Goal: Task Accomplishment & Management: Use online tool/utility

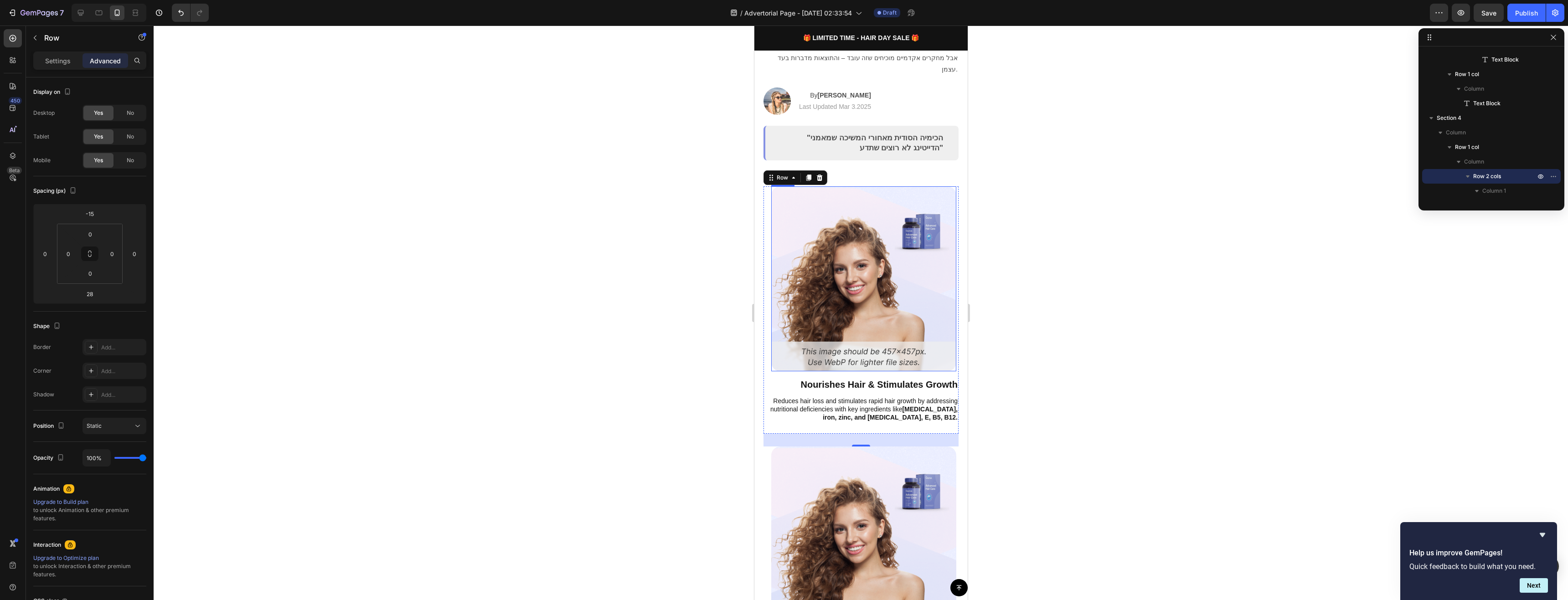
scroll to position [137, 0]
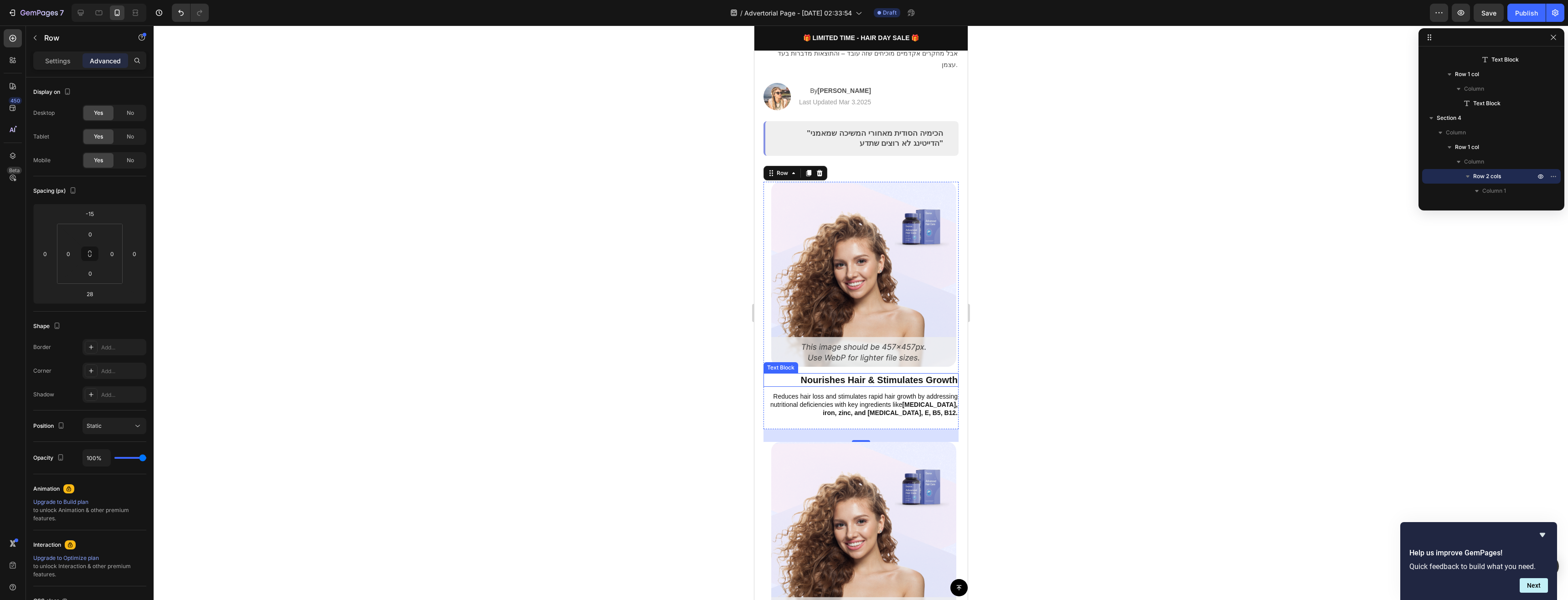
click at [922, 374] on p "Nourishes Hair & Stimulates Growth" at bounding box center [861, 380] width 194 height 12
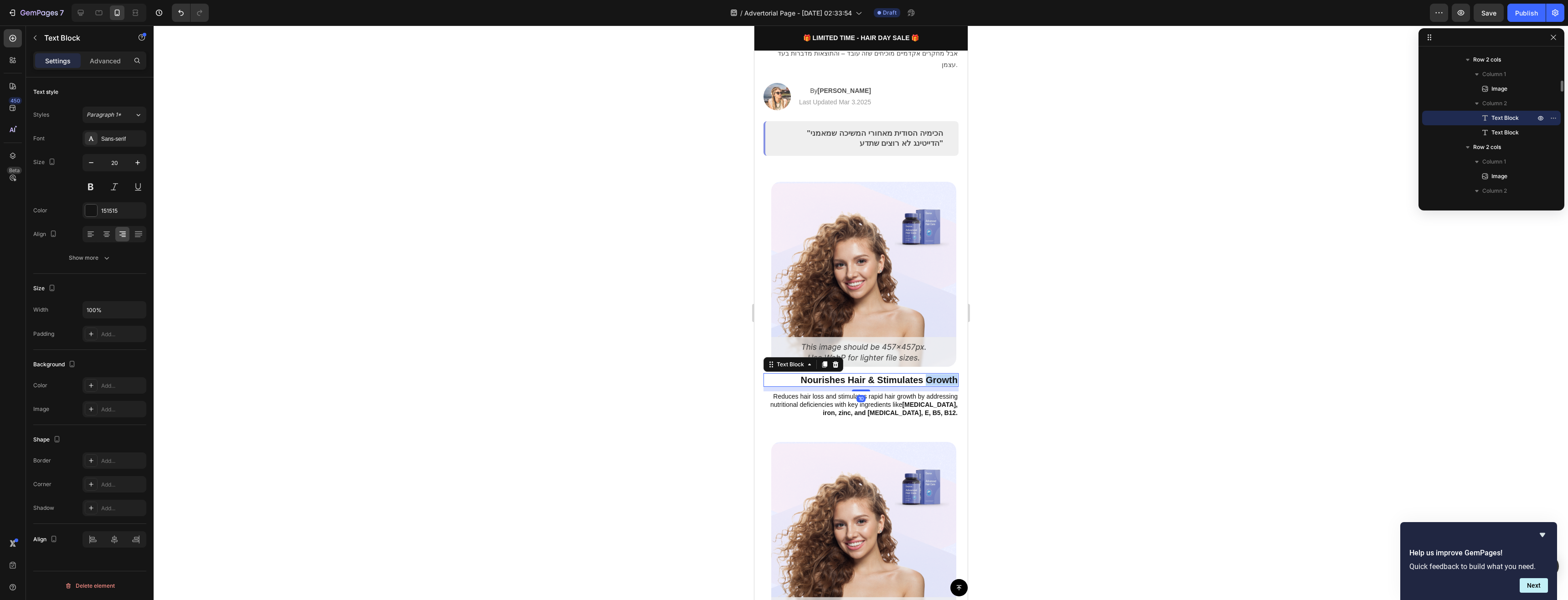
click at [922, 374] on p "Nourishes Hair & Stimulates Growth" at bounding box center [861, 380] width 194 height 12
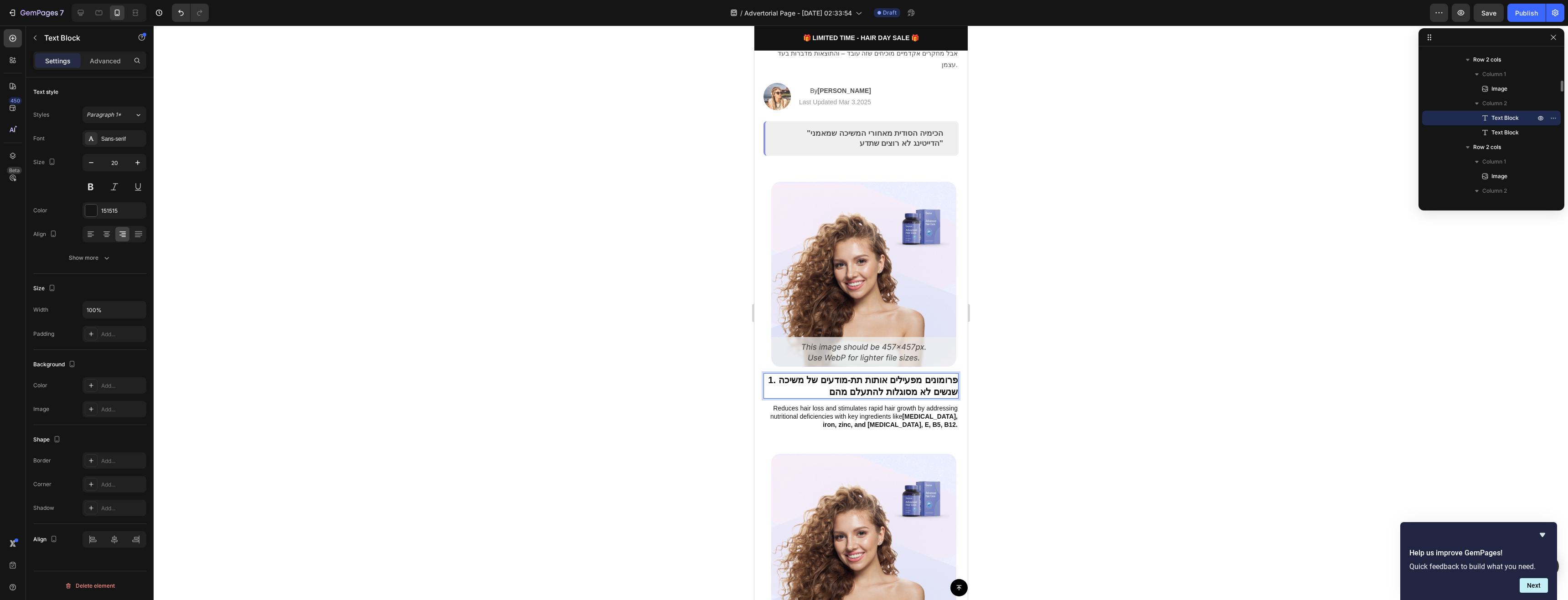
click at [805, 377] on p "1. פרומונים מפעילים אותות תת-מודעים של משיכה שנשים לא מסוגלות להתעלם מהם" at bounding box center [861, 386] width 194 height 24
click at [830, 404] on p "Reduces hair loss and stimulates rapid hair growth by addressing nutritional de…" at bounding box center [861, 416] width 194 height 25
click at [895, 413] on strong "biotin, iron, zinc, and vitamin D, E, B5, B12." at bounding box center [890, 420] width 135 height 15
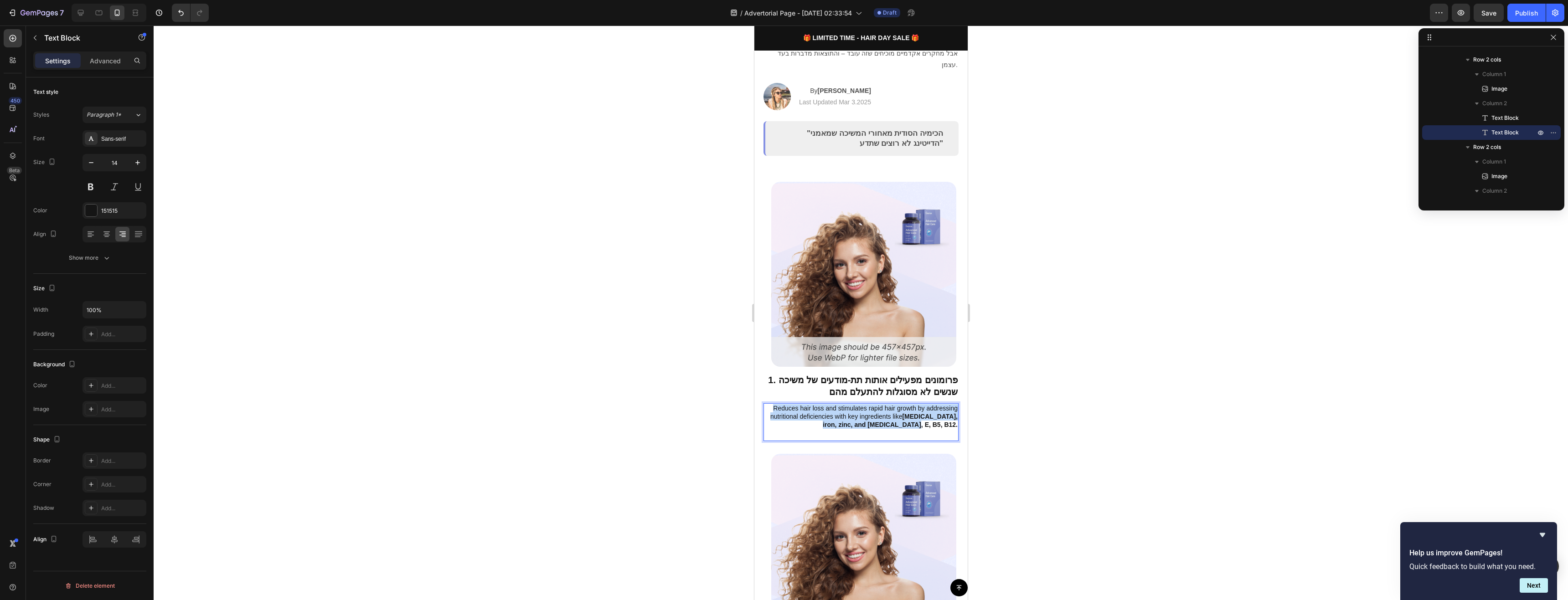
click at [895, 413] on strong "biotin, iron, zinc, and vitamin D, E, B5, B12." at bounding box center [890, 420] width 135 height 15
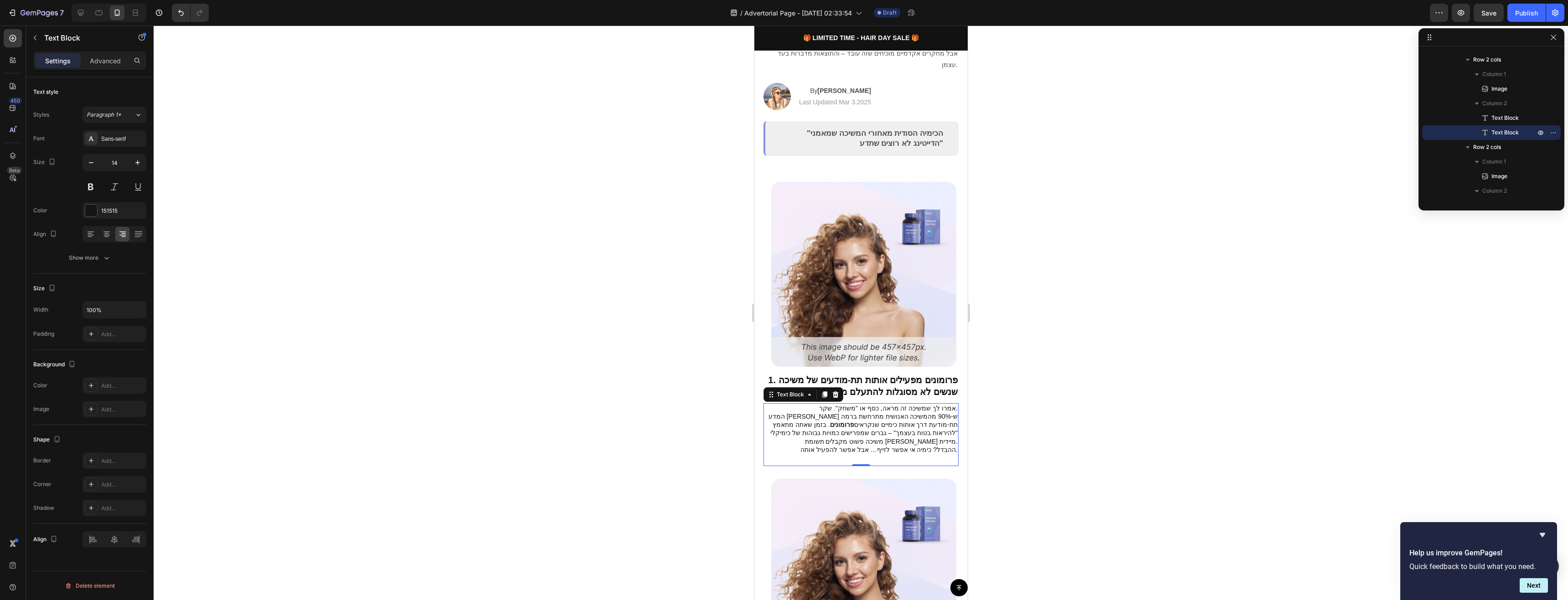
click at [1004, 424] on div at bounding box center [861, 313] width 1415 height 574
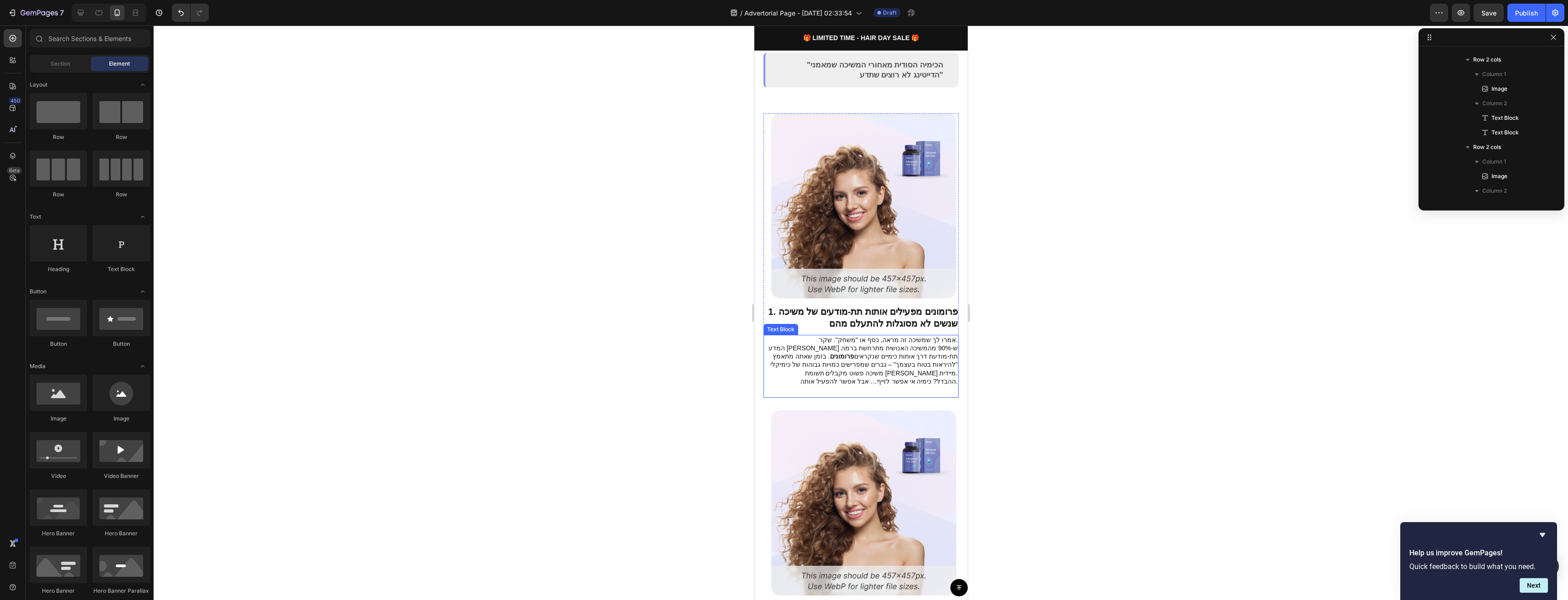
scroll to position [228, 0]
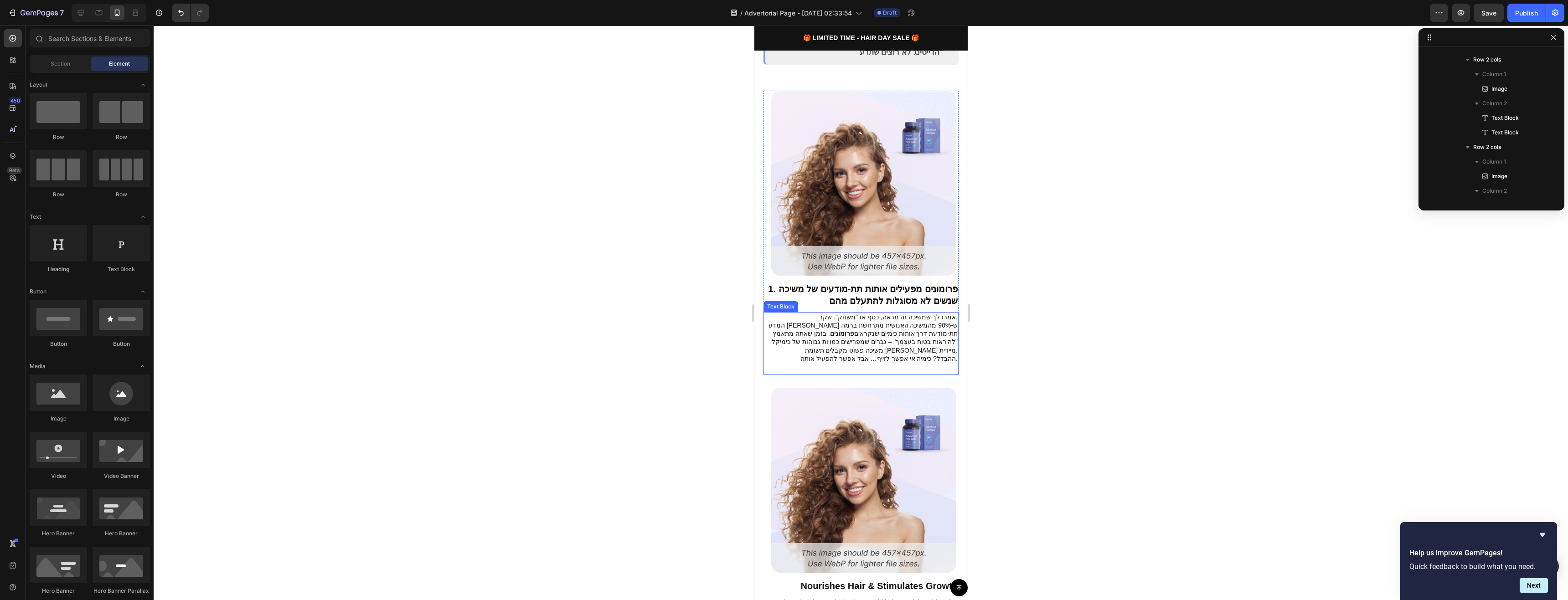
click at [895, 322] on p "אמרו לך שמשיכה זה מראה, כסף או "משחק". שקר. המדע גילה ש-90% מהמשיכה האנושית מתר…" at bounding box center [861, 338] width 194 height 50
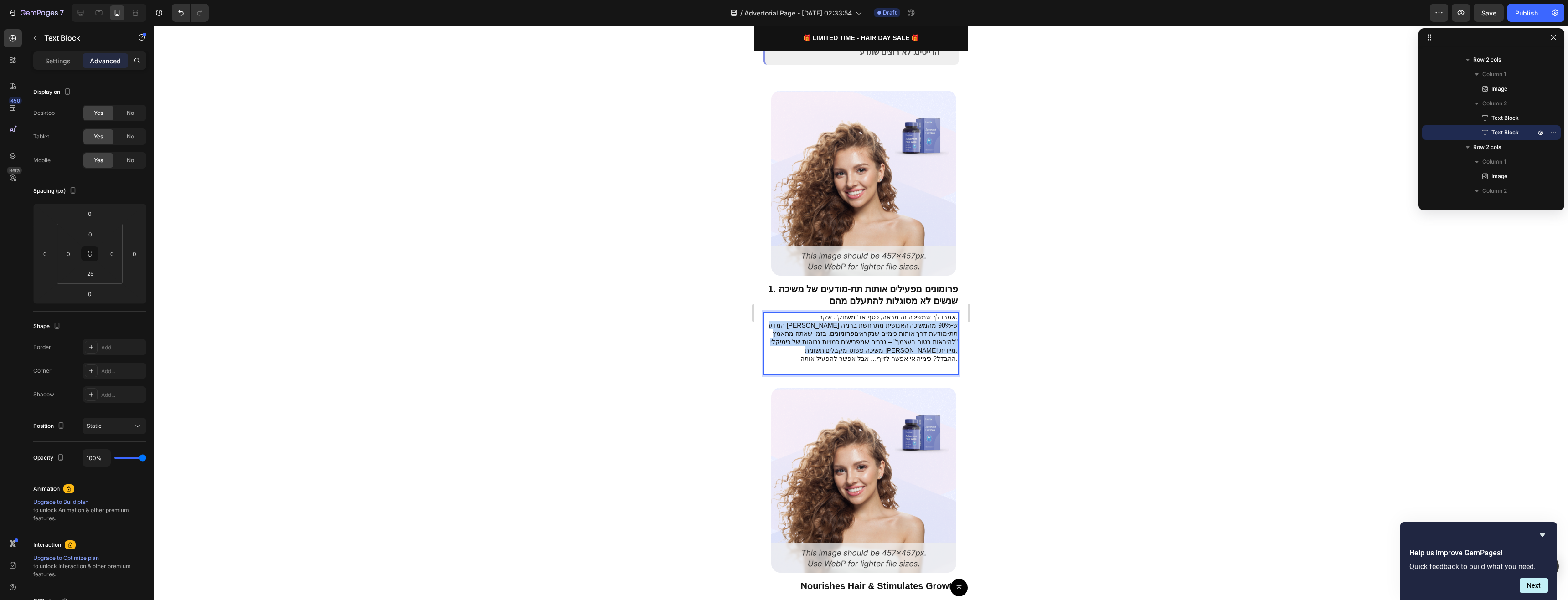
click at [895, 322] on p "אמרו לך שמשיכה זה מראה, כסף או "משחק". שקר. המדע גילה ש-90% מהמשיכה האנושית מתר…" at bounding box center [861, 338] width 194 height 50
click at [890, 324] on p "אמרו לך שמשיכה זה מראה, כסף או "משחק". שקר. המדע גילה ש-90% מהמשיכה האנושית מתר…" at bounding box center [861, 338] width 194 height 50
click at [908, 326] on p "אמרו לך שמשיכה זה מראה, כסף או "משחק". שקר. המדע גילה ש-90% מהמשיכה האנושית מתר…" at bounding box center [861, 338] width 194 height 50
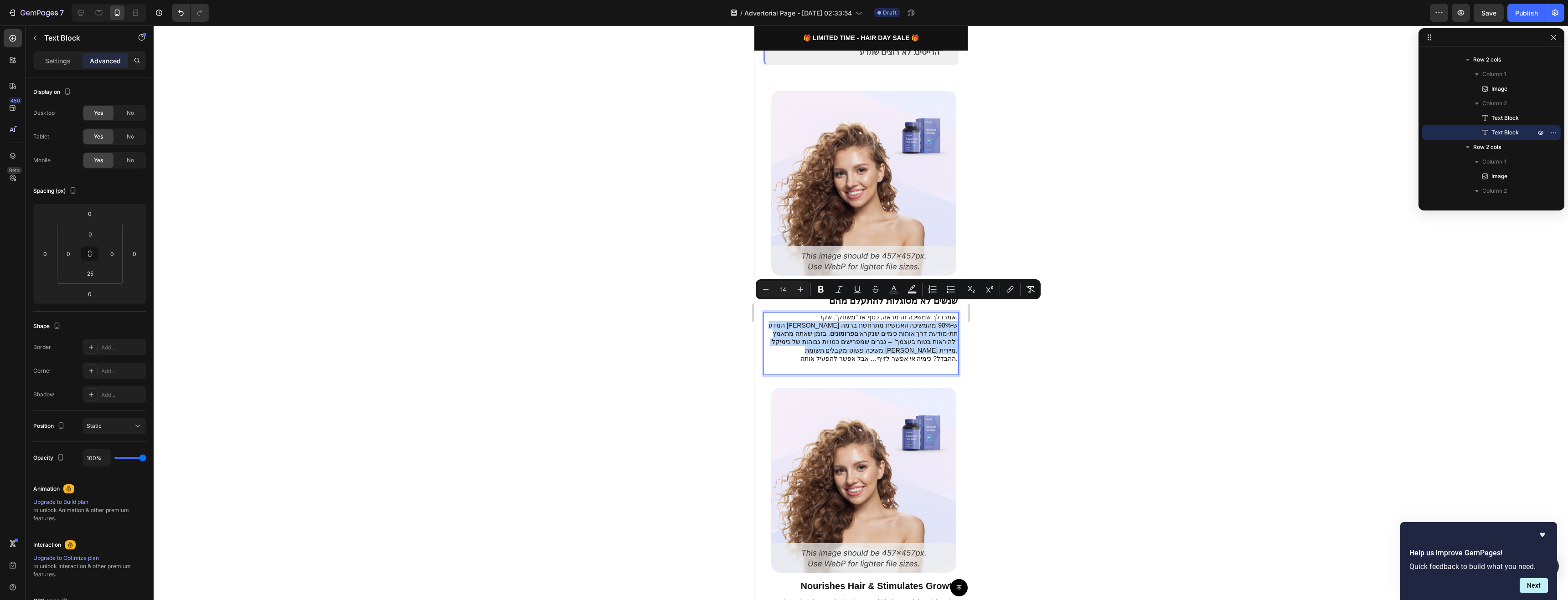
click at [897, 323] on p "אמרו לך שמשיכה זה מראה, כסף או "משחק". שקר. המדע גילה ש-90% מהמשיכה האנושית מתר…" at bounding box center [861, 338] width 194 height 50
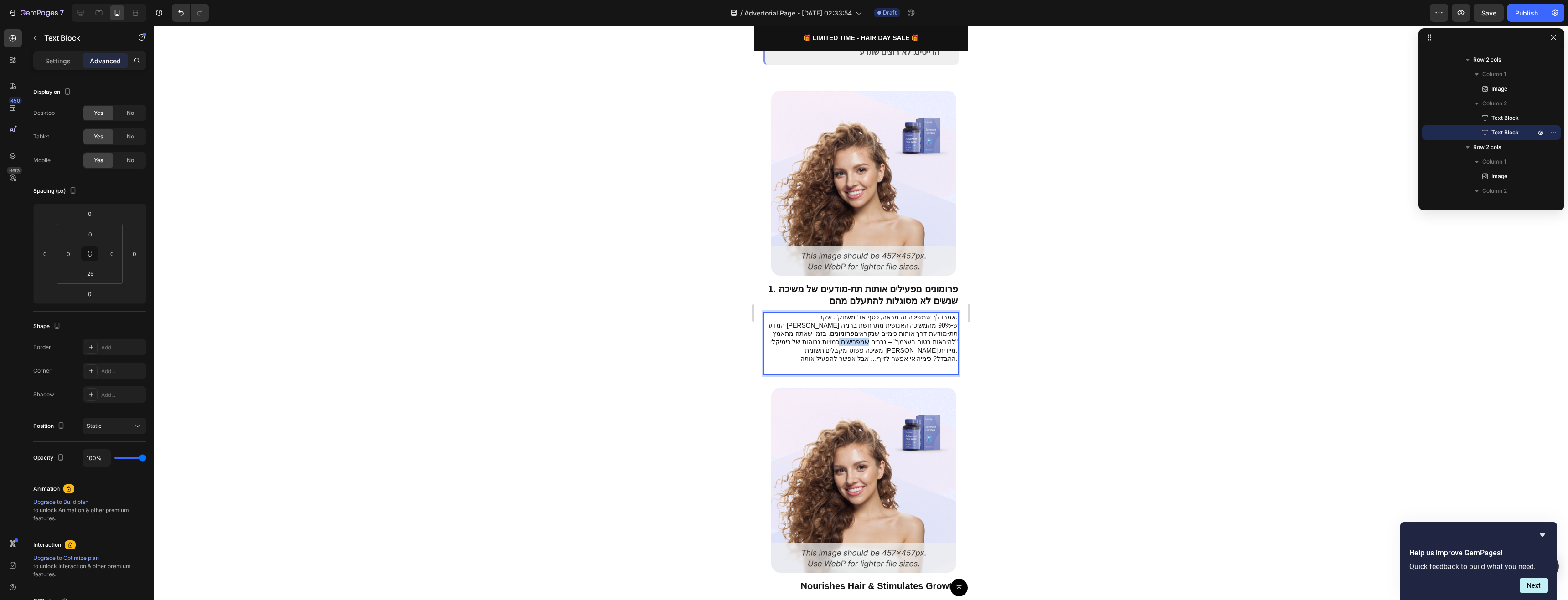
click at [897, 323] on p "אמרו לך שמשיכה זה מראה, כסף או "משחק". שקר. המדע גילה ש-90% מהמשיכה האנושית מתר…" at bounding box center [861, 338] width 194 height 50
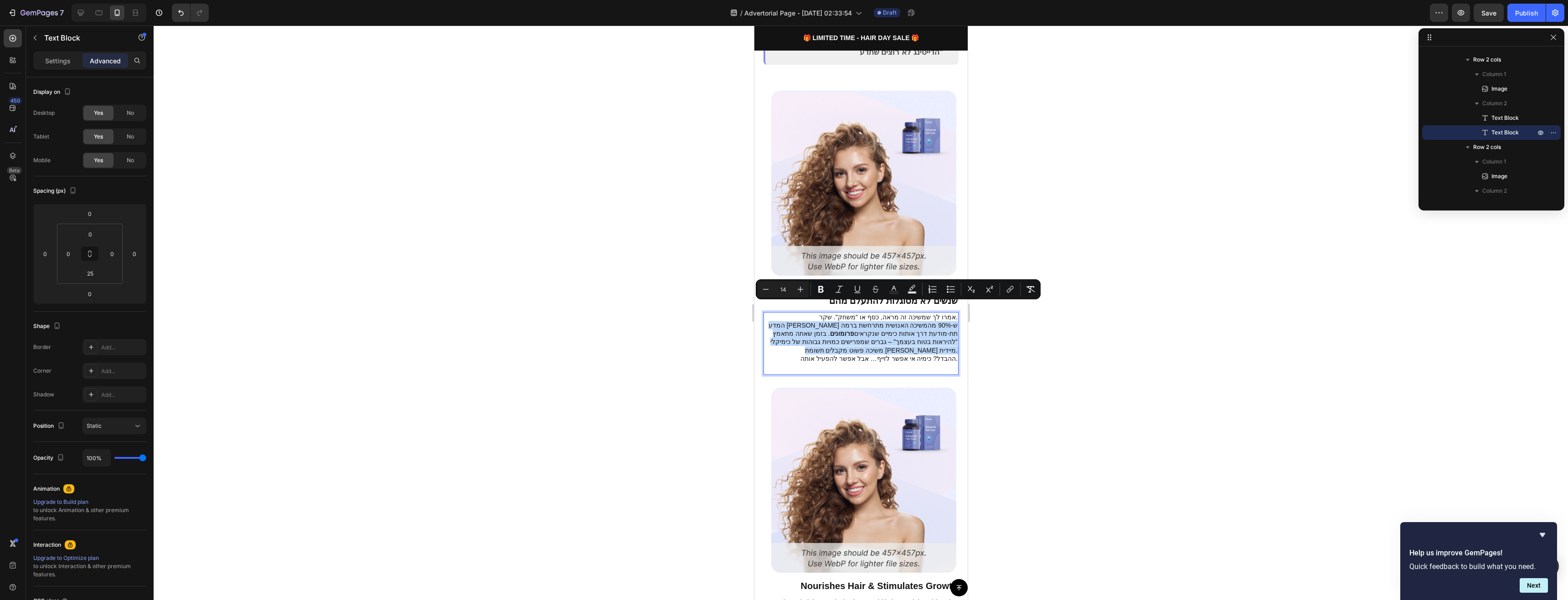
click at [870, 324] on p "אמרו לך שמשיכה זה מראה, כסף או "משחק". שקר. המדע גילה ש-90% מהמשיכה האנושית מתר…" at bounding box center [861, 338] width 194 height 50
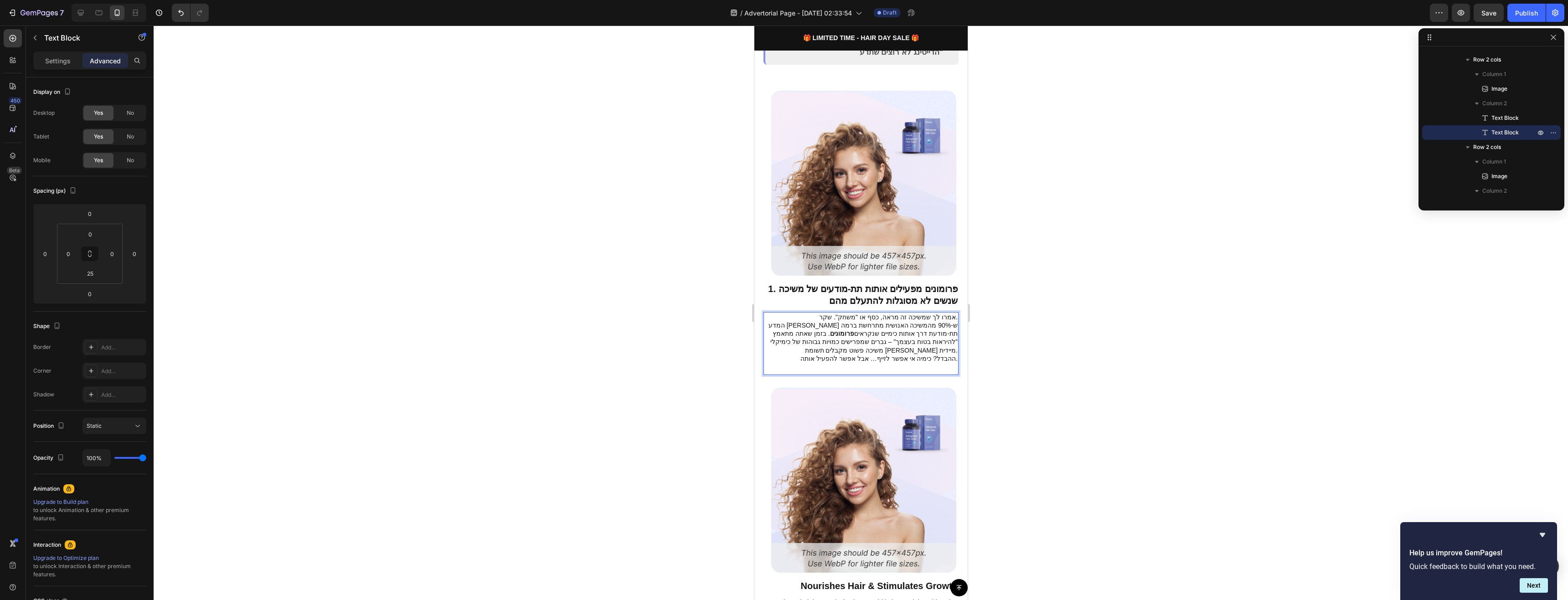
click at [883, 320] on p "אמרו לך שמשיכה זה מראה, כסף או "משחק". שקר. המדע גילה ש-90% מהמשיכה האנושית מתר…" at bounding box center [861, 338] width 194 height 50
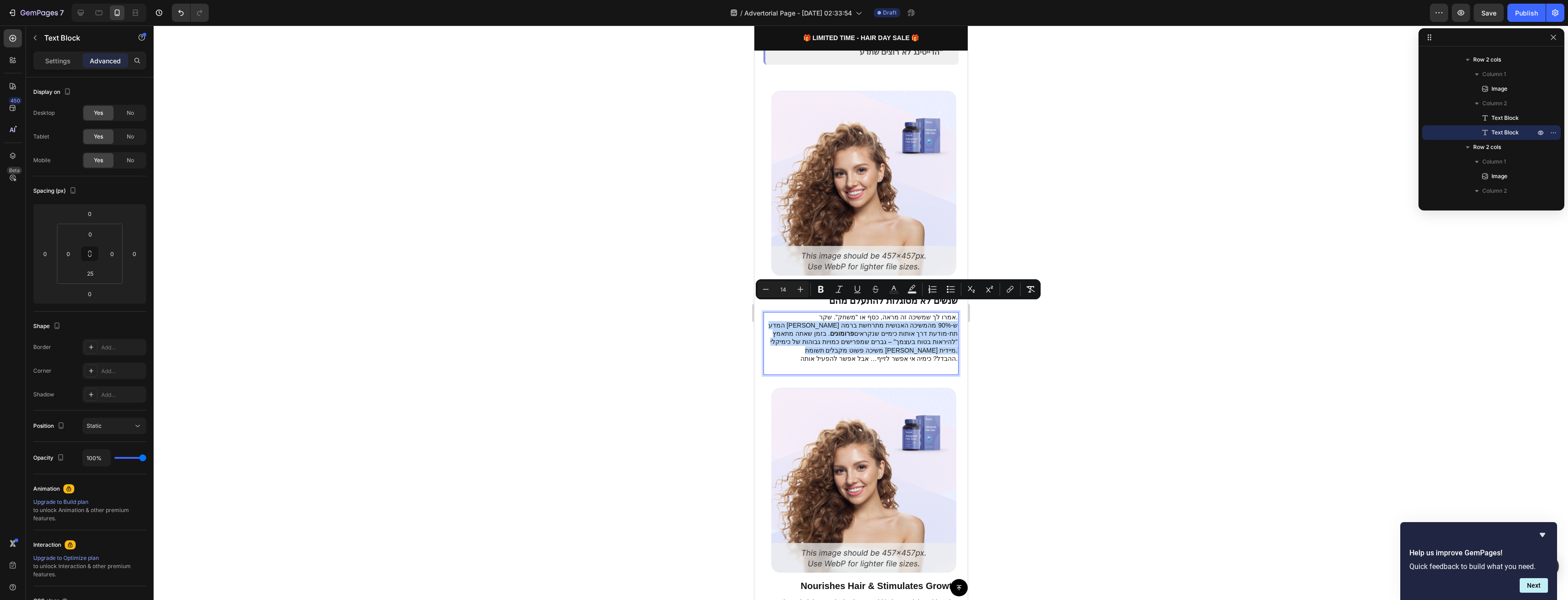
click at [890, 328] on p "אמרו לך שמשיכה זה מראה, כסף או "משחק". שקר. המדע גילה ש-90% מהמשיכה האנושית מתר…" at bounding box center [861, 338] width 194 height 50
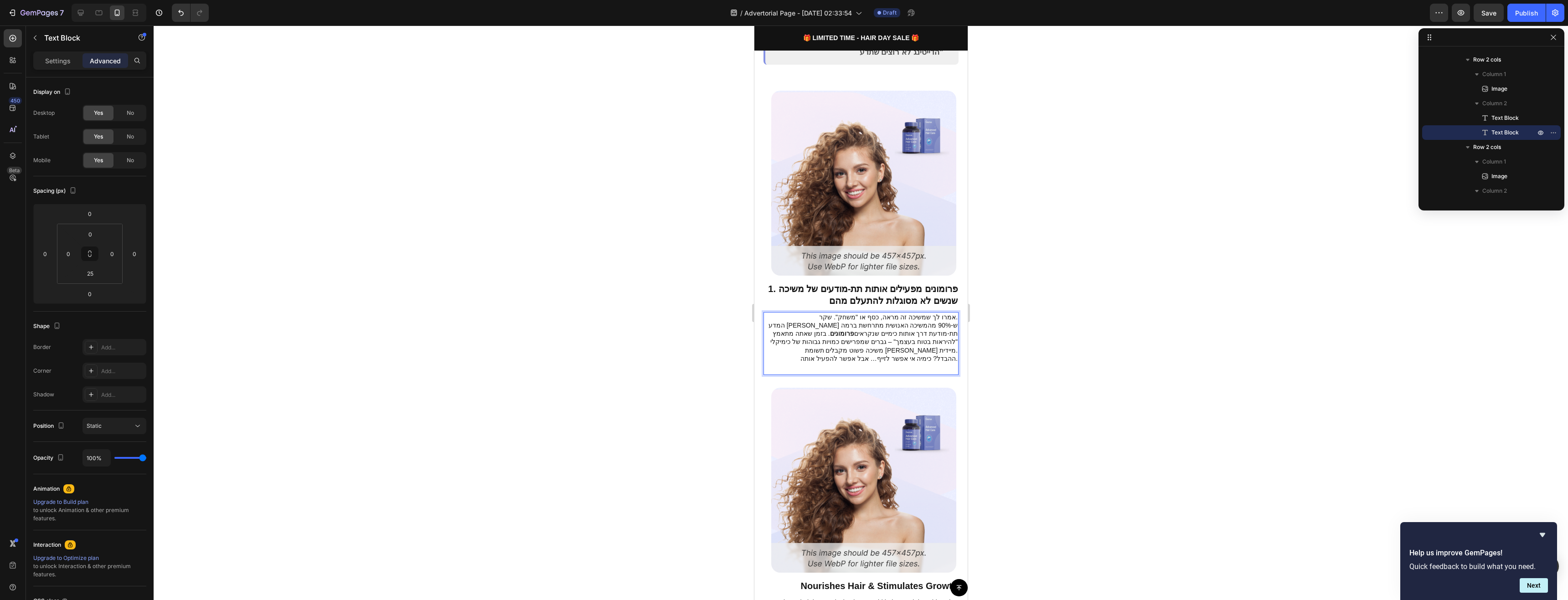
click at [919, 327] on p "אמרו לך שמשיכה זה מראה, כסף או "משחק". שקר. המדע גילה ש-90% מהמשיכה האנושית מתר…" at bounding box center [861, 338] width 194 height 50
click at [909, 331] on p "אמרו לך שמשיכה זה מראה, כסף או "משחק". שקר. המדע גילה ש-90% מהמשיכה האנושית מתר…" at bounding box center [861, 338] width 194 height 50
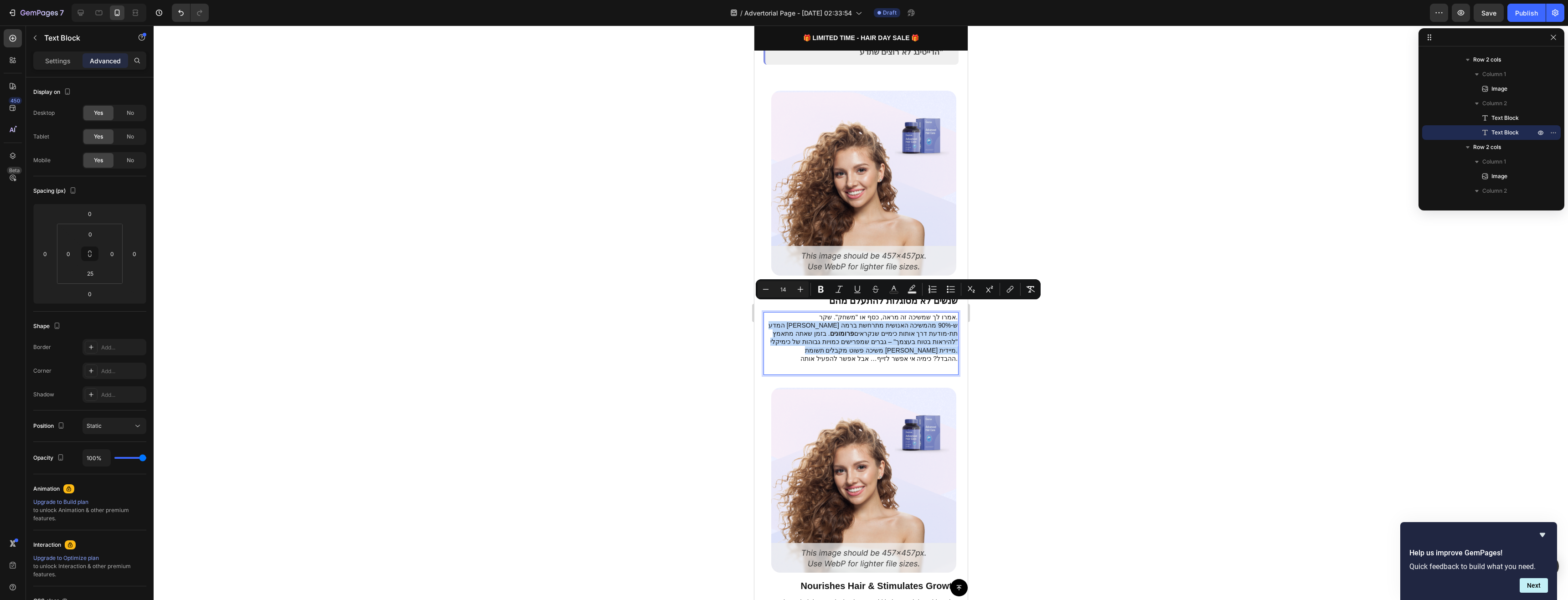
click at [887, 330] on p "אמרו לך שמשיכה זה מראה, כסף או "משחק". שקר. המדע גילה ש-90% מהמשיכה האנושית מתר…" at bounding box center [861, 338] width 194 height 50
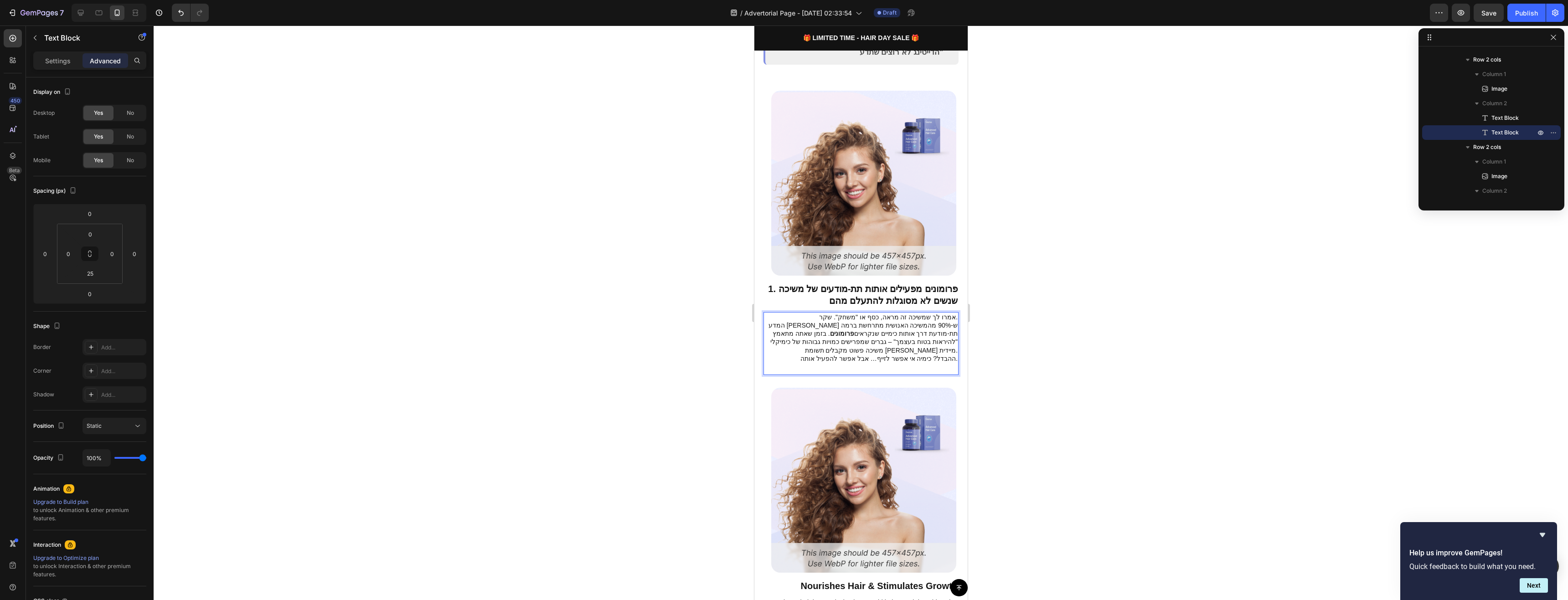
click at [906, 332] on p "אמרו לך שמשיכה זה מראה, כסף או "משחק". שקר. המדע גילה ש-90% מהמשיכה האנושית מתר…" at bounding box center [861, 338] width 194 height 50
click at [849, 327] on p "אמרו לך שמשיכה זה מראה, כסף או "משחק". שקר. המדע גילה ש-90% מהמשיכה האנושית מתר…" at bounding box center [861, 338] width 194 height 50
click at [824, 322] on p "אמרו לך שמשיכה זה מראה, כסף או "משחק". שקר. המדע גילה ש-90% מהמשיכה האנושית מתר…" at bounding box center [861, 338] width 194 height 50
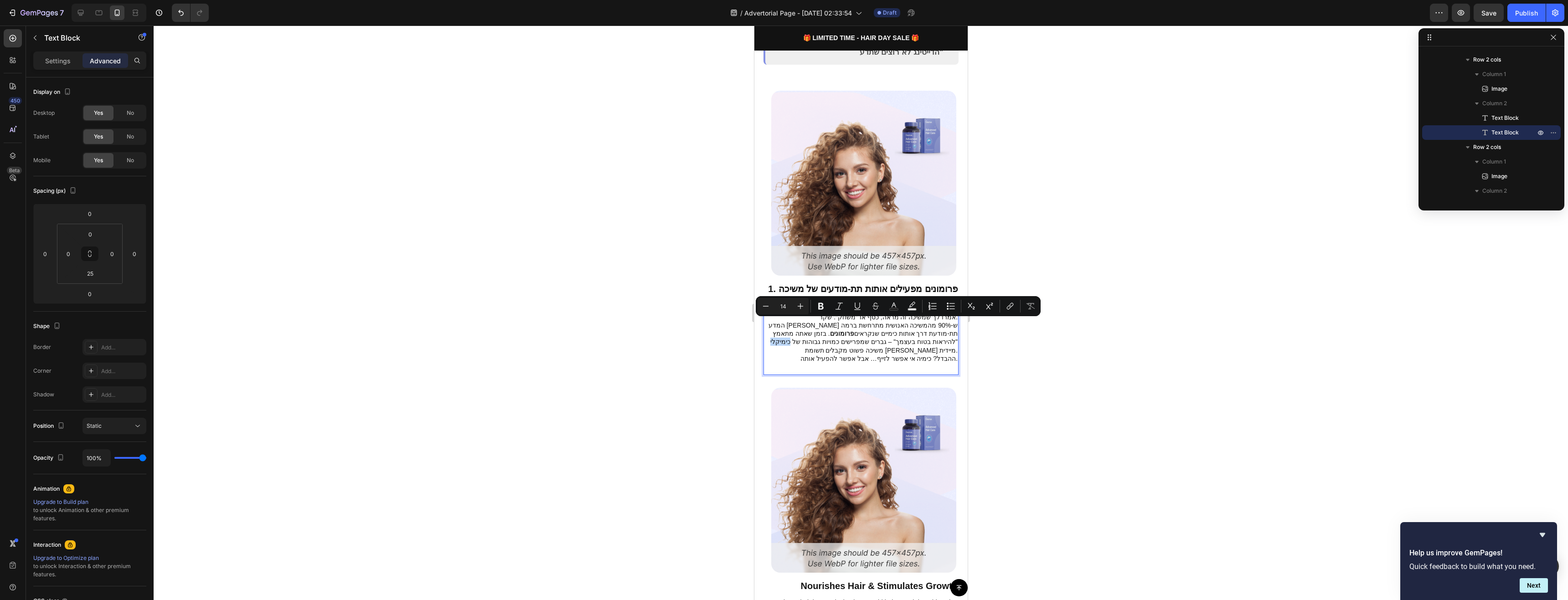
click at [824, 324] on p "אמרו לך שמשיכה זה מראה, כסף או "משחק". שקר. המדע גילה ש-90% מהמשיכה האנושית מתר…" at bounding box center [861, 338] width 194 height 50
click at [831, 330] on p "אמרו לך שמשיכה זה מראה, כסף או "משחק". שקר. המדע גילה ש-90% מהמשיכה האנושית מתר…" at bounding box center [861, 338] width 194 height 50
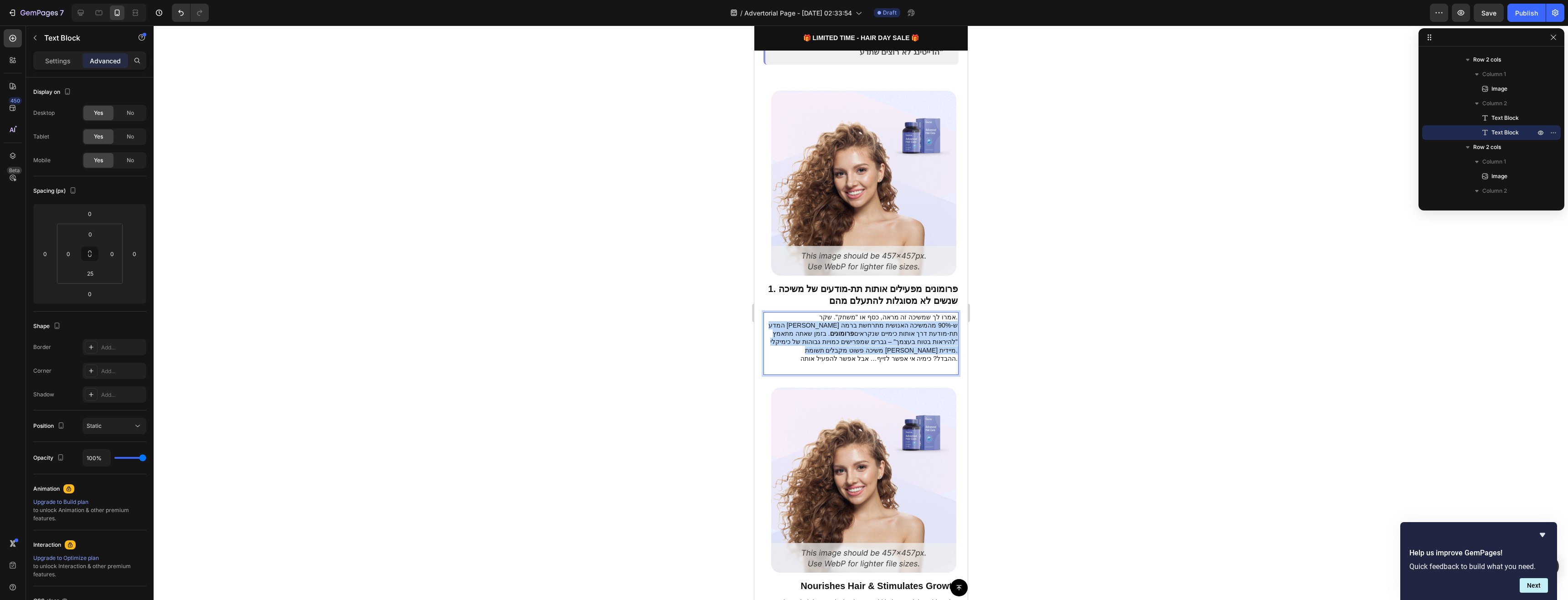
click at [831, 330] on p "אמרו לך שמשיכה זה מראה, כסף או "משחק". שקר. המדע גילה ש-90% מהמשיכה האנושית מתר…" at bounding box center [861, 338] width 194 height 50
click at [856, 333] on p "אמרו לך שמשיכה זה מראה, כסף או "משחק". שקר. המדע גילה ש-90% מהמשיכה האנושית מתר…" at bounding box center [861, 338] width 194 height 50
click at [877, 333] on p "אמרו לך שמשיכה זה מראה, כסף או "משחק". שקר. המדע גילה ש-90% מהמשיכה האנושית מתר…" at bounding box center [861, 338] width 194 height 50
click at [937, 324] on p "אמרו לך שמשיכה זה מראה, כסף או "משחק". שקר. המדע גילה ש-90% מהמשיכה האנושית מתר…" at bounding box center [861, 338] width 194 height 50
click at [1005, 336] on div at bounding box center [861, 313] width 1415 height 574
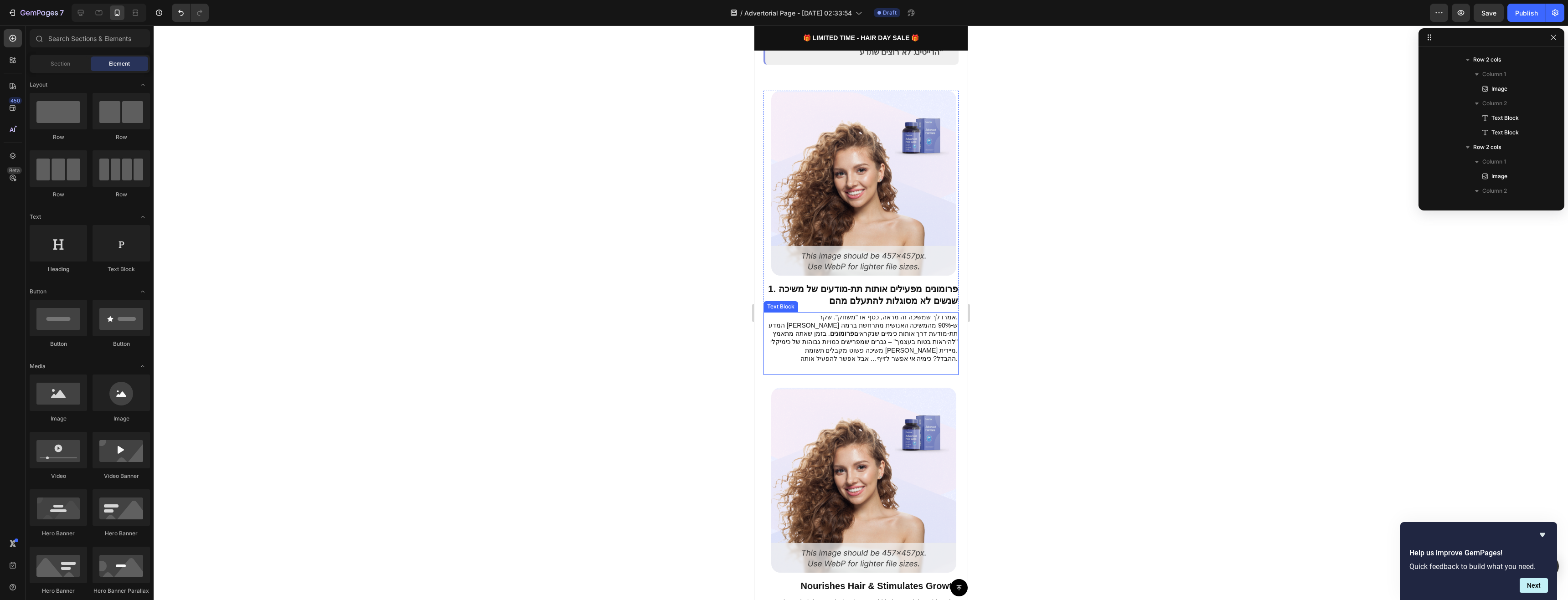
click at [932, 346] on div "אמרו לך שמשיכה זה מראה, כסף או "משחק". שקר. המדע גילה ש-90% מהמשיכה האנושית מתר…" at bounding box center [861, 343] width 195 height 63
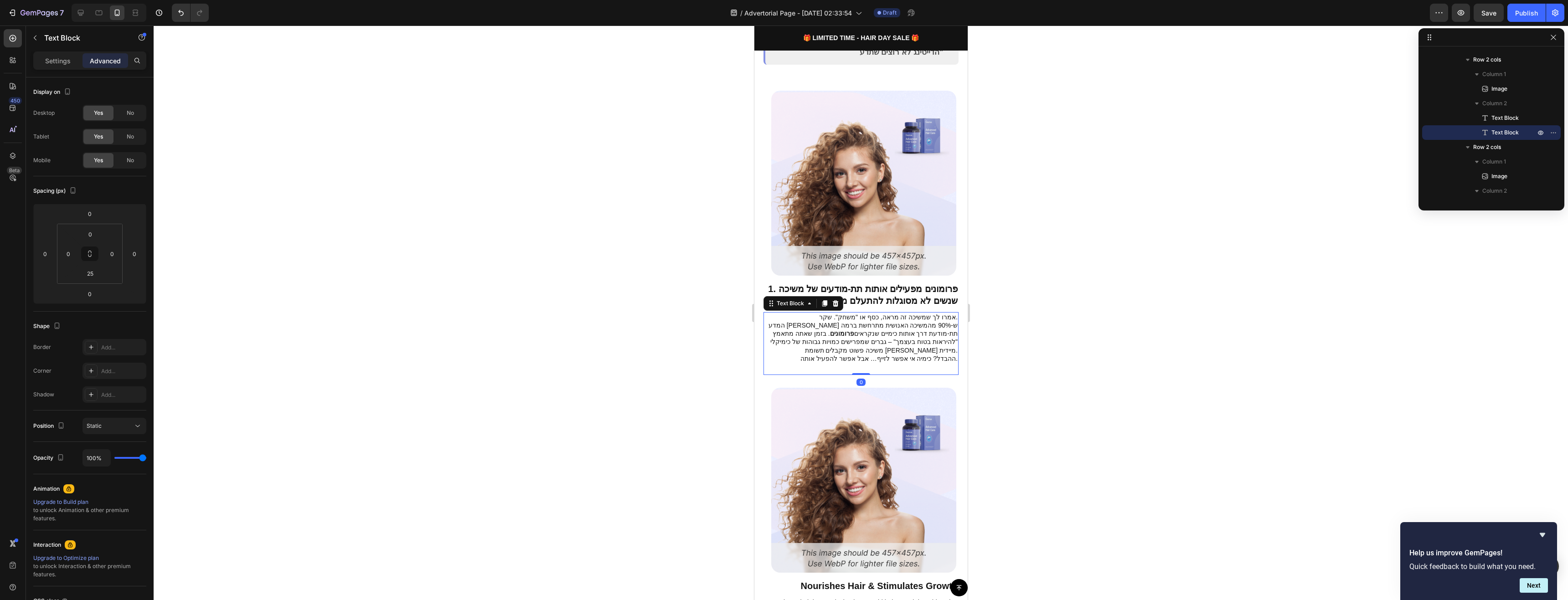
click at [929, 348] on div "אמרו לך שמשיכה זה מראה, כסף או "משחק". שקר. המדע גילה ש-90% מהמשיכה האנושית מתר…" at bounding box center [861, 343] width 195 height 63
drag, startPoint x: 1048, startPoint y: 354, endPoint x: 1041, endPoint y: 353, distance: 7.1
click at [1045, 354] on div at bounding box center [861, 313] width 1415 height 574
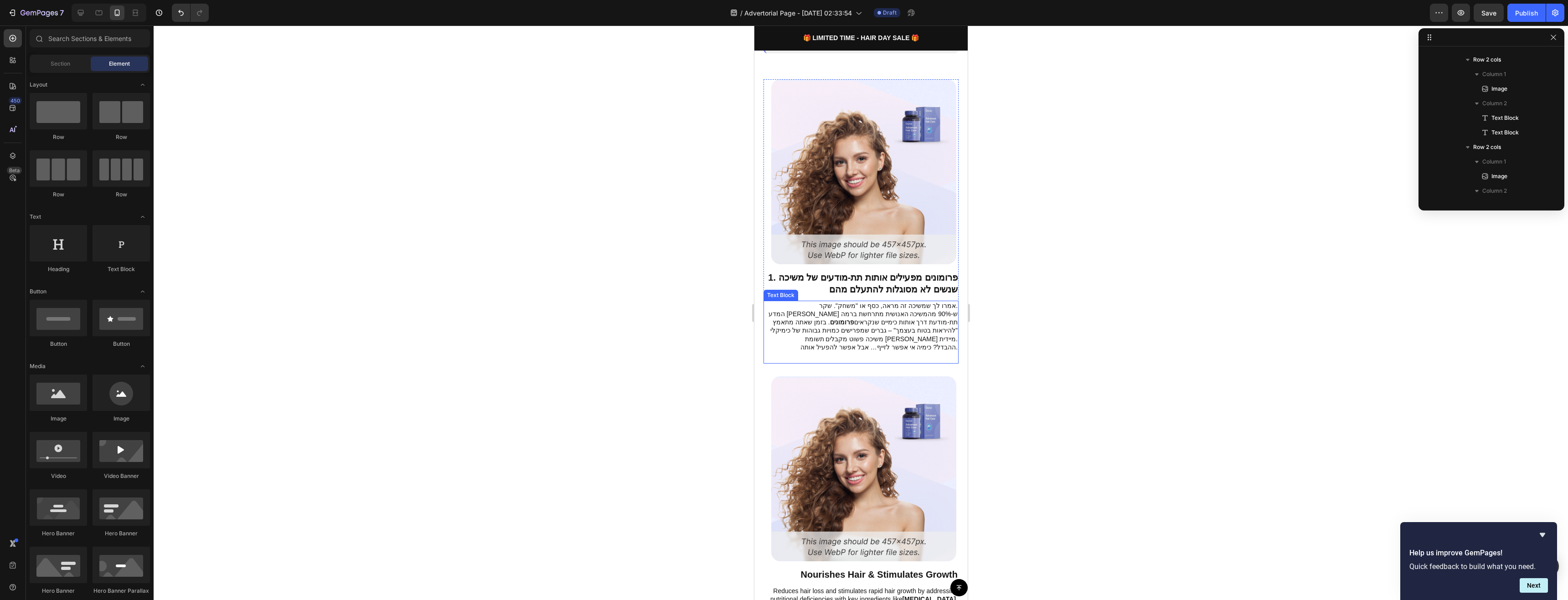
scroll to position [365, 0]
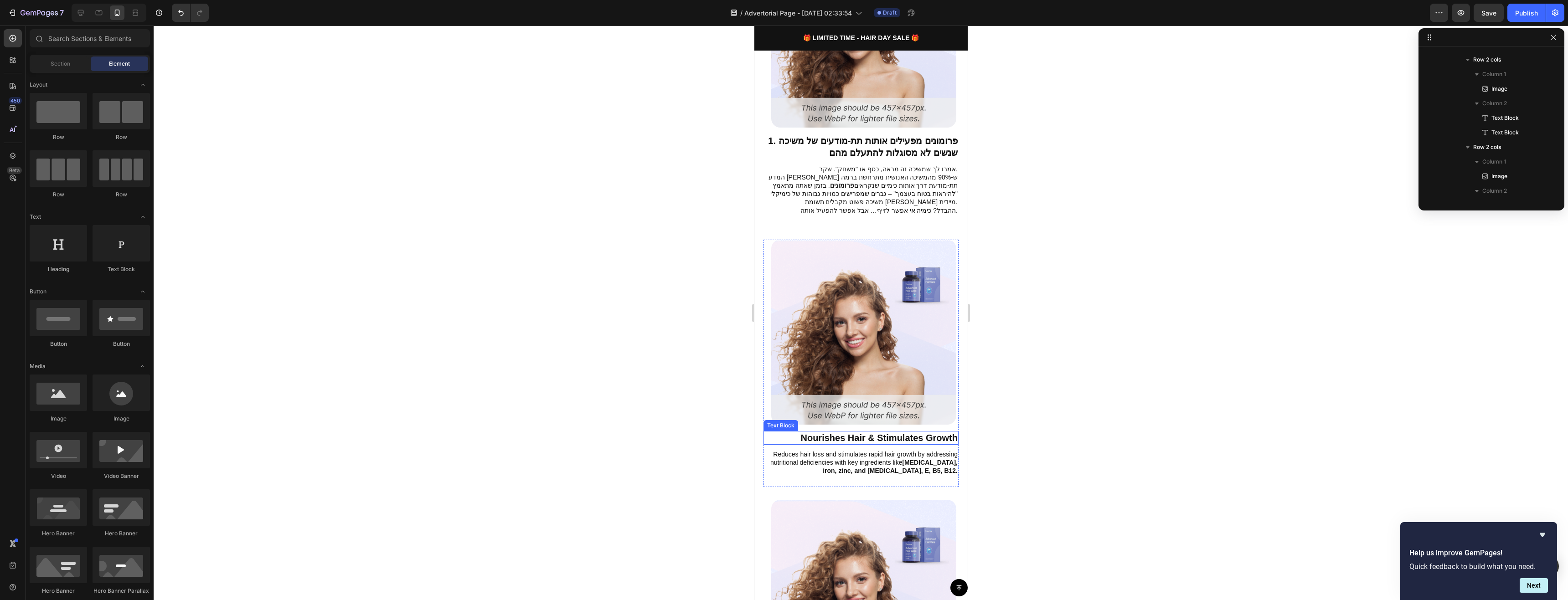
click at [931, 432] on p "Nourishes Hair & Stimulates Growth" at bounding box center [861, 438] width 194 height 12
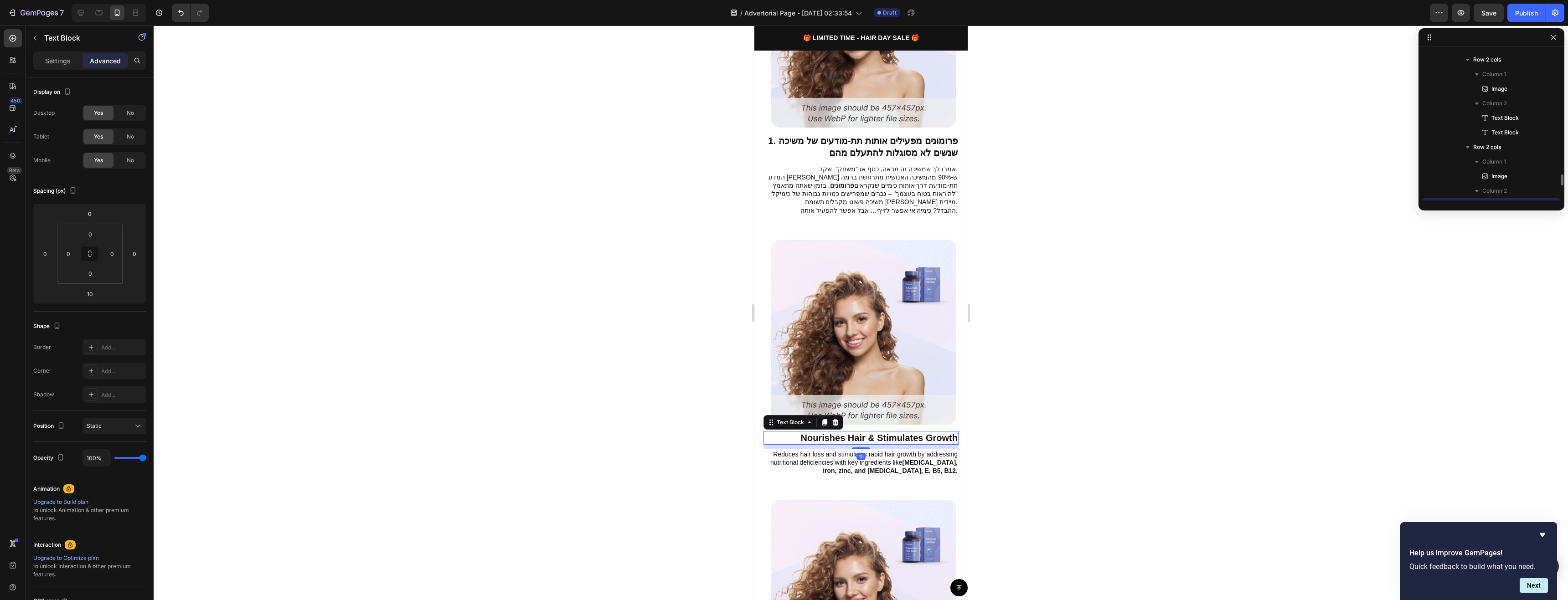
scroll to position [508, 0]
click at [931, 432] on p "Nourishes Hair & Stimulates Growth" at bounding box center [861, 438] width 194 height 12
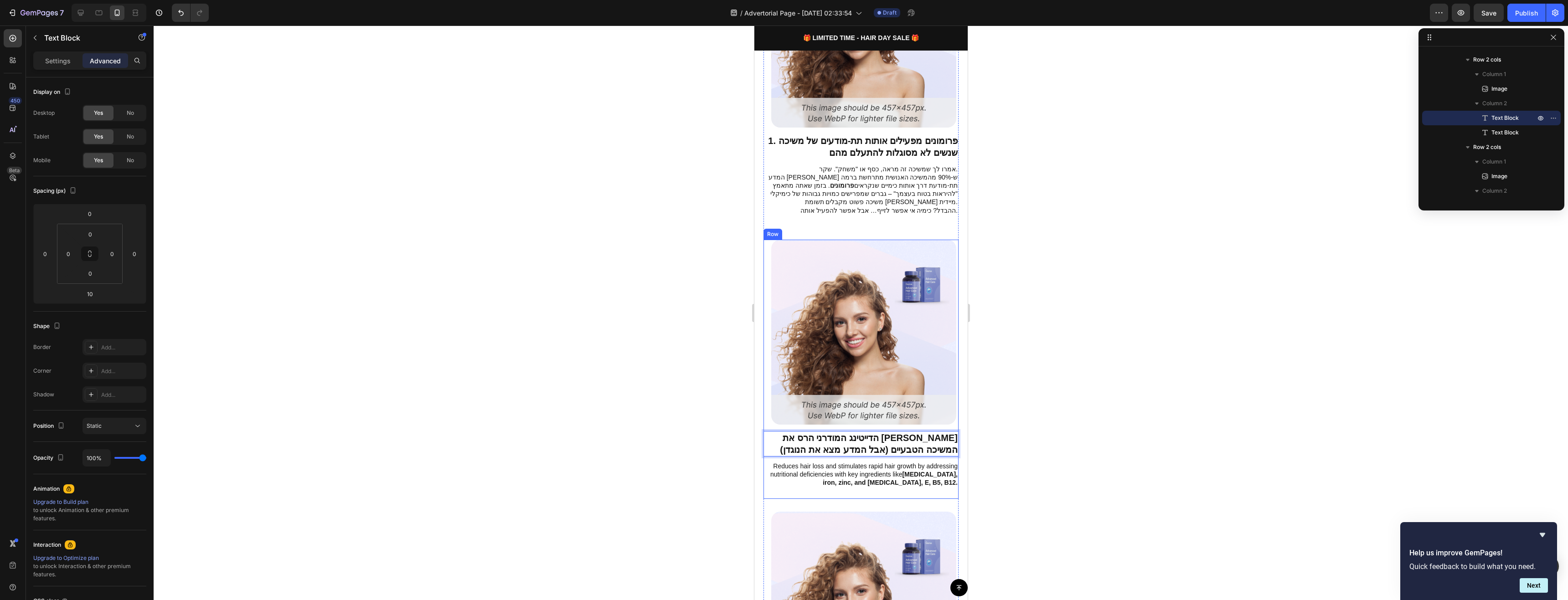
click at [905, 432] on p "הדייטינג המודרני הרס את רמזי המשיכה הטבעיים (אבל המדע מצא את הנוגדן)" at bounding box center [861, 444] width 194 height 24
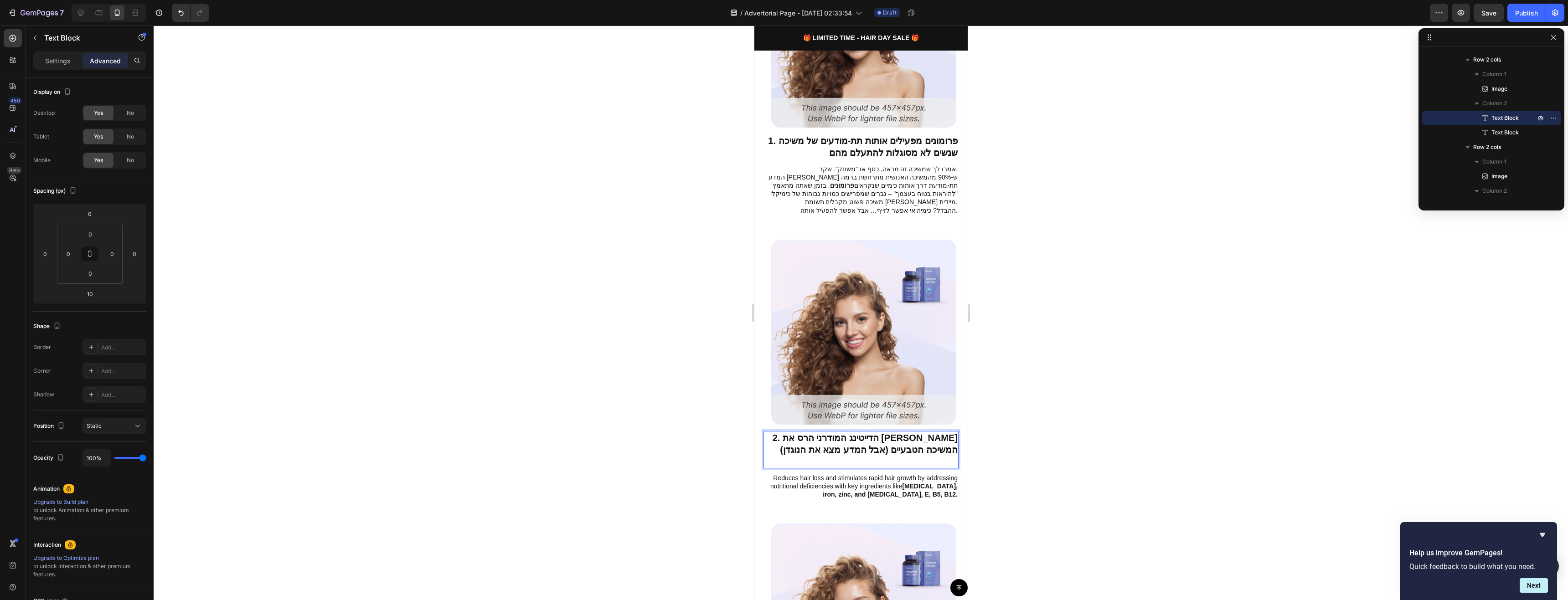
click at [1021, 414] on div at bounding box center [861, 313] width 1415 height 574
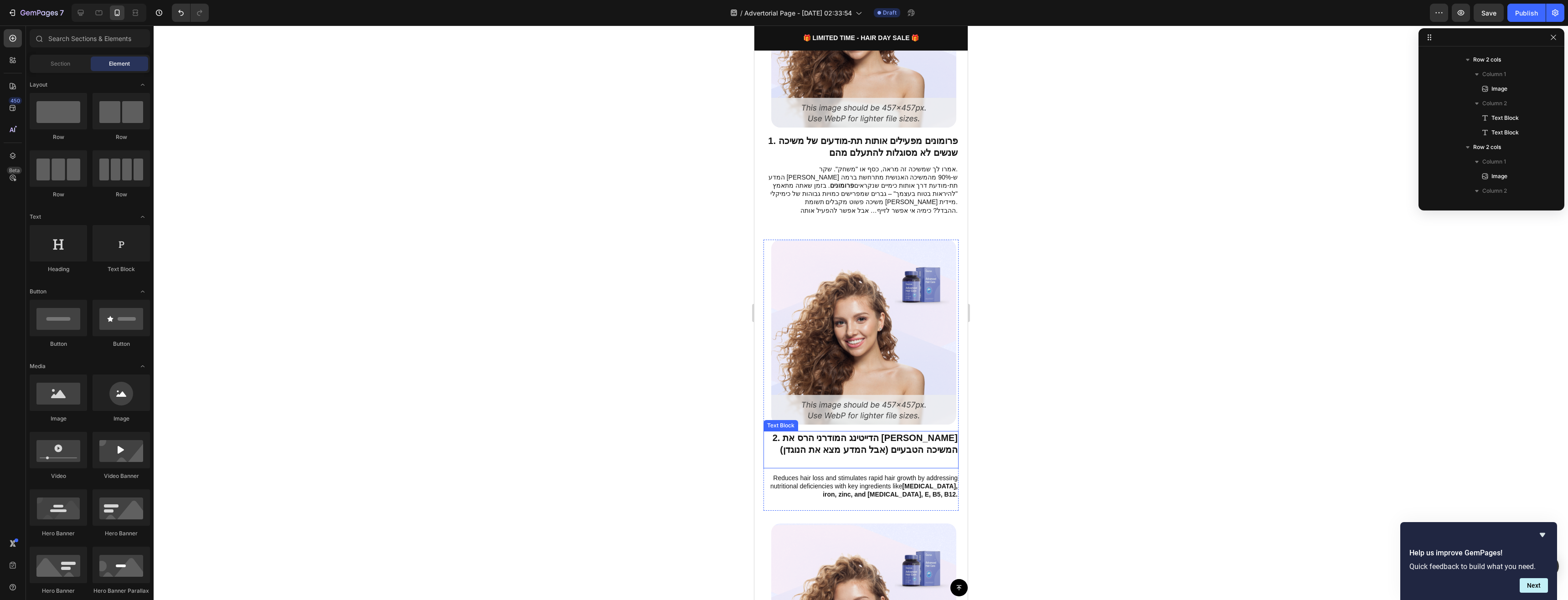
click at [936, 456] on p "Rich Text Editor. Editing area: main" at bounding box center [861, 461] width 194 height 12
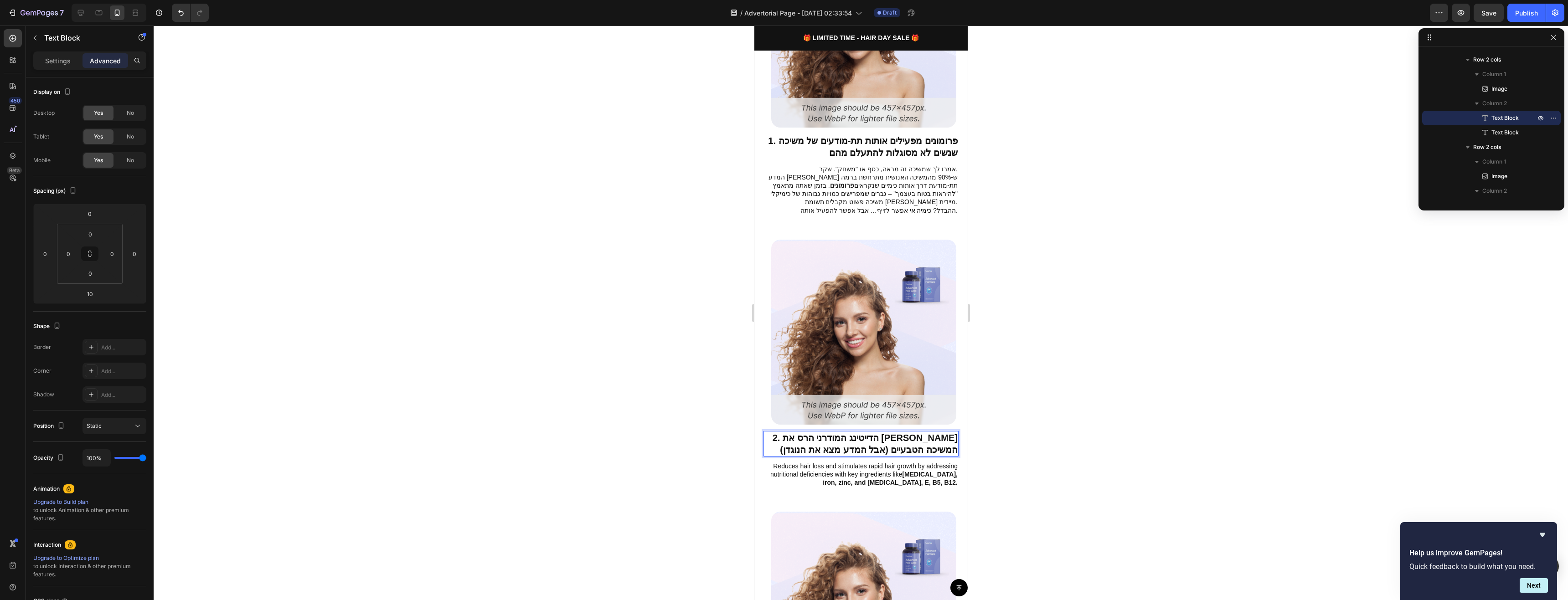
click at [926, 441] on p "2. הדייטינג המודרני הרס את [PERSON_NAME] המשיכה הטבעיים (אבל המדע מצא את הנוגדן)" at bounding box center [861, 444] width 194 height 24
click at [926, 441] on p "2. הדייטינג המודרני הרס את [PERSON_NAME] המשיכה הטבעיים (אבל המדע מצא את הנוגדן)" at bounding box center [861, 444] width 194 height 24
click at [1004, 422] on div at bounding box center [861, 313] width 1415 height 574
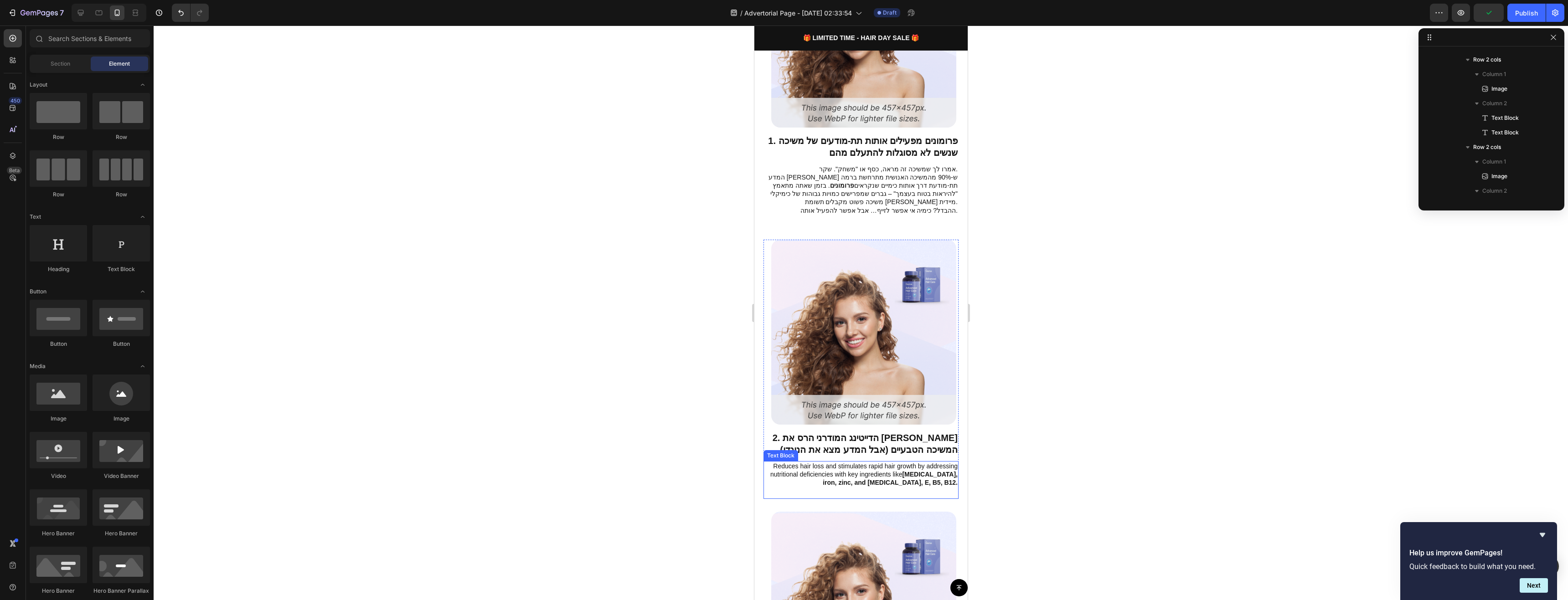
click at [915, 471] on strong "biotin, iron, zinc, and vitamin D, E, B5, B12." at bounding box center [890, 478] width 135 height 15
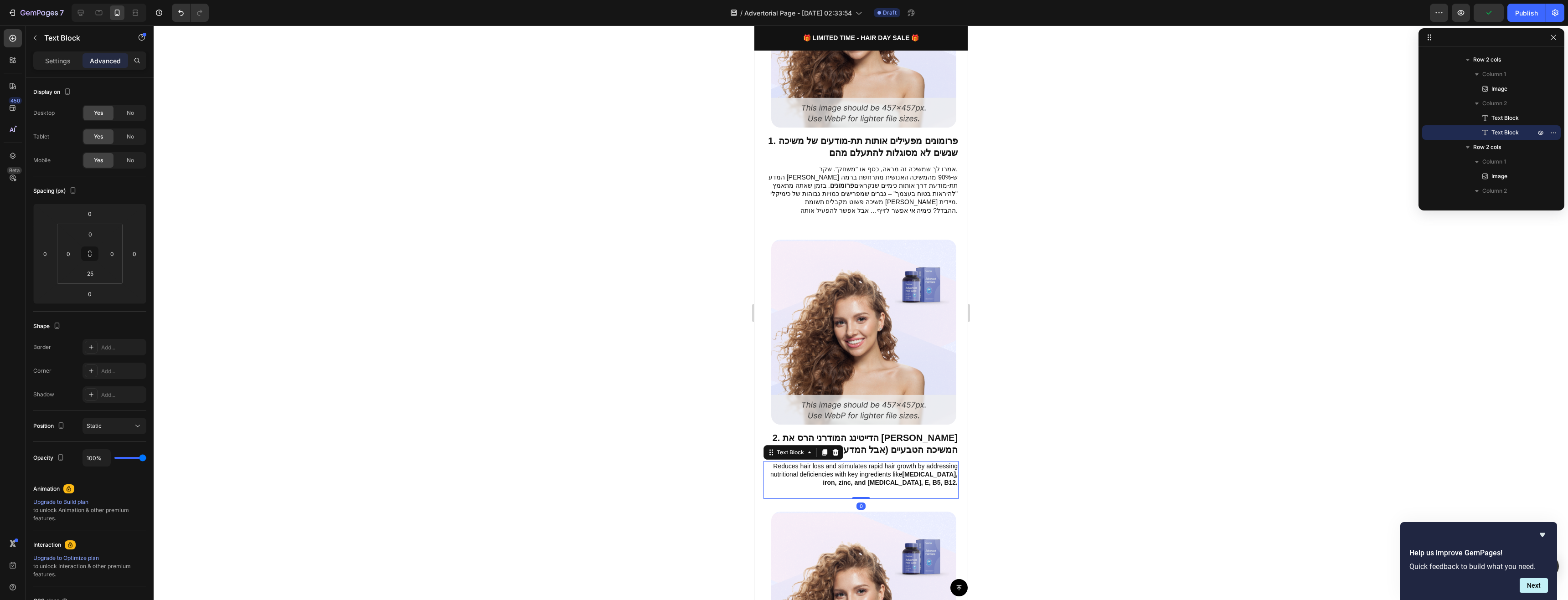
click at [915, 471] on strong "biotin, iron, zinc, and vitamin D, E, B5, B12." at bounding box center [890, 478] width 135 height 15
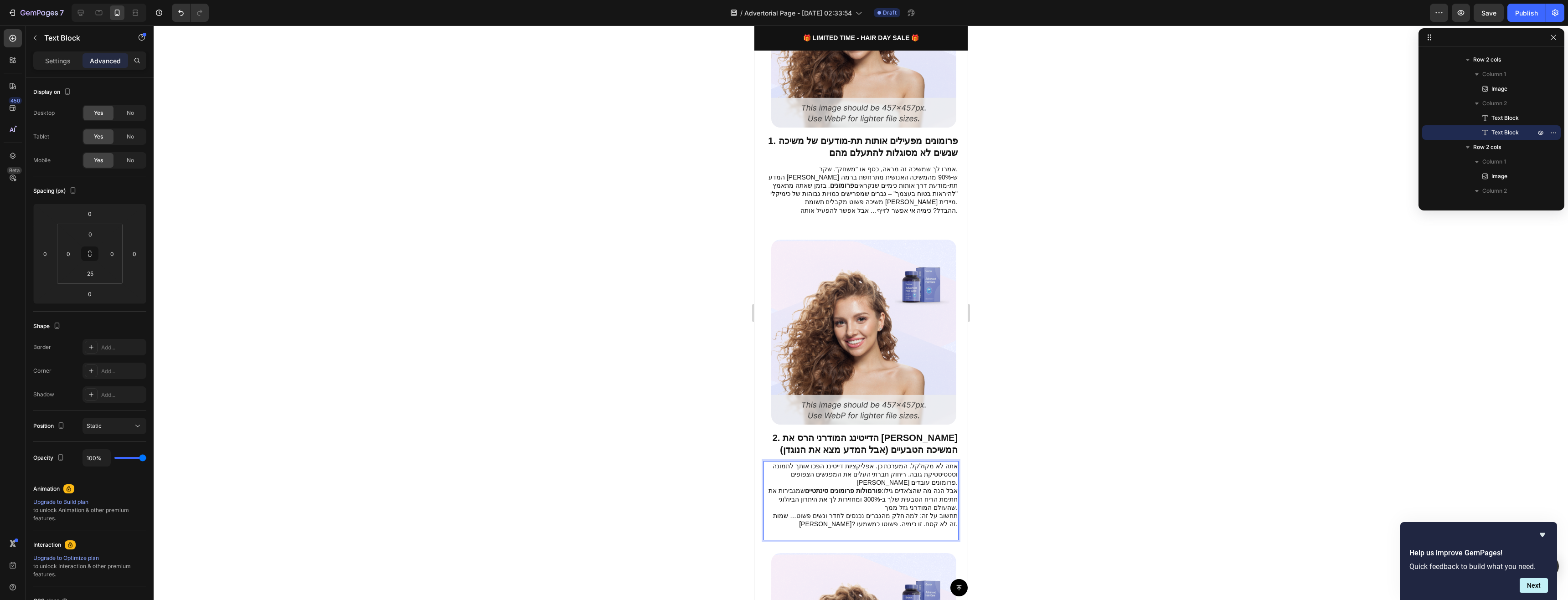
click at [919, 518] on div "אתה לא מקולקל. המערכת כן. אפליקציות דייטינג הפכו אותך לתמונה וסטטיסטיקת גובה. ר…" at bounding box center [861, 501] width 195 height 80
click at [917, 520] on div "אתה לא מקולקל. המערכת כן. אפליקציות דייטינג הפכו אותך לתמונה וסטטיסטיקת גובה. ר…" at bounding box center [861, 501] width 195 height 80
click at [1019, 489] on div at bounding box center [861, 313] width 1415 height 574
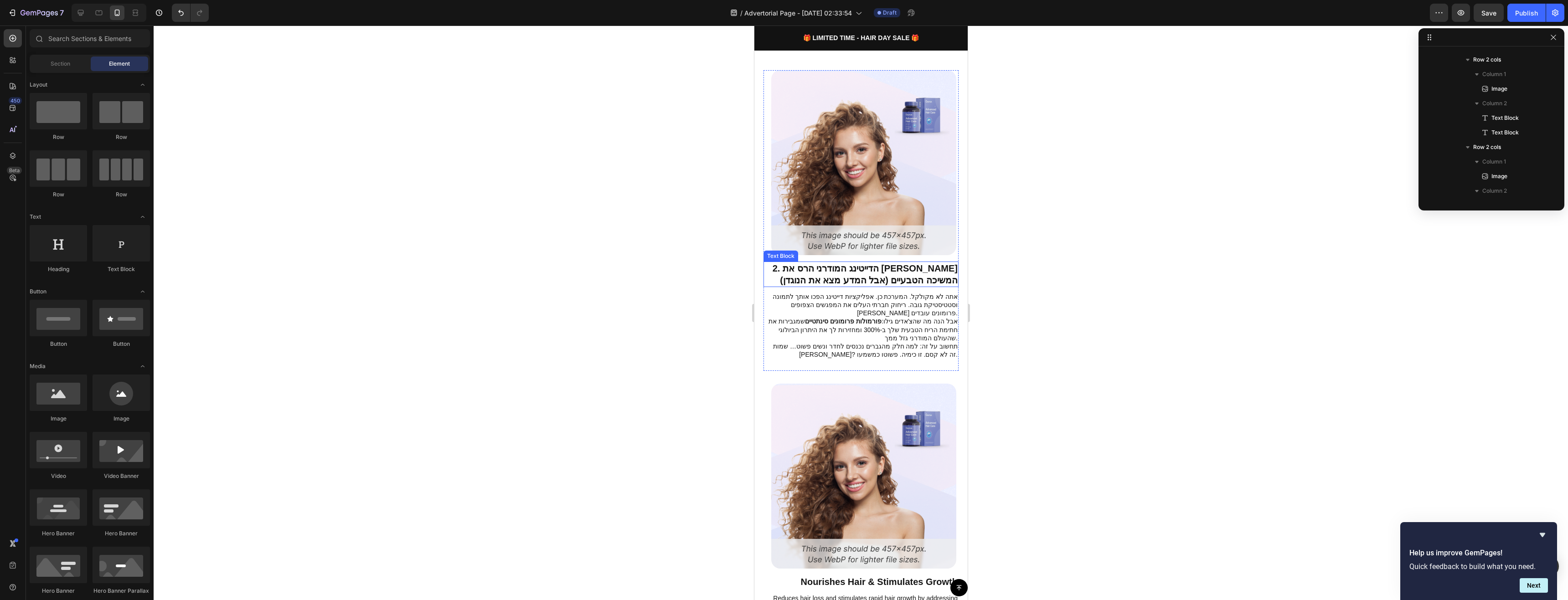
scroll to position [547, 0]
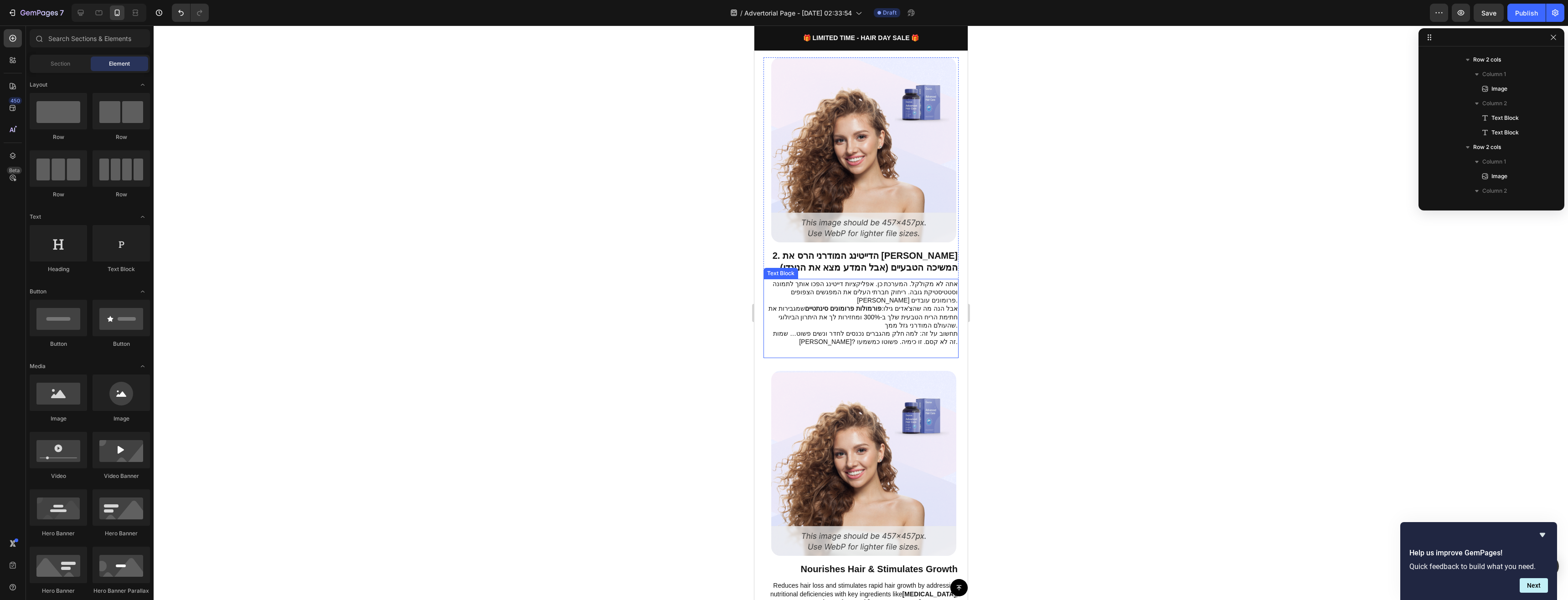
click at [919, 283] on p "אתה לא מקולקל. המערכת כן. אפליקציות דייטינג הפכו אותך לתמונה וסטטיסטיקת גובה. ר…" at bounding box center [861, 305] width 194 height 50
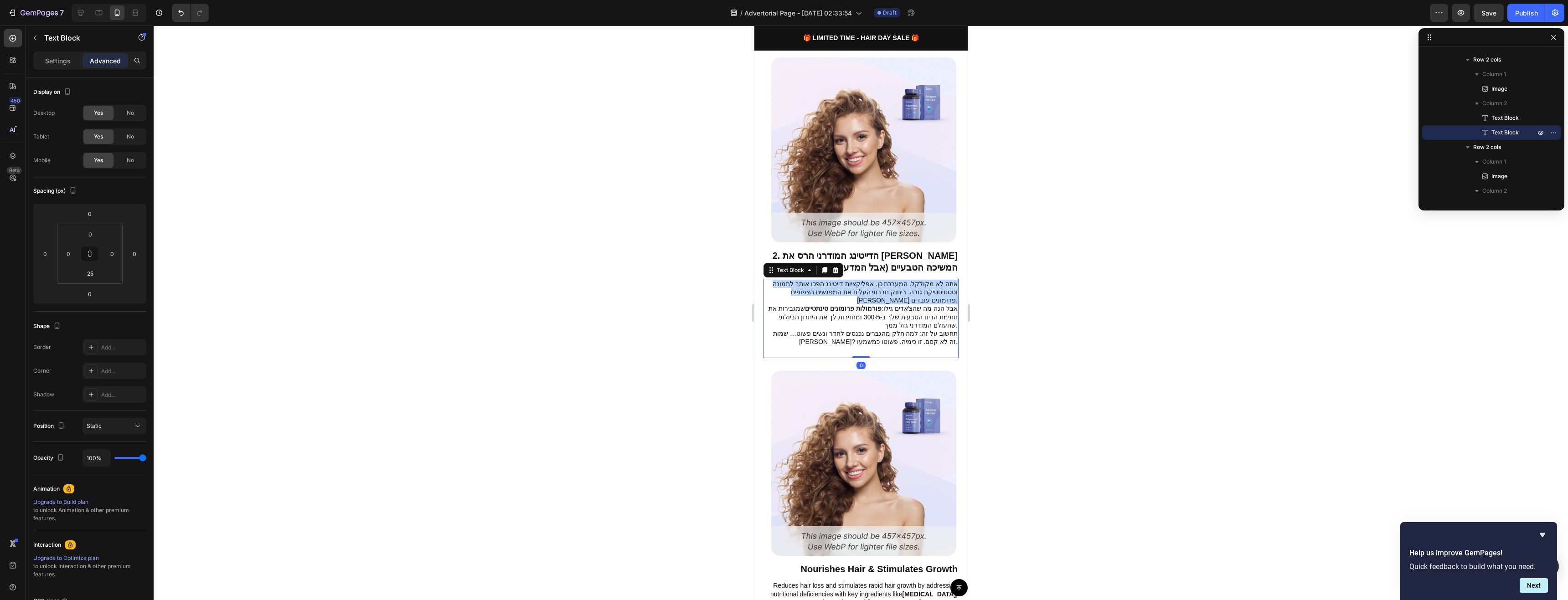
click at [919, 283] on p "אתה לא מקולקל. המערכת כן. אפליקציות דייטינג הפכו אותך לתמונה וסטטיסטיקת גובה. ר…" at bounding box center [861, 305] width 194 height 50
click at [991, 305] on div at bounding box center [861, 313] width 1415 height 574
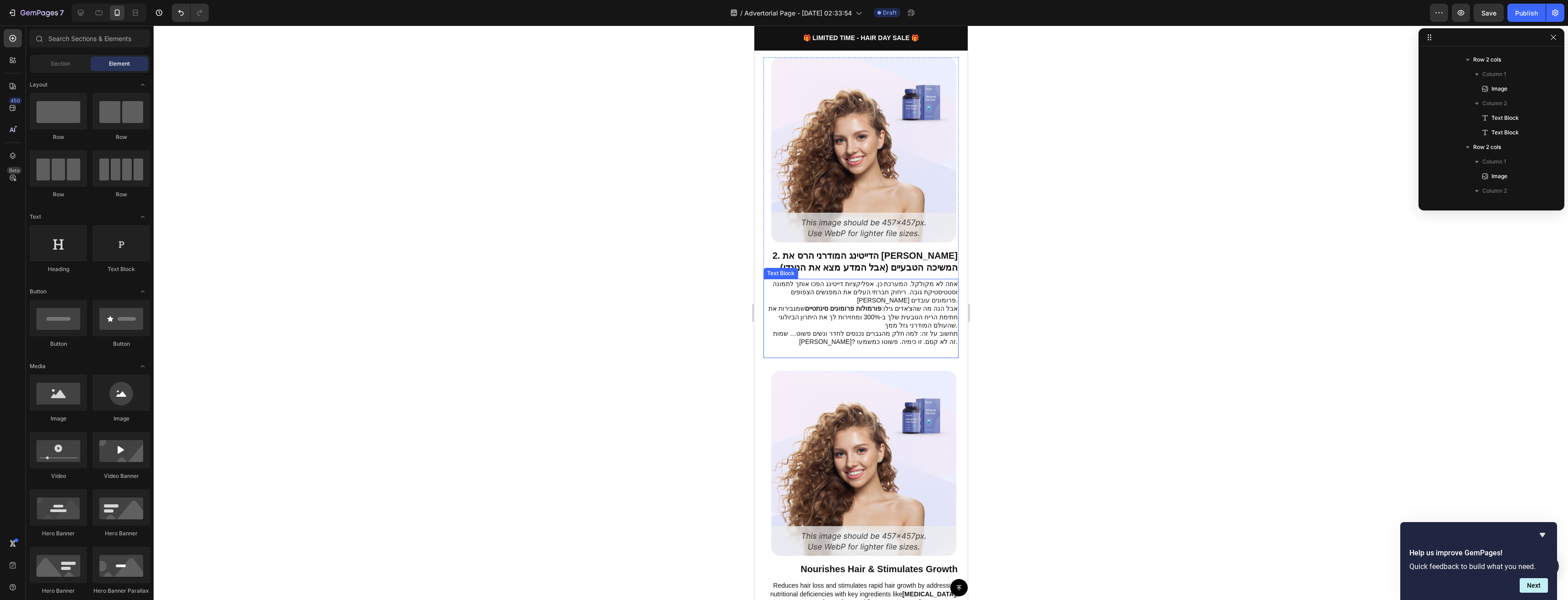
click at [939, 290] on p "אתה לא מקולקל. המערכת כן. אפליקציות דייטינג הפכו אותך לתמונה וסטטיסטיקת גובה. ר…" at bounding box center [861, 305] width 194 height 50
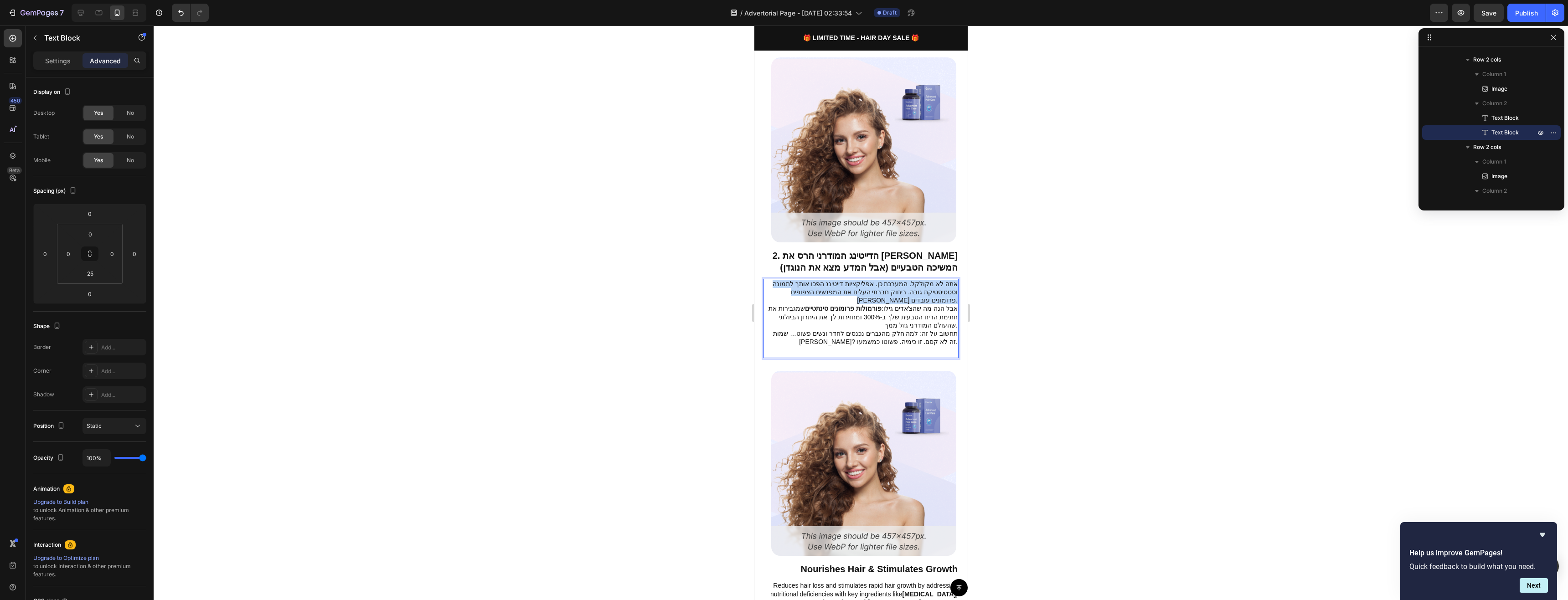
click at [939, 290] on p "אתה לא מקולקל. המערכת כן. אפליקציות דייטינג הפכו אותך לתמונה וסטטיסטיקת גובה. ר…" at bounding box center [861, 305] width 194 height 50
click at [999, 300] on div at bounding box center [861, 313] width 1415 height 574
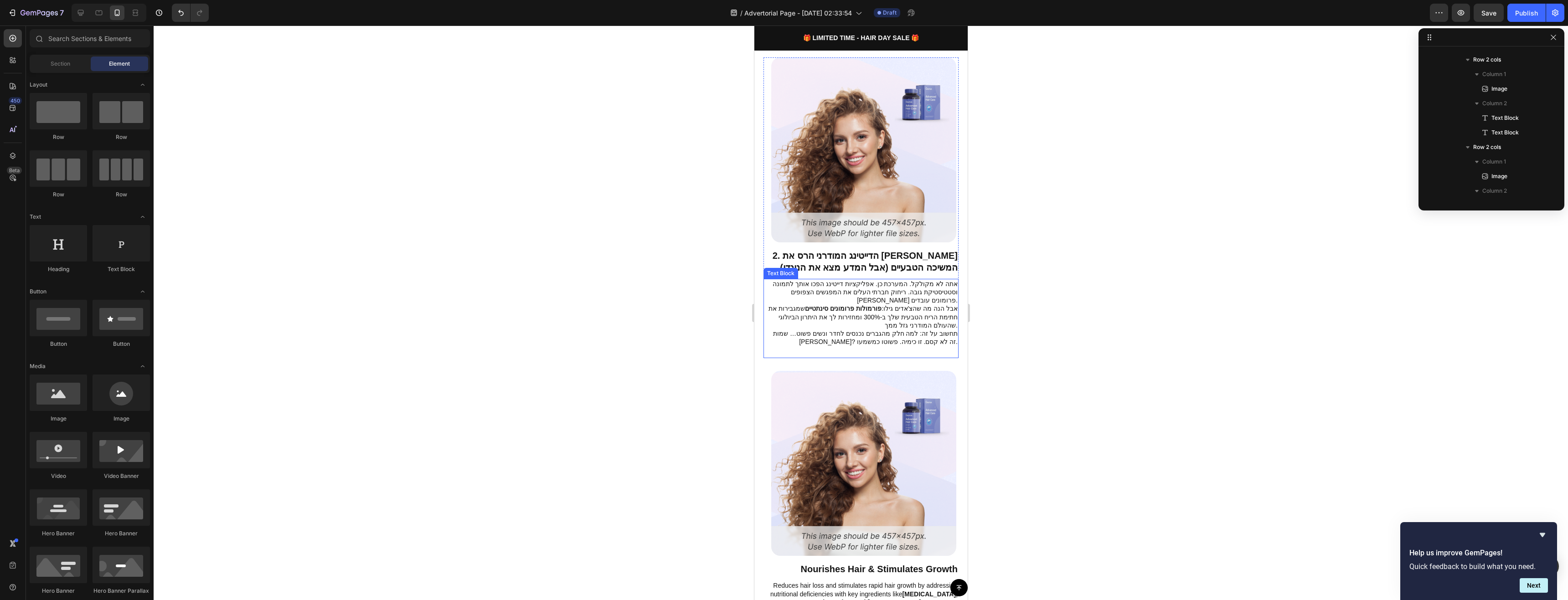
click at [937, 307] on p "אתה לא מקולקל. המערכת כן. אפליקציות דייטינג הפכו אותך לתמונה וסטטיסטיקת גובה. ר…" at bounding box center [861, 305] width 194 height 50
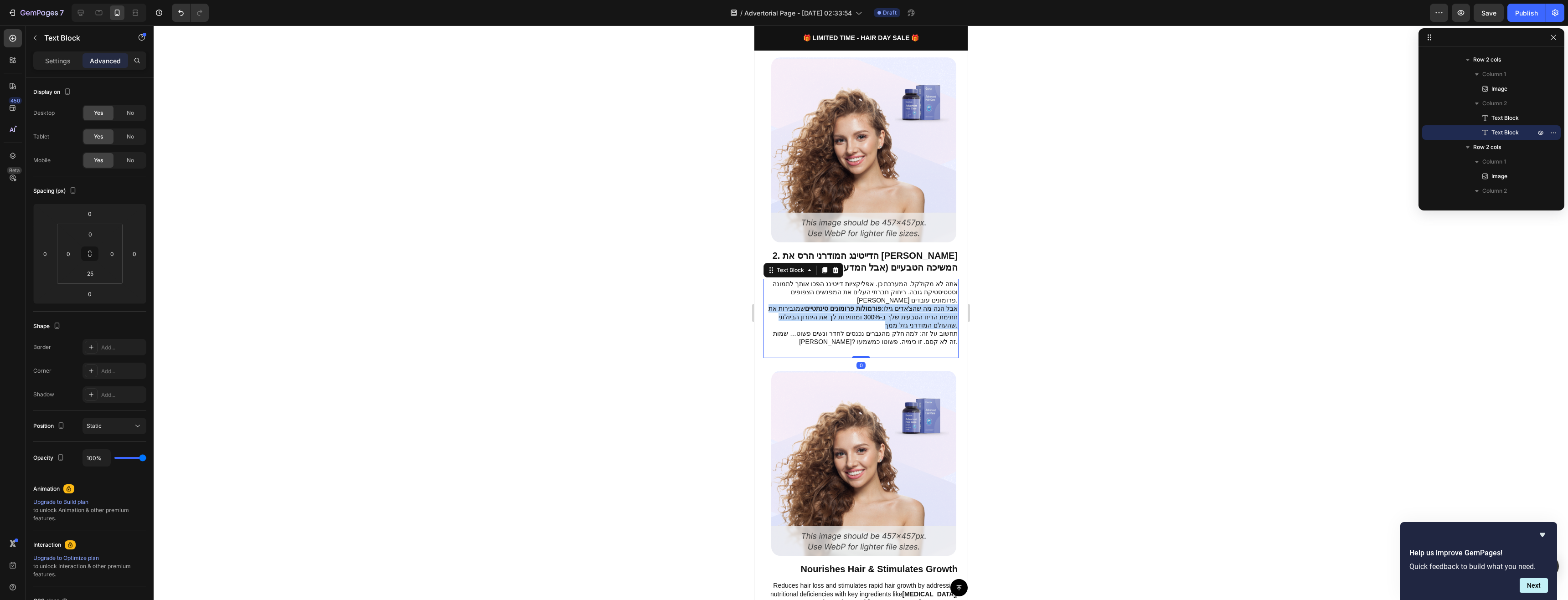
click at [937, 307] on p "אתה לא מקולקל. המערכת כן. אפליקציות דייטינג הפכו אותך לתמונה וסטטיסטיקת גובה. ר…" at bounding box center [861, 305] width 194 height 50
click at [1004, 307] on div at bounding box center [861, 313] width 1415 height 574
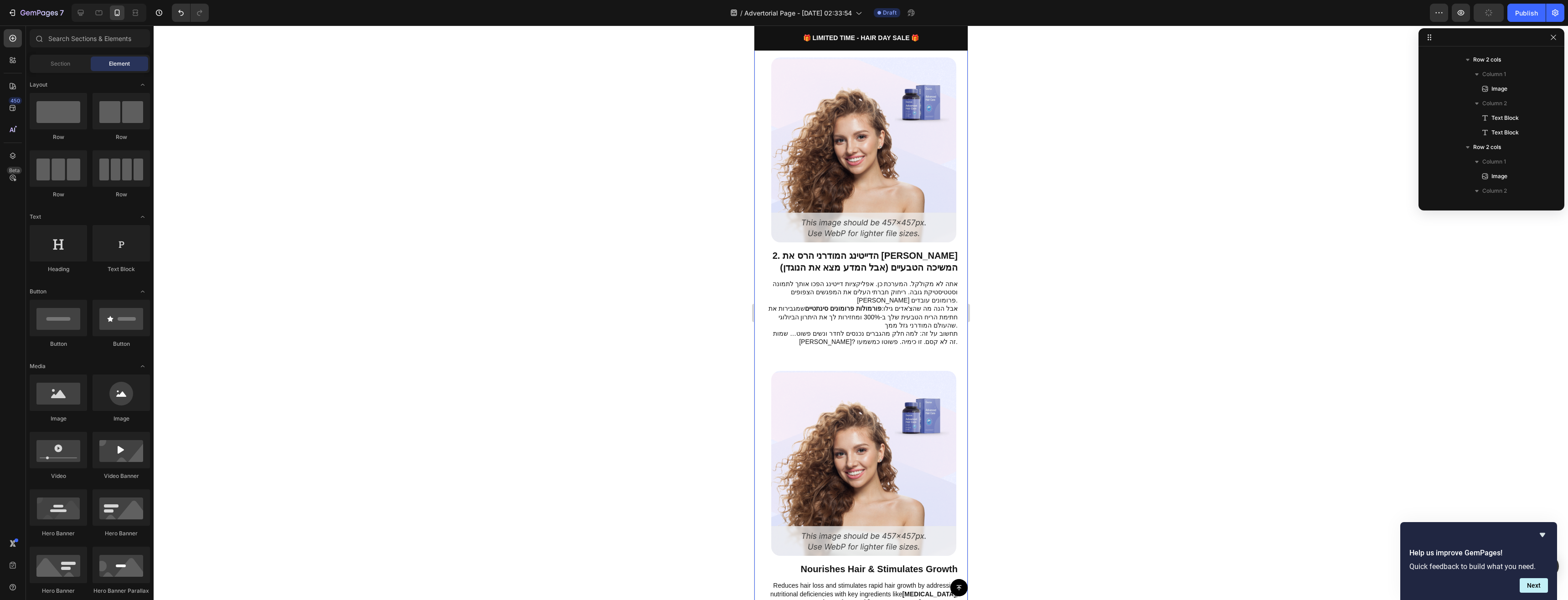
click at [923, 295] on p "אתה לא מקולקל. המערכת כן. אפליקציות דייטינג הפכו אותך לתמונה וסטטיסטיקת גובה. ר…" at bounding box center [861, 305] width 194 height 50
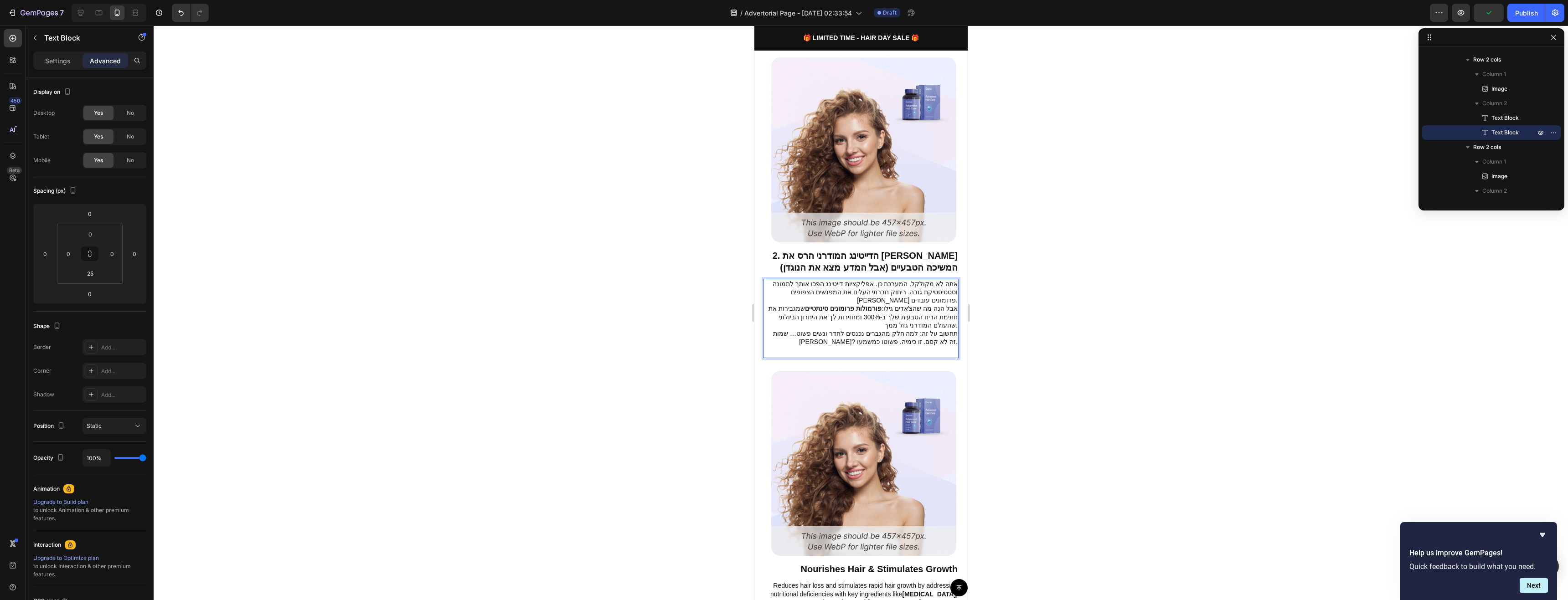
click at [903, 296] on p "אתה לא מקולקל. המערכת כן. אפליקציות דייטינג הפכו אותך לתמונה וסטטיסטיקת גובה. ר…" at bounding box center [861, 305] width 194 height 50
drag, startPoint x: 894, startPoint y: 296, endPoint x: 912, endPoint y: 296, distance: 18.0
click at [912, 296] on p "אתה לא מקולקל. המערכת כן. אפליקציות דייטינג הפכו אותך לתמונה וסטטיסטיקת גובה. ר…" at bounding box center [861, 305] width 194 height 50
click at [996, 307] on div at bounding box center [861, 313] width 1415 height 574
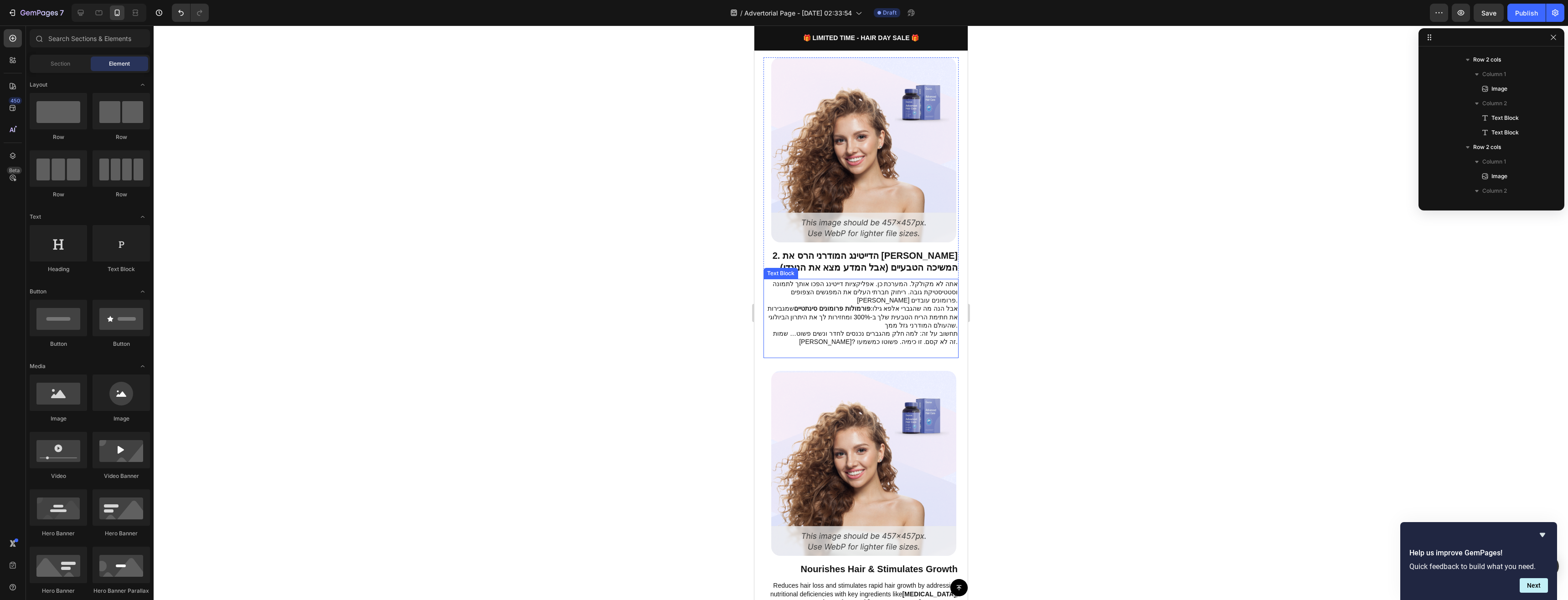
click at [925, 329] on p "תחשוב על זה: למה חלק מהגברים נכנסים לחדר ונשים פשוט… שמות [PERSON_NAME]? זה לא …" at bounding box center [861, 337] width 194 height 16
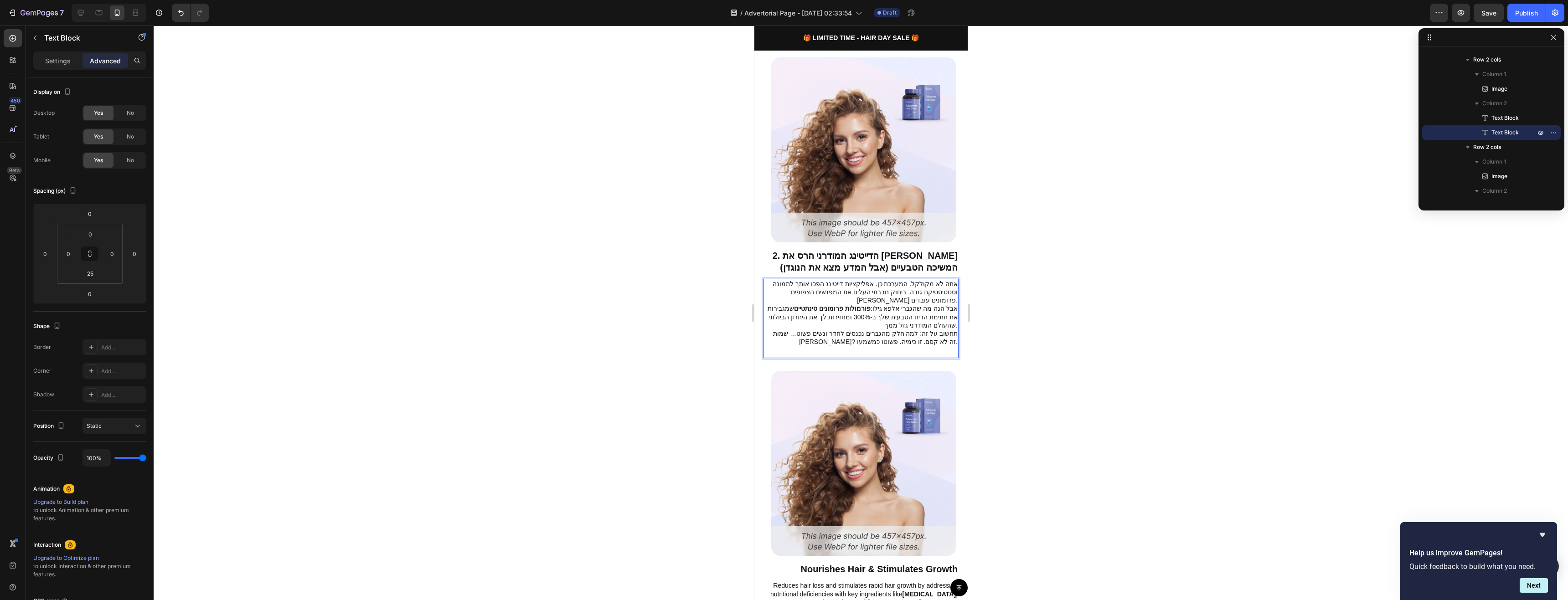
click at [925, 329] on p "תחשוב על זה: למה חלק מהגברים נכנסים לחדר ונשים פשוט… שמות [PERSON_NAME]? זה לא …" at bounding box center [861, 337] width 194 height 16
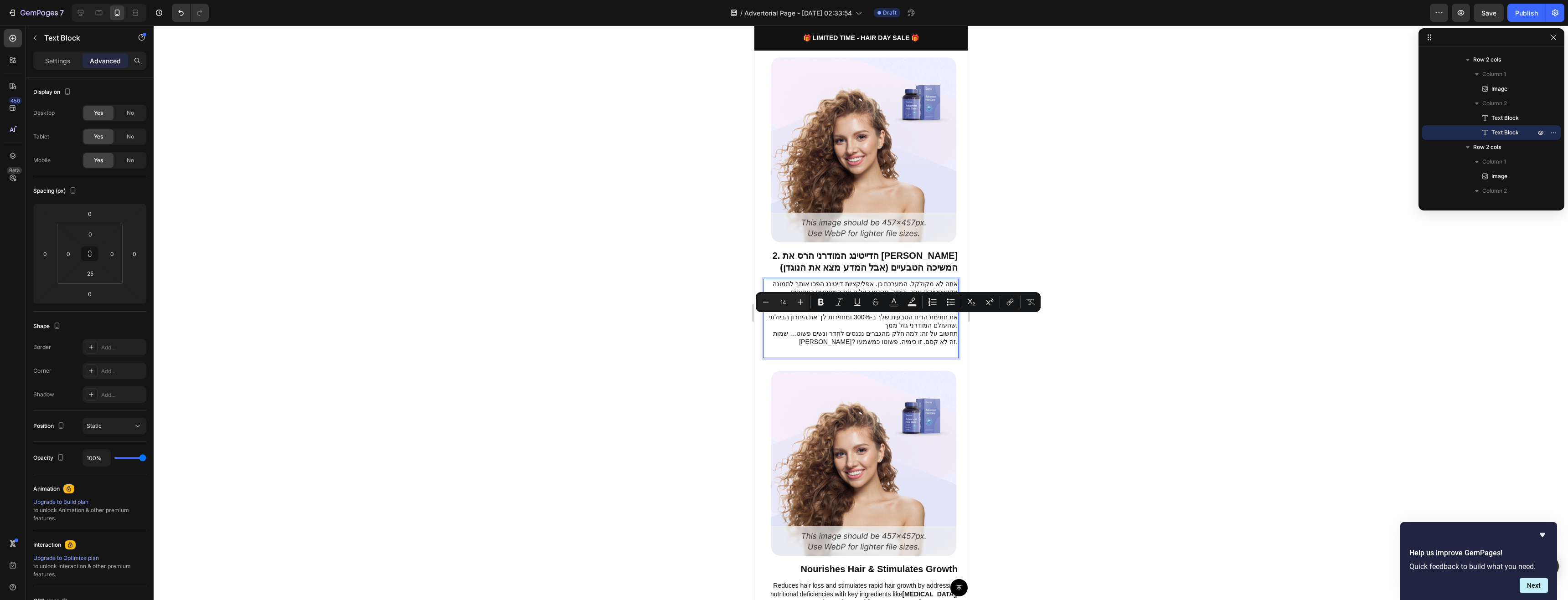
click at [1010, 330] on div at bounding box center [861, 313] width 1415 height 574
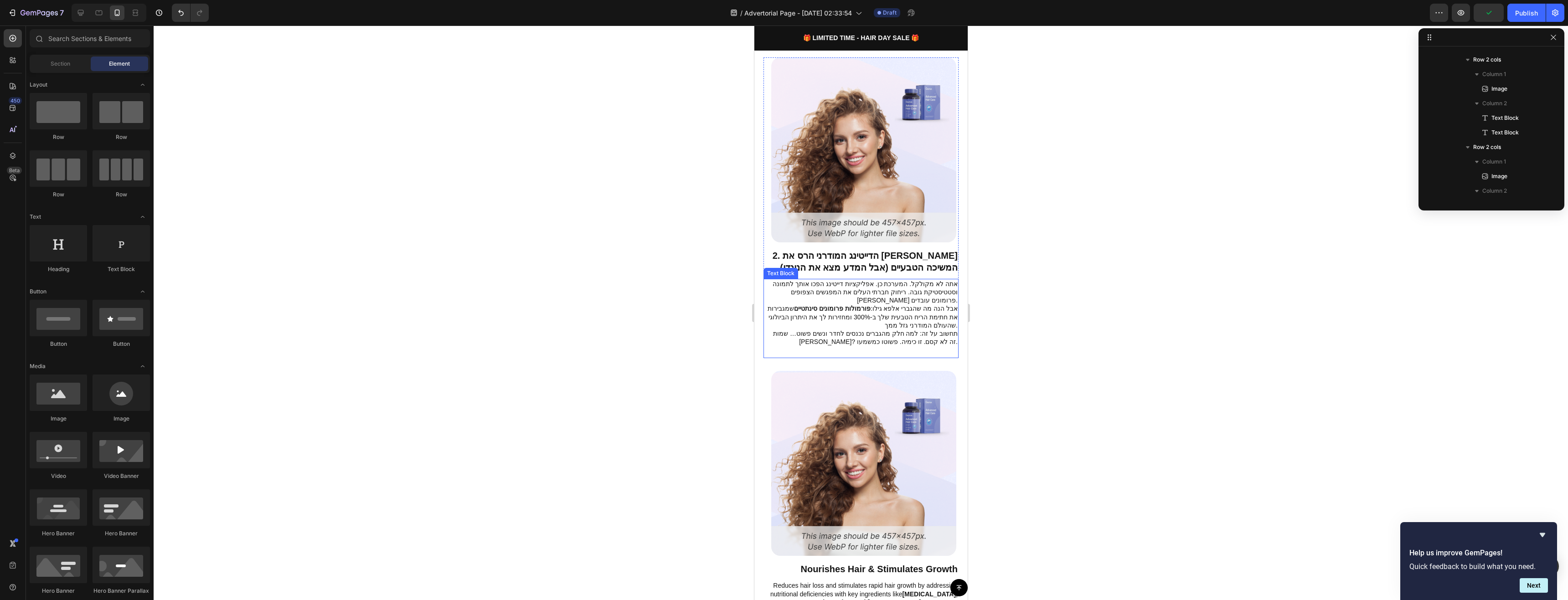
click at [943, 329] on p "תחשוב על זה: למה חלק מהגברים נכנסים לחדר ונשים פשוט… שמות [PERSON_NAME]? זה לא …" at bounding box center [861, 337] width 194 height 16
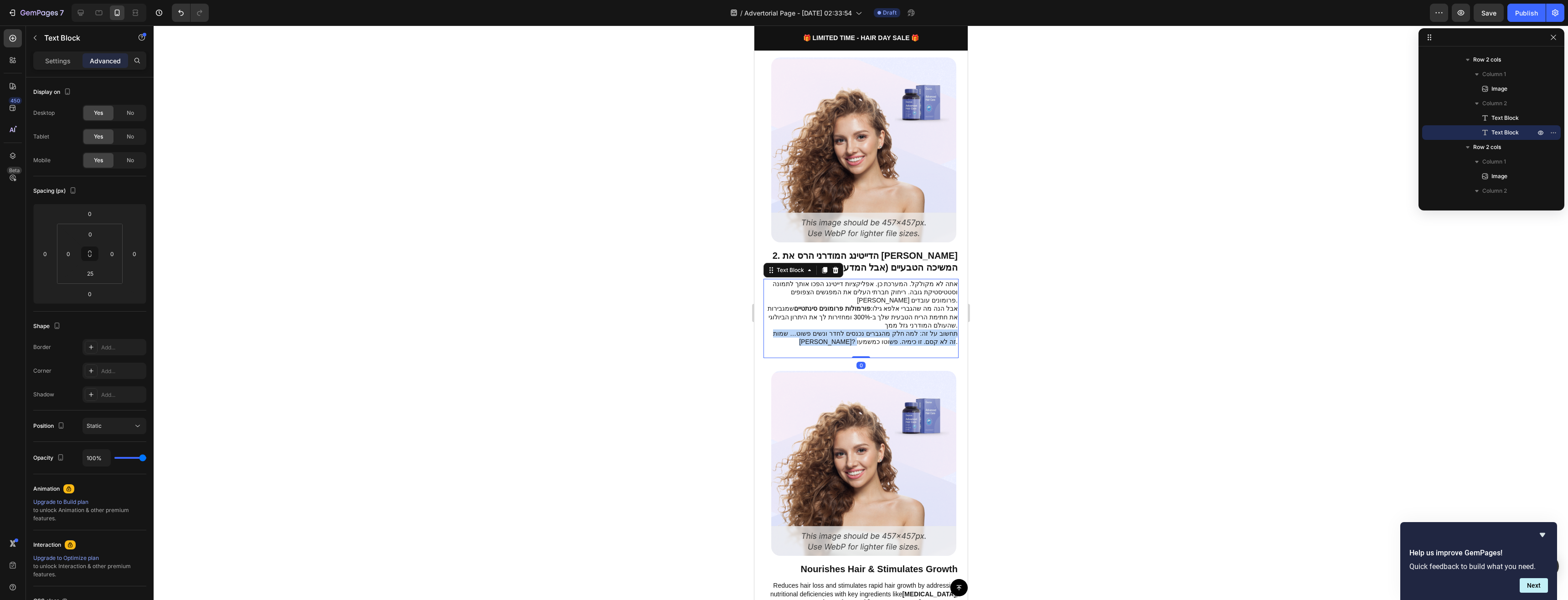
click at [943, 329] on p "תחשוב על זה: למה חלק מהגברים נכנסים לחדר ונשים פשוט… שמות [PERSON_NAME]? זה לא …" at bounding box center [861, 337] width 194 height 16
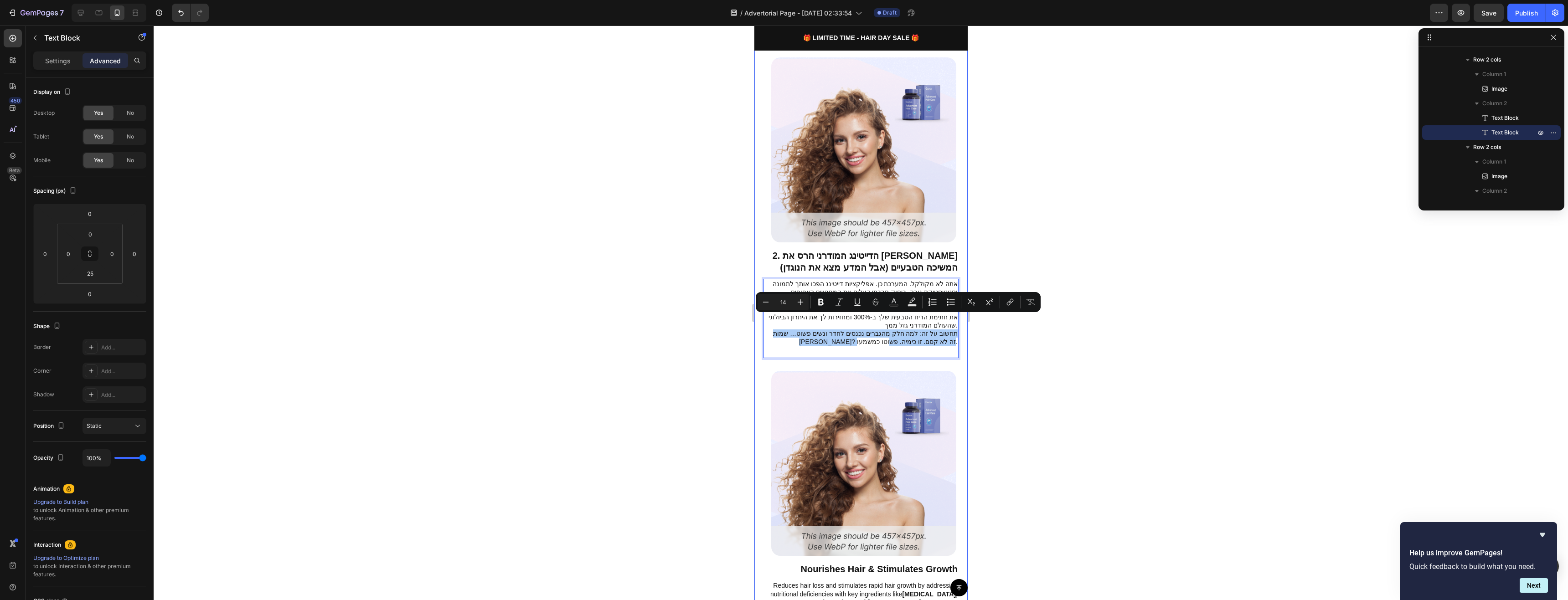
click at [1020, 344] on div at bounding box center [861, 313] width 1415 height 574
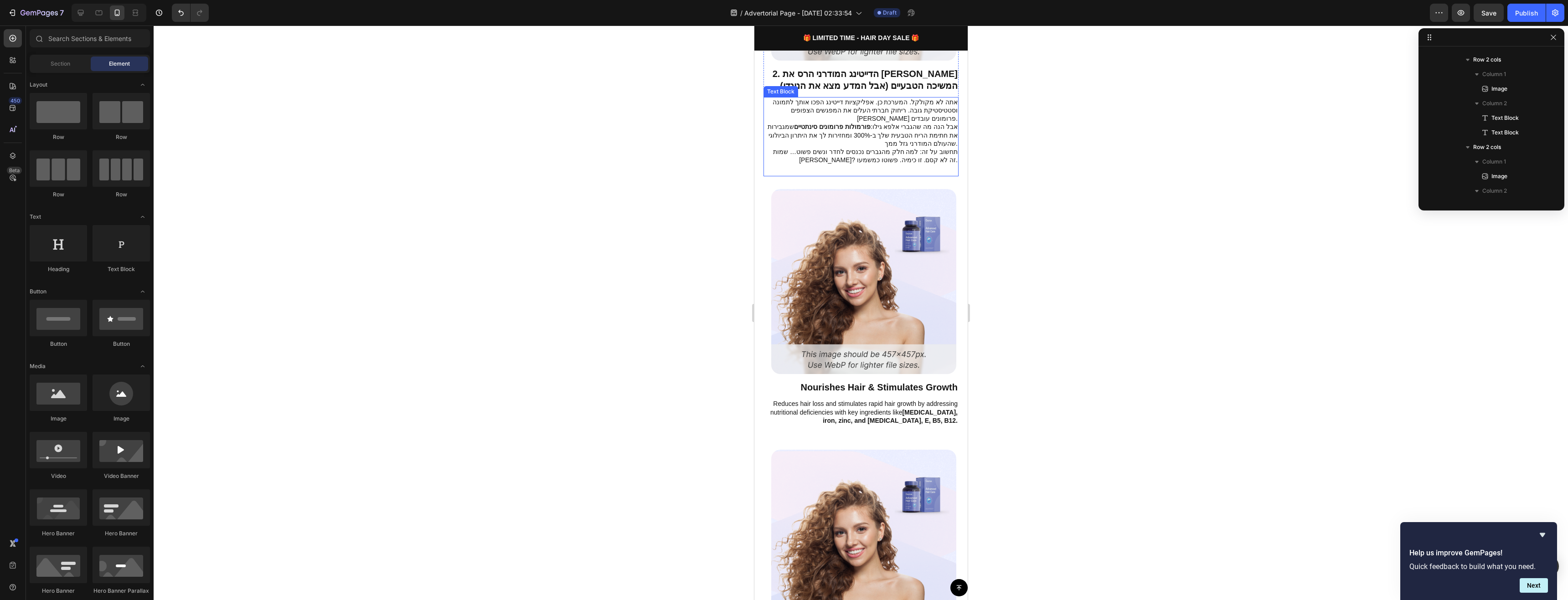
scroll to position [729, 0]
click at [925, 381] on p "Nourishes Hair & Stimulates Growth" at bounding box center [861, 386] width 194 height 12
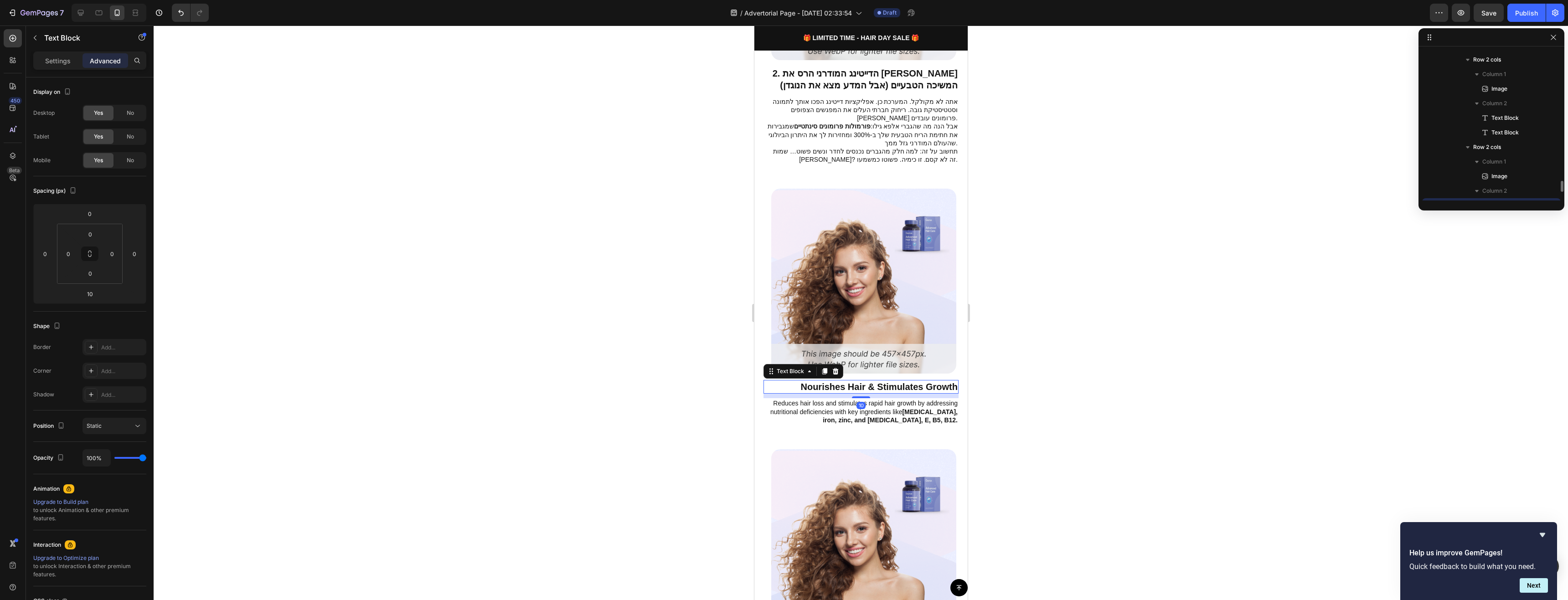
scroll to position [596, 0]
click at [925, 381] on p "Nourishes Hair & Stimulates Growth" at bounding box center [861, 386] width 194 height 12
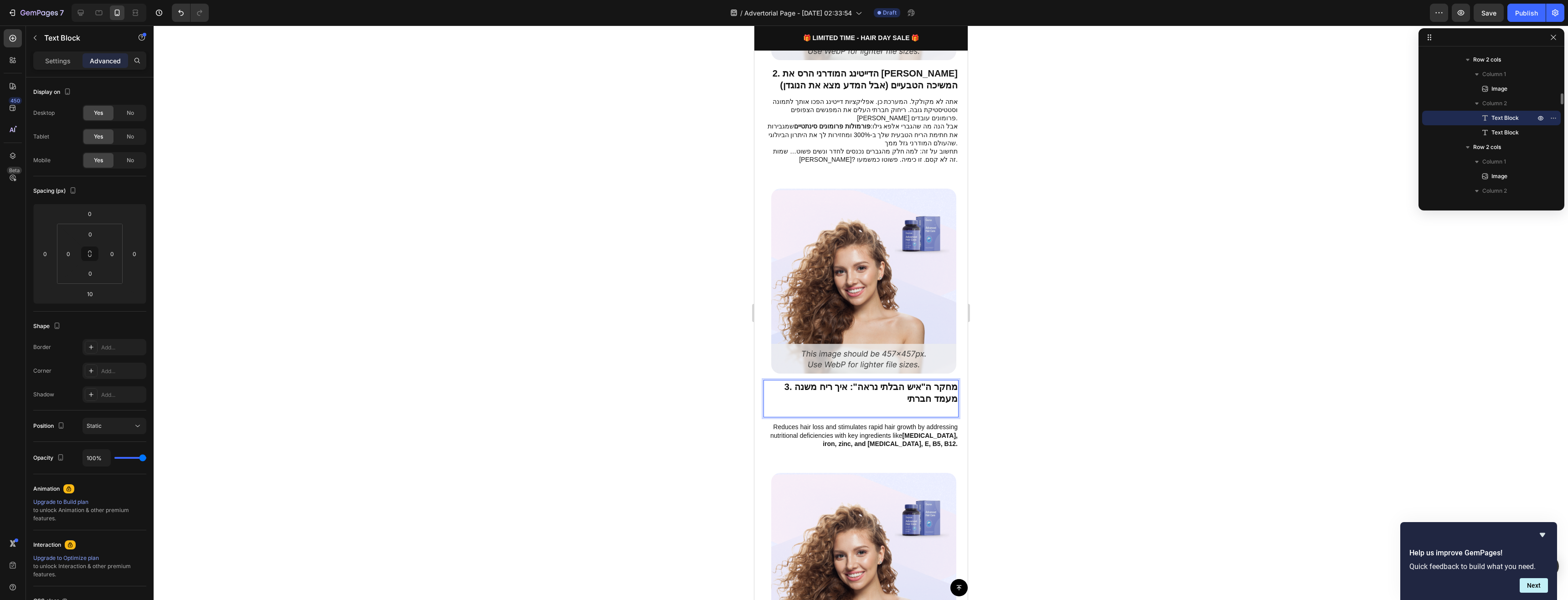
click at [998, 389] on div at bounding box center [861, 313] width 1415 height 574
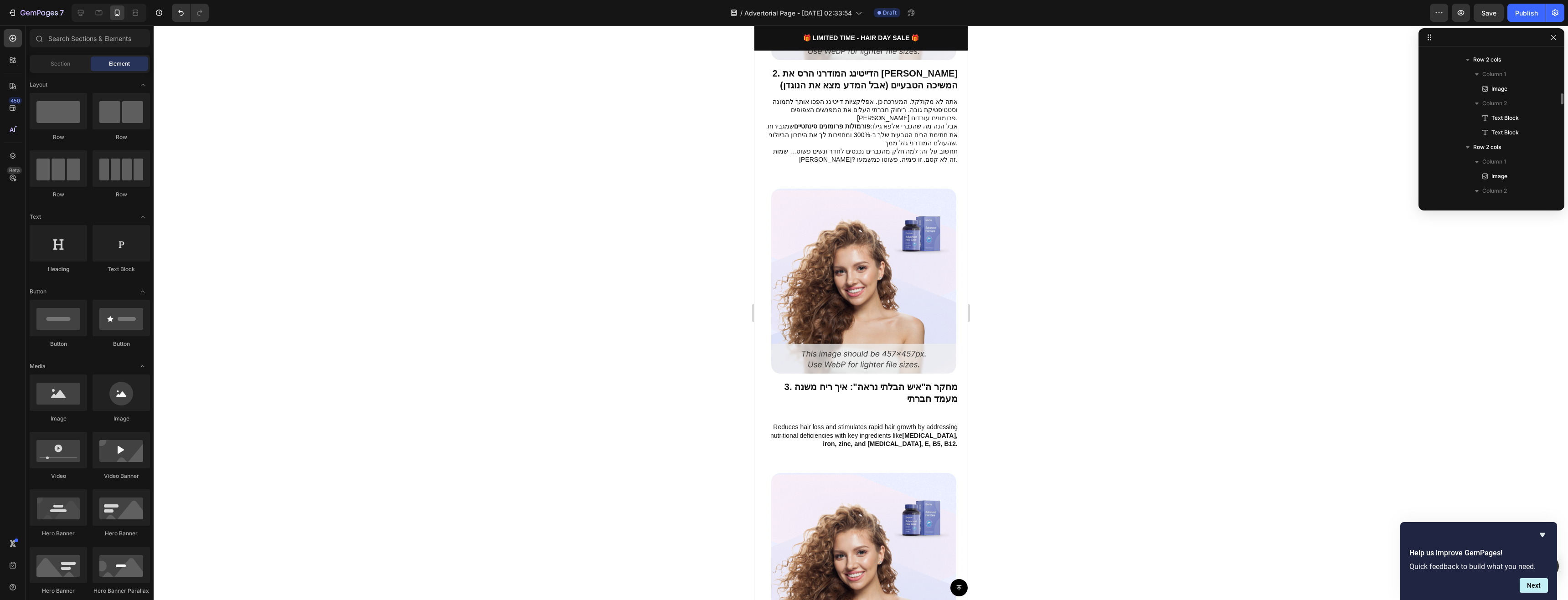
click at [935, 381] on p "3. מחקר ה"איש הבלתי נראה": איך ריח משנה מעמד חברתי" at bounding box center [861, 392] width 194 height 24
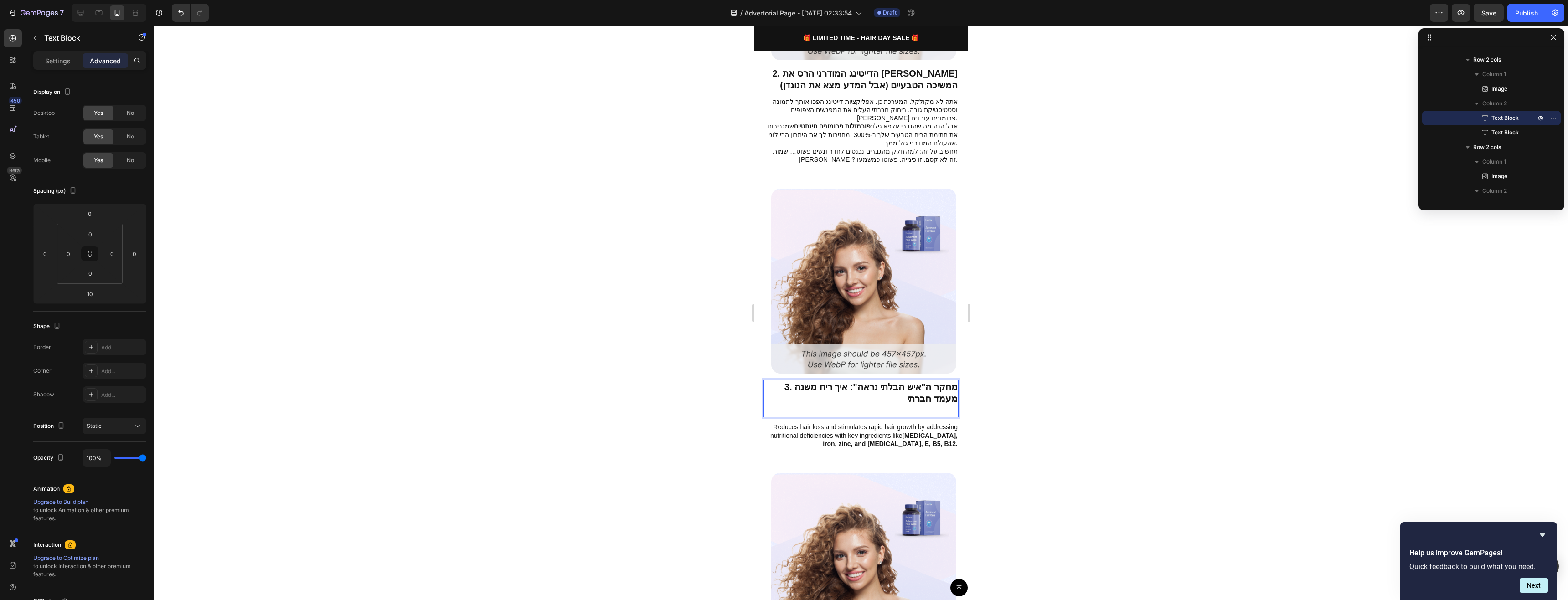
click at [939, 405] on p "Rich Text Editor. Editing area: main" at bounding box center [861, 410] width 194 height 12
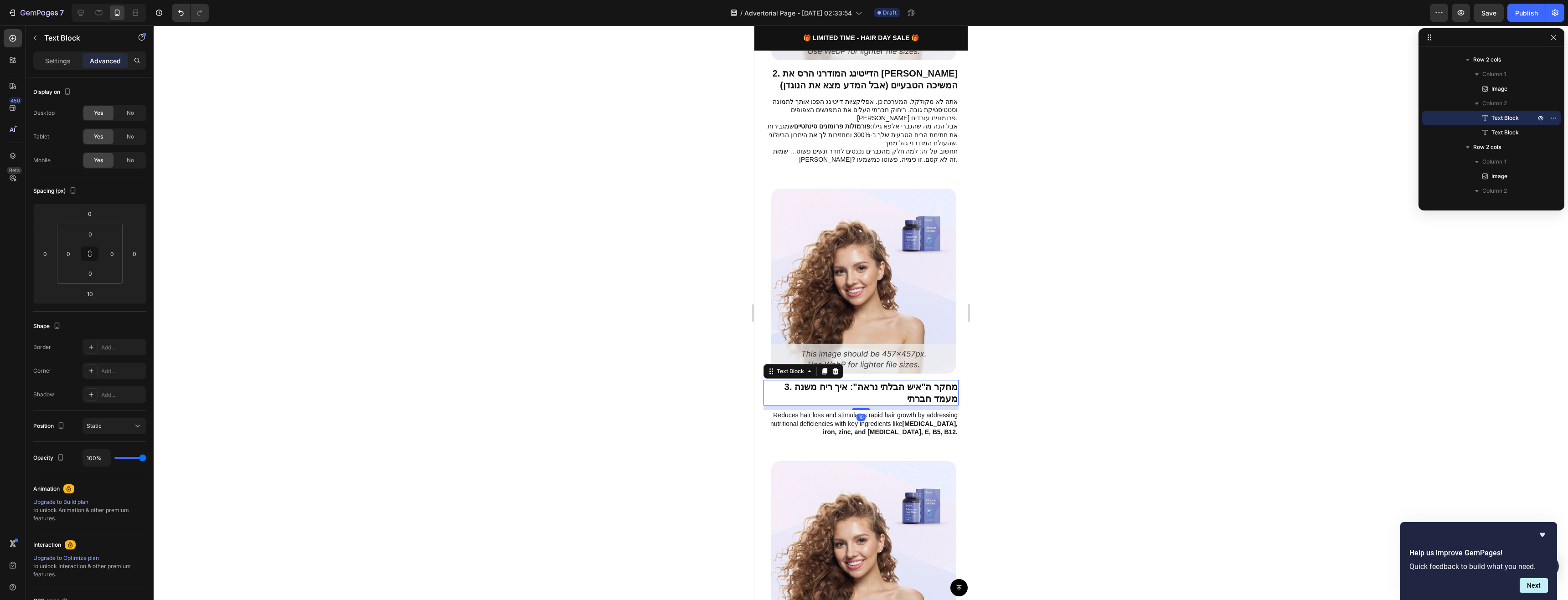
click at [1024, 400] on div at bounding box center [861, 313] width 1415 height 574
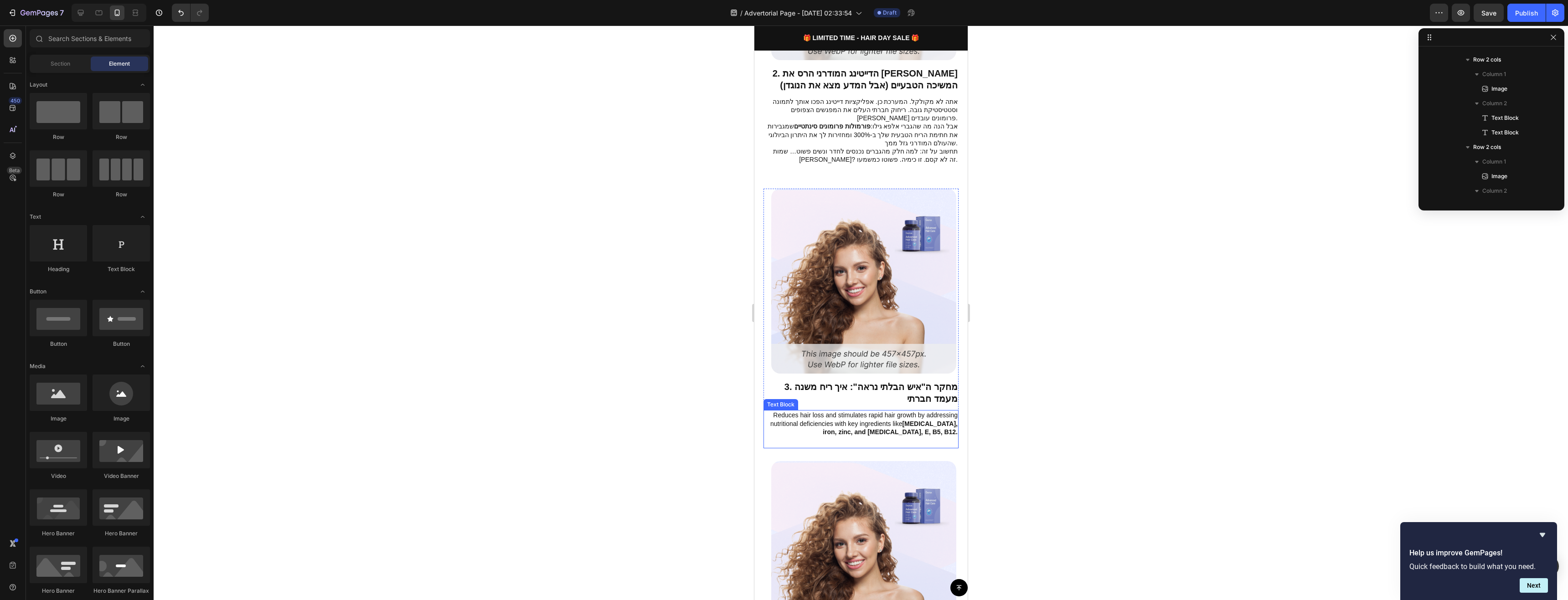
click at [896, 411] on p "Reduces hair loss and stimulates rapid hair growth by addressing nutritional de…" at bounding box center [861, 423] width 194 height 25
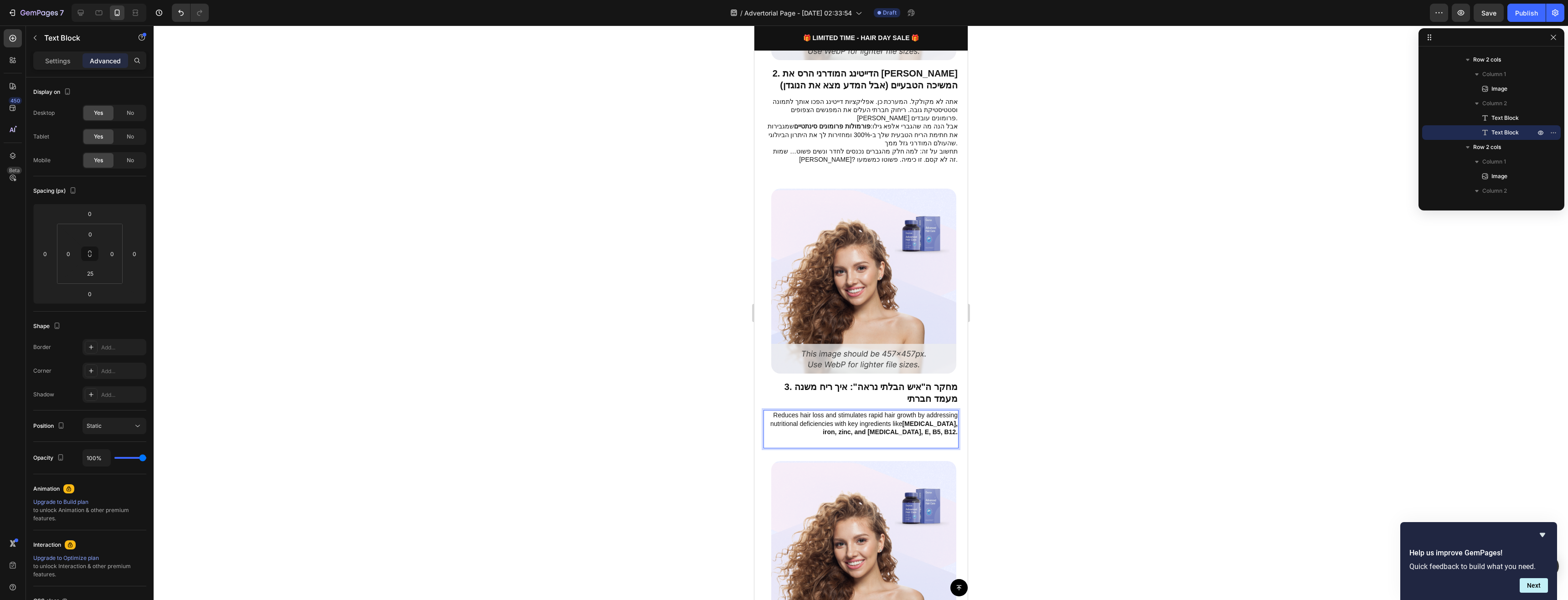
click at [896, 411] on p "Reduces hair loss and stimulates rapid hair growth by addressing nutritional de…" at bounding box center [861, 423] width 194 height 25
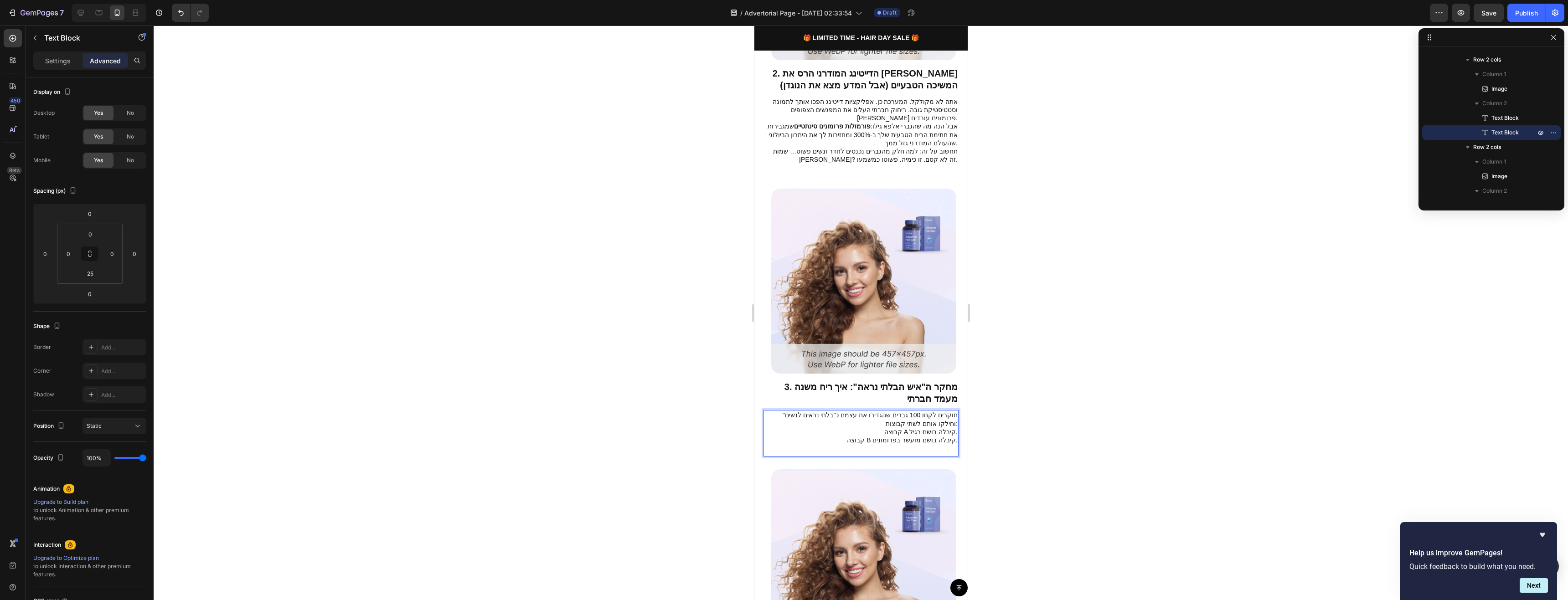
click at [894, 436] on p "קבוצה B קיבלה בושם מועשר בפרומונים." at bounding box center [861, 440] width 194 height 8
click at [884, 428] on p "קבוצה A קיבלה בושם רגיל." at bounding box center [861, 431] width 194 height 8
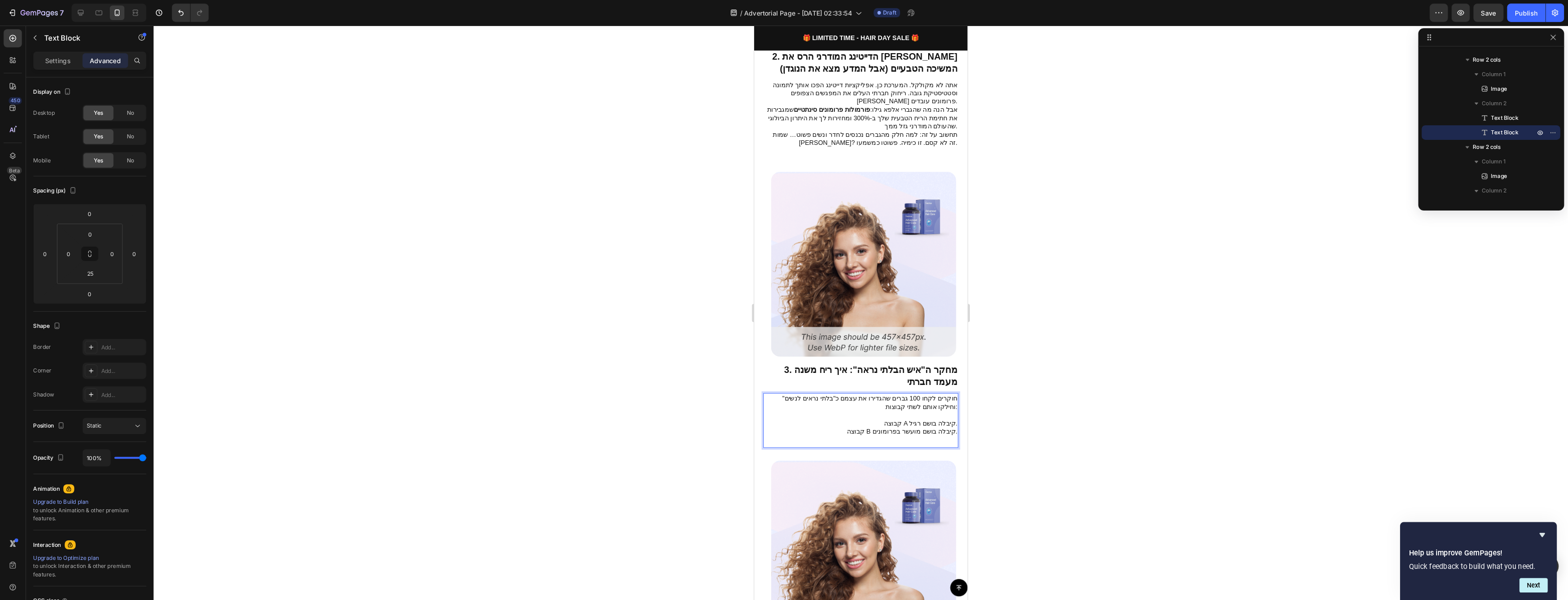
scroll to position [852, 0]
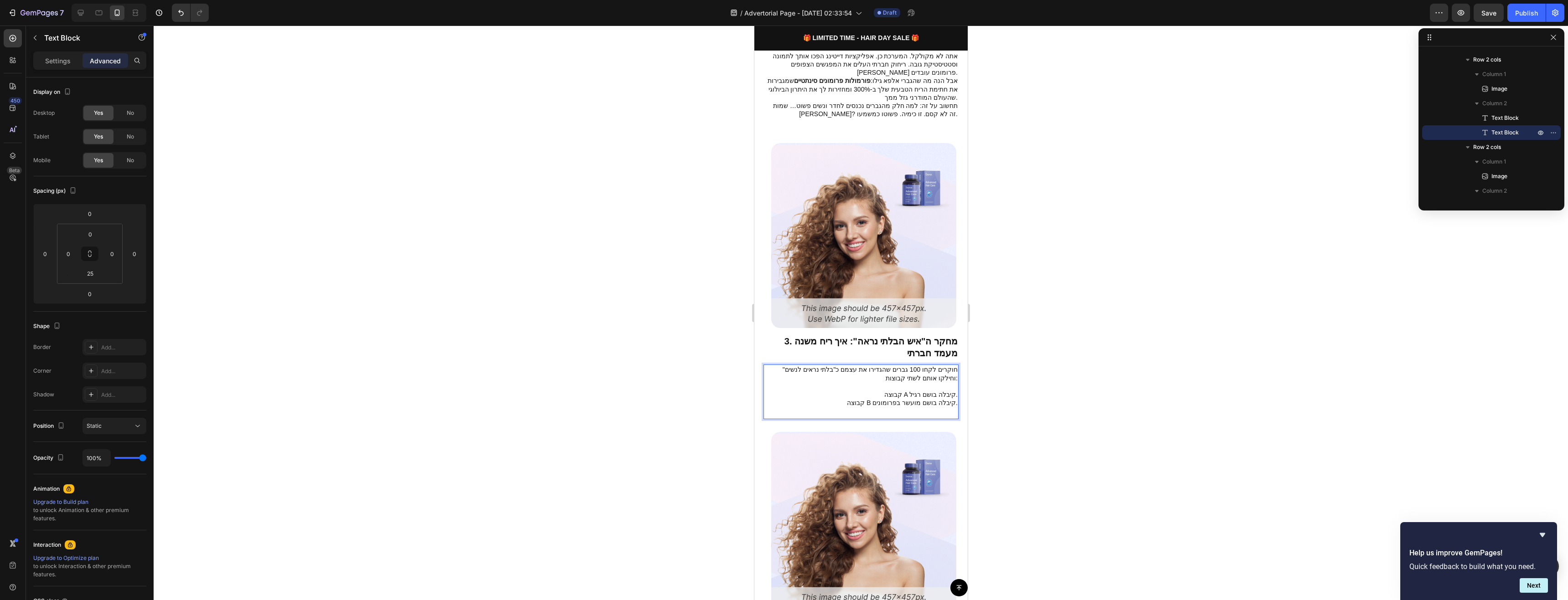
click at [843, 399] on p "קבוצה B קיבלה בושם מועשר בפרומונים." at bounding box center [861, 402] width 194 height 8
click at [851, 392] on div "חוקרים לקחו 100 גברים שהגדירו את עצמם כ"בלתי נראים לנשים" וחילקו אותם לשתי קבוצ…" at bounding box center [861, 392] width 195 height 55
click at [1036, 378] on div at bounding box center [861, 313] width 1415 height 574
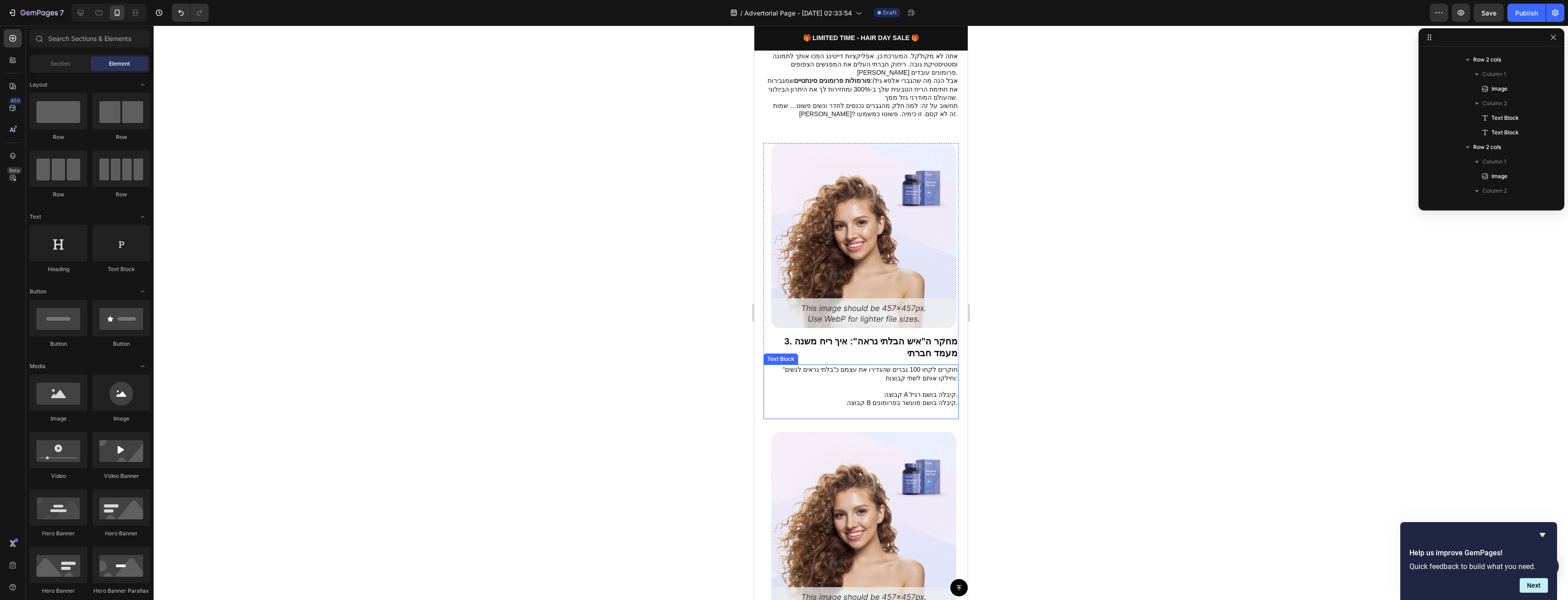
click at [846, 382] on p "קבוצה A קיבלה בושם רגיל." at bounding box center [861, 390] width 194 height 16
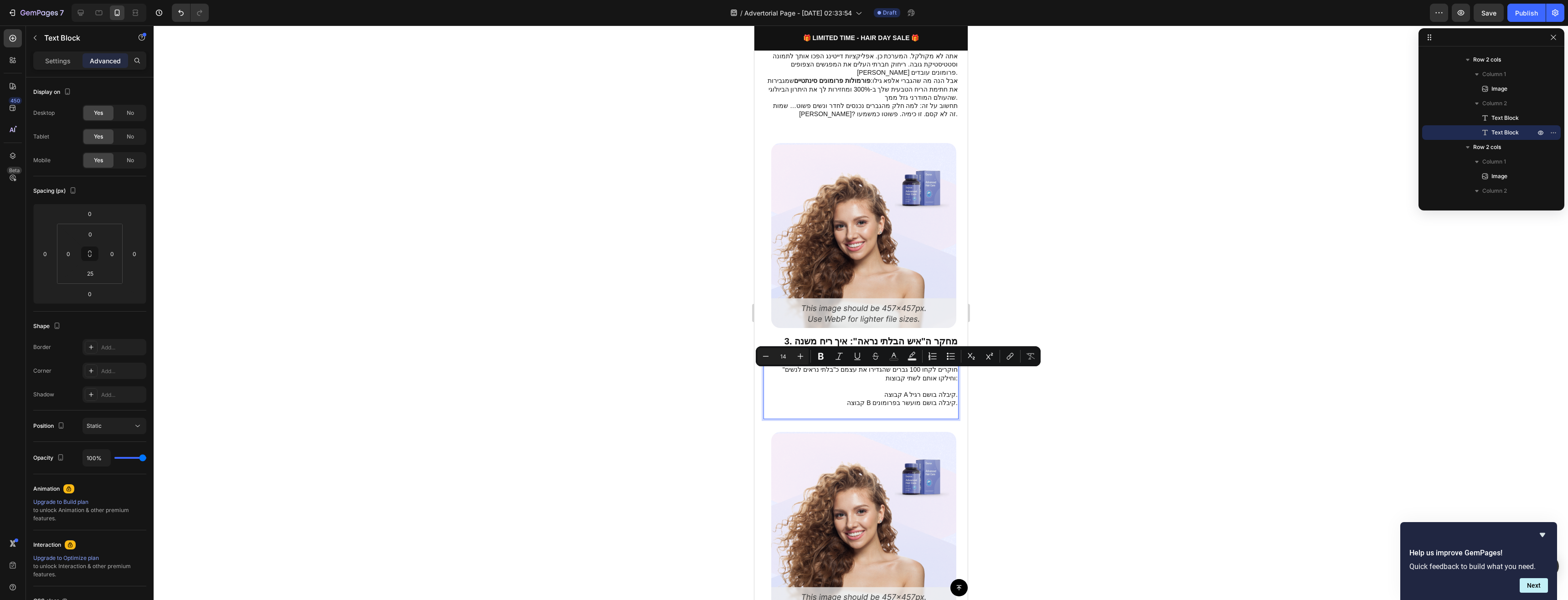
click at [845, 399] on p "קבוצה B קיבלה בושם מועשר בפרומונים." at bounding box center [861, 402] width 194 height 8
click at [950, 399] on p "קבוצה B קיבלה בושם מועשר בפרומונים." at bounding box center [861, 402] width 194 height 8
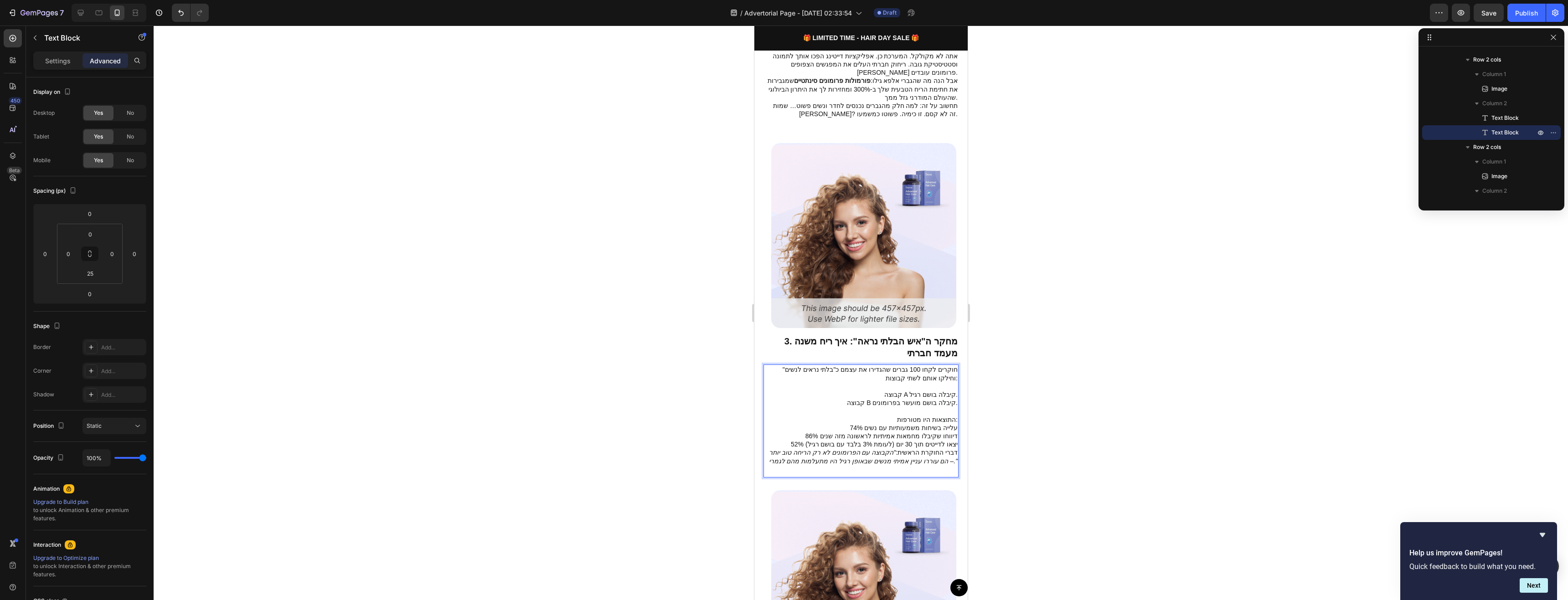
click at [899, 424] on p "74% עלייה בשיחות משמעותיות עם נשים" at bounding box center [861, 427] width 194 height 8
click at [892, 399] on p "קבוצה B קיבלה בושם מועשר בפרומונים. התוצאות היו מטורפות:" at bounding box center [861, 411] width 194 height 25
drag, startPoint x: 950, startPoint y: 405, endPoint x: 950, endPoint y: 413, distance: 8.0
click at [950, 424] on p "74% עלייה בשיחות משמעותיות עם נשים" at bounding box center [861, 427] width 194 height 8
click at [906, 400] on p "קבוצה B קיבלה בושם מועשר בפרומונים. התוצאות היו מטורפות:" at bounding box center [861, 411] width 194 height 25
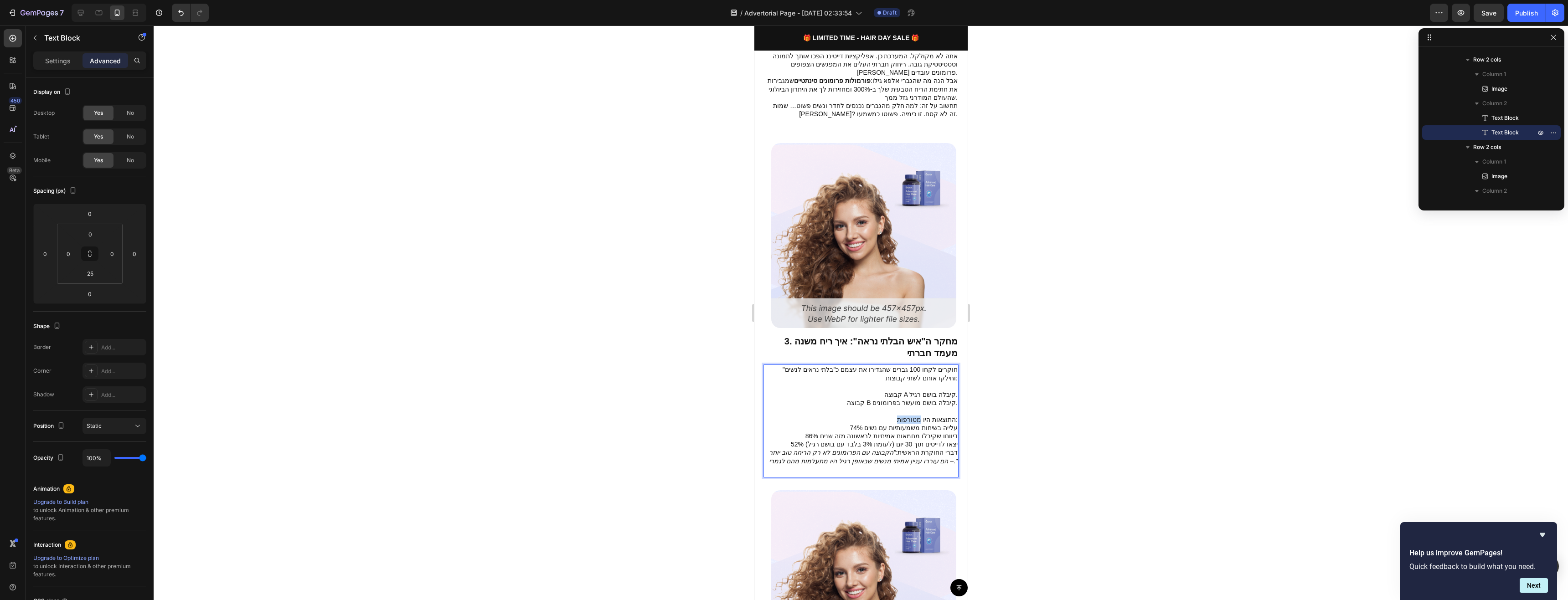
click at [906, 400] on p "קבוצה B קיבלה בושם מועשר בפרומונים. התוצאות היו מטורפות:" at bounding box center [861, 411] width 194 height 25
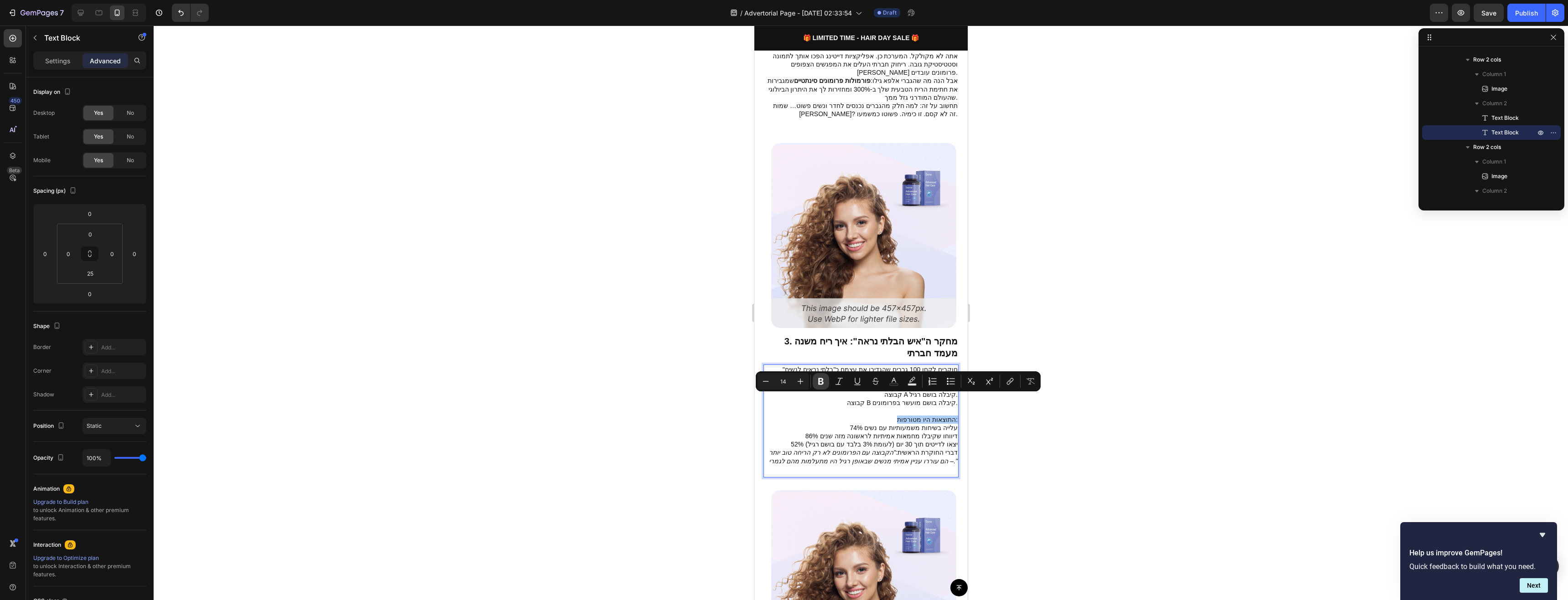
click at [823, 382] on icon "Editor contextual toolbar" at bounding box center [821, 382] width 5 height 7
click at [910, 448] on p "דברי החוקרת הראשית: "הקבוצה עם הפרומונים לא רק הריחה טוב יותר – הם עוררו עניין …" at bounding box center [861, 456] width 194 height 16
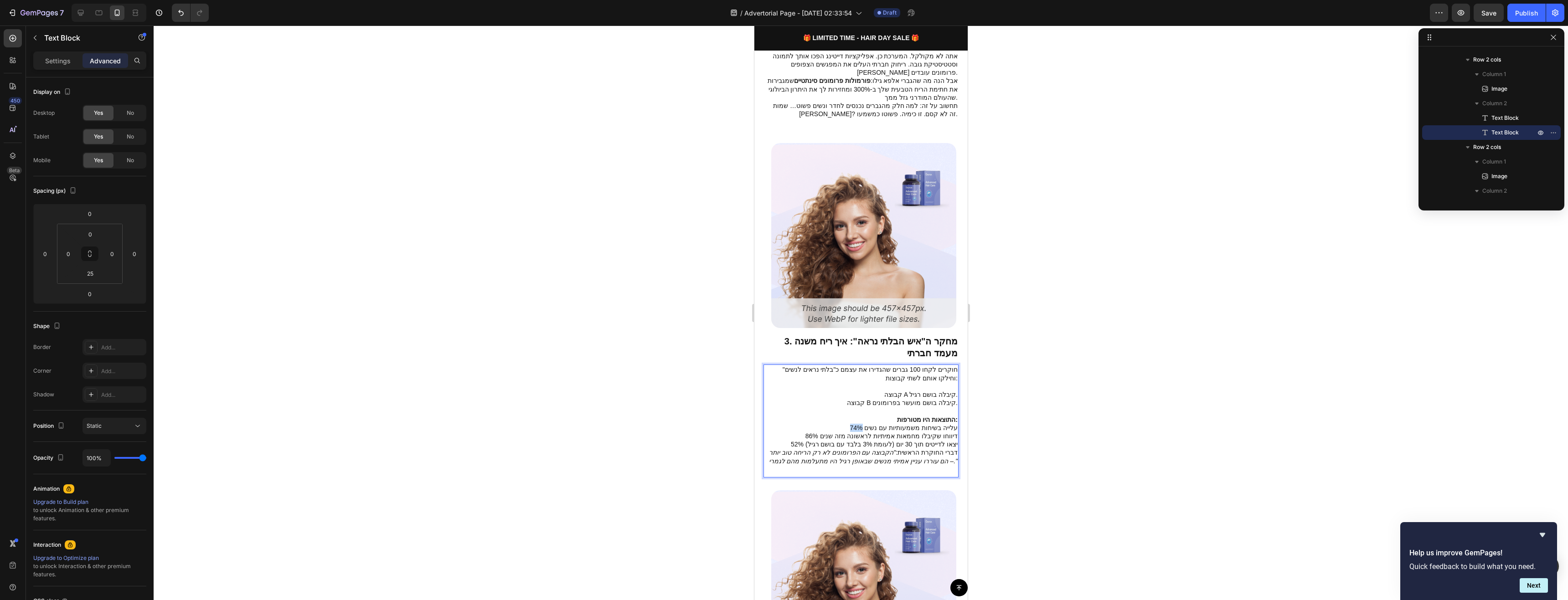
drag, startPoint x: 849, startPoint y: 407, endPoint x: 859, endPoint y: 408, distance: 10.0
click at [859, 424] on p "74% עלייה בשיחות משמעותיות עם נשים" at bounding box center [861, 427] width 194 height 8
click at [825, 392] on button "Bold" at bounding box center [821, 389] width 16 height 16
click at [859, 440] on p "52% יצאו לדייטים תוך 30 יום (לעומת 3% בלבד עם בושם רגיל)" at bounding box center [861, 444] width 194 height 8
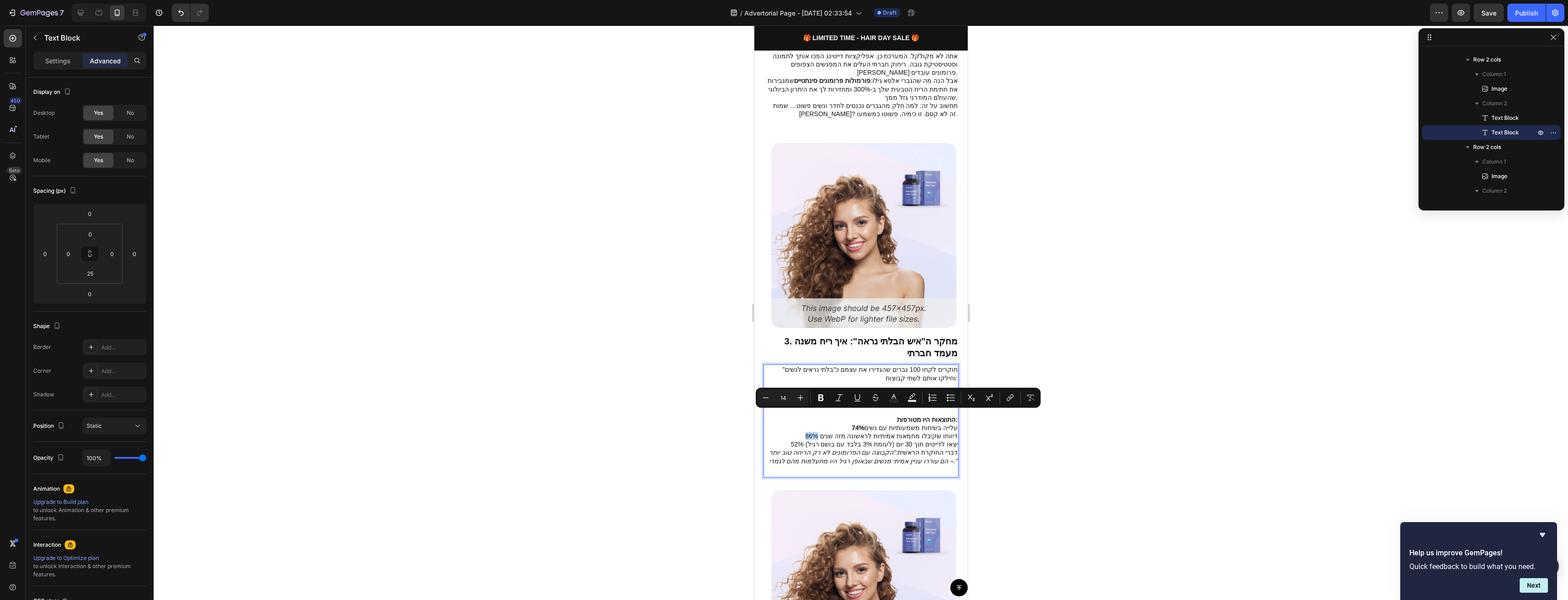
drag, startPoint x: 805, startPoint y: 416, endPoint x: 821, endPoint y: 416, distance: 16.0
click at [821, 432] on p "86% דיווחו שקיבלו מחמאות אמיתיות לראשונה מזה שנים" at bounding box center [861, 436] width 194 height 8
click at [821, 400] on icon "Editor contextual toolbar" at bounding box center [821, 397] width 5 height 7
click at [819, 449] on icon ""הקבוצה עם הפרומונים לא רק הריחה טוב יותר – הם עוררו עניין אמיתי מנשים שבאופן ר…" at bounding box center [863, 456] width 189 height 15
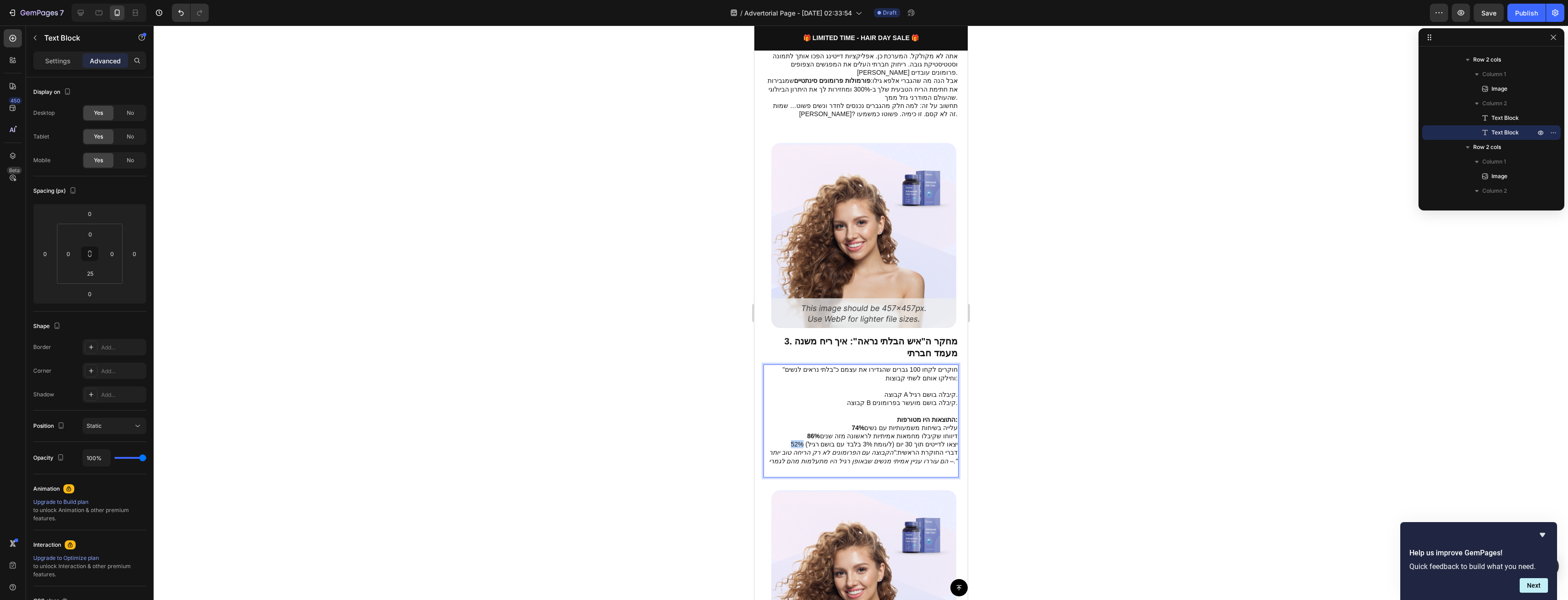
drag, startPoint x: 793, startPoint y: 424, endPoint x: 805, endPoint y: 424, distance: 12.0
click at [805, 440] on p "52% יצאו לדייטים תוך 30 יום (לעומת 3% בלבד עם בושם רגיל)" at bounding box center [861, 444] width 194 height 8
click at [817, 409] on icon "Editor contextual toolbar" at bounding box center [821, 406] width 9 height 9
click at [850, 449] on icon ""הקבוצה עם הפרומונים לא רק הריחה טוב יותר – הם עוררו עניין אמיתי מנשים שבאופן ר…" at bounding box center [863, 456] width 189 height 15
click at [948, 448] on p "דברי החוקרת הראשית: "הקבוצה עם הפרומונים לא רק הריחה טוב יותר – הם עוררו עניין …" at bounding box center [861, 456] width 194 height 16
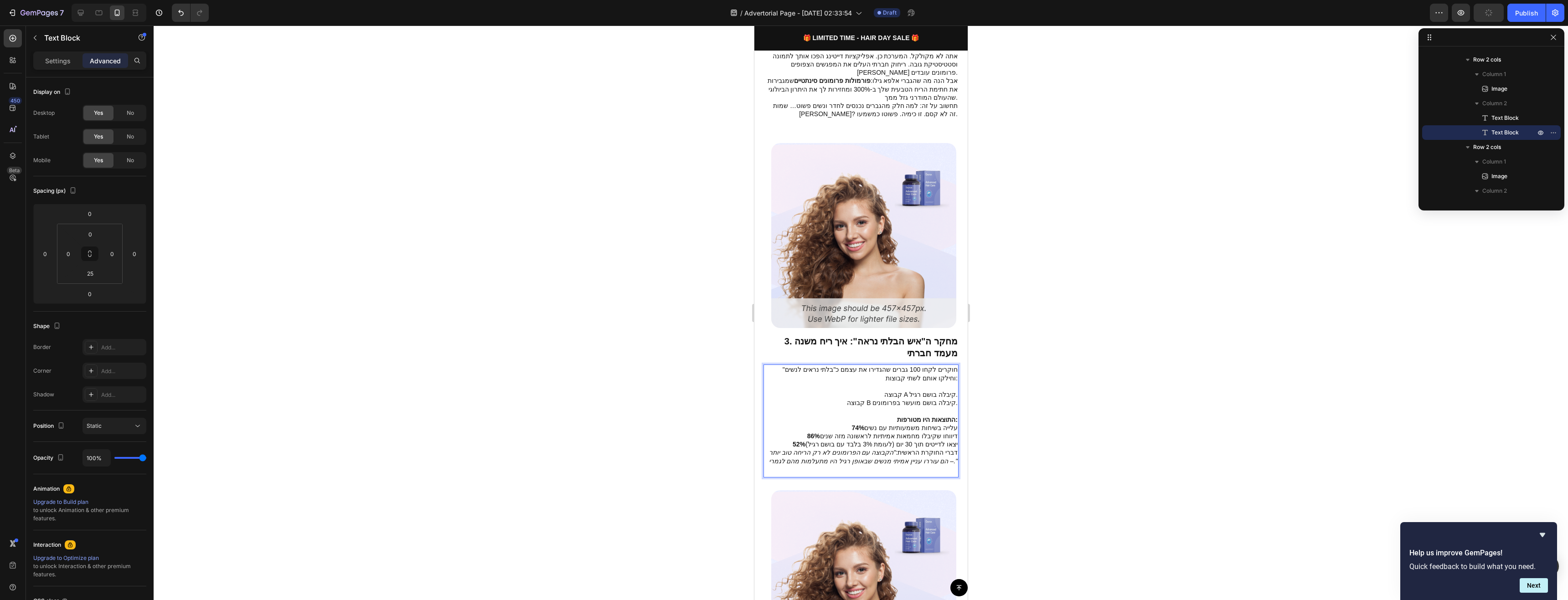
click at [950, 448] on p "דברי החוקרת הראשית: "הקבוצה עם הפרומונים לא רק הריחה טוב יותר – הם עוררו עניין …" at bounding box center [861, 456] width 194 height 16
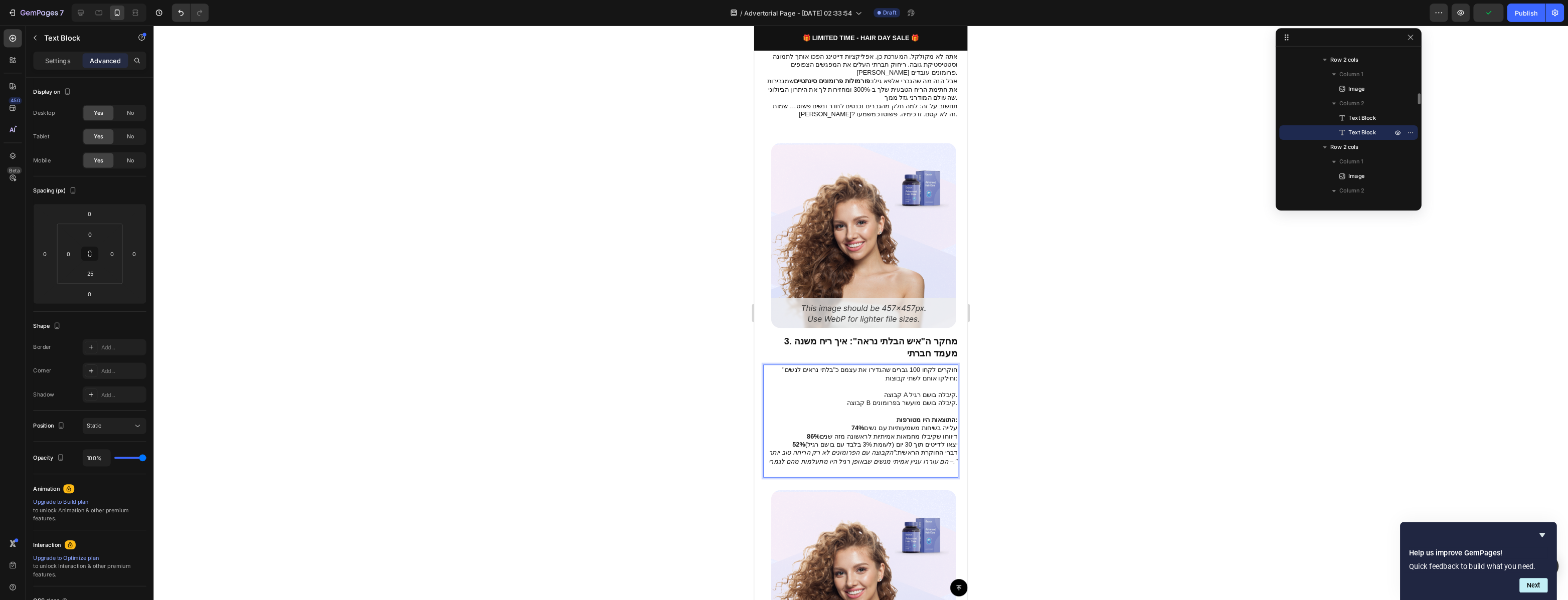
scroll to position [656, 0]
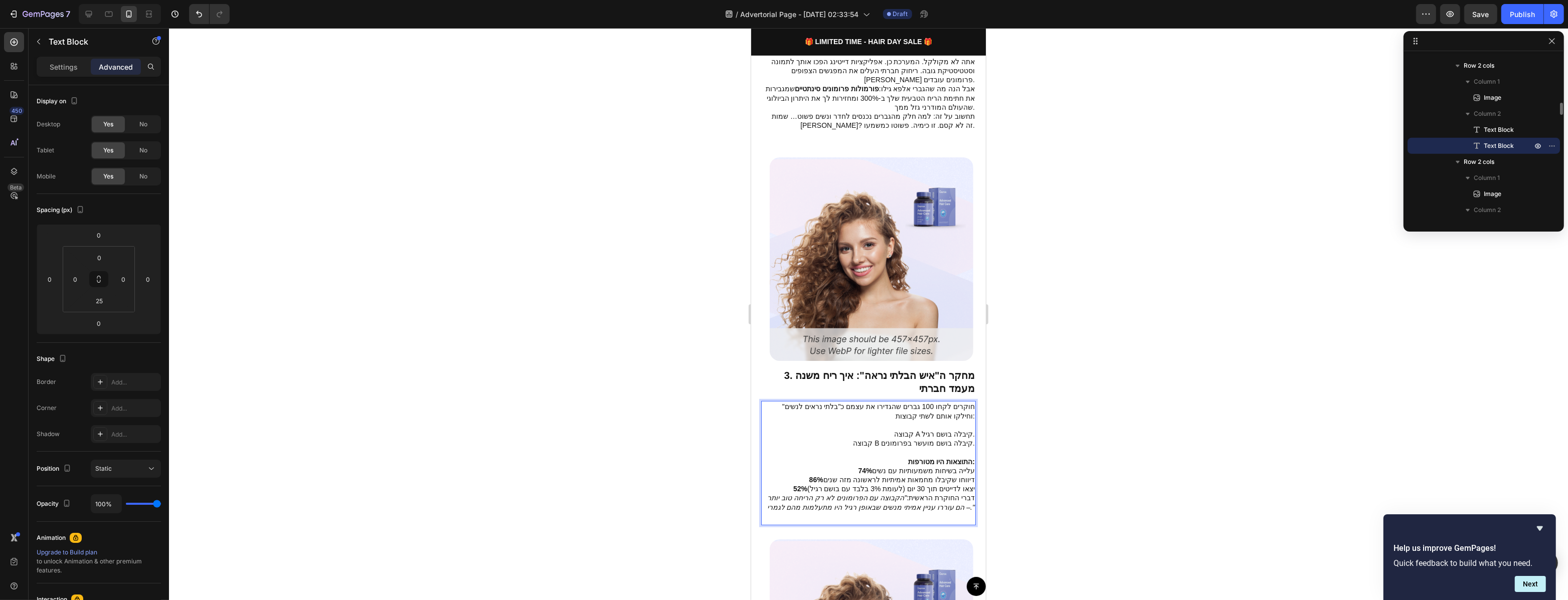
click at [793, 484] on p "52% יצאו לדייטים תוך 30 יום (לעומת 3% בלבד עם בושם רגיל)" at bounding box center [868, 488] width 213 height 9
click at [966, 484] on p "52% יצאו לדייטים תוך 30 יום (לעומת 3% בלבד עם בושם רגיל)" at bounding box center [868, 488] width 213 height 9
click at [967, 484] on p "52% יצאו לדייטים תוך 30 יום (לעומת 3% בלבד עם בושם רגיל)" at bounding box center [868, 488] width 213 height 9
click at [946, 503] on p "דברי החוקרת הראשית: "הקבוצה עם הפרומונים לא רק הריחה טוב יותר – הם עוררו עניין …" at bounding box center [868, 512] width 213 height 18
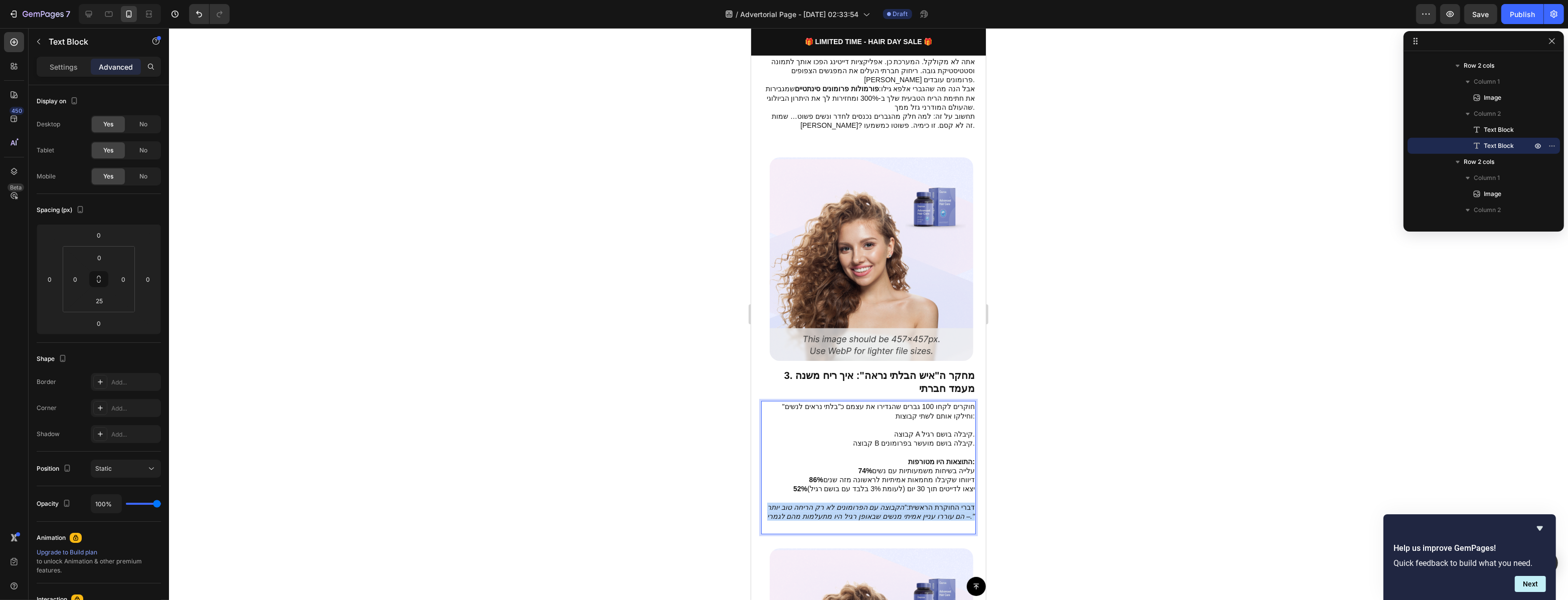
click at [946, 503] on p "דברי החוקרת הראשית: "הקבוצה עם הפרומונים לא רק הריחה טוב יותר – הם עוררו עניין …" at bounding box center [868, 512] width 213 height 18
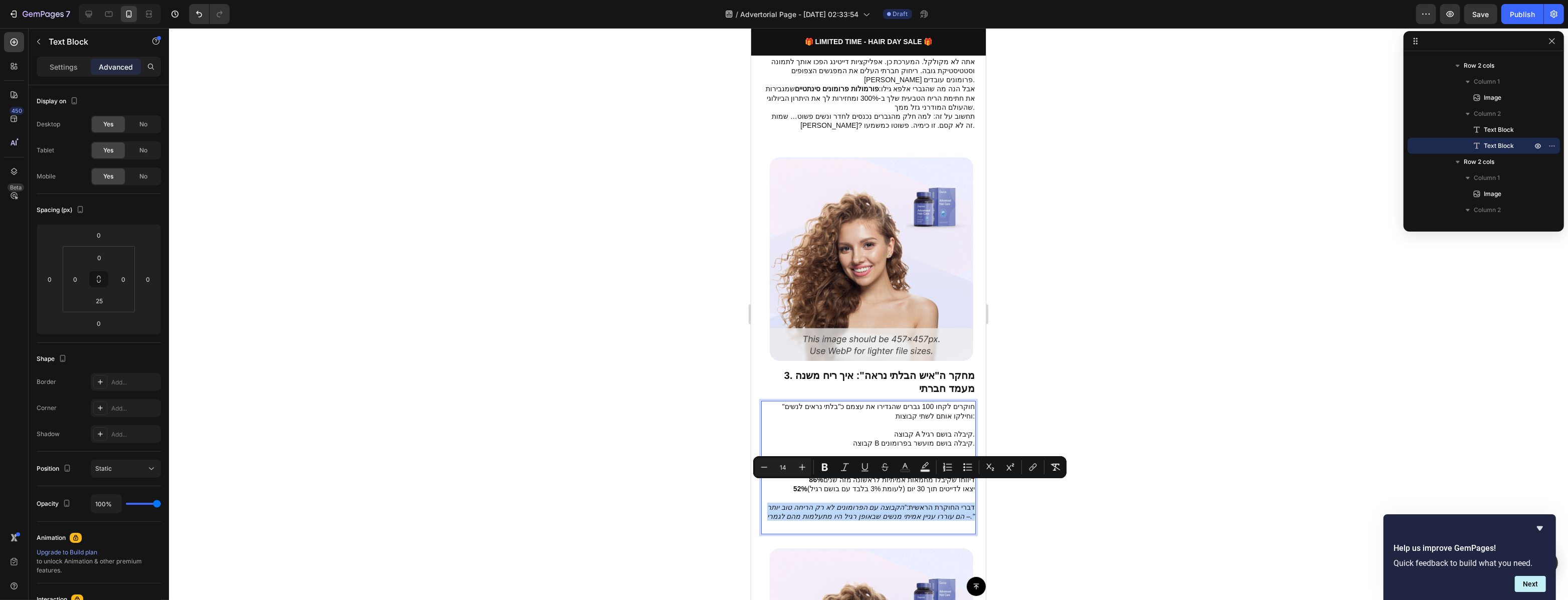
click at [889, 504] on icon ""הקבוצה עם הפרומונים לא רק הריחה טוב יותר – הם עוררו עניין אמיתי מנשים שבאופן ר…" at bounding box center [870, 512] width 208 height 17
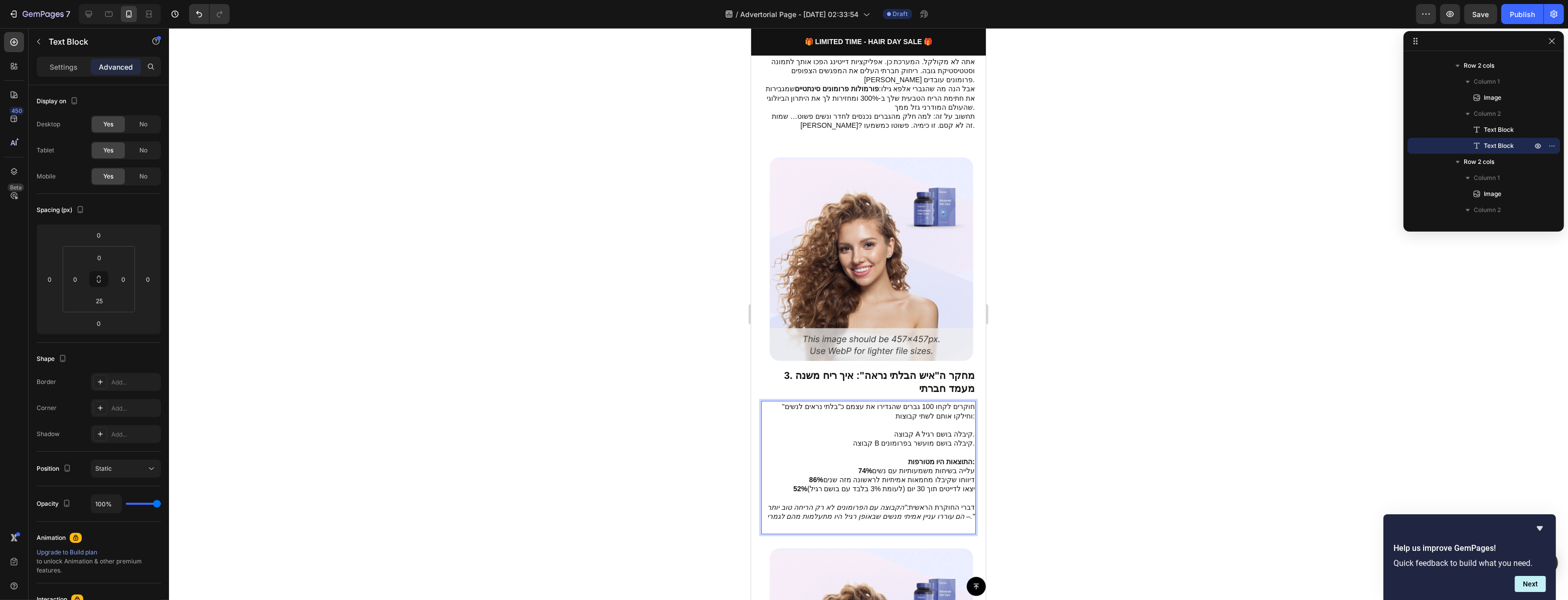
click at [1034, 490] on div at bounding box center [868, 314] width 1399 height 572
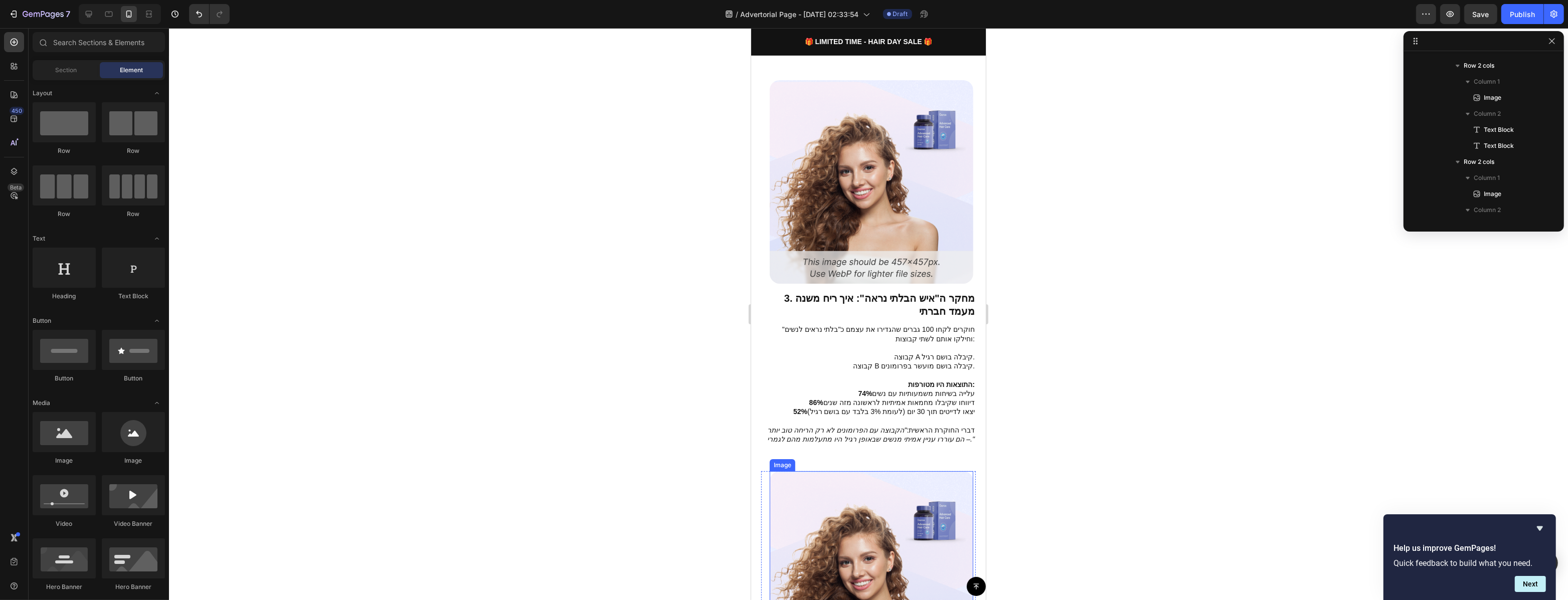
scroll to position [944, 0]
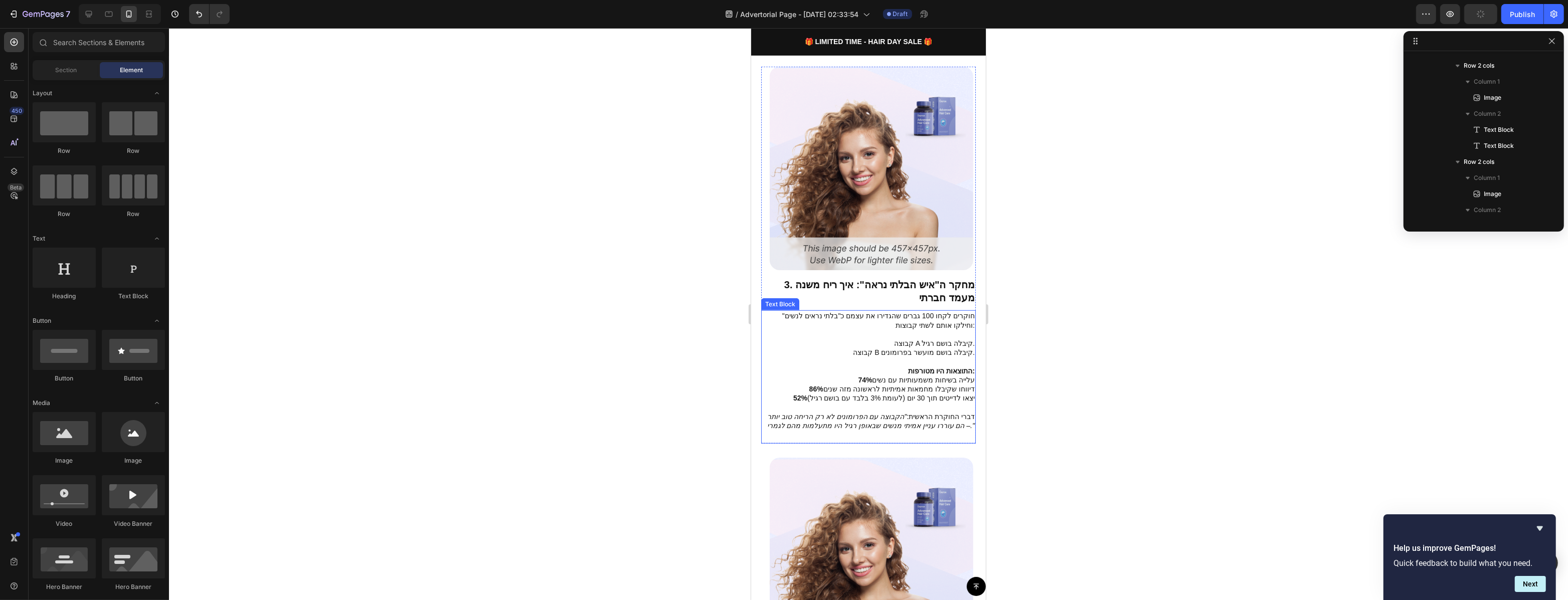
click at [919, 394] on p "52% יצאו לדייטים תוך 30 יום (לעומת 3% בלבד עם בושם רגיל)" at bounding box center [868, 402] width 213 height 18
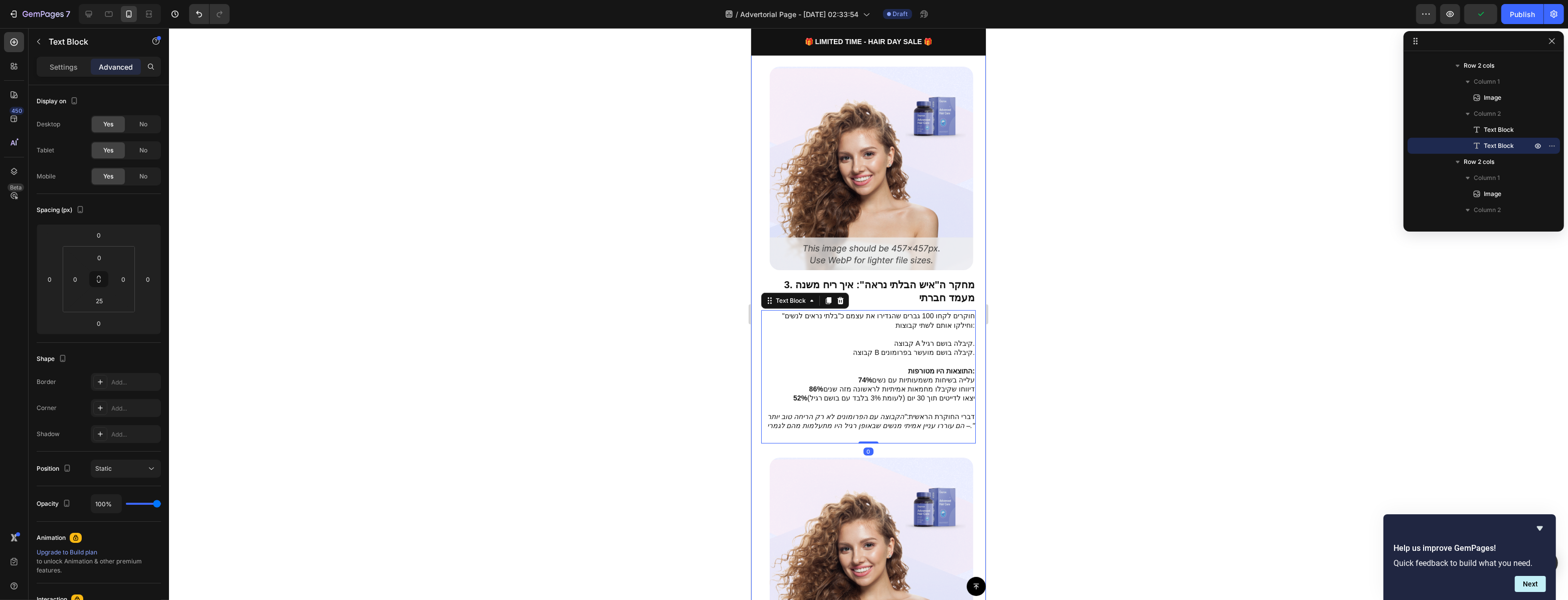
click at [1041, 391] on div at bounding box center [868, 314] width 1399 height 572
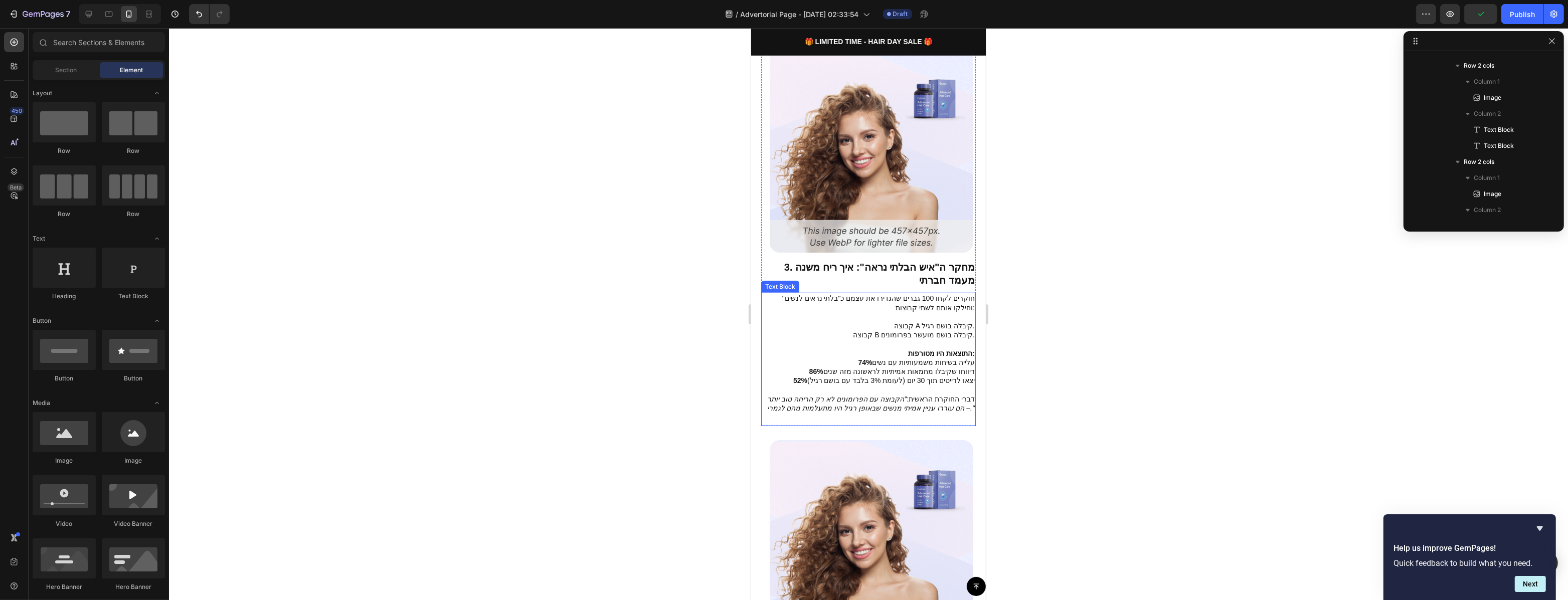
scroll to position [989, 0]
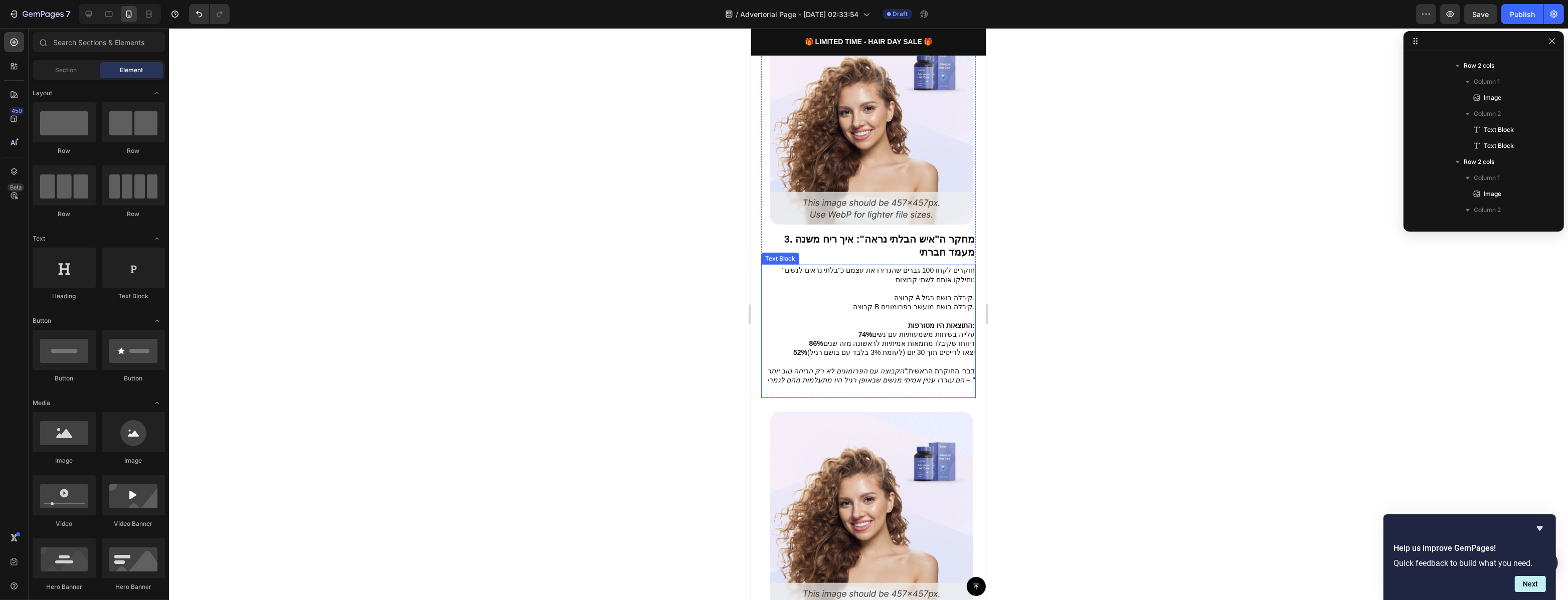
click at [903, 348] on p "52% יצאו לדייטים תוך 30 יום (לעומת 3% בלבד עם בושם רגיל)" at bounding box center [868, 357] width 213 height 18
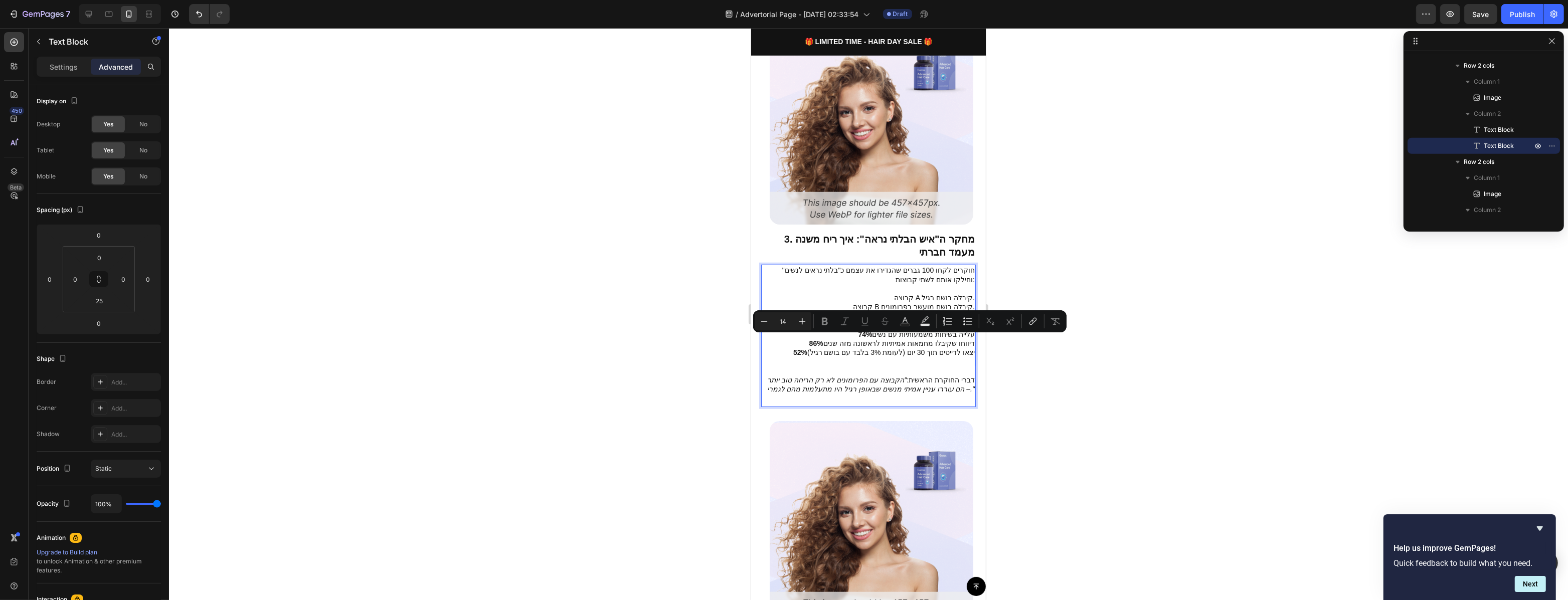
click at [824, 348] on p "52% יצאו לדייטים תוך 30 יום (לעומת 3% בלבד עם בושם רגיל)" at bounding box center [868, 362] width 213 height 27
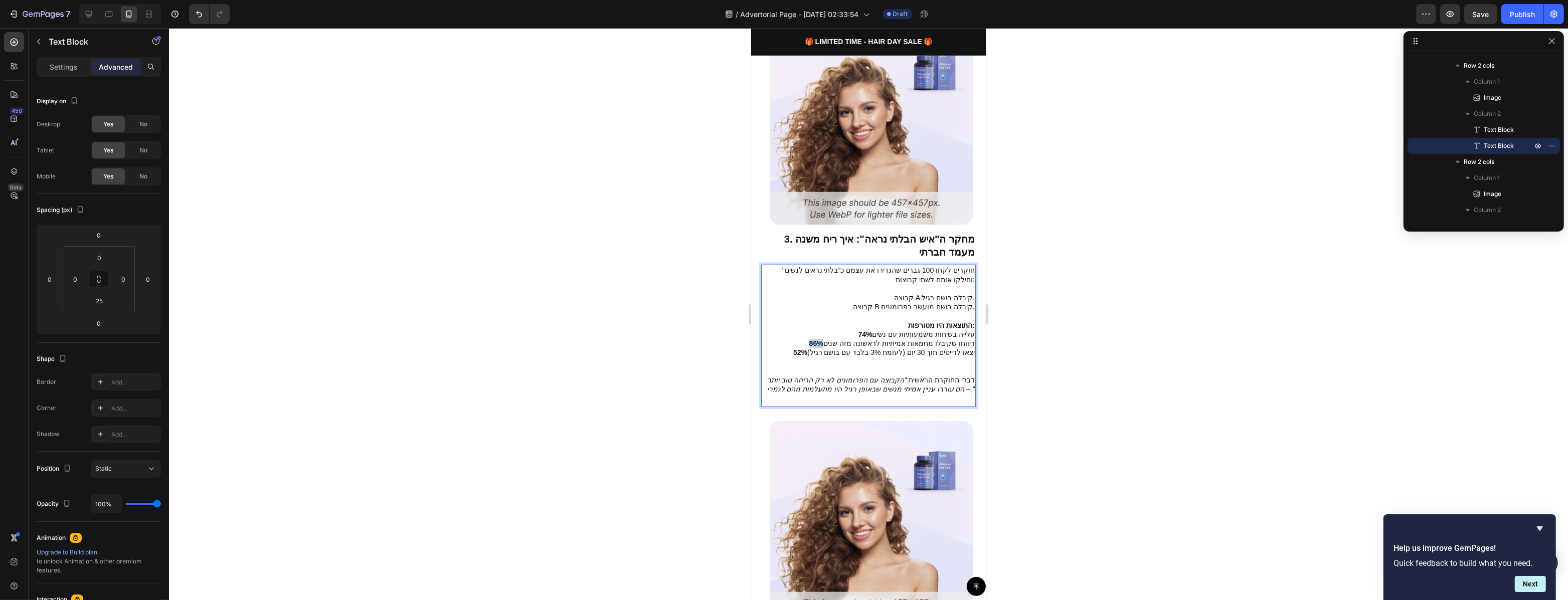
drag, startPoint x: 824, startPoint y: 322, endPoint x: 810, endPoint y: 323, distance: 14.0
click at [810, 339] on p "86% דיווחו שקיבלו מחמאות אמיתיות לראשונה מזה שנים" at bounding box center [868, 343] width 213 height 9
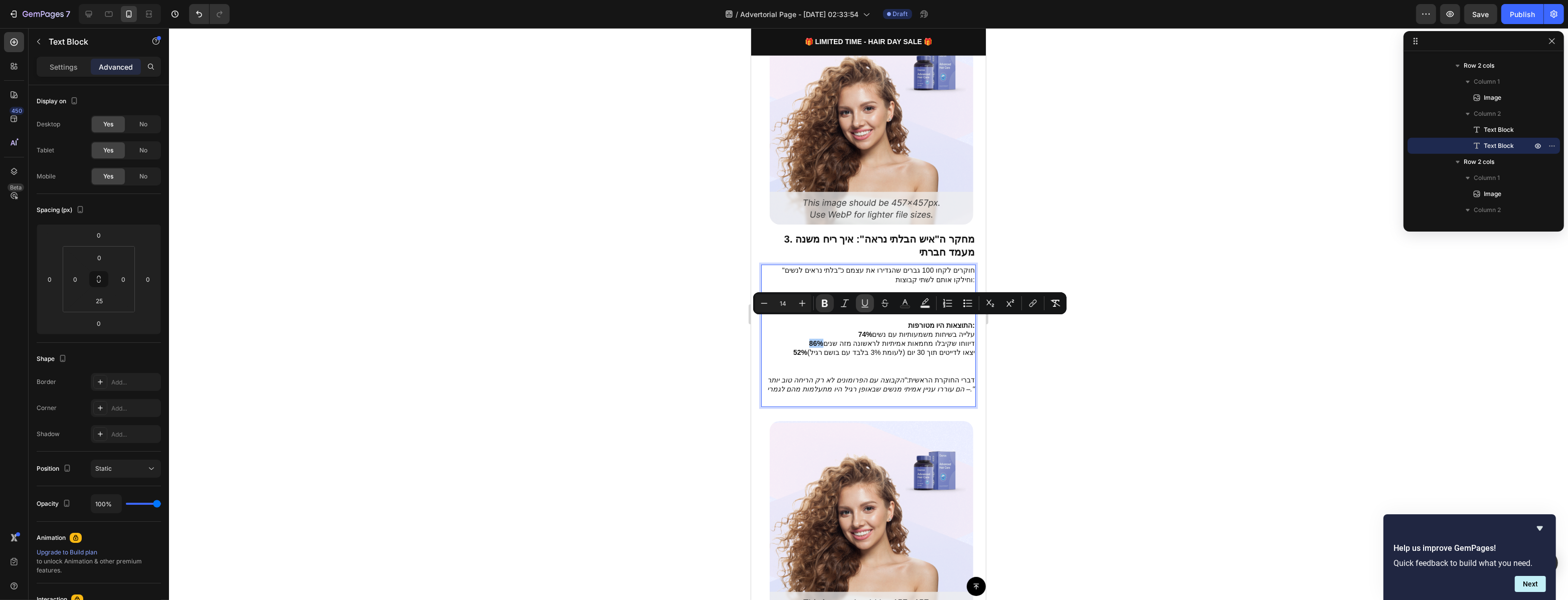
click at [858, 303] on button "Underline" at bounding box center [864, 303] width 18 height 18
click at [848, 348] on p "52% יצאו לדייטים תוך 30 יום (לעומת 3% בלבד עם בושם רגיל)" at bounding box center [868, 362] width 213 height 27
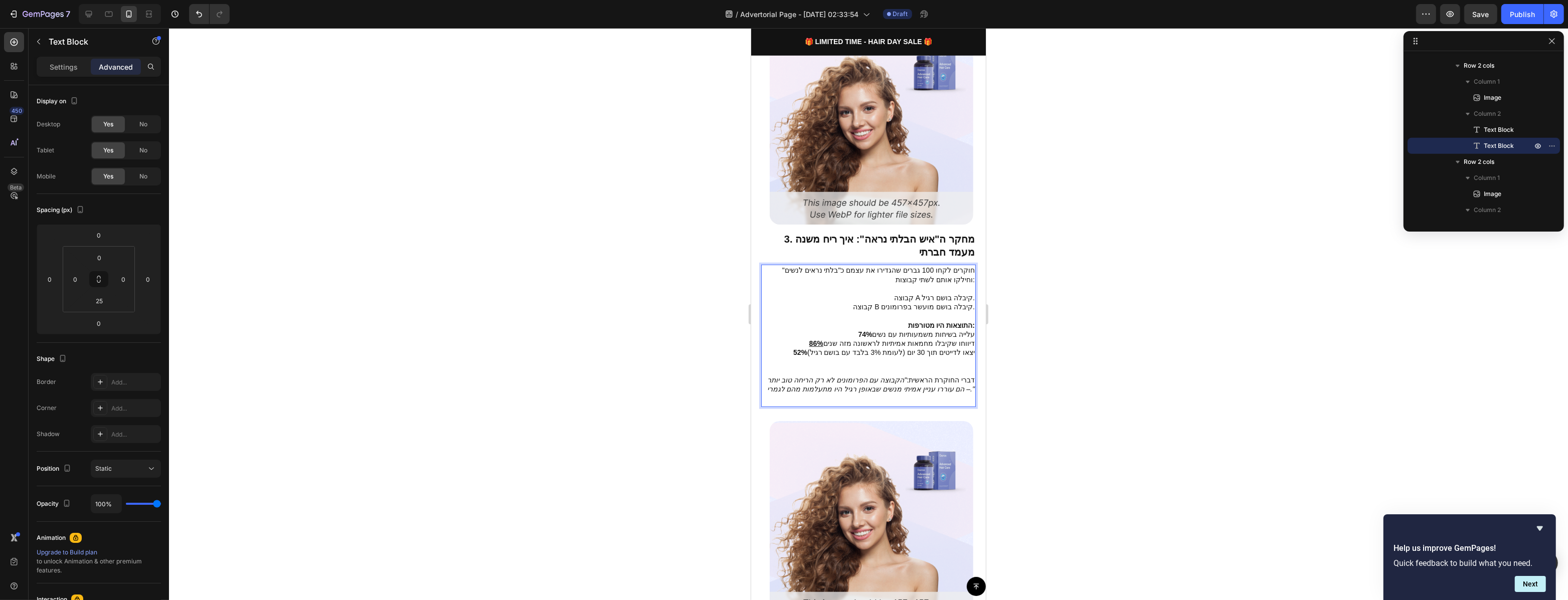
click at [867, 330] on strong "74%" at bounding box center [864, 334] width 14 height 8
drag, startPoint x: 867, startPoint y: 313, endPoint x: 856, endPoint y: 313, distance: 11.0
click at [858, 330] on strong "74%" at bounding box center [864, 334] width 14 height 8
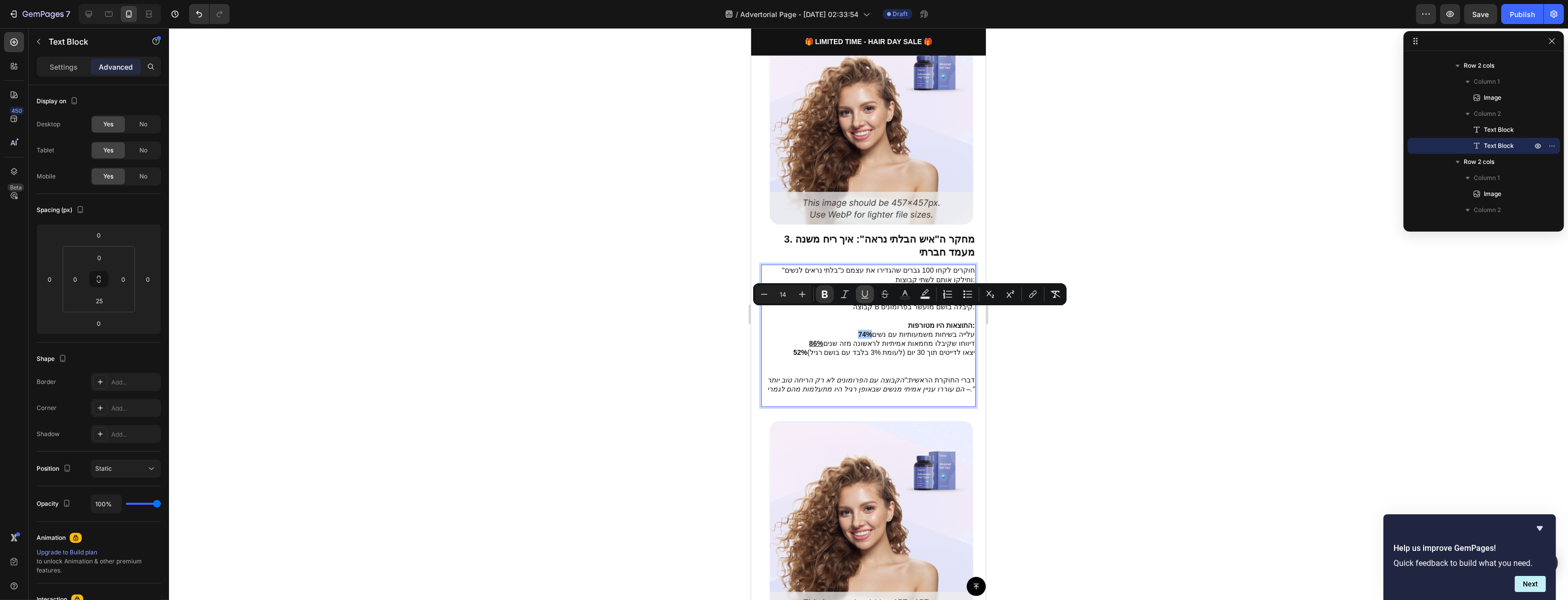
click at [862, 299] on icon "Editor contextual toolbar" at bounding box center [864, 294] width 10 height 10
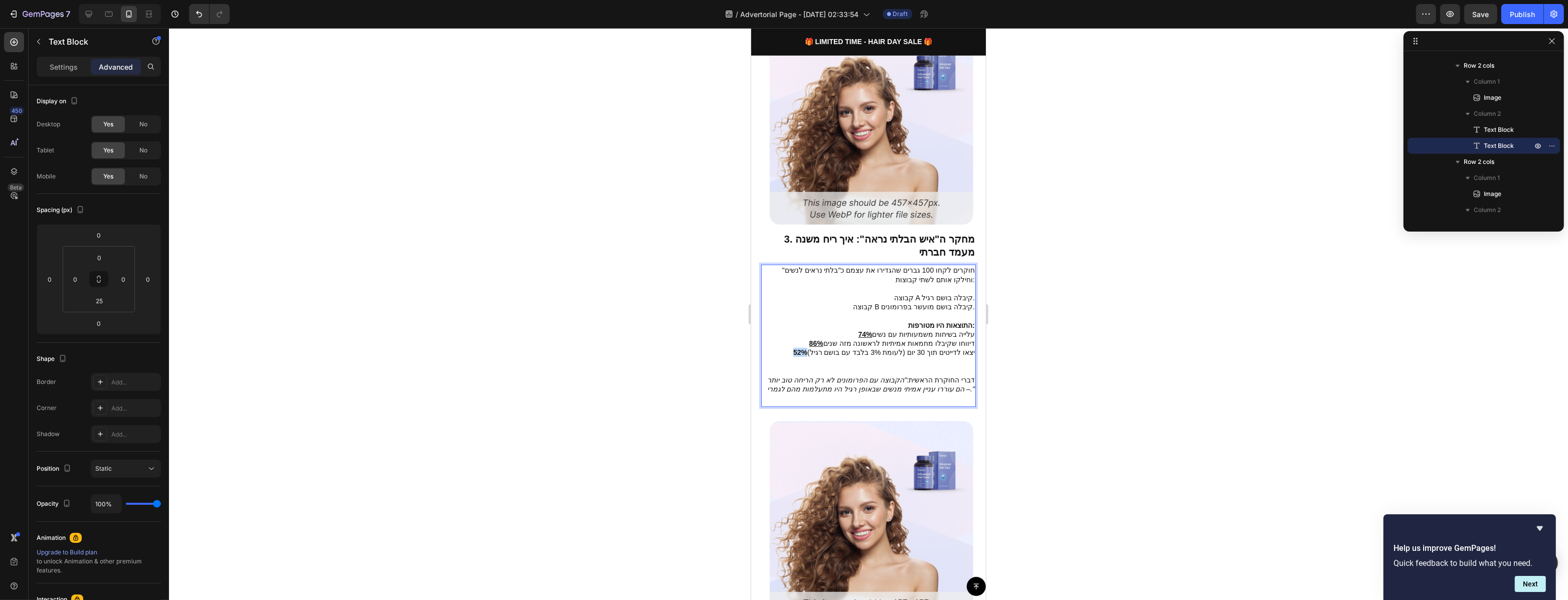
drag, startPoint x: 809, startPoint y: 329, endPoint x: 793, endPoint y: 332, distance: 16.3
click at [793, 348] on p "52% יצאו לדייטים תוך 30 יום (לעומת 3% בלבד עם בושם רגיל)" at bounding box center [868, 362] width 213 height 27
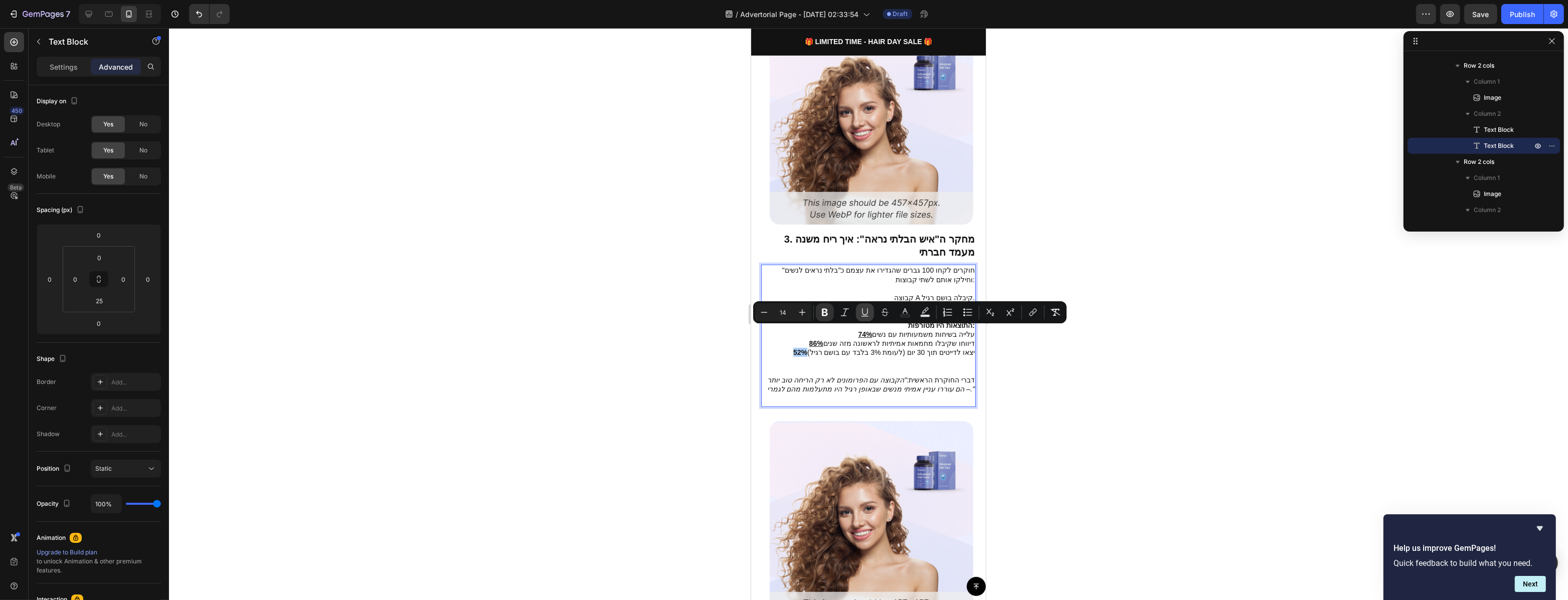
click at [862, 315] on icon "Editor contextual toolbar" at bounding box center [864, 312] width 10 height 10
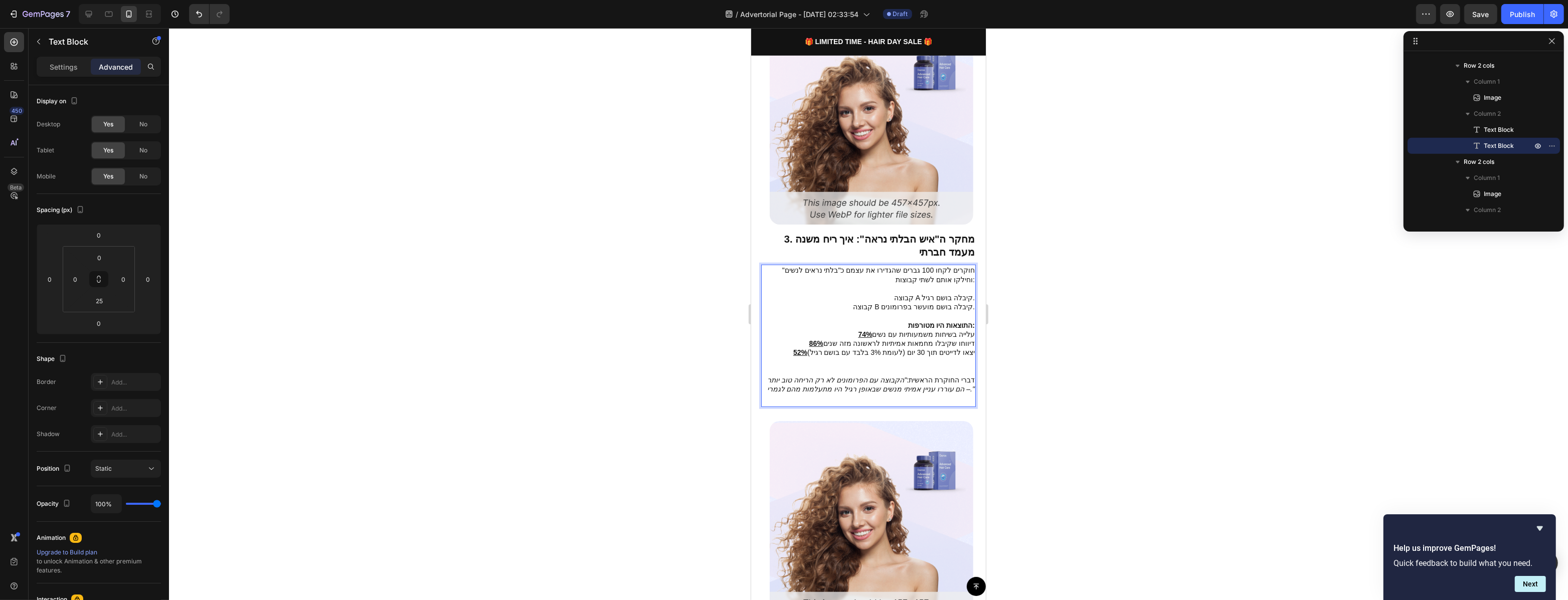
click at [929, 376] on p "דברי החוקרת הראשית: "הקבוצה עם הפרומונים לא רק הריחה טוב יותר – הם עוררו עניין …" at bounding box center [868, 384] width 213 height 18
click at [1053, 362] on div at bounding box center [868, 314] width 1399 height 572
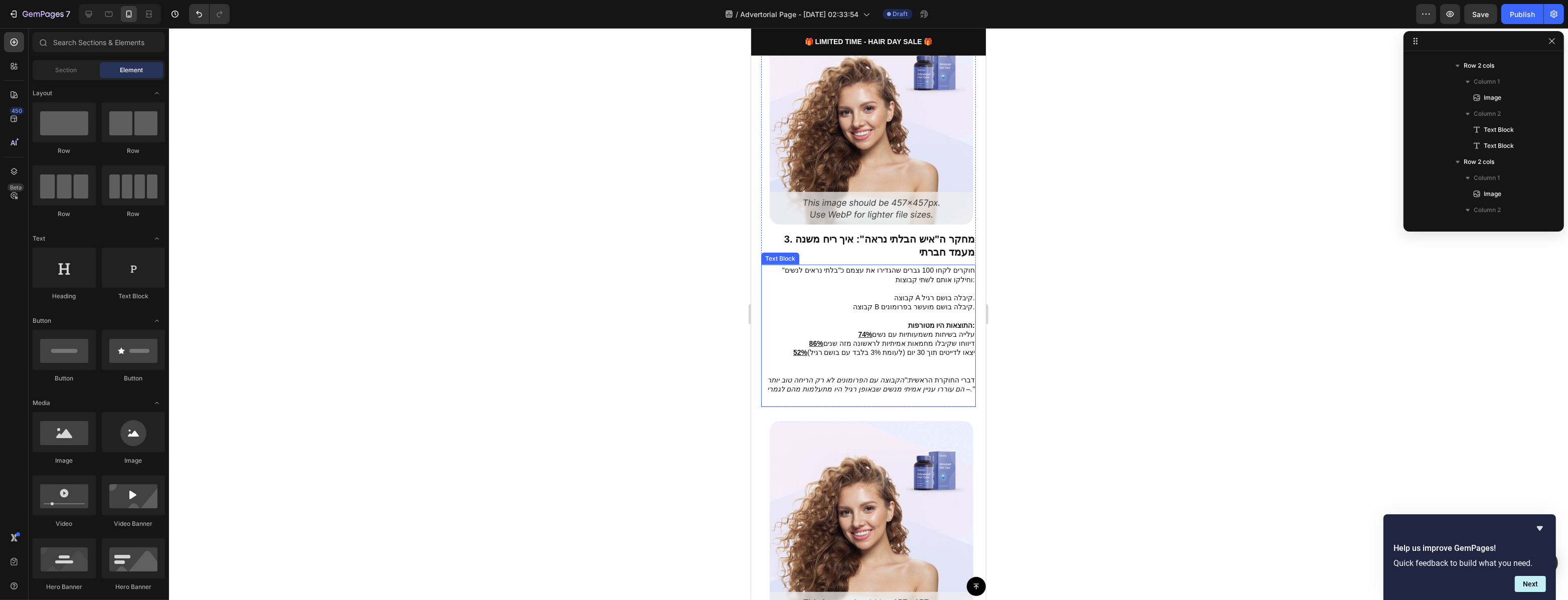
click at [886, 266] on p "חוקרים לקחו 100 גברים שהגדירו את עצמם כ"בלתי נראים לנשים" וחילקו אותם לשתי קבוצ…" at bounding box center [868, 275] width 213 height 18
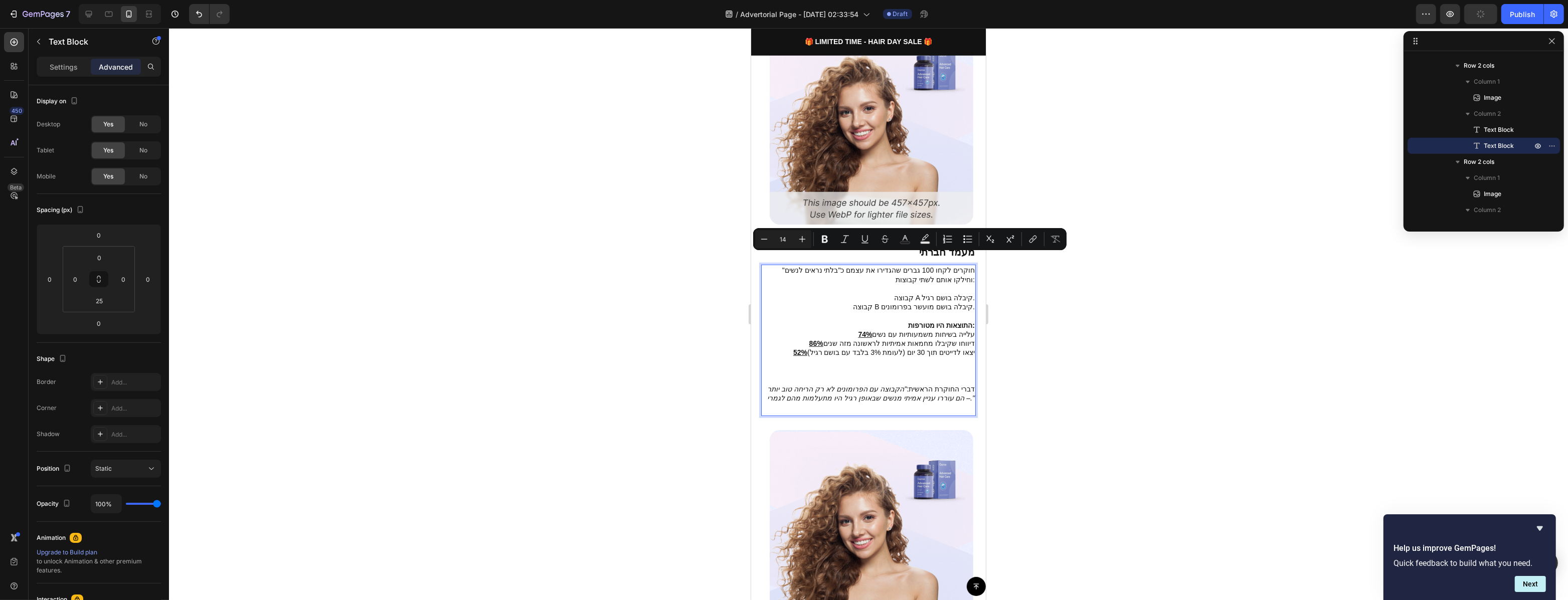
click at [852, 266] on p "חוקרים לקחו 100 גברים שהגדירו את עצמם כ"בלתי נראים לנשים" וחילקו אותם לשתי קבוצ…" at bounding box center [868, 275] width 213 height 18
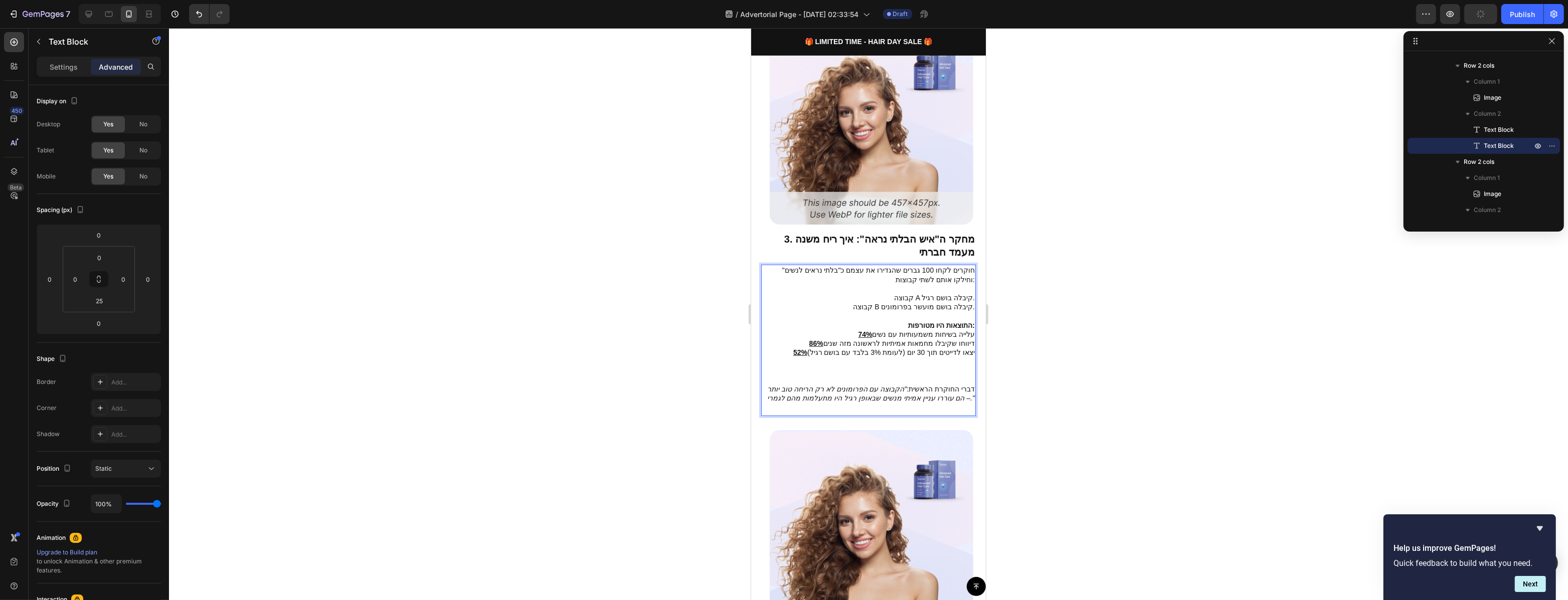
click at [992, 300] on div at bounding box center [868, 314] width 1399 height 572
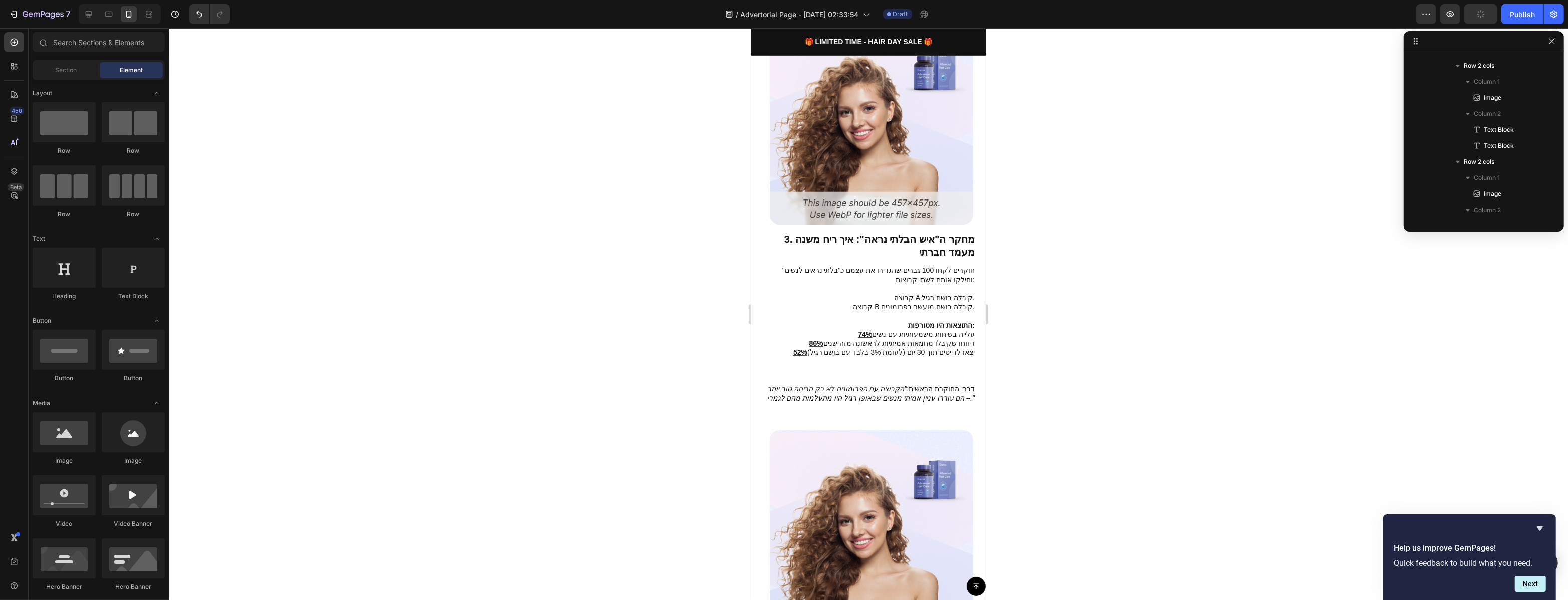
click at [1071, 297] on div at bounding box center [868, 314] width 1399 height 572
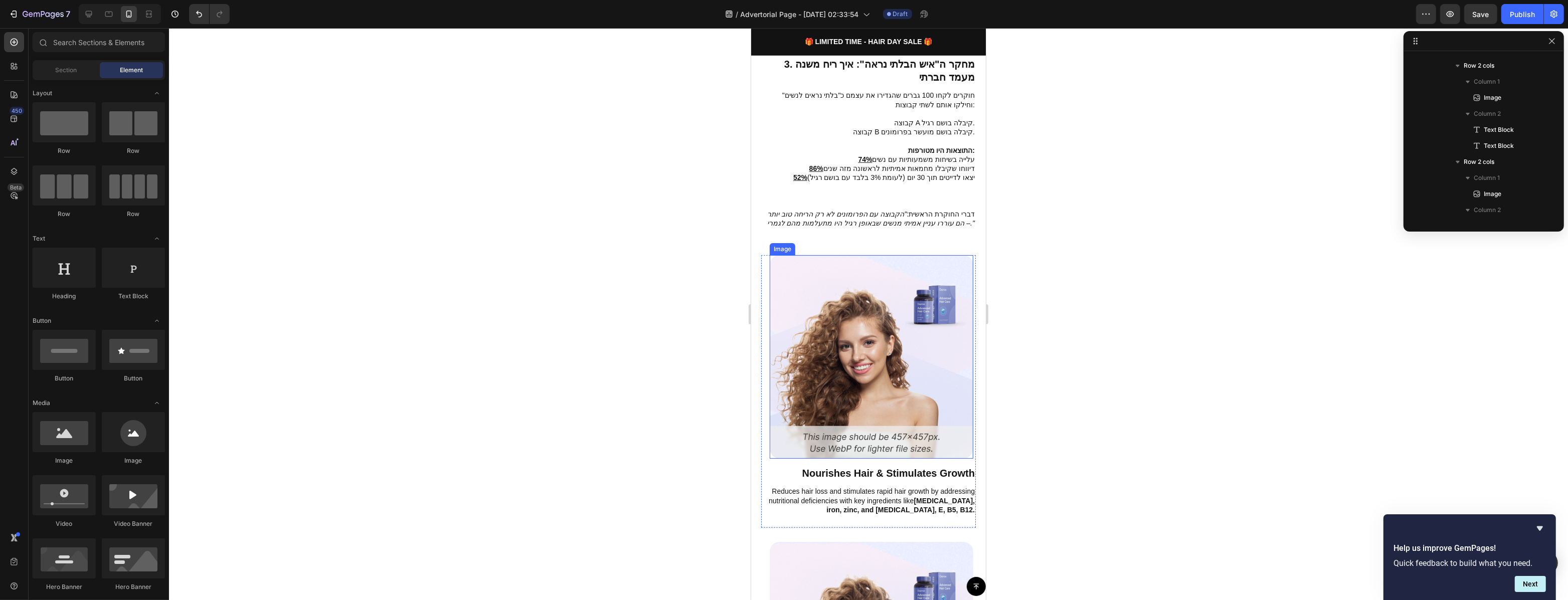
scroll to position [1308, 0]
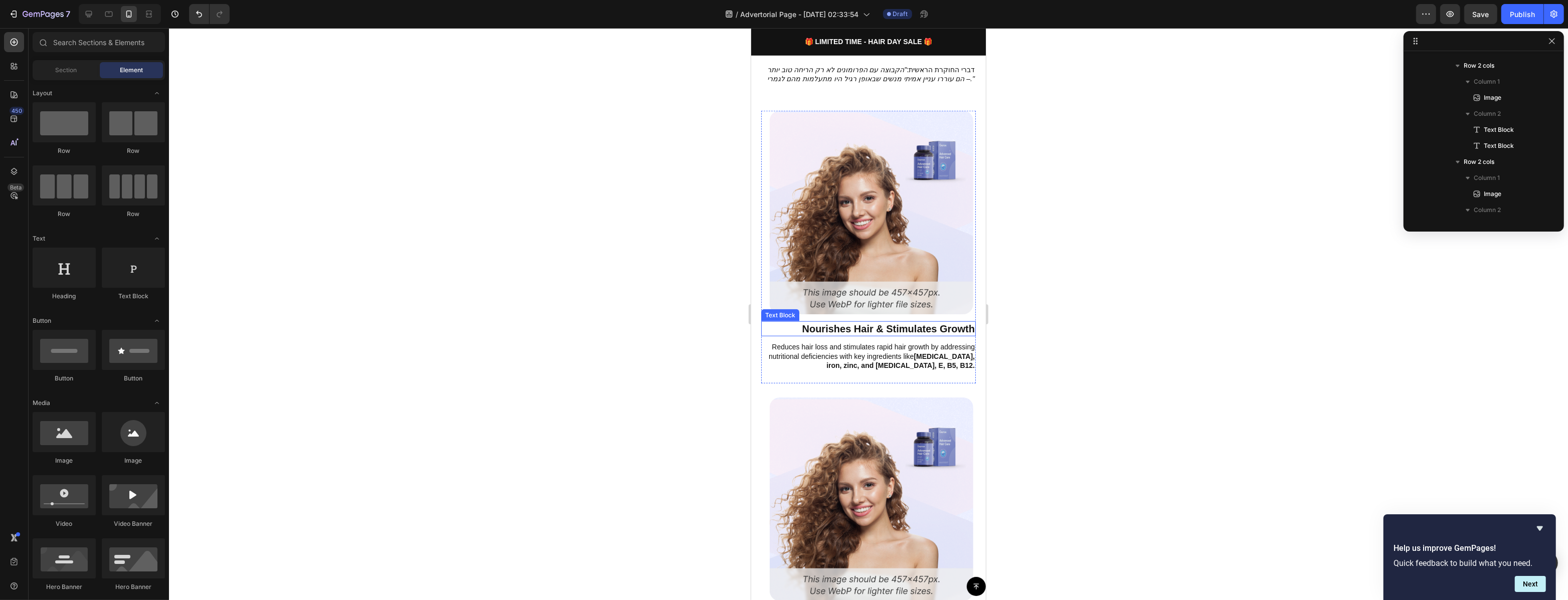
click at [943, 323] on p "Nourishes Hair & Stimulates Growth" at bounding box center [868, 329] width 213 height 13
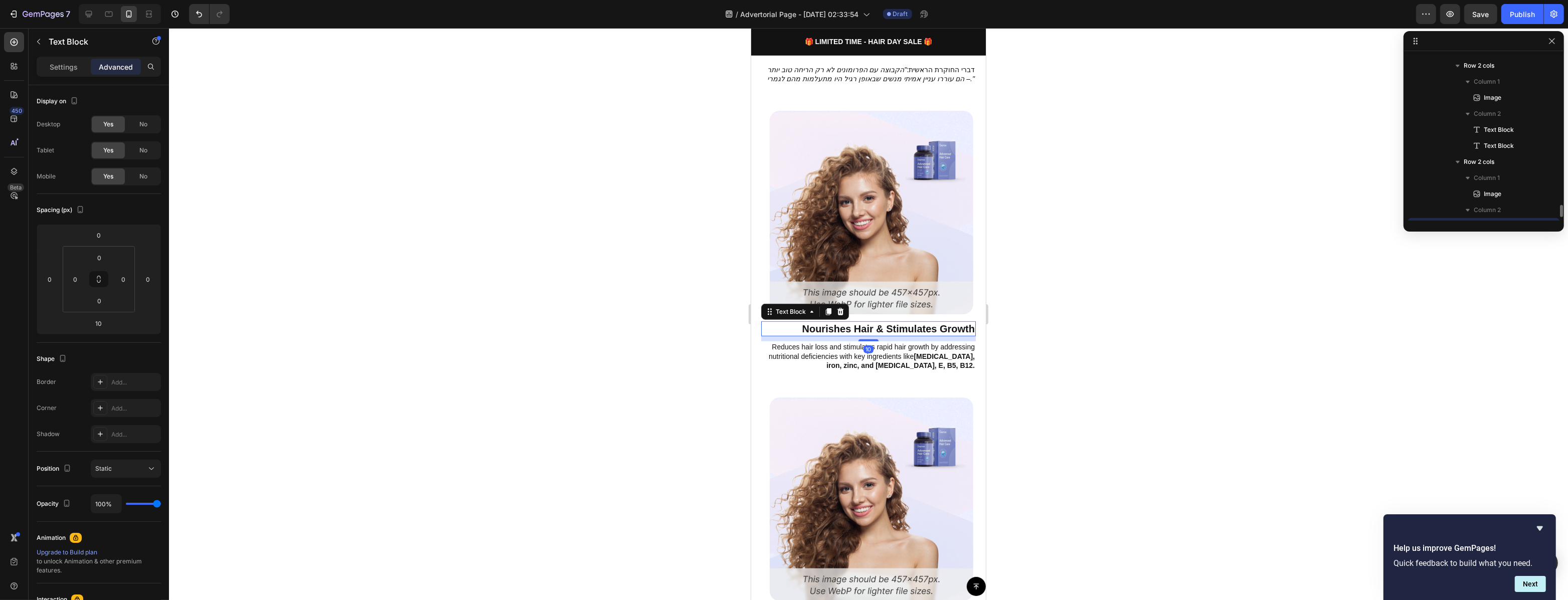
scroll to position [751, 0]
click at [943, 323] on p "Nourishes Hair & Stimulates Growth" at bounding box center [868, 329] width 213 height 13
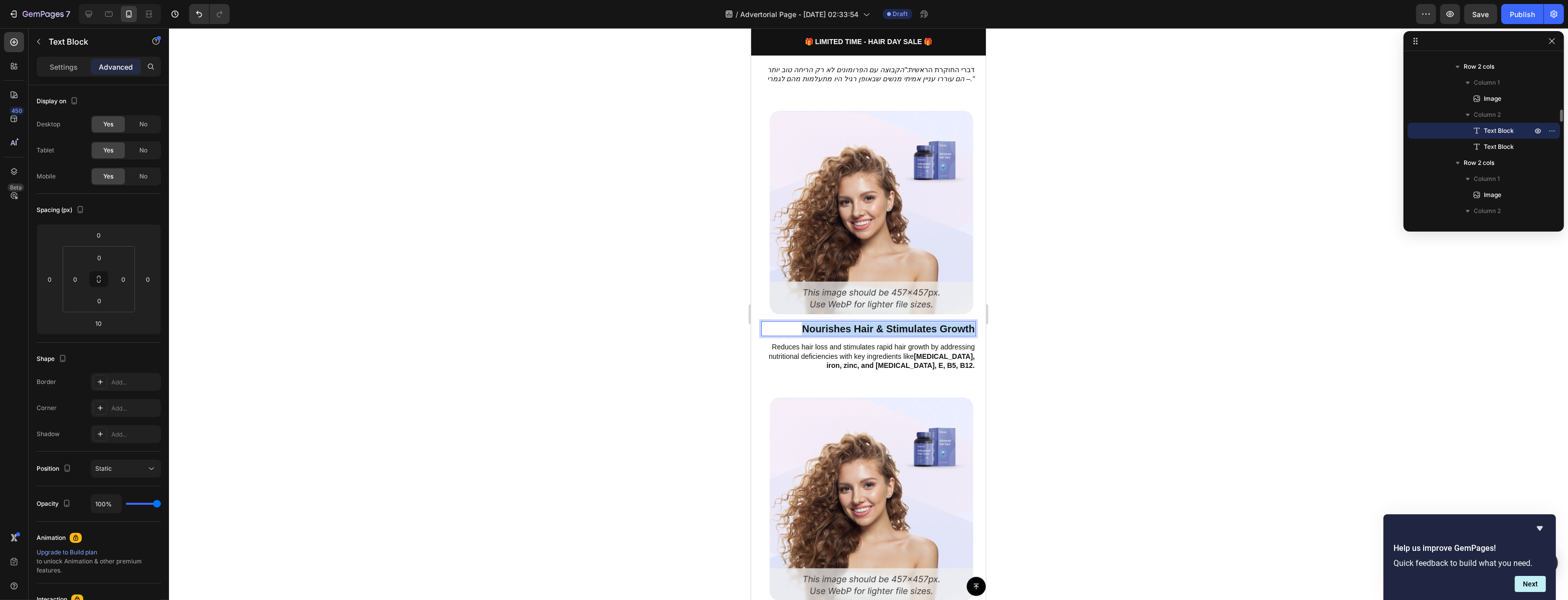
click at [943, 323] on p "Nourishes Hair & Stimulates Growth" at bounding box center [868, 329] width 213 height 13
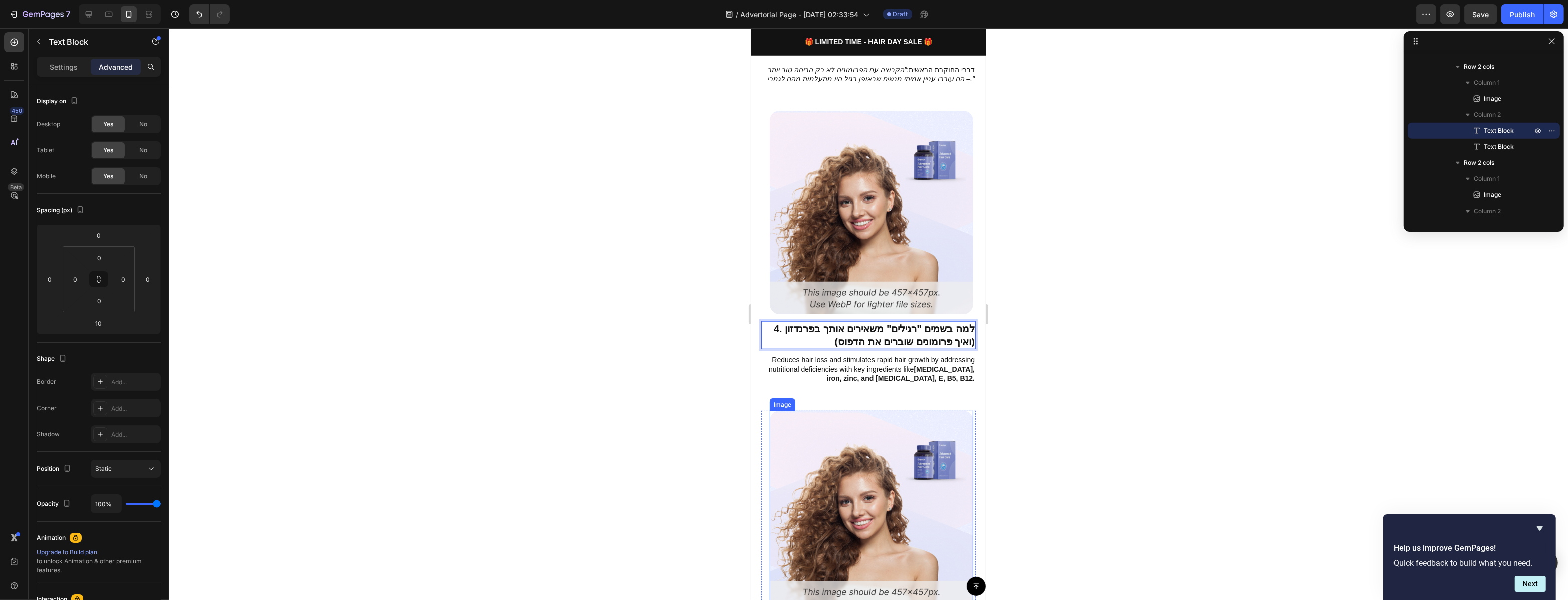
click at [921, 365] on div "Reduces hair loss and stimulates rapid hair growth by addressing nutritional de…" at bounding box center [868, 375] width 215 height 42
click at [924, 366] on strong "biotin, iron, zinc, and vitamin D, E, B5, B12." at bounding box center [900, 374] width 149 height 17
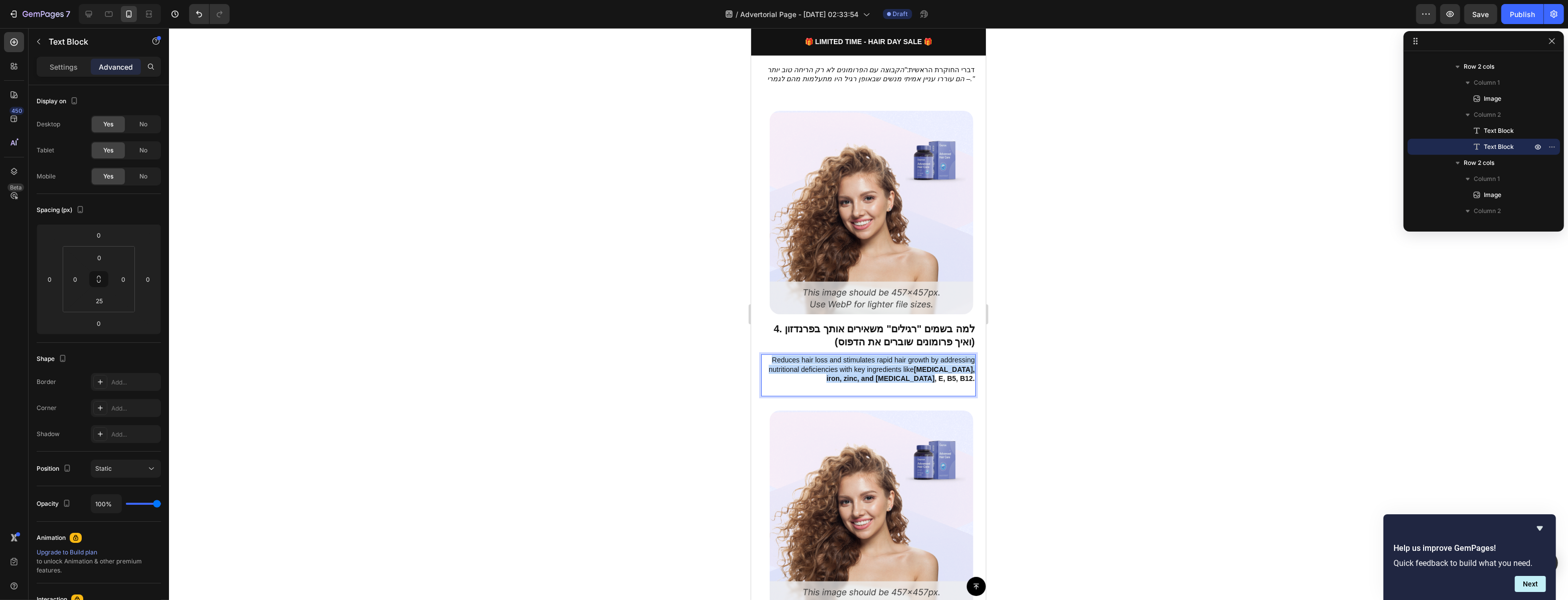
click at [924, 366] on strong "biotin, iron, zinc, and vitamin D, E, B5, B12." at bounding box center [900, 374] width 149 height 17
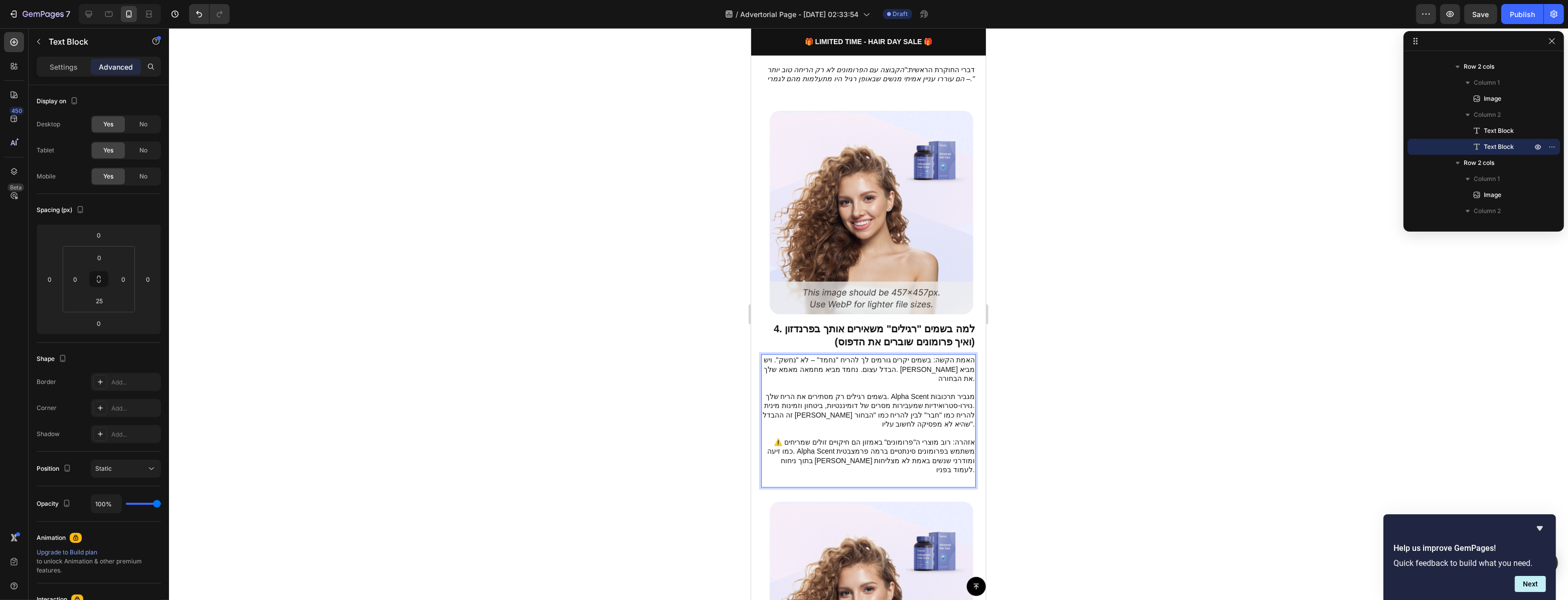
click at [1012, 379] on div at bounding box center [868, 314] width 1399 height 572
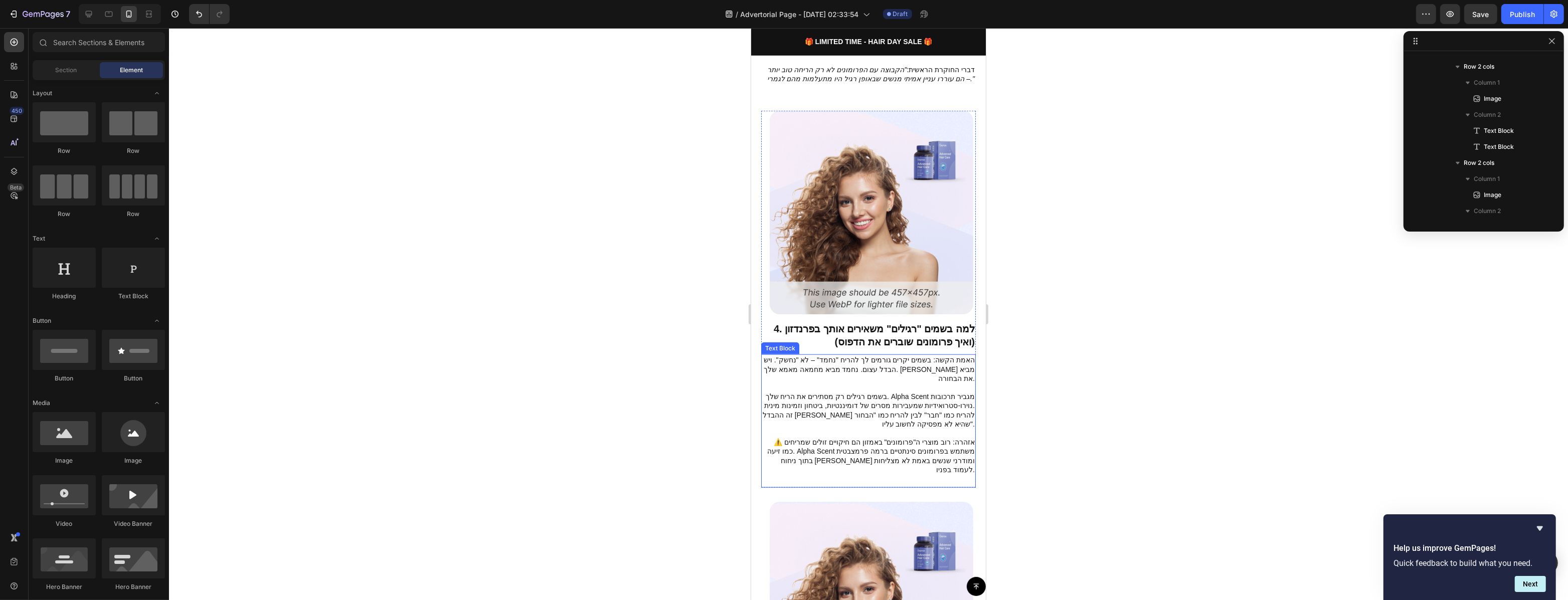
click at [912, 356] on p "האמת הקשה: בשמים יקרים גורמים לך להריח "נחמד" – לא "נחשק". ויש הבדל עצום. נחמד …" at bounding box center [868, 369] width 213 height 27
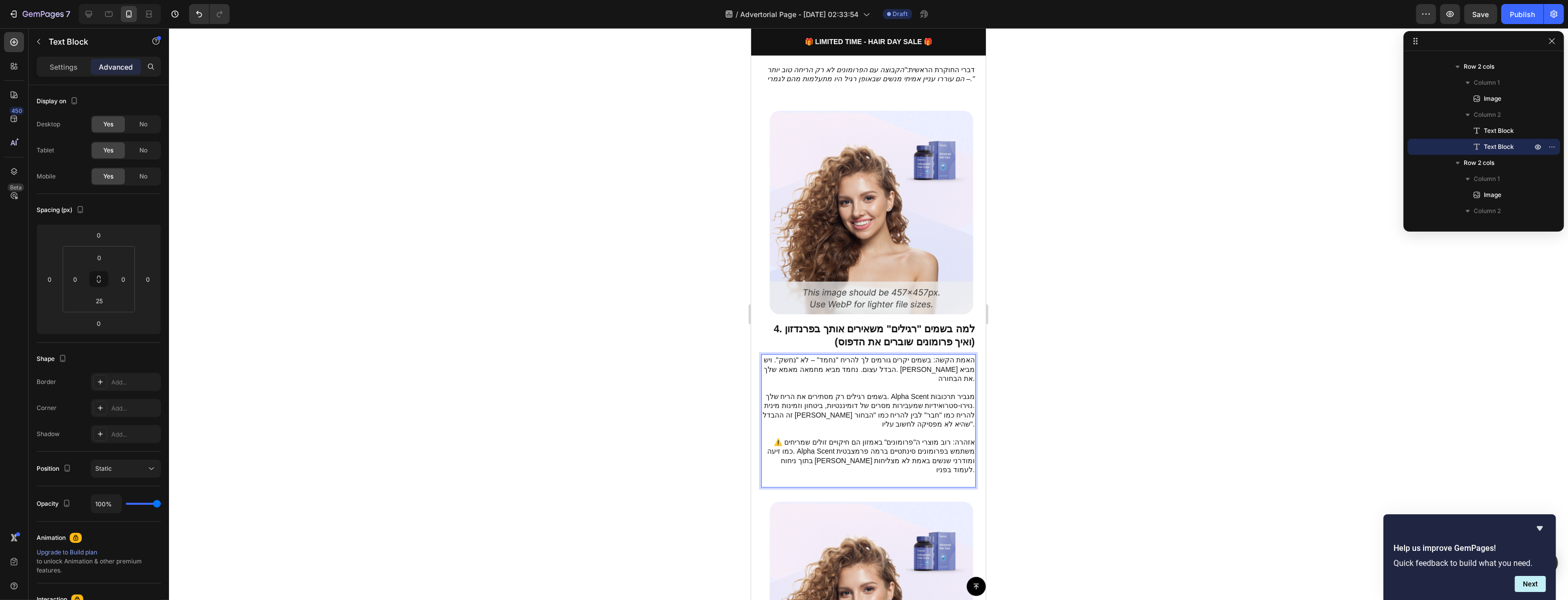
drag, startPoint x: 912, startPoint y: 338, endPoint x: 898, endPoint y: 361, distance: 26.9
click at [909, 392] on p "בשמים רגילים רק מסתירים את הריח שלך. Alpha Scent מגביר תרכובות נוירו-סטרואידיות…" at bounding box center [868, 401] width 213 height 18
drag, startPoint x: 887, startPoint y: 360, endPoint x: 923, endPoint y: 362, distance: 36.1
click at [923, 392] on p "בשמים רגילים רק מסתירים את הריח שלך. Alpha Scent מגביר תרכובות נוירו-סטרואידיות…" at bounding box center [868, 401] width 213 height 18
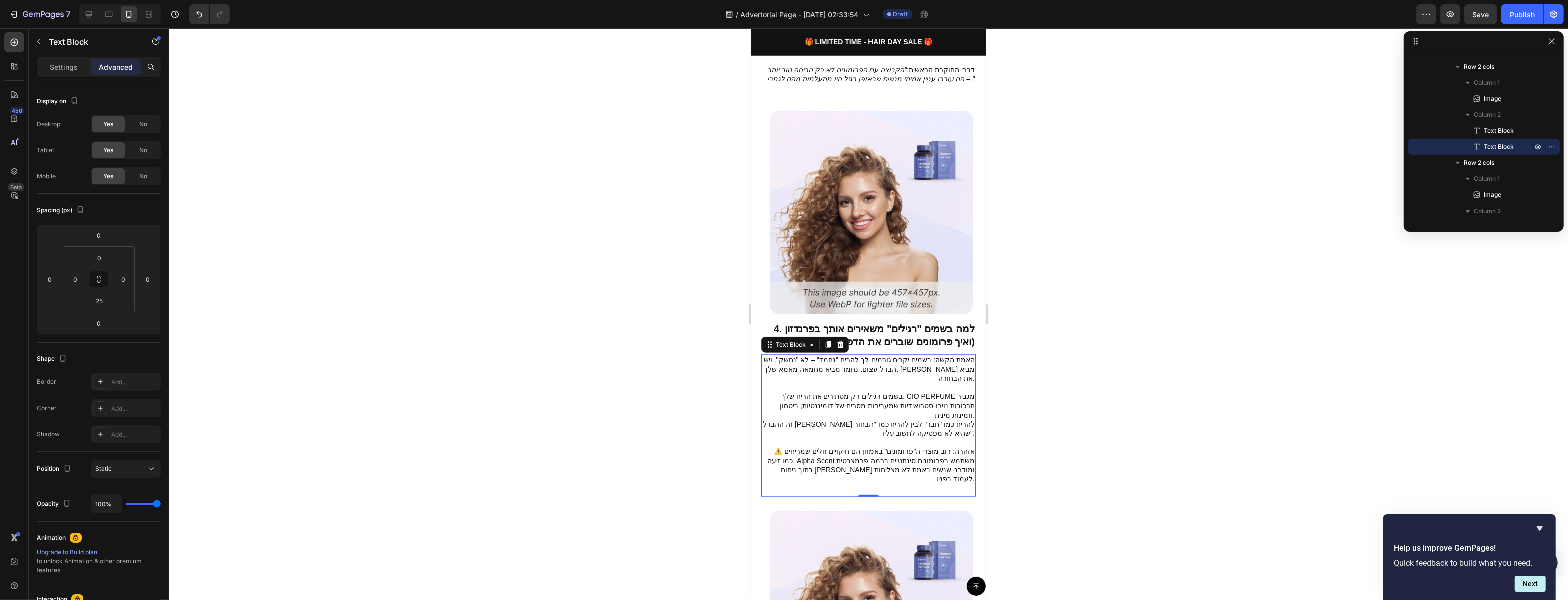
click at [1010, 360] on div at bounding box center [868, 314] width 1399 height 572
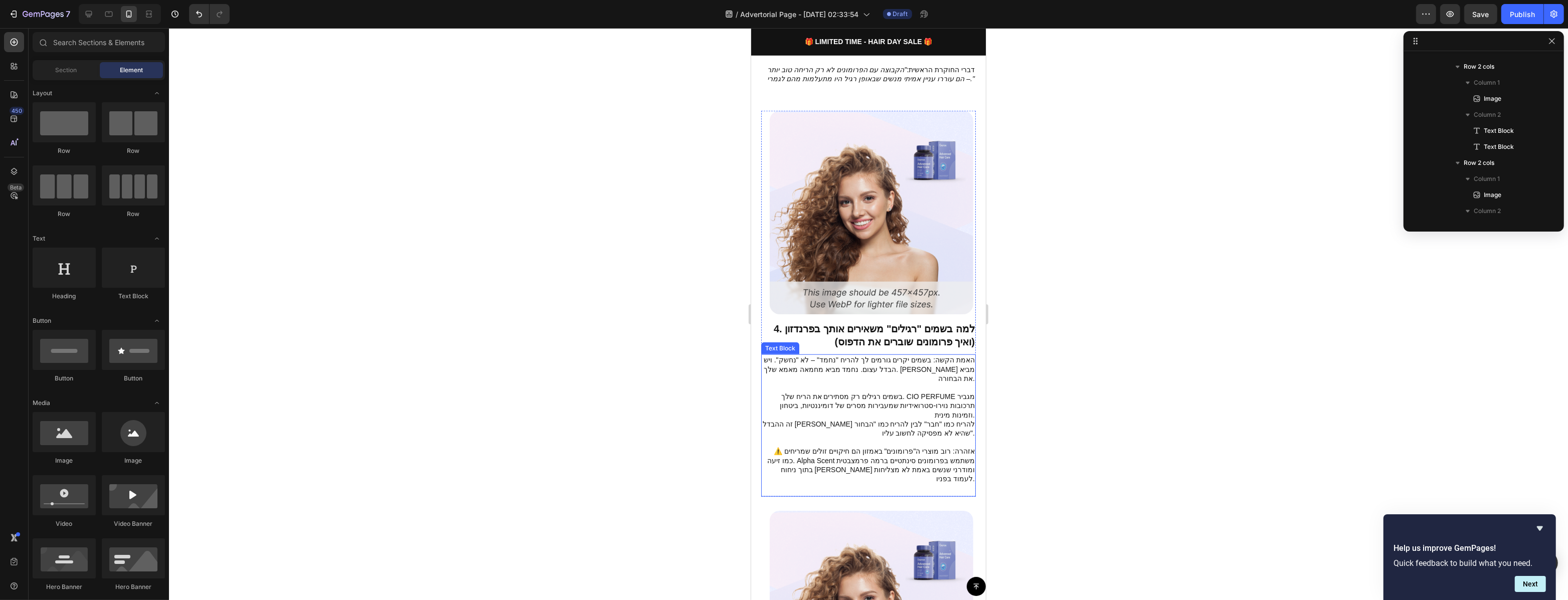
click at [961, 447] on p "⚠️ אזהרה: רוב מוצרי ה"פרומונים" באמזון הם חיקויים זולים שמריחים כמו זיעה. Alpha…" at bounding box center [868, 465] width 213 height 37
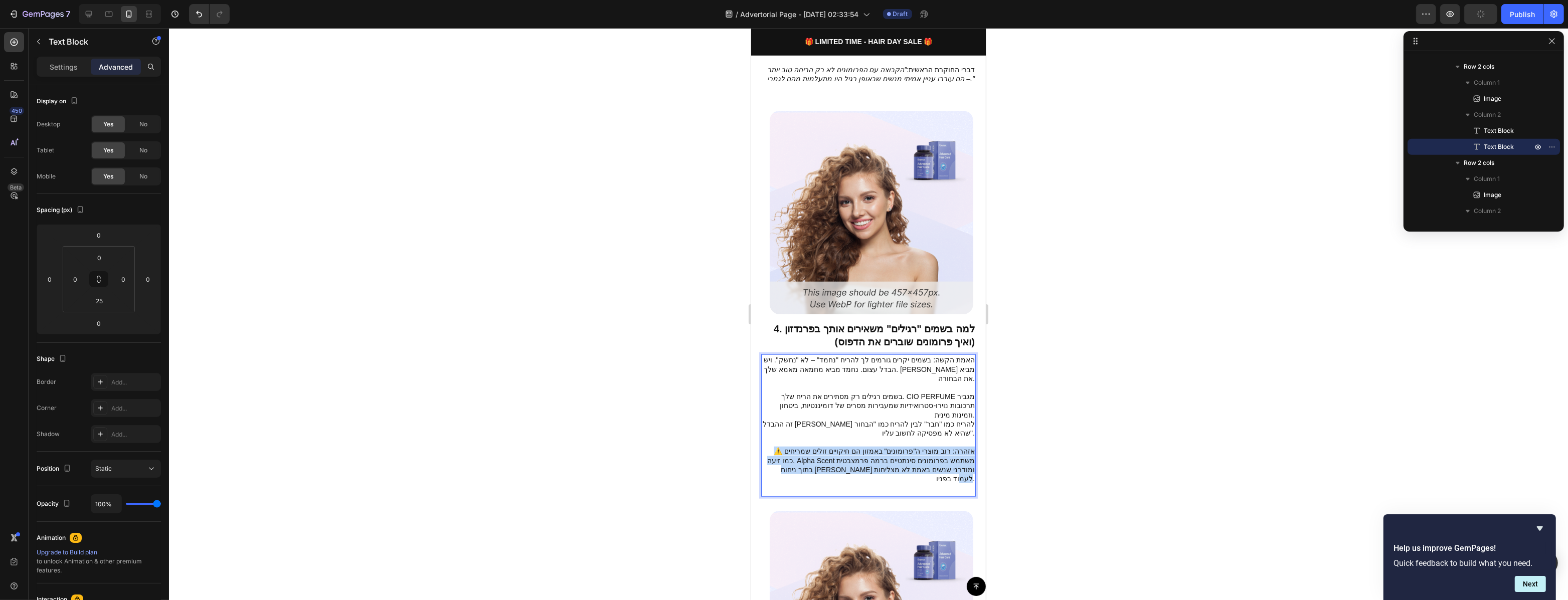
click at [961, 447] on p "⚠️ אזהרה: רוב מוצרי ה"פרומונים" באמזון הם חיקויים זולים שמריחים כמו זיעה. Alpha…" at bounding box center [868, 465] width 213 height 37
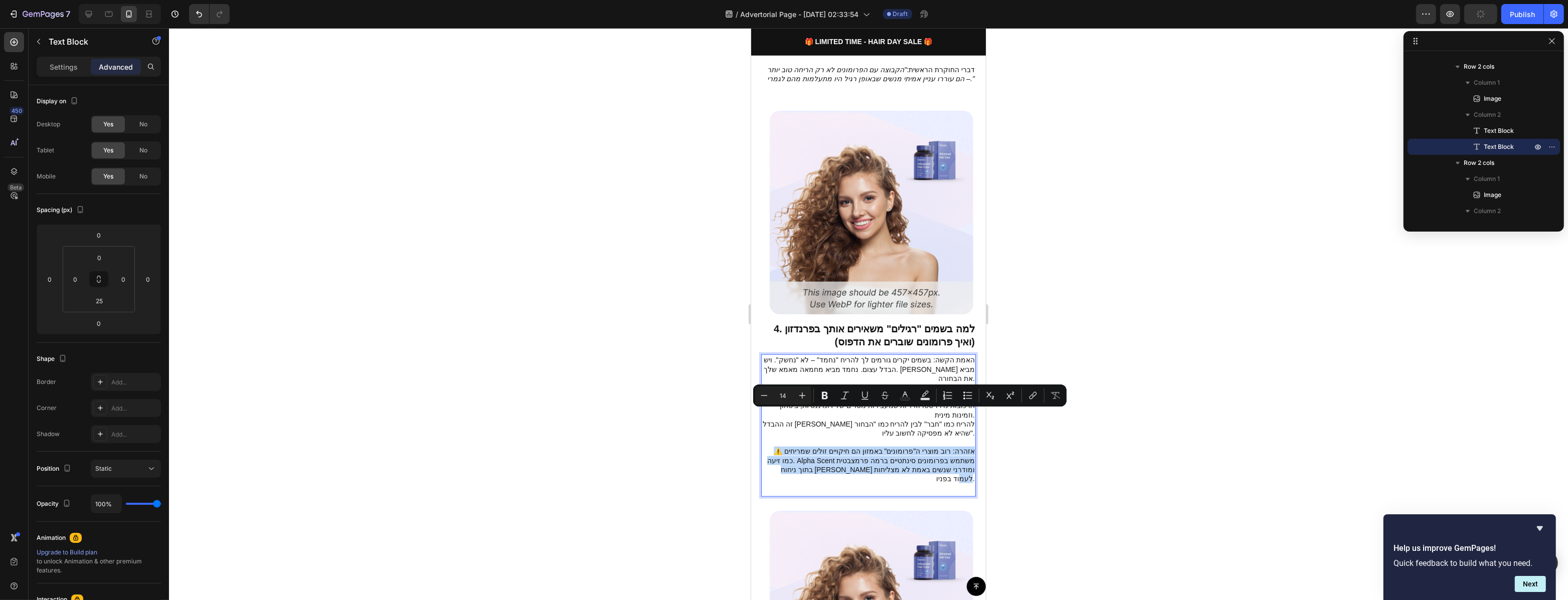
click at [942, 447] on p "⚠️ אזהרה: רוב מוצרי ה"פרומונים" באמזון הם חיקויים זולים שמריחים כמו זיעה. Alpha…" at bounding box center [868, 465] width 213 height 37
click at [1010, 436] on div at bounding box center [868, 314] width 1399 height 572
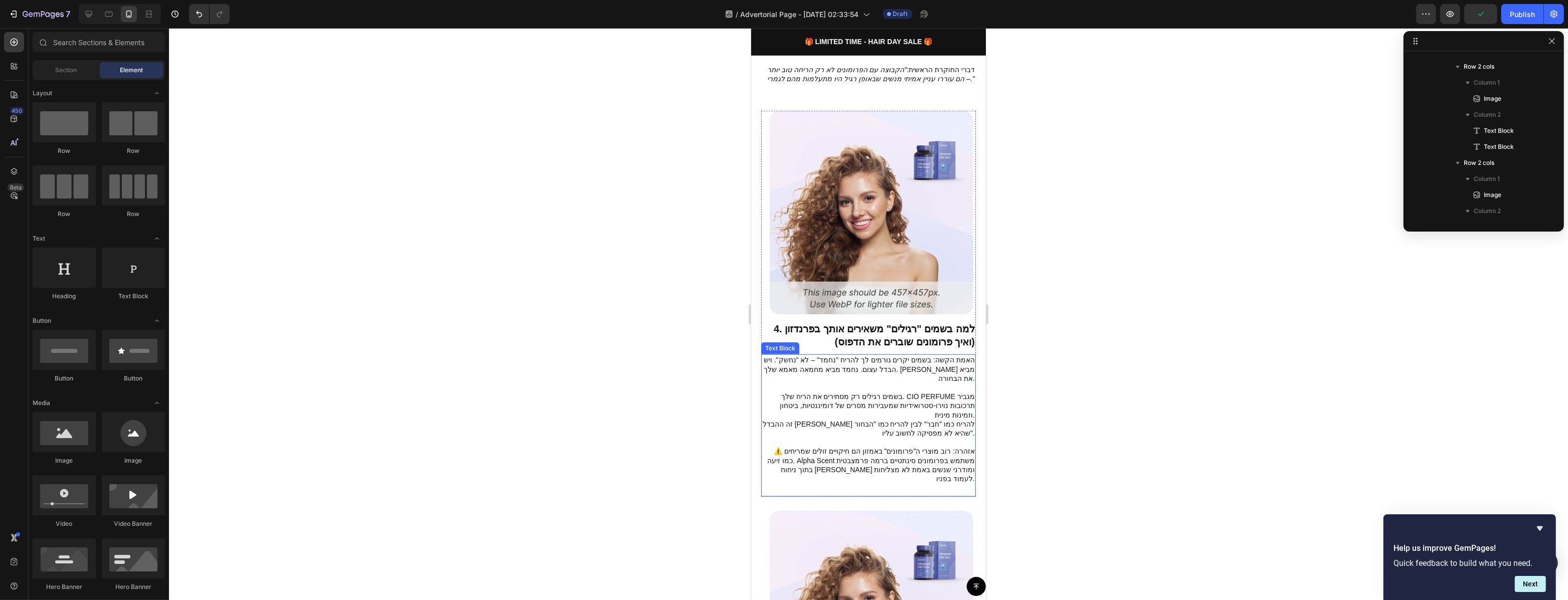
click at [951, 447] on p "⚠️ אזהרה: רוב מוצרי ה"פרומונים" באמזון הם חיקויים זולים שמריחים כמו זיעה. Alpha…" at bounding box center [868, 465] width 213 height 37
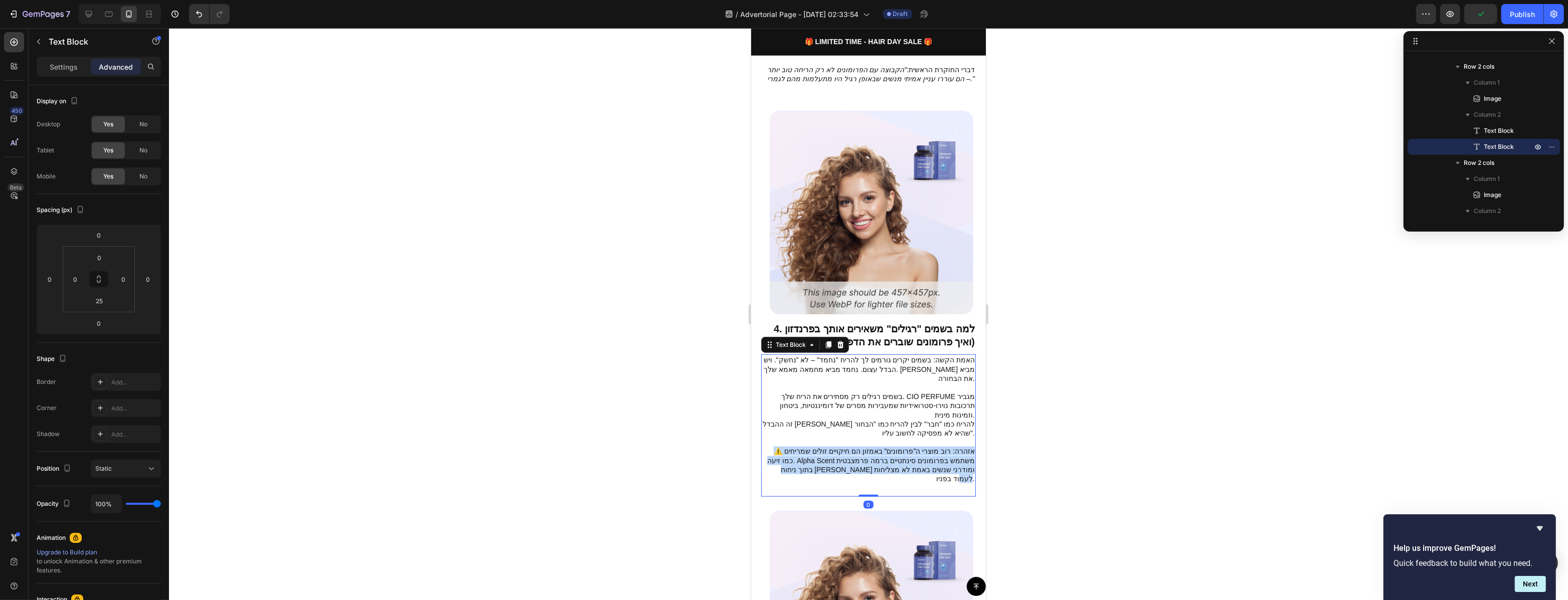
click at [951, 447] on p "⚠️ אזהרה: רוב מוצרי ה"פרומונים" באמזון הם חיקויים זולים שמריחים כמו זיעה. Alpha…" at bounding box center [868, 465] width 213 height 37
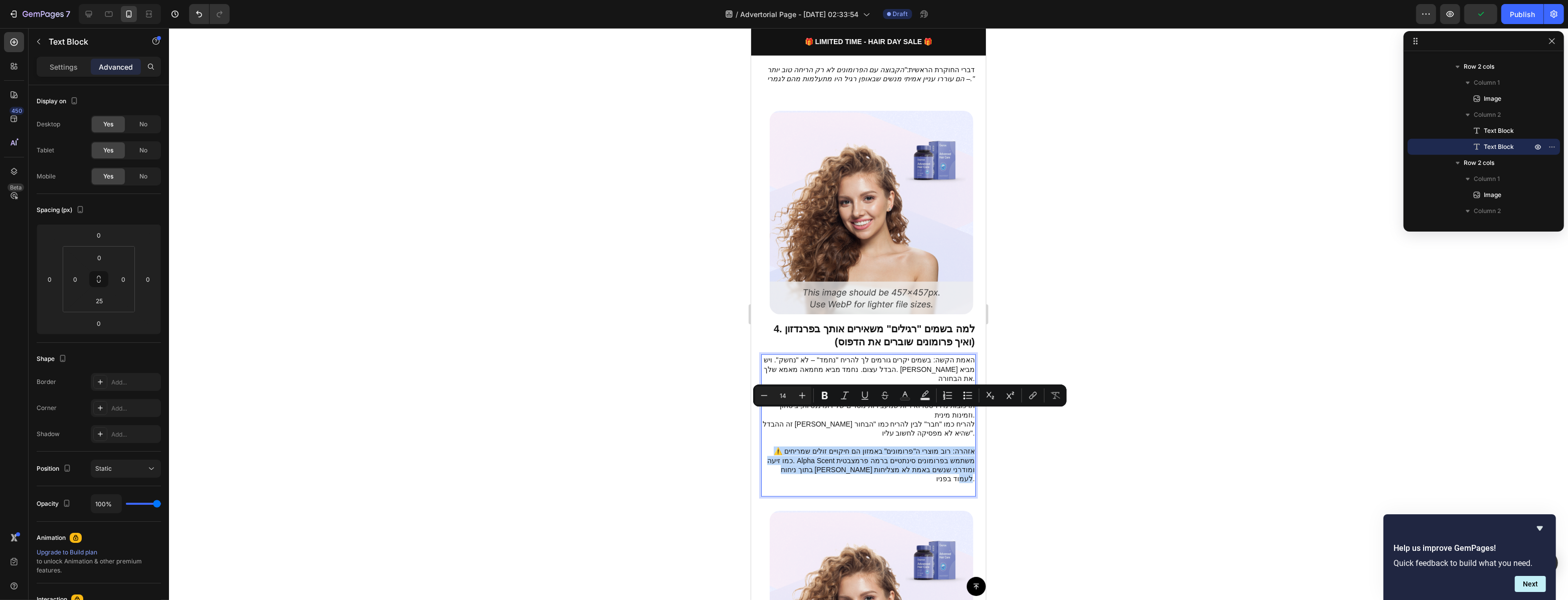
click at [927, 447] on p "⚠️ אזהרה: רוב מוצרי ה"פרומונים" באמזון הם חיקויים זולים שמריחים כמו זיעה. Alpha…" at bounding box center [868, 465] width 213 height 37
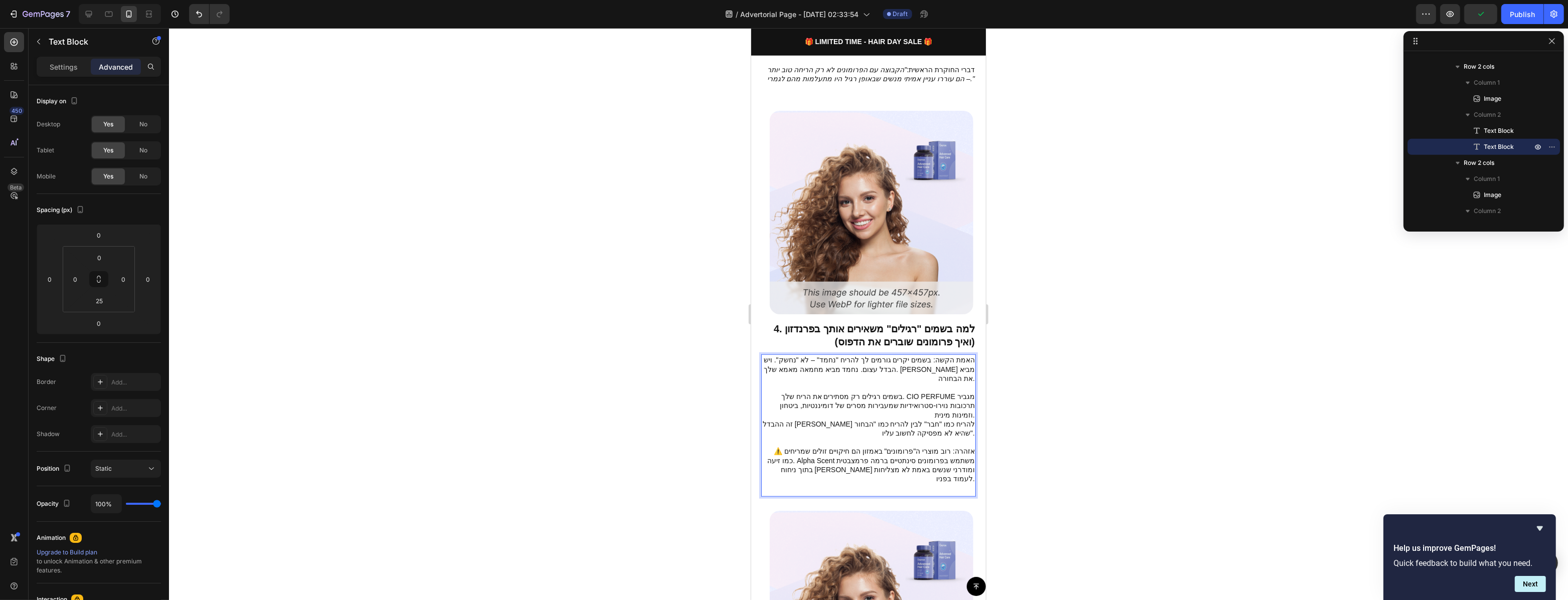
click at [889, 447] on p "⚠️ אזהרה: רוב מוצרי ה"פרומונים" באמזון הם חיקויים זולים שמריחים כמו זיעה. Alpha…" at bounding box center [868, 465] width 213 height 37
click at [888, 447] on p "⚠️ אזהרה: רוב מוצרי ה"פרומונים" באמזון הם חיקויים זולים שמריחים כמו זיעה. Alpha…" at bounding box center [868, 465] width 213 height 37
click at [888, 447] on p "⚠️ אזהרה: רוב מוצרי ה"פרומונים" באמזון הם חיקויים זולים שמריחים כמו זיעה. Alpha…" at bounding box center [868, 465] width 213 height 37
click at [885, 447] on p "⚠️ אזהרה: רוב מוצרי ה"פרומונים" באמזון הם חיקויים זולים שמריחים כמו זיעה. Alpha…" at bounding box center [868, 465] width 213 height 37
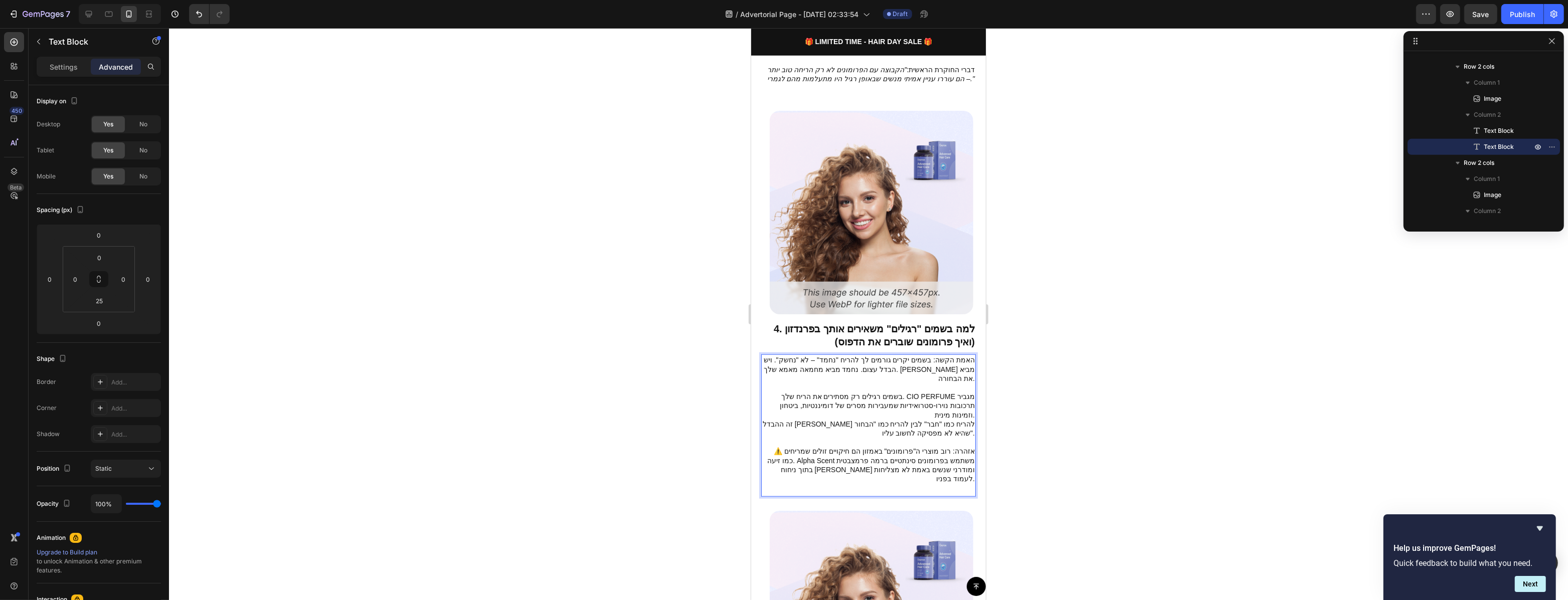
click at [859, 447] on p "⚠️ אזהרה: רוב מוצרי ה"פרומונים" באמזון הם חיקויים זולים שמריחים כמו זיעה. Alpha…" at bounding box center [868, 465] width 213 height 37
click at [842, 447] on p "⚠️ אזהרה: רוב מוצרי ה"פרומונים" באמזון הם חיקויים זולים שמריחים כמו זיעה. Alpha…" at bounding box center [868, 465] width 213 height 37
click at [850, 447] on p "⚠️ אזהרה: רוב מוצרי ה"פרומונים" באמזון הם חיקויים זולים שמריחים כמו זיעה. Alpha…" at bounding box center [868, 465] width 213 height 37
click at [850, 447] on p "⚠️ אזהרה: רוב מוצרי ה"פרומונים" באמזון הם חיקויים זולים שמריחים כמו זיעה. Alpha…" at bounding box center [868, 465] width 213 height 37
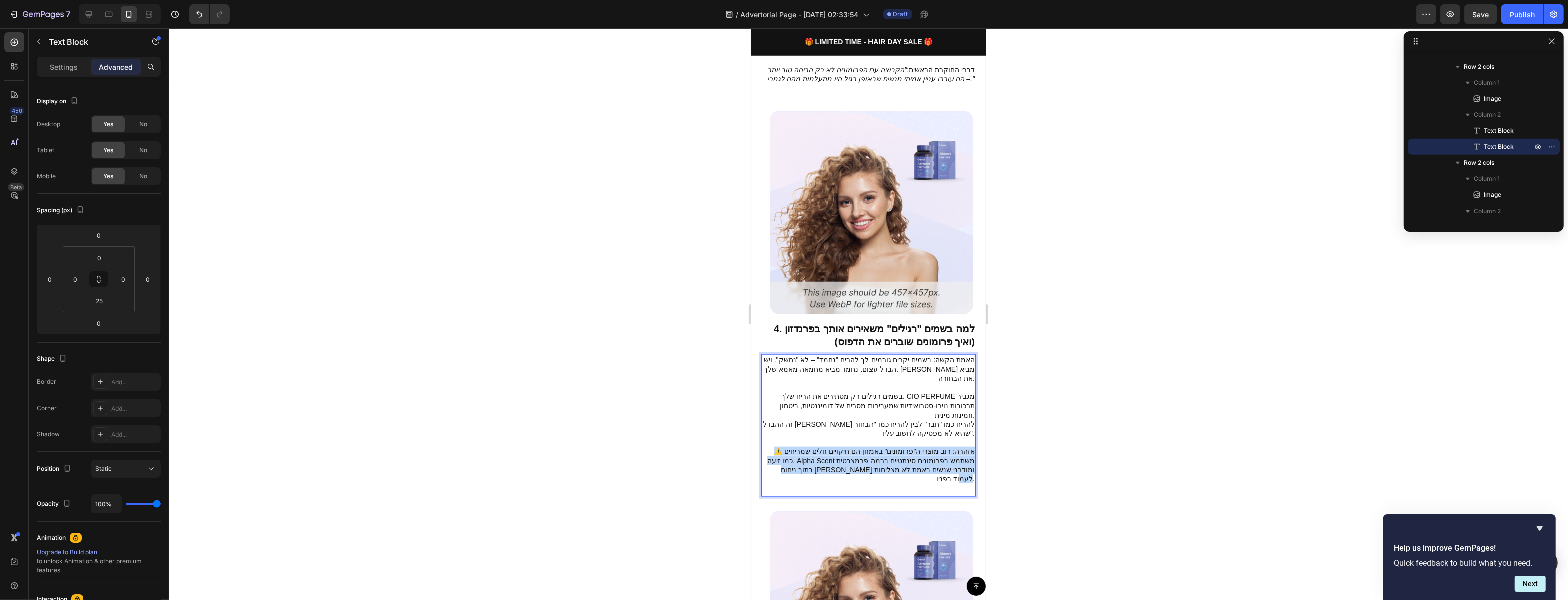
click at [850, 447] on p "⚠️ אזהרה: רוב מוצרי ה"פרומונים" באמזון הם חיקויים זולים שמריחים כמו זיעה. Alpha…" at bounding box center [868, 465] width 213 height 37
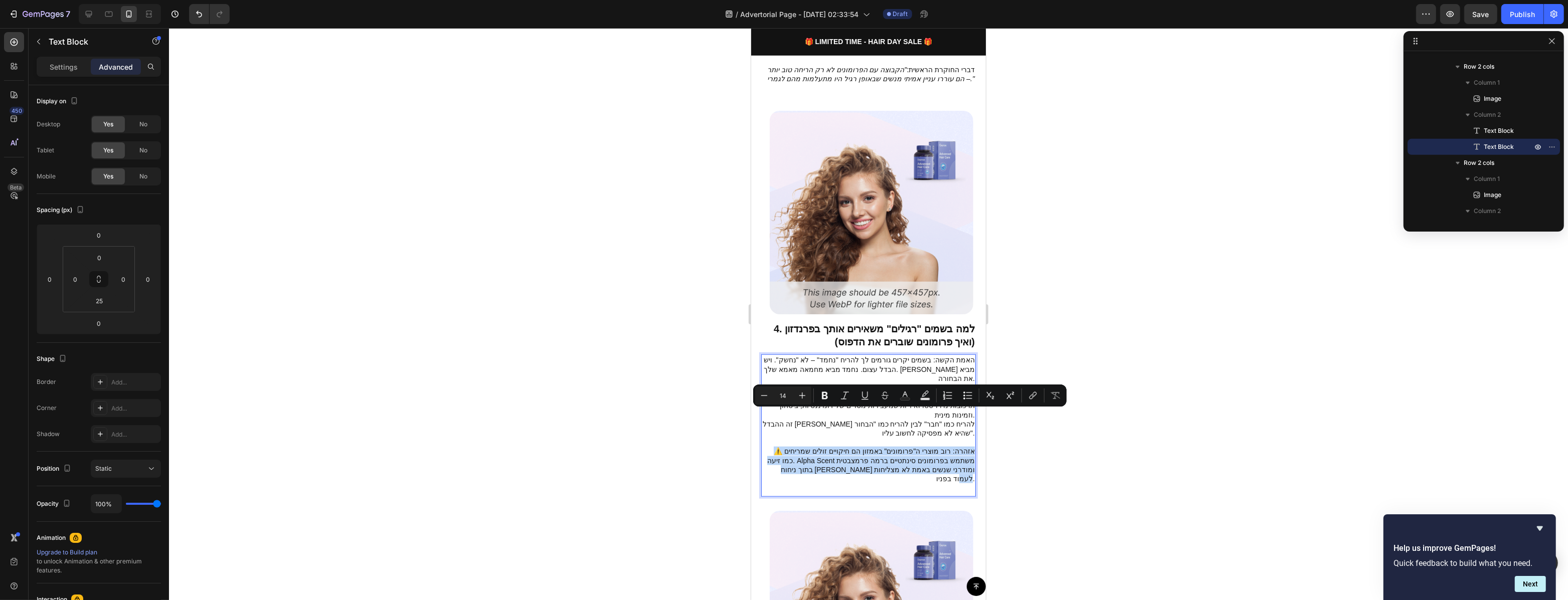
click at [820, 447] on p "⚠️ אזהרה: רוב מוצרי ה"פרומונים" באמזון הם חיקויים זולים שמריחים כמו זיעה. Alpha…" at bounding box center [868, 465] width 213 height 37
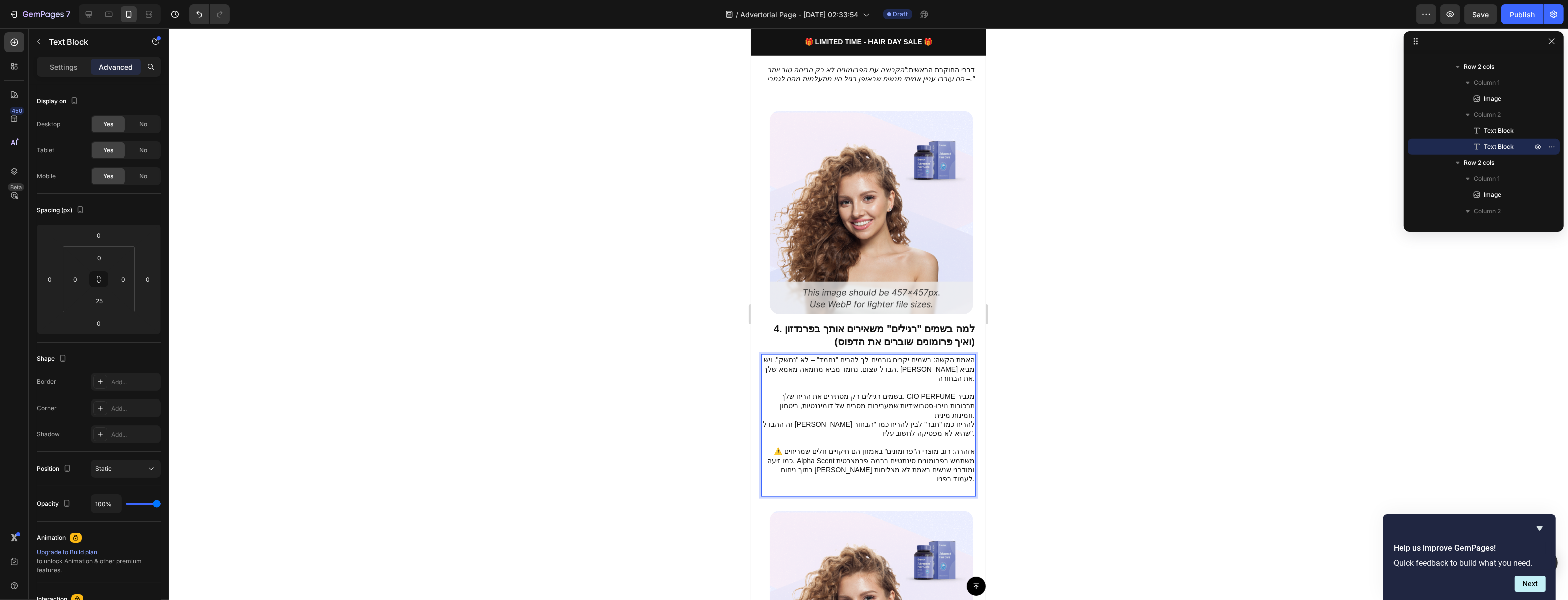
click at [810, 447] on p "⚠️ אזהרה: רוב מוצרי ה"פרומונים" באמזון הם חיקויים זולים שמריחים כמו זיעה. Alpha…" at bounding box center [868, 465] width 213 height 37
drag, startPoint x: 822, startPoint y: 425, endPoint x: 786, endPoint y: 423, distance: 36.1
click at [786, 447] on p "⚠️ אזהרה: רוב מוצרי ה"פרומונים" באמזון הם חיקויים זולים שמריחים כמו זיעה. Alpha…" at bounding box center [868, 465] width 213 height 37
click at [1119, 431] on div at bounding box center [868, 314] width 1399 height 572
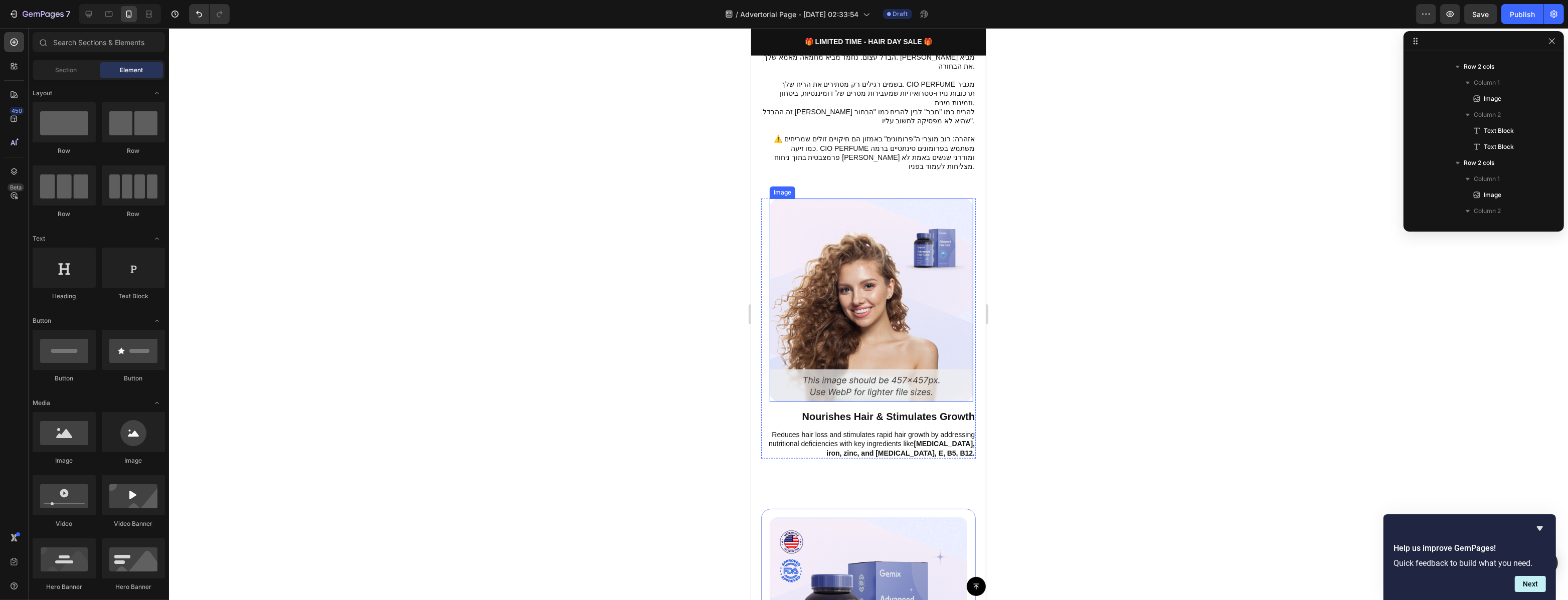
scroll to position [1627, 0]
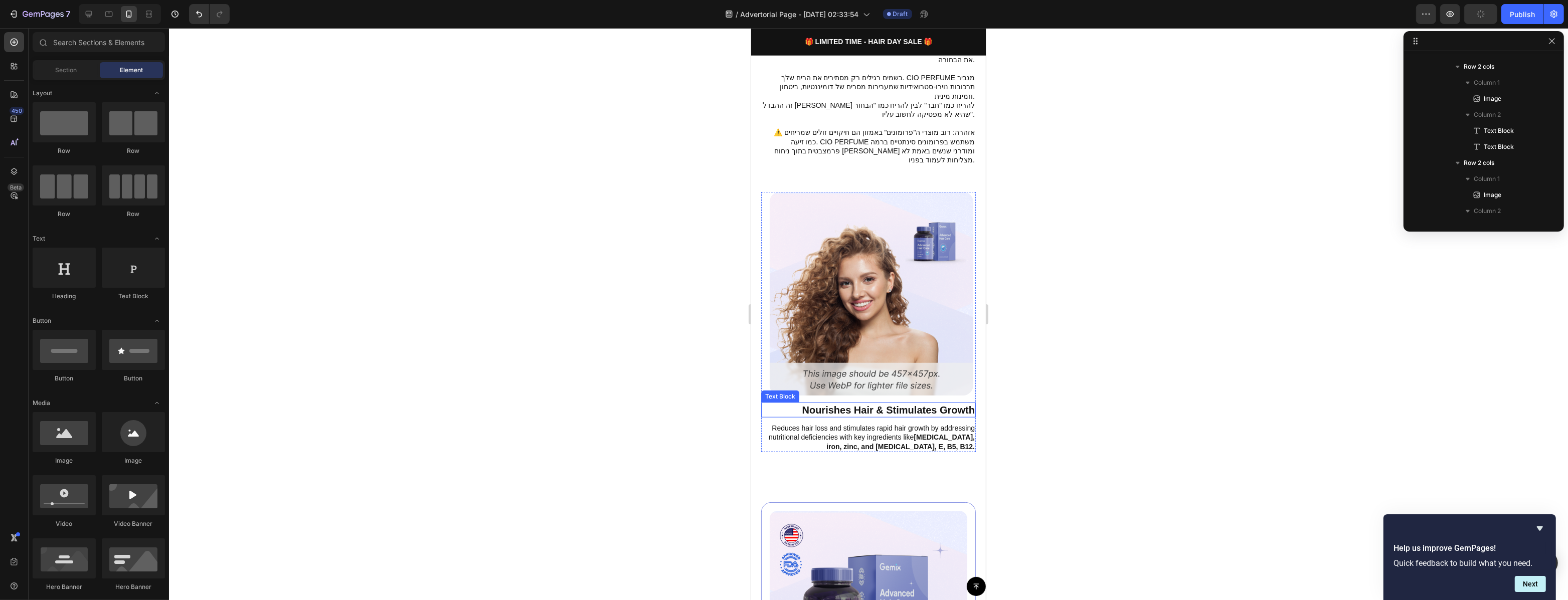
click at [907, 404] on p "Nourishes Hair & Stimulates Growth" at bounding box center [868, 410] width 213 height 13
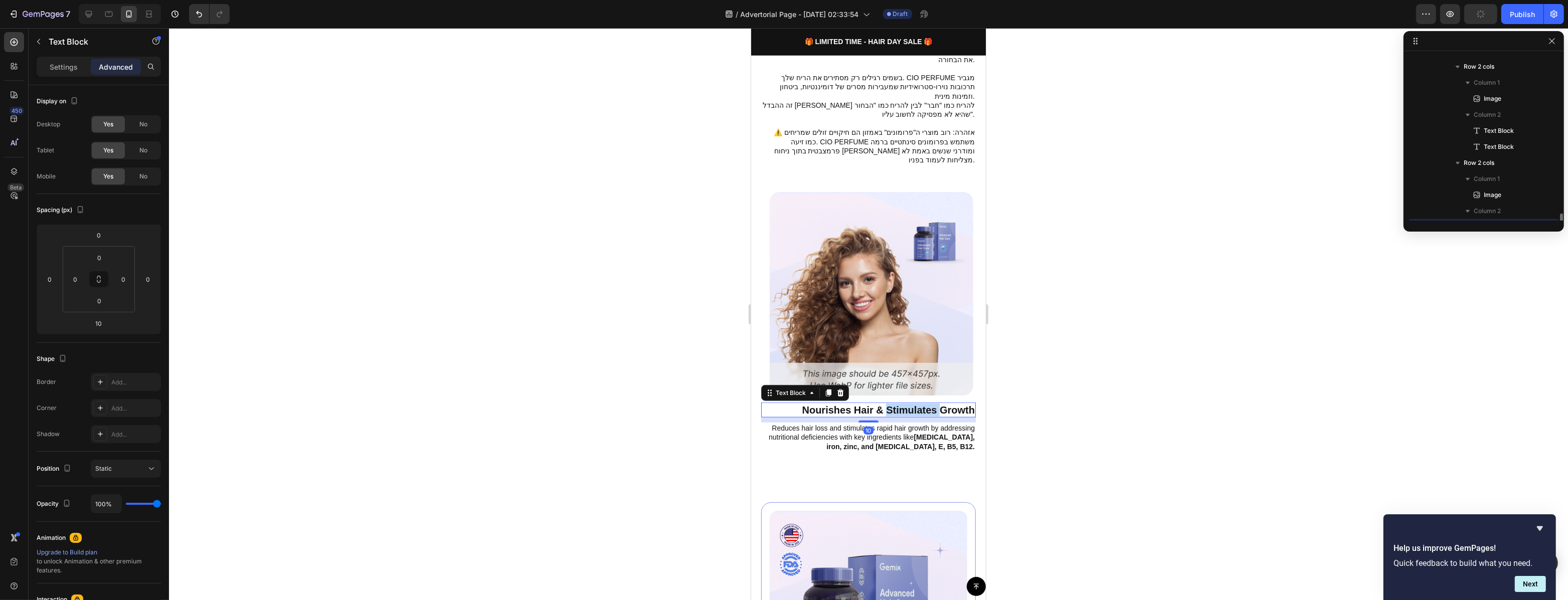
scroll to position [848, 0]
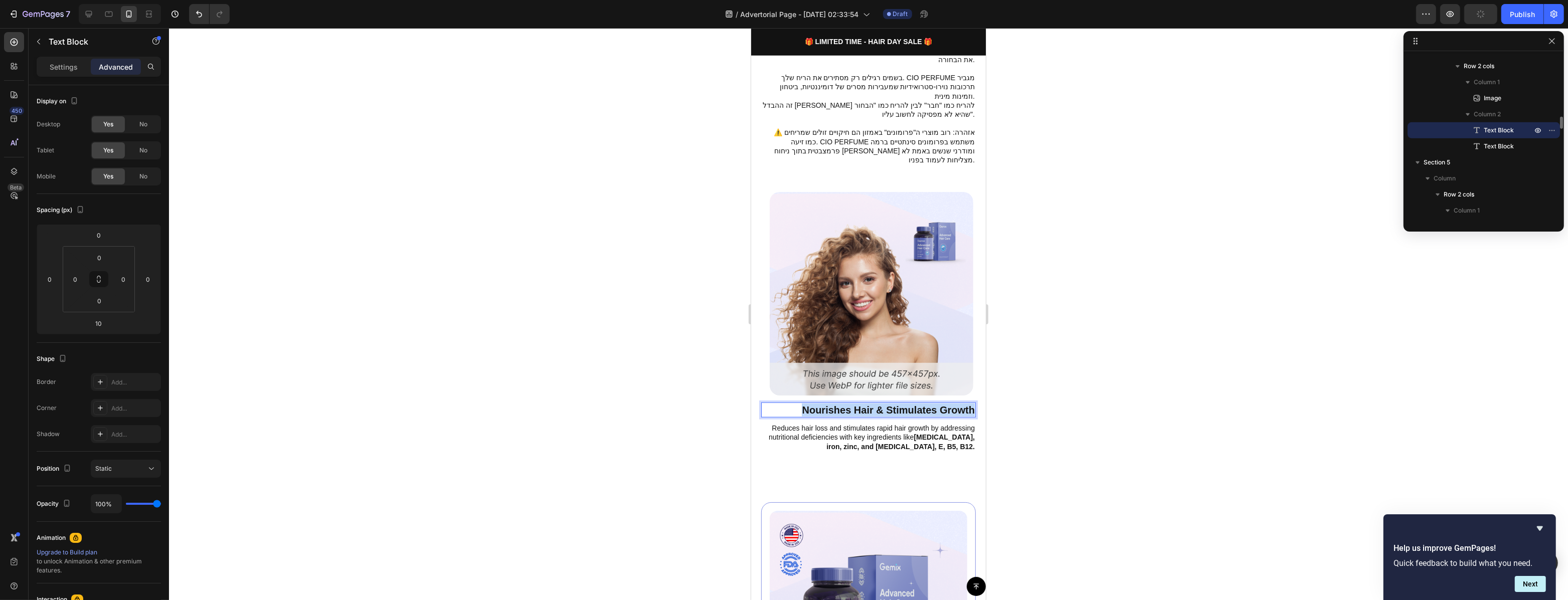
click at [907, 404] on p "Nourishes Hair & Stimulates Growth" at bounding box center [868, 410] width 213 height 13
click at [891, 424] on p "Reduces hair loss and stimulates rapid hair growth by addressing nutritional de…" at bounding box center [868, 437] width 213 height 27
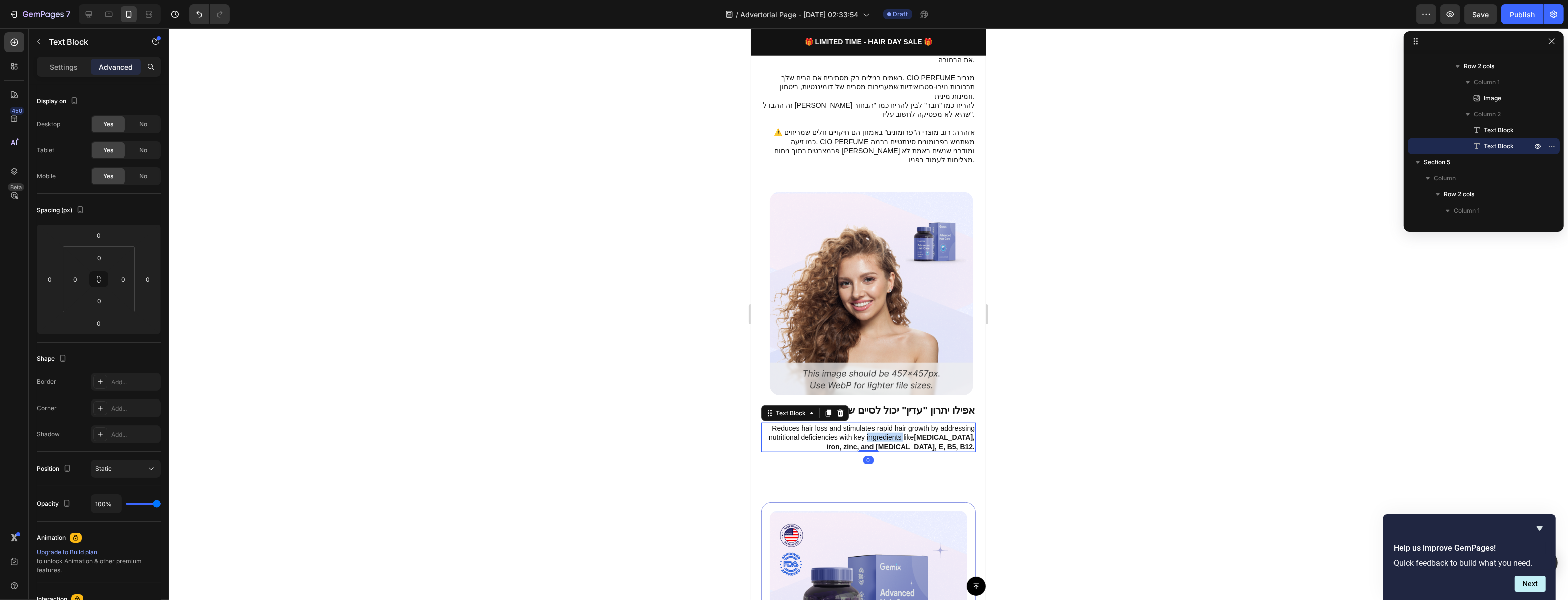
click at [891, 424] on p "Reduces hair loss and stimulates rapid hair growth by addressing nutritional de…" at bounding box center [868, 437] width 213 height 27
type input "14"
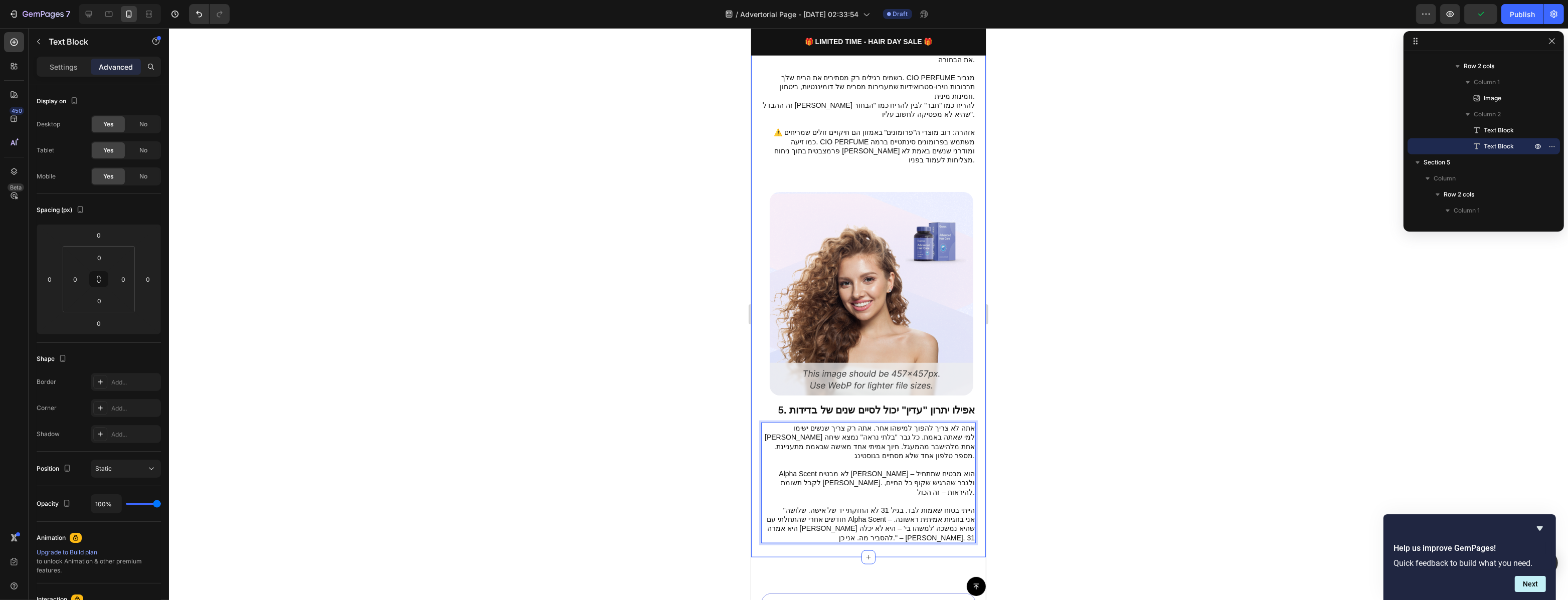
click at [1036, 443] on div at bounding box center [868, 314] width 1399 height 572
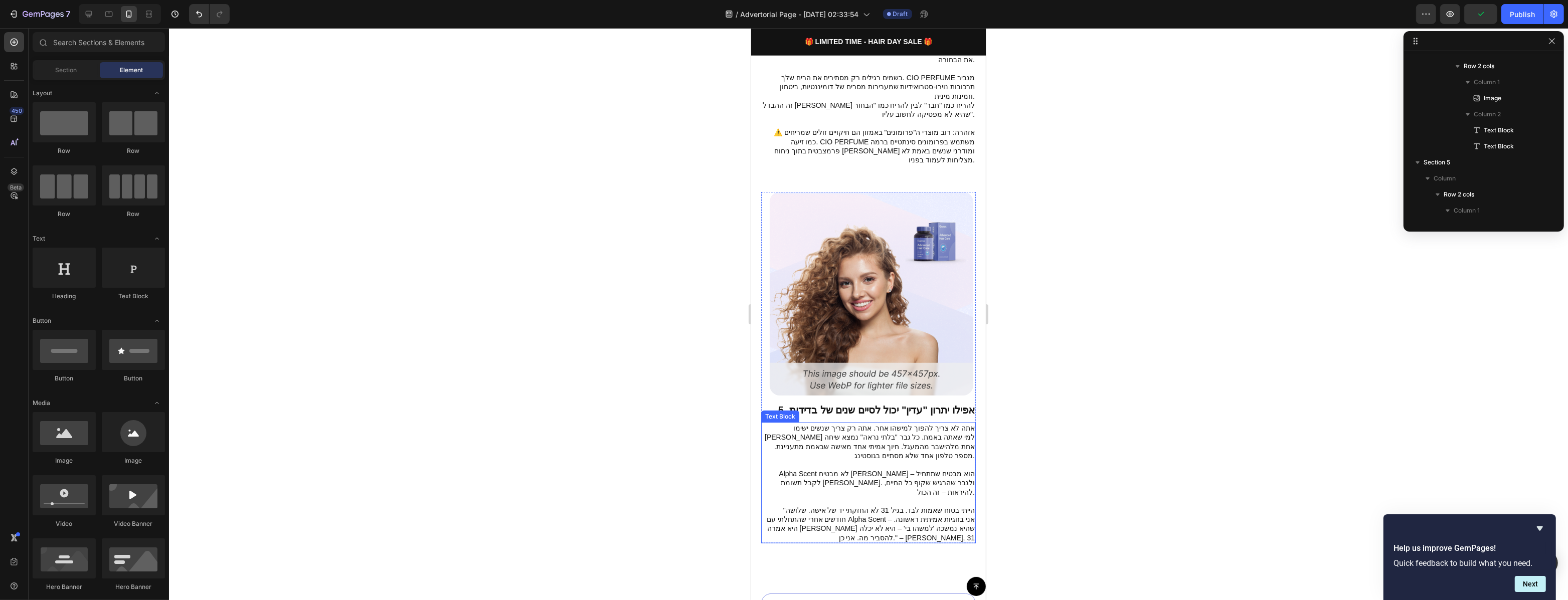
click at [945, 506] on p ""הייתי בטוח שאמות לבד. בגיל 31 לא החזקתי יד של אישה. שלושה חודשים אחרי שהתחלתי …" at bounding box center [868, 524] width 213 height 37
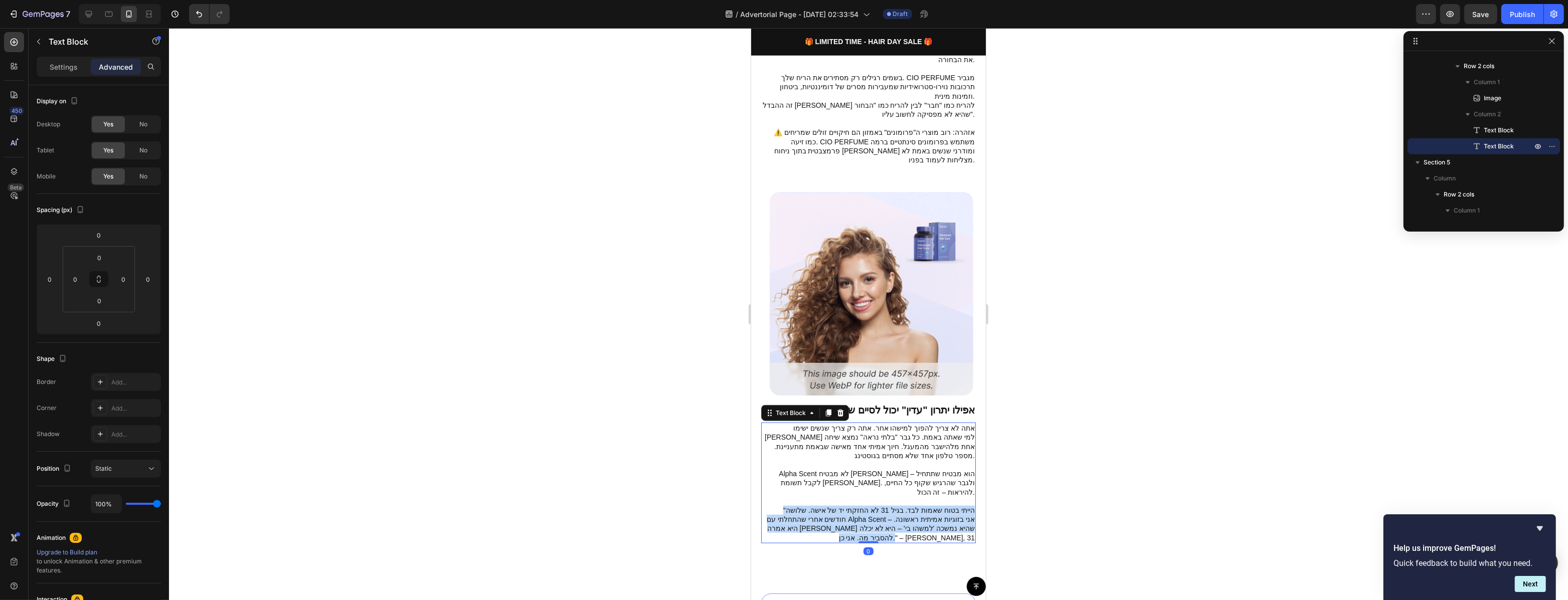
click at [945, 506] on p ""הייתי בטוח שאמות לבד. בגיל 31 לא החזקתי יד של אישה. שלושה חודשים אחרי שהתחלתי …" at bounding box center [868, 524] width 213 height 37
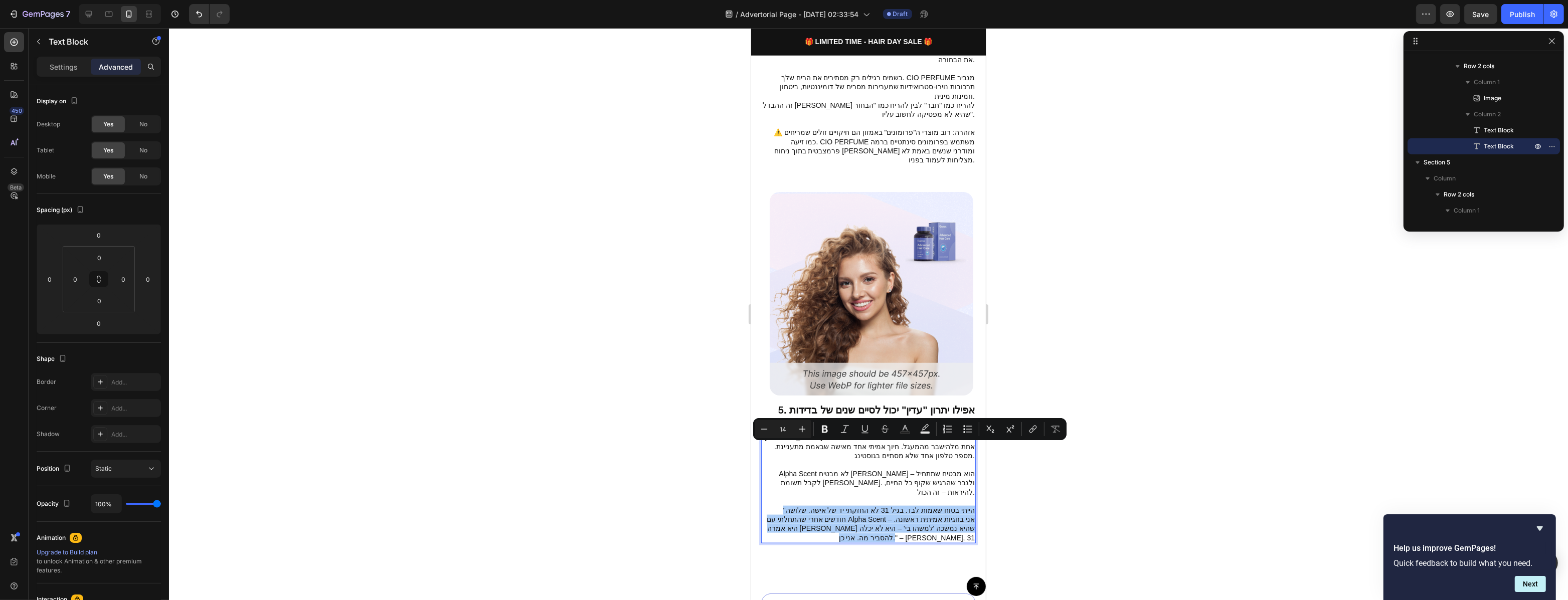
click at [1017, 462] on div at bounding box center [868, 314] width 1399 height 572
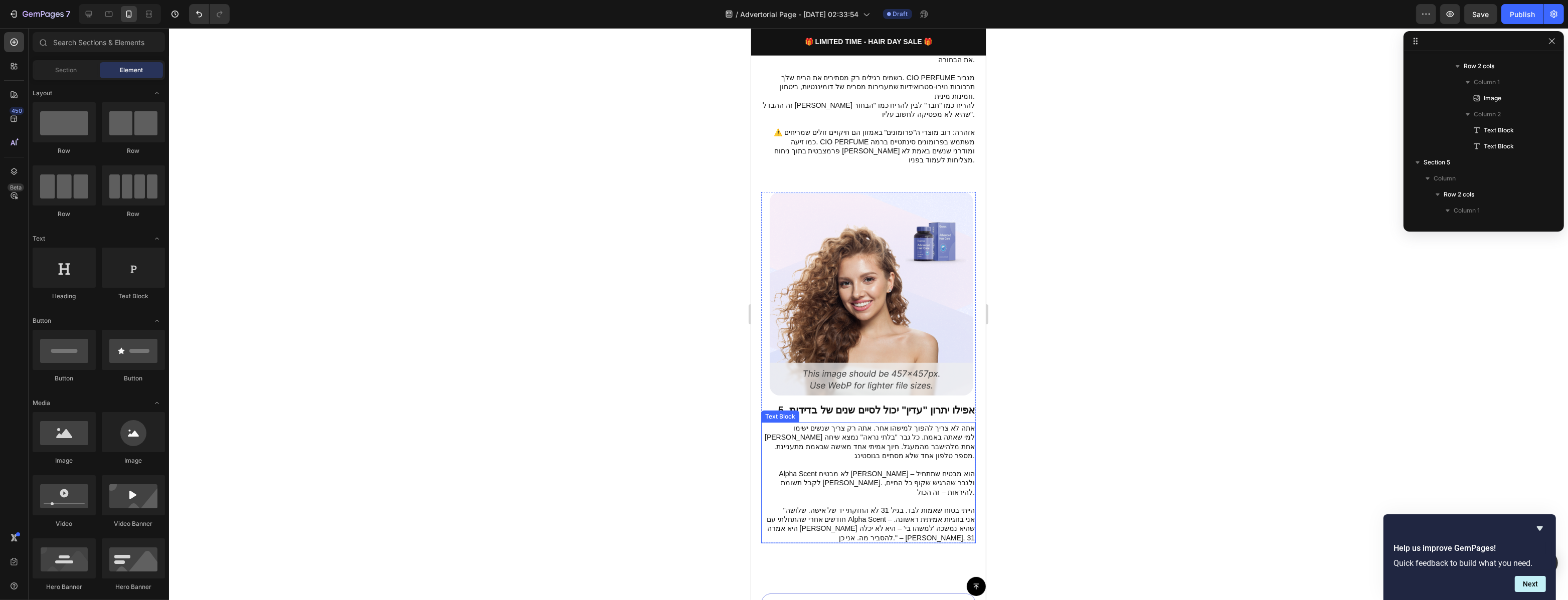
click at [807, 469] on p "Alpha Scent לא מבטיח ניסים – הוא מבטיח שתתחיל לקבל תשומת לב. ולגבר שהרגיש שקוף …" at bounding box center [868, 483] width 213 height 27
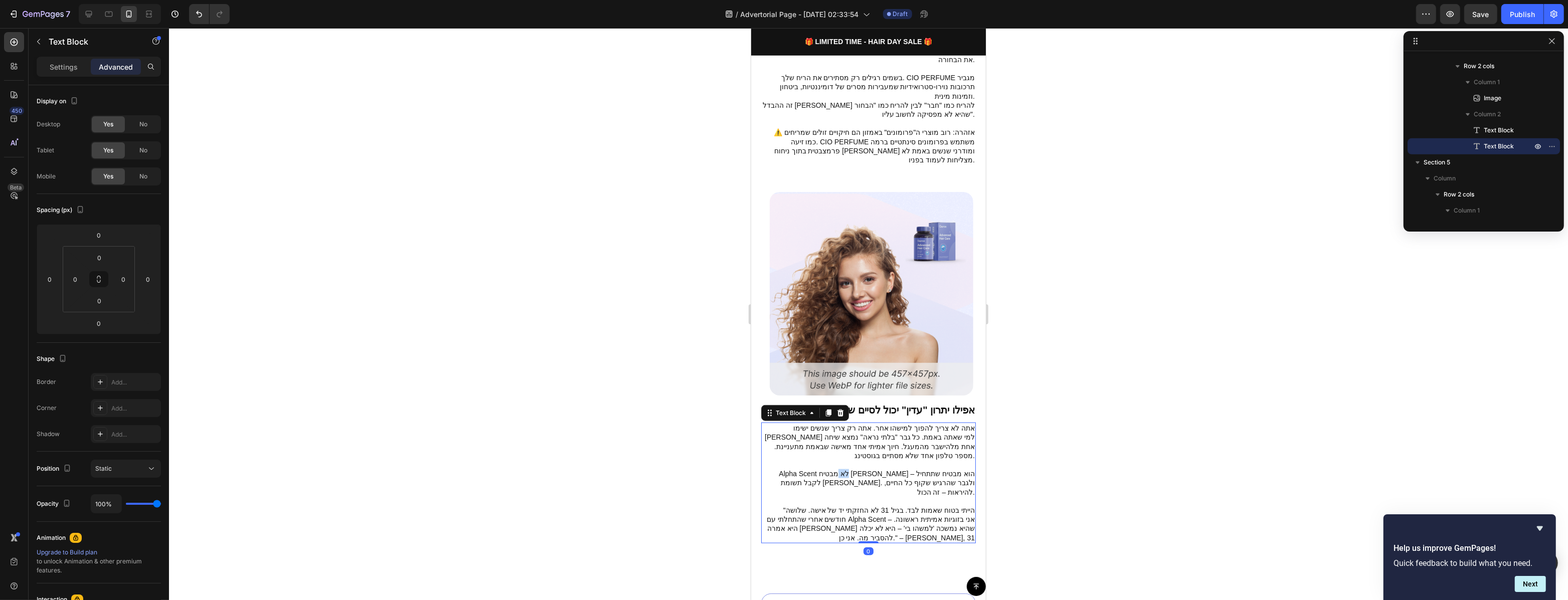
click at [811, 469] on p "Alpha Scent לא מבטיח ניסים – הוא מבטיח שתתחיל לקבל תשומת לב. ולגבר שהרגיש שקוף …" at bounding box center [868, 483] width 213 height 27
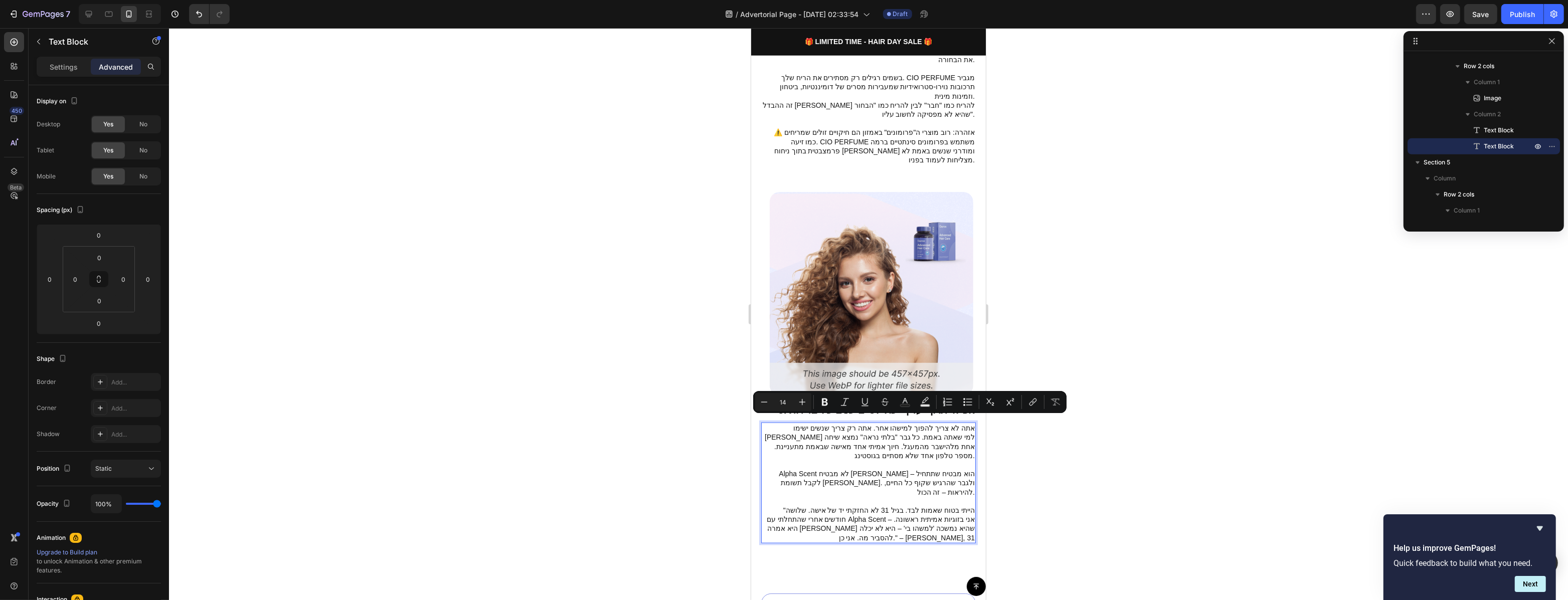
click at [811, 469] on p "Alpha Scent לא מבטיח ניסים – הוא מבטיח שתתחיל לקבל תשומת לב. ולגבר שהרגיש שקוף …" at bounding box center [868, 483] width 213 height 27
click at [810, 469] on p "Alpha Scent לא מבטיח ניסים – הוא מבטיח שתתחיל לקבל תשומת לב. ולגבר שהרגיש שקוף …" at bounding box center [868, 483] width 213 height 27
drag, startPoint x: 811, startPoint y: 423, endPoint x: 771, endPoint y: 421, distance: 40.0
click at [771, 469] on p "Alpha Scent לא מבטיח ניסים – הוא מבטיח שתתחיל לקבל תשומת לב. ולגבר שהרגיש שקוף …" at bounding box center [868, 483] width 213 height 27
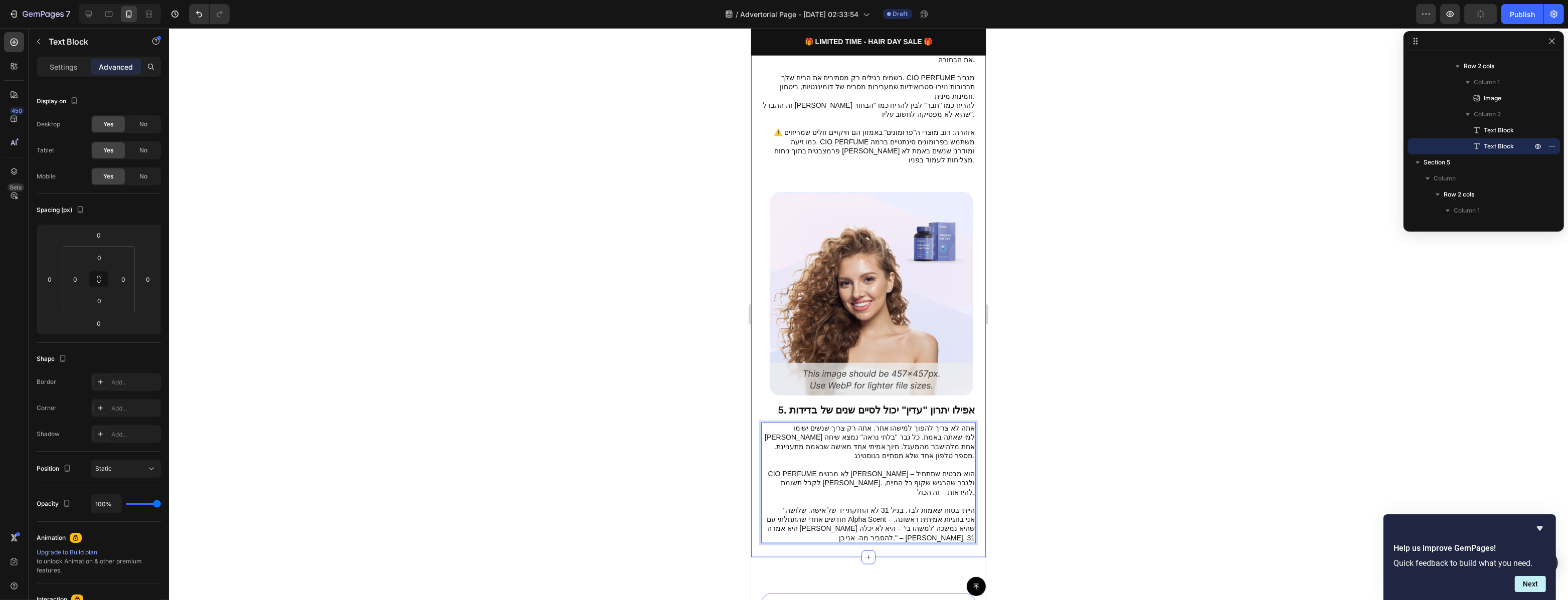
click at [1046, 453] on div at bounding box center [868, 314] width 1399 height 572
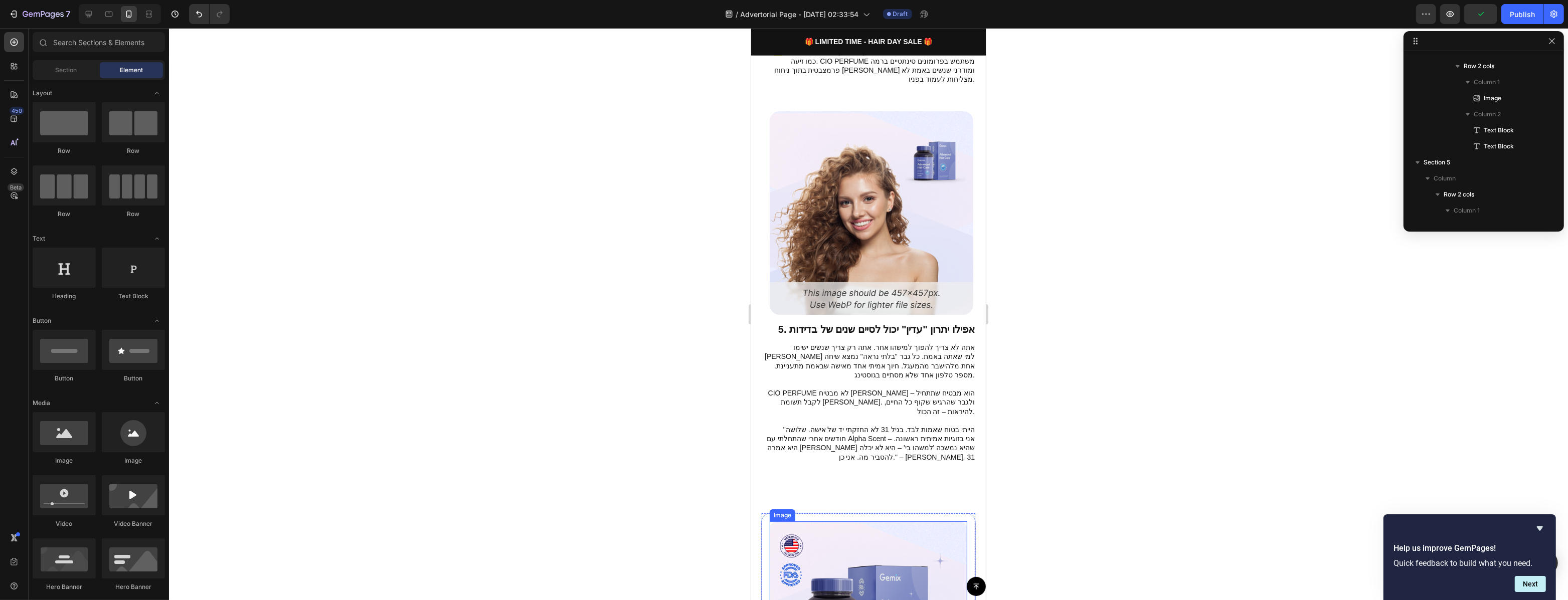
scroll to position [1718, 0]
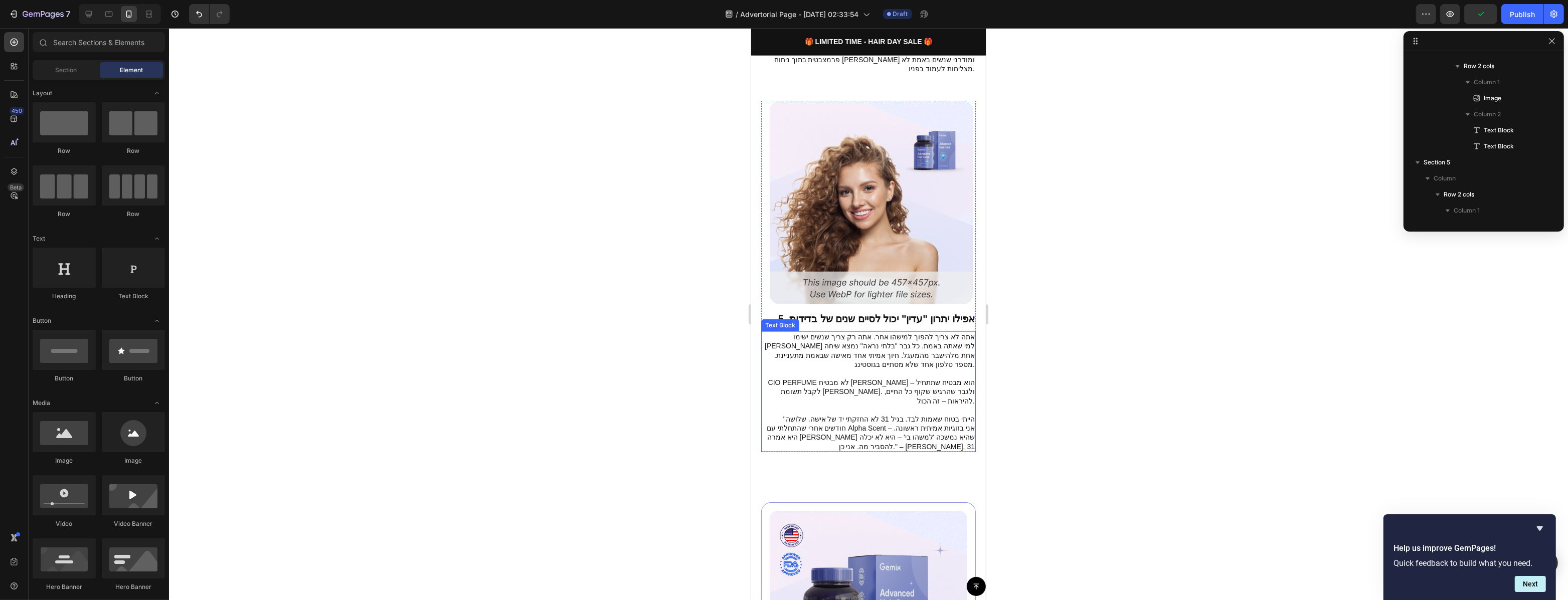
click at [879, 415] on p ""הייתי בטוח שאמות לבד. בגיל 31 לא החזקתי יד של אישה. שלושה חודשים אחרי שהתחלתי …" at bounding box center [868, 433] width 213 height 37
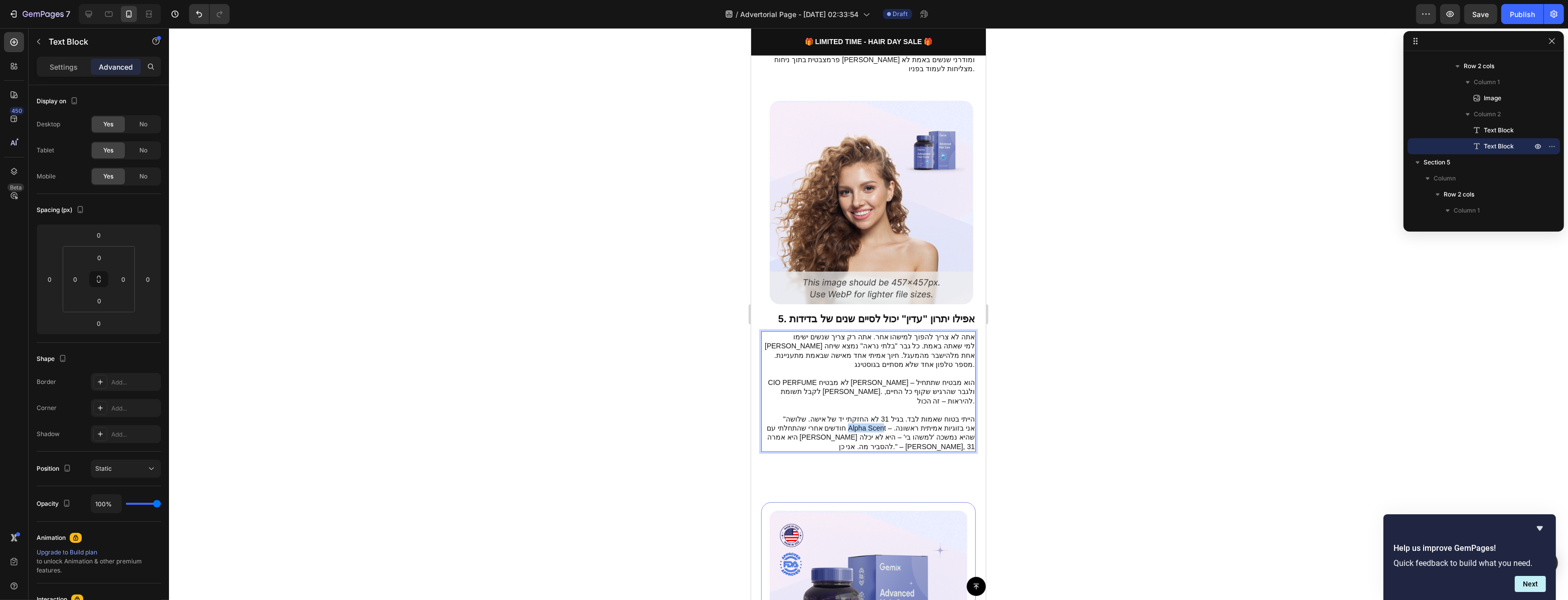
drag, startPoint x: 870, startPoint y: 366, endPoint x: 836, endPoint y: 368, distance: 34.1
click at [836, 415] on p ""הייתי בטוח שאמות לבד. בגיל 31 לא החזקתי יד של אישה. שלושה חודשים אחרי שהתחלתי …" at bounding box center [868, 433] width 213 height 37
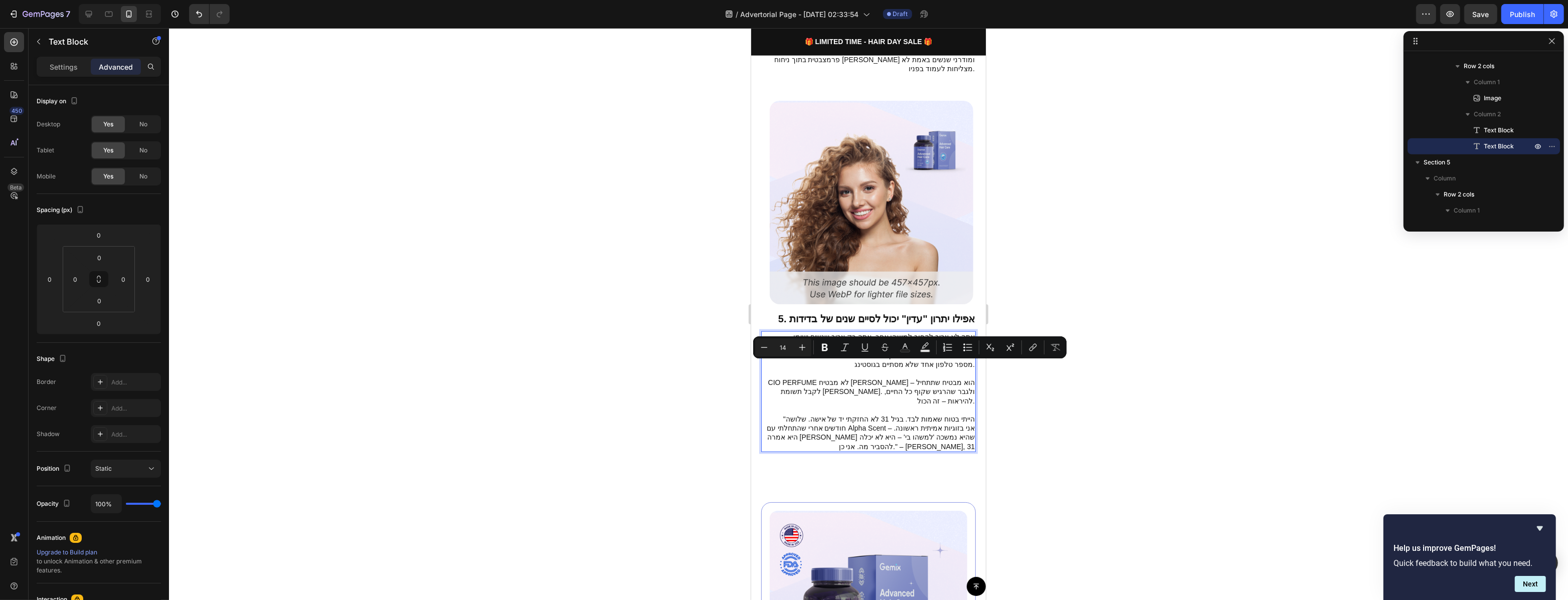
click at [875, 415] on p ""הייתי בטוח שאמות לבד. בגיל 31 לא החזקתי יד של אישה. שלושה חודשים אחרי שהתחלתי …" at bounding box center [868, 433] width 213 height 37
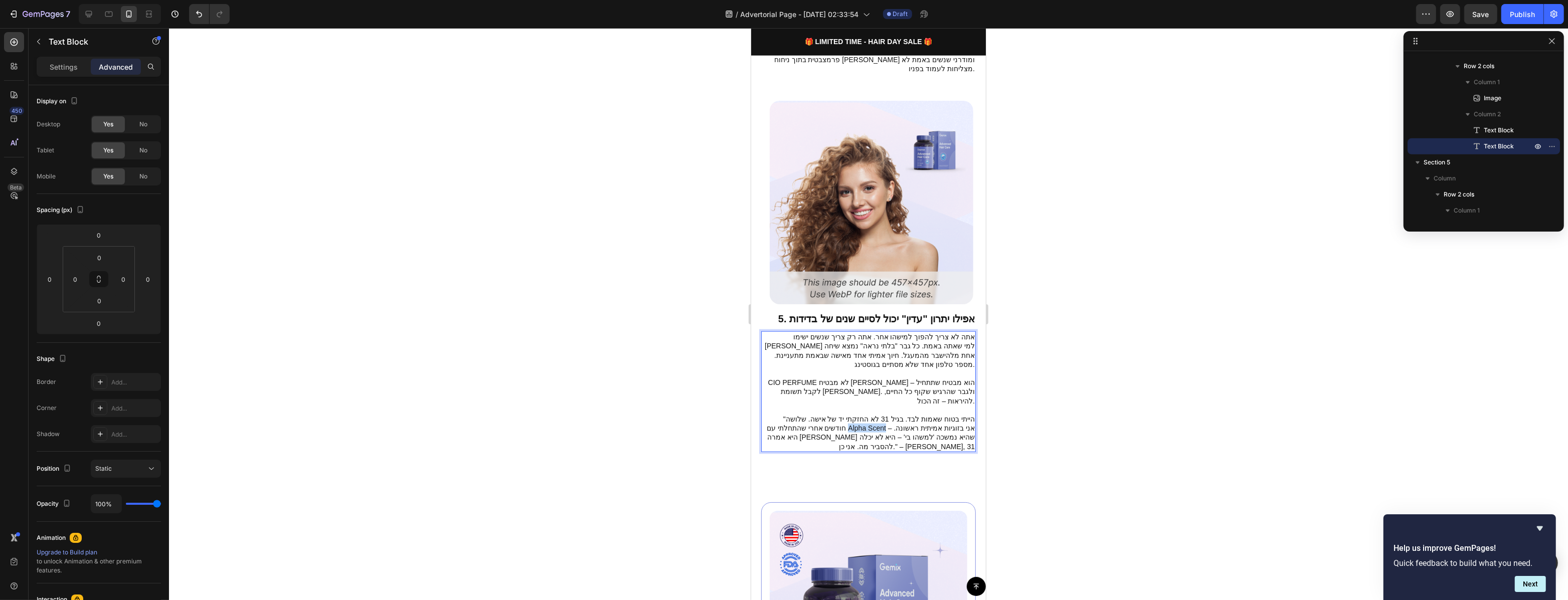
drag, startPoint x: 871, startPoint y: 367, endPoint x: 836, endPoint y: 370, distance: 35.1
click at [836, 415] on p ""הייתי בטוח שאמות לבד. בגיל 31 לא החזקתי יד של אישה. שלושה חודשים אחרי שהתחלתי …" at bounding box center [868, 433] width 213 height 37
click at [882, 415] on p ""הייתי בטוח שאמות לבד. בגיל 31 לא החזקתי יד של אישה. שלושה חודשים אחרי שהתחלתי …" at bounding box center [868, 433] width 213 height 37
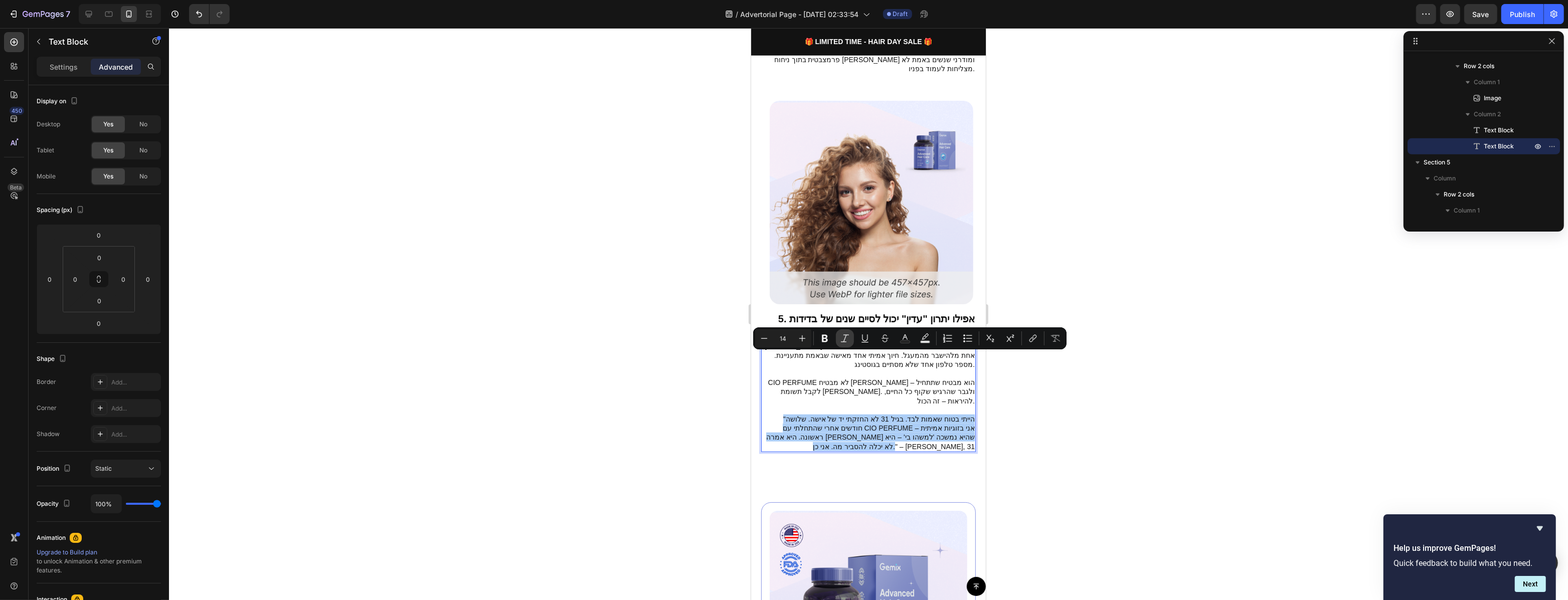
click at [844, 336] on icon "Editor contextual toolbar" at bounding box center [844, 338] width 10 height 10
click at [856, 415] on icon ""הייתי בטוח שאמות לבד. בגיל 31 לא החזקתי יד של אישה. שלושה חודשים אחרי שהתחלתי …" at bounding box center [870, 433] width 209 height 35
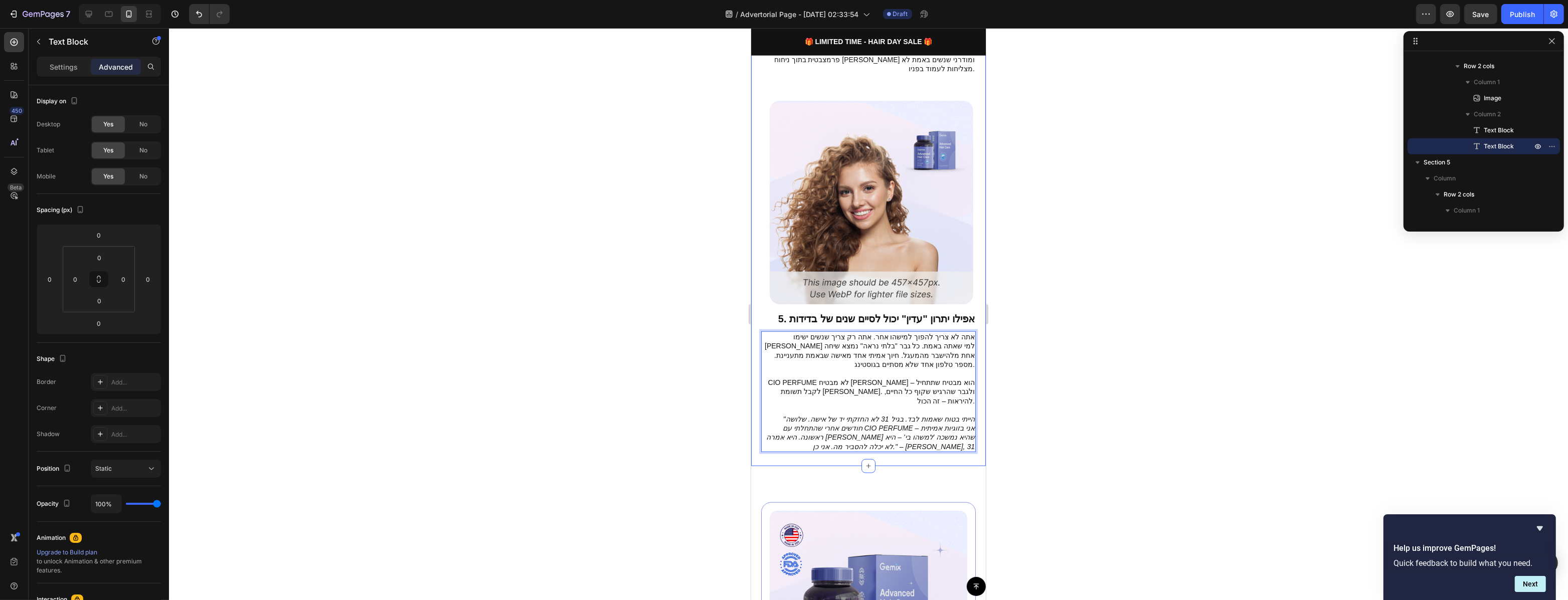
click at [1038, 394] on div at bounding box center [868, 314] width 1399 height 572
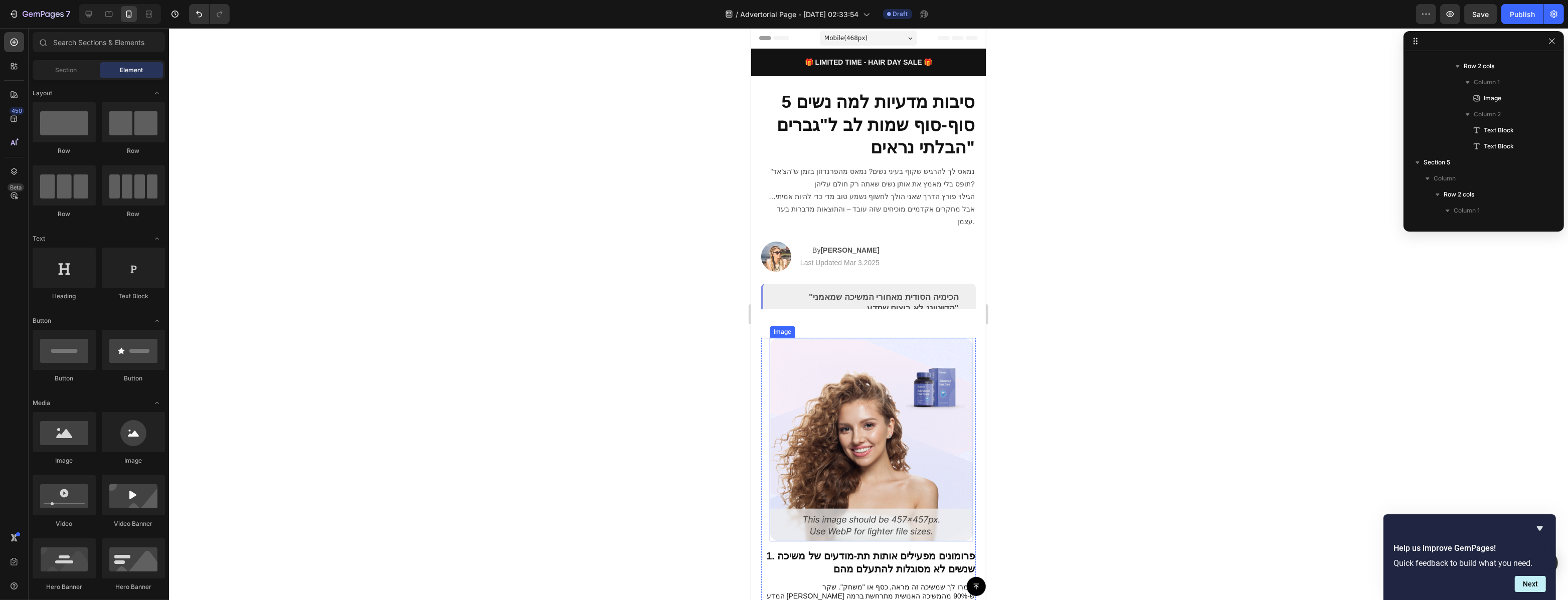
scroll to position [0, 0]
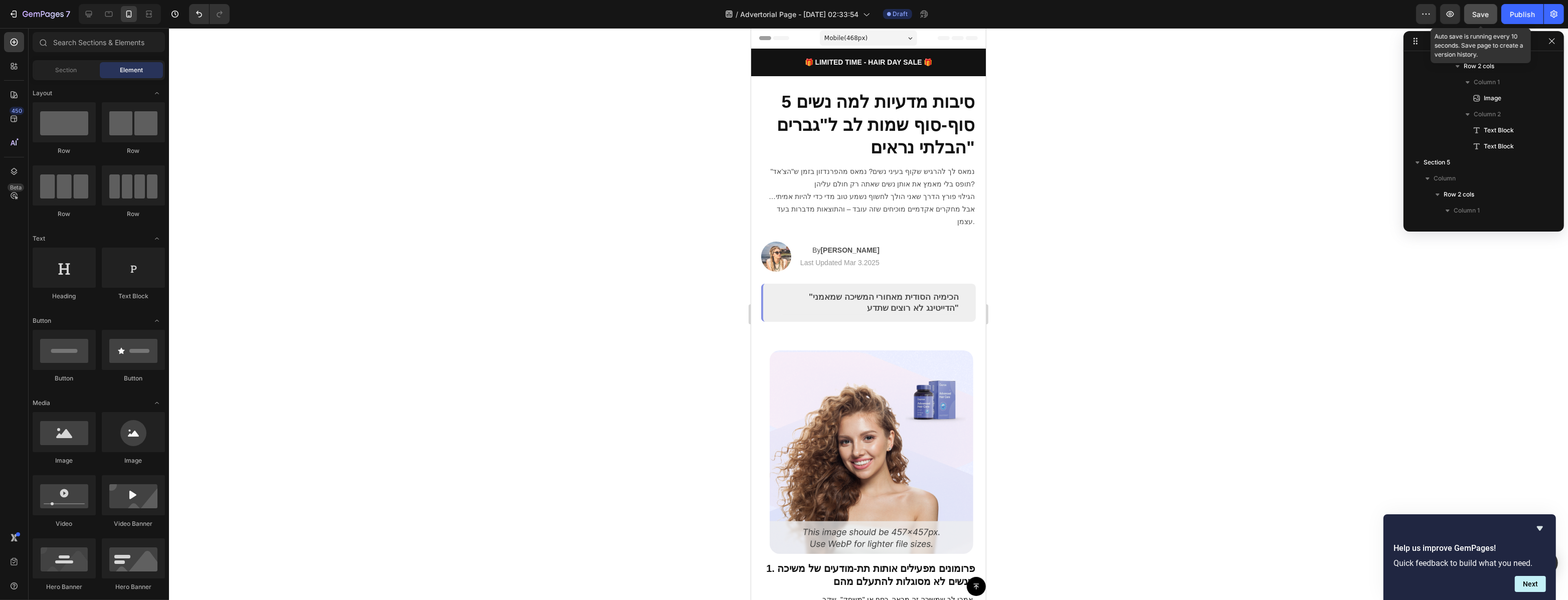
click at [1478, 15] on span "Save" at bounding box center [1480, 14] width 17 height 9
click at [779, 242] on img at bounding box center [775, 256] width 30 height 30
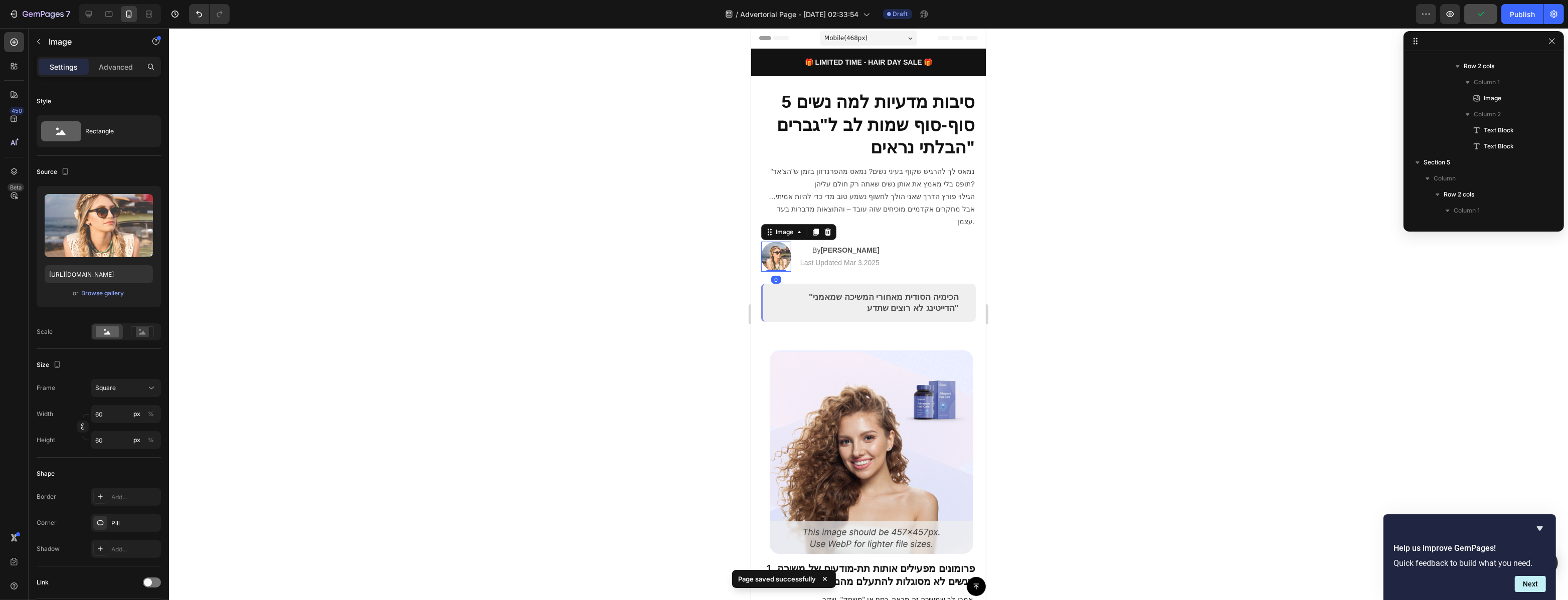
scroll to position [141, 0]
click at [777, 228] on div "Image" at bounding box center [784, 232] width 21 height 9
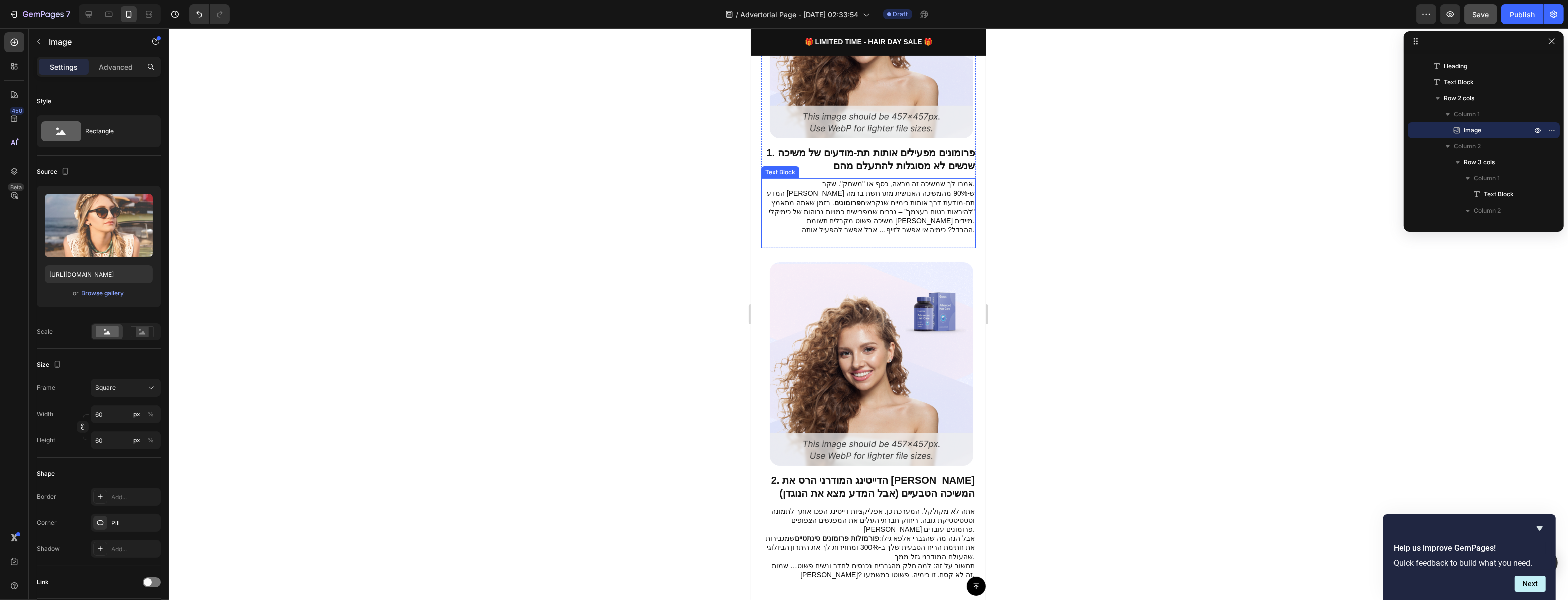
scroll to position [410, 0]
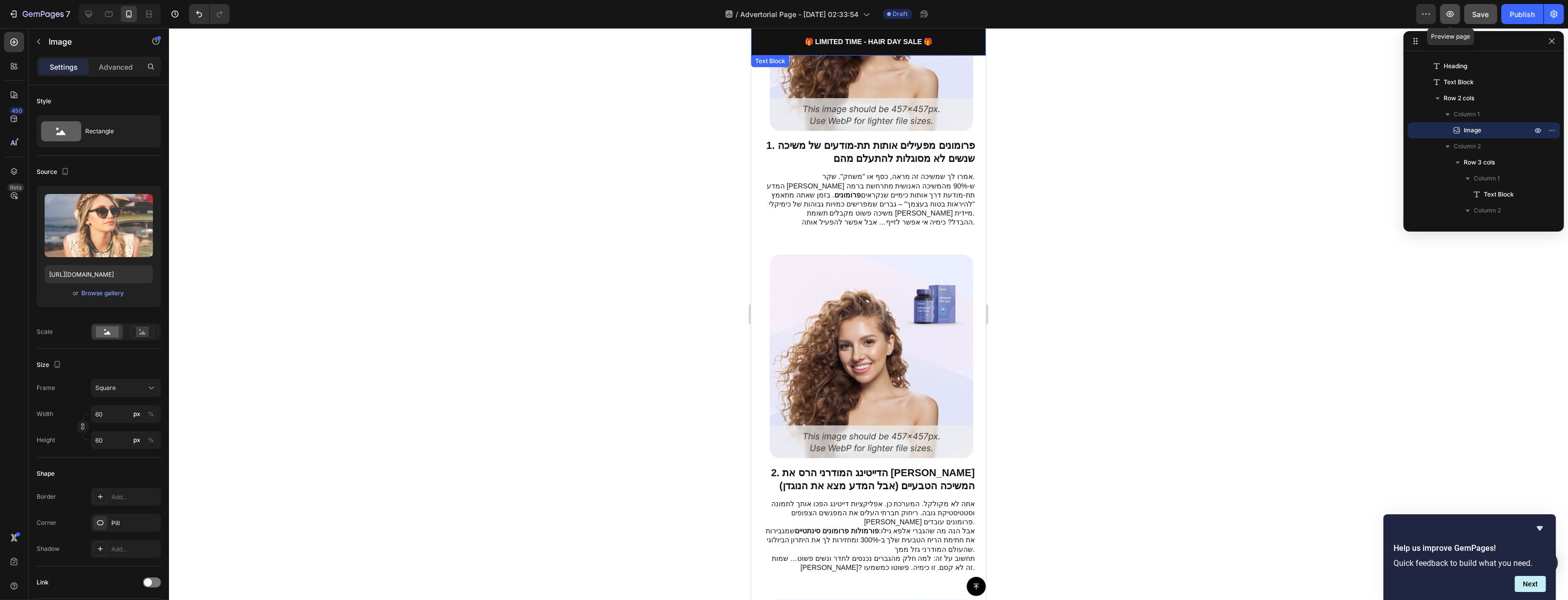
click at [1454, 13] on icon "button" at bounding box center [1449, 13] width 10 height 10
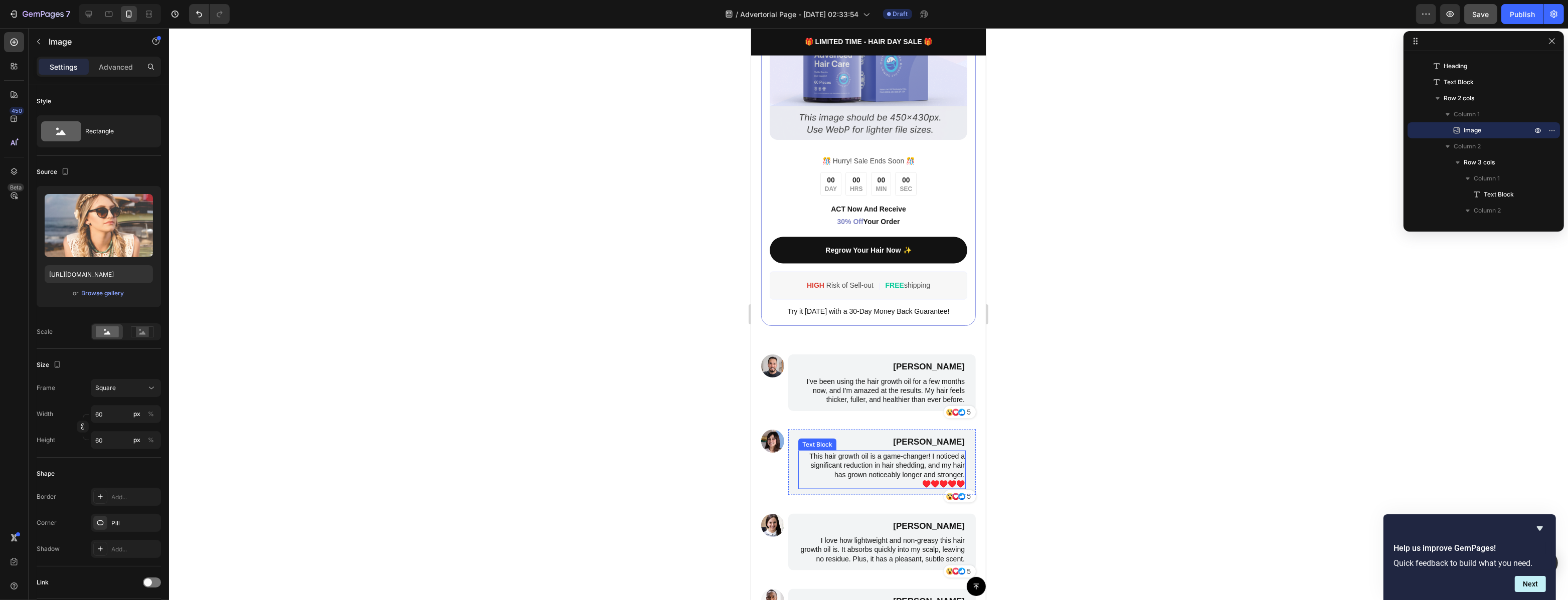
scroll to position [2279, 0]
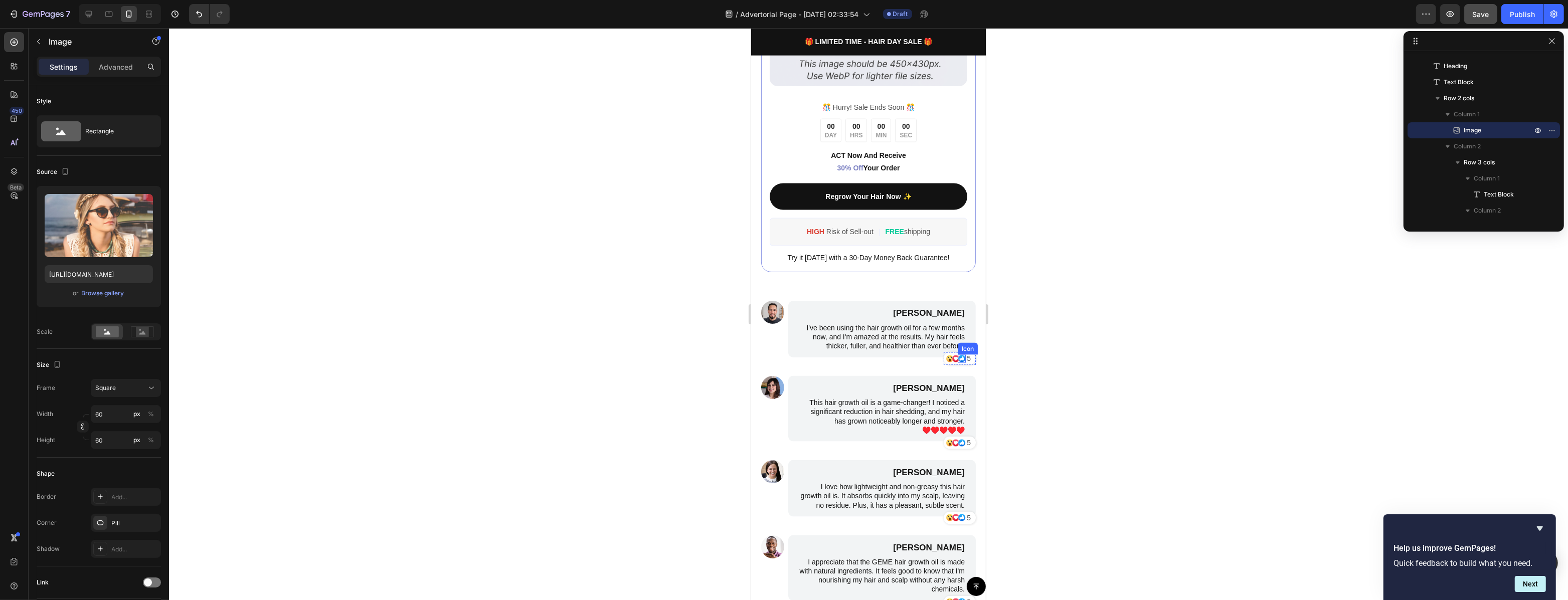
click at [941, 336] on p "I've been using the hair growth oil for a few months now, and I'm amazed at the…" at bounding box center [881, 337] width 165 height 27
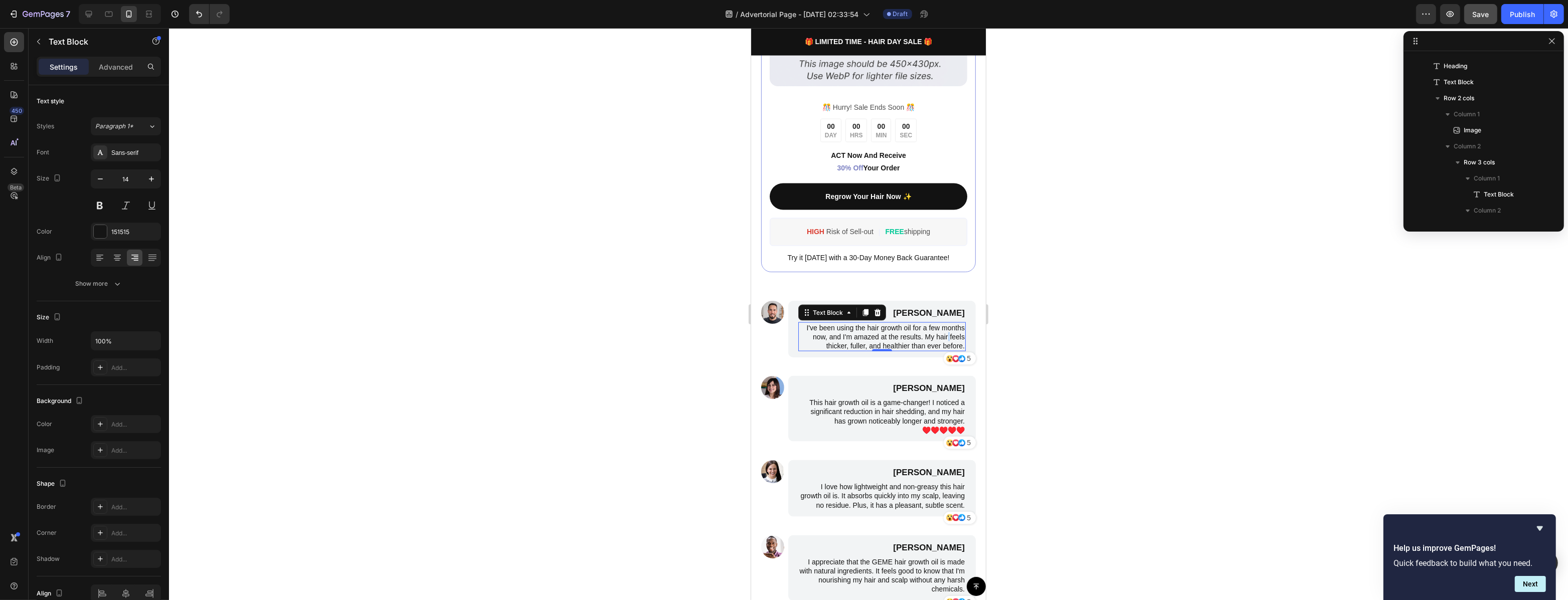
scroll to position [1345, 0]
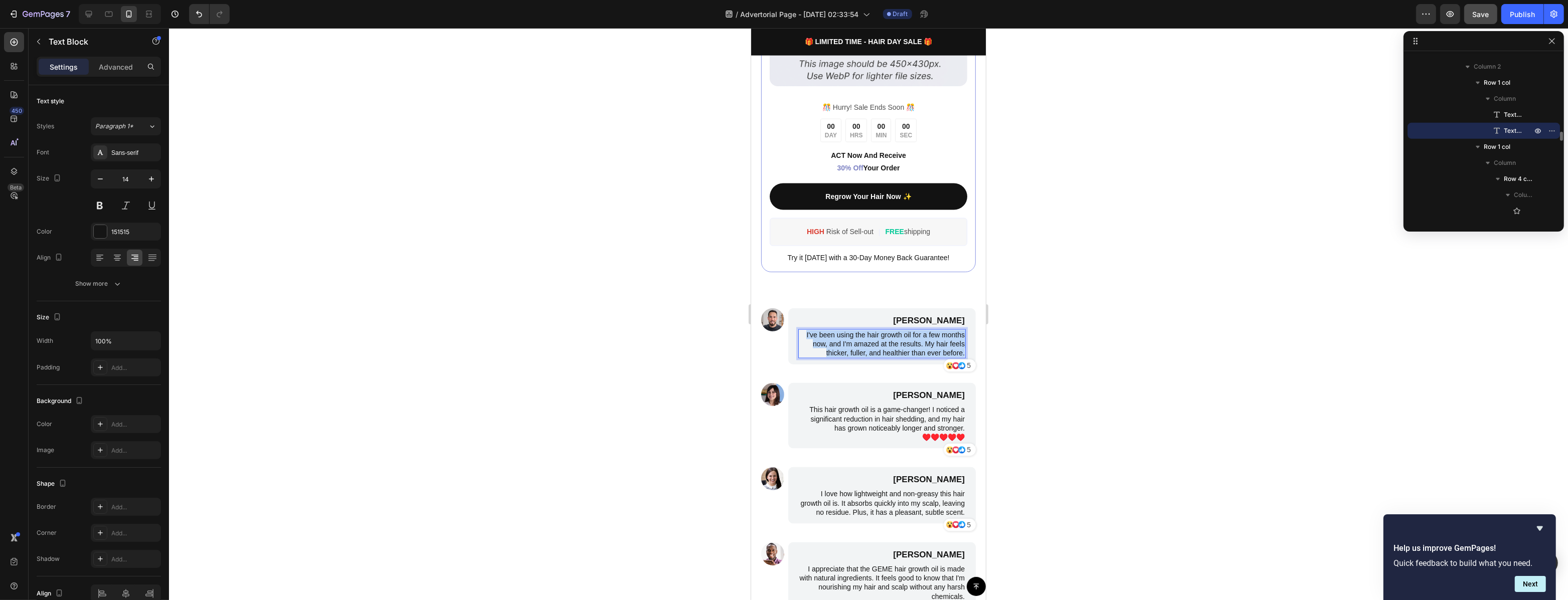
click at [941, 336] on p "I've been using the hair growth oil for a few months now, and I'm amazed at the…" at bounding box center [881, 344] width 165 height 27
click at [1017, 363] on div at bounding box center [868, 314] width 1399 height 572
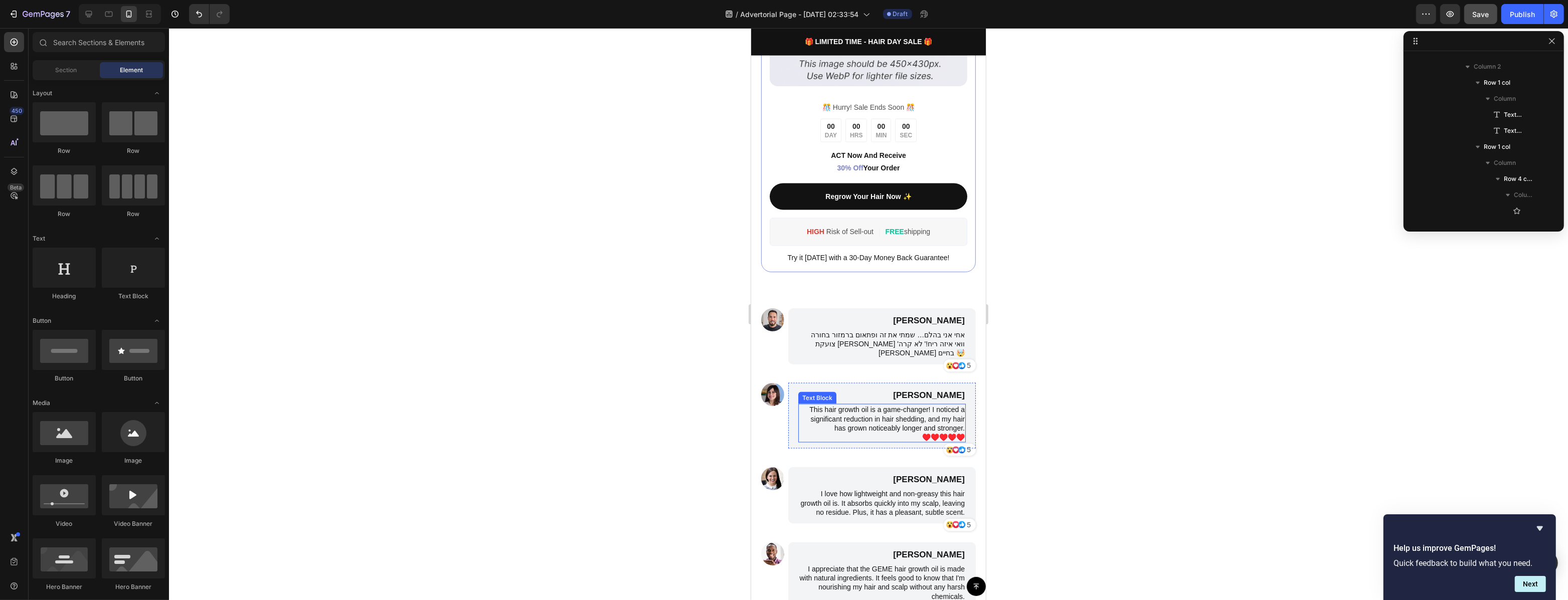
click at [923, 412] on p "This hair growth oil is a game-changer! I noticed a significant reduction in ha…" at bounding box center [881, 423] width 165 height 37
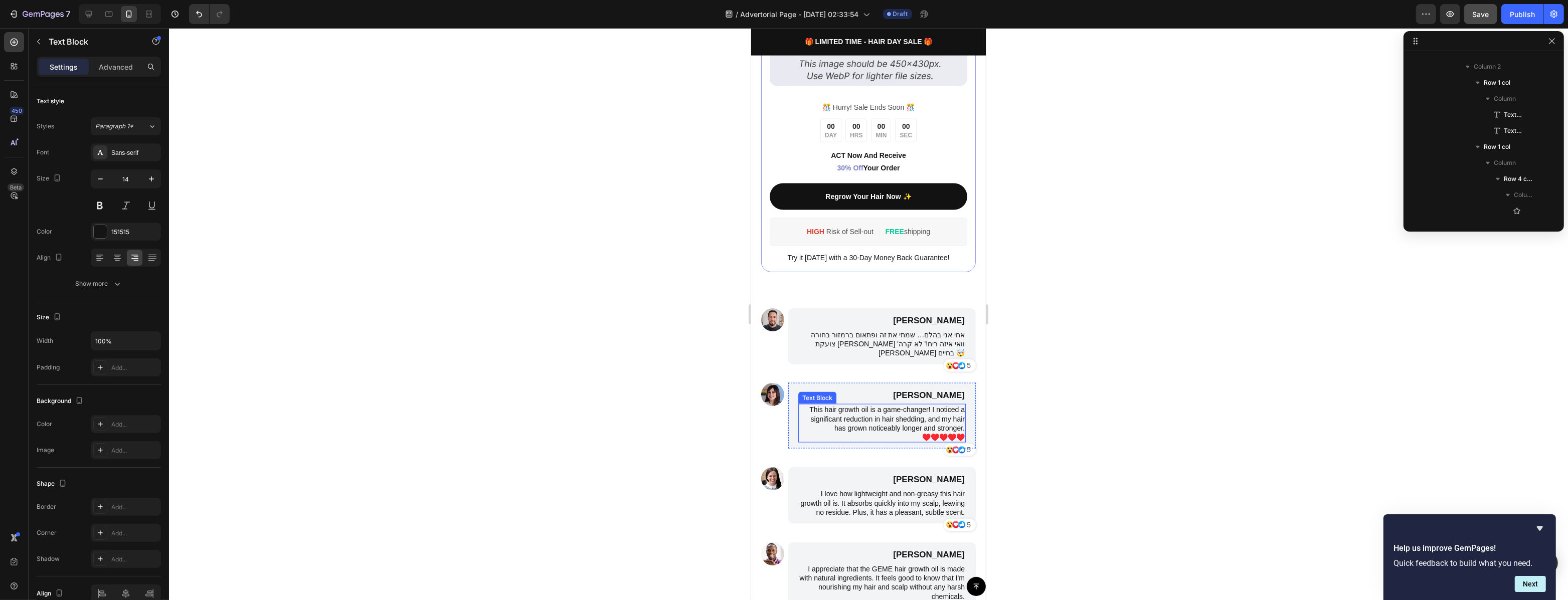
scroll to position [1650, 0]
click at [923, 412] on p "This hair growth oil is a game-changer! I noticed a significant reduction in ha…" at bounding box center [881, 423] width 165 height 37
click at [924, 412] on p "This hair growth oil is a game-changer! I noticed a significant reduction in ha…" at bounding box center [881, 423] width 165 height 37
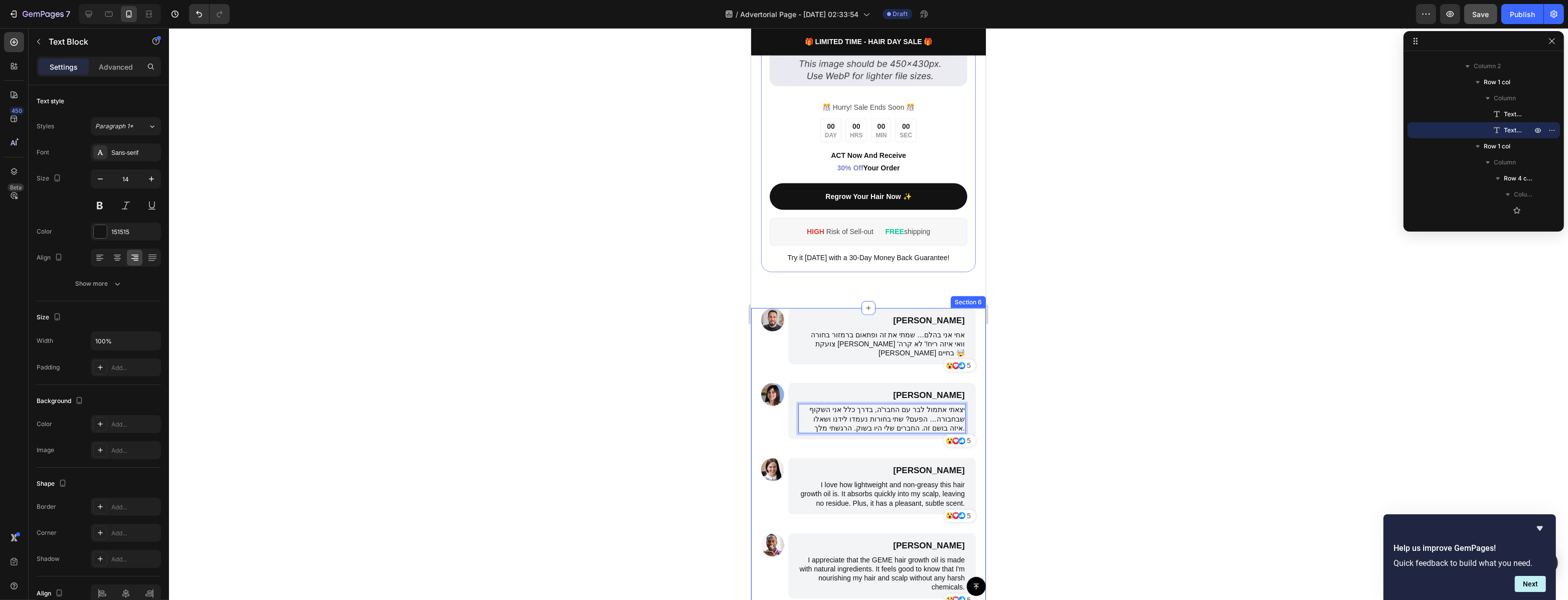
click at [1001, 409] on div at bounding box center [868, 314] width 1399 height 572
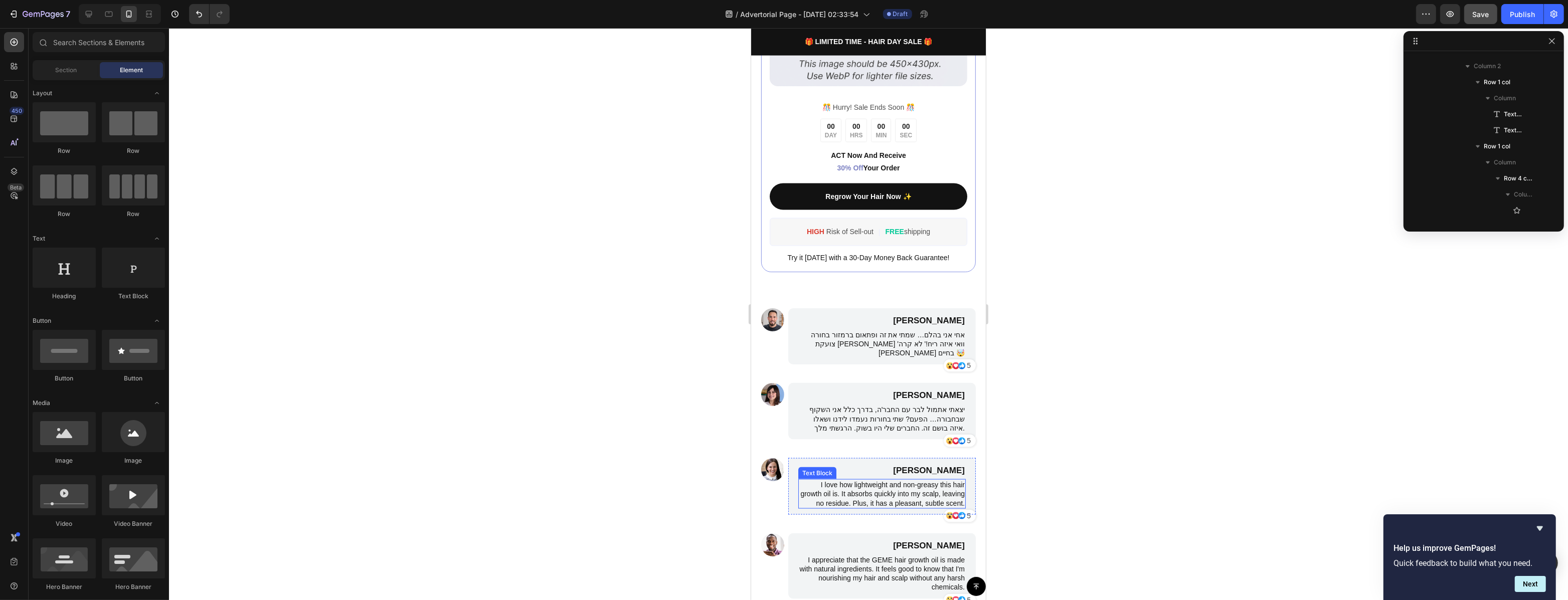
click at [906, 481] on p "I love how lightweight and non-greasy this hair growth oil is. It absorbs quick…" at bounding box center [881, 494] width 165 height 27
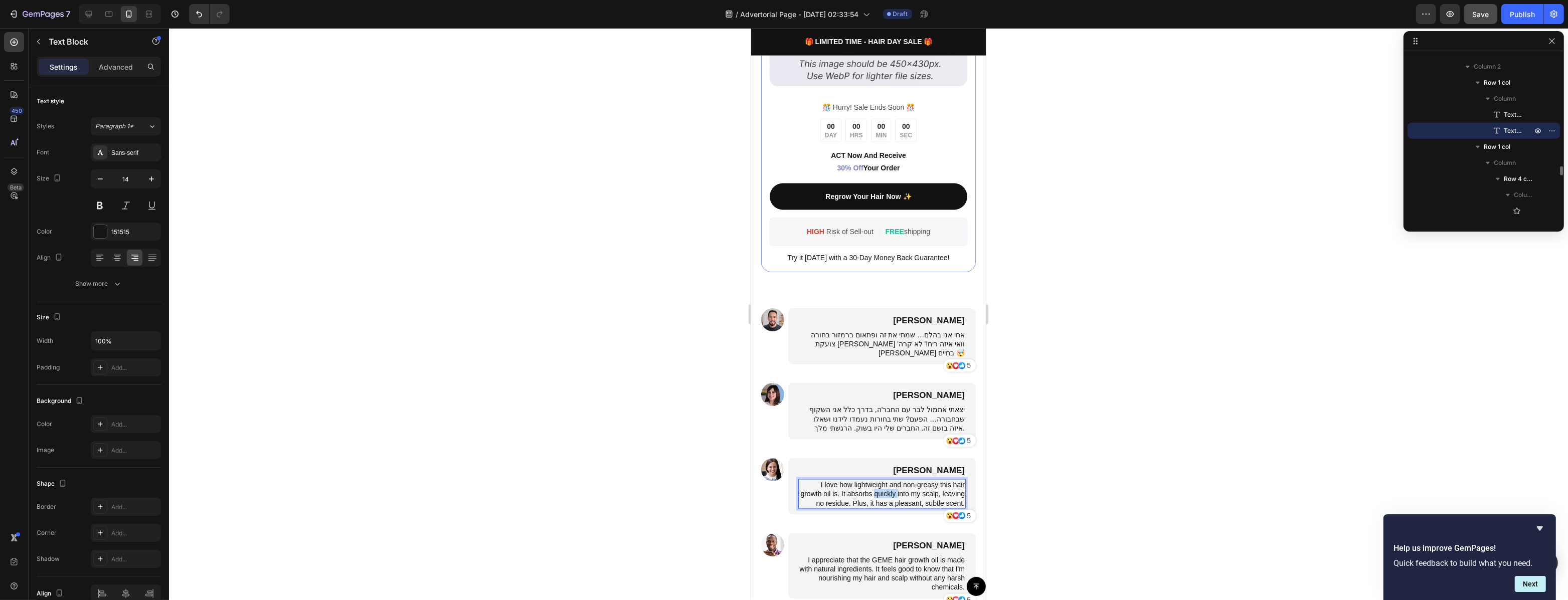
click at [906, 481] on p "I love how lightweight and non-greasy this hair growth oil is. It absorbs quick…" at bounding box center [881, 494] width 165 height 27
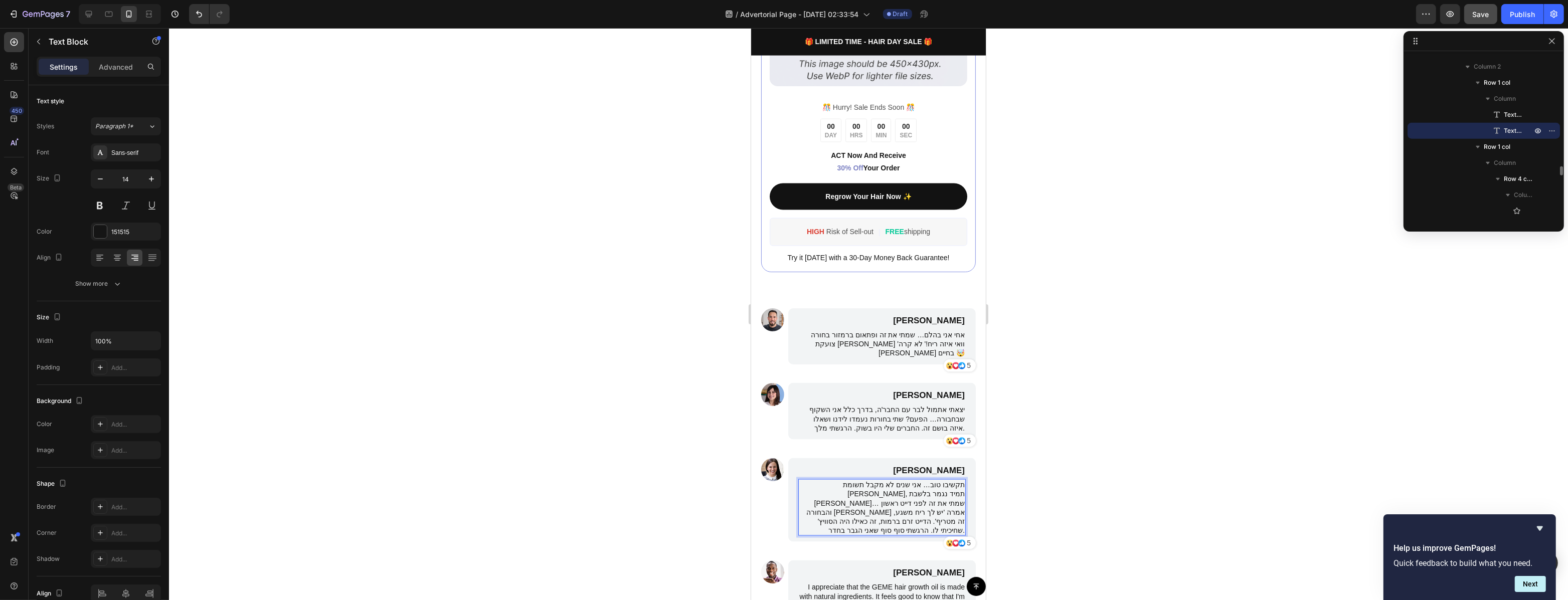
click at [1000, 440] on div at bounding box center [868, 314] width 1399 height 572
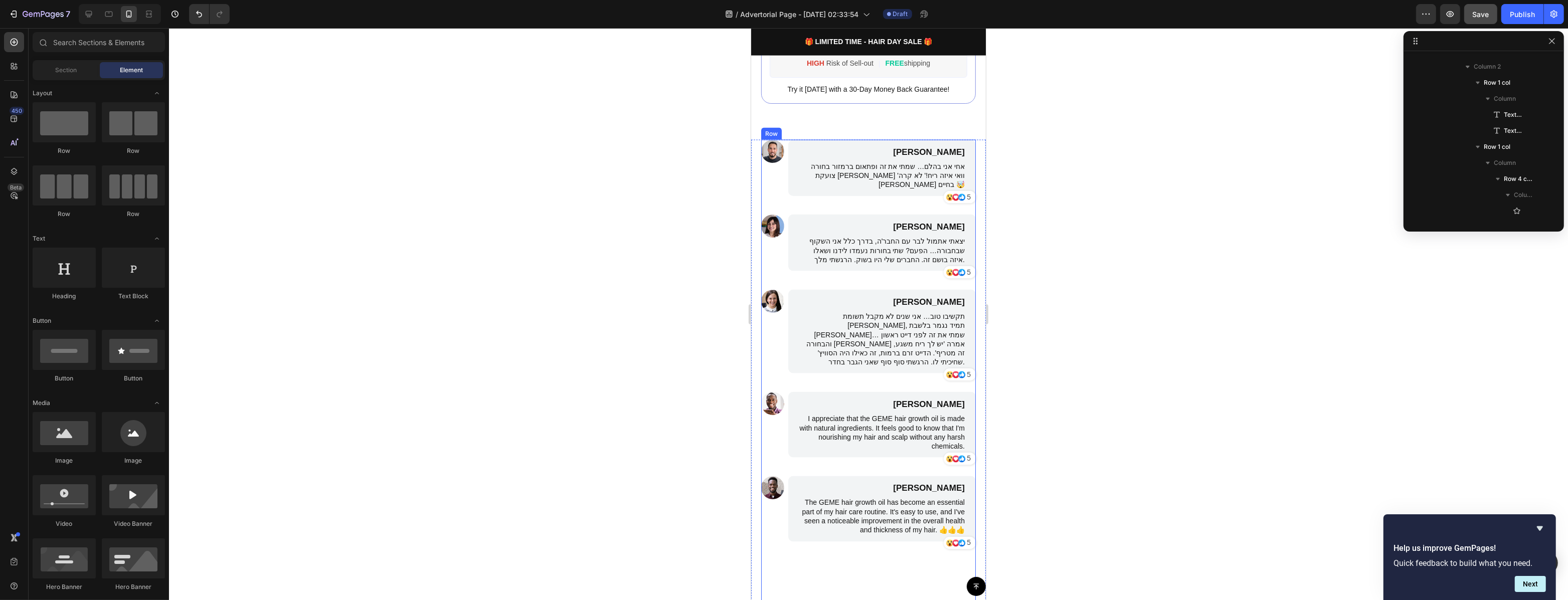
scroll to position [2462, 0]
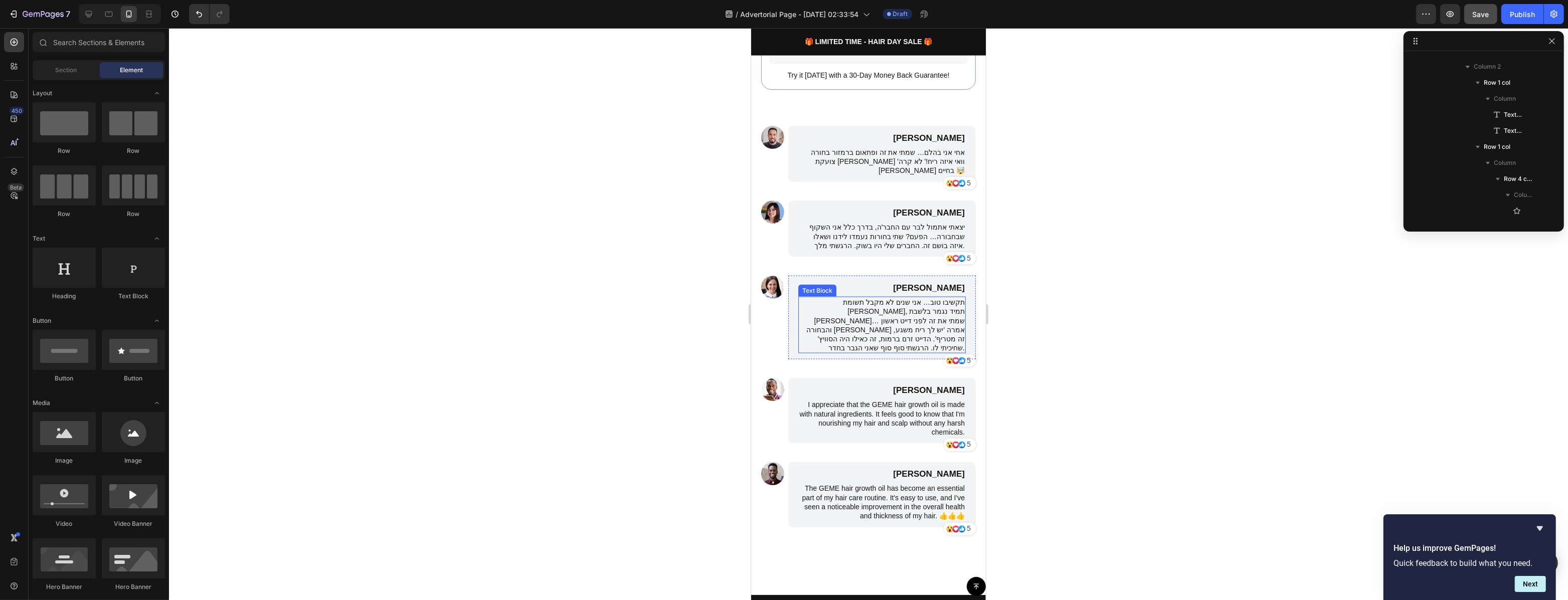
click at [939, 303] on p "תקשיבו טוב… אני שנים לא מקבל תשומת לב, תמיד נגמר בלשבת ידיד… שמתי את זה לפני די…" at bounding box center [881, 325] width 165 height 55
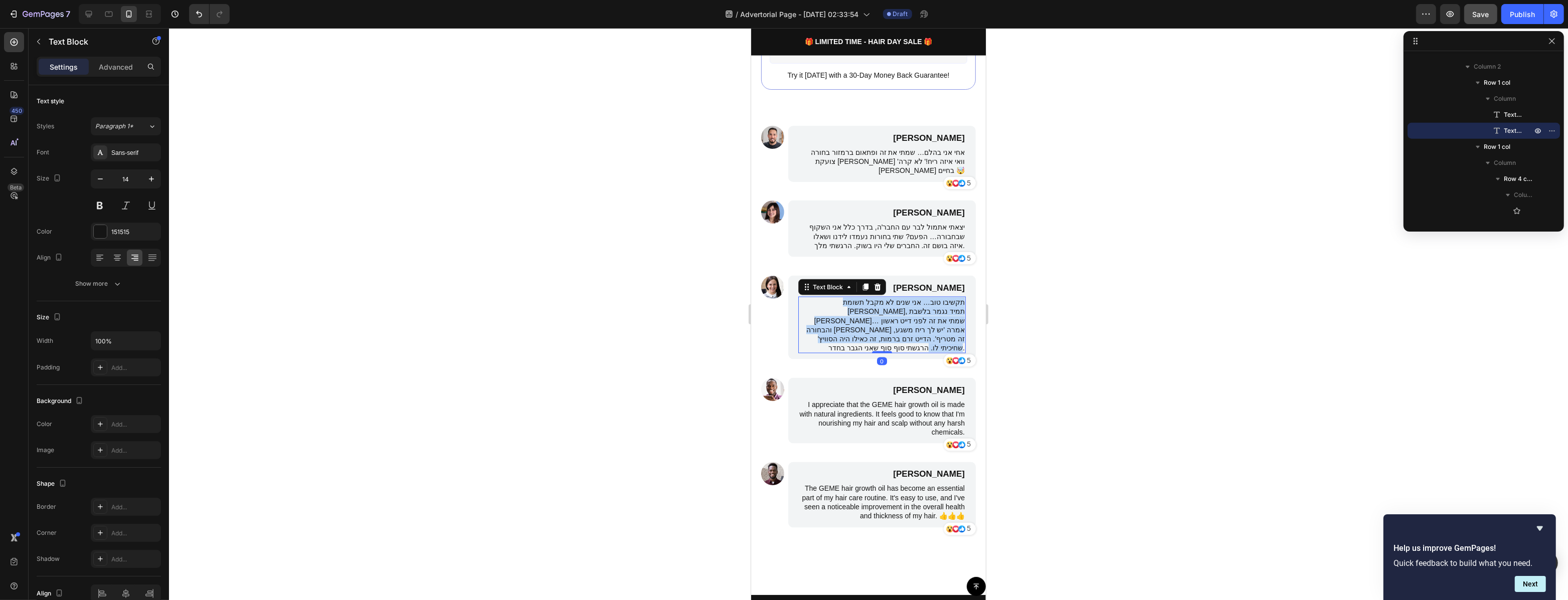
click at [939, 303] on p "תקשיבו טוב… אני שנים לא מקבל תשומת לב, תמיד נגמר בלשבת ידיד… שמתי את זה לפני די…" at bounding box center [881, 325] width 165 height 55
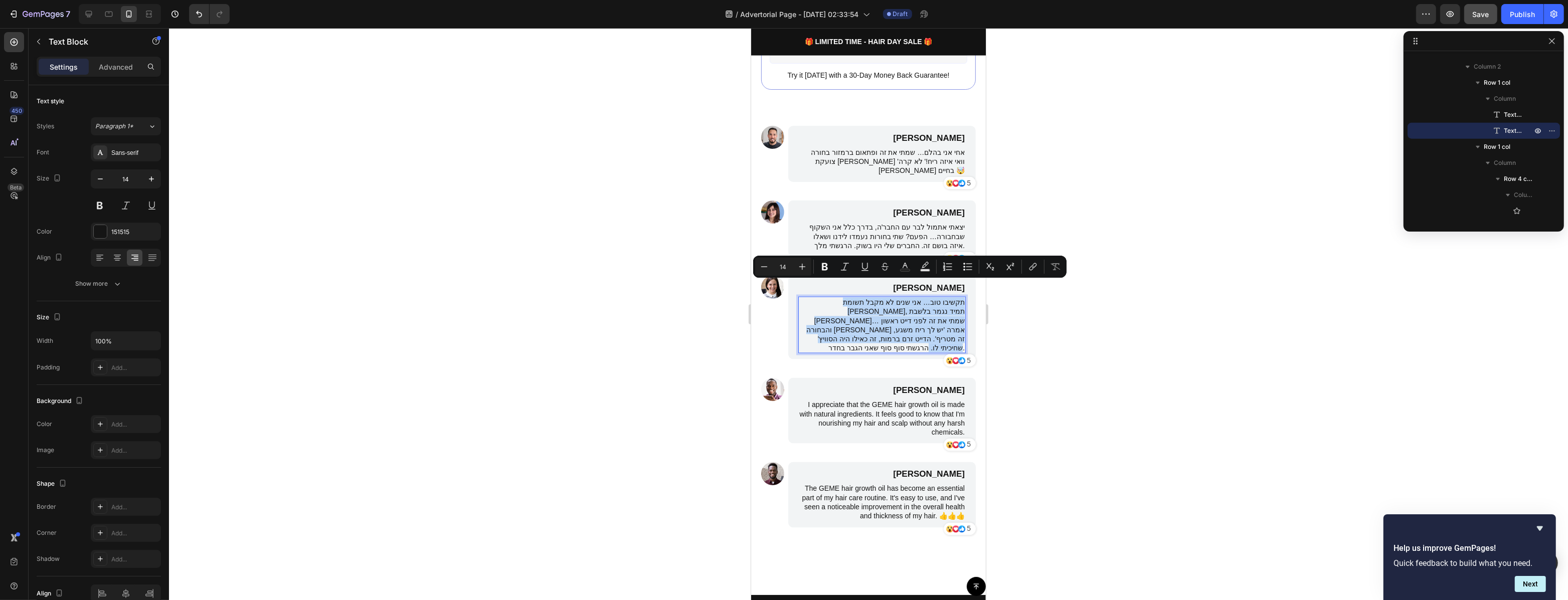
click at [951, 298] on p "תקשיבו טוב… אני שנים לא מקבל תשומת לב, תמיד נגמר בלשבת ידיד… שמתי את זה לפני די…" at bounding box center [881, 325] width 165 height 55
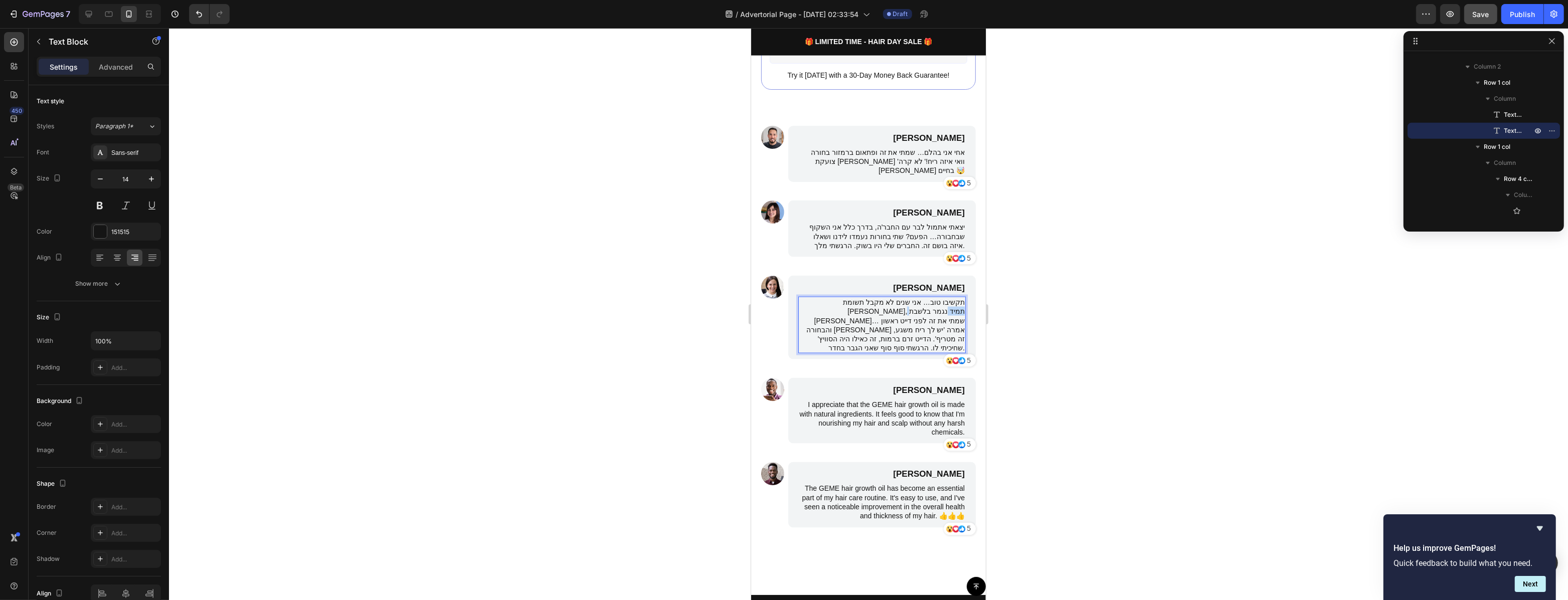
click at [951, 298] on p "תקשיבו טוב… אני שנים לא מקבל תשומת לב, תמיד נגמר בלשבת ידיד… שמתי את זה לפני די…" at bounding box center [881, 325] width 165 height 55
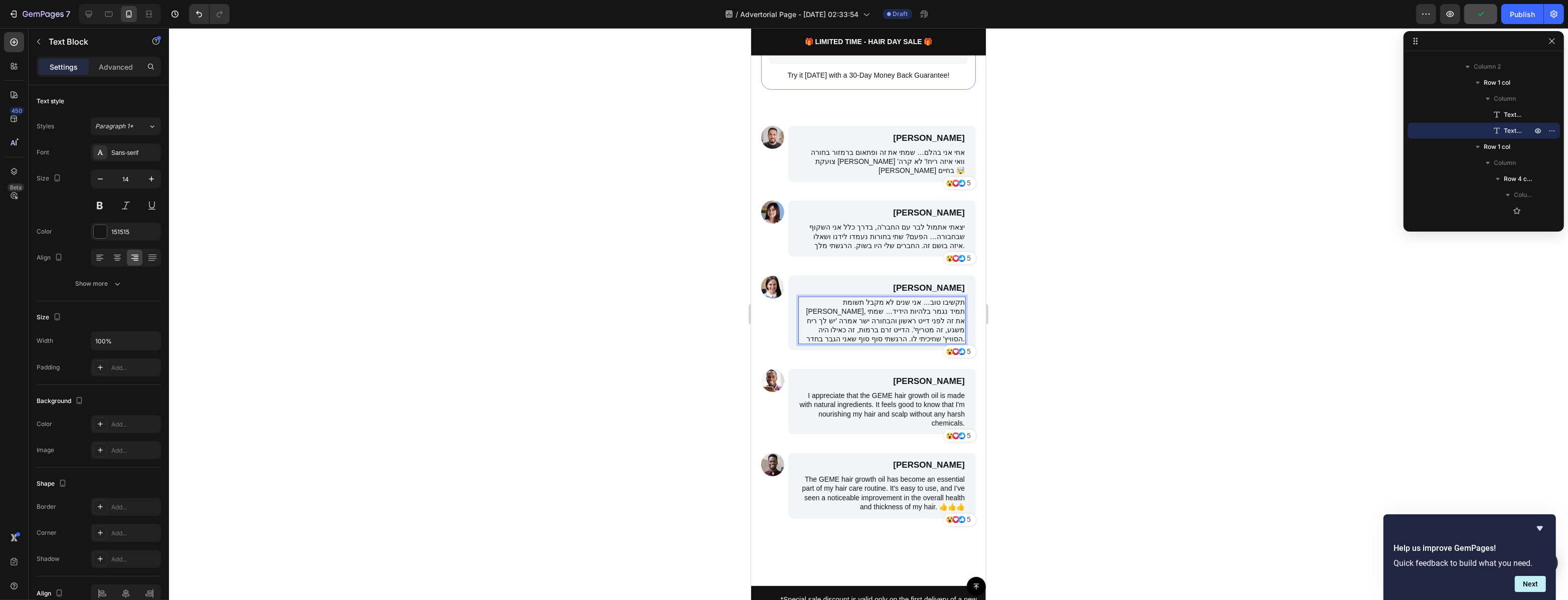
click at [1009, 325] on div at bounding box center [868, 314] width 1399 height 572
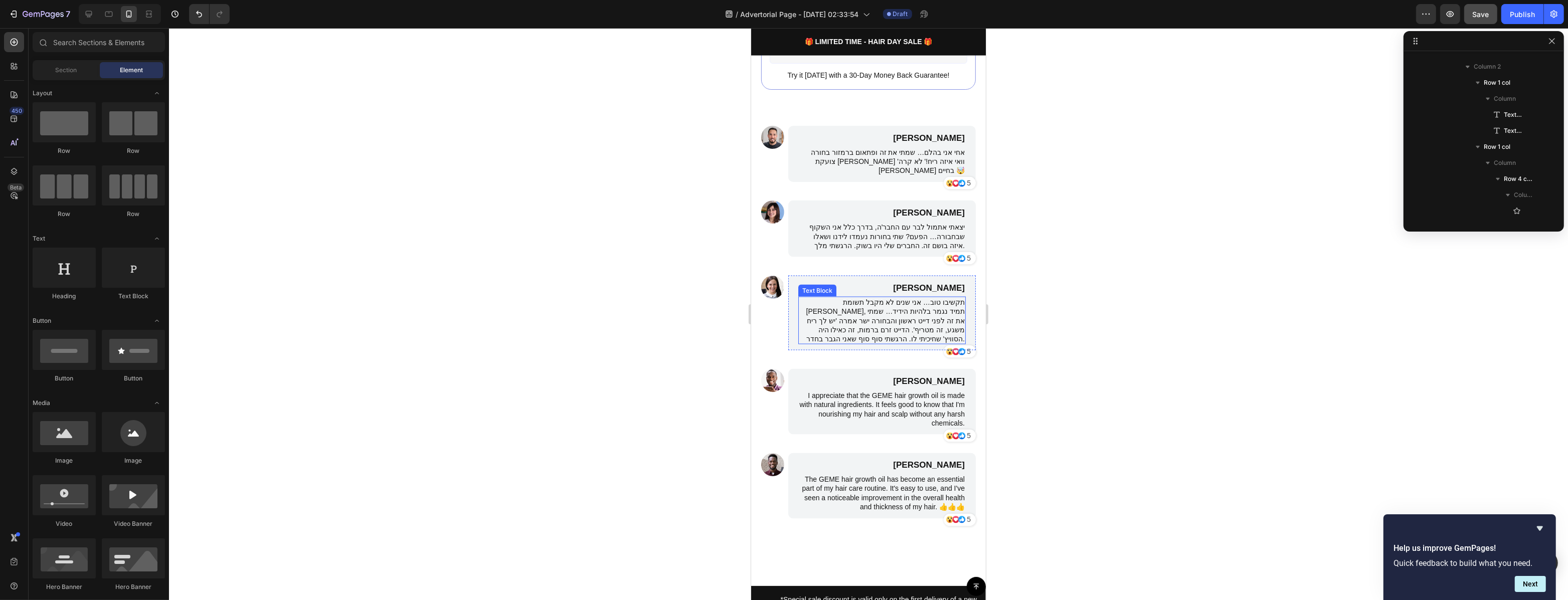
click at [891, 313] on p "תקשיבו טוב… אני שנים לא מקבל תשומת [PERSON_NAME], תמיד נגמר בלהיות הידיד… שמתי …" at bounding box center [881, 321] width 165 height 46
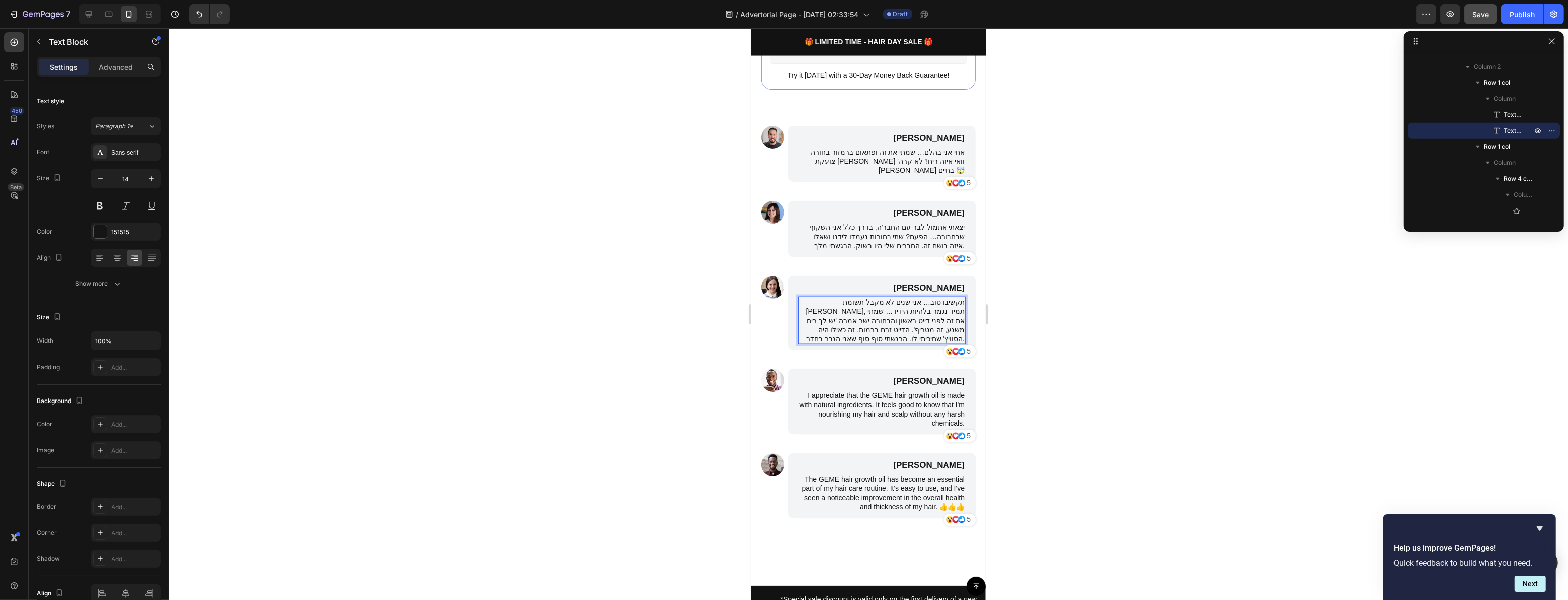
click at [881, 316] on p "תקשיבו טוב… אני שנים לא מקבל תשומת [PERSON_NAME], תמיד נגמר בלהיות הידיד… שמתי …" at bounding box center [881, 321] width 165 height 46
click at [1017, 323] on div at bounding box center [868, 314] width 1399 height 572
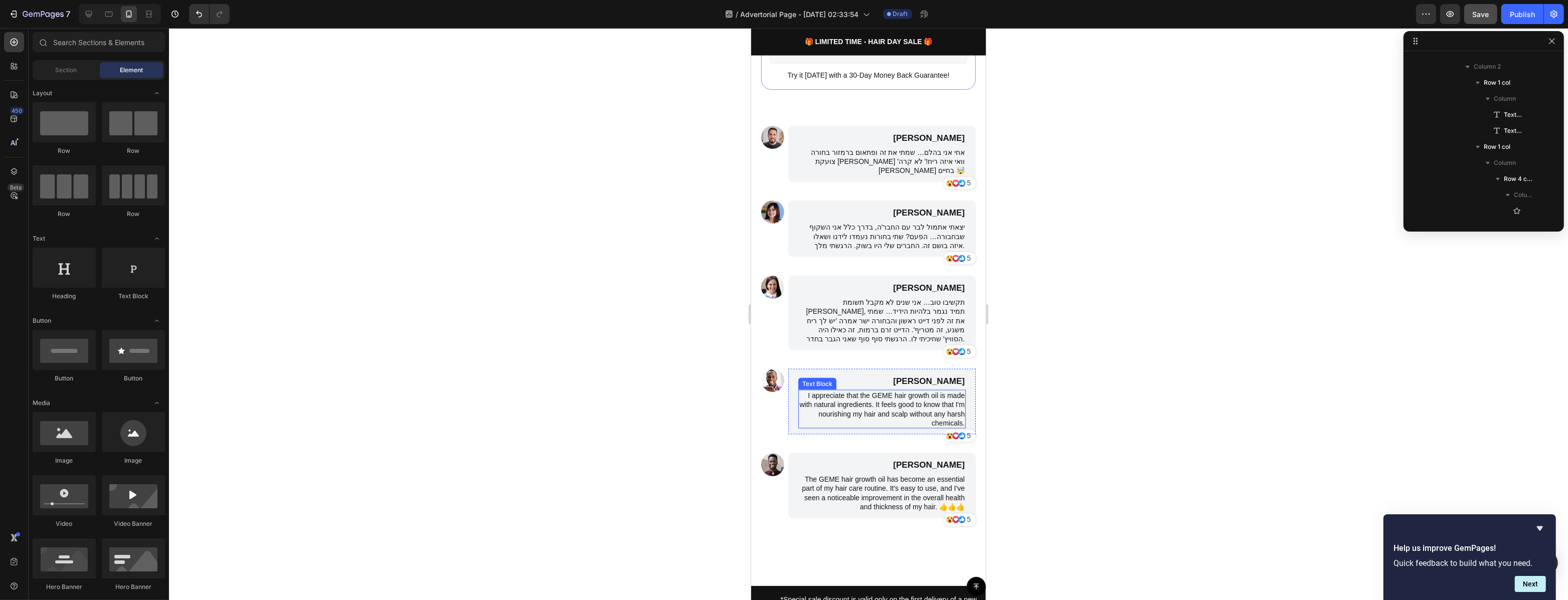
click at [926, 396] on p "I appreciate that the GEME hair growth oil is made with natural ingredients. It…" at bounding box center [881, 409] width 165 height 37
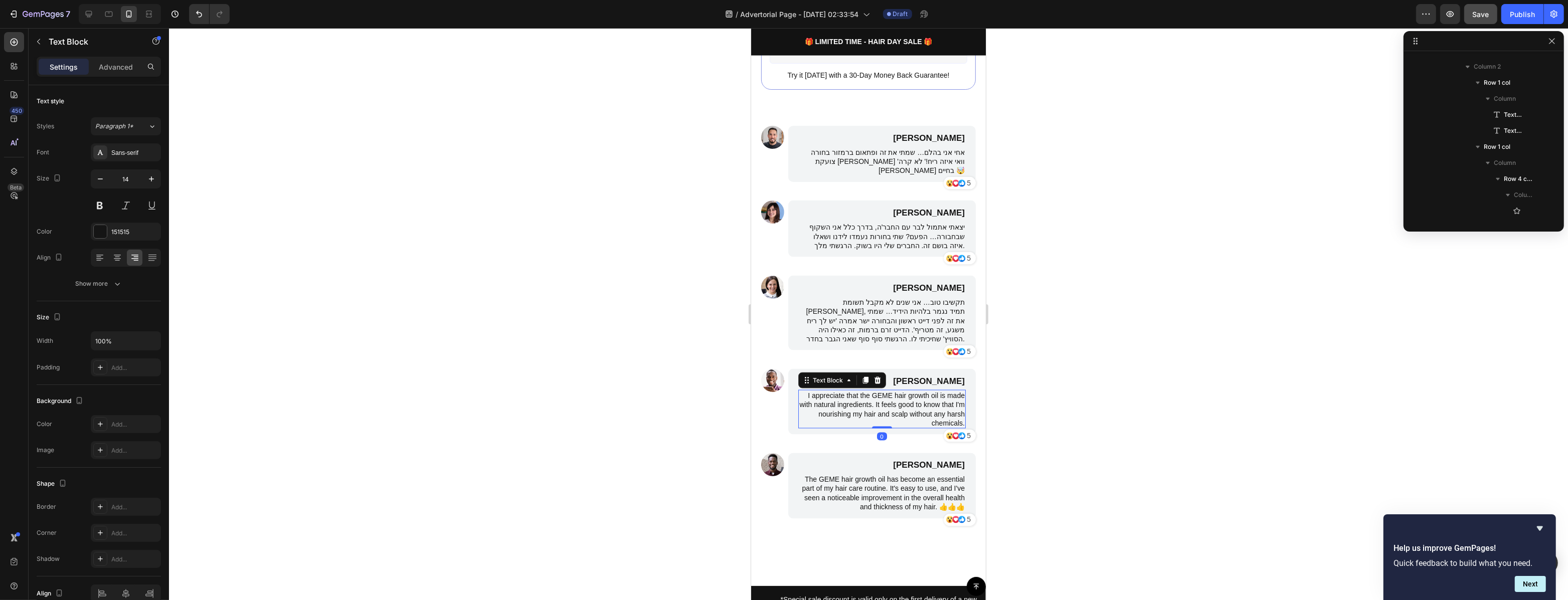
scroll to position [2259, 0]
click at [926, 396] on p "I appreciate that the GEME hair growth oil is made with natural ingredients. It…" at bounding box center [881, 409] width 165 height 37
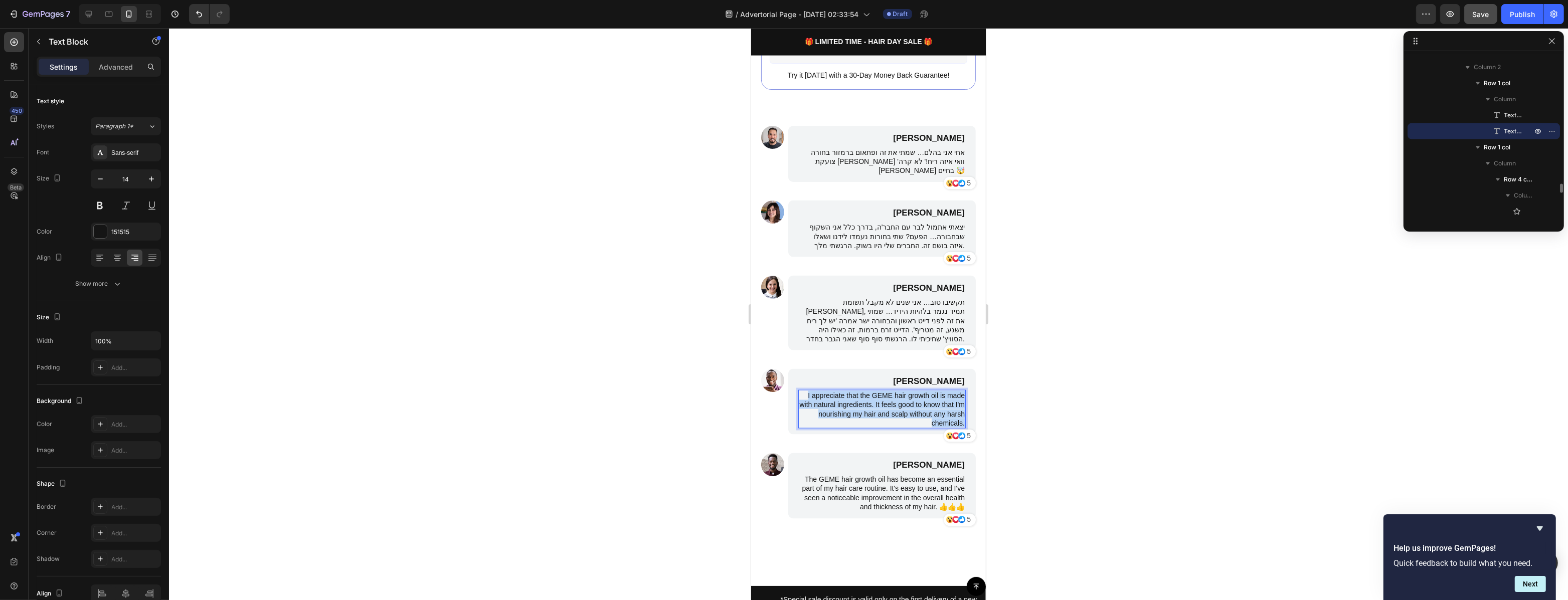
click at [926, 396] on p "I appreciate that the GEME hair growth oil is made with natural ingredients. It…" at bounding box center [881, 409] width 165 height 37
click at [1014, 382] on div at bounding box center [868, 314] width 1399 height 572
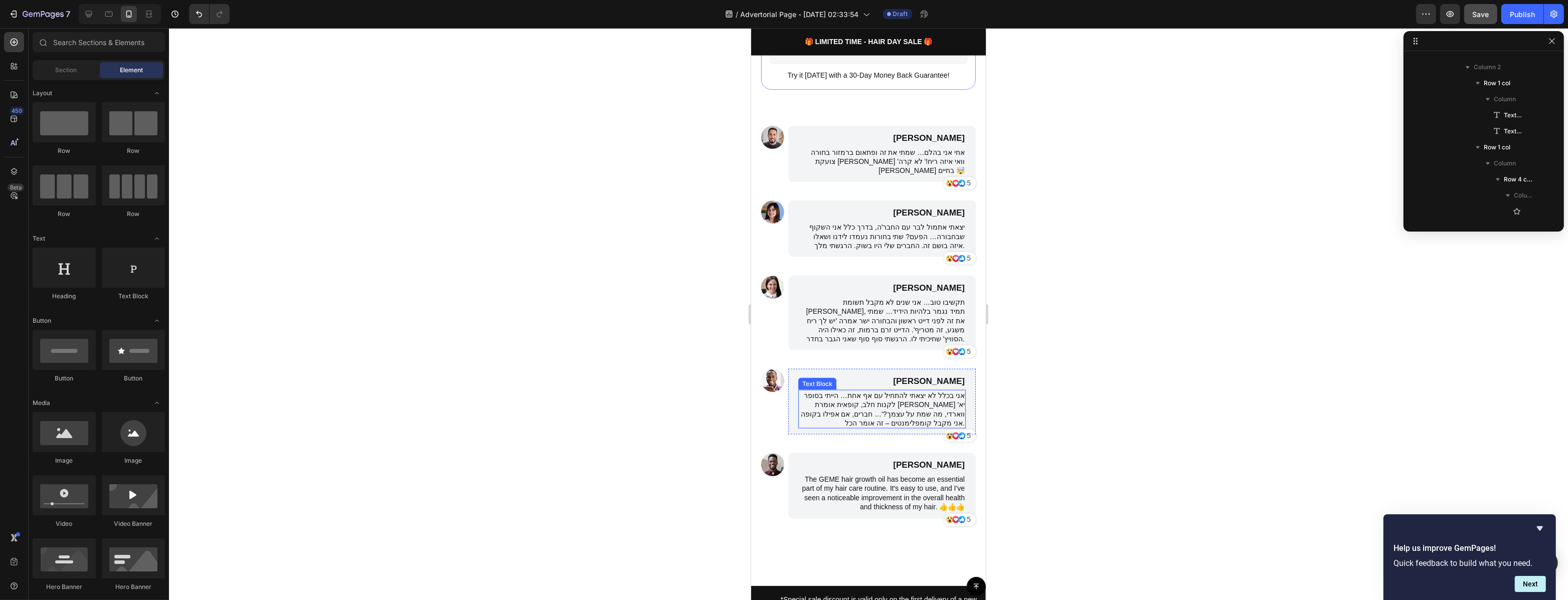
click at [911, 393] on p "אני בכלל לא יצאתי להתחיל עם אף אחת… הייתי בסופר לקנות חלב, קופאית אומרת לי 'יא …" at bounding box center [881, 409] width 165 height 37
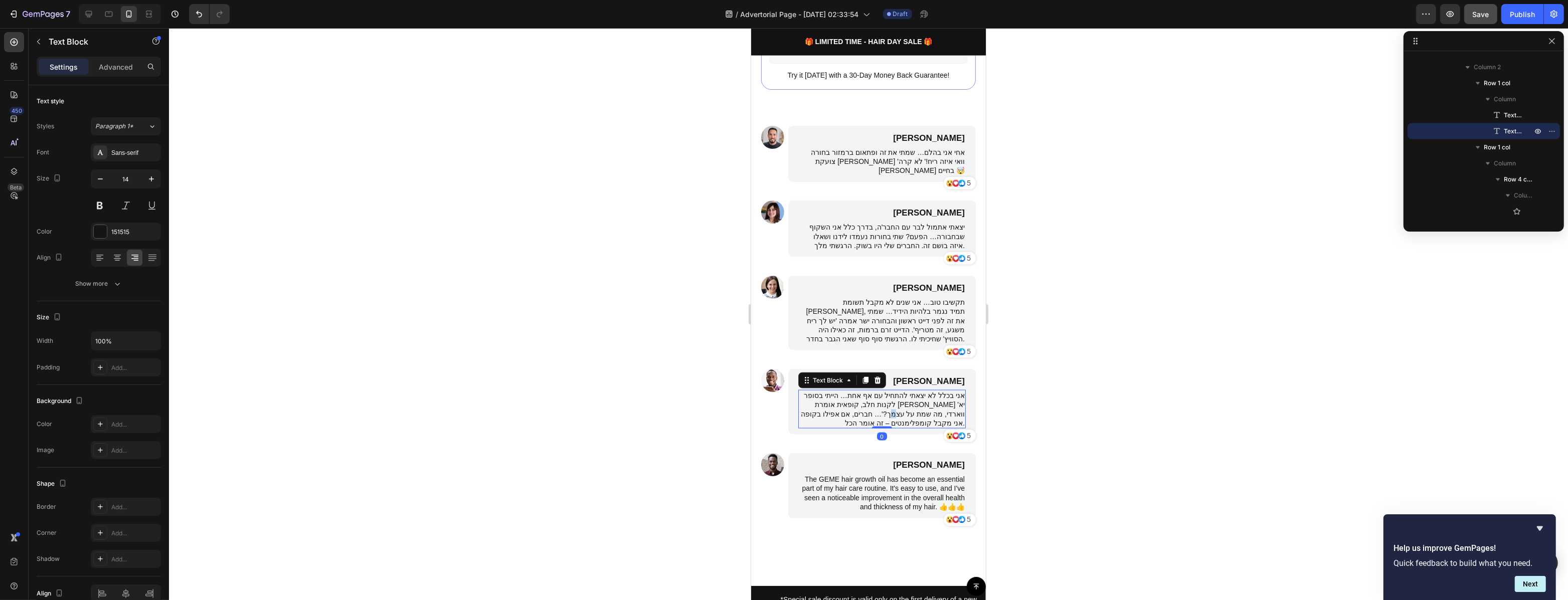
drag, startPoint x: 911, startPoint y: 393, endPoint x: 912, endPoint y: 402, distance: 9.1
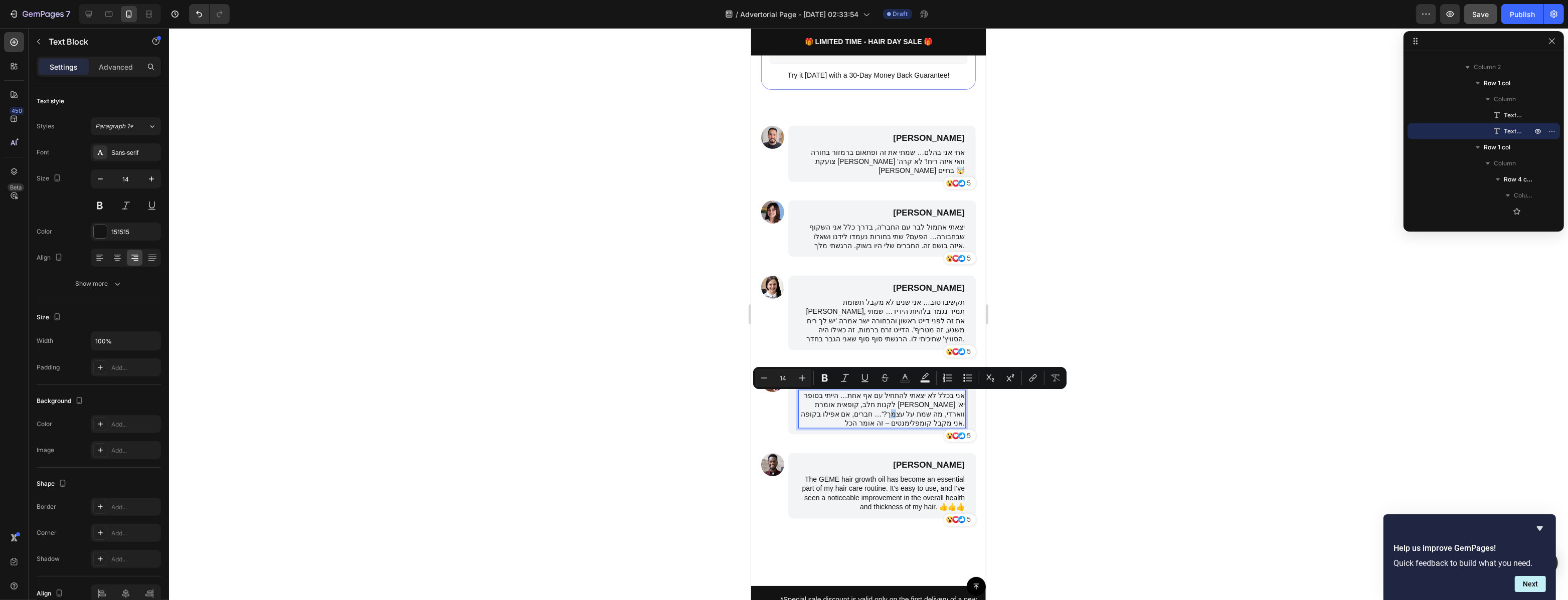
click at [1060, 386] on div "Minus 14 Plus Bold Italic Underline Strikethrough Text Color Text Background Co…" at bounding box center [910, 378] width 309 height 18
click at [1087, 343] on div at bounding box center [868, 314] width 1399 height 572
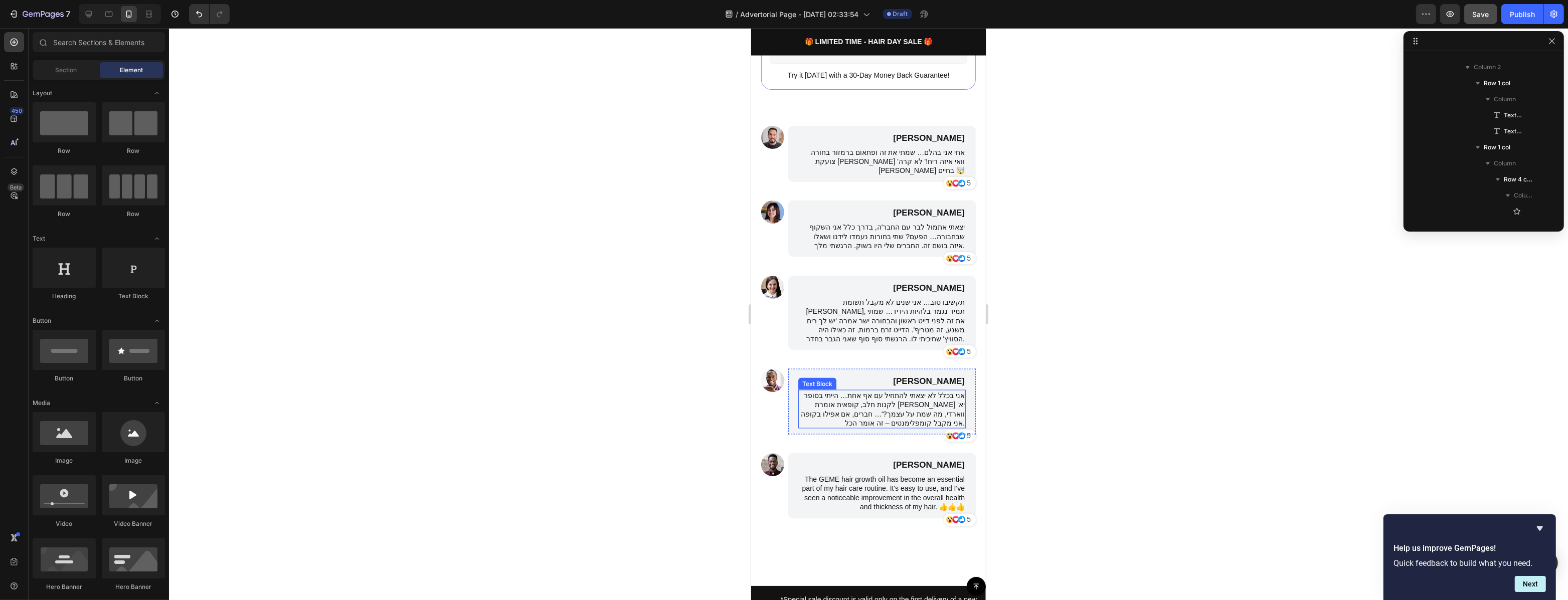
click at [936, 407] on p "אני בכלל לא יצאתי להתחיל עם אף אחת… הייתי בסופר לקנות חלב, קופאית אומרת לי 'יא …" at bounding box center [881, 409] width 165 height 37
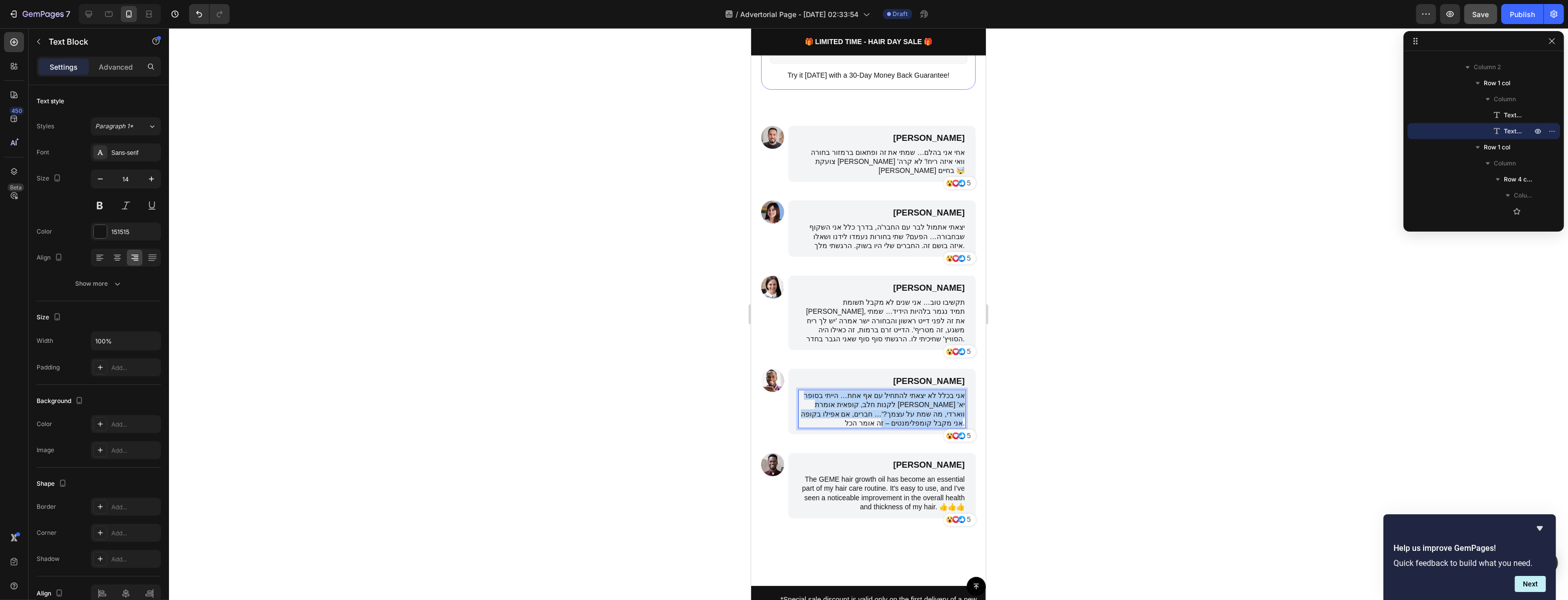
click at [936, 407] on p "אני בכלל לא יצאתי להתחיל עם אף אחת… הייתי בסופר לקנות חלב, קופאית אומרת לי 'יא …" at bounding box center [881, 409] width 165 height 37
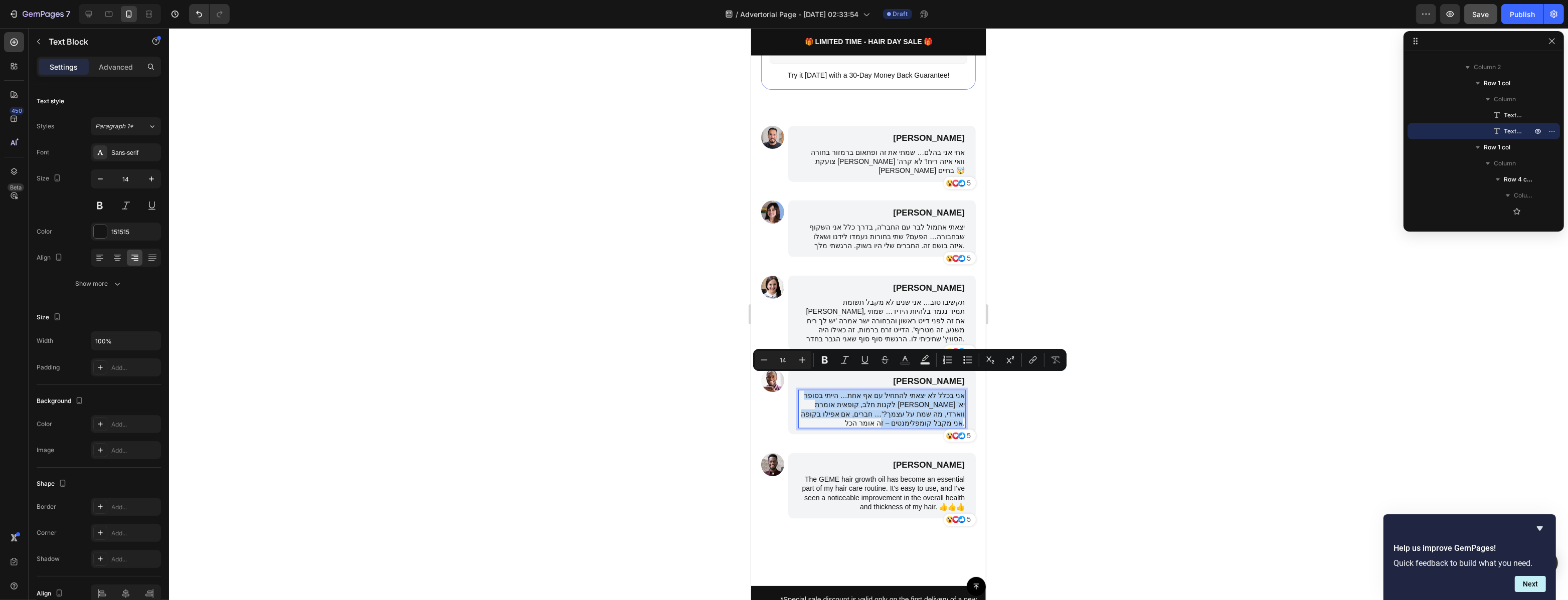
click at [936, 404] on p "אני בכלל לא יצאתי להתחיל עם אף אחת… הייתי בסופר לקנות חלב, קופאית אומרת לי 'יא …" at bounding box center [881, 409] width 165 height 37
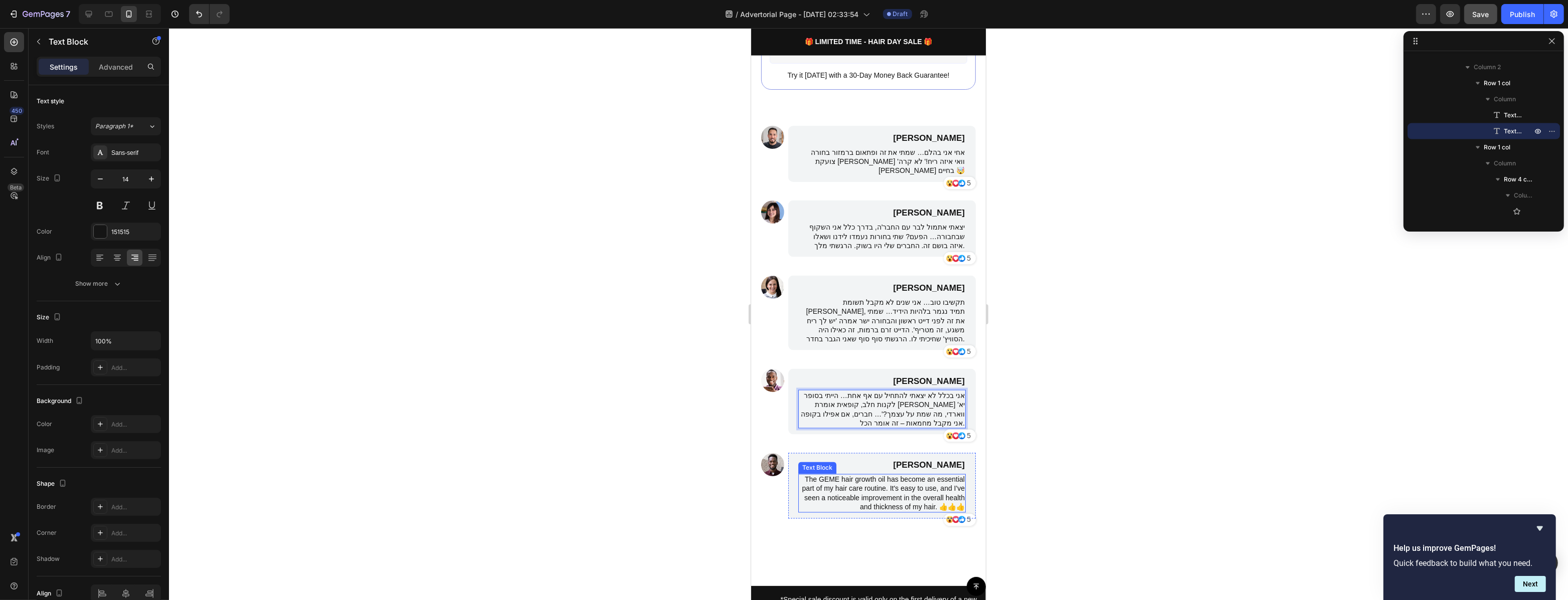
click at [875, 481] on p "The GEME hair growth oil has become an essential part of my hair care routine. …" at bounding box center [881, 494] width 165 height 37
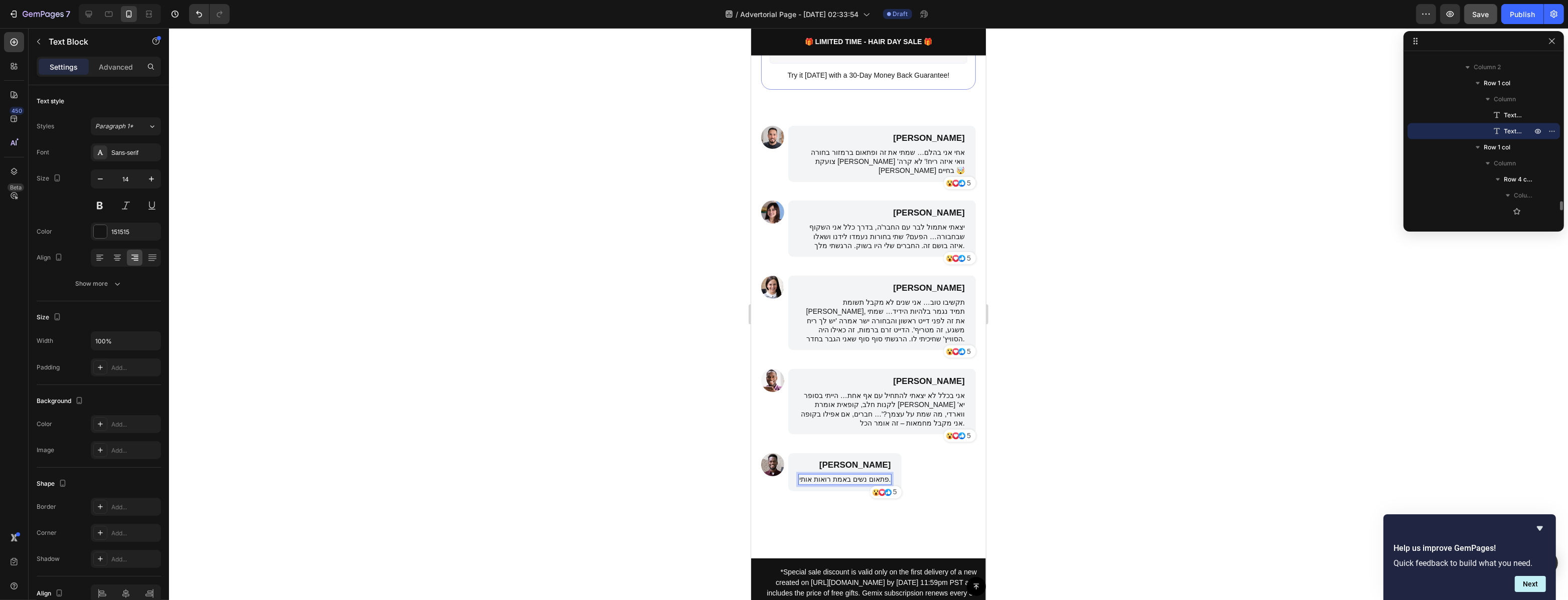
click at [1065, 446] on div at bounding box center [868, 314] width 1399 height 572
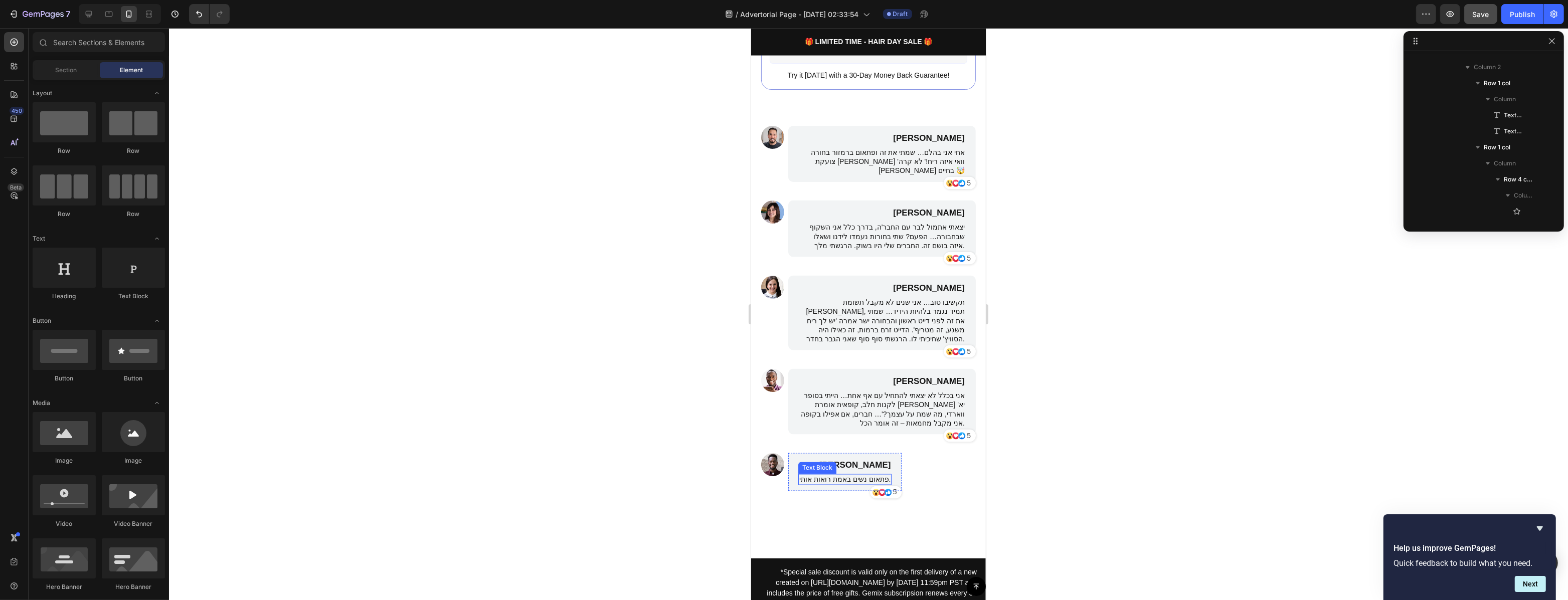
click at [853, 475] on p "פתאום נשים באמת רואות אותי." at bounding box center [844, 479] width 91 height 9
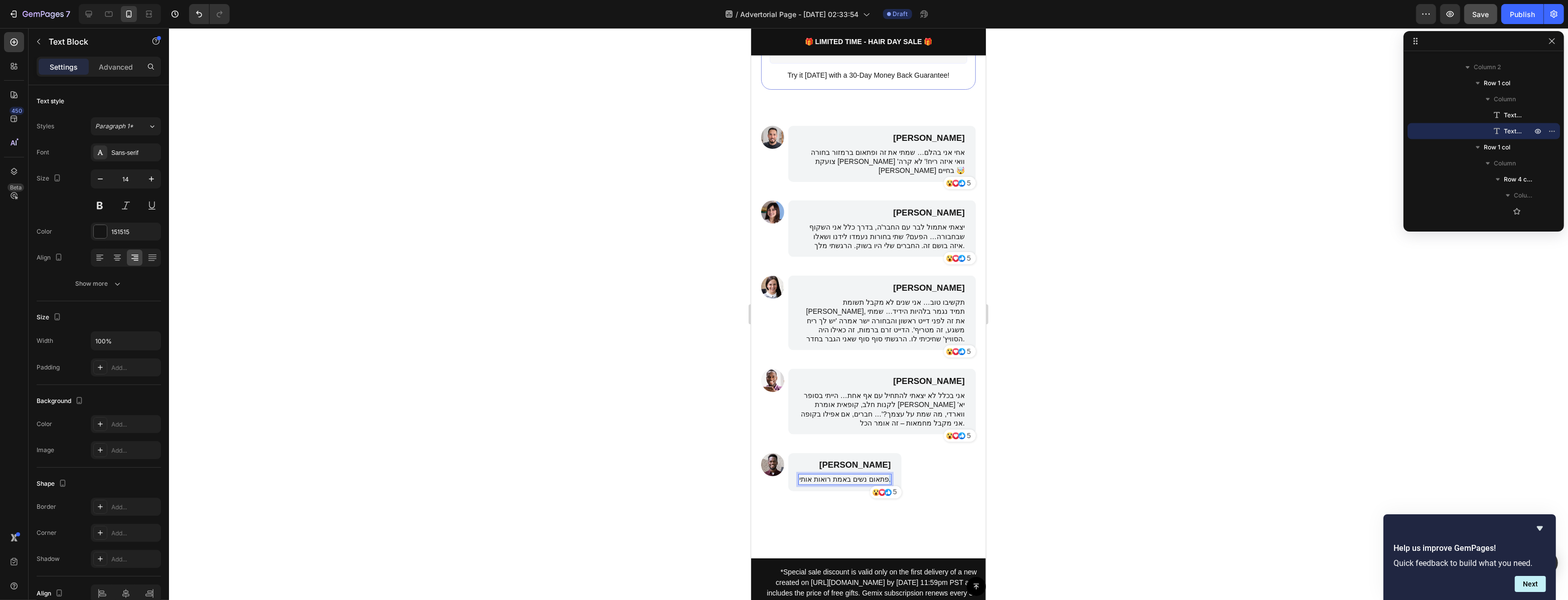
click at [884, 474] on div "פתאום נשים באמת רואות אותי." at bounding box center [844, 479] width 93 height 11
click at [1068, 451] on div at bounding box center [868, 314] width 1399 height 572
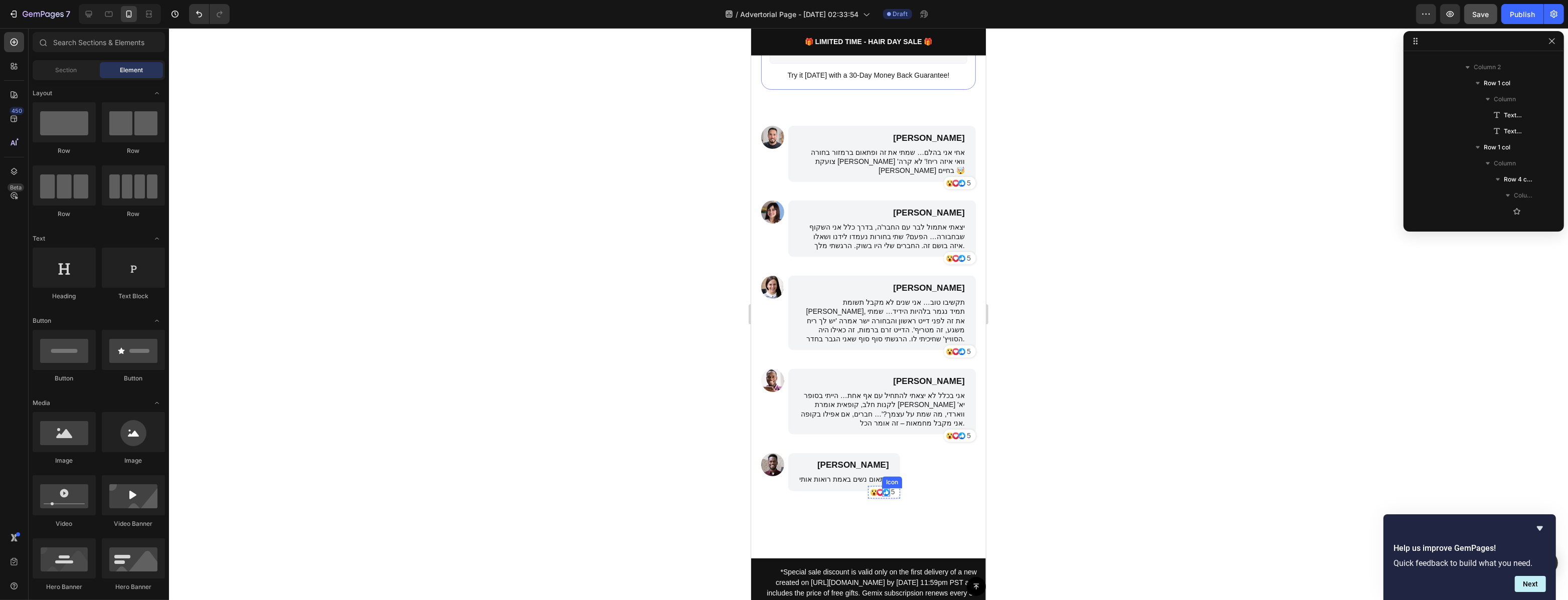
click at [882, 489] on icon at bounding box center [885, 492] width 7 height 7
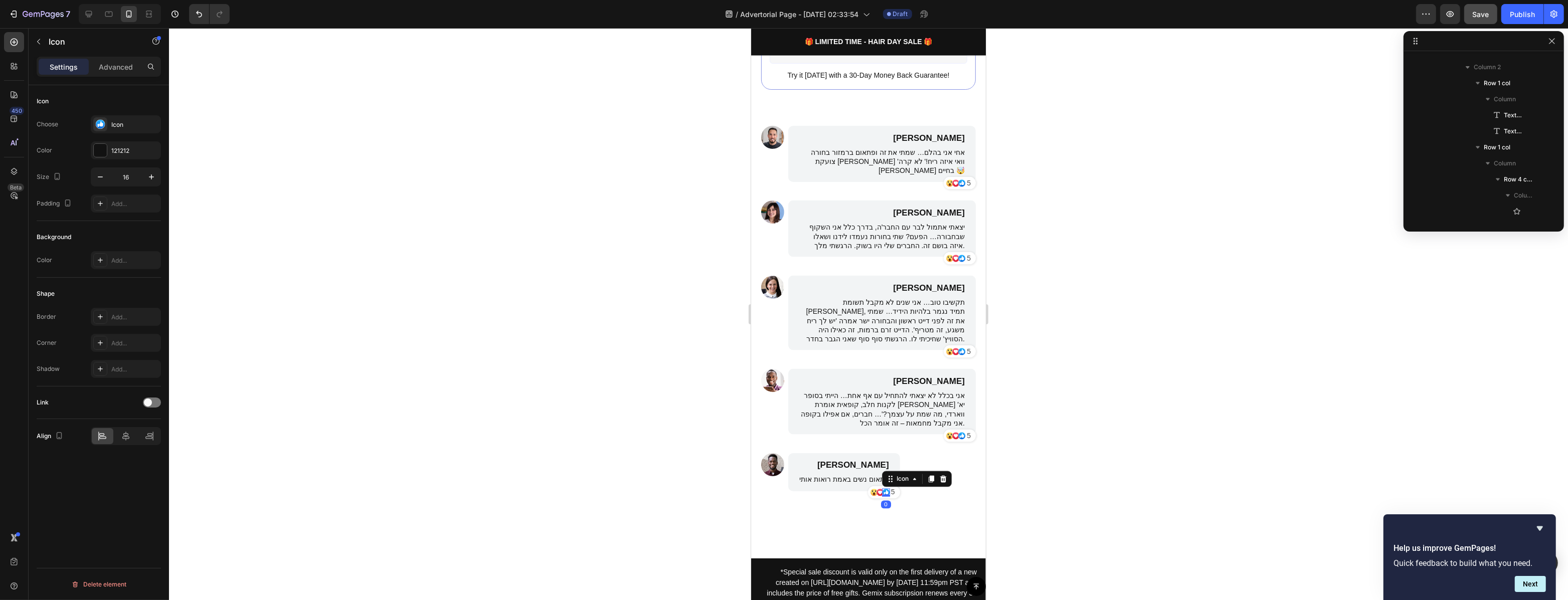
scroll to position [2708, 0]
click at [890, 487] on p "5" at bounding box center [892, 493] width 4 height 11
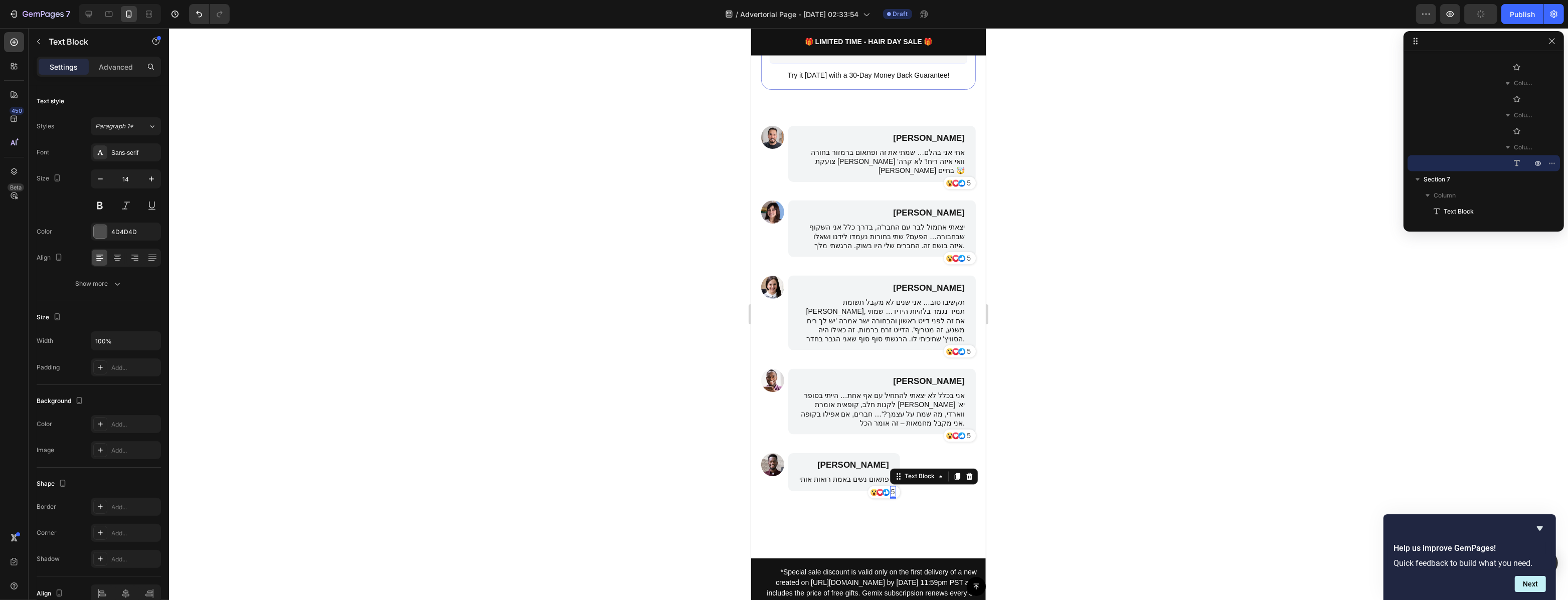
click at [890, 487] on p "5" at bounding box center [892, 493] width 4 height 11
click at [966, 431] on p "5" at bounding box center [968, 436] width 4 height 11
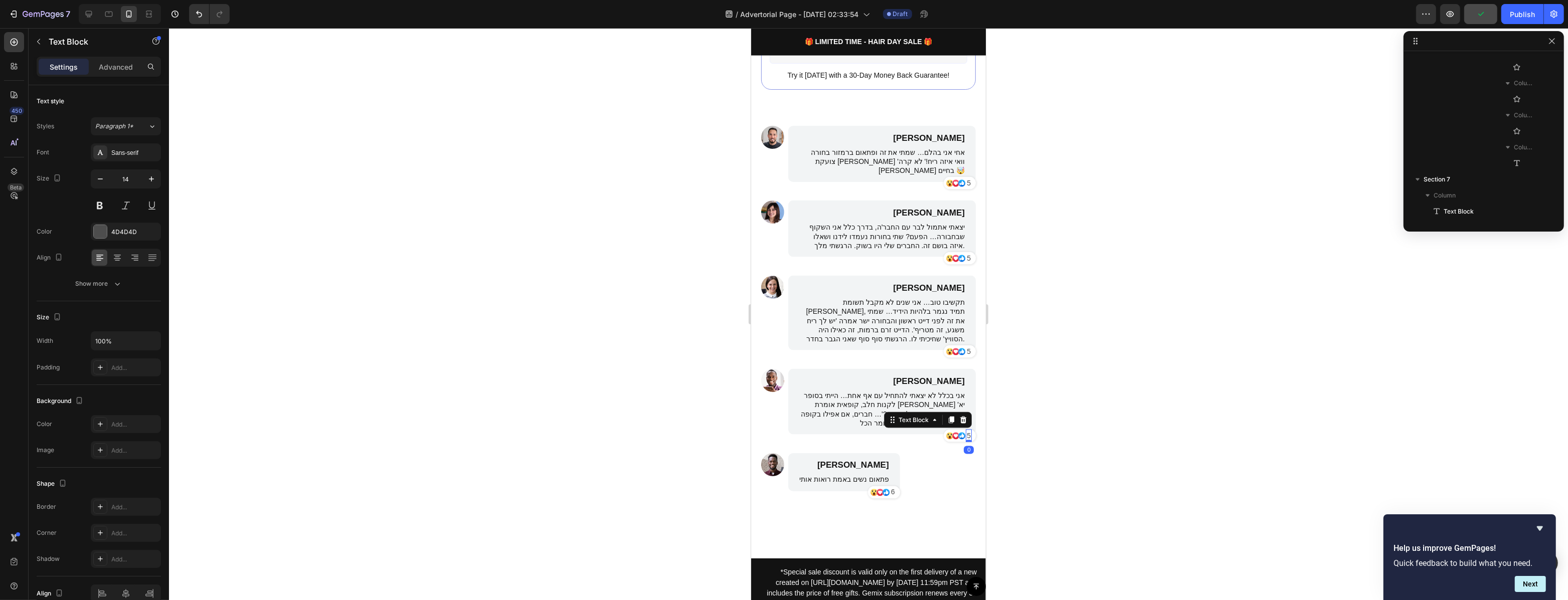
scroll to position [2435, 0]
click at [966, 431] on p "5" at bounding box center [968, 436] width 4 height 11
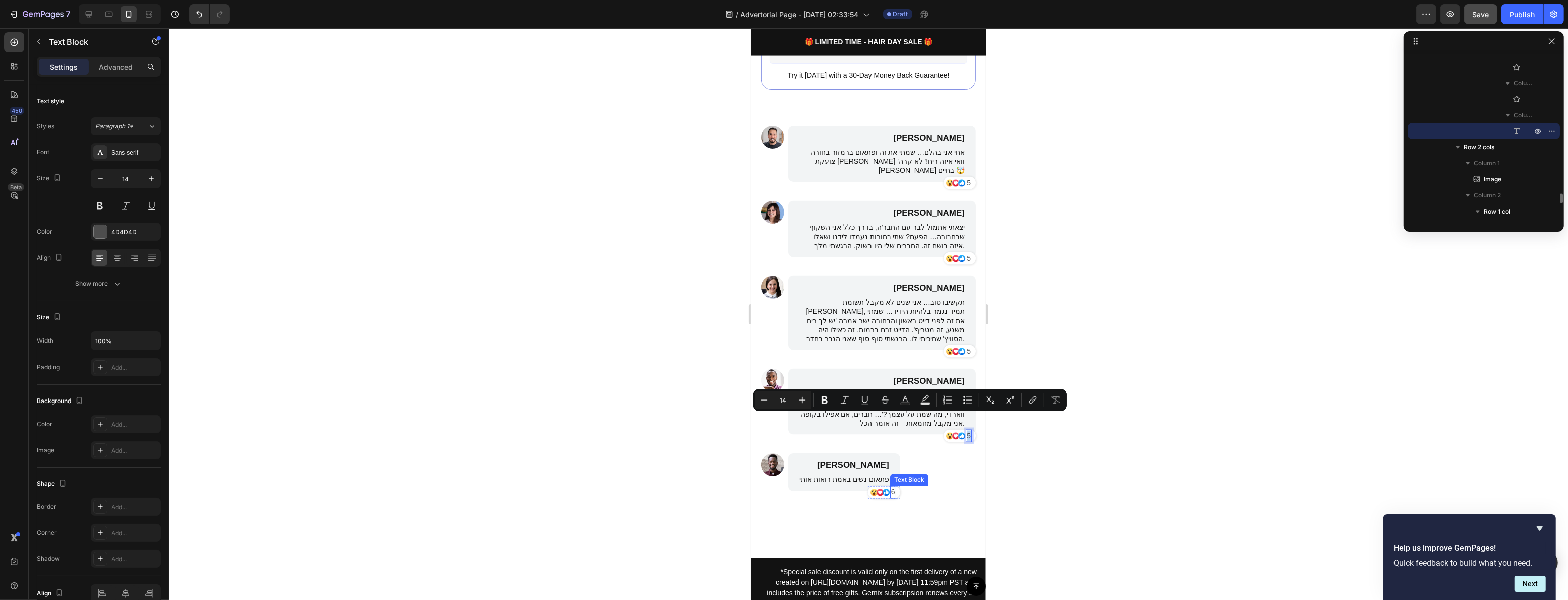
click at [890, 487] on p "6" at bounding box center [892, 493] width 4 height 11
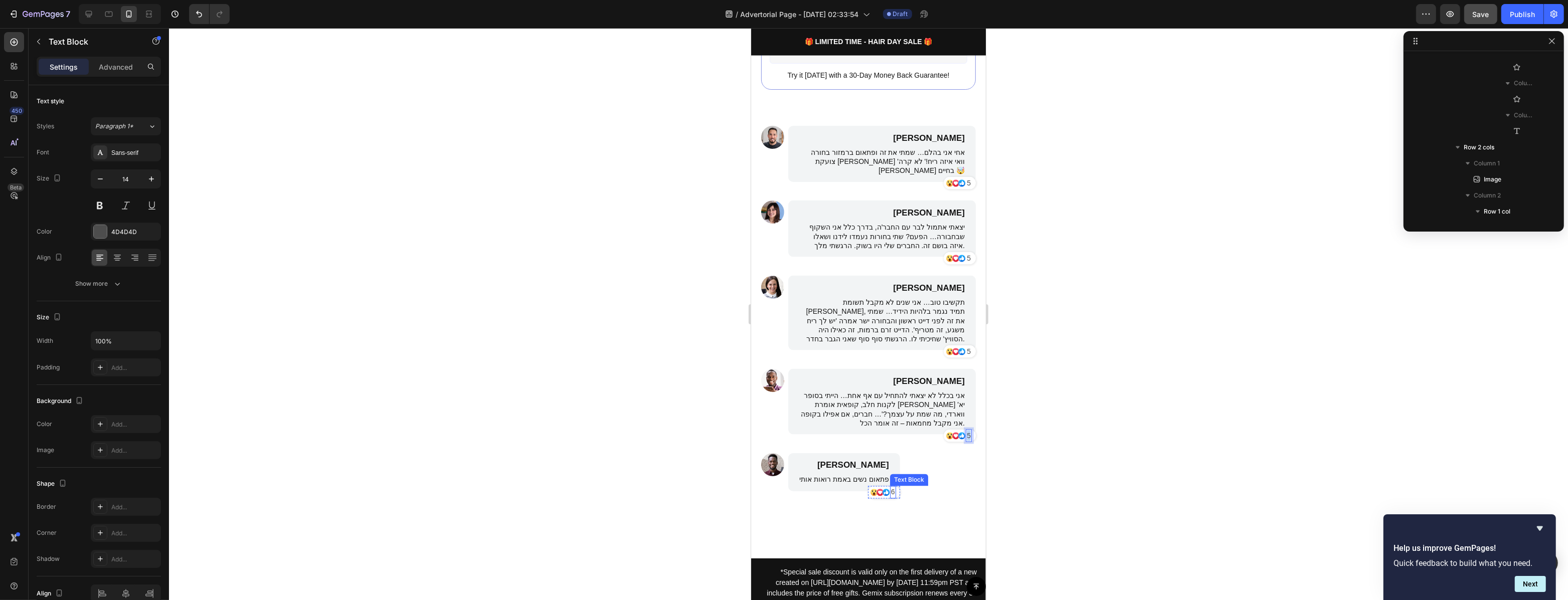
scroll to position [2738, 0]
click at [890, 487] on p "1" at bounding box center [892, 493] width 4 height 11
click at [966, 431] on p "5" at bounding box center [968, 436] width 4 height 11
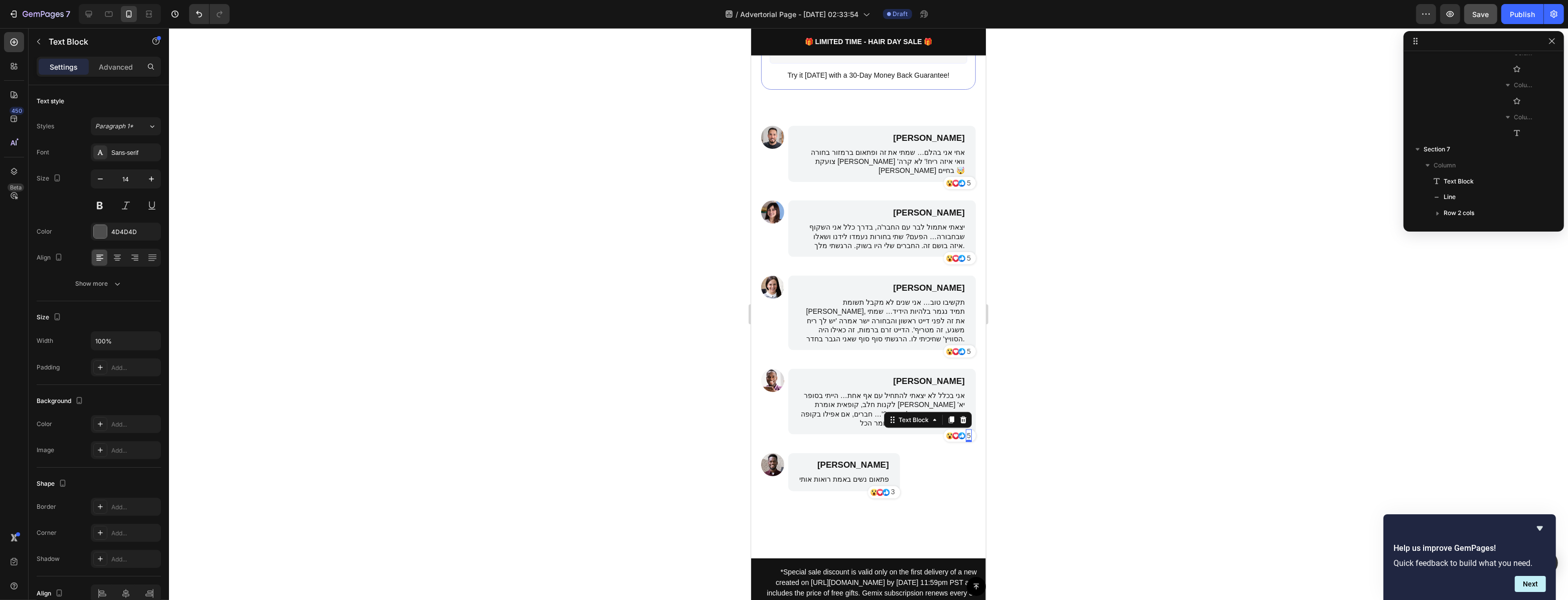
scroll to position [2435, 0]
click at [966, 431] on p "5" at bounding box center [968, 436] width 4 height 11
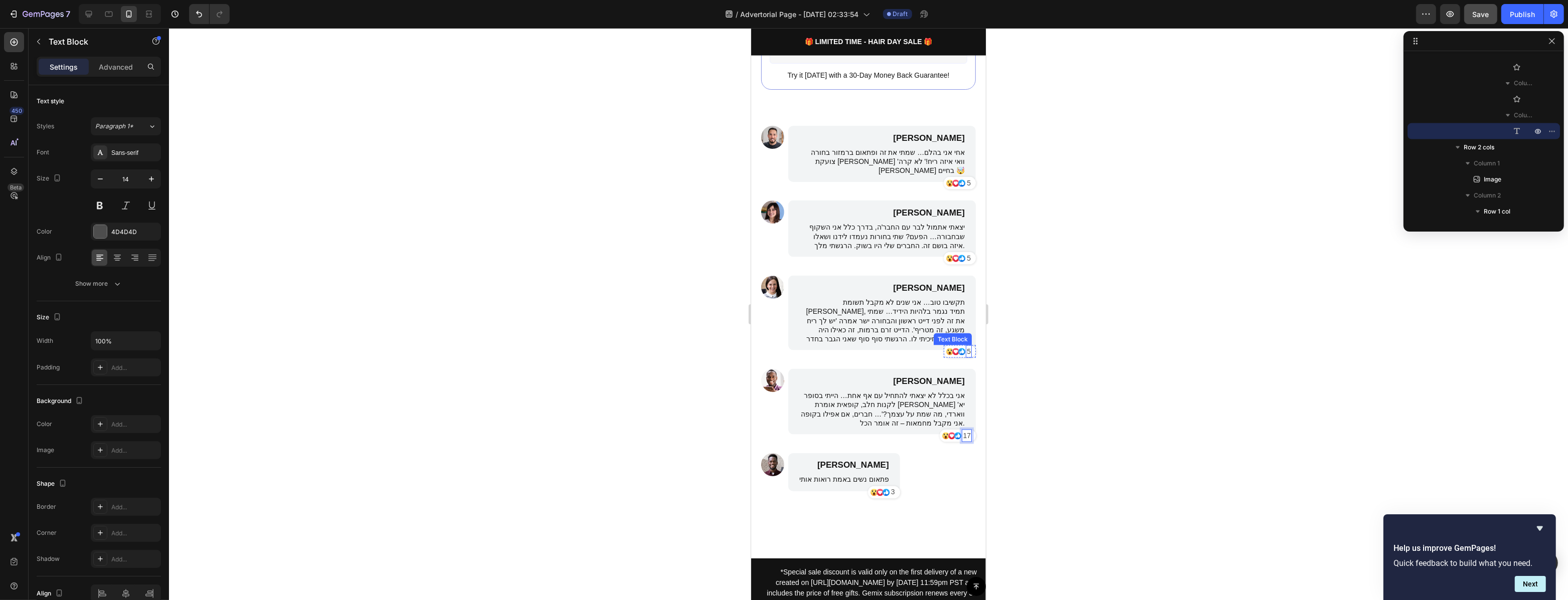
scroll to position [2131, 0]
click at [966, 346] on p "5" at bounding box center [968, 352] width 4 height 11
click at [966, 253] on p "5" at bounding box center [968, 258] width 4 height 11
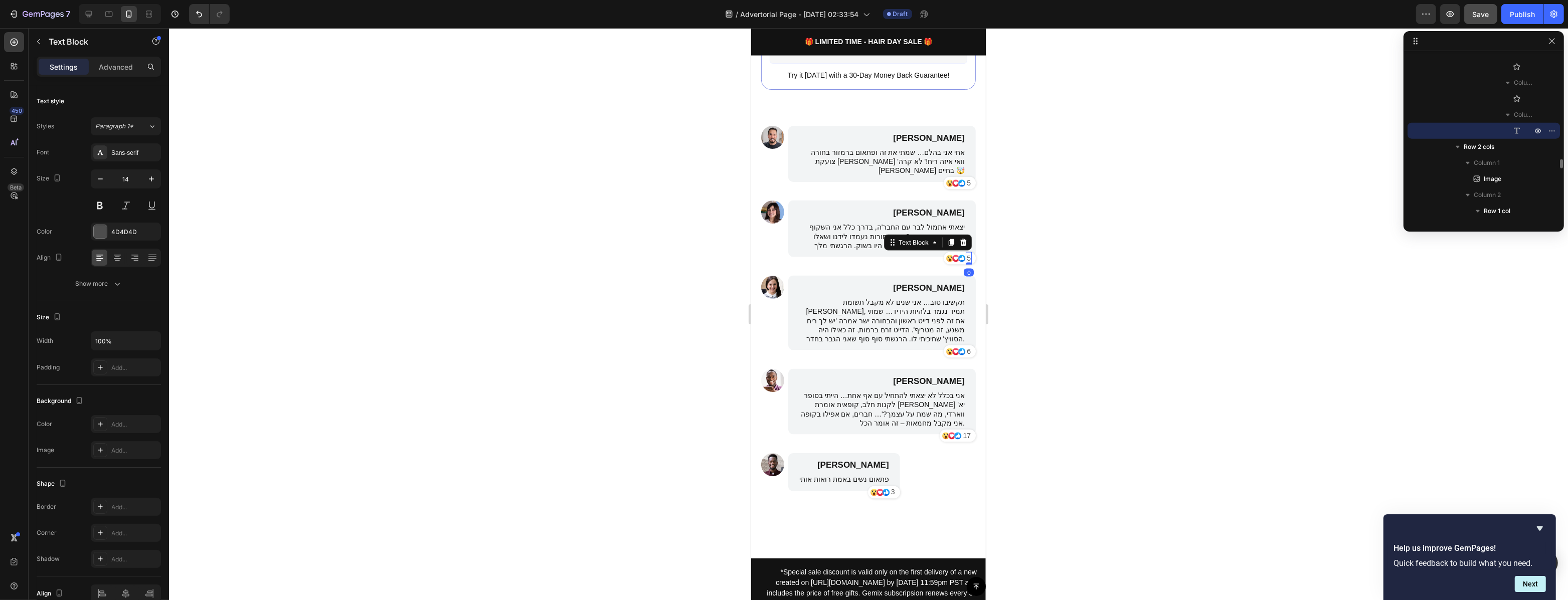
click at [966, 253] on p "5" at bounding box center [968, 258] width 4 height 11
click at [966, 178] on p "5" at bounding box center [968, 183] width 4 height 11
click at [882, 155] on p "אחי אני בהלם… שמתי את זה ופתאום ברמזור בחורה צועקת לי 'וואי איזה ריח!' לא קרה ל…" at bounding box center [881, 161] width 165 height 27
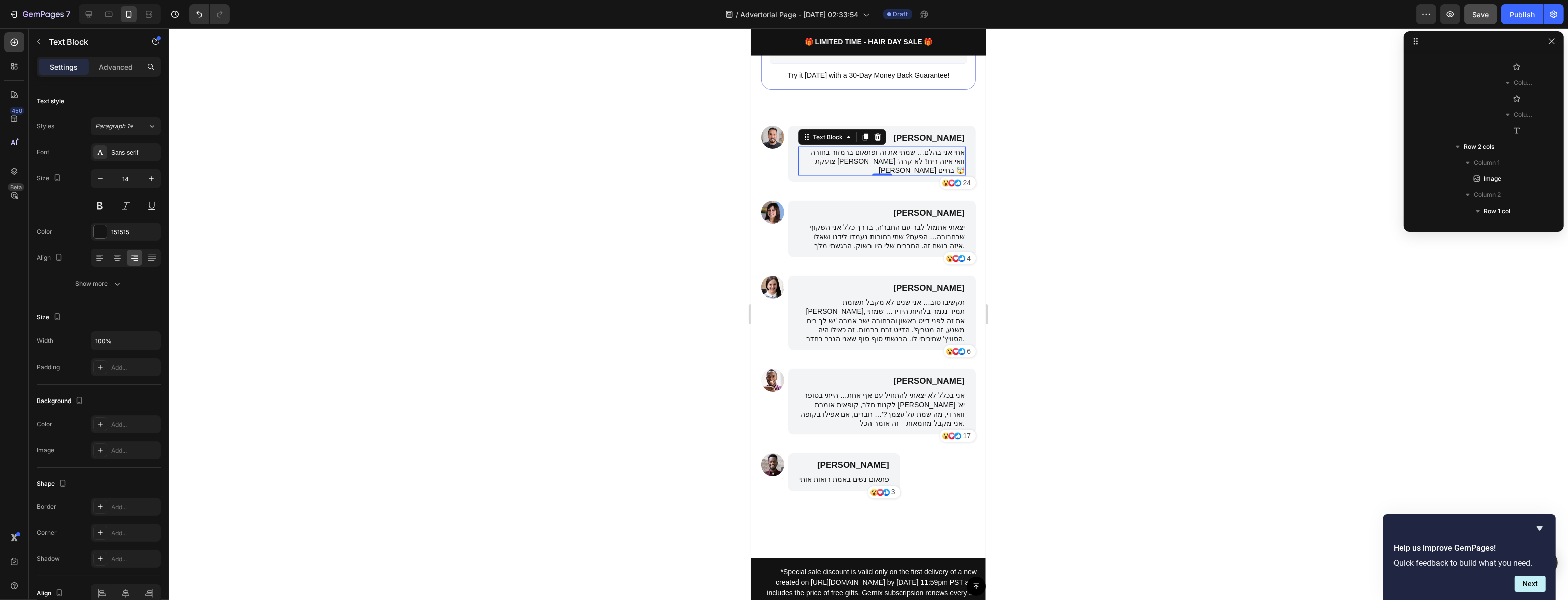
scroll to position [1345, 0]
click at [884, 154] on p "אחי אני בהלם… שמתי את זה ופתאום ברמזור בחורה צועקת לי 'וואי איזה ריח!' לא קרה ל…" at bounding box center [881, 161] width 165 height 27
click at [1054, 224] on div at bounding box center [868, 314] width 1399 height 572
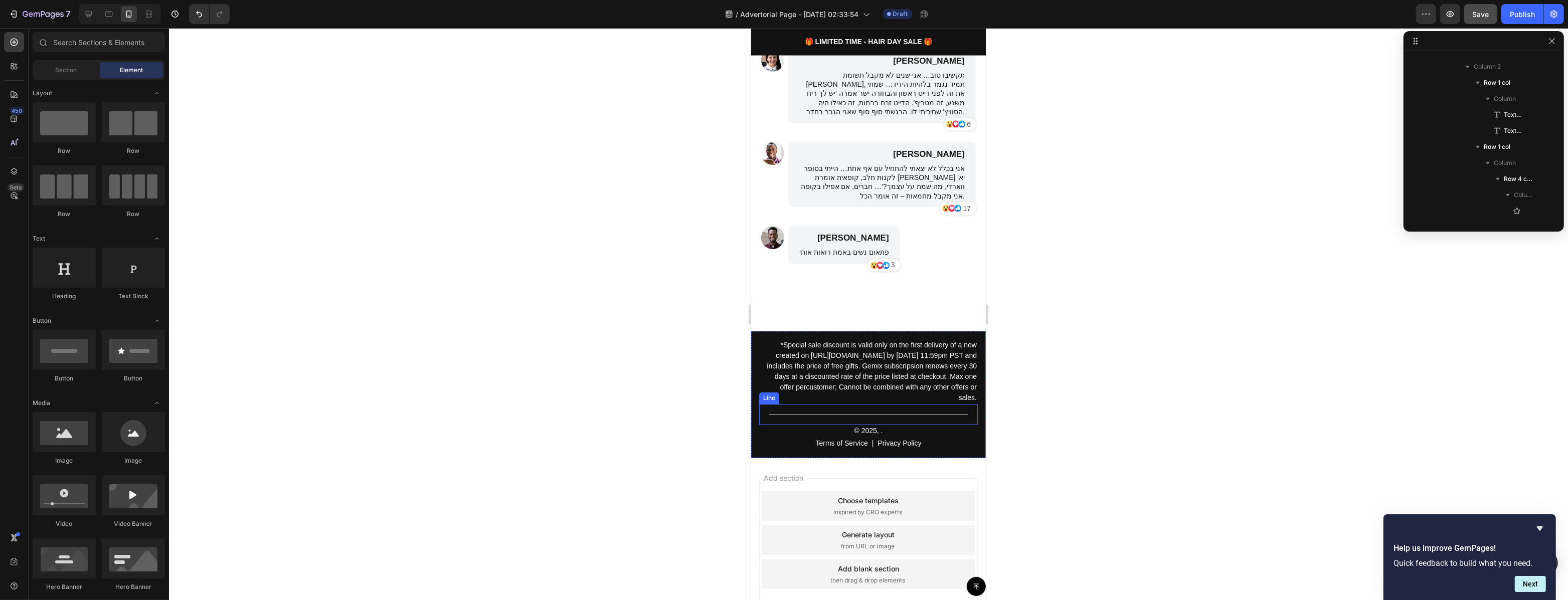
scroll to position [2728, 0]
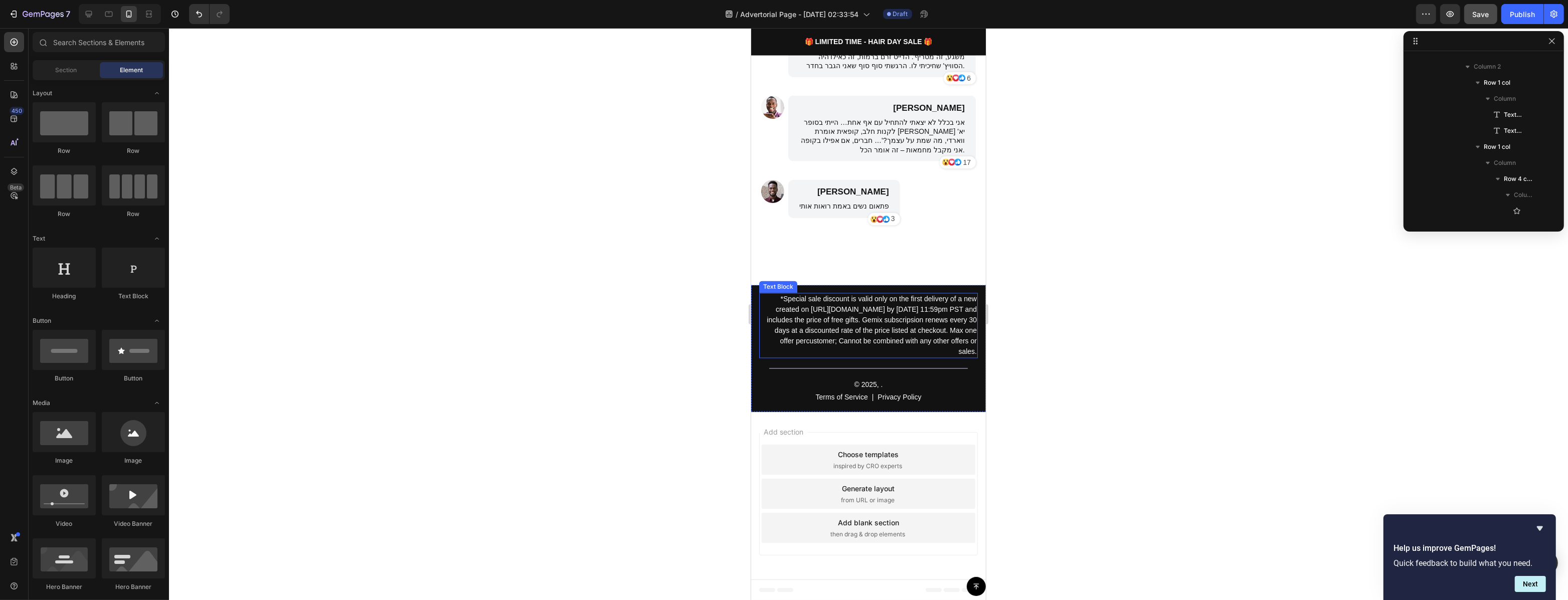
click at [935, 335] on p "*Special sale discount is valid only on the first delivery of a new created on …" at bounding box center [867, 326] width 216 height 63
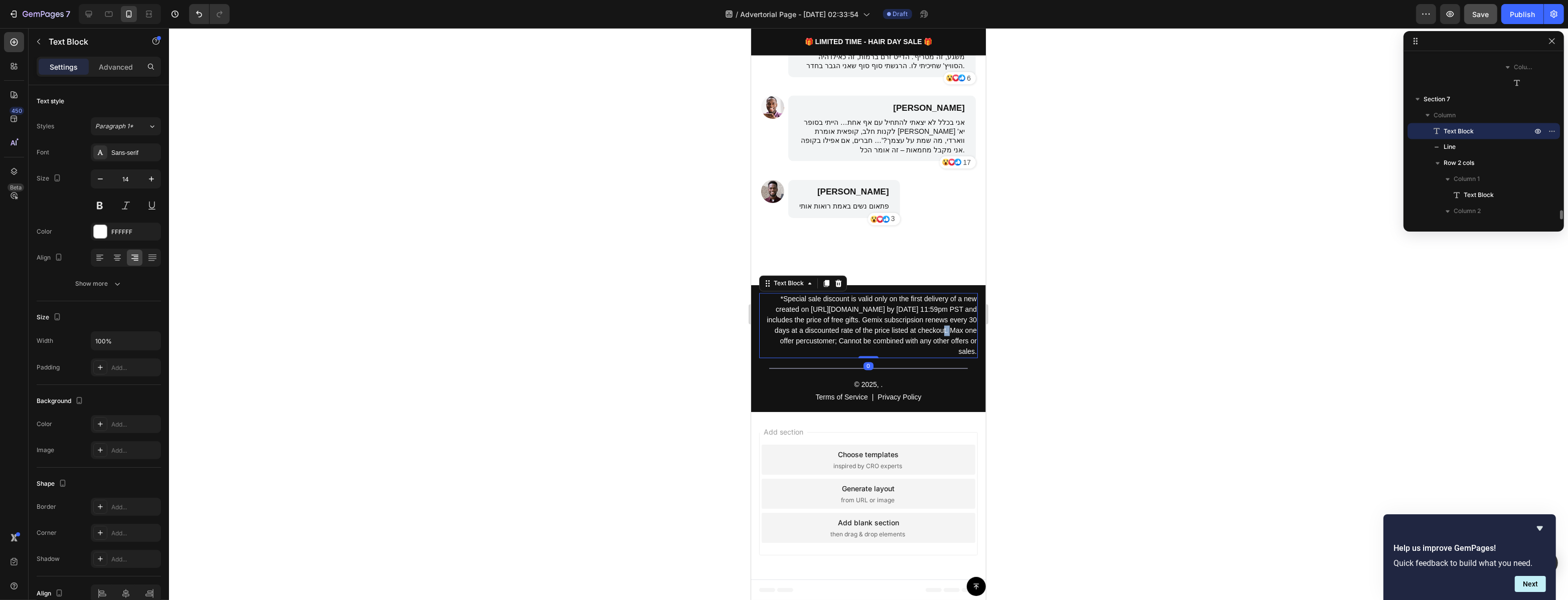
click at [935, 335] on p "*Special sale discount is valid only on the first delivery of a new created on …" at bounding box center [867, 326] width 216 height 63
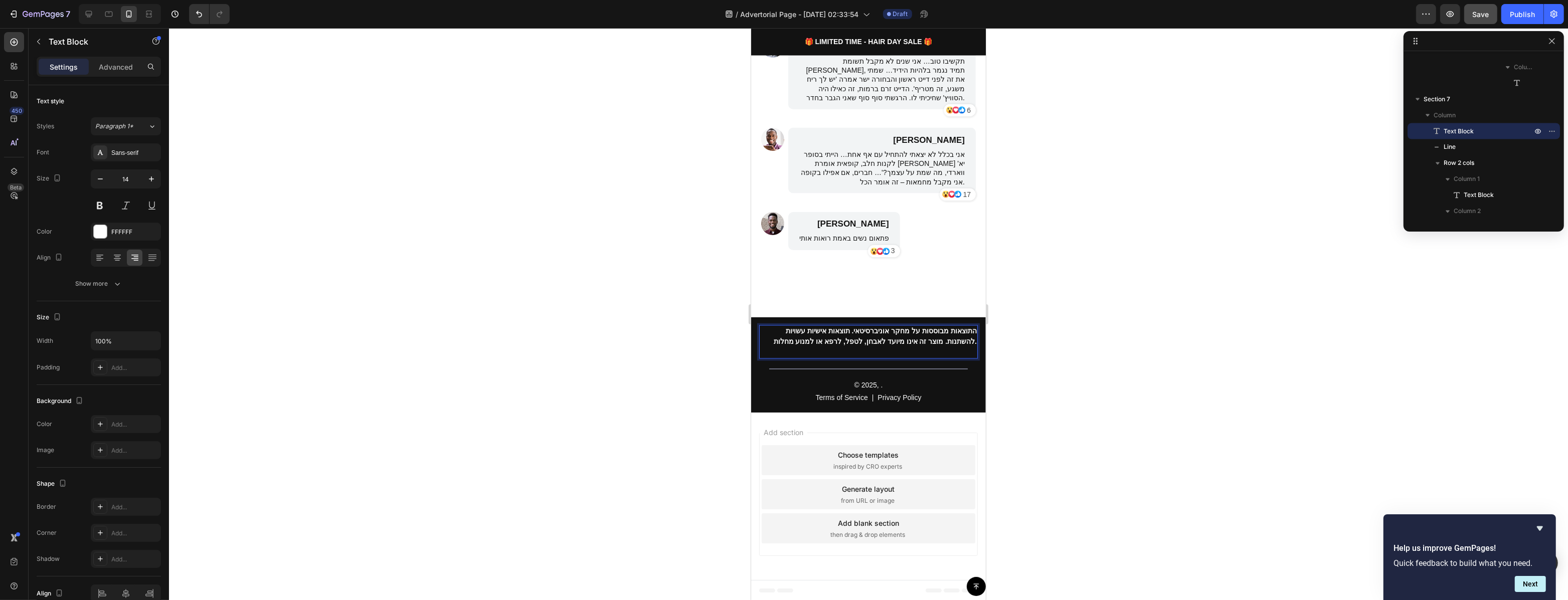
scroll to position [2685, 0]
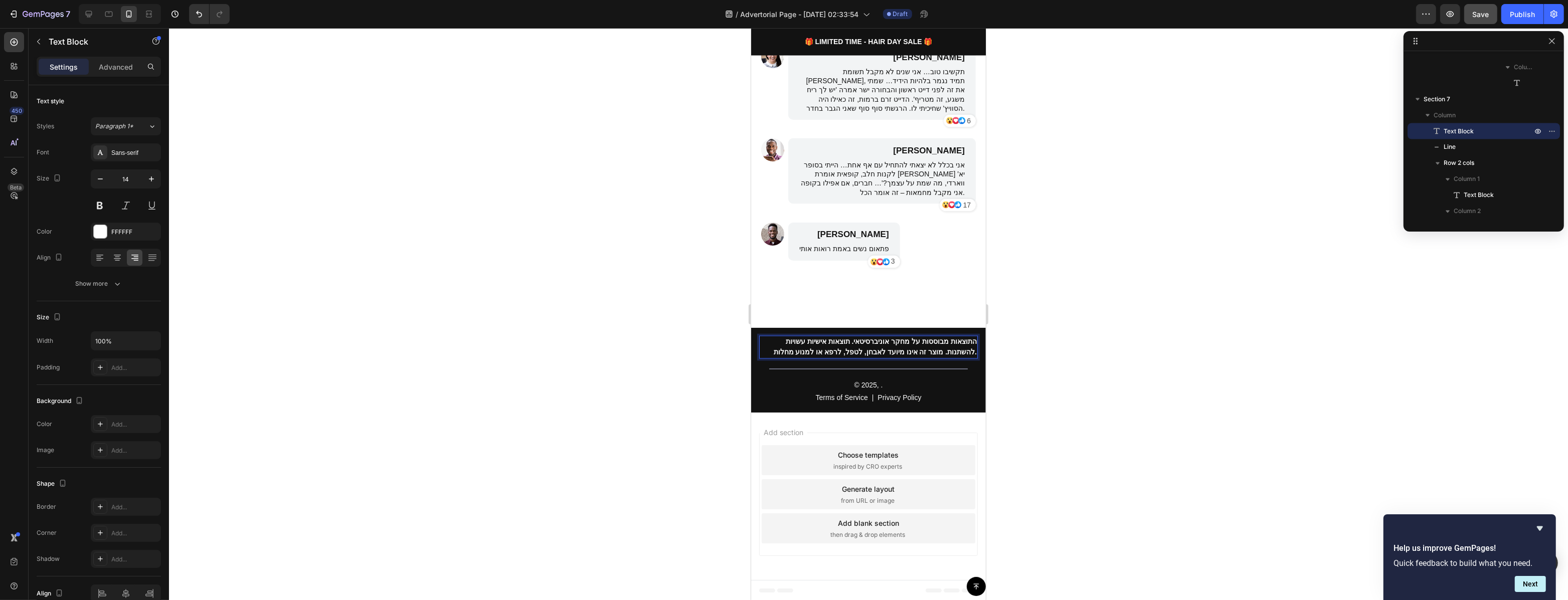
click at [936, 348] on strong "התוצאות מבוססות על מחקר אוניברסיטאי. תוצאות אישיות עשויות להשתנות. מוצר זה אינו…" at bounding box center [874, 348] width 203 height 19
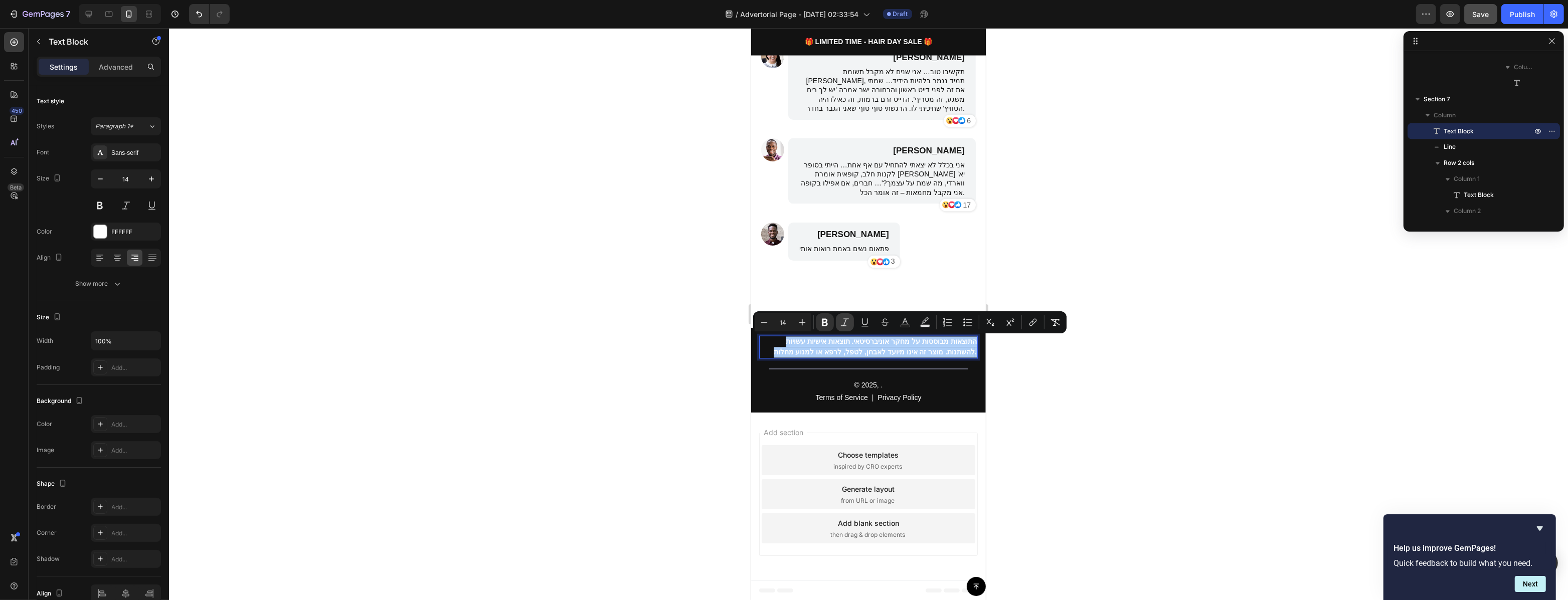
drag, startPoint x: 828, startPoint y: 320, endPoint x: 844, endPoint y: 320, distance: 16.0
click at [829, 320] on icon "Editor contextual toolbar" at bounding box center [824, 322] width 10 height 10
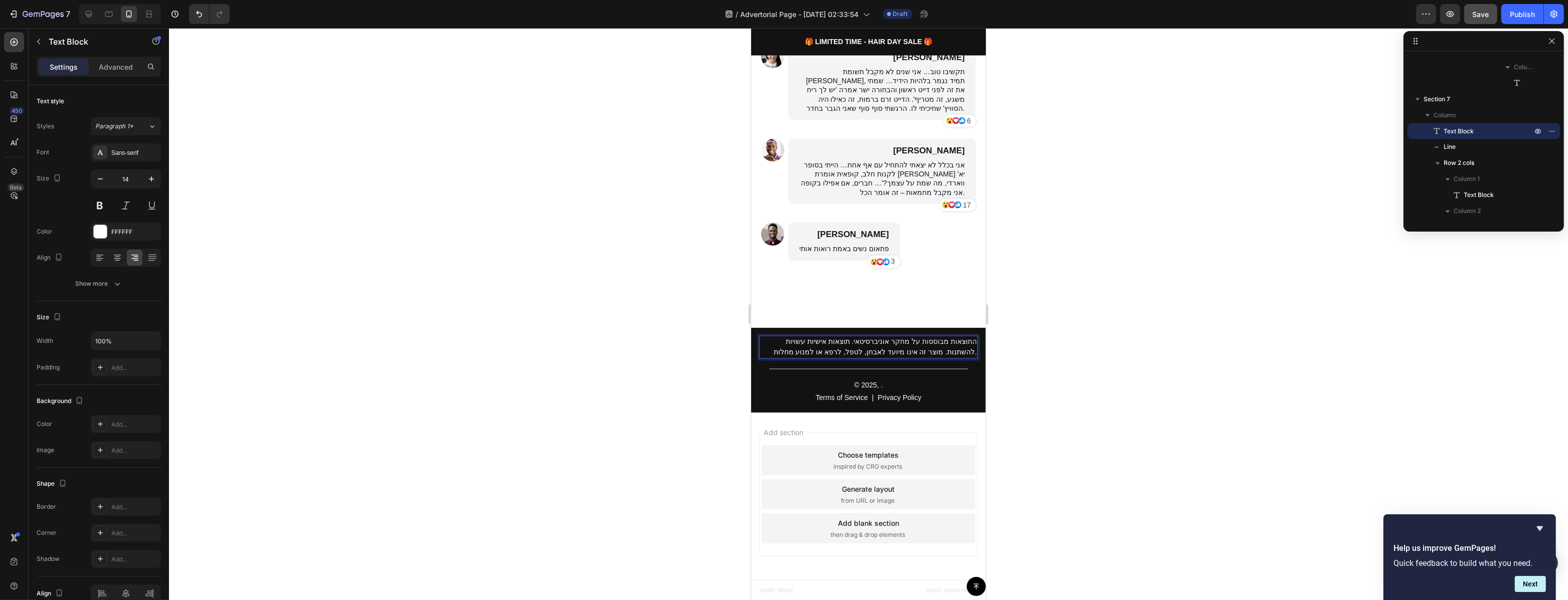
click at [846, 344] on div "התוצאות מבוססות על מחקר אוניברסיטאי. תוצאות אישיות עשויות להשתנות. מוצר זה אינו…" at bounding box center [868, 348] width 218 height 23
click at [846, 344] on p "התוצאות מבוססות על מחקר אוניברסיטאי. תוצאות אישיות עשויות להשתנות. מוצר זה אינו…" at bounding box center [867, 347] width 216 height 21
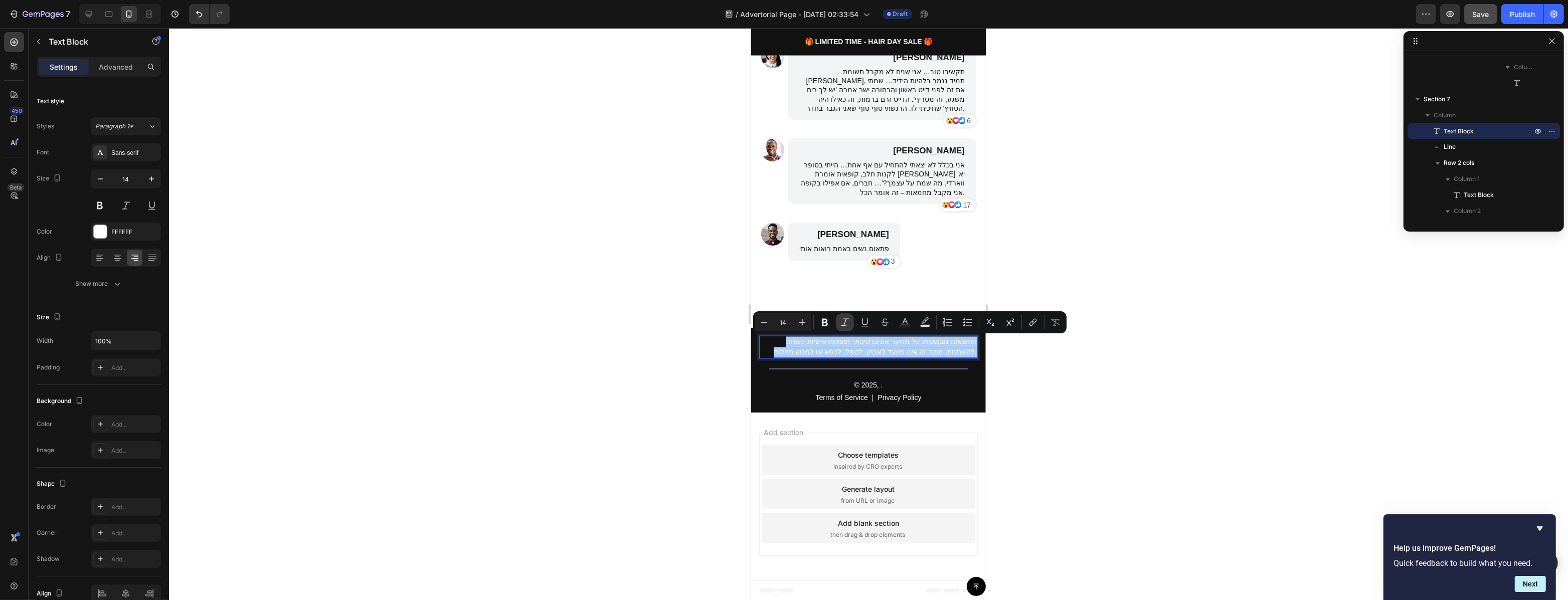
click at [846, 324] on icon "Editor contextual toolbar" at bounding box center [844, 322] width 10 height 10
click at [923, 325] on rect "Editor contextual toolbar" at bounding box center [925, 326] width 9 height 3
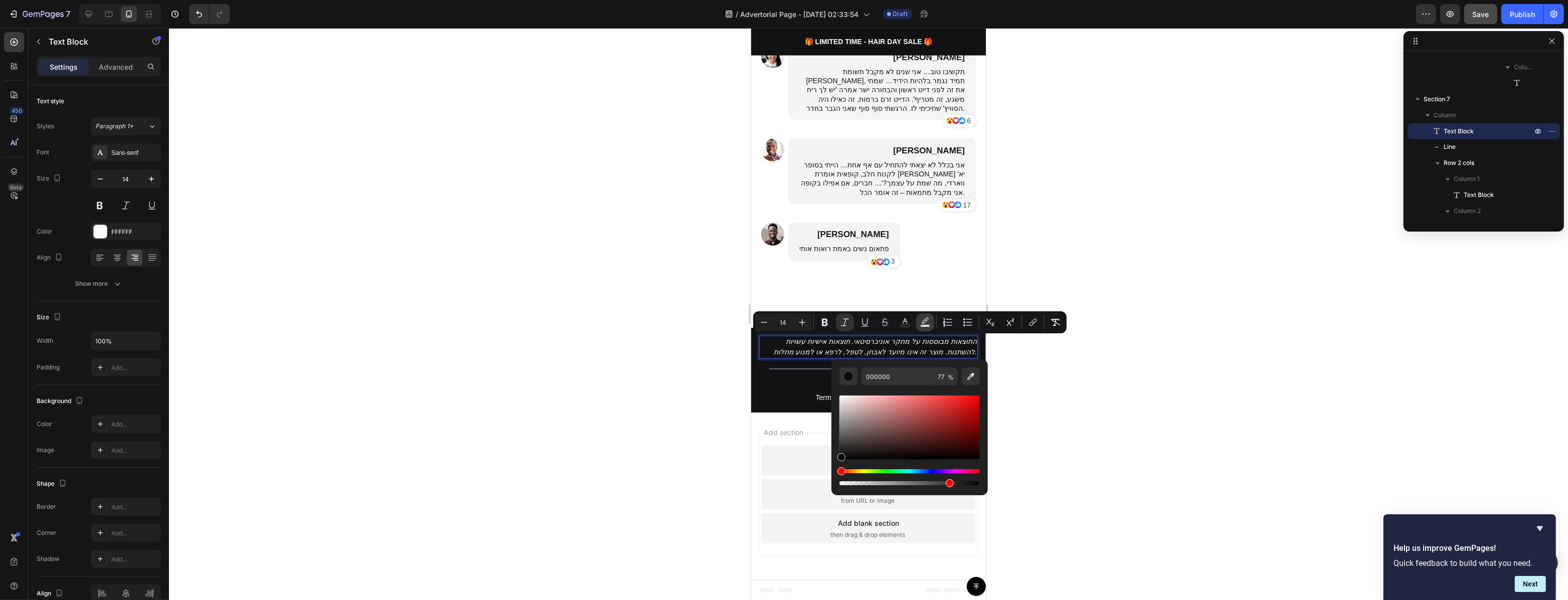
click at [923, 325] on rect "Editor contextual toolbar" at bounding box center [925, 326] width 9 height 3
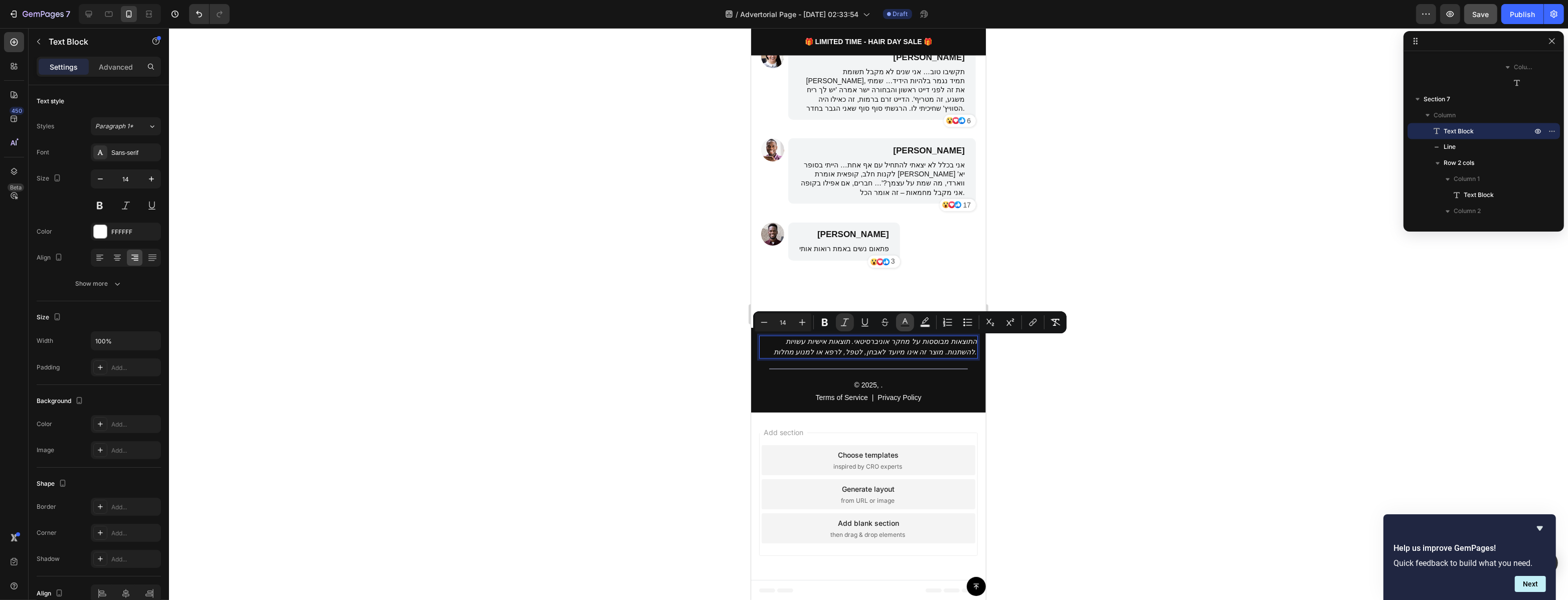
click at [907, 322] on icon "Editor contextual toolbar" at bounding box center [905, 322] width 10 height 10
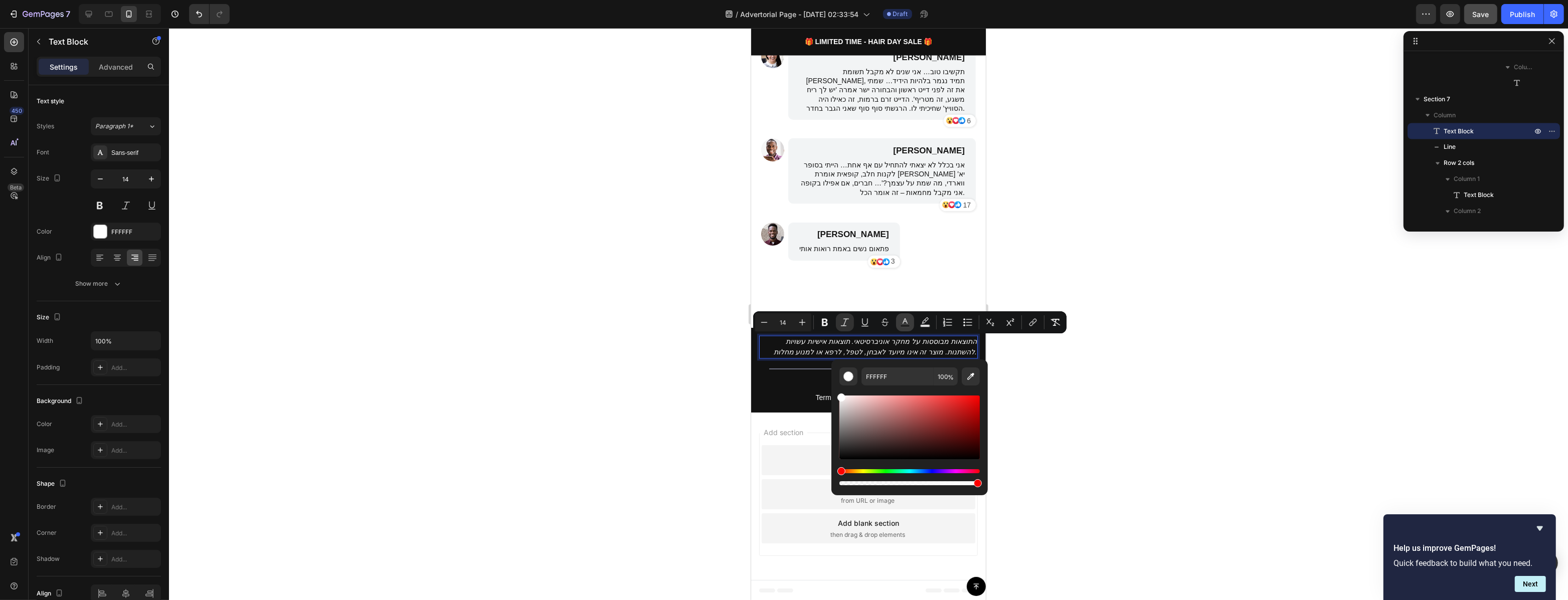
click at [908, 325] on rect "Editor contextual toolbar" at bounding box center [905, 326] width 9 height 3
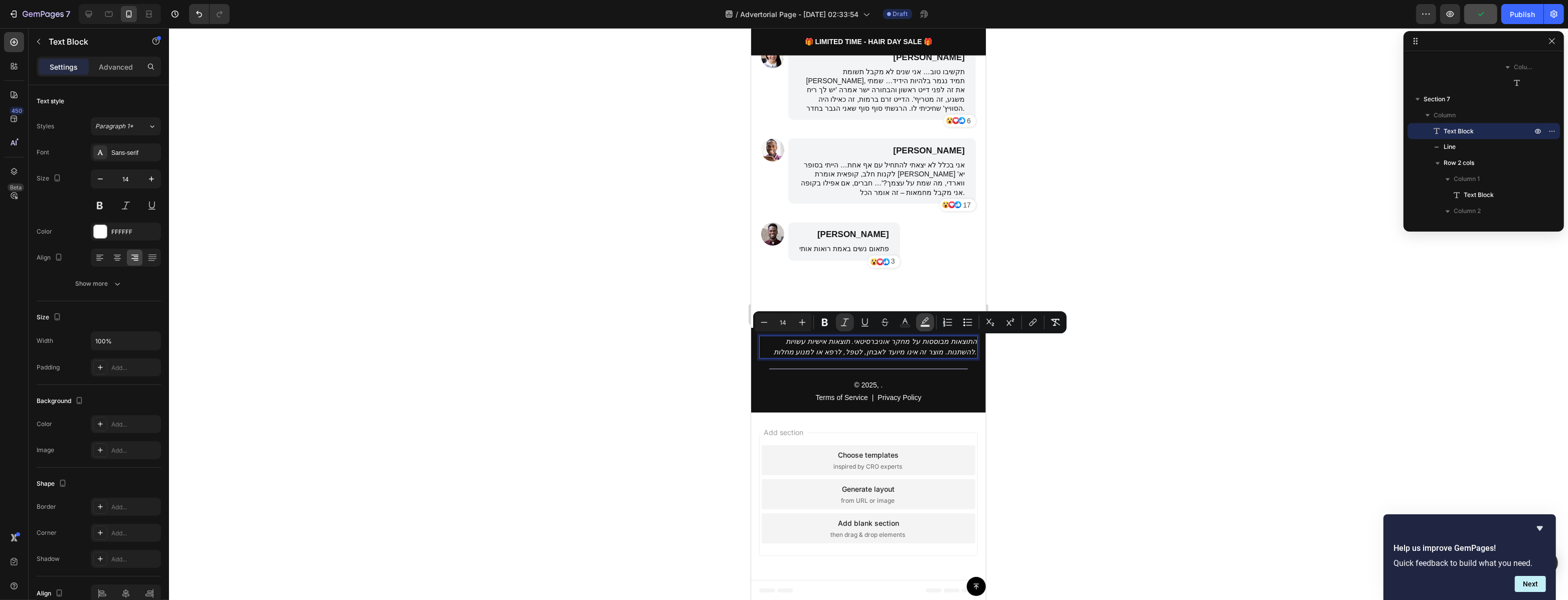
click at [923, 325] on rect "Editor contextual toolbar" at bounding box center [925, 326] width 9 height 3
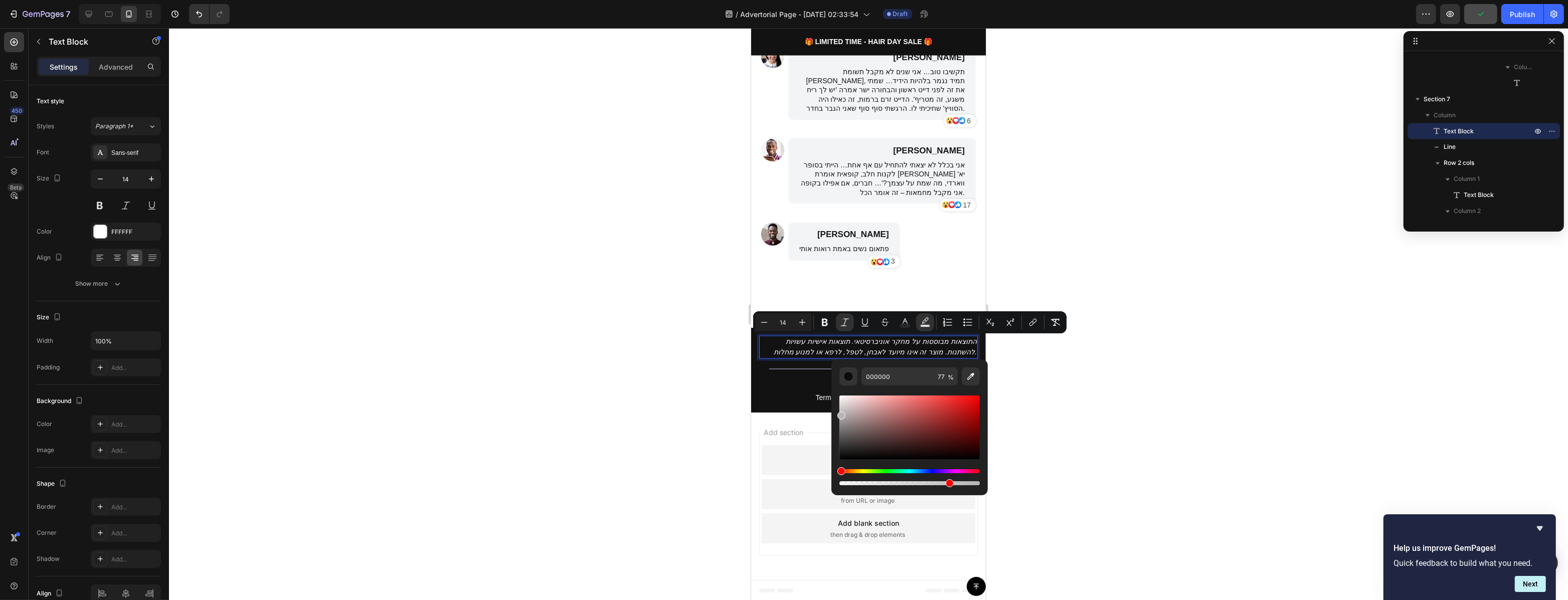
drag, startPoint x: 1598, startPoint y: 443, endPoint x: 826, endPoint y: 413, distance: 772.6
type input "B5B5B5"
click at [803, 359] on div "Title Line" at bounding box center [868, 369] width 218 height 21
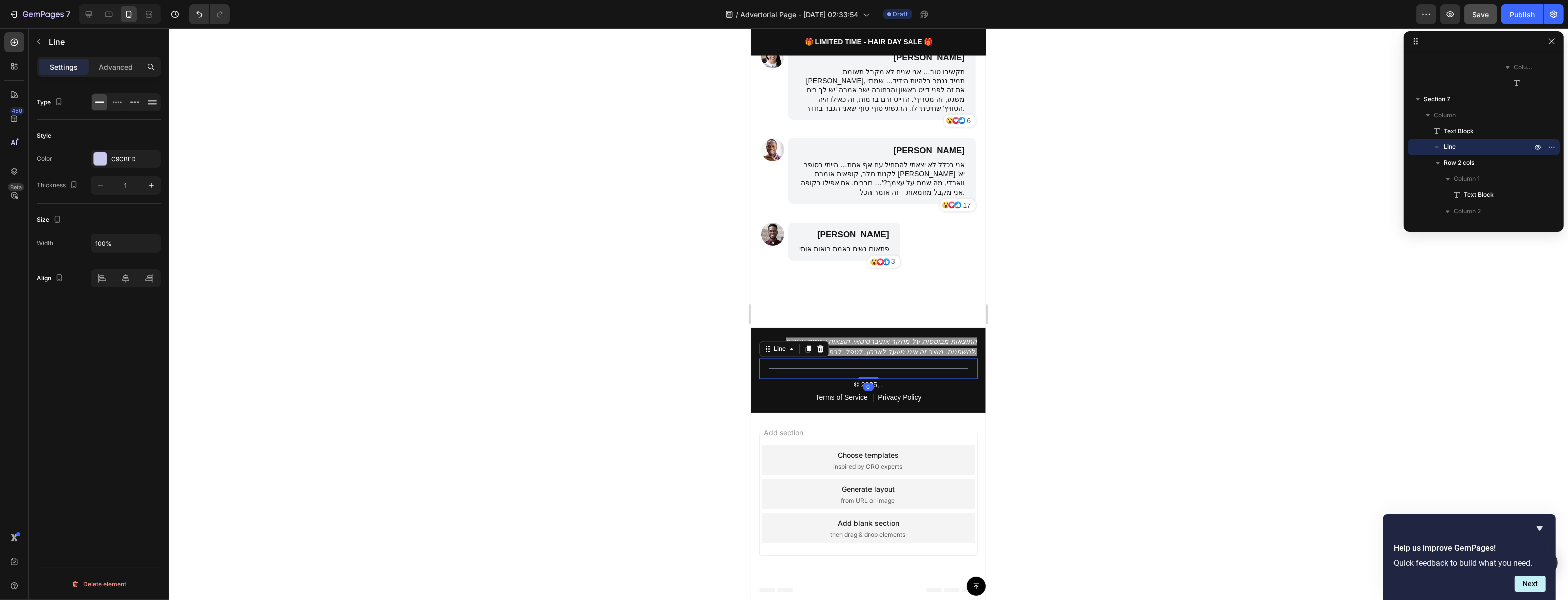
click at [1011, 351] on div at bounding box center [868, 314] width 1399 height 572
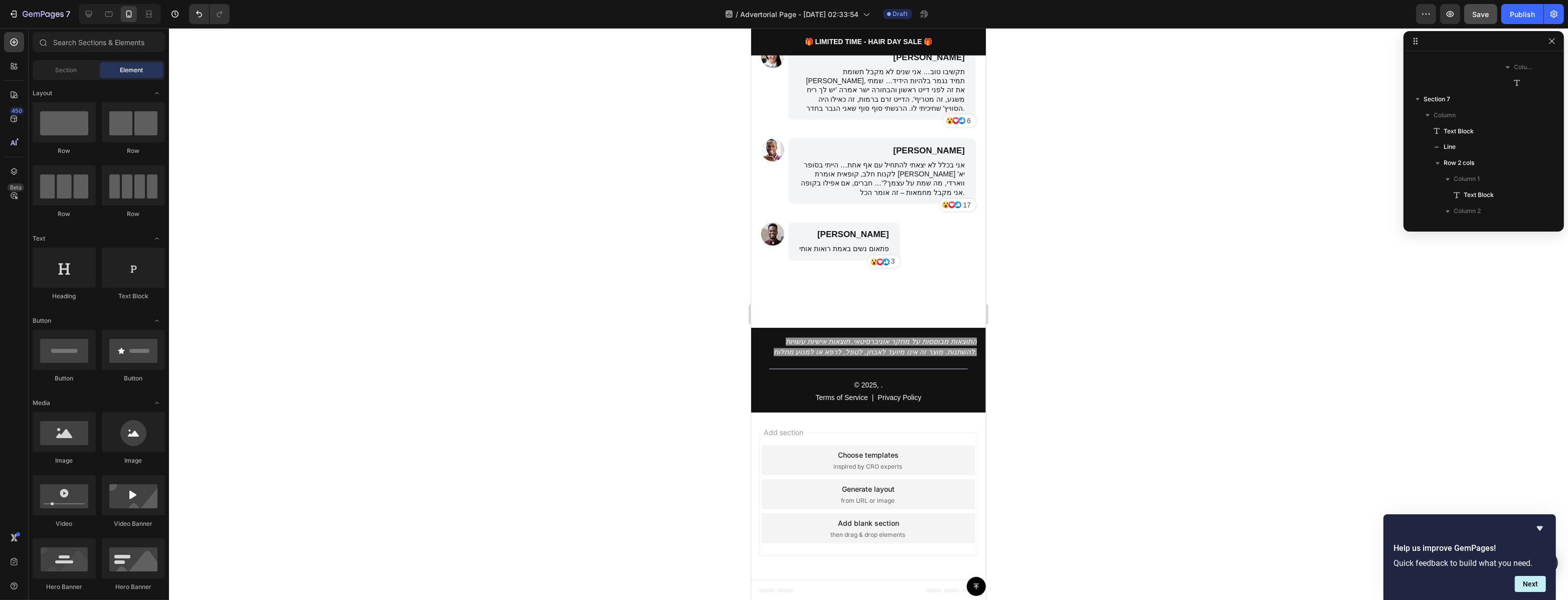
click at [942, 342] on icon "התוצאות מבוססות על מחקר אוניברסיטאי. תוצאות אישיות עשויות להשתנות. מוצר זה אינו…" at bounding box center [874, 348] width 203 height 19
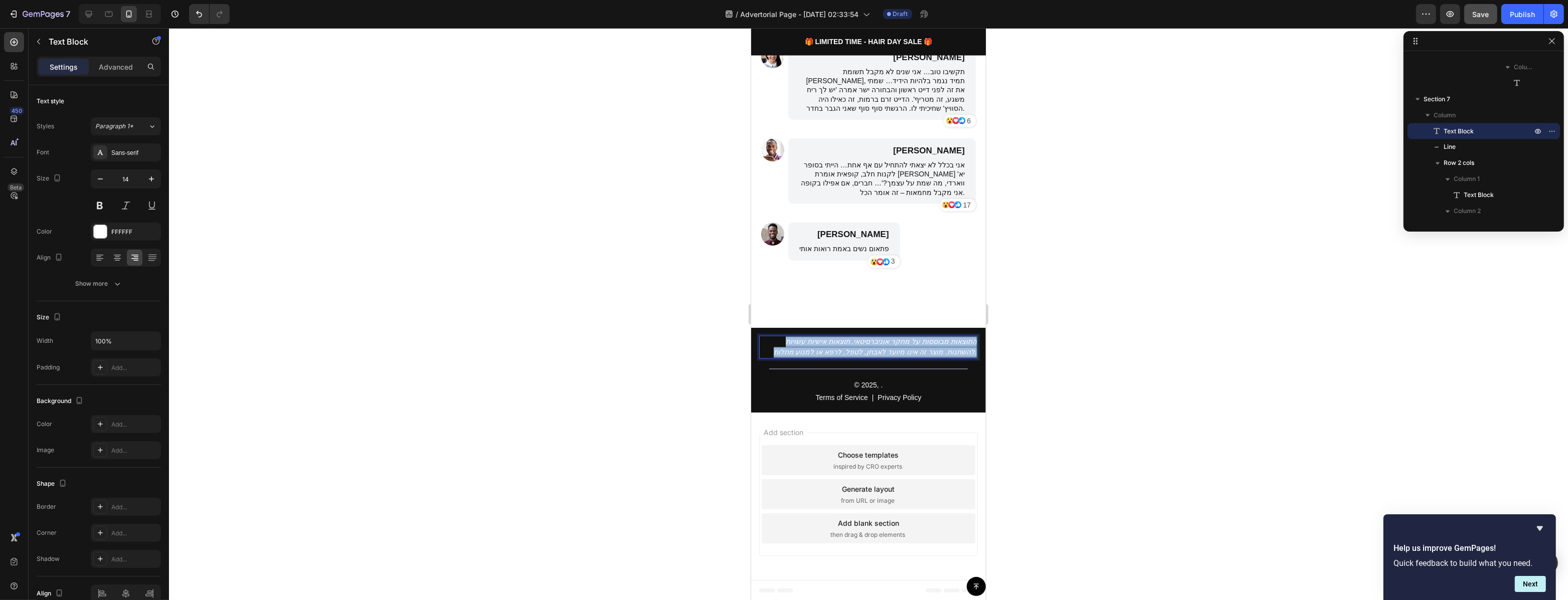
click at [942, 342] on icon "התוצאות מבוססות על מחקר אוניברסיטאי. תוצאות אישיות עשויות להשתנות. מוצר זה אינו…" at bounding box center [874, 348] width 203 height 19
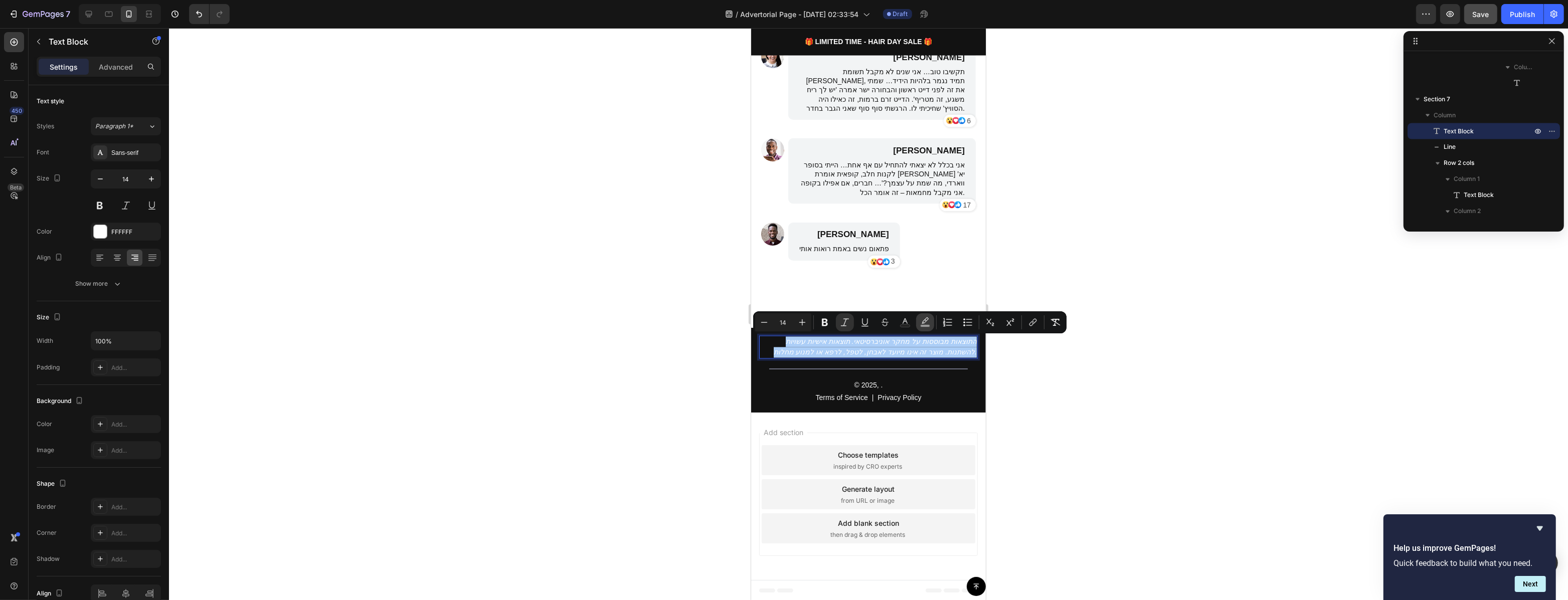
click at [920, 323] on icon "Editor contextual toolbar" at bounding box center [925, 322] width 10 height 10
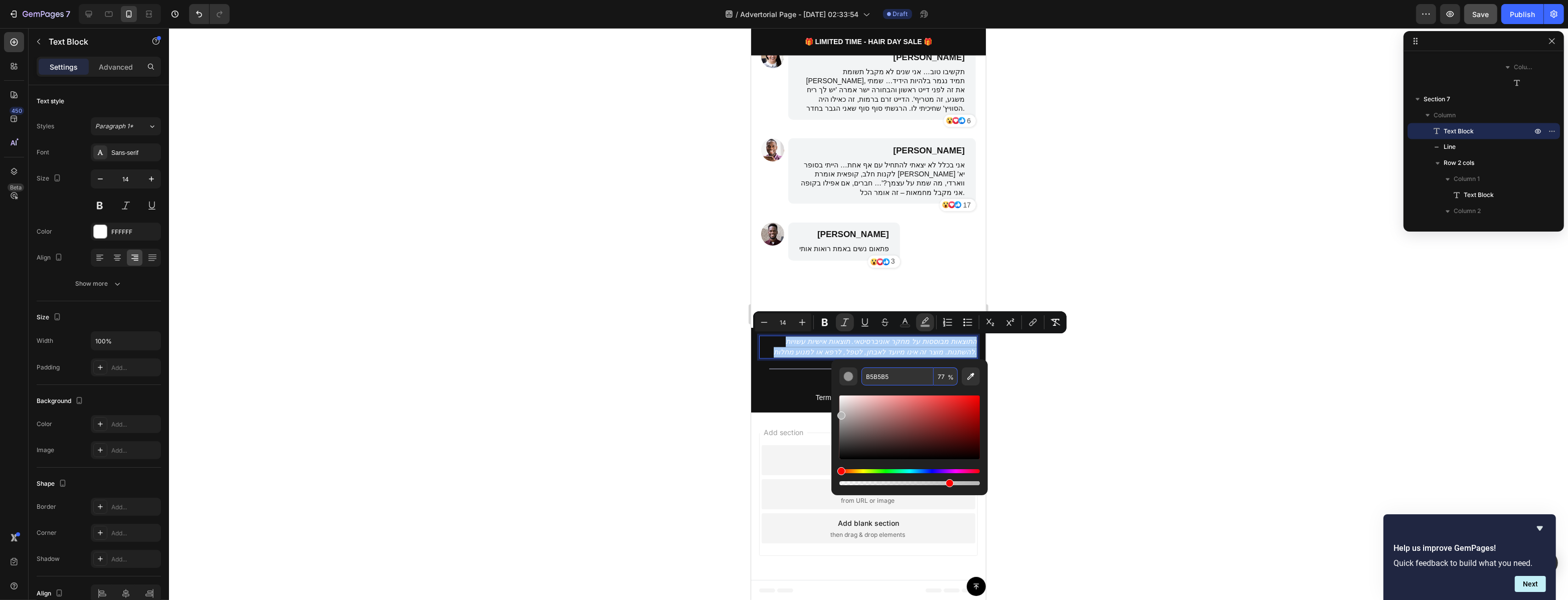
click at [889, 381] on input "B5B5B5" at bounding box center [898, 376] width 72 height 18
type input "121212"
click at [1035, 376] on div at bounding box center [868, 314] width 1399 height 572
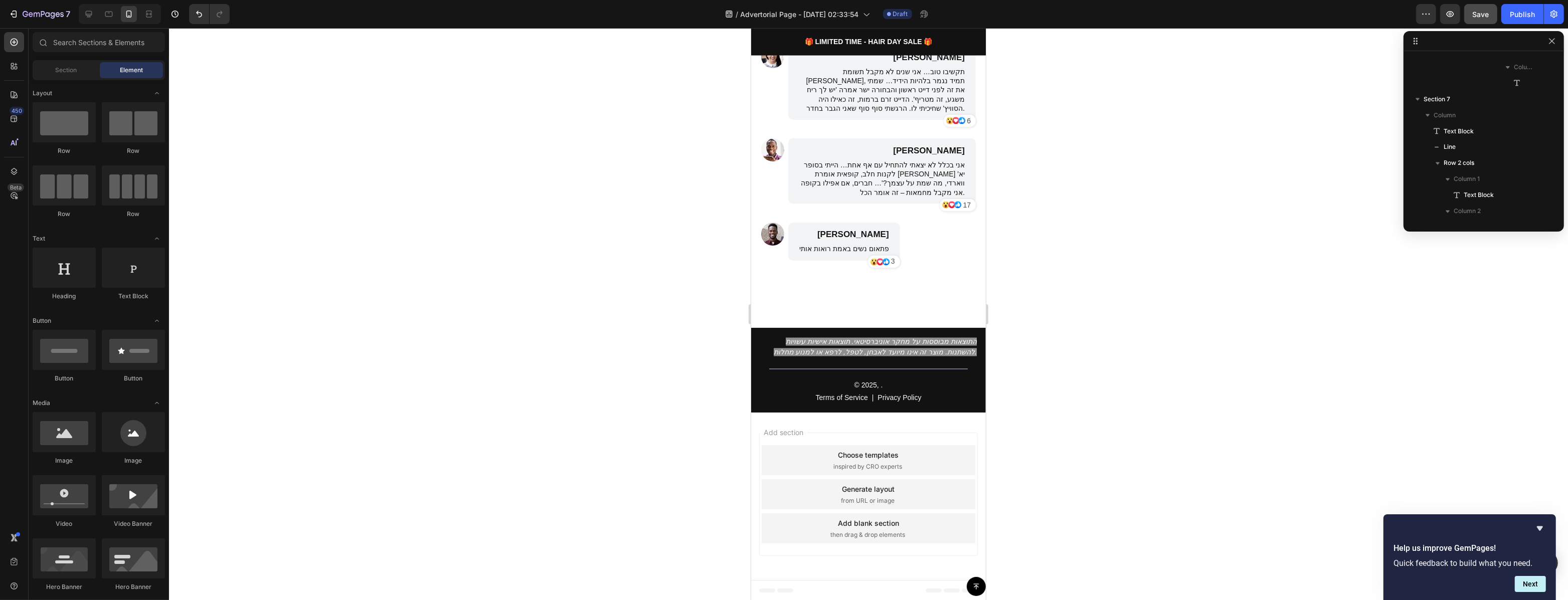
click at [1035, 376] on div at bounding box center [868, 314] width 1399 height 572
click at [939, 346] on p "התוצאות מבוססות על מחקר אוניברסיטאי. תוצאות אישיות עשויות להשתנות. מוצר זה אינו…" at bounding box center [867, 347] width 216 height 21
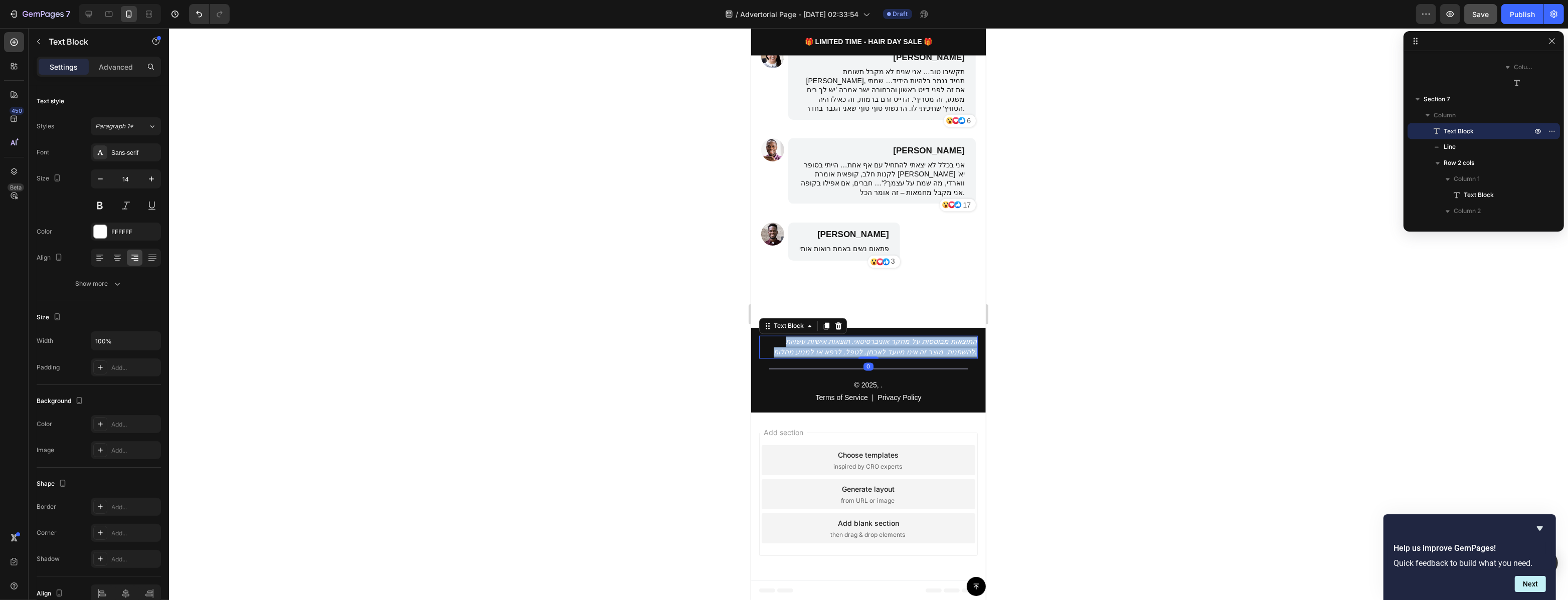
click at [939, 346] on p "התוצאות מבוססות על מחקר אוניברסיטאי. תוצאות אישיות עשויות להשתנות. מוצר זה אינו…" at bounding box center [867, 347] width 216 height 21
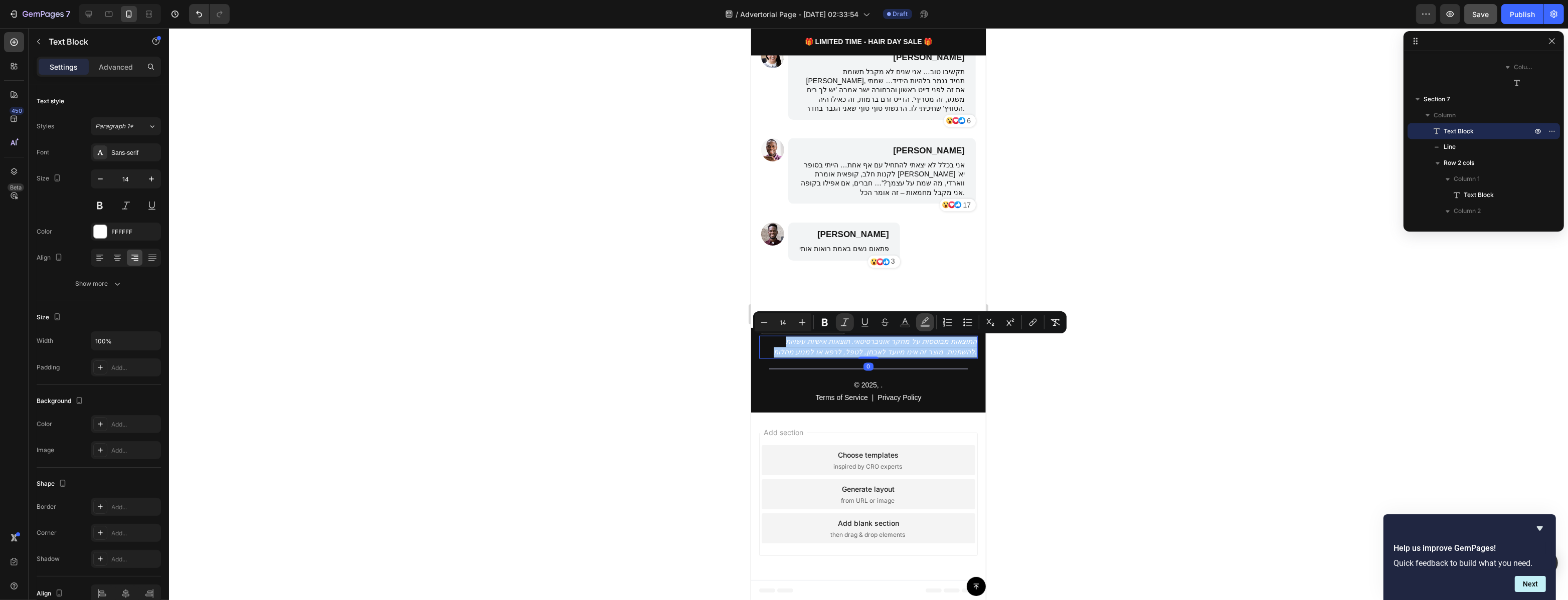
click at [921, 325] on rect "Editor contextual toolbar" at bounding box center [925, 326] width 9 height 3
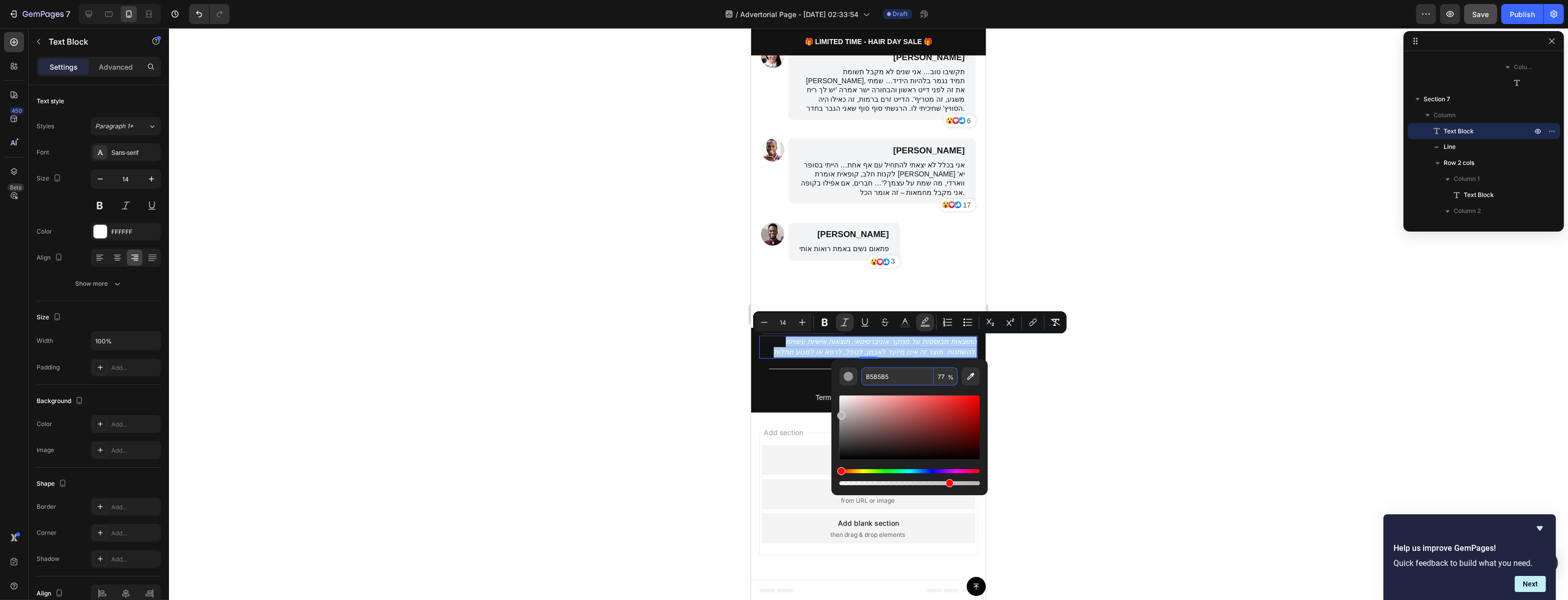
click at [884, 376] on input "B5B5B5" at bounding box center [898, 376] width 72 height 18
type input "121212"
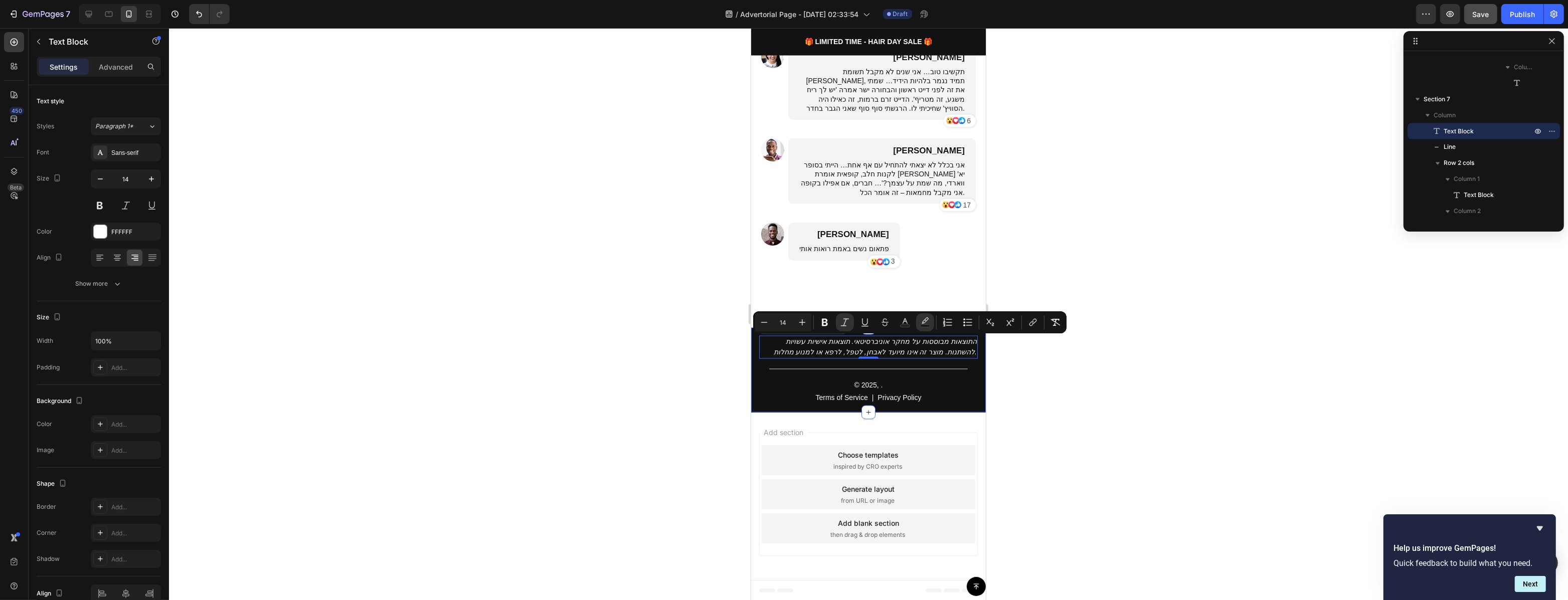
click at [1059, 377] on div at bounding box center [868, 314] width 1399 height 572
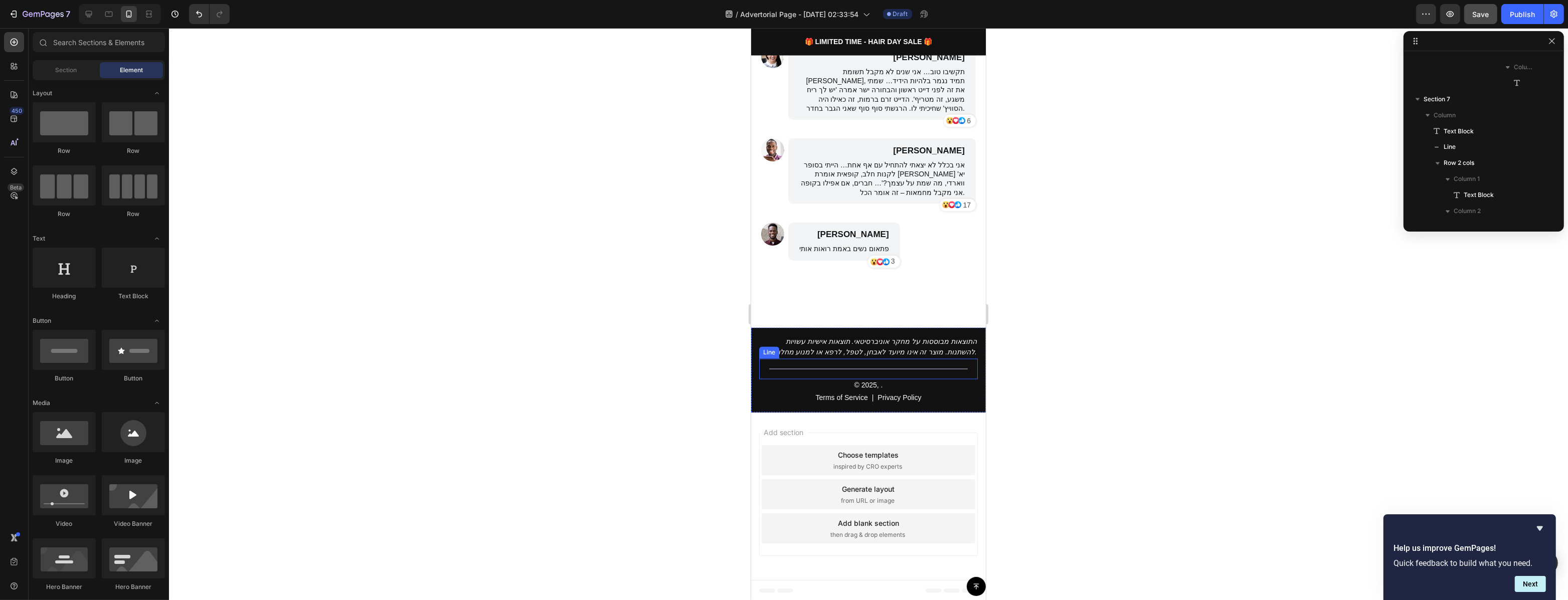
click at [936, 352] on icon "התוצאות מבוססות על מחקר אוניברסיטאי. תוצאות אישיות עשויות להשתנות. מוצר זה אינו…" at bounding box center [874, 348] width 203 height 19
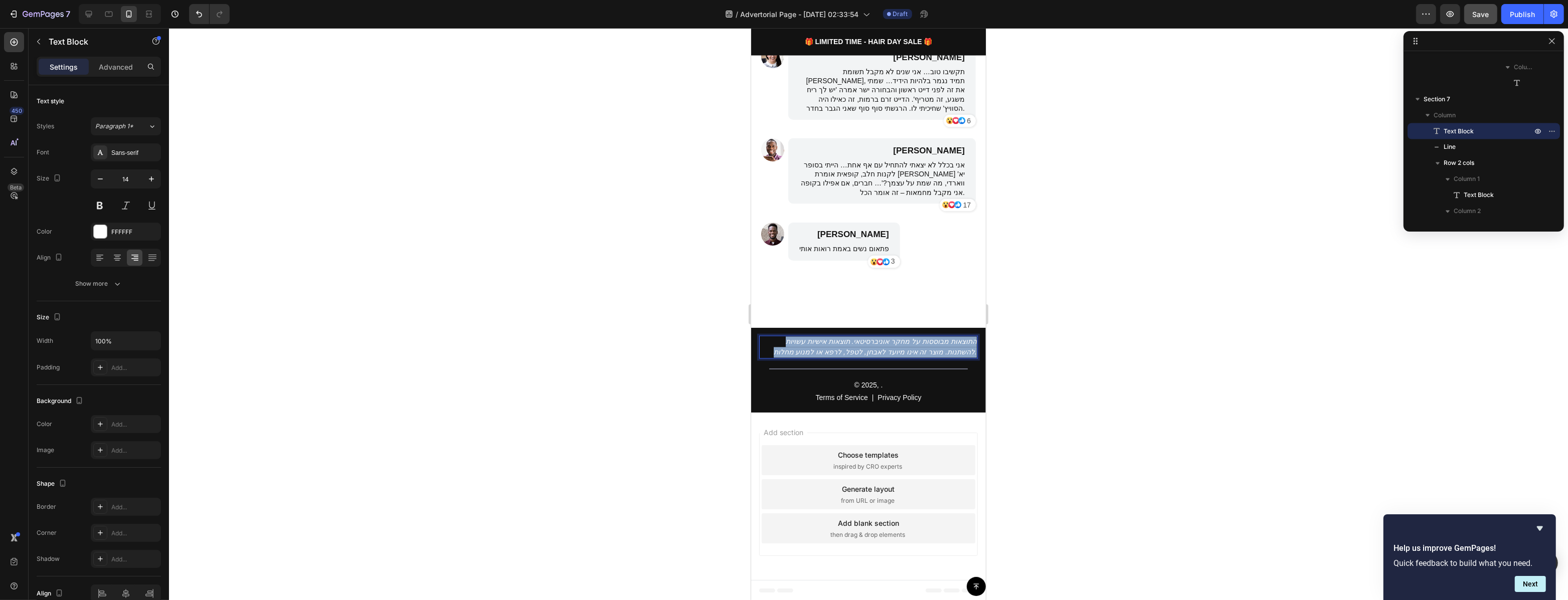
click at [936, 352] on icon "התוצאות מבוססות על מחקר אוניברסיטאי. תוצאות אישיות עשויות להשתנות. מוצר זה אינו…" at bounding box center [874, 348] width 203 height 19
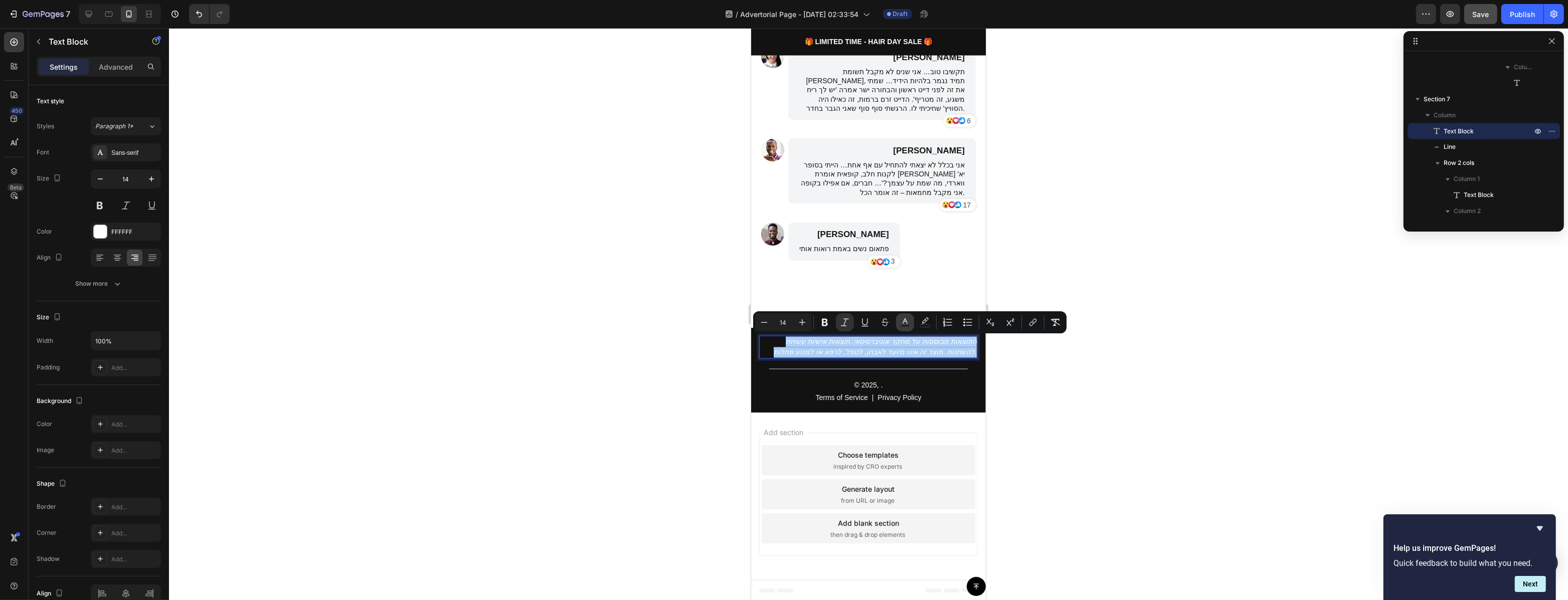
click at [905, 323] on icon "Editor contextual toolbar" at bounding box center [905, 322] width 10 height 10
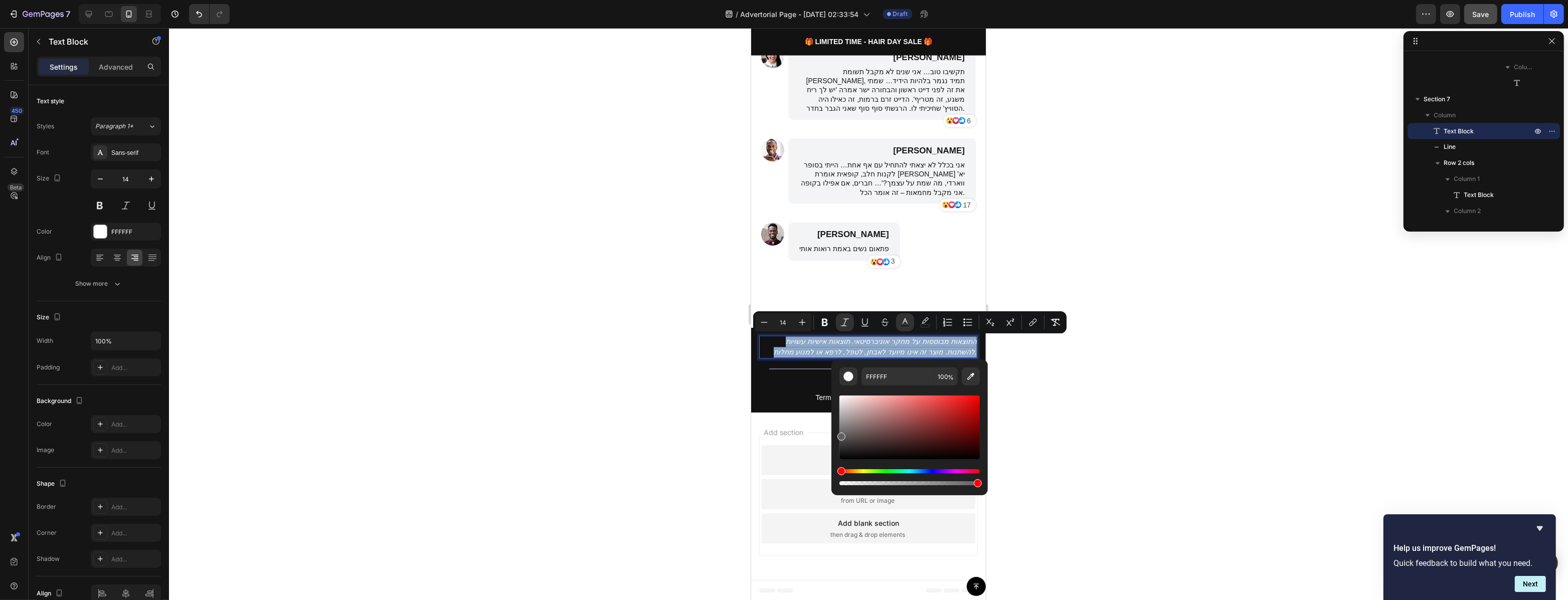
drag, startPoint x: 1604, startPoint y: 440, endPoint x: 825, endPoint y: 441, distance: 779.0
type input "606060"
click at [1065, 368] on div at bounding box center [868, 314] width 1399 height 572
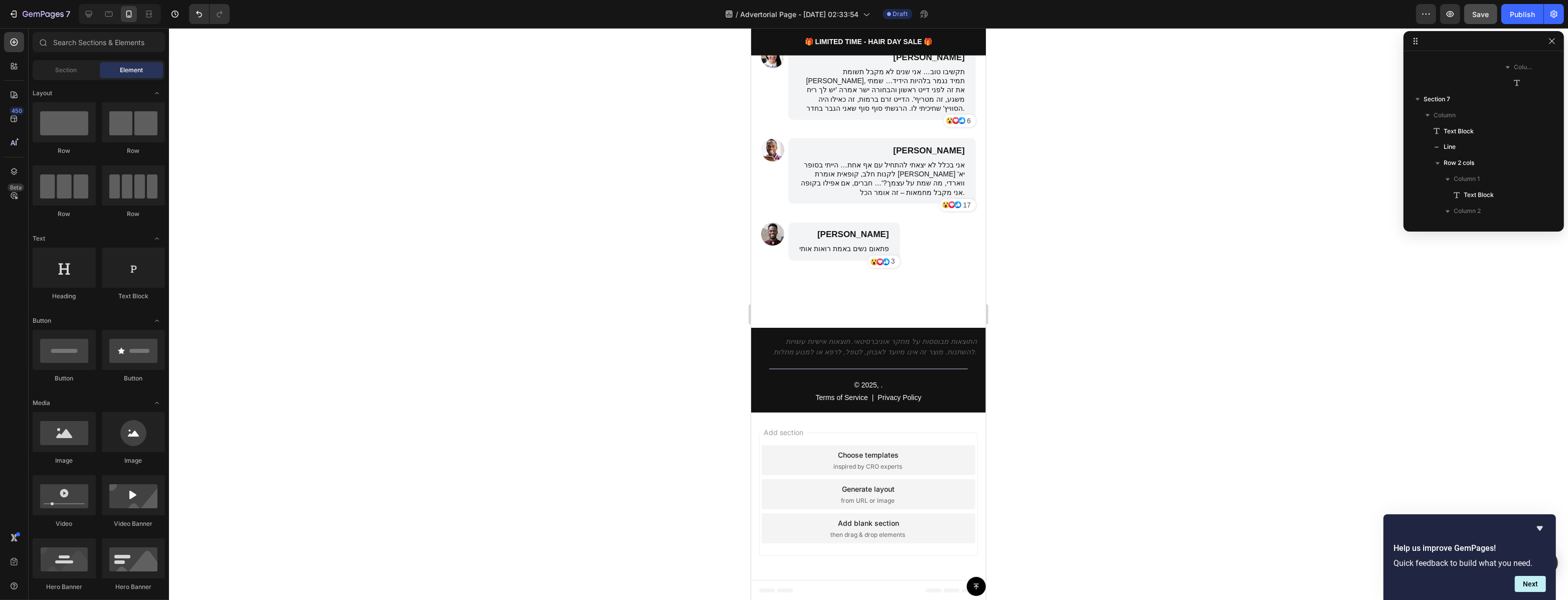
click at [1065, 368] on div at bounding box center [868, 314] width 1399 height 572
click at [933, 346] on p "התוצאות מבוססות על מחקר אוניברסיטאי. תוצאות אישיות עשויות להשתנות. מוצר זה אינו…" at bounding box center [867, 347] width 216 height 21
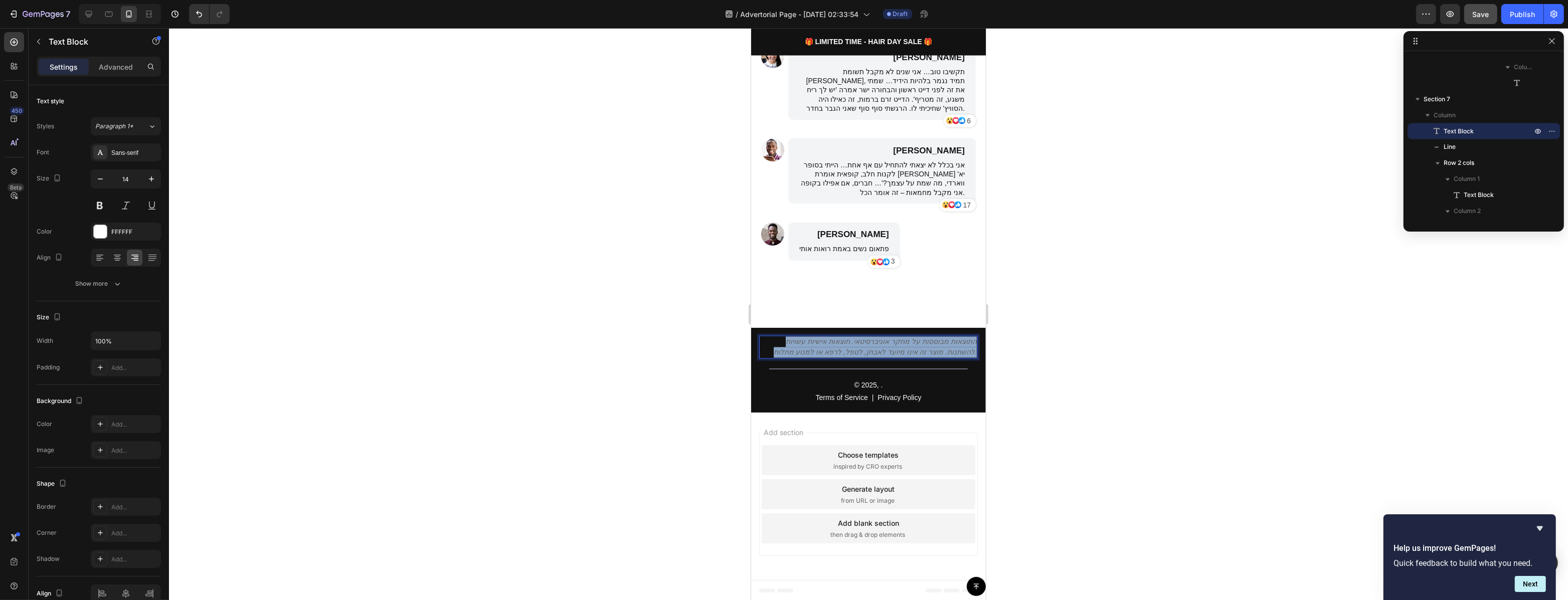
click at [933, 346] on p "התוצאות מבוססות על מחקר אוניברסיטאי. תוצאות אישיות עשויות להשתנות. מוצר זה אינו…" at bounding box center [867, 347] width 216 height 21
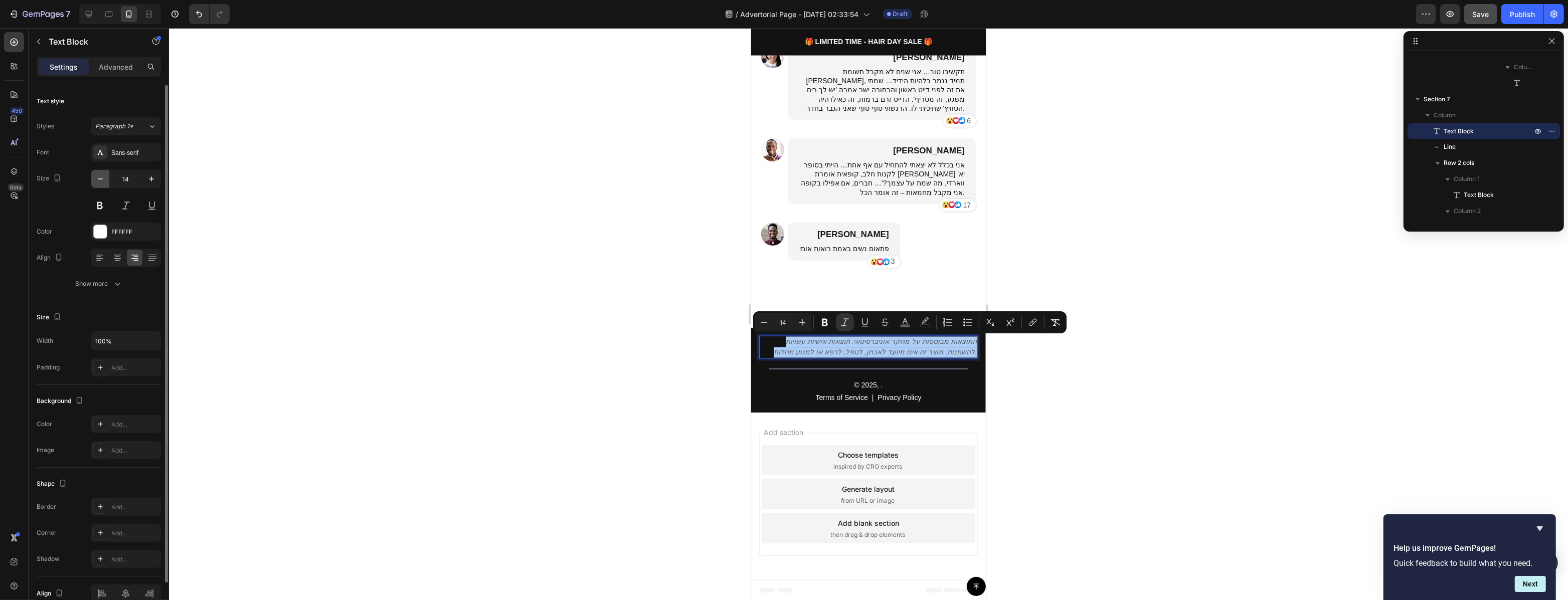
click at [99, 178] on icon "button" at bounding box center [100, 179] width 10 height 10
type input "12"
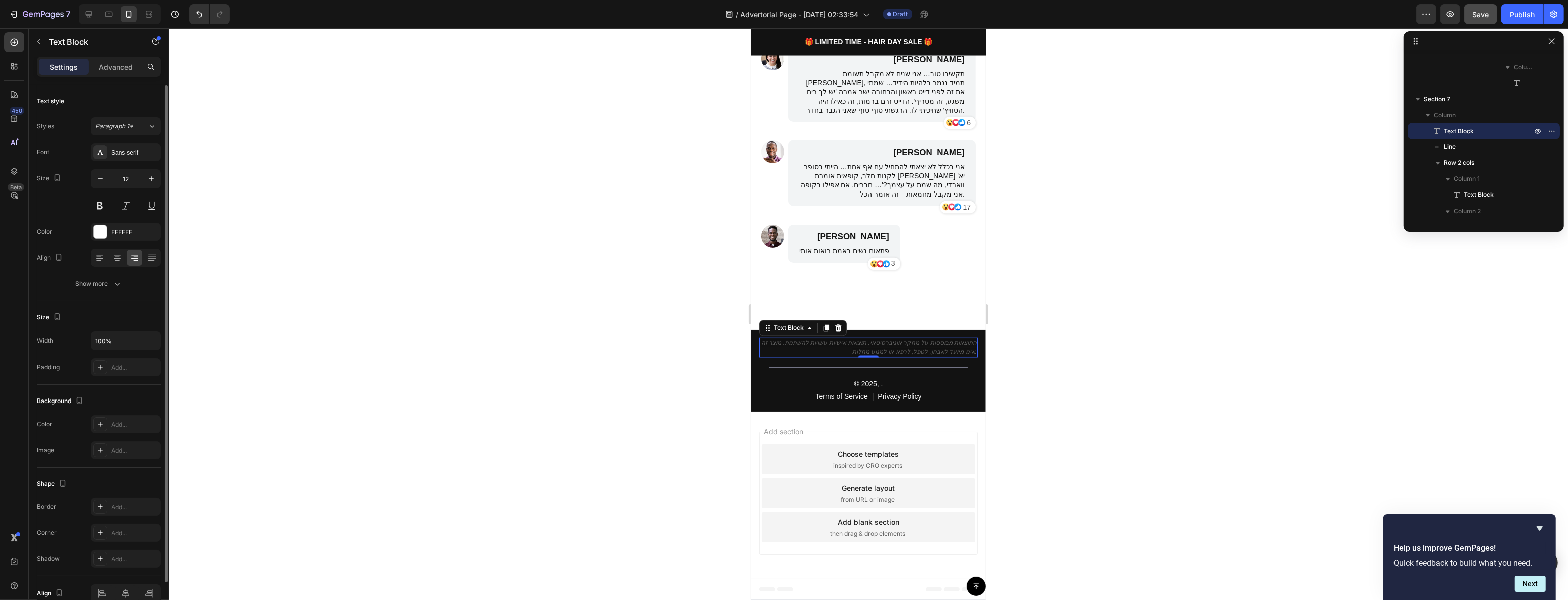
scroll to position [2683, 0]
click at [474, 289] on div at bounding box center [868, 314] width 1399 height 572
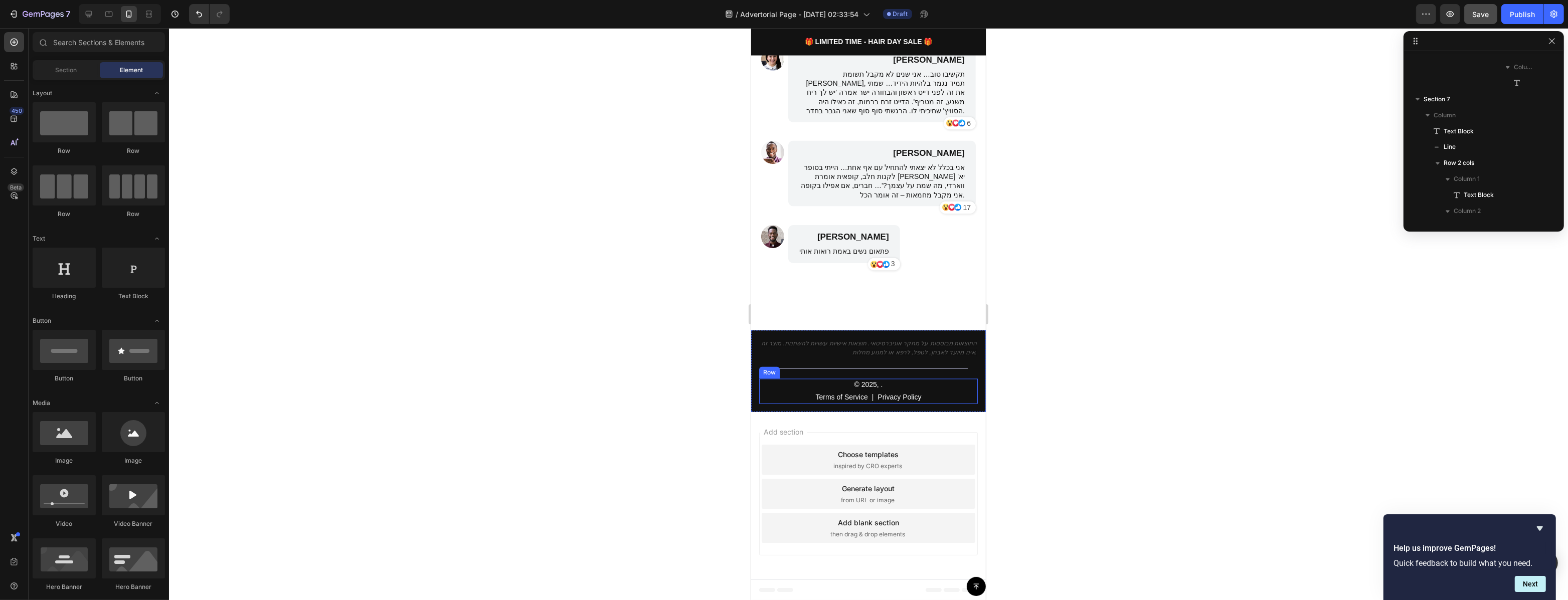
click at [923, 396] on div "© 2025, . Text Block Terms of Service Text Block | Text Block Privacy Policy Te…" at bounding box center [868, 391] width 218 height 25
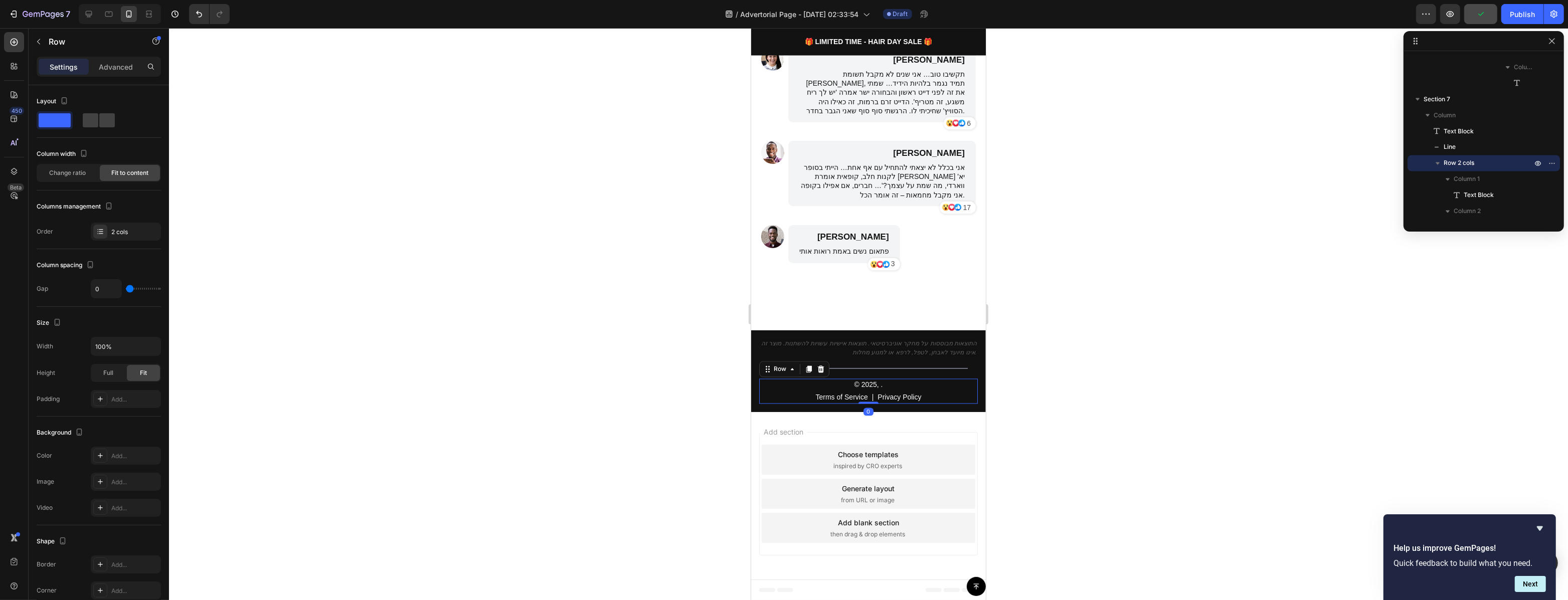
click at [1056, 386] on div at bounding box center [868, 314] width 1399 height 572
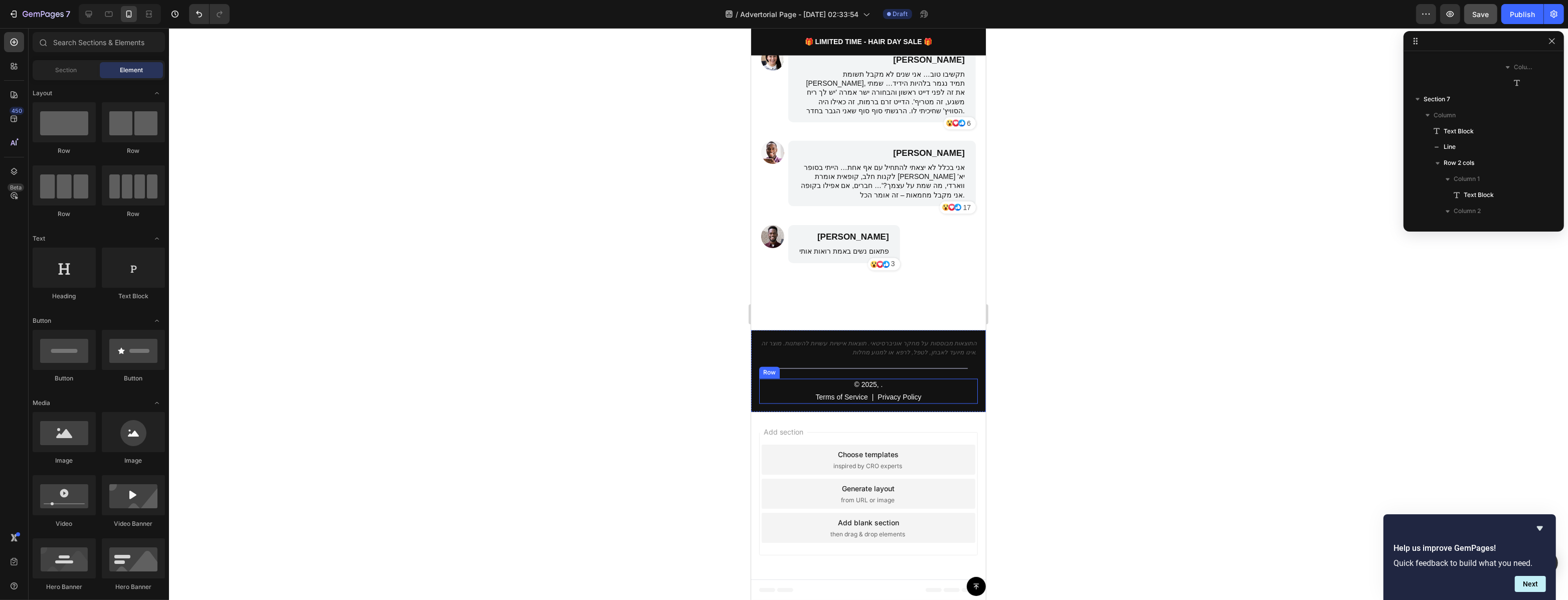
click at [953, 402] on div "© 2025, . Text Block Terms of Service Text Block | Text Block Privacy Policy Te…" at bounding box center [868, 391] width 218 height 25
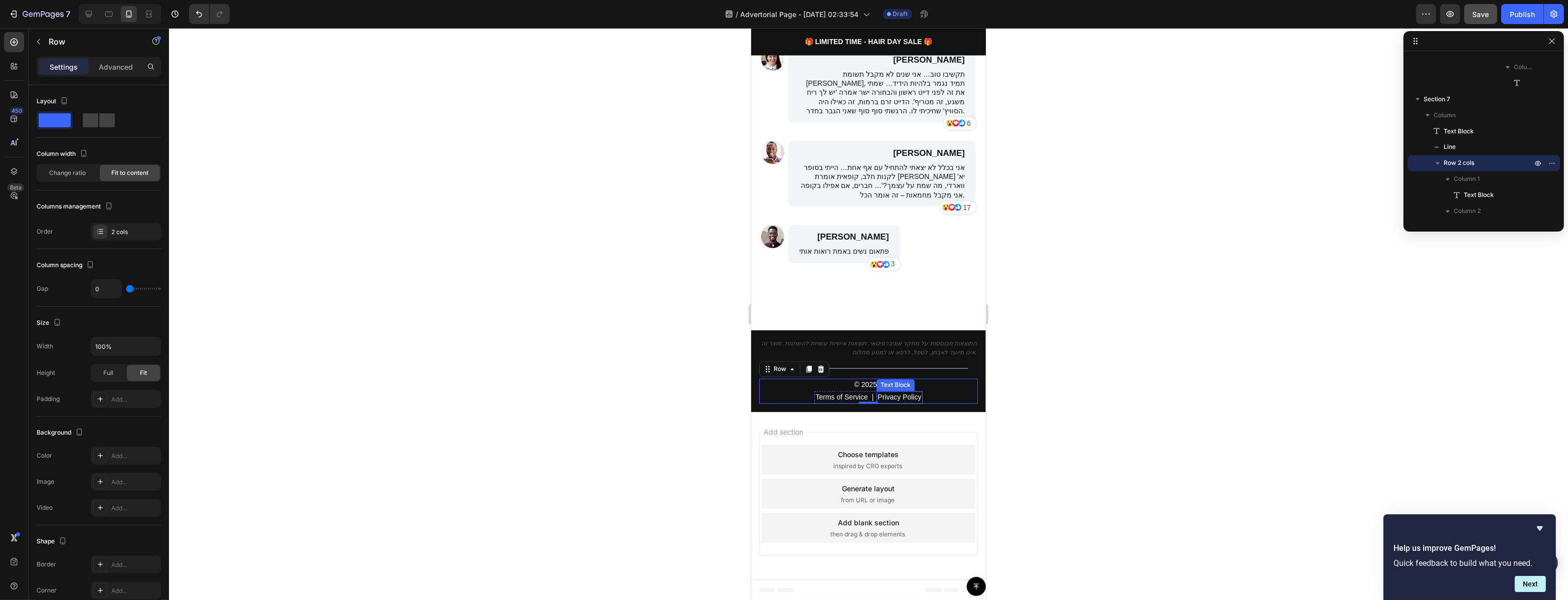
click at [893, 394] on p "Privacy Policy" at bounding box center [898, 398] width 44 height 11
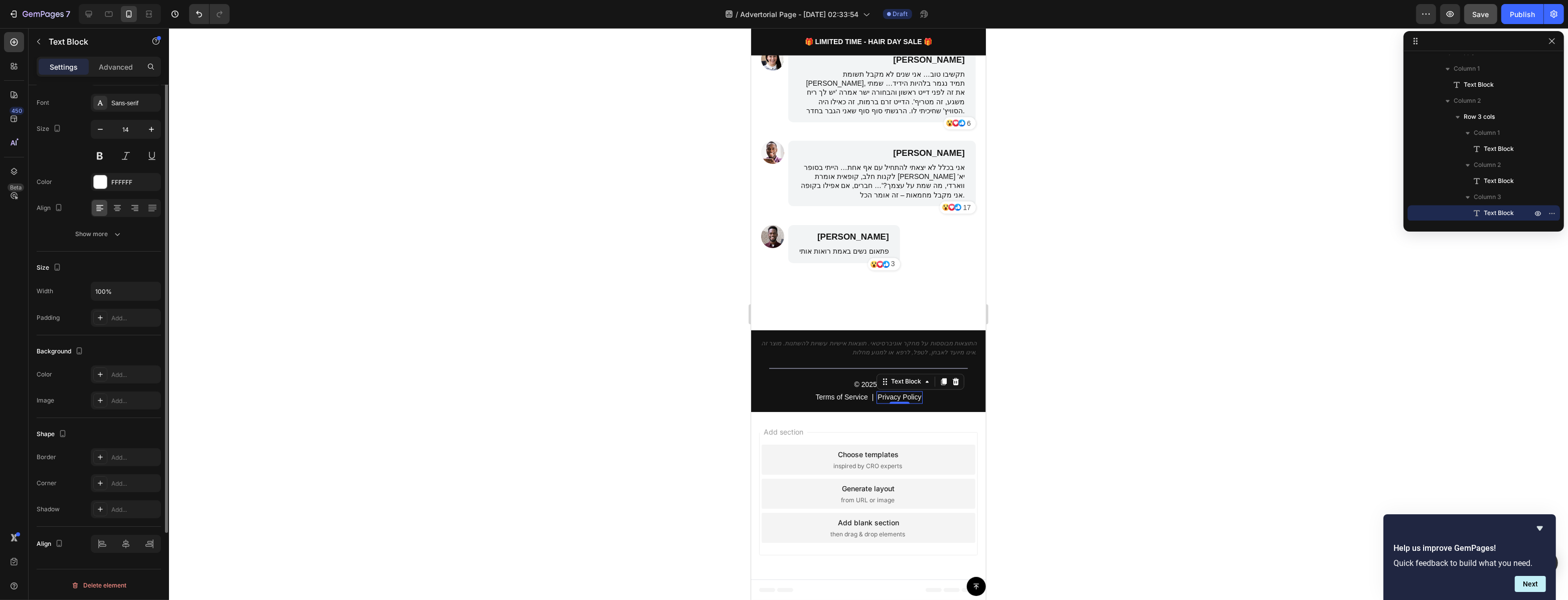
scroll to position [0, 0]
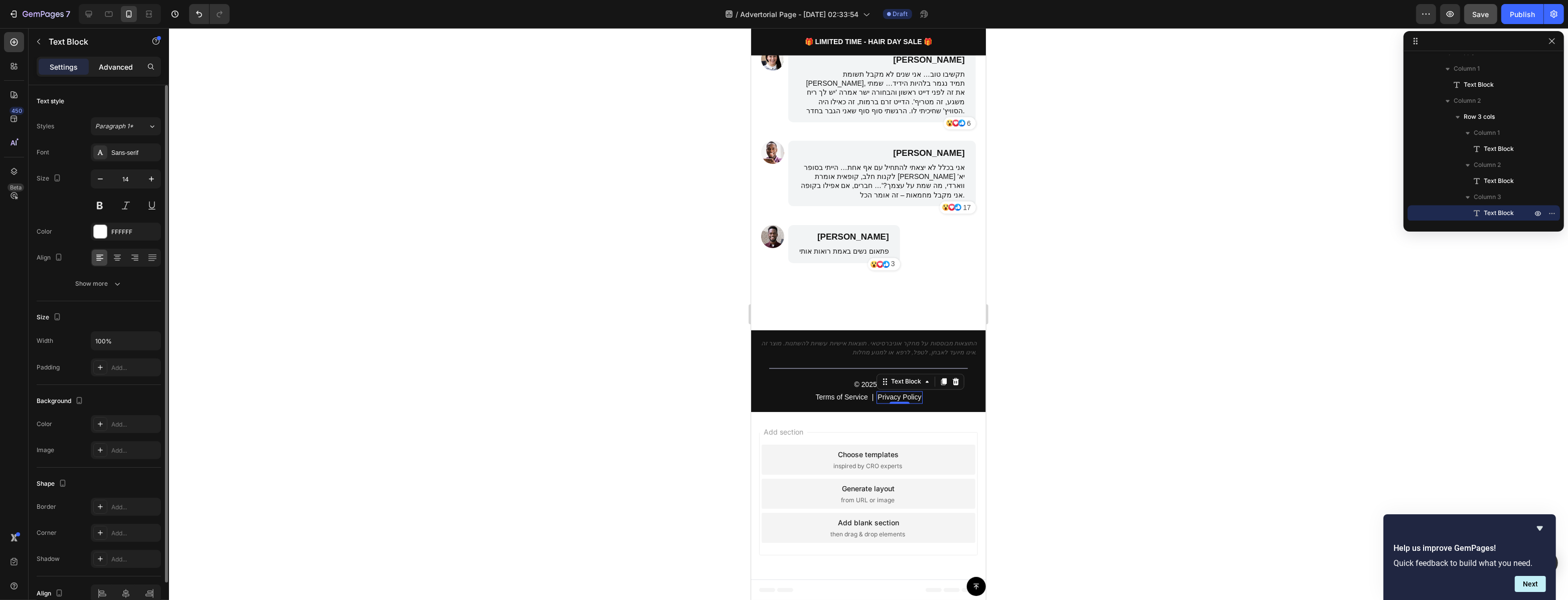
click at [118, 70] on p "Advanced" at bounding box center [116, 67] width 34 height 11
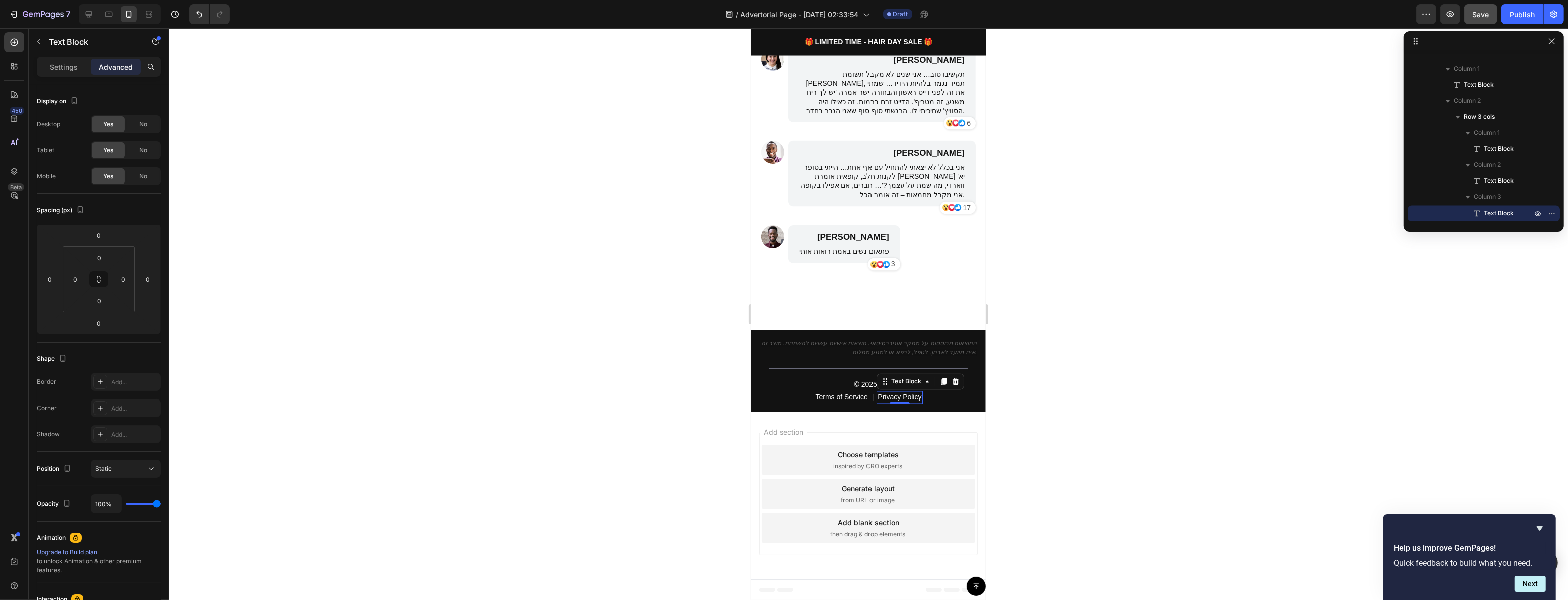
click at [580, 277] on div at bounding box center [868, 314] width 1399 height 572
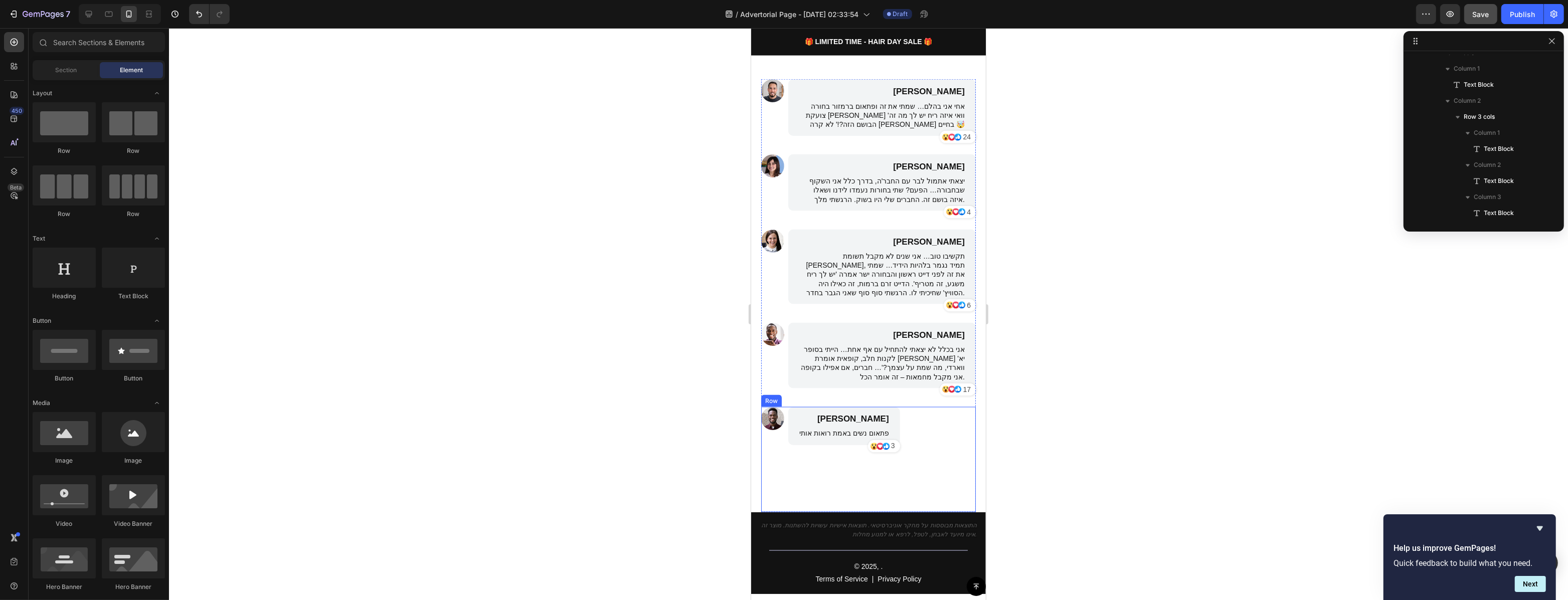
scroll to position [2500, 0]
click at [901, 531] on icon "התוצאות מבוססות על מחקר אוניברסיטאי. תוצאות אישיות עשויות להשתנות. מוצר זה אינו…" at bounding box center [868, 531] width 216 height 16
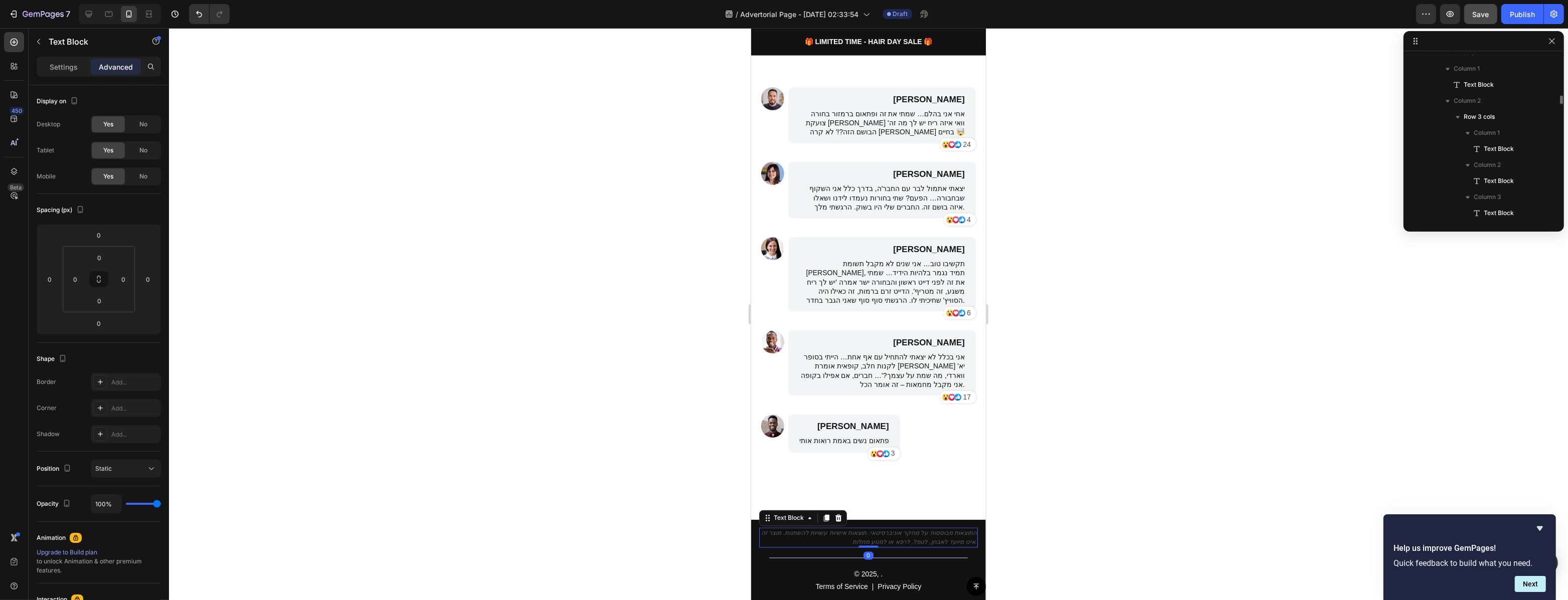
scroll to position [2788, 0]
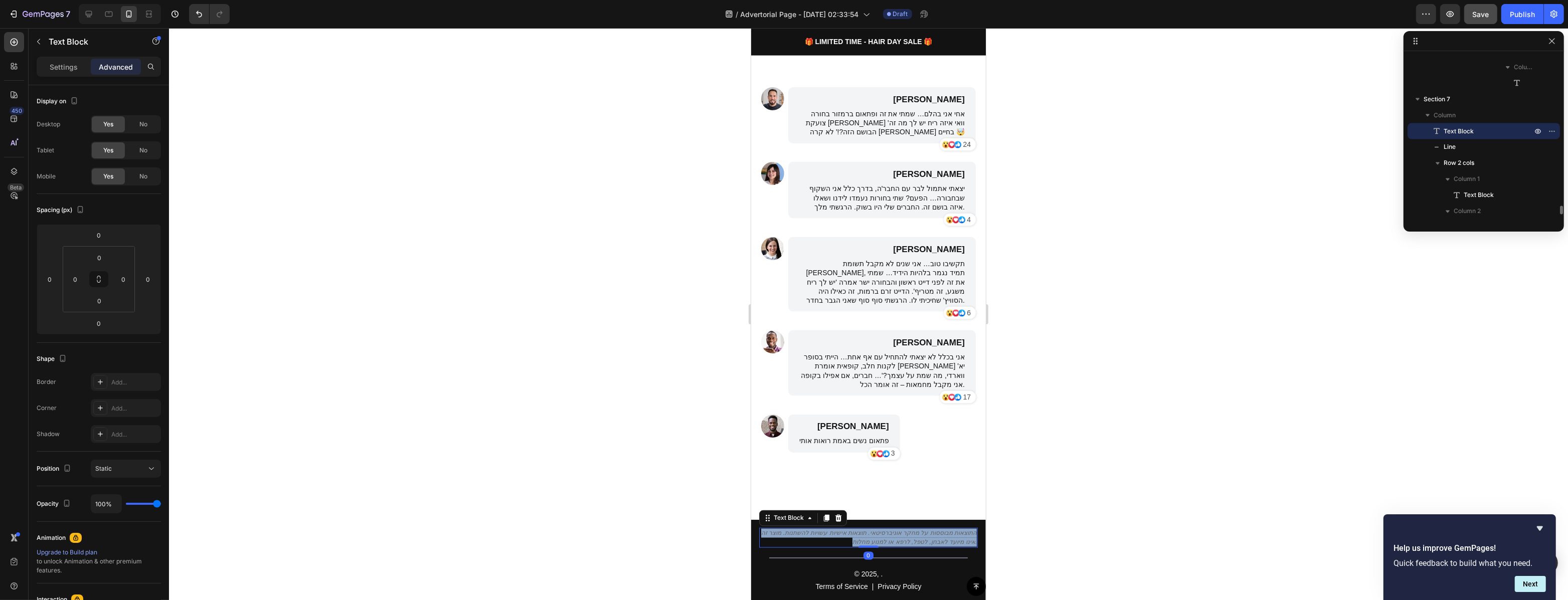
click at [901, 531] on icon "התוצאות מבוססות על מחקר אוניברסיטאי. תוצאות אישיות עשויות להשתנות. מוצר זה אינו…" at bounding box center [868, 538] width 216 height 16
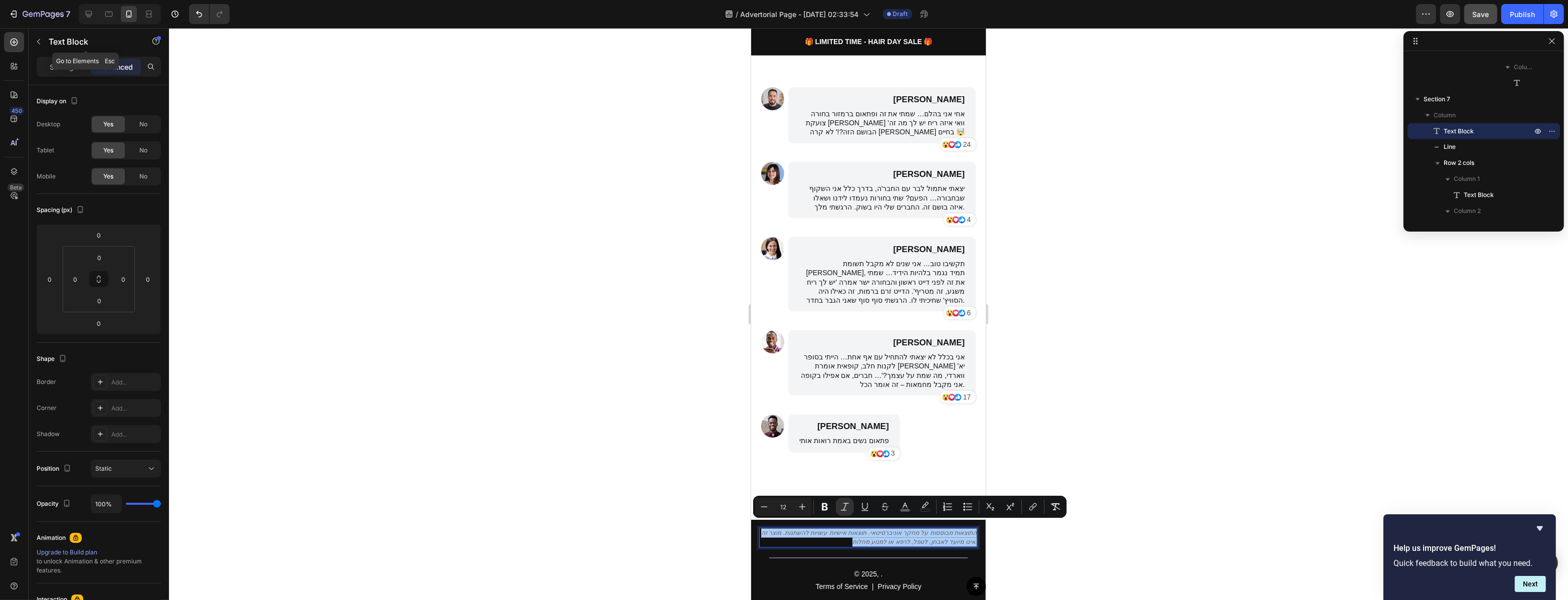
drag, startPoint x: 45, startPoint y: 50, endPoint x: 50, endPoint y: 56, distance: 7.8
click at [45, 50] on div "Text Block" at bounding box center [86, 42] width 114 height 26
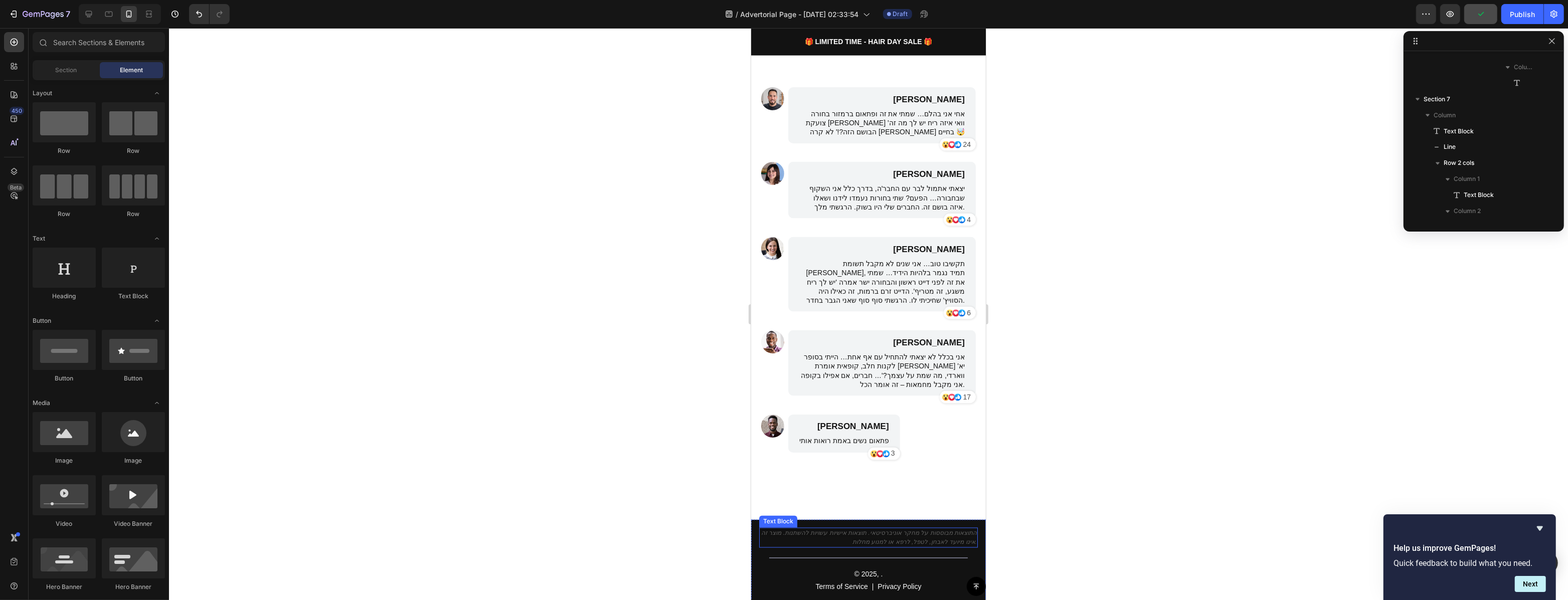
click at [893, 530] on icon "התוצאות מבוססות על מחקר אוניברסיטאי. תוצאות אישיות עשויות להשתנות. מוצר זה אינו…" at bounding box center [868, 538] width 216 height 16
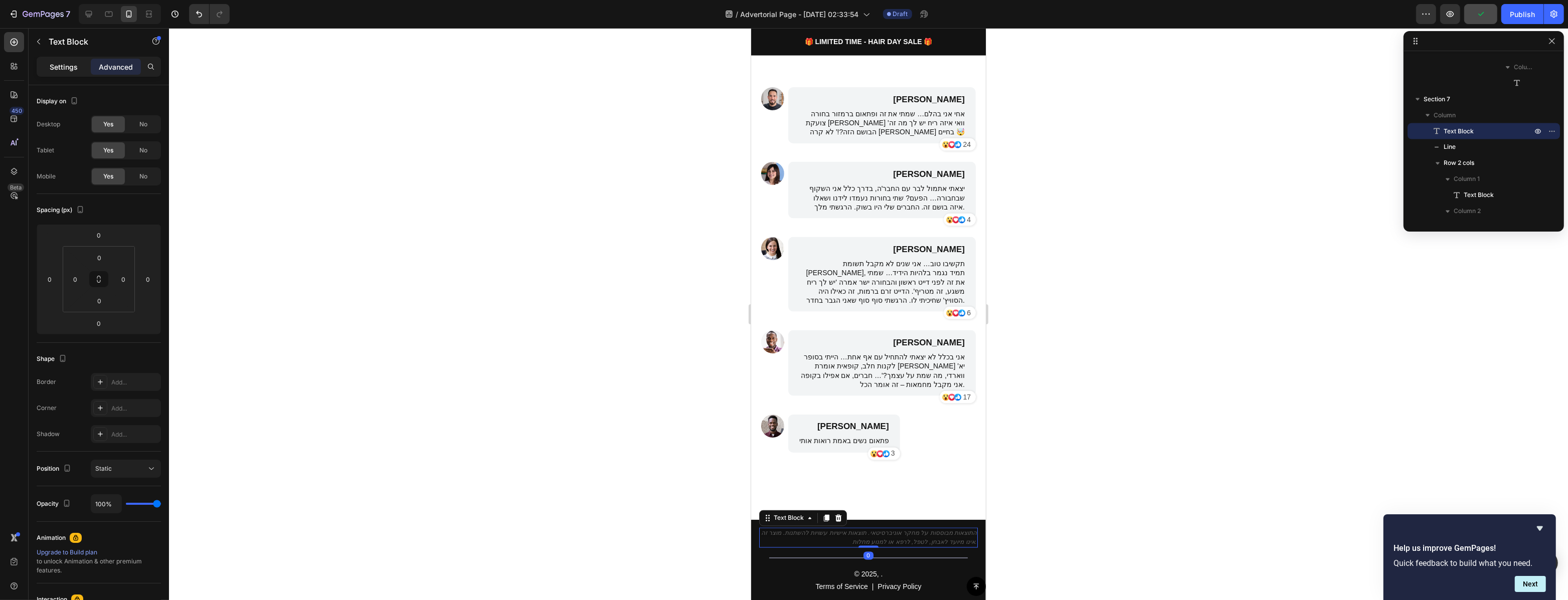
click at [78, 66] on div "Settings" at bounding box center [64, 67] width 50 height 16
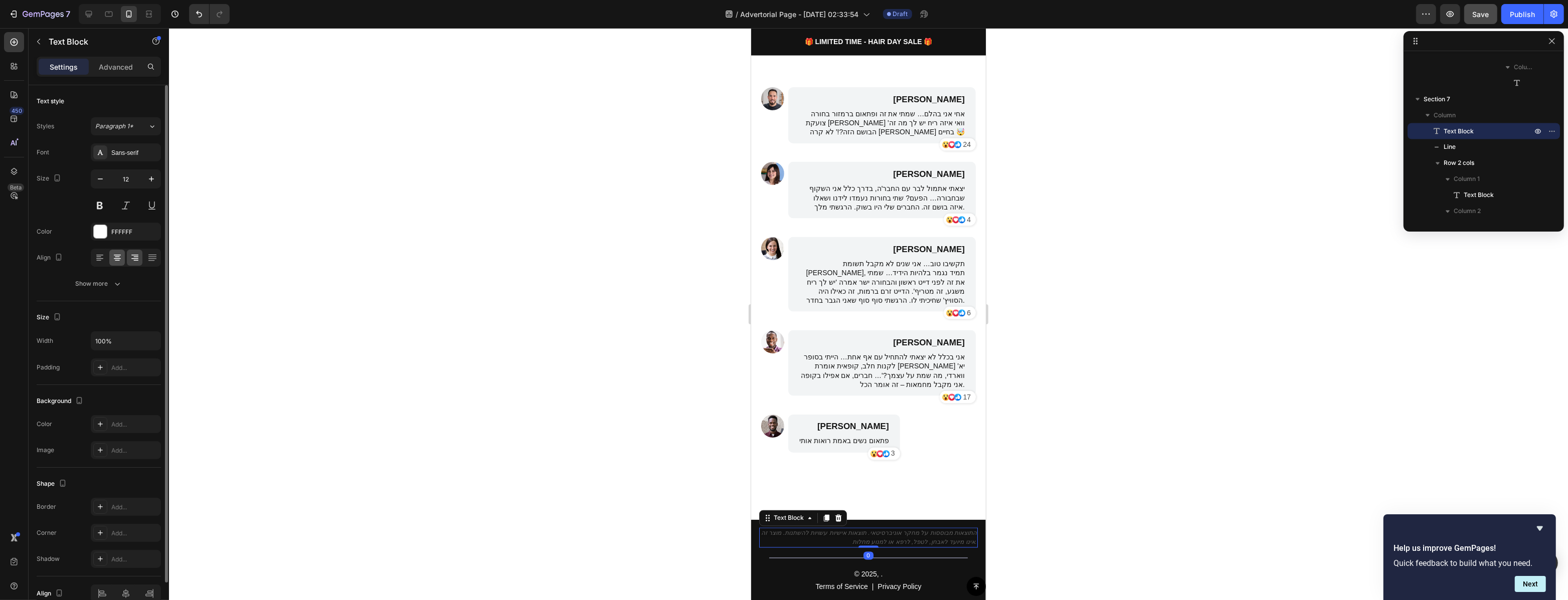
click at [119, 256] on icon at bounding box center [117, 257] width 10 height 10
click at [101, 230] on div at bounding box center [100, 231] width 13 height 13
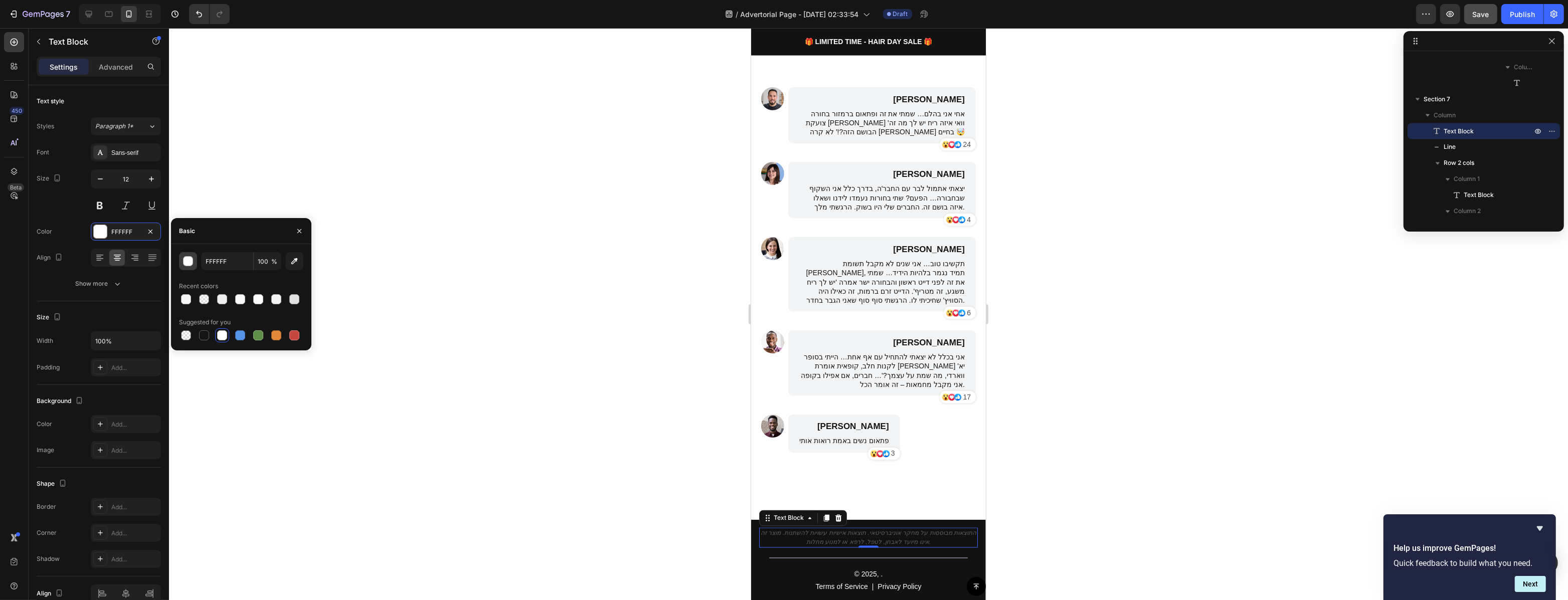
click at [189, 264] on div "button" at bounding box center [188, 261] width 10 height 10
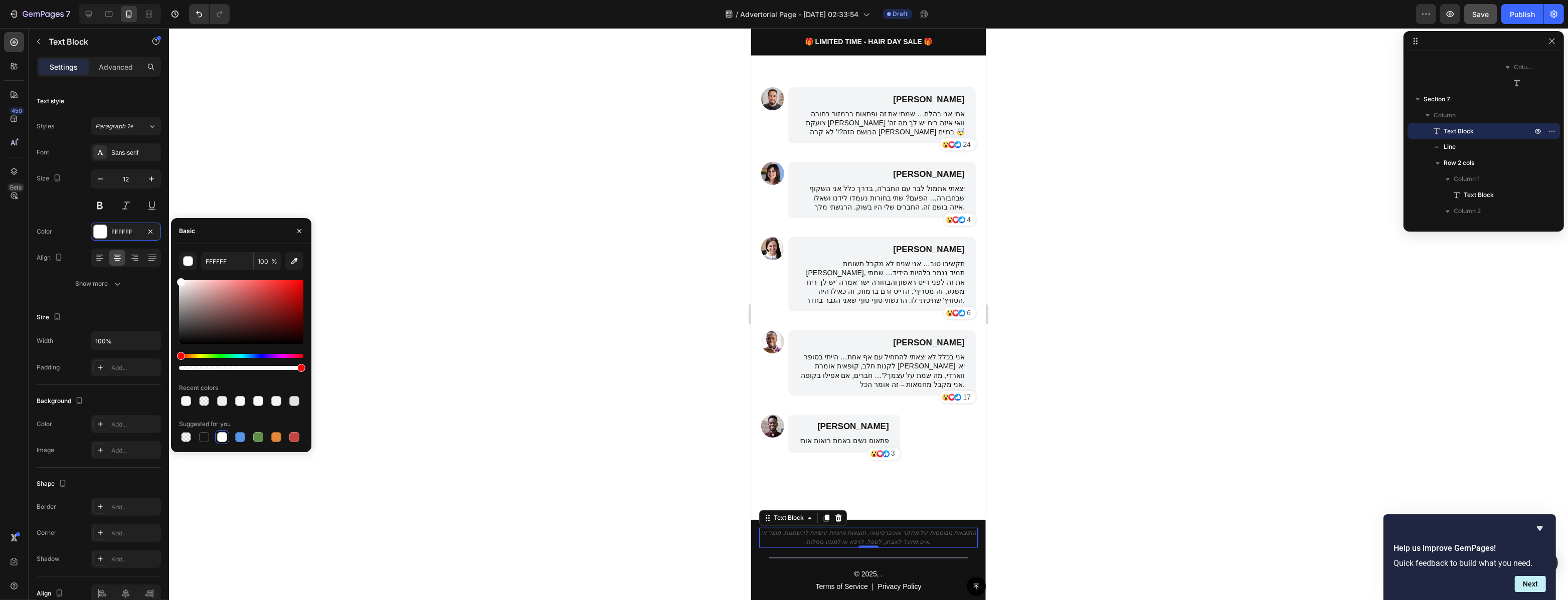
click at [1064, 451] on div at bounding box center [868, 314] width 1399 height 572
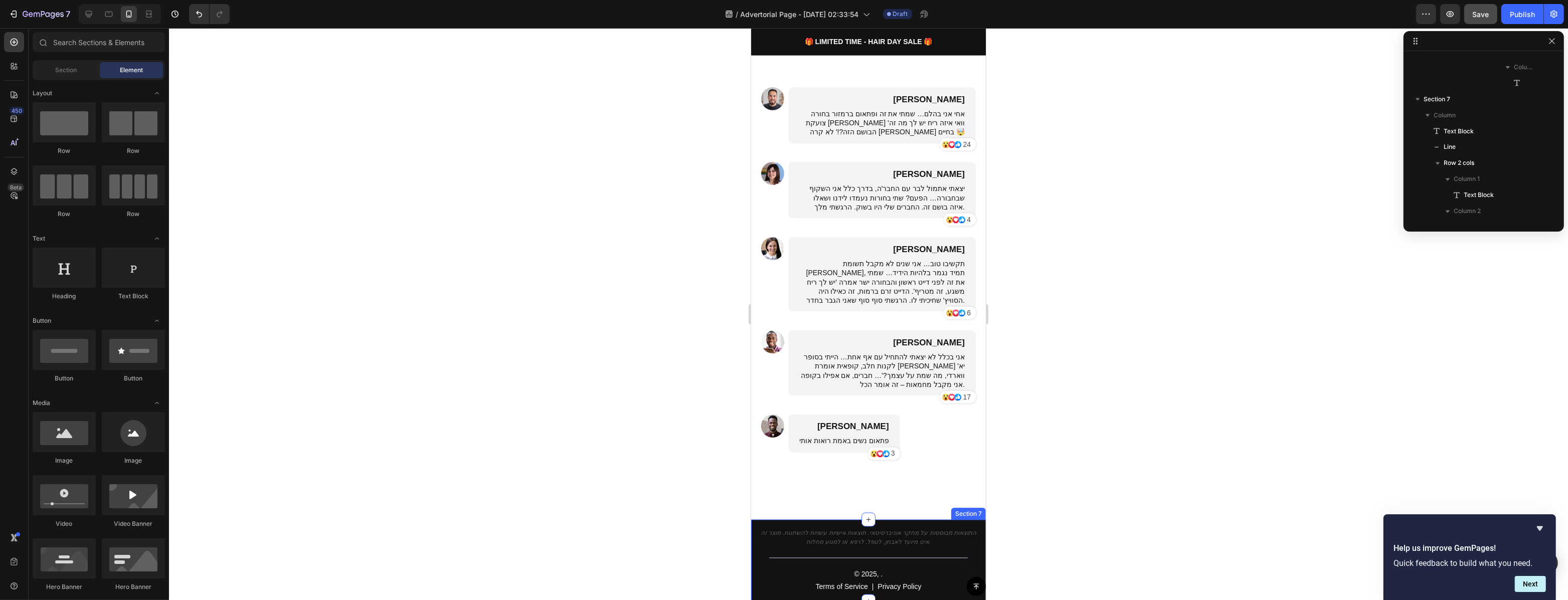
click at [915, 530] on icon "התוצאות מבוססות על מחקר אוניברסיטאי. תוצאות אישיות עשויות להשתנות. מוצר זה אינו…" at bounding box center [868, 538] width 216 height 16
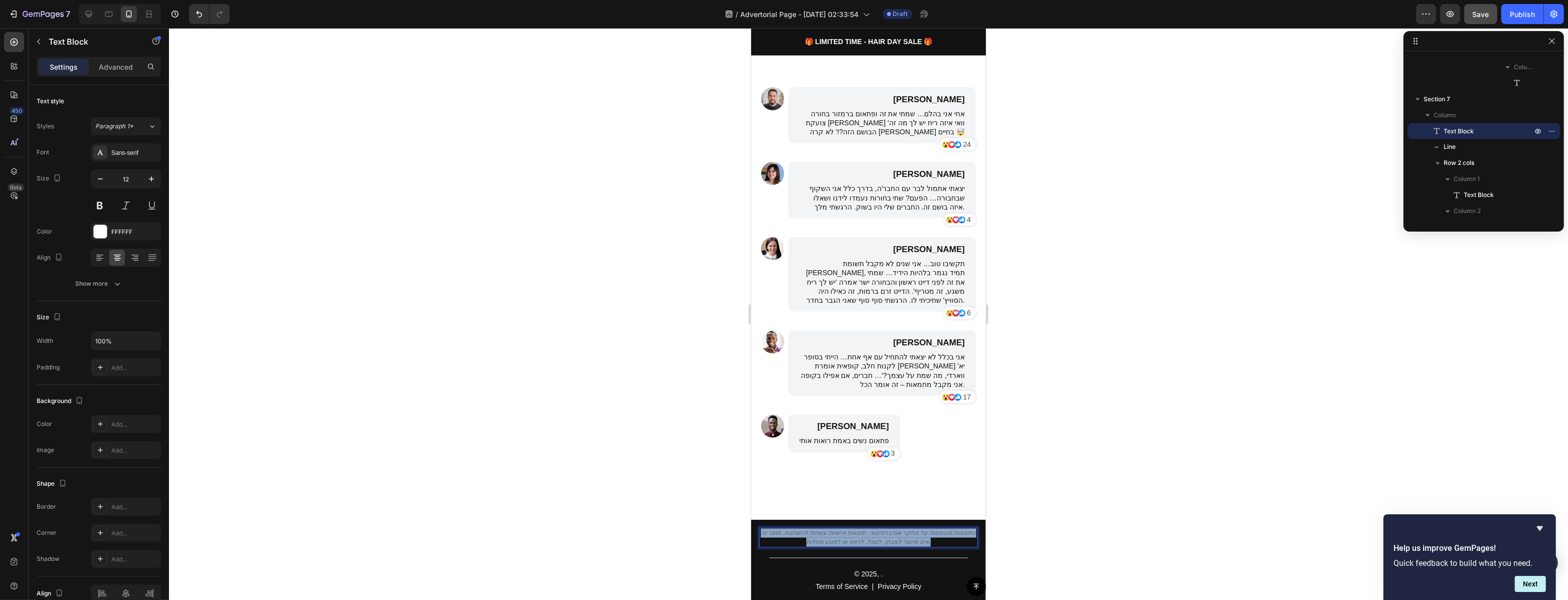
click at [915, 530] on icon "התוצאות מבוססות על מחקר אוניברסיטאי. תוצאות אישיות עשויות להשתנות. מוצר זה אינו…" at bounding box center [868, 538] width 216 height 16
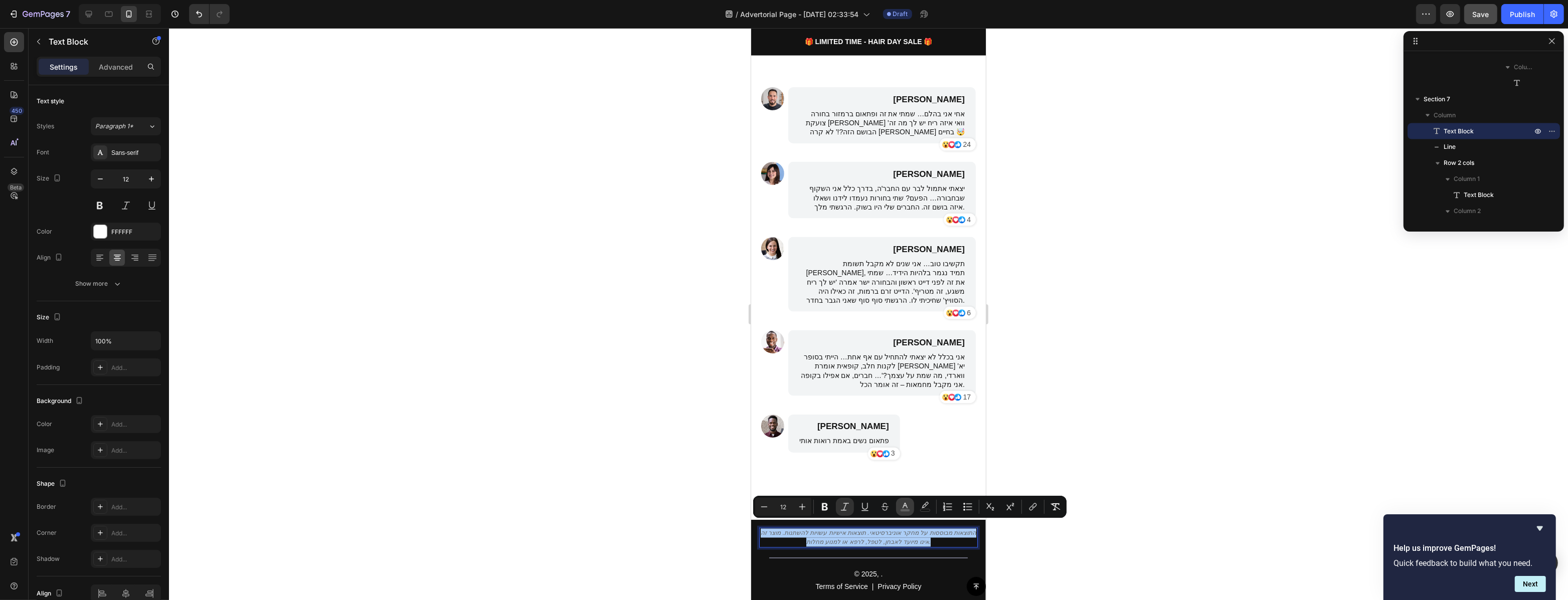
click at [907, 506] on icon "Editor contextual toolbar" at bounding box center [905, 506] width 5 height 5
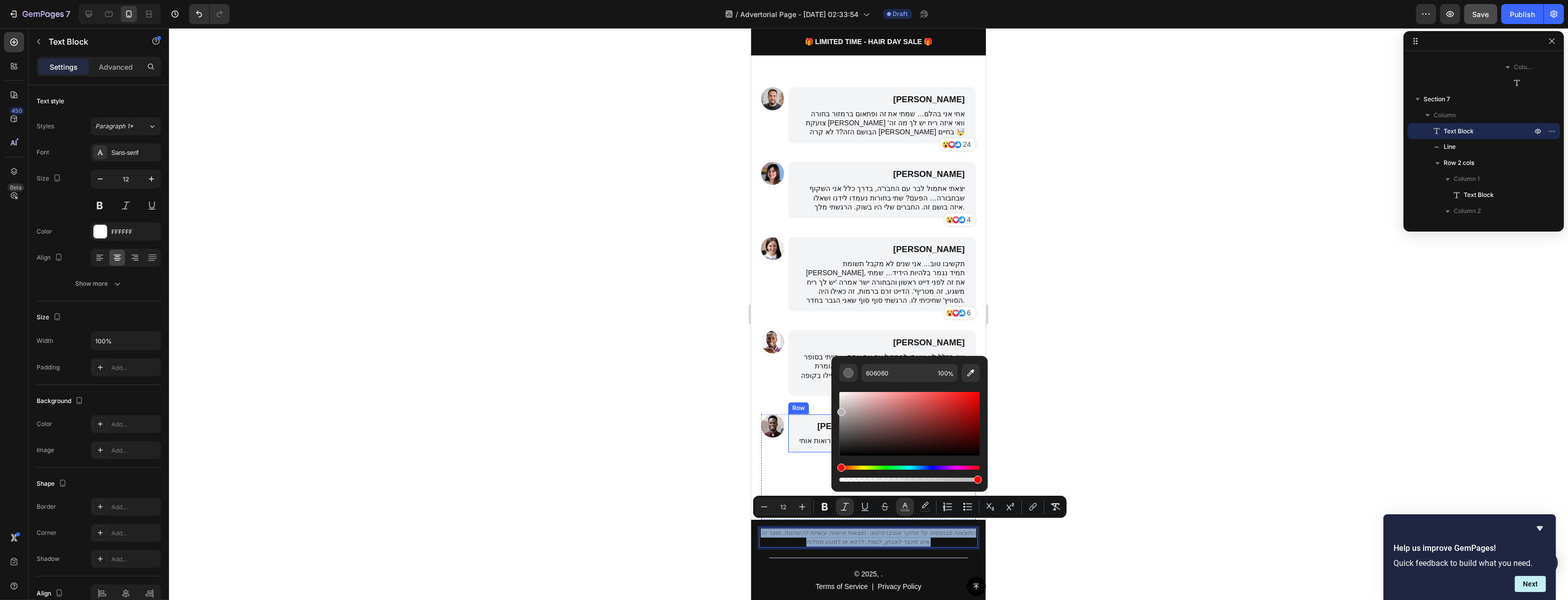
type input "B5B5B5"
drag, startPoint x: 1592, startPoint y: 449, endPoint x: 1674, endPoint y: 436, distance: 83.0
click at [1077, 408] on div at bounding box center [868, 314] width 1399 height 572
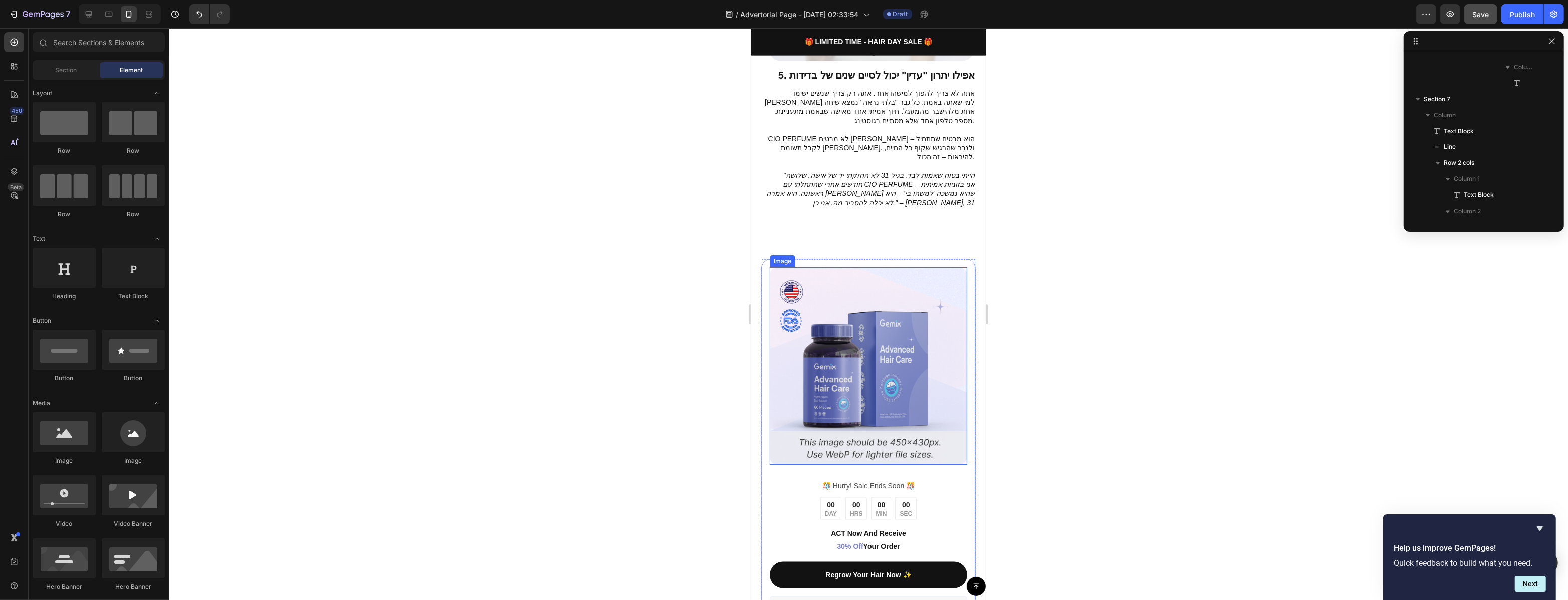
scroll to position [2044, 0]
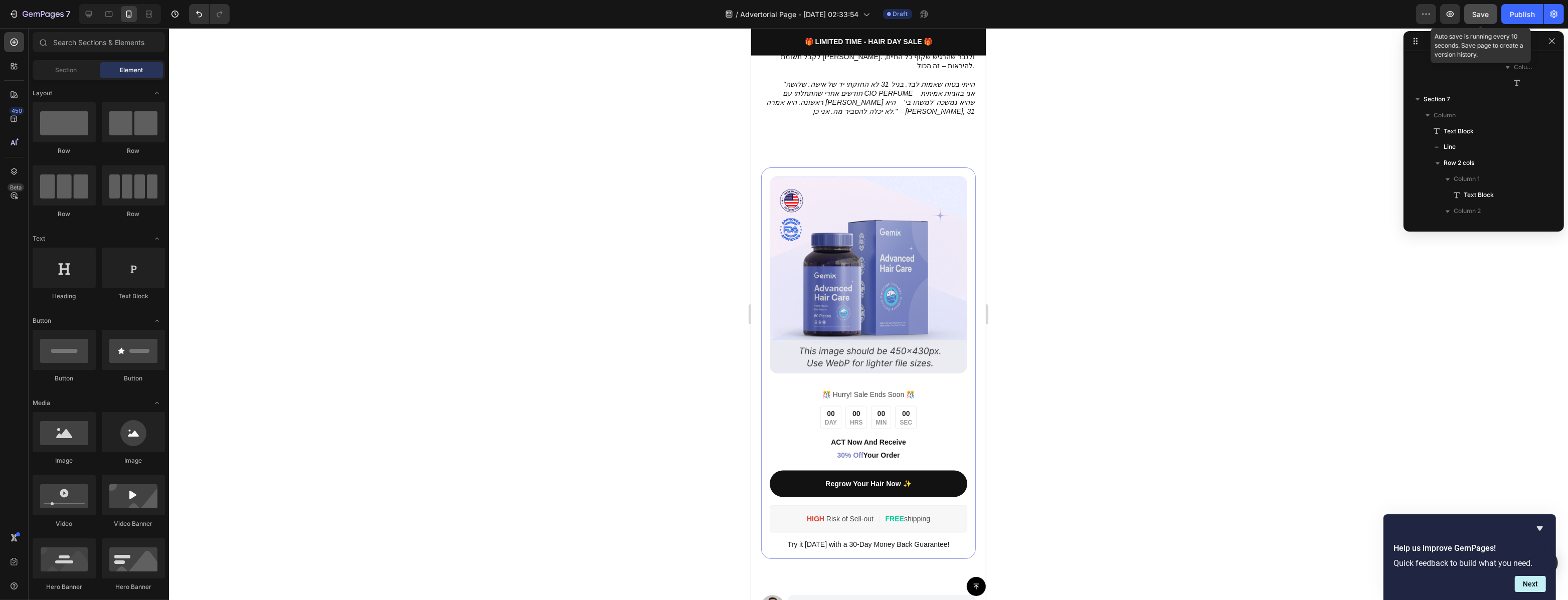
click at [1486, 17] on span "Save" at bounding box center [1480, 14] width 17 height 9
click at [1452, 13] on icon "button" at bounding box center [1449, 13] width 10 height 10
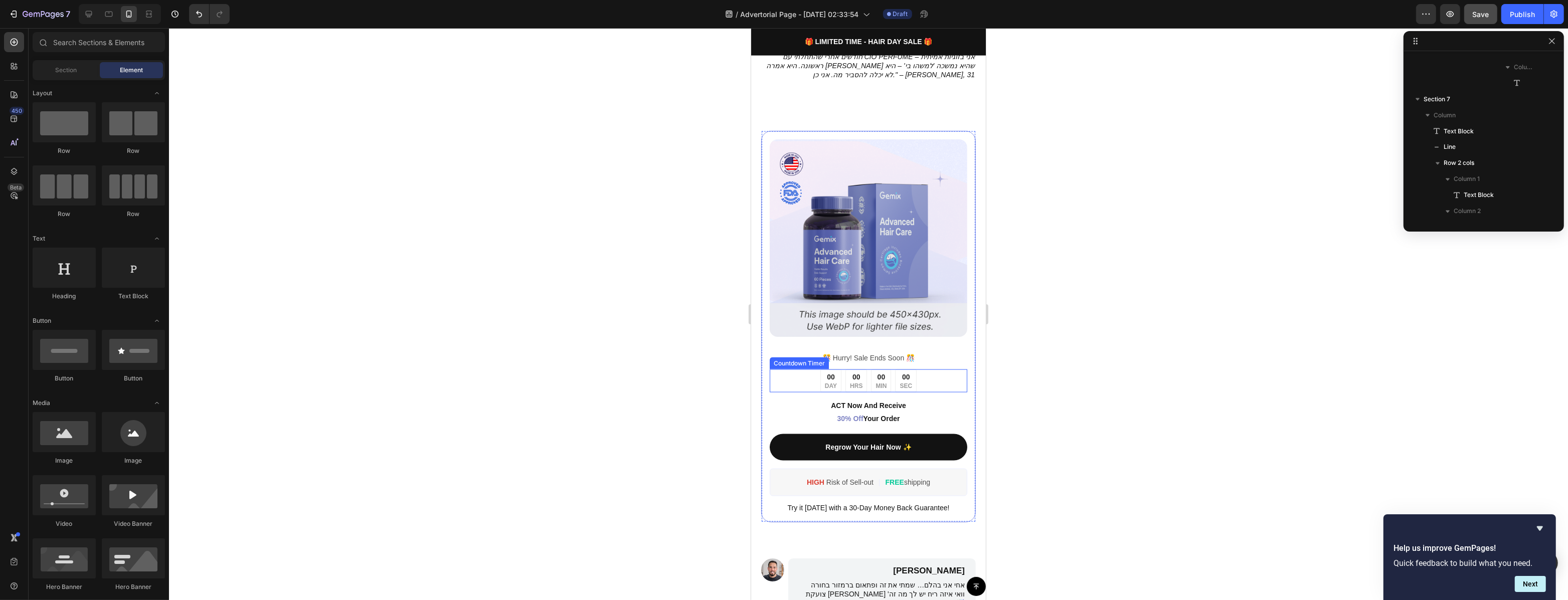
scroll to position [2135, 0]
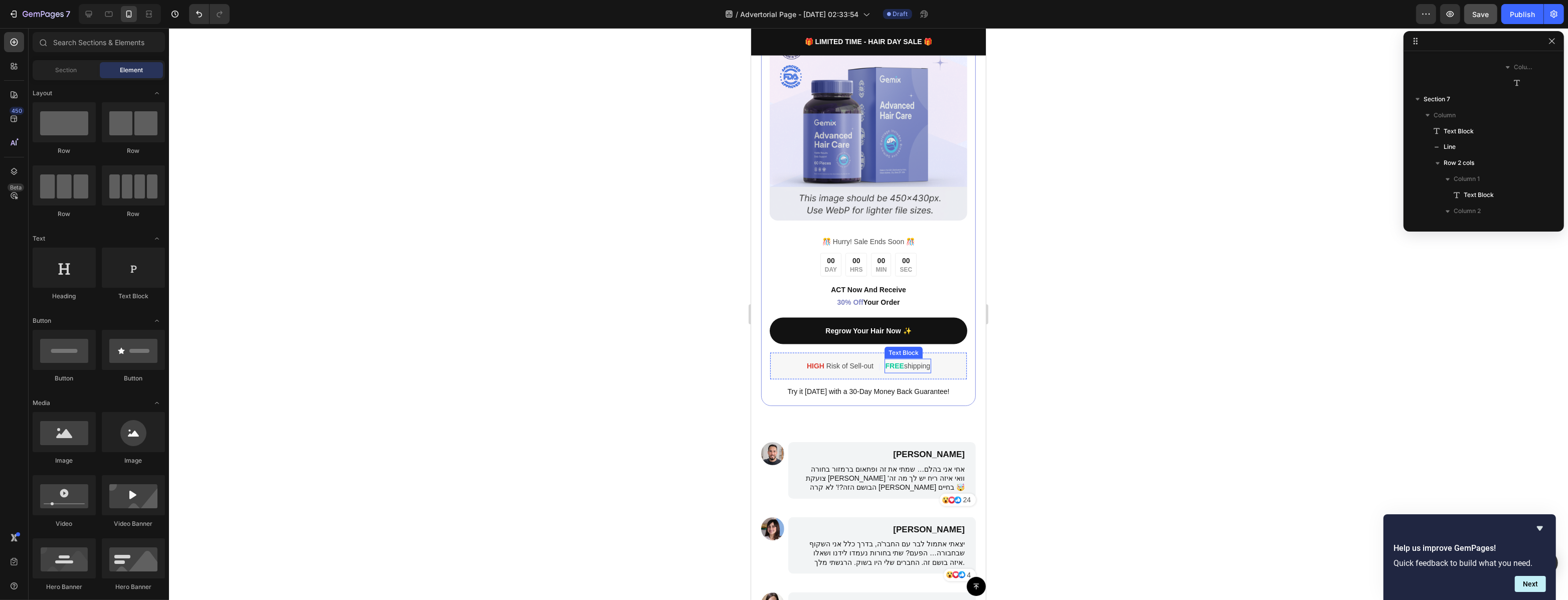
click at [907, 362] on p "FREE shipping" at bounding box center [907, 366] width 45 height 13
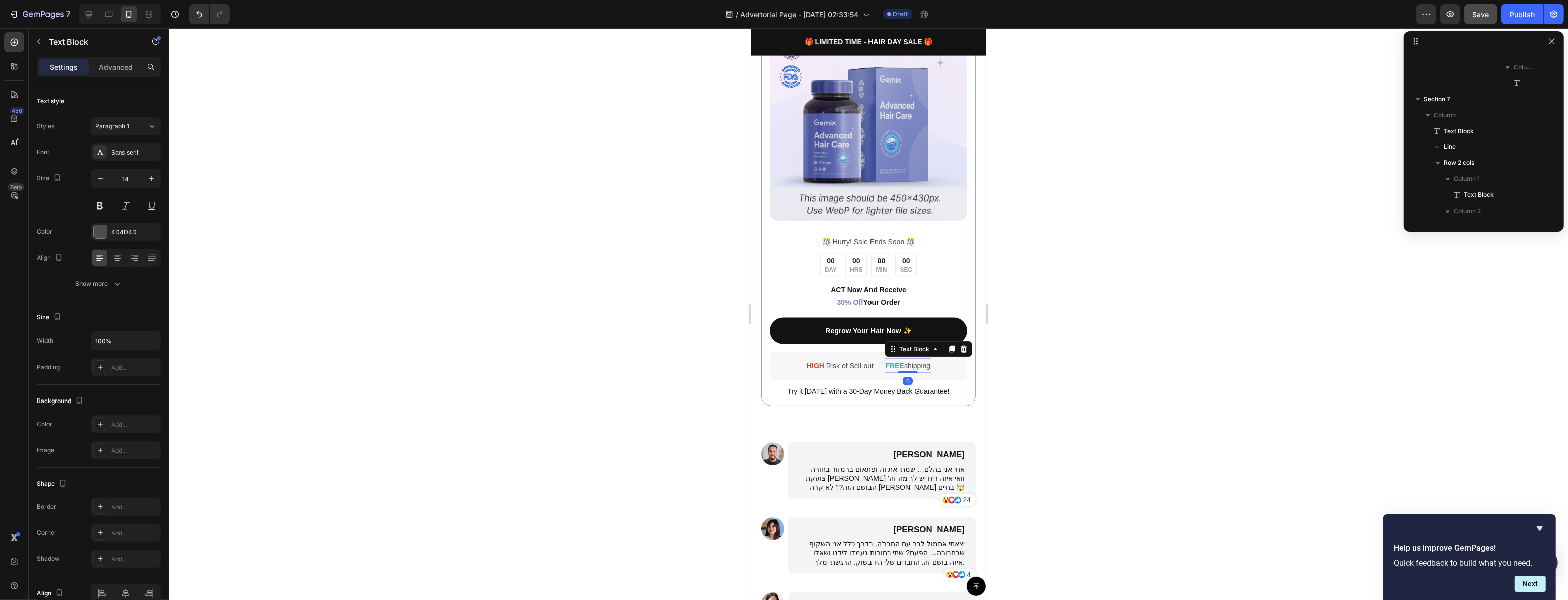
scroll to position [1136, 0]
click at [907, 362] on p "FREE shipping" at bounding box center [907, 366] width 45 height 13
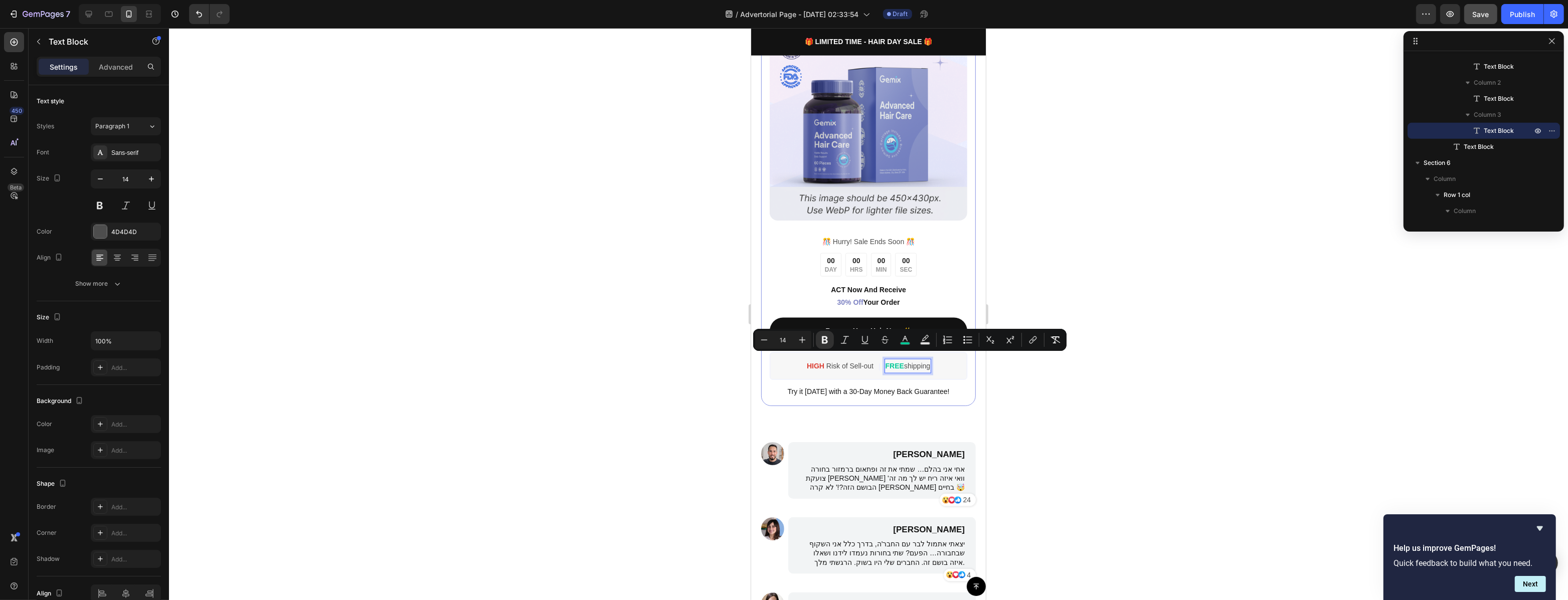
click at [896, 362] on strong "FREE" at bounding box center [894, 366] width 19 height 8
click at [893, 362] on strong "FREE" at bounding box center [894, 366] width 19 height 8
click at [893, 361] on p "משלוח shipping" at bounding box center [907, 366] width 49 height 13
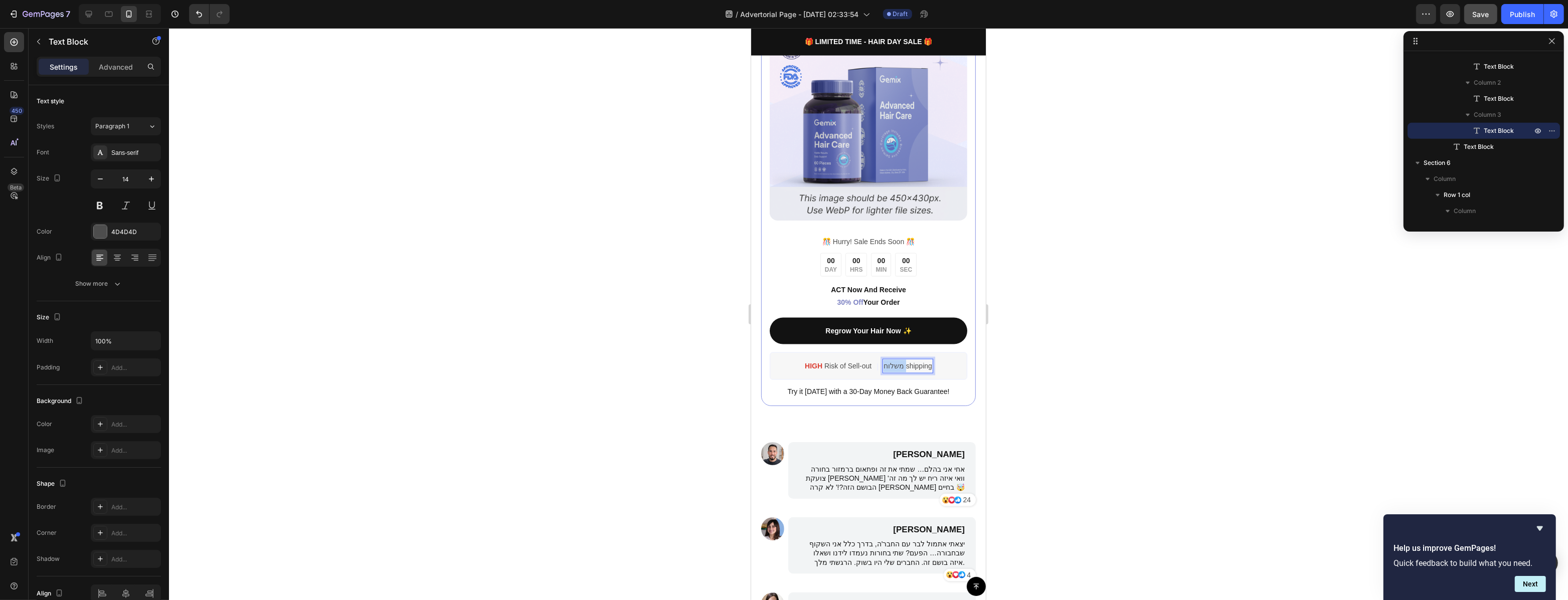
click at [893, 361] on p "משלוח shipping" at bounding box center [907, 366] width 49 height 13
click at [909, 360] on p "משלוח חינם" at bounding box center [907, 366] width 36 height 13
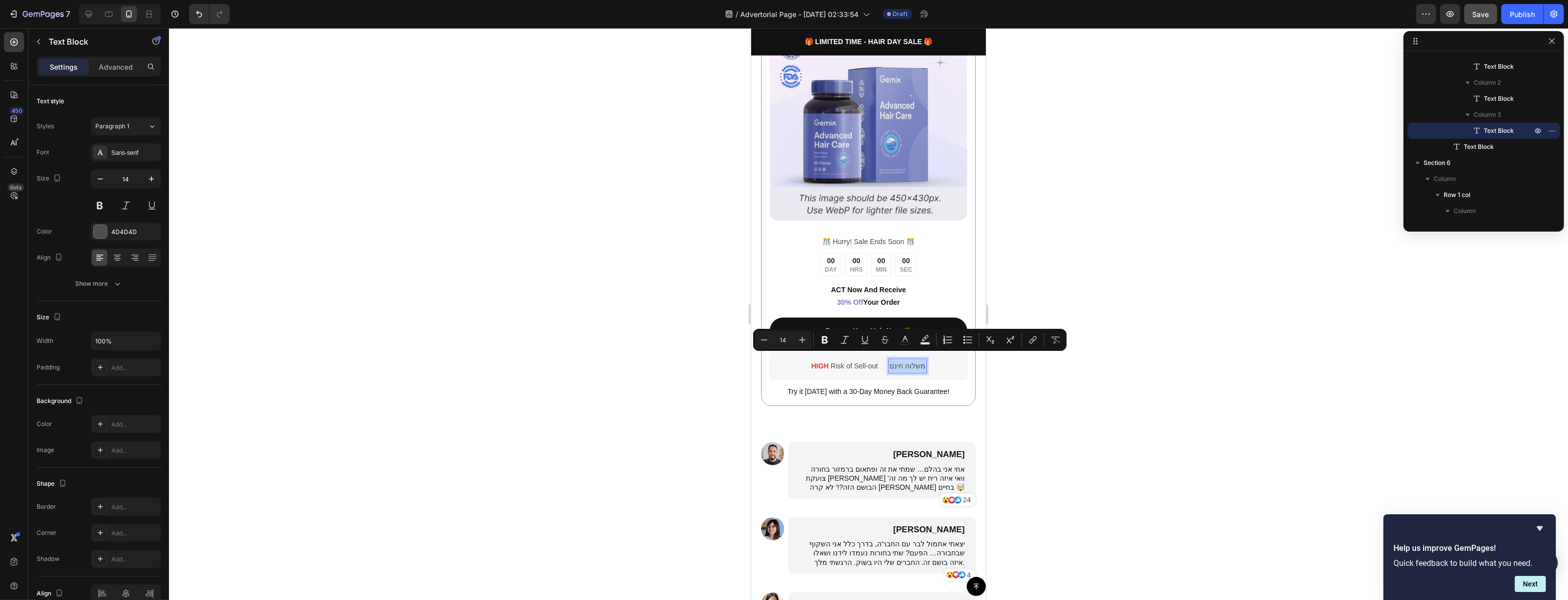
click at [907, 362] on p "משלוח חינם" at bounding box center [907, 366] width 36 height 13
click at [907, 342] on icon "Editor contextual toolbar" at bounding box center [905, 340] width 10 height 10
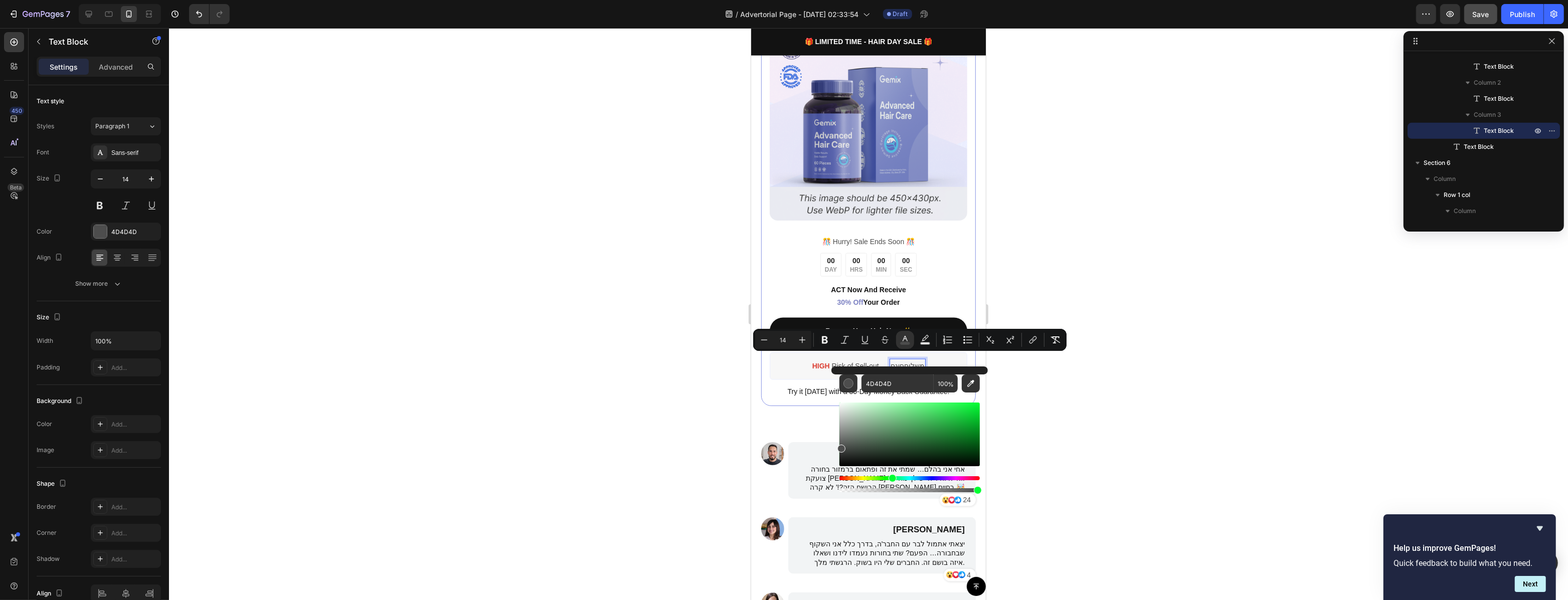
click at [891, 477] on div "Hue" at bounding box center [910, 478] width 141 height 4
drag, startPoint x: 927, startPoint y: 451, endPoint x: 945, endPoint y: 439, distance: 21.6
click at [945, 439] on div "Editor contextual toolbar" at bounding box center [910, 434] width 141 height 64
drag, startPoint x: 949, startPoint y: 439, endPoint x: 961, endPoint y: 406, distance: 35.1
click at [955, 409] on div "Editor contextual toolbar" at bounding box center [951, 413] width 8 height 8
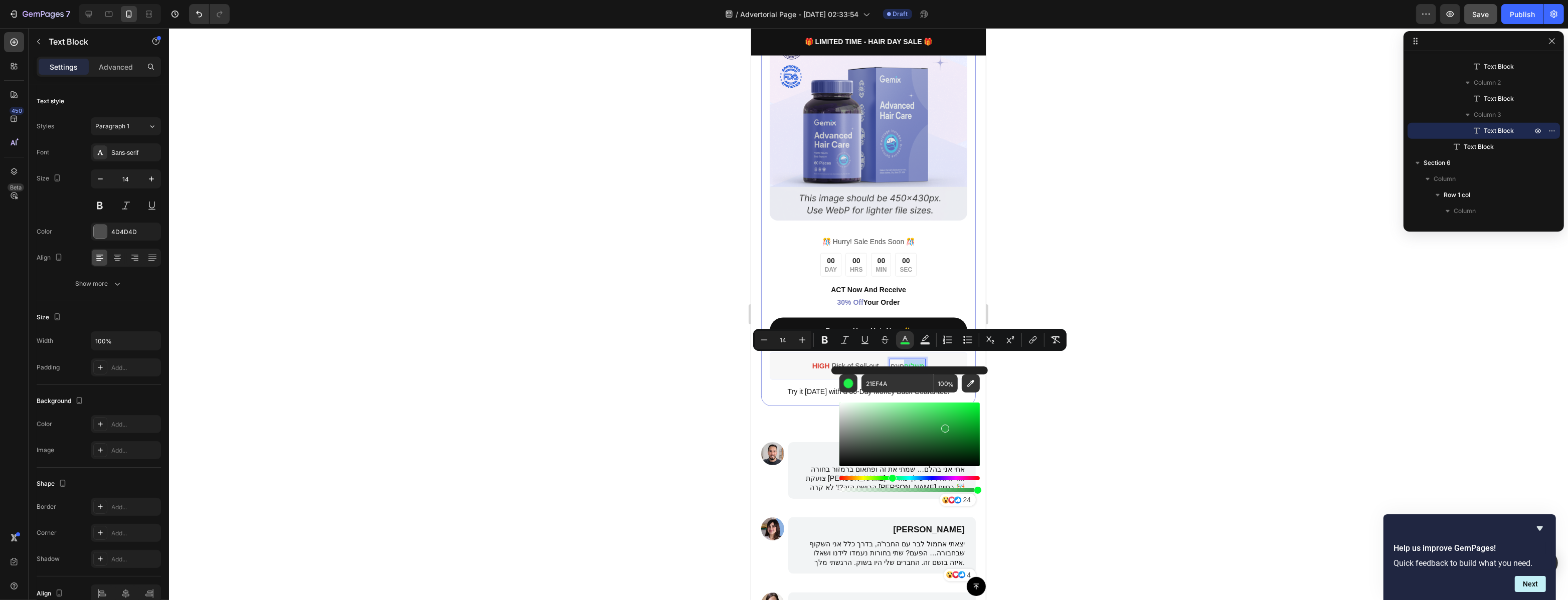
drag, startPoint x: 947, startPoint y: 420, endPoint x: 943, endPoint y: 427, distance: 8.1
click at [943, 427] on div "Editor contextual toolbar" at bounding box center [910, 434] width 141 height 64
drag, startPoint x: 949, startPoint y: 429, endPoint x: 957, endPoint y: 421, distance: 11.3
click at [956, 423] on div "Editor contextual toolbar" at bounding box center [952, 427] width 8 height 8
drag, startPoint x: 967, startPoint y: 421, endPoint x: 972, endPoint y: 417, distance: 6.4
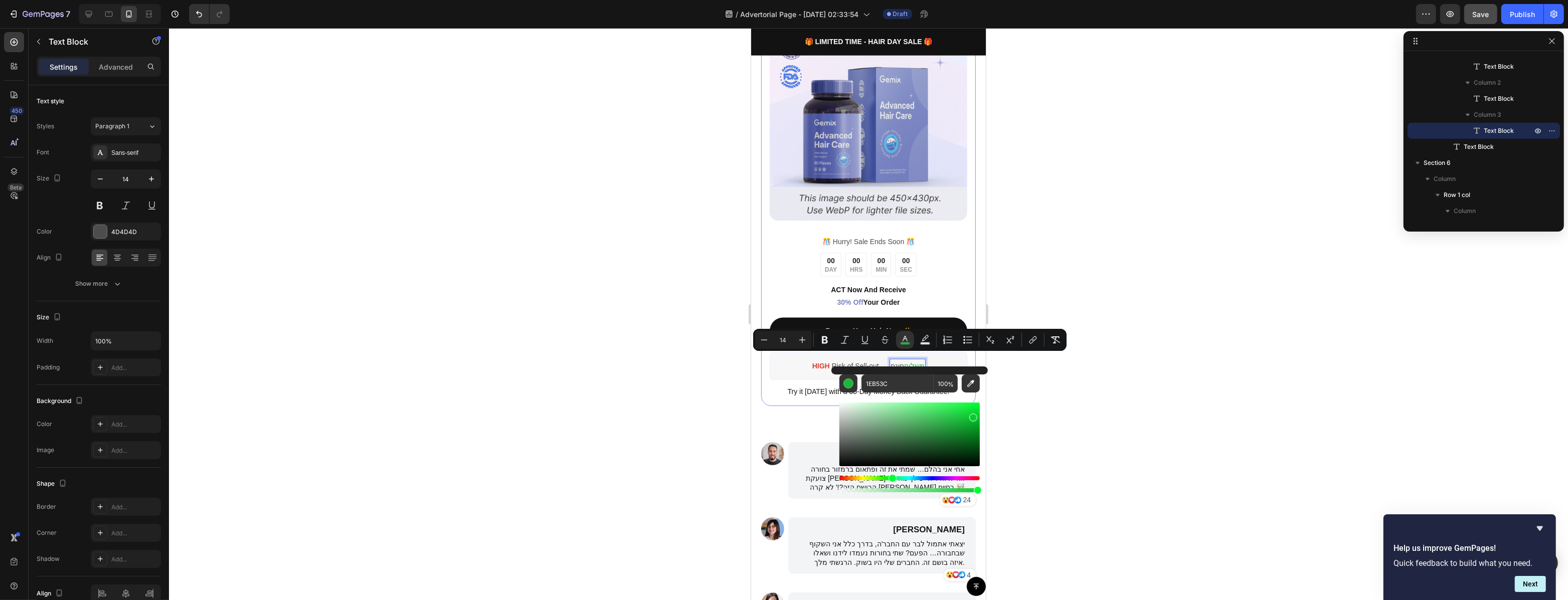
click at [972, 417] on div "Editor contextual toolbar" at bounding box center [910, 434] width 141 height 64
type input "0CC931"
click at [826, 338] on icon "Editor contextual toolbar" at bounding box center [824, 340] width 10 height 10
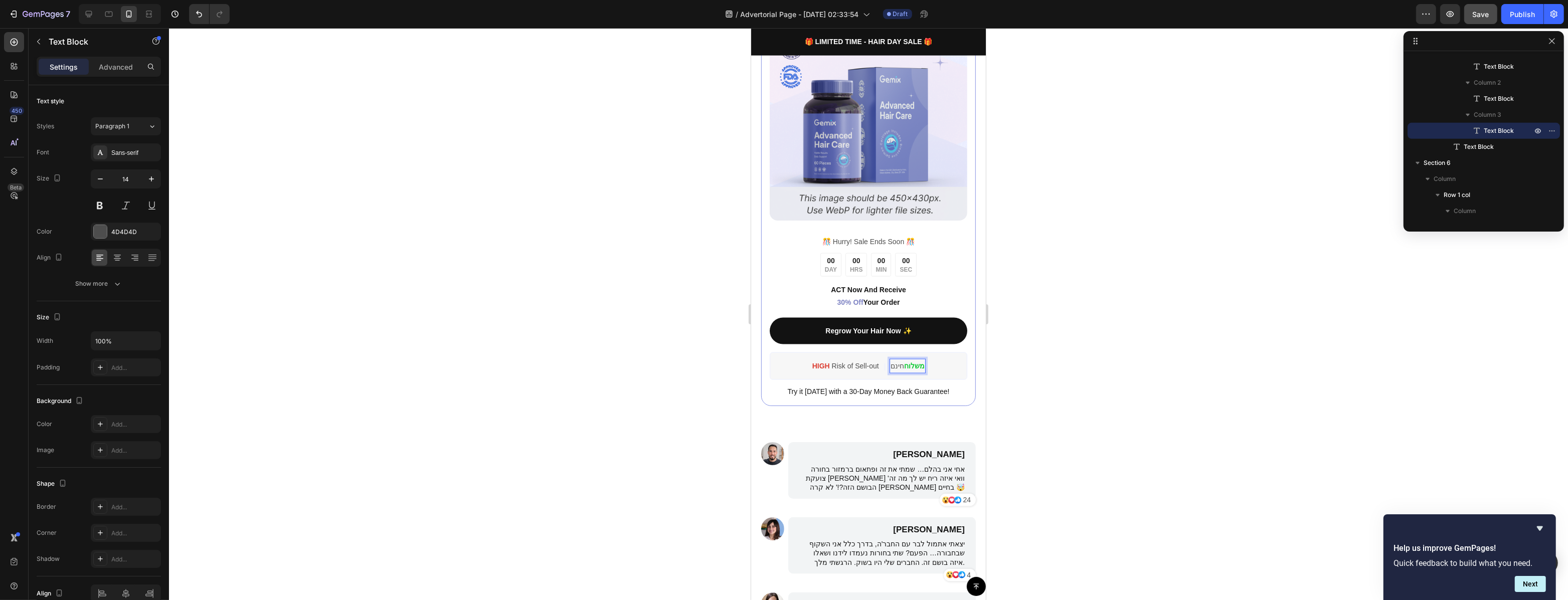
click at [915, 362] on strong "משלוח" at bounding box center [913, 366] width 21 height 8
click at [907, 362] on strong "משלוח" at bounding box center [913, 366] width 21 height 8
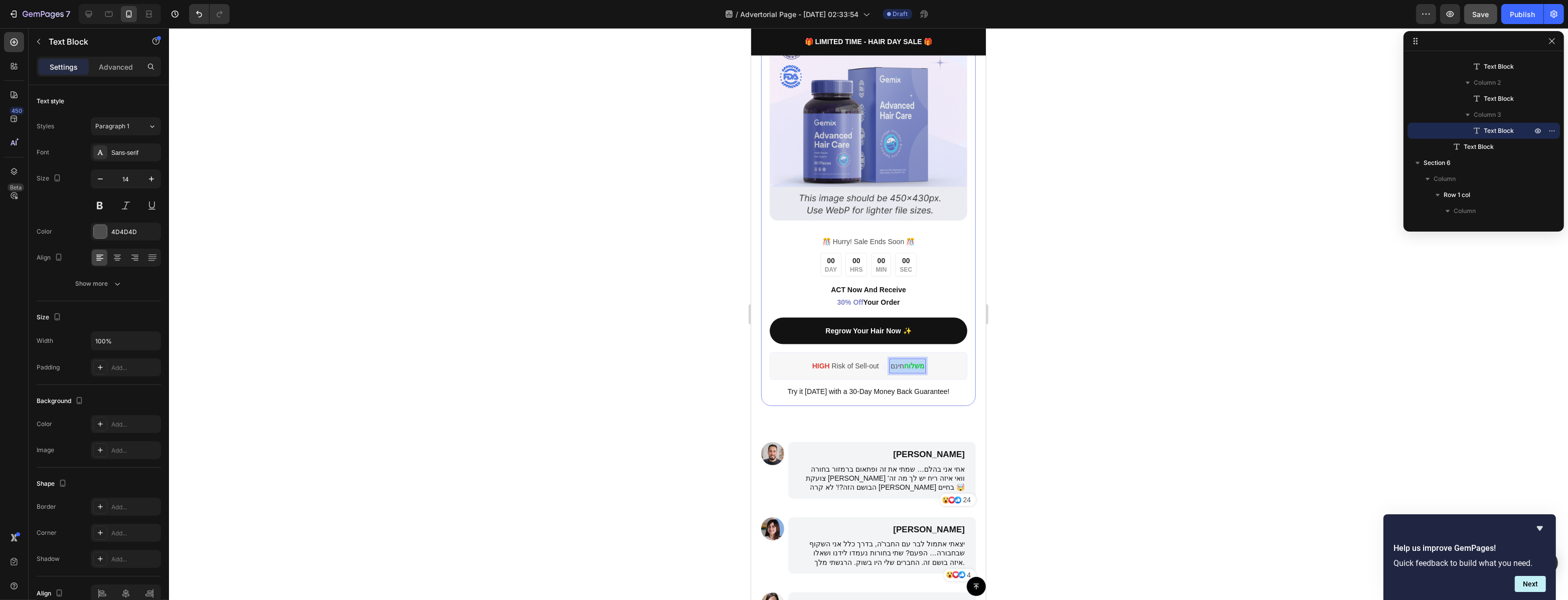
click at [909, 362] on strong "משלוח" at bounding box center [913, 366] width 21 height 8
drag, startPoint x: 903, startPoint y: 361, endPoint x: 919, endPoint y: 362, distance: 16.0
click at [919, 362] on strong "משלוח" at bounding box center [913, 366] width 21 height 8
drag, startPoint x: 901, startPoint y: 361, endPoint x: 921, endPoint y: 362, distance: 20.0
click at [921, 362] on div "HIGH Risk of Sell-out Text Block | Text Block משלוח חינם Text Block 0 Row" at bounding box center [868, 366] width 198 height 27
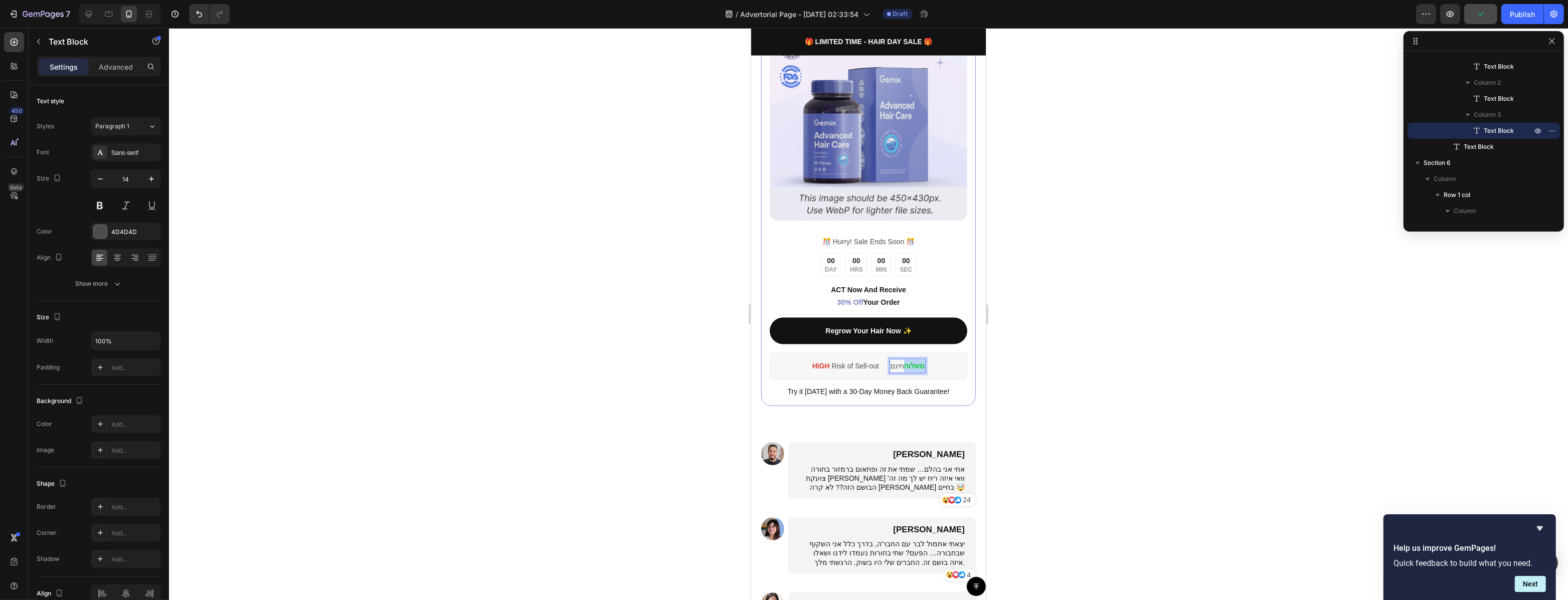
click at [914, 362] on strong "משלוח" at bounding box center [913, 366] width 21 height 8
click at [910, 362] on strong "משלוח" at bounding box center [913, 366] width 21 height 8
click at [1002, 389] on div at bounding box center [868, 314] width 1399 height 572
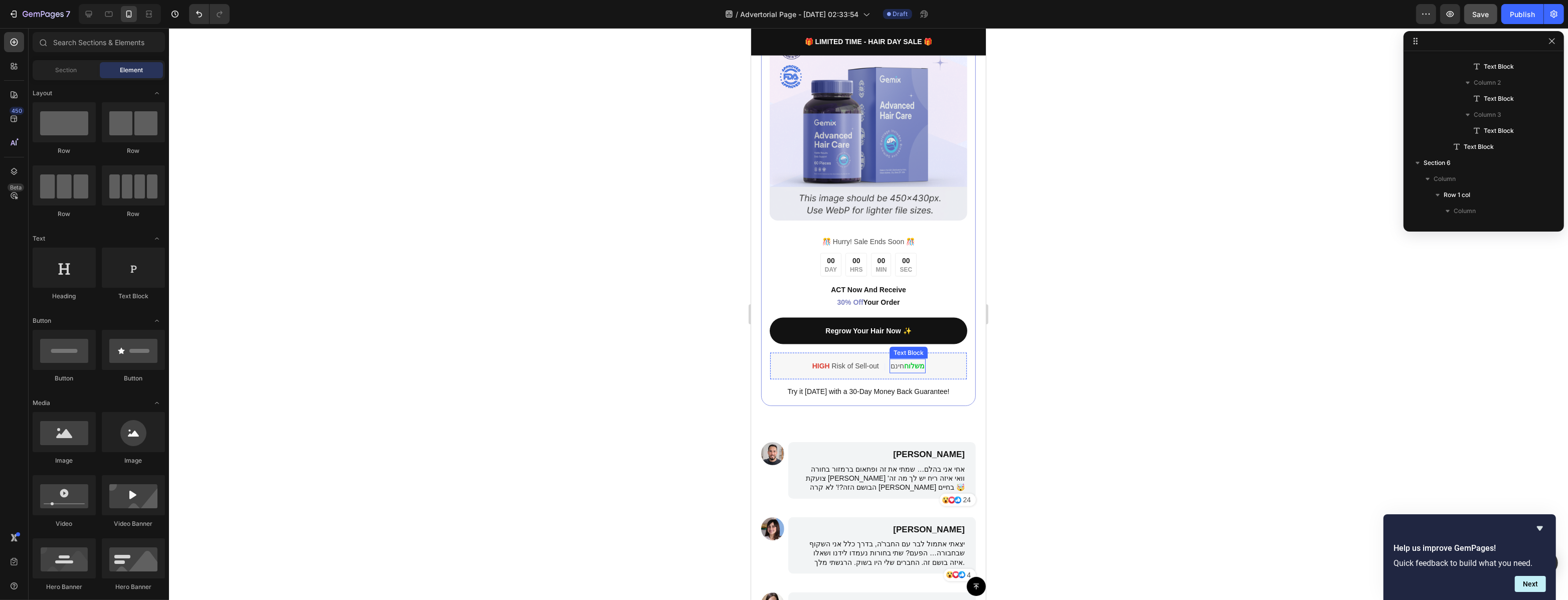
click at [913, 362] on strong "משלוח" at bounding box center [913, 366] width 21 height 8
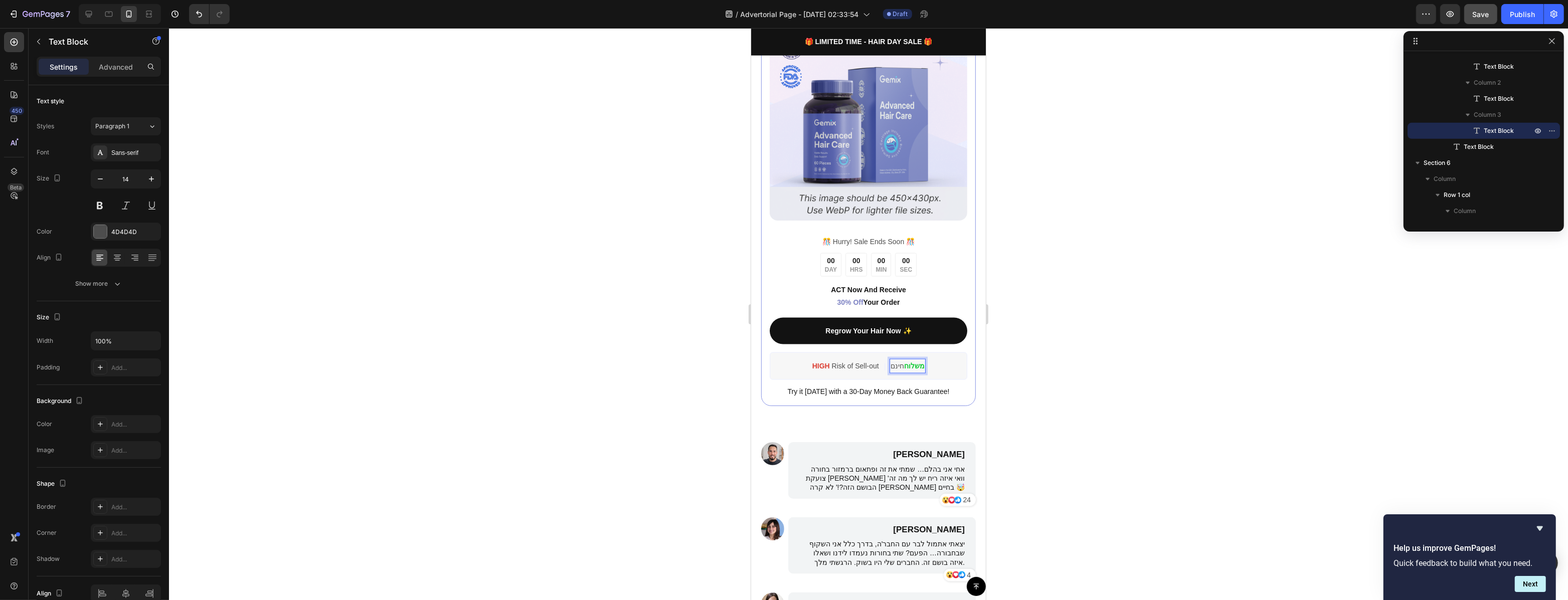
click at [913, 362] on strong "משלוח" at bounding box center [913, 366] width 21 height 8
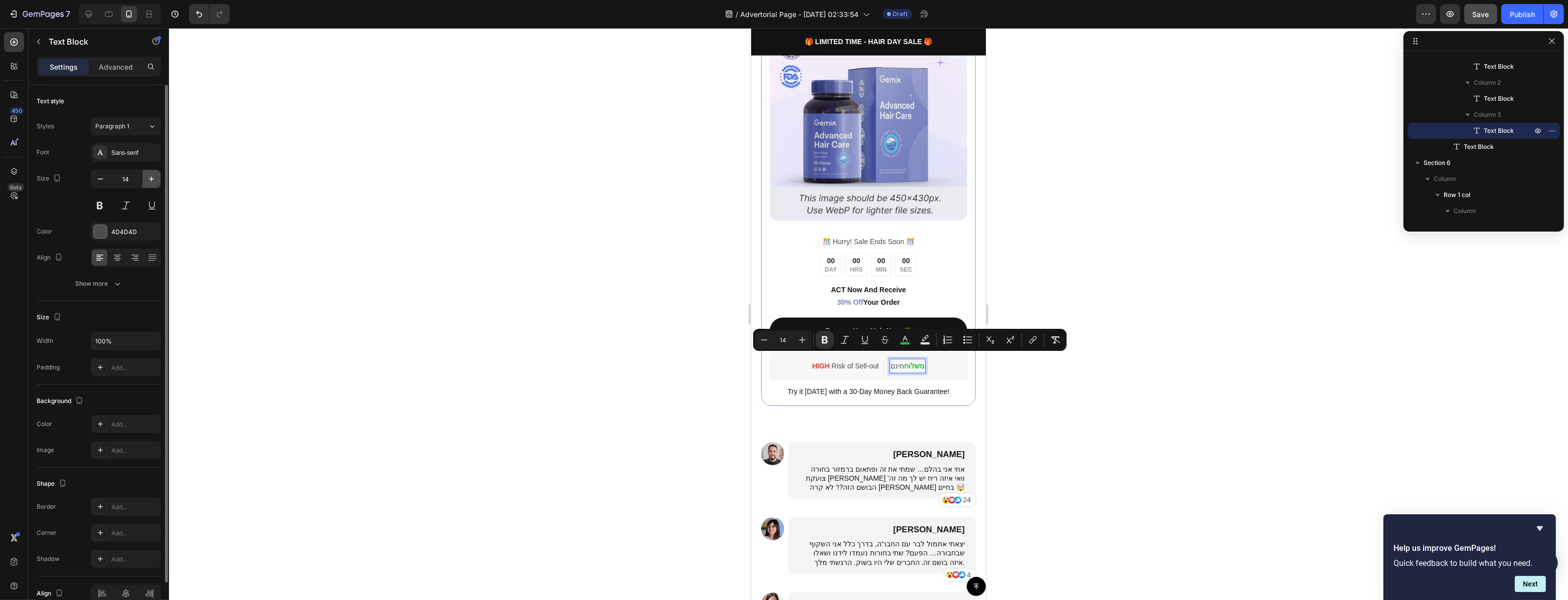
click at [153, 179] on icon "button" at bounding box center [151, 179] width 5 height 5
click at [101, 179] on icon "button" at bounding box center [100, 179] width 10 height 10
type input "15"
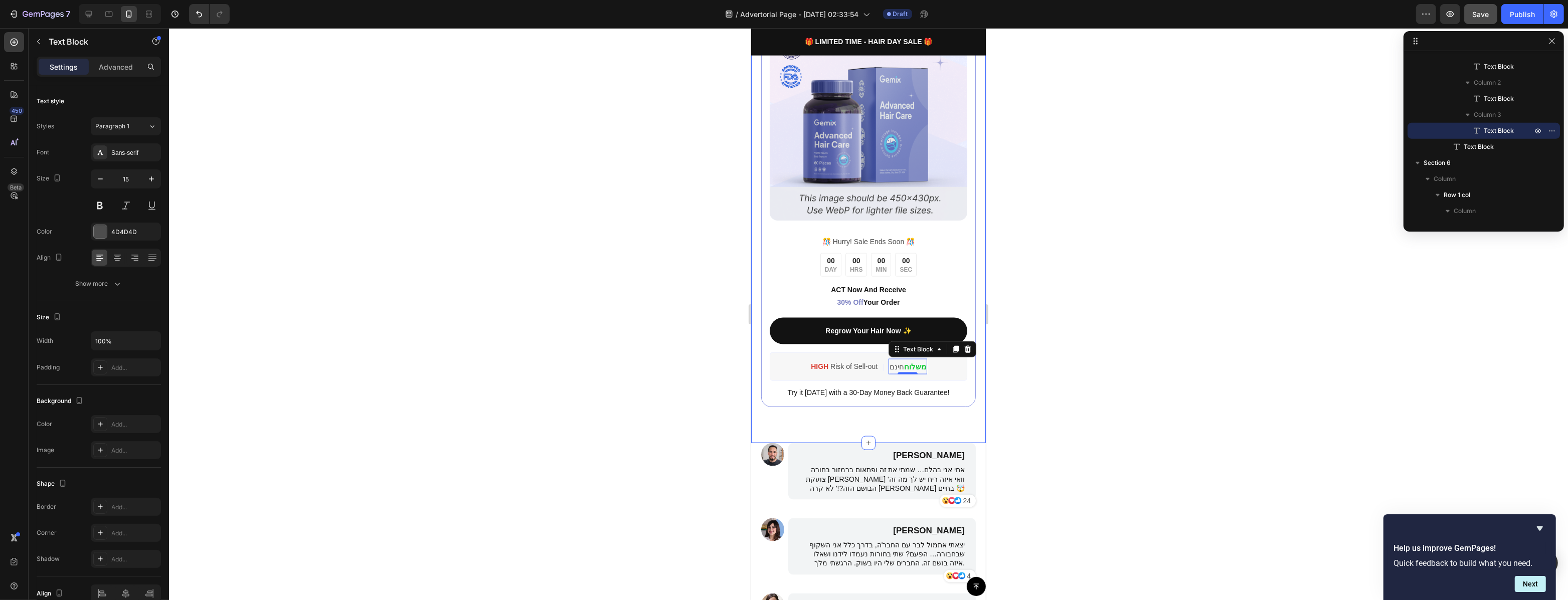
click at [955, 407] on div "Image ️🎊 Hurry! Sale Ends Soon ️🎊 Text Block 00 DAY 00 HRS 00 MIN 00 SEC Countd…" at bounding box center [868, 211] width 234 height 465
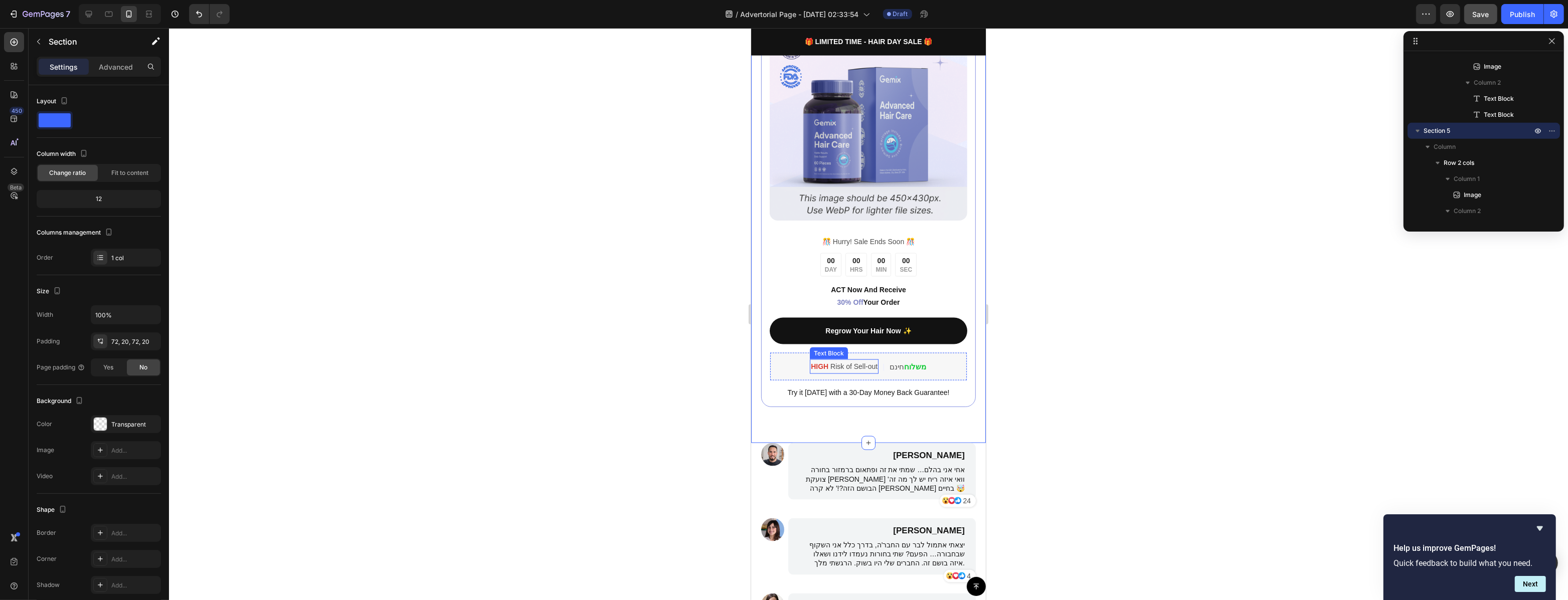
click at [832, 361] on p "HIGH Risk of Sell-out" at bounding box center [844, 366] width 67 height 13
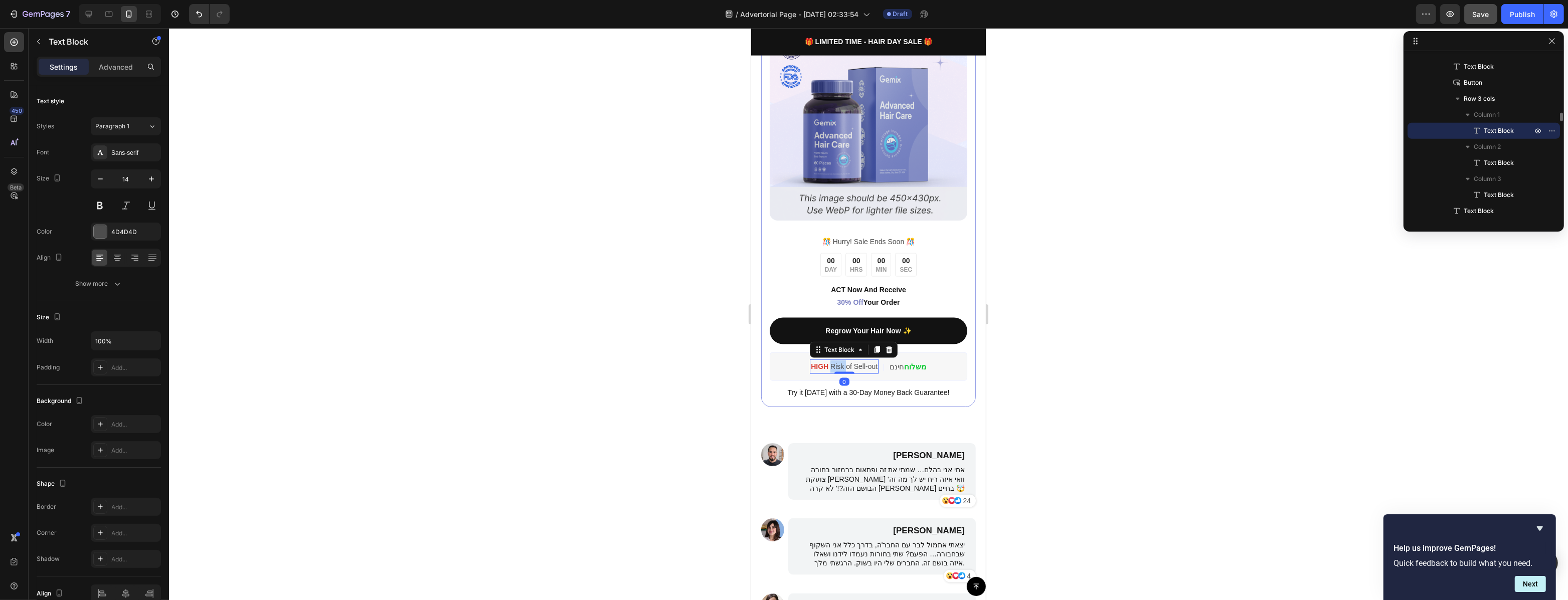
click at [832, 361] on p "HIGH Risk of Sell-out" at bounding box center [844, 366] width 67 height 13
click at [878, 362] on strong "דסיכוי גבוה לאזילת המלאי" at bounding box center [844, 366] width 77 height 8
click at [854, 363] on strong "סיכוי גבוה לאזילת המלאי" at bounding box center [844, 366] width 73 height 8
drag, startPoint x: 849, startPoint y: 362, endPoint x: 867, endPoint y: 359, distance: 18.2
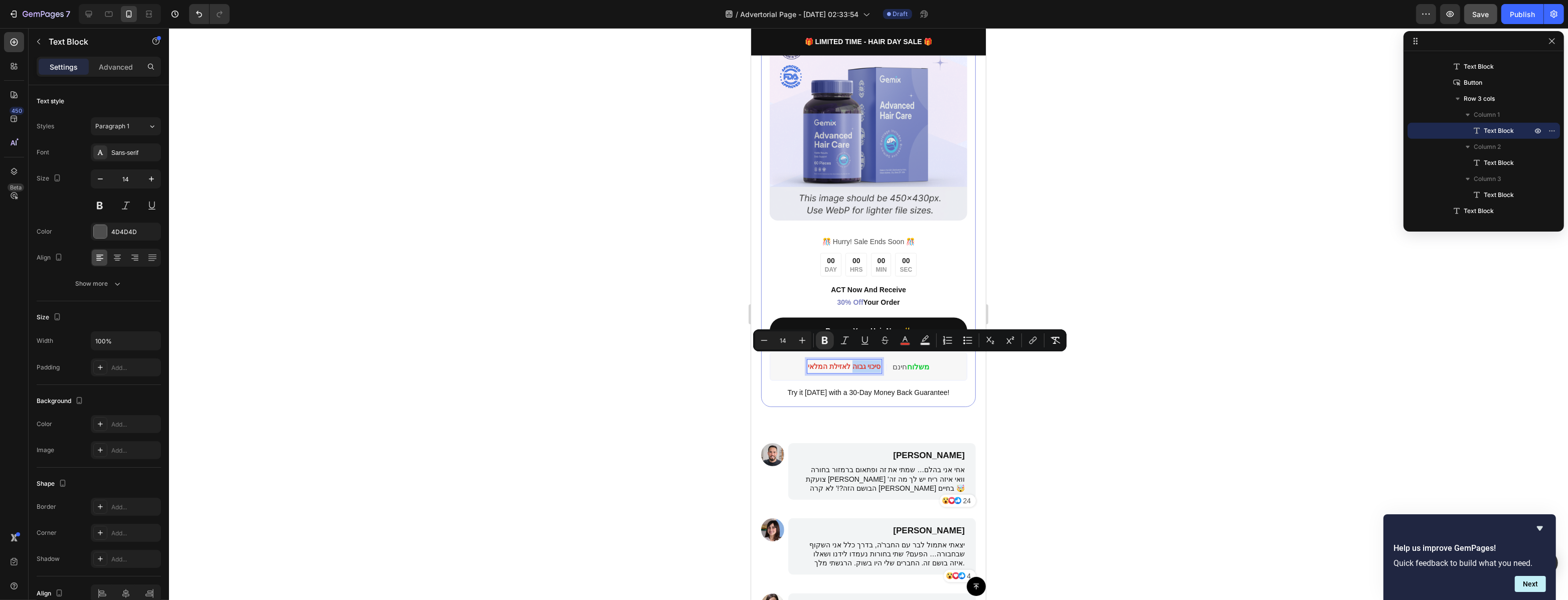
click at [875, 362] on strong "סיכוי גבוה לאזילת המלאי" at bounding box center [844, 366] width 73 height 8
click at [846, 362] on strong "סיכוי גבוה לאזילת המלאי" at bounding box center [844, 366] width 73 height 8
drag, startPoint x: 844, startPoint y: 361, endPoint x: 806, endPoint y: 360, distance: 38.0
click at [807, 362] on strong "סיכוי גבוה לאזילת המלאי" at bounding box center [844, 366] width 73 height 8
click at [842, 363] on strong "סיכוי גבוה לאזילת המלאי" at bounding box center [844, 366] width 73 height 8
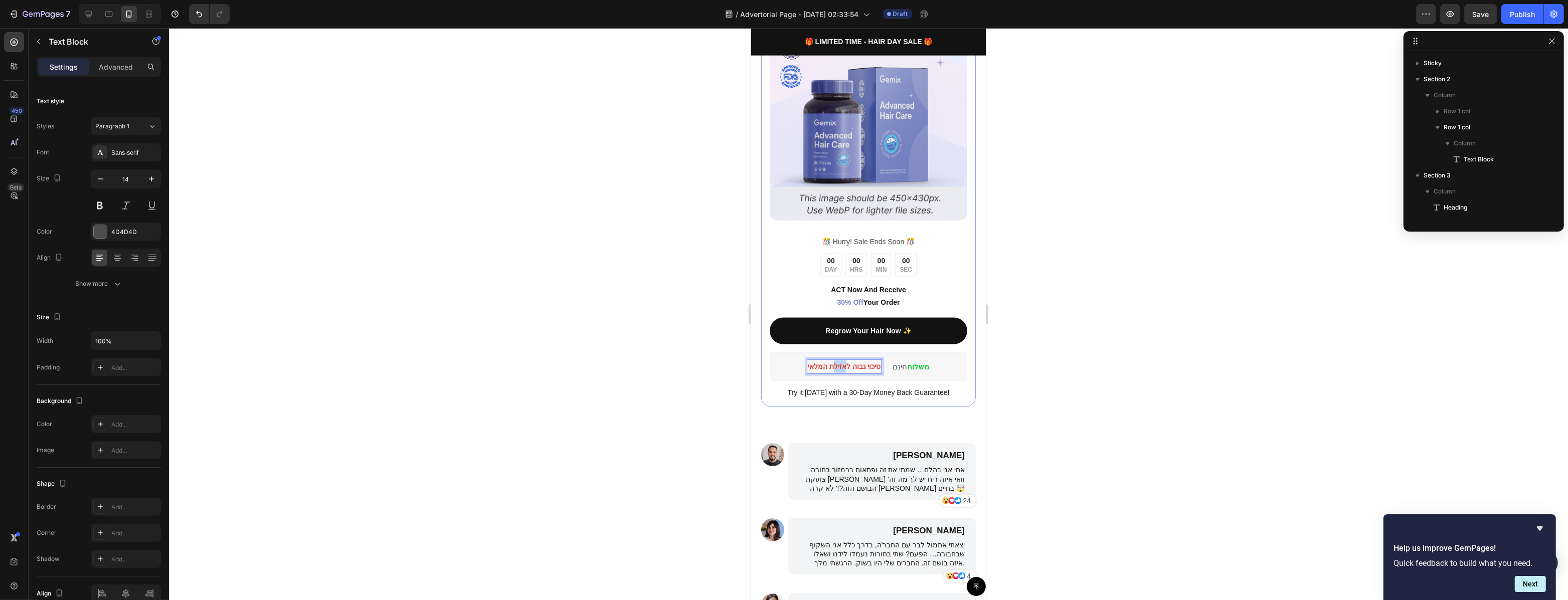
scroll to position [1071, 0]
click at [824, 362] on strong "סיכוי גבוה לאזילת המלאי" at bounding box center [844, 366] width 73 height 8
drag, startPoint x: 840, startPoint y: 361, endPoint x: 846, endPoint y: 360, distance: 6.1
click at [840, 362] on strong "סיכוי גבוה לאזילת המלאי" at bounding box center [844, 366] width 73 height 8
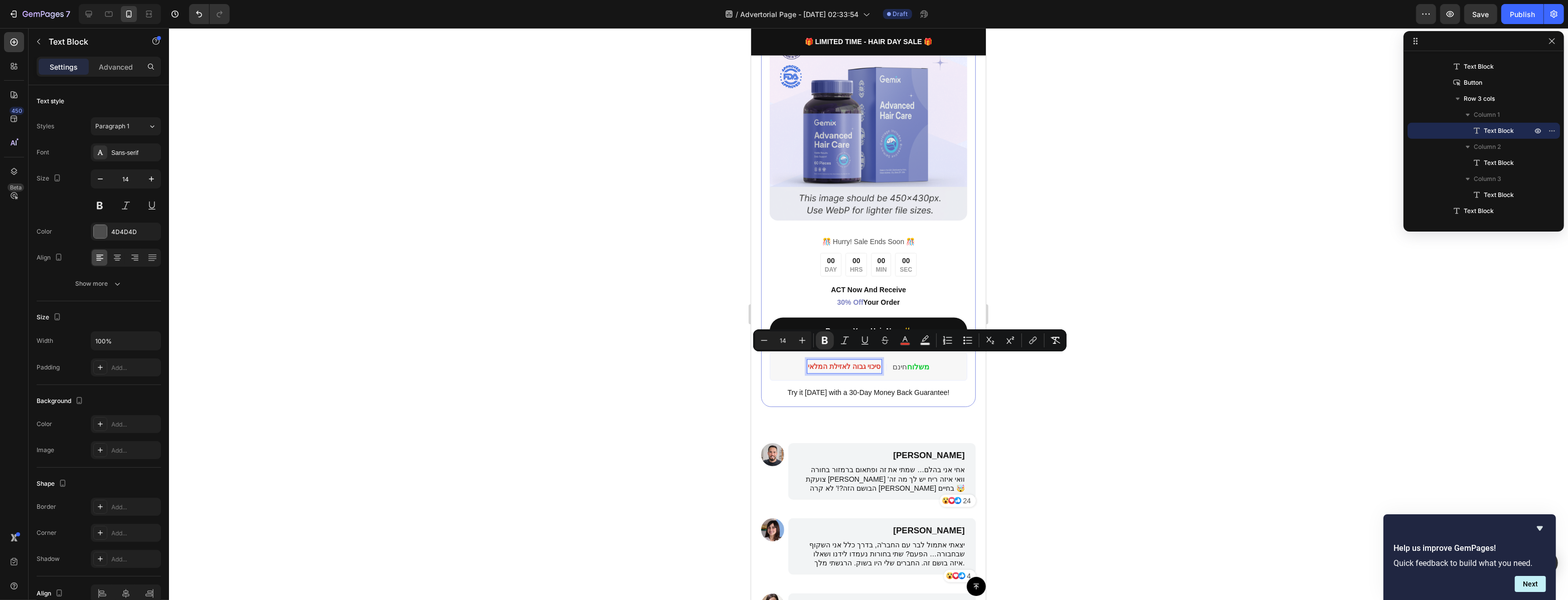
click at [846, 362] on strong "סיכוי גבוה לאזילת המלאי" at bounding box center [844, 366] width 73 height 8
drag, startPoint x: 846, startPoint y: 361, endPoint x: 803, endPoint y: 362, distance: 43.0
click at [806, 362] on div "סיכוי גבוה לאזילת המלאי" at bounding box center [844, 367] width 75 height 15
click at [829, 342] on icon "Editor contextual toolbar" at bounding box center [824, 340] width 10 height 10
click at [851, 362] on strong "סיכוי גבוה" at bounding box center [865, 366] width 29 height 8
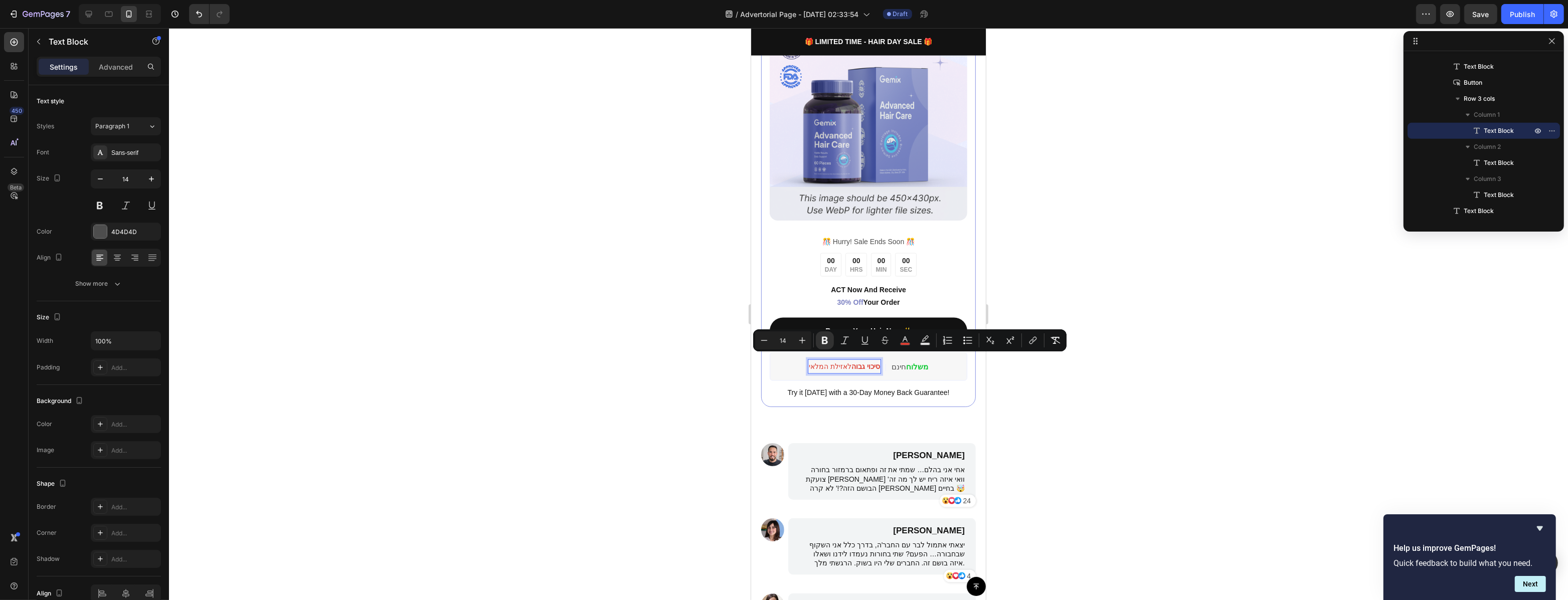
click at [851, 362] on strong "סיכוי גבוה" at bounding box center [865, 366] width 29 height 8
click at [841, 362] on span "סיכוי גבוה לאזילת המלאי" at bounding box center [844, 366] width 71 height 8
drag, startPoint x: 843, startPoint y: 361, endPoint x: 805, endPoint y: 362, distance: 38.0
click at [808, 362] on span "סיכוי גבוה לאזילת המלאי" at bounding box center [844, 366] width 71 height 8
click at [830, 362] on span "סיכוי גבוה לאזילת המלאי" at bounding box center [844, 366] width 71 height 8
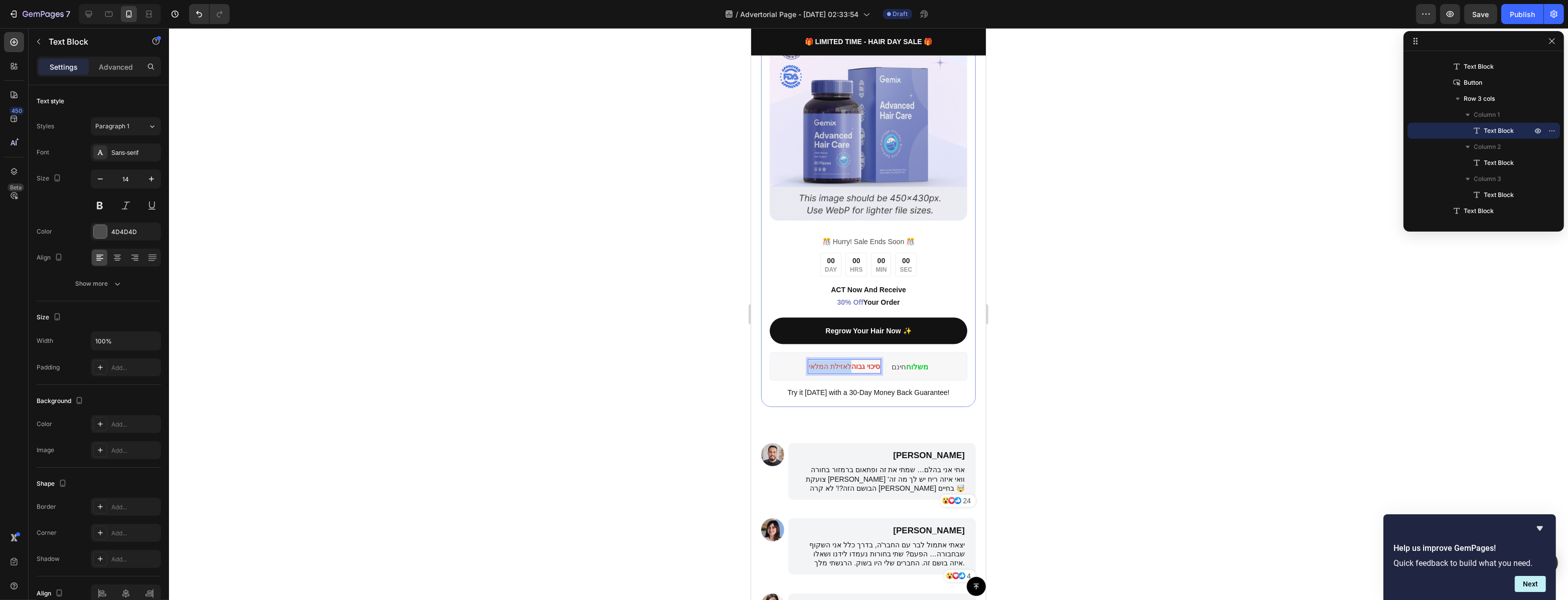
click at [830, 362] on span "סיכוי גבוה לאזילת המלאי" at bounding box center [844, 366] width 71 height 8
click at [839, 362] on span "סיכוי גבוה לאזילת המלאי" at bounding box center [844, 366] width 71 height 8
click at [851, 362] on strong "סיכוי גבוה" at bounding box center [865, 366] width 29 height 8
click at [844, 362] on span "סיכוי גבוה לאזילת המלאי" at bounding box center [844, 366] width 71 height 8
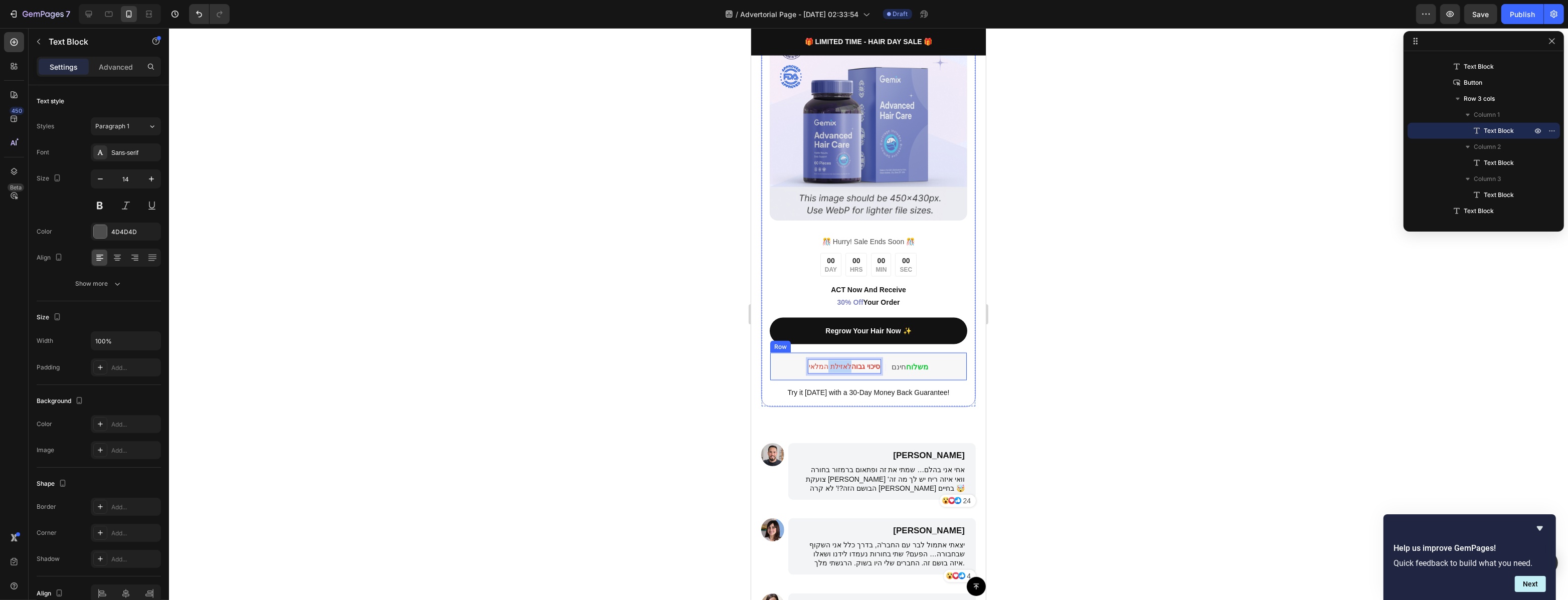
click at [956, 374] on div "️🎊 Hurry! Sale Ends Soon ️🎊 Text Block 00 DAY 00 HRS 00 MIN 00 SEC Countdown Ti…" at bounding box center [868, 316] width 198 height 164
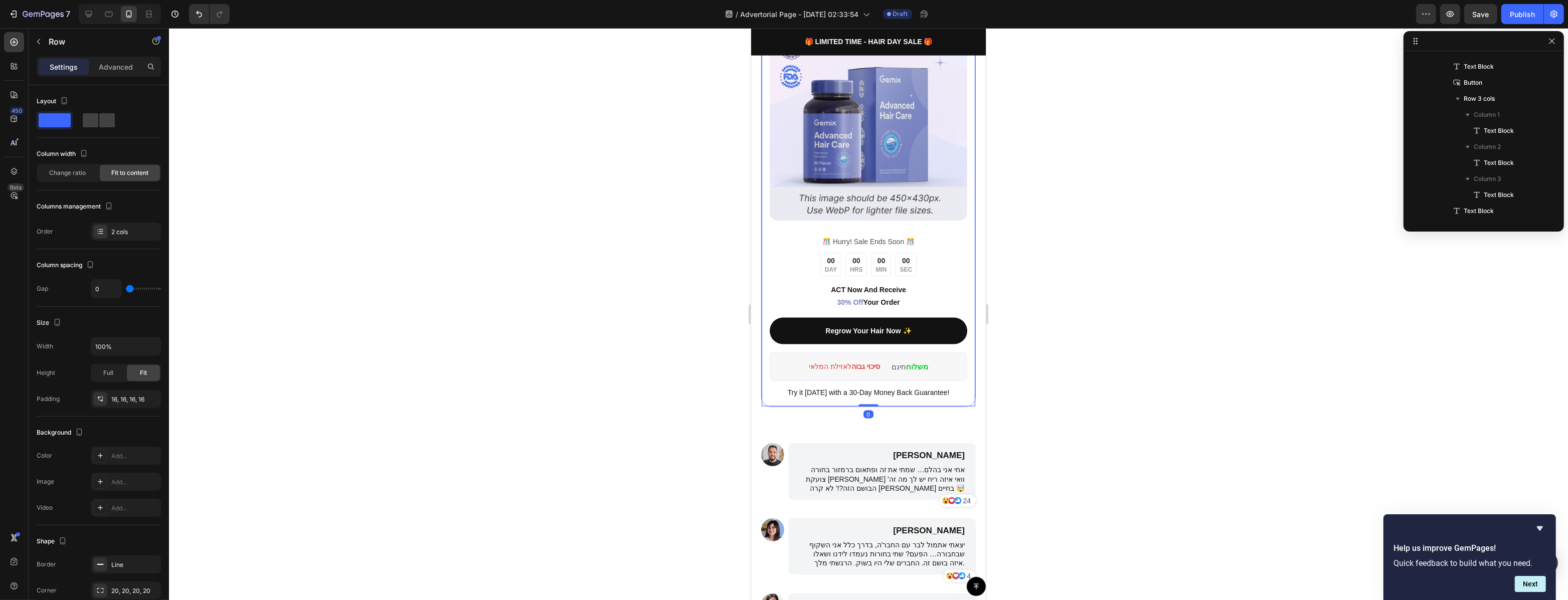
scroll to position [911, 0]
click at [861, 362] on strong "סיכוי גבוה" at bounding box center [865, 366] width 29 height 8
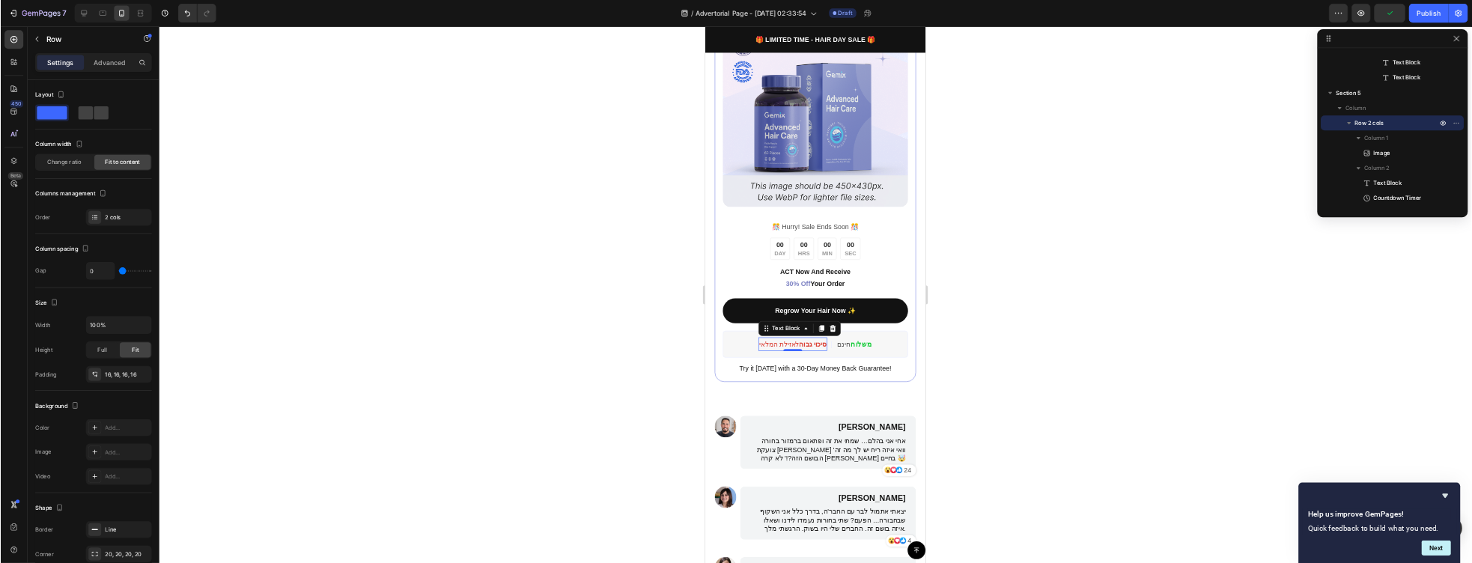
scroll to position [1600, 0]
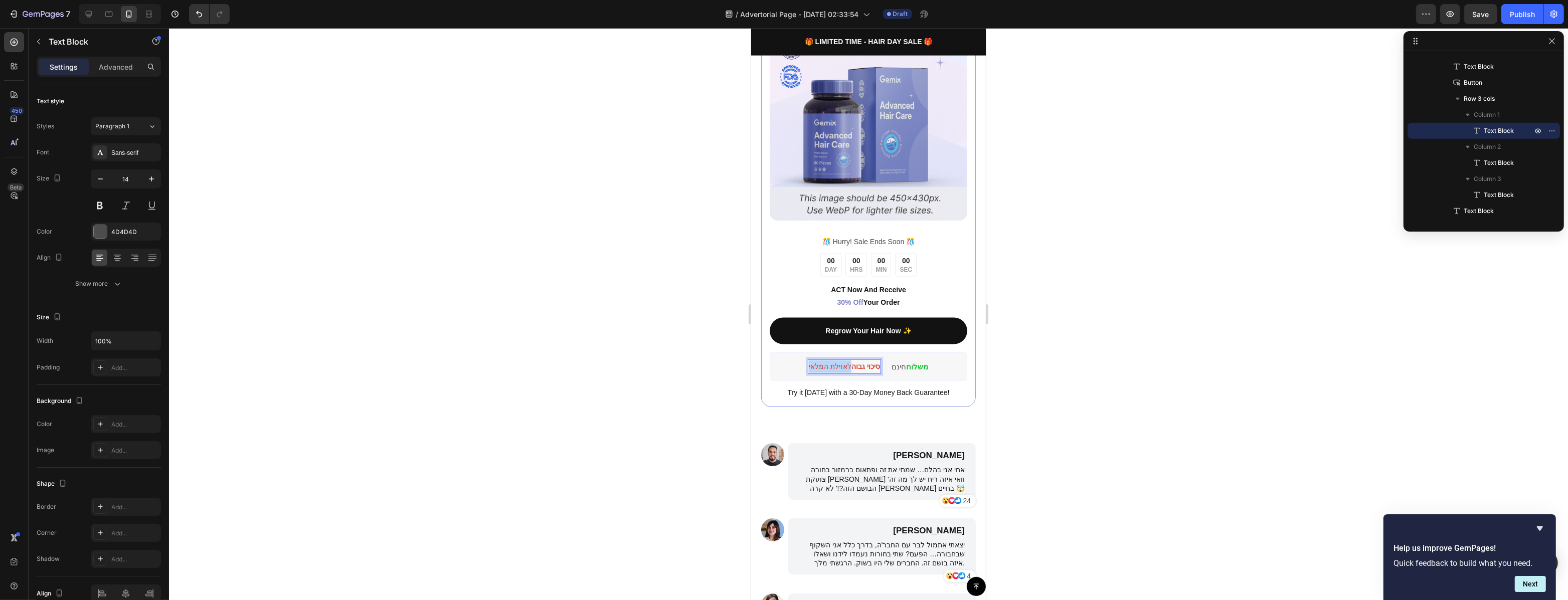
drag, startPoint x: 844, startPoint y: 362, endPoint x: 805, endPoint y: 360, distance: 39.1
click at [808, 362] on span "סיכוי גבוה לאזילת המלאי" at bounding box center [844, 366] width 71 height 8
click at [897, 340] on button "color" at bounding box center [905, 340] width 18 height 18
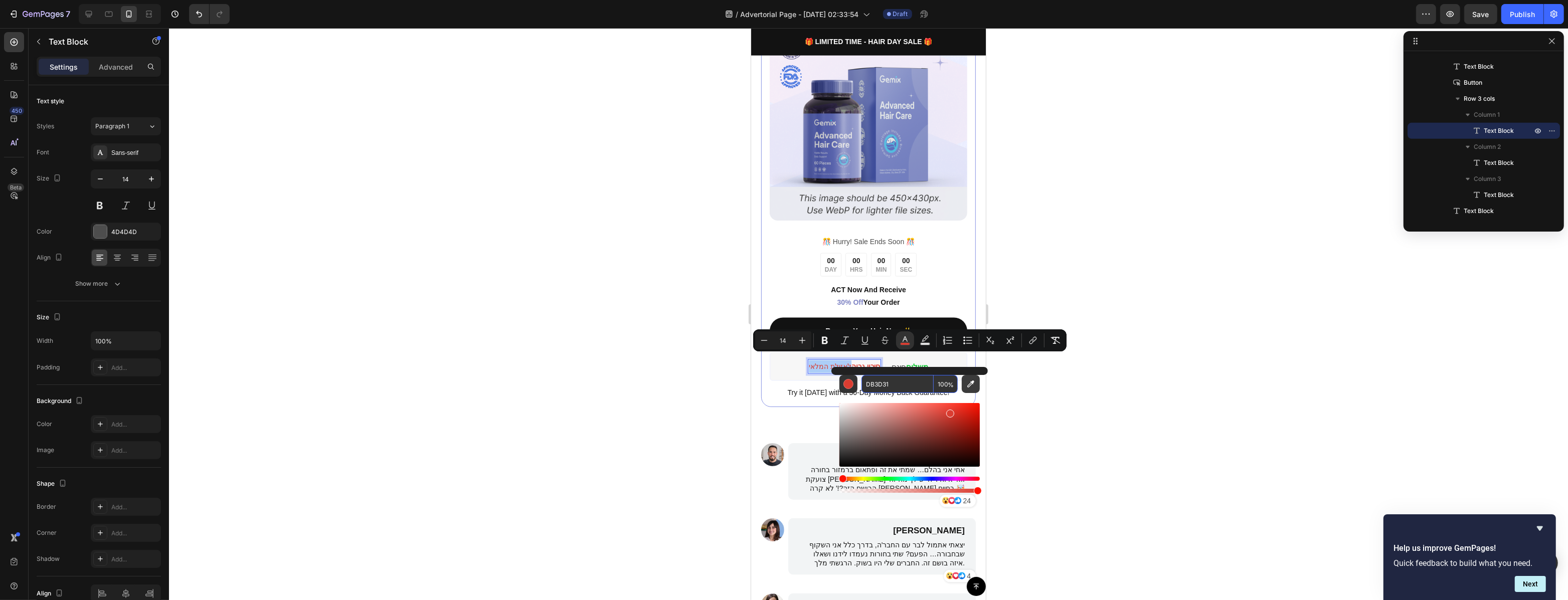
click at [967, 386] on icon "Editor contextual toolbar" at bounding box center [970, 384] width 10 height 10
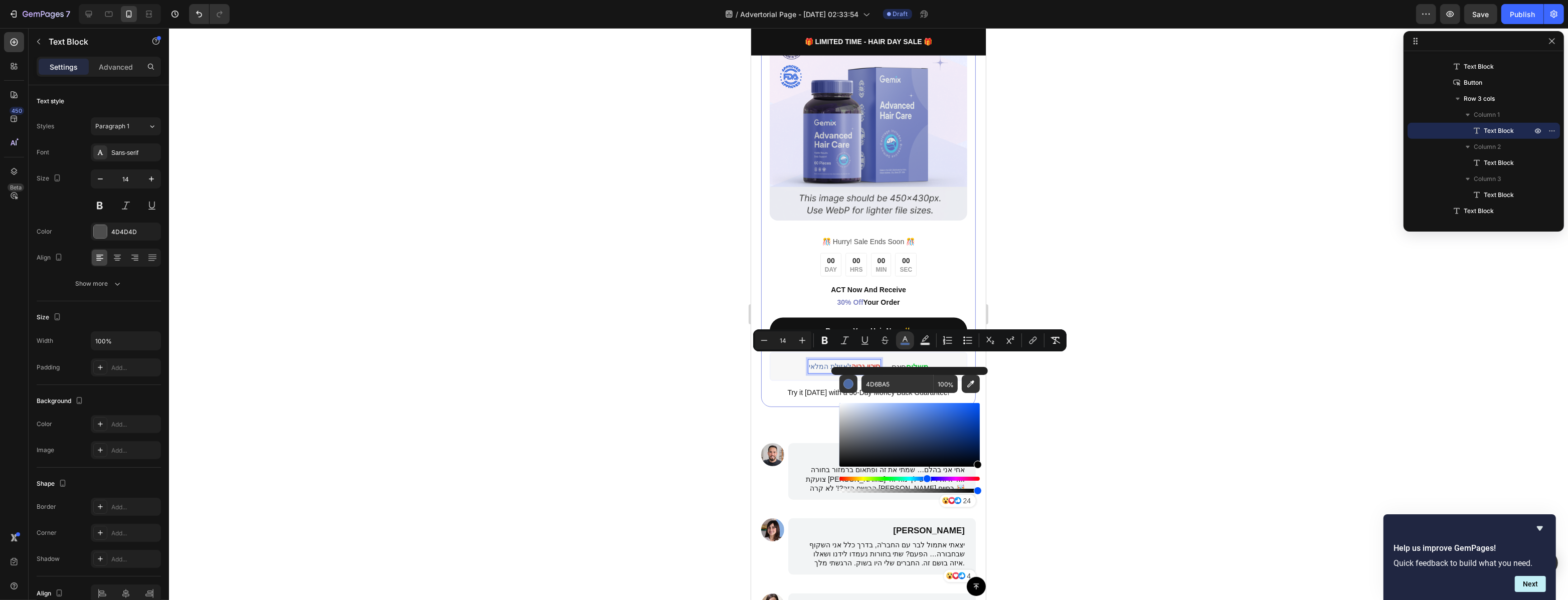
drag, startPoint x: 891, startPoint y: 431, endPoint x: 1017, endPoint y: 471, distance: 132.2
click at [1017, 0] on body "7 / Advertorial Page - [DATE] 02:33:54 Draft Preview Save Publish 450 Beta Sect…" at bounding box center [784, 0] width 1568 height 0
click at [892, 386] on input "000000" at bounding box center [898, 384] width 72 height 18
click at [892, 386] on input "12" at bounding box center [898, 384] width 72 height 18
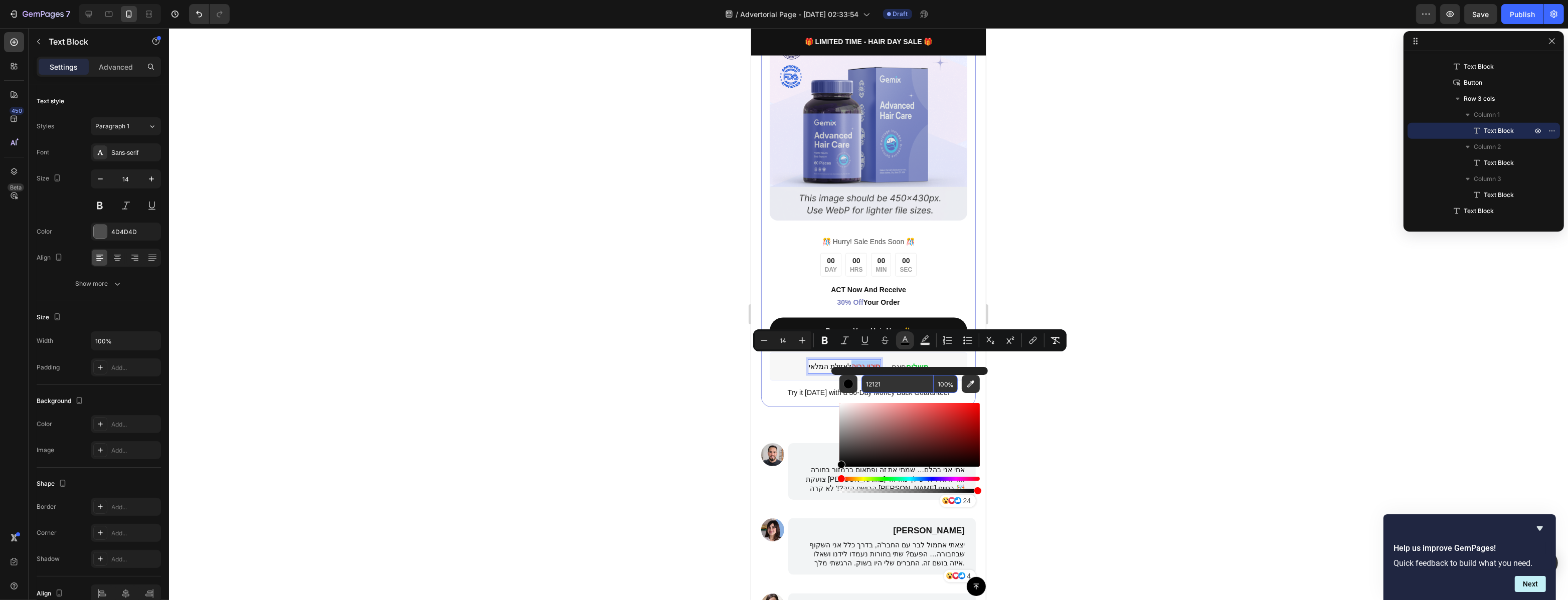
type input "121212"
click at [1071, 374] on div at bounding box center [868, 314] width 1399 height 572
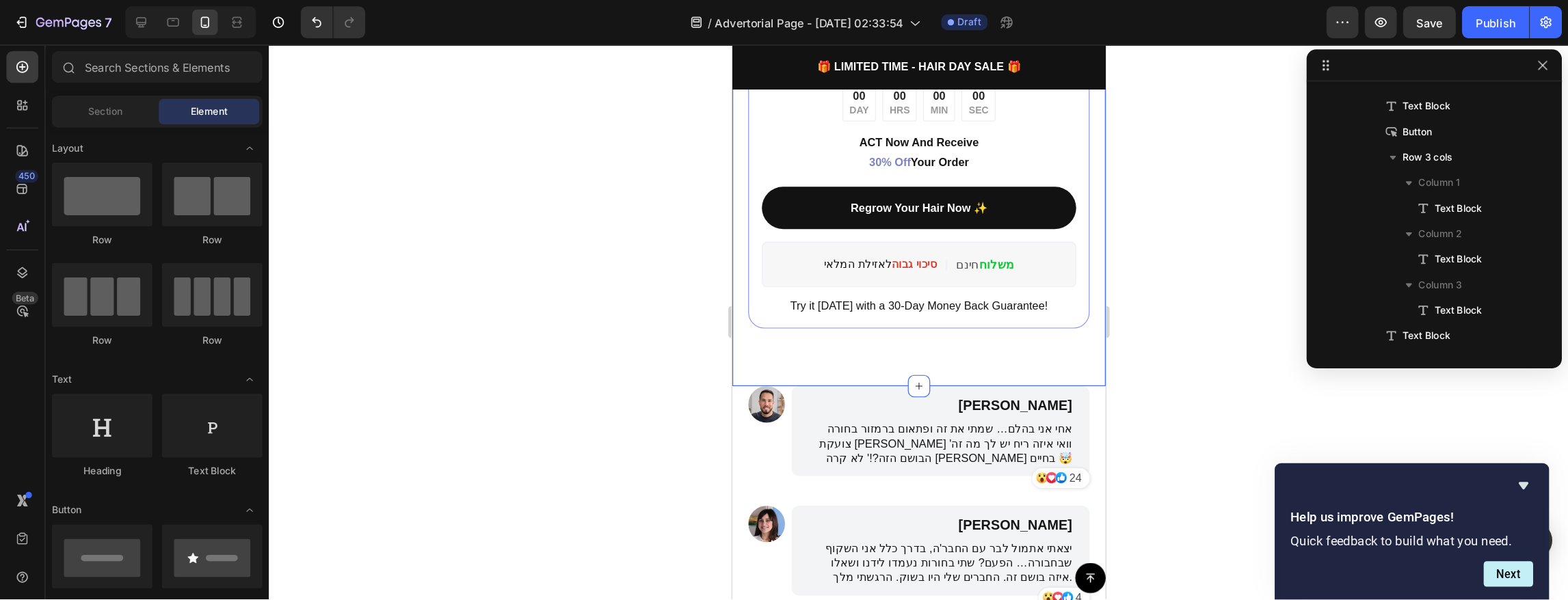
scroll to position [3147, 0]
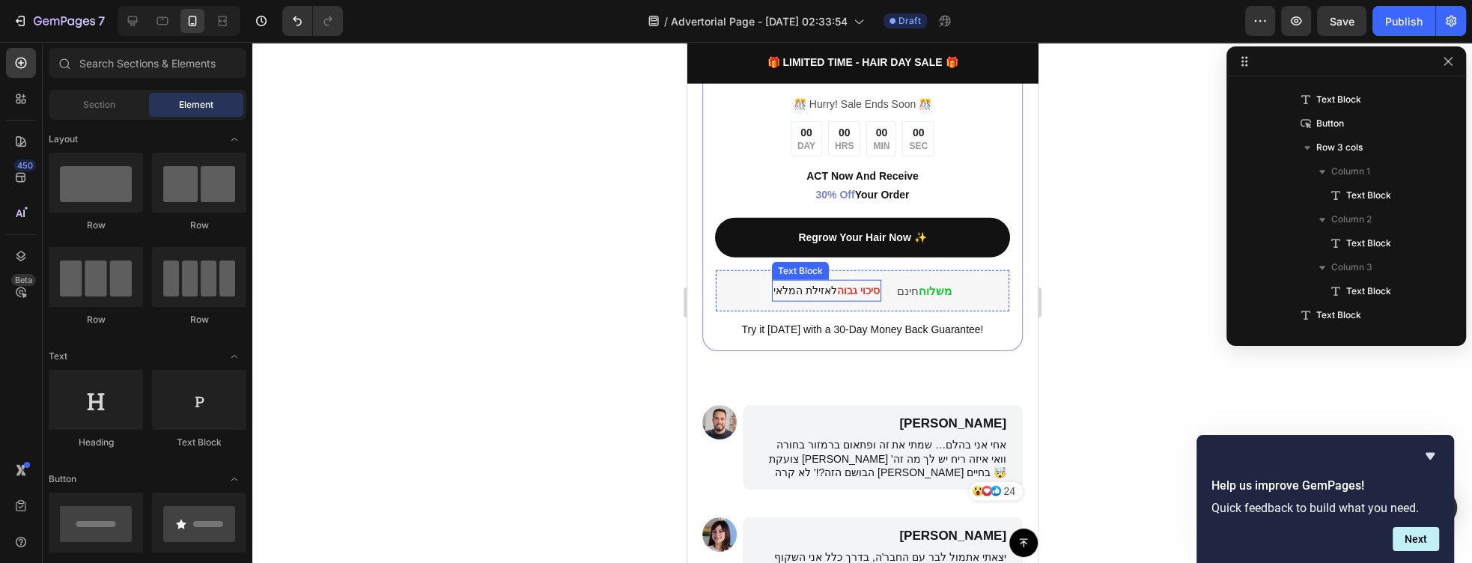
click at [836, 285] on strong "סיכוי גבוה" at bounding box center [857, 291] width 43 height 12
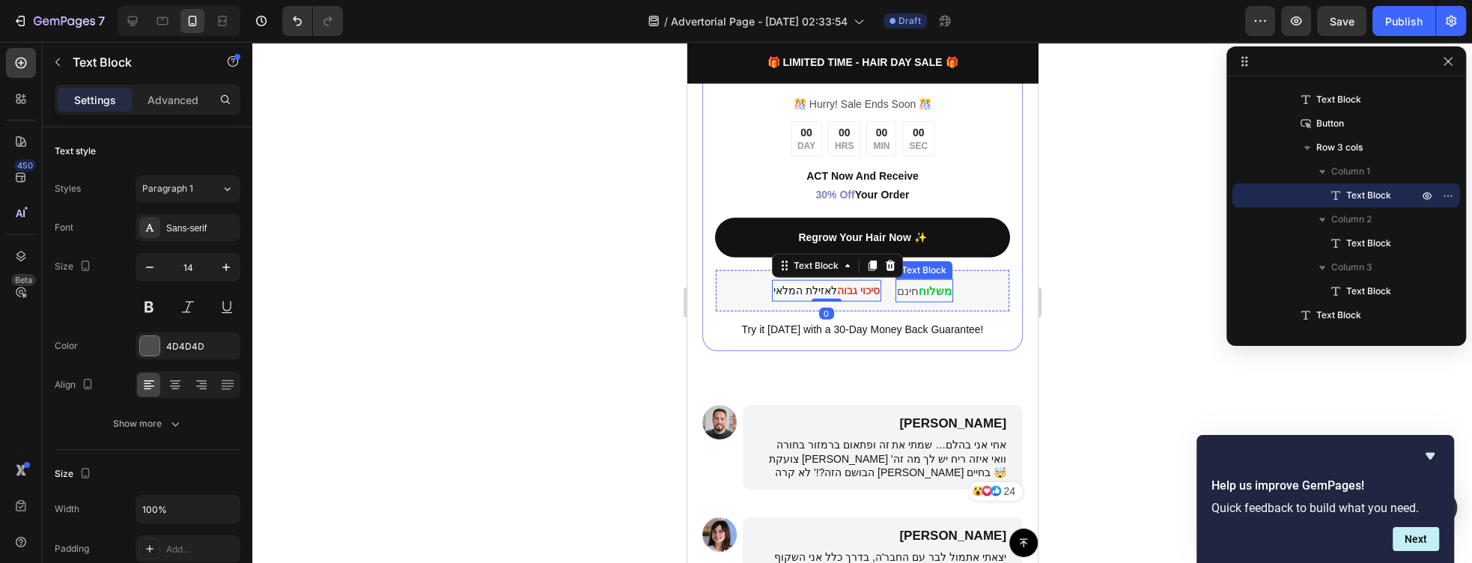
click at [909, 282] on p "משלוח חינם" at bounding box center [923, 291] width 55 height 20
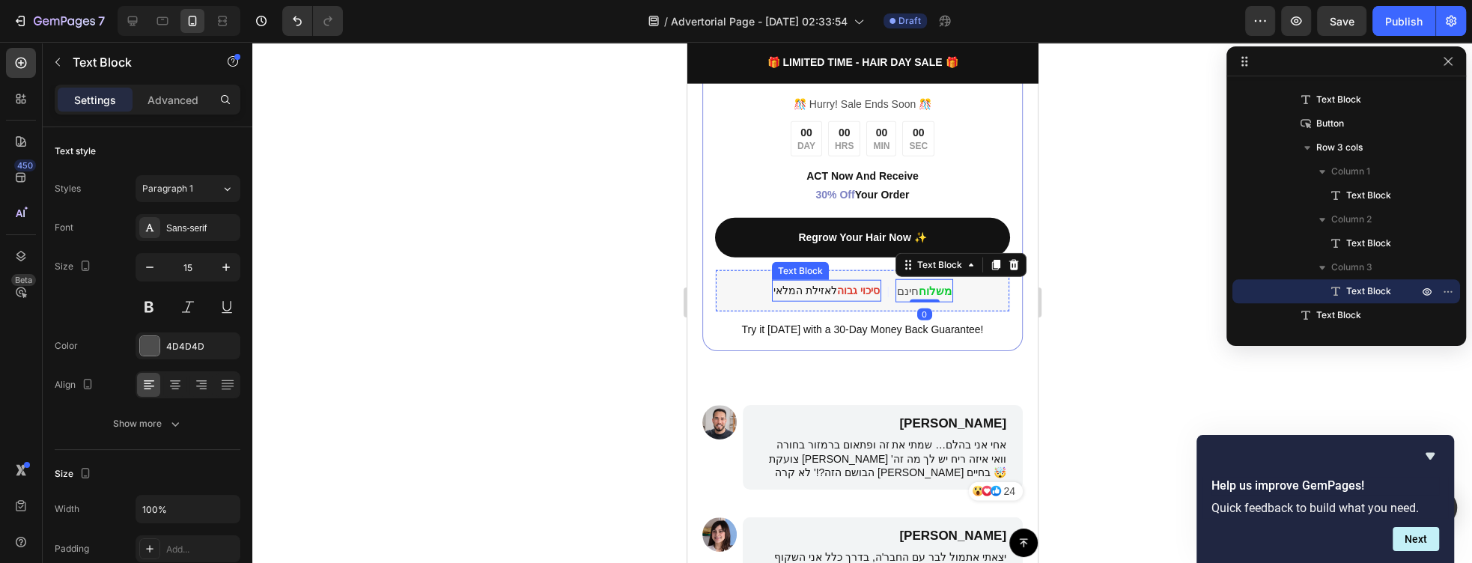
click at [836, 285] on strong "סיכוי גבוה" at bounding box center [857, 291] width 43 height 12
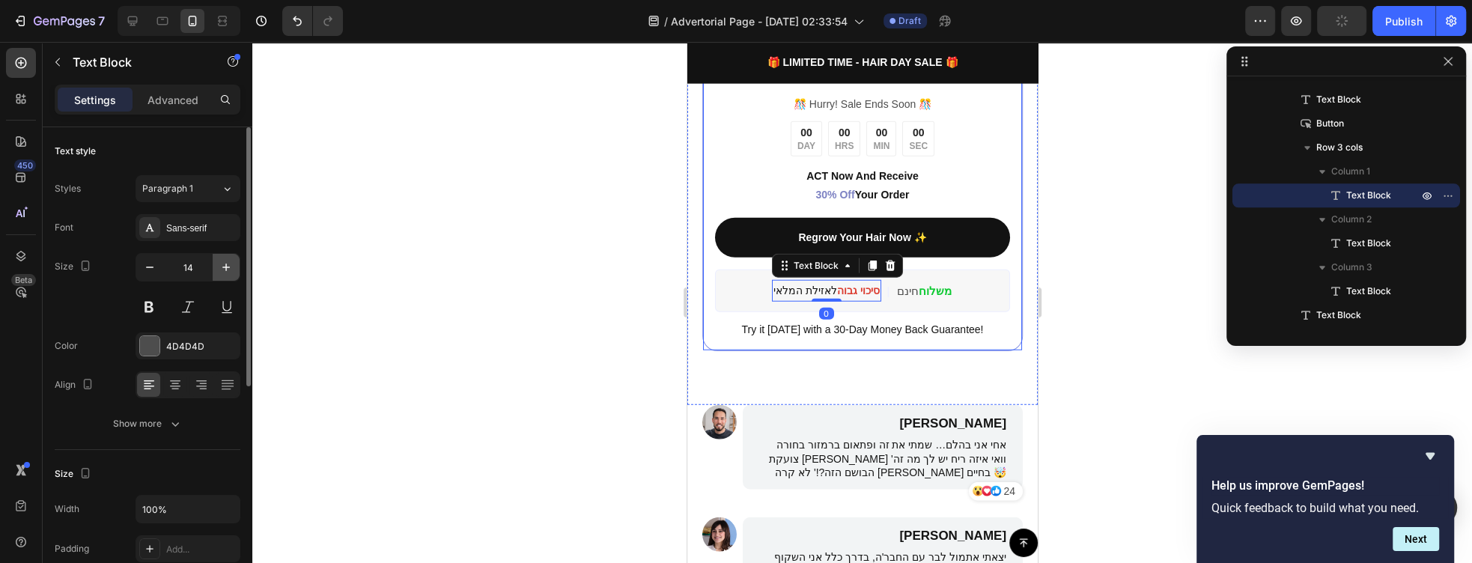
click at [216, 266] on button "button" at bounding box center [226, 267] width 27 height 27
type input "15"
click at [577, 318] on div at bounding box center [862, 302] width 1220 height 521
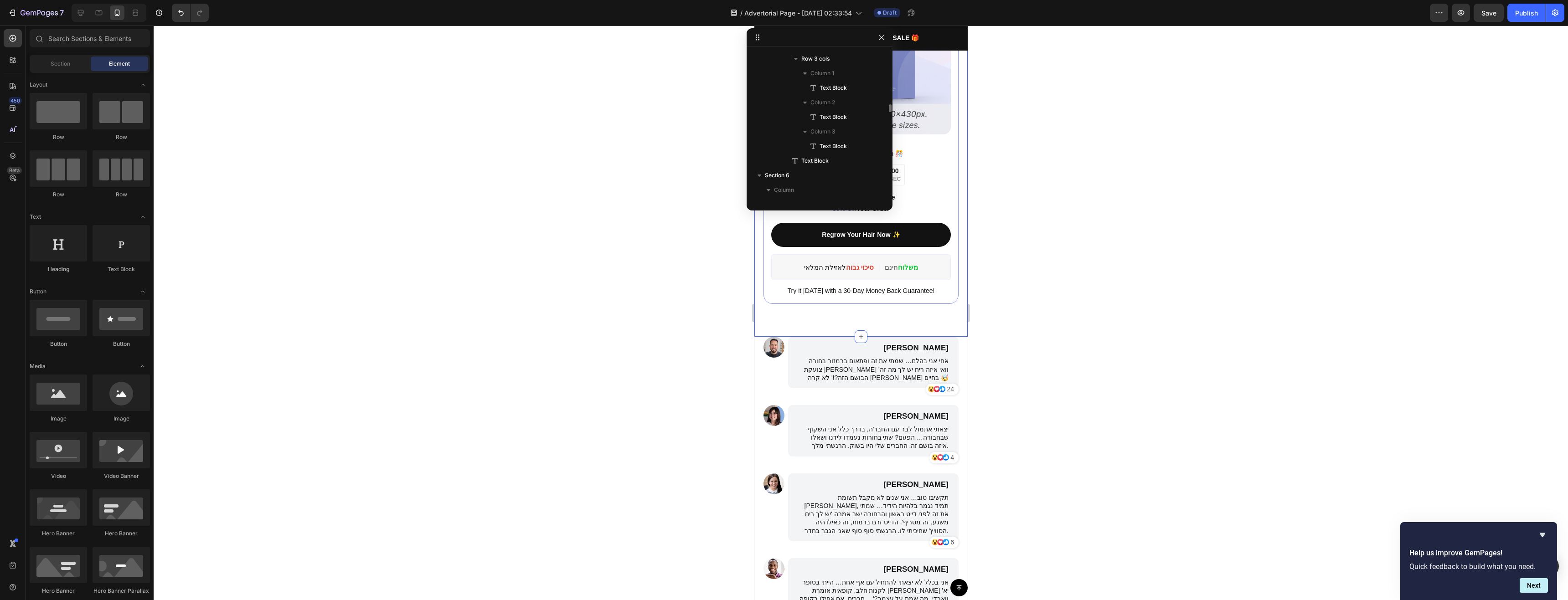
scroll to position [1915, 0]
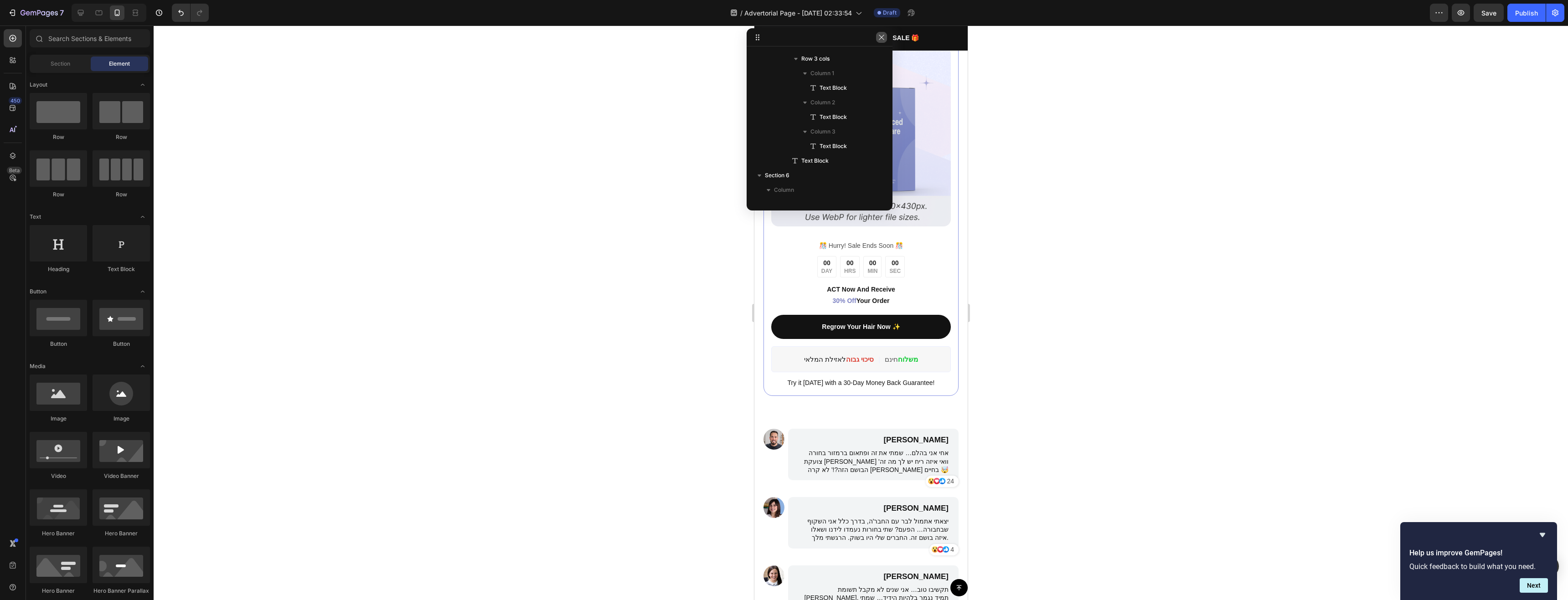
click at [881, 41] on button "button" at bounding box center [881, 37] width 11 height 11
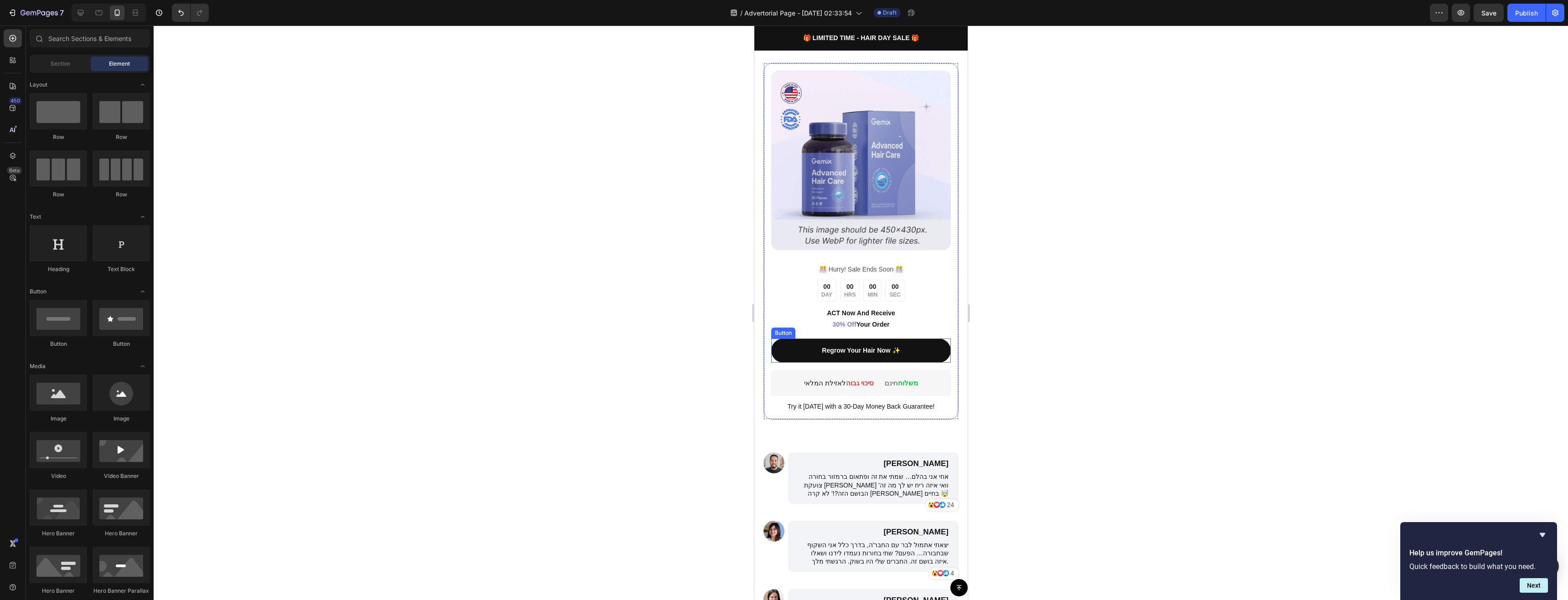
scroll to position [1824, 0]
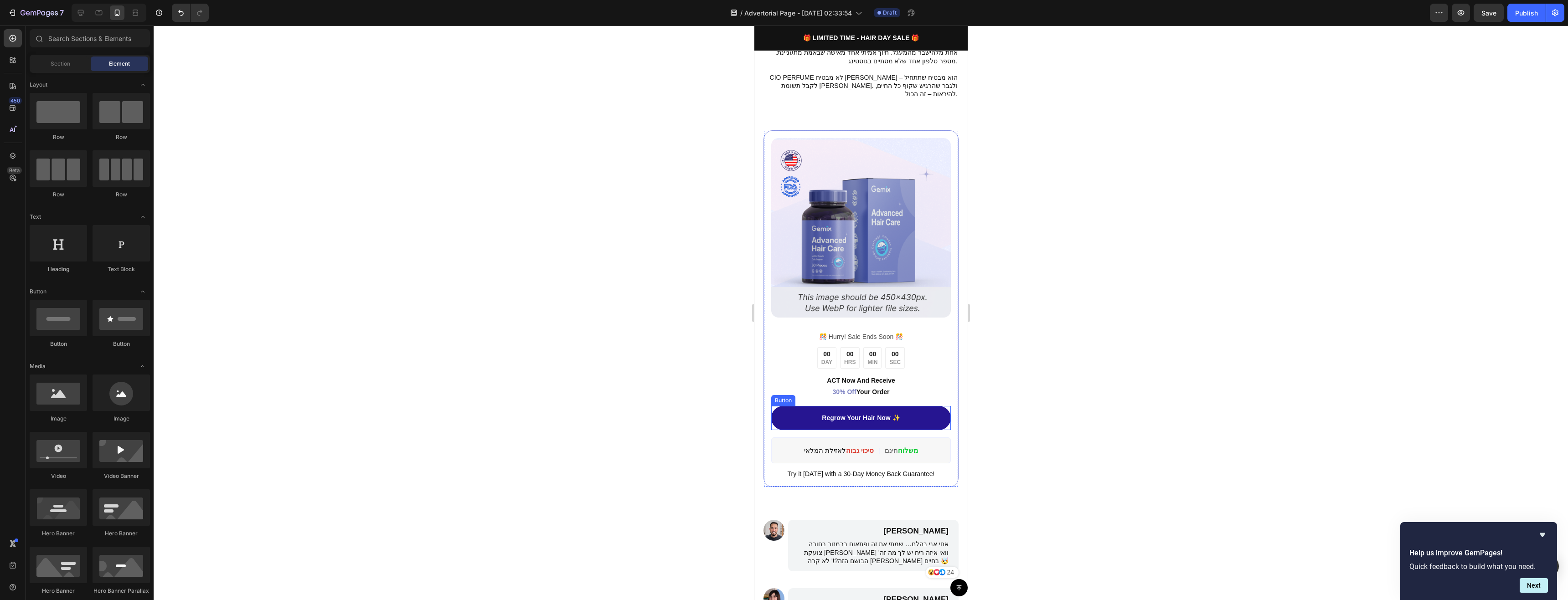
click at [904, 411] on link "Regrow Your Hair Now ✨" at bounding box center [860, 418] width 180 height 24
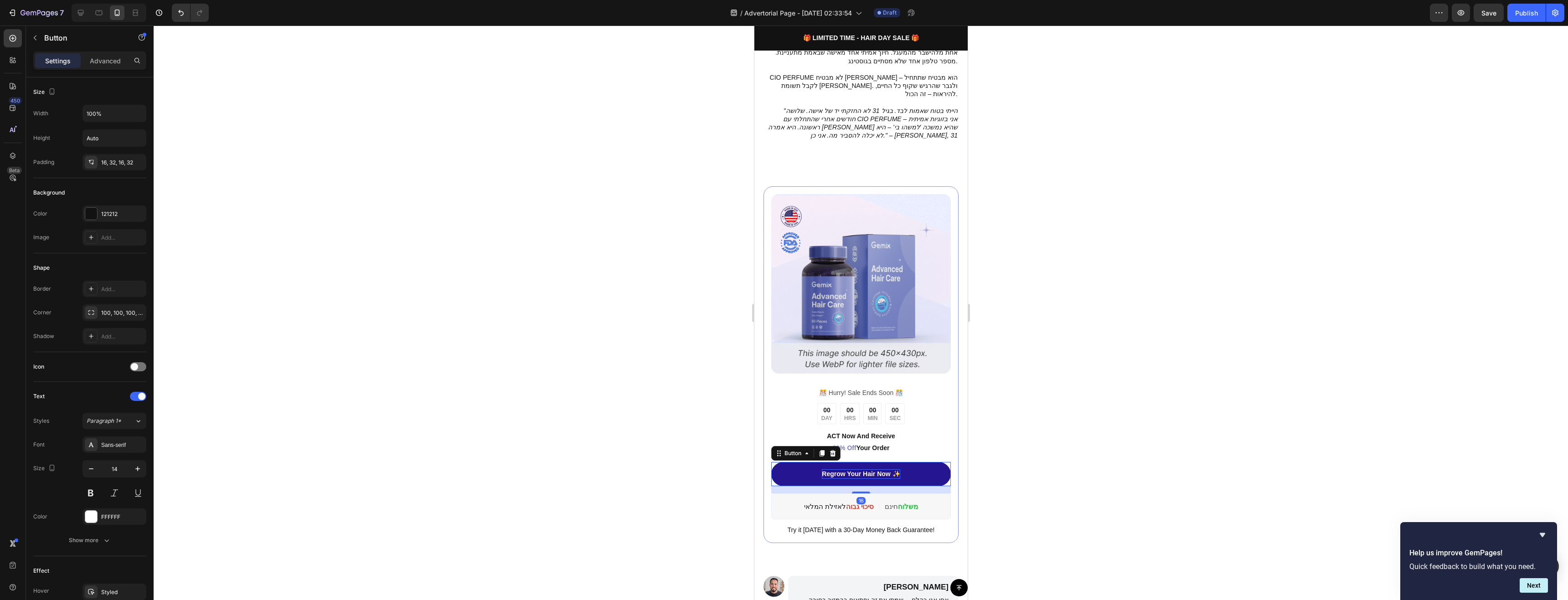
click at [881, 469] on p "Regrow Your Hair Now ✨" at bounding box center [860, 474] width 78 height 10
click at [1089, 382] on div at bounding box center [861, 313] width 1415 height 574
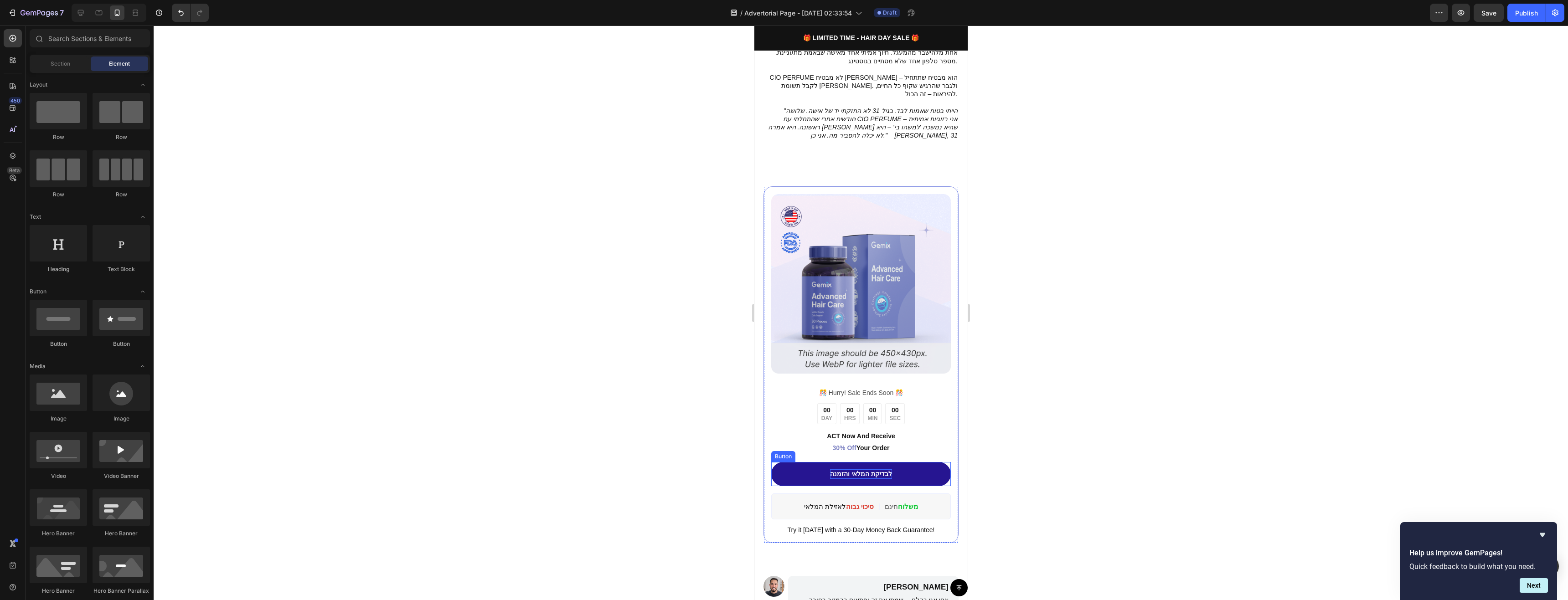
click at [802, 462] on link "לבדיקת המלאי והזמנה" at bounding box center [860, 474] width 180 height 24
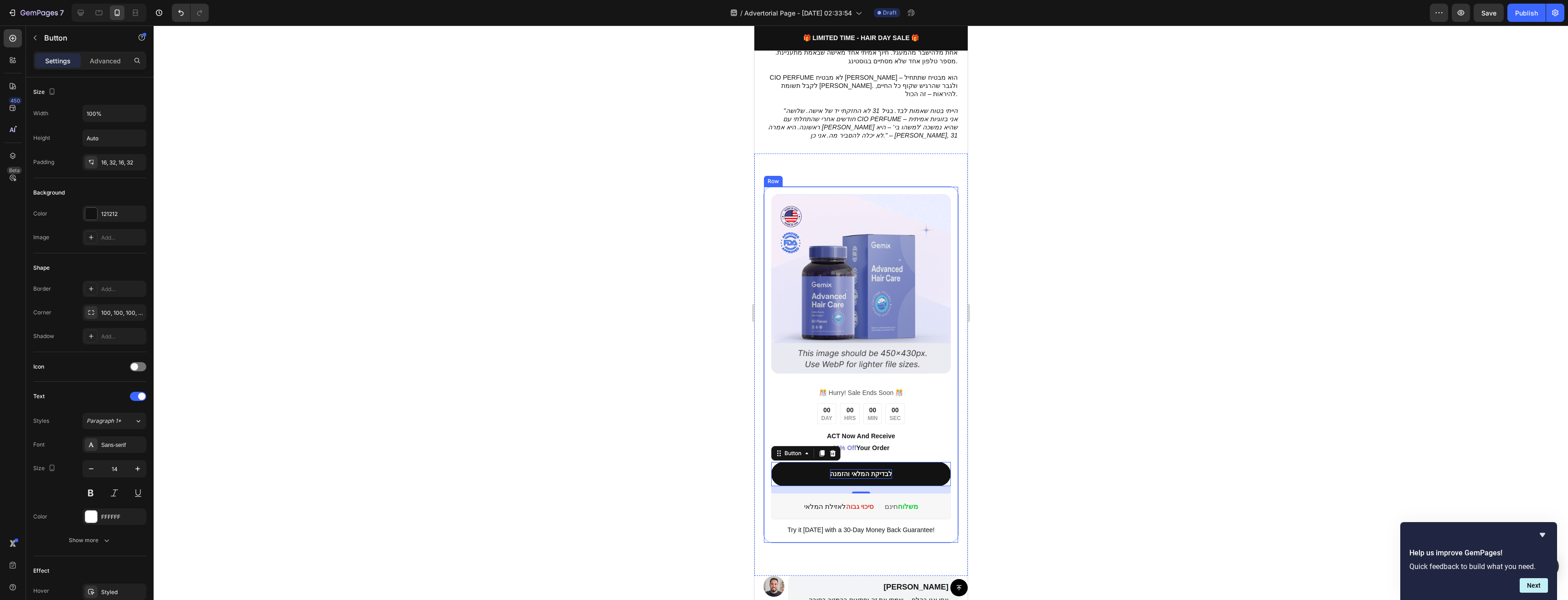
click at [936, 430] on div "ACT Now And Receive 30% Off Your Order" at bounding box center [860, 442] width 180 height 24
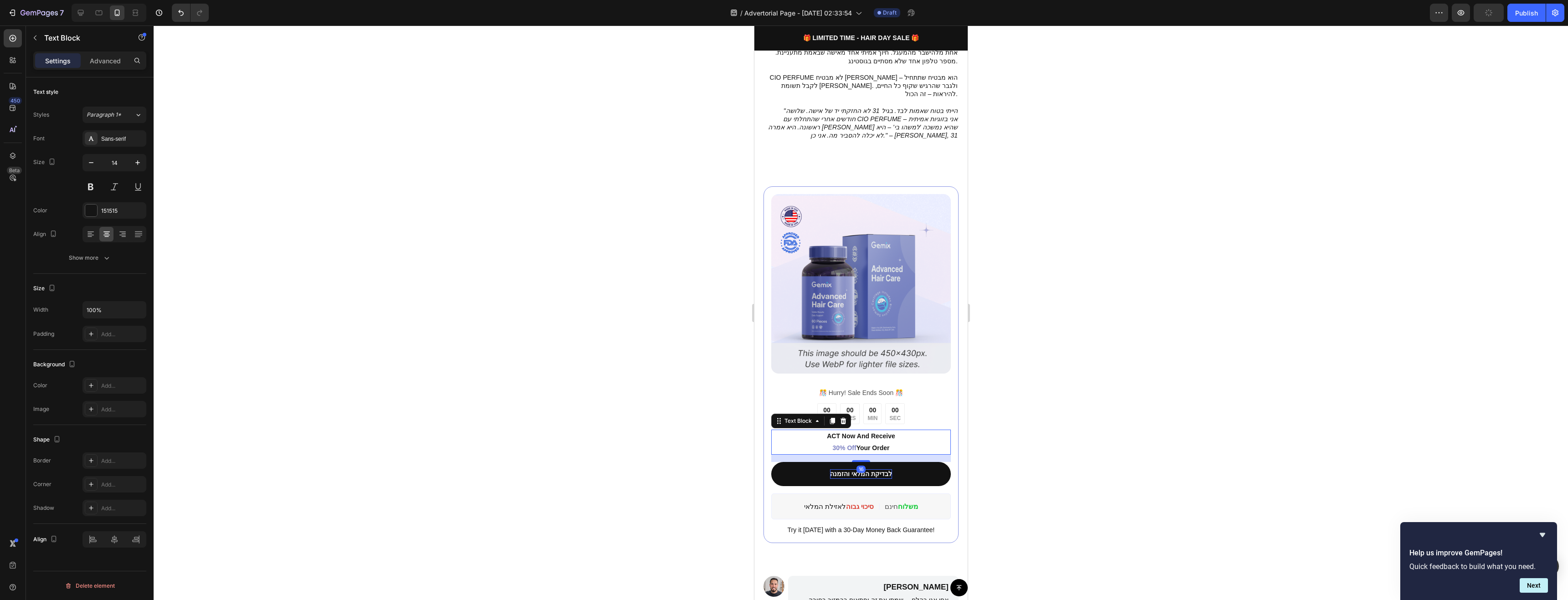
click at [1035, 368] on div at bounding box center [861, 313] width 1415 height 574
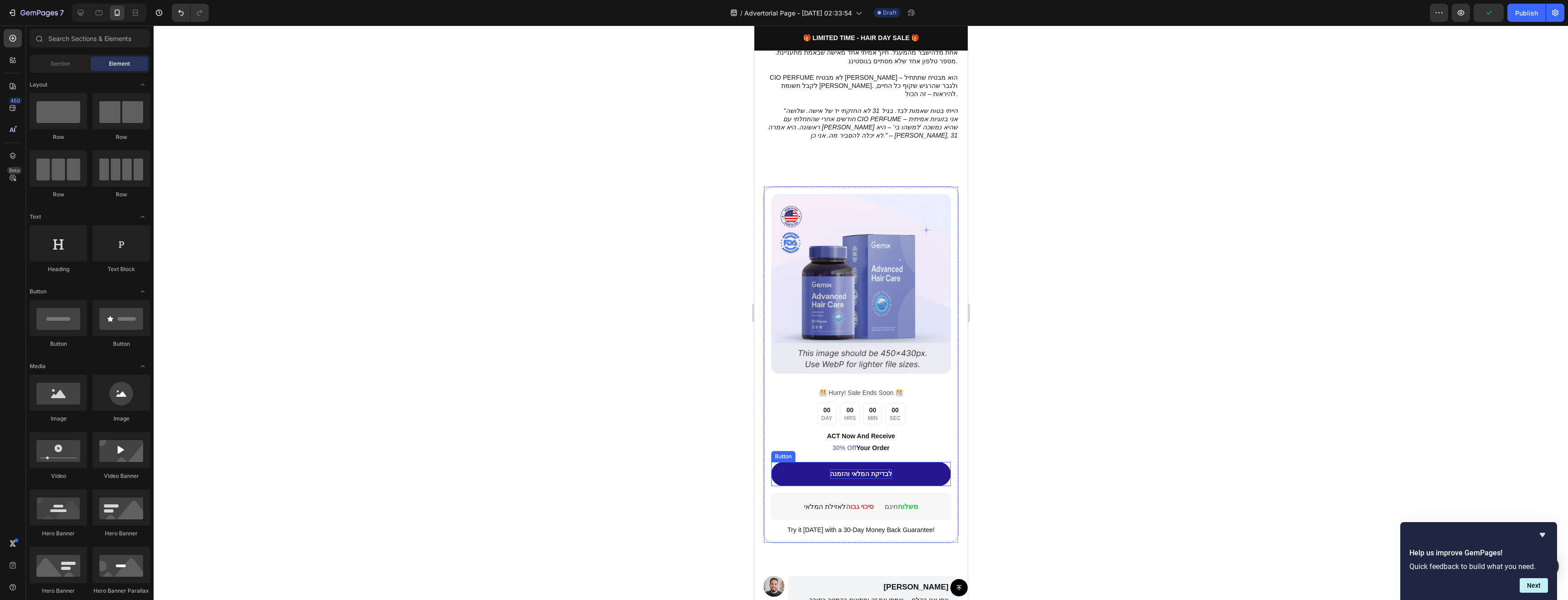
click at [922, 462] on link "לבדיקת המלאי והזמנה" at bounding box center [860, 474] width 180 height 24
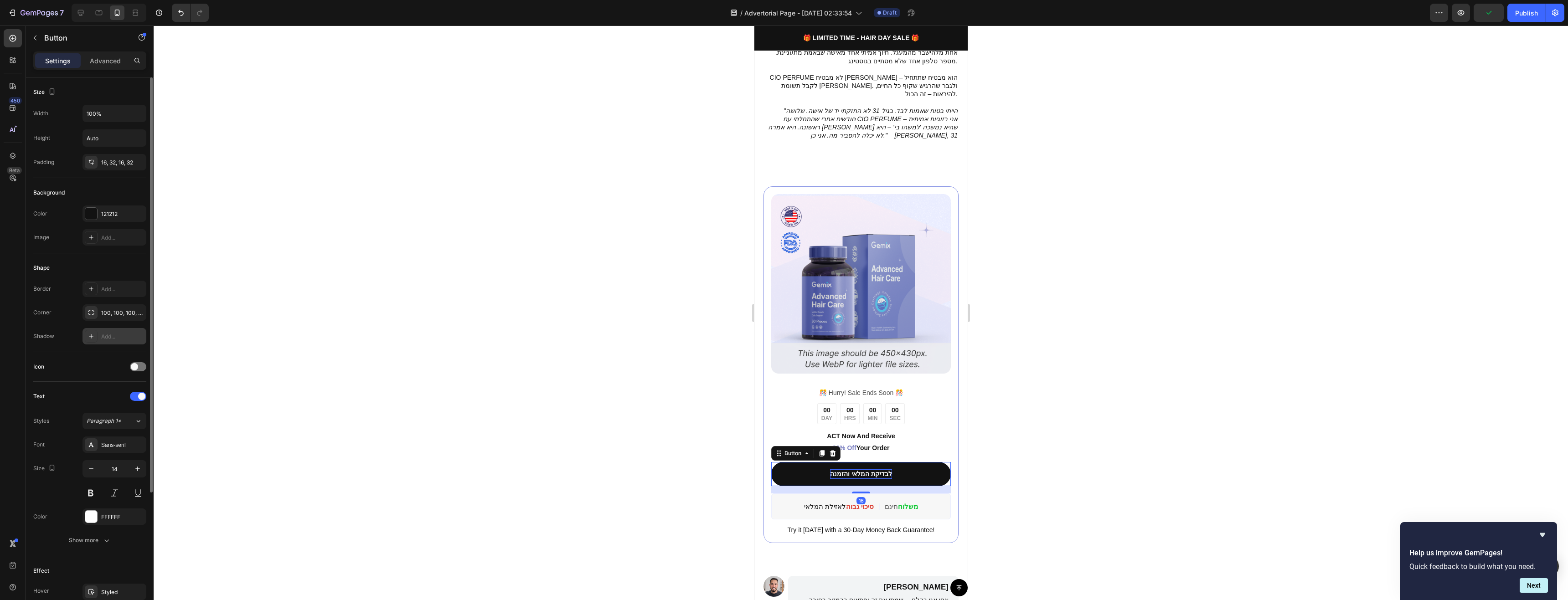
click at [97, 332] on div "Add..." at bounding box center [114, 336] width 64 height 16
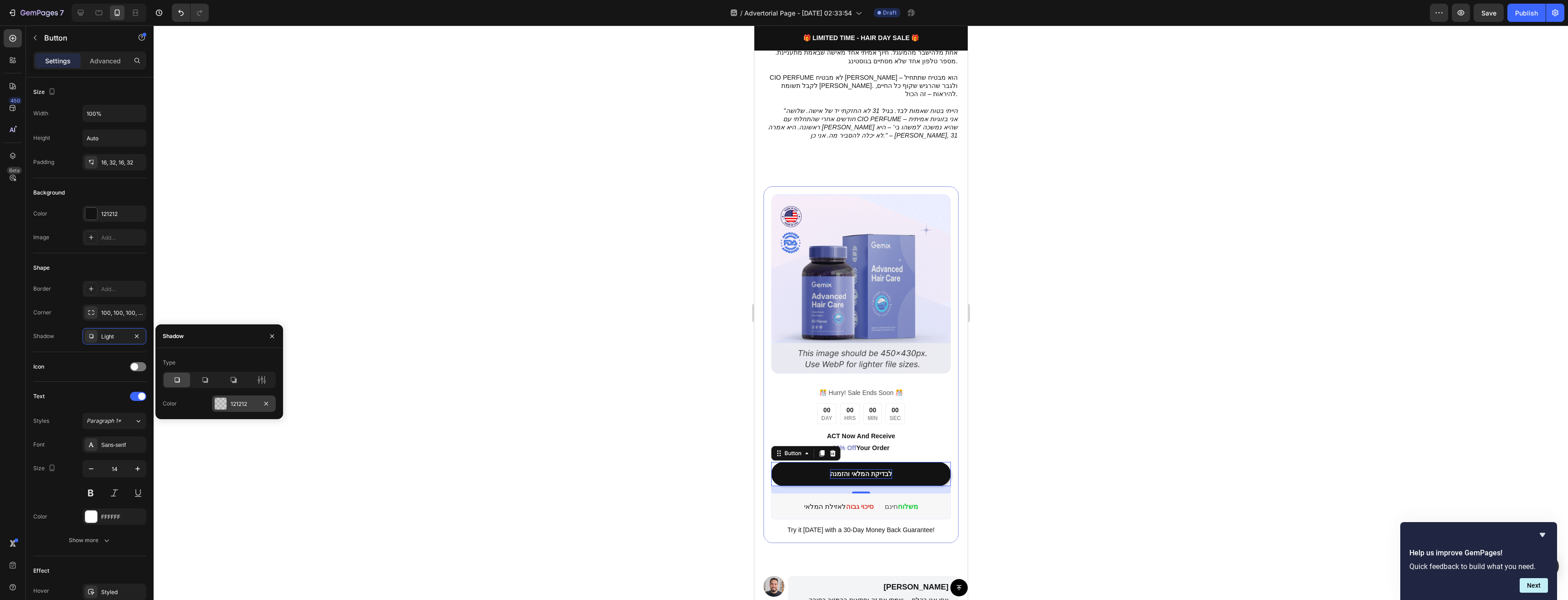
click at [234, 402] on div "121212" at bounding box center [243, 403] width 26 height 8
click at [173, 369] on button "button" at bounding box center [170, 363] width 16 height 16
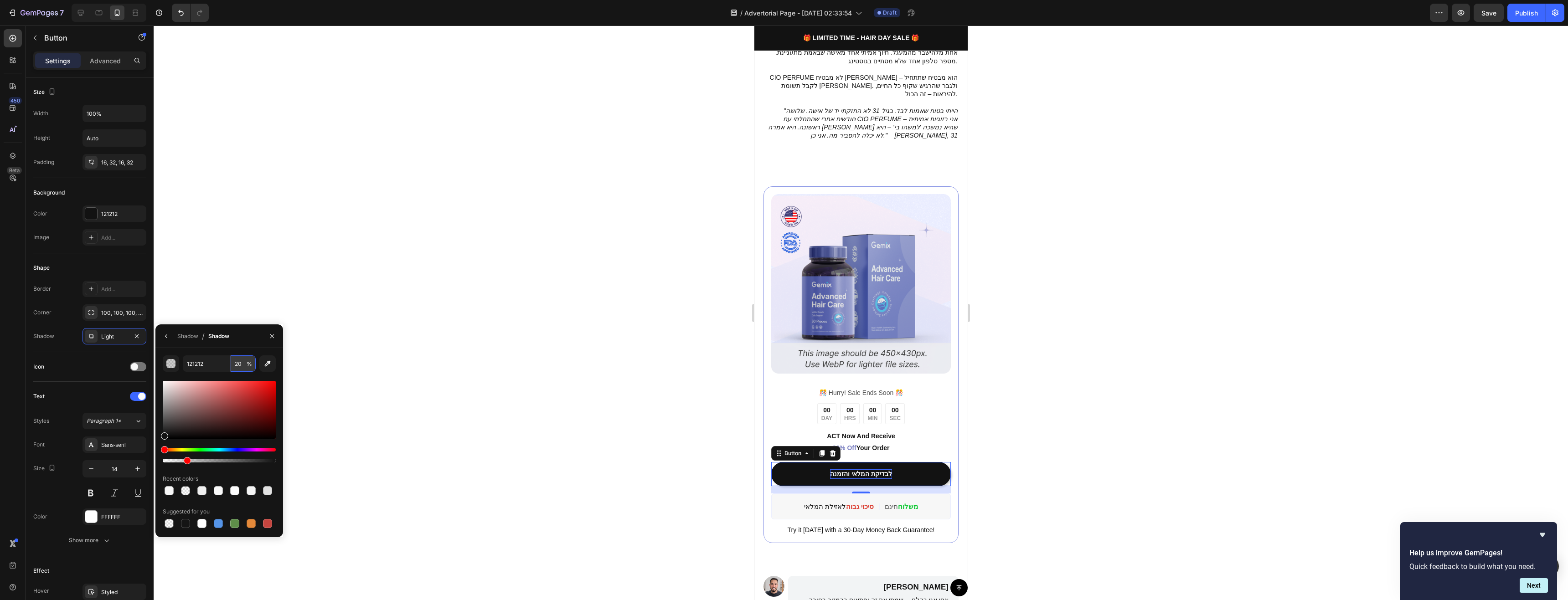
click at [245, 362] on input "20" at bounding box center [243, 363] width 25 height 16
type input "1"
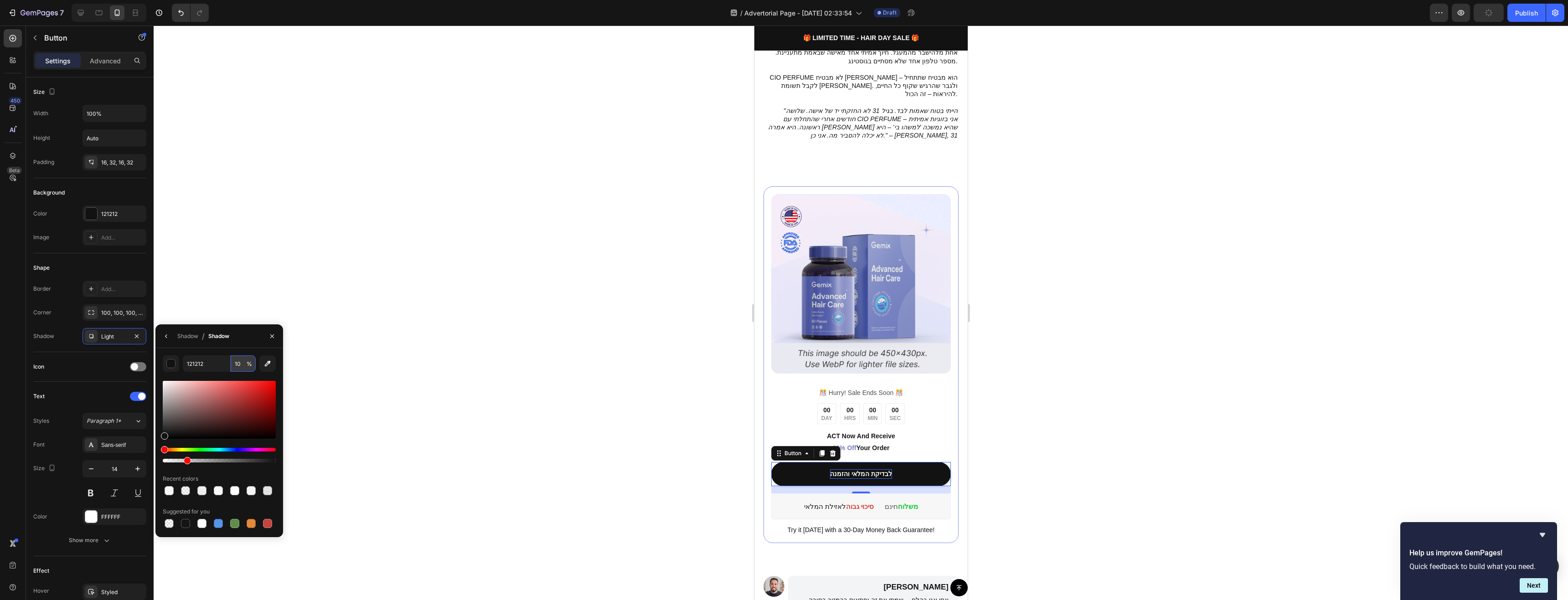
type input "1"
type input "5"
type input "1"
type input "2"
type input "3"
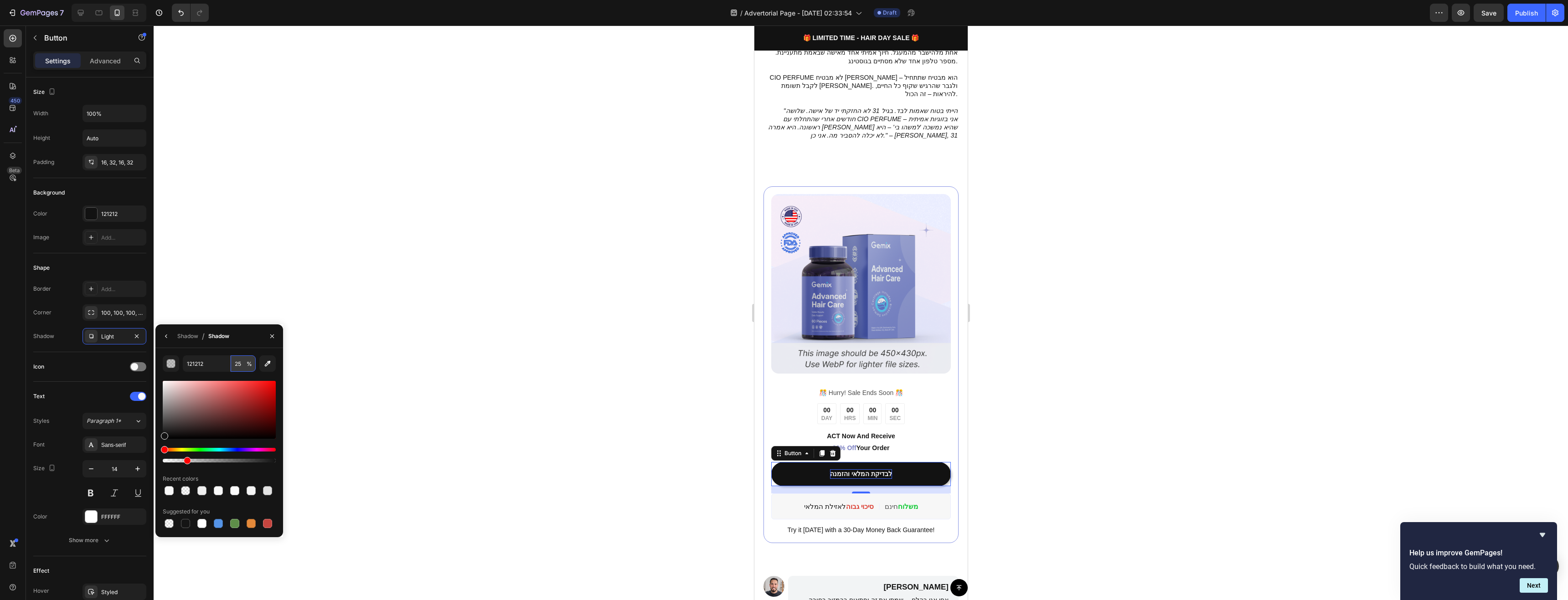
type input "2"
type input "35"
click at [108, 339] on div "Light" at bounding box center [114, 337] width 26 height 8
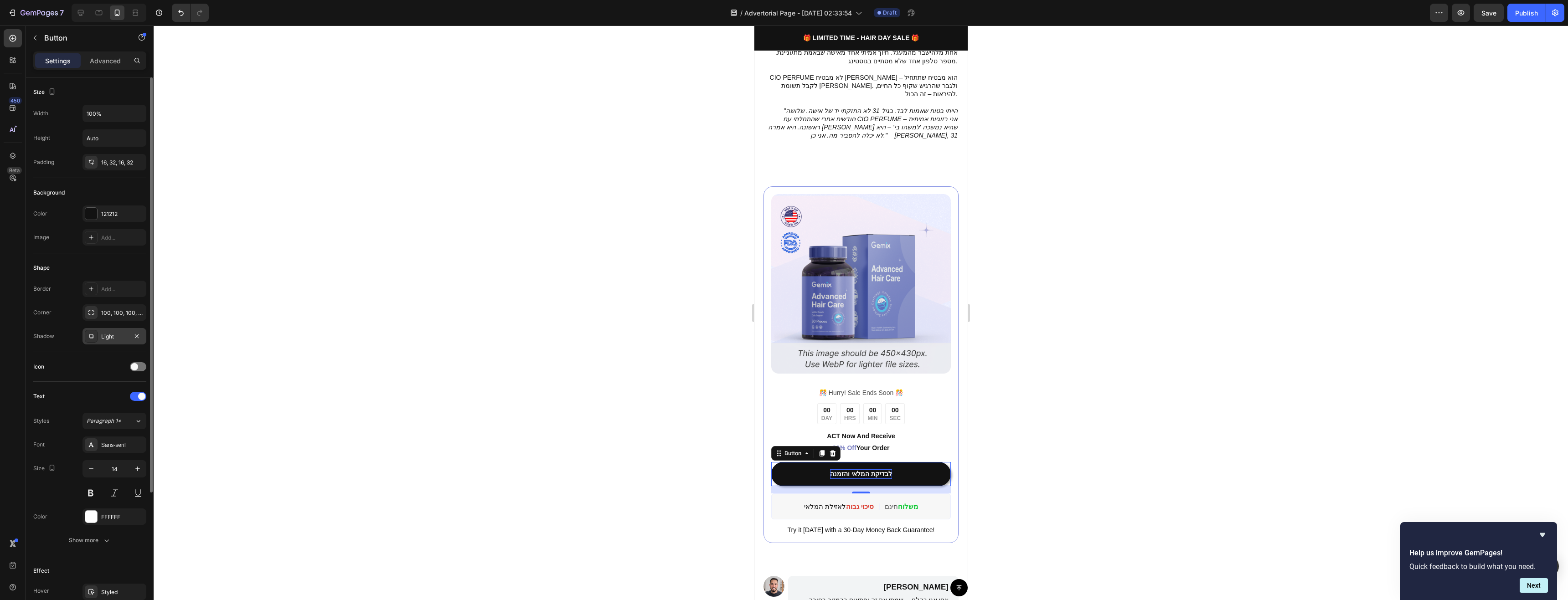
click at [93, 333] on icon at bounding box center [91, 337] width 7 height 7
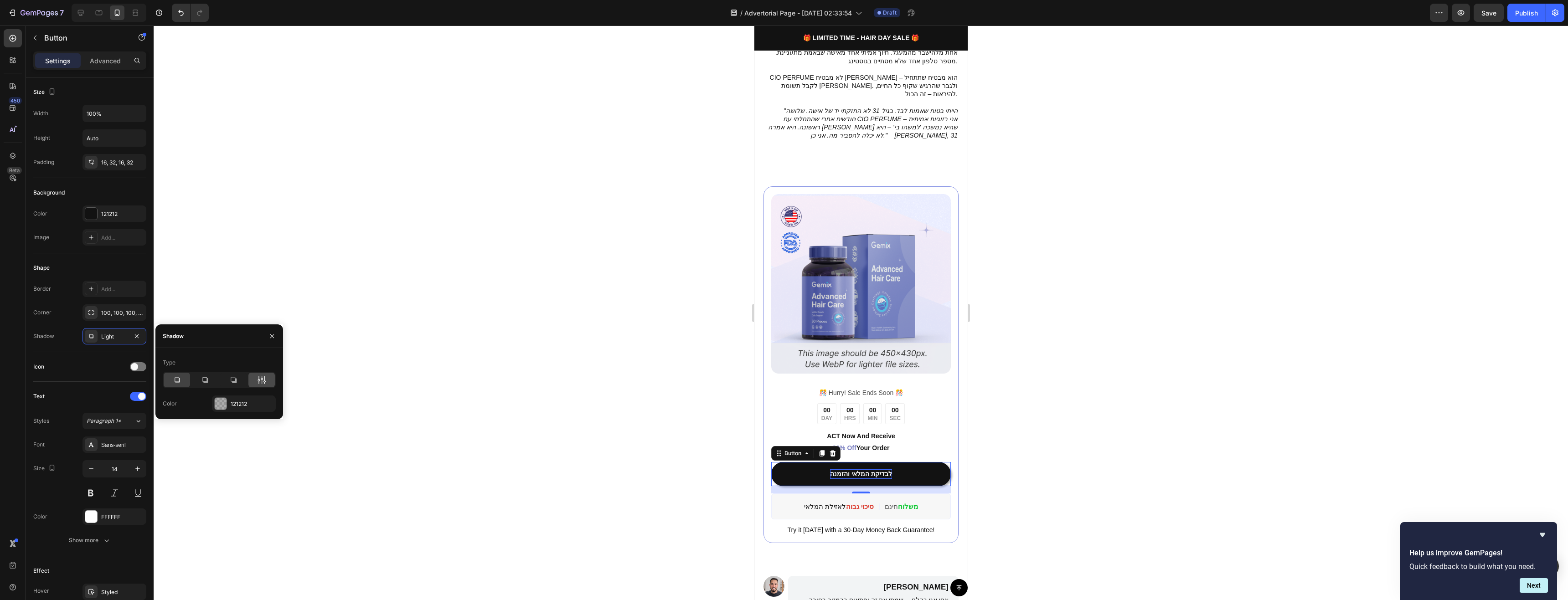
click at [255, 382] on div at bounding box center [261, 380] width 26 height 15
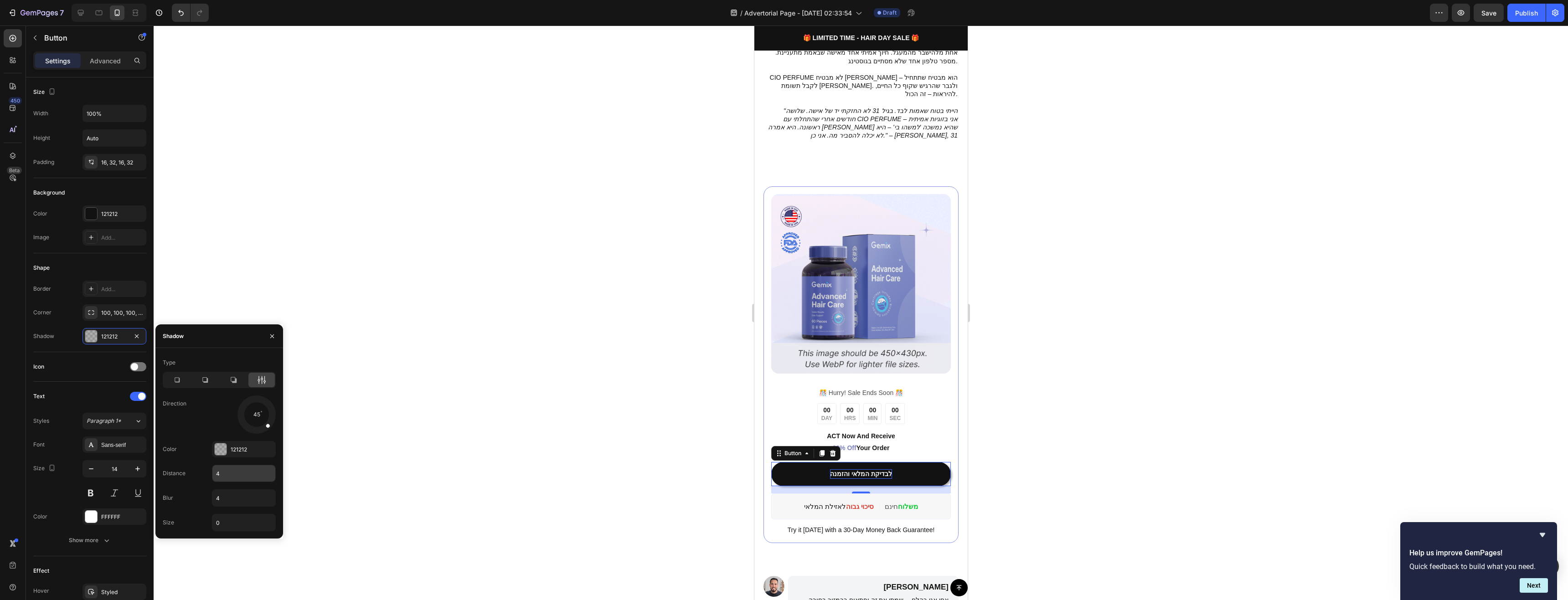
click at [236, 474] on input "4" at bounding box center [243, 473] width 63 height 16
click at [255, 429] on div at bounding box center [256, 414] width 41 height 41
click at [237, 475] on input "4" at bounding box center [243, 473] width 63 height 16
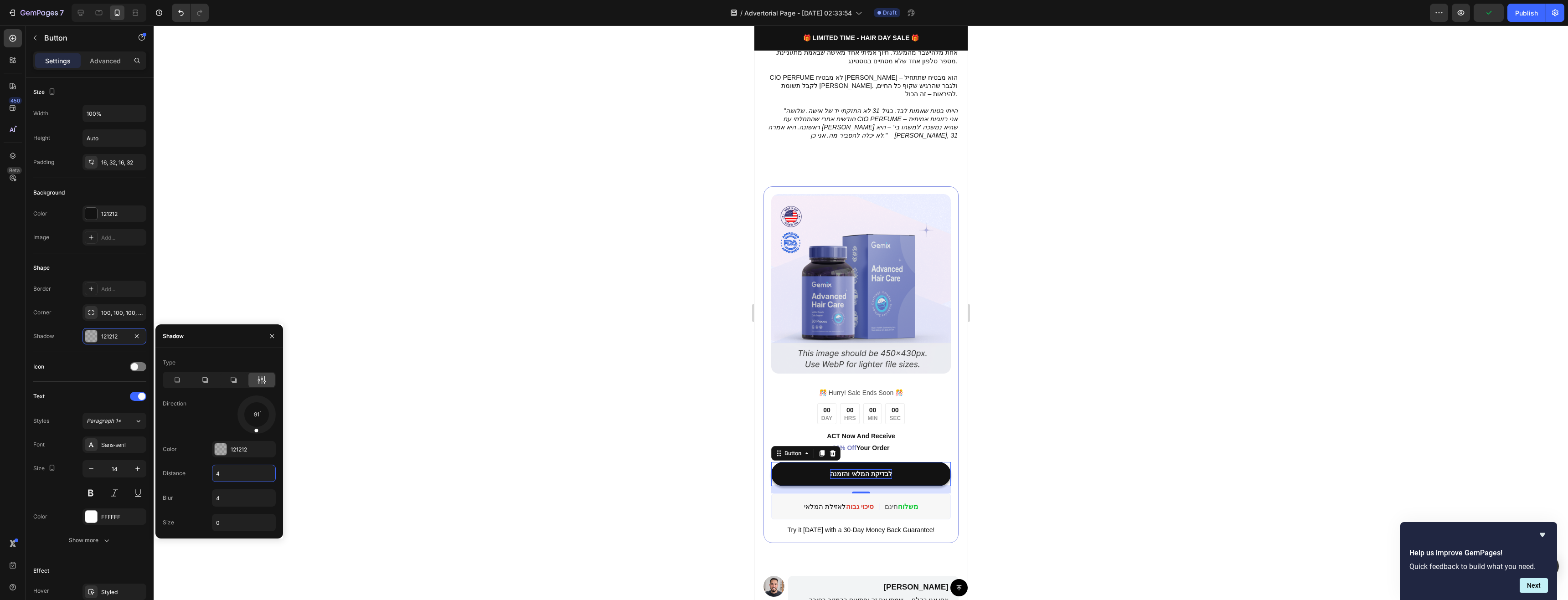
click at [237, 475] on input "4" at bounding box center [243, 473] width 63 height 16
type input "2"
click at [238, 494] on input "4" at bounding box center [243, 498] width 63 height 16
type input "5"
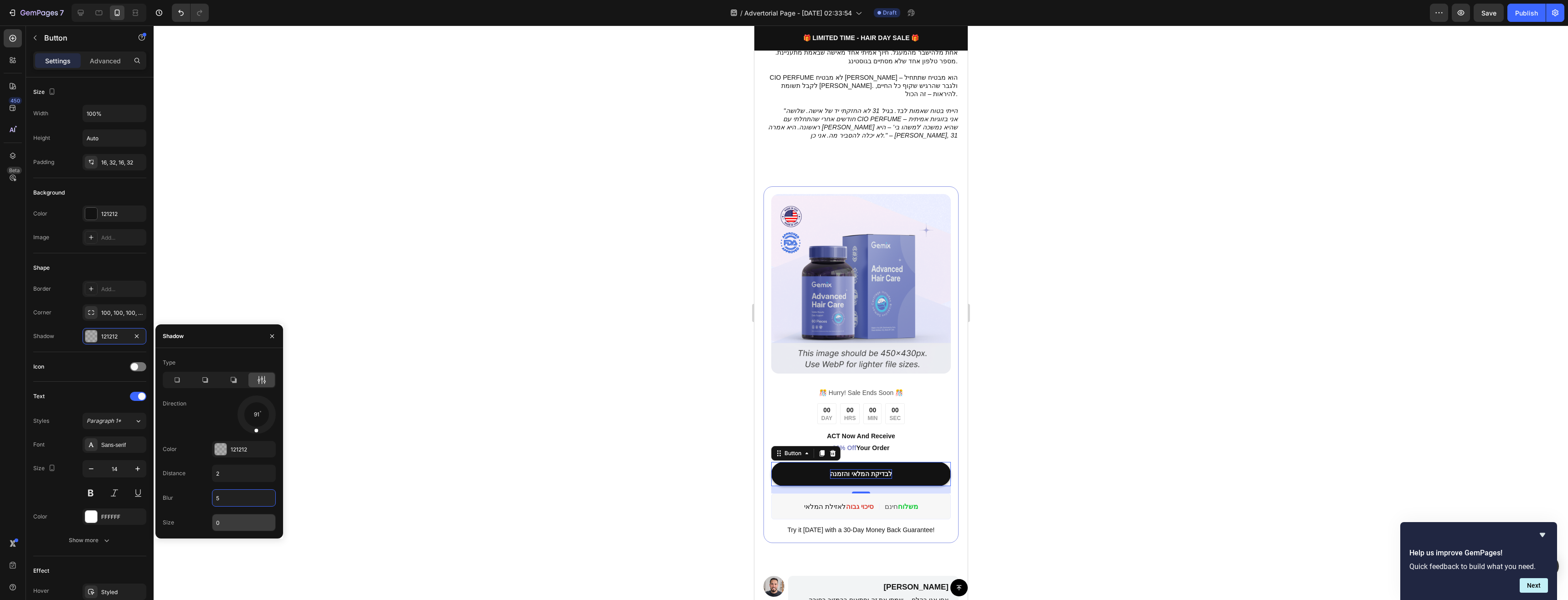
click at [226, 520] on input "0" at bounding box center [243, 522] width 63 height 16
click at [226, 520] on input "11" at bounding box center [243, 522] width 63 height 16
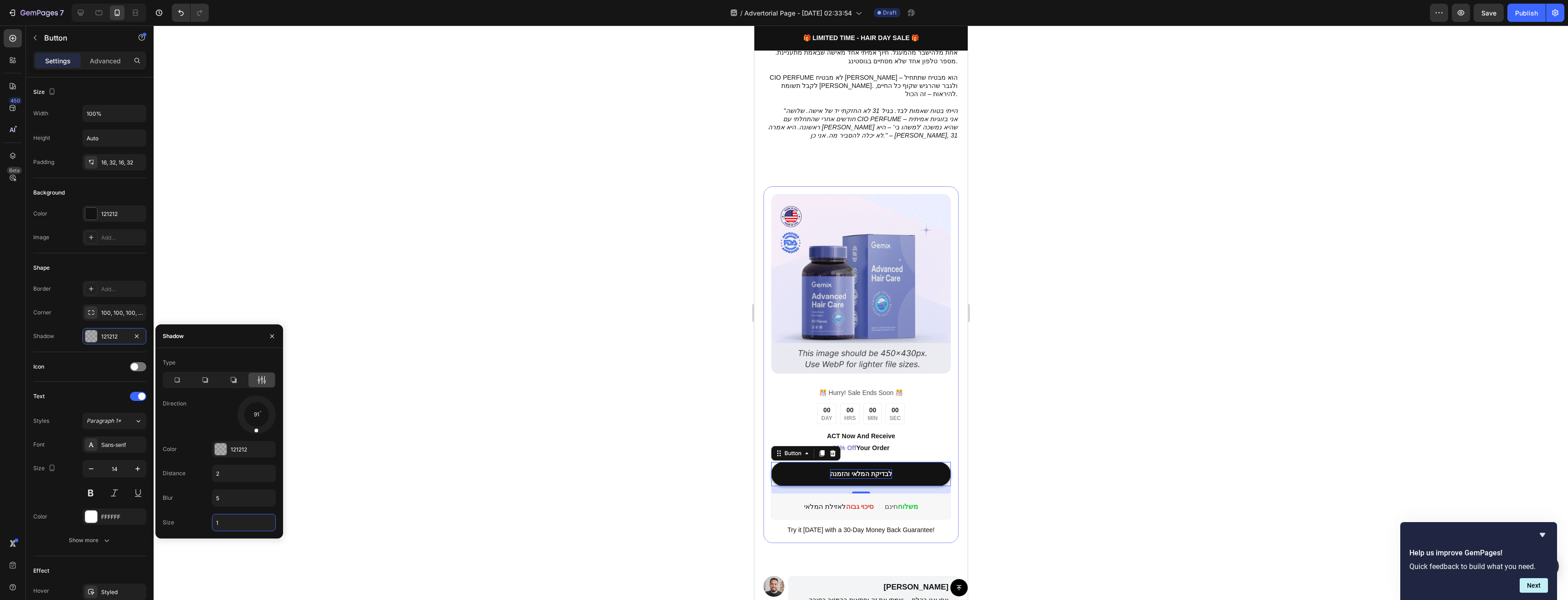
click at [226, 520] on input "1" at bounding box center [243, 522] width 63 height 16
click at [226, 520] on input "22" at bounding box center [243, 522] width 63 height 16
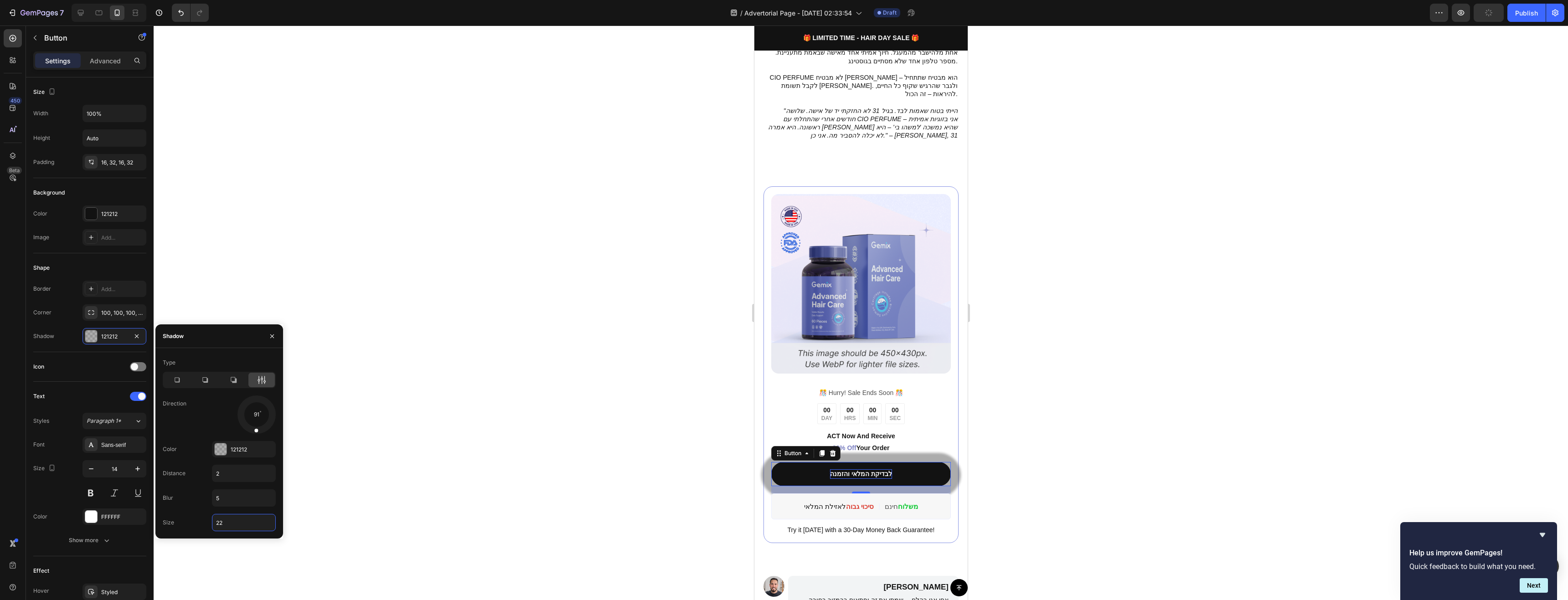
click at [226, 520] on input "22" at bounding box center [243, 522] width 63 height 16
type input "1"
click at [488, 486] on div at bounding box center [861, 313] width 1415 height 574
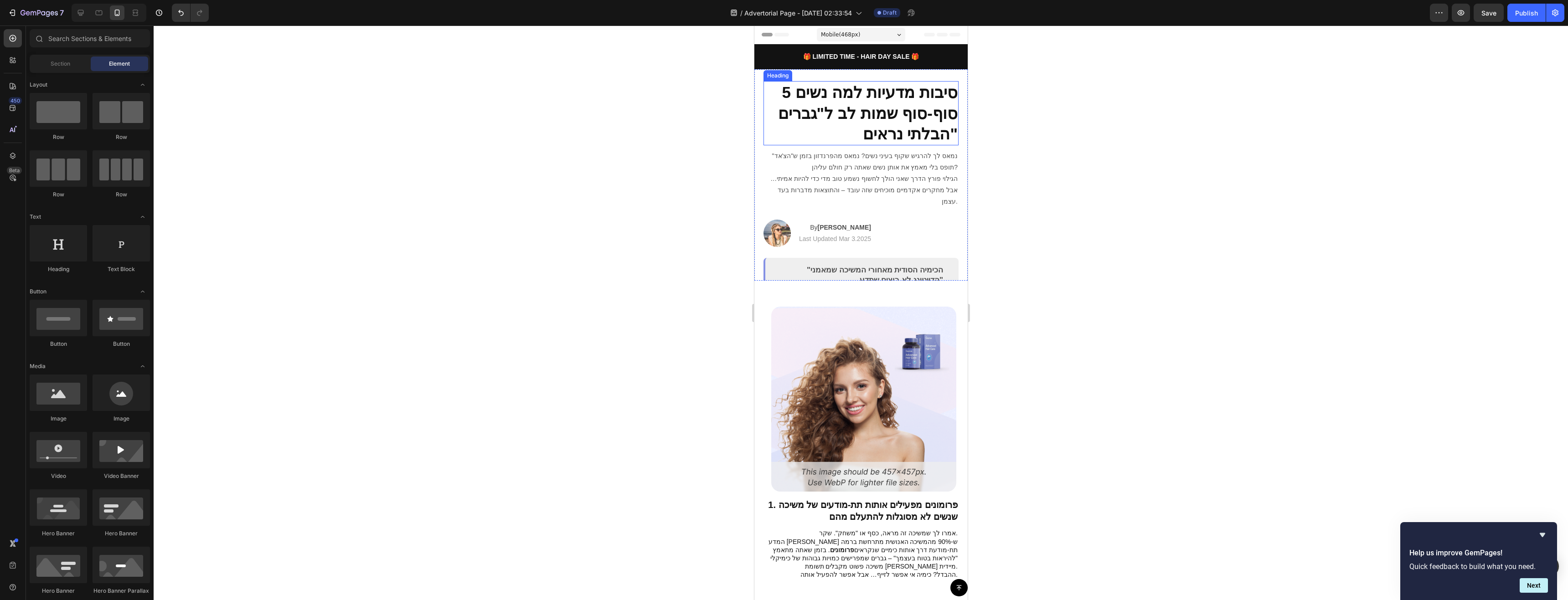
click at [929, 104] on h2 "5 סיבות מדעיות למה נשים סוף-סוף שמות לב ל"גברים הבלתי נראים"" at bounding box center [861, 113] width 195 height 65
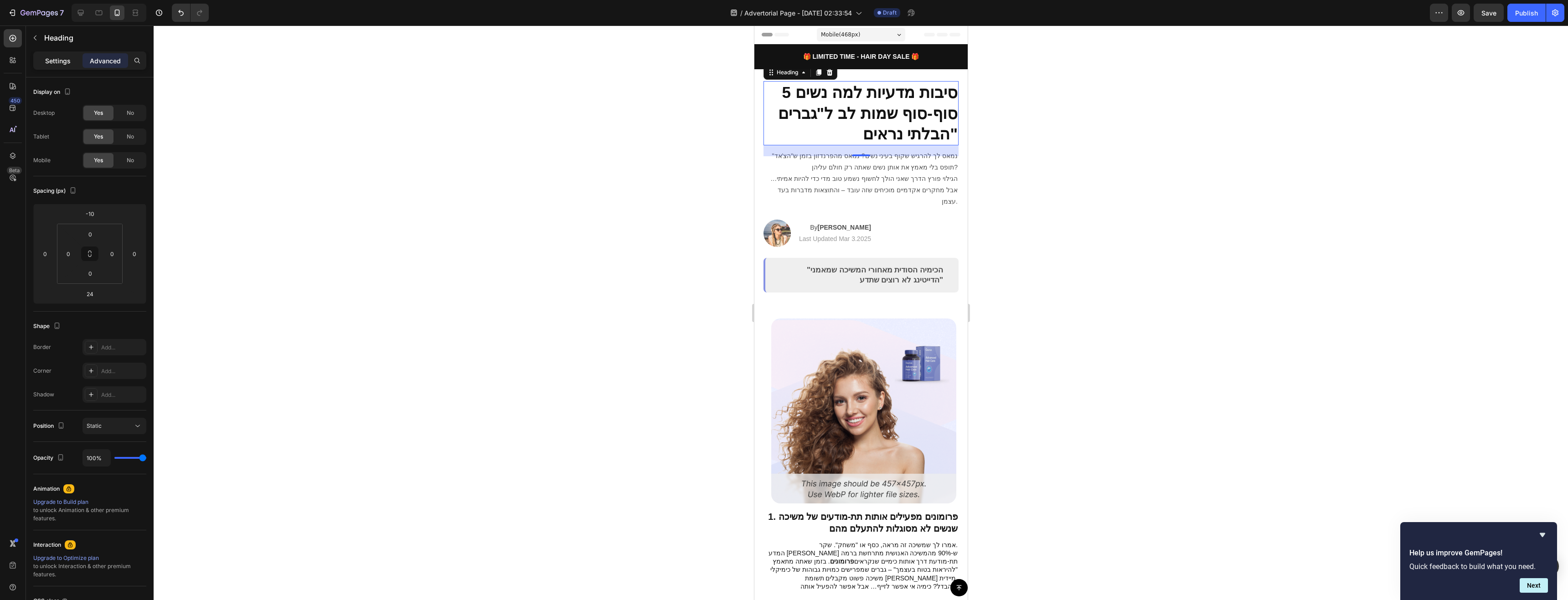
click at [60, 58] on p "Settings" at bounding box center [58, 61] width 26 height 10
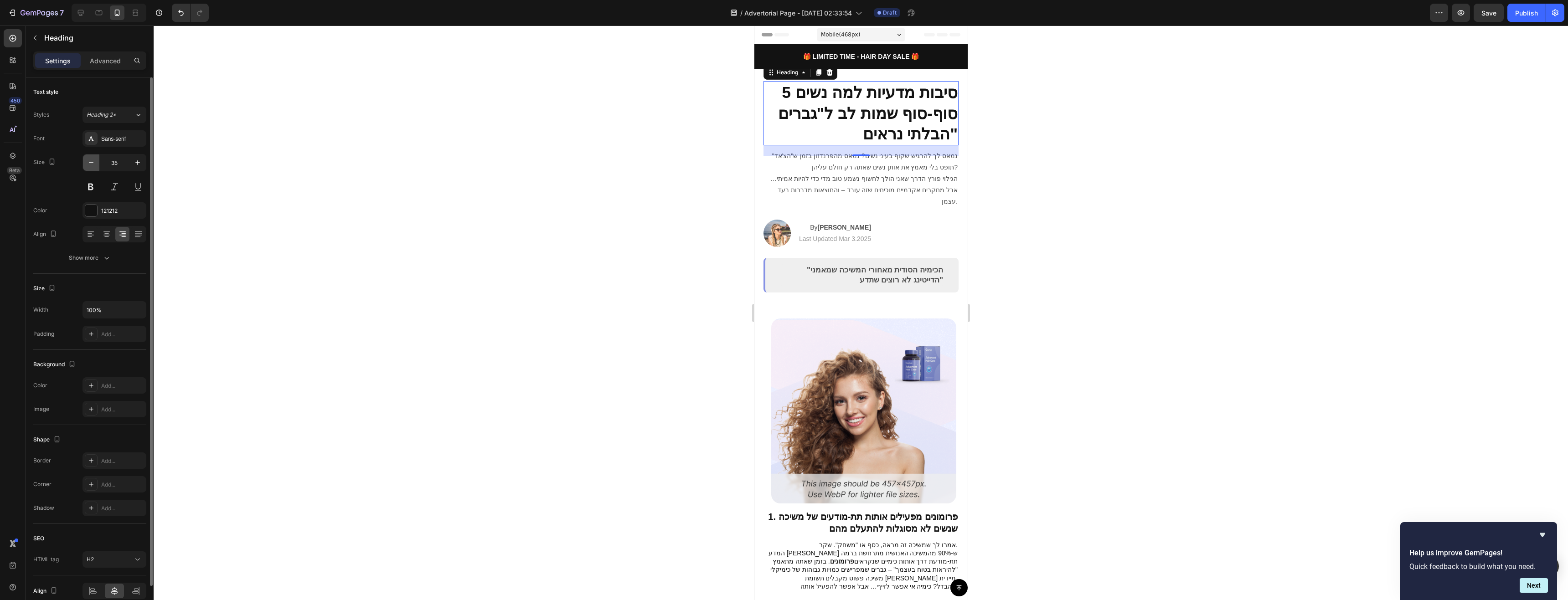
click at [90, 163] on icon "button" at bounding box center [91, 162] width 9 height 9
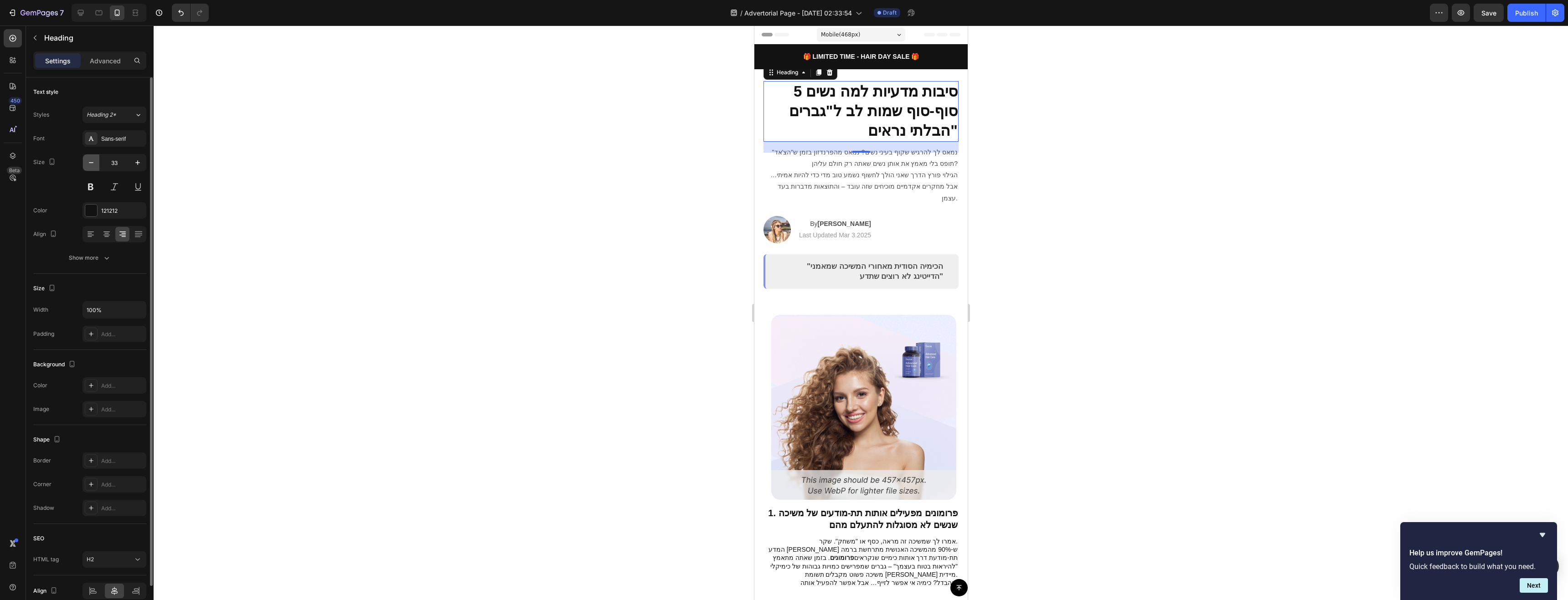
click at [90, 163] on icon "button" at bounding box center [91, 162] width 9 height 9
type input "30"
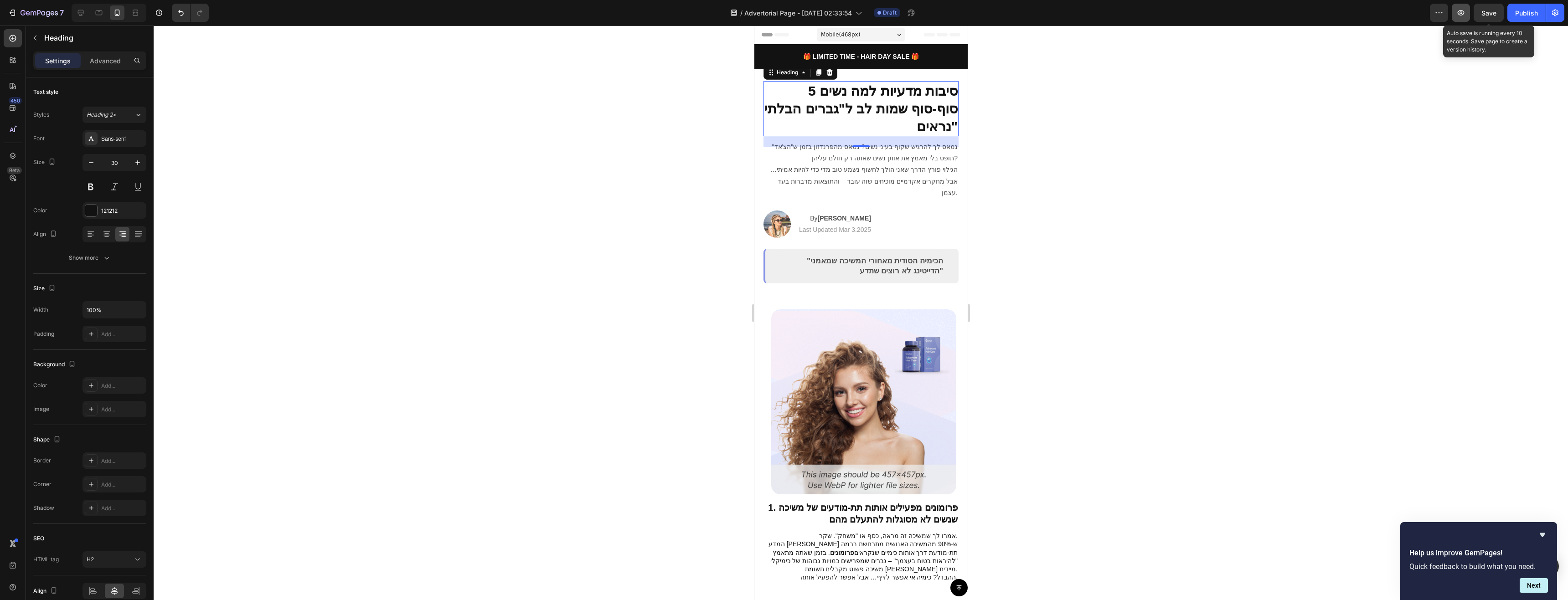
drag, startPoint x: 1502, startPoint y: 15, endPoint x: 1469, endPoint y: 21, distance: 33.5
click at [1425, 15] on button "Save" at bounding box center [1488, 13] width 30 height 18
click at [1425, 10] on icon "button" at bounding box center [1461, 12] width 9 height 9
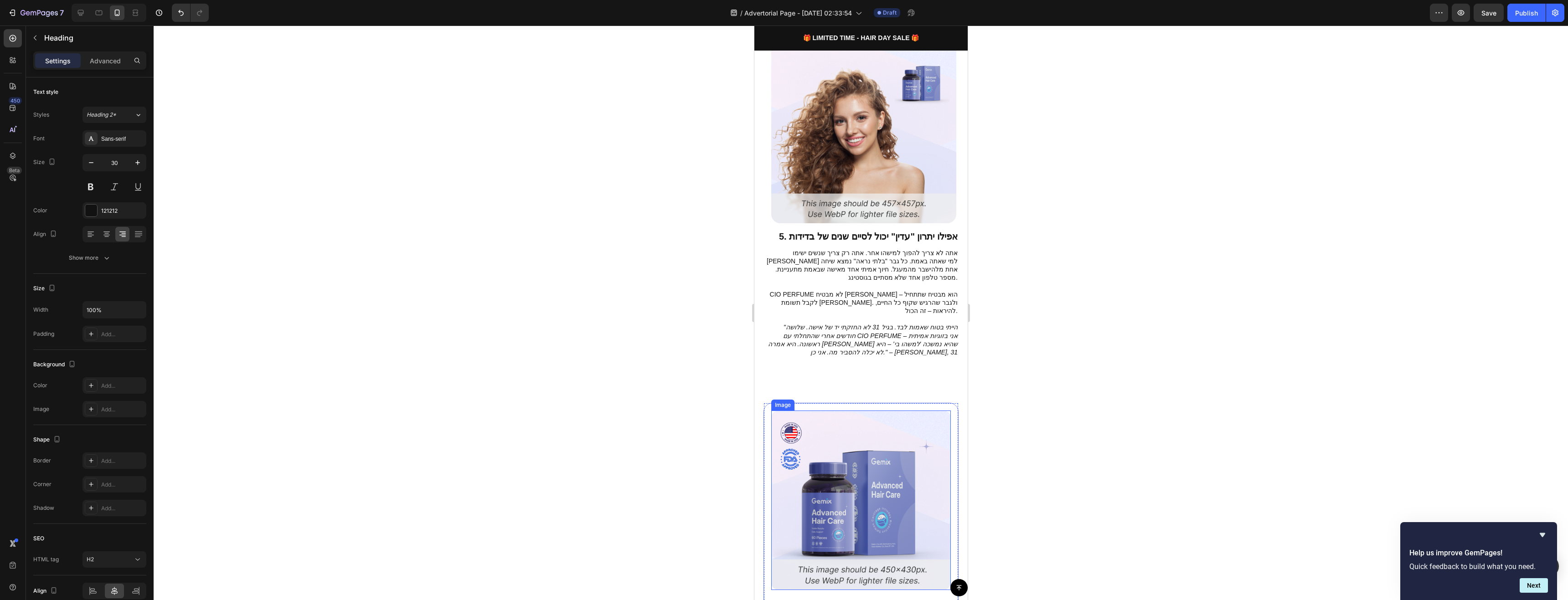
scroll to position [1595, 0]
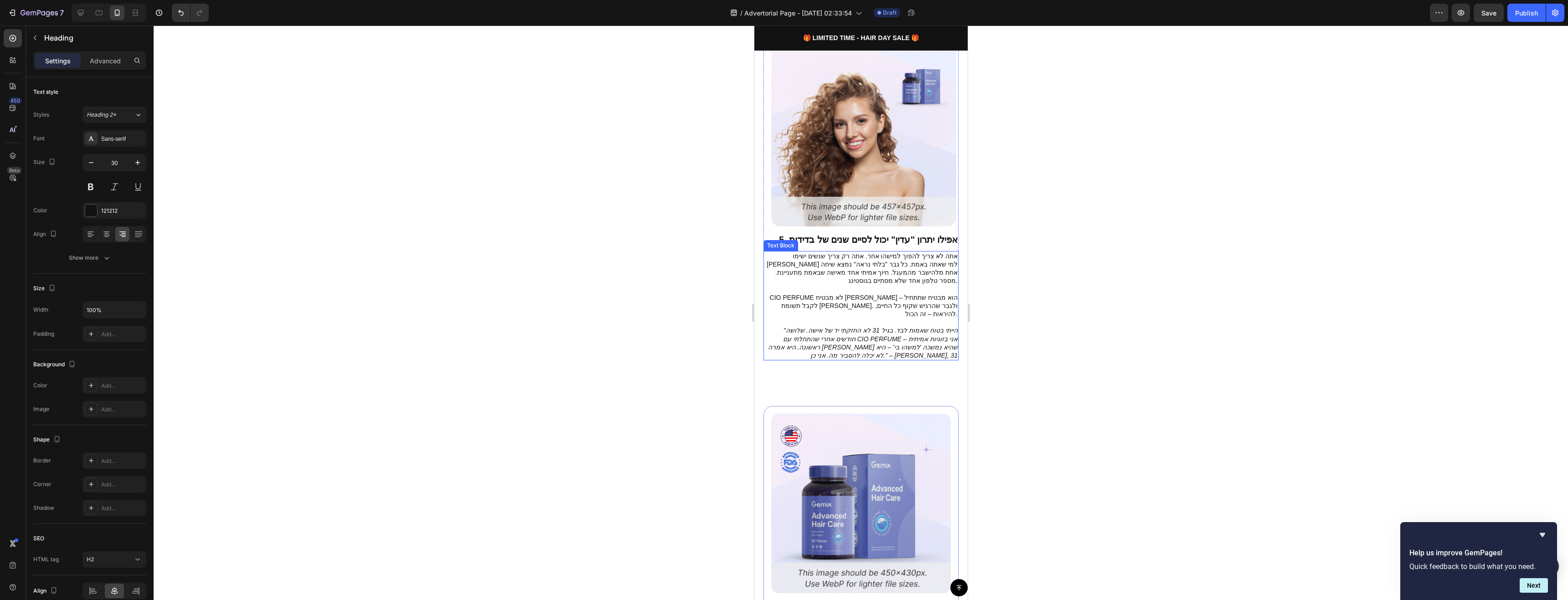
click at [936, 252] on p "אתה לא צריך להפוך למישהו אחר. אתה רק צריך שנשים ישימו [PERSON_NAME] למי שאתה בא…" at bounding box center [861, 268] width 194 height 33
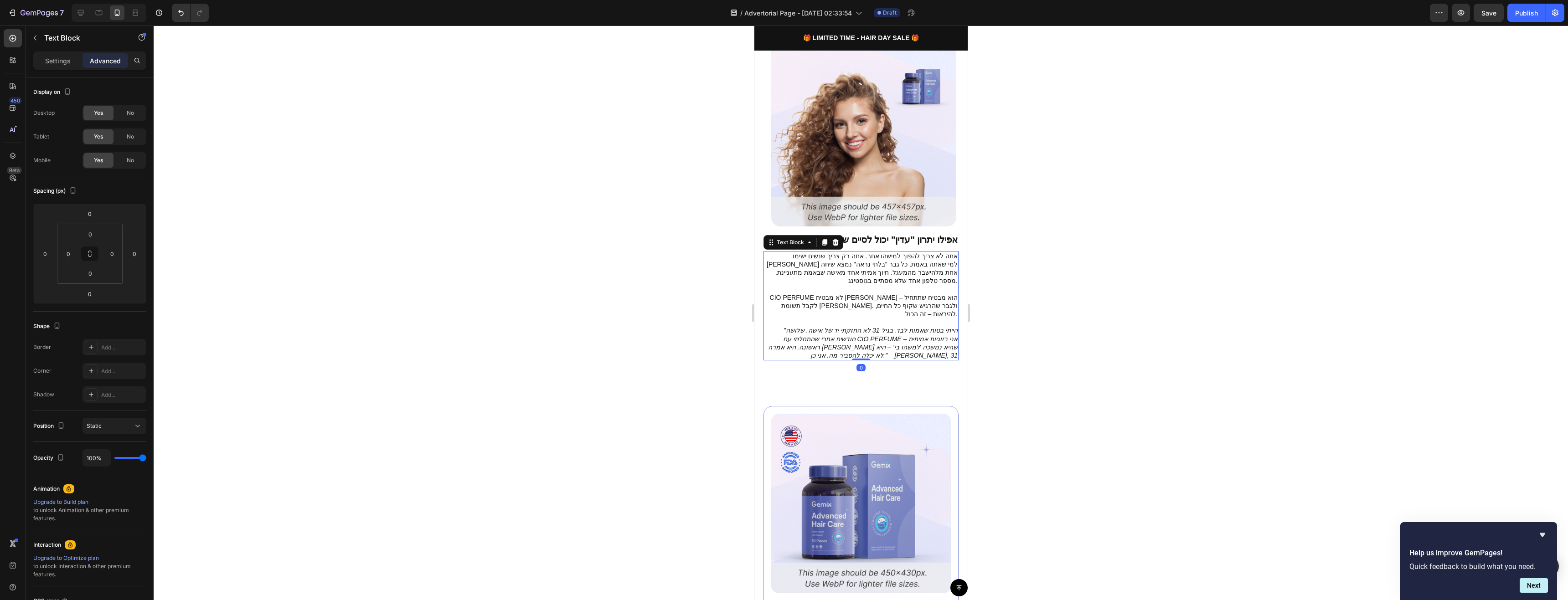
click at [934, 252] on p "אתה לא צריך להפוך למישהו אחר. אתה רק צריך שנשים ישימו [PERSON_NAME] למי שאתה בא…" at bounding box center [861, 268] width 194 height 33
click at [1096, 229] on div at bounding box center [861, 313] width 1415 height 574
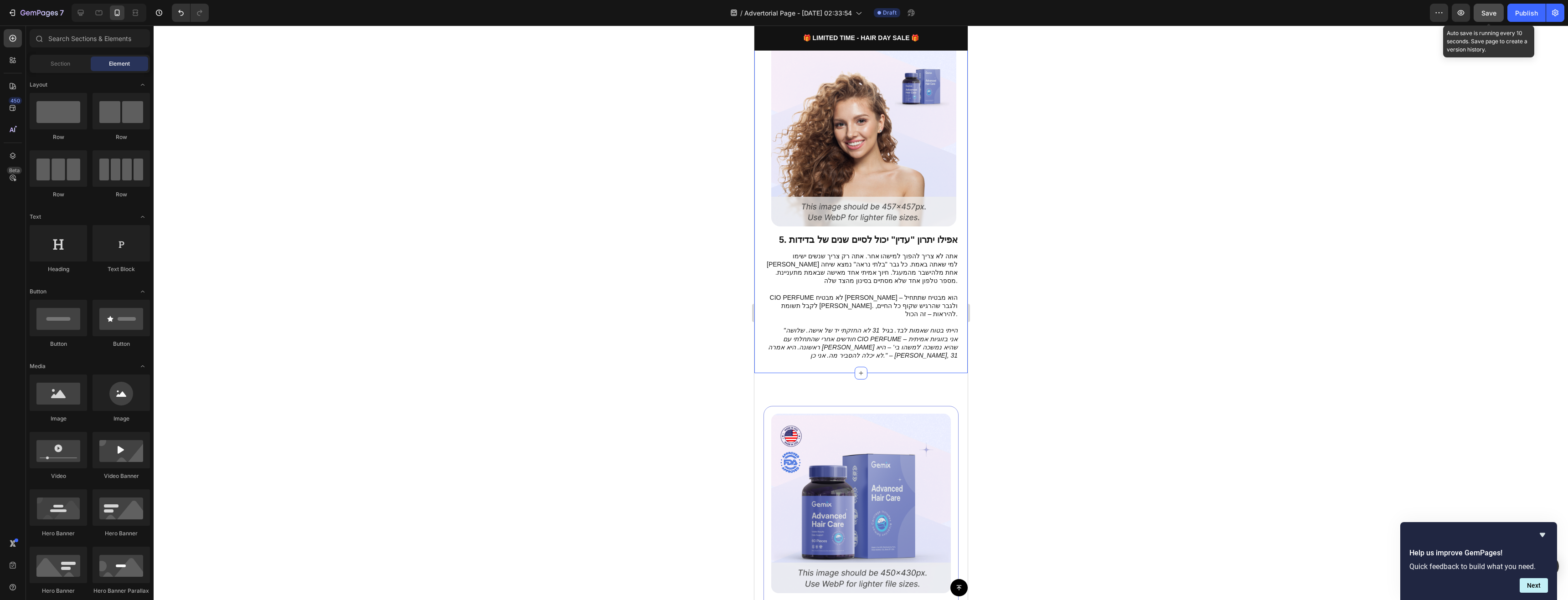
click at [1425, 19] on button "Save" at bounding box center [1488, 13] width 30 height 18
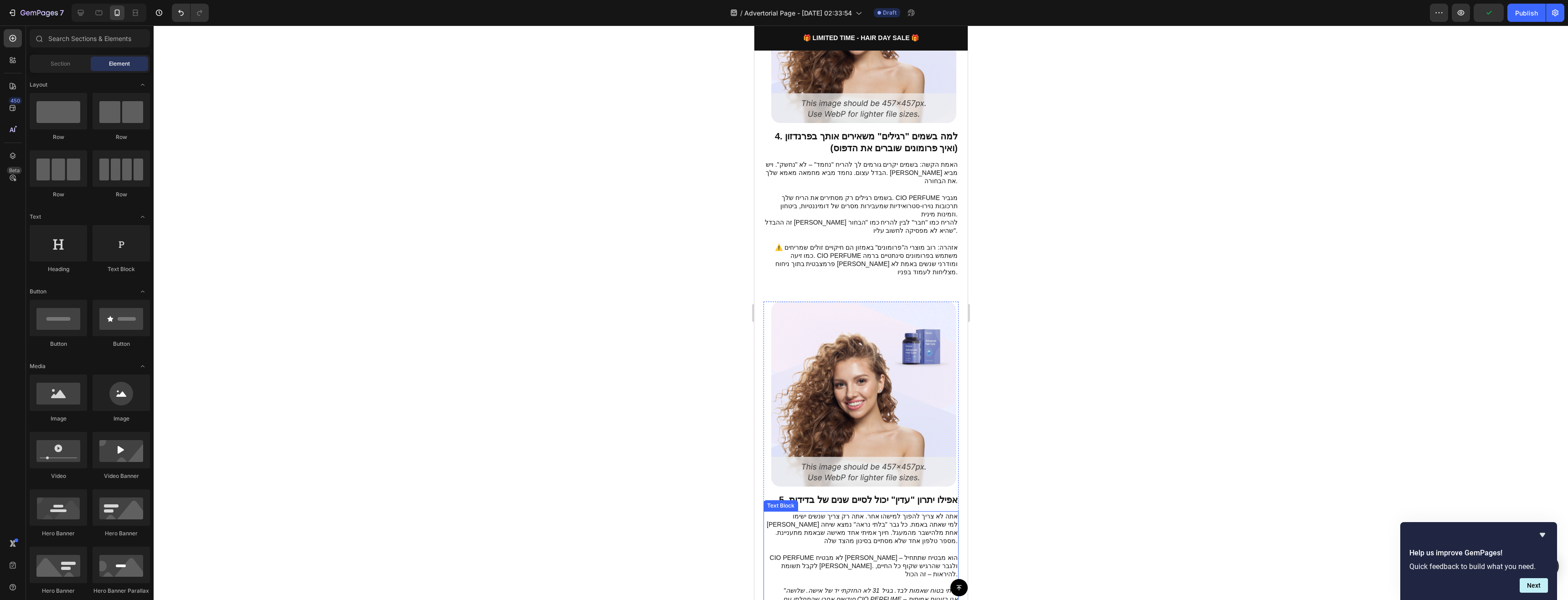
scroll to position [1276, 0]
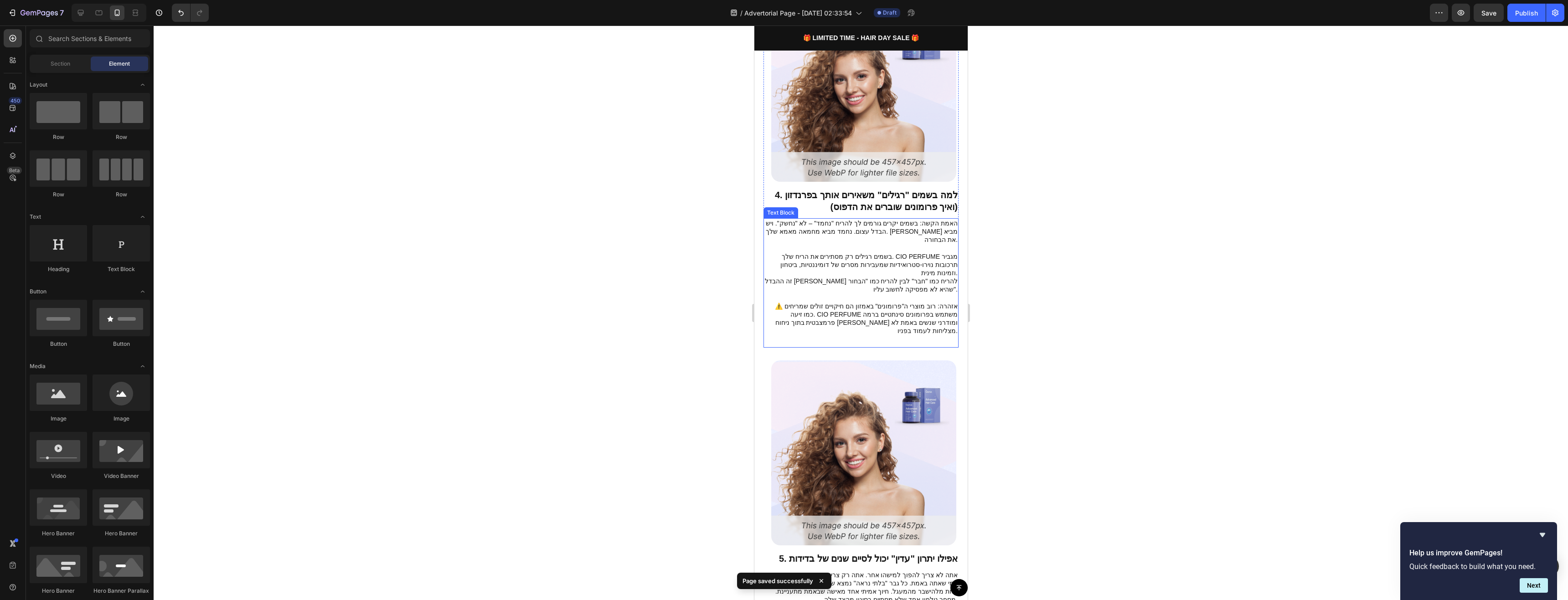
click at [922, 253] on p "בשמים רגילים רק מסתירים את הריח שלך. CIO PERFUME מגביר תרכובות נוירו-סטרואידיות…" at bounding box center [861, 265] width 194 height 25
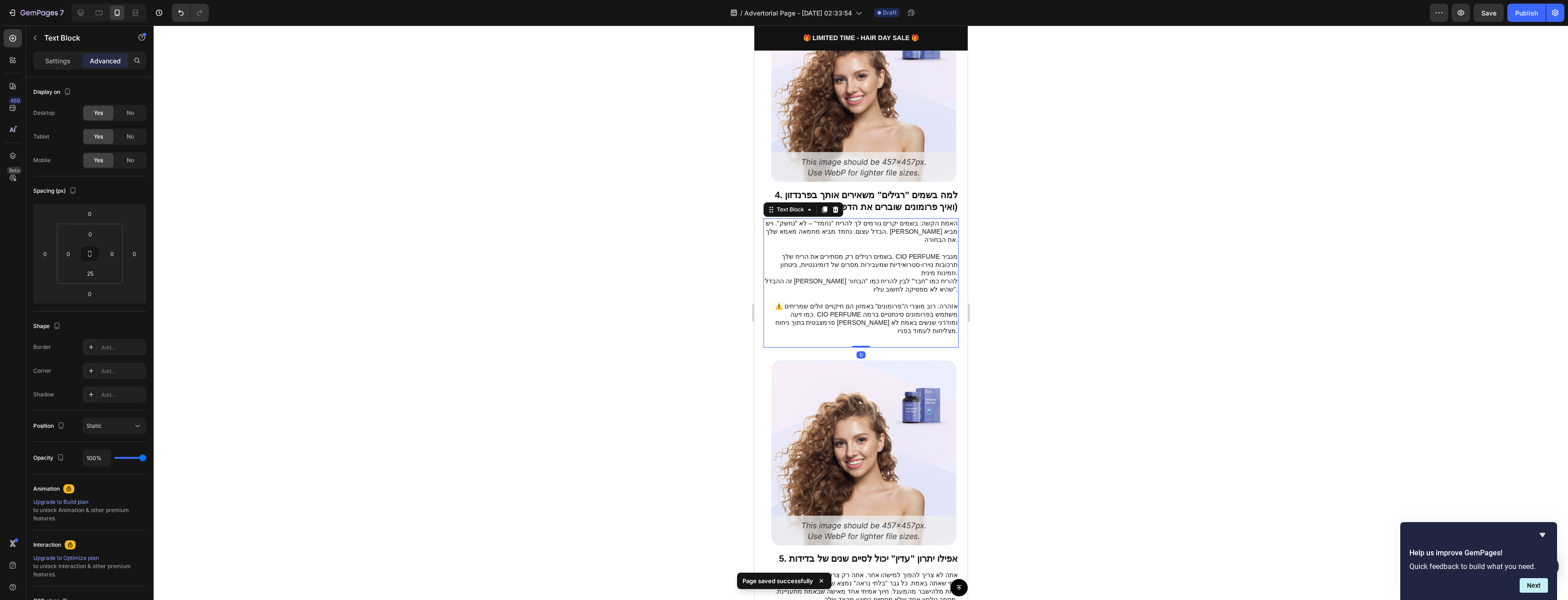
click at [922, 253] on p "בשמים רגילים רק מסתירים את הריח שלך. CIO PERFUME מגביר תרכובות נוירו-סטרואידיות…" at bounding box center [861, 265] width 194 height 25
click at [917, 219] on p "האמת הקשה: בשמים יקרים גורמים לך להריח "נחמד" – לא "נחשק". ויש הבדל עצום. נחמד …" at bounding box center [861, 231] width 194 height 25
click at [919, 277] on p "זה ההבדל [PERSON_NAME] להריח כמו "חבר" לבין להריח כמו "הבחור שהיא לא מפסיקה לחש…" at bounding box center [861, 285] width 194 height 16
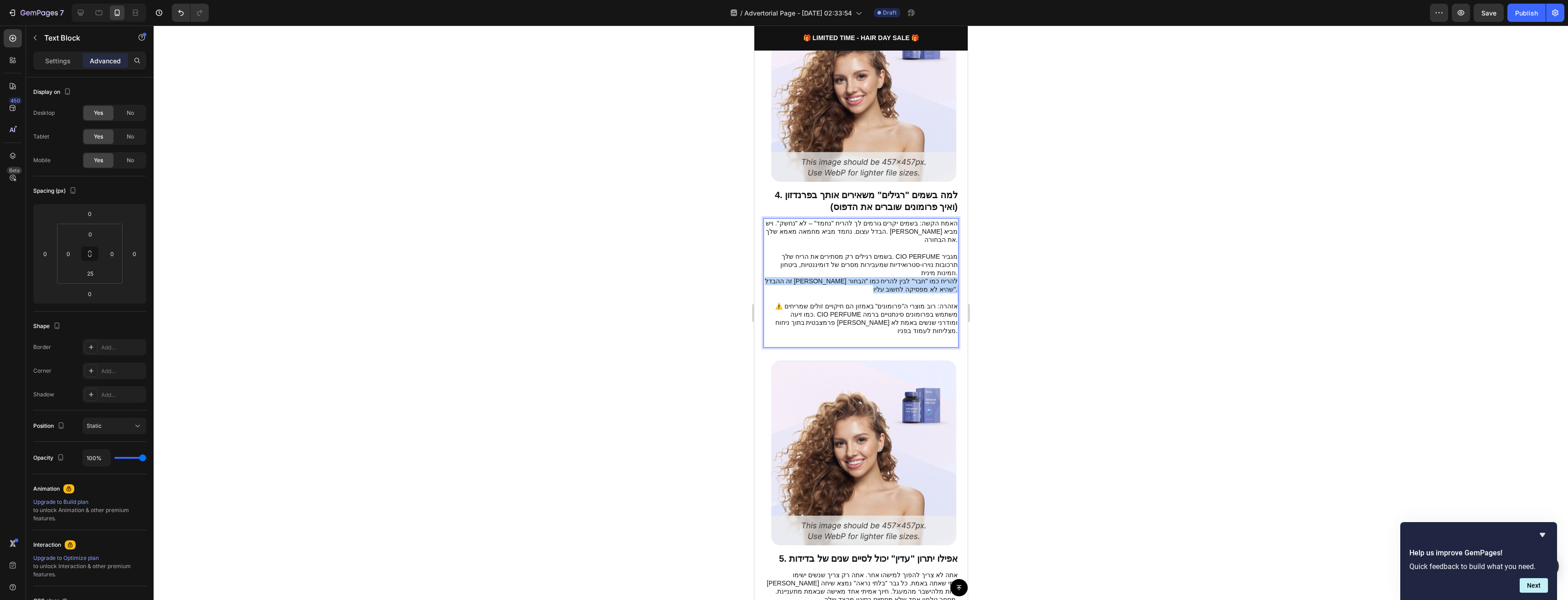
click at [919, 277] on p "זה ההבדל [PERSON_NAME] להריח כמו "חבר" לבין להריח כמו "הבחור שהיא לא מפסיקה לחש…" at bounding box center [861, 285] width 194 height 16
click at [932, 302] on p "⚠️ אזהרה: רוב מוצרי ה"פרומונים" באמזון הם חיקויים זולים שמריחים כמו זיעה. CIO P…" at bounding box center [861, 318] width 194 height 33
click at [1056, 275] on div at bounding box center [861, 313] width 1415 height 574
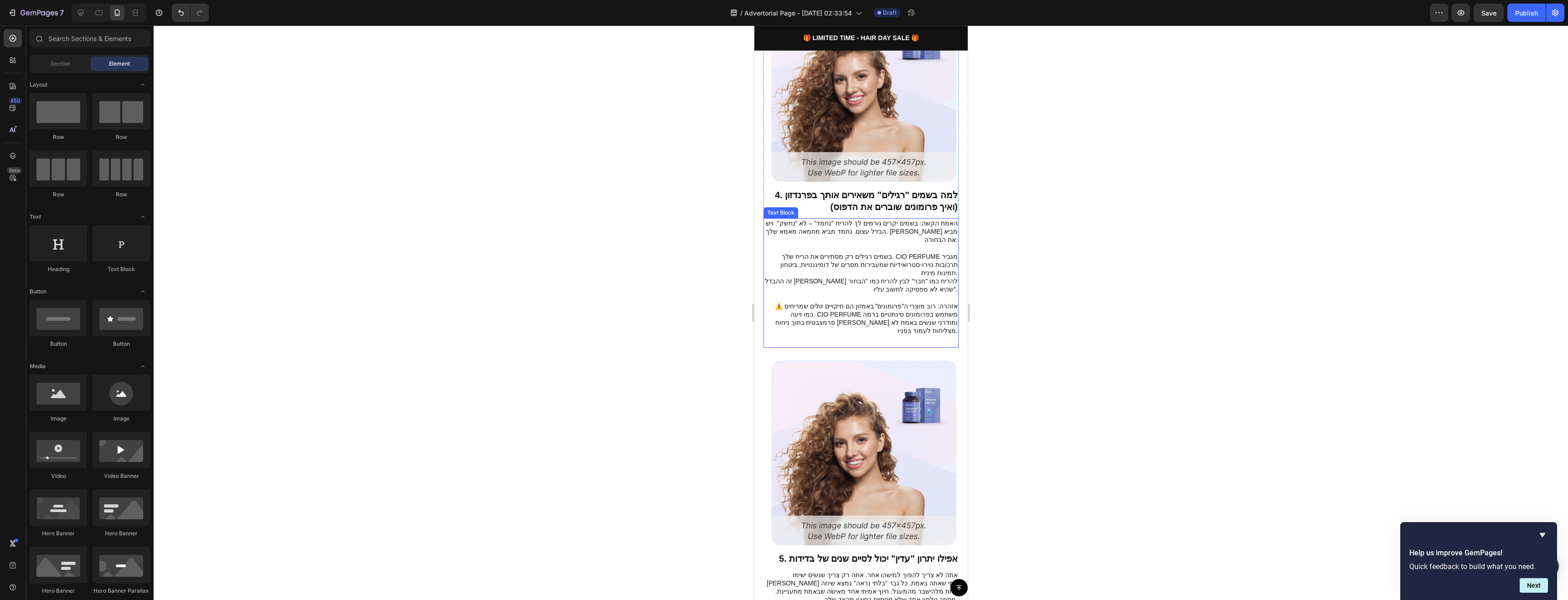
click at [882, 302] on p "⚠️ אזהרה: רוב מוצרי ה"פרומונים" באמזון הם חיקויים זולים שמריחים כמו זיעה. CIO P…" at bounding box center [861, 318] width 194 height 33
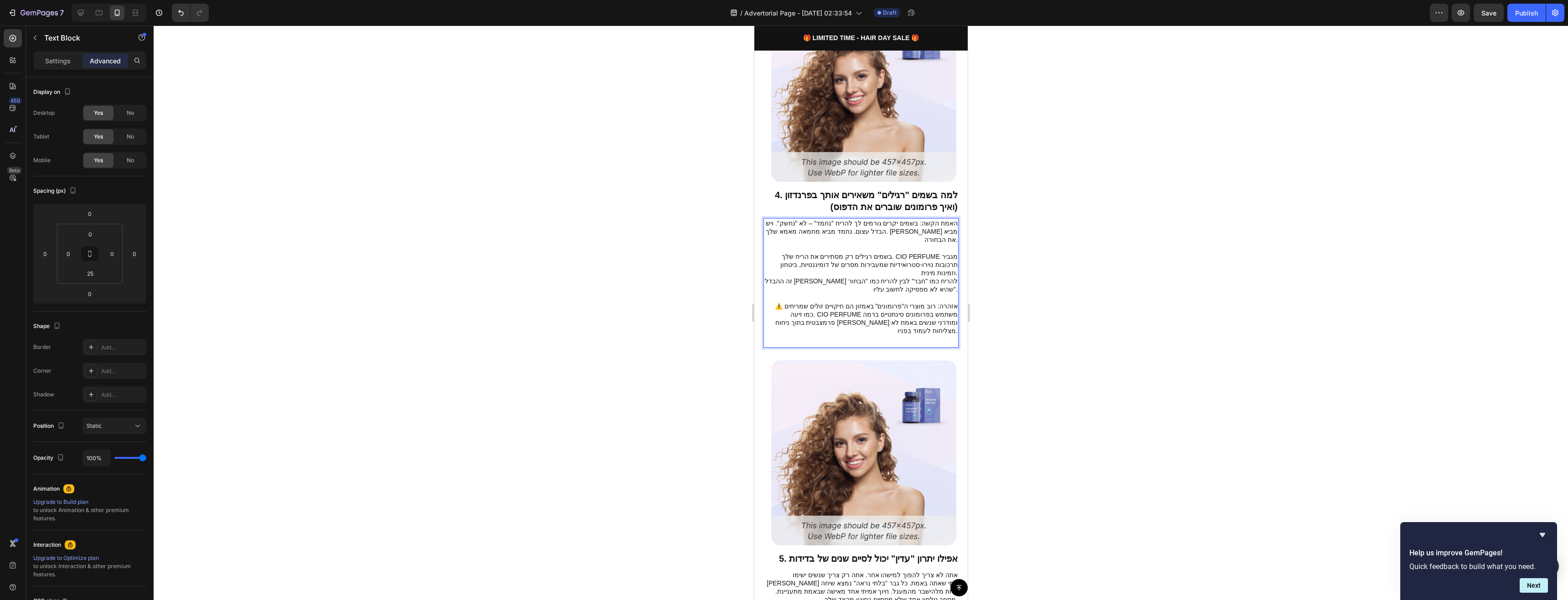
click at [869, 302] on p "⚠️ אזהרה: רוב מוצרי ה"פרומונים" באמזון הם חיקויים זולים שמריחים כמו זיעה. CIO P…" at bounding box center [861, 318] width 194 height 33
click at [1077, 251] on div at bounding box center [861, 313] width 1415 height 574
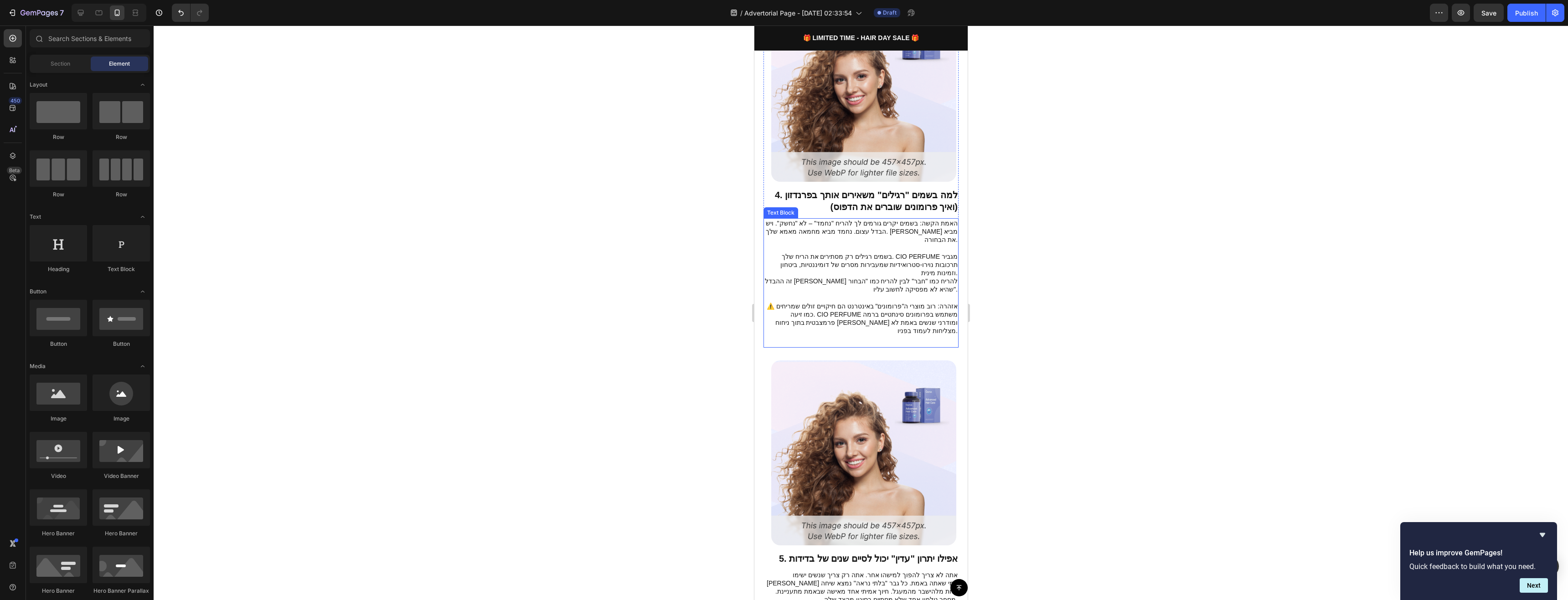
click at [932, 302] on p "⚠️ אזהרה: רוב מוצרי ה"פרומונים" באינטרנט הם חיקויים זולים שמריחים כמו זיעה. CIO…" at bounding box center [861, 318] width 194 height 33
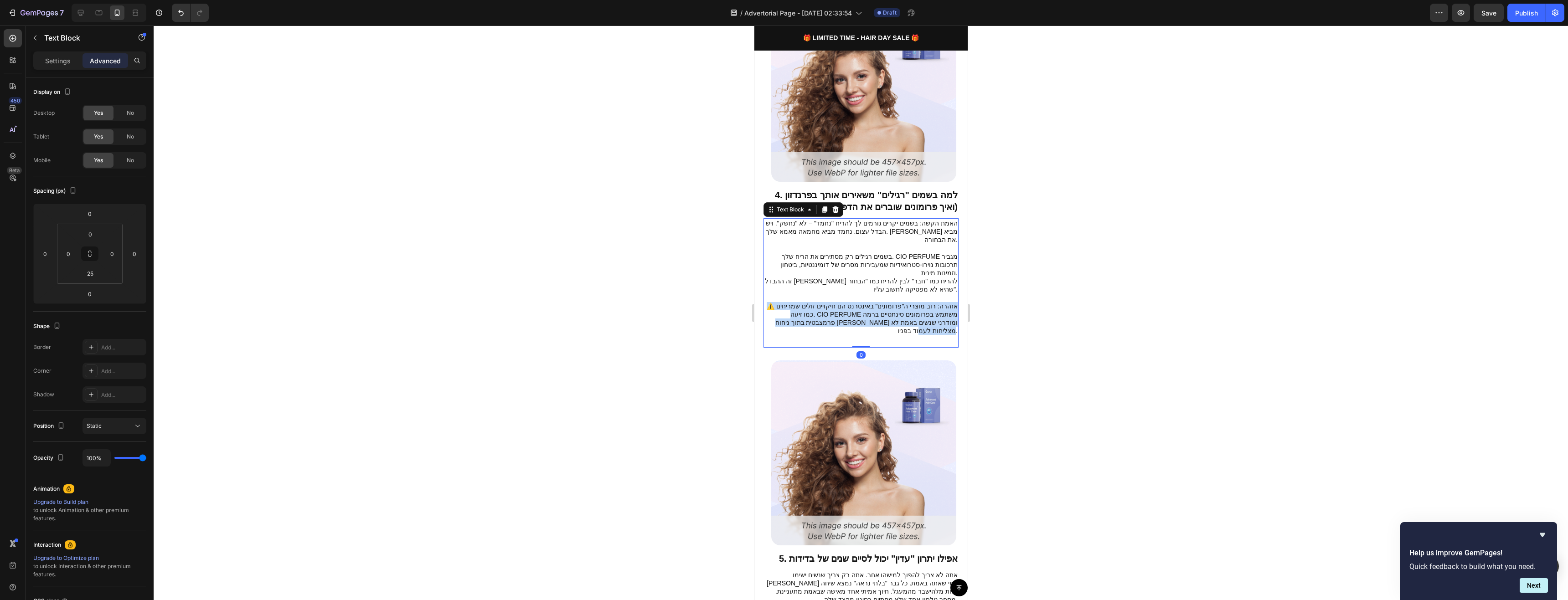
click at [932, 302] on p "⚠️ אזהרה: רוב מוצרי ה"פרומונים" באינטרנט הם חיקויים זולים שמריחים כמו זיעה. CIO…" at bounding box center [861, 318] width 194 height 33
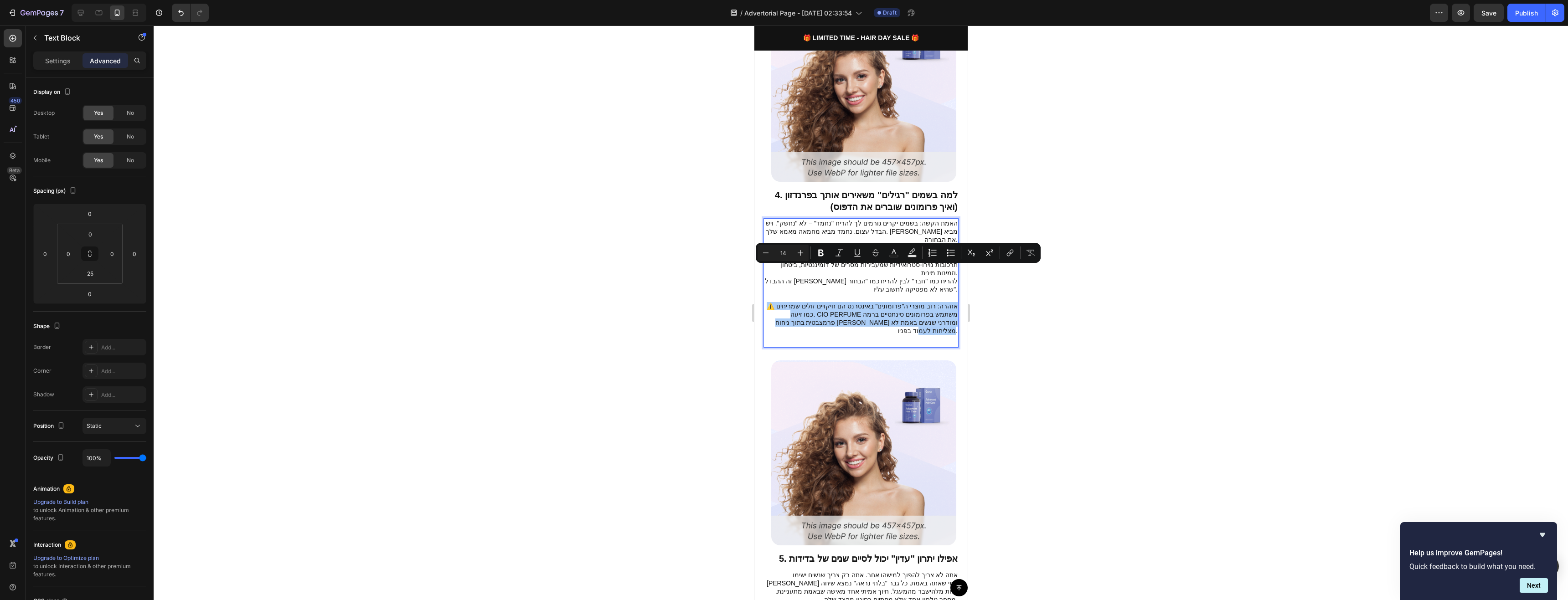
click at [1015, 285] on div at bounding box center [861, 313] width 1415 height 574
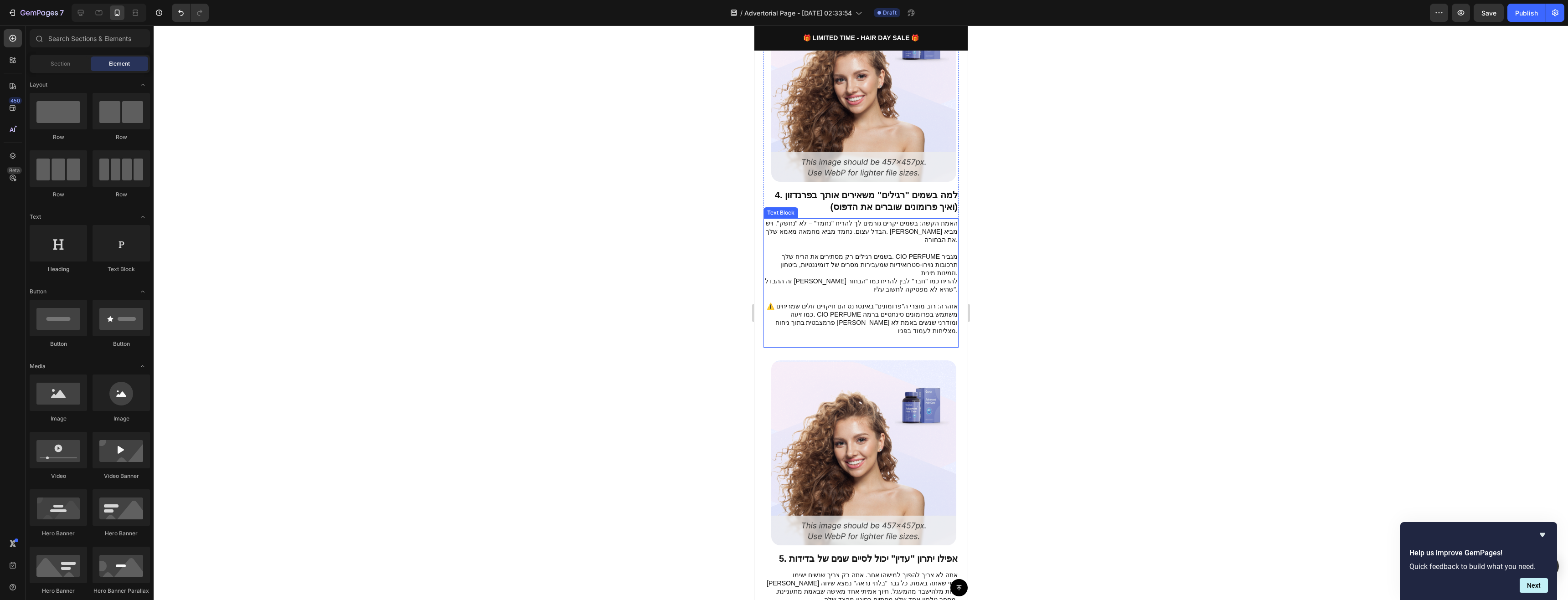
click at [914, 302] on p "⚠️ אזהרה: רוב מוצרי ה"פרומונים" באינטרנט הם חיקויים זולים שמריחים כמו זיעה. CIO…" at bounding box center [861, 318] width 194 height 33
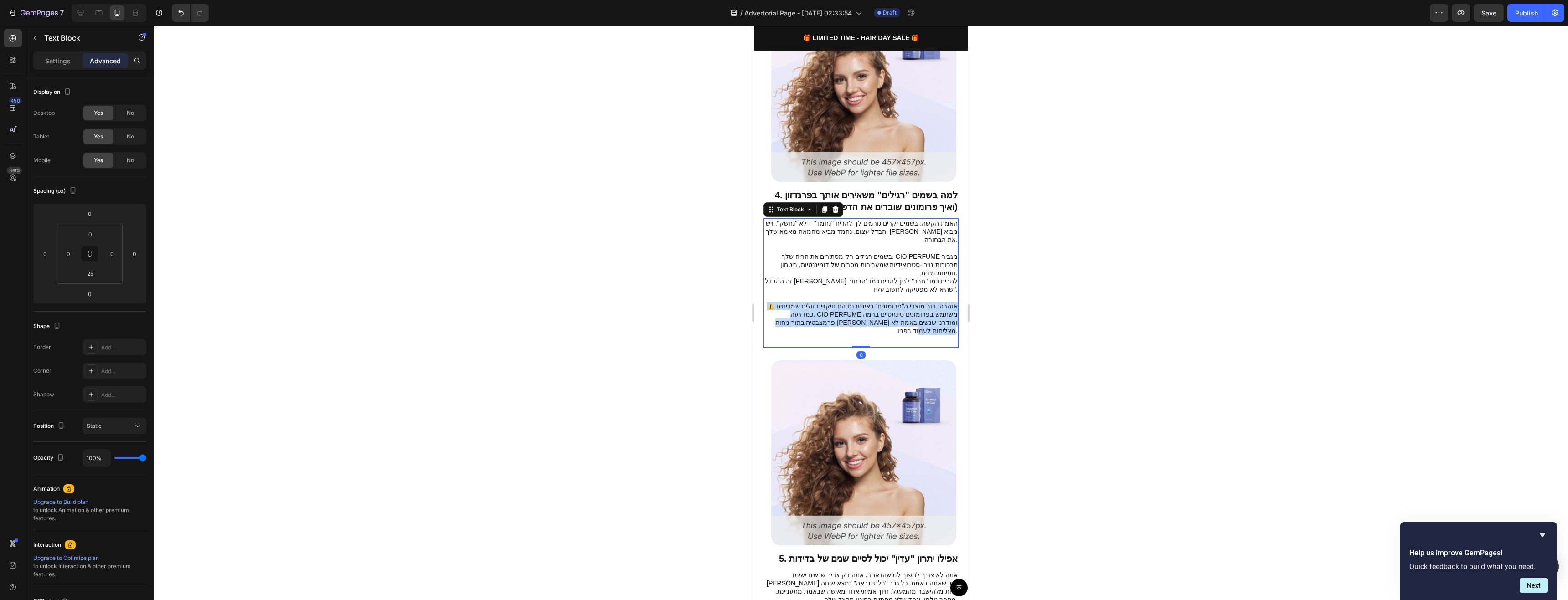
click at [914, 302] on p "⚠️ אזהרה: רוב מוצרי ה"פרומונים" באינטרנט הם חיקויים זולים שמריחים כמו זיעה. CIO…" at bounding box center [861, 318] width 194 height 33
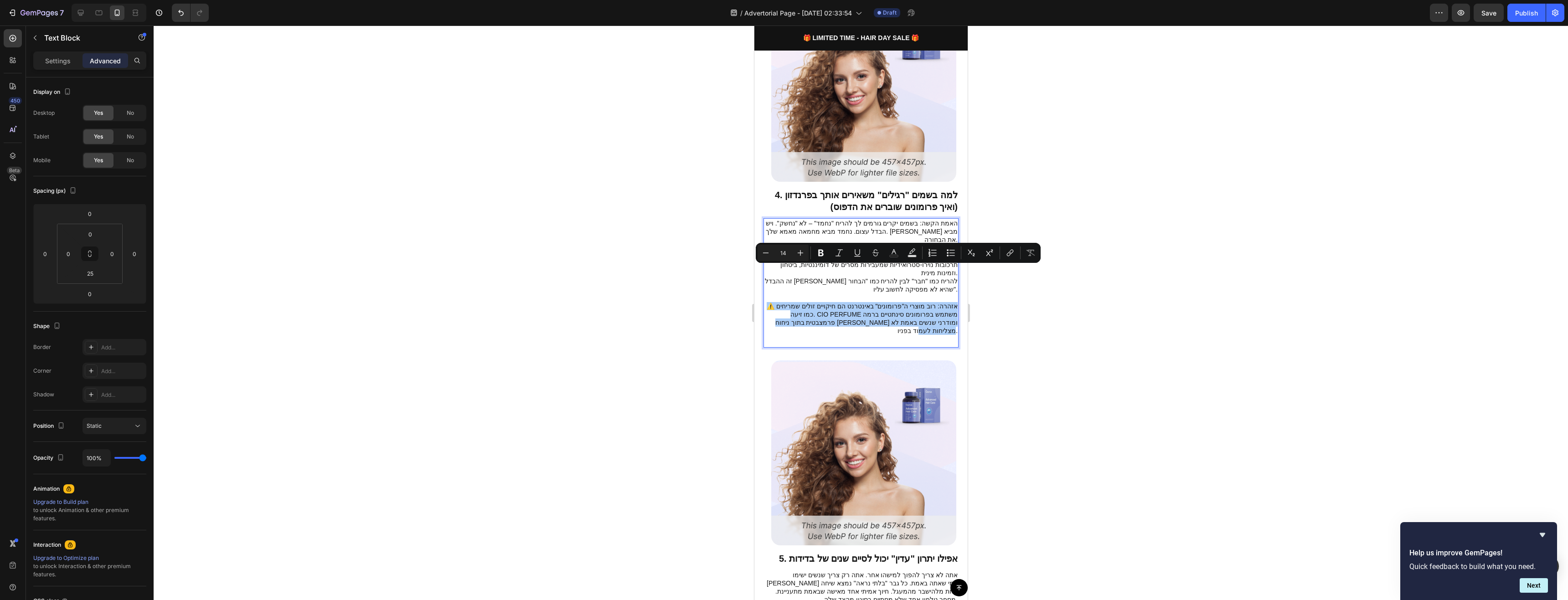
click at [1034, 315] on div at bounding box center [861, 313] width 1415 height 574
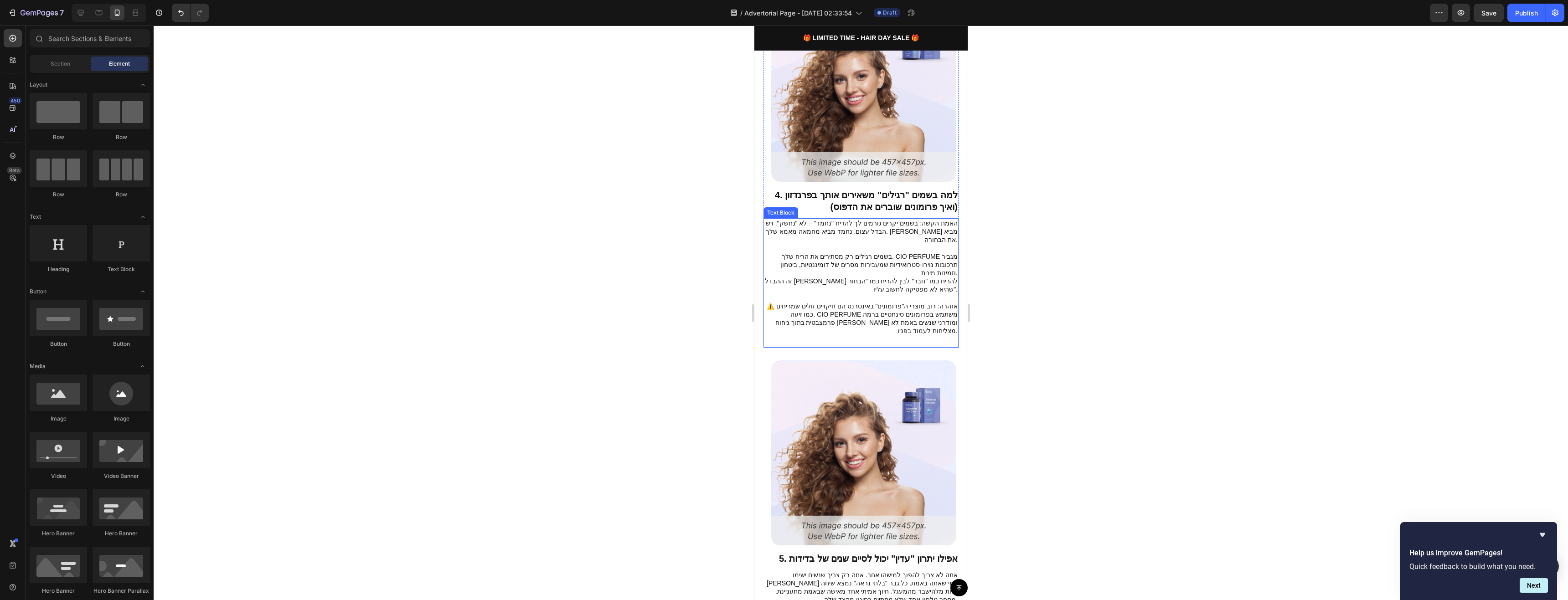
click at [939, 292] on div "האמת הקשה: בשמים יקרים גורמים לך להריח "נחמד" – לא "נחשק". ויש הבדל עצום. נחמד …" at bounding box center [861, 277] width 195 height 118
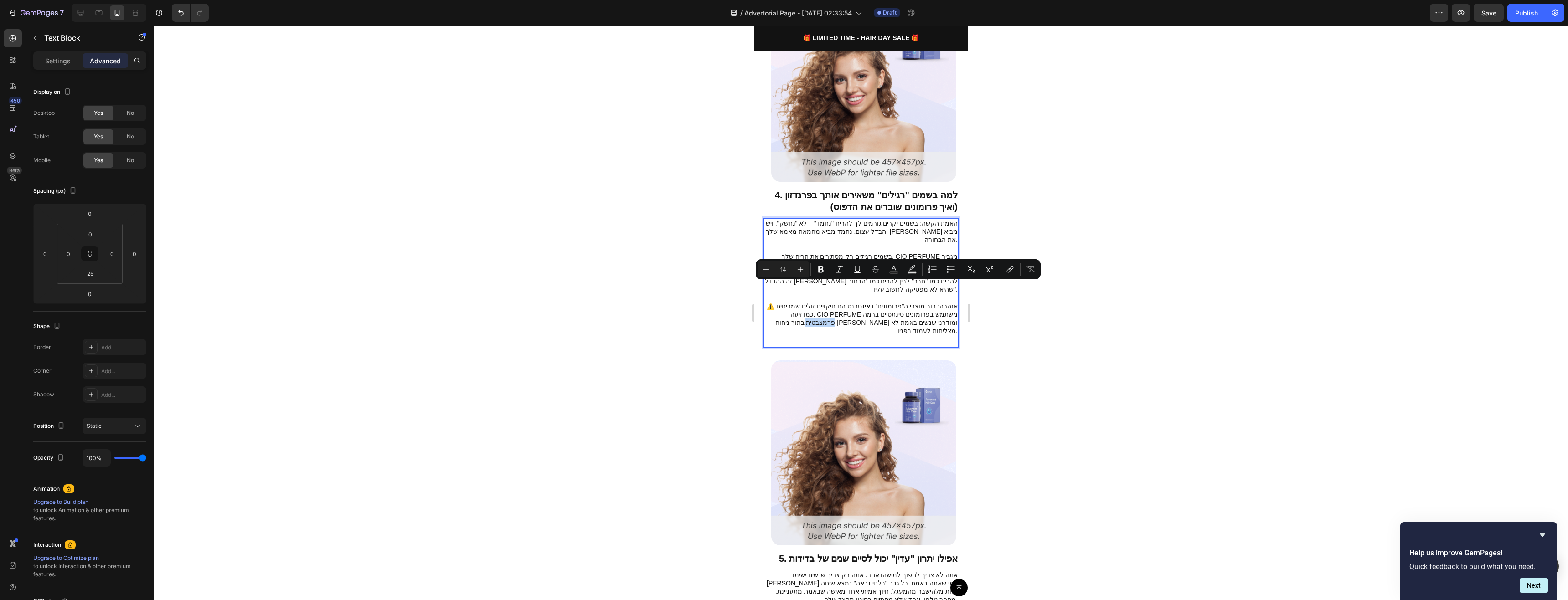
click at [939, 302] on p "⚠️ אזהרה: רוב מוצרי ה"פרומונים" באינטרנט הם חיקויים זולים שמריחים כמו זיעה. CIO…" at bounding box center [861, 318] width 194 height 33
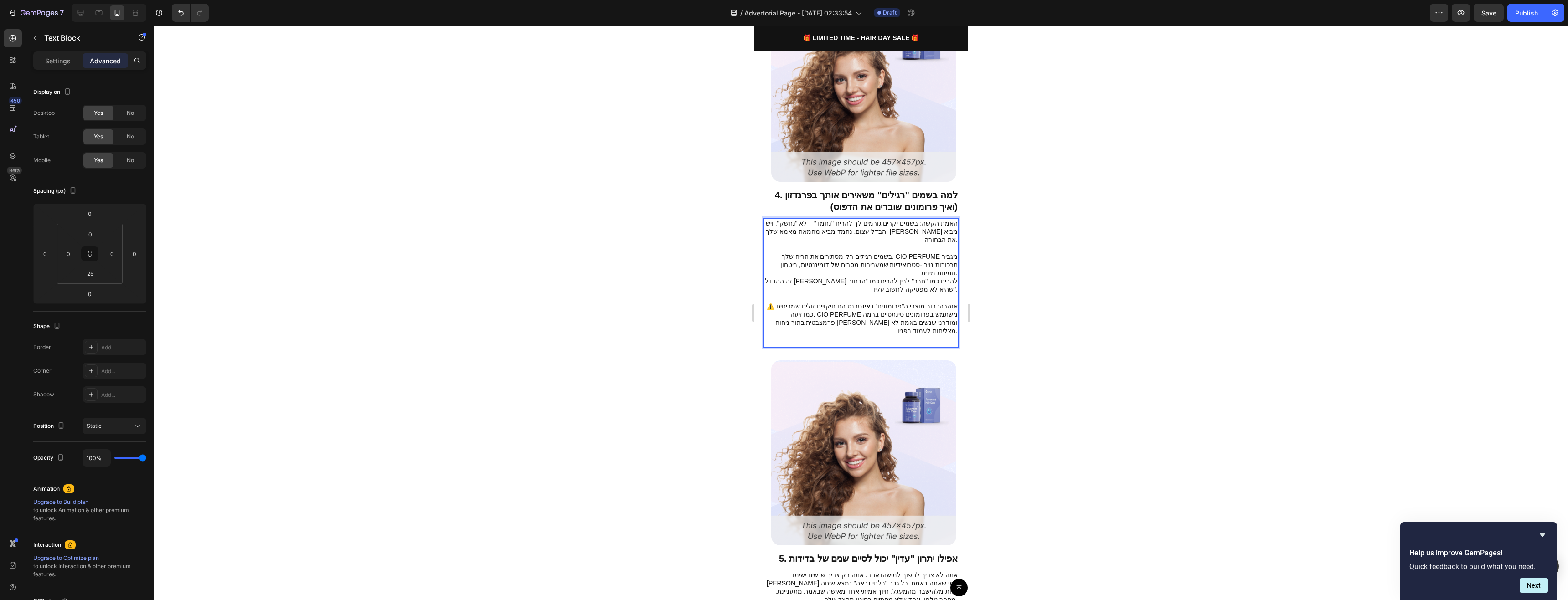
click at [1018, 290] on div at bounding box center [861, 313] width 1415 height 574
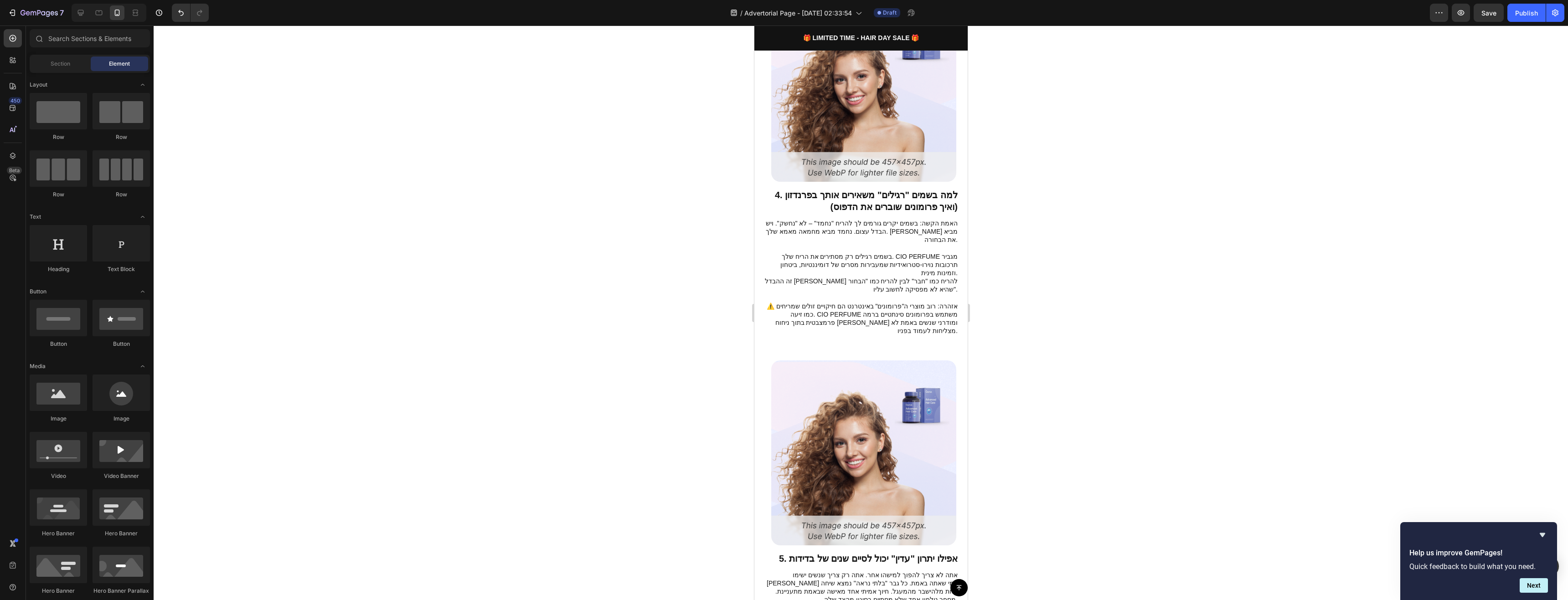
click at [1018, 290] on div at bounding box center [861, 313] width 1415 height 574
click at [1425, 16] on button "button" at bounding box center [1488, 13] width 30 height 18
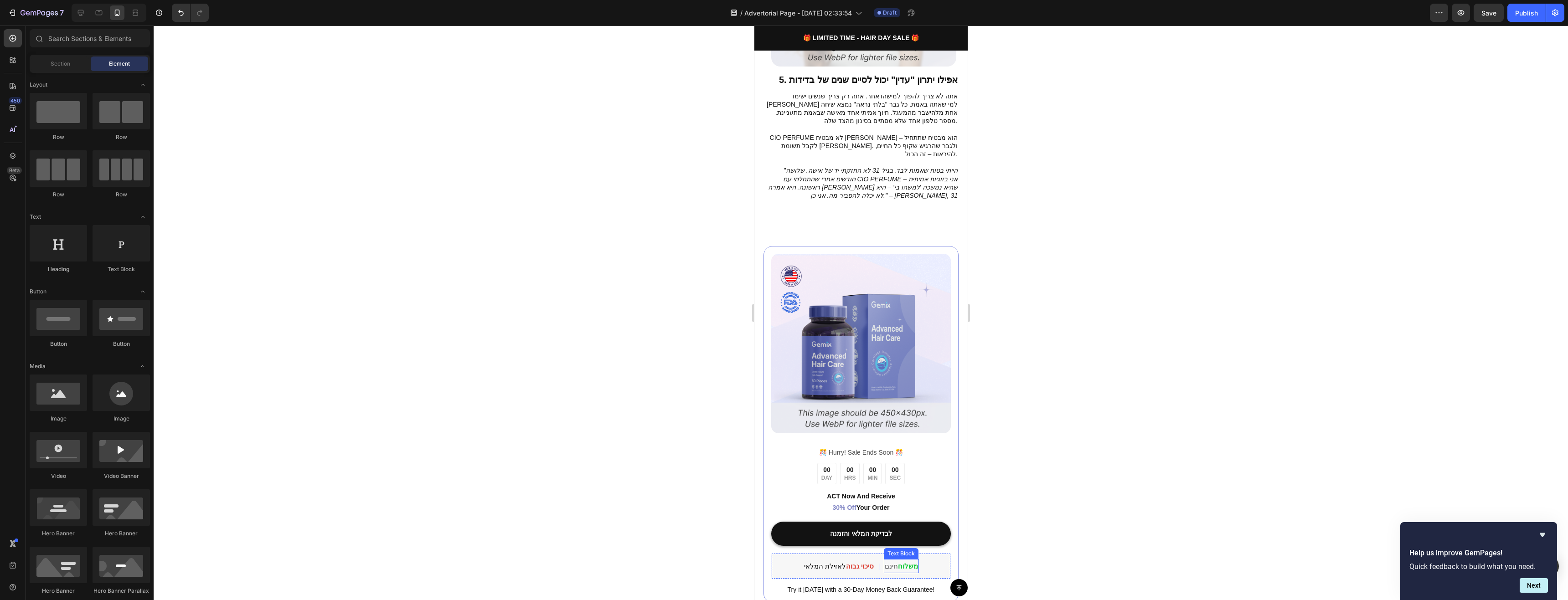
scroll to position [1868, 0]
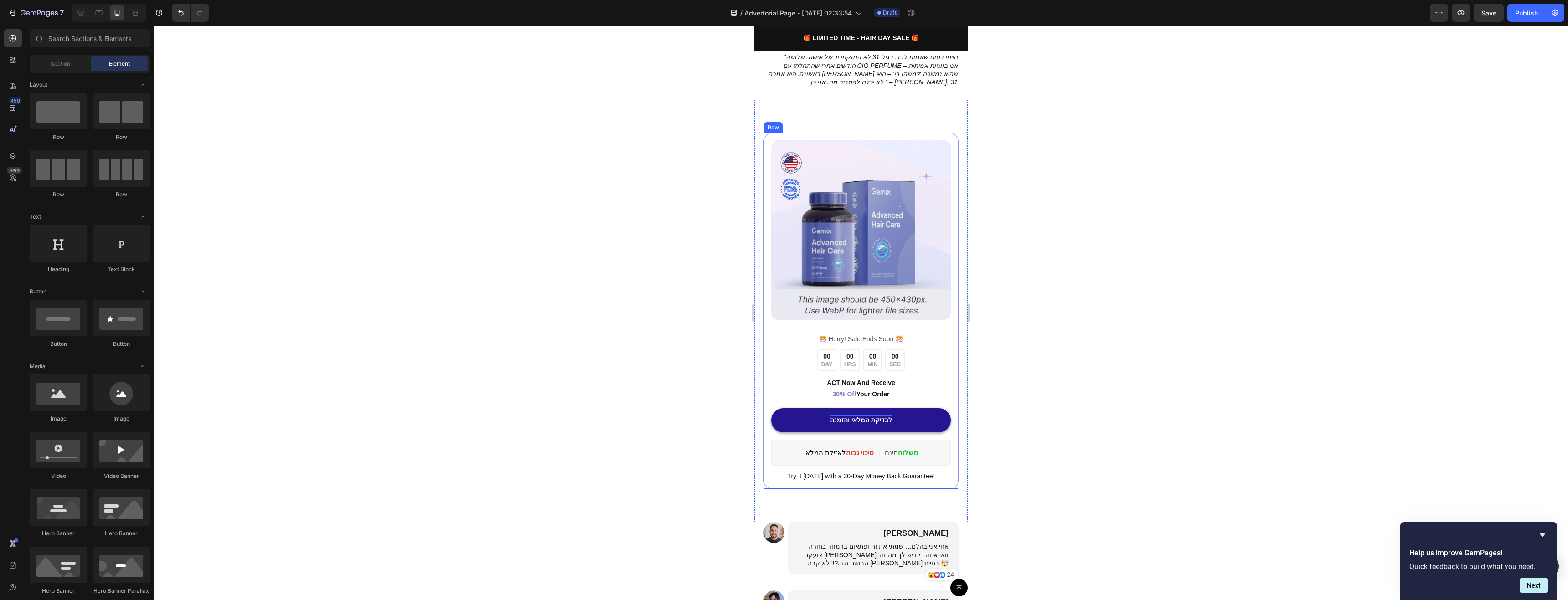
click at [850, 416] on p "לבדיקת המלאי והזמנה" at bounding box center [861, 420] width 62 height 10
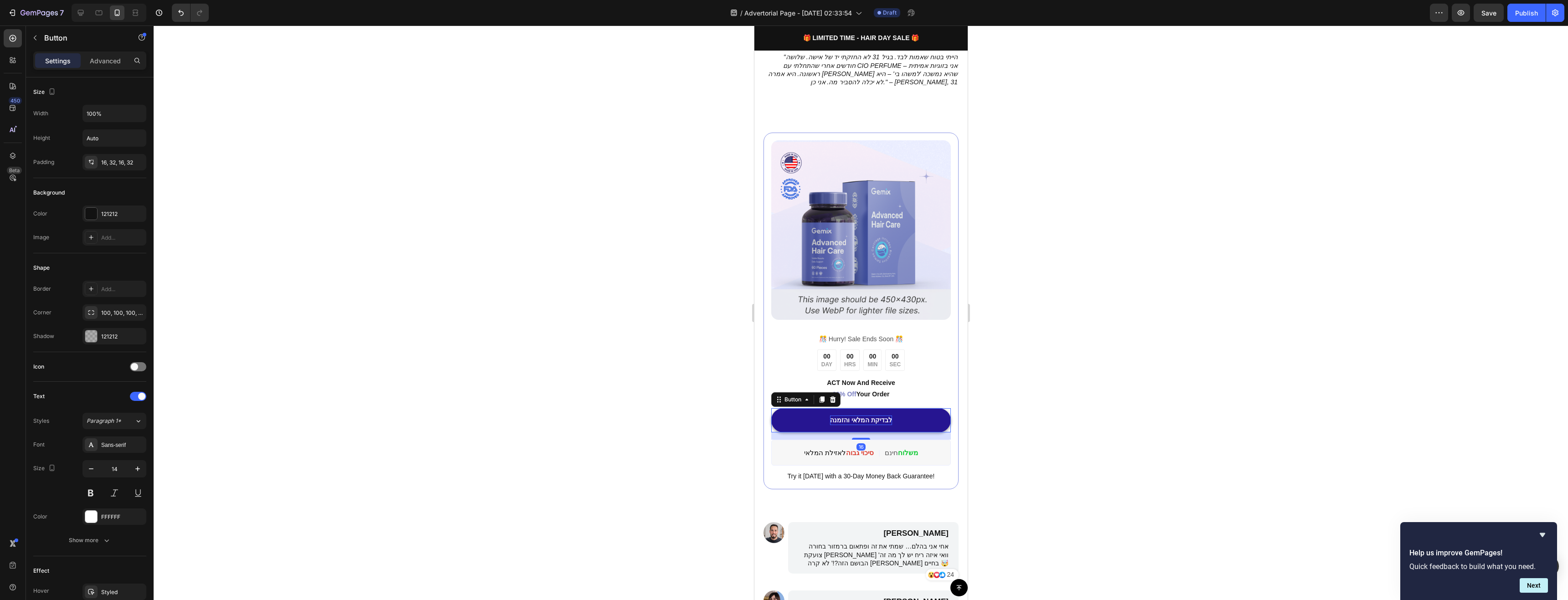
click at [850, 416] on p "לבדיקת המלאי והזמנה" at bounding box center [861, 420] width 62 height 10
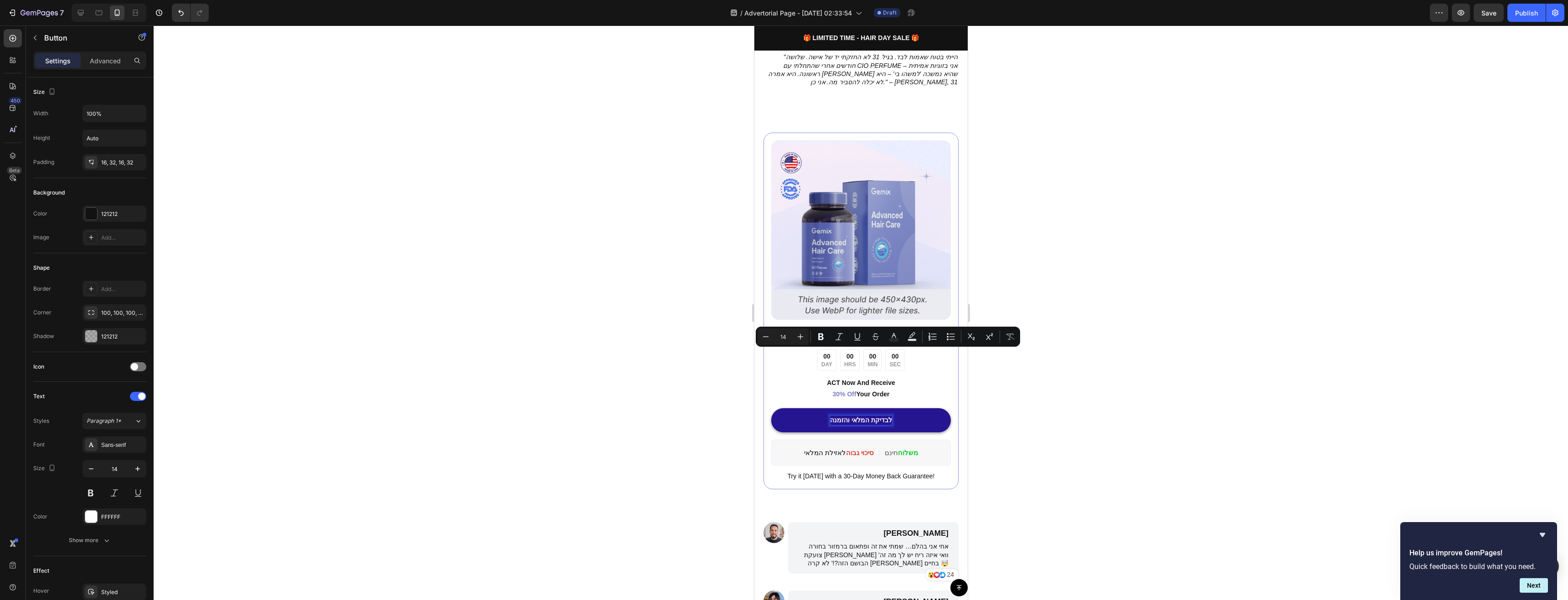
click at [830, 416] on p "לבדיקת המלאי והזמנה" at bounding box center [861, 420] width 62 height 10
click at [828, 417] on span "👈🏻" at bounding box center [830, 420] width 7 height 6
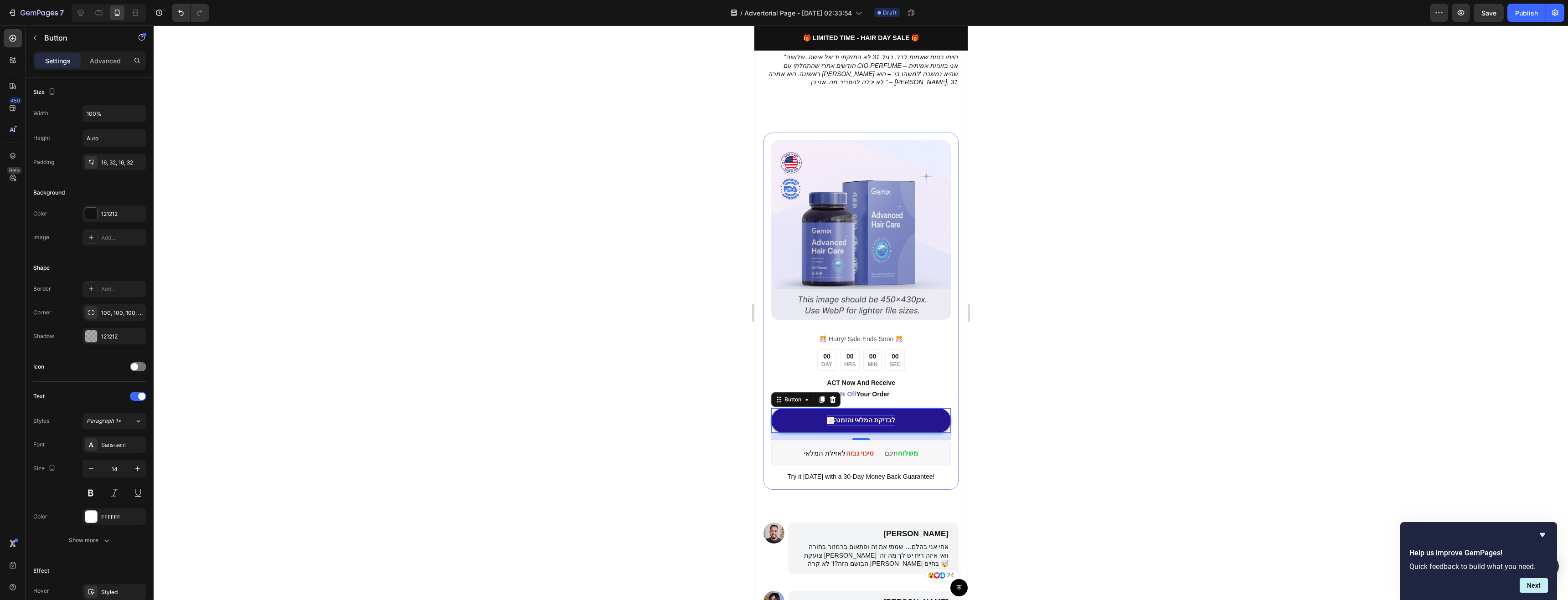
click at [827, 416] on p "👈🏻 לבדיקת המלאי והזמנה" at bounding box center [861, 420] width 69 height 10
drag, startPoint x: 830, startPoint y: 357, endPoint x: 824, endPoint y: 356, distance: 6.1
click at [827, 417] on span "👈🏻" at bounding box center [830, 420] width 7 height 6
click at [832, 416] on p "👈🏻 לבדיקת המלאי והזמנה" at bounding box center [861, 420] width 72 height 10
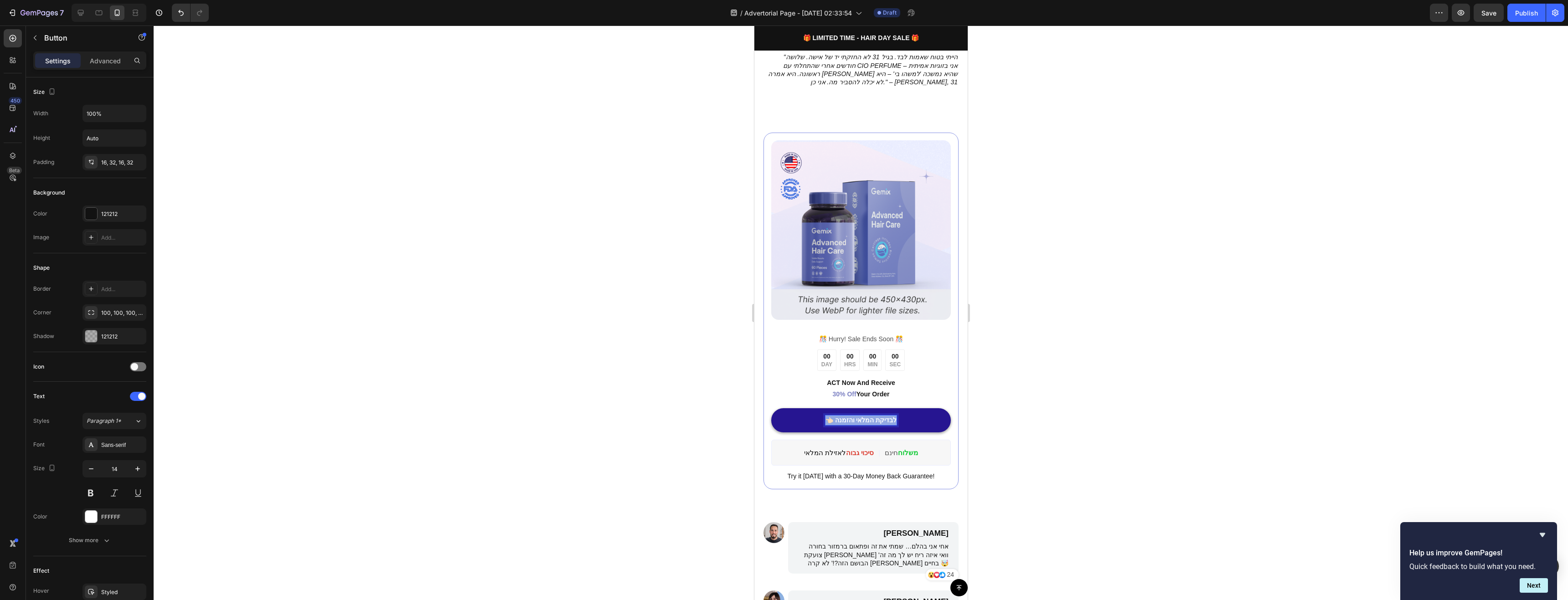
click at [832, 416] on p "👈🏻 לבדיקת המלאי והזמנה" at bounding box center [861, 420] width 72 height 10
click at [827, 416] on p "👈🏻 לבדיקת המלאי והזמנה" at bounding box center [861, 420] width 72 height 10
click at [825, 416] on p "👈🏻 לבדיקת המלאי והזמנה" at bounding box center [861, 420] width 72 height 10
copy p "👈🏻 ל"
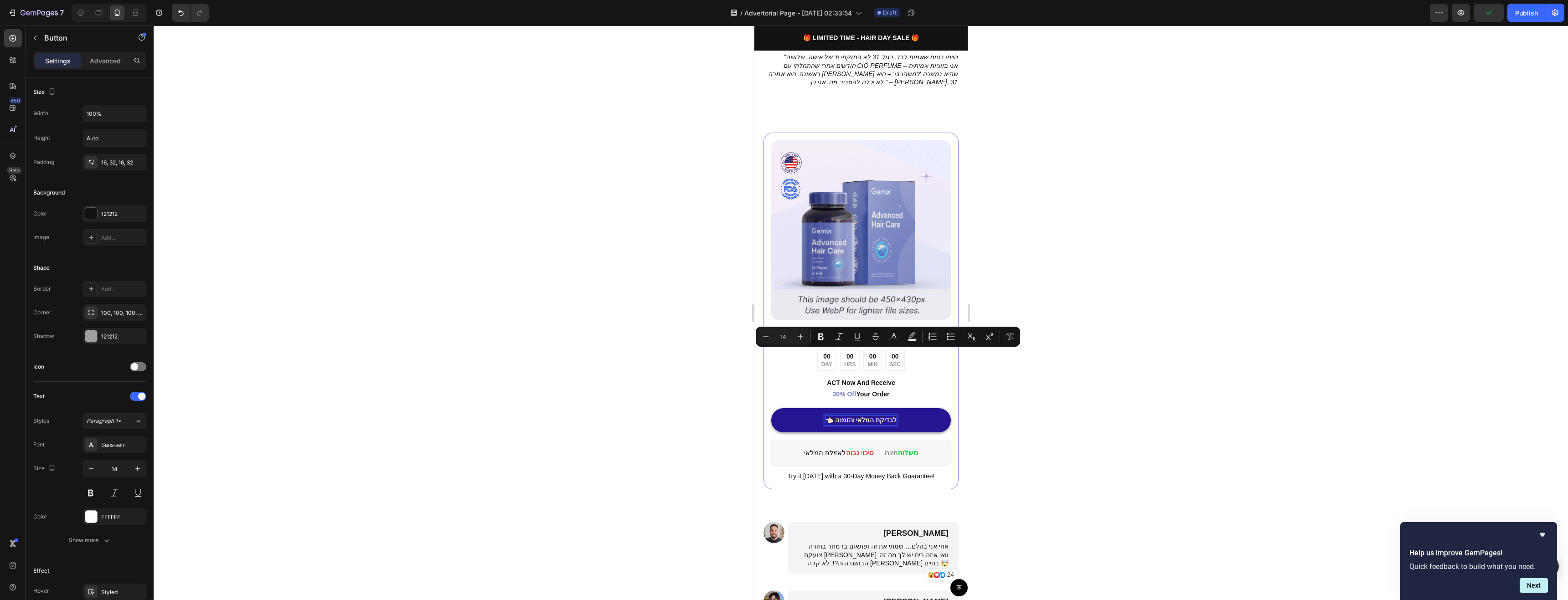
click at [892, 416] on p "👈🏻 לבדיקת המלאי והזמנה" at bounding box center [861, 420] width 72 height 10
click at [880, 416] on p "👈🏻 לבדיקת המלאי והזמנה👈🏻" at bounding box center [861, 420] width 79 height 10
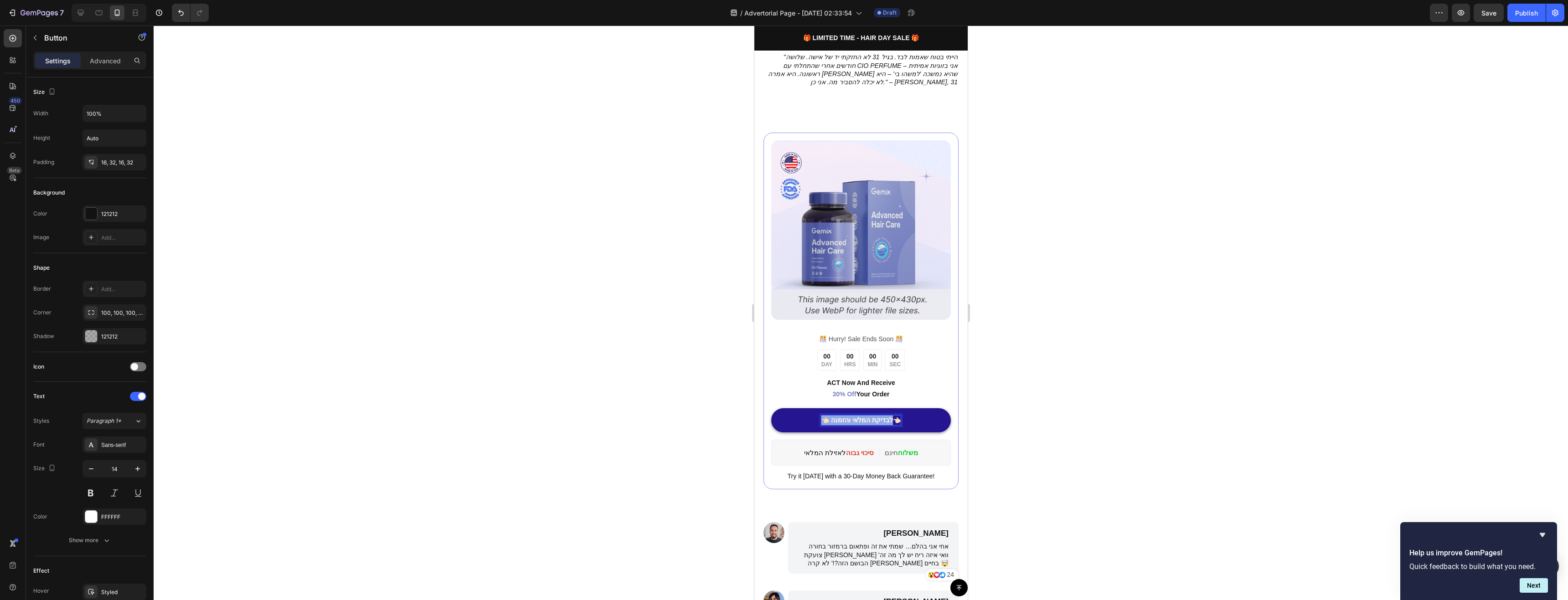
drag, startPoint x: 889, startPoint y: 354, endPoint x: 793, endPoint y: 357, distance: 96.0
click at [793, 408] on link "👈🏻 לבדיקת המלאי והזמנה👈🏻" at bounding box center [860, 420] width 180 height 24
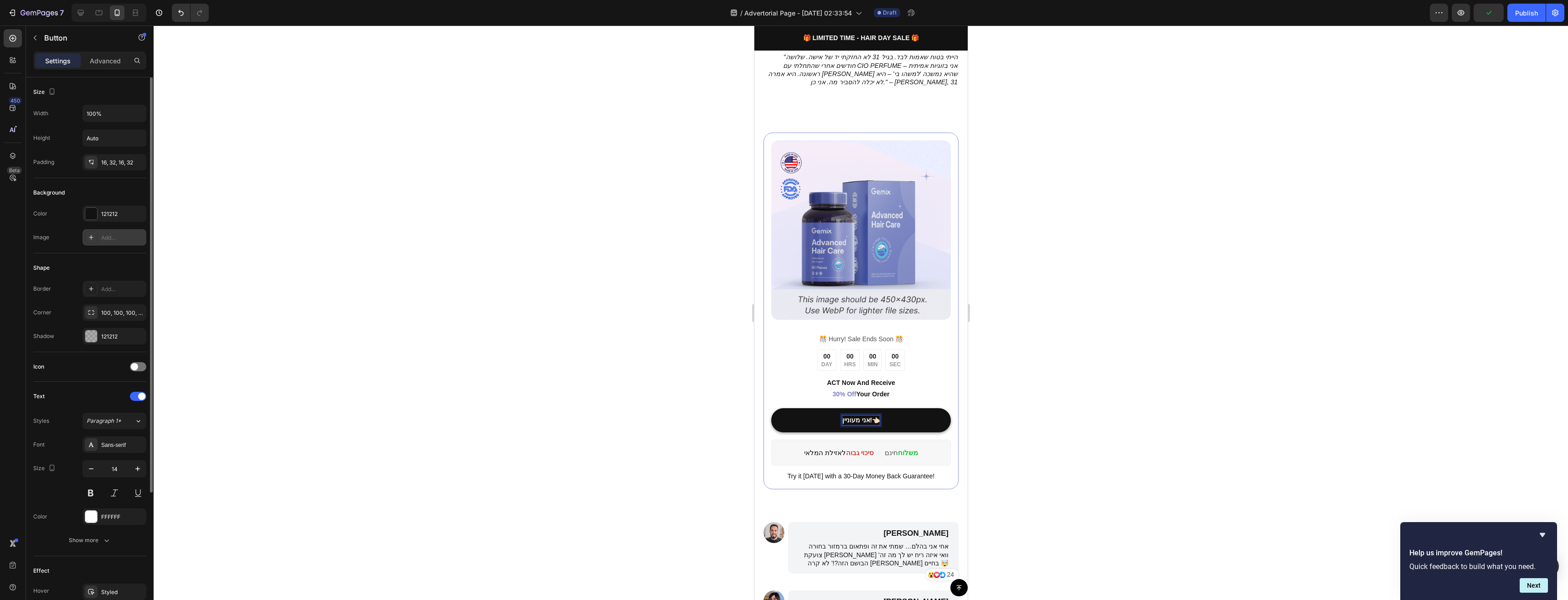
scroll to position [46, 0]
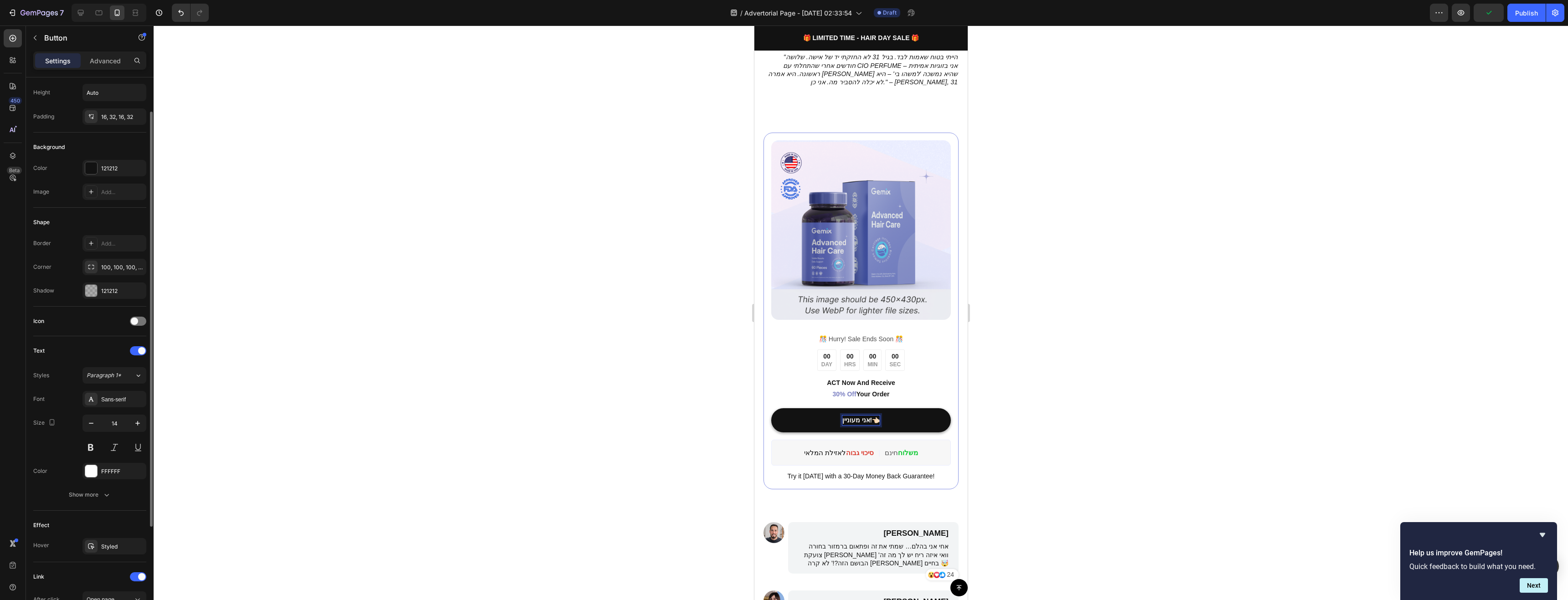
click at [851, 416] on p "אני מעוניין!👈🏻" at bounding box center [861, 420] width 38 height 10
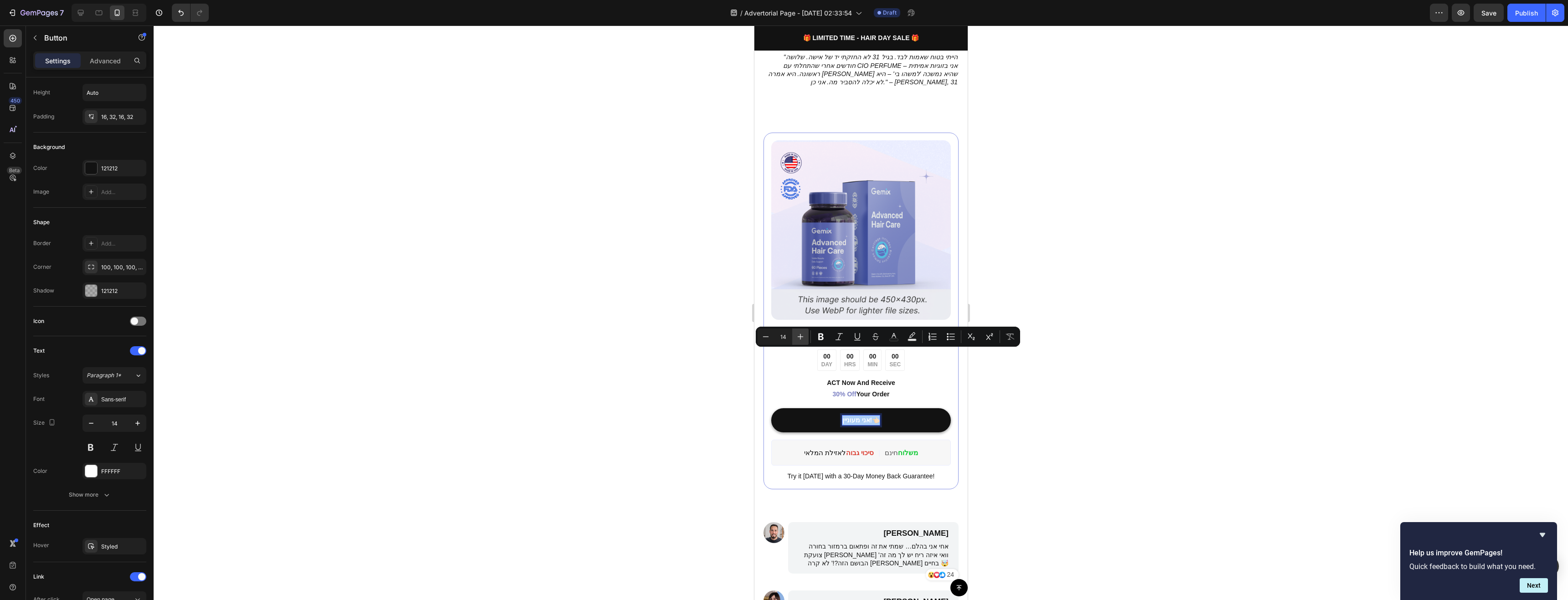
click at [804, 337] on button "Plus" at bounding box center [800, 337] width 16 height 16
click at [803, 337] on icon "Editor contextual toolbar" at bounding box center [800, 337] width 9 height 9
click at [803, 337] on icon "Editor contextual toolbar" at bounding box center [800, 337] width 9 height 9
click at [803, 336] on icon "Editor contextual toolbar" at bounding box center [800, 337] width 9 height 9
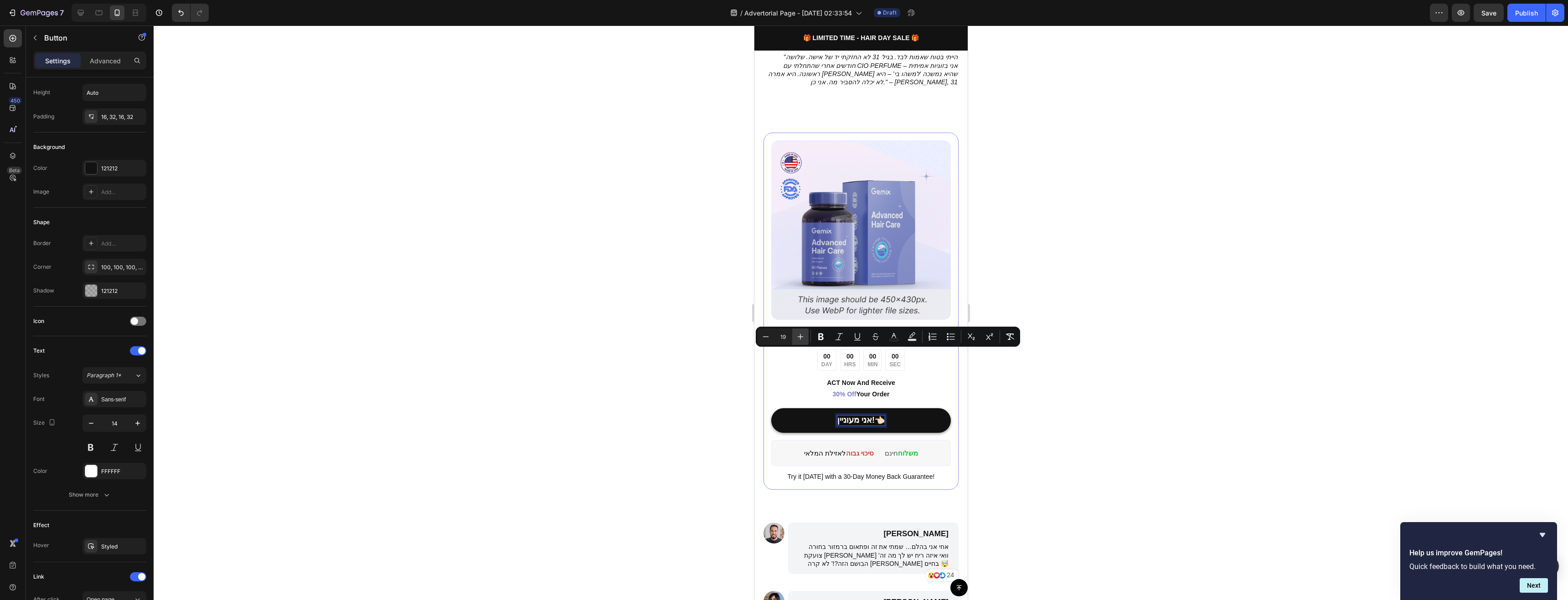
click at [803, 336] on icon "Editor contextual toolbar" at bounding box center [800, 337] width 9 height 9
type input "20"
click at [1085, 397] on div at bounding box center [861, 313] width 1415 height 574
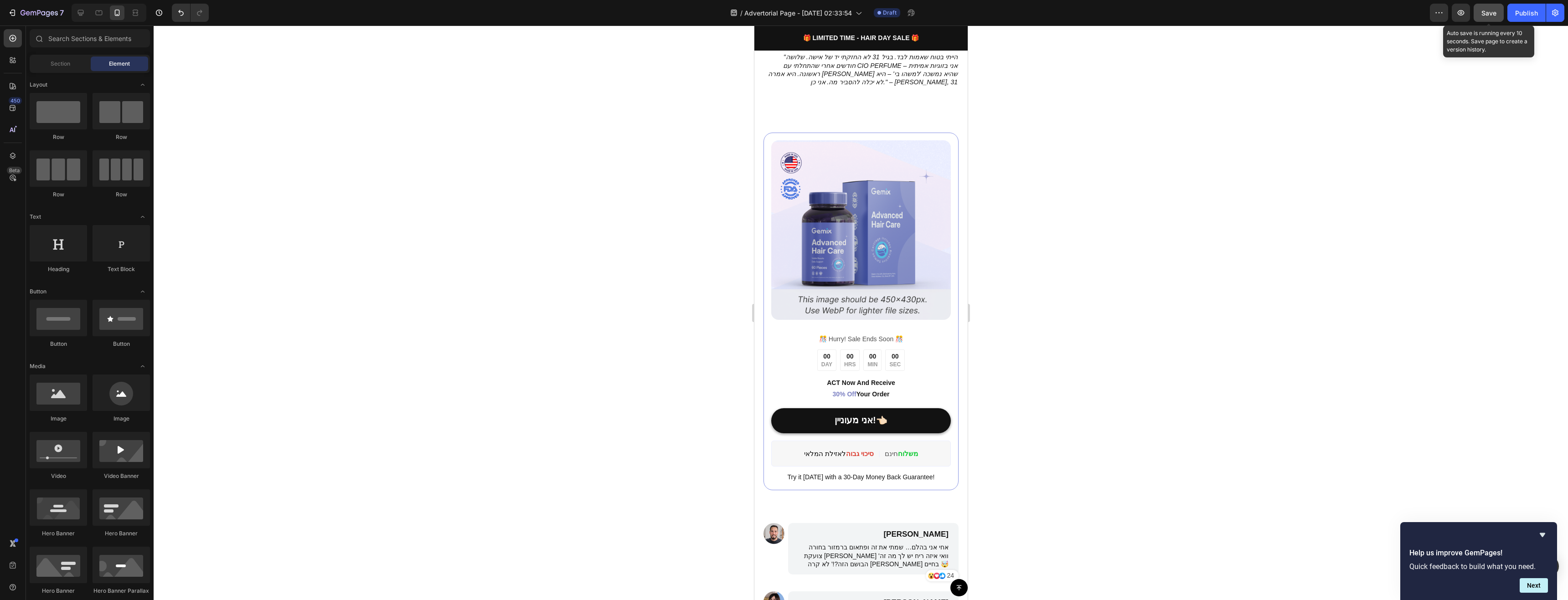
click at [1425, 16] on button "Save" at bounding box center [1488, 13] width 30 height 18
click at [902, 473] on span "Try it [DATE] with a 30-Day Money Back Guarantee!" at bounding box center [861, 477] width 147 height 7
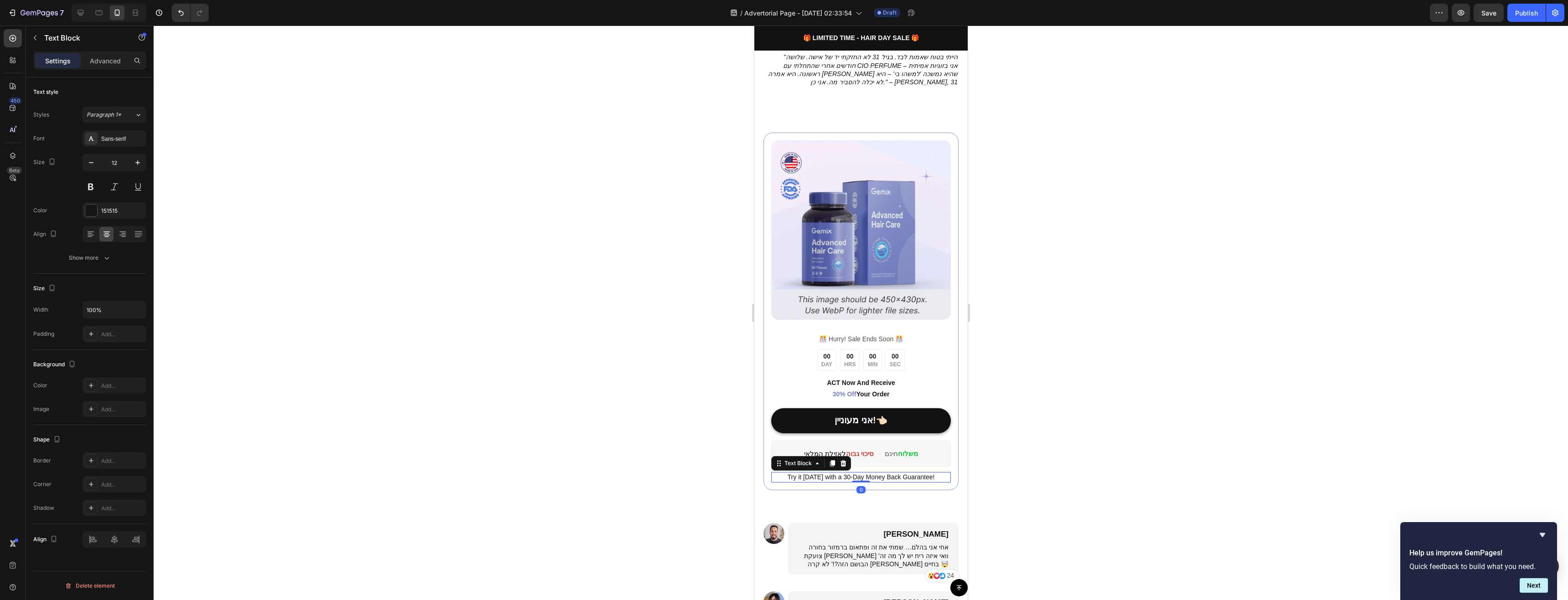
click at [902, 473] on span "Try it [DATE] with a 30-Day Money Back Guarantee!" at bounding box center [861, 477] width 147 height 7
click at [1007, 438] on div at bounding box center [861, 313] width 1415 height 574
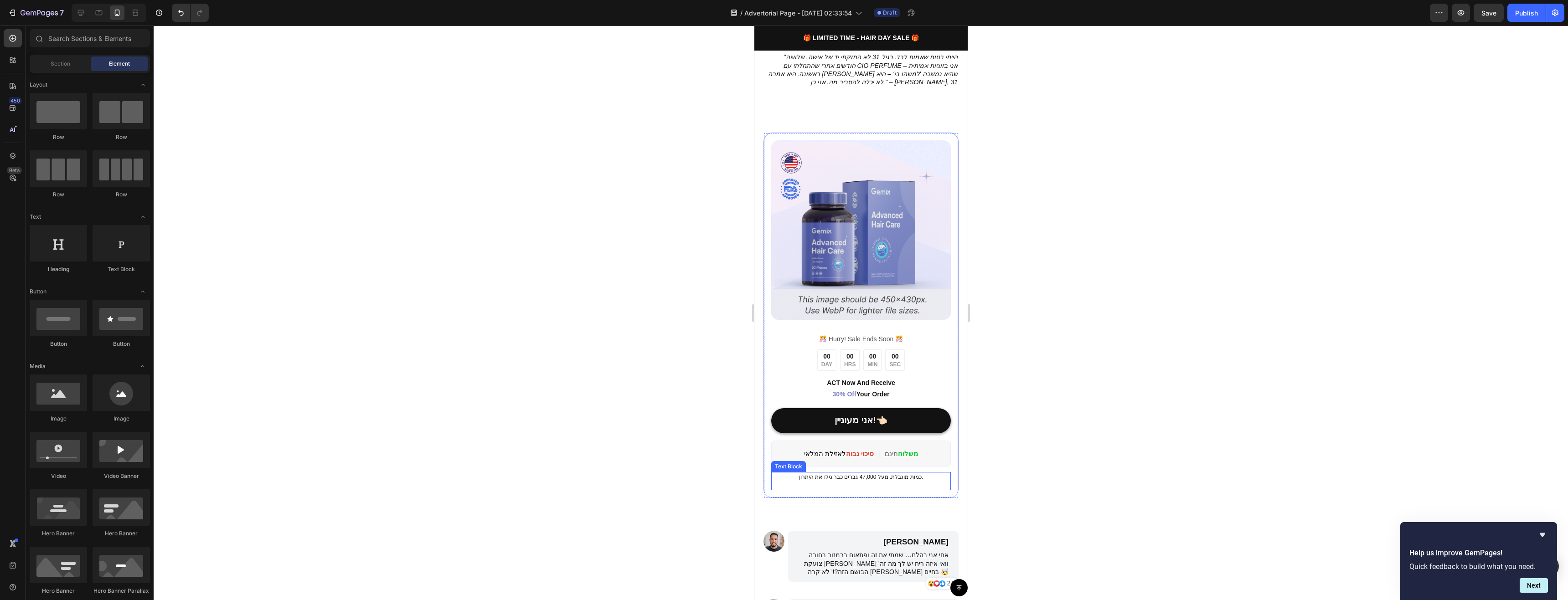
click at [911, 481] on p "Rich Text Editor. Editing area: main" at bounding box center [861, 485] width 178 height 8
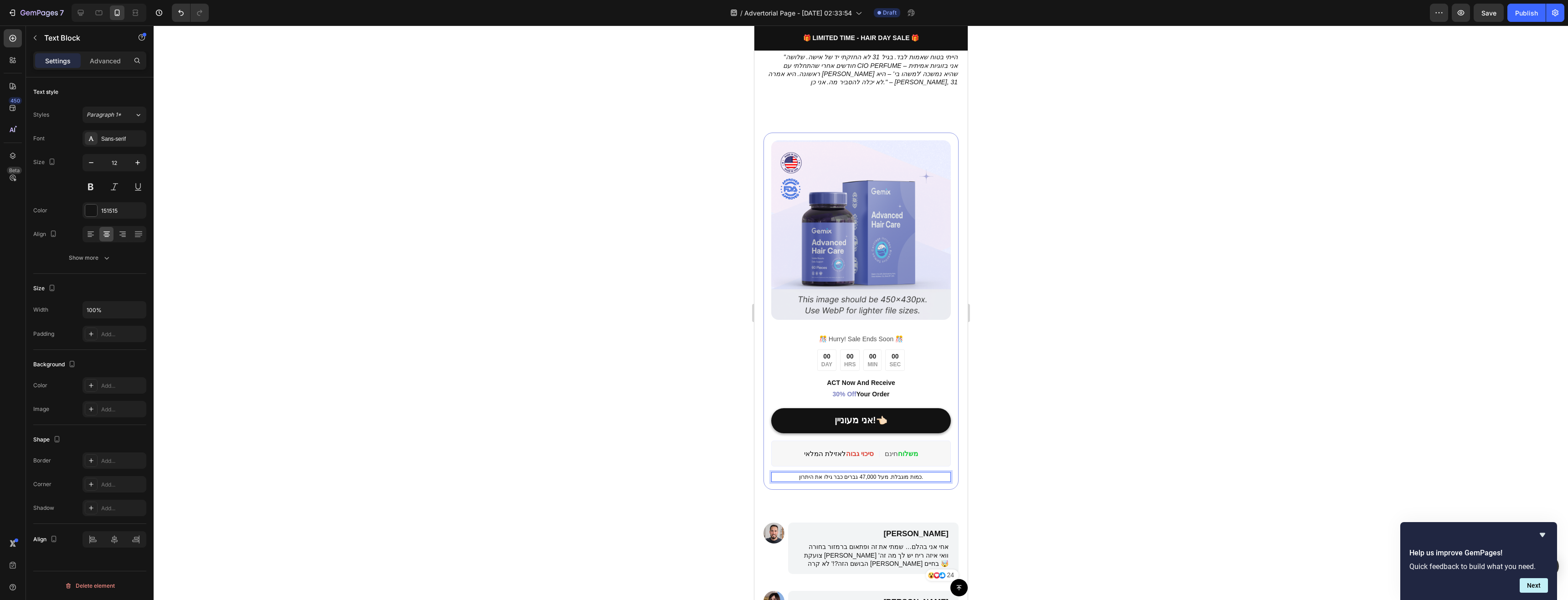
click at [1027, 424] on div at bounding box center [861, 313] width 1415 height 574
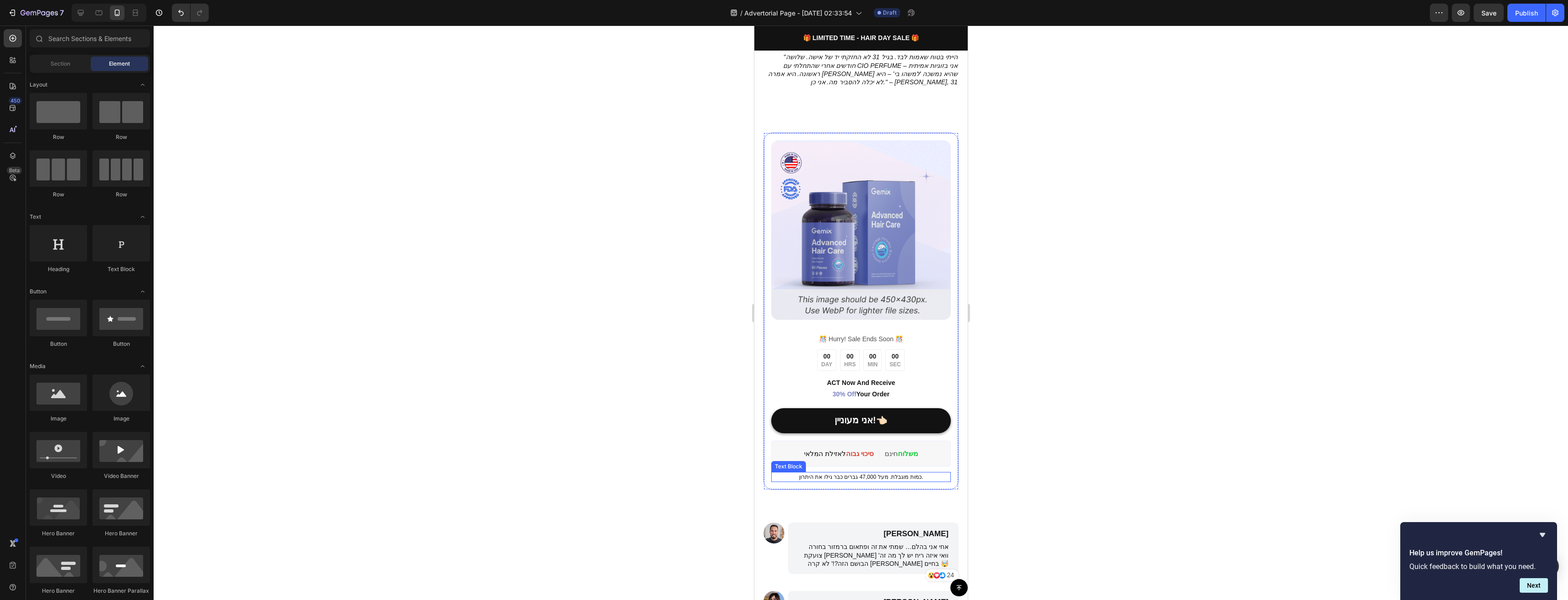
click at [878, 473] on p "כמות מוגבלת. מעל 47,000 גברים כבר גילו את היתרון." at bounding box center [861, 476] width 178 height 8
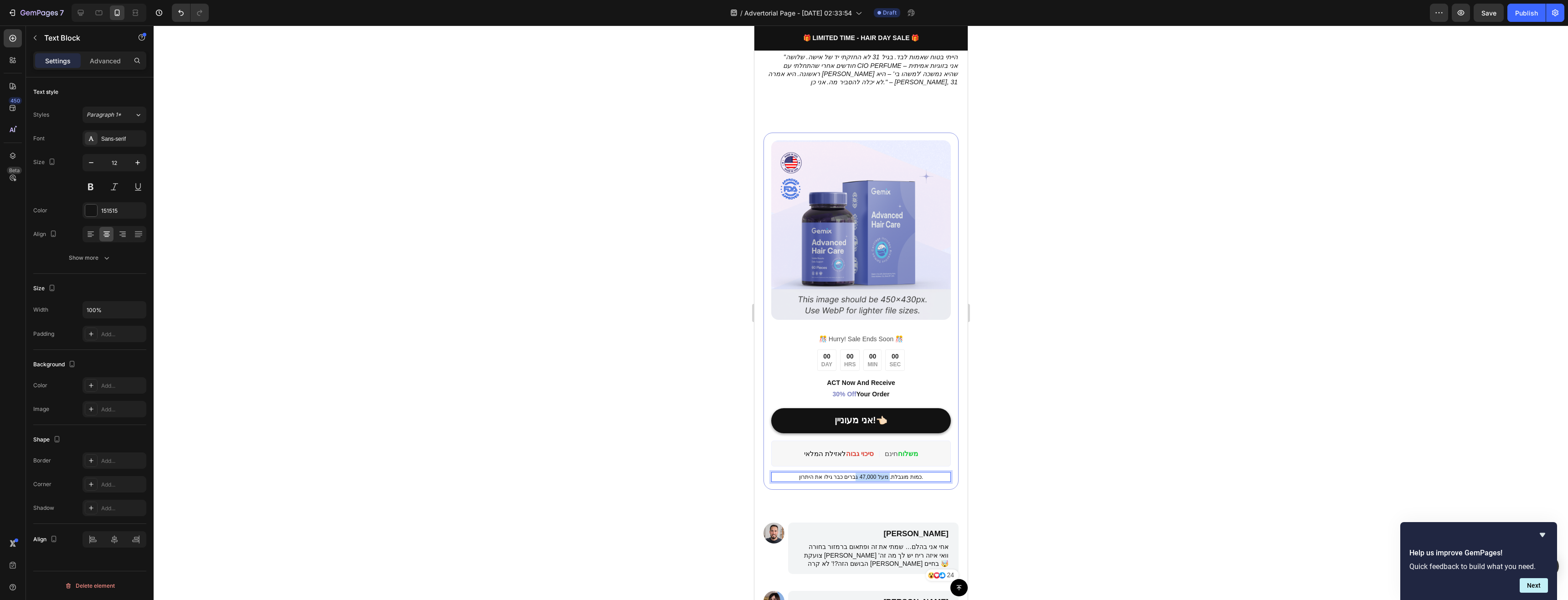
drag, startPoint x: 883, startPoint y: 411, endPoint x: 851, endPoint y: 411, distance: 32.0
click at [851, 473] on p "כמות מוגבלת. מעל 47,000 גברים כבר גילו את היתרון." at bounding box center [861, 476] width 178 height 8
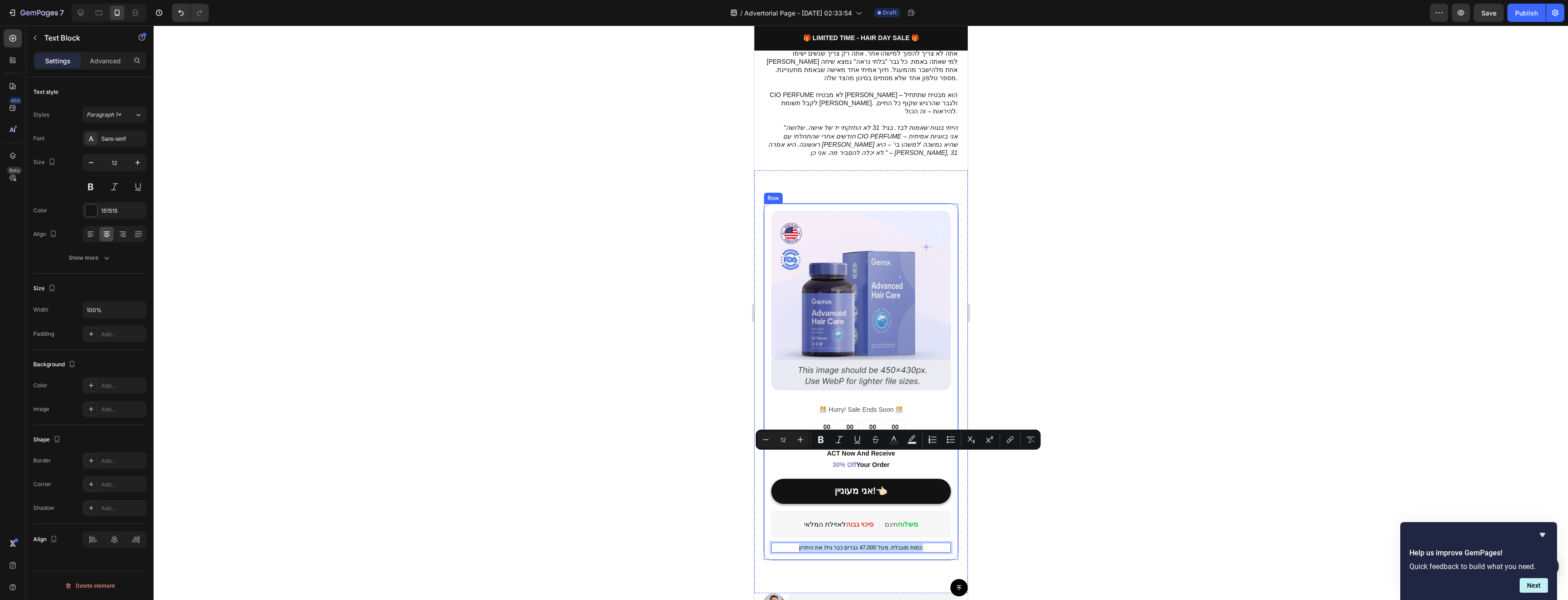
scroll to position [1777, 0]
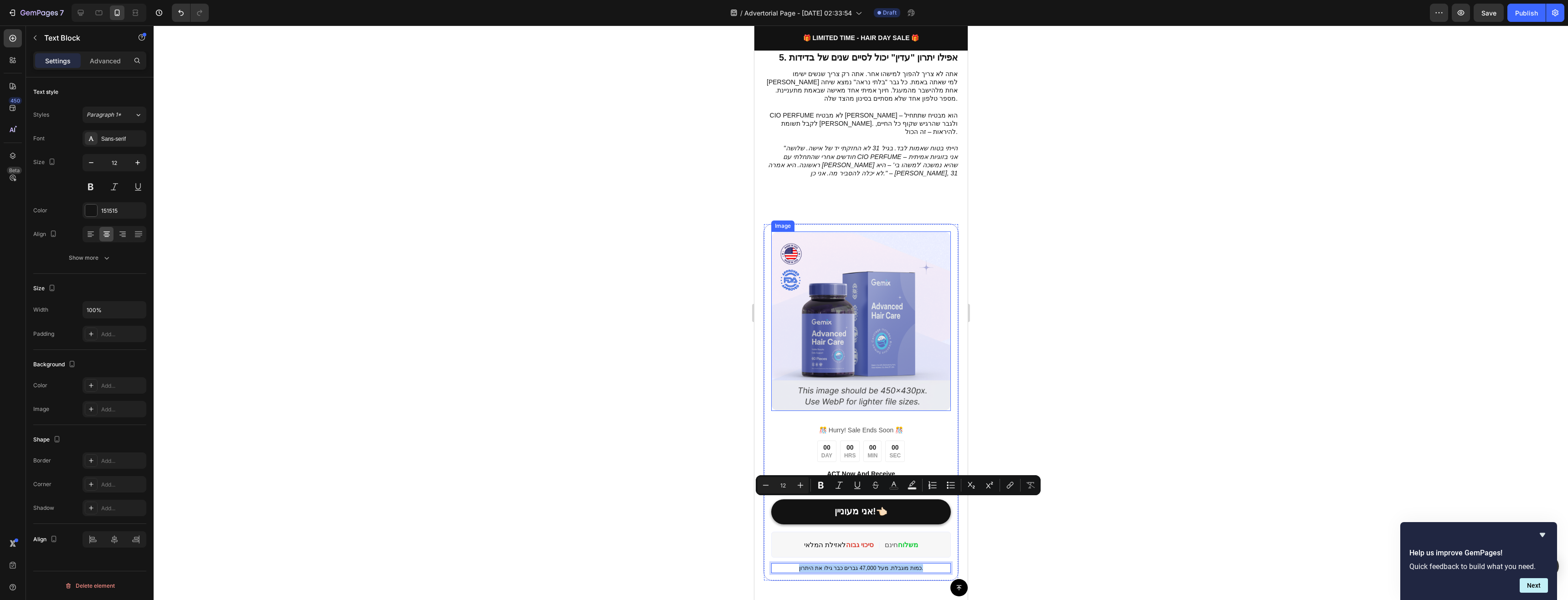
click at [1084, 217] on div at bounding box center [861, 313] width 1415 height 574
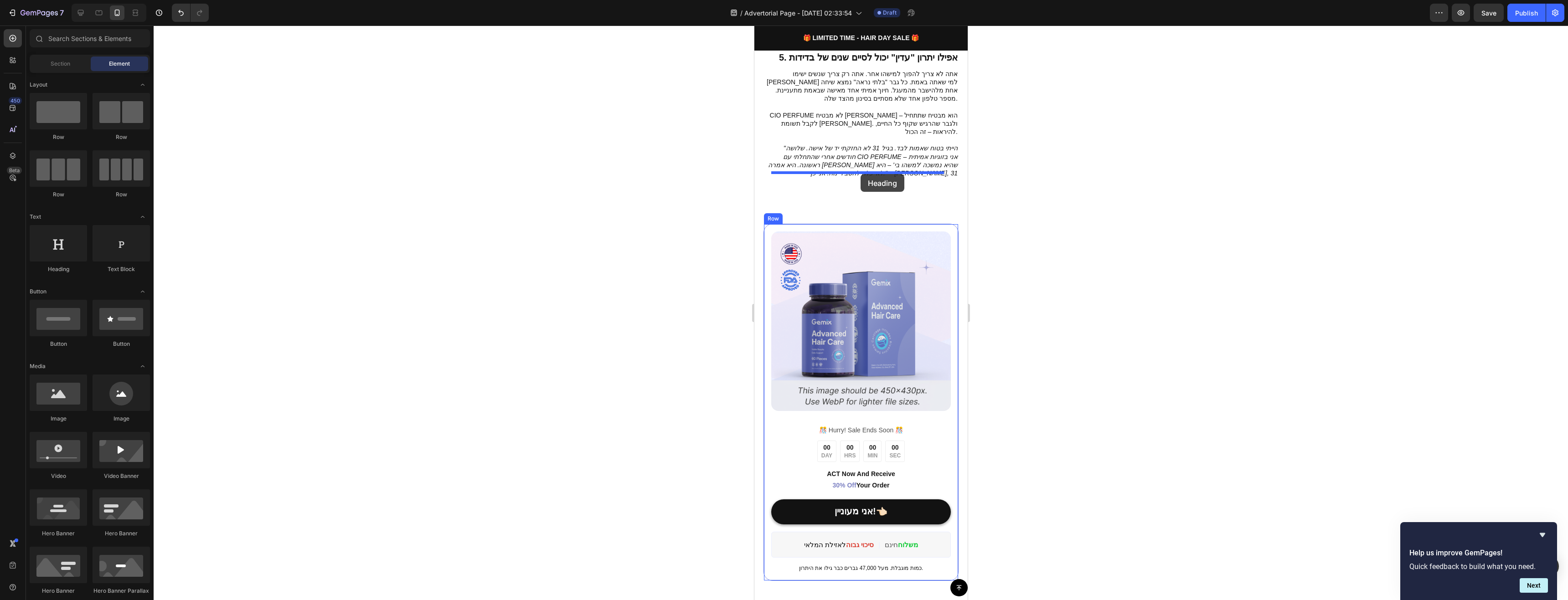
drag, startPoint x: 1193, startPoint y: 267, endPoint x: 860, endPoint y: 174, distance: 345.7
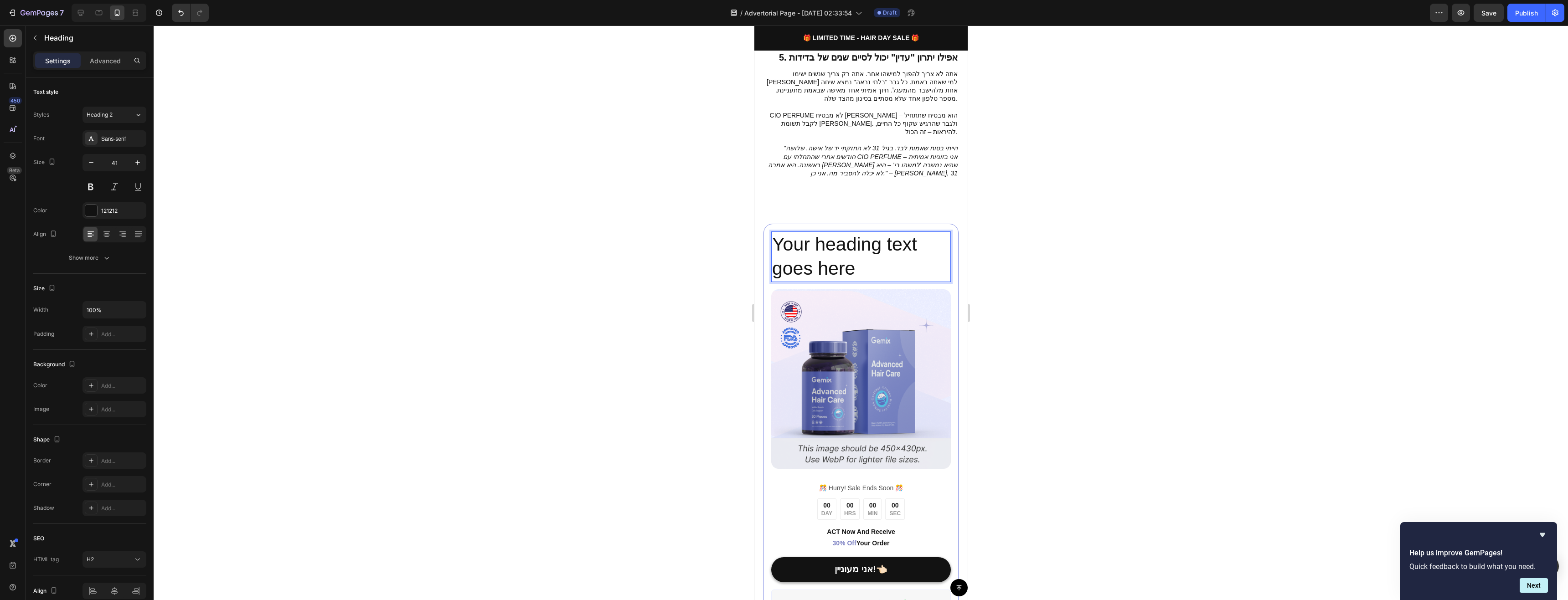
click at [866, 231] on h2 "Your heading text goes here" at bounding box center [860, 256] width 180 height 51
click at [866, 232] on p "Your heading text goes here" at bounding box center [861, 257] width 178 height 49
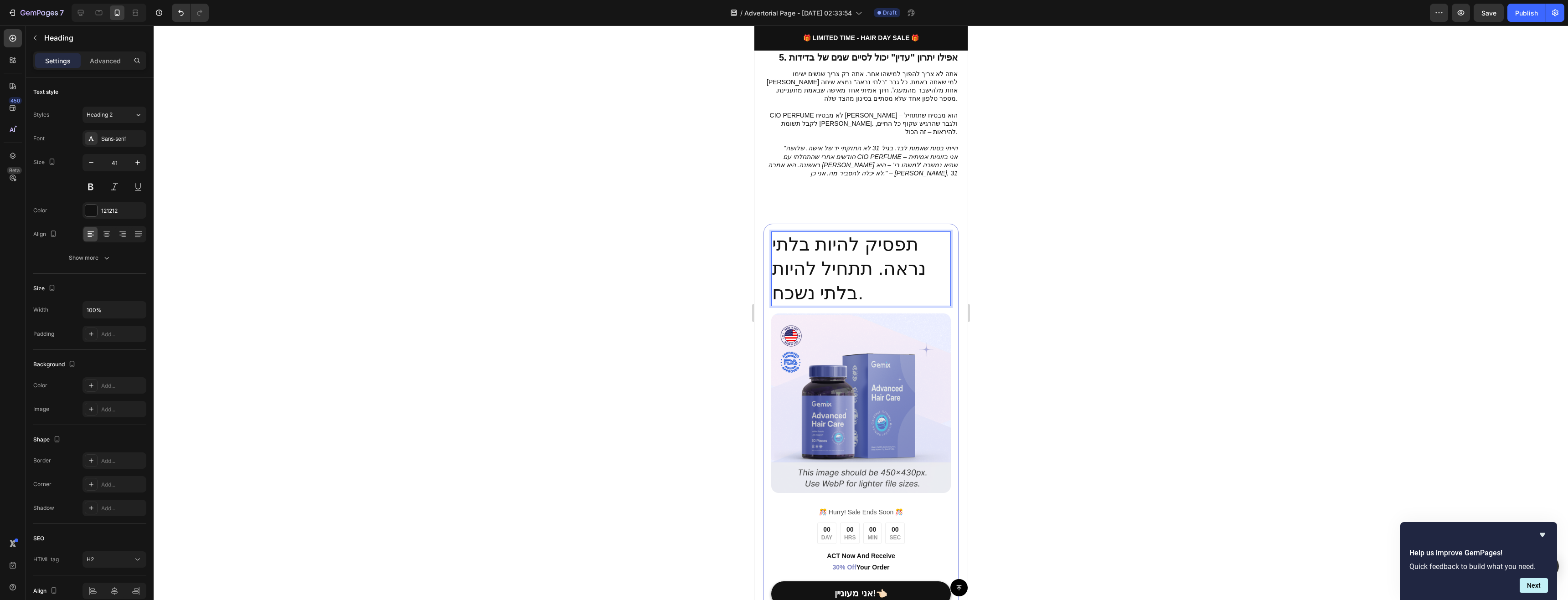
click at [870, 233] on p "תפסיק להיות בלתי נראה. תתחיל להיות בלתי נשכח." at bounding box center [861, 269] width 178 height 73
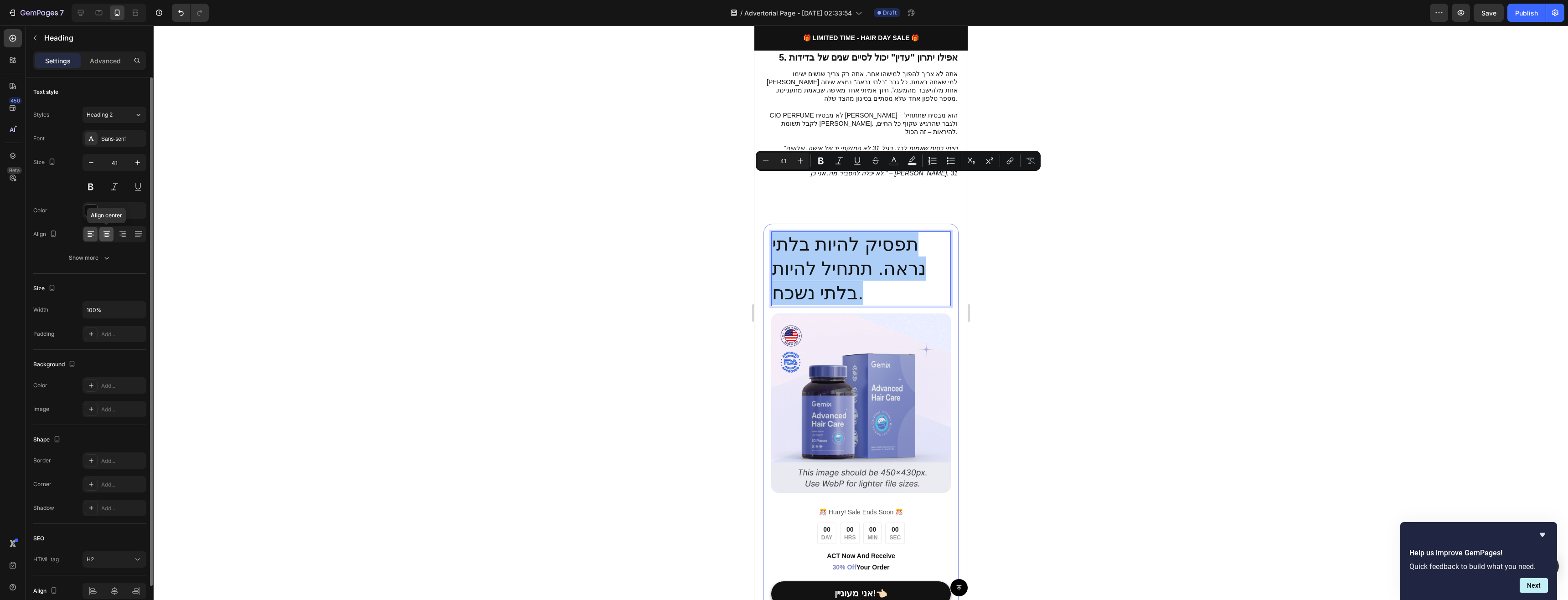
click at [112, 235] on div at bounding box center [106, 234] width 14 height 15
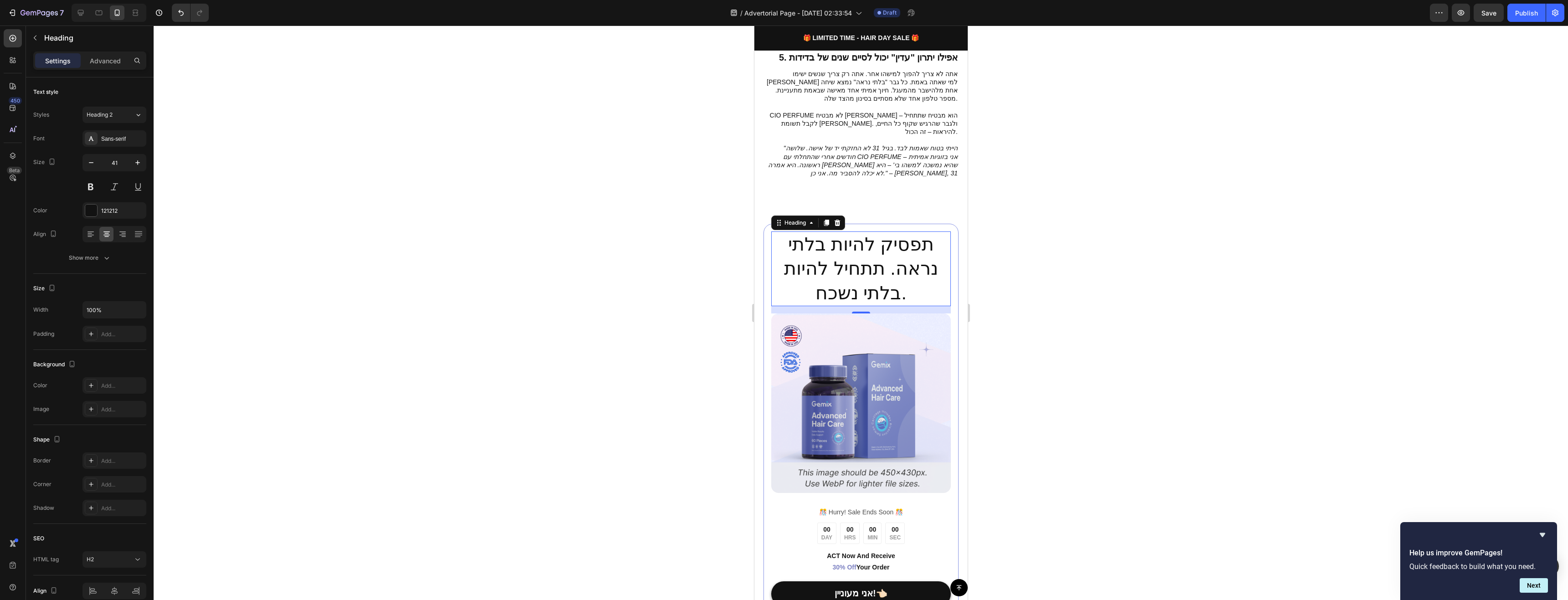
click at [799, 232] on p "תפסיק להיות בלתי נראה. תתחיל להיות בלתי נשכח." at bounding box center [861, 269] width 178 height 73
click at [802, 232] on p "תפסיק להיות בלתי נראה. תתחיל להיות בלתי נשכח." at bounding box center [861, 269] width 178 height 73
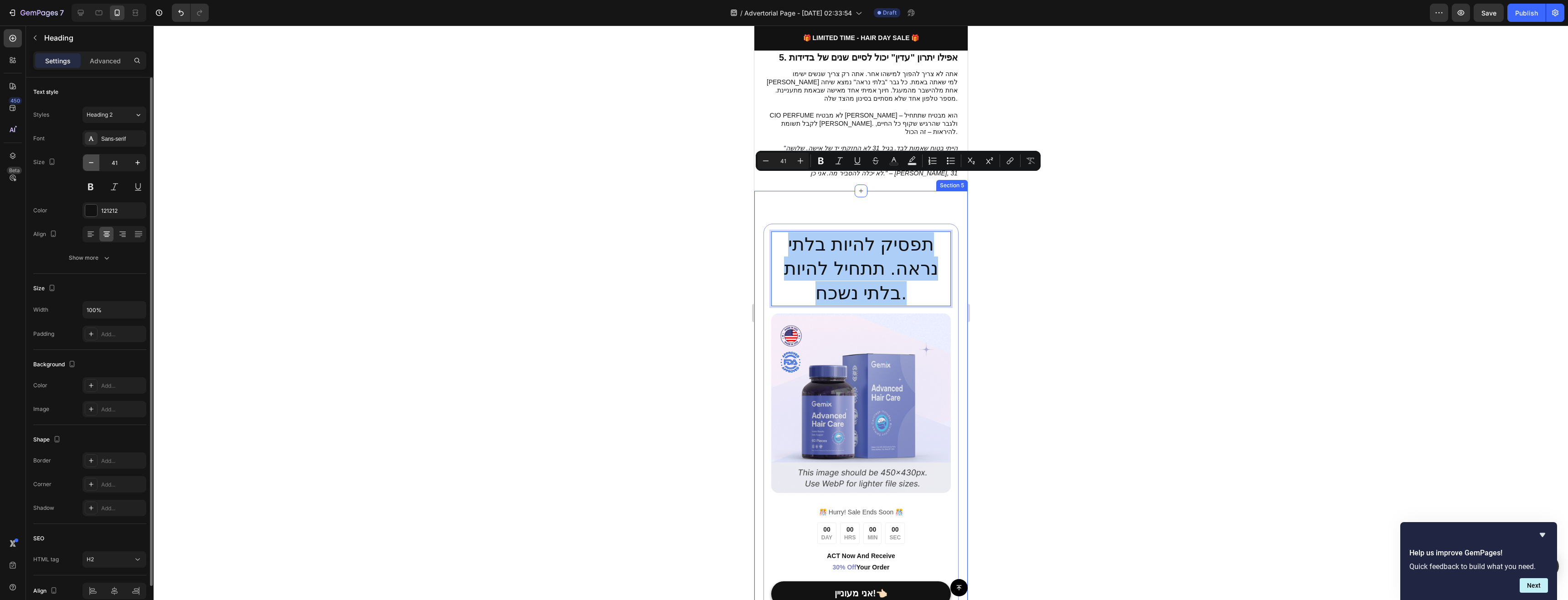
click at [85, 161] on button "button" at bounding box center [91, 162] width 16 height 16
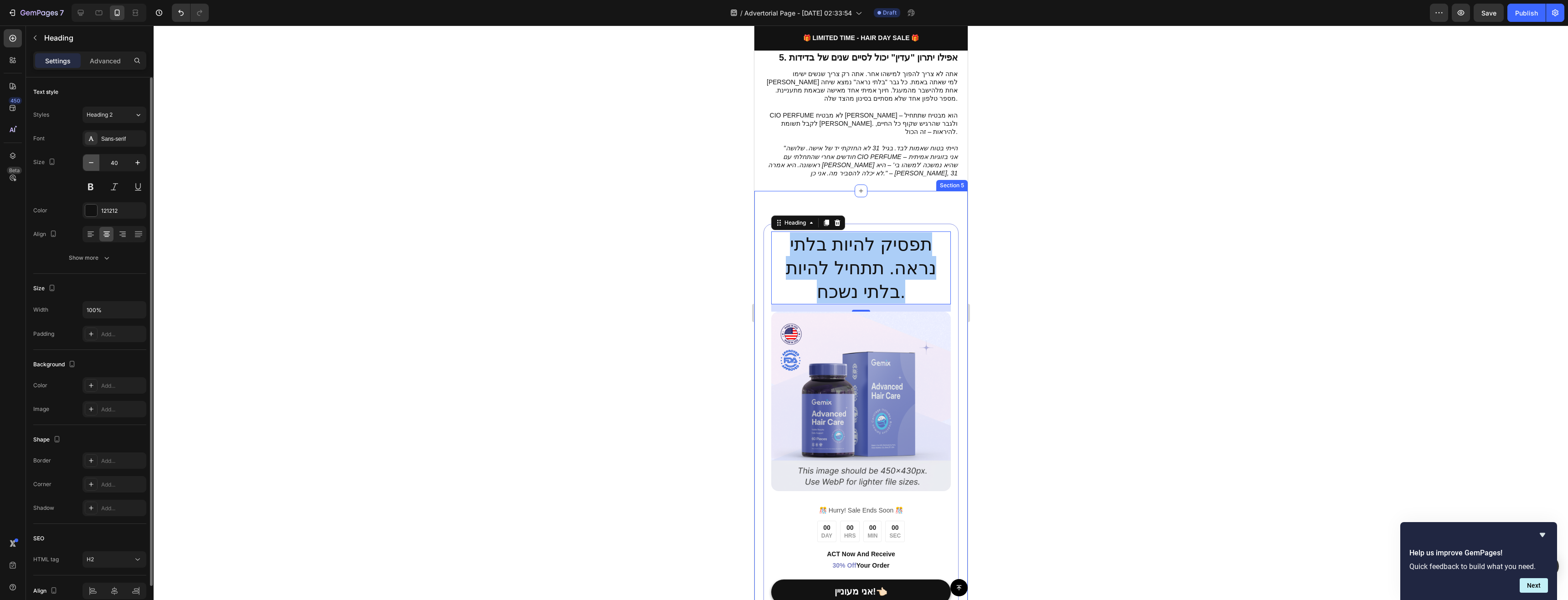
click at [85, 161] on button "button" at bounding box center [91, 162] width 16 height 16
click at [87, 161] on button "button" at bounding box center [91, 162] width 16 height 16
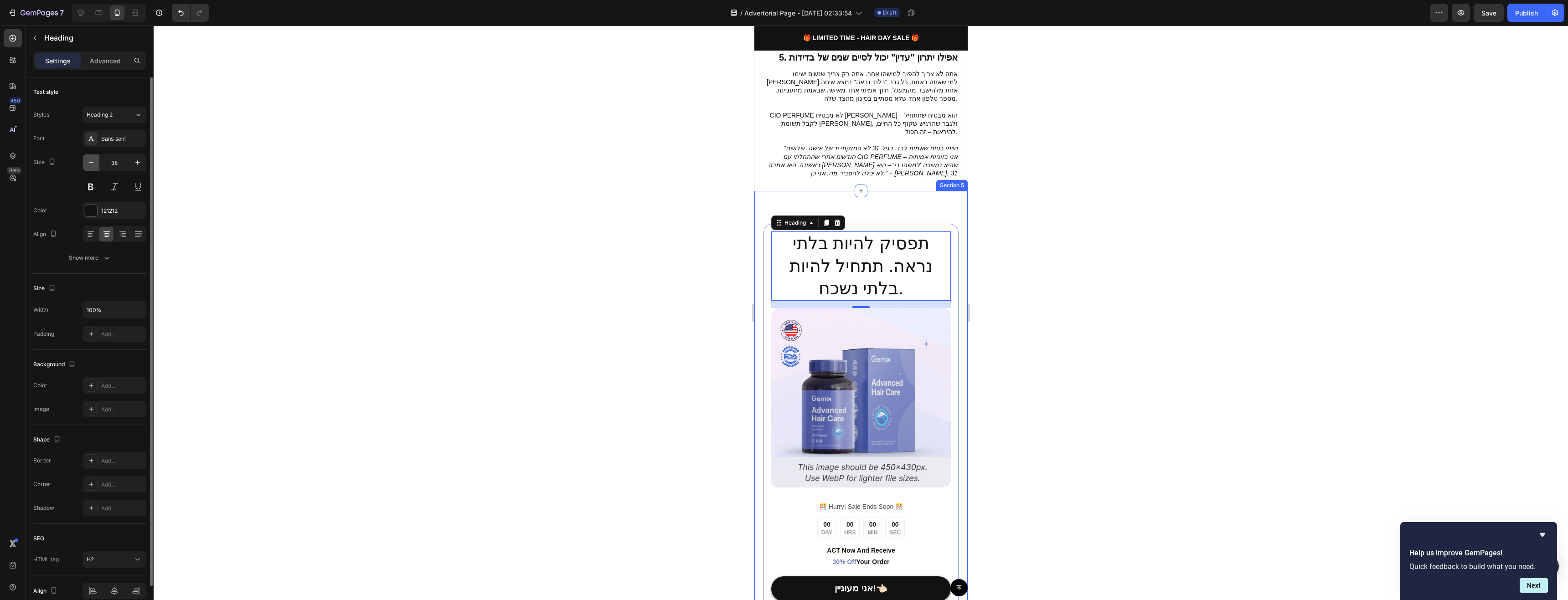
click at [87, 161] on icon "button" at bounding box center [91, 162] width 9 height 9
click at [88, 160] on icon "button" at bounding box center [91, 162] width 9 height 9
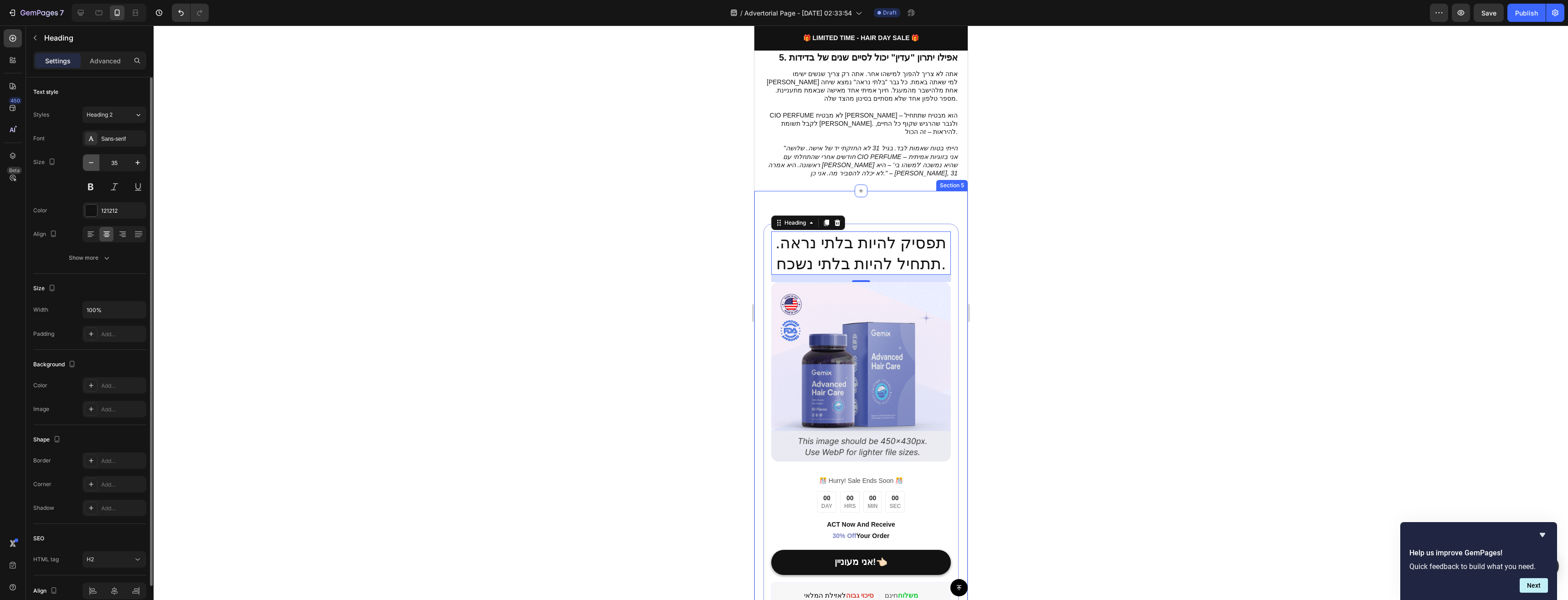
type input "34"
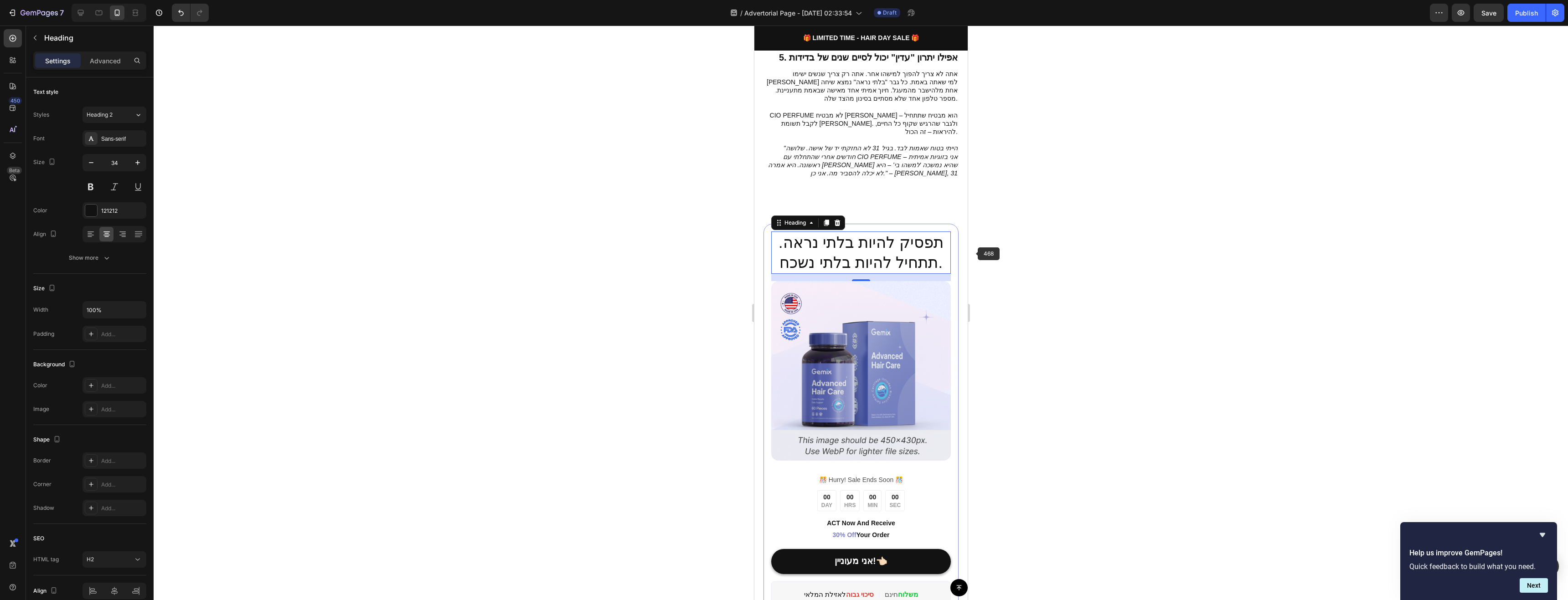
click at [1014, 253] on div at bounding box center [861, 313] width 1415 height 574
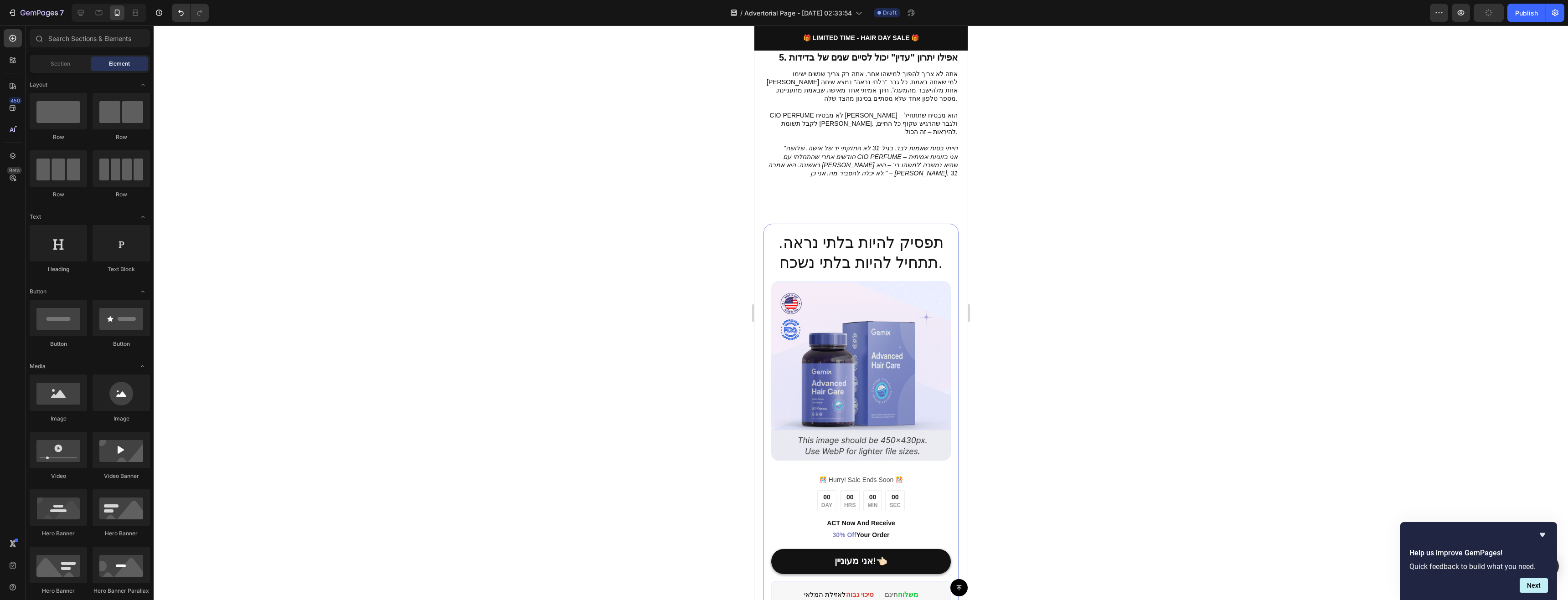
click at [892, 232] on p "תפסיק להיות בלתי נראה. תתחיל להיות בלתי נשכח." at bounding box center [861, 253] width 178 height 40
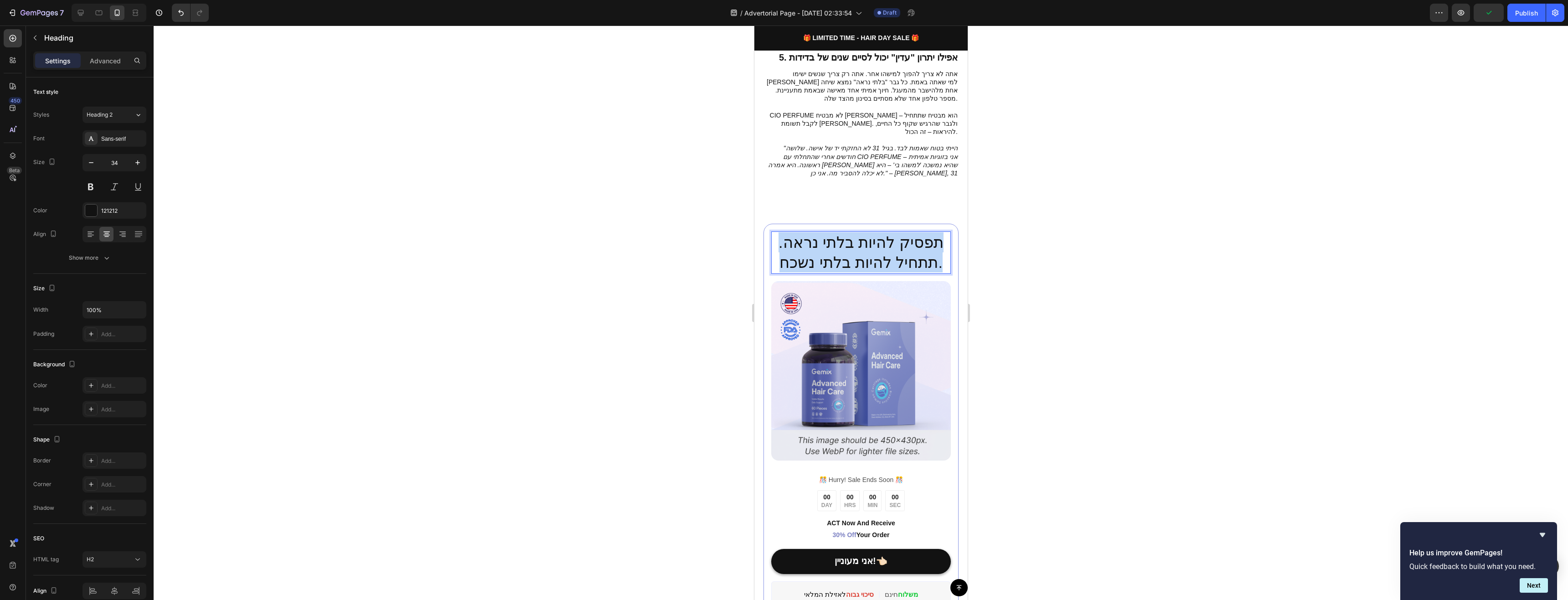
click at [892, 232] on p "תפסיק להיות בלתי נראה. תתחיל להיות בלתי נשכח." at bounding box center [861, 253] width 178 height 40
click at [842, 232] on p "תפסיק להיות בלתי נראה. תתחיל להיות בלתי נשכח." at bounding box center [861, 253] width 178 height 40
click at [858, 232] on p "תפסיק להיות בלתי נראה. תתחיל להיות בלתי נשכח." at bounding box center [861, 253] width 178 height 40
click at [855, 232] on p "תפסיק להיות בלתי נראה. תתחיל להיות בלתי נשכח." at bounding box center [861, 253] width 178 height 40
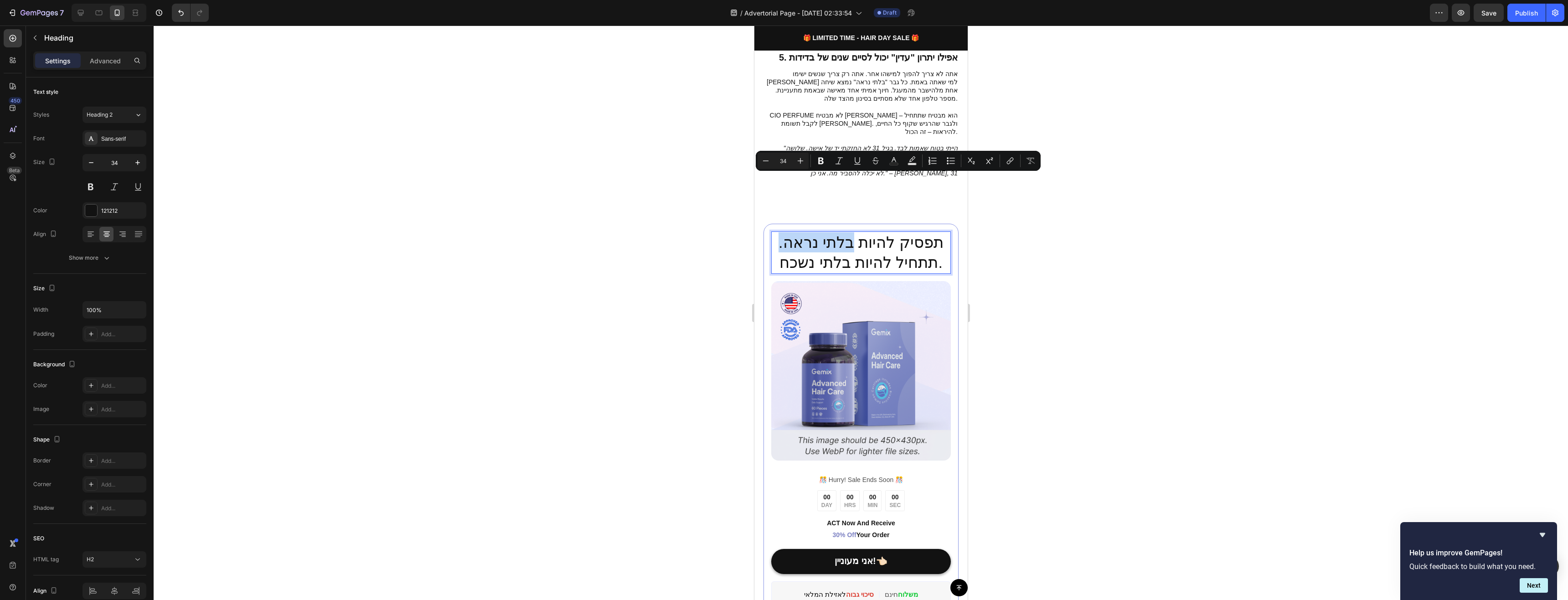
drag, startPoint x: 850, startPoint y: 187, endPoint x: 780, endPoint y: 188, distance: 70.0
click at [780, 232] on p "תפסיק להיות בלתי נראה. תתחיל להיות בלתי נשכח." at bounding box center [861, 253] width 178 height 40
click at [825, 232] on p "תפסיק להיות בלתי נראה. תתחיל להיות בלתי נשכח." at bounding box center [861, 253] width 178 height 40
drag, startPoint x: 850, startPoint y: 186, endPoint x: 787, endPoint y: 189, distance: 63.1
click at [787, 232] on p "תפסיק להיות בלתי נראה. תתחיל להיות בלתי נשכח." at bounding box center [861, 253] width 178 height 40
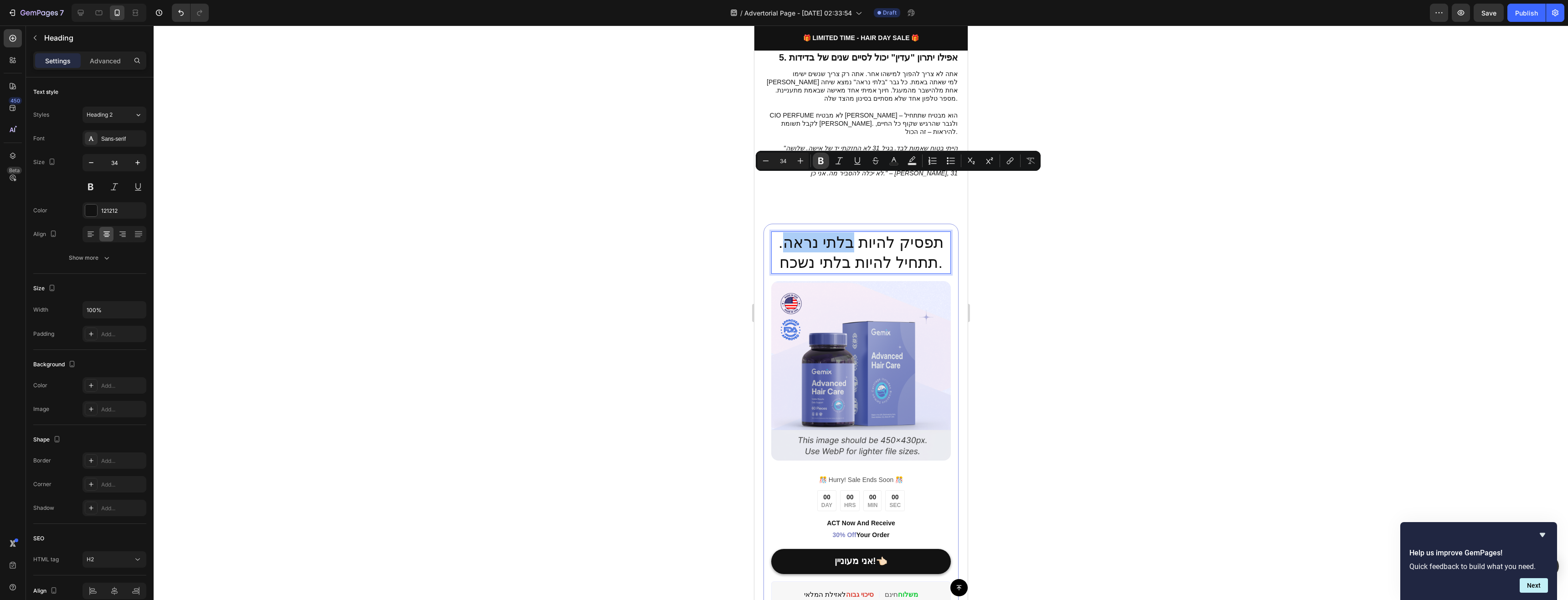
click at [823, 162] on icon "Editor contextual toolbar" at bounding box center [821, 161] width 5 height 7
click at [843, 232] on p "תפסיק להיות בלתי נראה . תתחיל להיות בלתי נשכח." at bounding box center [861, 253] width 178 height 40
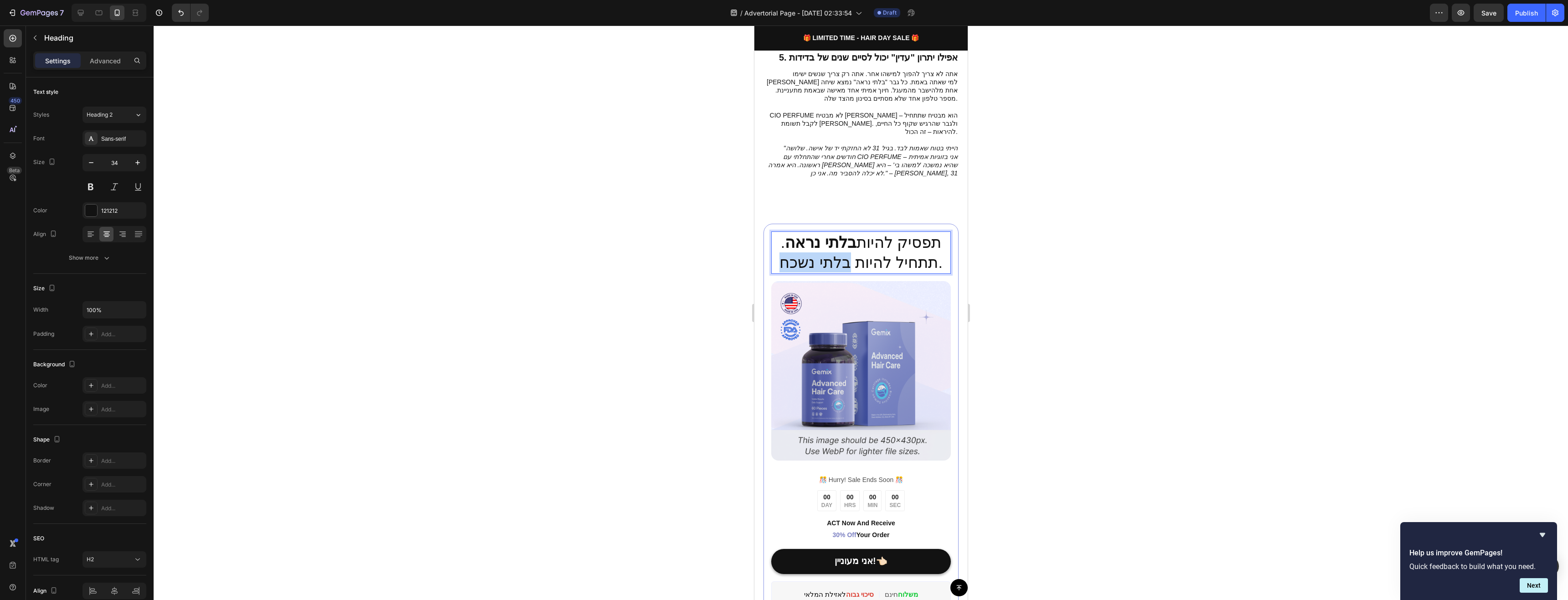
drag, startPoint x: 845, startPoint y: 206, endPoint x: 783, endPoint y: 209, distance: 62.1
click at [783, 232] on p "תפסיק להיות בלתי נראה . תתחיל להיות בלתי נשכח." at bounding box center [861, 253] width 178 height 40
click at [804, 232] on p "תפסיק להיות בלתי נראה . תתחיל להיות בלתי נשכח." at bounding box center [861, 253] width 178 height 40
drag, startPoint x: 844, startPoint y: 208, endPoint x: 780, endPoint y: 211, distance: 64.1
click at [780, 232] on p "תפסיק להיות בלתי נראה . תתחיל להיות בלתי נשכח." at bounding box center [861, 253] width 178 height 40
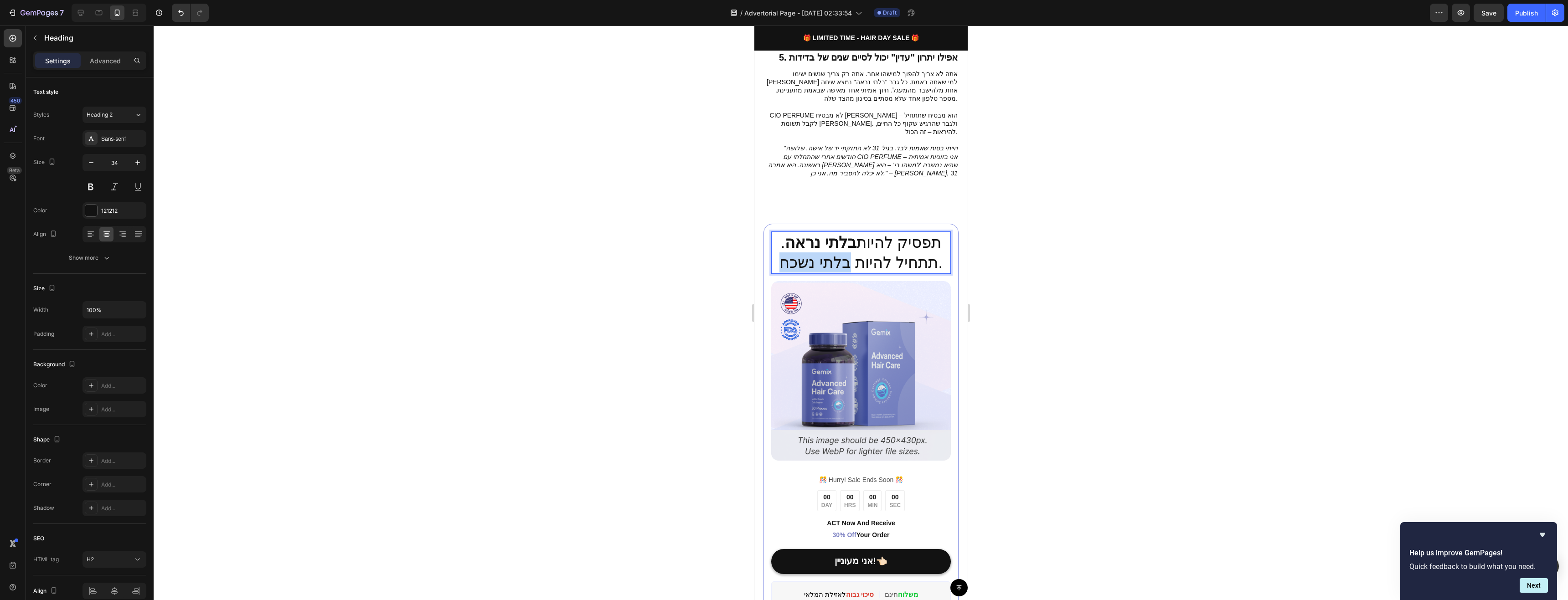
drag, startPoint x: 801, startPoint y: 205, endPoint x: 793, endPoint y: 207, distance: 8.2
click at [793, 232] on p "תפסיק להיות בלתי נראה . תתחיל להיות בלתי נשכח." at bounding box center [861, 253] width 178 height 40
click at [797, 232] on p "תפסיק להיות בלתי נראה . תתחיל להיות בלתי נשכח." at bounding box center [861, 253] width 178 height 40
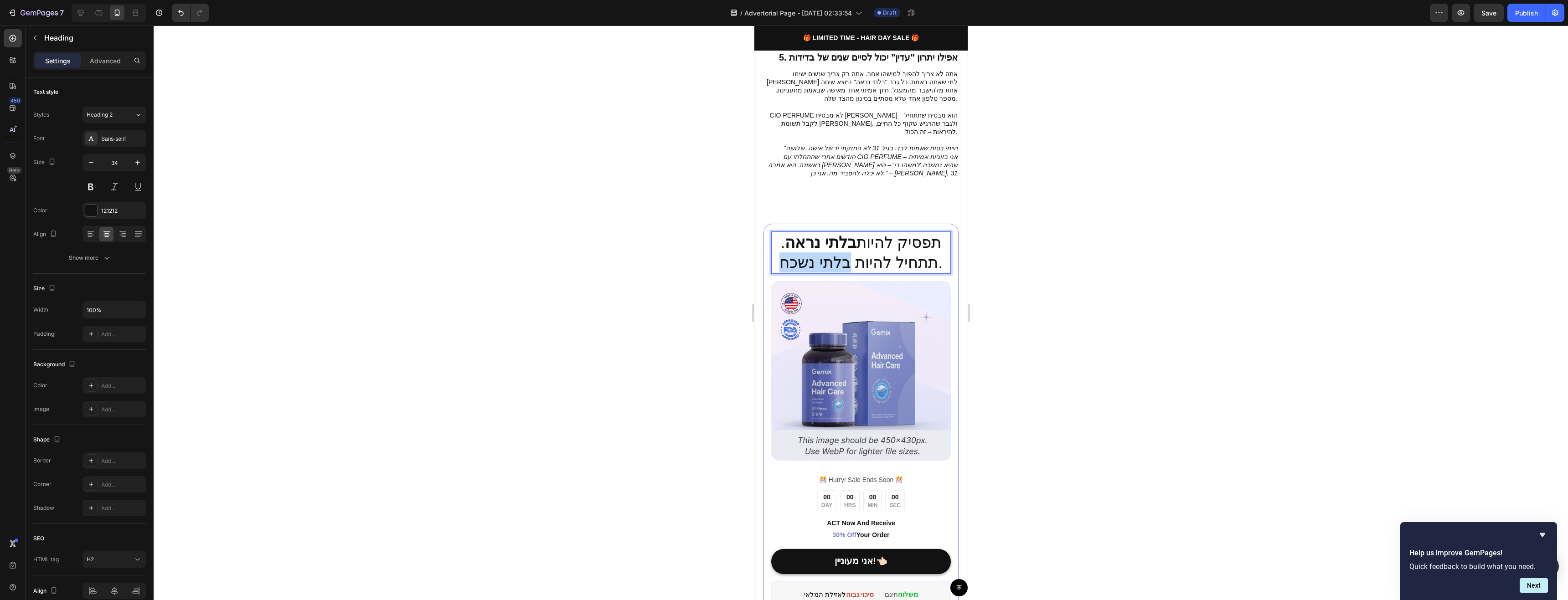
drag, startPoint x: 780, startPoint y: 206, endPoint x: 844, endPoint y: 208, distance: 64.0
click at [844, 232] on p "תפסיק להיות בלתי נראה . תתחיל להיות בלתי נשכח." at bounding box center [861, 253] width 178 height 40
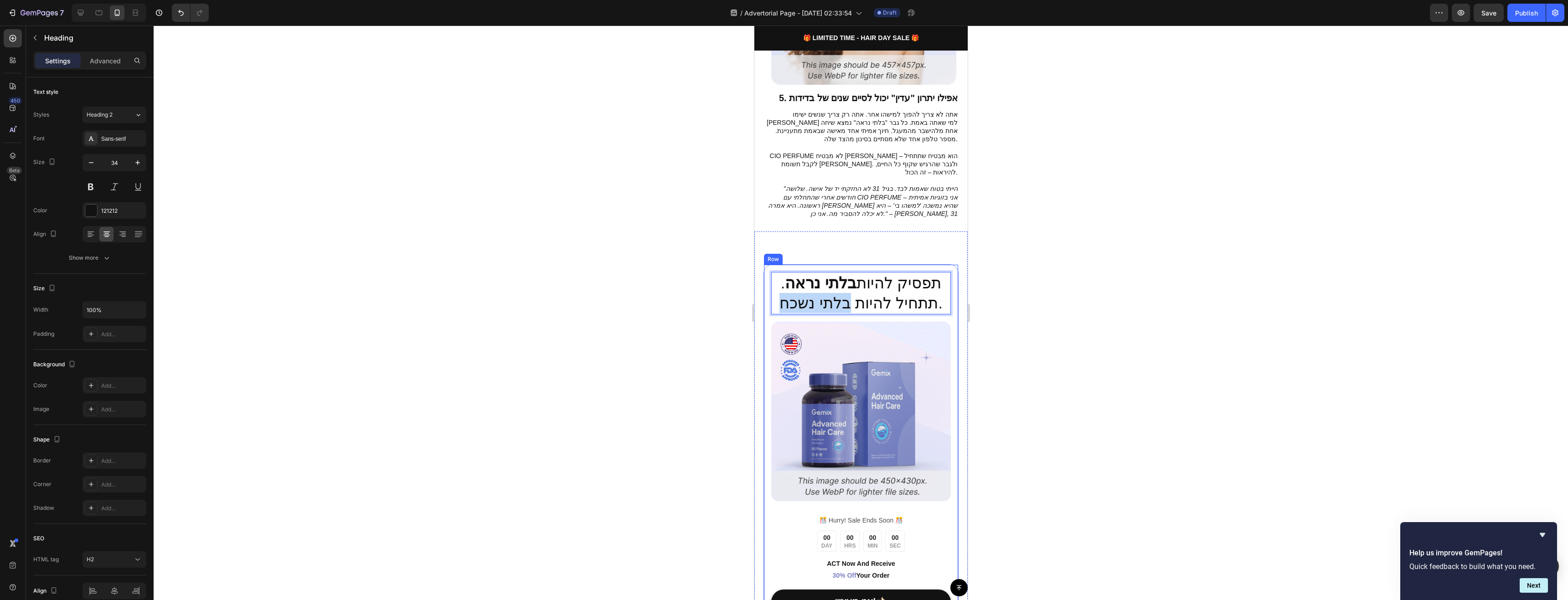
scroll to position [1732, 0]
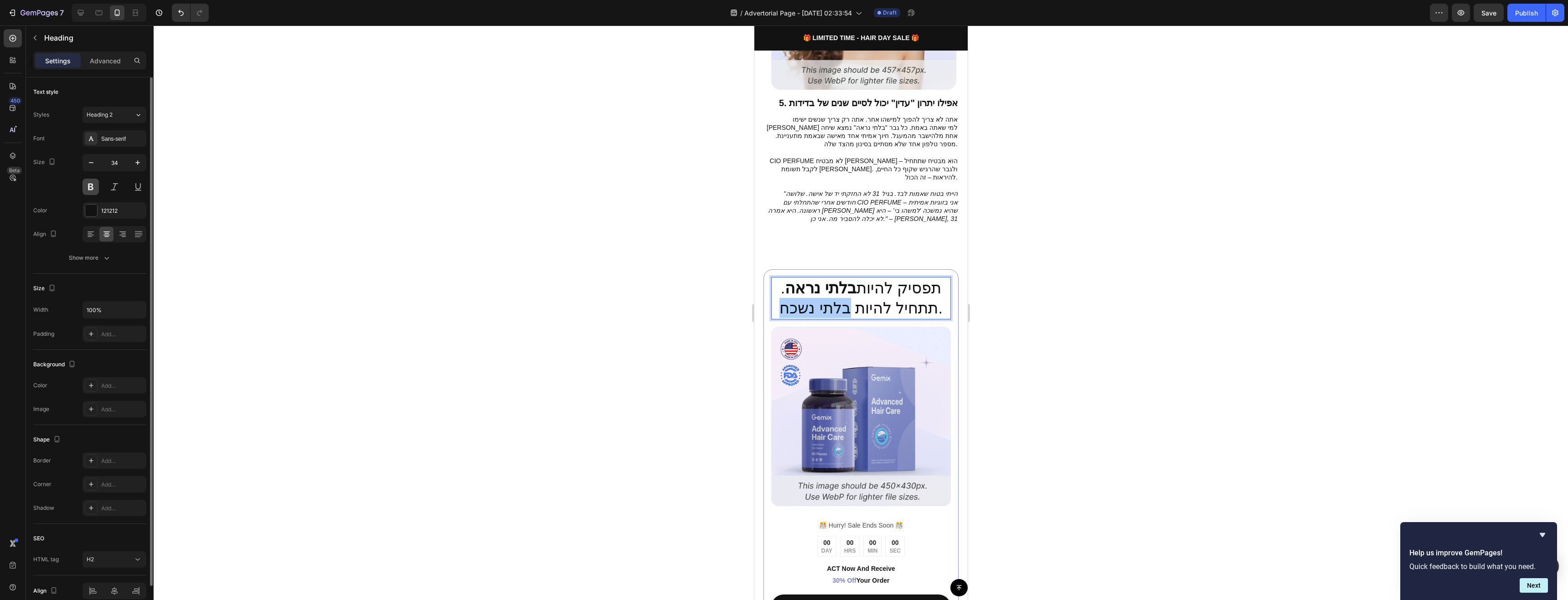
click at [94, 183] on button at bounding box center [91, 187] width 16 height 16
click at [94, 184] on button at bounding box center [91, 187] width 16 height 16
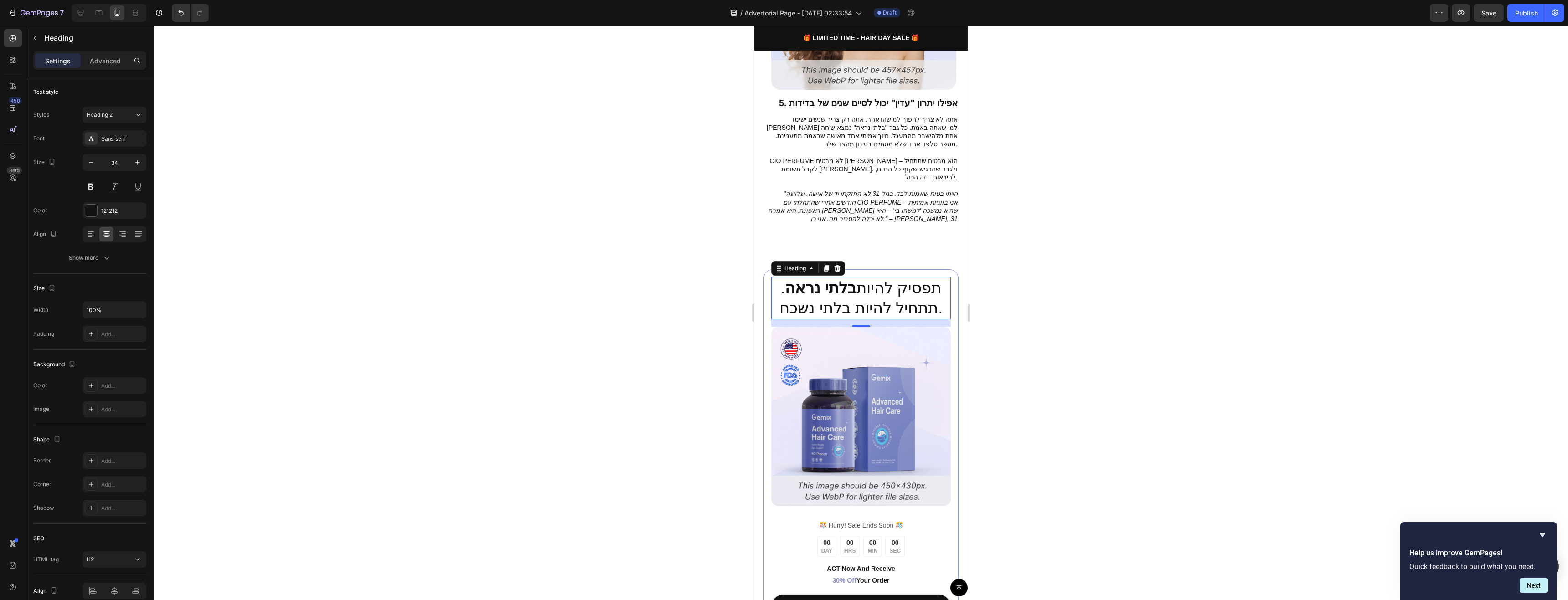
click at [892, 278] on p "תפסיק להיות בלתי נראה . תתחיל להיות בלתי נשכח." at bounding box center [861, 298] width 178 height 40
click at [888, 278] on p "תפסיק להיות בלתי נראה . תתחיל להיות בלתי נשכח." at bounding box center [861, 298] width 178 height 40
click at [999, 259] on div at bounding box center [861, 313] width 1415 height 574
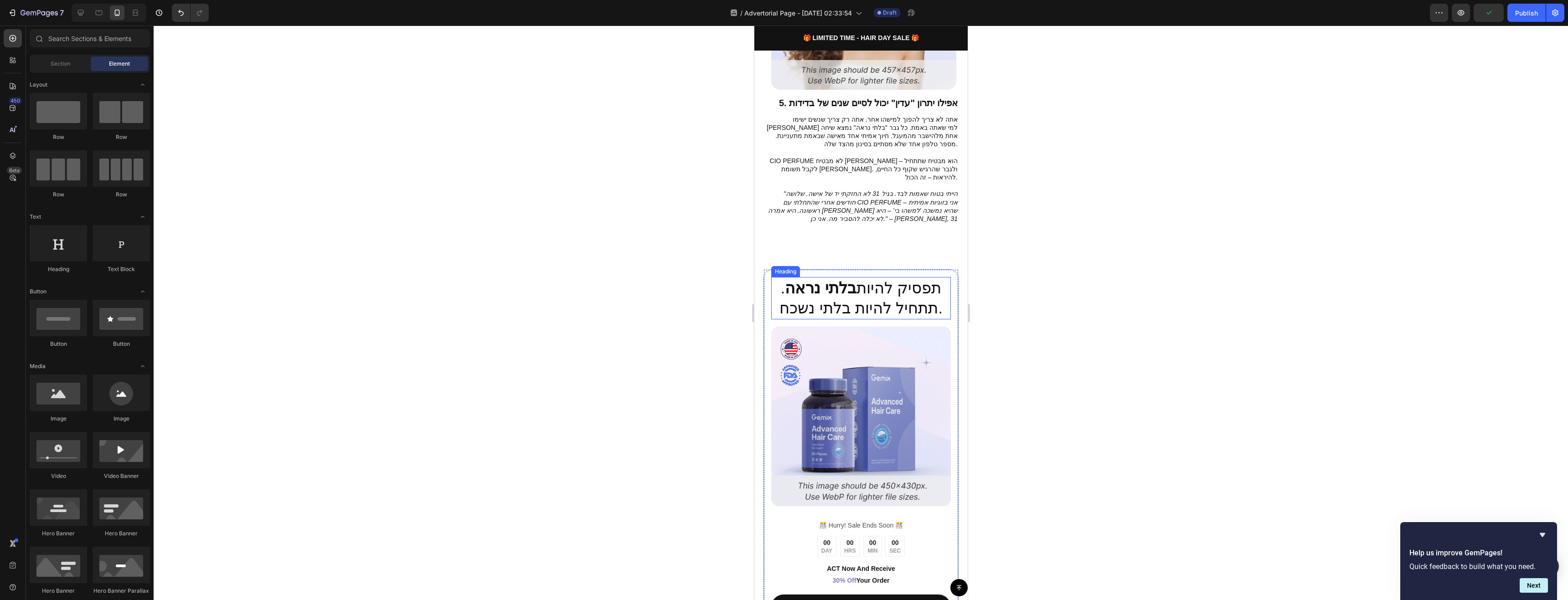
click at [863, 278] on p "תפסיק להיות בלתי נראה . תתחיל להיות בלתי נשכח." at bounding box center [861, 298] width 178 height 40
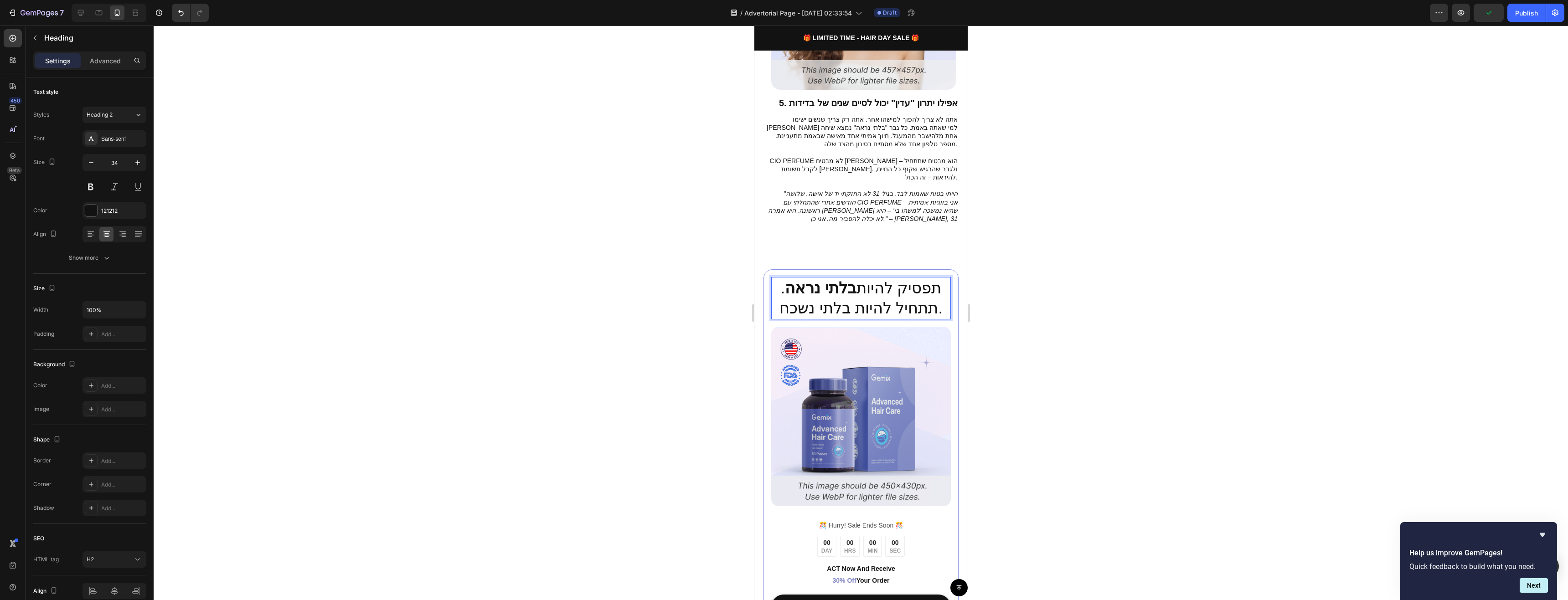
drag, startPoint x: 842, startPoint y: 254, endPoint x: 785, endPoint y: 251, distance: 57.1
drag, startPoint x: 780, startPoint y: 251, endPoint x: 852, endPoint y: 254, distance: 72.1
click at [852, 278] on p "תפסיק להיות בלתי נראה . תתחיל להיות בלתי נשכח." at bounding box center [861, 298] width 178 height 40
click at [822, 229] on icon "Editor contextual toolbar" at bounding box center [821, 226] width 5 height 7
click at [865, 278] on p "תפסיק להיות בלתי נראה . תתחיל להיות בלתי נשכח ." at bounding box center [861, 298] width 178 height 40
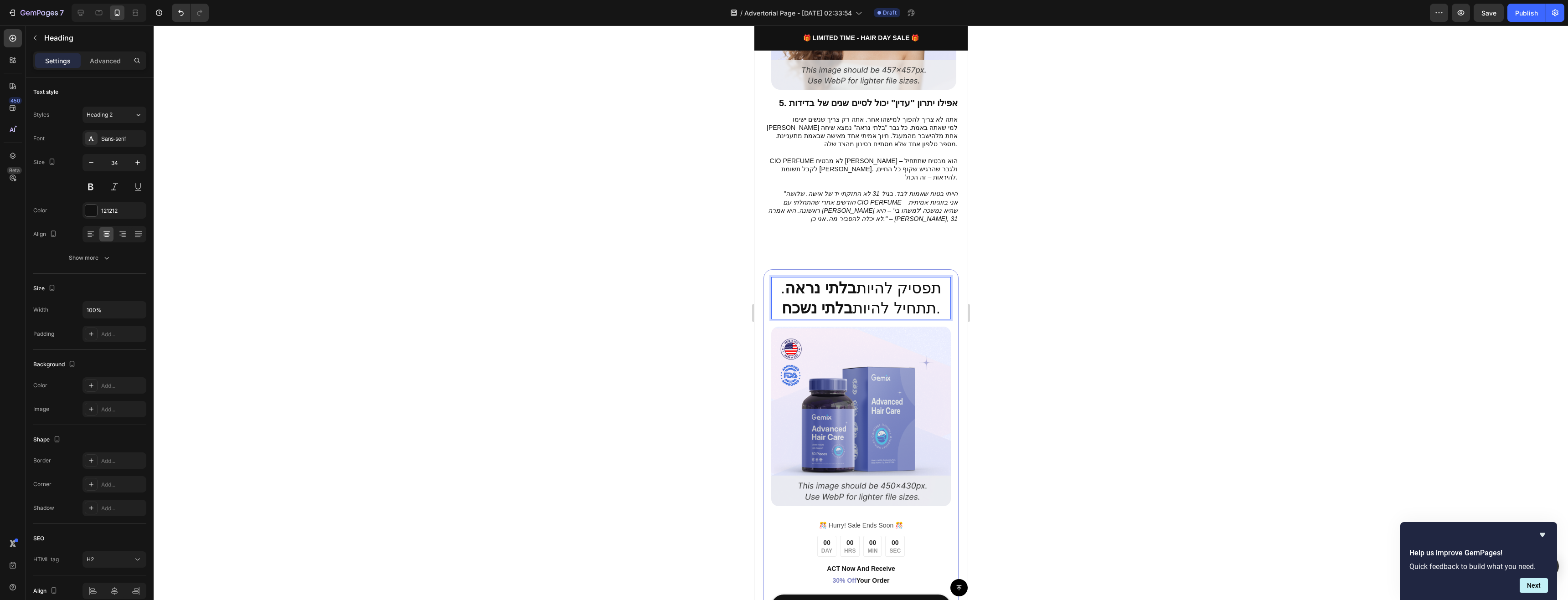
click at [1045, 270] on div at bounding box center [861, 313] width 1415 height 574
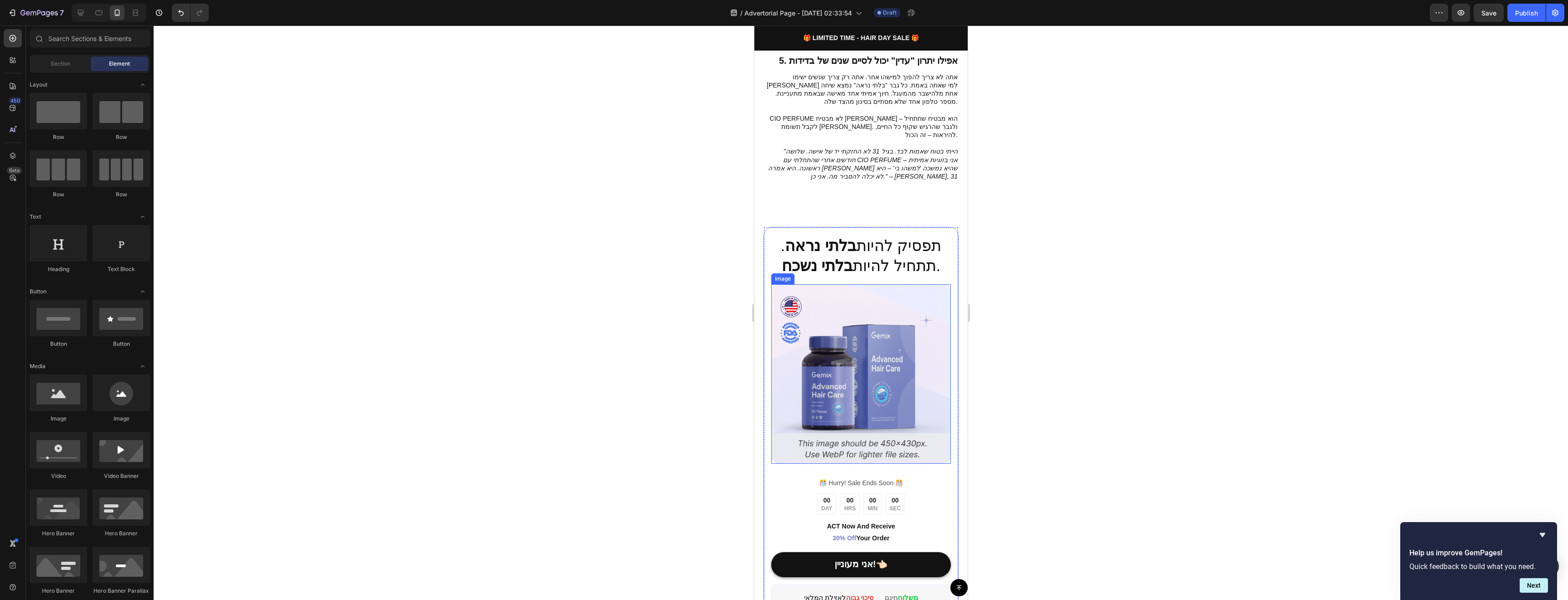
scroll to position [1823, 0]
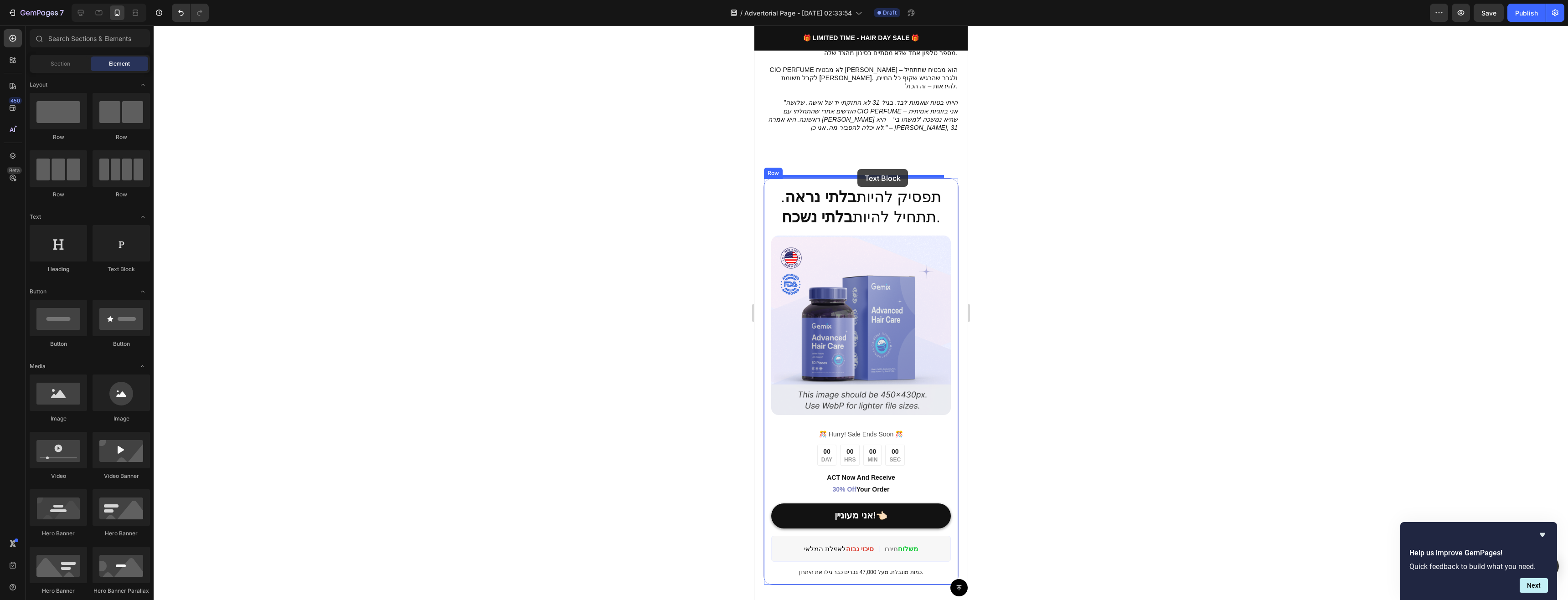
drag, startPoint x: 863, startPoint y: 282, endPoint x: 861, endPoint y: 190, distance: 92.0
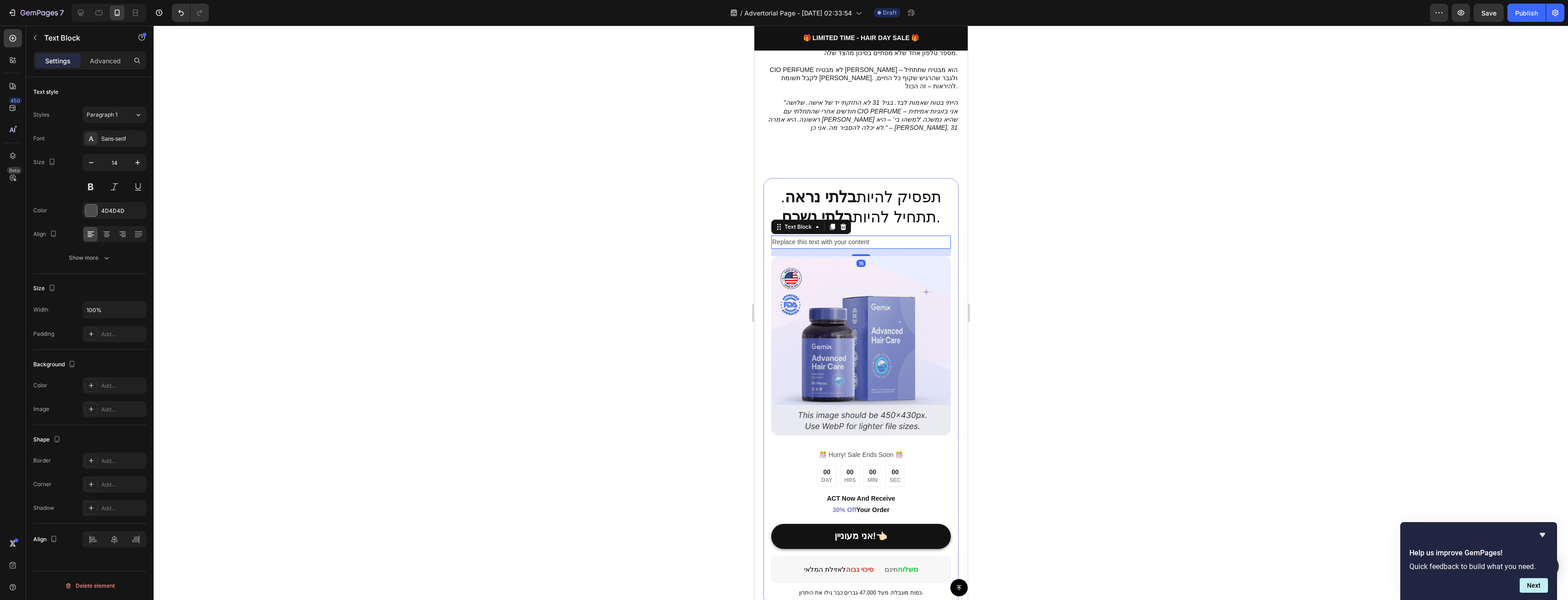
click at [863, 235] on div "Replace this text with your content" at bounding box center [860, 242] width 180 height 13
click at [864, 237] on p "Replace this text with your content" at bounding box center [861, 242] width 178 height 12
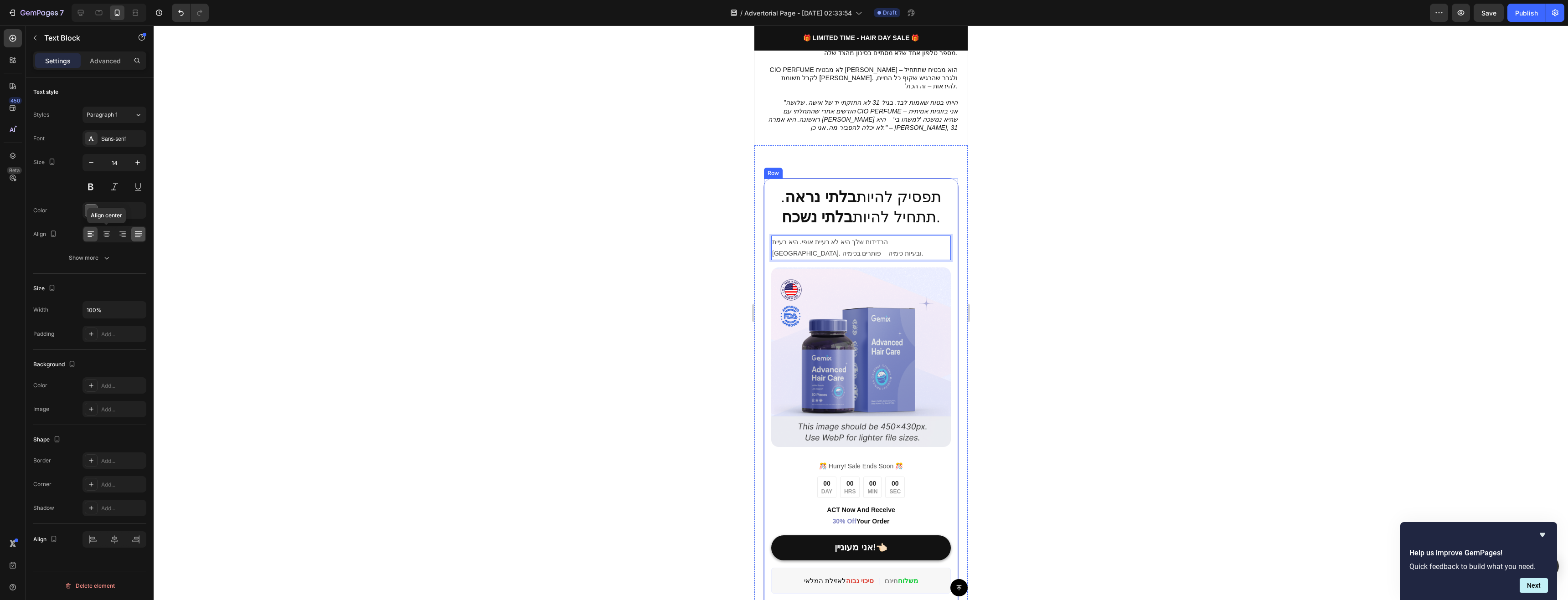
click at [108, 239] on icon at bounding box center [107, 234] width 9 height 9
click at [1033, 222] on div at bounding box center [861, 313] width 1415 height 574
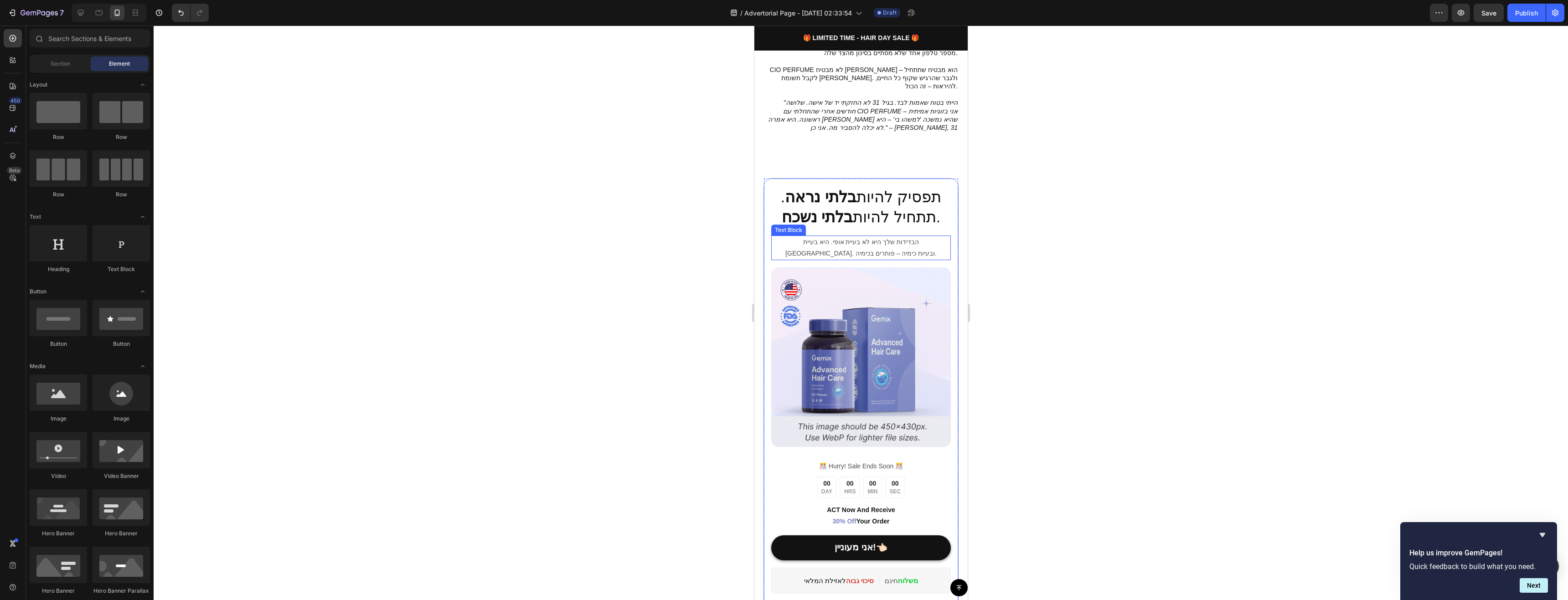
click at [859, 237] on p "הבדידות שלך היא לא בעיית אופי. היא בעיית [GEOGRAPHIC_DATA]. ובעיות כימיה – פותר…" at bounding box center [861, 248] width 178 height 23
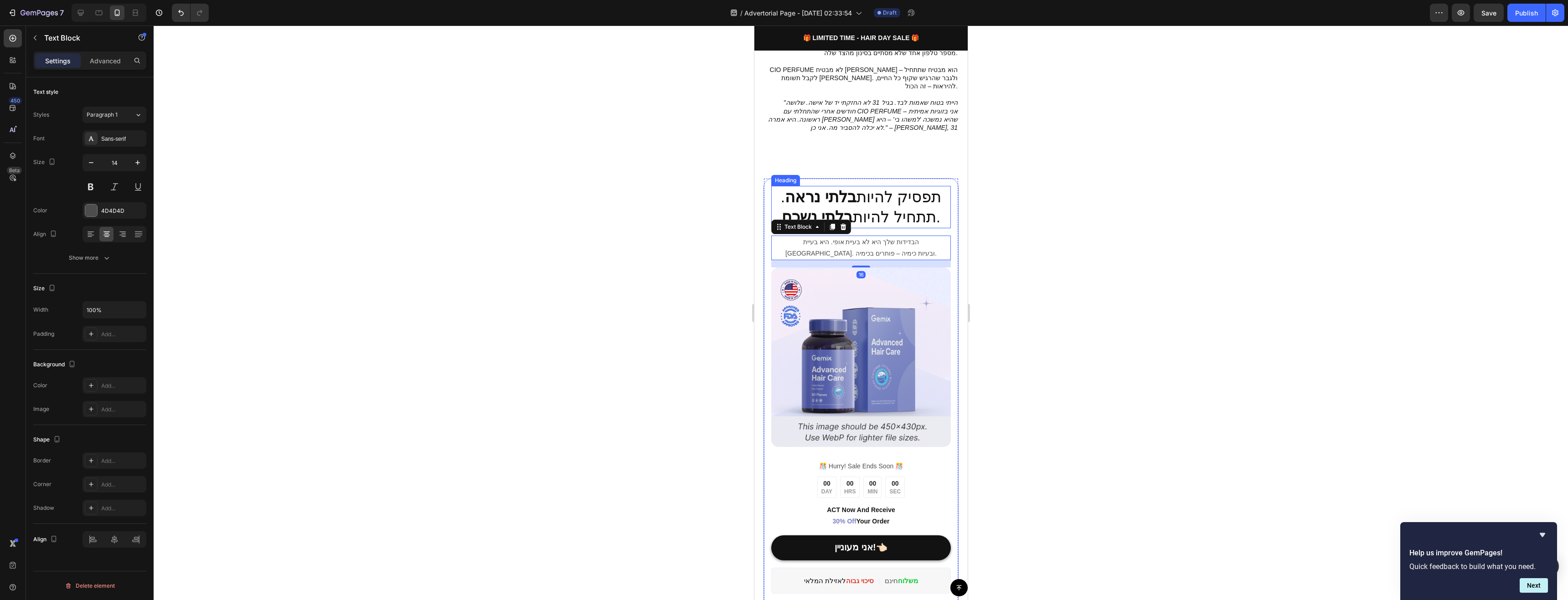
click at [900, 187] on p "תפסיק להיות בלתי נראה . תתחיל להיות בלתי נשכח ." at bounding box center [861, 207] width 178 height 40
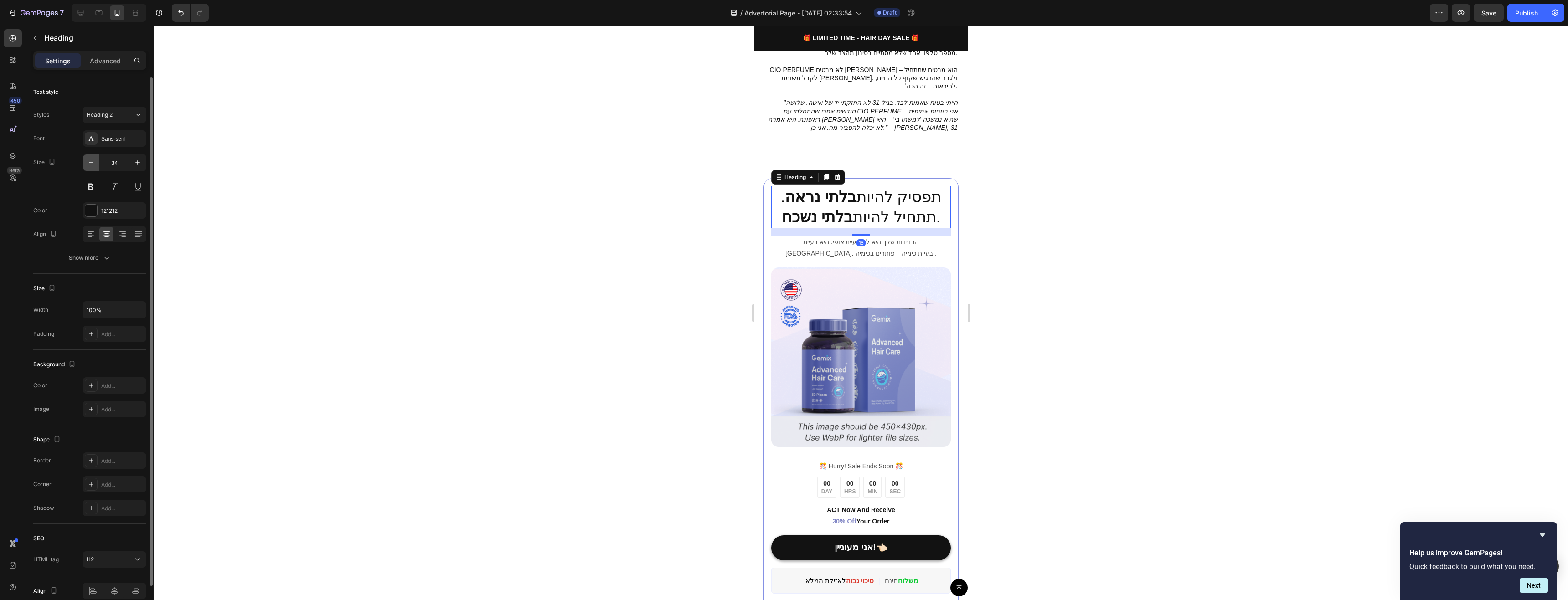
click at [89, 162] on icon "button" at bounding box center [91, 162] width 4 height 1
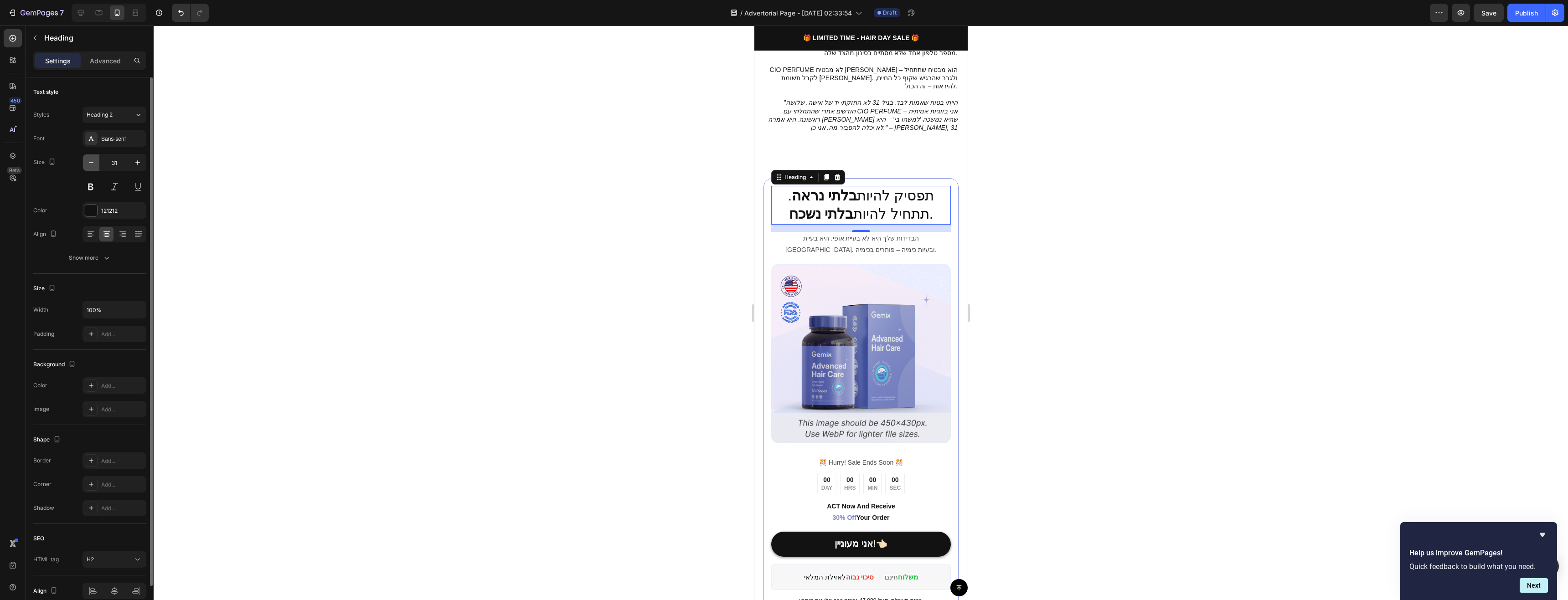
click at [89, 162] on icon "button" at bounding box center [91, 162] width 4 height 1
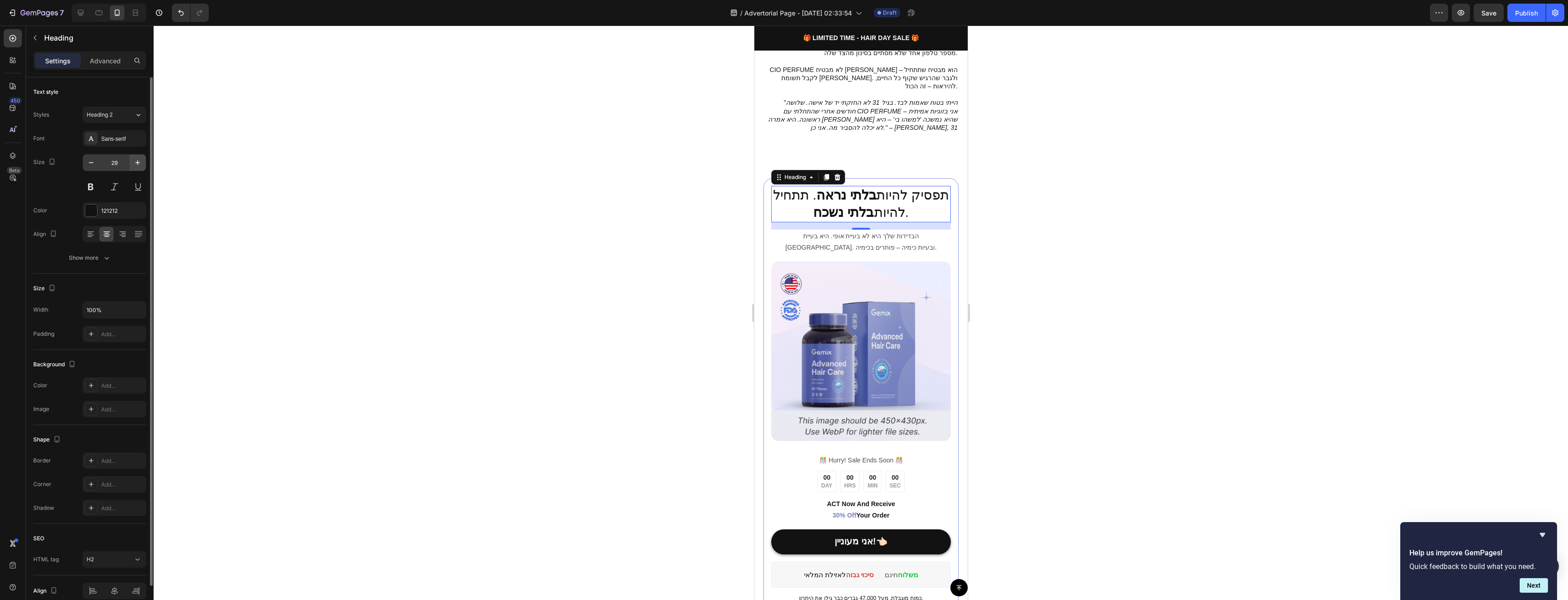
click at [140, 164] on icon "button" at bounding box center [138, 162] width 9 height 9
type input "30"
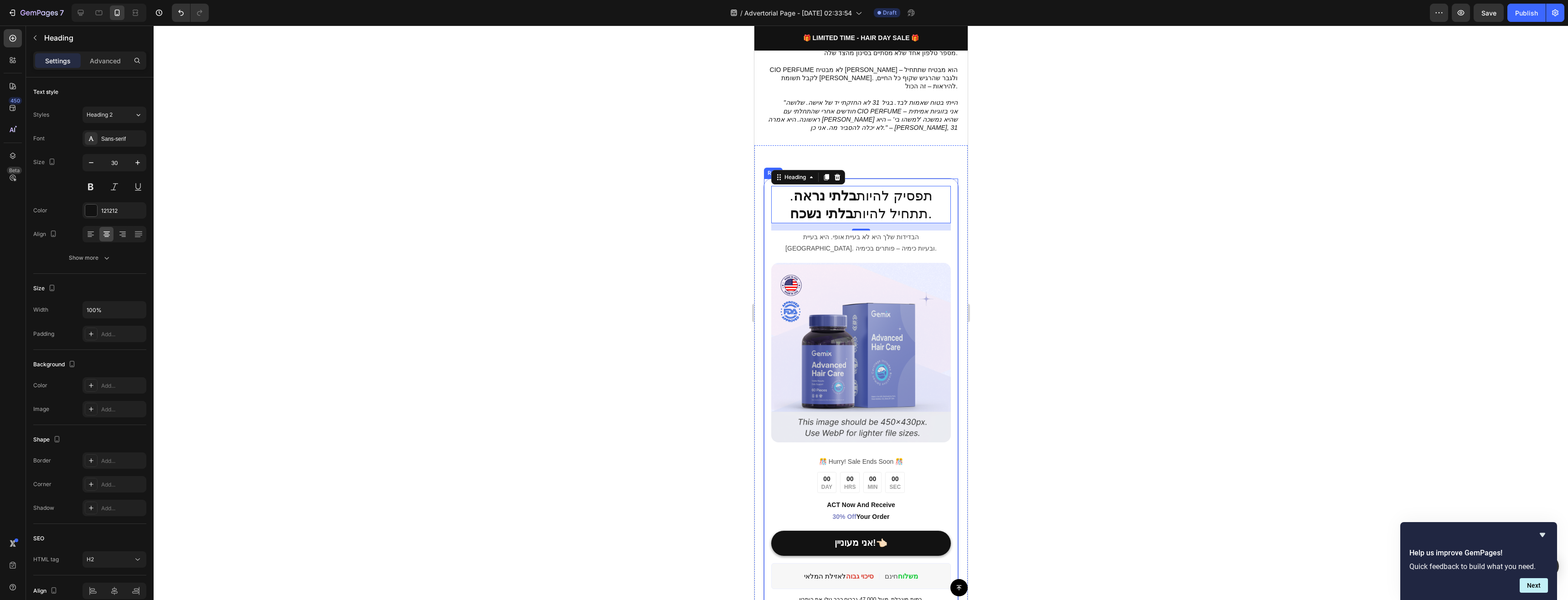
click at [1017, 257] on div at bounding box center [861, 313] width 1415 height 574
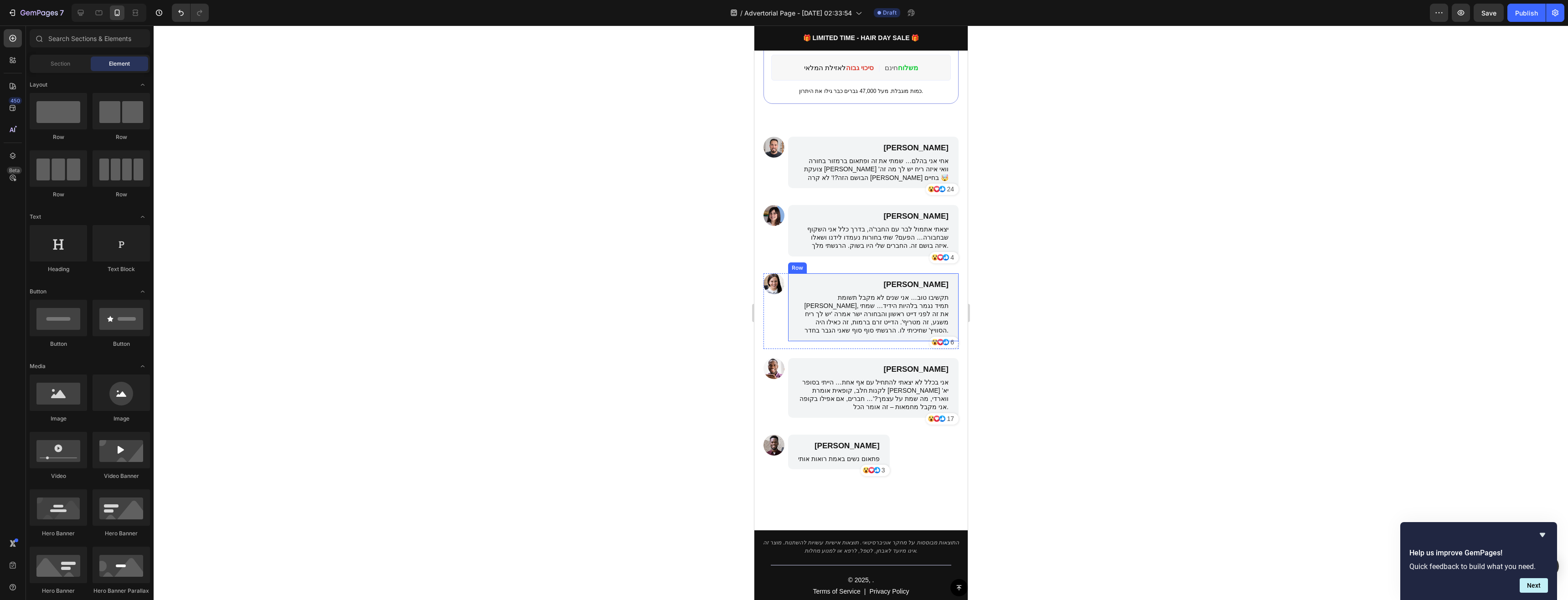
scroll to position [2278, 0]
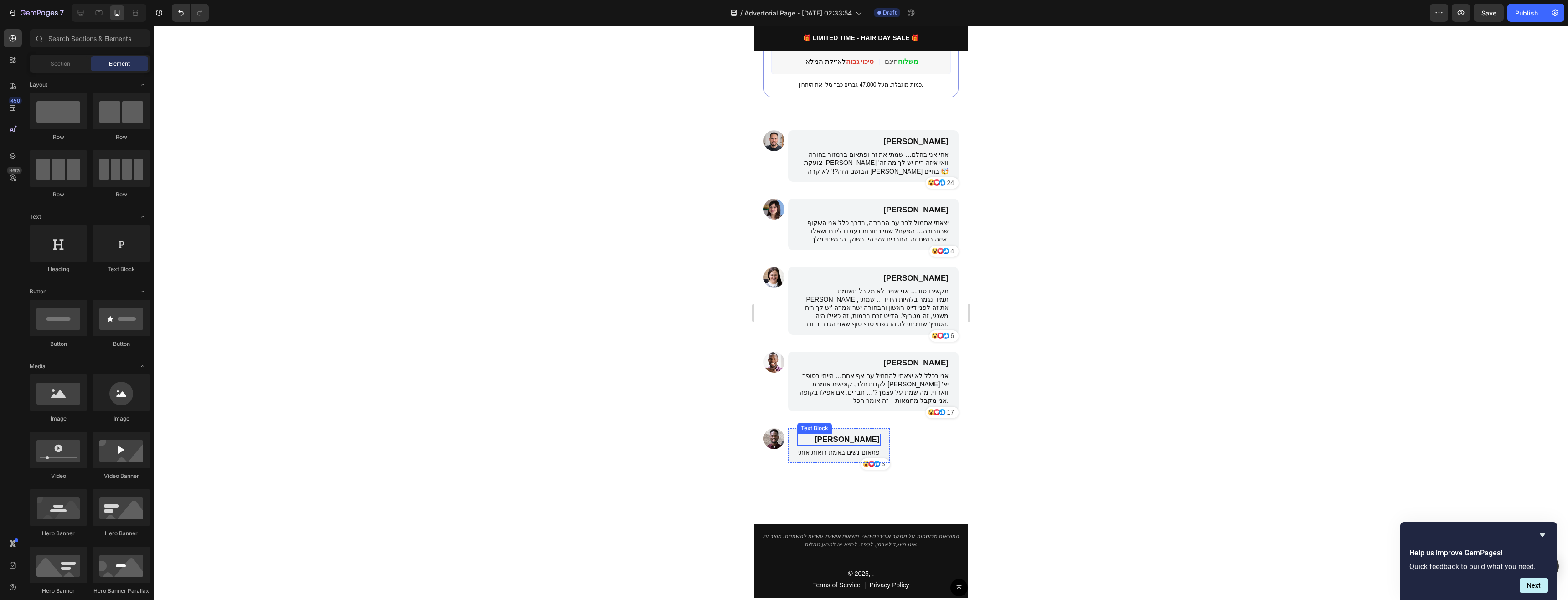
click at [851, 434] on p "[PERSON_NAME]" at bounding box center [838, 439] width 82 height 10
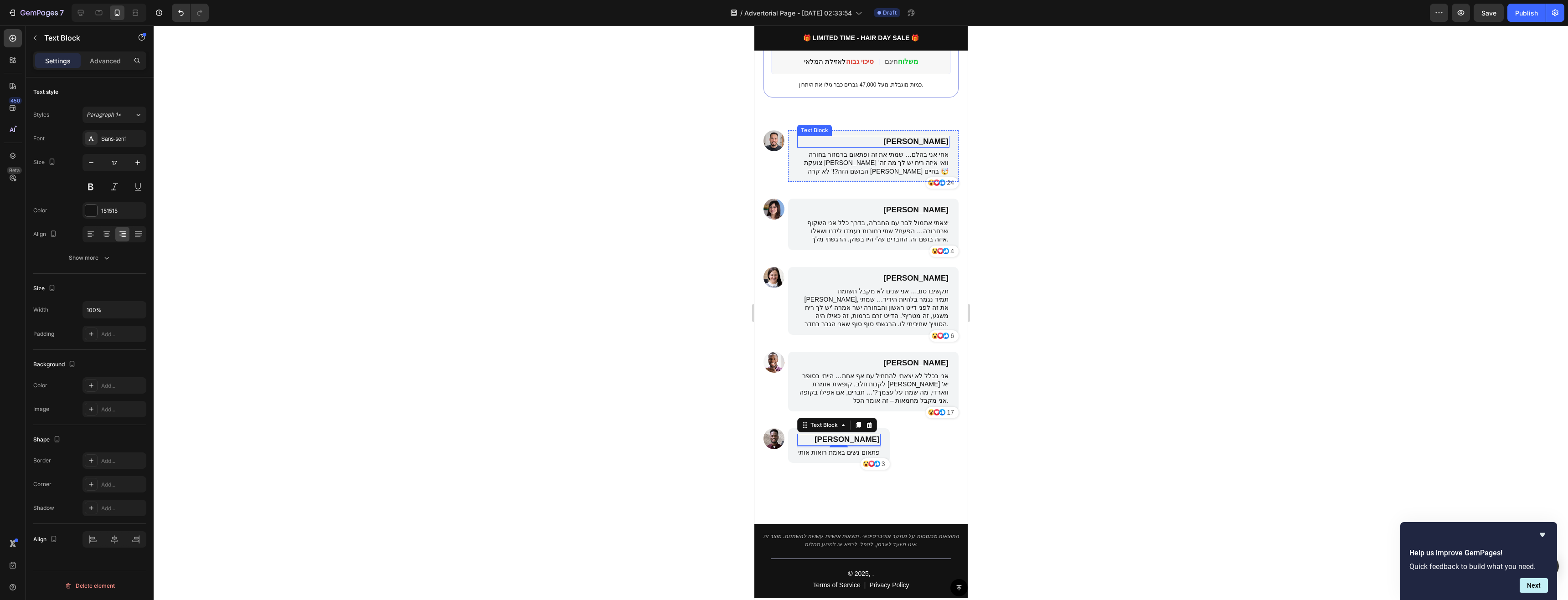
click at [921, 137] on p "[PERSON_NAME]" at bounding box center [872, 142] width 150 height 10
click at [936, 205] on p "[PERSON_NAME]" at bounding box center [872, 210] width 150 height 10
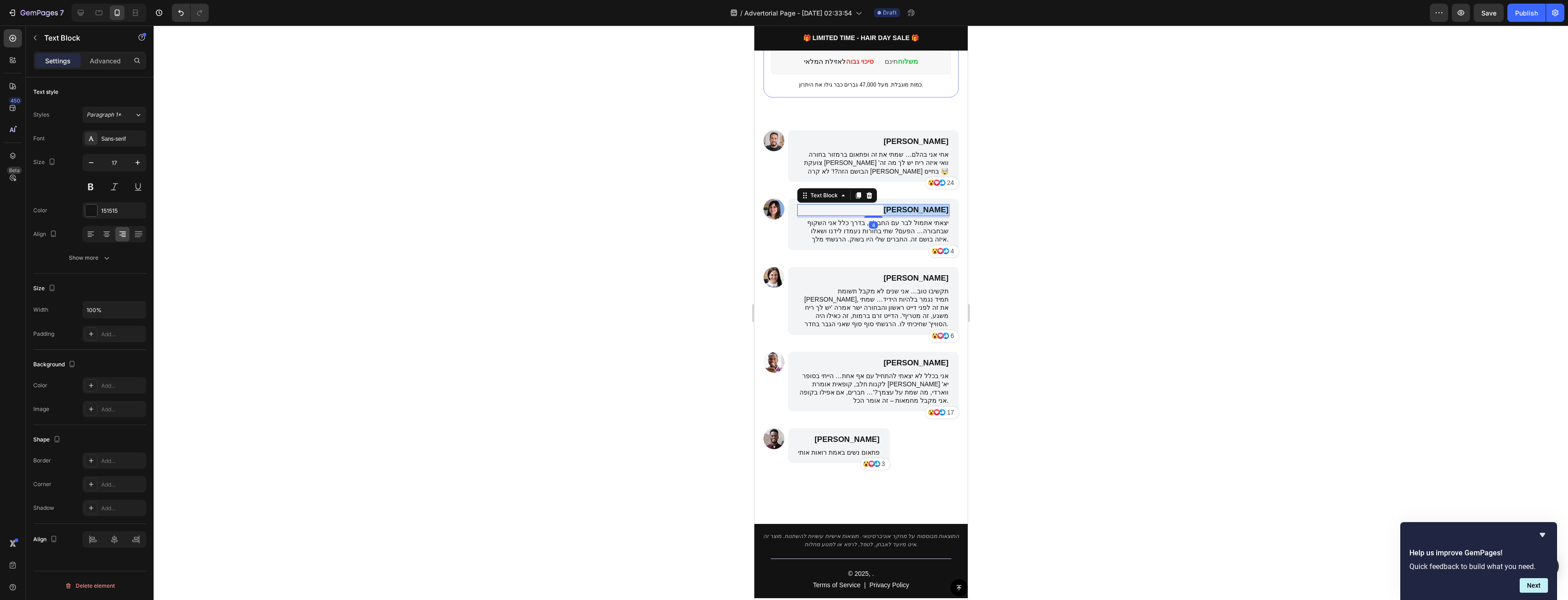
click at [936, 205] on p "[PERSON_NAME]" at bounding box center [872, 210] width 150 height 10
click at [923, 273] on p "[PERSON_NAME]" at bounding box center [872, 278] width 150 height 10
click at [925, 358] on p "[PERSON_NAME]" at bounding box center [872, 363] width 150 height 10
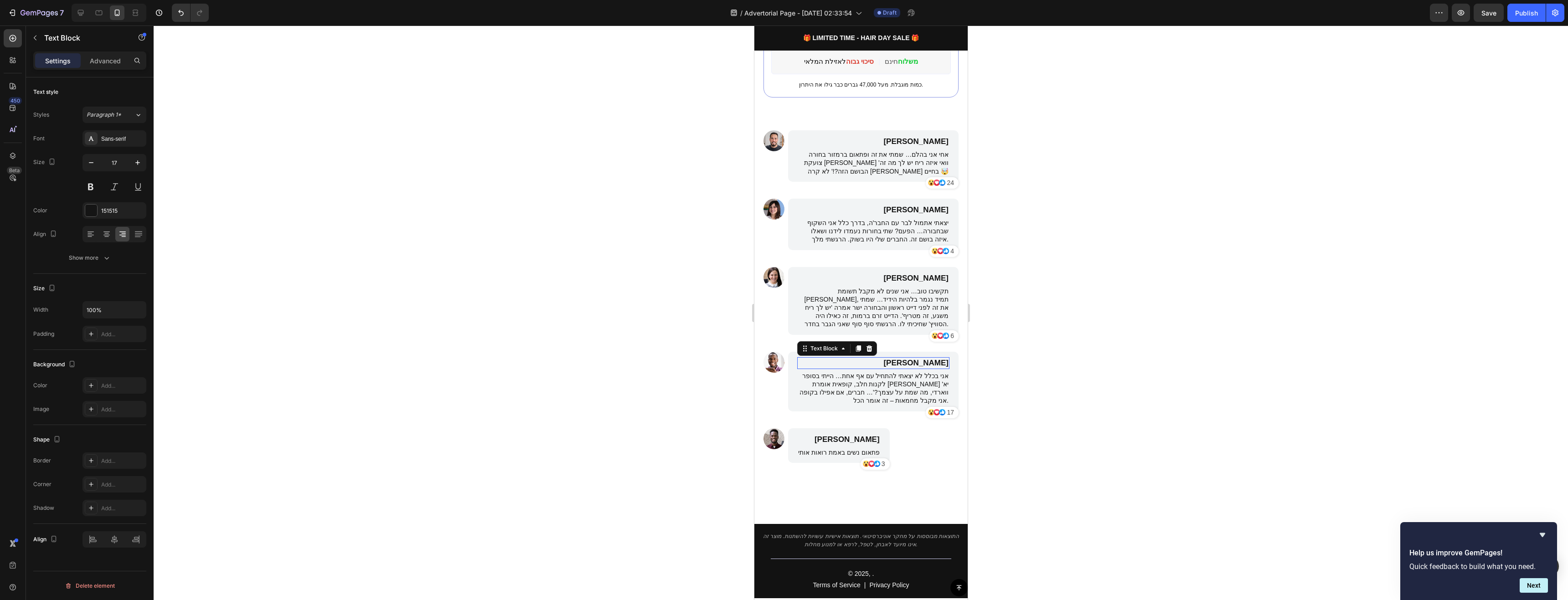
click at [925, 358] on p "[PERSON_NAME]" at bounding box center [872, 363] width 150 height 10
click at [853, 434] on p "[PERSON_NAME]" at bounding box center [838, 439] width 82 height 10
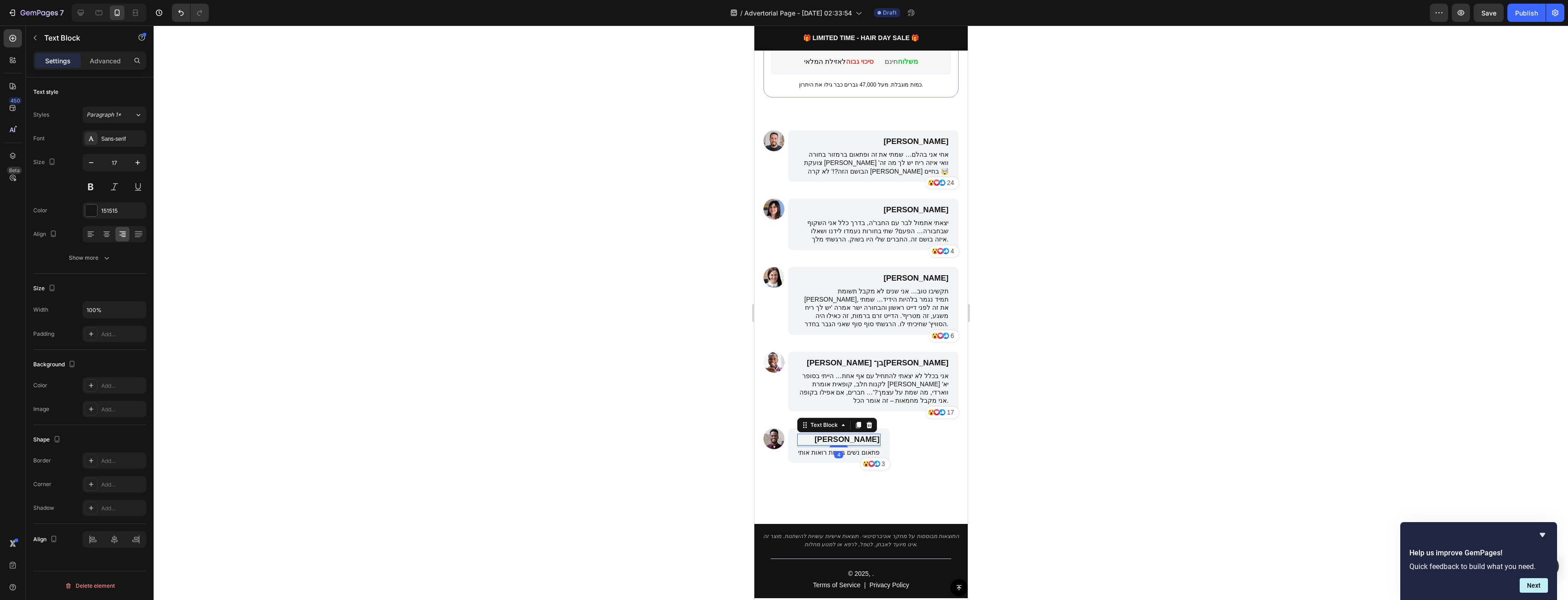
click at [1032, 433] on div at bounding box center [861, 313] width 1415 height 574
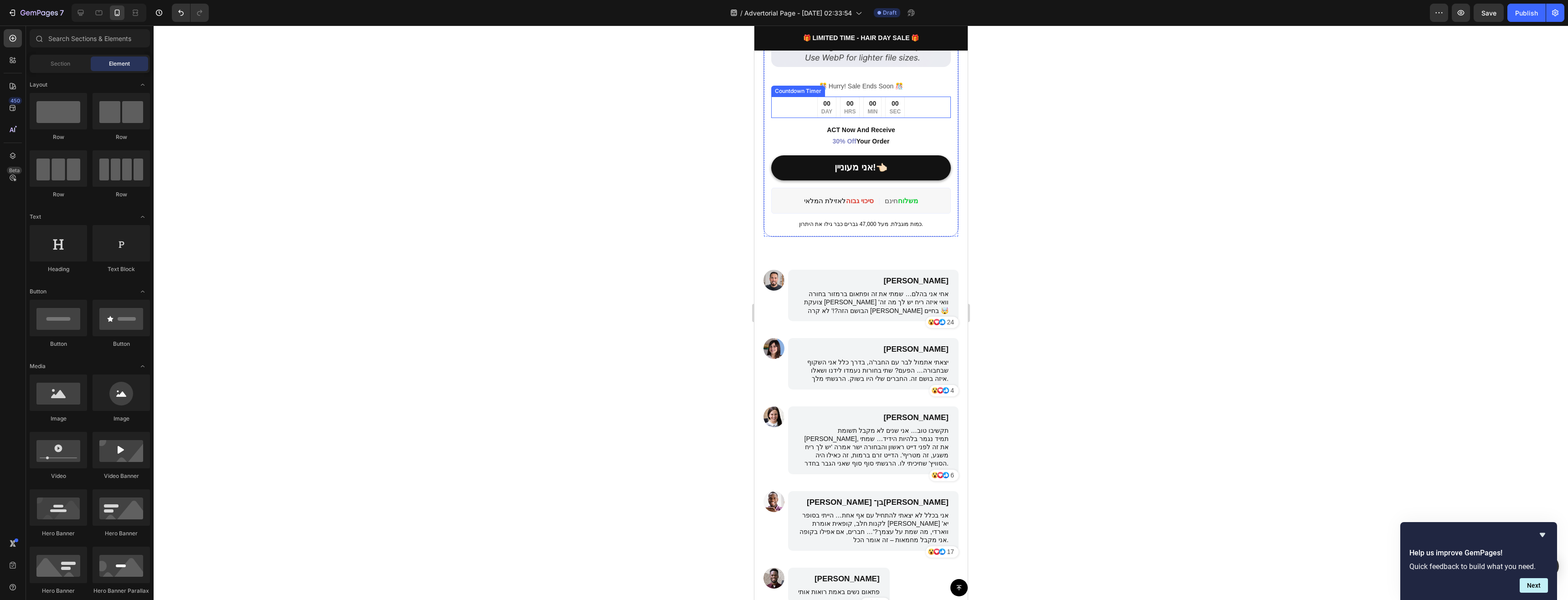
scroll to position [2233, 0]
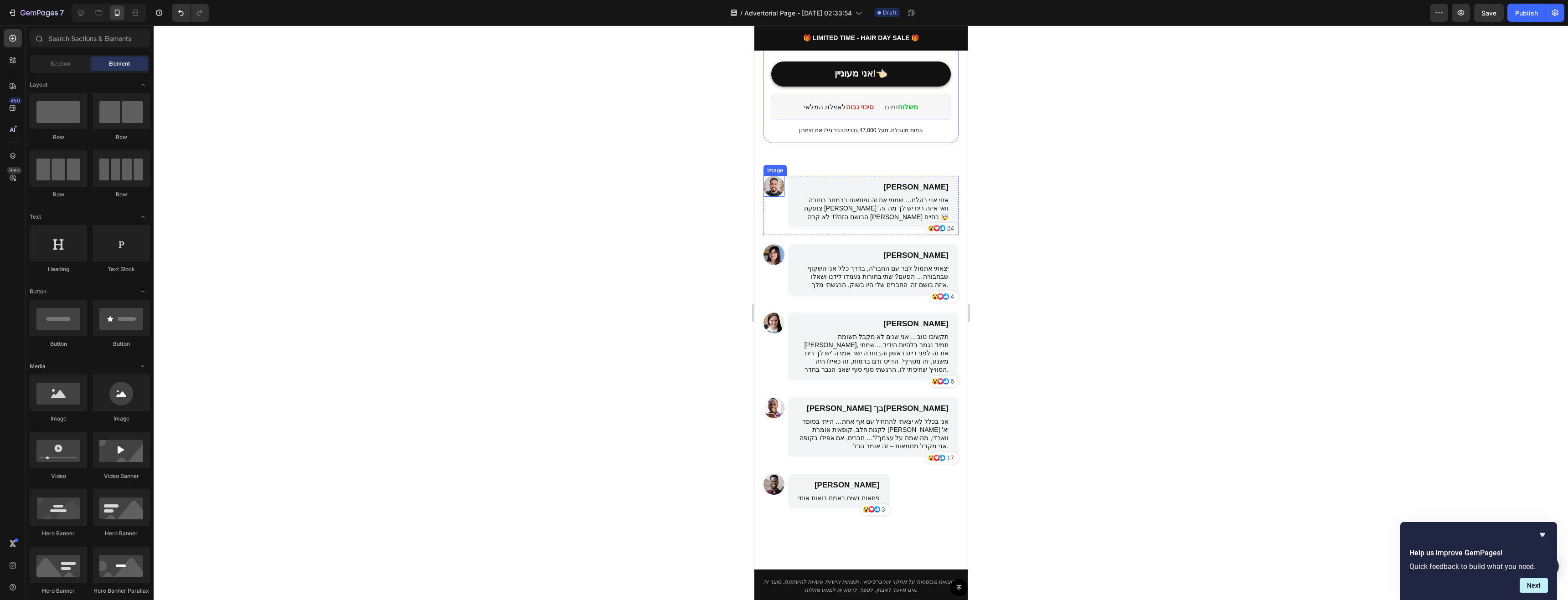
click at [775, 179] on img at bounding box center [774, 186] width 21 height 21
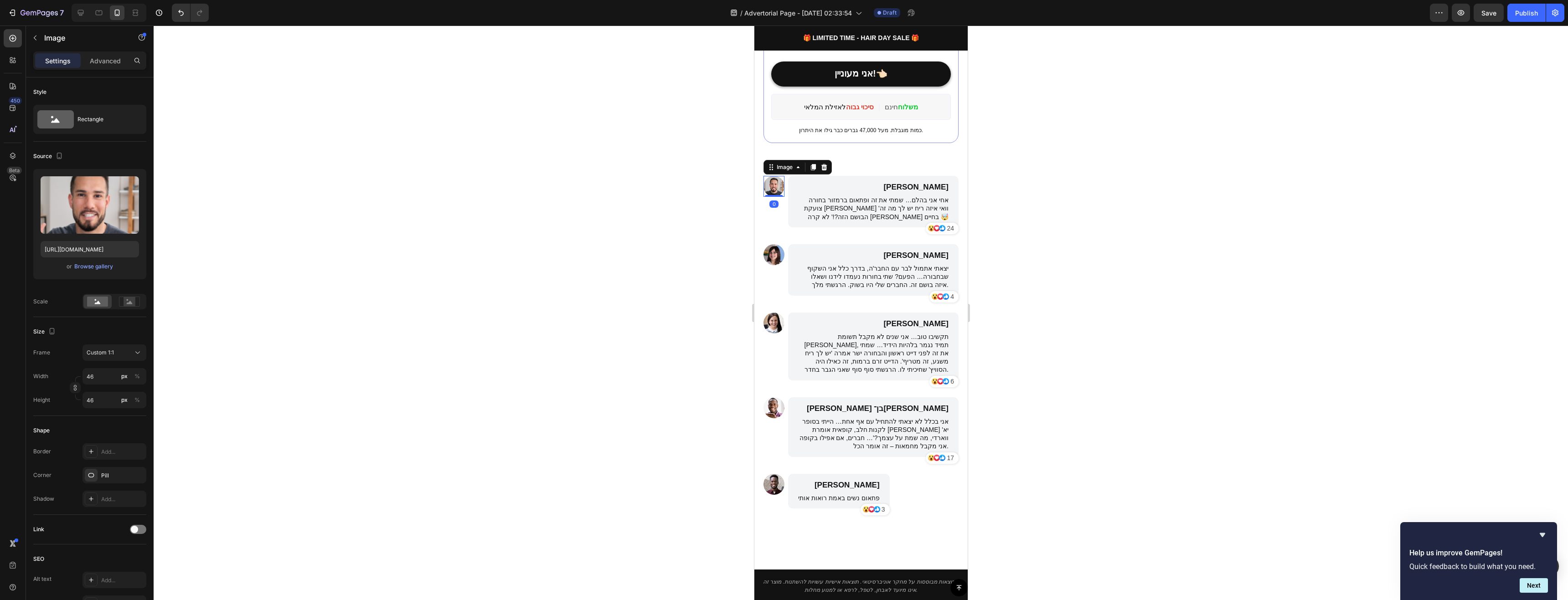
click at [775, 179] on img at bounding box center [774, 186] width 21 height 21
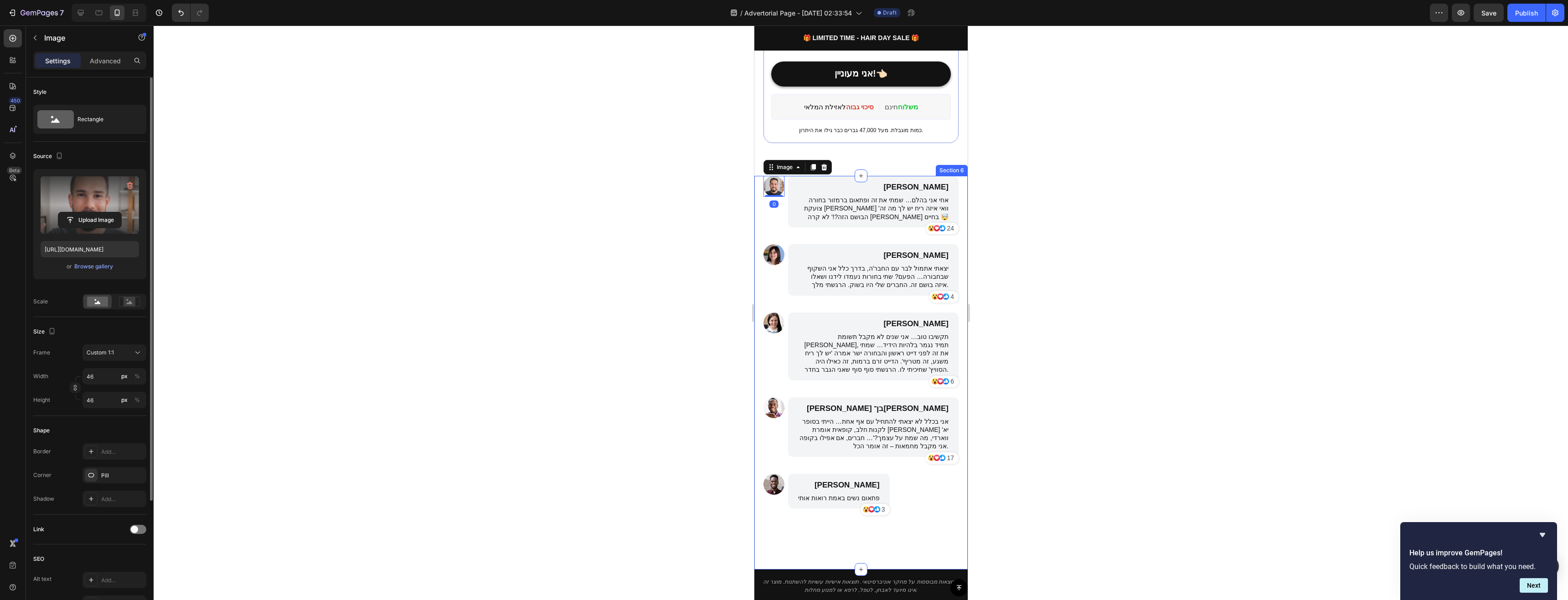
click at [103, 195] on label at bounding box center [90, 205] width 99 height 57
click at [103, 212] on input "file" at bounding box center [89, 220] width 63 height 15
click at [776, 248] on img at bounding box center [774, 254] width 21 height 21
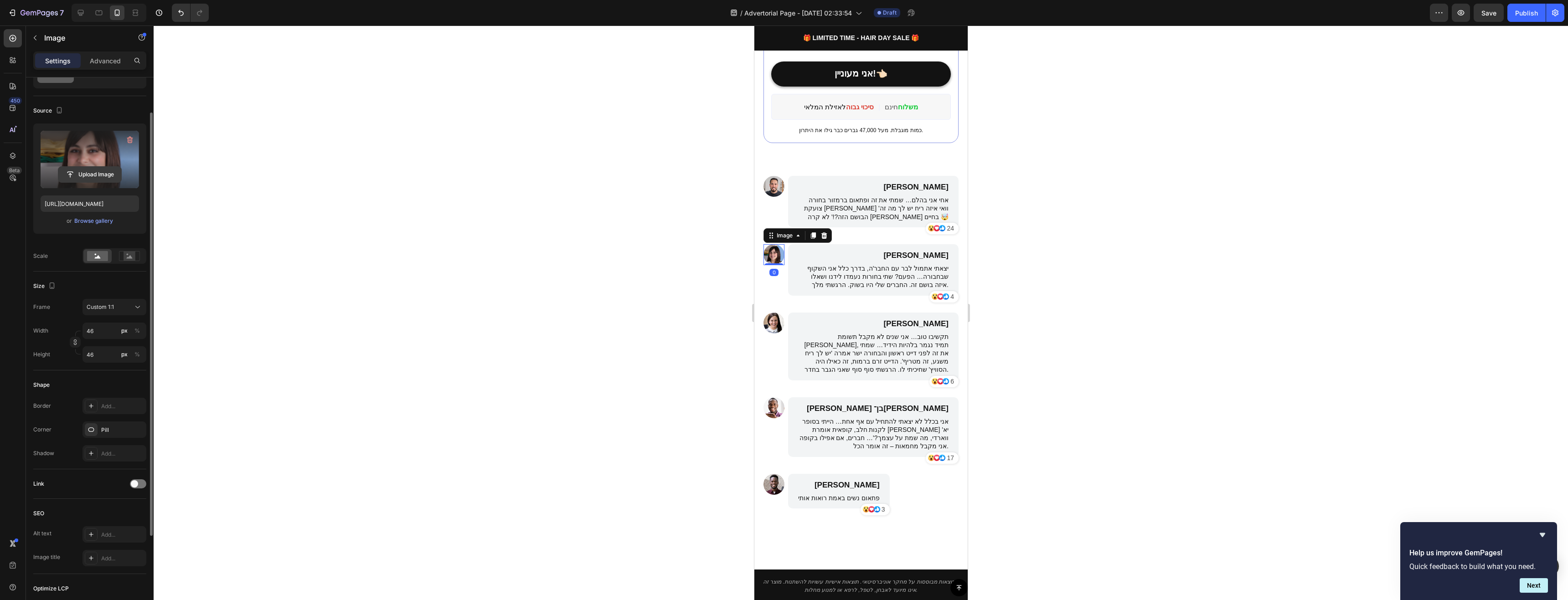
click at [95, 166] on button "Upload Image" at bounding box center [89, 174] width 64 height 16
click at [104, 170] on input "file" at bounding box center [89, 174] width 63 height 15
click at [777, 320] on img at bounding box center [774, 323] width 21 height 21
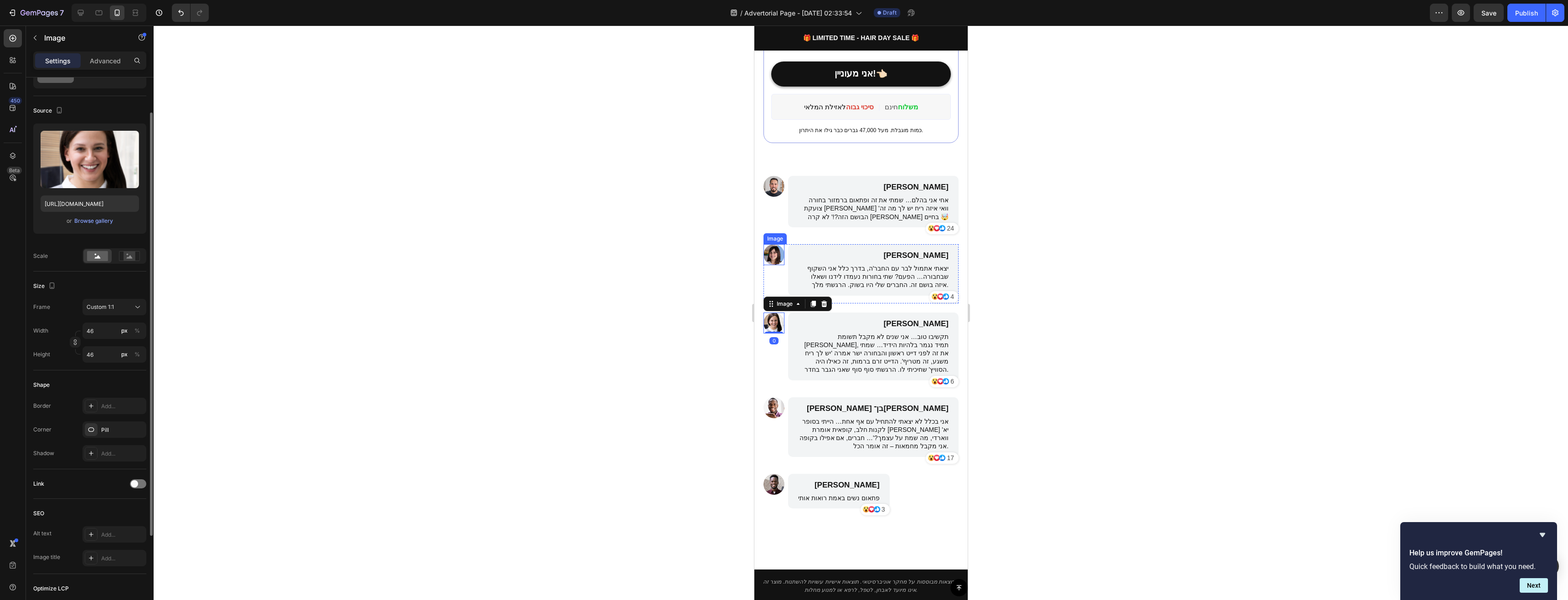
click at [778, 248] on img at bounding box center [774, 254] width 21 height 21
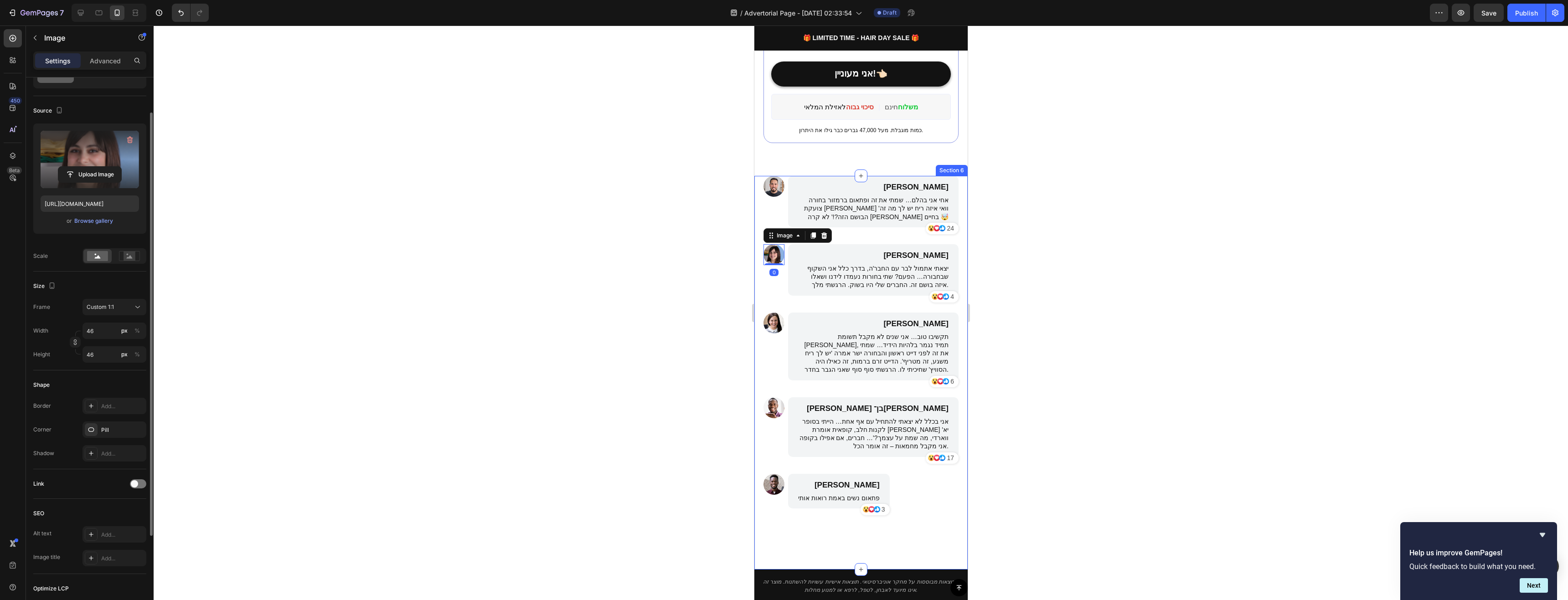
click at [124, 168] on div "Upload Image" at bounding box center [90, 174] width 99 height 16
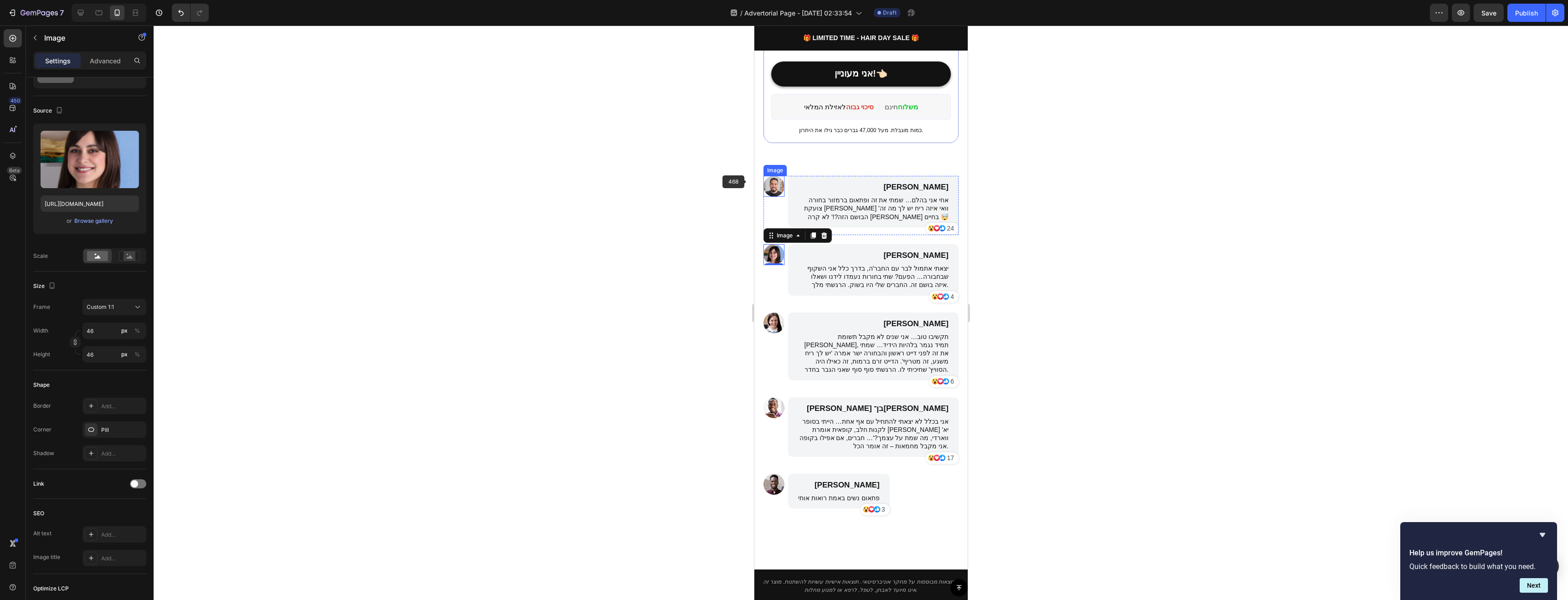
click at [772, 186] on img at bounding box center [774, 186] width 21 height 21
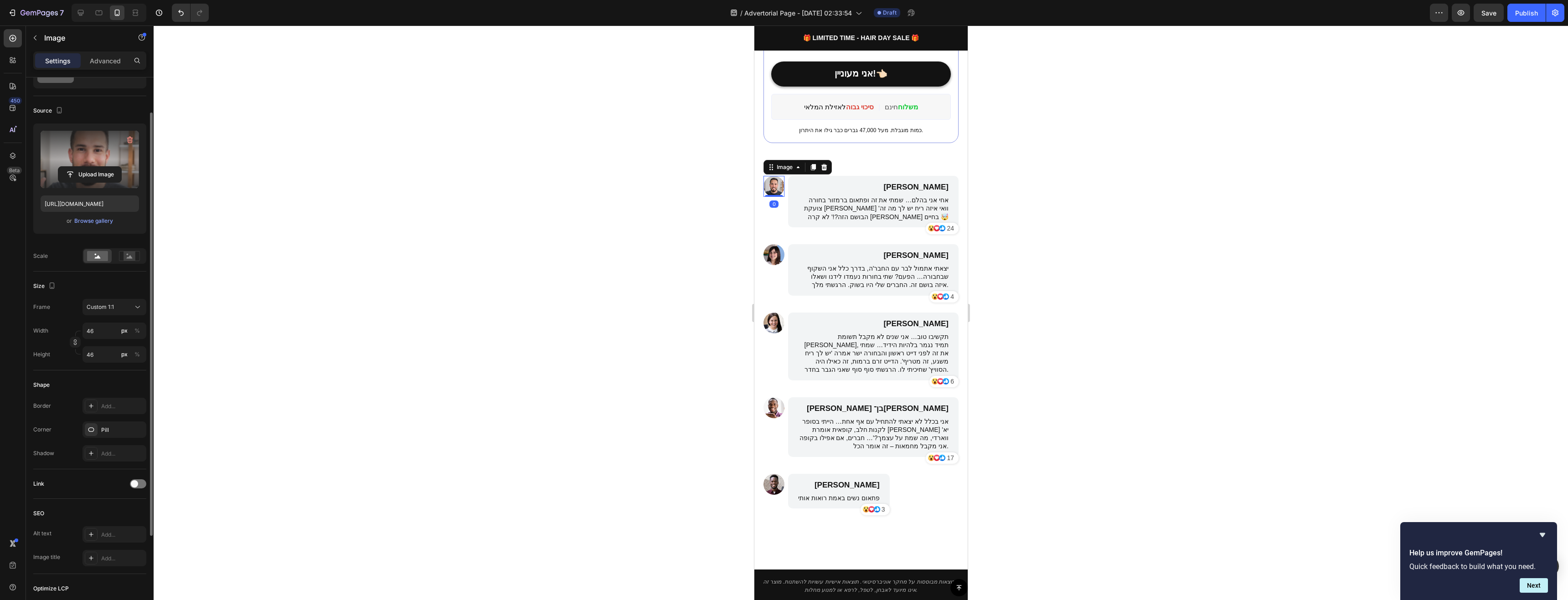
click at [79, 145] on label at bounding box center [90, 159] width 99 height 57
click at [79, 167] on input "file" at bounding box center [89, 174] width 63 height 15
type input "[URL][DOMAIN_NAME]"
click at [777, 245] on img at bounding box center [774, 254] width 21 height 21
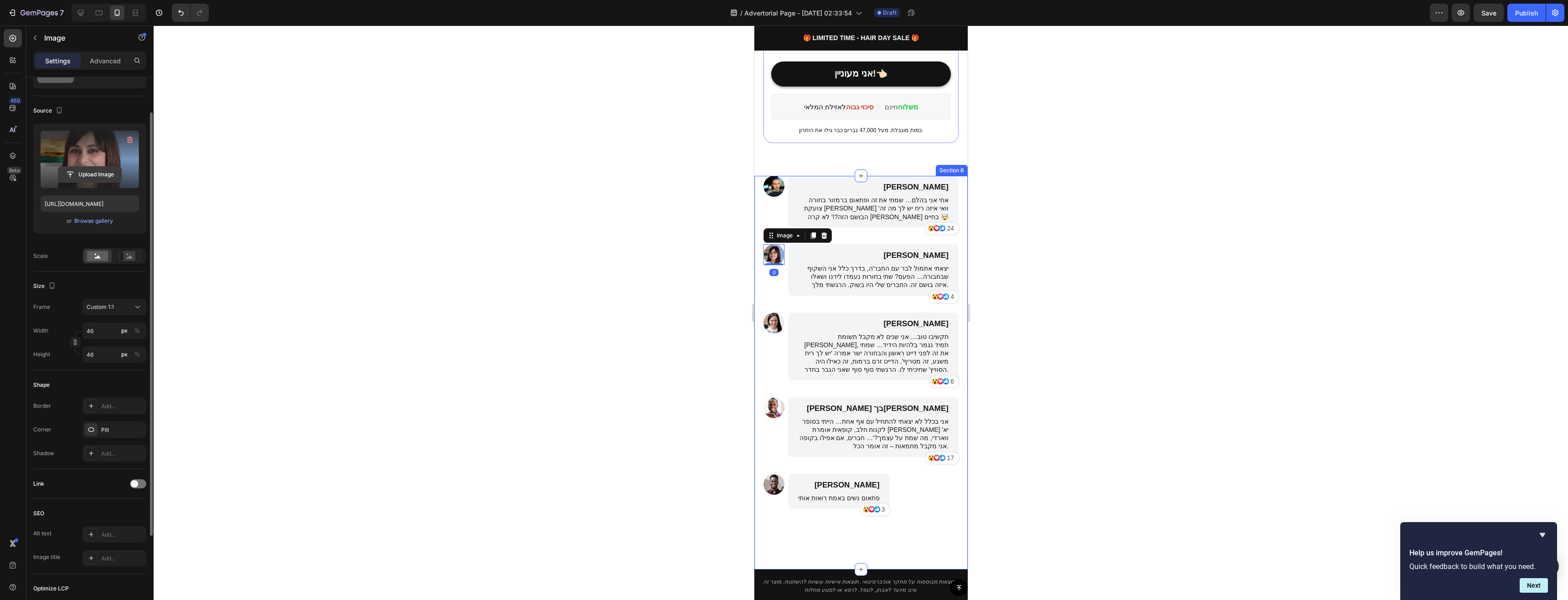
click at [109, 175] on input "file" at bounding box center [89, 174] width 63 height 15
type input "[URL][DOMAIN_NAME]"
click at [775, 316] on img at bounding box center [774, 323] width 21 height 21
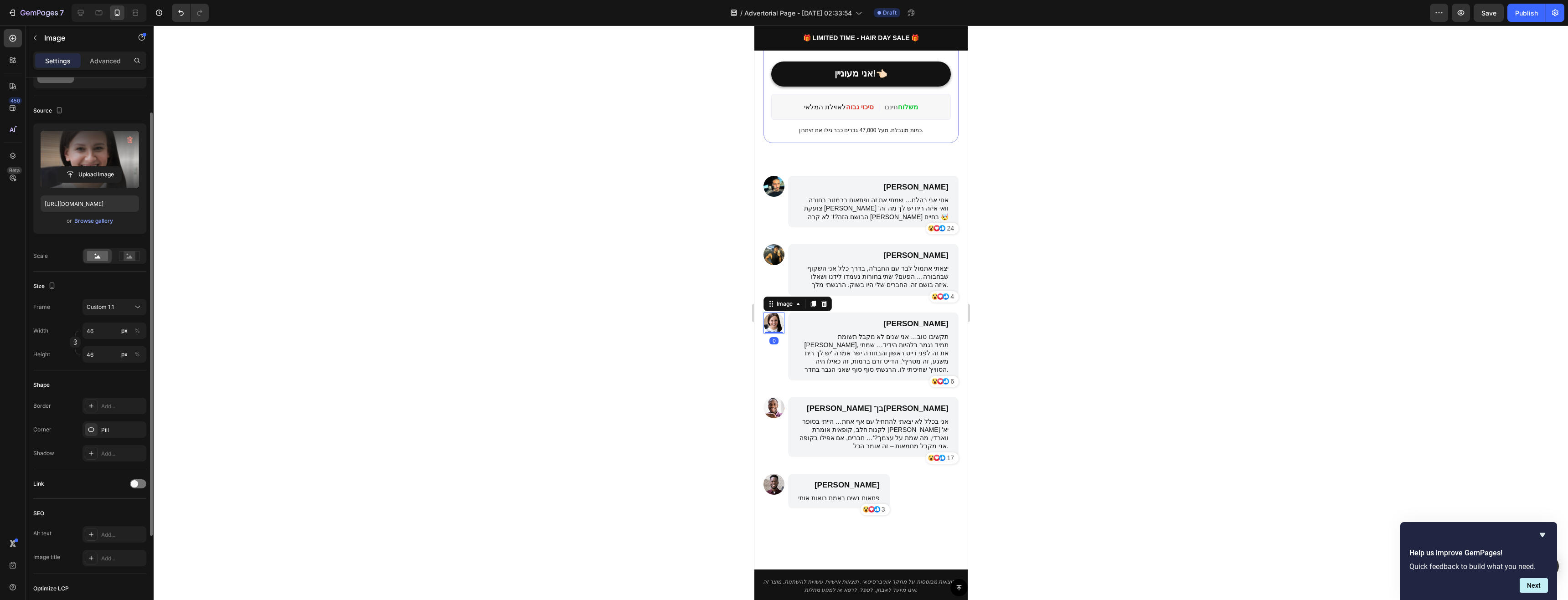
click at [77, 150] on label at bounding box center [90, 159] width 99 height 57
click at [77, 167] on input "file" at bounding box center [89, 174] width 63 height 15
type input "[URL][DOMAIN_NAME]"
click at [769, 398] on img at bounding box center [774, 408] width 21 height 21
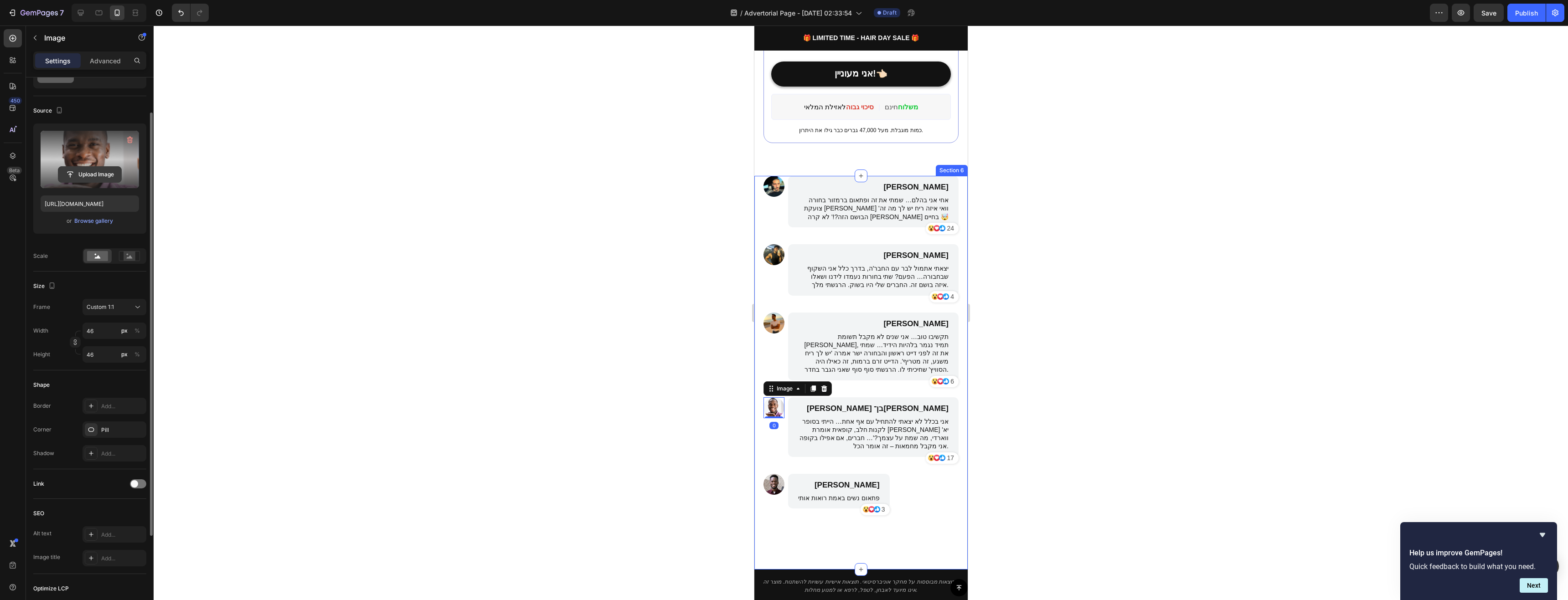
click at [105, 167] on input "file" at bounding box center [89, 174] width 63 height 15
type input "[URL][DOMAIN_NAME]"
click at [773, 479] on img at bounding box center [774, 484] width 21 height 21
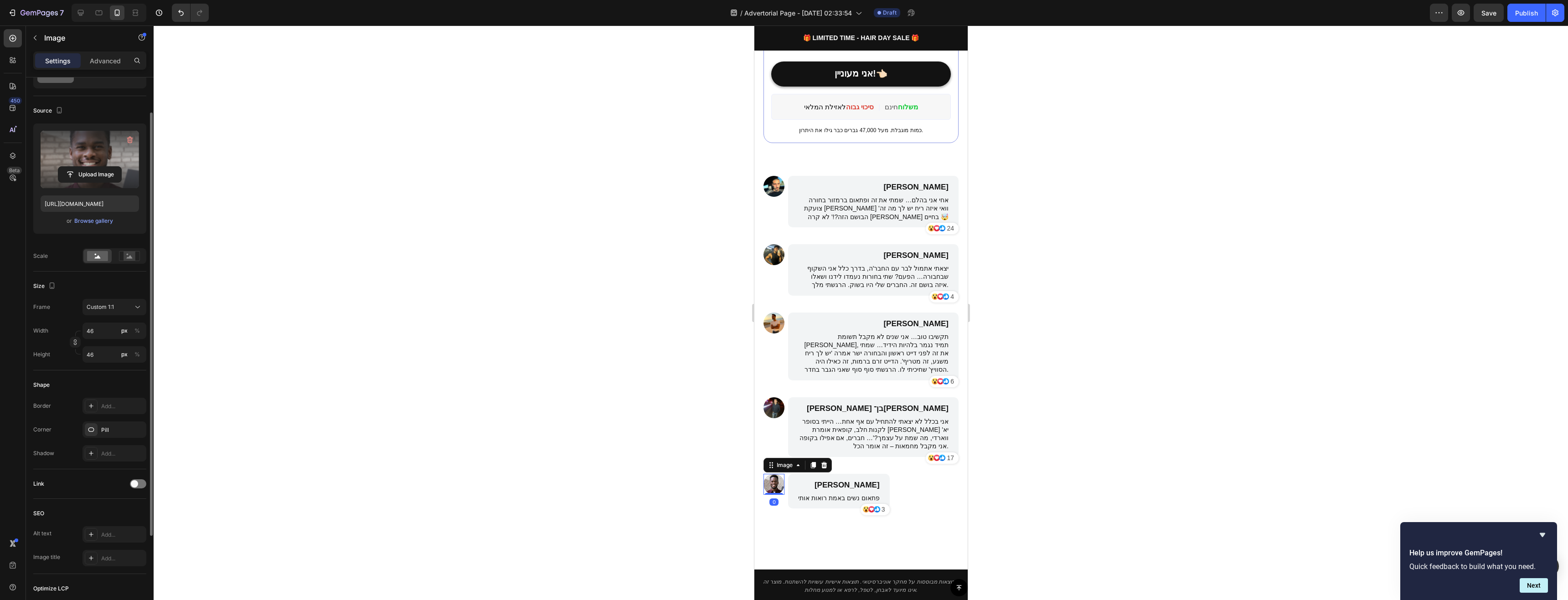
click at [106, 166] on label at bounding box center [90, 159] width 99 height 57
click at [106, 167] on input "file" at bounding box center [89, 174] width 63 height 15
type input "[URL][DOMAIN_NAME]"
click at [772, 405] on img at bounding box center [774, 408] width 21 height 21
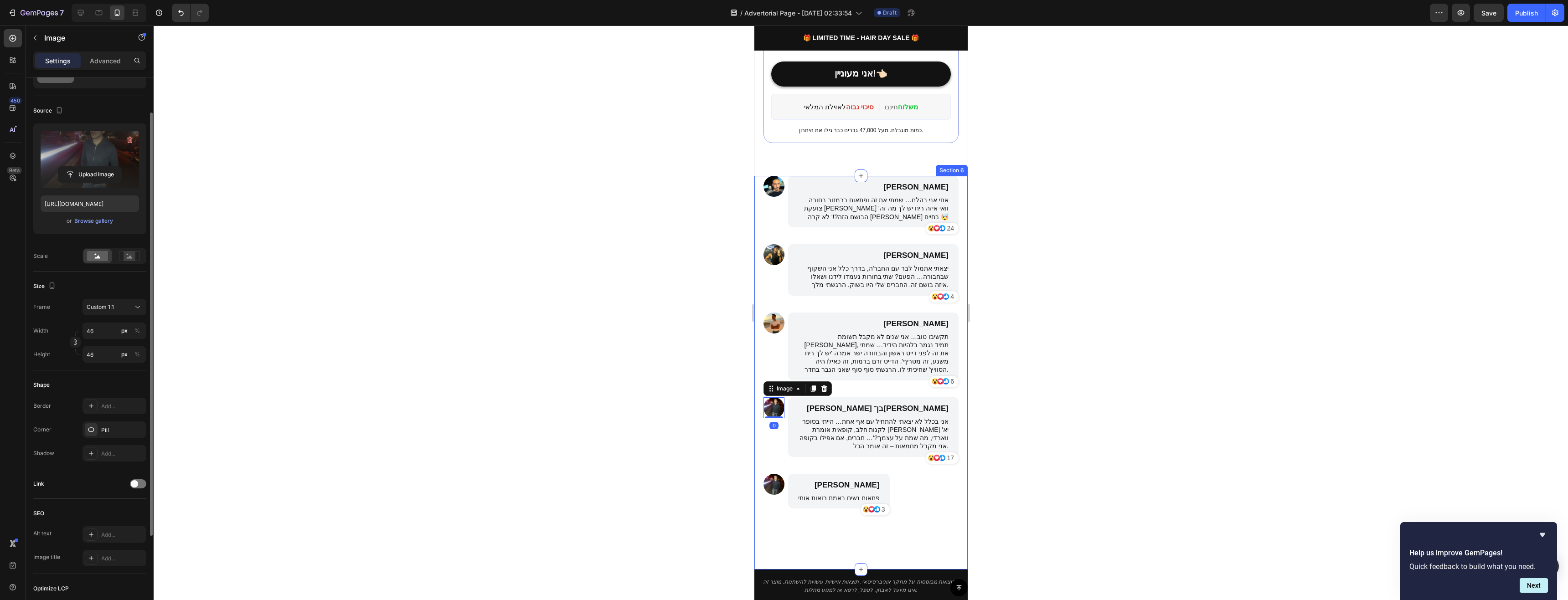
click at [75, 154] on label at bounding box center [90, 159] width 99 height 57
click at [75, 167] on input "file" at bounding box center [89, 174] width 63 height 15
type input "[URL][DOMAIN_NAME]"
click at [954, 284] on div "Image [PERSON_NAME] Text Block אחי אני בהלם… שמתי את זה ופתאום ברמזור בחורה צוע…" at bounding box center [861, 372] width 213 height 394
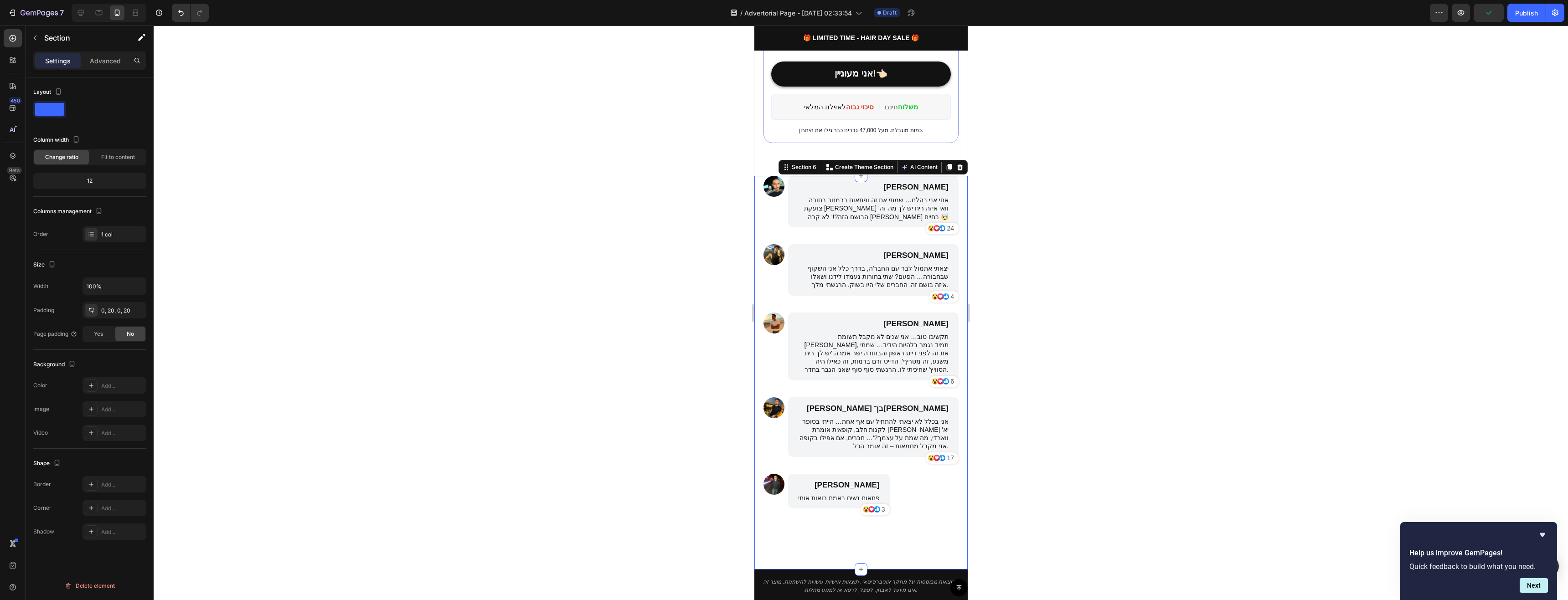
scroll to position [0, 0]
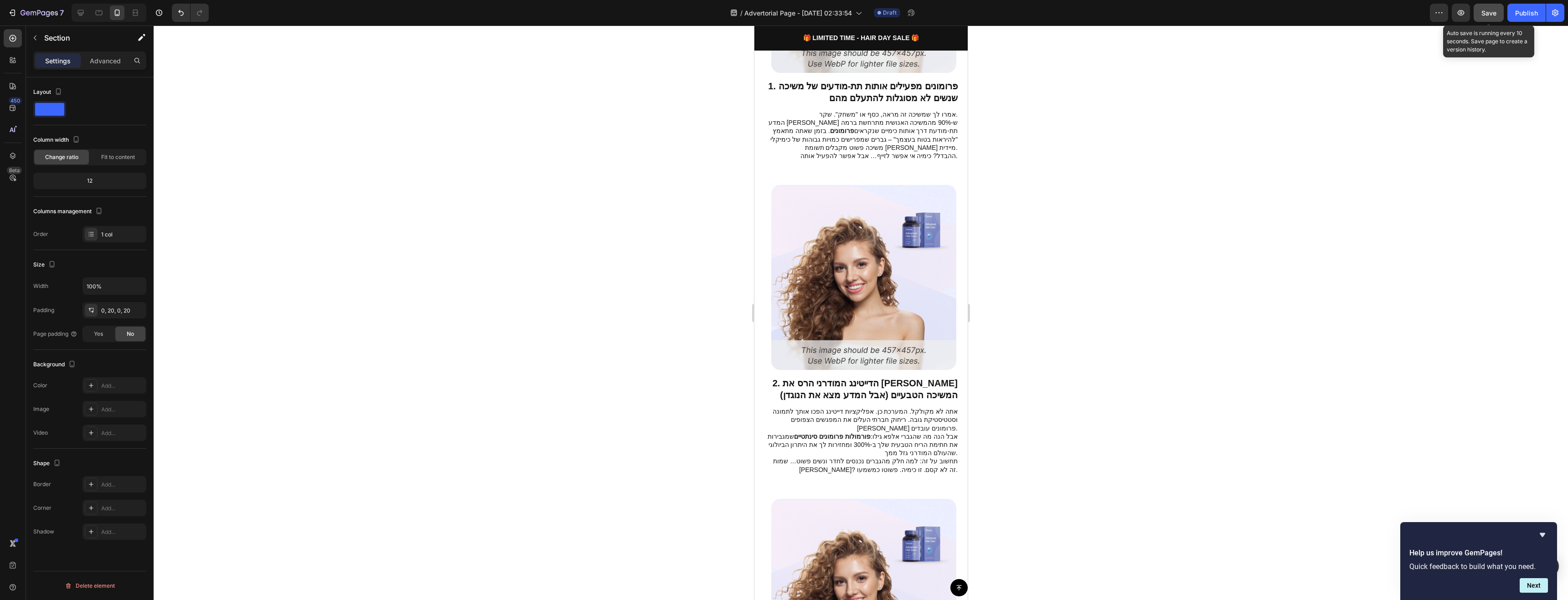
click at [1425, 13] on span "Save" at bounding box center [1489, 13] width 15 height 8
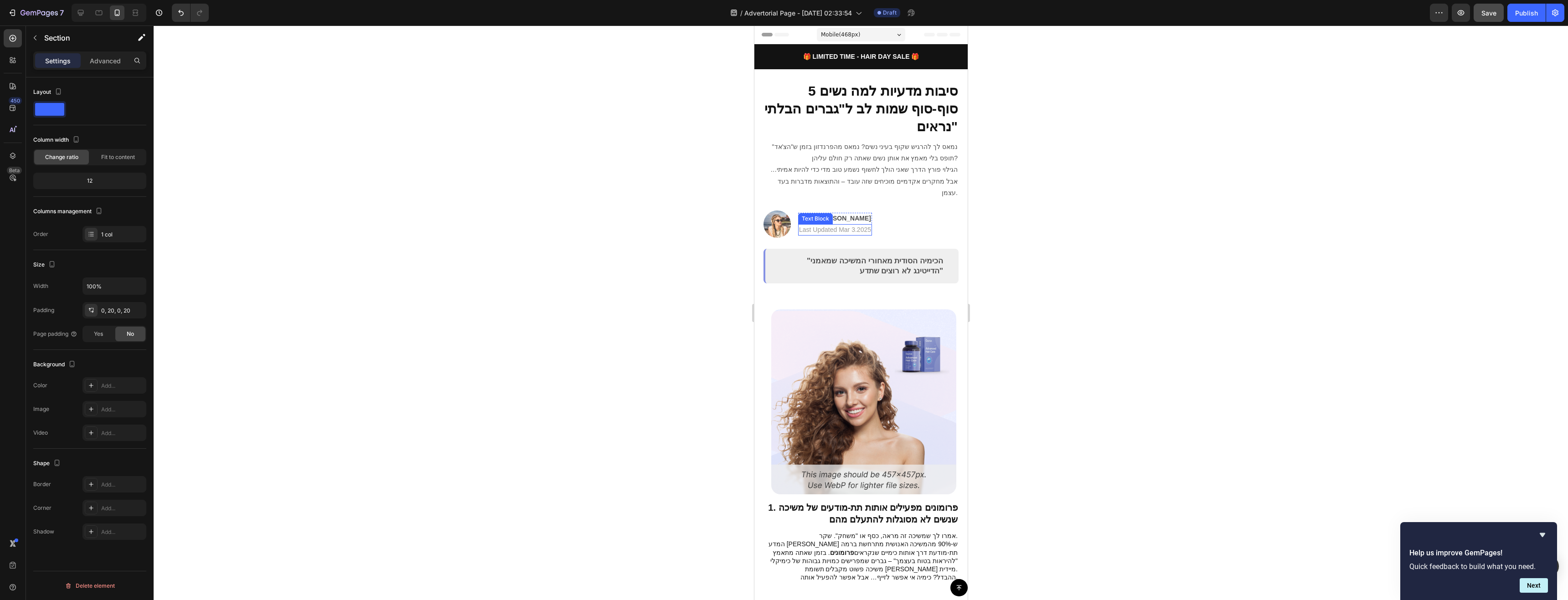
click at [852, 225] on p "Last Updated Mar 3.2025" at bounding box center [835, 230] width 72 height 10
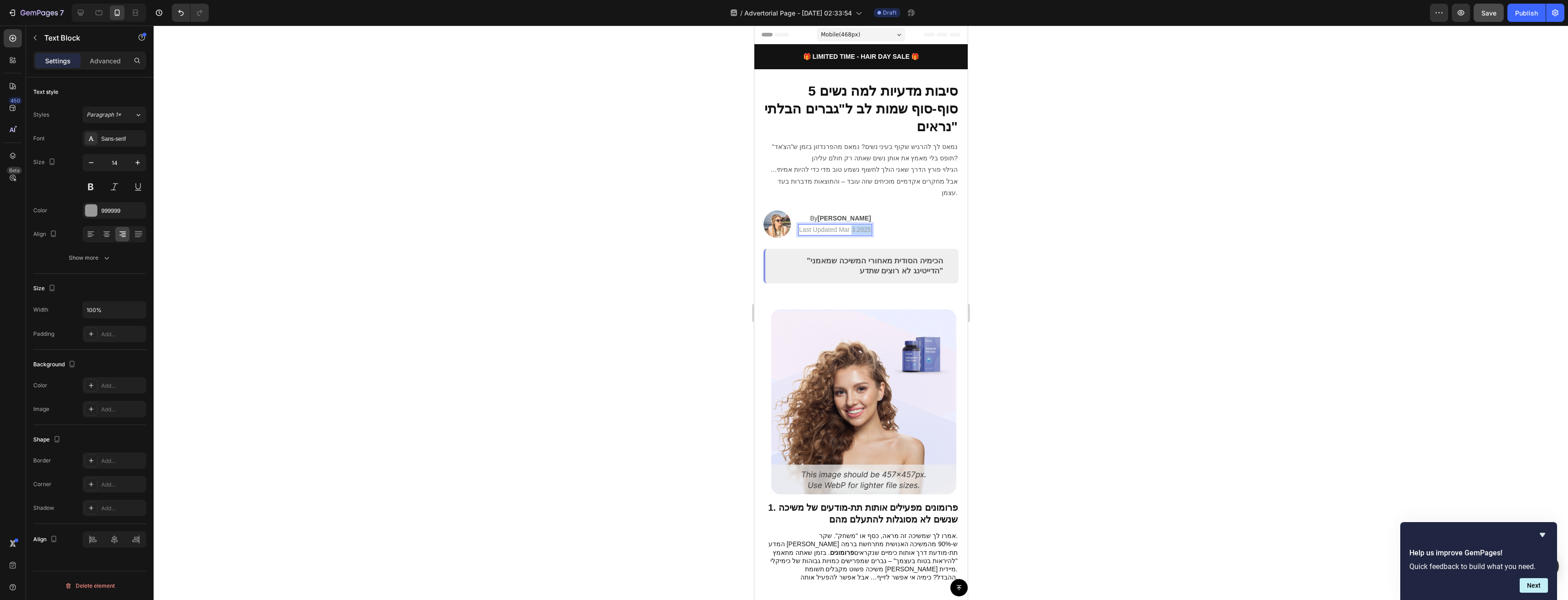
click at [852, 225] on p "Last Updated Mar 3.2025" at bounding box center [835, 230] width 72 height 10
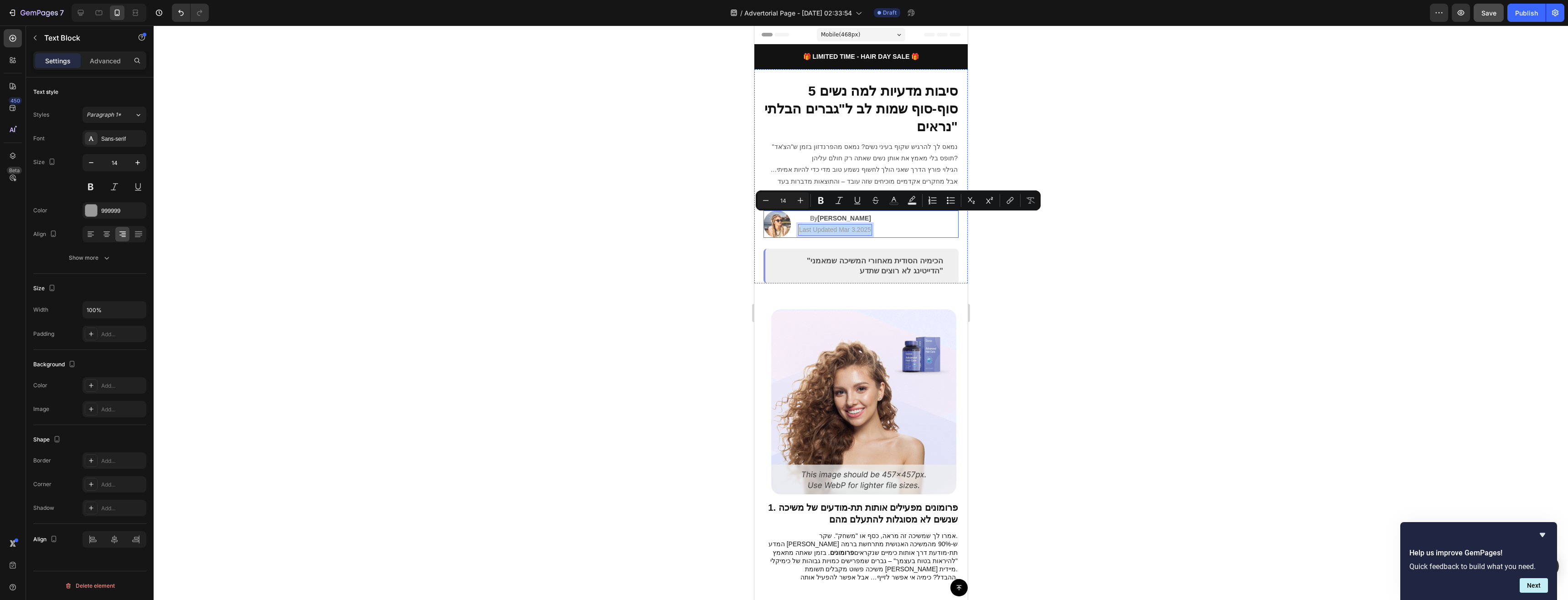
click at [801, 225] on p "Last Updated Mar 3.2025" at bounding box center [835, 230] width 72 height 10
click at [847, 225] on p "Last Updated Mar 3.2025" at bounding box center [835, 230] width 72 height 10
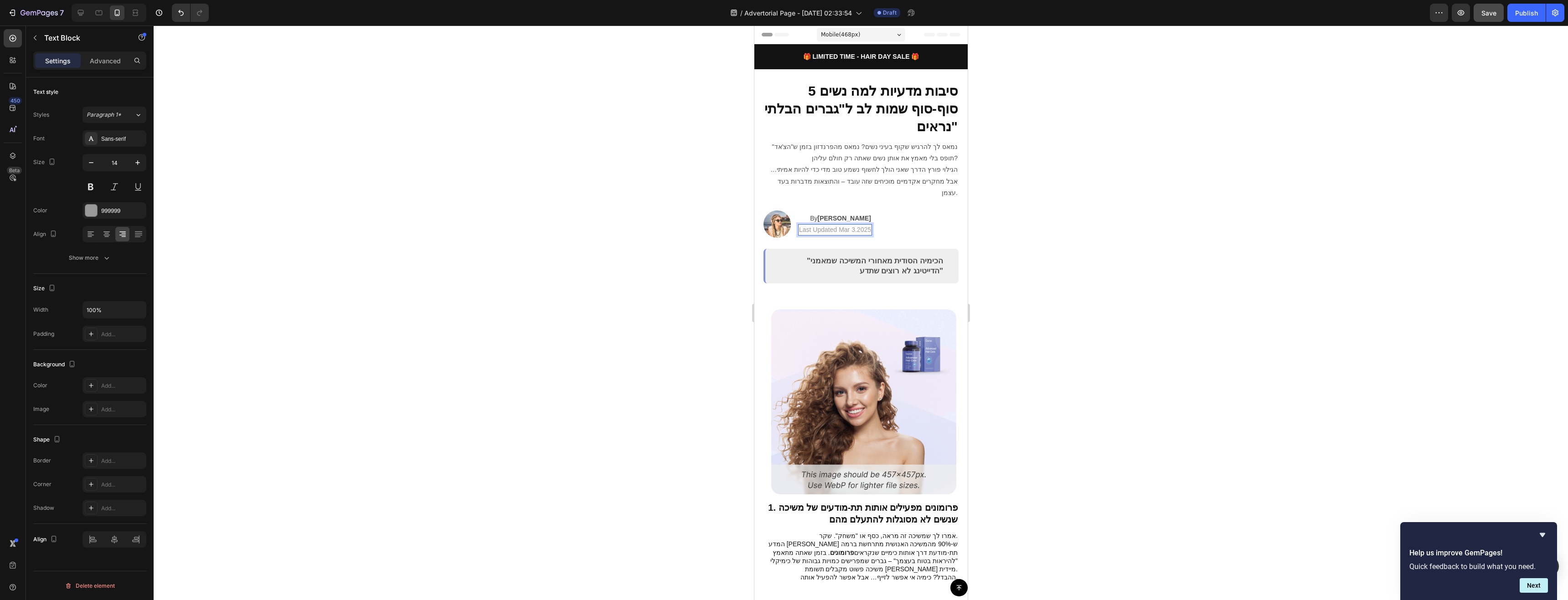
click at [861, 225] on p "Last Updated Mar 3.2025" at bounding box center [835, 230] width 72 height 10
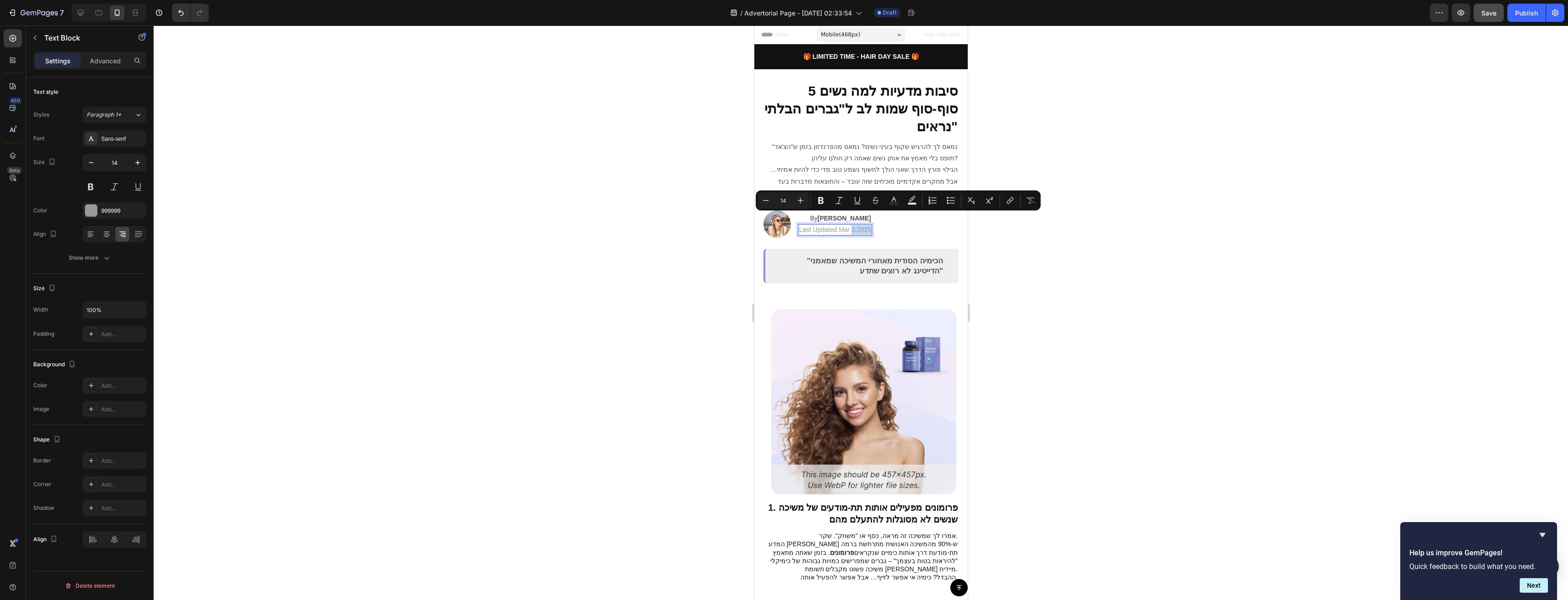
click at [866, 225] on p "Last Updated Mar 3.2025" at bounding box center [835, 230] width 72 height 10
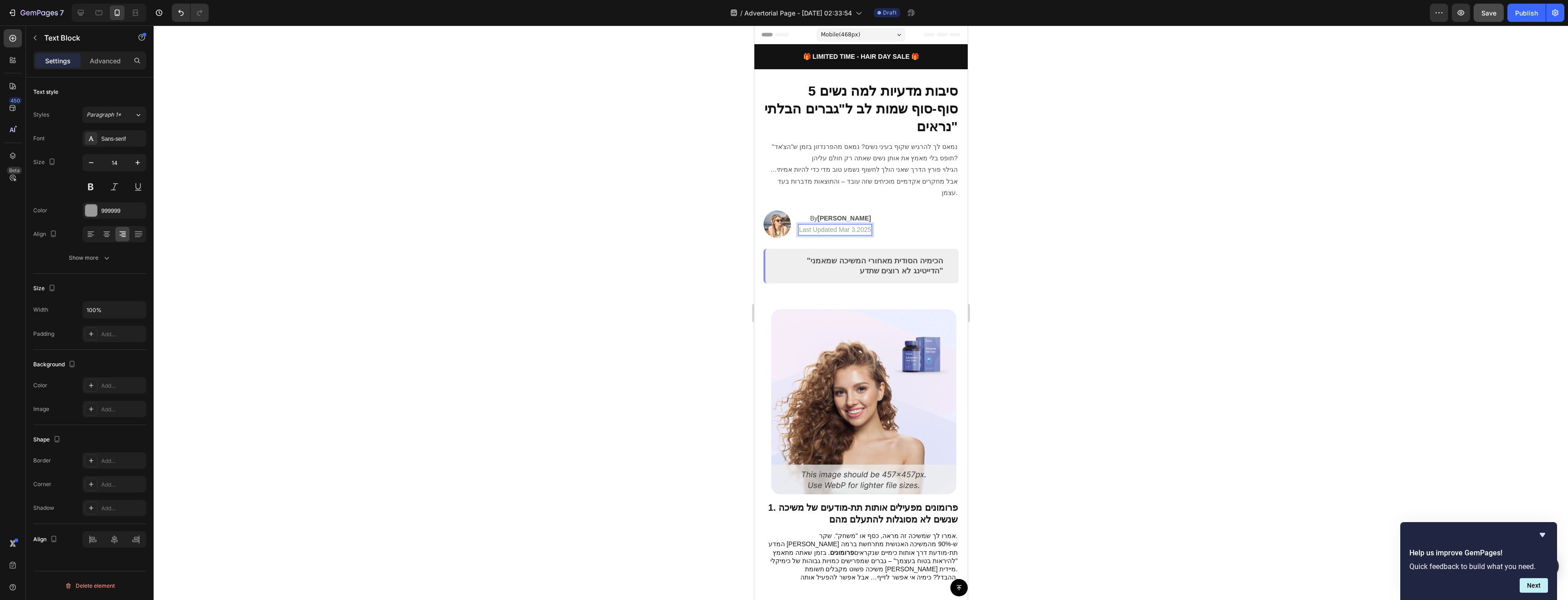
click at [854, 225] on p "Last Updated Mar 3.2025" at bounding box center [835, 230] width 72 height 10
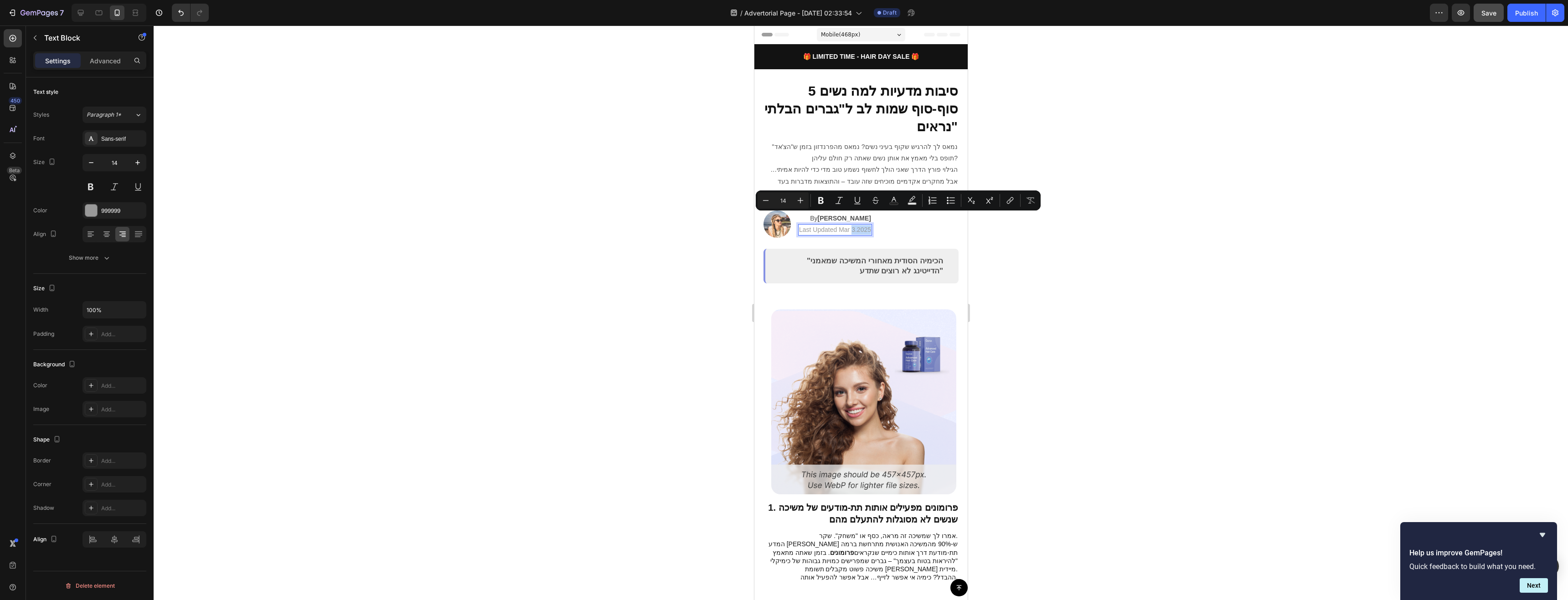
click at [859, 225] on p "Last Updated Mar 3.2025" at bounding box center [835, 230] width 72 height 10
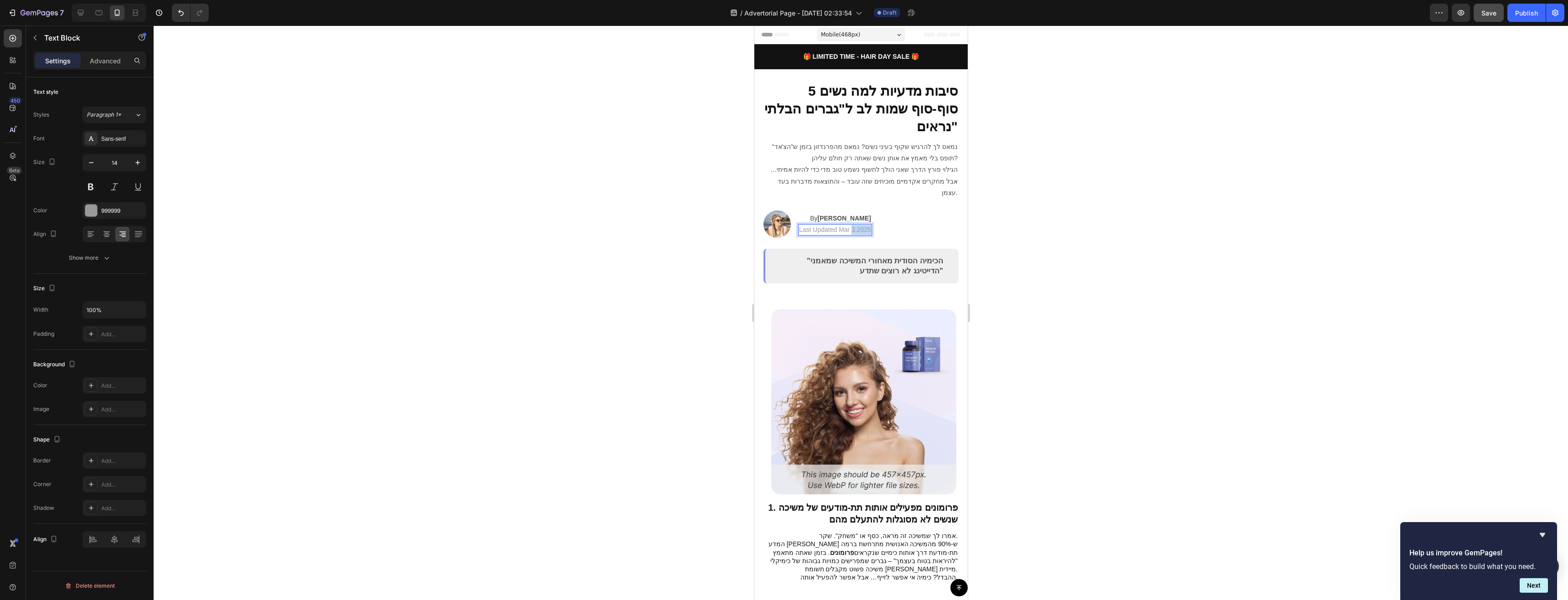
click at [859, 225] on p "Last Updated Mar 3.2025" at bounding box center [835, 230] width 72 height 10
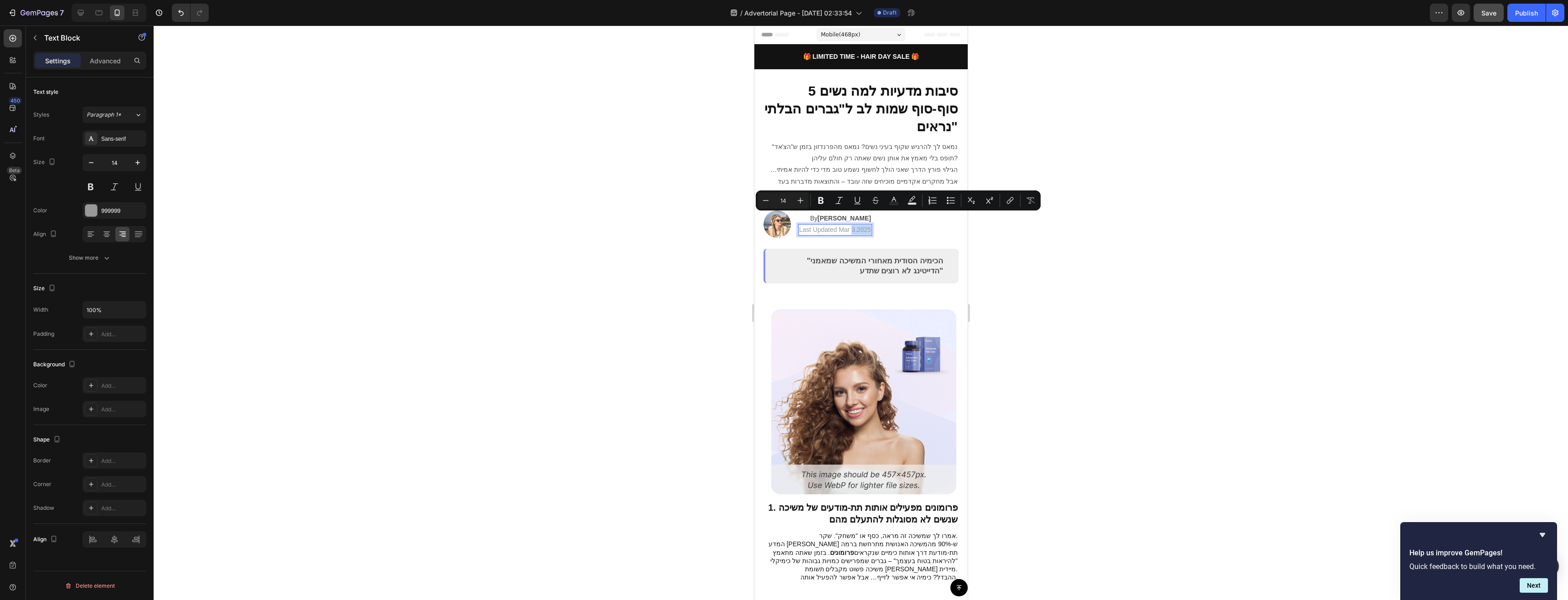
click at [857, 225] on p "Last Updated Mar 3.2025" at bounding box center [835, 230] width 72 height 10
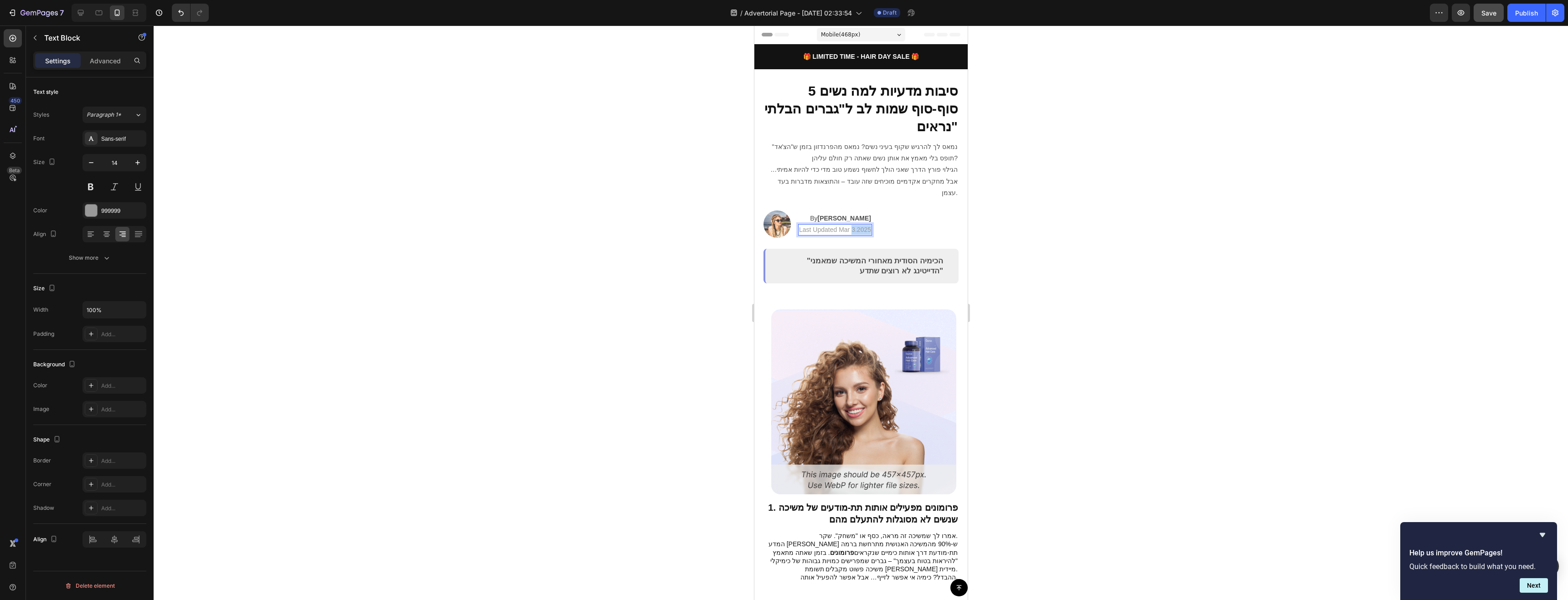
click at [856, 225] on p "Last Updated Mar 3.2025" at bounding box center [835, 230] width 72 height 10
click at [1035, 241] on div at bounding box center [861, 313] width 1415 height 574
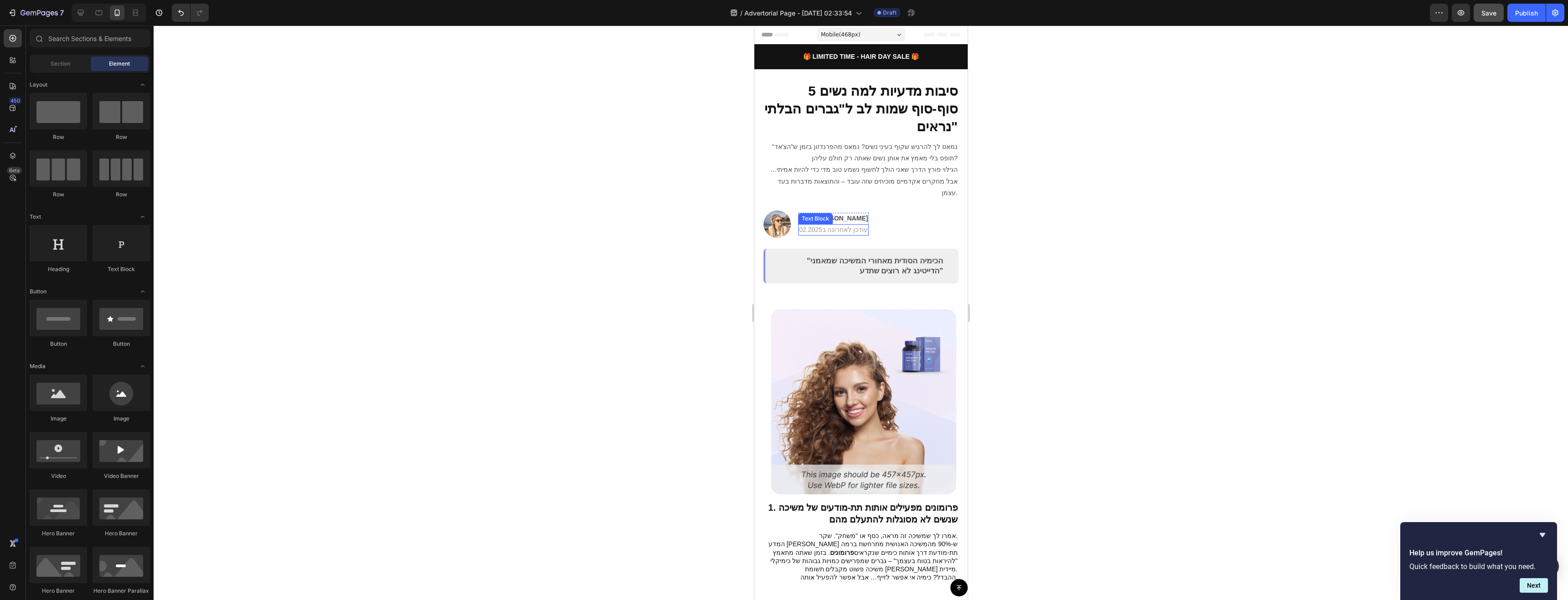
click at [852, 215] on strong "[PERSON_NAME]" at bounding box center [841, 218] width 54 height 7
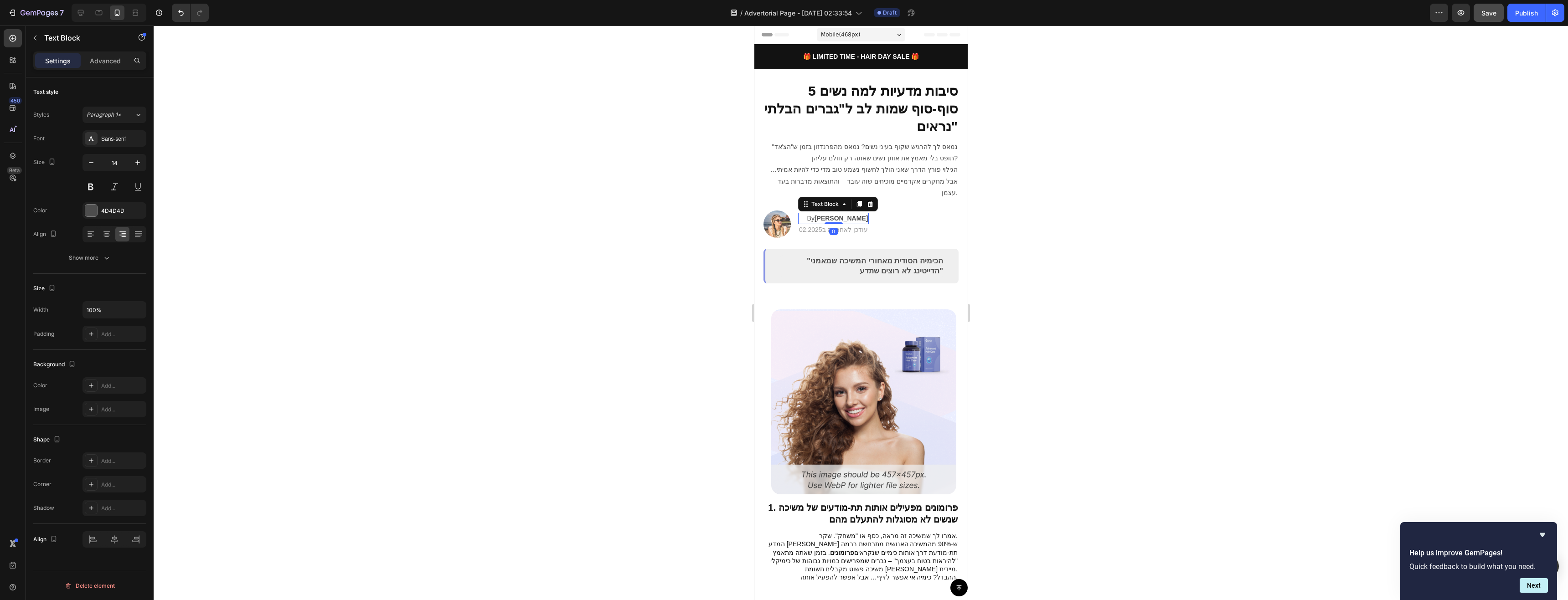
click at [852, 215] on strong "[PERSON_NAME]" at bounding box center [841, 218] width 54 height 7
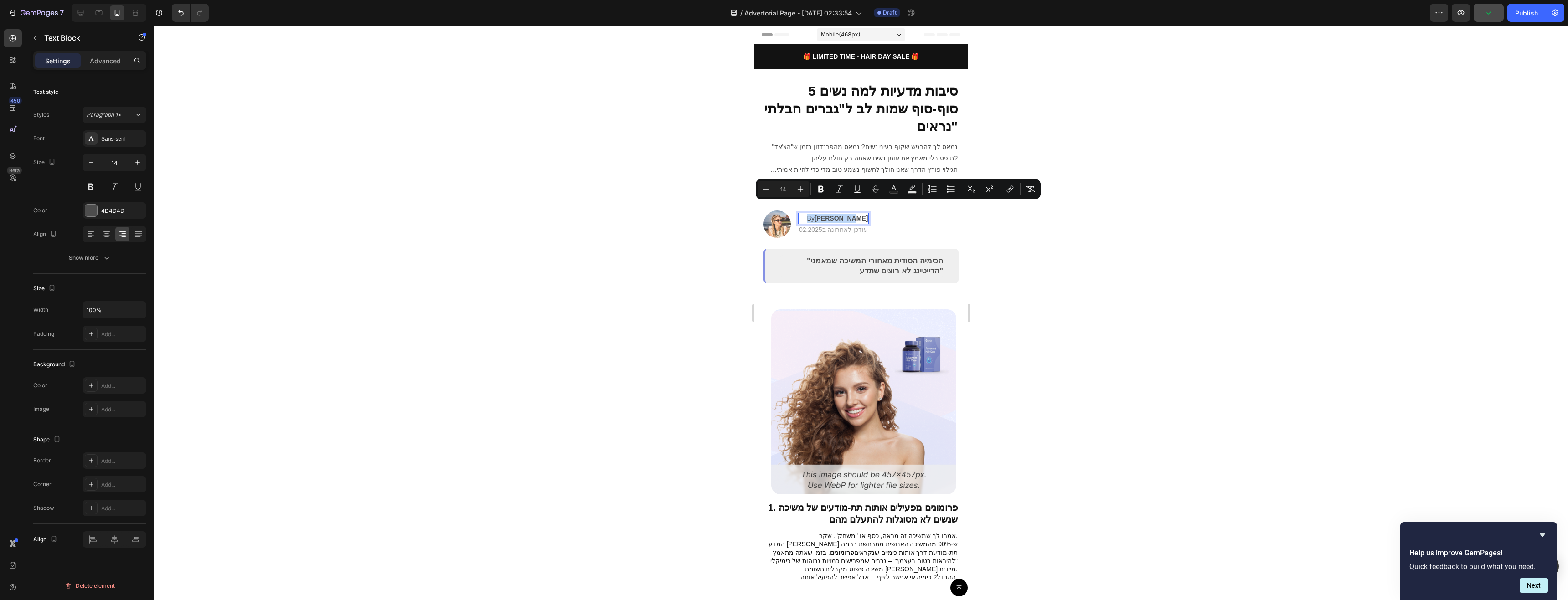
copy p "By [PERSON_NAME]"
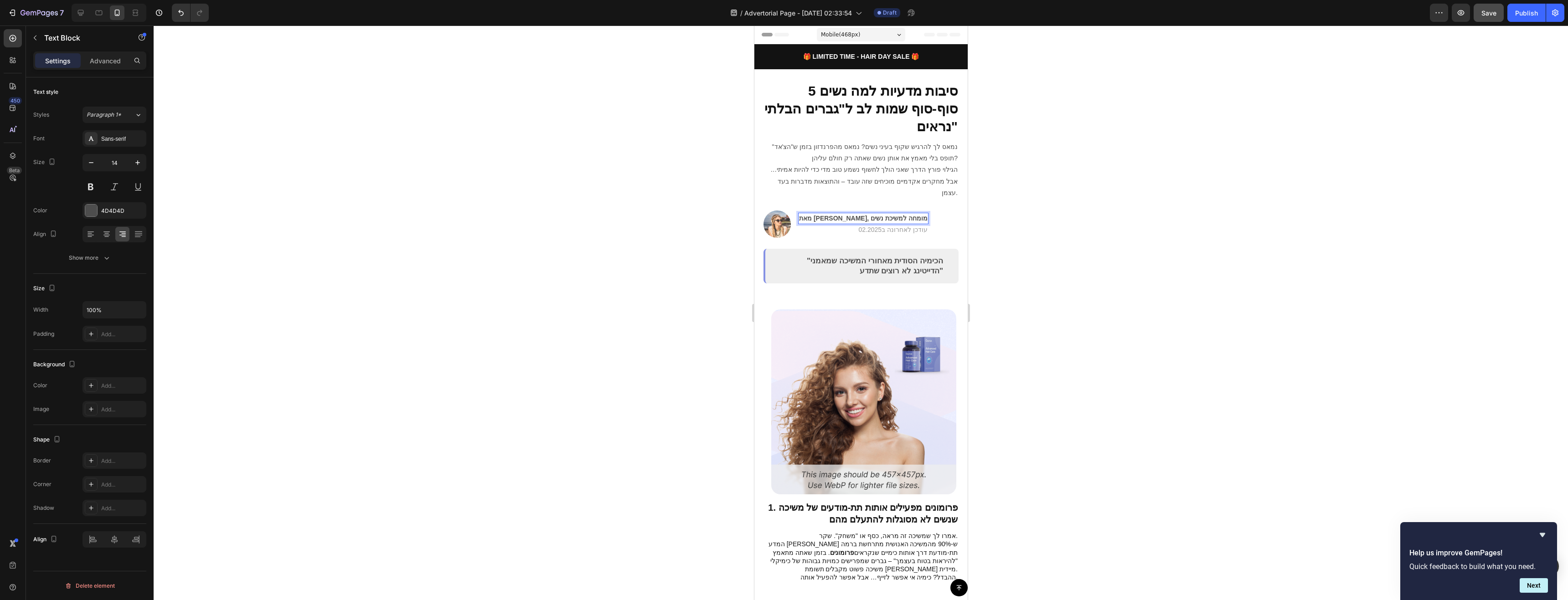
drag, startPoint x: 998, startPoint y: 271, endPoint x: 1004, endPoint y: 274, distance: 6.7
click at [999, 272] on div at bounding box center [861, 313] width 1415 height 574
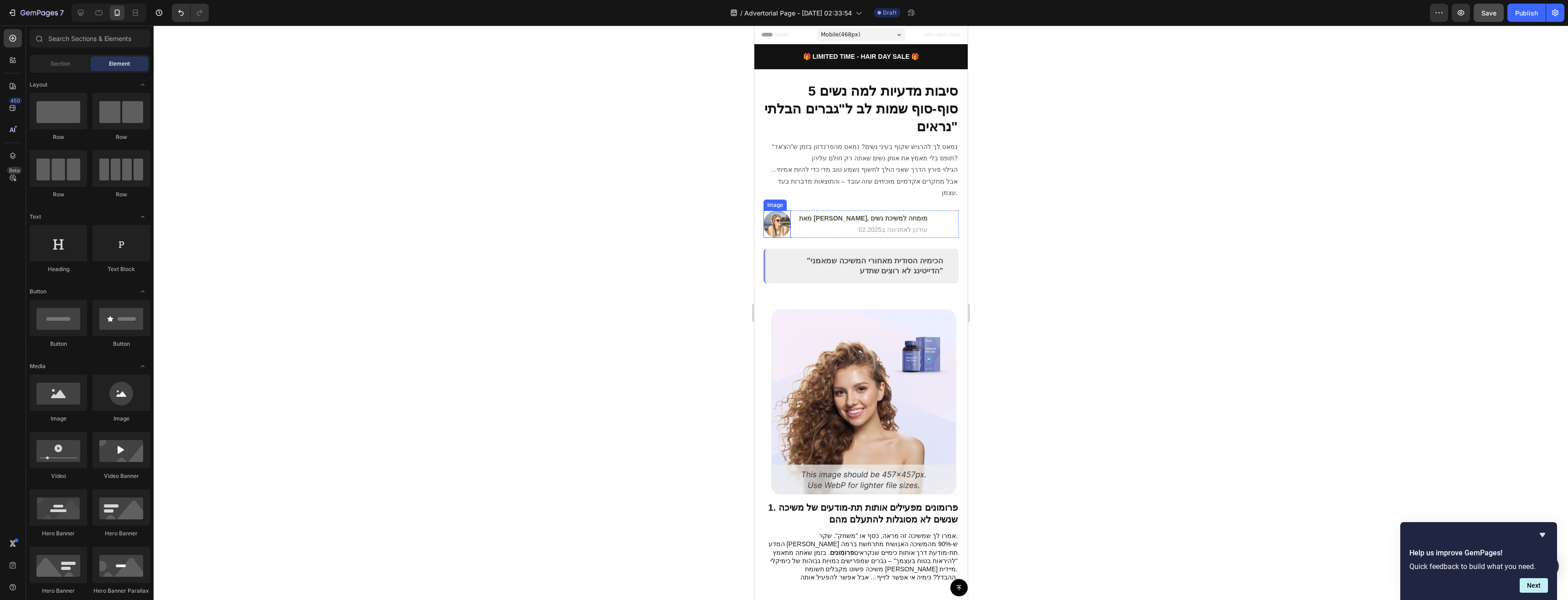
click at [780, 218] on img at bounding box center [777, 224] width 27 height 27
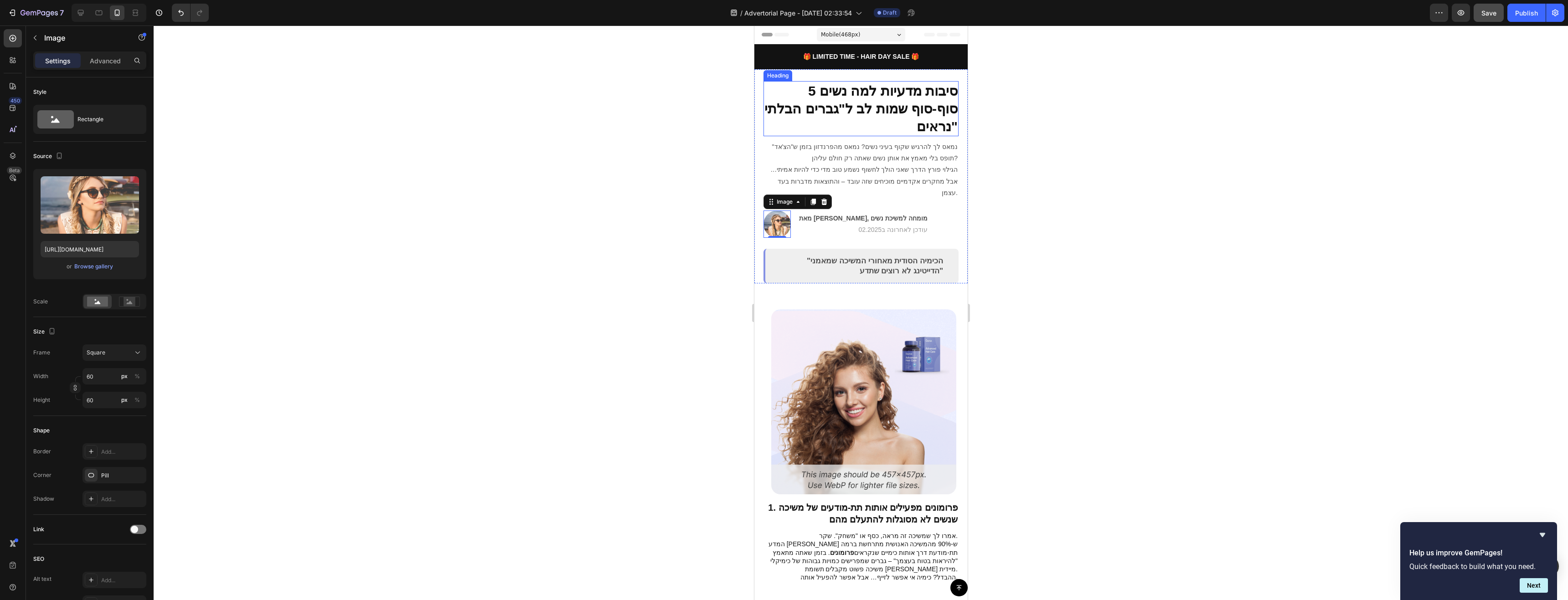
click at [915, 122] on h2 "5 סיבות מדעיות למה נשים סוף-סוף שמות לב ל"גברים הבלתי נראים"" at bounding box center [861, 108] width 195 height 55
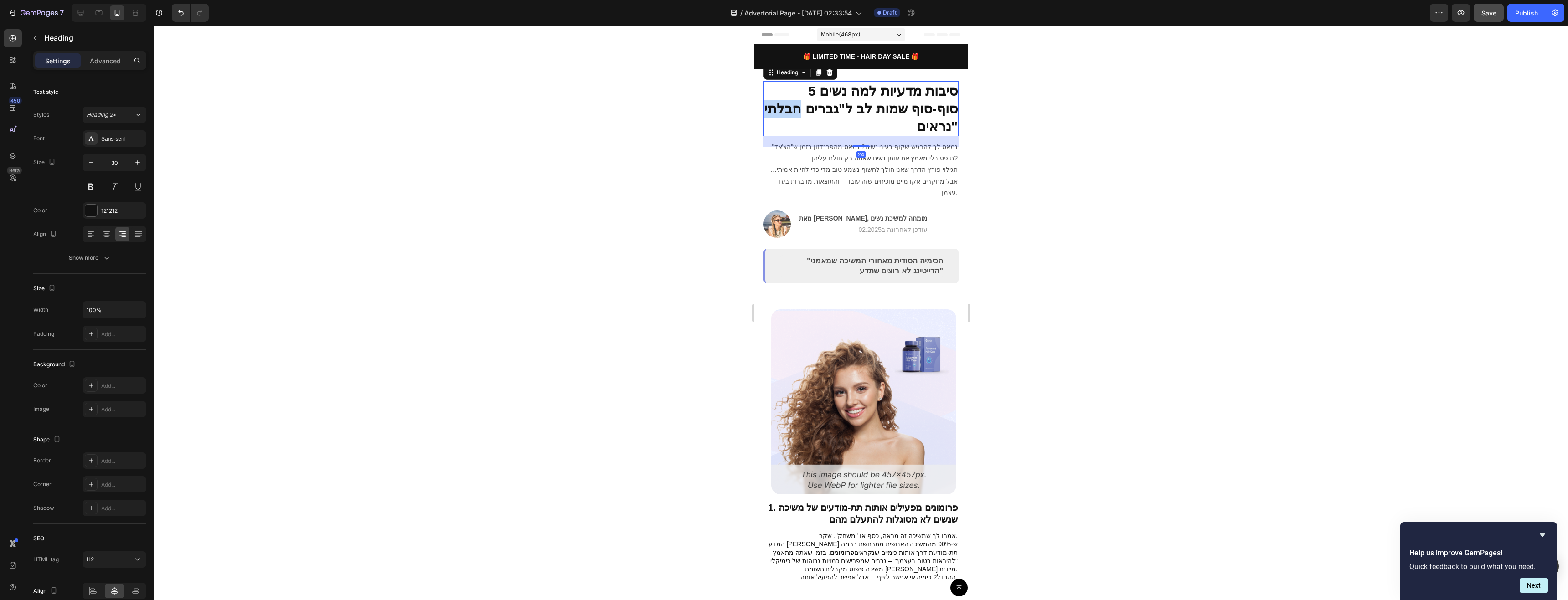
click at [915, 122] on h2 "5 סיבות מדעיות למה נשים סוף-סוף שמות לב ל"גברים הבלתי נראים"" at bounding box center [861, 108] width 195 height 55
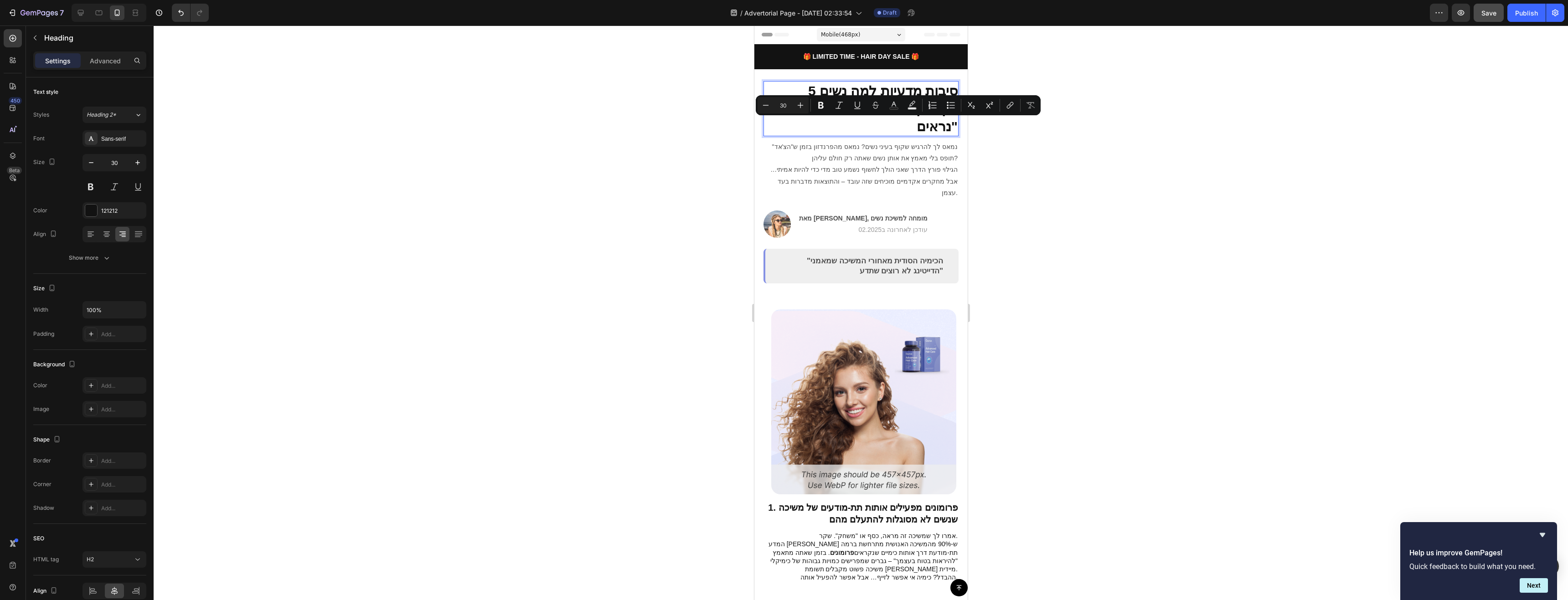
click at [854, 92] on p "5 סיבות מדעיות למה נשים סוף-סוף שמות לב ל"גברים הבלתי נראים"" at bounding box center [861, 109] width 194 height 54
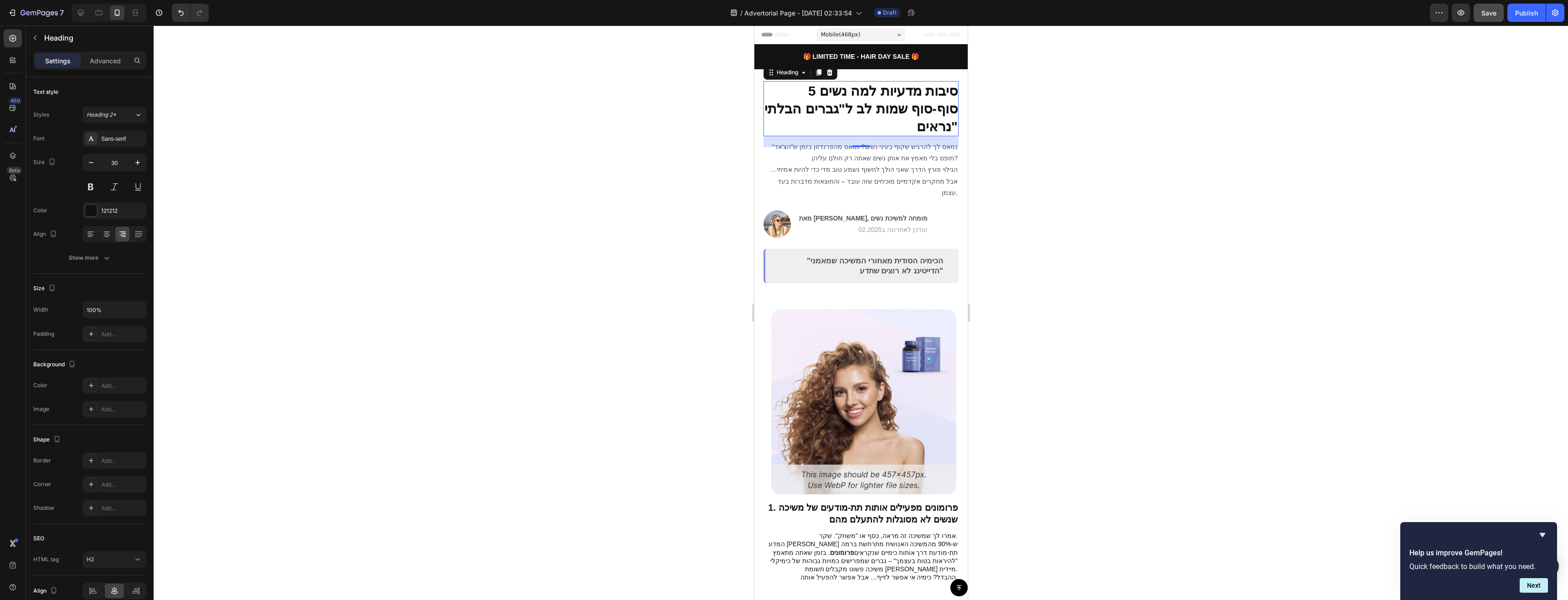
click at [1034, 171] on div at bounding box center [861, 313] width 1415 height 574
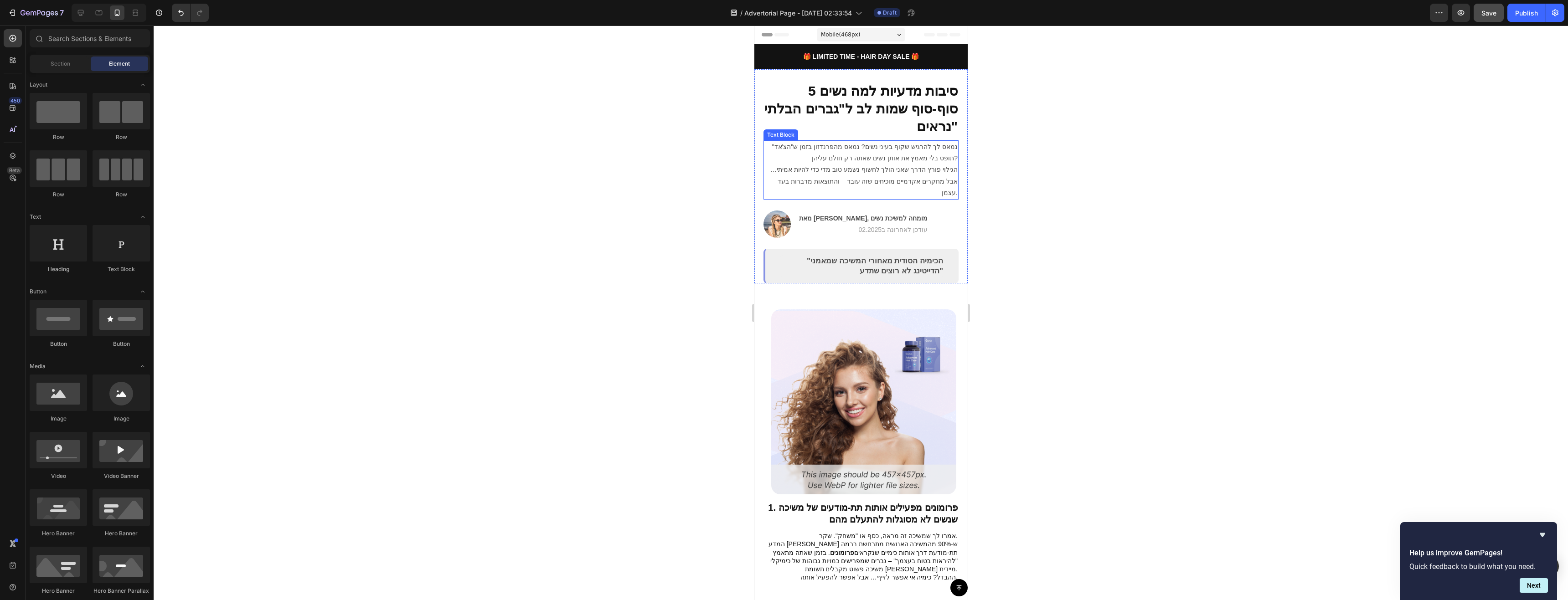
click at [906, 169] on p "נמאס לך להרגיש שקוף בעיני נשים? נמאס מהפרנדזון בזמן ש"הצ'אד" תופס בלי מאמץ את א…" at bounding box center [861, 170] width 194 height 57
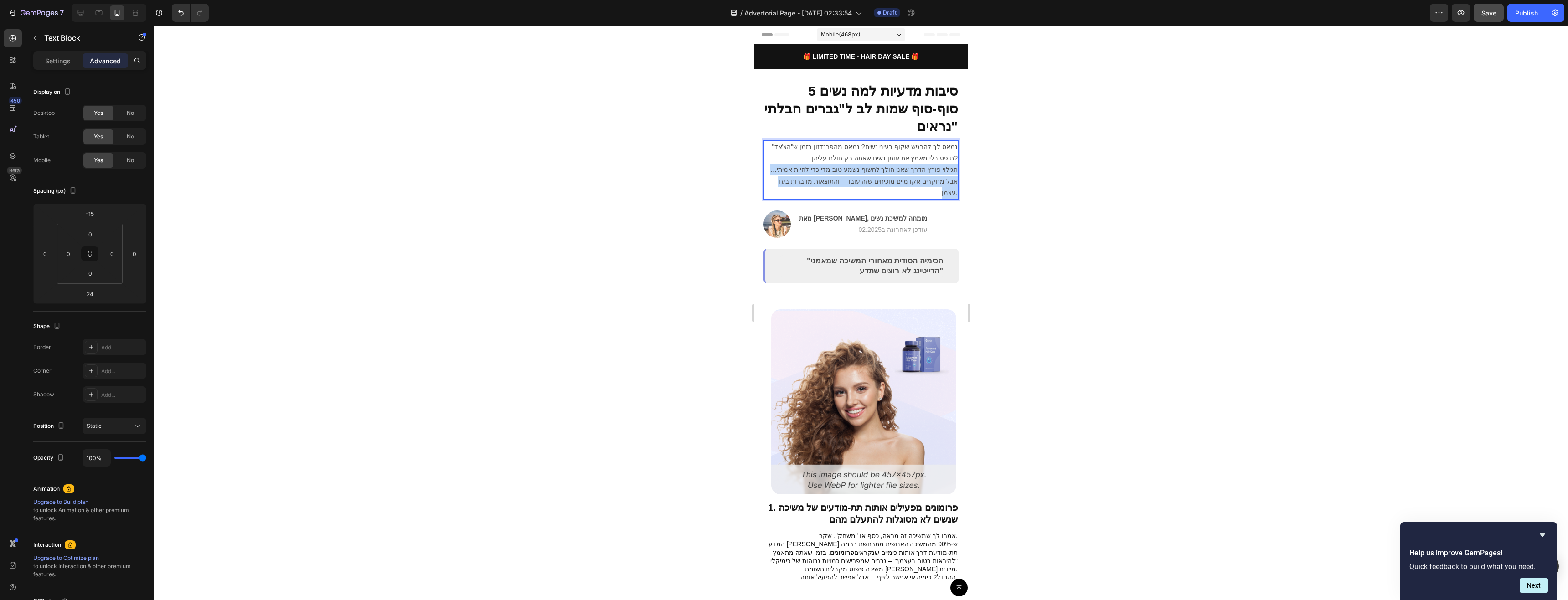
click at [906, 169] on p "נמאס לך להרגיש שקוף בעיני נשים? נמאס מהפרנדזון בזמן ש"הצ'אד" תופס בלי מאמץ את א…" at bounding box center [861, 170] width 194 height 57
click at [1057, 192] on div at bounding box center [861, 313] width 1415 height 574
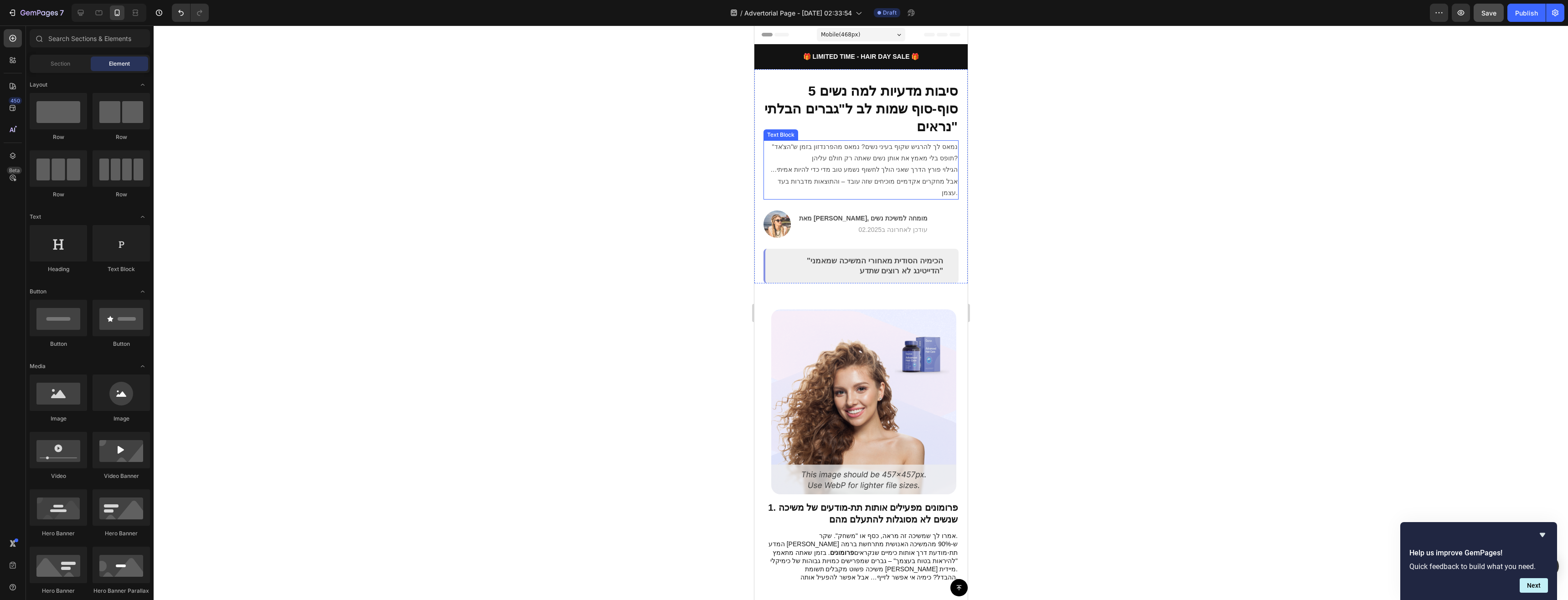
click at [803, 150] on p "נמאס לך להרגיש שקוף בעיני נשים? נמאס מהפרנדזון בזמן ש"הצ'אד" תופס בלי מאמץ את א…" at bounding box center [861, 170] width 194 height 57
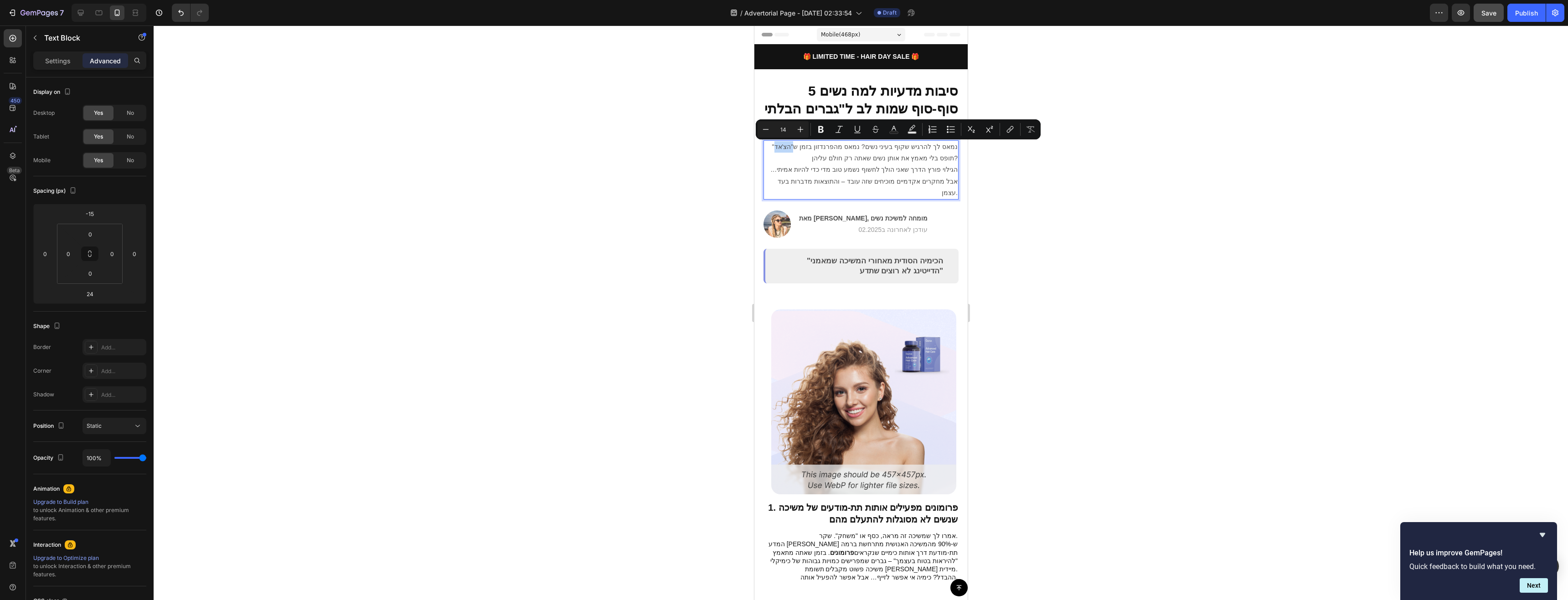
drag, startPoint x: 799, startPoint y: 147, endPoint x: 782, endPoint y: 148, distance: 17.0
click at [782, 148] on p "נמאס לך להרגיש שקוף בעיני נשים? נמאס מהפרנדזון בזמן ש"הצ'אד" תופס בלי מאמץ את א…" at bounding box center [861, 170] width 194 height 57
click at [782, 148] on p "נמאס לך להרגיש שקוף בעיני נשים? נמאס מהפרנדזון בזמן ש"הצ'אד" תופס בלי מאמץ את א…" at bounding box center [861, 170] width 194 height 57
drag, startPoint x: 782, startPoint y: 147, endPoint x: 799, endPoint y: 147, distance: 17.0
click at [799, 147] on p "נמאס לך להרגיש שקוף בעיני נשים? נמאס מהפרנדזון בזמן ש"הצ'אד" תופס בלי מאמץ את א…" at bounding box center [861, 170] width 194 height 57
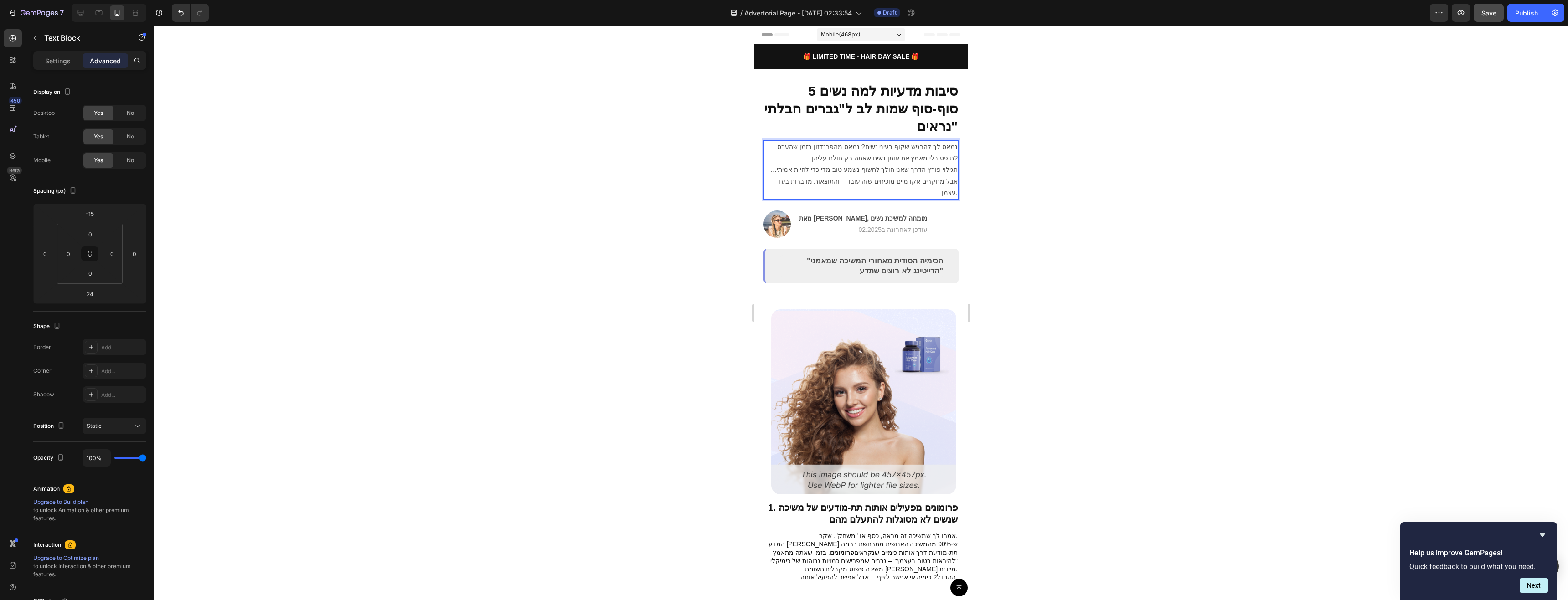
click at [987, 195] on div at bounding box center [861, 313] width 1415 height 574
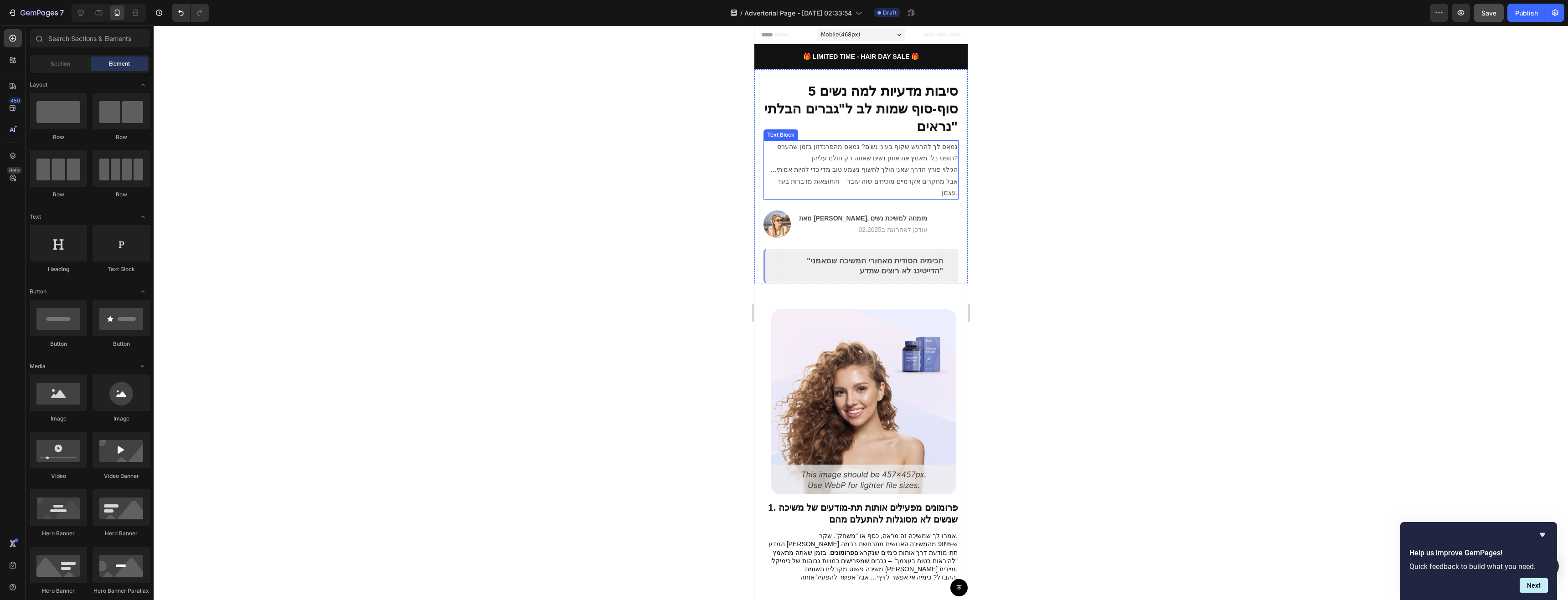
click at [798, 148] on p "נמאס לך להרגיש שקוף בעיני נשים? נמאס מהפרנדזון בזמן שהערס תופס בלי מאמץ את אותן…" at bounding box center [861, 170] width 194 height 57
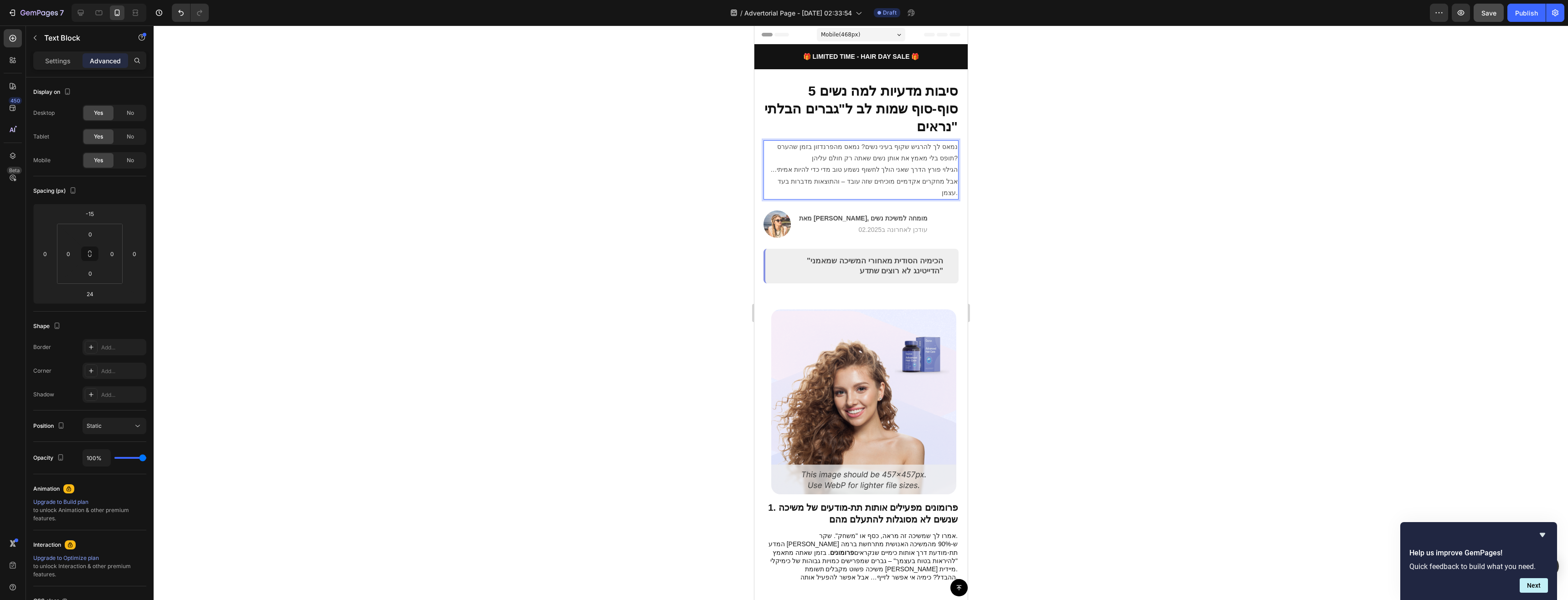
click at [796, 147] on p "נמאס לך להרגיש שקוף בעיני נשים? נמאס מהפרנדזון בזמן שהערס תופס בלי מאמץ את אותן…" at bounding box center [861, 170] width 194 height 57
click at [1097, 206] on div at bounding box center [861, 313] width 1415 height 574
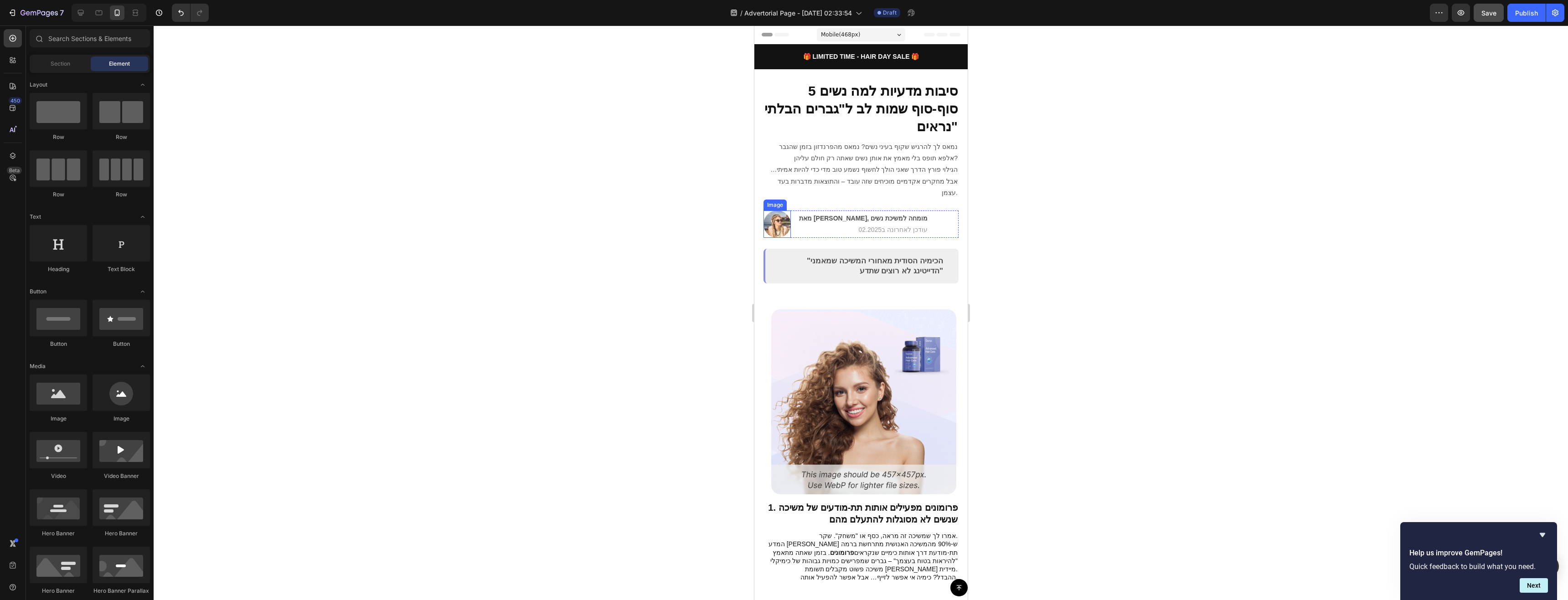
click at [781, 212] on img at bounding box center [777, 224] width 27 height 27
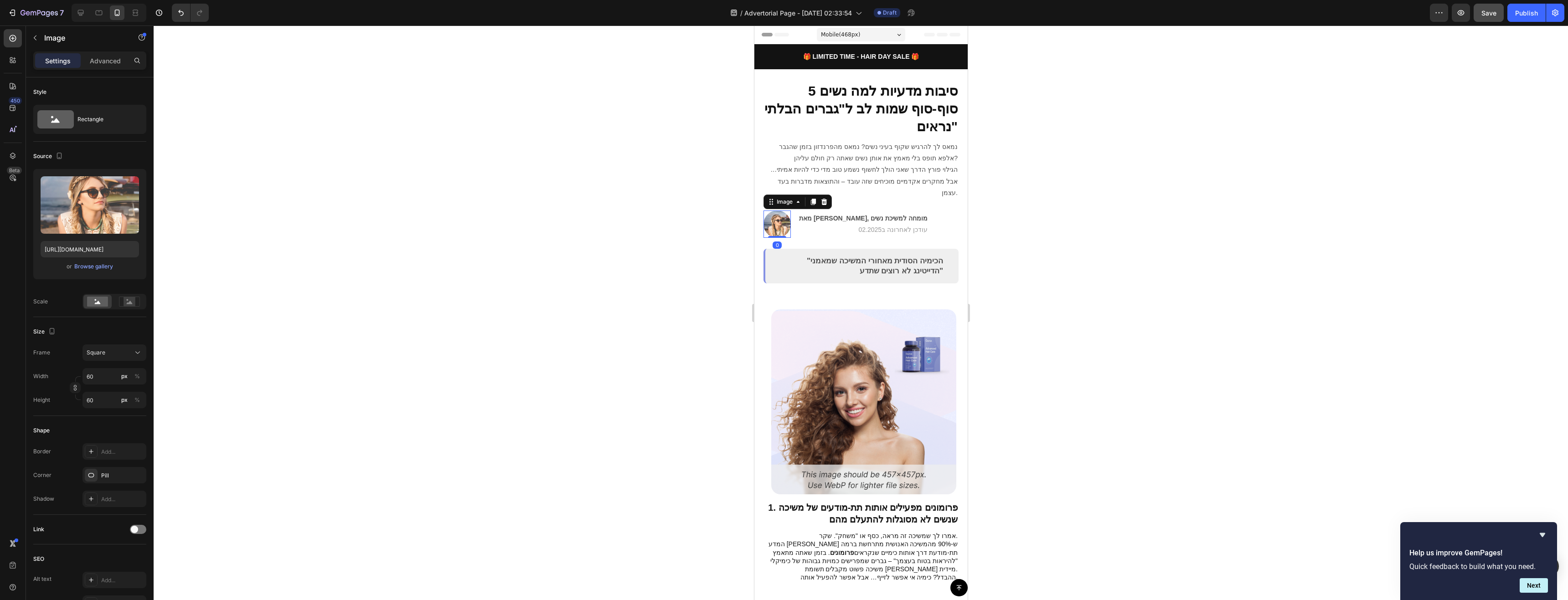
click at [781, 212] on img at bounding box center [777, 224] width 27 height 27
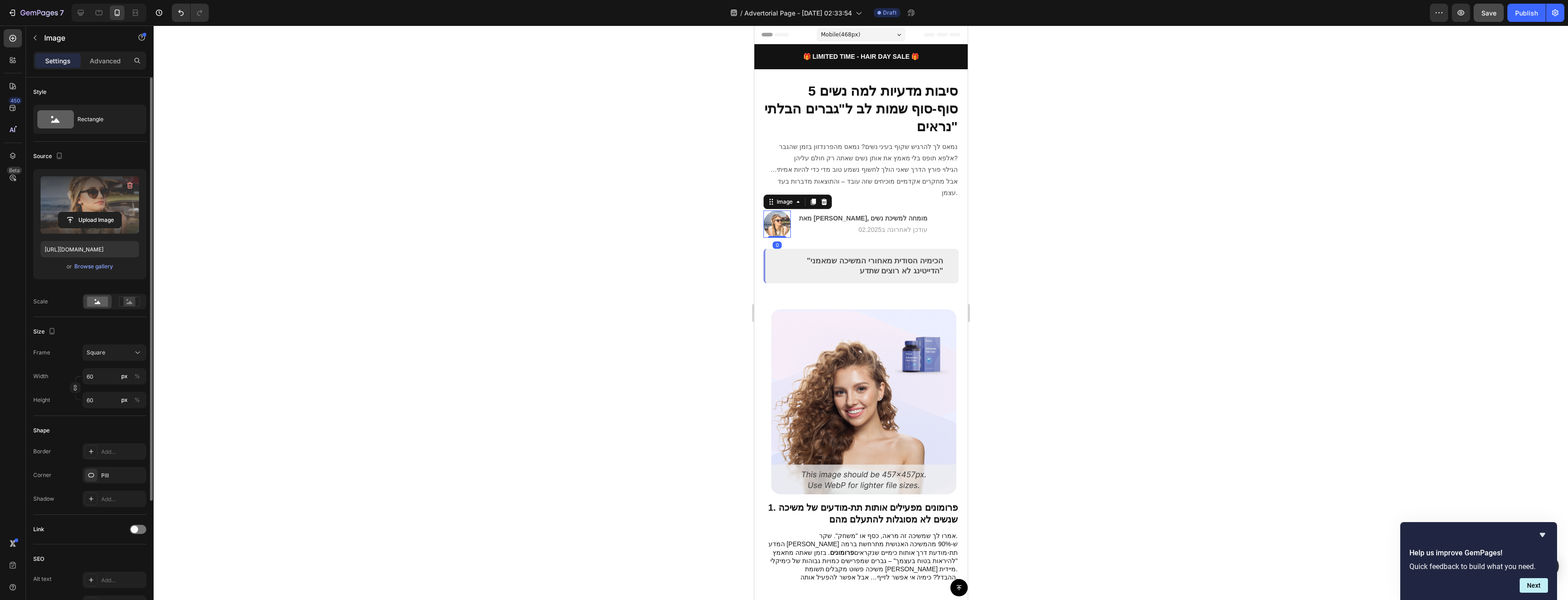
click at [52, 201] on label at bounding box center [90, 205] width 99 height 57
click at [58, 212] on input "file" at bounding box center [89, 220] width 63 height 15
type input "[URL][DOMAIN_NAME]"
click at [1425, 12] on span "Save" at bounding box center [1489, 13] width 15 height 8
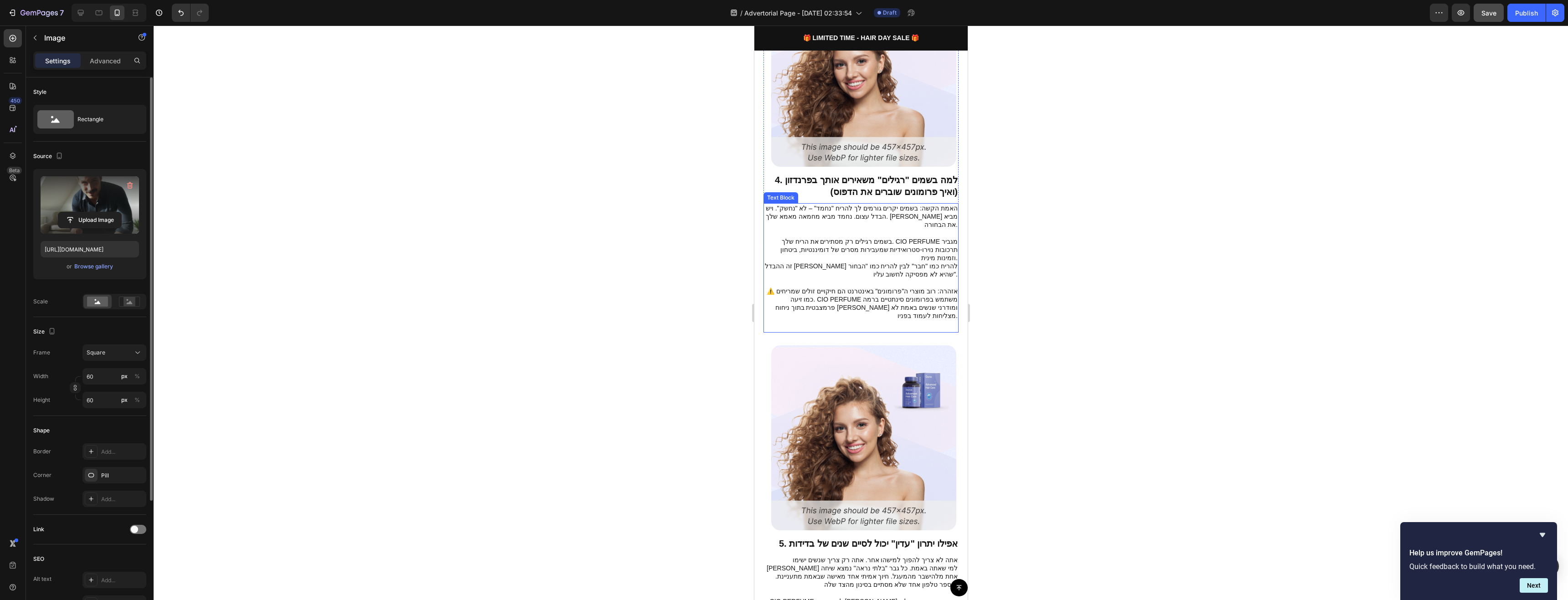
scroll to position [1412, 0]
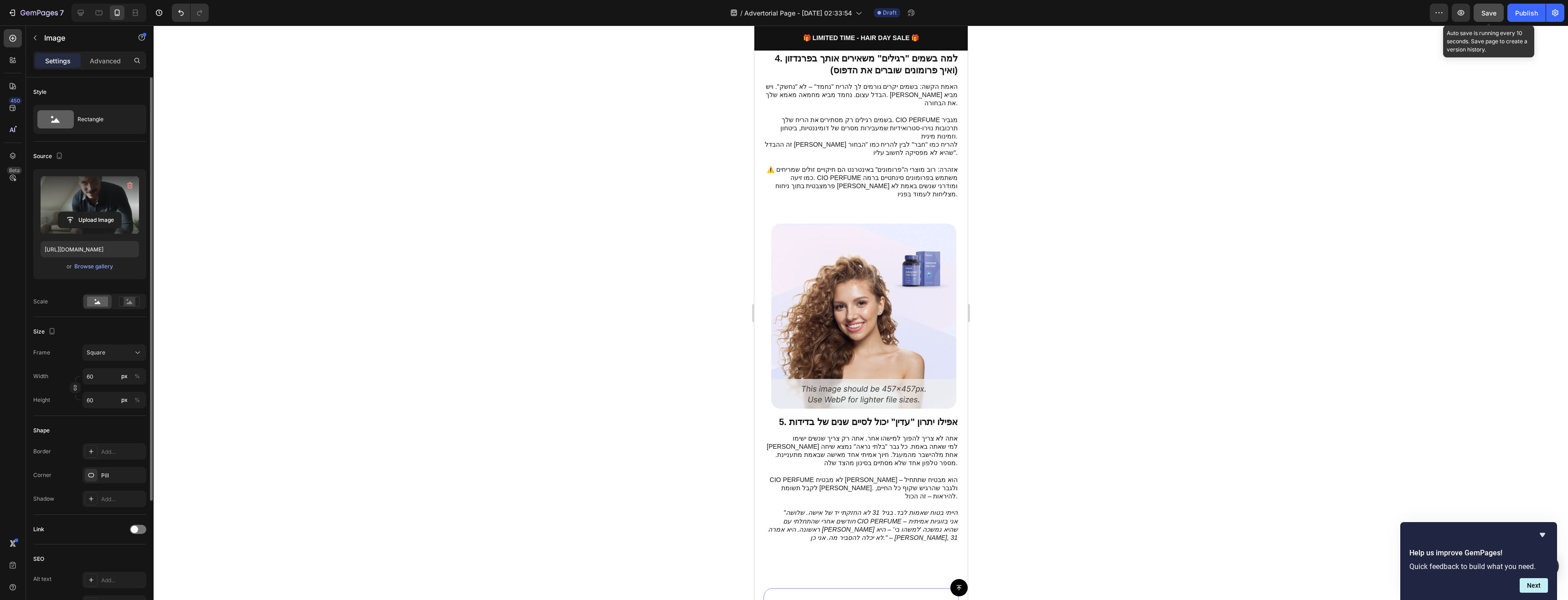
click at [1425, 15] on button "Save" at bounding box center [1488, 13] width 30 height 18
click at [1425, 15] on icon "button" at bounding box center [1461, 12] width 7 height 5
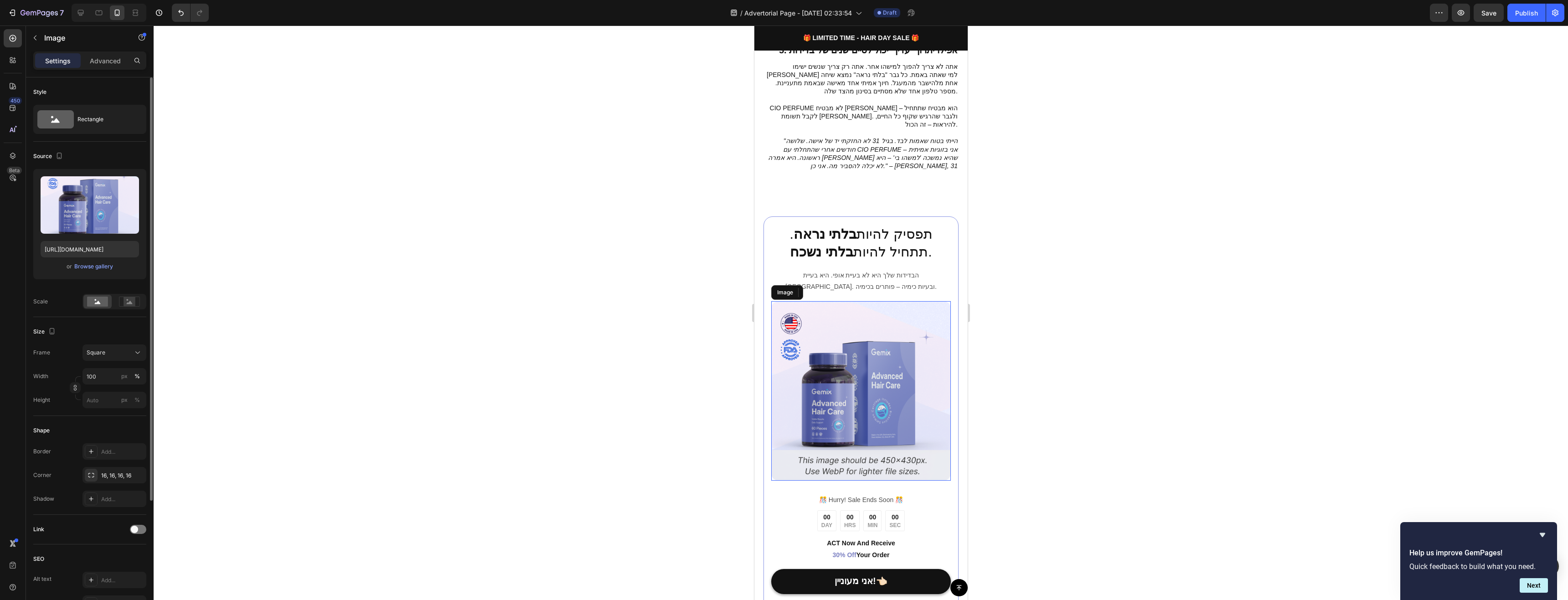
click at [876, 301] on img at bounding box center [860, 391] width 180 height 180
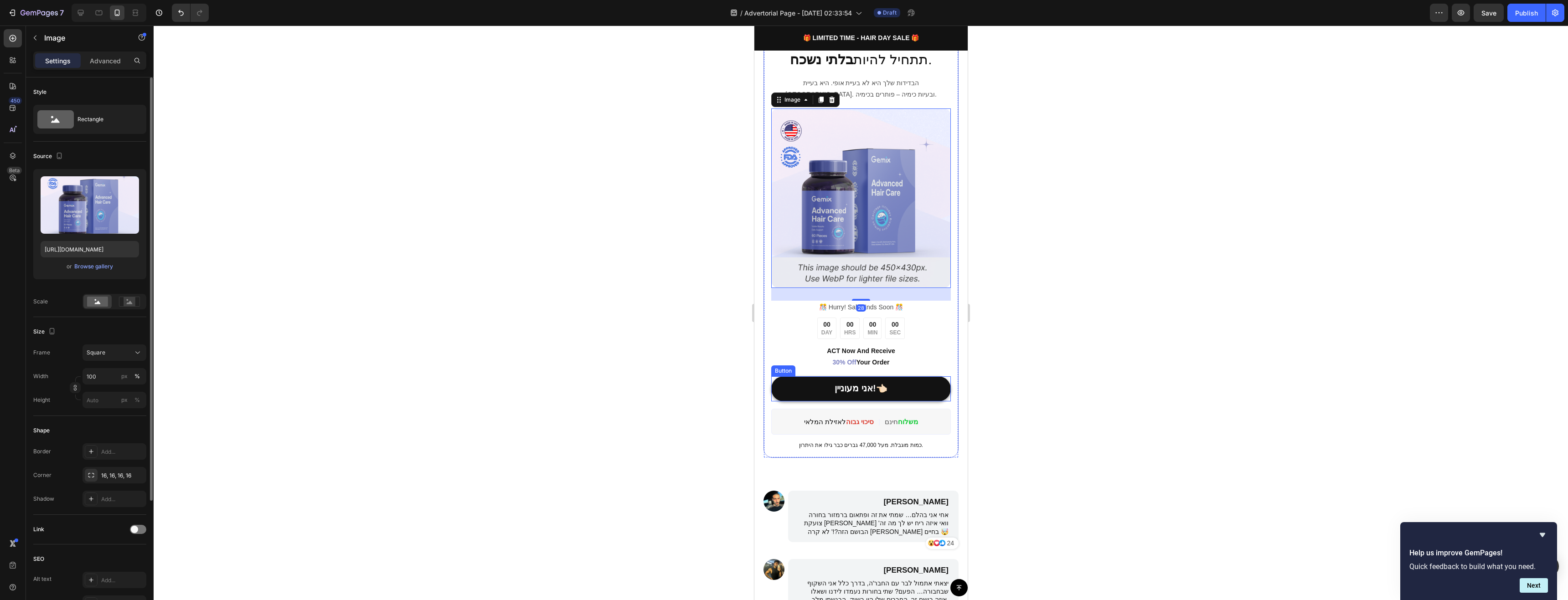
scroll to position [1914, 0]
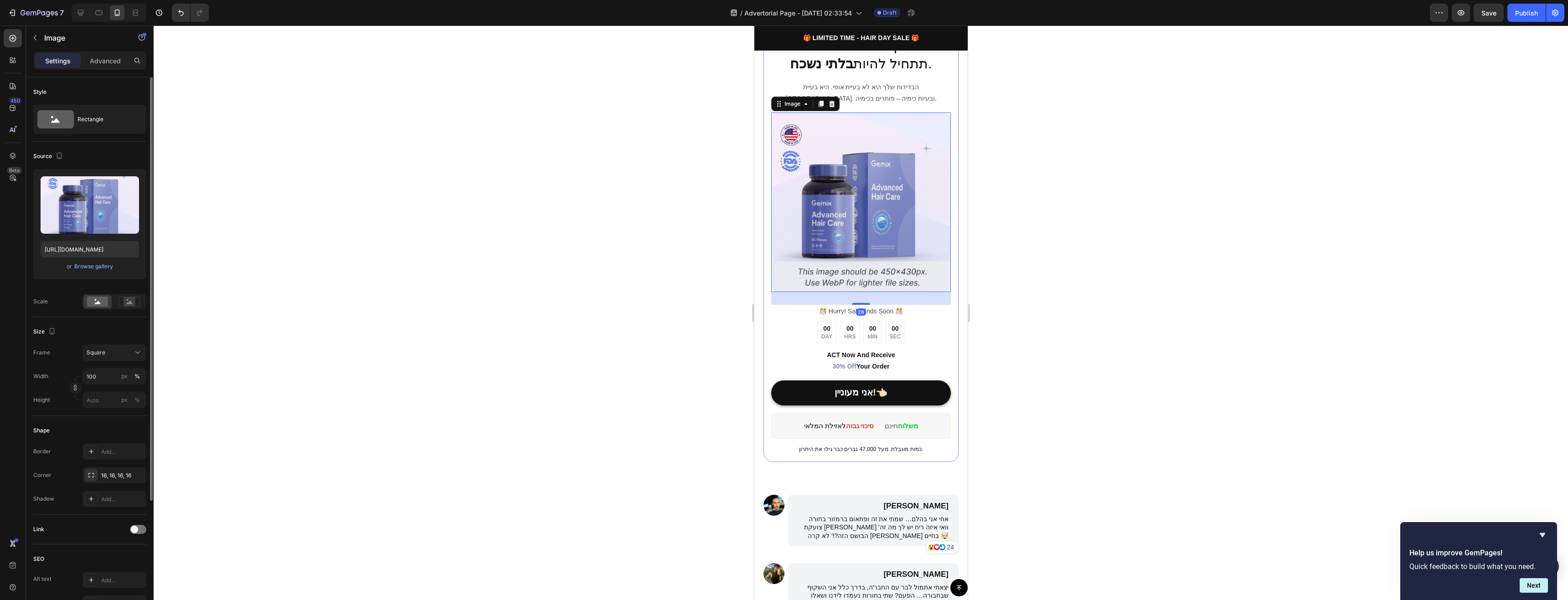
click at [871, 222] on img at bounding box center [860, 202] width 180 height 180
click at [101, 215] on input "file" at bounding box center [89, 220] width 63 height 15
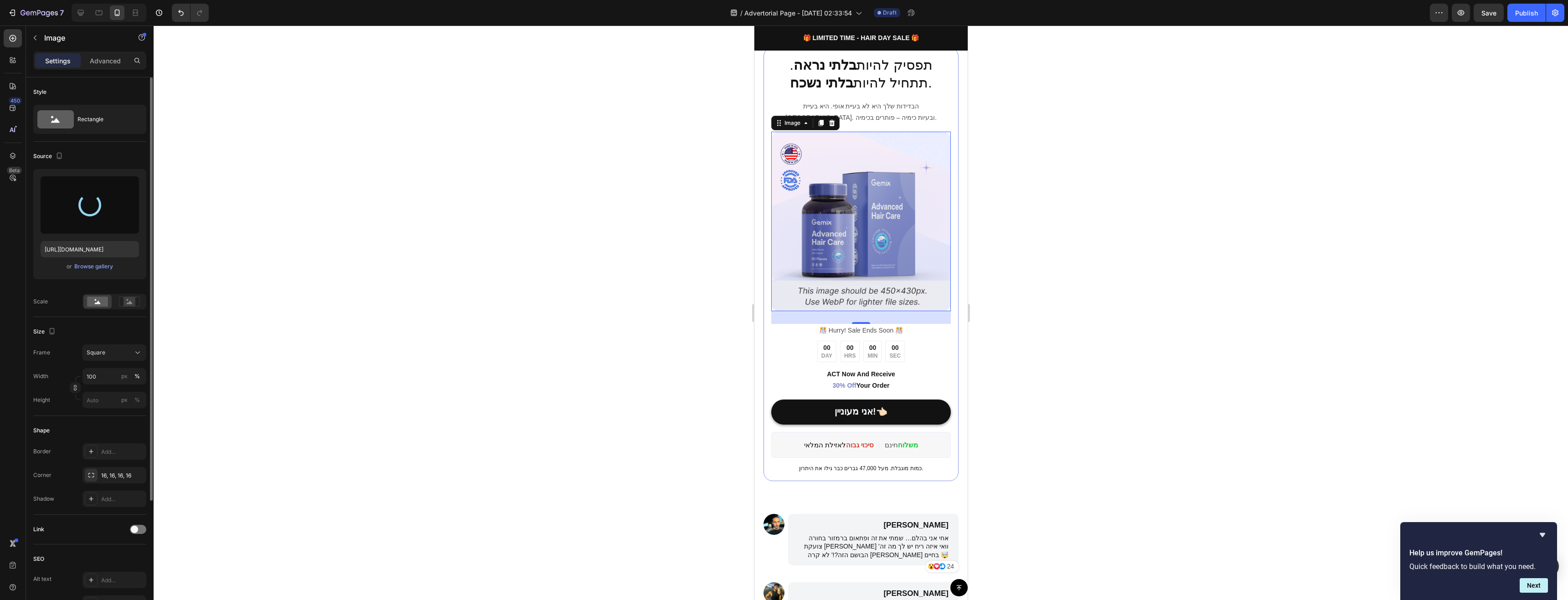
scroll to position [1868, 0]
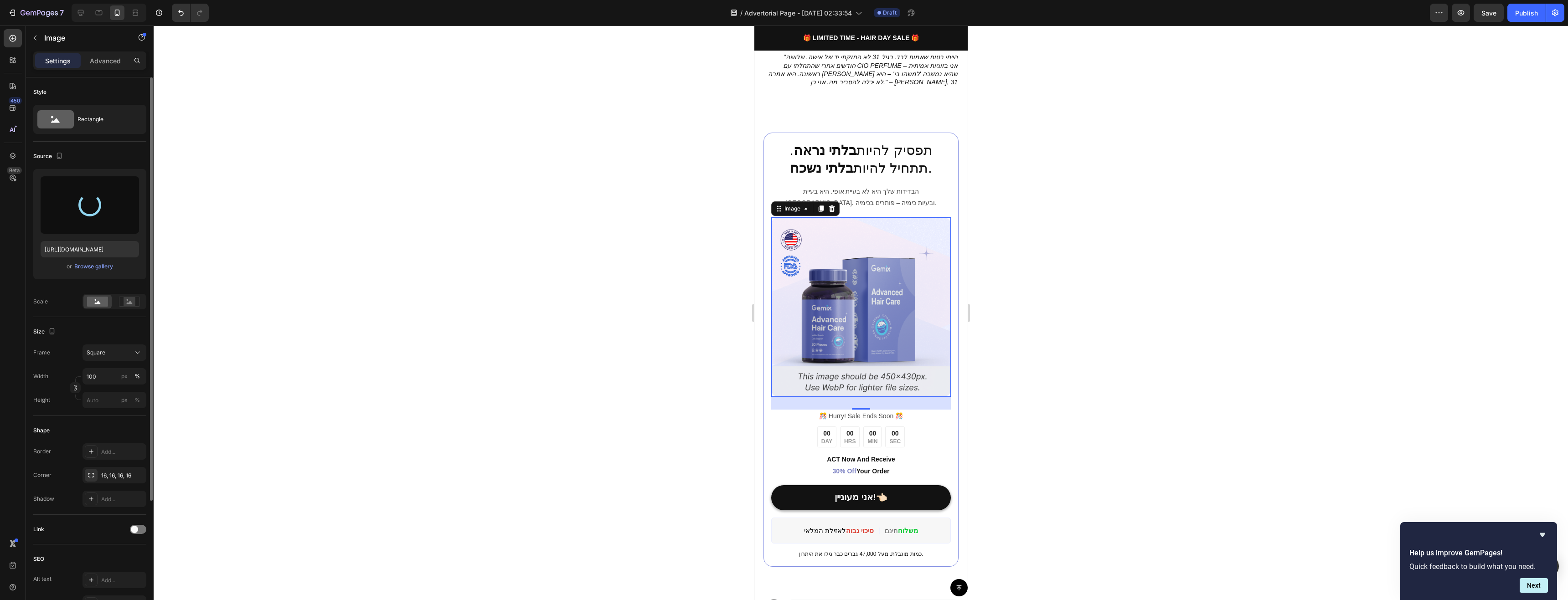
type input "[URL][DOMAIN_NAME]"
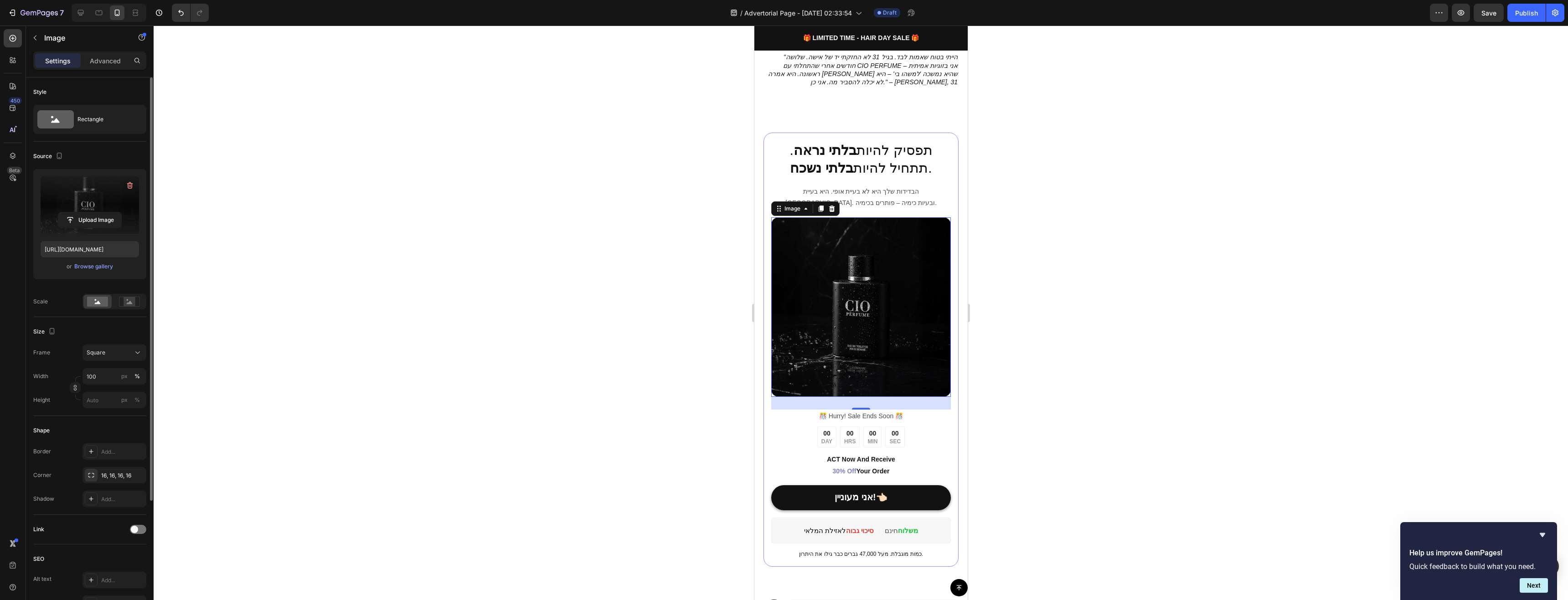
click at [1143, 357] on div at bounding box center [861, 313] width 1415 height 574
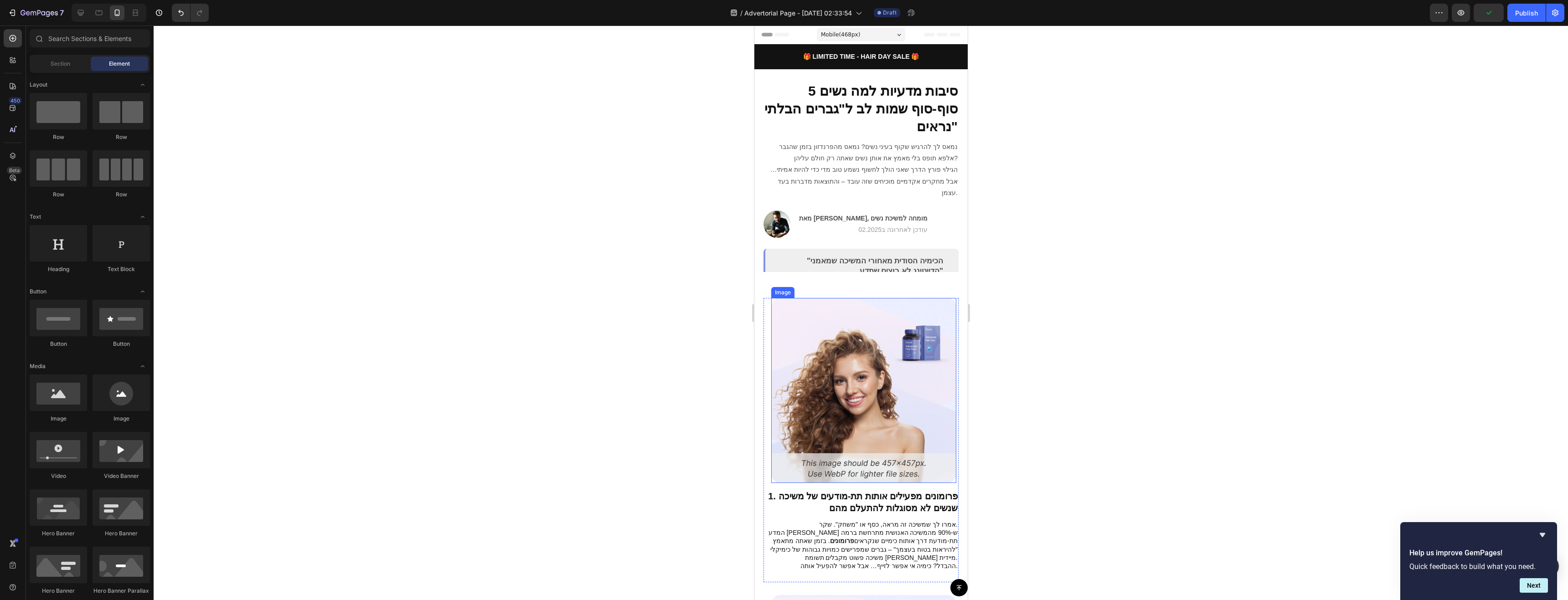
scroll to position [183, 0]
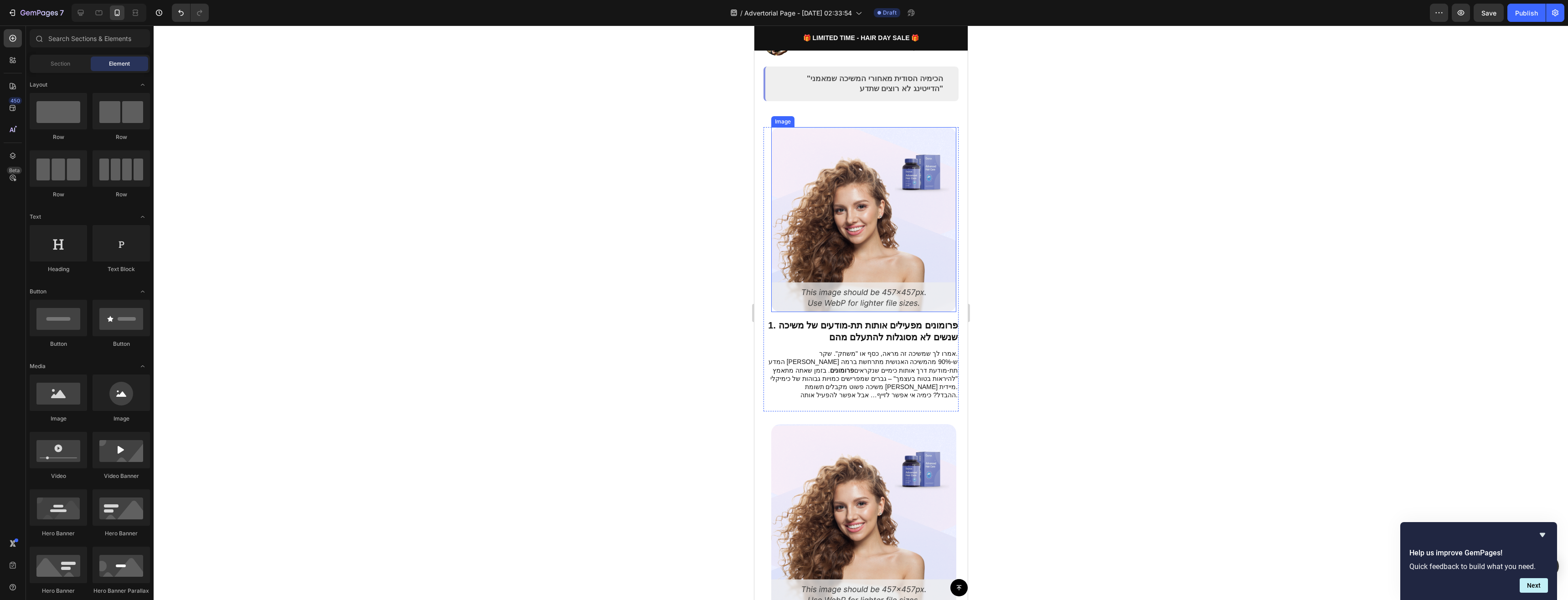
click at [915, 238] on img at bounding box center [863, 220] width 185 height 185
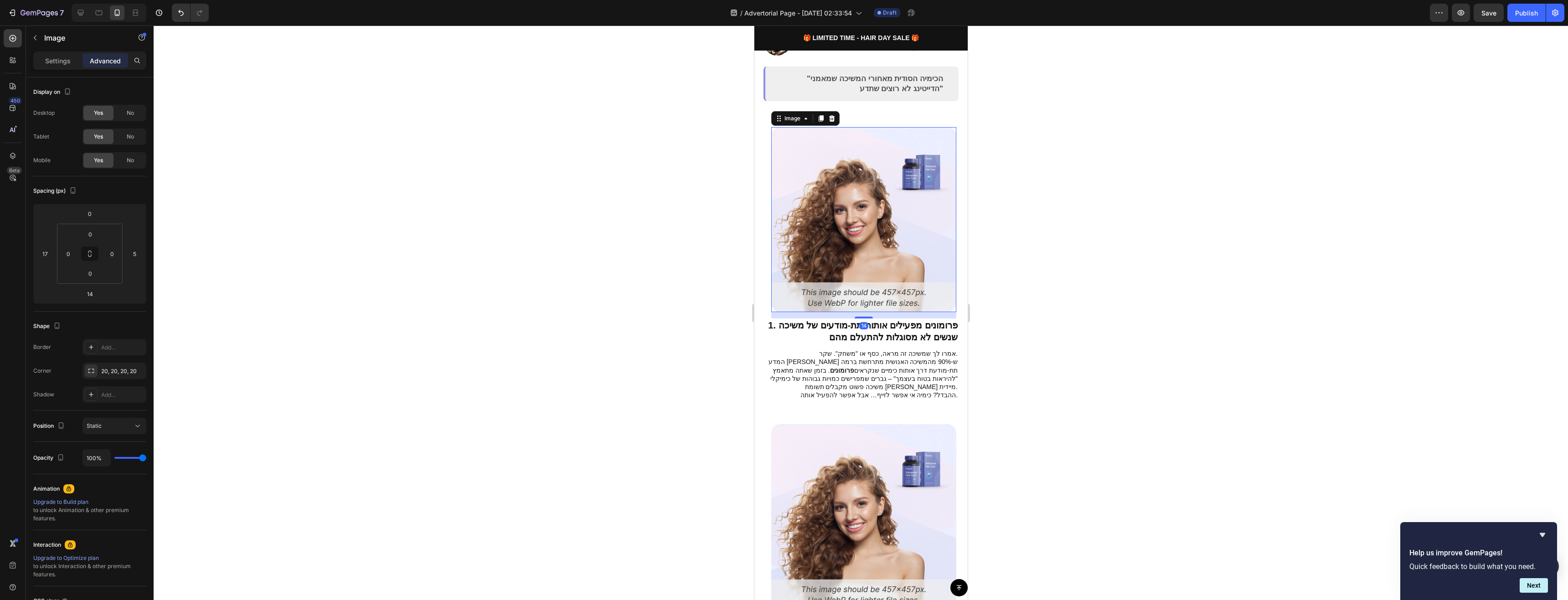
click at [915, 238] on img at bounding box center [863, 220] width 185 height 185
click at [919, 241] on img at bounding box center [863, 220] width 185 height 185
drag, startPoint x: 919, startPoint y: 241, endPoint x: 780, endPoint y: 218, distance: 140.9
click at [919, 240] on img at bounding box center [863, 220] width 185 height 185
click at [67, 61] on p "Settings" at bounding box center [58, 61] width 26 height 10
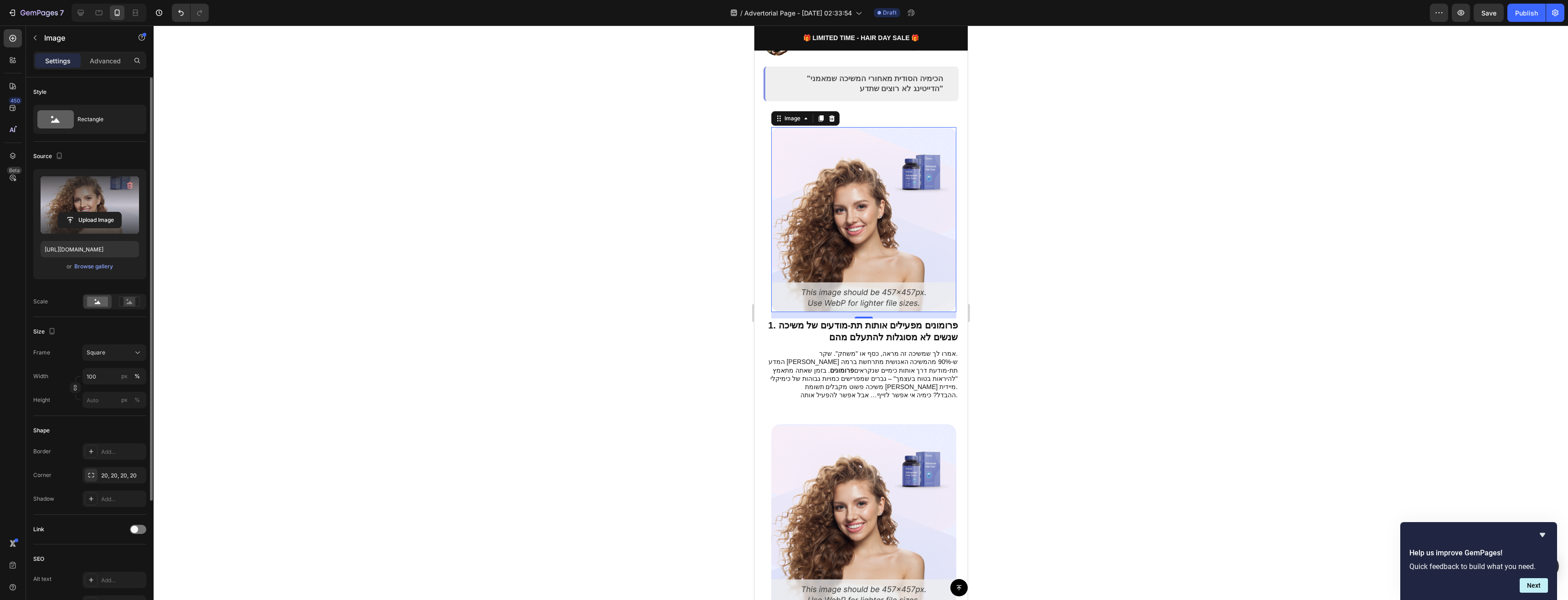
click at [91, 195] on label at bounding box center [90, 205] width 99 height 57
click at [91, 212] on input "file" at bounding box center [89, 220] width 63 height 15
type input "[URL][DOMAIN_NAME]"
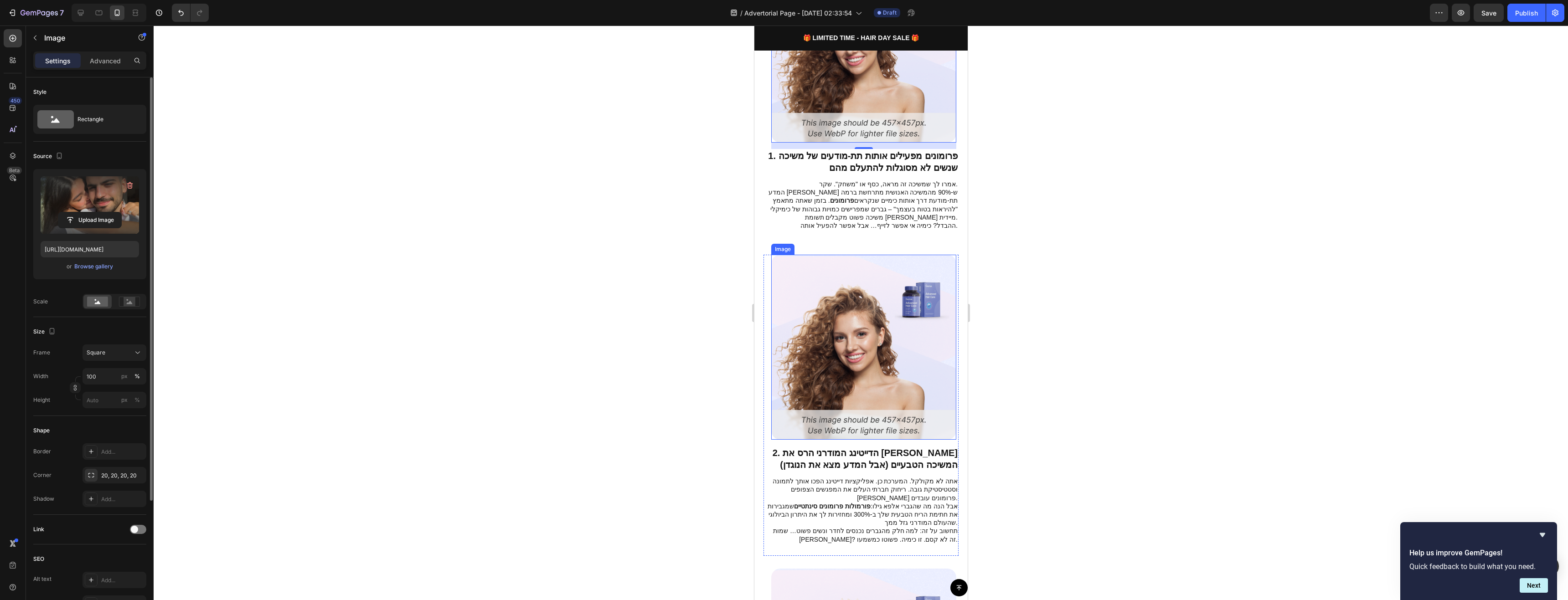
scroll to position [410, 0]
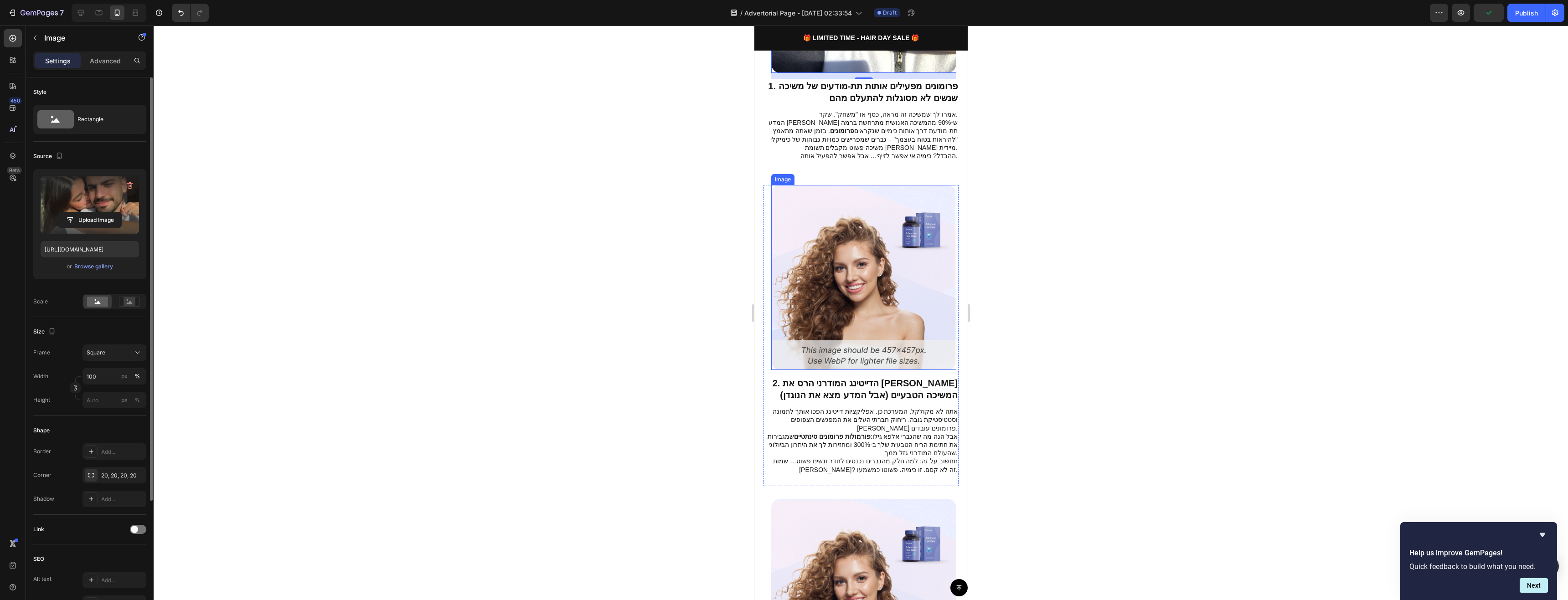
click at [923, 307] on img at bounding box center [863, 277] width 185 height 185
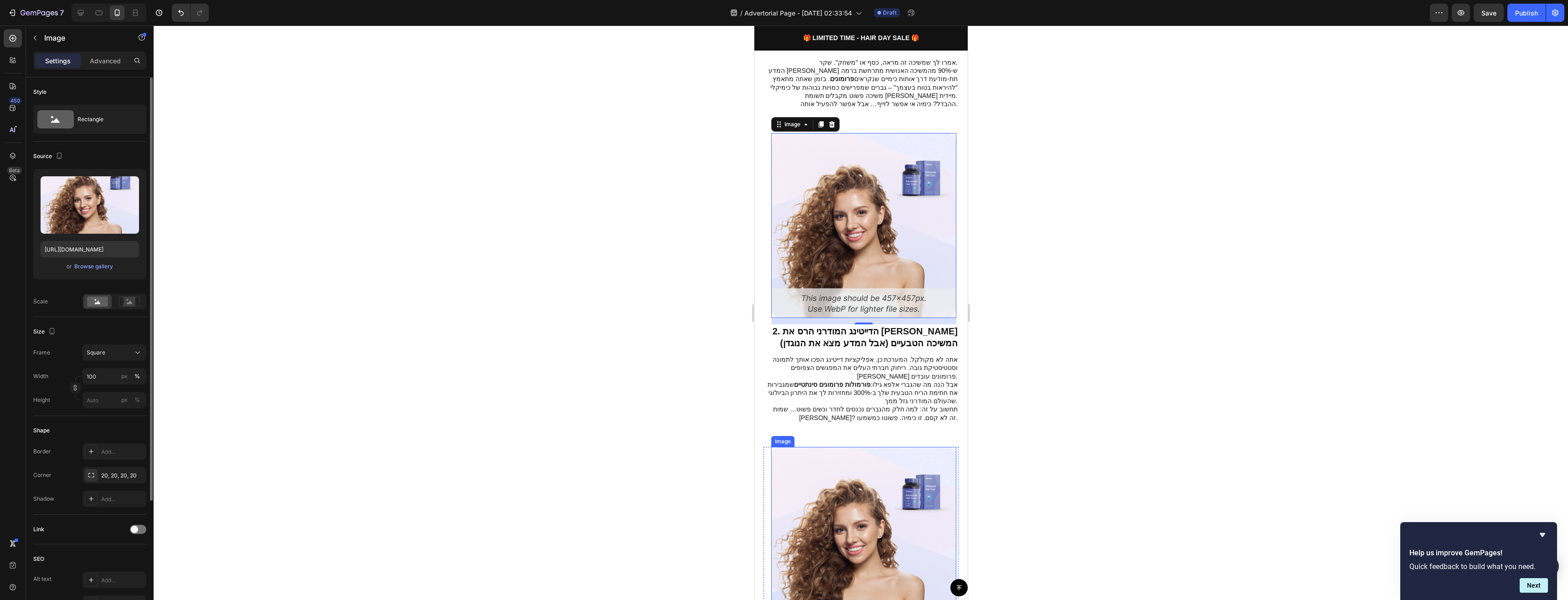
scroll to position [683, 0]
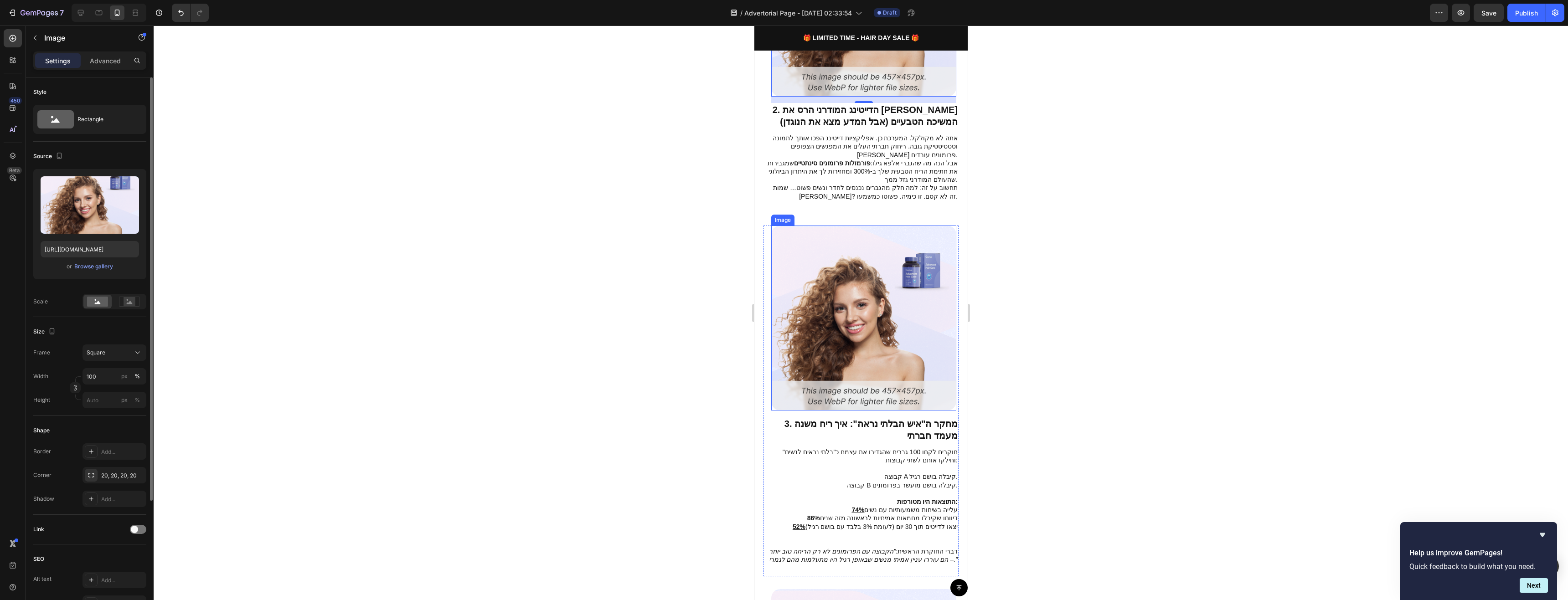
click at [895, 257] on img at bounding box center [863, 318] width 185 height 185
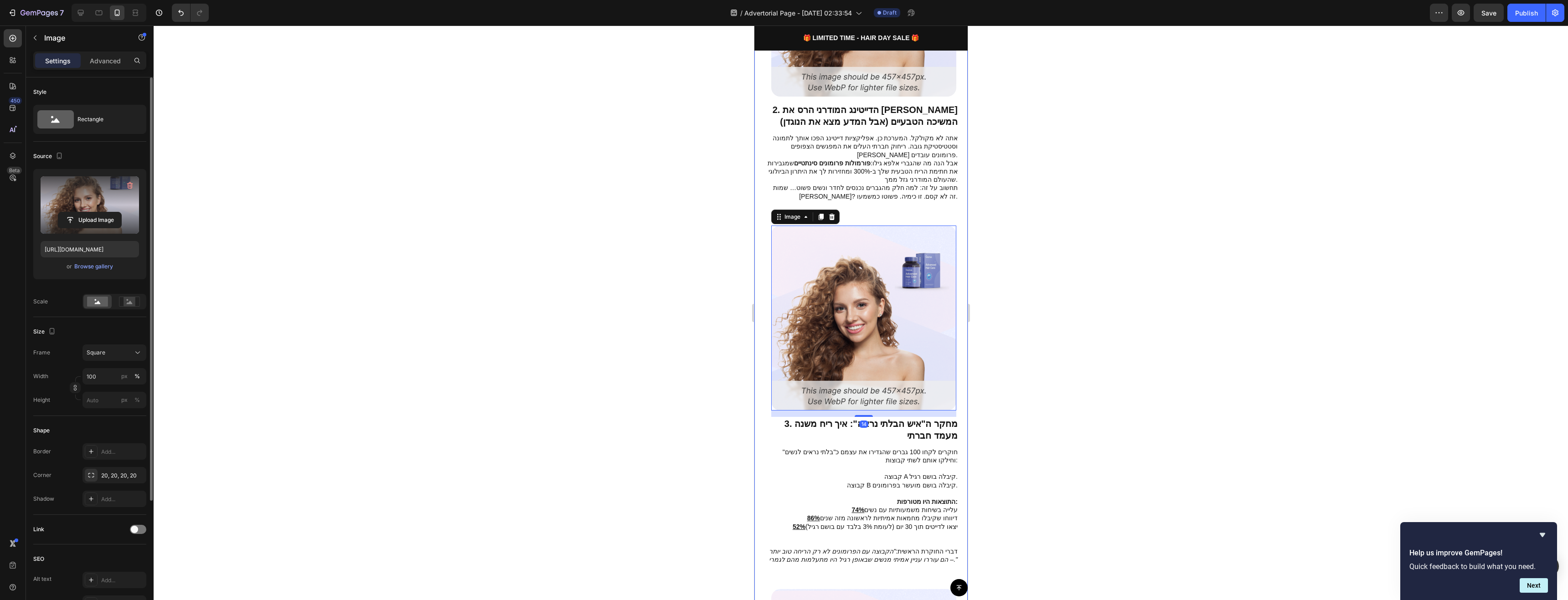
click at [55, 190] on label at bounding box center [90, 205] width 99 height 57
click at [58, 212] on input "file" at bounding box center [89, 220] width 63 height 15
type input "[URL][DOMAIN_NAME]"
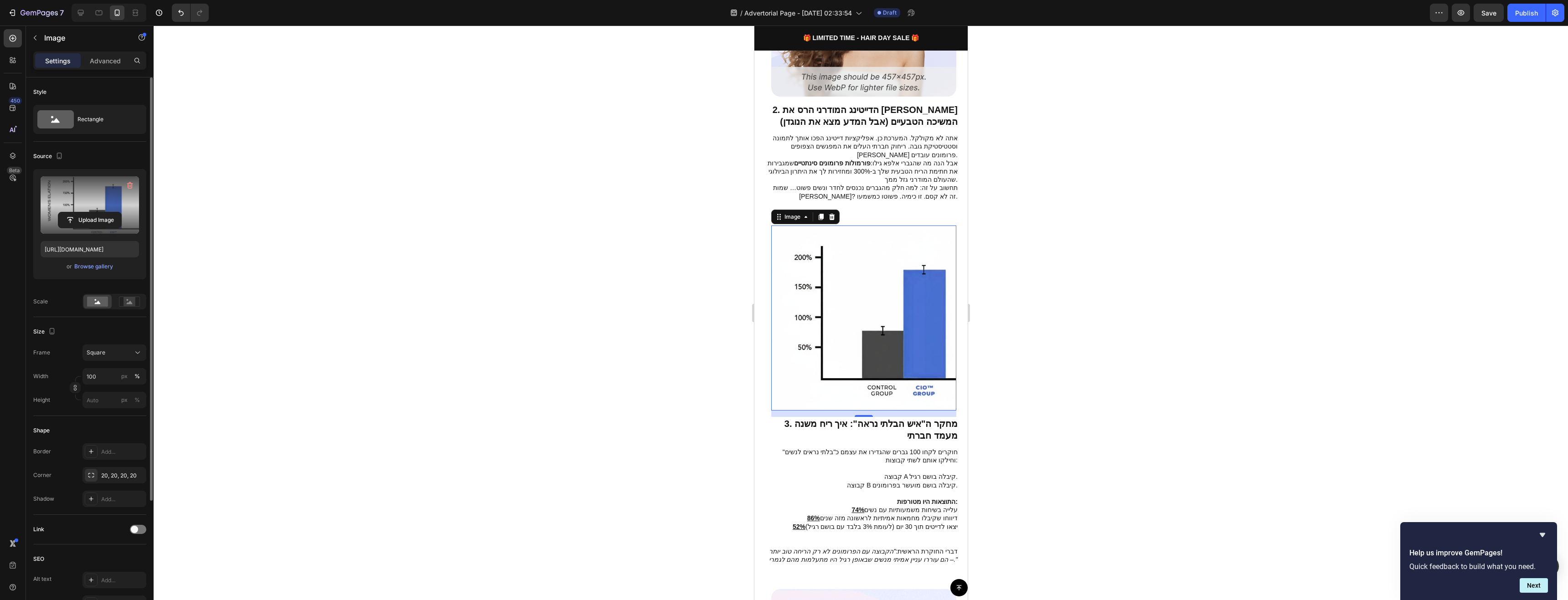
click at [103, 197] on label at bounding box center [90, 205] width 99 height 57
click at [103, 212] on input "file" at bounding box center [89, 220] width 63 height 15
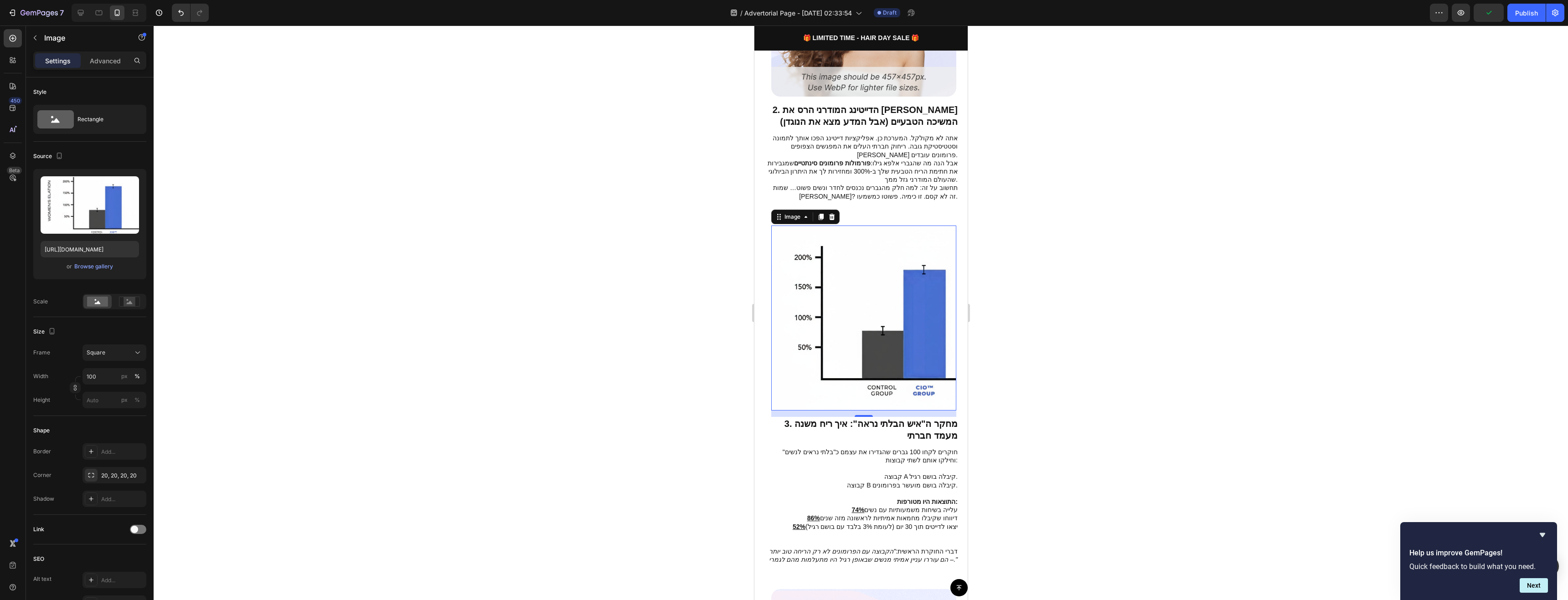
click at [1081, 450] on div at bounding box center [861, 313] width 1415 height 574
click at [1080, 450] on div at bounding box center [861, 313] width 1415 height 574
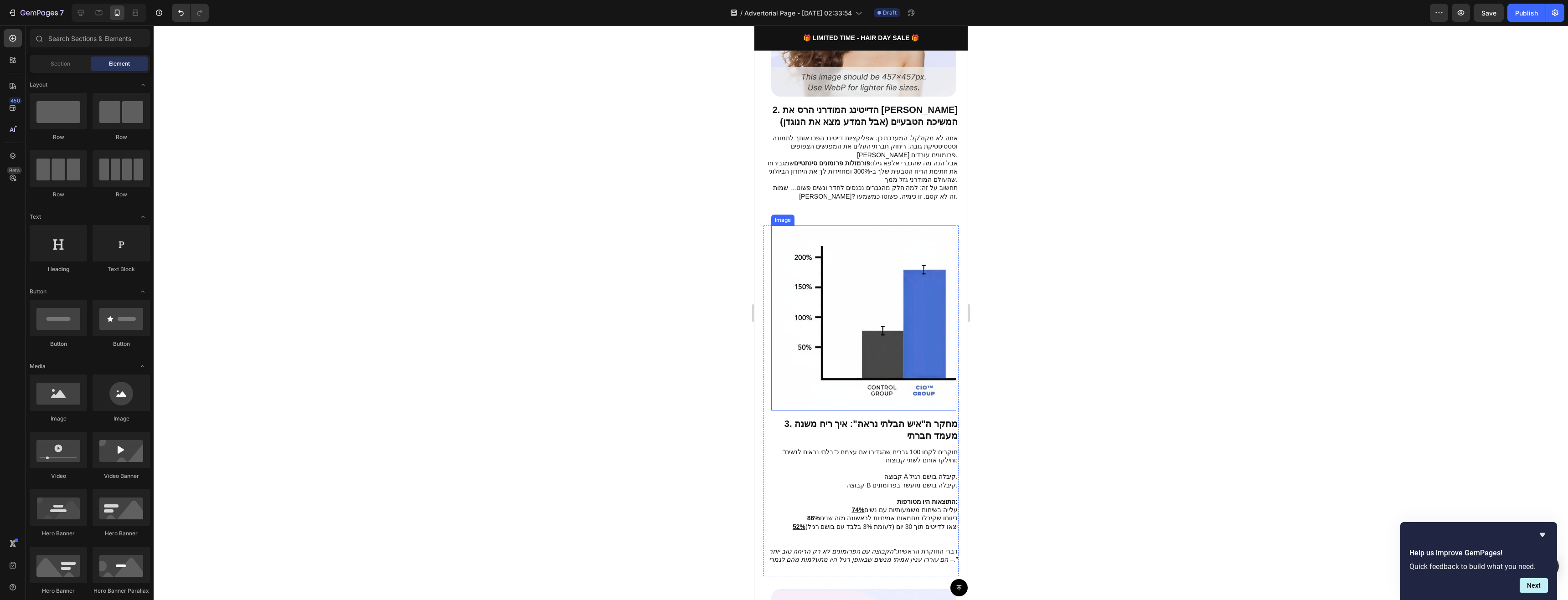
click at [920, 370] on img at bounding box center [863, 318] width 185 height 185
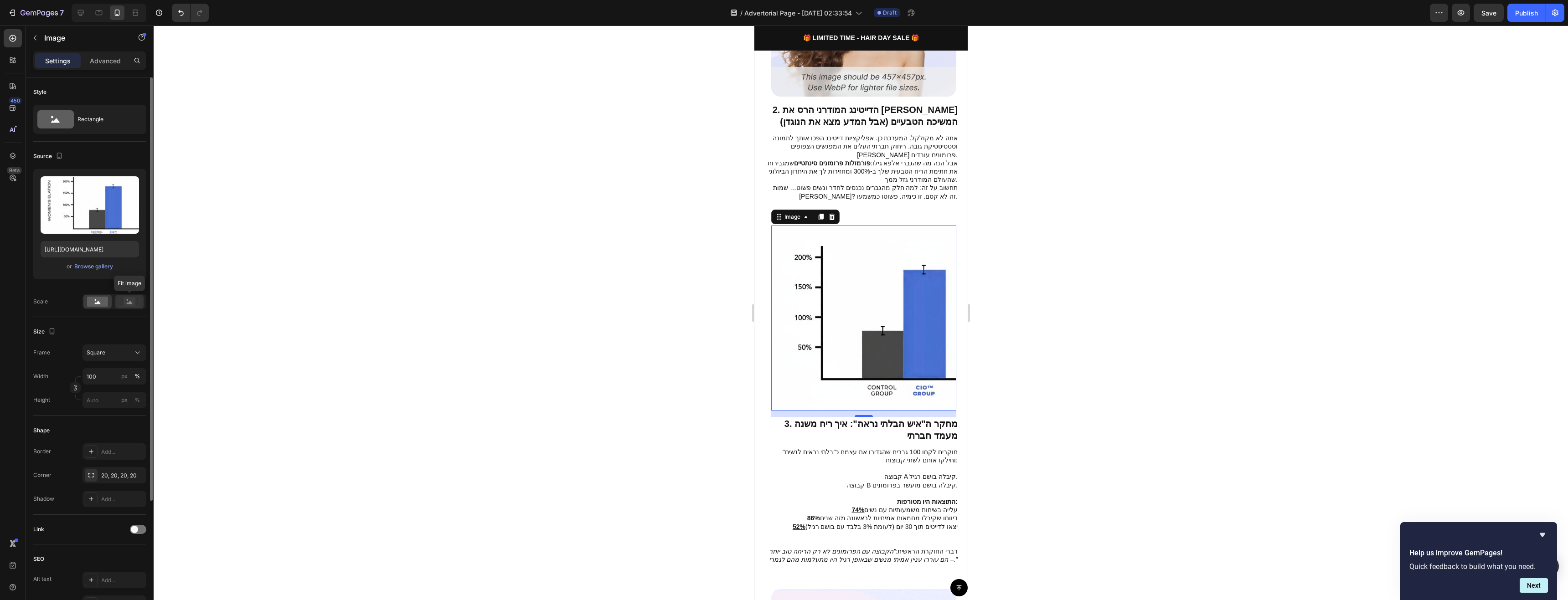
click at [122, 299] on icon at bounding box center [129, 301] width 21 height 10
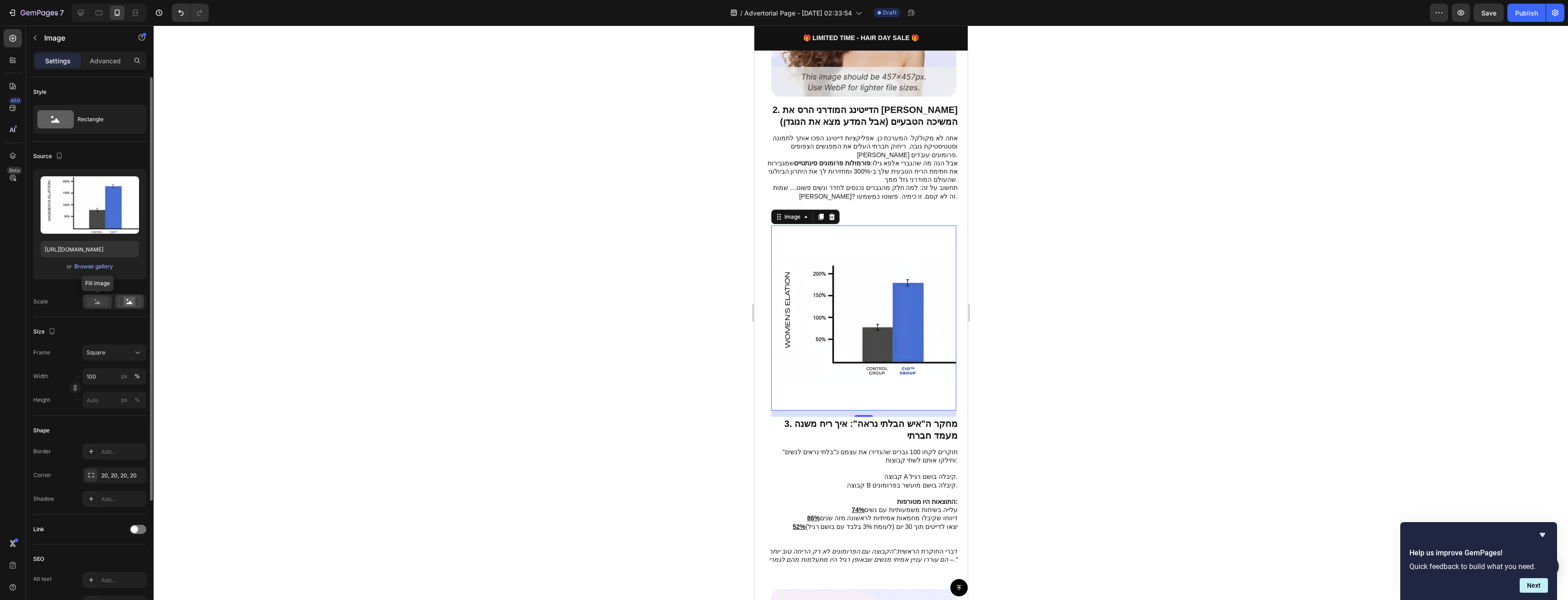
click at [86, 301] on div at bounding box center [97, 301] width 28 height 13
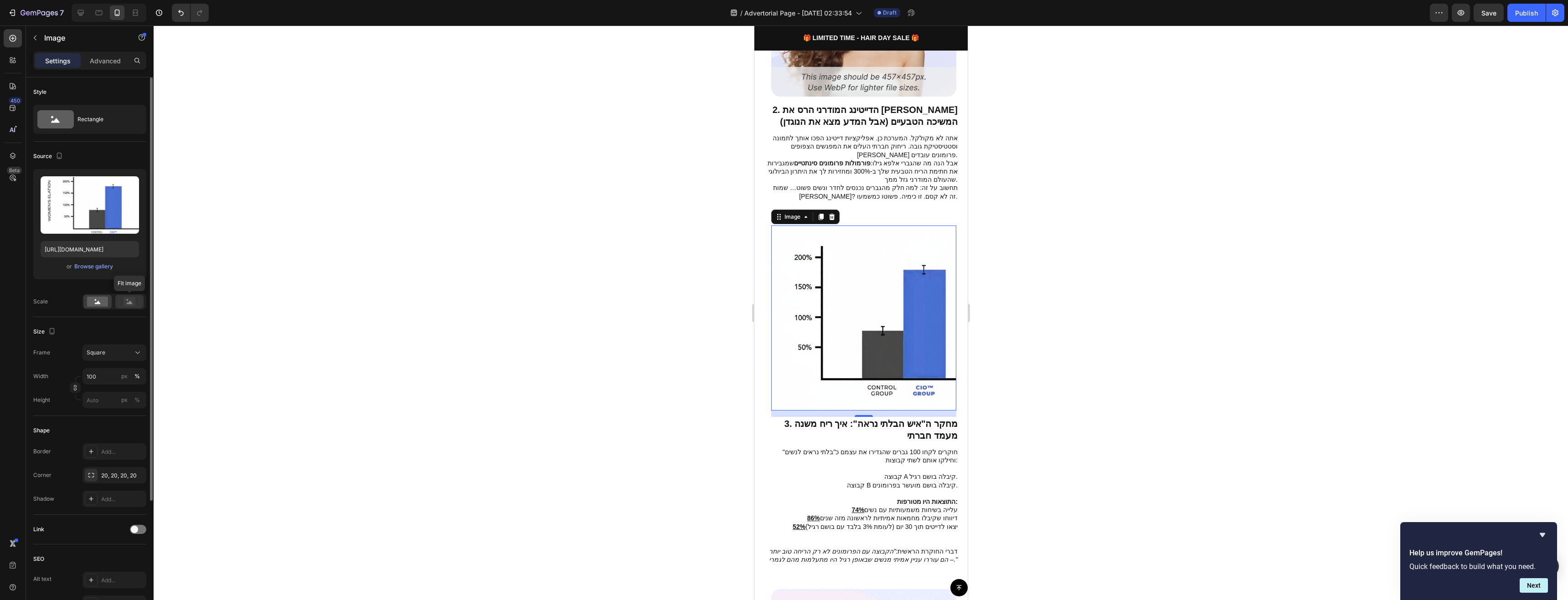
click at [127, 302] on rect at bounding box center [129, 301] width 12 height 9
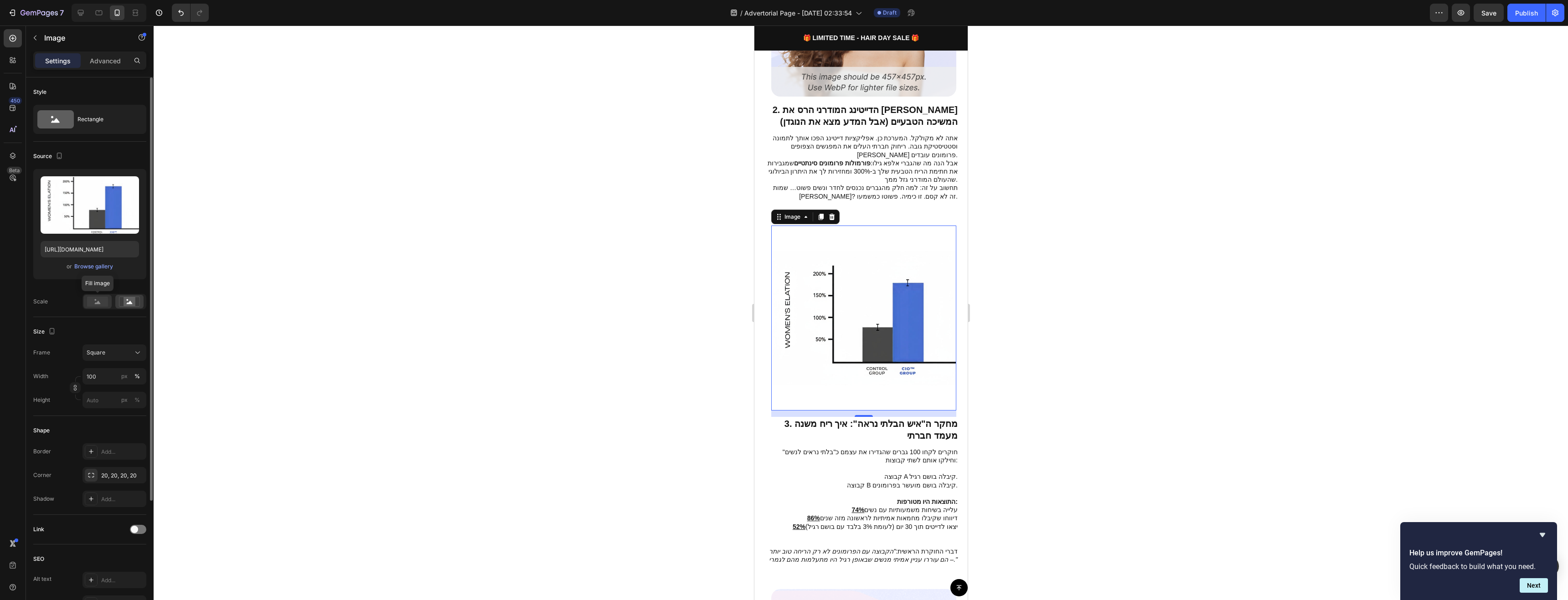
click at [100, 300] on rect at bounding box center [97, 301] width 21 height 10
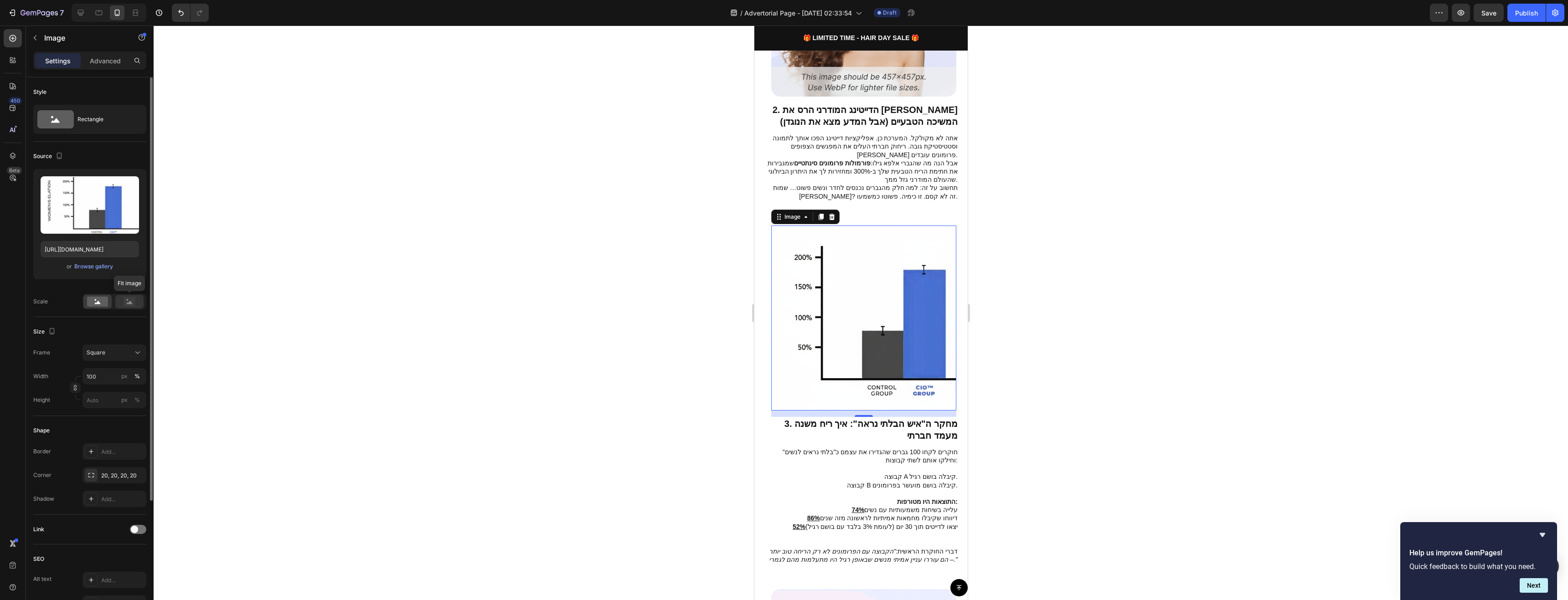
click at [119, 301] on icon at bounding box center [129, 301] width 21 height 10
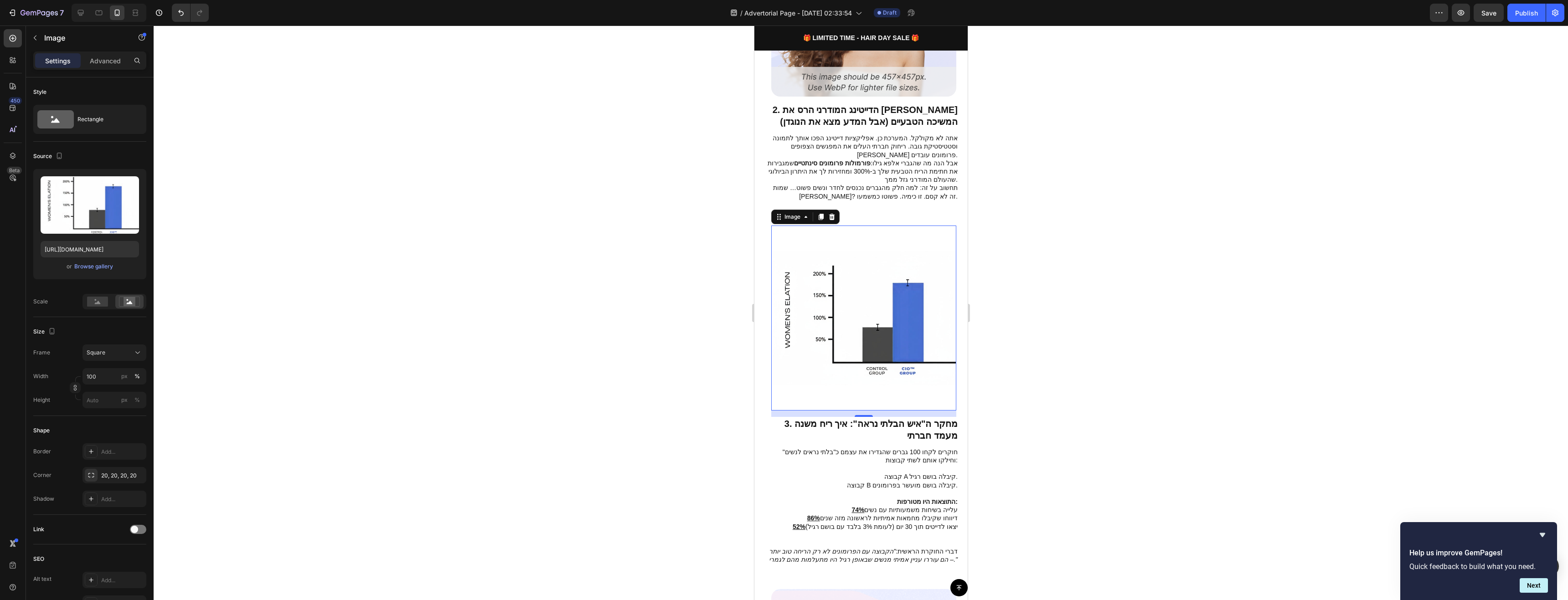
click at [1041, 374] on div at bounding box center [861, 313] width 1415 height 574
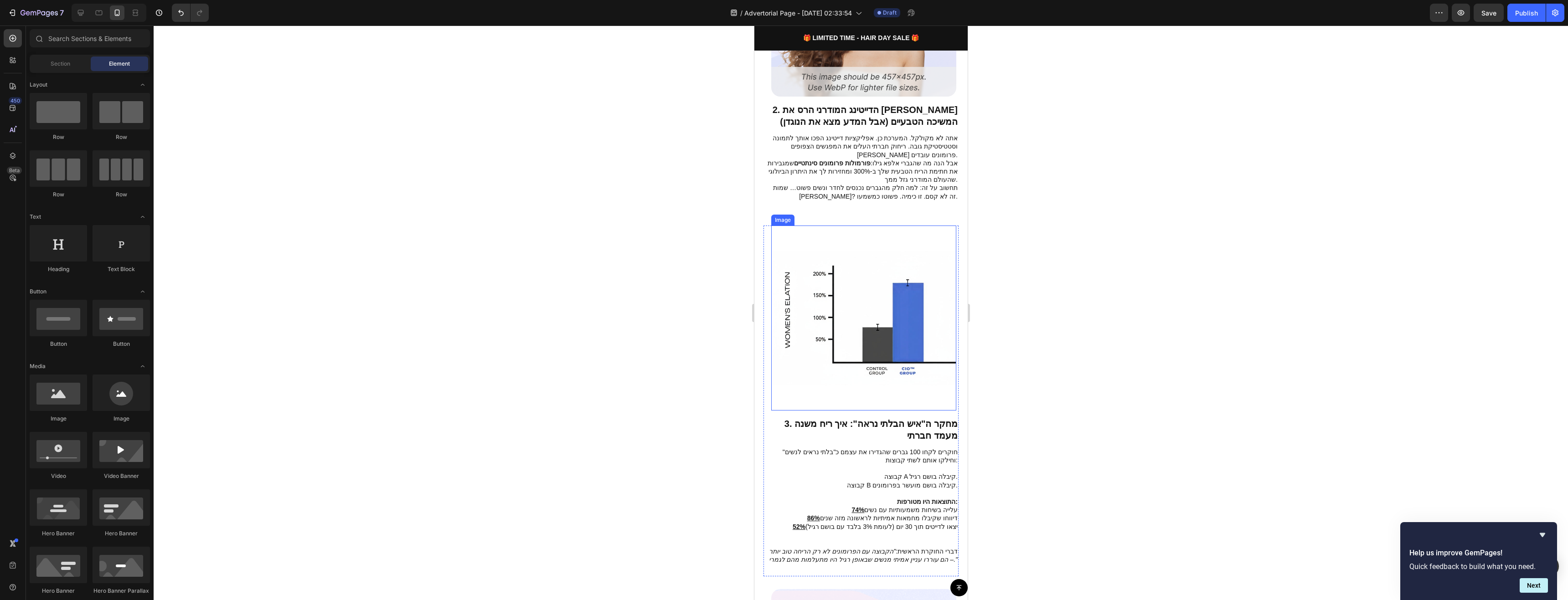
click at [936, 371] on img at bounding box center [863, 318] width 185 height 185
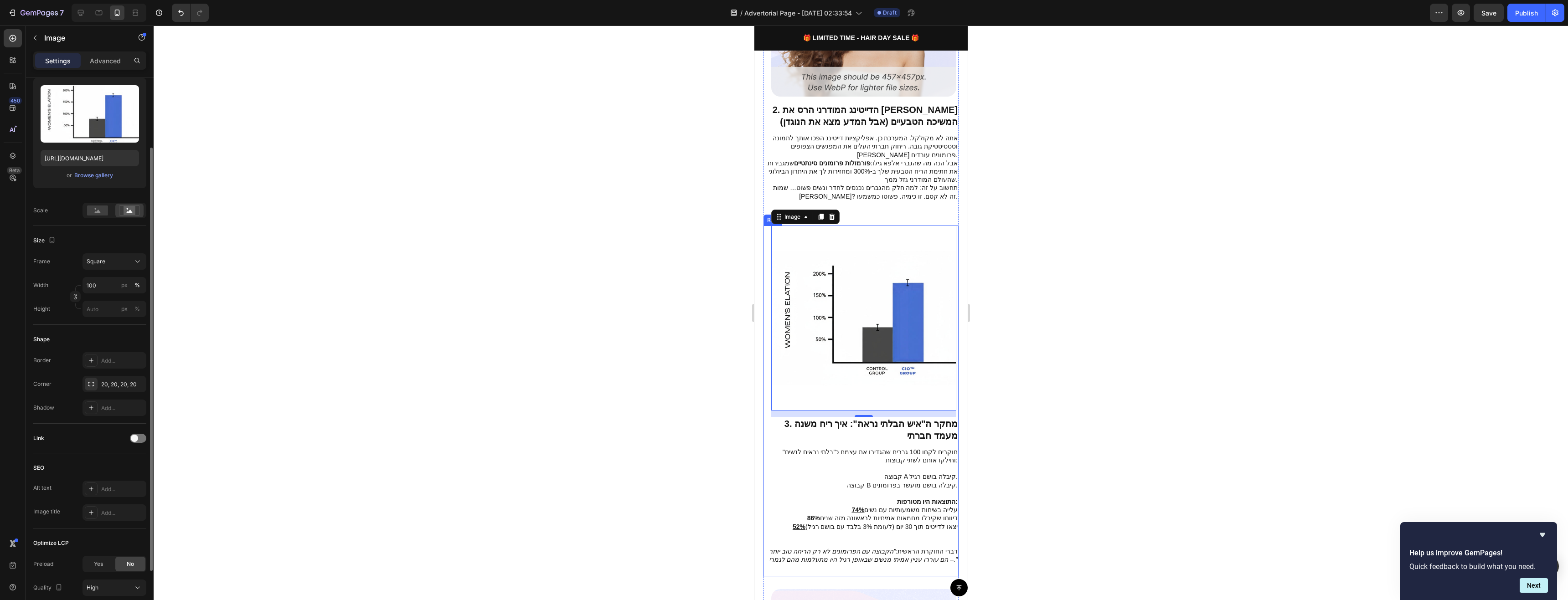
scroll to position [162, 0]
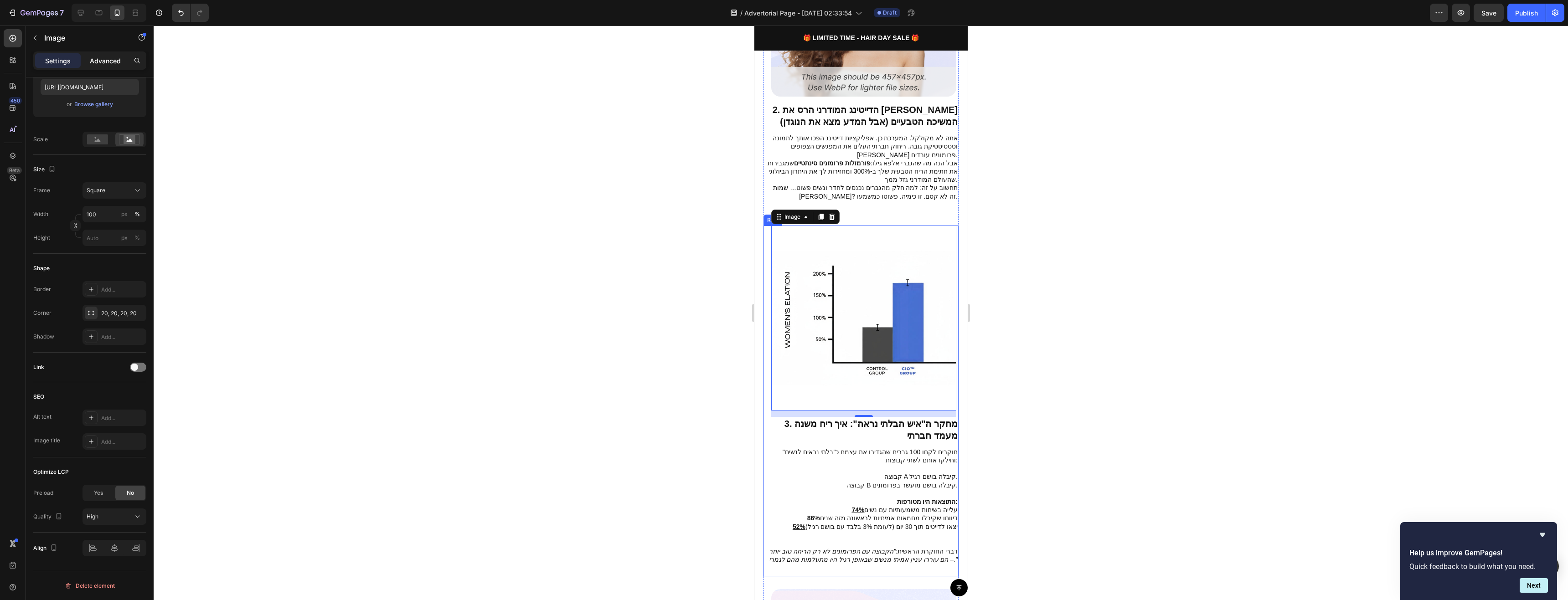
click at [101, 64] on p "Advanced" at bounding box center [105, 61] width 31 height 10
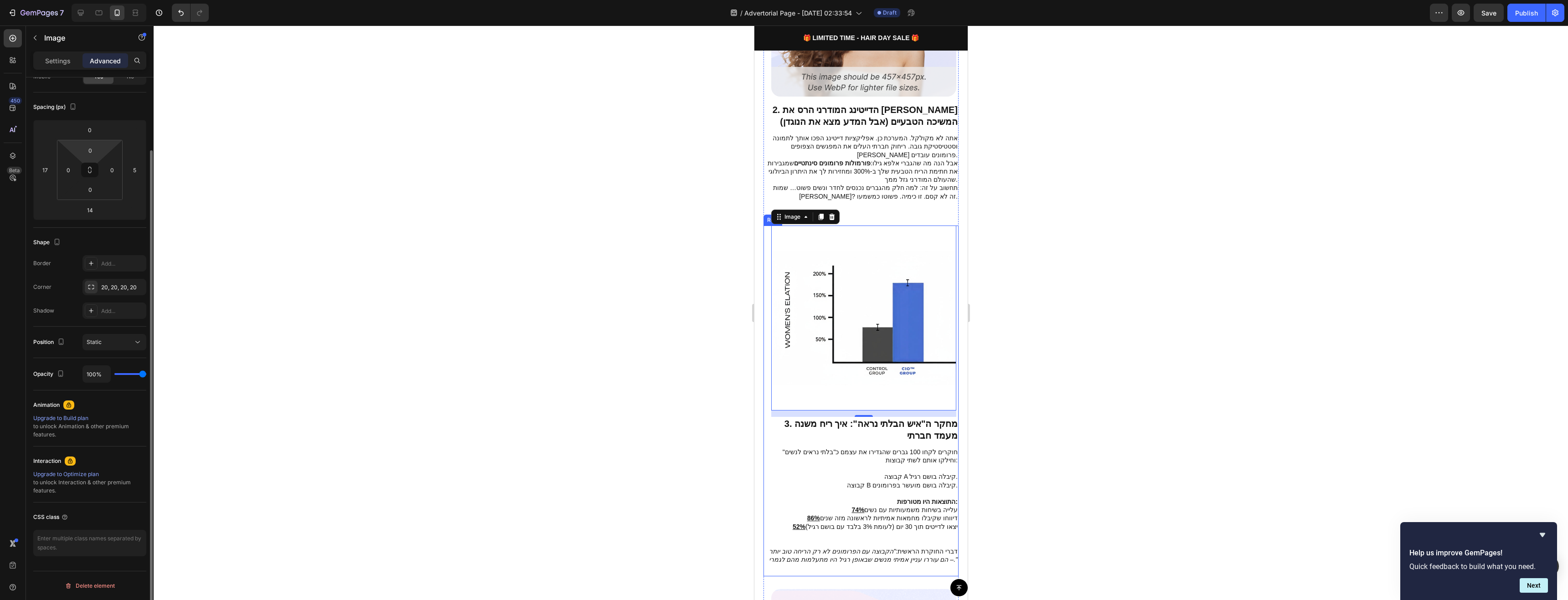
scroll to position [84, 0]
click at [96, 133] on input "0" at bounding box center [90, 130] width 18 height 13
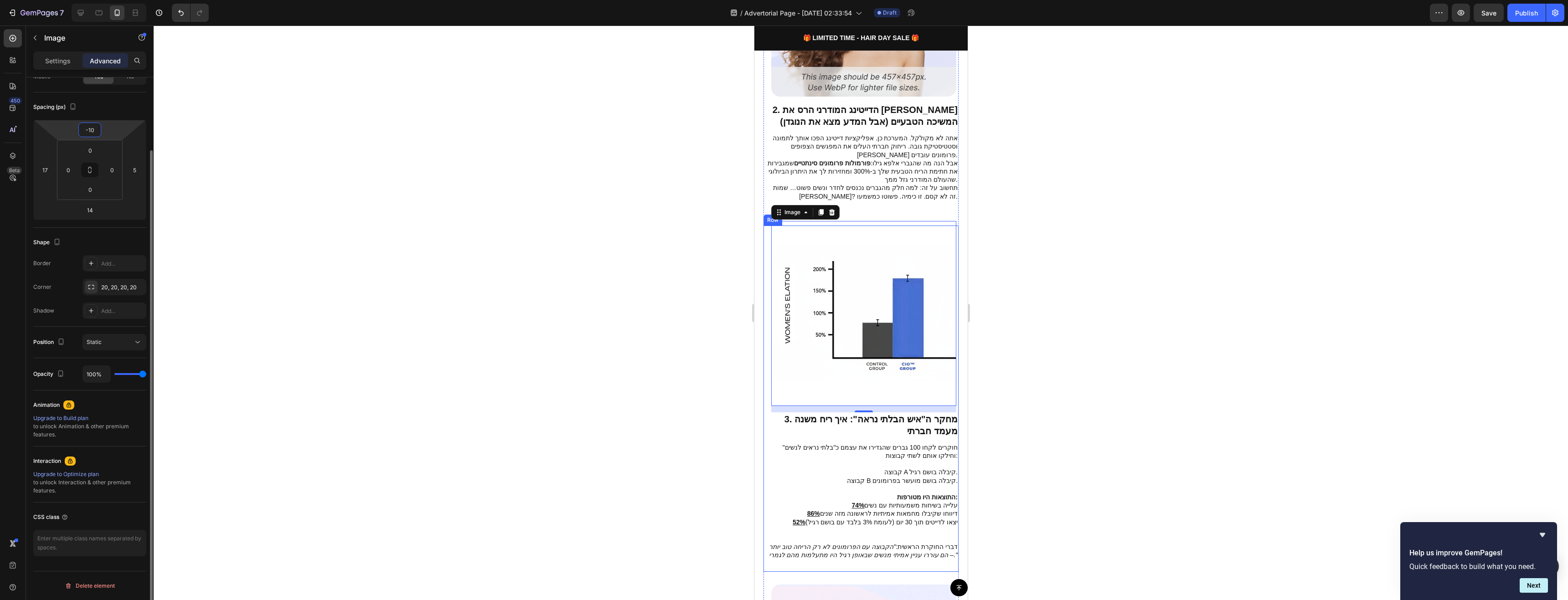
type input "-1"
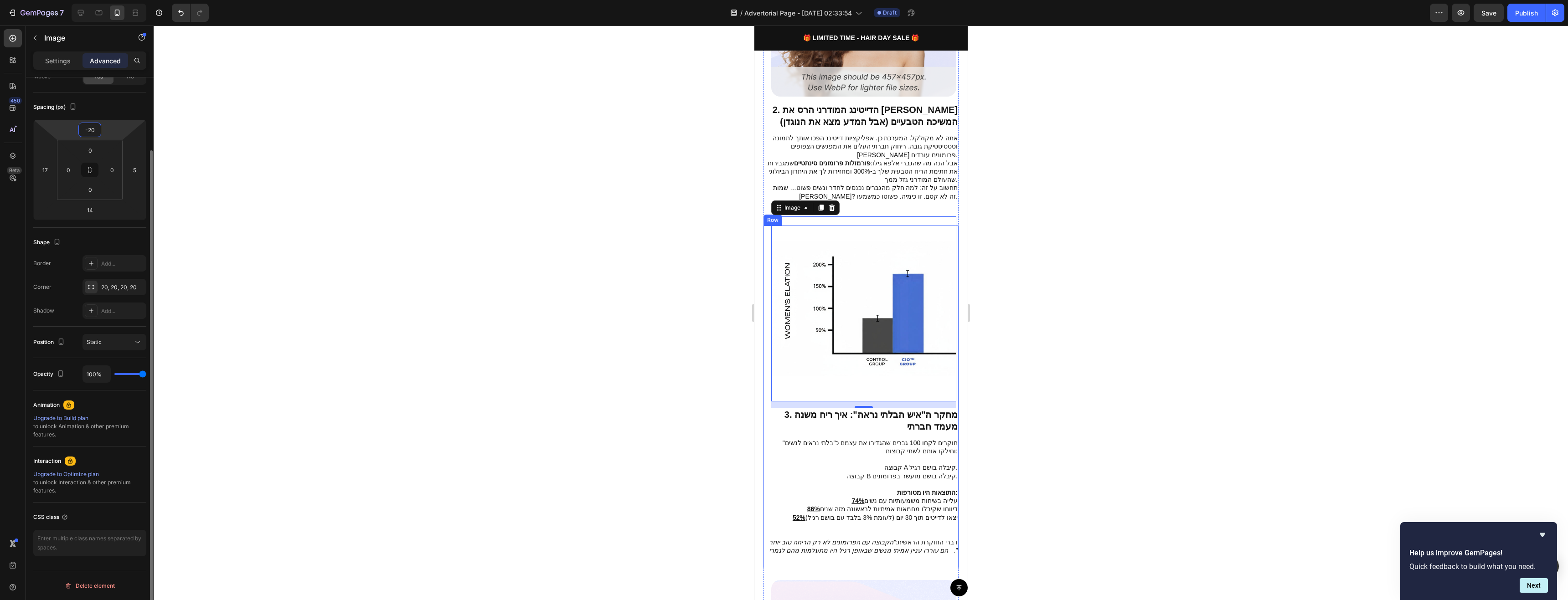
type input "-2"
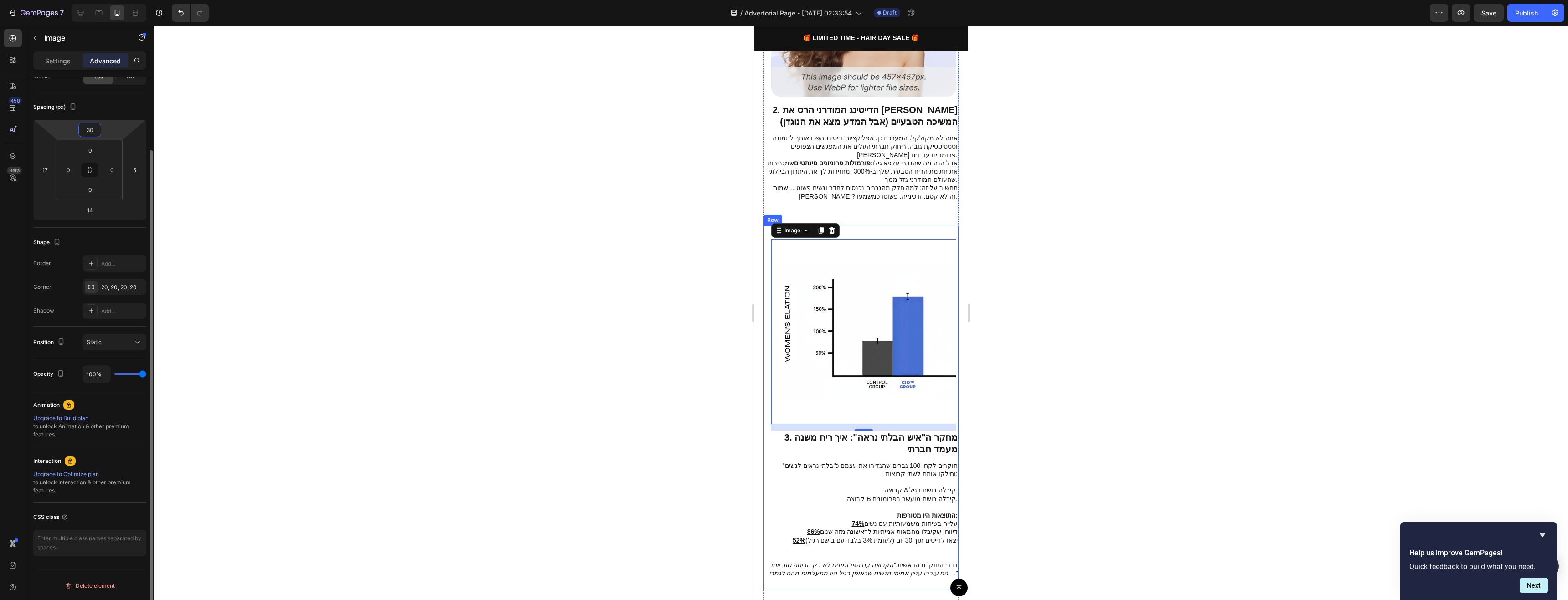
type input "3"
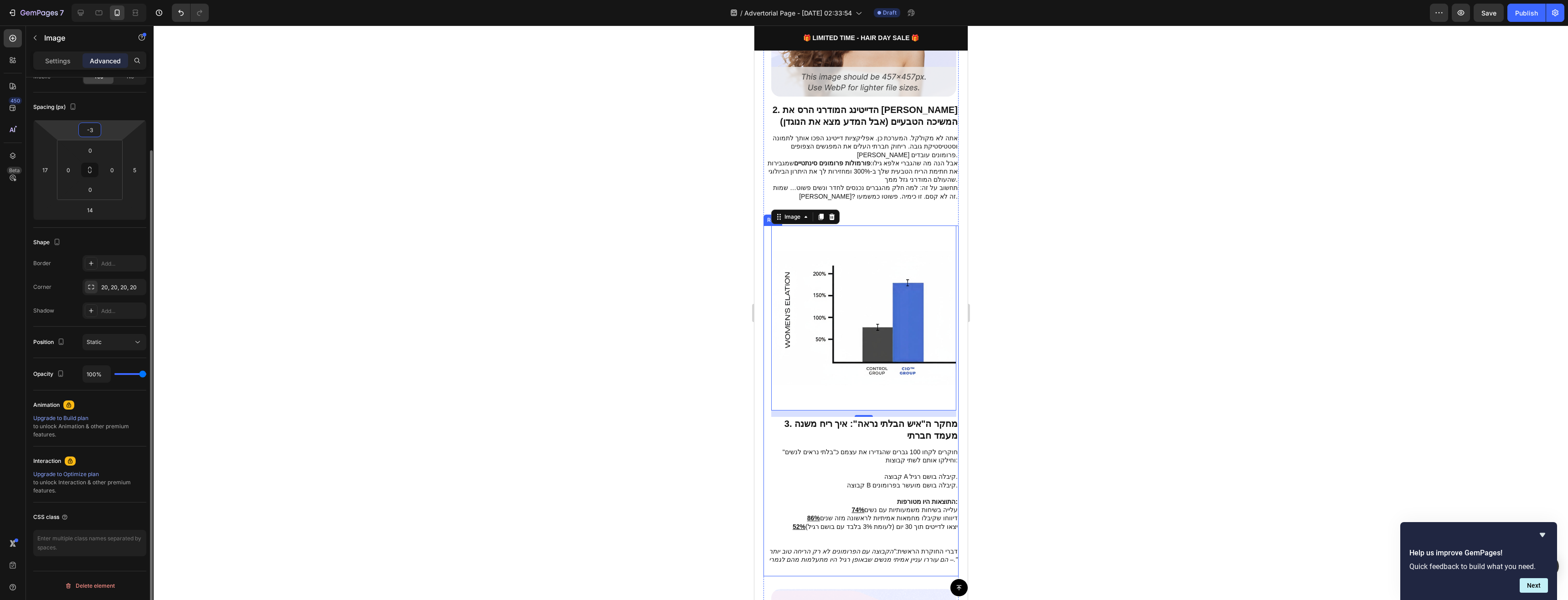
type input "-30"
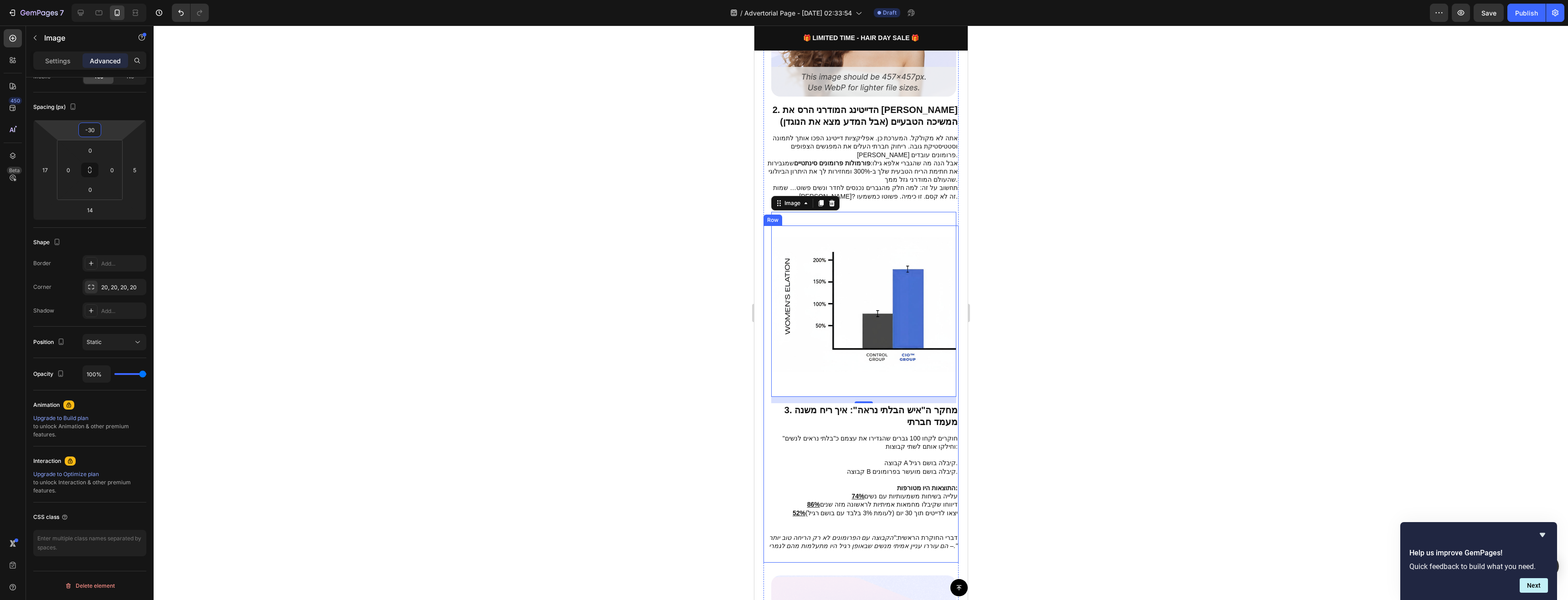
click at [1203, 307] on div at bounding box center [861, 313] width 1415 height 574
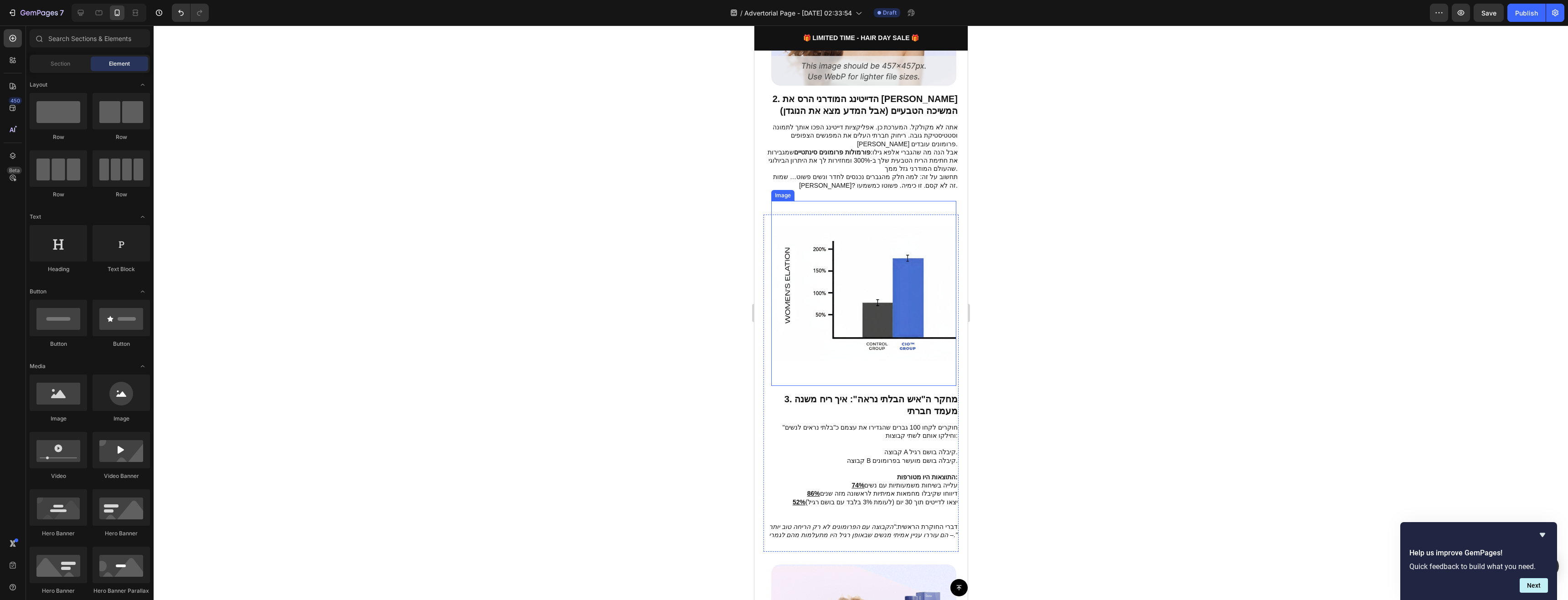
scroll to position [638, 0]
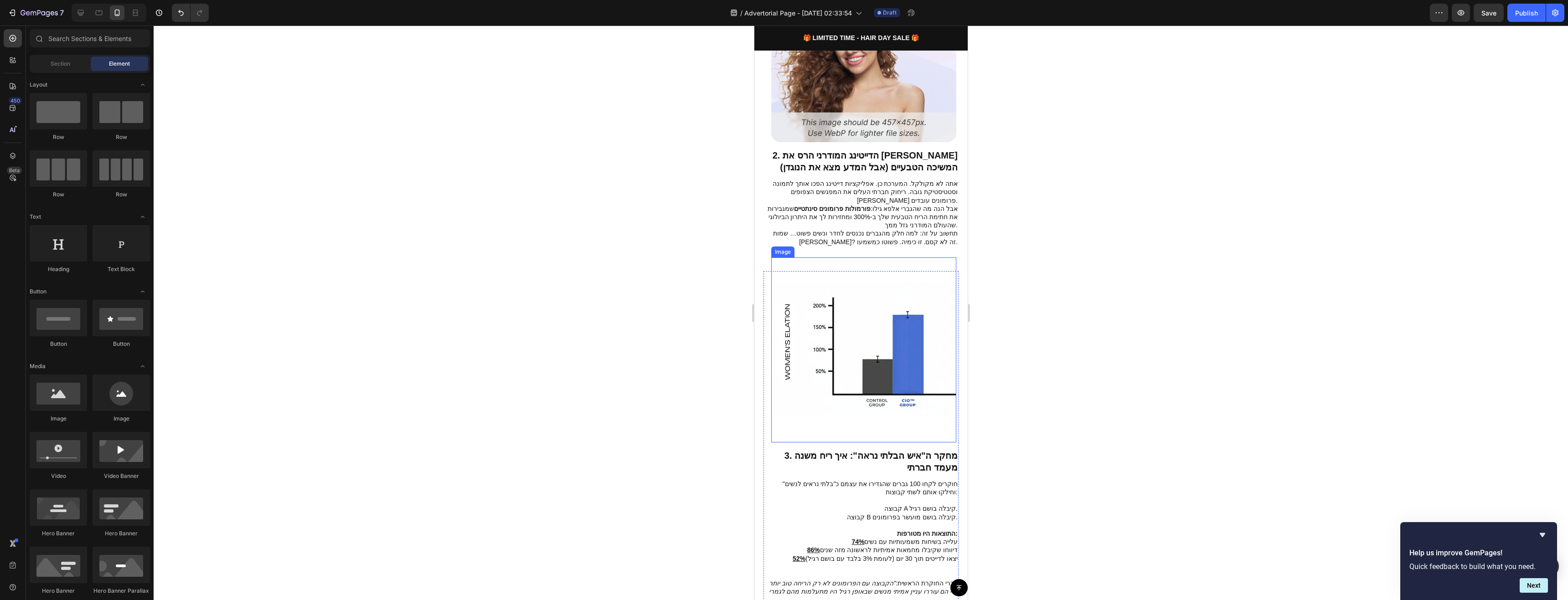
click at [937, 289] on img at bounding box center [863, 350] width 185 height 185
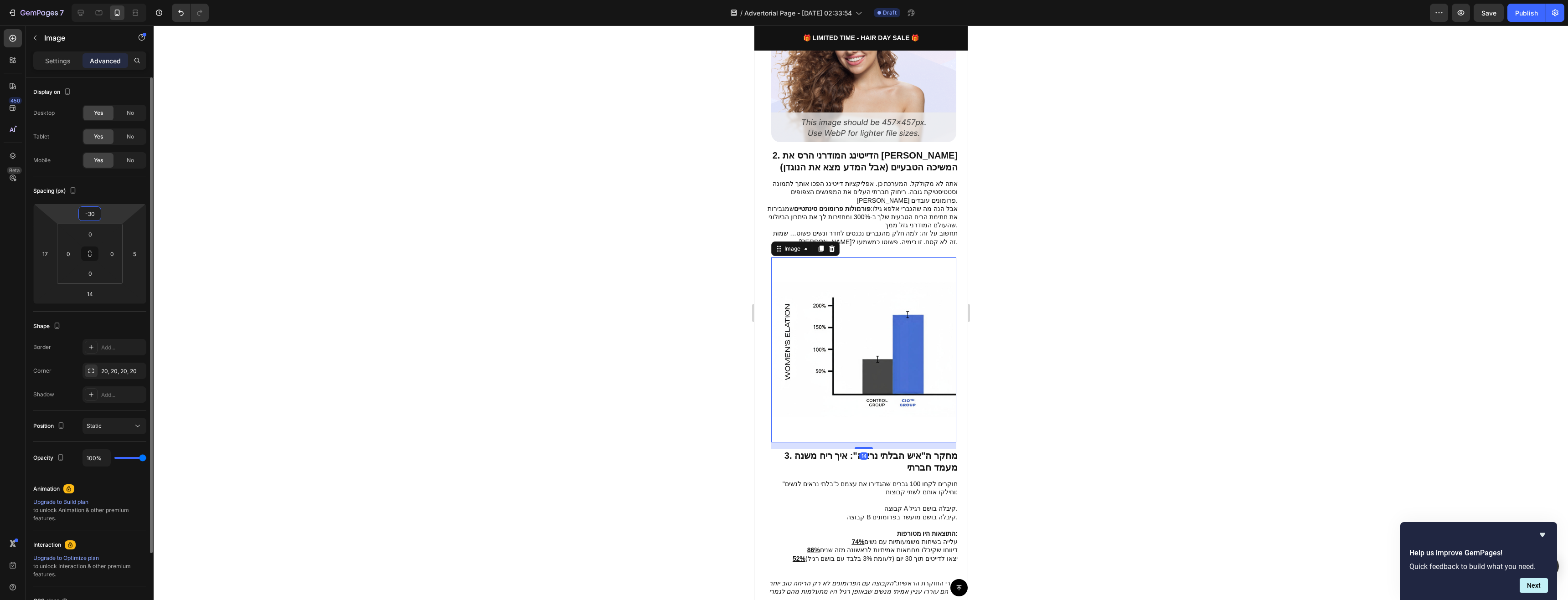
click at [96, 218] on input "-30" at bounding box center [90, 214] width 18 height 13
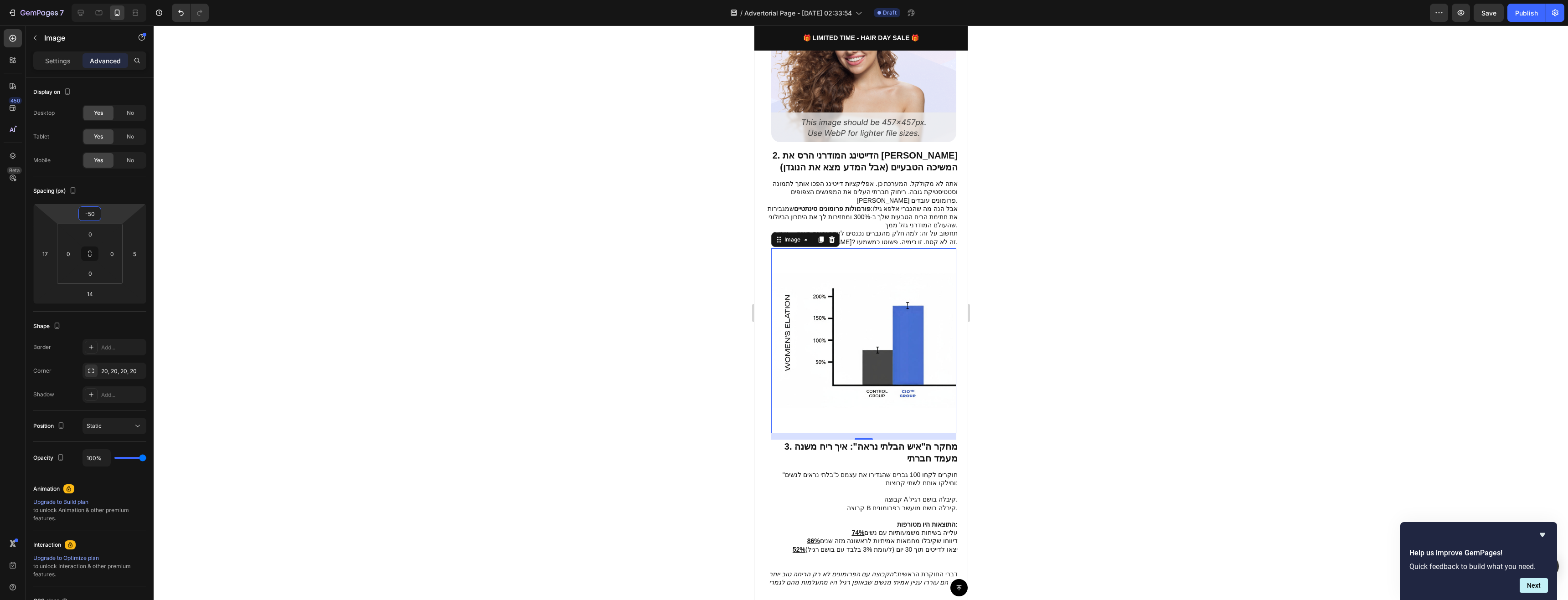
type input "-50"
drag, startPoint x: 816, startPoint y: 268, endPoint x: 833, endPoint y: 275, distance: 18.4
click at [816, 268] on img at bounding box center [863, 341] width 185 height 185
click at [1041, 309] on div at bounding box center [861, 313] width 1415 height 574
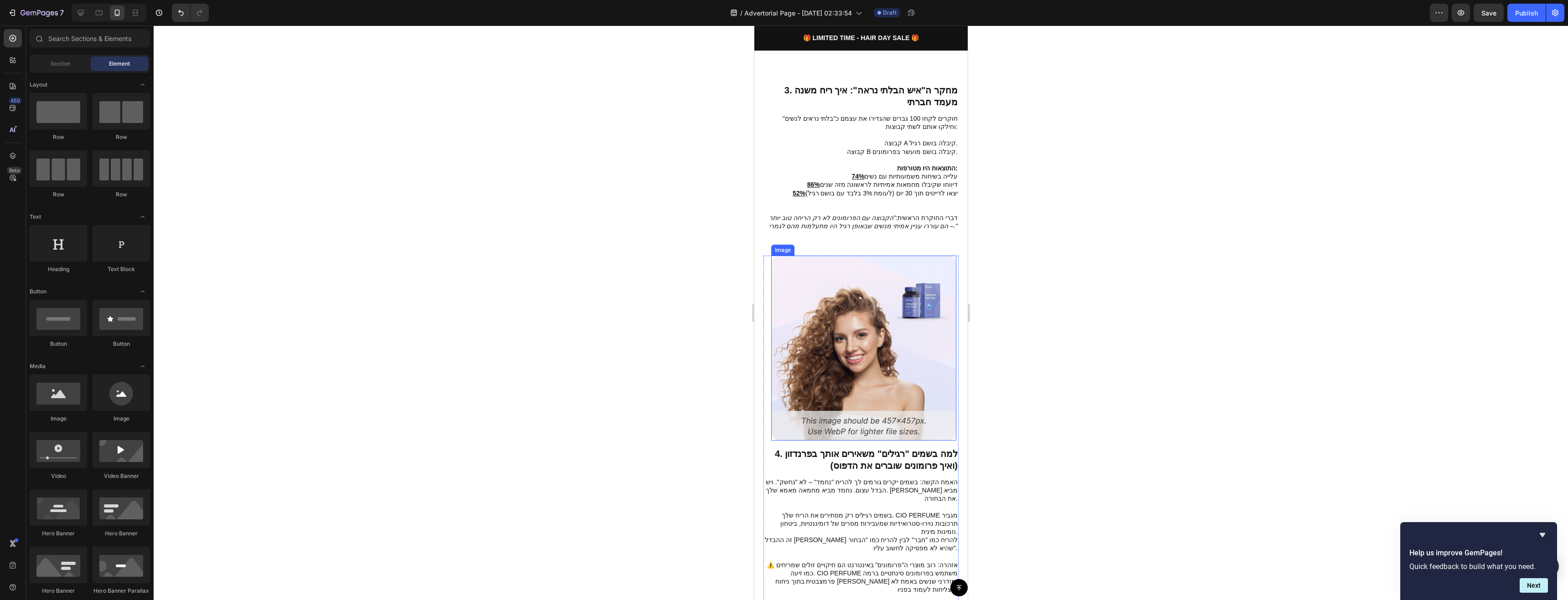
scroll to position [1002, 0]
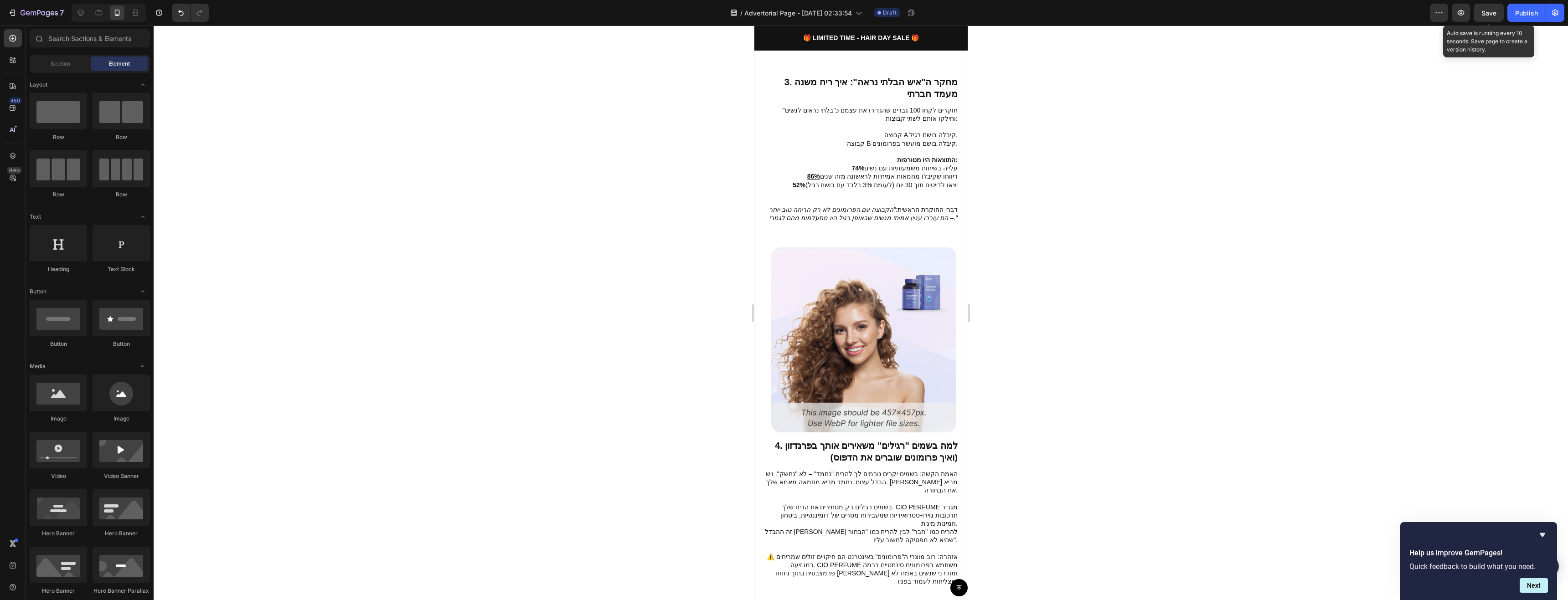
click at [1425, 12] on span "Save" at bounding box center [1489, 13] width 15 height 8
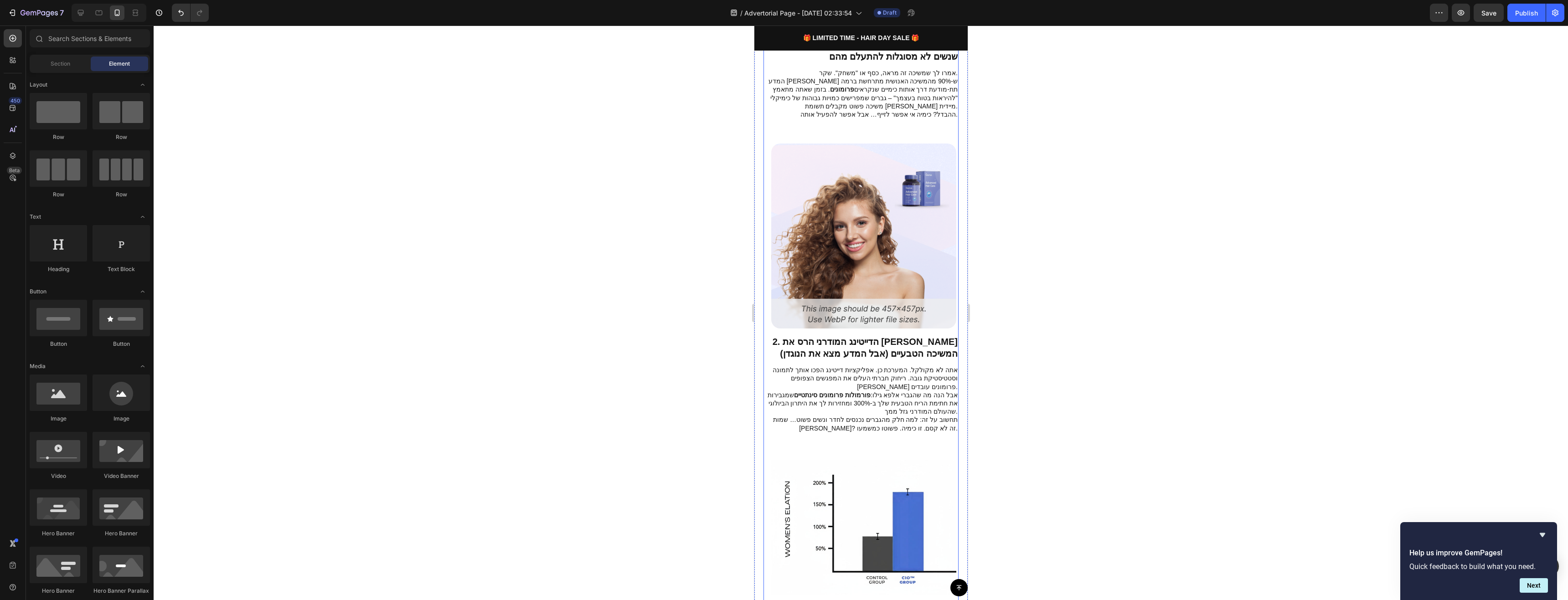
scroll to position [456, 0]
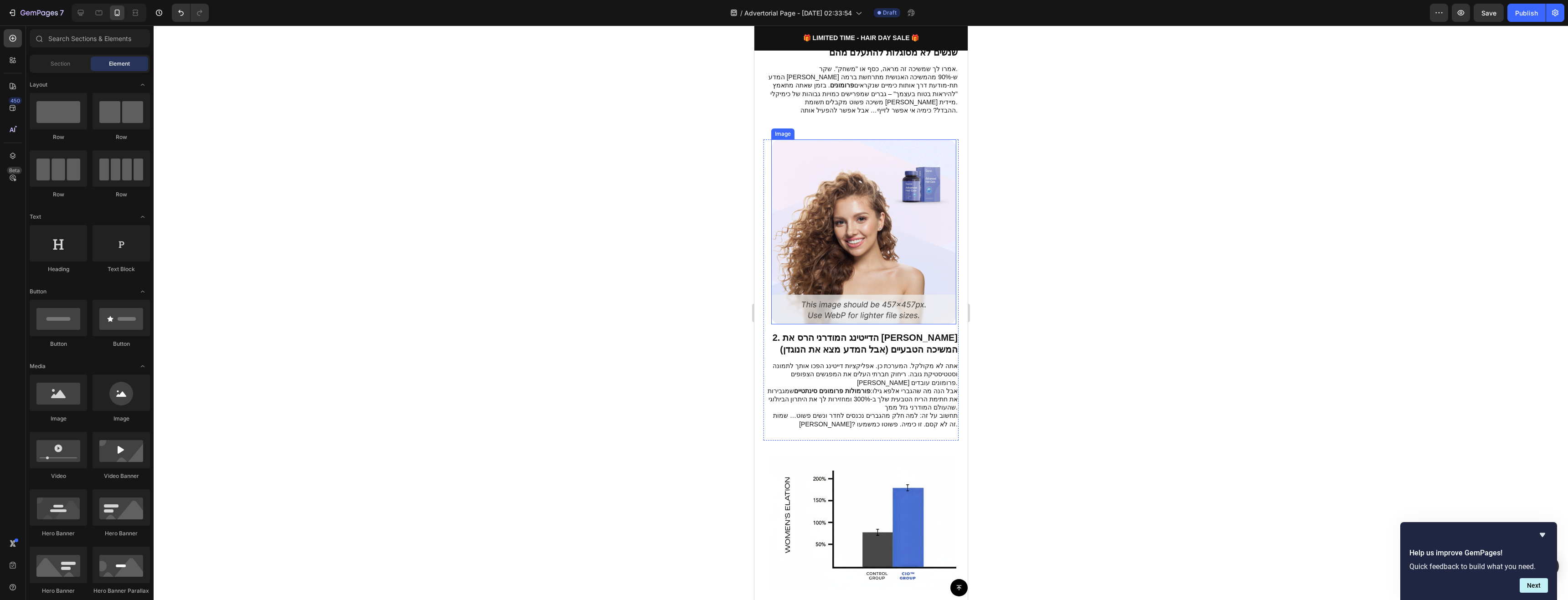
click at [925, 230] on img at bounding box center [863, 232] width 185 height 185
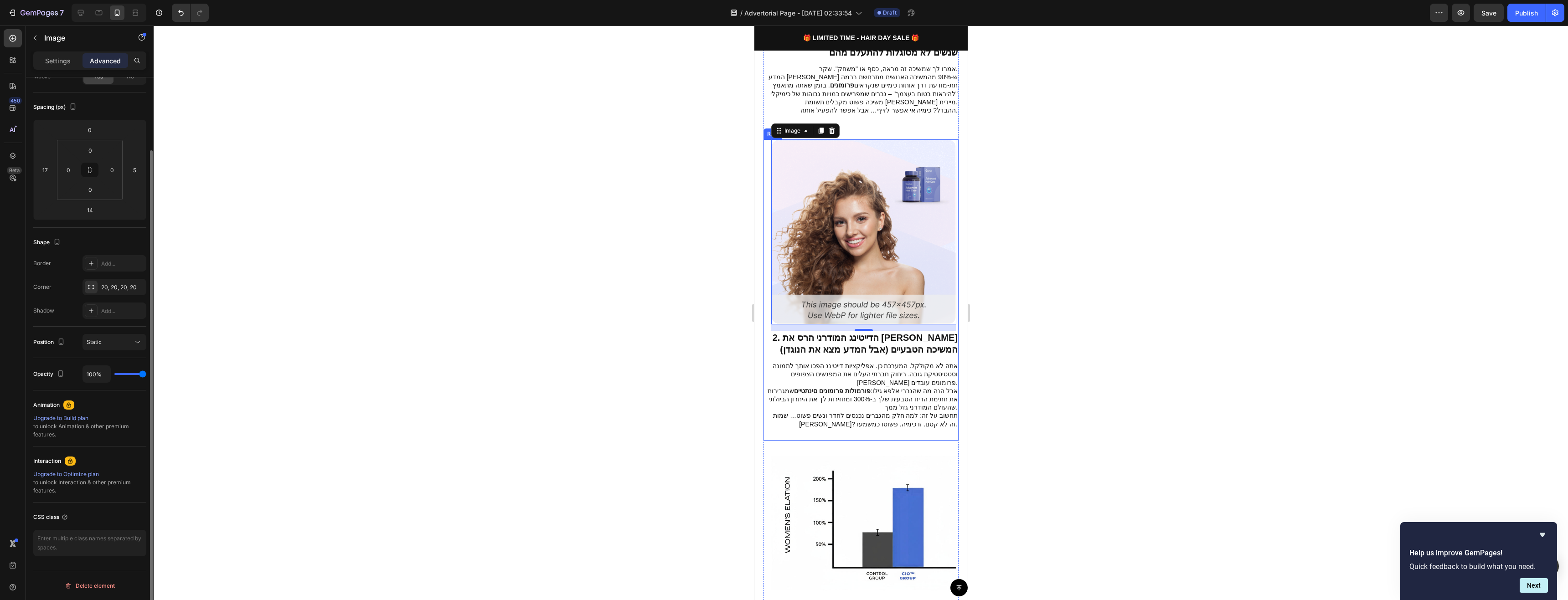
scroll to position [0, 0]
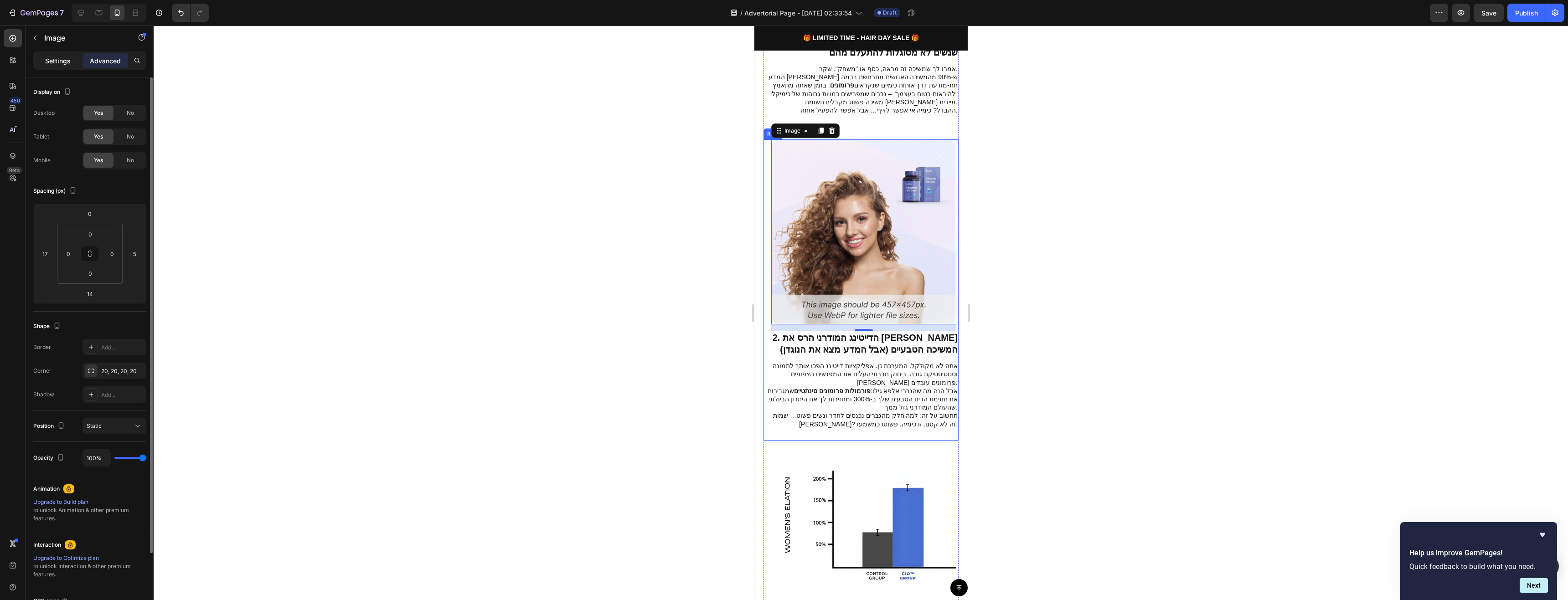
click at [69, 57] on p "Settings" at bounding box center [58, 61] width 26 height 10
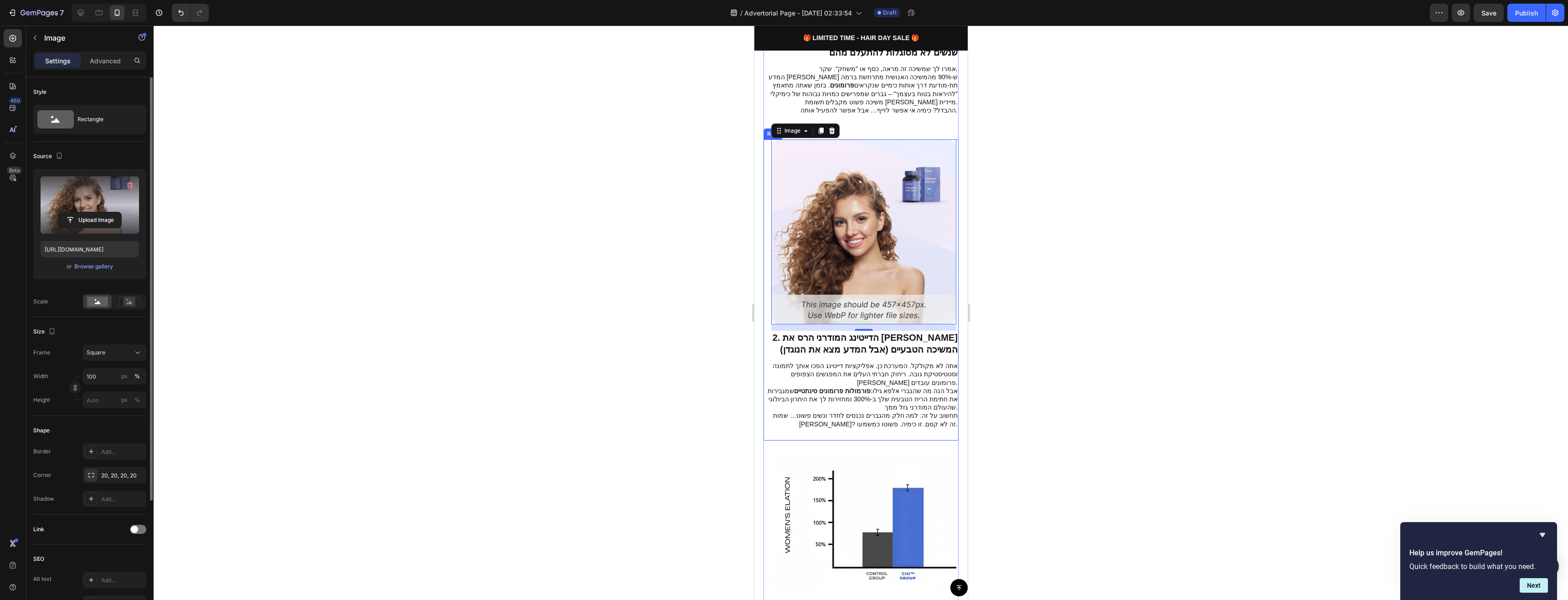
click at [93, 204] on label at bounding box center [90, 205] width 99 height 57
click at [93, 212] on input "file" at bounding box center [89, 220] width 63 height 15
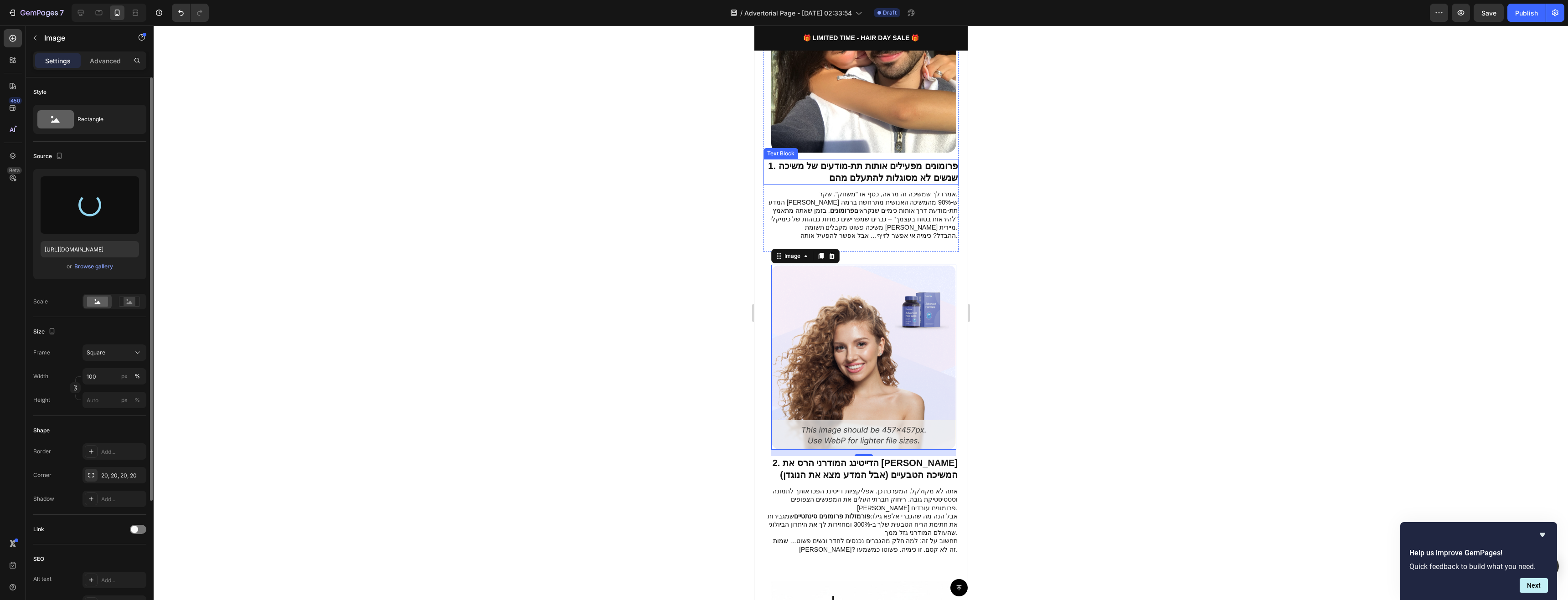
scroll to position [183, 0]
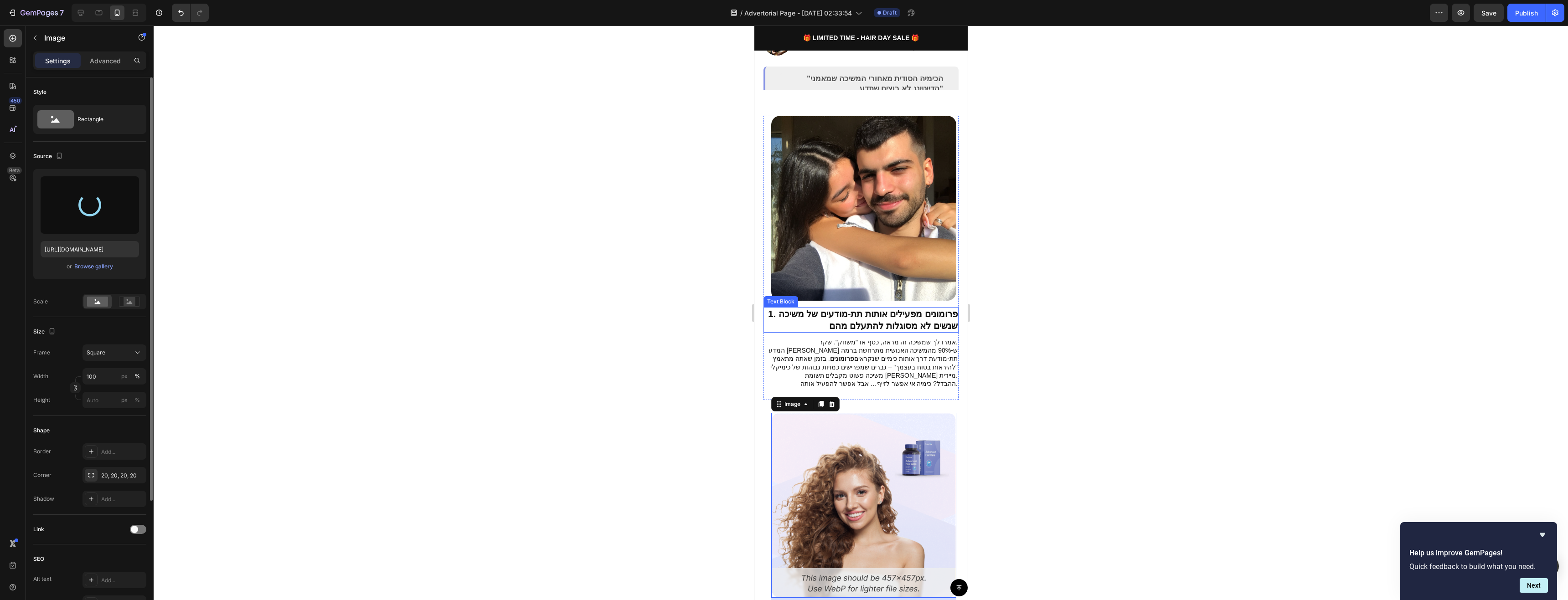
type input "[URL][DOMAIN_NAME]"
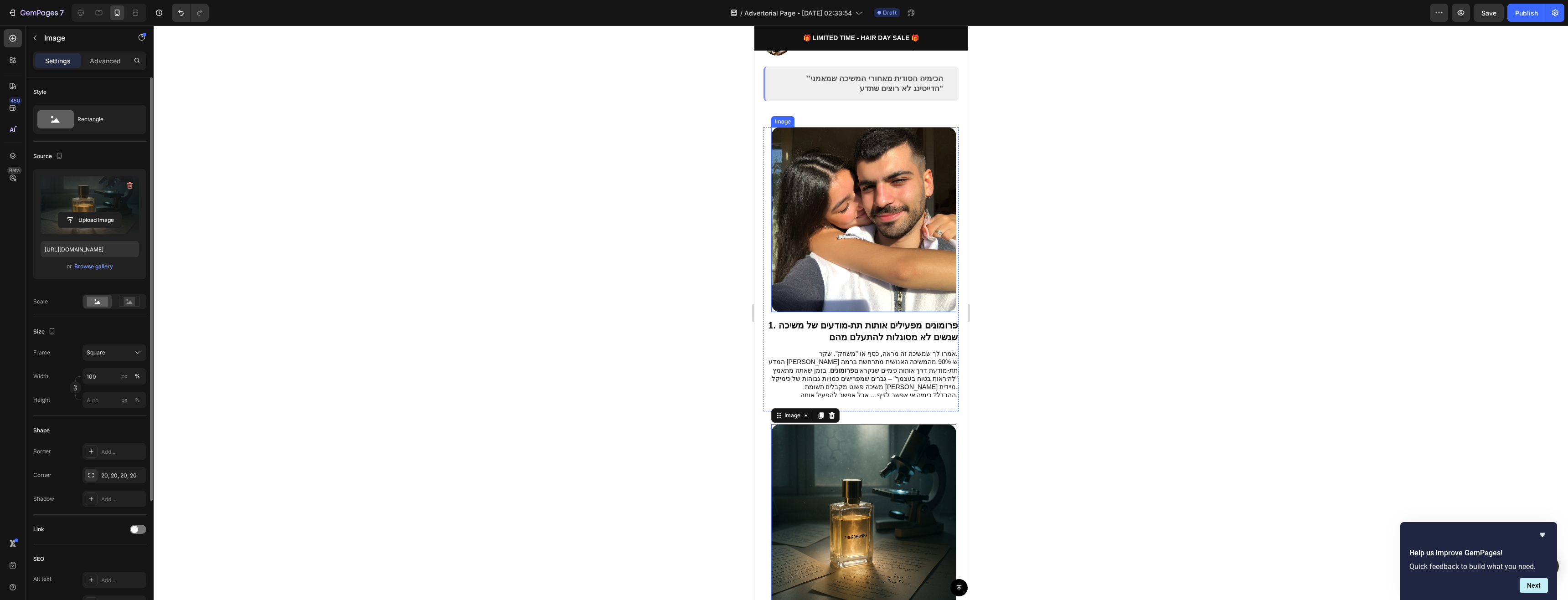
click at [910, 217] on img at bounding box center [863, 220] width 185 height 185
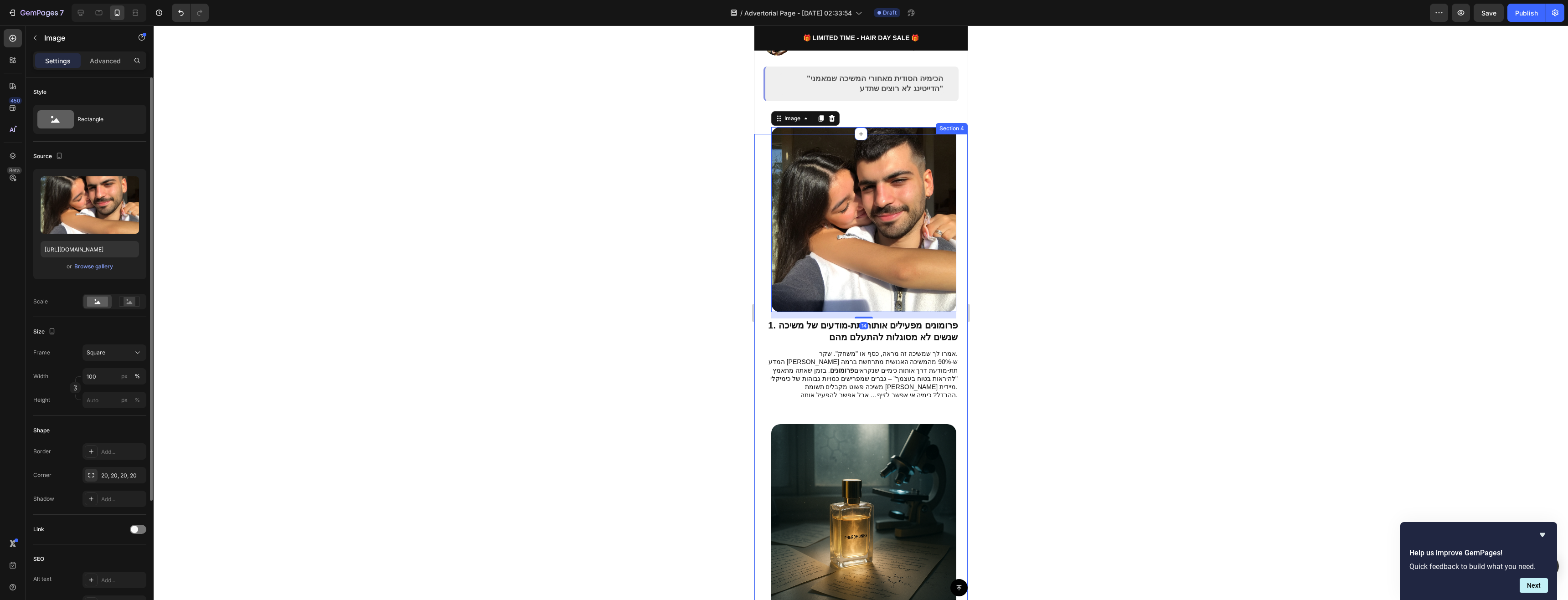
click at [1041, 249] on div at bounding box center [861, 313] width 1415 height 574
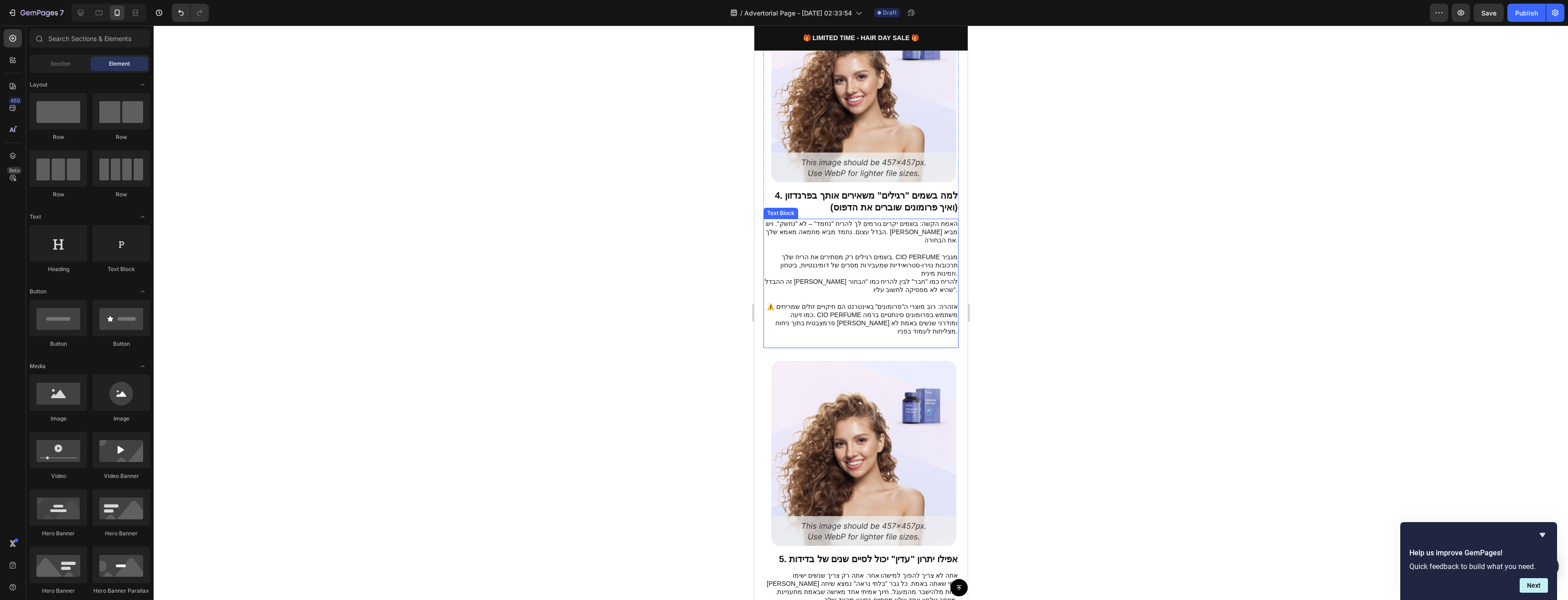
scroll to position [1367, 0]
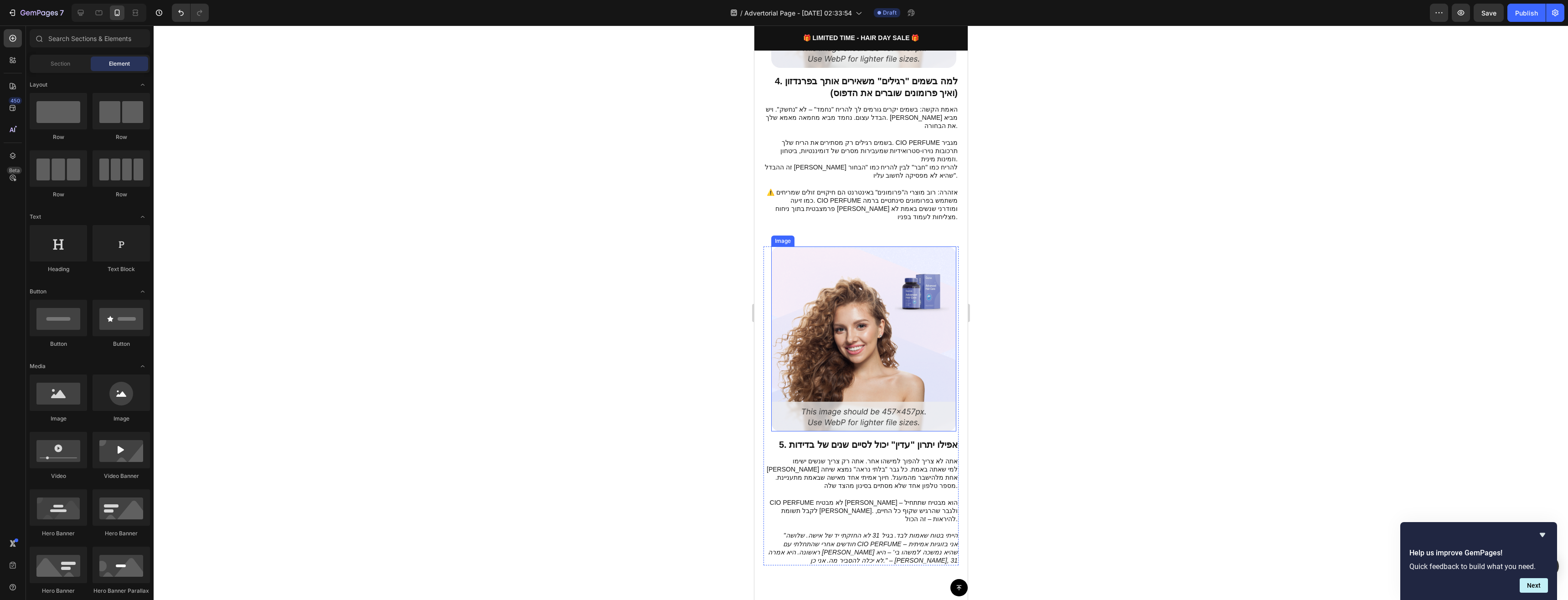
click at [880, 300] on img at bounding box center [863, 339] width 185 height 185
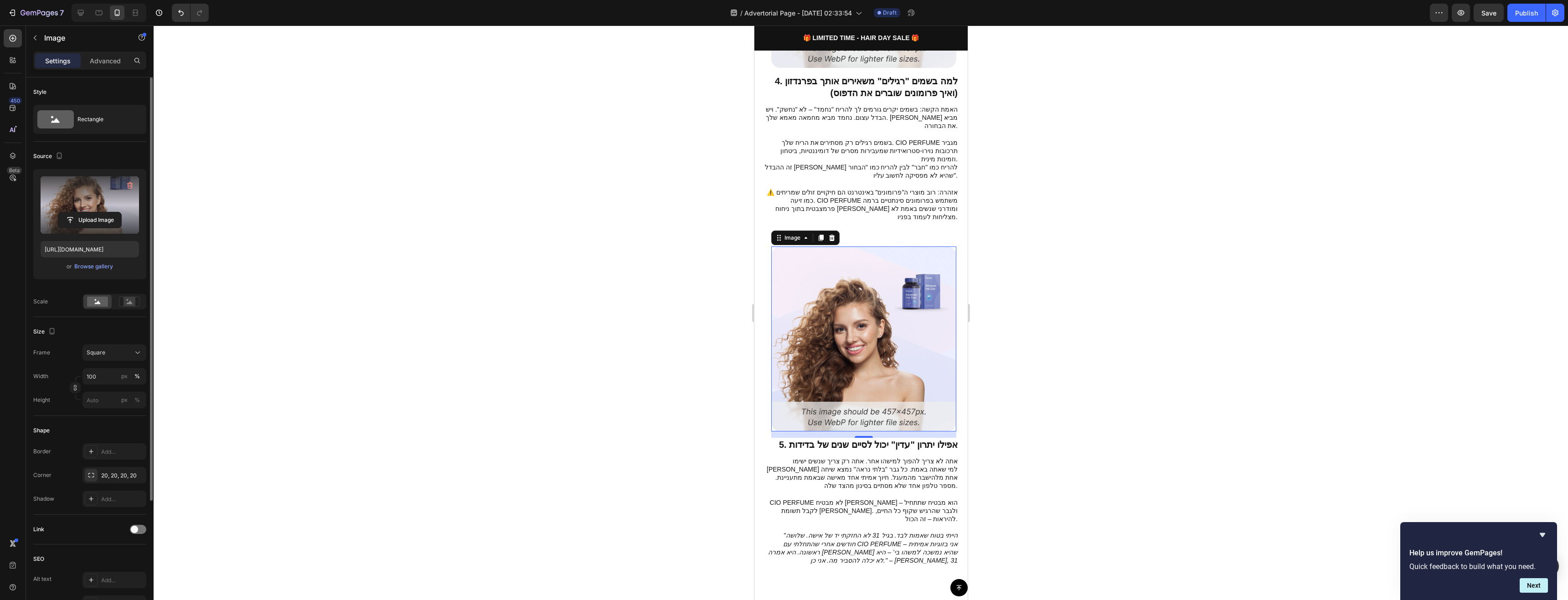
click at [94, 198] on label at bounding box center [90, 205] width 99 height 57
click at [94, 212] on input "file" at bounding box center [89, 220] width 63 height 15
type input "[URL][DOMAIN_NAME]"
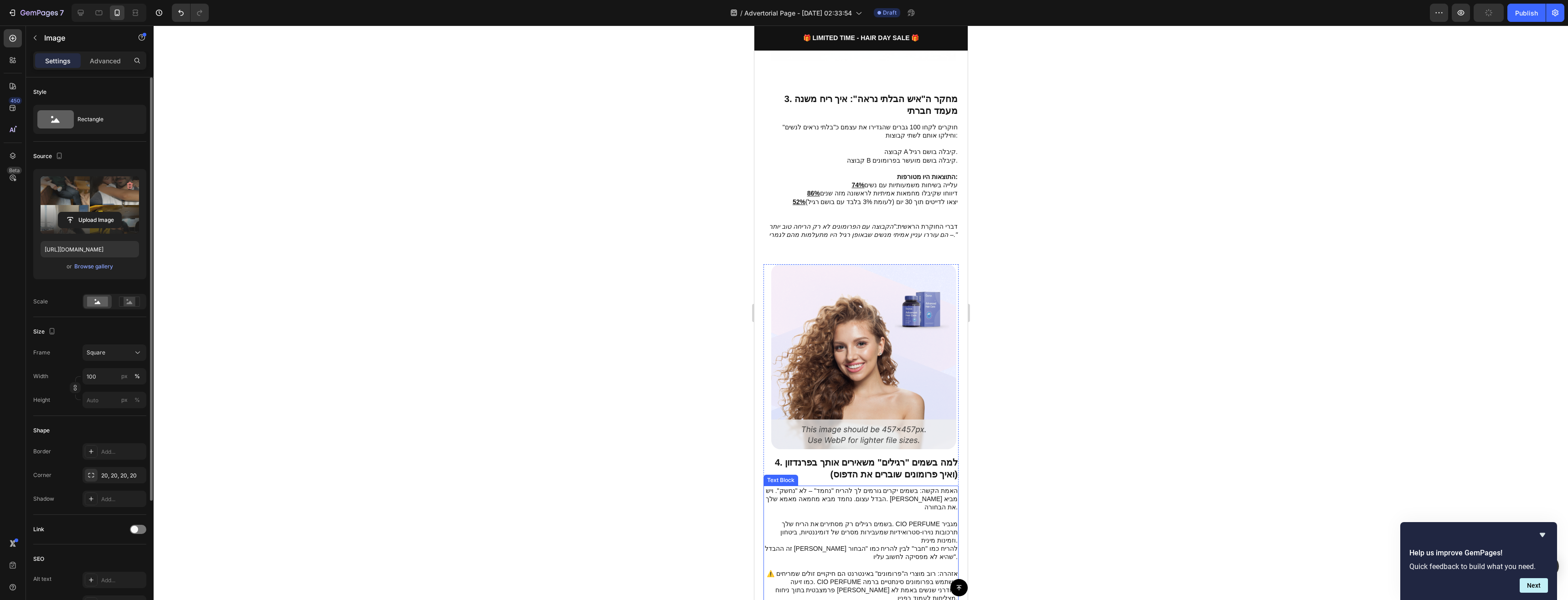
scroll to position [957, 0]
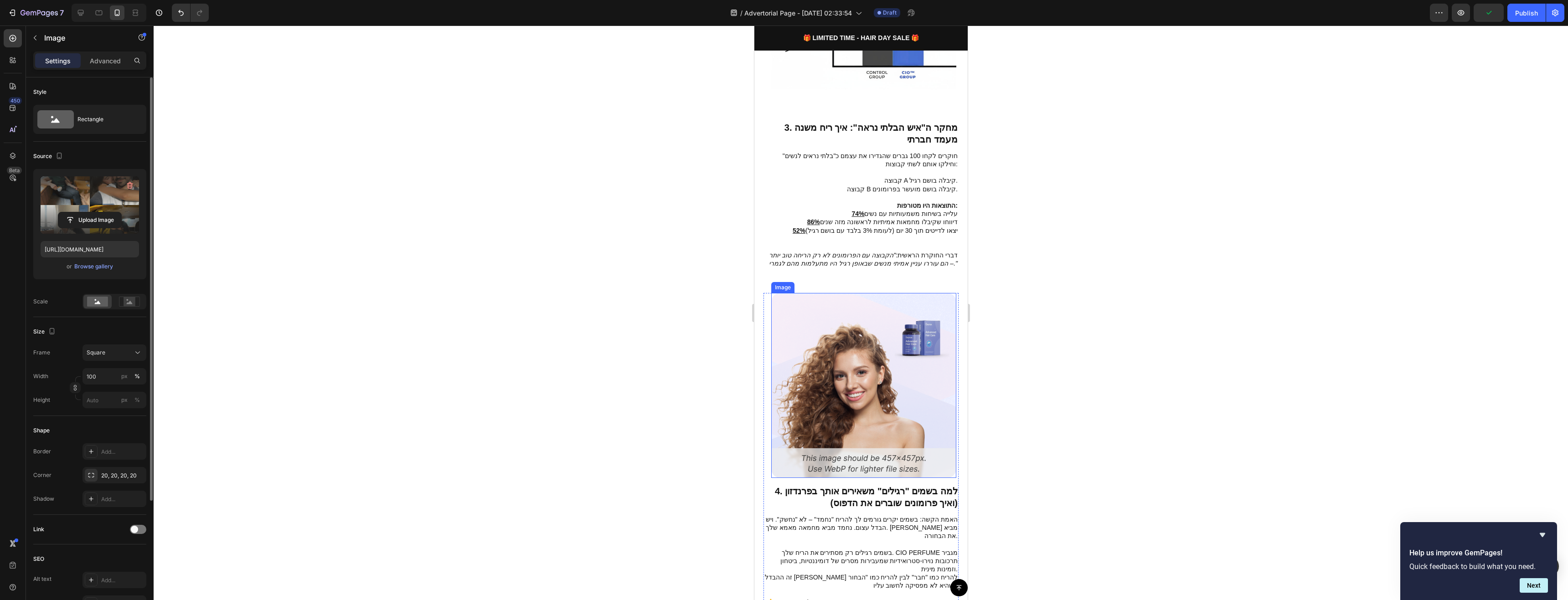
click at [904, 360] on img at bounding box center [863, 386] width 185 height 185
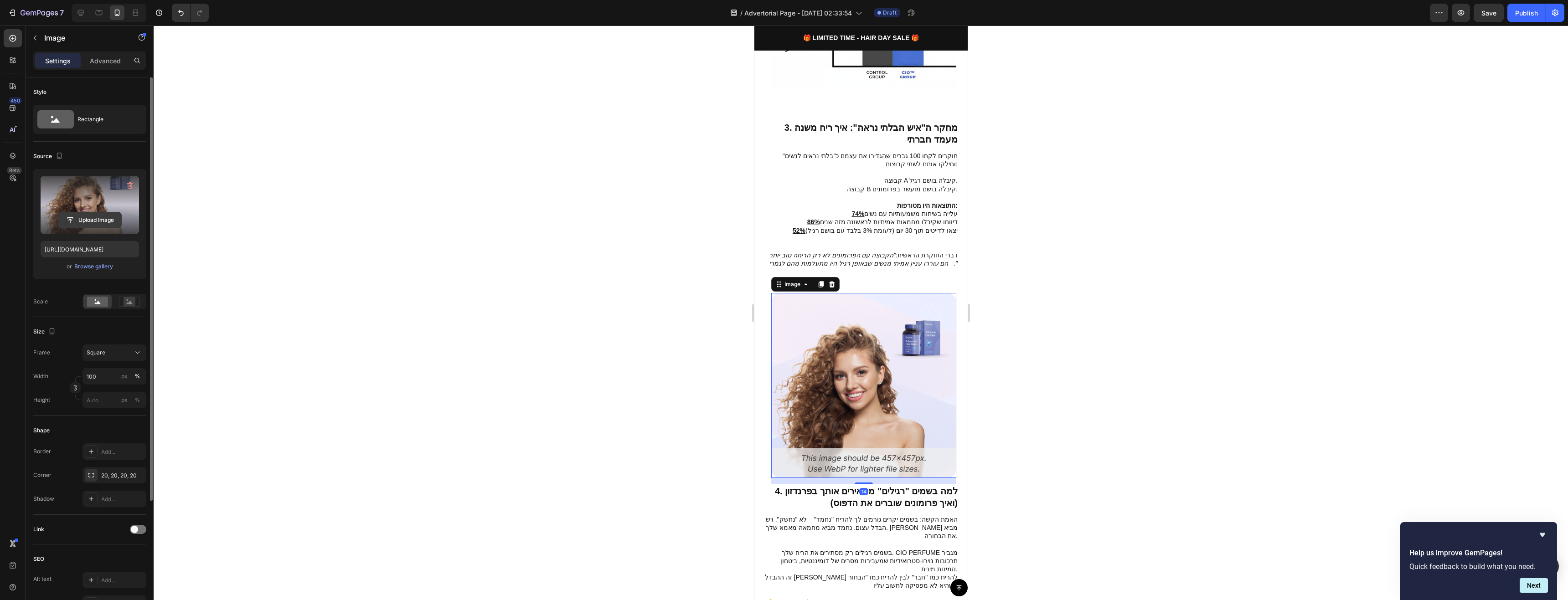
click at [115, 216] on input "file" at bounding box center [89, 220] width 63 height 15
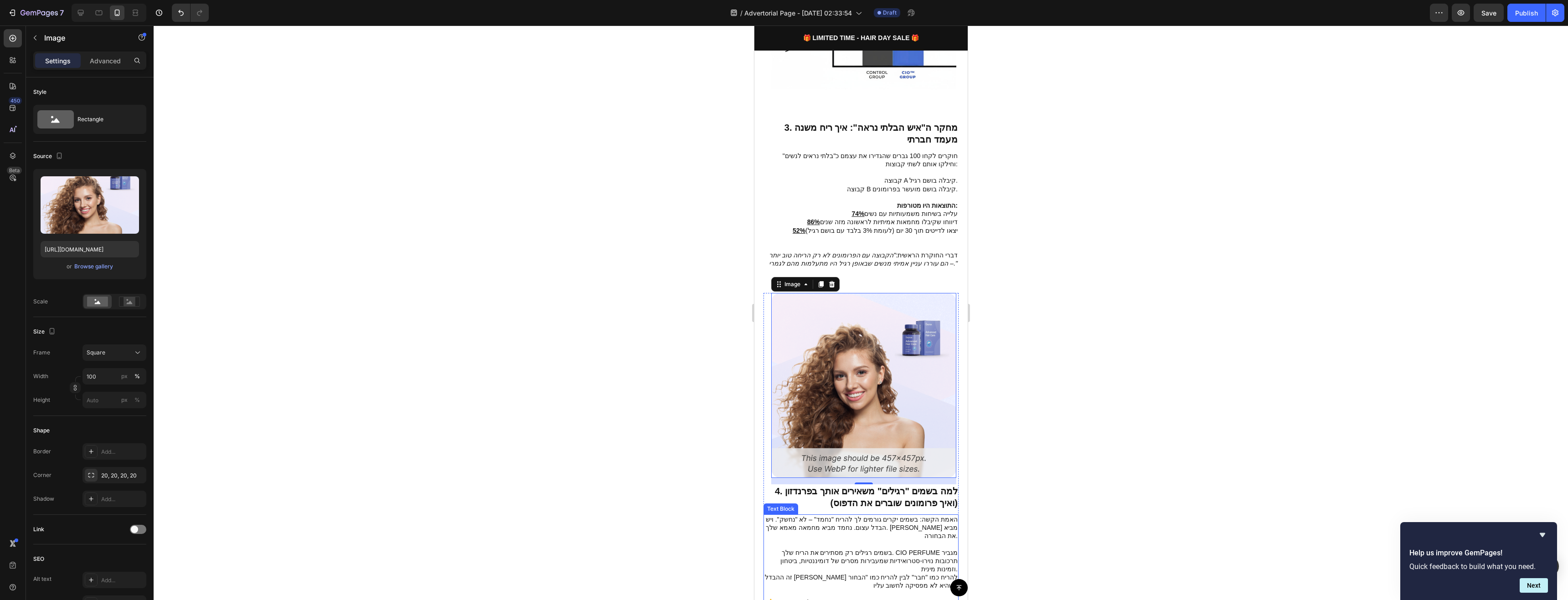
click at [929, 486] on p "4. למה בשמים "רגילים" משאירים אותך בפרנדזון (ואיך פרומונים שוברים את הדפוס)" at bounding box center [861, 497] width 194 height 24
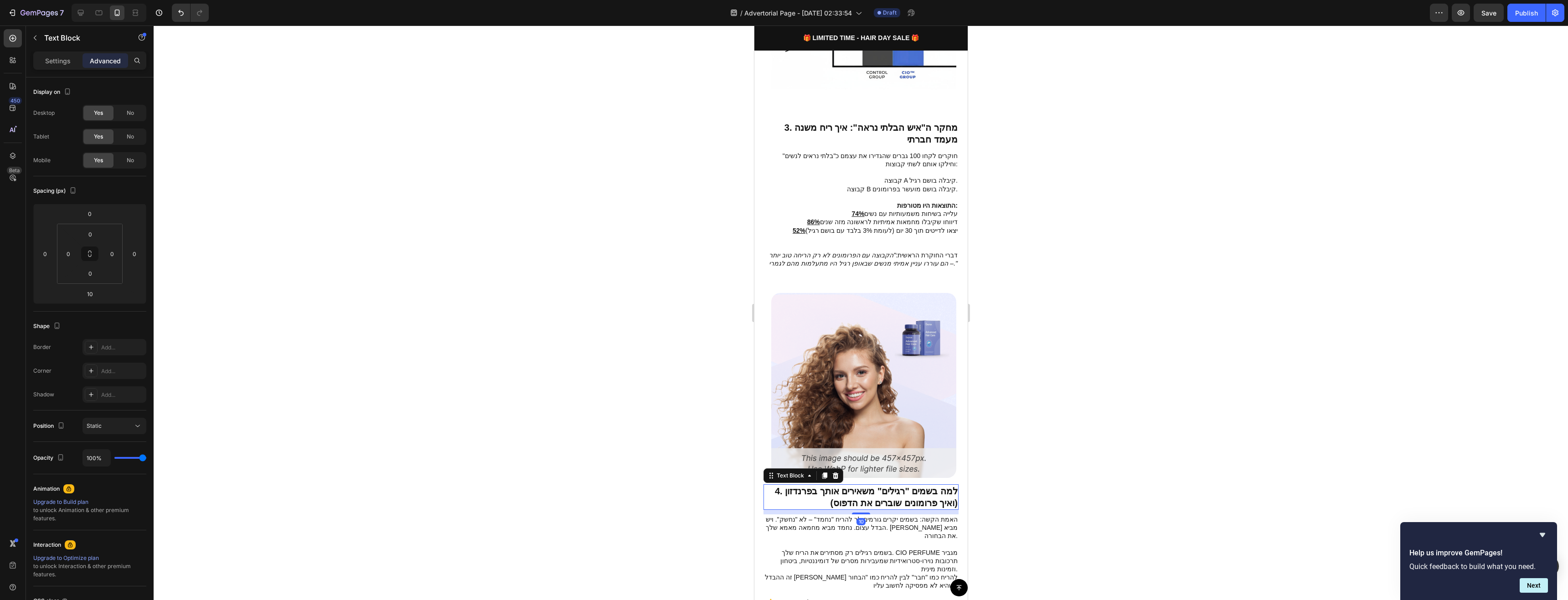
click at [895, 486] on p "4. למה בשמים "רגילים" משאירים אותך בפרנדזון (ואיך פרומונים שוברים את הדפוס)" at bounding box center [861, 497] width 194 height 24
copy p "4. למה בשמים "רגילים" משאירים אותך בפרנדזון (ואיך פרומונים שוברים את הדפוס)"
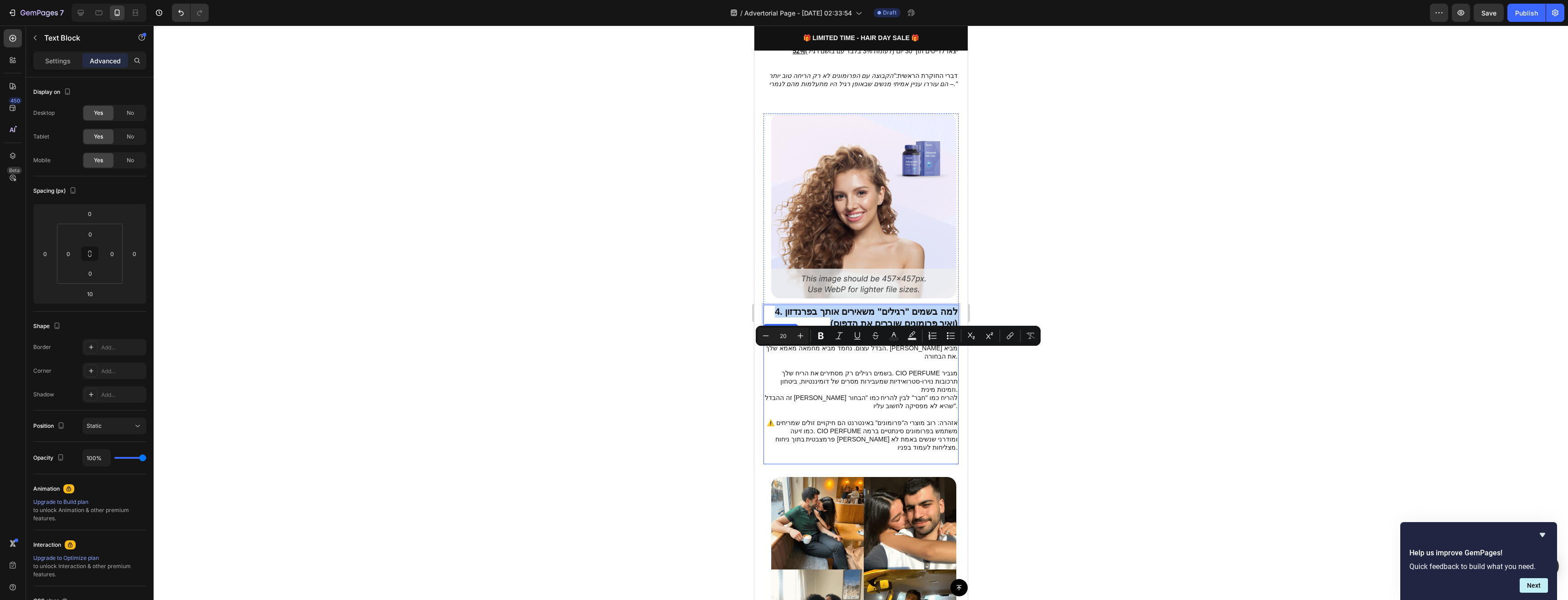
scroll to position [1048, 0]
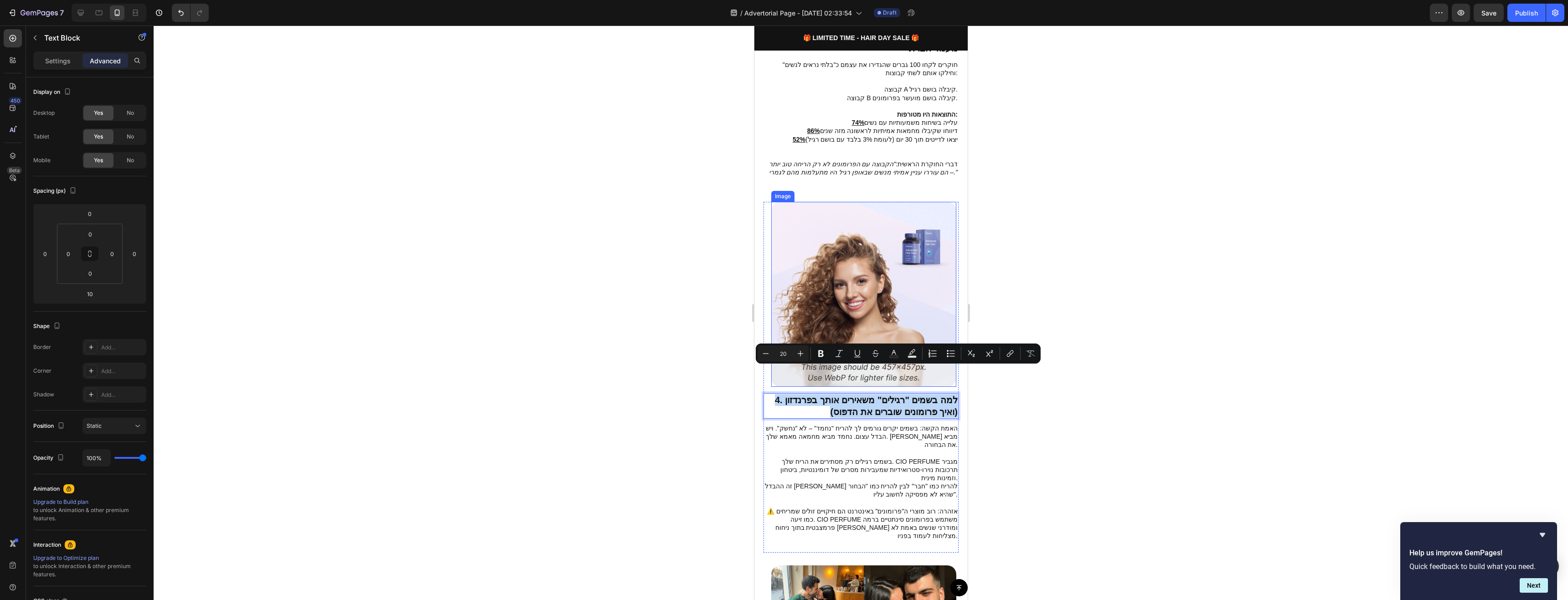
click at [853, 262] on img at bounding box center [863, 295] width 185 height 185
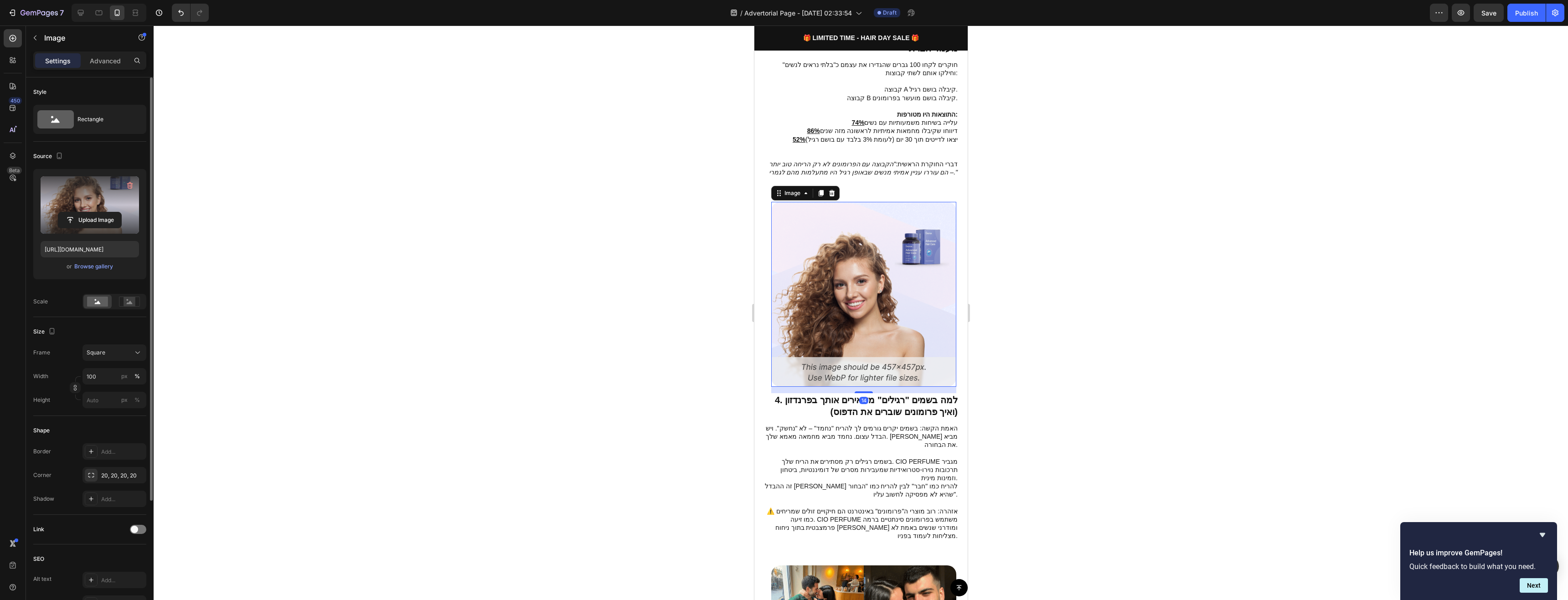
click at [111, 202] on label at bounding box center [90, 205] width 99 height 57
click at [111, 212] on input "file" at bounding box center [89, 220] width 63 height 15
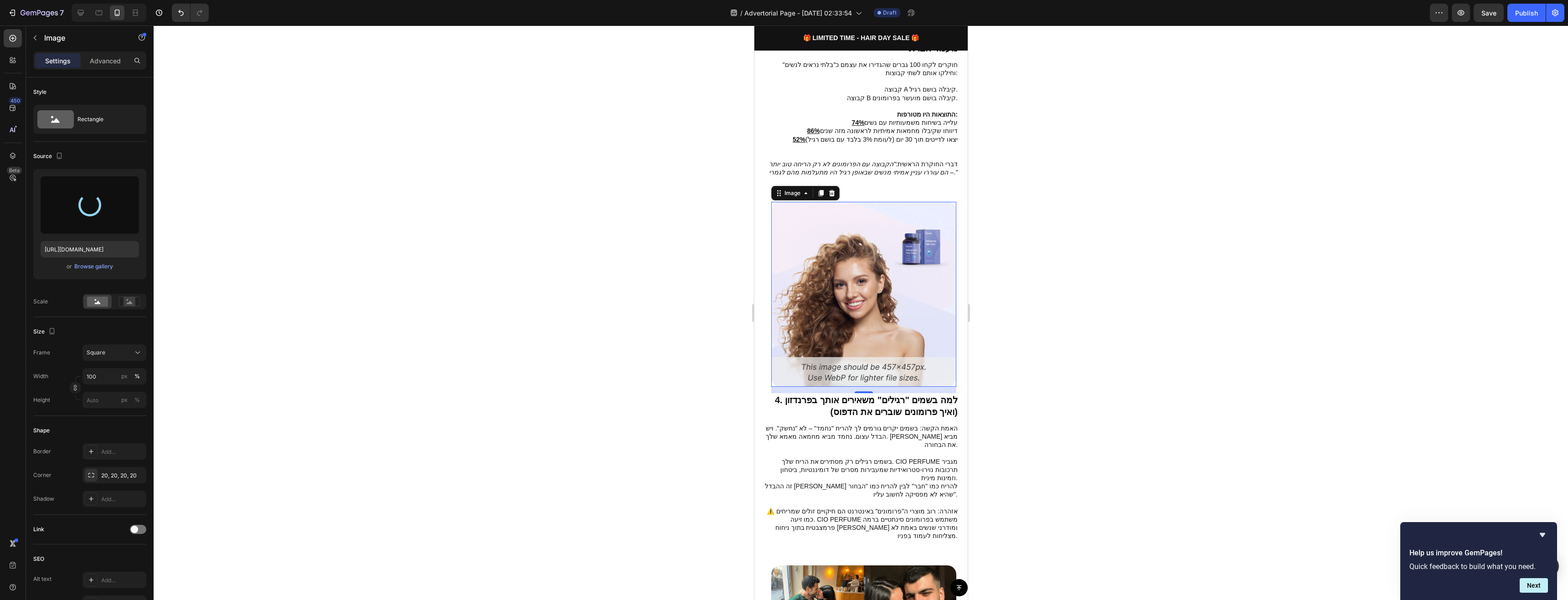
type input "[URL][DOMAIN_NAME]"
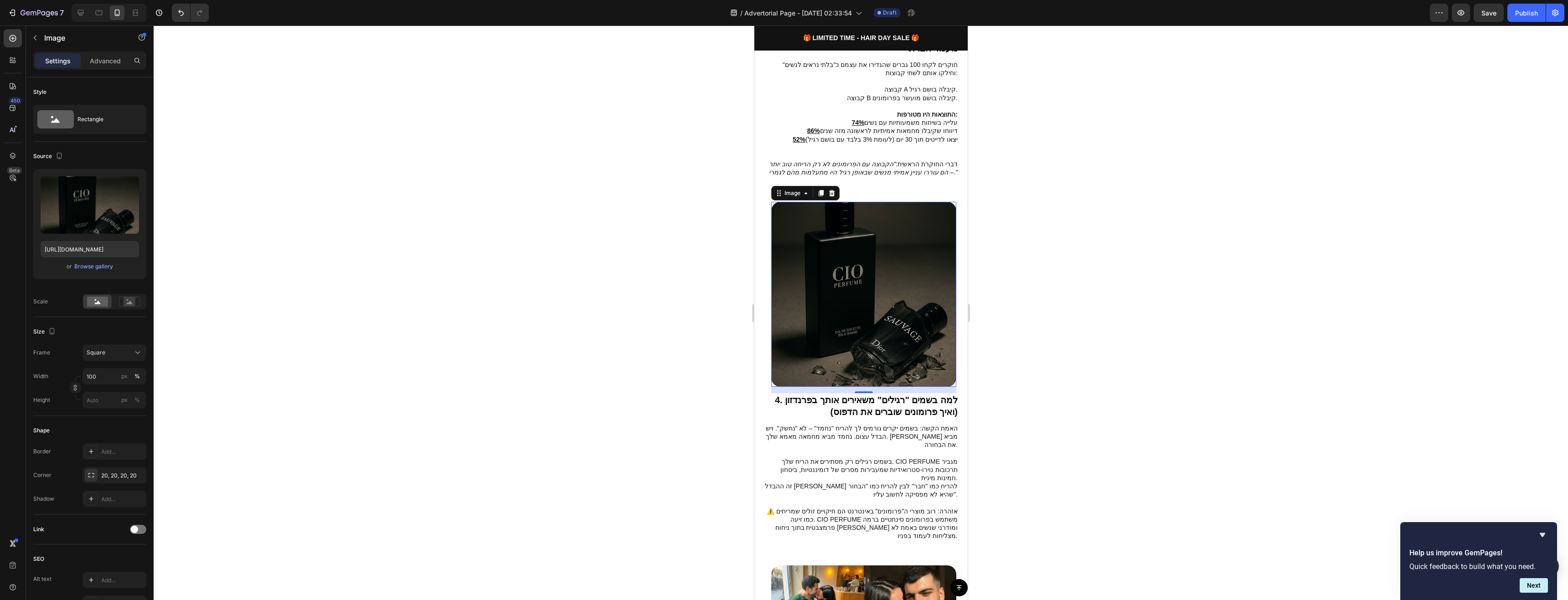
click at [1119, 384] on div at bounding box center [861, 313] width 1415 height 574
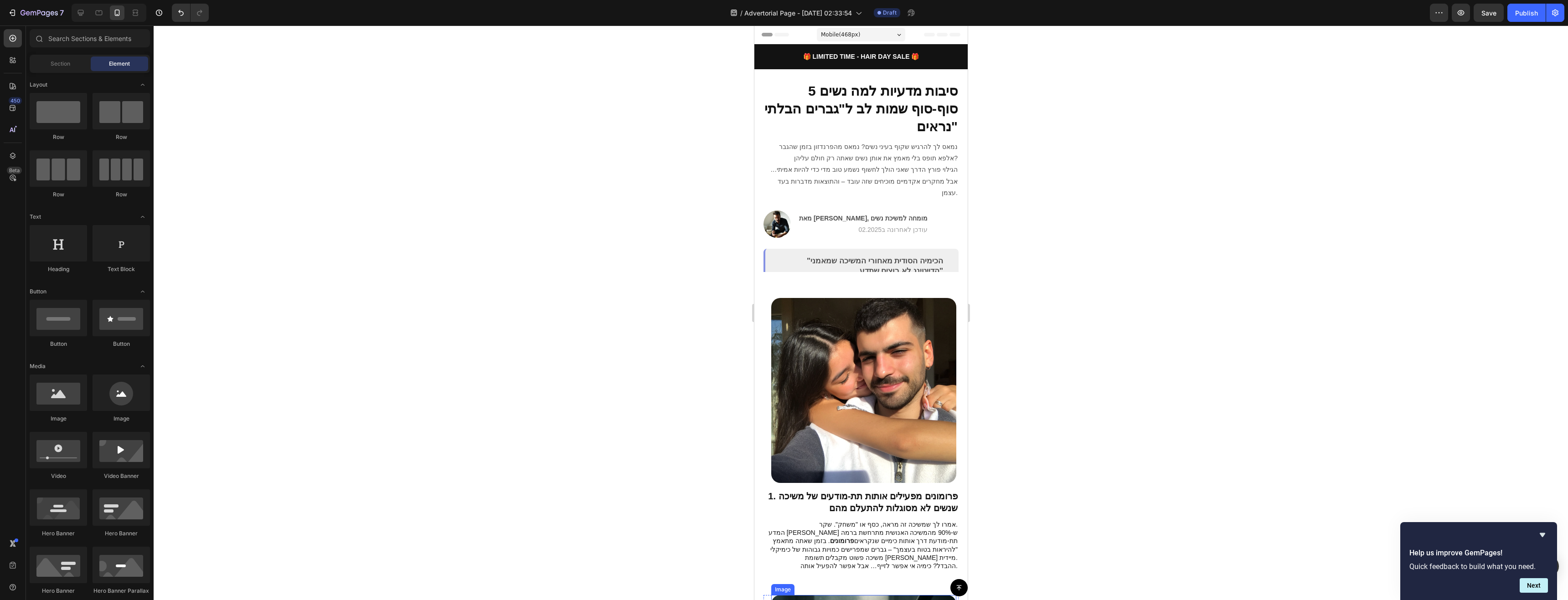
scroll to position [365, 0]
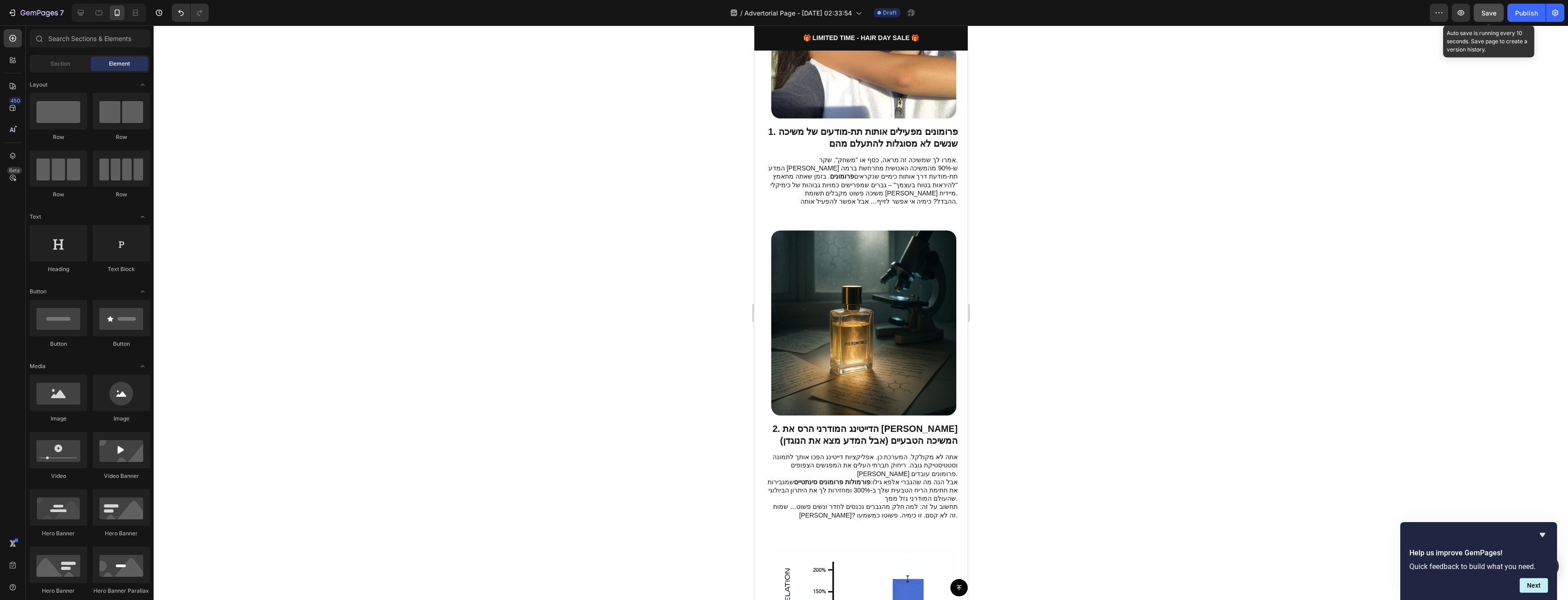
click at [1425, 19] on button "Save" at bounding box center [1488, 13] width 30 height 18
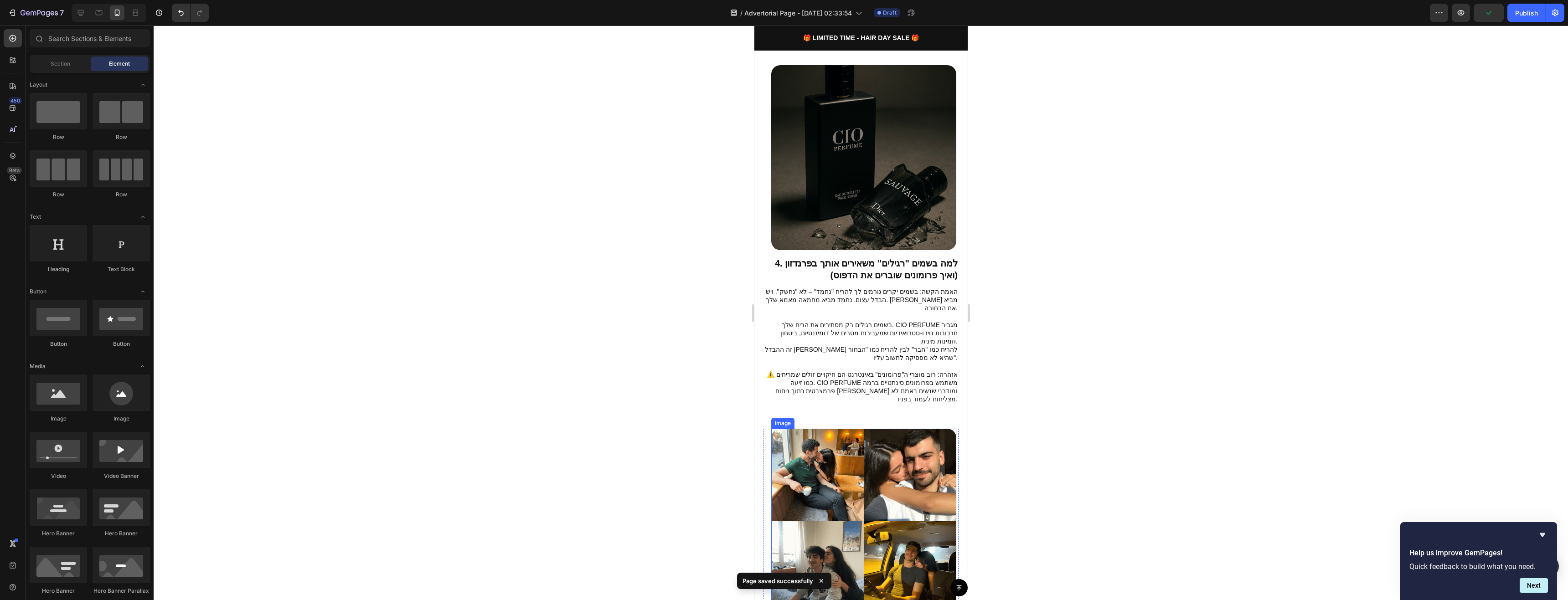
scroll to position [1458, 0]
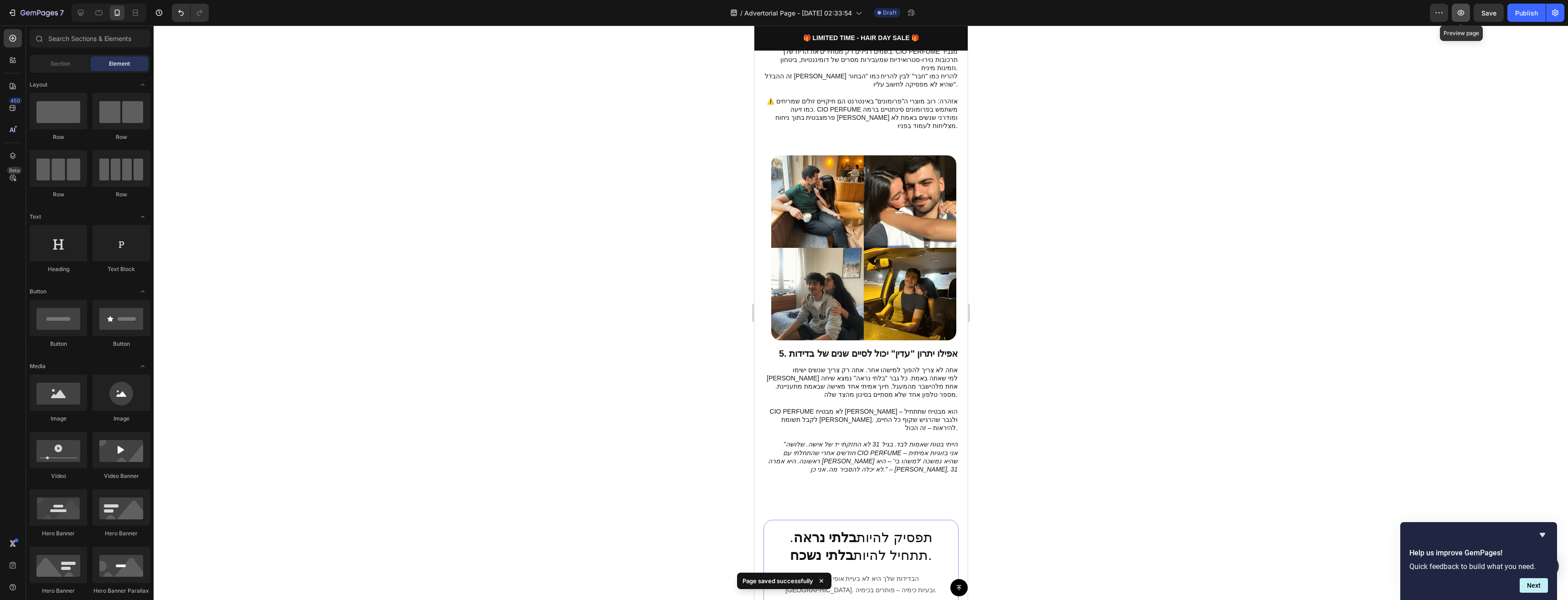
click at [1425, 12] on icon "button" at bounding box center [1461, 12] width 9 height 9
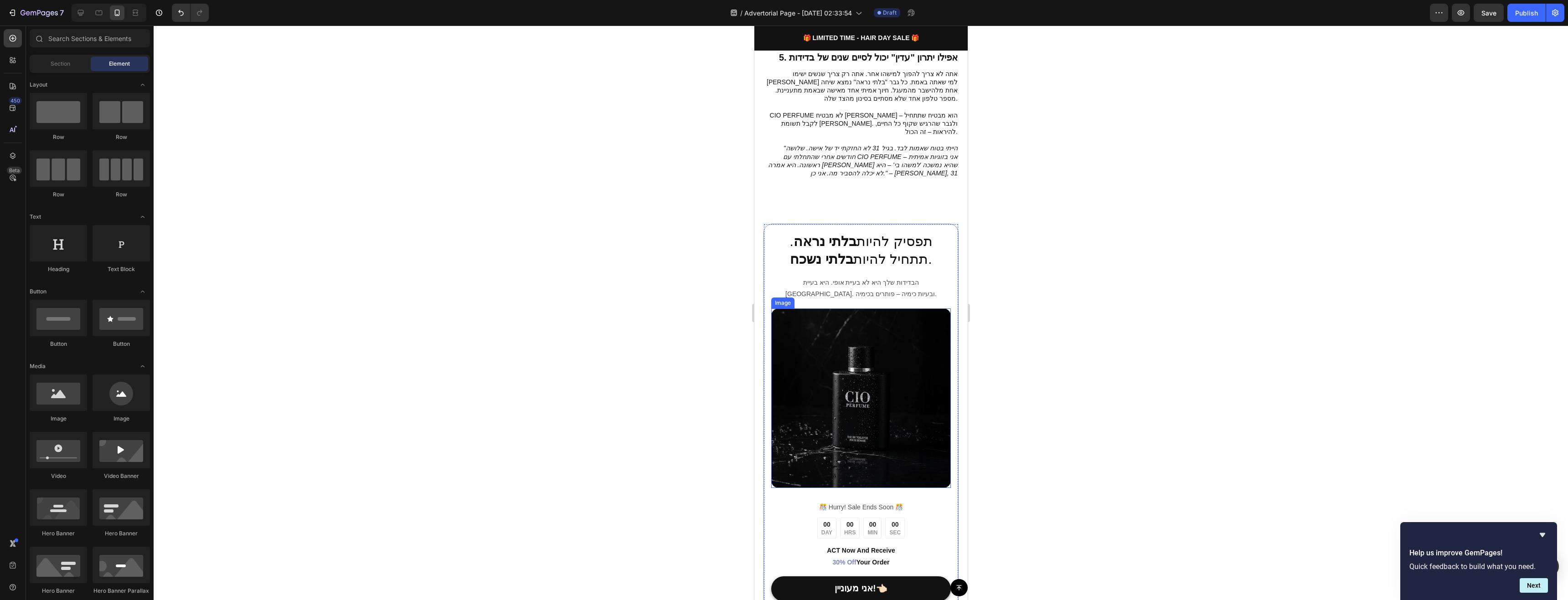
scroll to position [1777, 0]
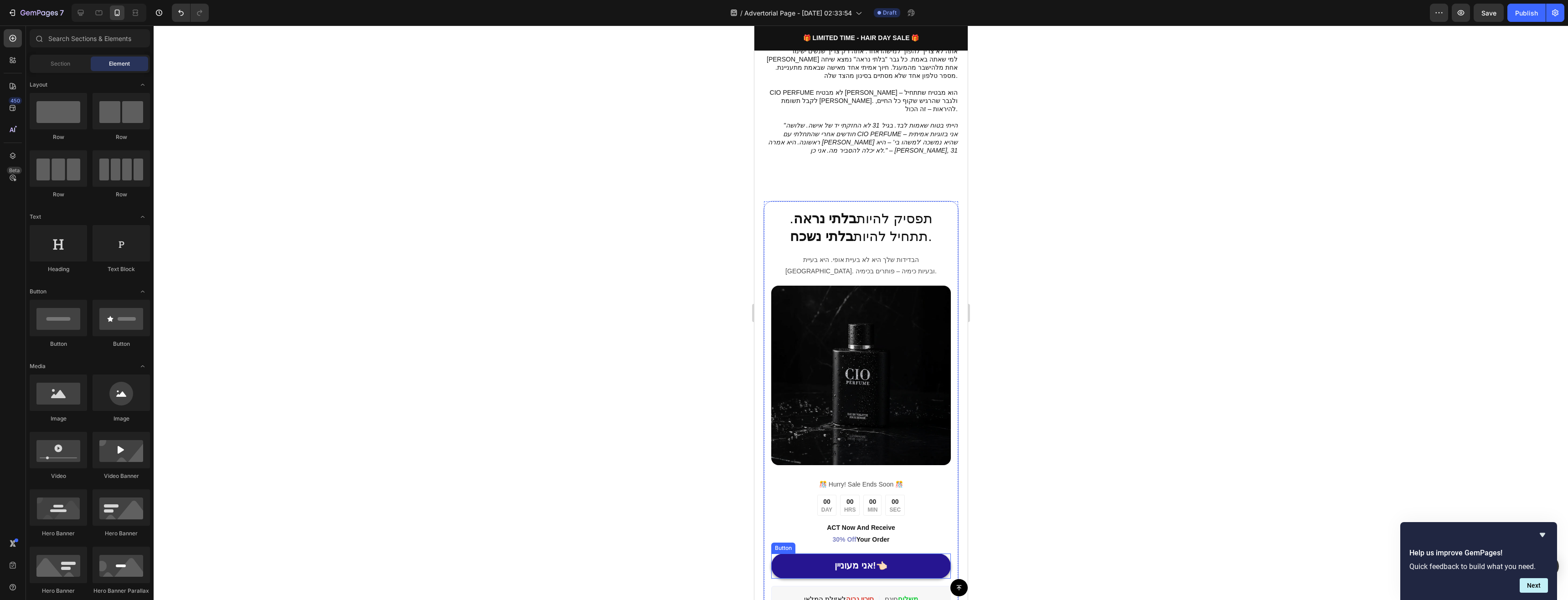
click at [894, 545] on link "אני מעוניין!👈🏻" at bounding box center [860, 566] width 180 height 25
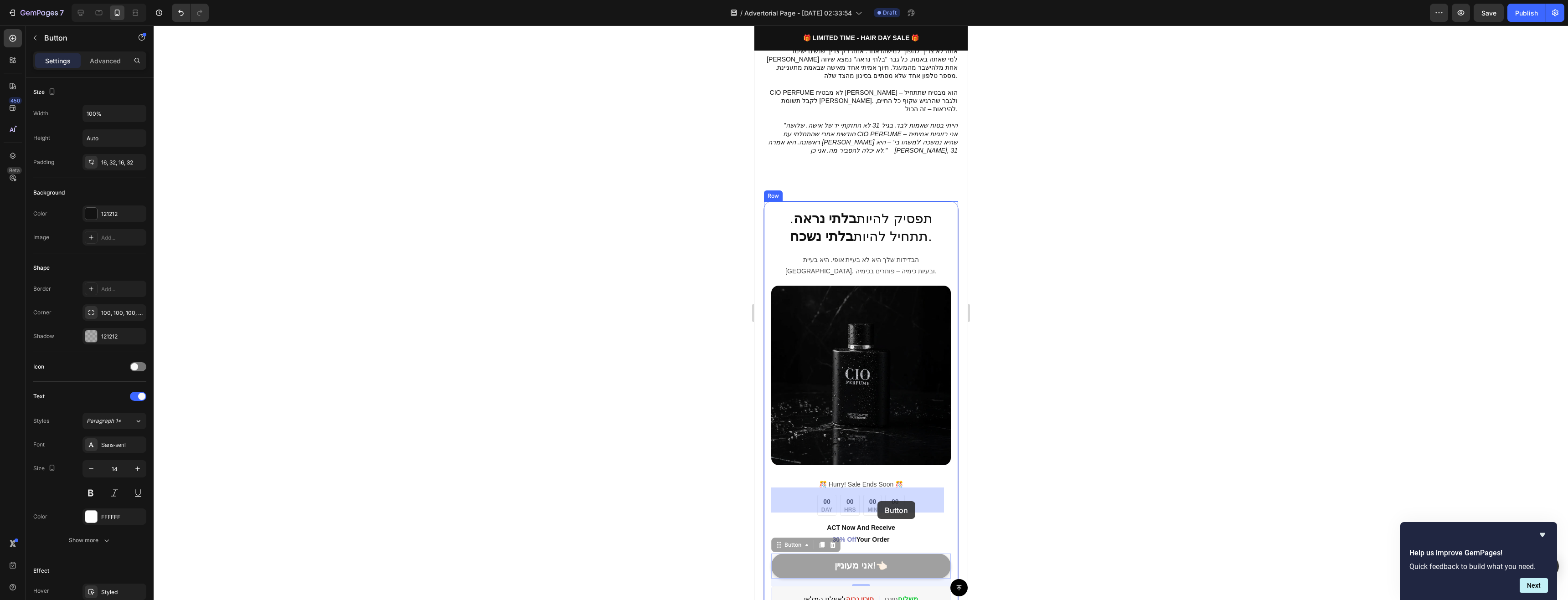
drag, startPoint x: 884, startPoint y: 503, endPoint x: 878, endPoint y: 501, distance: 6.3
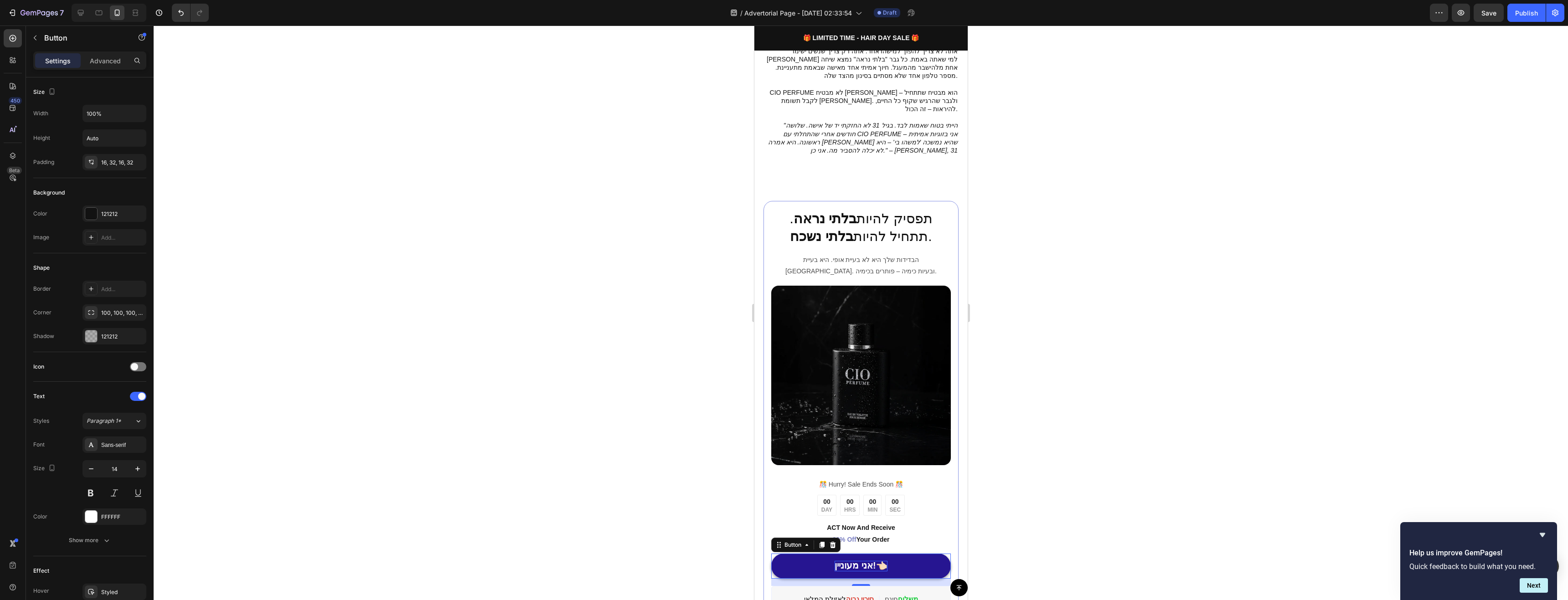
click at [877, 545] on span "אני מעוניין!👈🏻" at bounding box center [860, 565] width 52 height 10
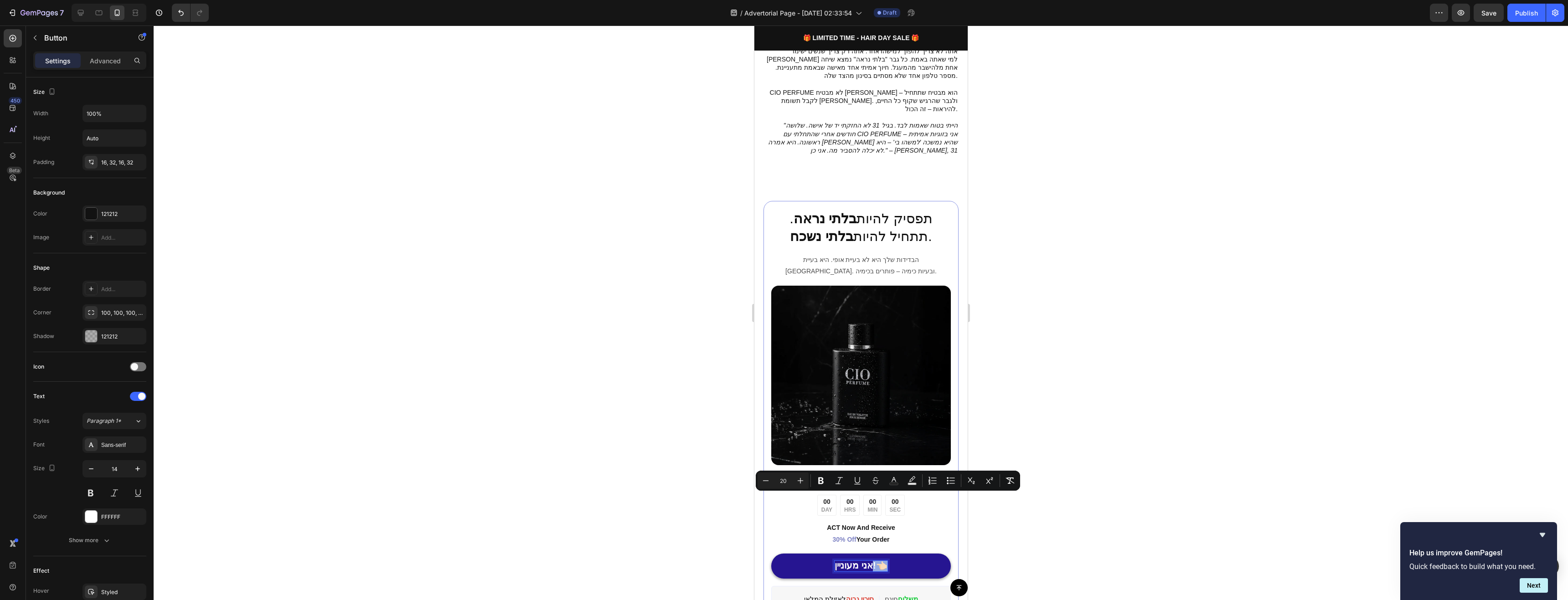
click at [880, 545] on span "אני מעוניין!👈🏻" at bounding box center [860, 565] width 52 height 10
copy span "!👈🏻"
click at [834, 545] on span "אני מעוניין!👈🏻" at bounding box center [860, 565] width 52 height 10
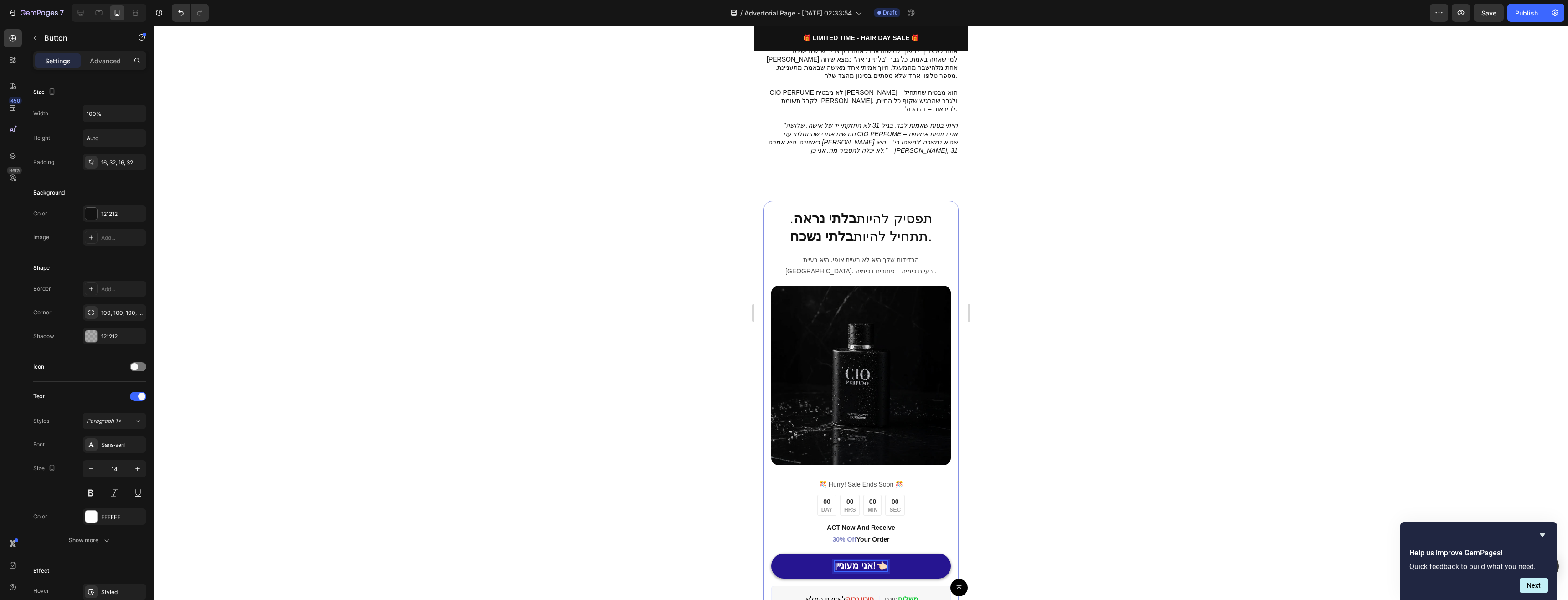
click at [834, 545] on span "אני מעוניין!👈🏻" at bounding box center [860, 565] width 52 height 10
drag, startPoint x: 827, startPoint y: 501, endPoint x: 822, endPoint y: 501, distance: 5.0
click at [826, 545] on span "!👈🏻 אני מעוניין!👈🏻" at bounding box center [861, 565] width 69 height 10
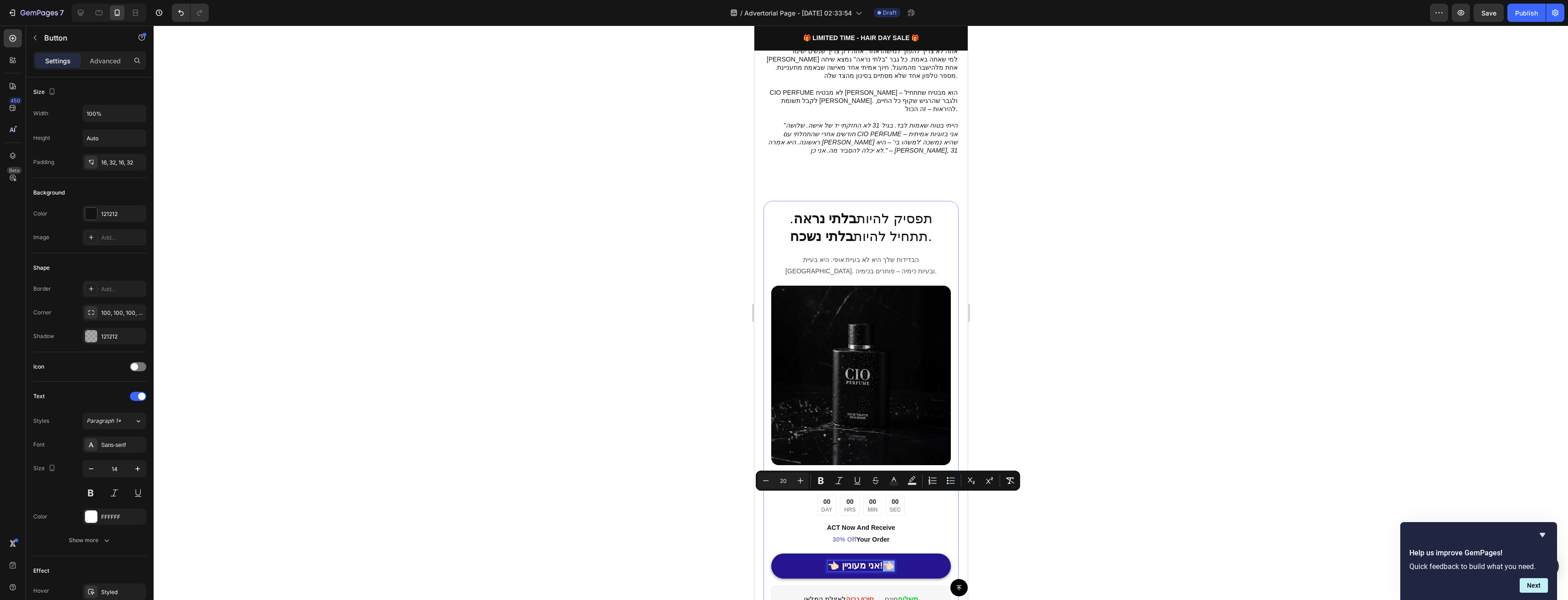
click at [892, 545] on link "👈🏻 אני מעוניין!👈🏻" at bounding box center [860, 566] width 180 height 25
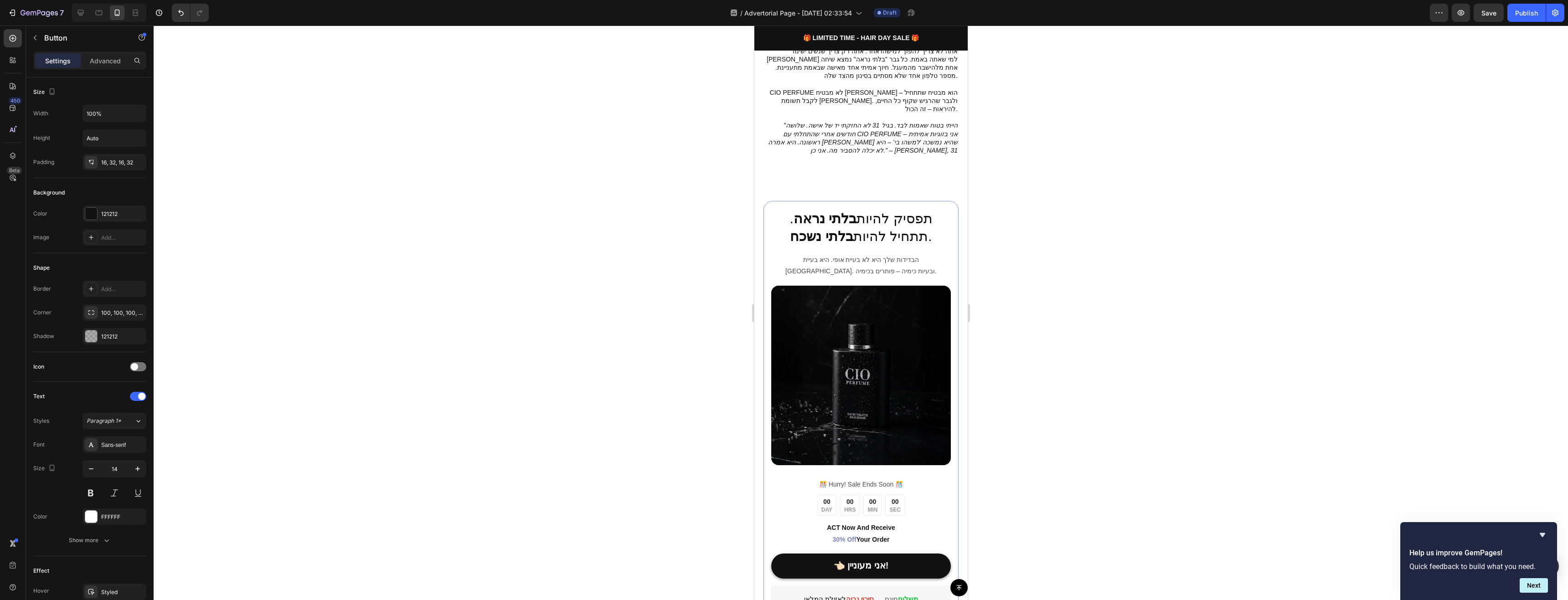
click at [1010, 496] on div at bounding box center [861, 313] width 1415 height 574
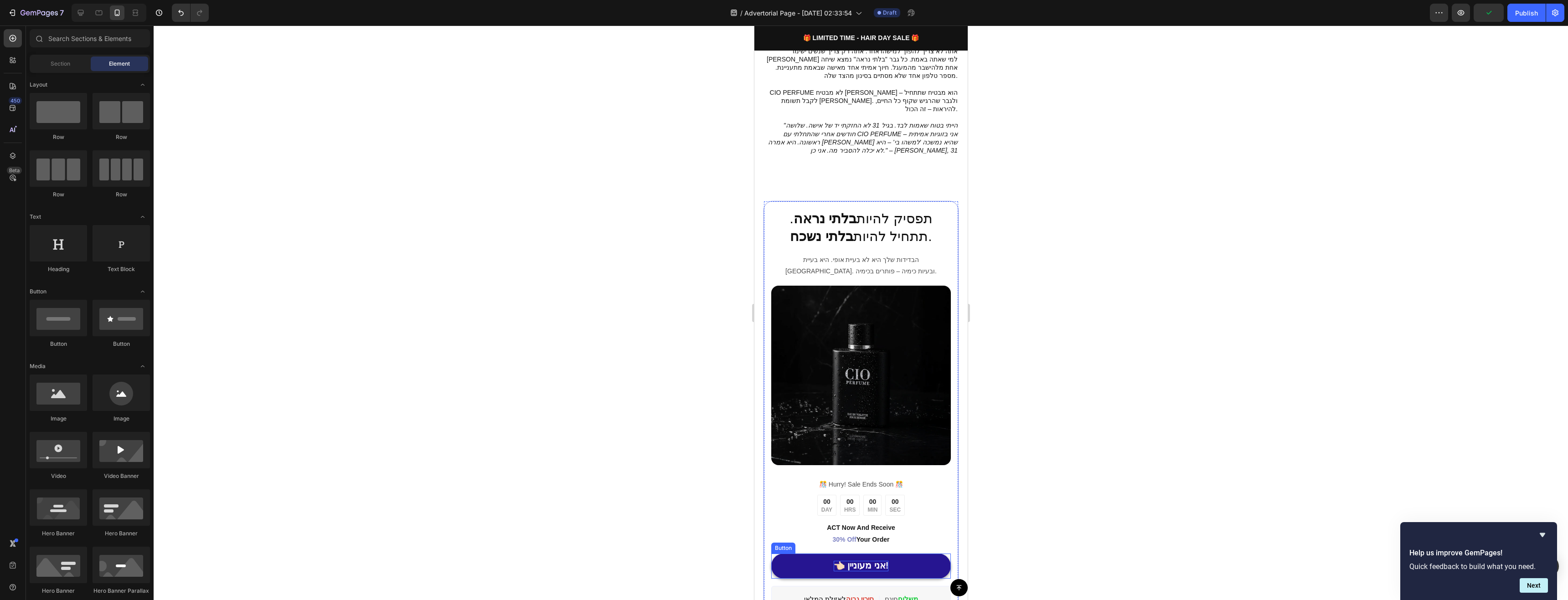
click at [881, 545] on span "👈🏻 אני מעוניין!" at bounding box center [861, 565] width 55 height 10
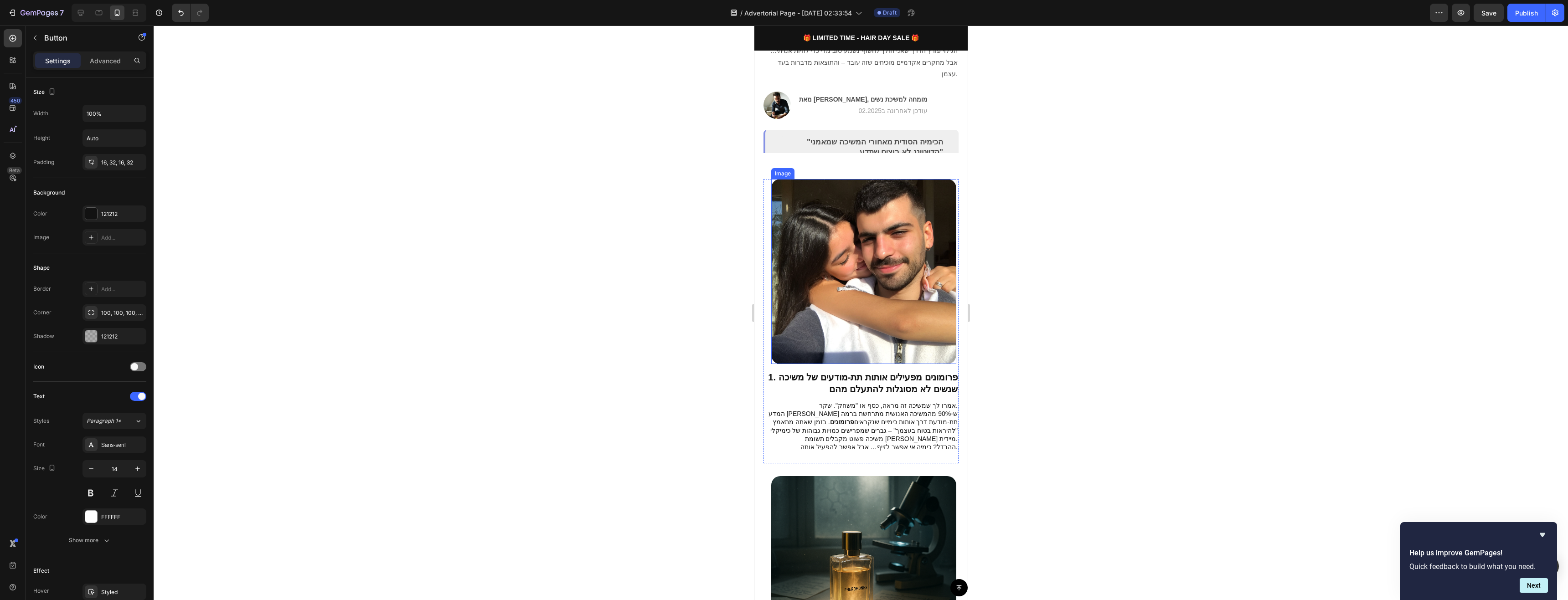
scroll to position [365, 0]
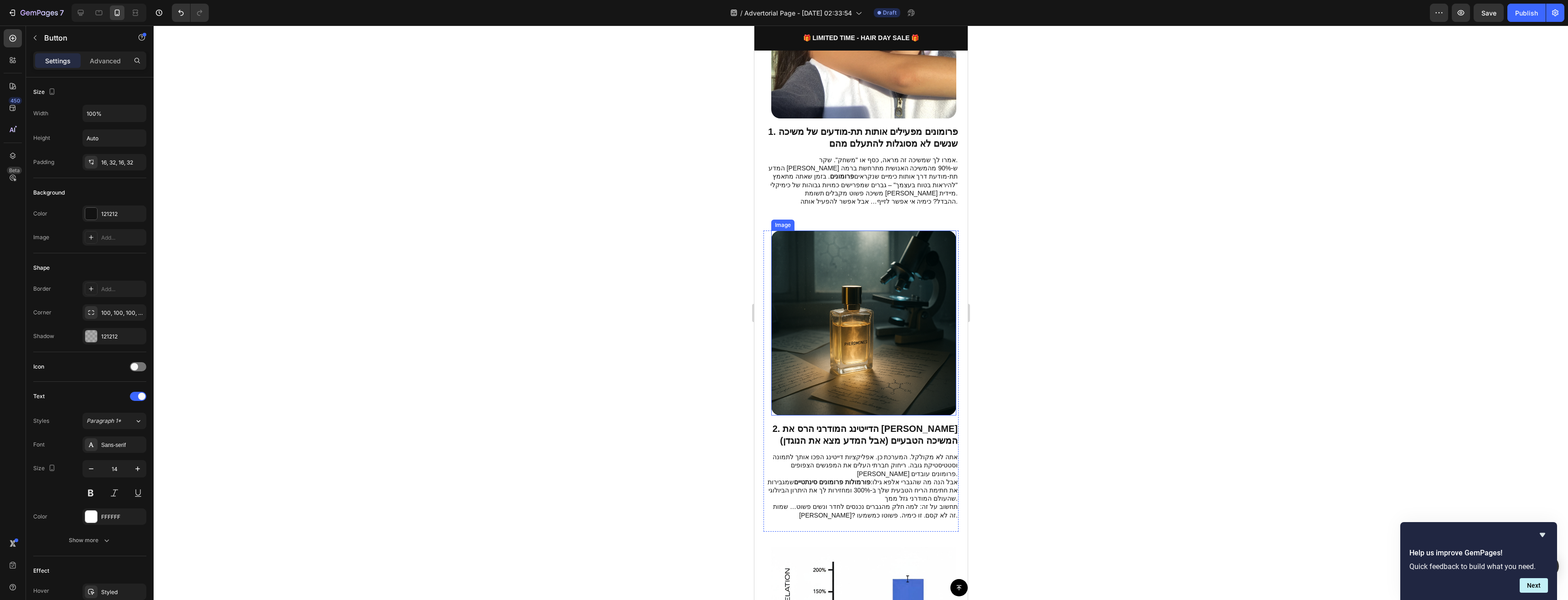
click at [870, 343] on img at bounding box center [863, 323] width 185 height 185
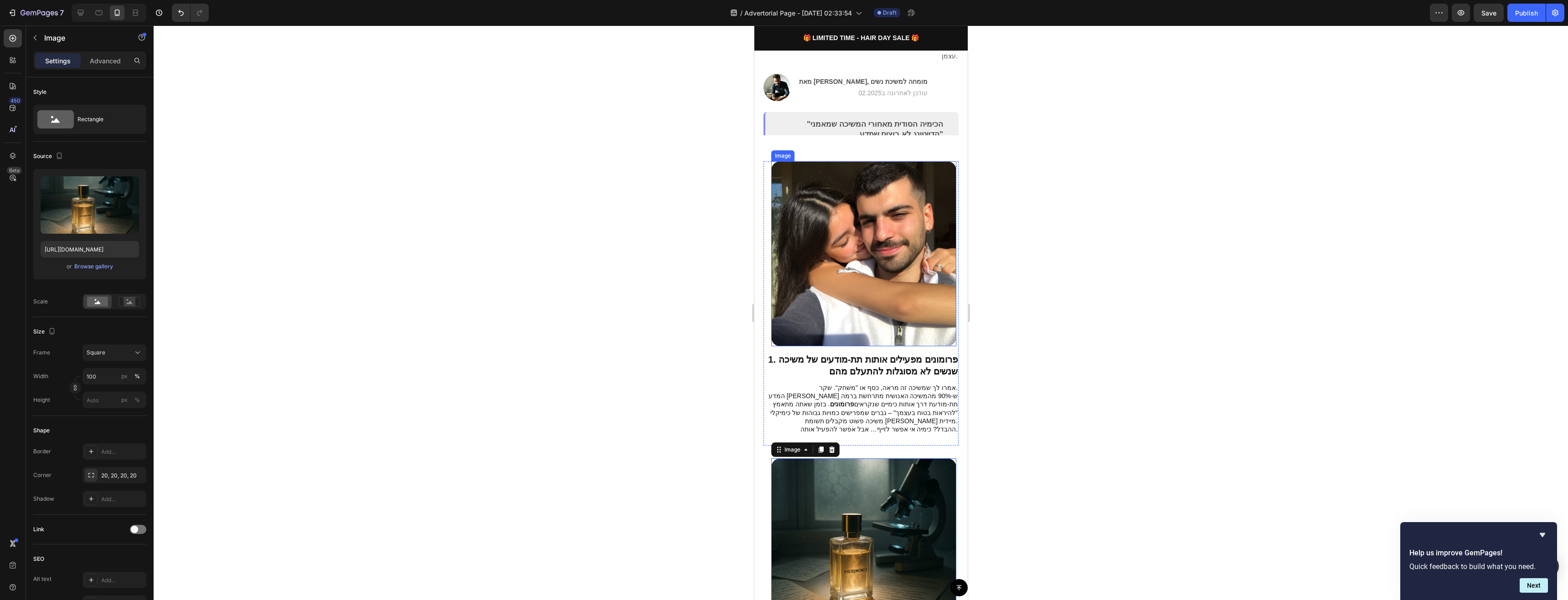
scroll to position [0, 0]
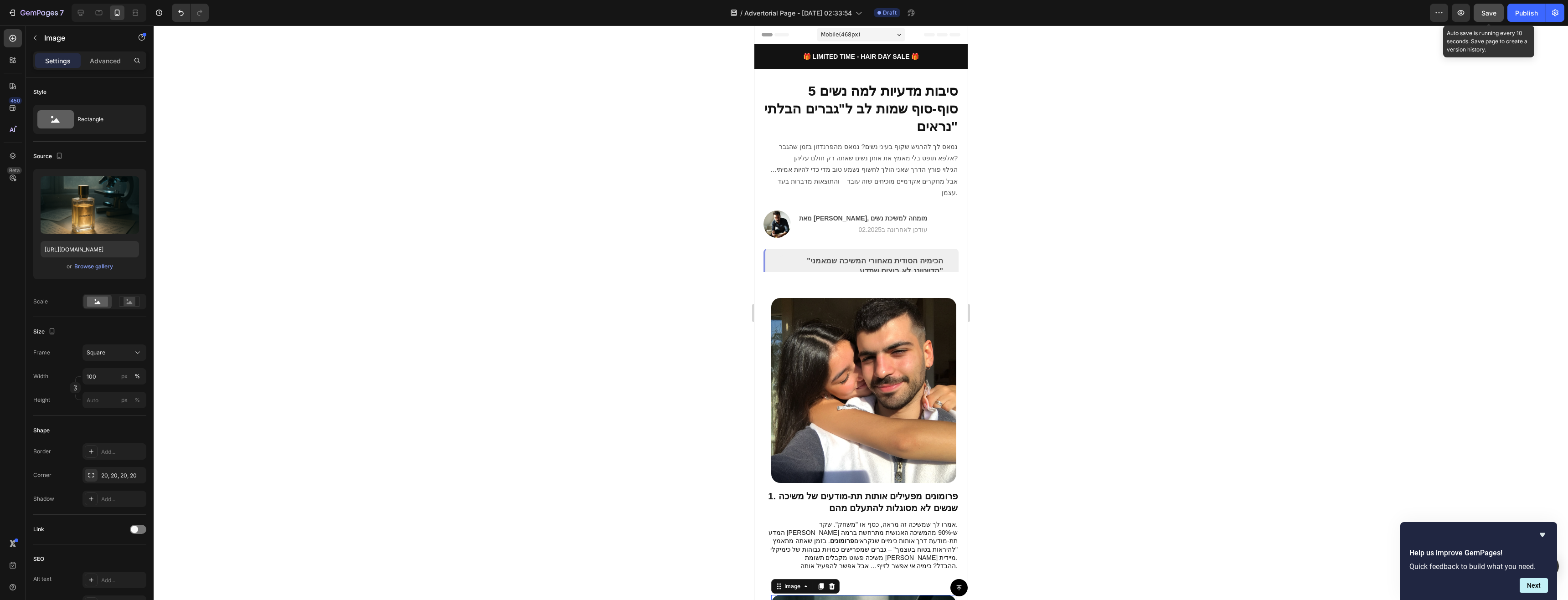
click at [1425, 18] on button "Save" at bounding box center [1488, 13] width 30 height 18
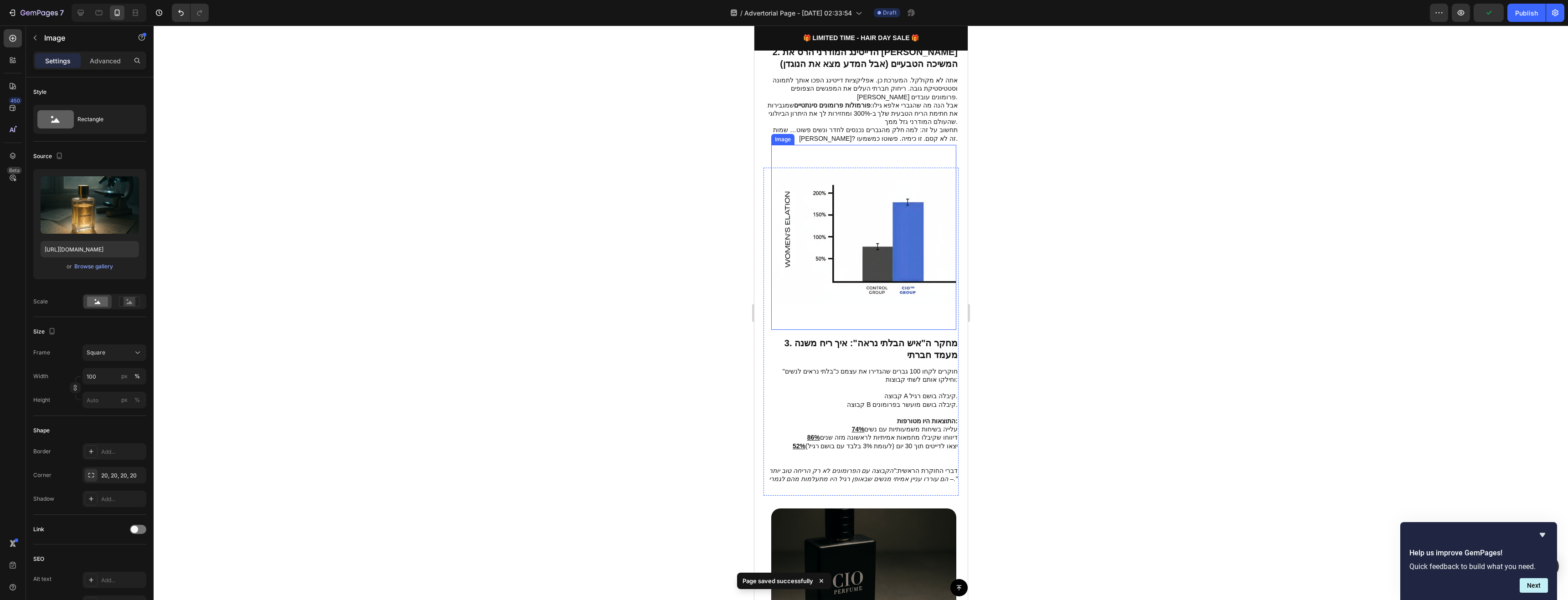
scroll to position [957, 0]
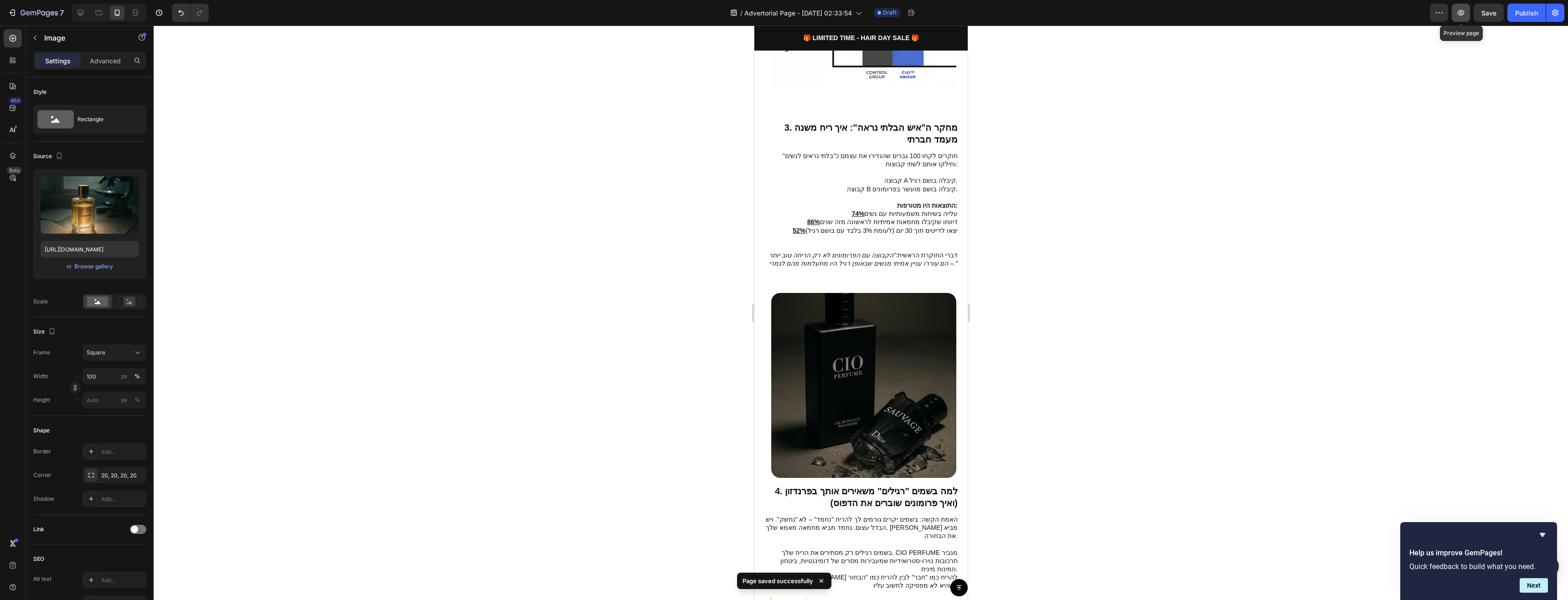
click at [1425, 12] on icon "button" at bounding box center [1461, 12] width 9 height 9
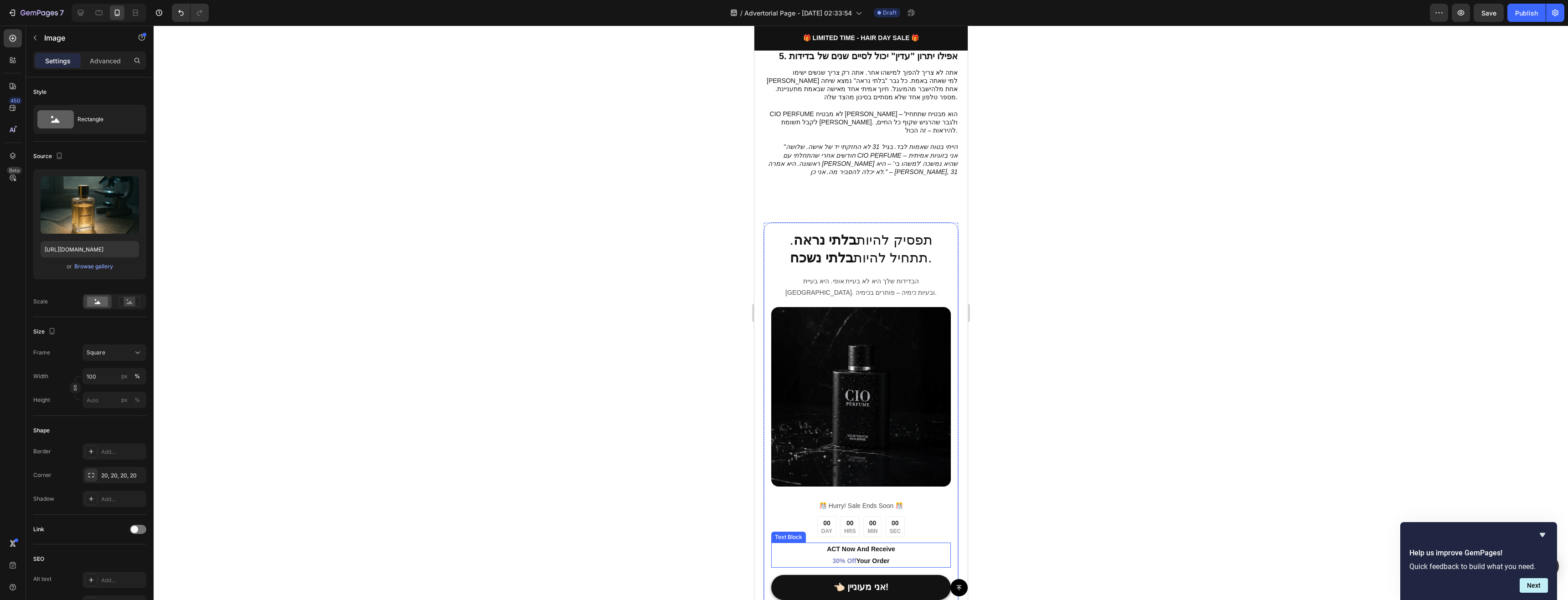
scroll to position [1868, 0]
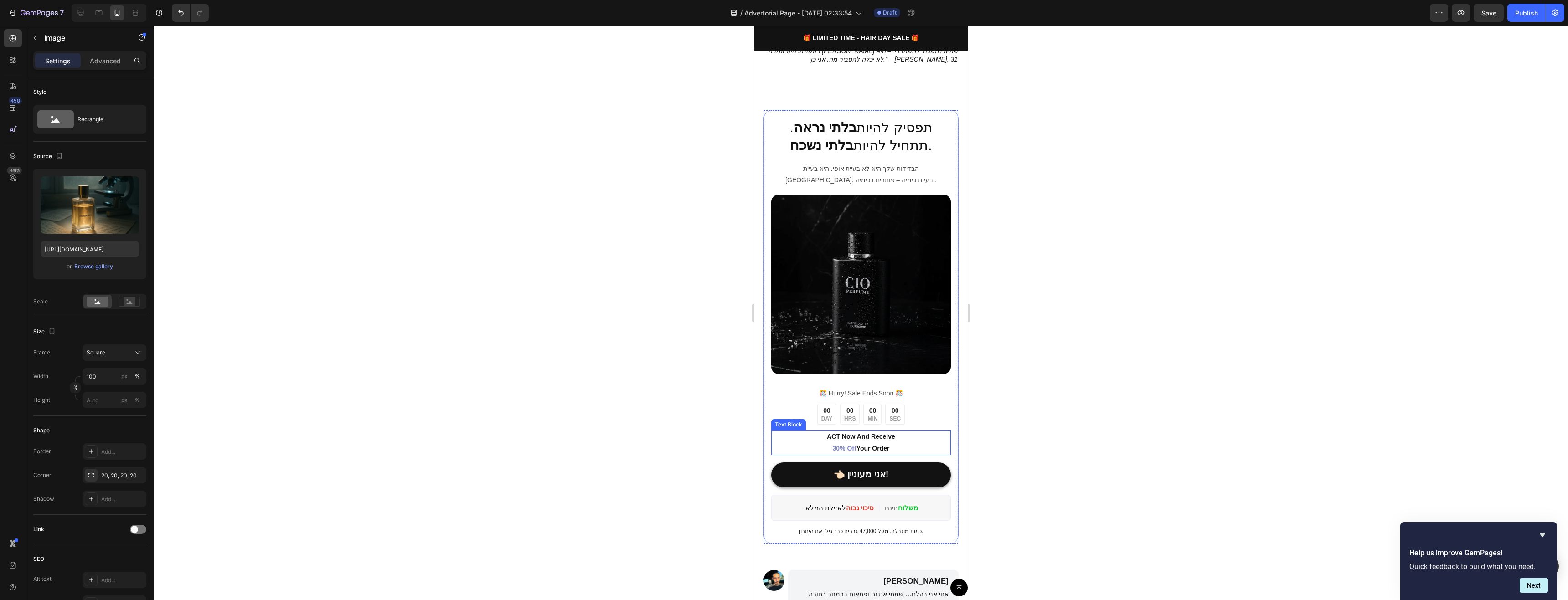
click at [880, 469] on span "👈🏻 אני מעוניין!" at bounding box center [861, 474] width 55 height 10
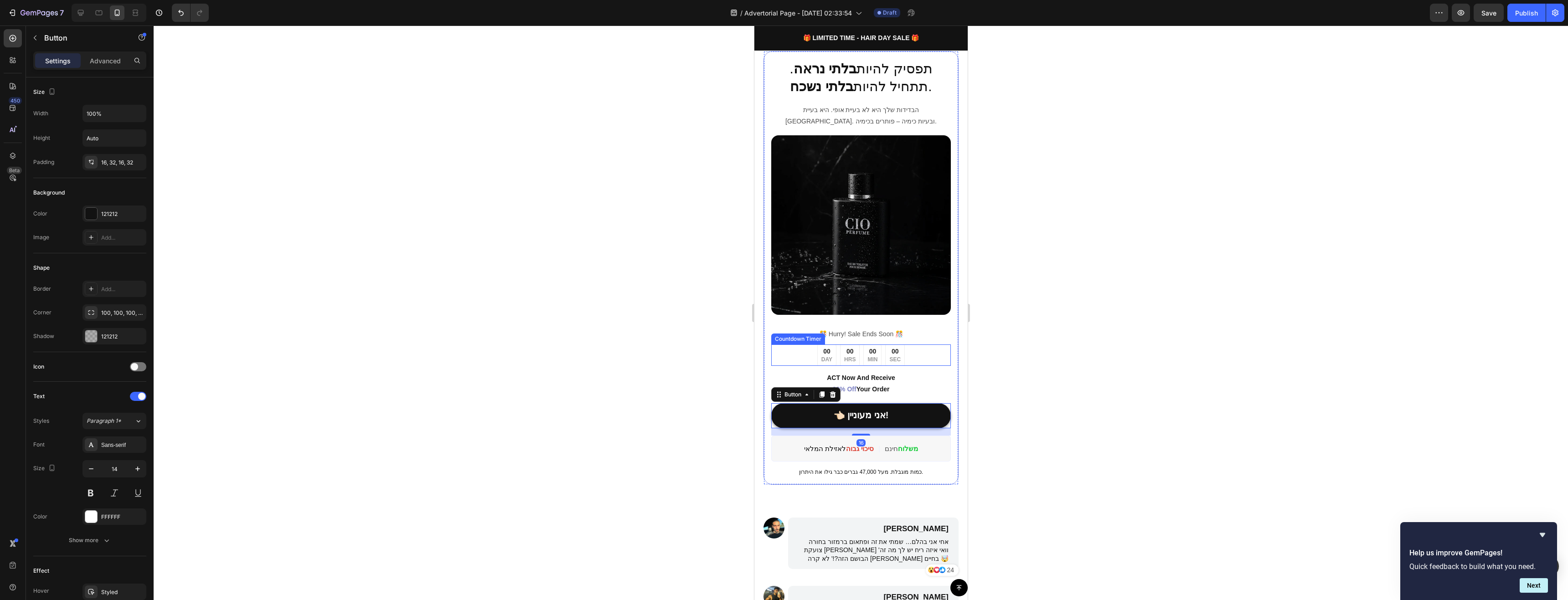
click at [867, 347] on div "00" at bounding box center [872, 352] width 10 height 10
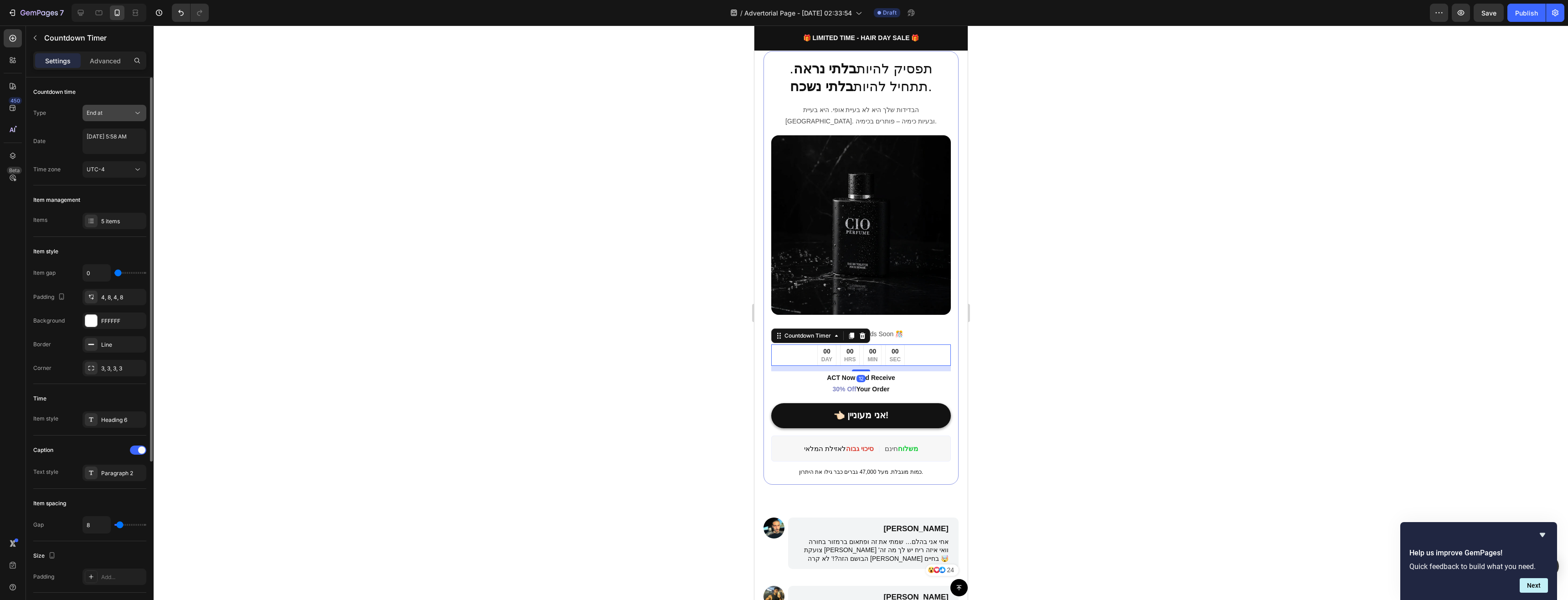
click at [118, 110] on div "End at" at bounding box center [110, 113] width 46 height 8
click at [110, 168] on p "Manual" at bounding box center [112, 170] width 52 height 8
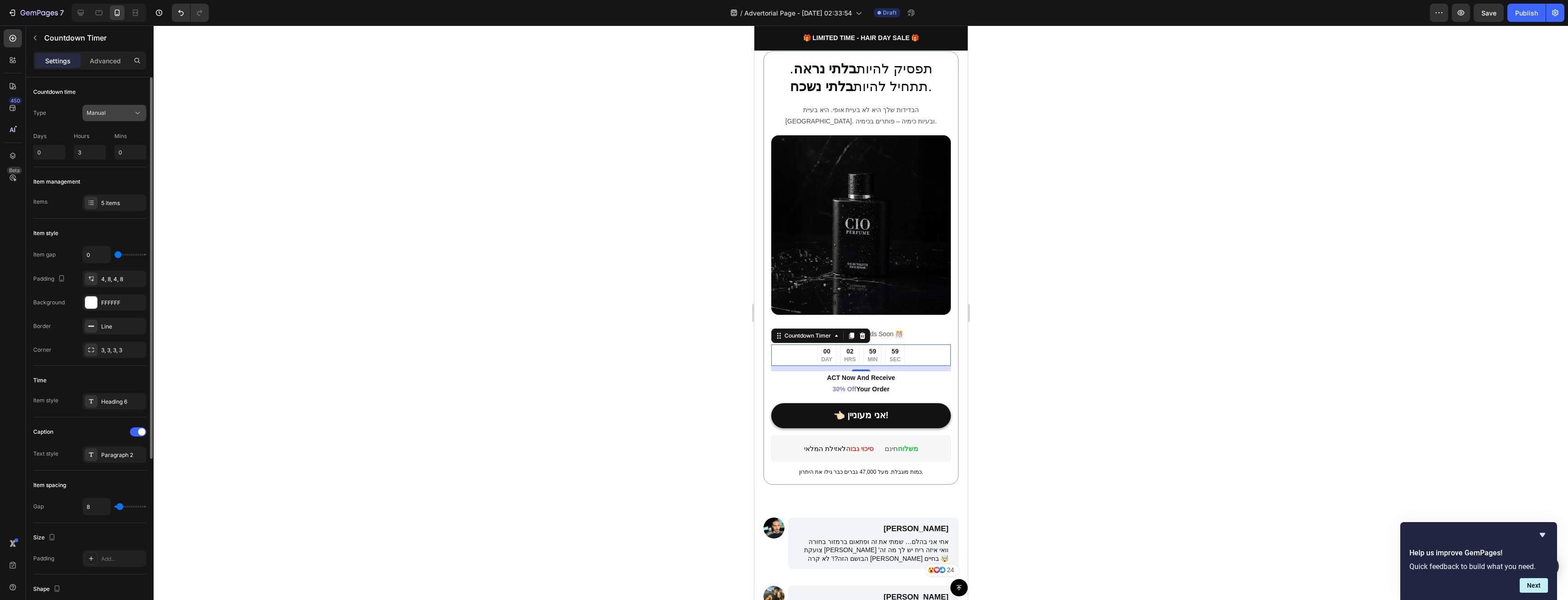
click at [119, 111] on div "Manual" at bounding box center [110, 113] width 46 height 8
click at [114, 153] on span "Auto-renew" at bounding box center [102, 152] width 31 height 8
click at [54, 150] on input "10" at bounding box center [49, 152] width 32 height 15
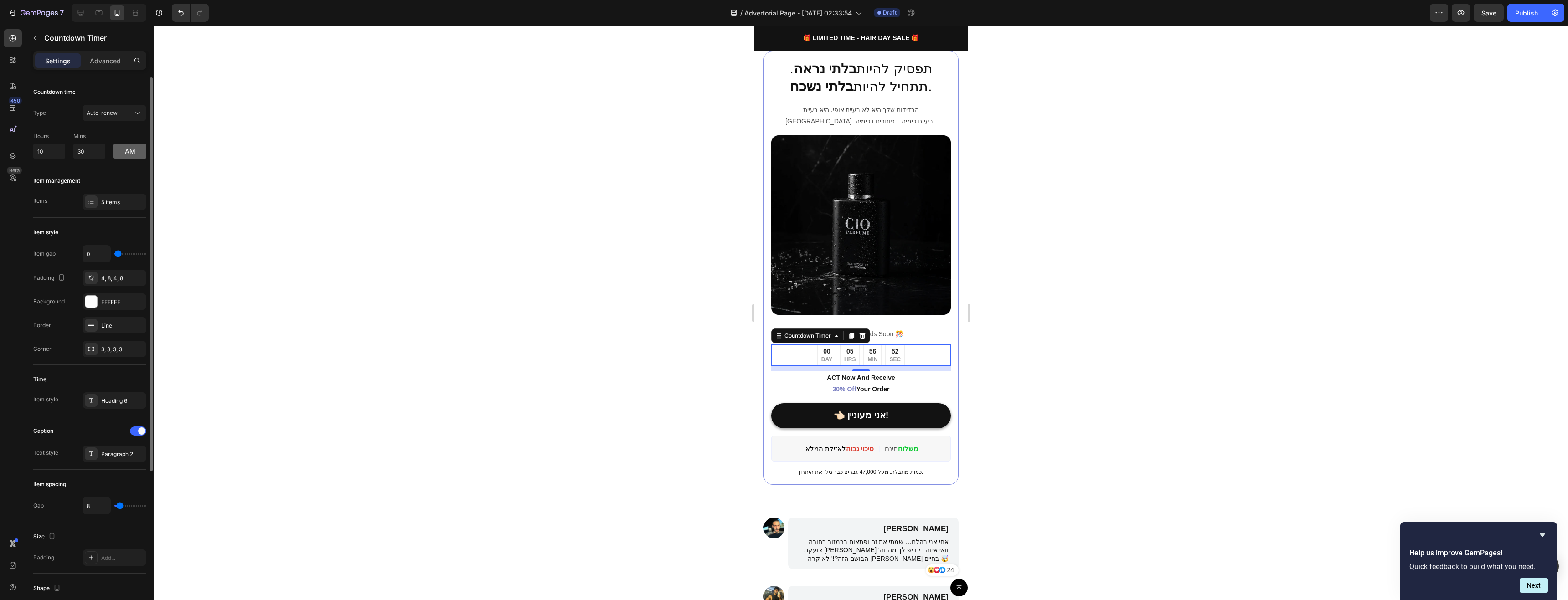
click at [124, 149] on button "am" at bounding box center [130, 152] width 33 height 15
click at [57, 150] on input "10" at bounding box center [49, 152] width 32 height 15
type input "0"
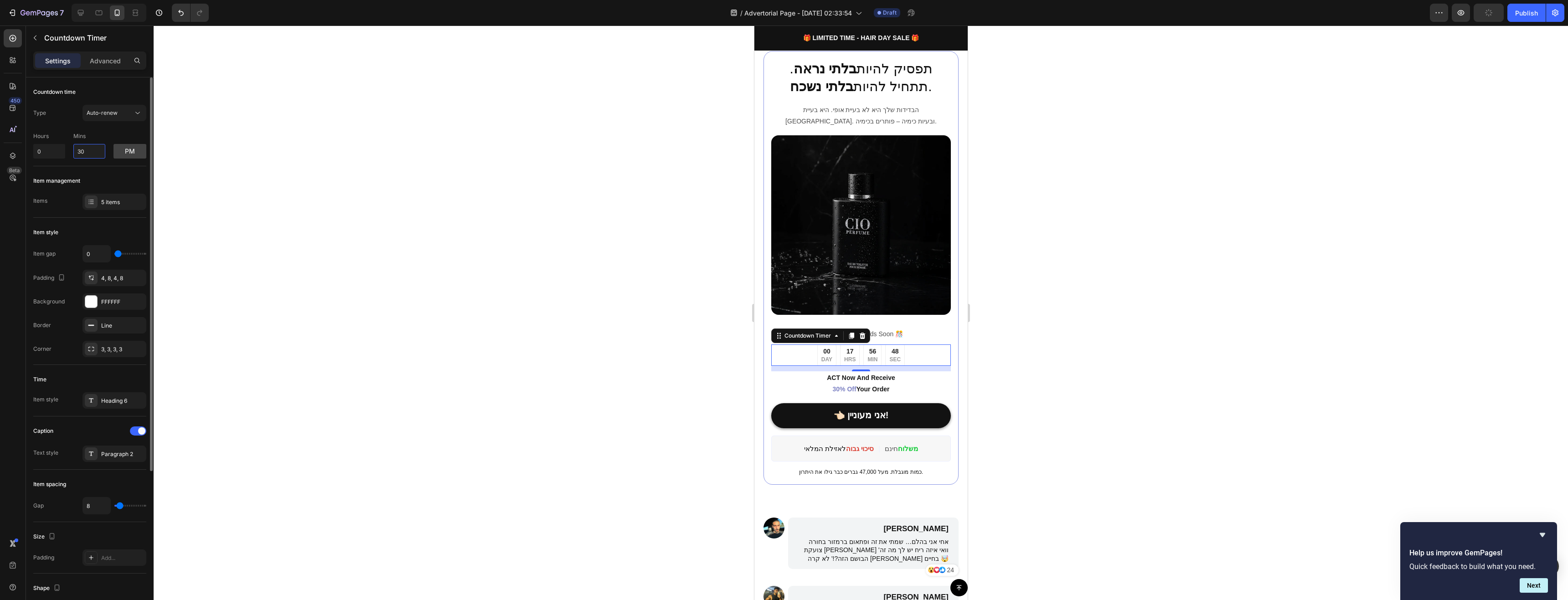
drag, startPoint x: 83, startPoint y: 153, endPoint x: 99, endPoint y: 135, distance: 24.1
click at [83, 153] on input "30" at bounding box center [89, 152] width 32 height 15
click at [109, 116] on span "Auto-renew" at bounding box center [102, 113] width 31 height 7
click at [121, 112] on div "Auto-renew" at bounding box center [110, 113] width 46 height 8
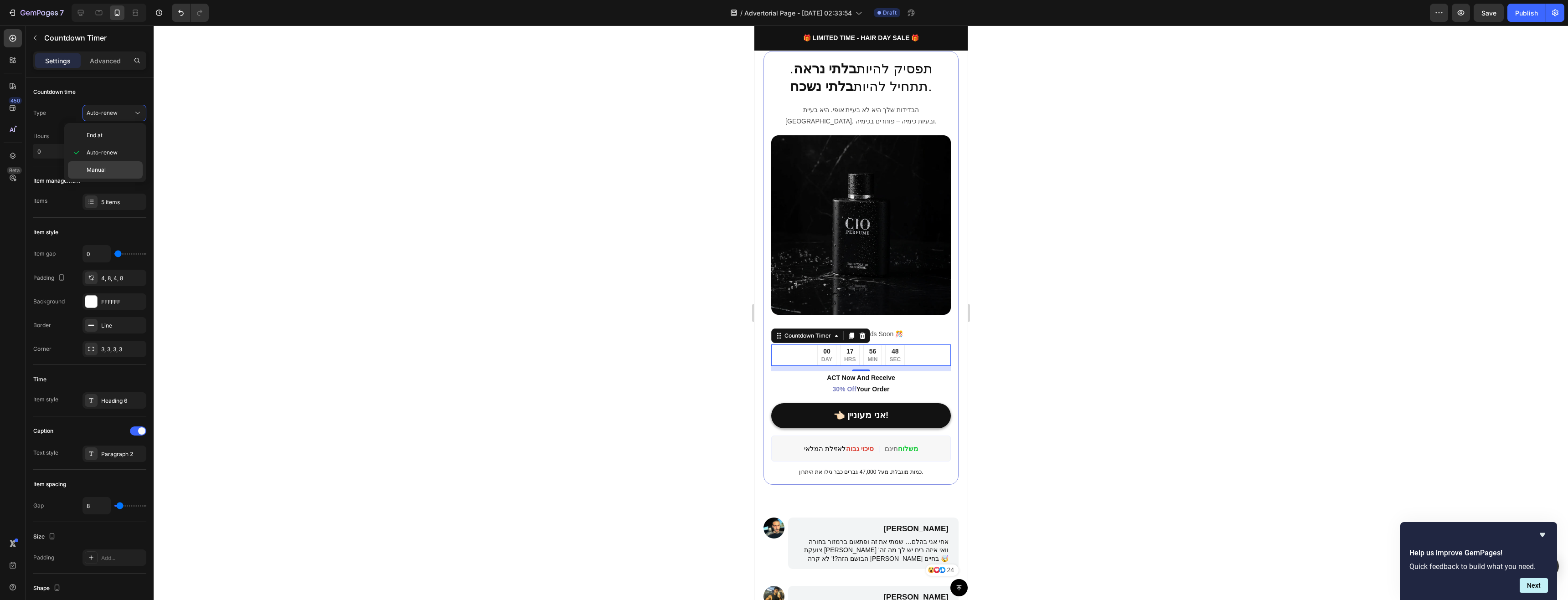
click at [114, 165] on div "Manual" at bounding box center [105, 170] width 75 height 17
click at [86, 153] on input "3" at bounding box center [89, 152] width 32 height 15
type input "4"
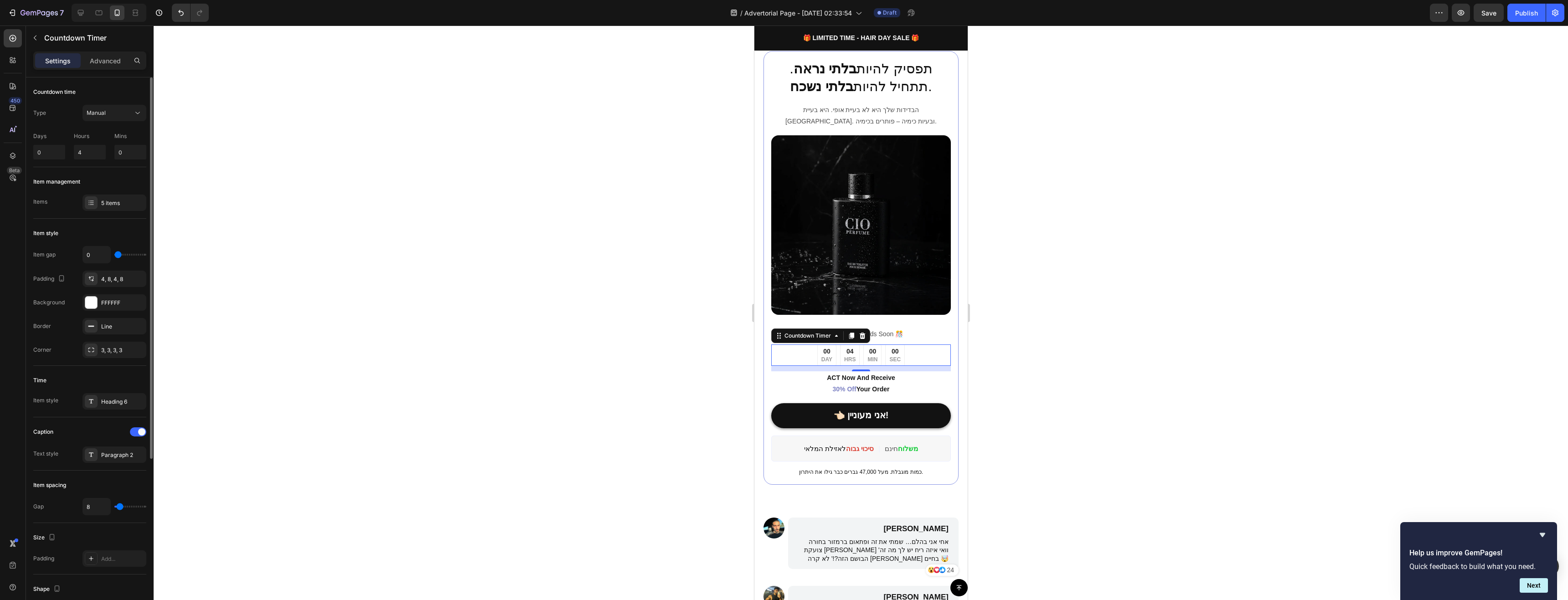
click at [100, 142] on div "Hours" at bounding box center [89, 138] width 32 height 13
click at [104, 57] on p "Advanced" at bounding box center [105, 61] width 31 height 10
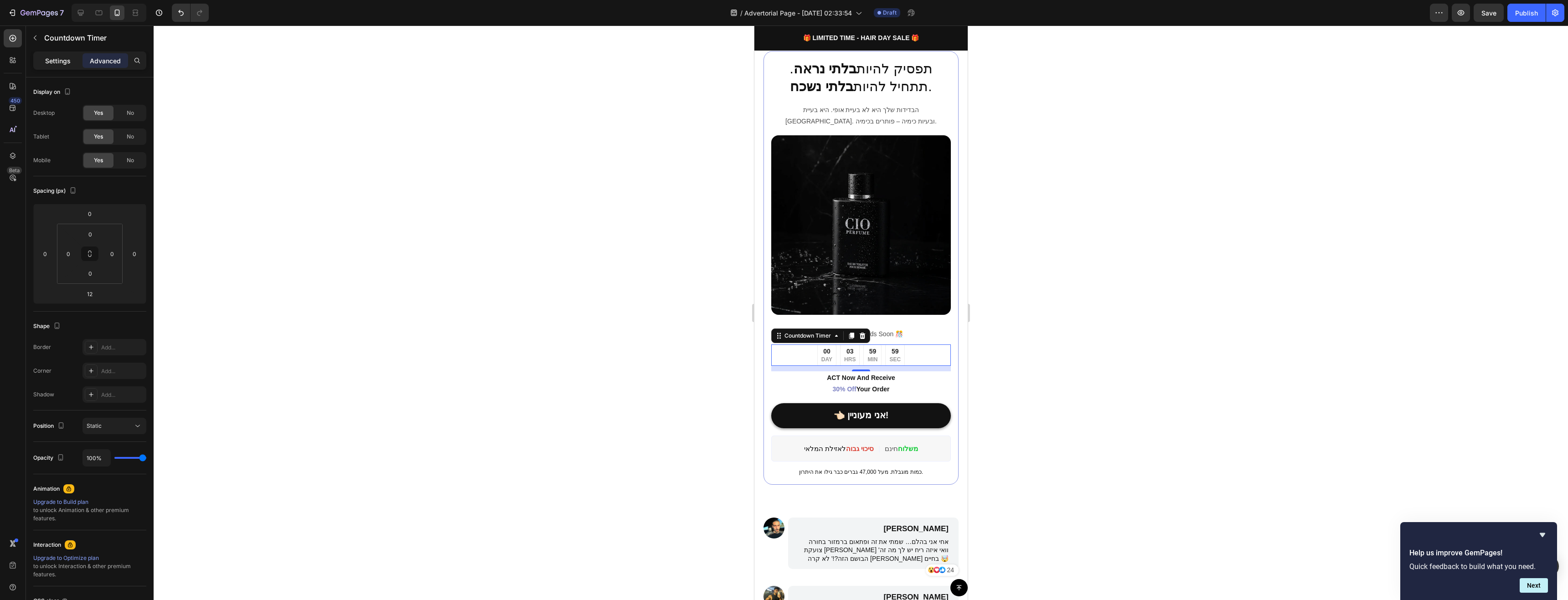
click at [70, 59] on p "Settings" at bounding box center [58, 61] width 26 height 10
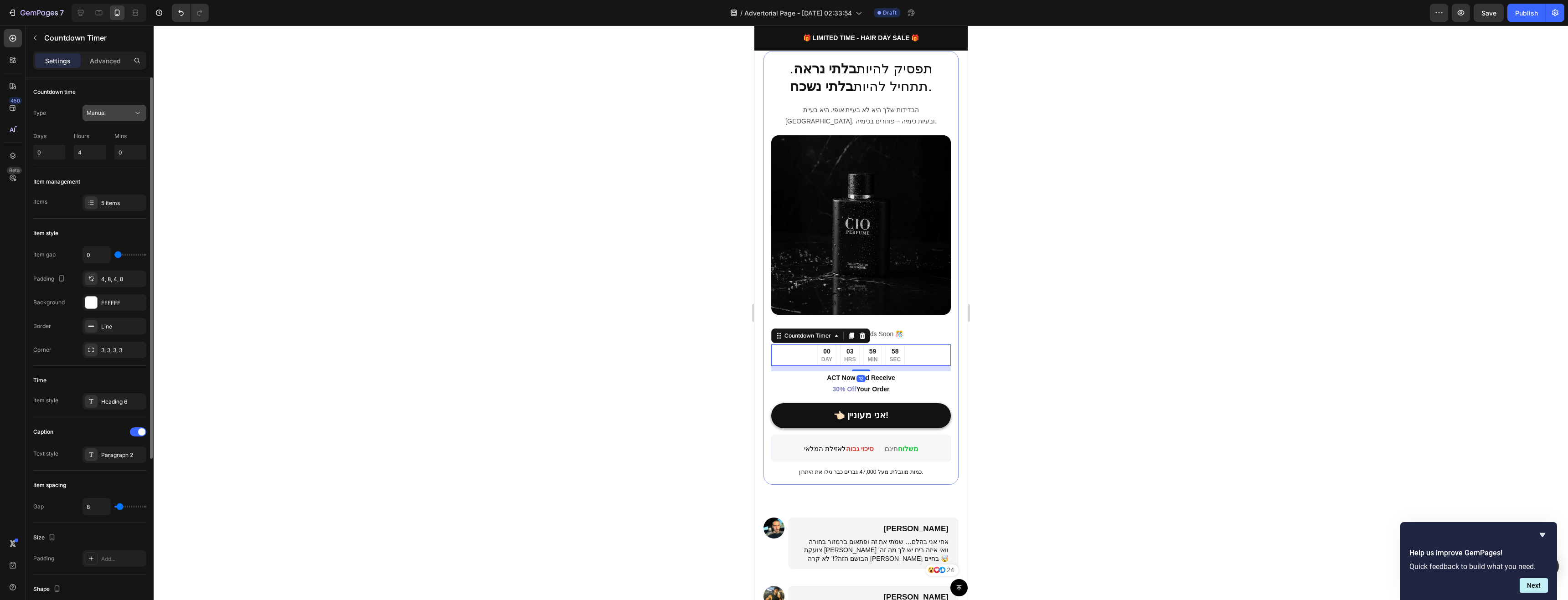
click at [105, 117] on div "Manual" at bounding box center [114, 113] width 55 height 9
click at [111, 150] on span "Auto-renew" at bounding box center [102, 152] width 31 height 8
click at [111, 114] on span "Auto-renew" at bounding box center [102, 113] width 31 height 7
click at [108, 148] on span "Auto-renew" at bounding box center [102, 152] width 31 height 8
type input "0"
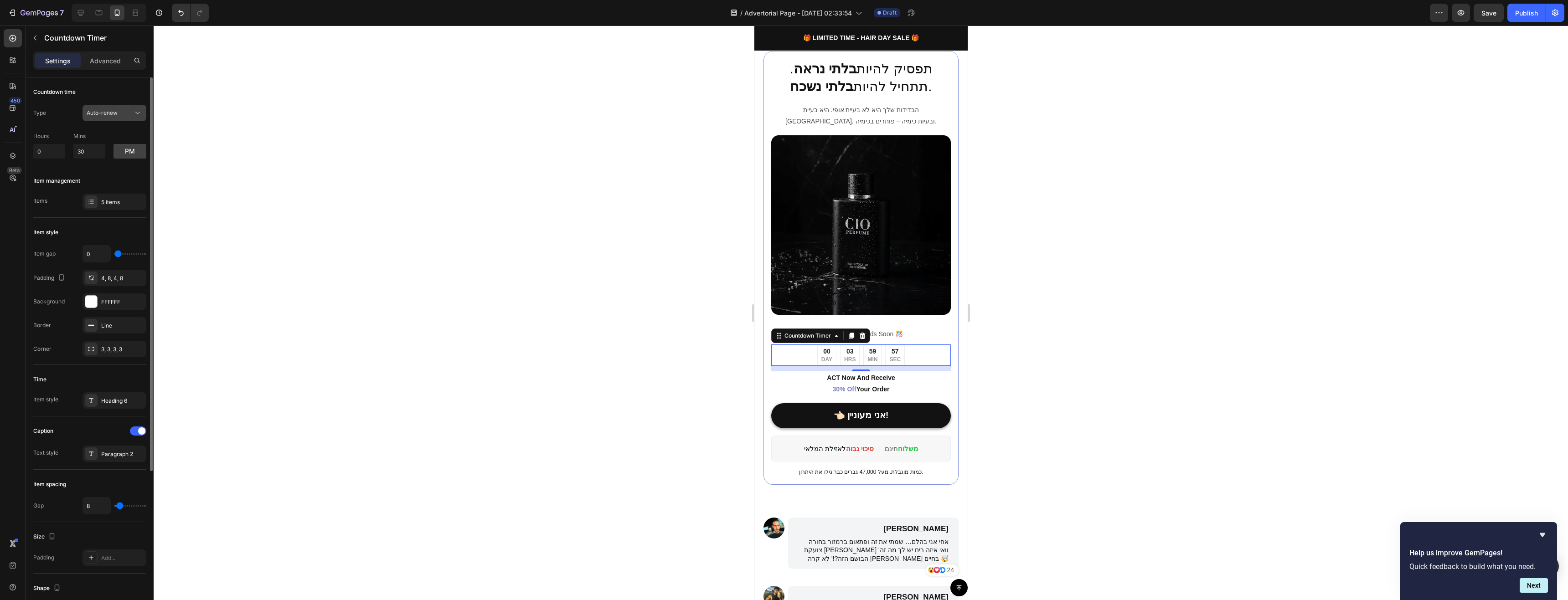
click at [107, 110] on span "Auto-renew" at bounding box center [102, 113] width 31 height 7
click at [106, 133] on p "End at" at bounding box center [112, 135] width 52 height 8
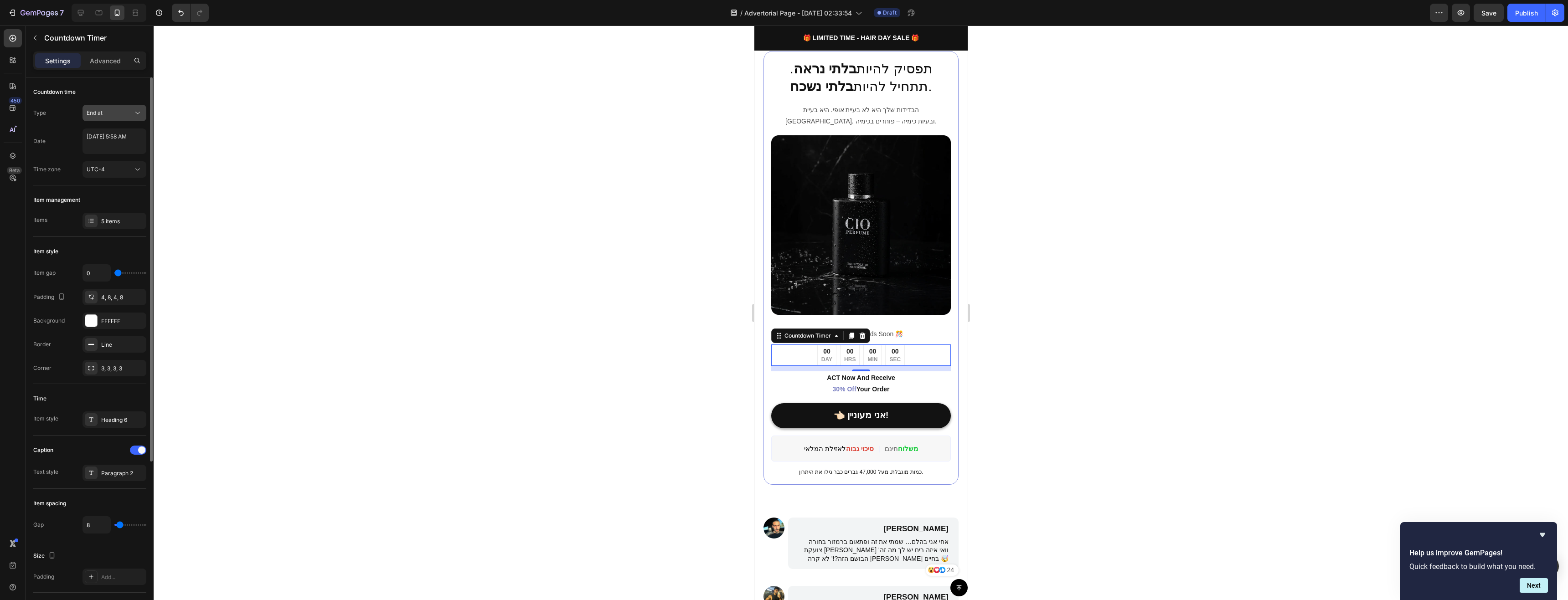
click at [113, 114] on div "End at" at bounding box center [110, 113] width 46 height 8
click at [115, 149] on span "Auto-renew" at bounding box center [102, 152] width 31 height 8
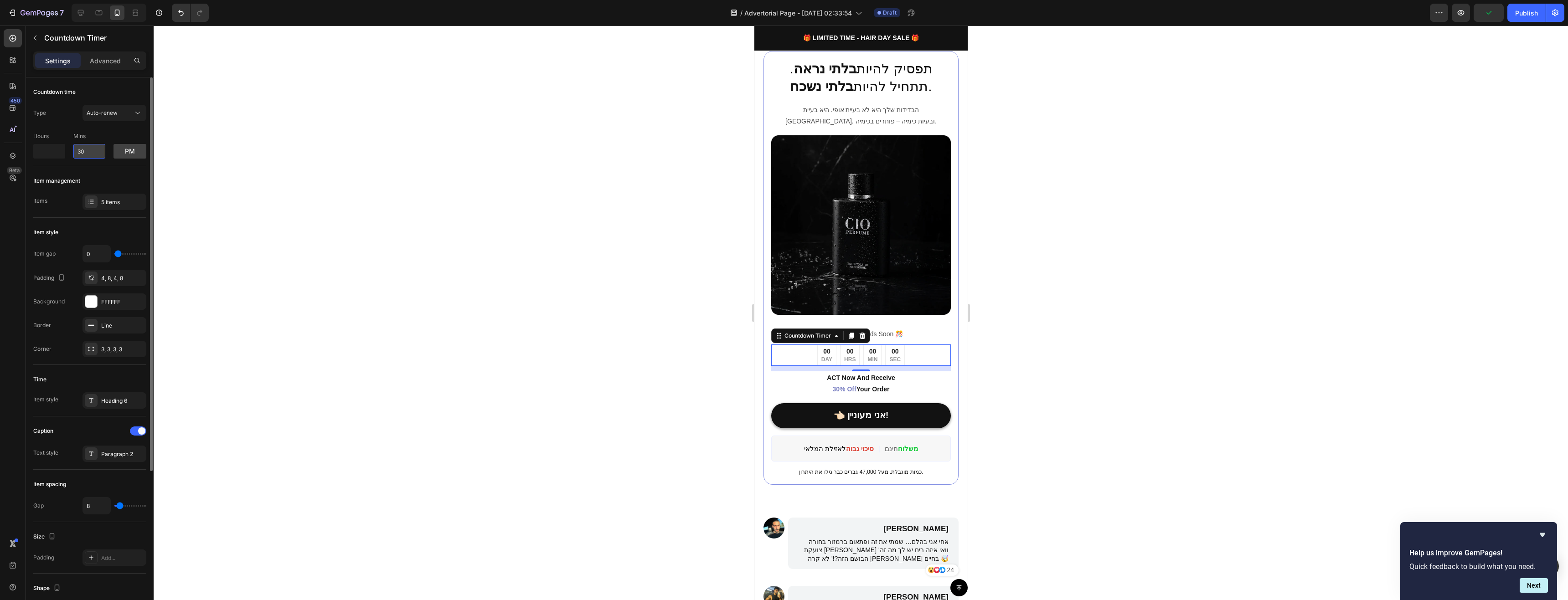
click at [91, 148] on input "30" at bounding box center [89, 152] width 32 height 15
type input "2"
type input "1"
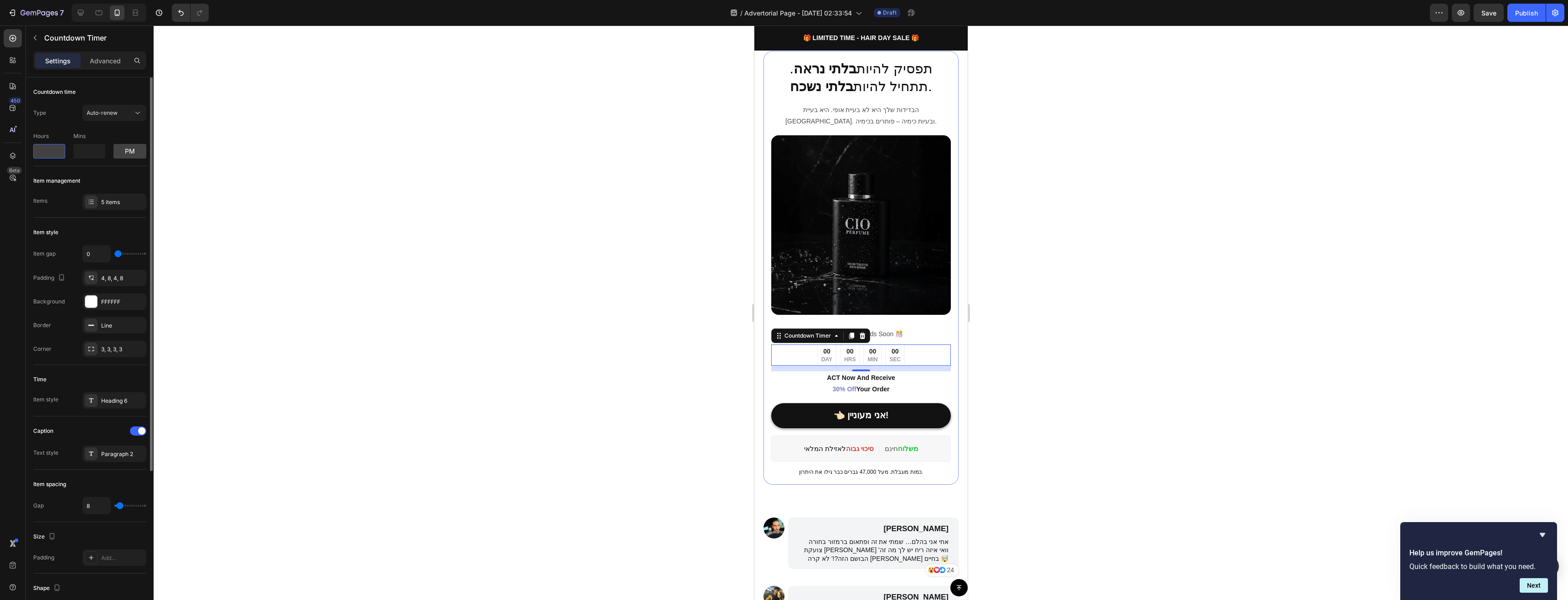
type input "0"
click at [46, 152] on input "0" at bounding box center [49, 152] width 32 height 15
type input "0"
click at [53, 155] on input "10" at bounding box center [49, 152] width 32 height 15
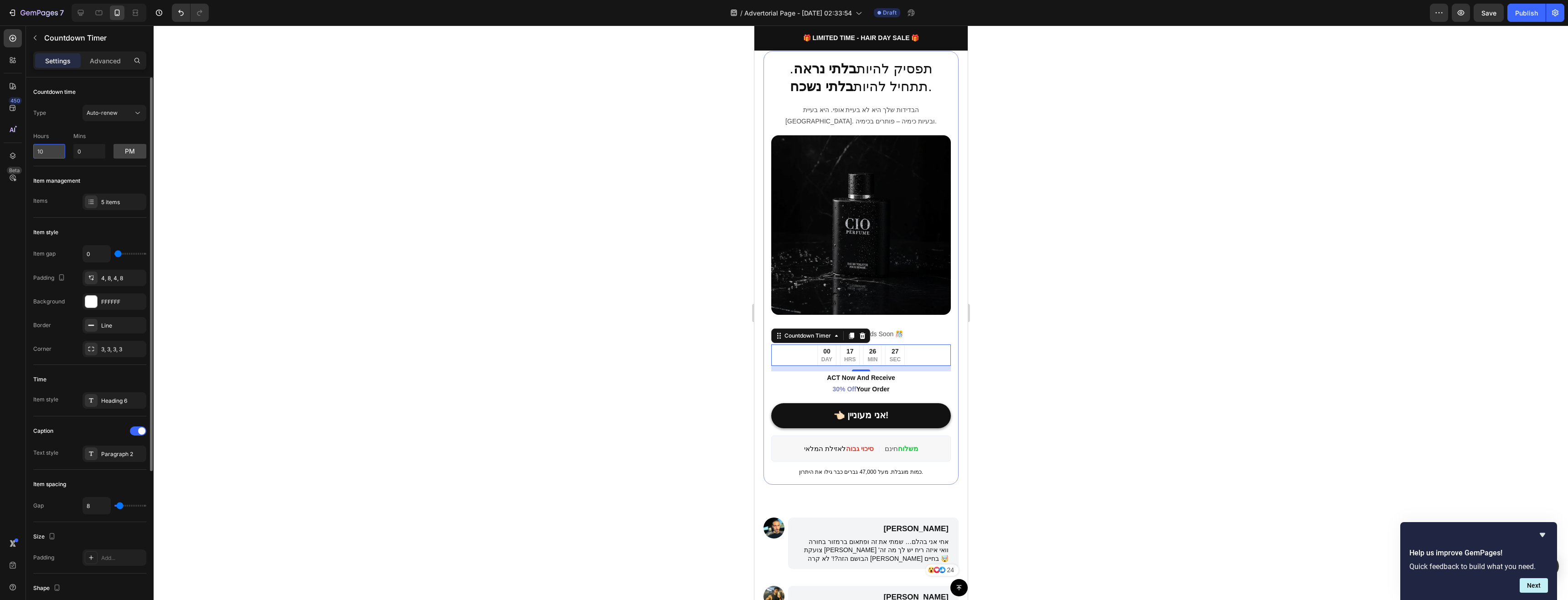
click at [53, 155] on input "10" at bounding box center [49, 152] width 32 height 15
type input "10"
click at [90, 156] on input "0" at bounding box center [89, 152] width 32 height 15
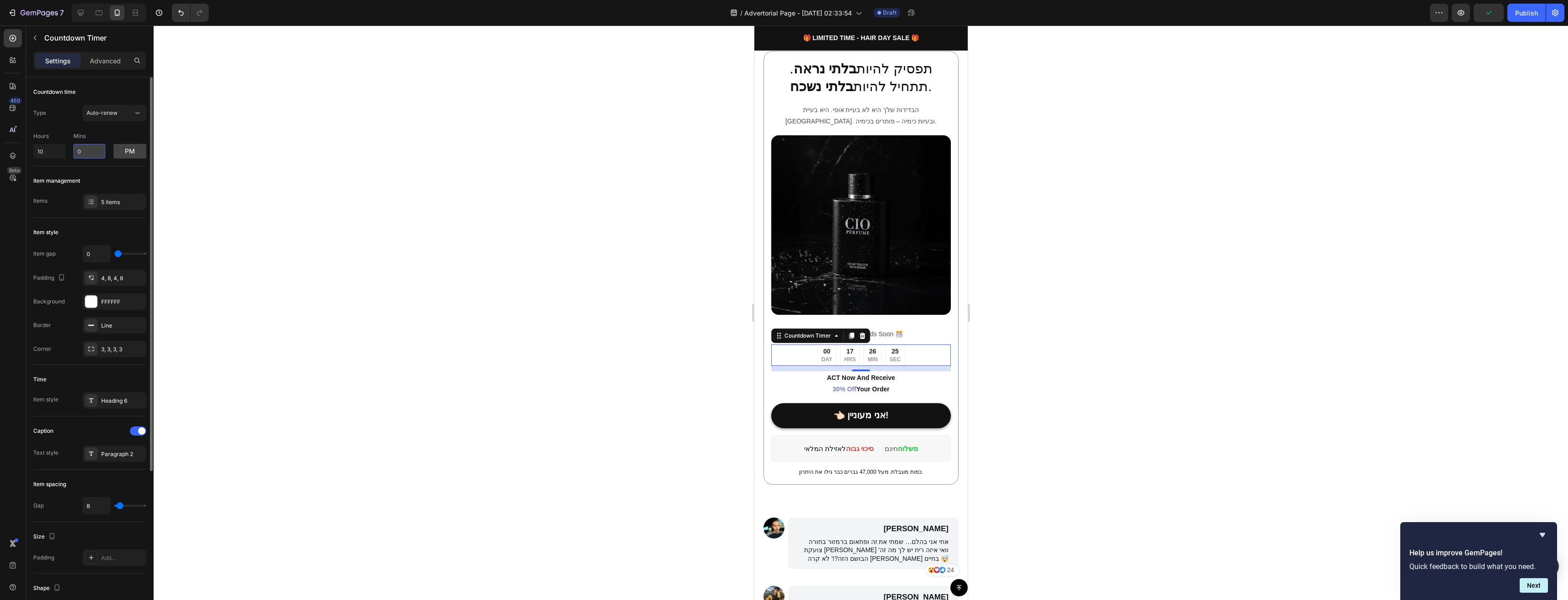
click at [90, 156] on input "0" at bounding box center [89, 152] width 32 height 15
type input "35"
click at [1037, 339] on div at bounding box center [861, 313] width 1415 height 574
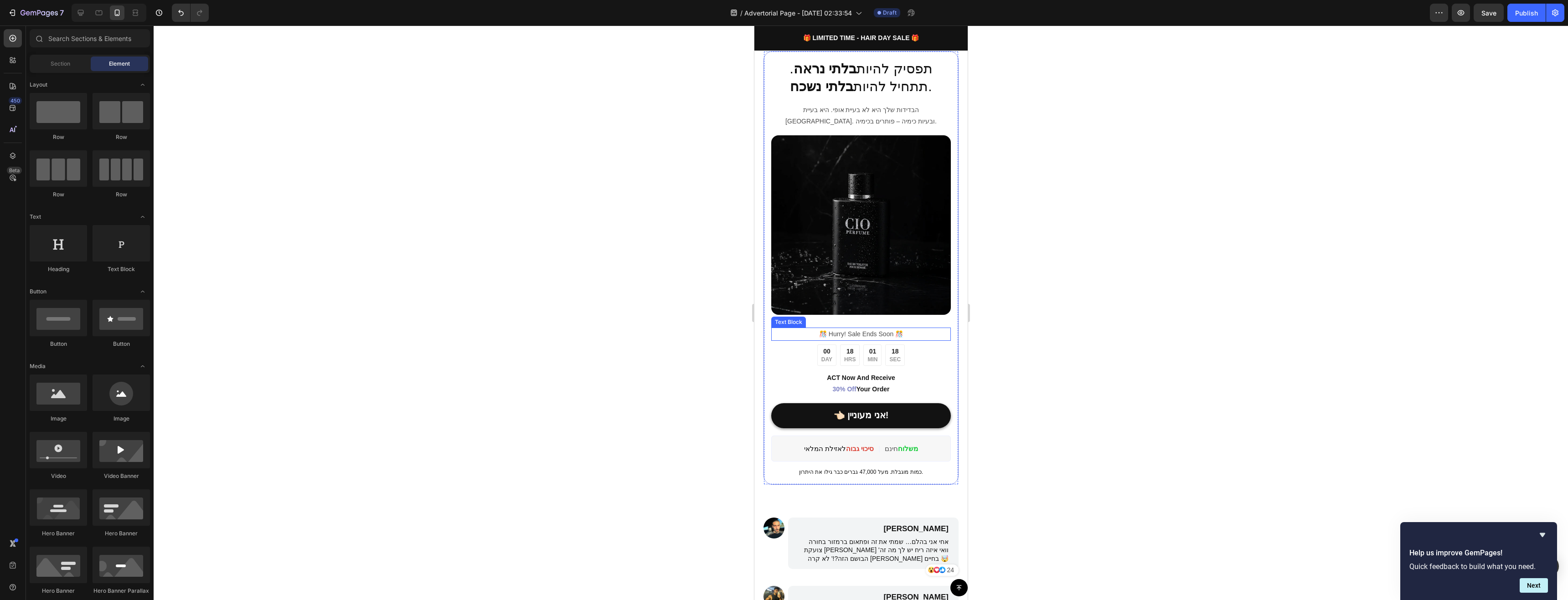
click at [885, 329] on p "️🎊 Hurry! Sale Ends Soon ️🎊" at bounding box center [861, 334] width 178 height 12
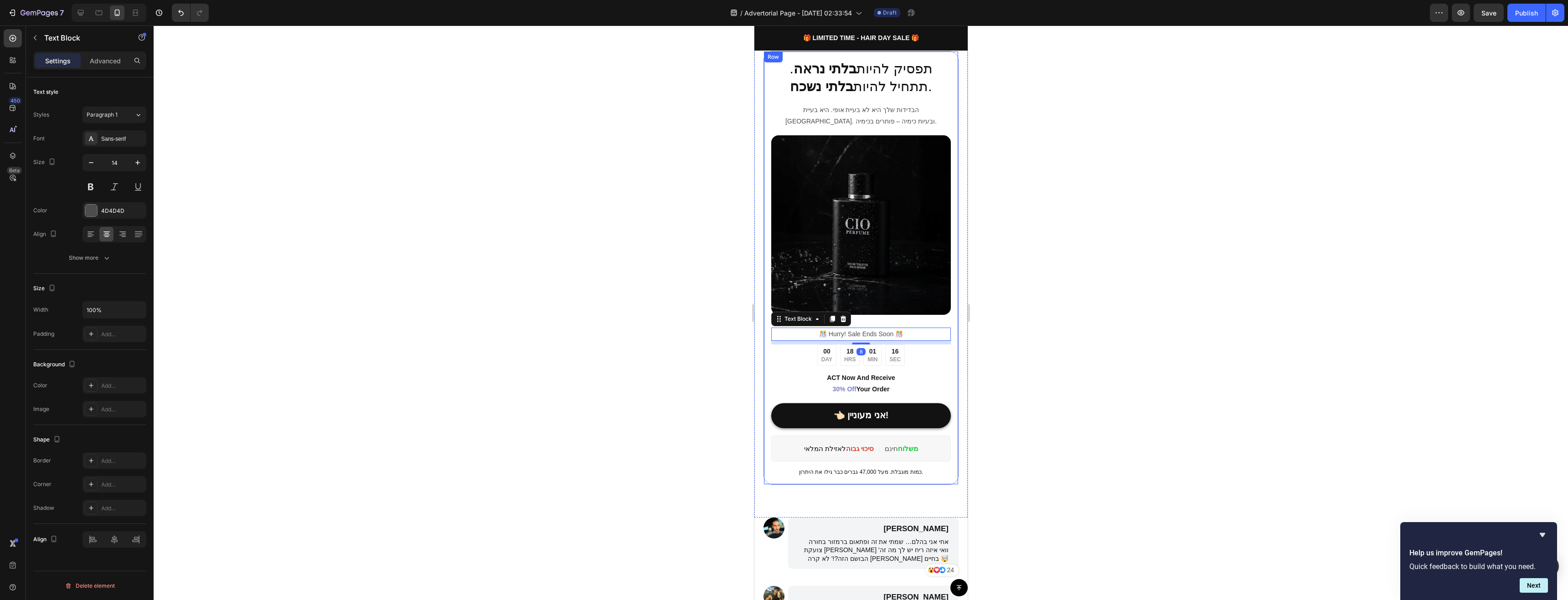
click at [1174, 368] on div at bounding box center [861, 313] width 1415 height 574
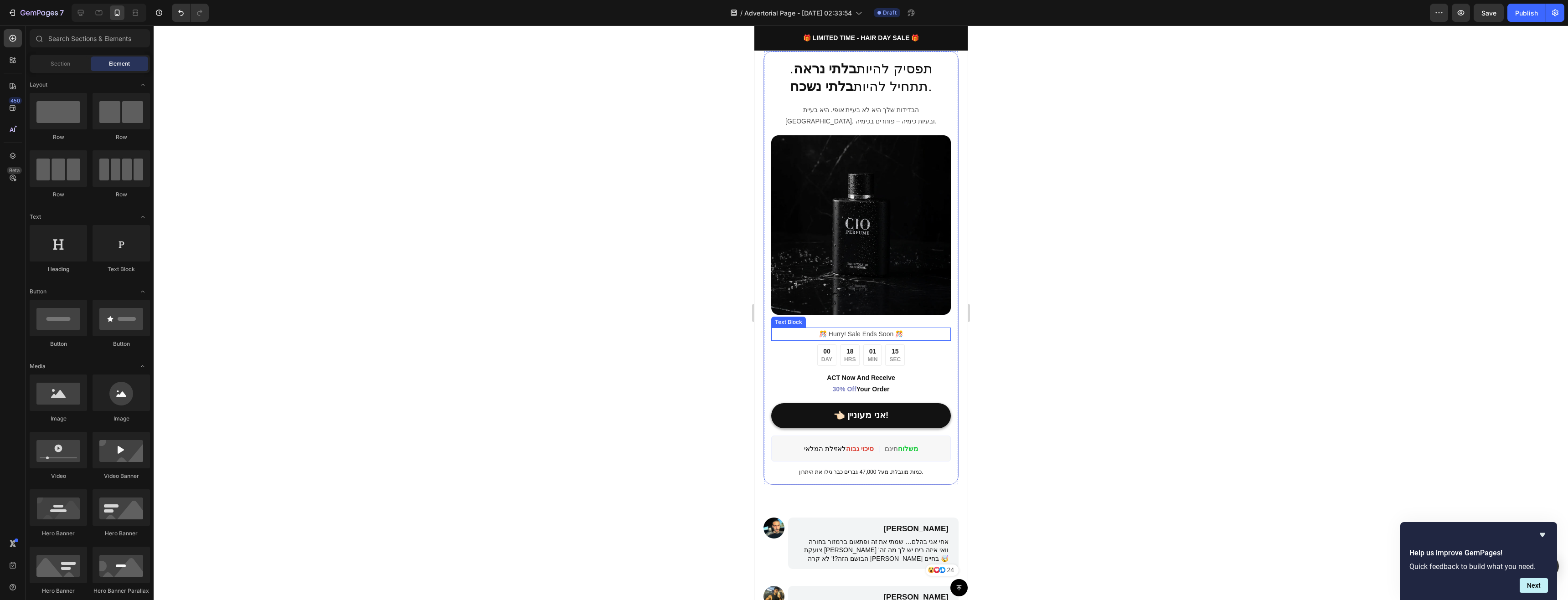
click at [908, 329] on p "️🎊 Hurry! Sale Ends Soon ️🎊" at bounding box center [861, 334] width 178 height 12
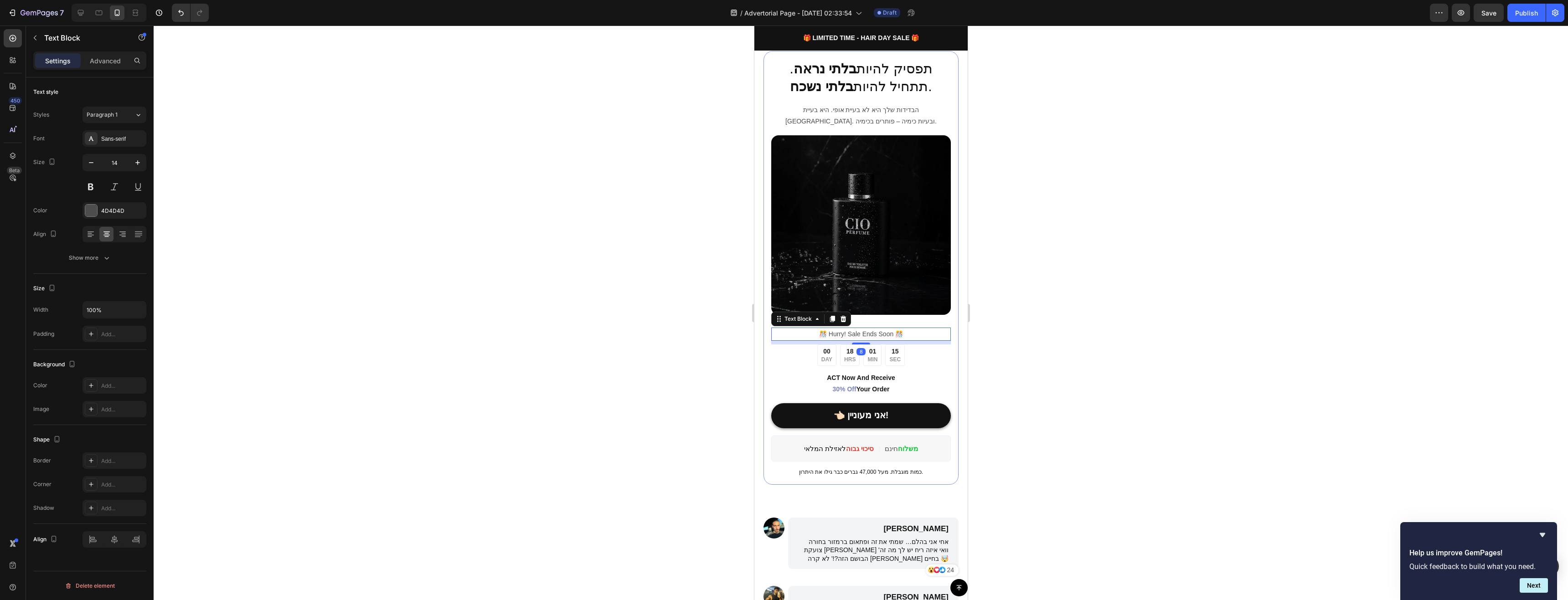
click at [908, 329] on p "️🎊 Hurry! Sale Ends Soon ️🎊" at bounding box center [861, 334] width 178 height 12
click at [897, 329] on p "️🎊 Hurry! Sale Ends Soon ️🎊" at bounding box center [861, 334] width 178 height 12
drag, startPoint x: 891, startPoint y: 327, endPoint x: 826, endPoint y: 329, distance: 65.0
click at [826, 329] on p "️🎊 Hurry! Sale Ends Soon ️🎊" at bounding box center [861, 334] width 178 height 12
drag, startPoint x: 922, startPoint y: 329, endPoint x: 914, endPoint y: 328, distance: 8.1
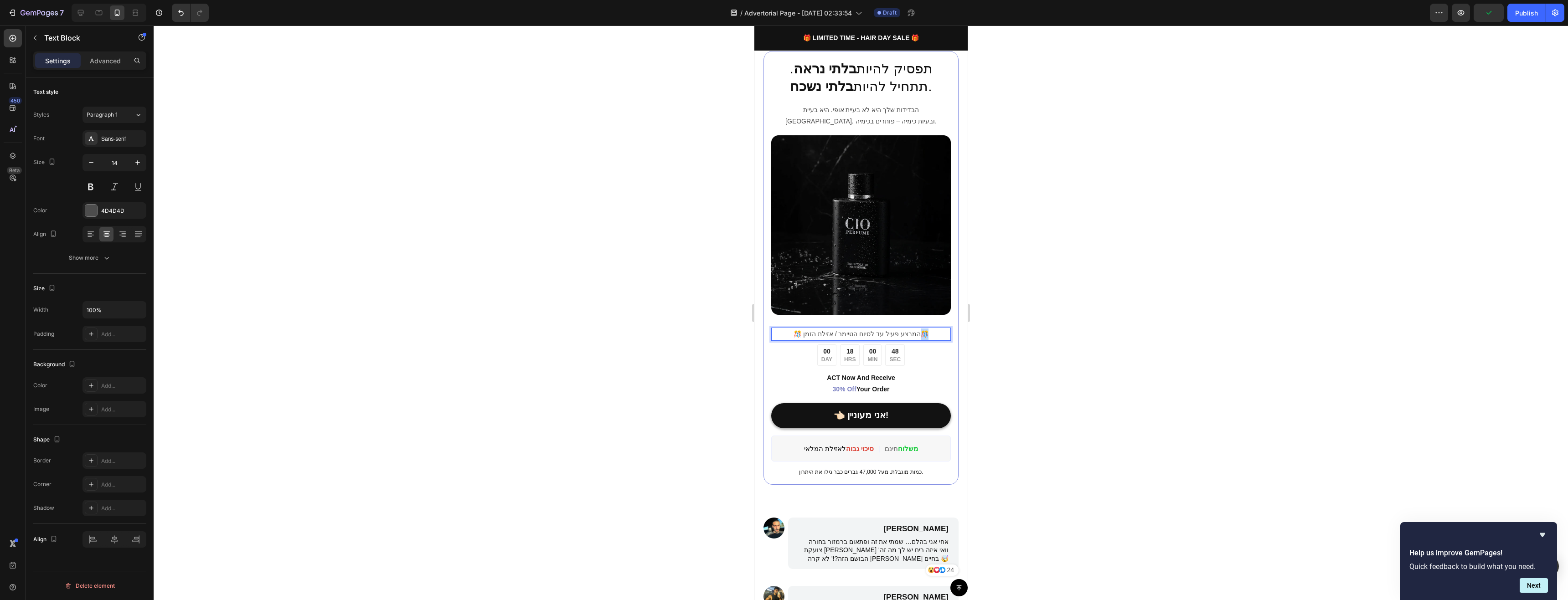
click at [914, 329] on p "️🎊 המבצע פעיל עד לסיום הטיימר / אזילת הזמן🎊" at bounding box center [861, 334] width 178 height 12
click at [1042, 344] on div at bounding box center [861, 313] width 1415 height 574
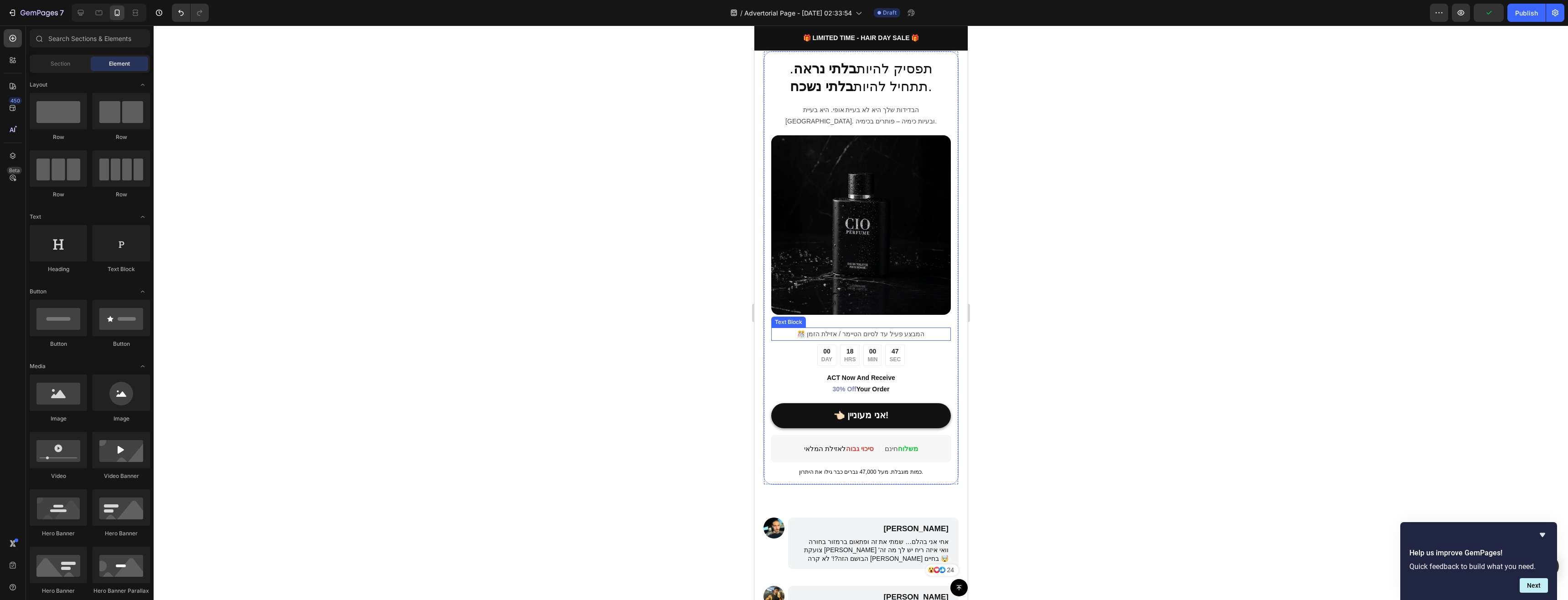
click at [810, 329] on p "️🎊 המבצע פעיל עד לסיום הטיימר / אזילת הזמן" at bounding box center [861, 334] width 178 height 12
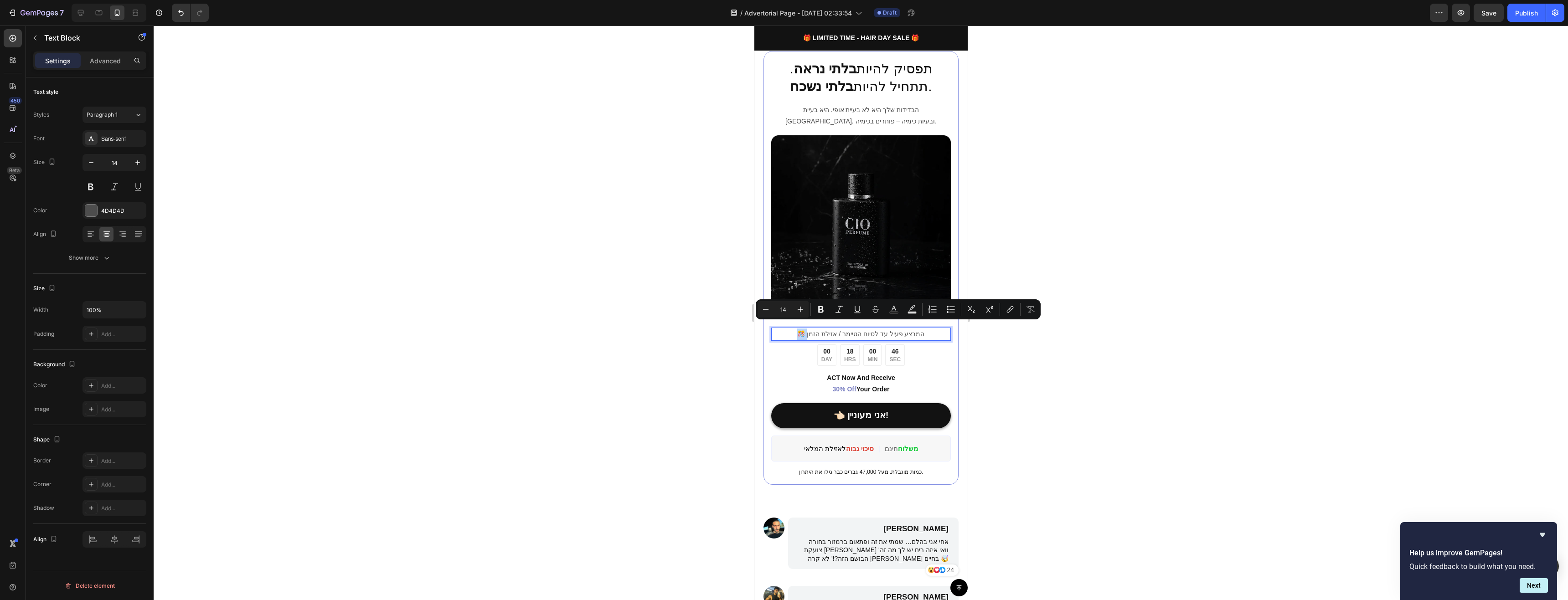
drag, startPoint x: 807, startPoint y: 327, endPoint x: 800, endPoint y: 329, distance: 7.3
click at [800, 329] on p "️🎊 המבצע פעיל עד לסיום הטיימר / אזילת הזמן" at bounding box center [861, 334] width 178 height 12
click at [1078, 344] on div at bounding box center [861, 313] width 1415 height 574
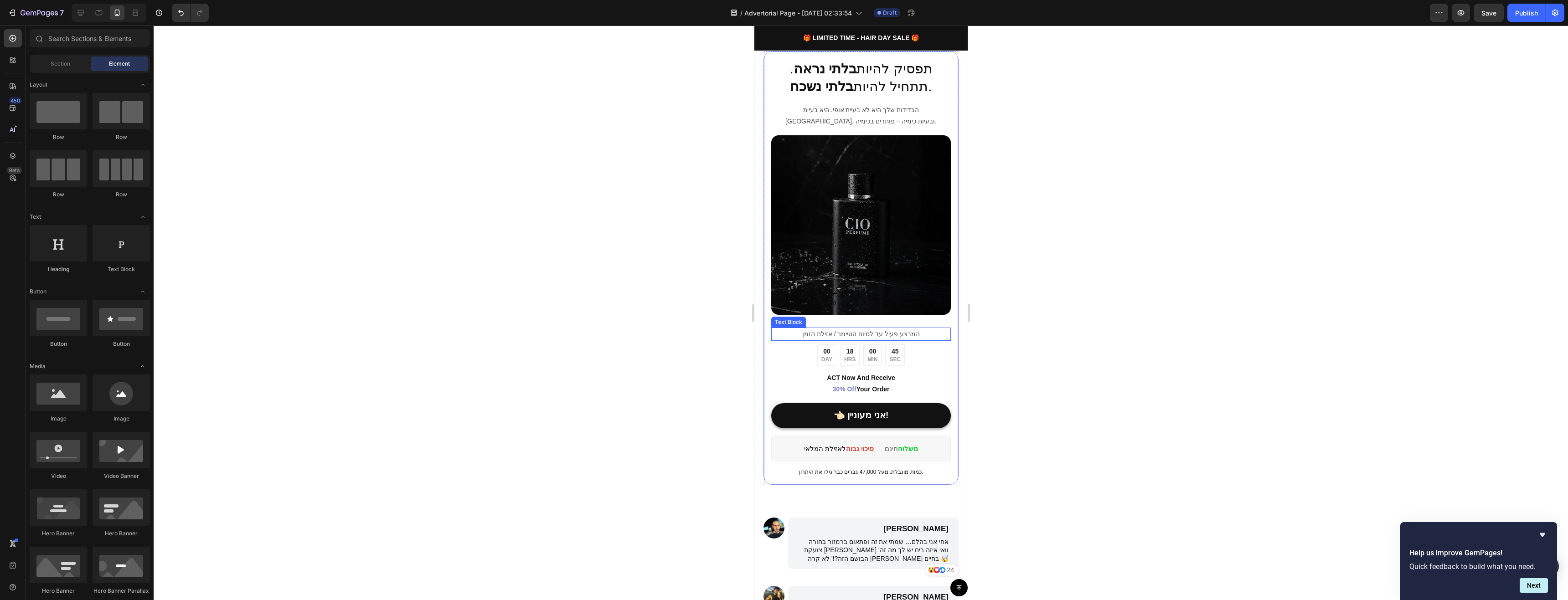
click at [897, 329] on p "המבצע פעיל עד לסיום הטיימר / אזילת הזמן" at bounding box center [861, 334] width 178 height 12
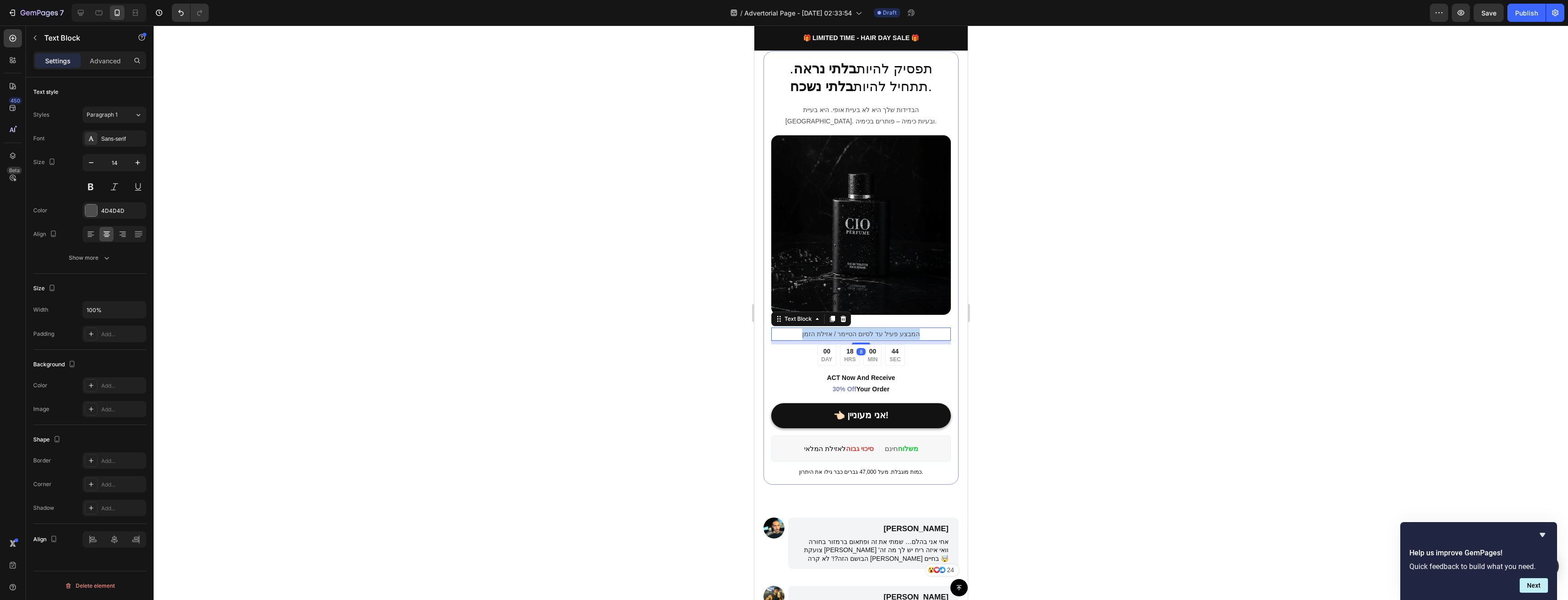
click at [897, 329] on p "המבצע פעיל עד לסיום הטיימר / אזילת הזמן" at bounding box center [861, 334] width 178 height 12
click at [139, 186] on button at bounding box center [138, 187] width 16 height 16
click at [141, 168] on button "button" at bounding box center [138, 162] width 16 height 16
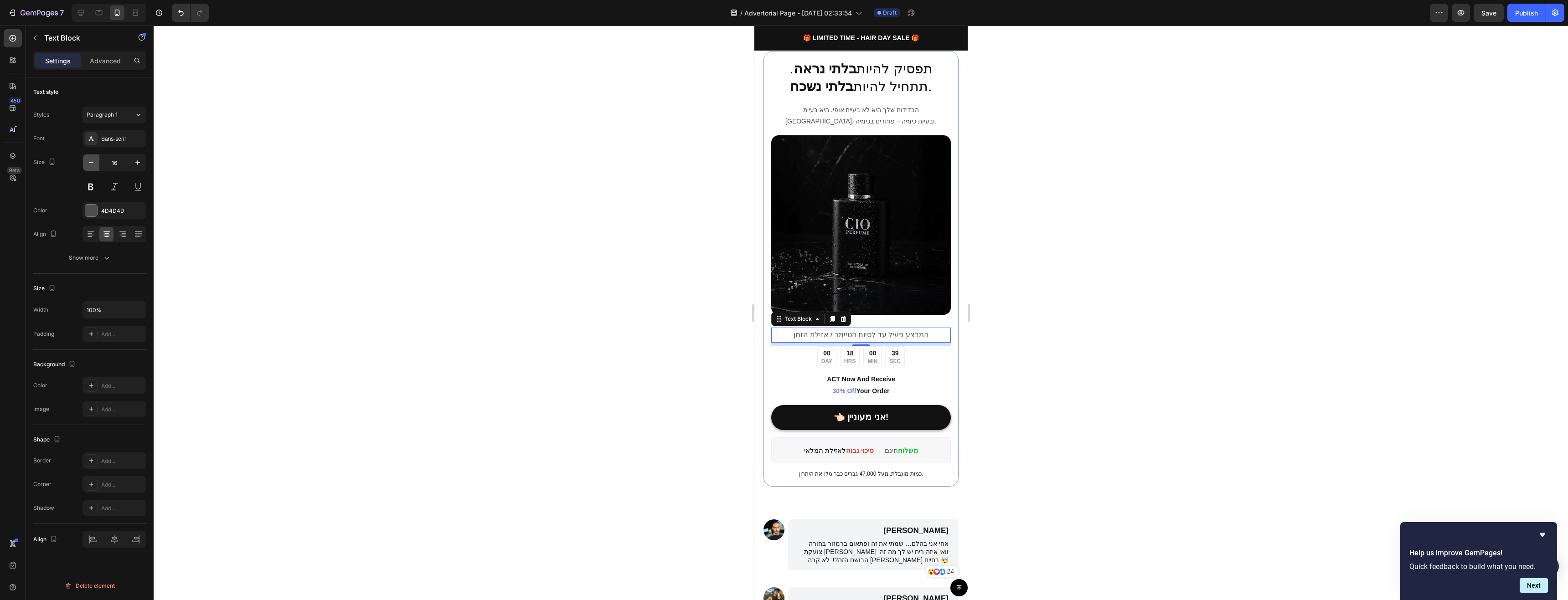
click at [92, 161] on icon "button" at bounding box center [91, 162] width 9 height 9
type input "15"
click at [542, 240] on div at bounding box center [861, 313] width 1415 height 574
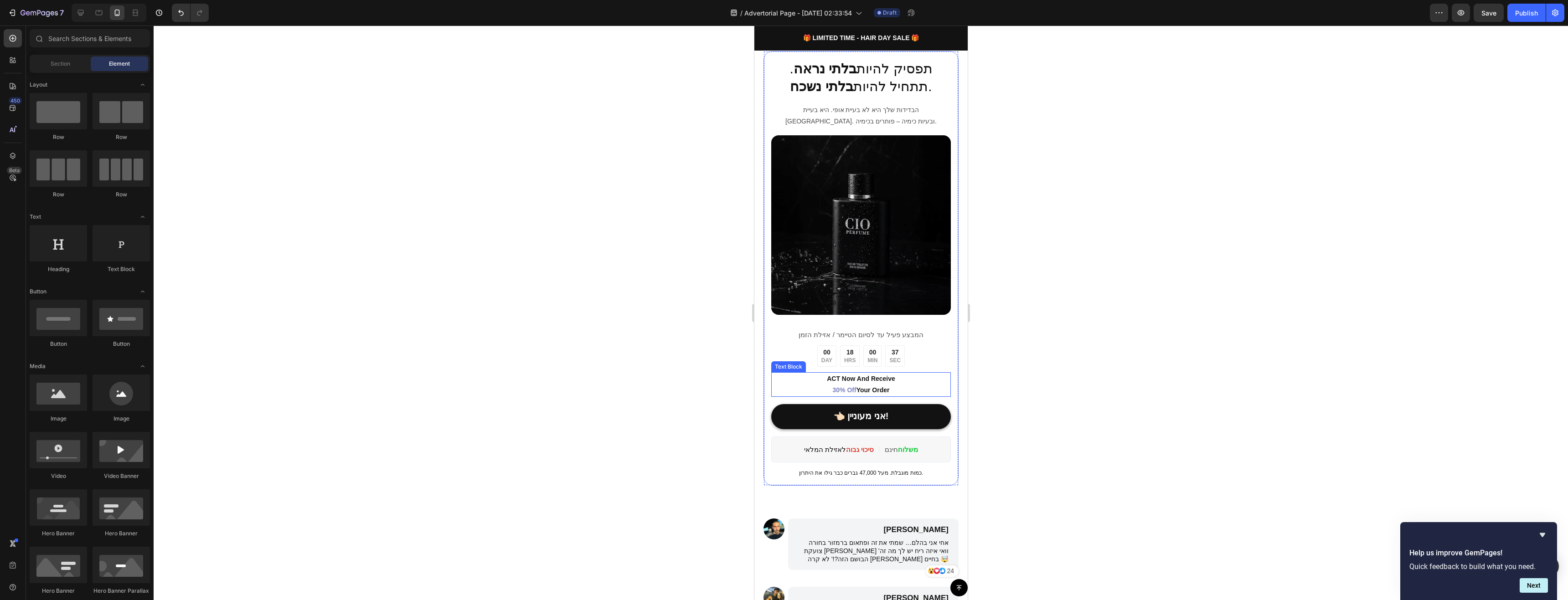
click at [874, 347] on div "00 MIN" at bounding box center [872, 356] width 18 height 21
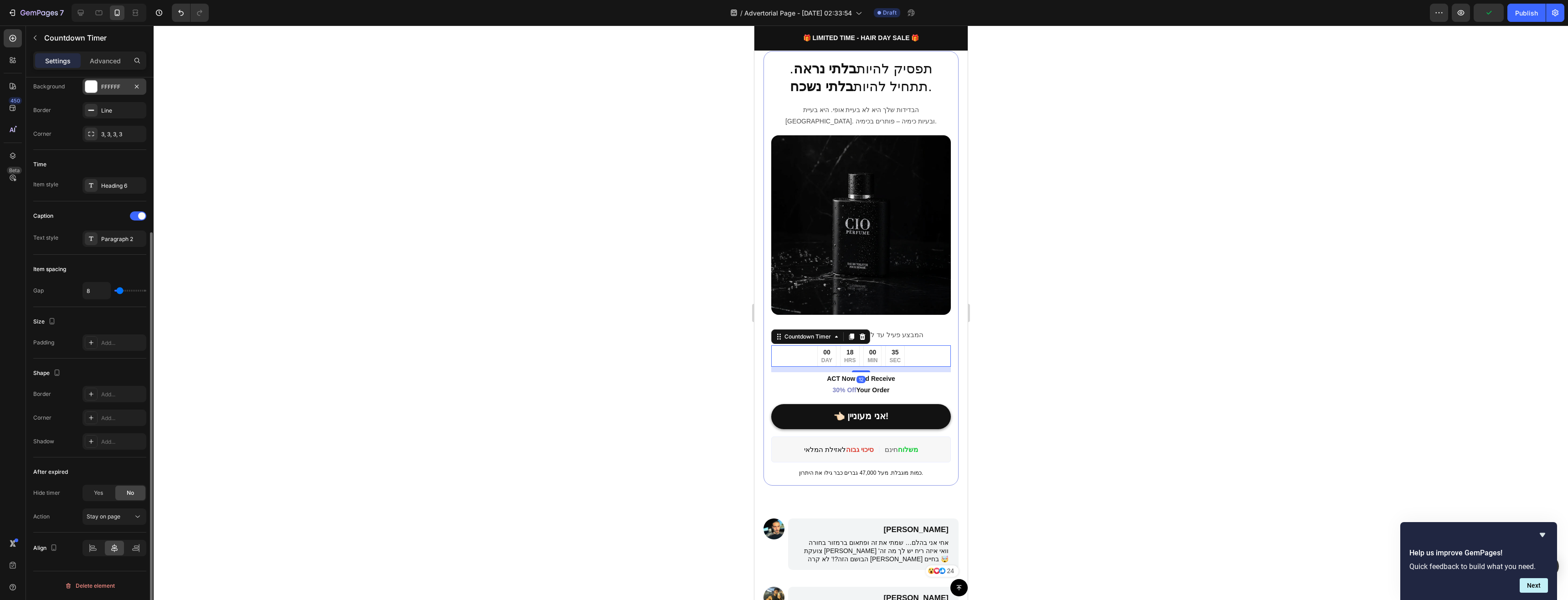
scroll to position [33, 0]
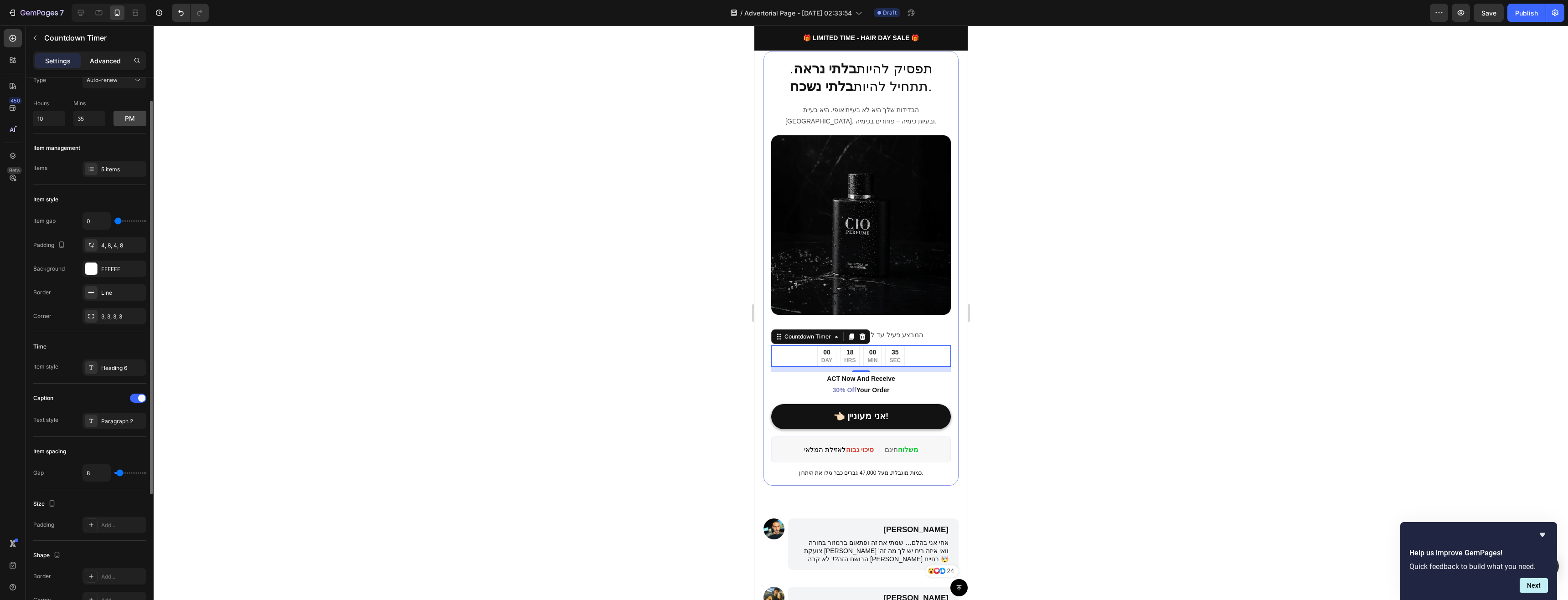
click at [114, 54] on div "Advanced" at bounding box center [105, 61] width 46 height 15
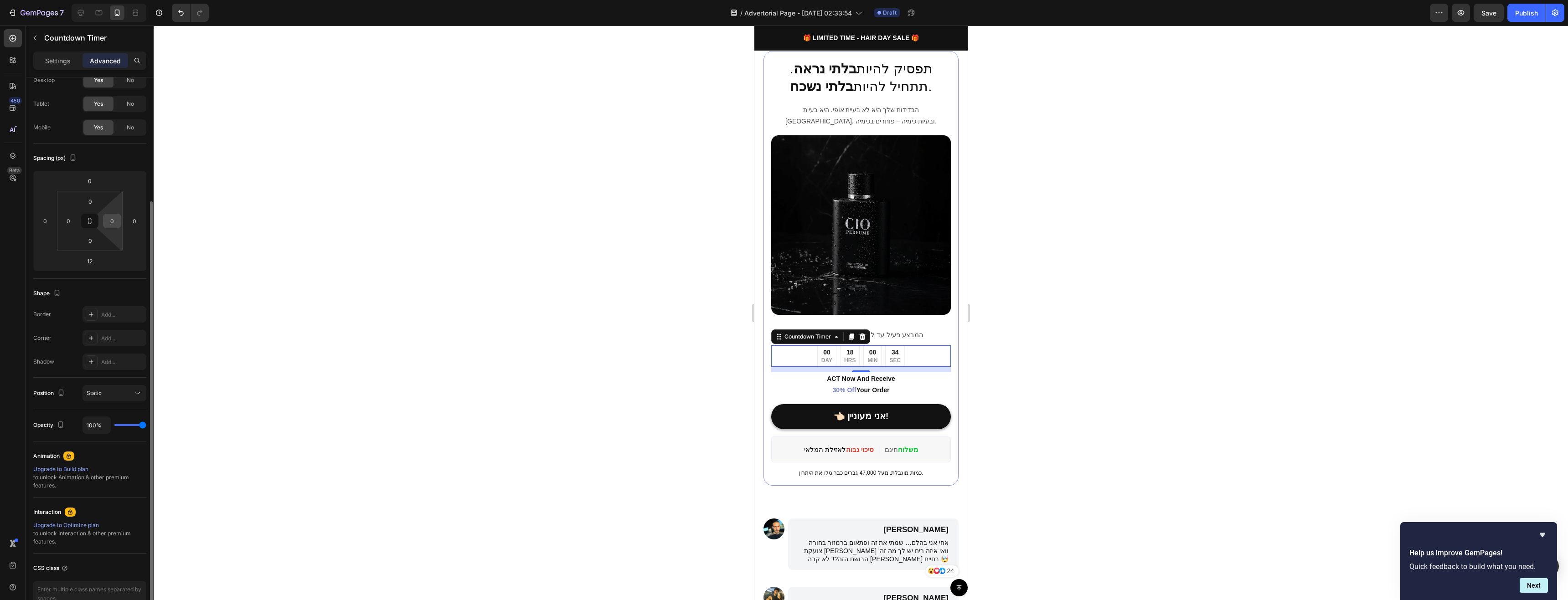
scroll to position [84, 0]
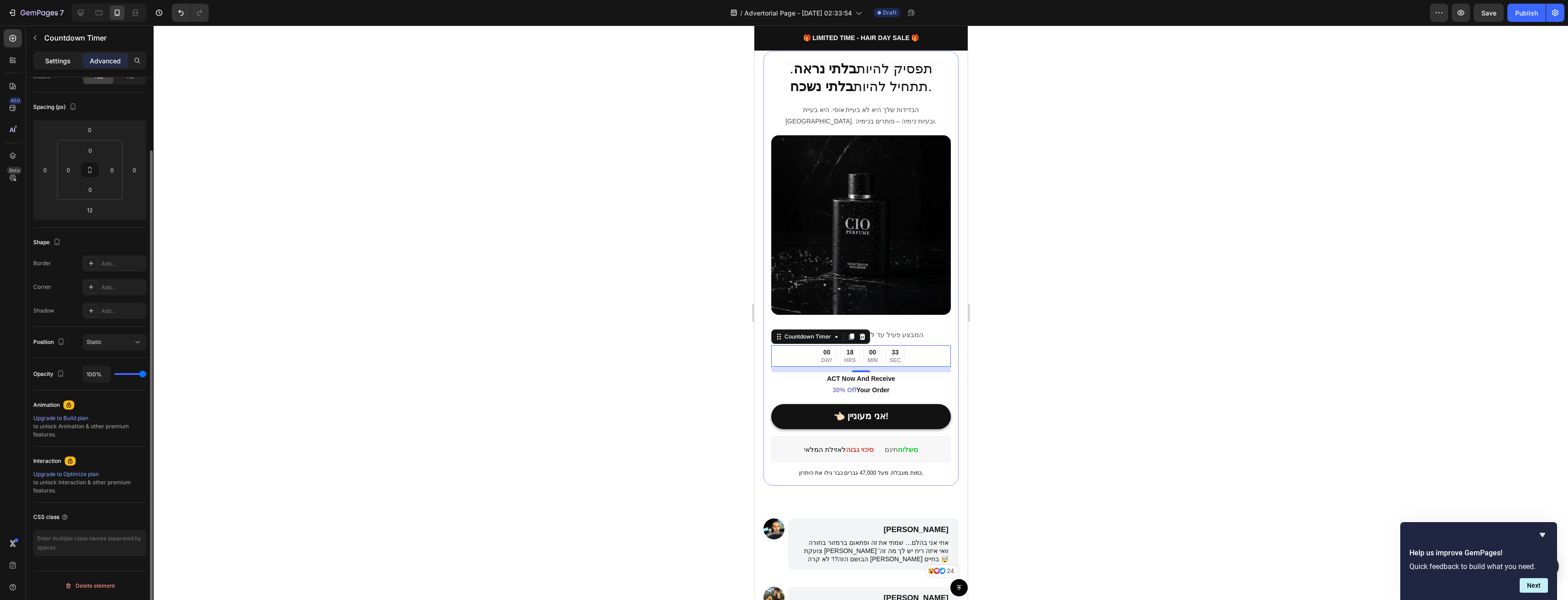
click at [66, 60] on p "Settings" at bounding box center [58, 61] width 26 height 10
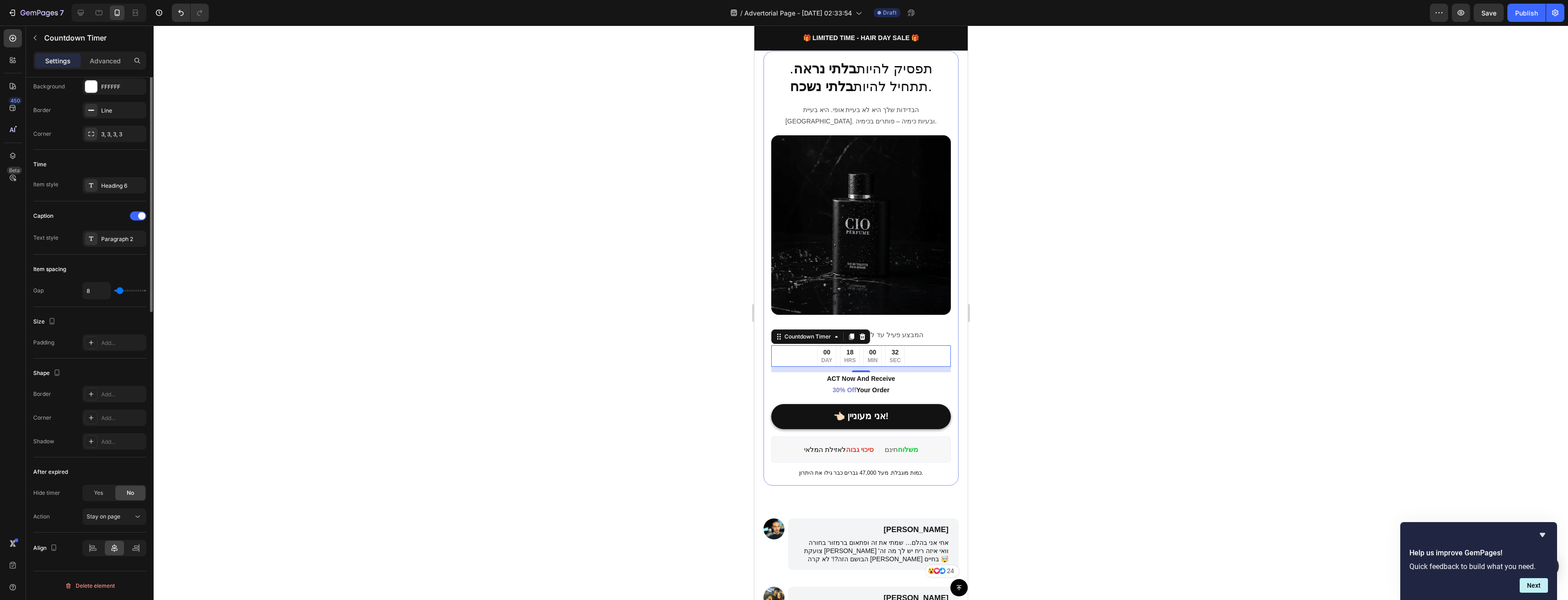
scroll to position [0, 0]
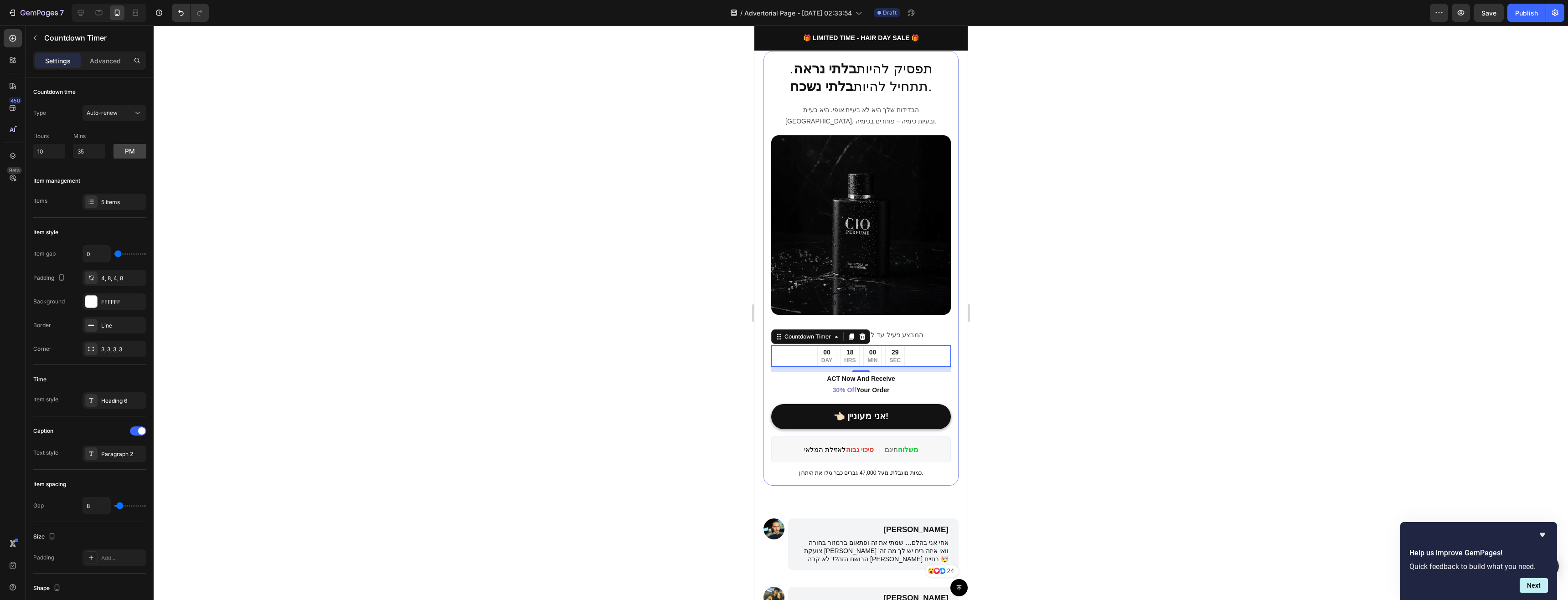
click at [889, 347] on div "29" at bounding box center [894, 352] width 12 height 10
click at [891, 357] on p "SEC" at bounding box center [894, 361] width 12 height 7
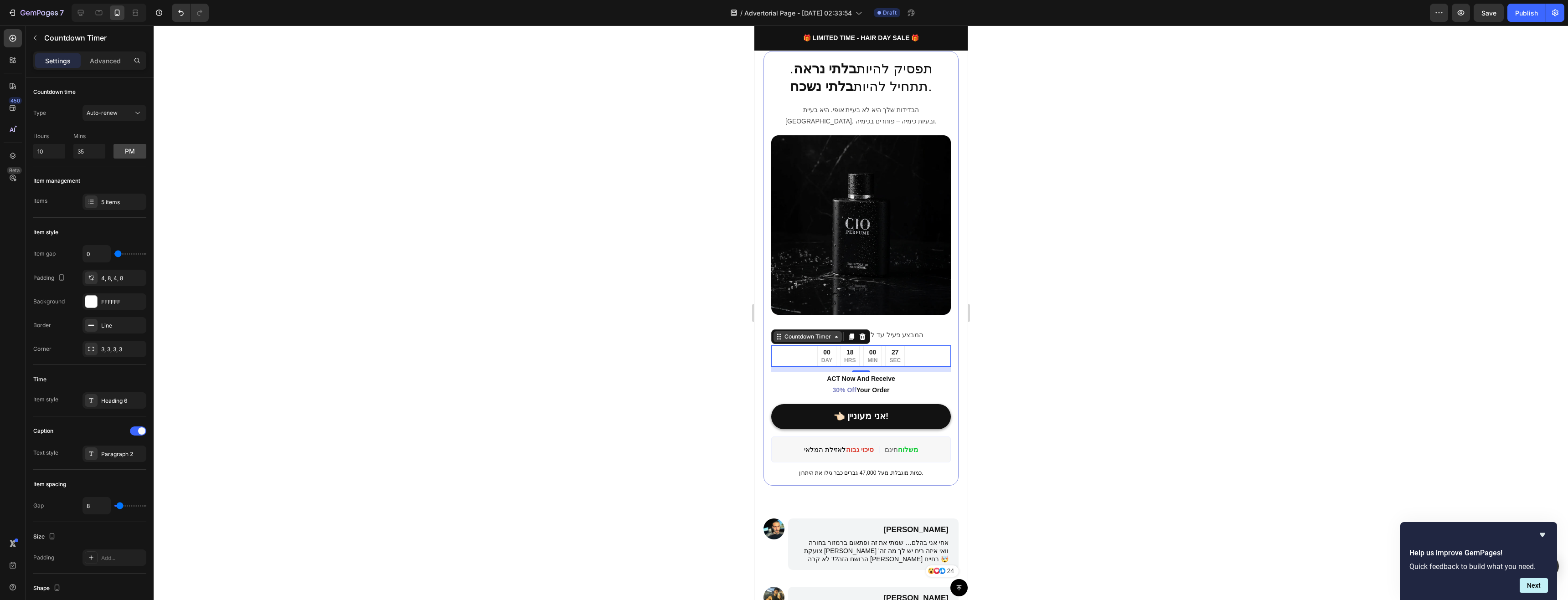
click at [835, 336] on icon at bounding box center [836, 337] width 2 height 2
click at [769, 331] on div "תפסיק להיות בלתי נראה . תתחיל להיות בלתי נשכח . Heading הבדידות שלך היא לא בעיי…" at bounding box center [861, 268] width 195 height 434
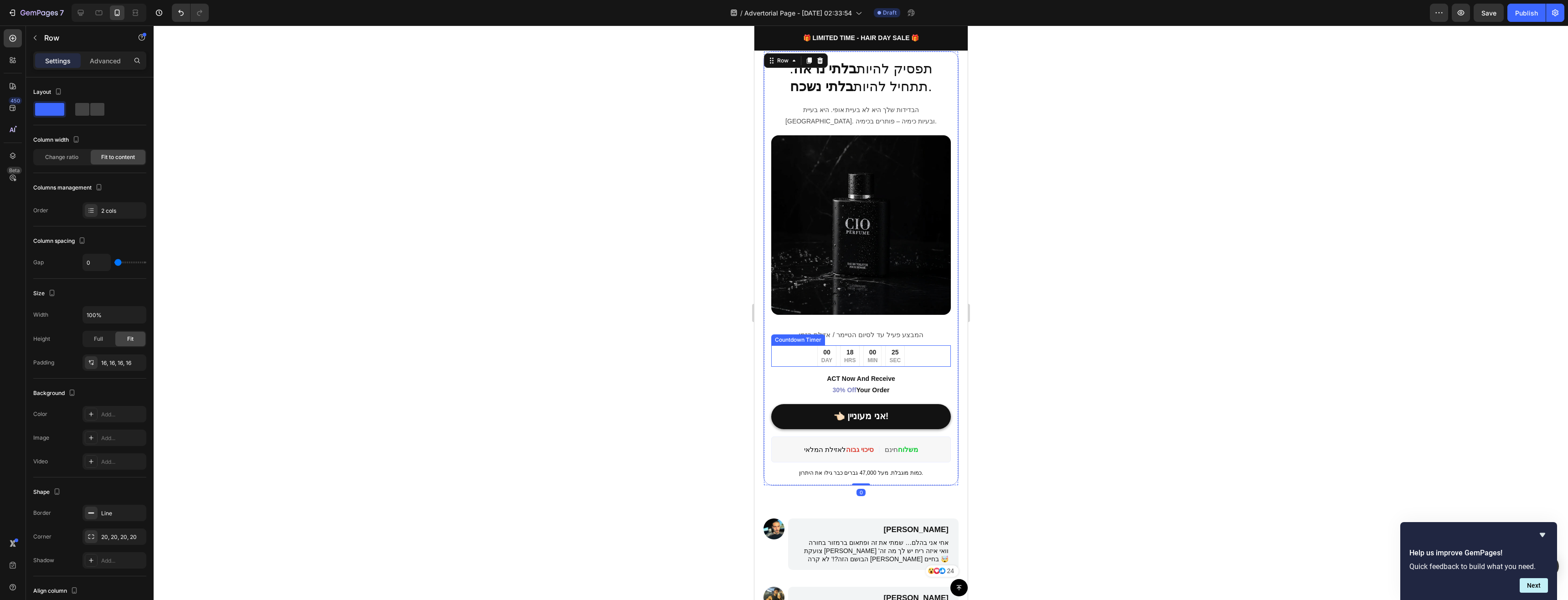
click at [829, 349] on div "00 DAY" at bounding box center [826, 356] width 19 height 21
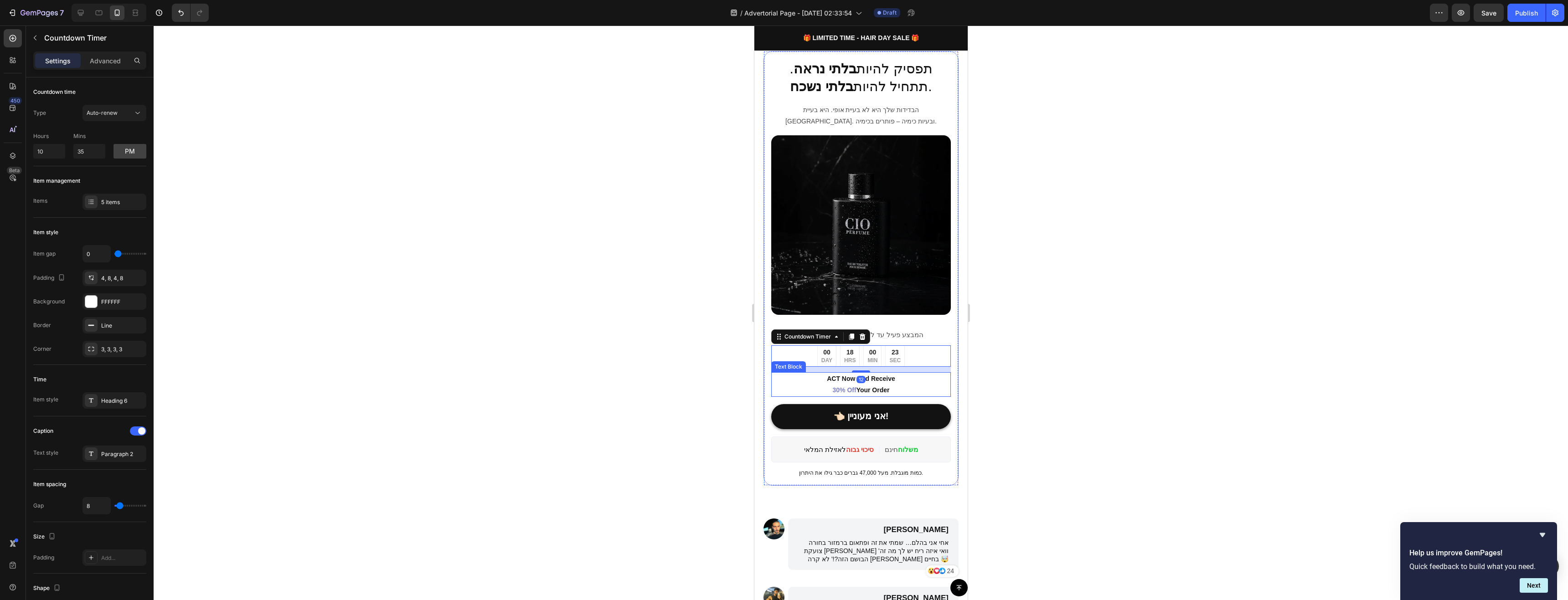
click at [916, 378] on p "ACT Now And Receive 30% Off Your Order" at bounding box center [861, 384] width 178 height 23
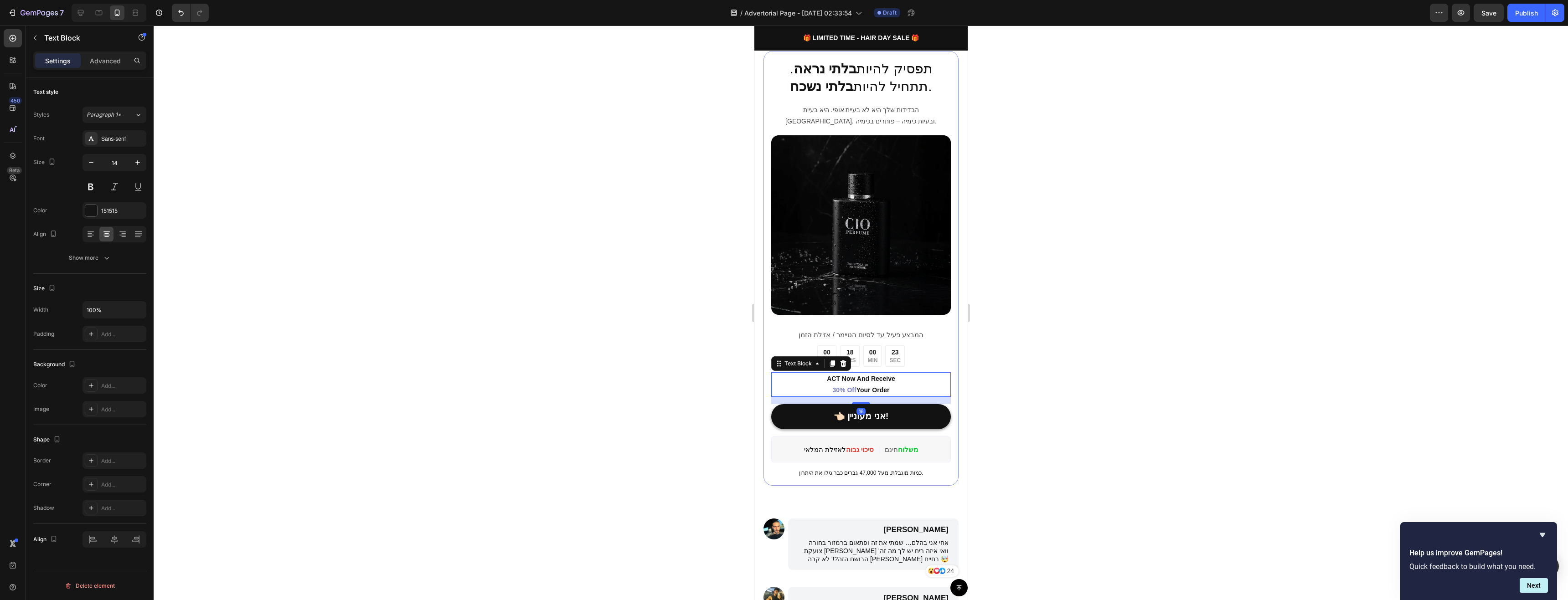
click at [1103, 412] on div at bounding box center [861, 313] width 1415 height 574
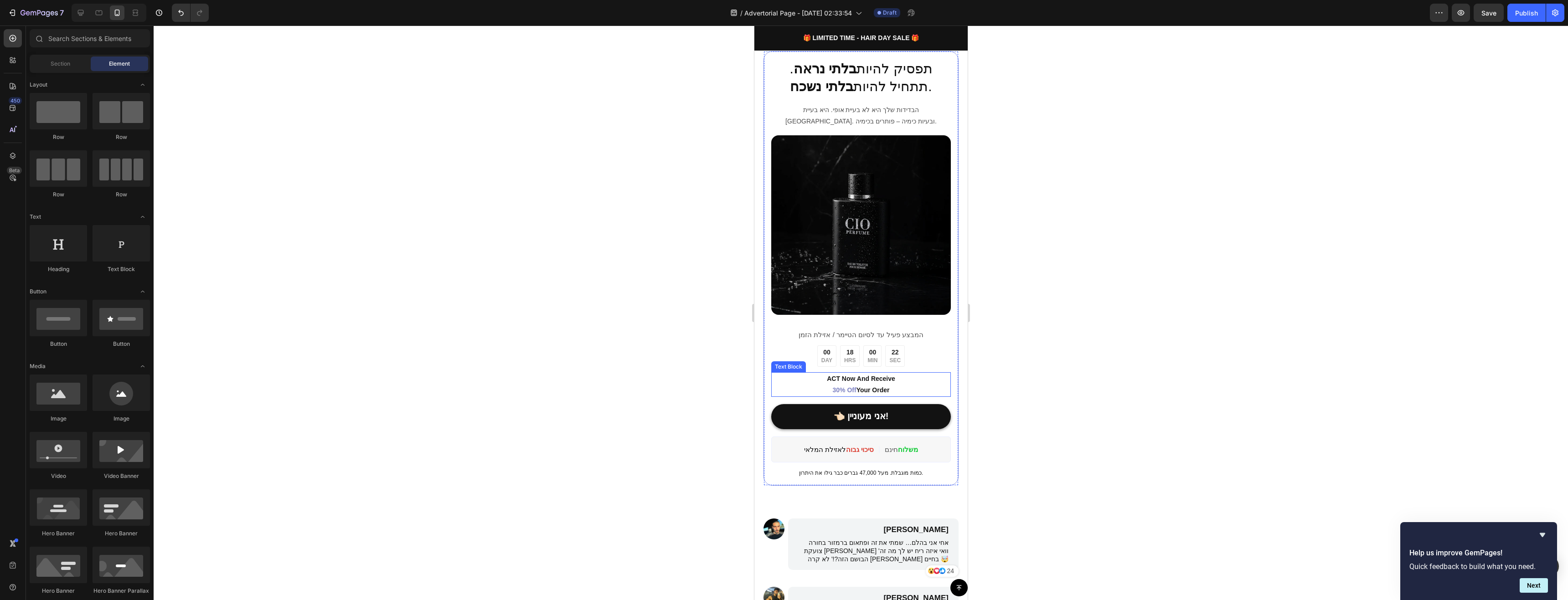
click at [910, 384] on p "ACT Now And Receive 30% Off Your Order" at bounding box center [861, 384] width 178 height 23
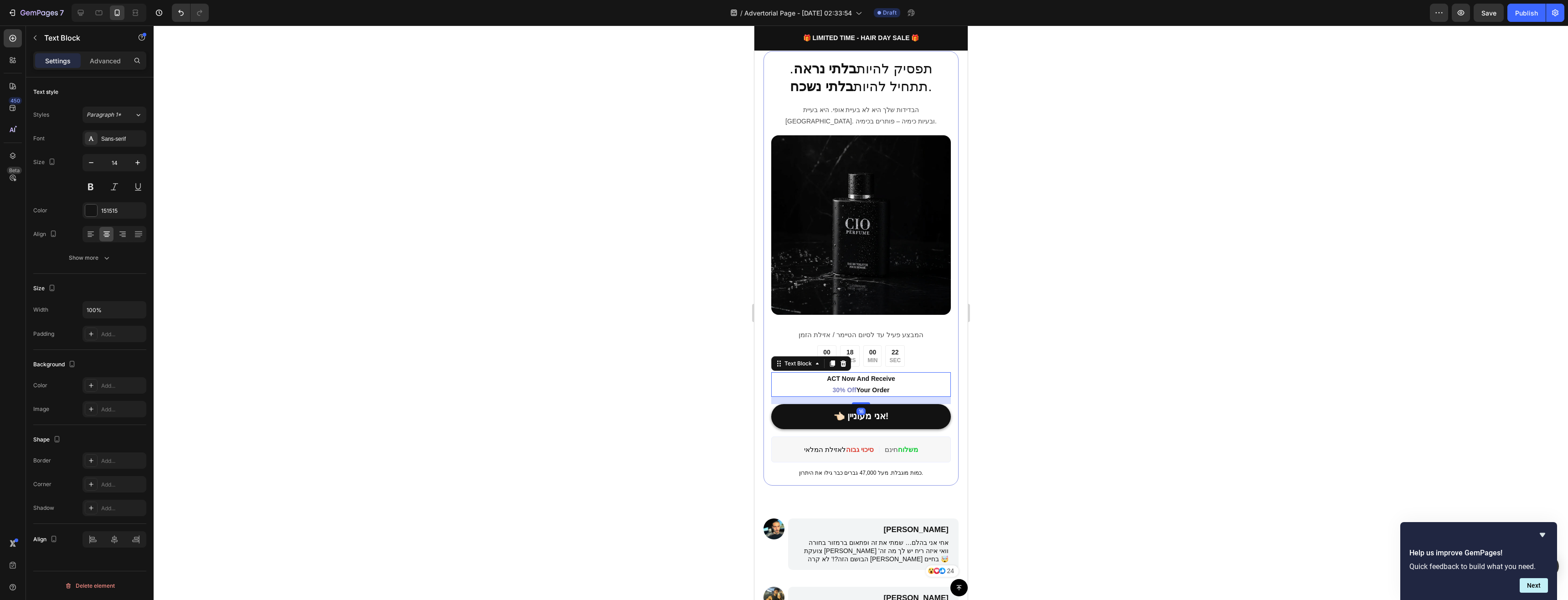
click at [910, 384] on p "ACT Now And Receive 30% Off Your Order" at bounding box center [861, 384] width 178 height 23
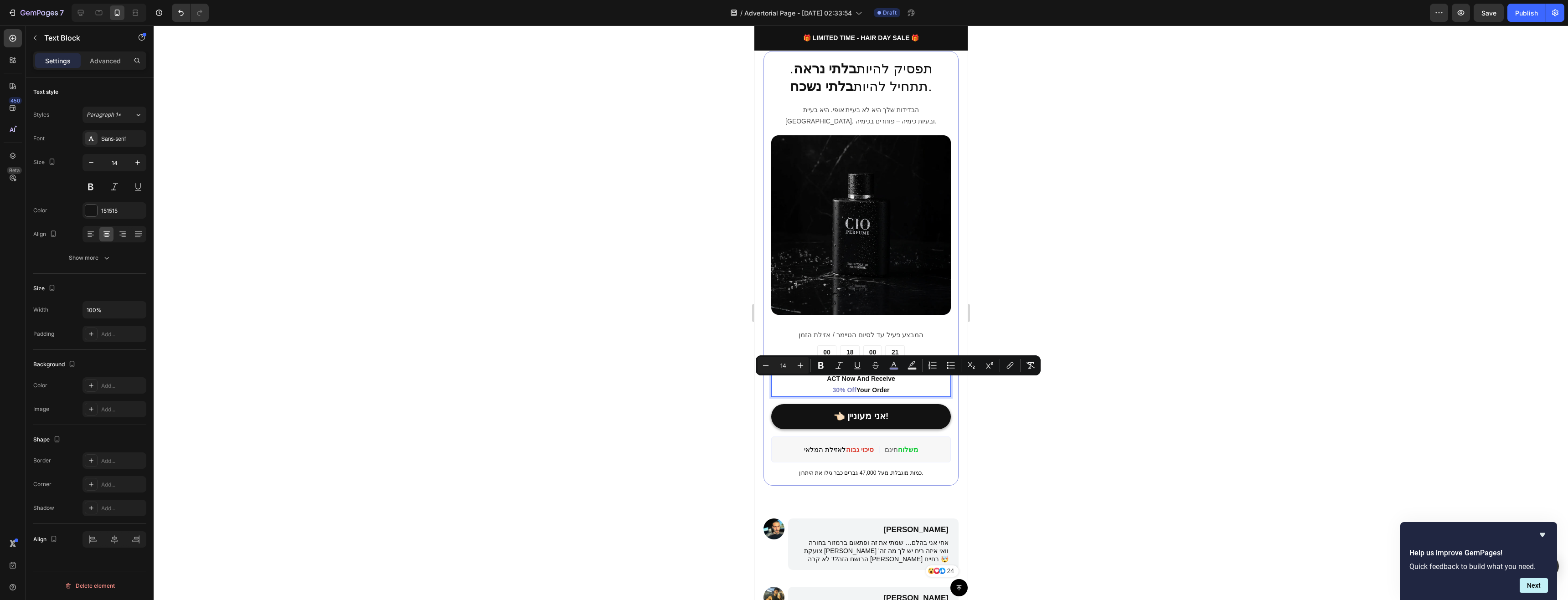
click at [910, 381] on p "ACT Now And Receive 30% Off Your Order" at bounding box center [861, 384] width 178 height 23
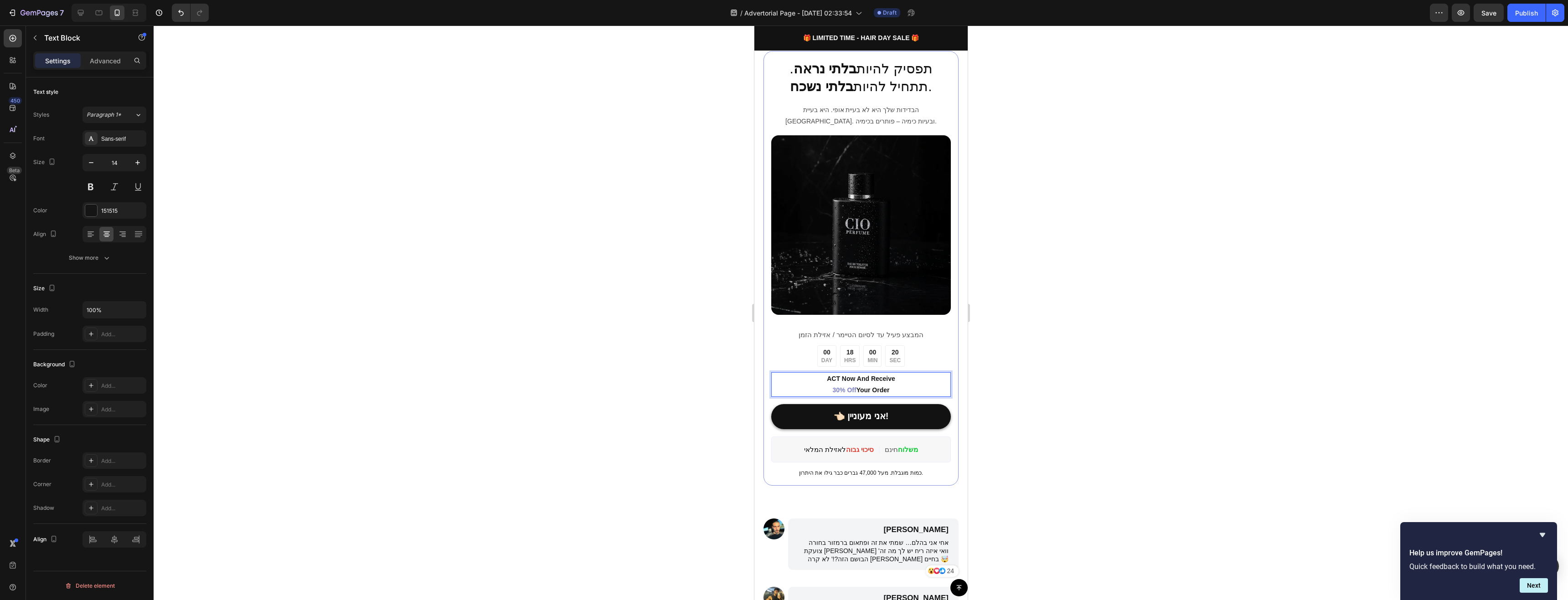
click at [893, 373] on p "ACT Now And Receive 30% Off Your Order" at bounding box center [861, 384] width 178 height 23
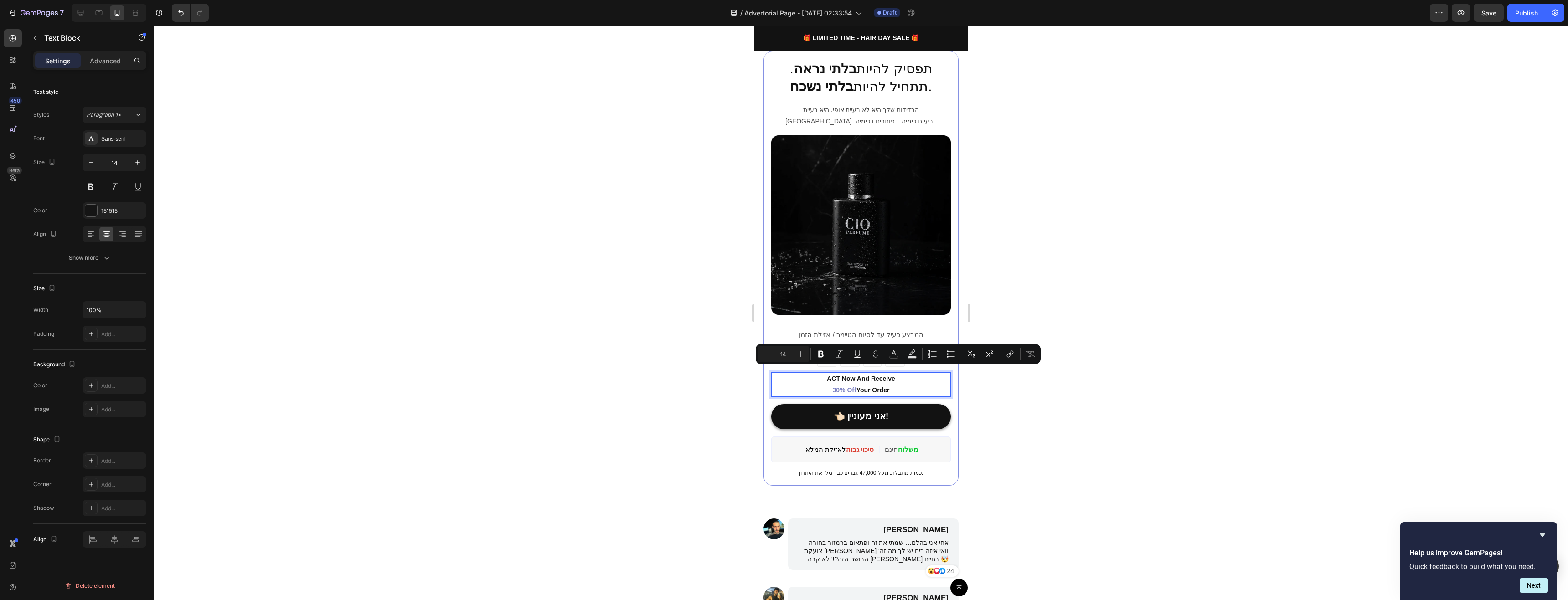
click at [878, 374] on p "ACT Now And Receive 30% Off Your Order" at bounding box center [861, 384] width 178 height 23
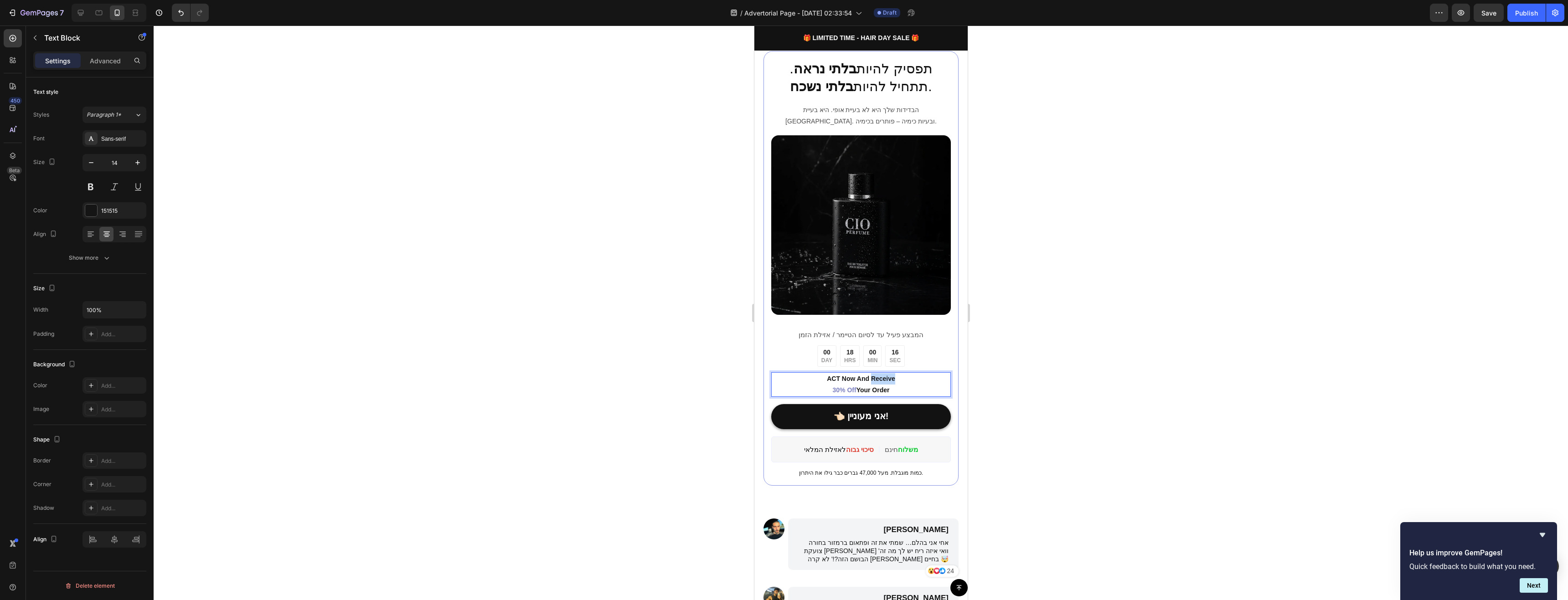
click at [878, 374] on p "ACT Now And Receive 30% Off Your Order" at bounding box center [861, 384] width 178 height 23
click at [892, 373] on p "ACT Now And Receive 30% Off Your Order" at bounding box center [861, 384] width 178 height 23
drag, startPoint x: 890, startPoint y: 374, endPoint x: 825, endPoint y: 373, distance: 65.0
click at [825, 373] on p "ACT Now And Receive 30% Off Your Order" at bounding box center [861, 384] width 178 height 23
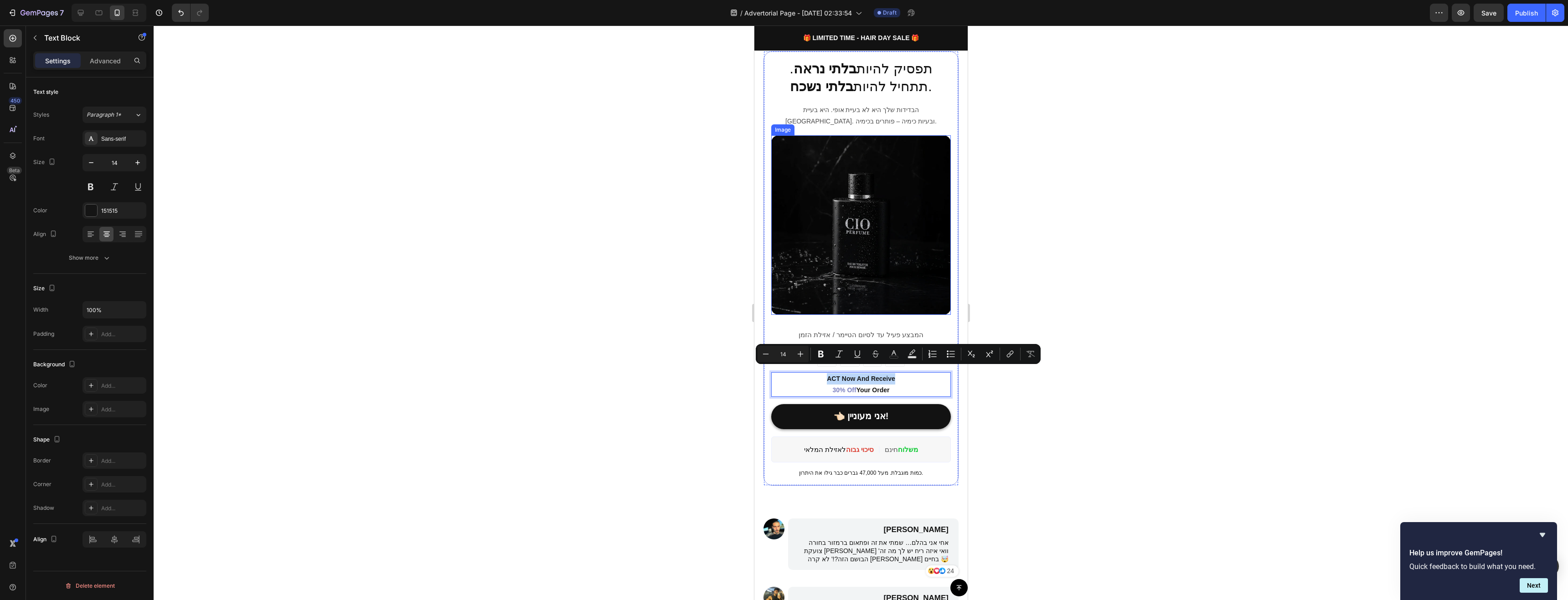
type input "12"
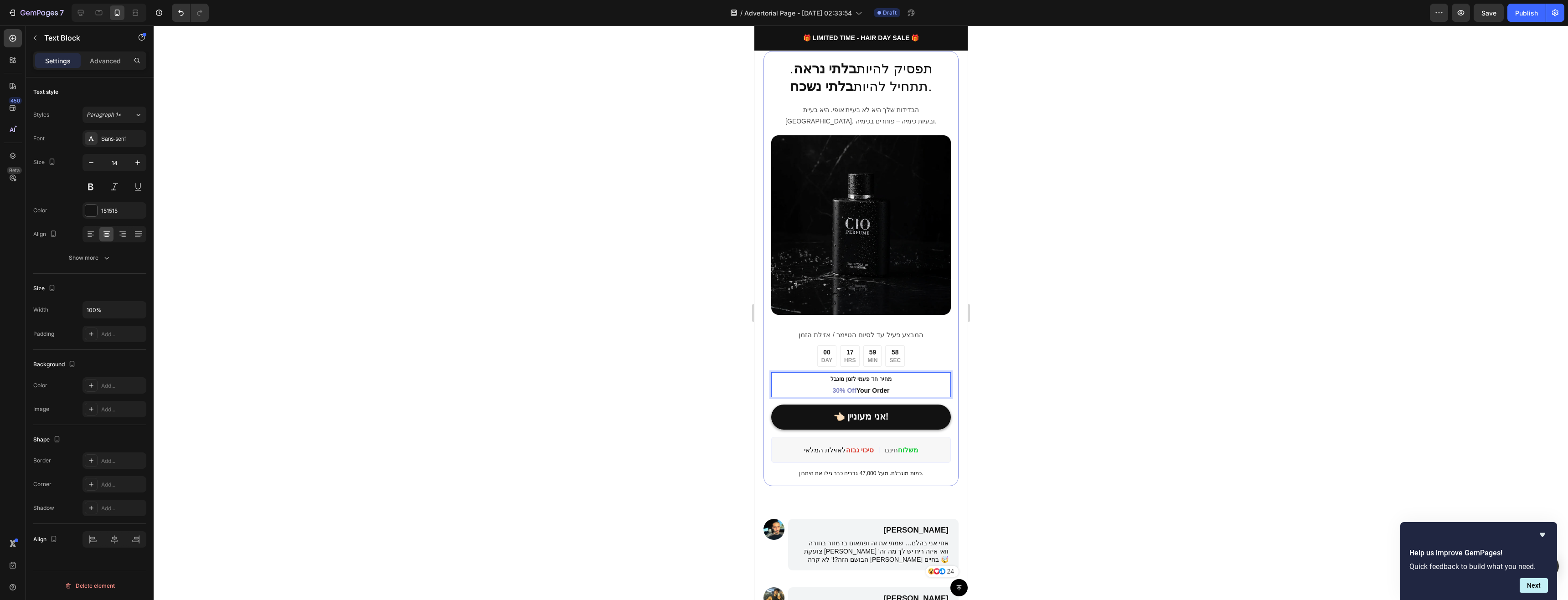
click at [893, 373] on p "מחיר חד פעמי לזמן מוגבל 30% Off Your Order" at bounding box center [861, 385] width 178 height 23
click at [878, 376] on span "מחיר חד פעמי לזמן מוגבל" at bounding box center [861, 379] width 61 height 6
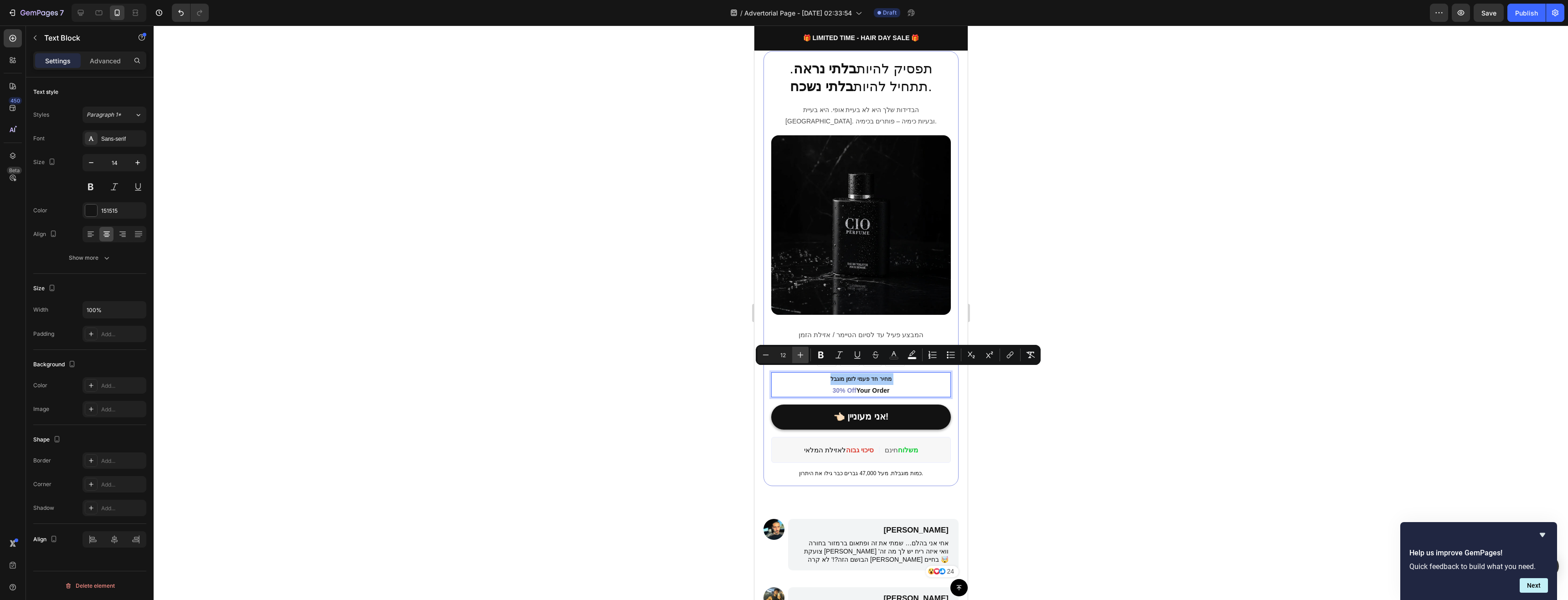
click at [797, 354] on icon "Editor contextual toolbar" at bounding box center [800, 355] width 9 height 9
type input "15"
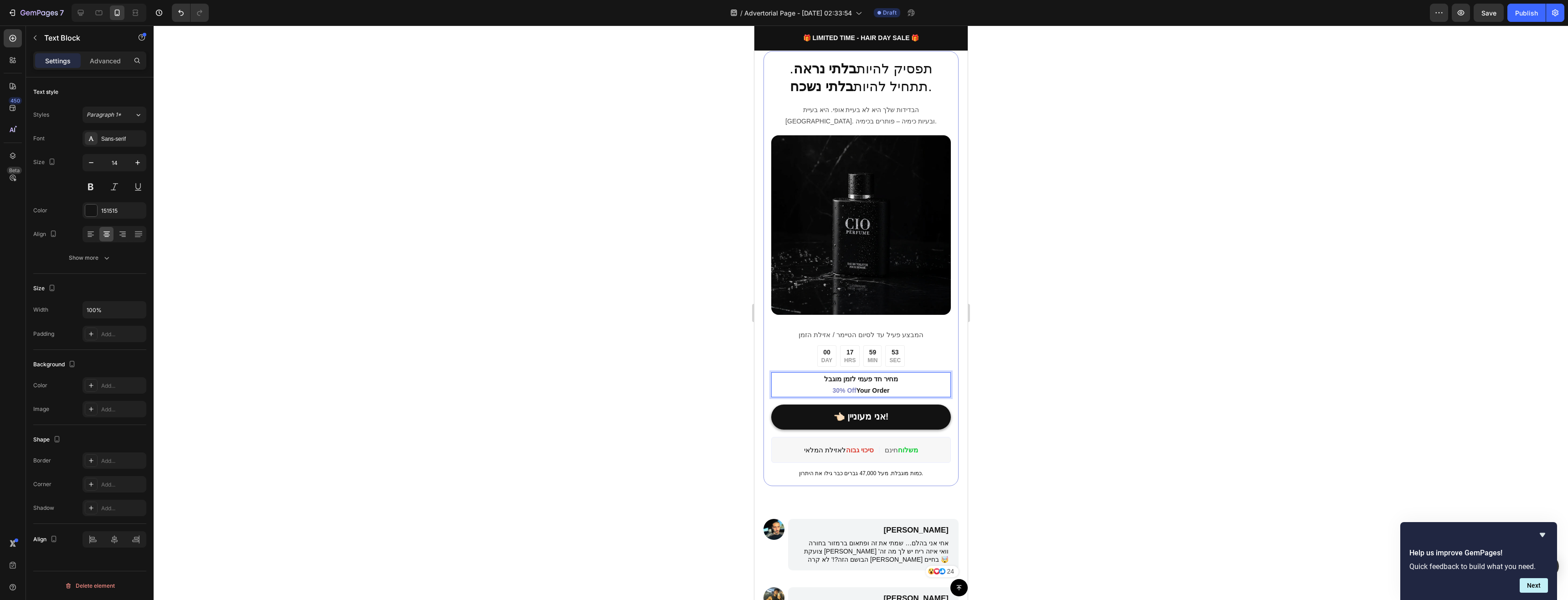
click at [865, 380] on p "מחיר חד פעמי לזמן מוגבל 30% Off Your Order" at bounding box center [861, 385] width 178 height 23
click at [1001, 379] on div at bounding box center [861, 313] width 1415 height 574
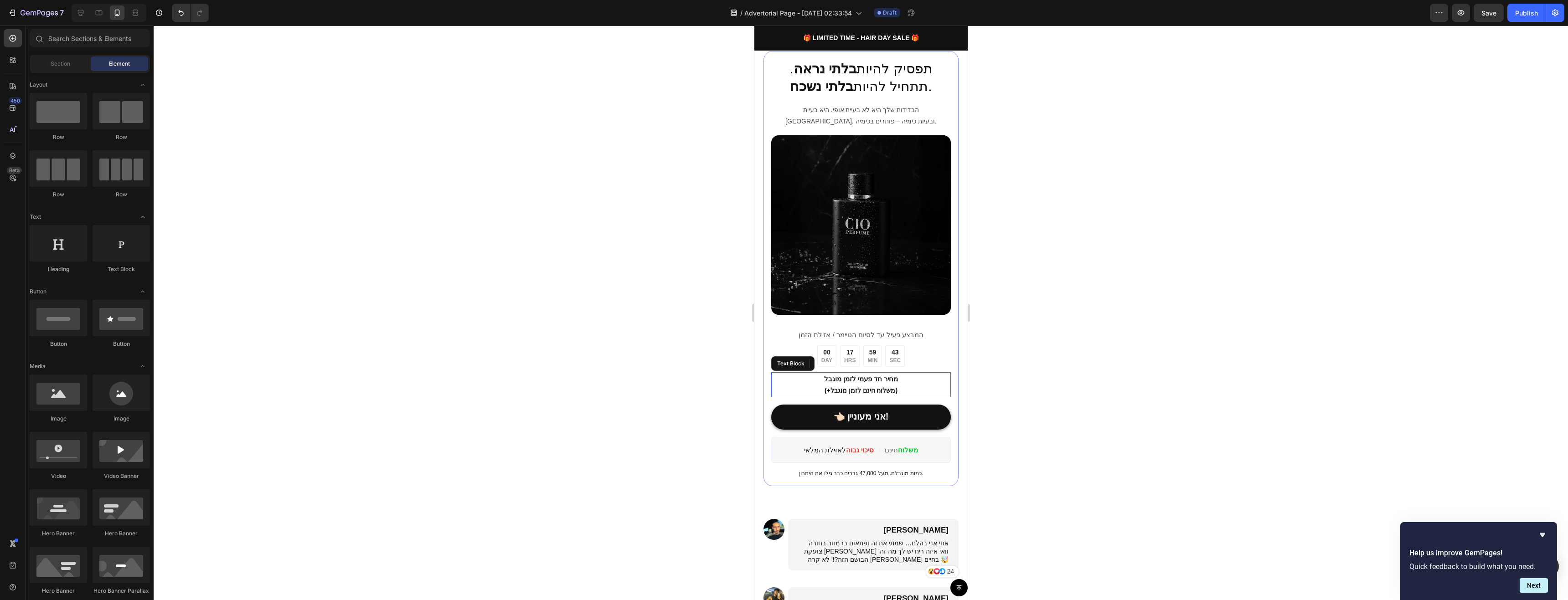
click at [895, 380] on p "מחיר חד פעמי לזמן מוגבל (+משלוח חינם לזמן מוגבל)" at bounding box center [861, 385] width 178 height 23
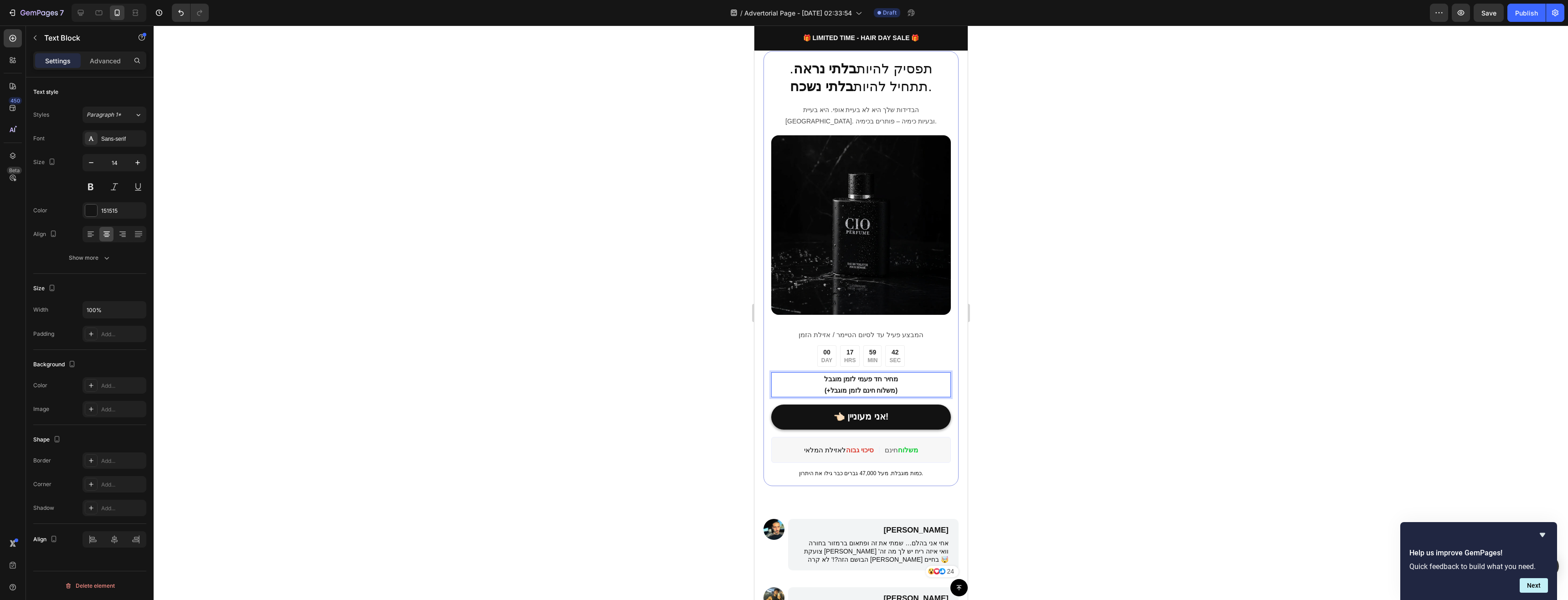
click at [897, 383] on p "מחיר חד פעמי לזמן מוגבל (+משלוח חינם לזמן מוגבל)" at bounding box center [861, 385] width 178 height 23
click at [897, 385] on p "מחיר חד פעמי לזמן מוגבל (+משלוח חינם לזמן מוגבל)" at bounding box center [861, 385] width 178 height 23
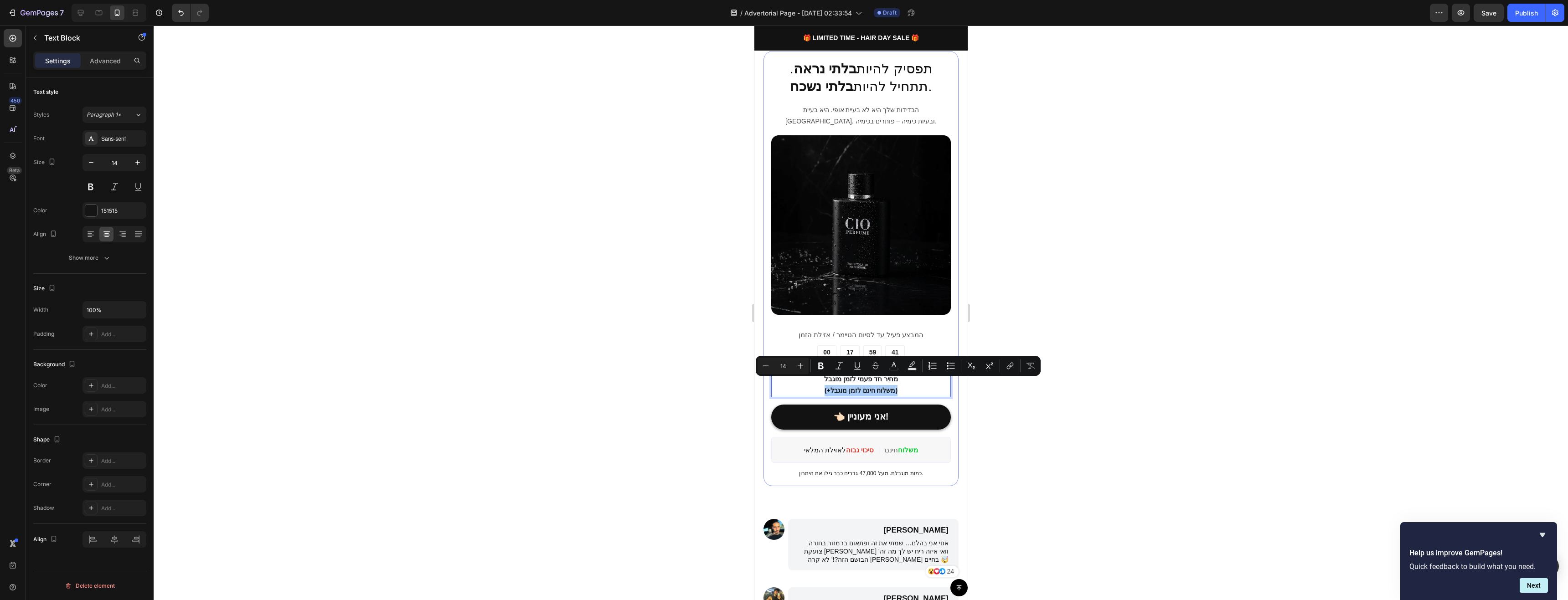
click at [1052, 386] on div at bounding box center [861, 313] width 1415 height 574
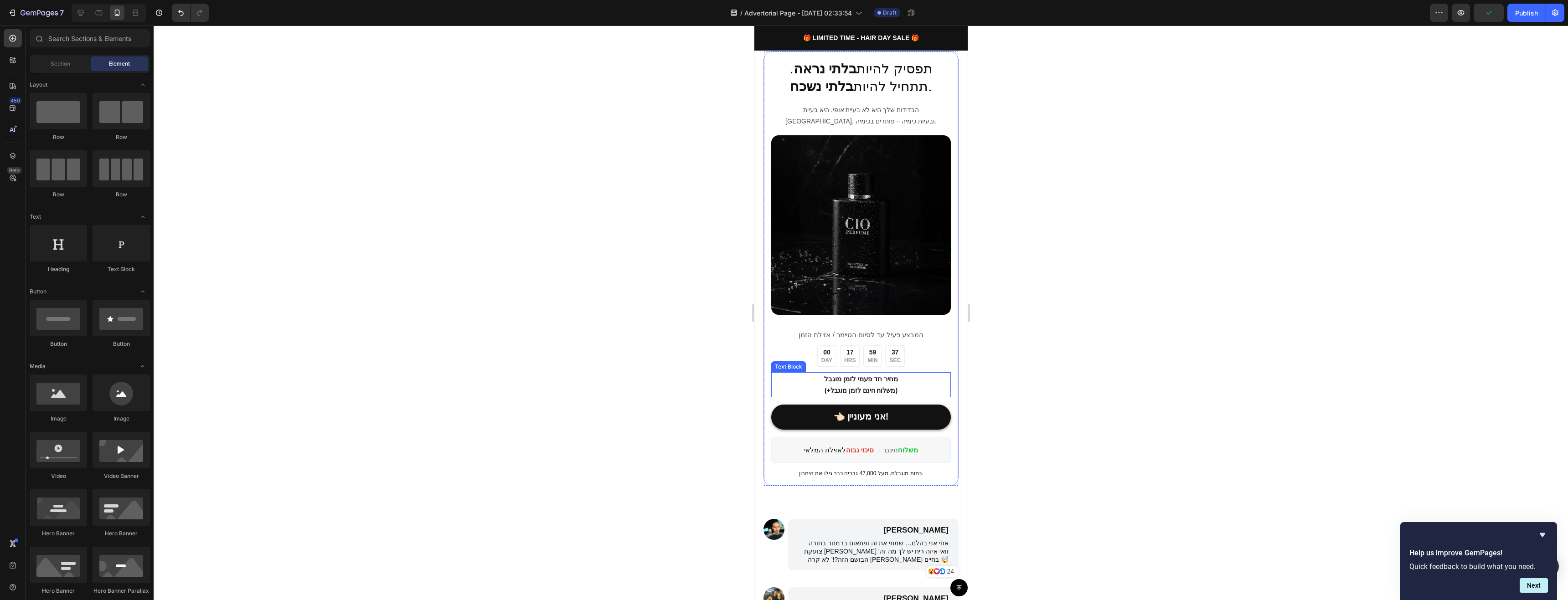
click at [901, 382] on p "מחיר חד פעמי לזמן מוגבל (+משלוח חינם לזמן מוגבל)" at bounding box center [861, 385] width 178 height 23
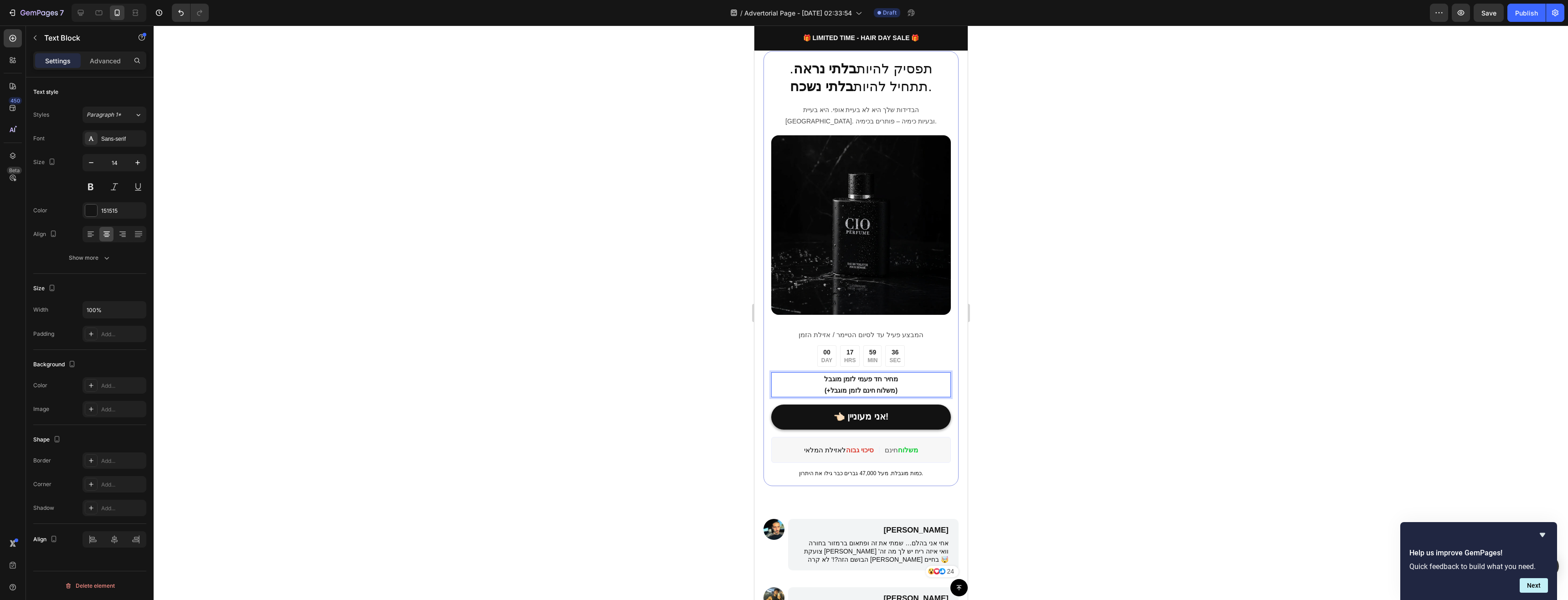
click at [901, 382] on p "מחיר חד פעמי לזמן מוגבל (+משלוח חינם לזמן מוגבל)" at bounding box center [861, 385] width 178 height 23
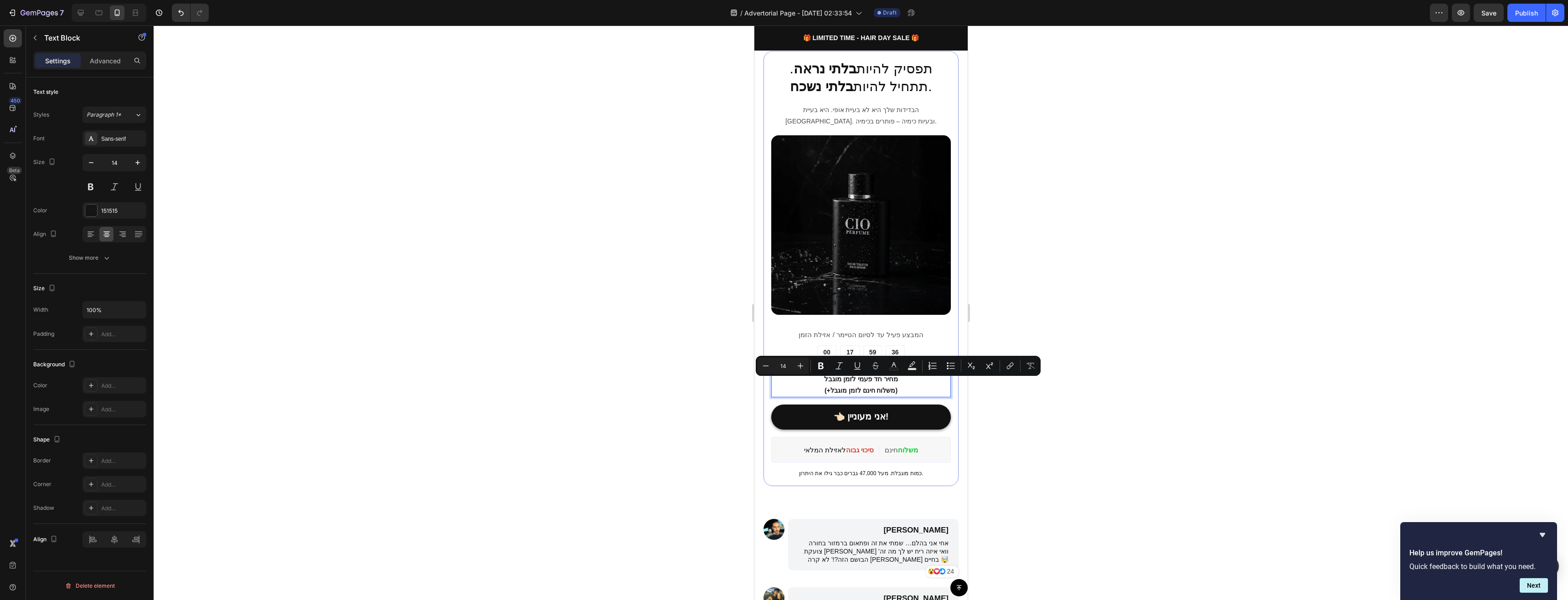
click at [1090, 401] on div at bounding box center [861, 313] width 1415 height 574
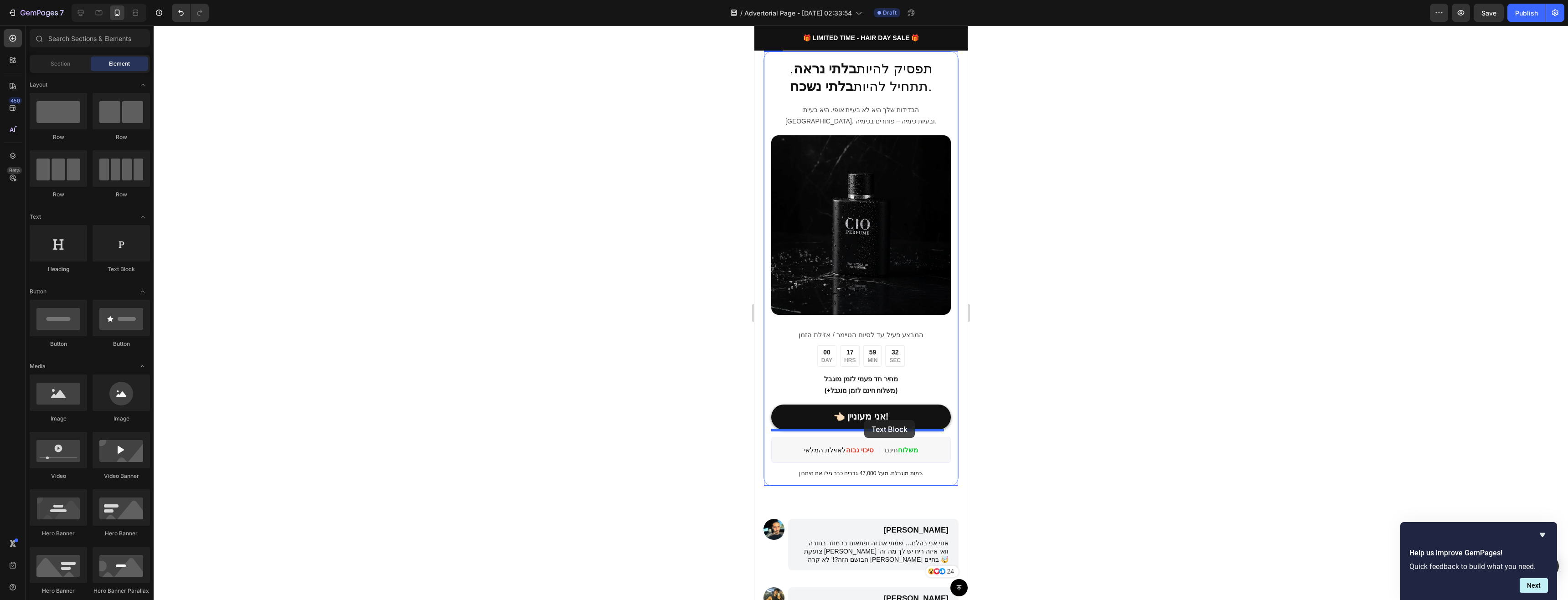
drag, startPoint x: 1324, startPoint y: 414, endPoint x: 864, endPoint y: 420, distance: 460.0
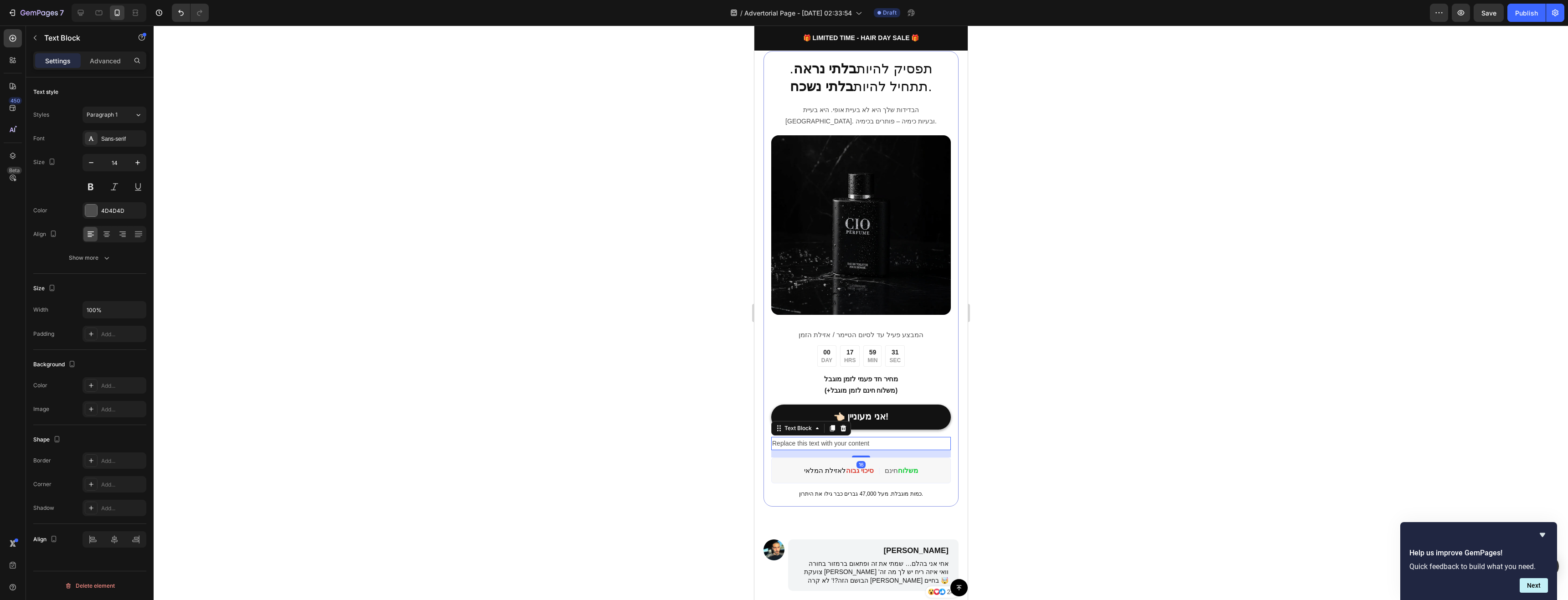
click at [1035, 447] on div at bounding box center [861, 313] width 1415 height 574
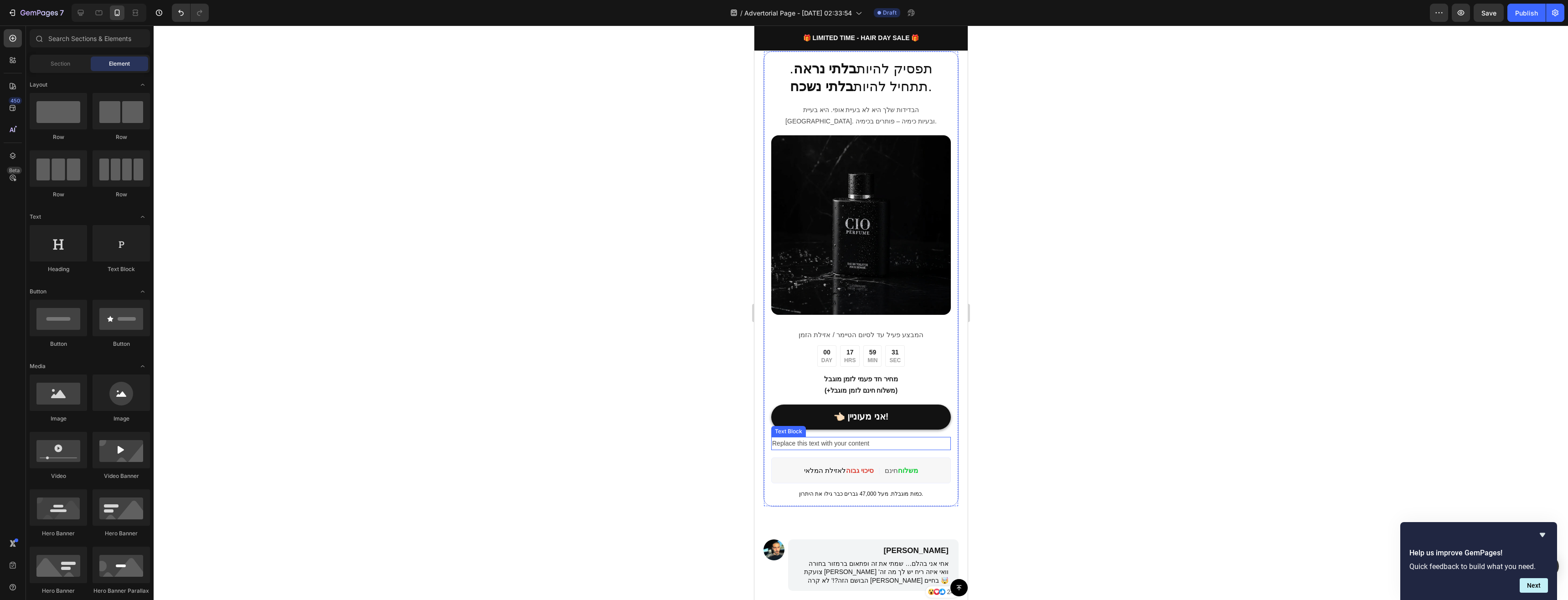
click at [892, 442] on div "Replace this text with your content" at bounding box center [860, 444] width 180 height 13
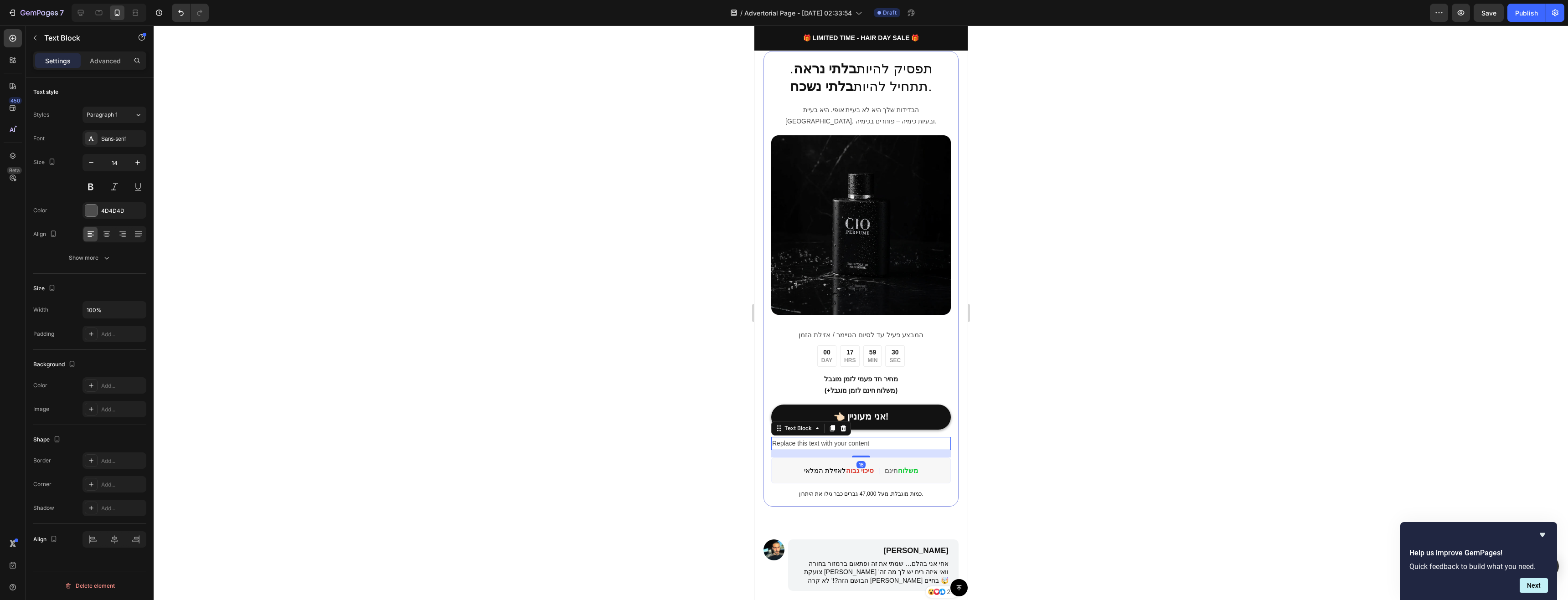
click at [892, 442] on div "Replace this text with your content" at bounding box center [860, 444] width 180 height 13
click at [892, 442] on p "Replace this text with your content" at bounding box center [861, 444] width 178 height 12
click at [111, 235] on icon at bounding box center [107, 234] width 9 height 9
click at [1002, 327] on div at bounding box center [861, 313] width 1415 height 574
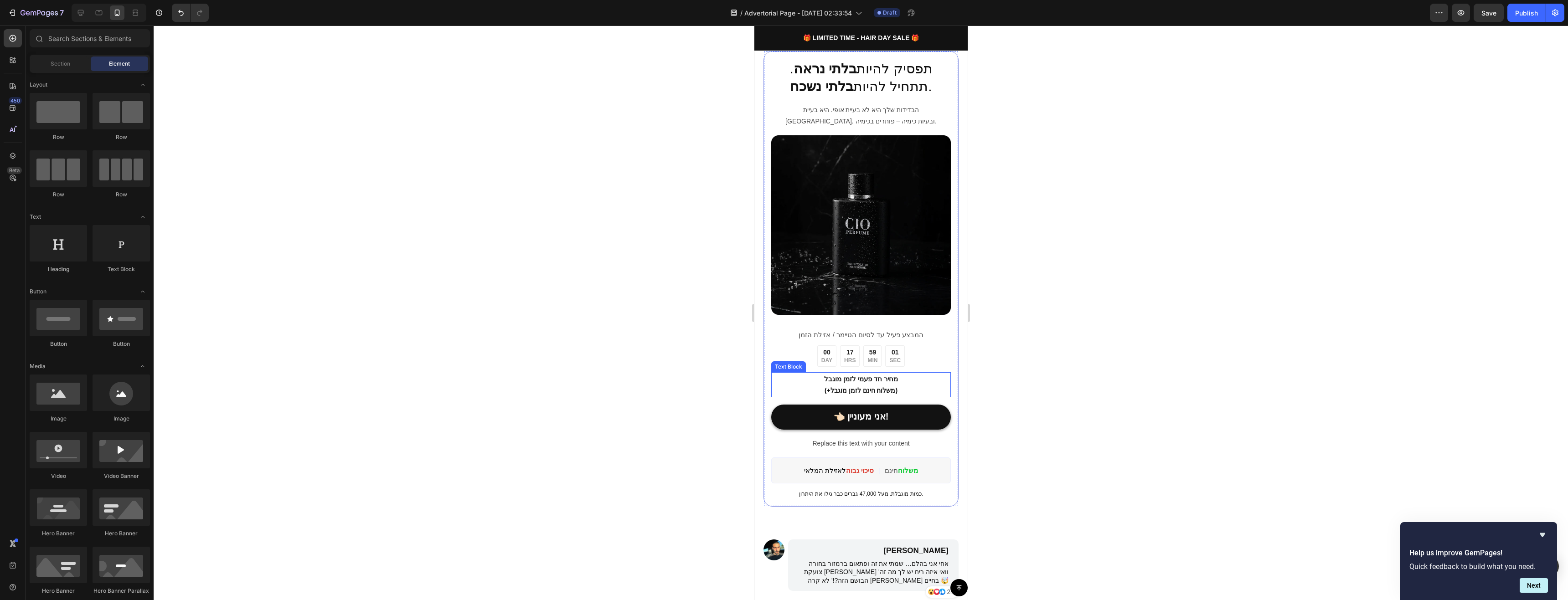
click at [889, 375] on span "מחיר חד פעמי לזמן מוגבל" at bounding box center [861, 378] width 74 height 8
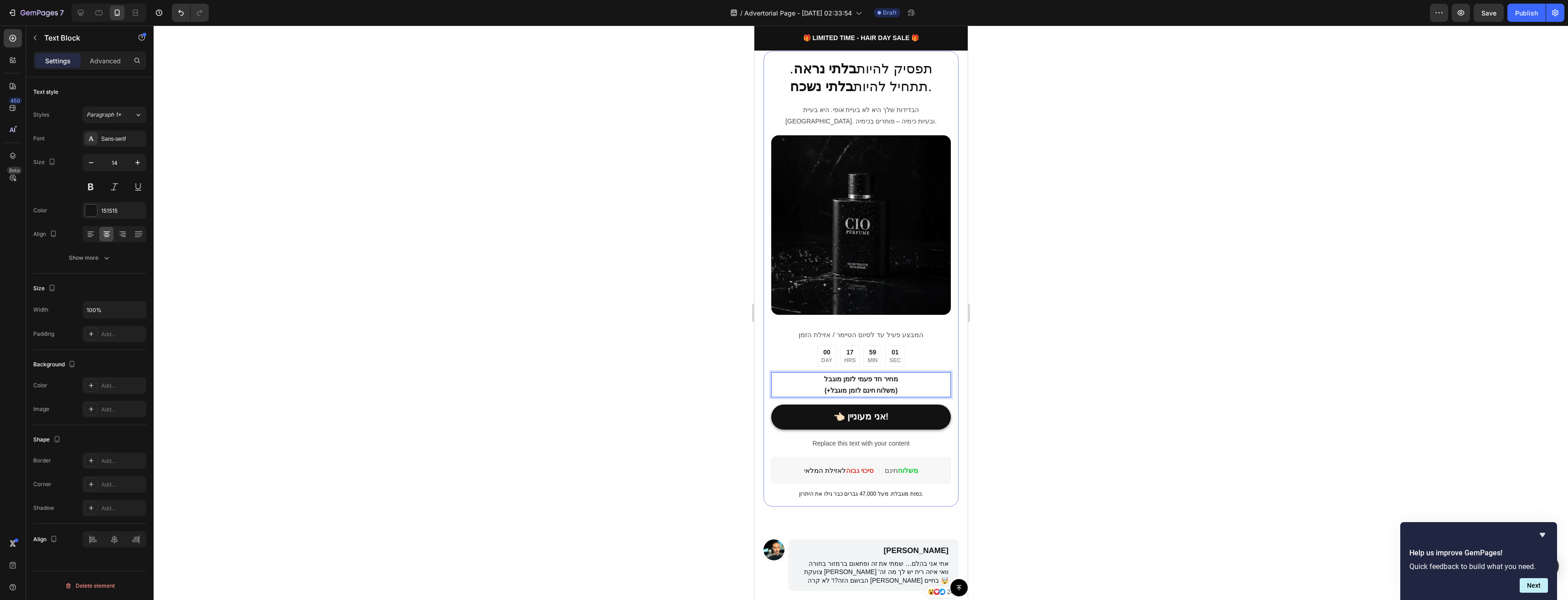
click at [889, 375] on span "מחיר חד פעמי לזמן מוגבל" at bounding box center [861, 378] width 74 height 8
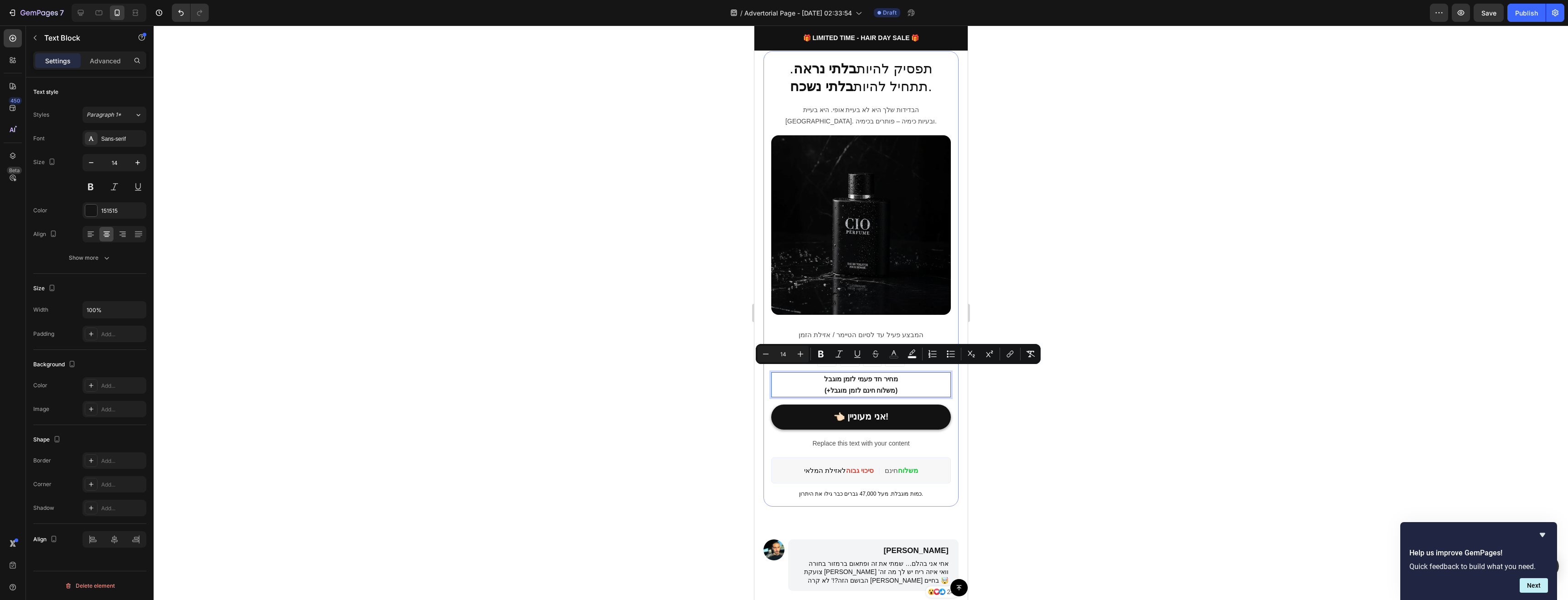
click at [899, 381] on p "מחיר חד פעמי לזמן מוגבל (+משלוח חינם לזמן מוגבל)" at bounding box center [861, 385] width 178 height 23
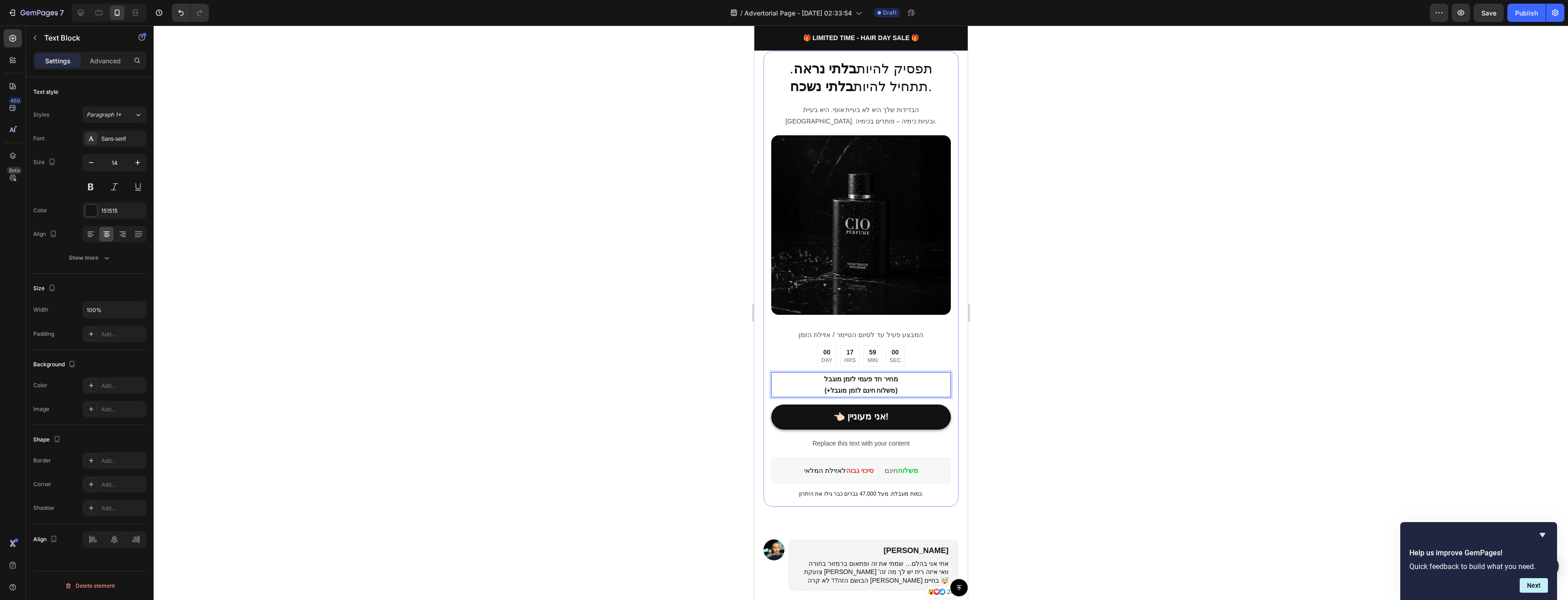
click at [899, 381] on p "מחיר חד פעמי לזמן מוגבל (+משלוח חינם לזמן מוגבל)" at bounding box center [861, 385] width 178 height 23
click at [892, 385] on p "מחיר חד פעמי לזמן מוגבל (+משלוח חינם לזמן מוגבל)" at bounding box center [861, 385] width 178 height 23
click at [789, 377] on p "מחיר חד פעמי לזמן מוגבל (+משלוח חינם לזמן מוגבל)" at bounding box center [861, 385] width 178 height 23
click at [902, 375] on p "מחיר חד פעמי לזמן מוגבל (+משלוח חינם לזמן מוגבל)" at bounding box center [861, 385] width 178 height 23
click at [908, 333] on p "המבצע פעיל עד לסיום הטיימר / אזילת הזמן" at bounding box center [861, 335] width 178 height 12
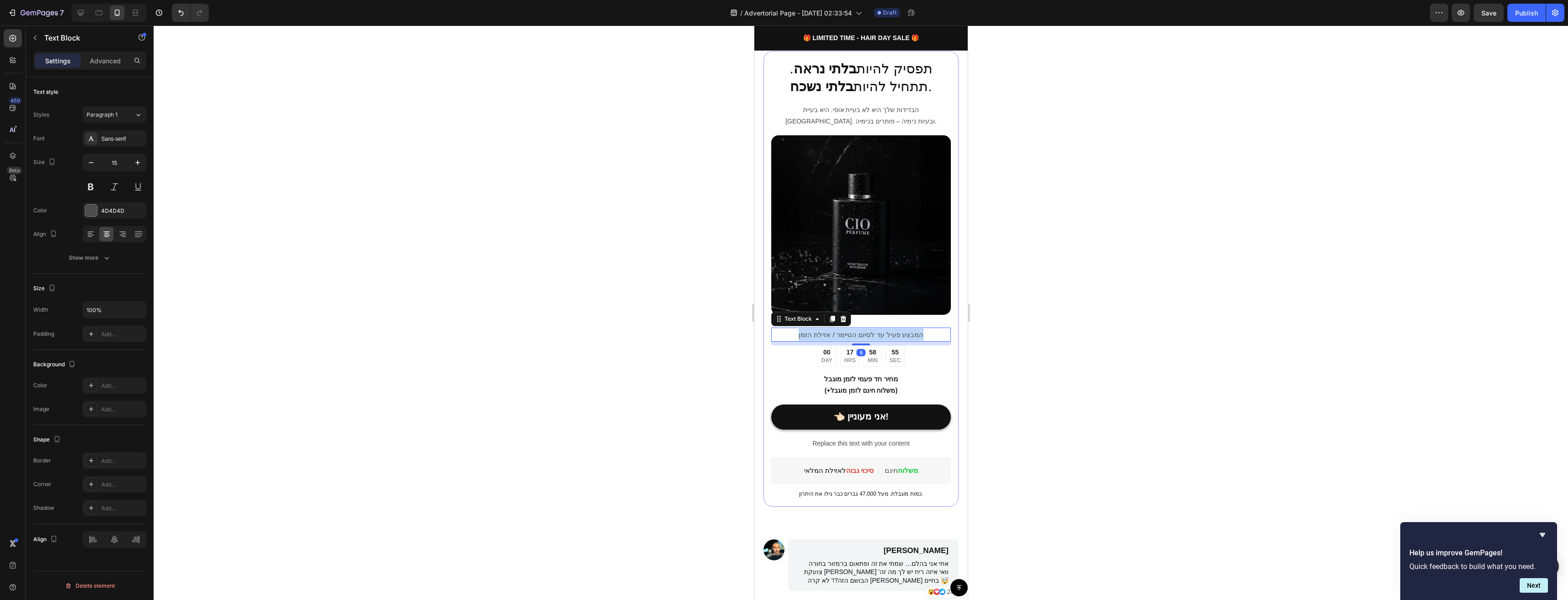
click at [908, 333] on p "המבצע פעיל עד לסיום הטיימר / אזילת הזמן" at bounding box center [861, 335] width 178 height 12
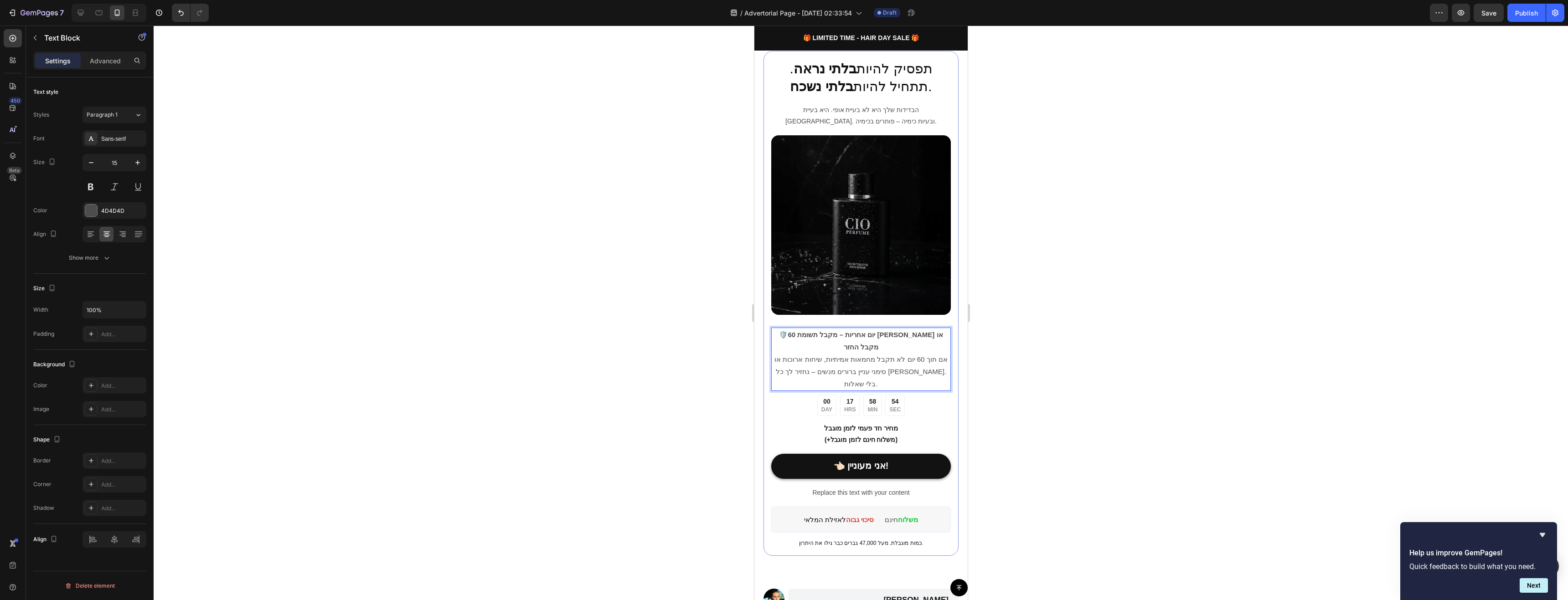
click at [934, 333] on p "🛡️ 60 יום אחריות – מקבל תשומת [PERSON_NAME] או מקבל החזר אם תוך 60 יום לא תקבל …" at bounding box center [861, 359] width 178 height 61
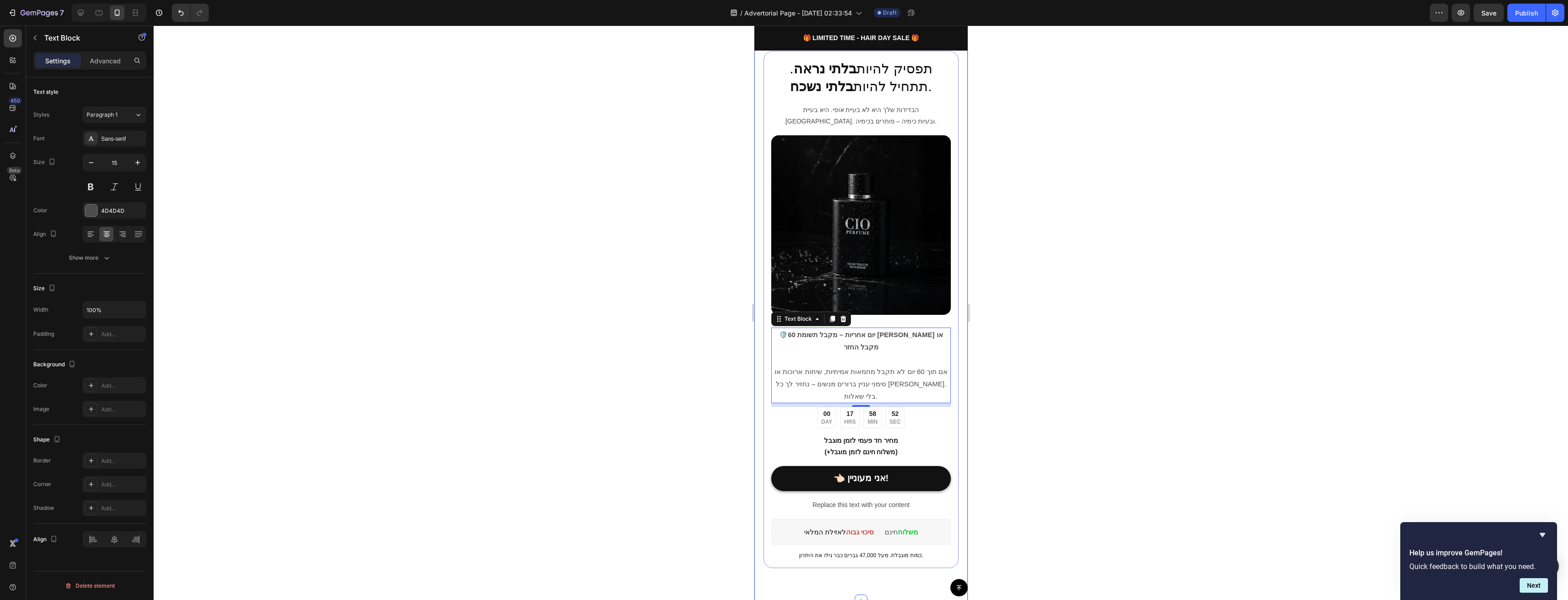
click at [1030, 386] on div at bounding box center [861, 313] width 1415 height 574
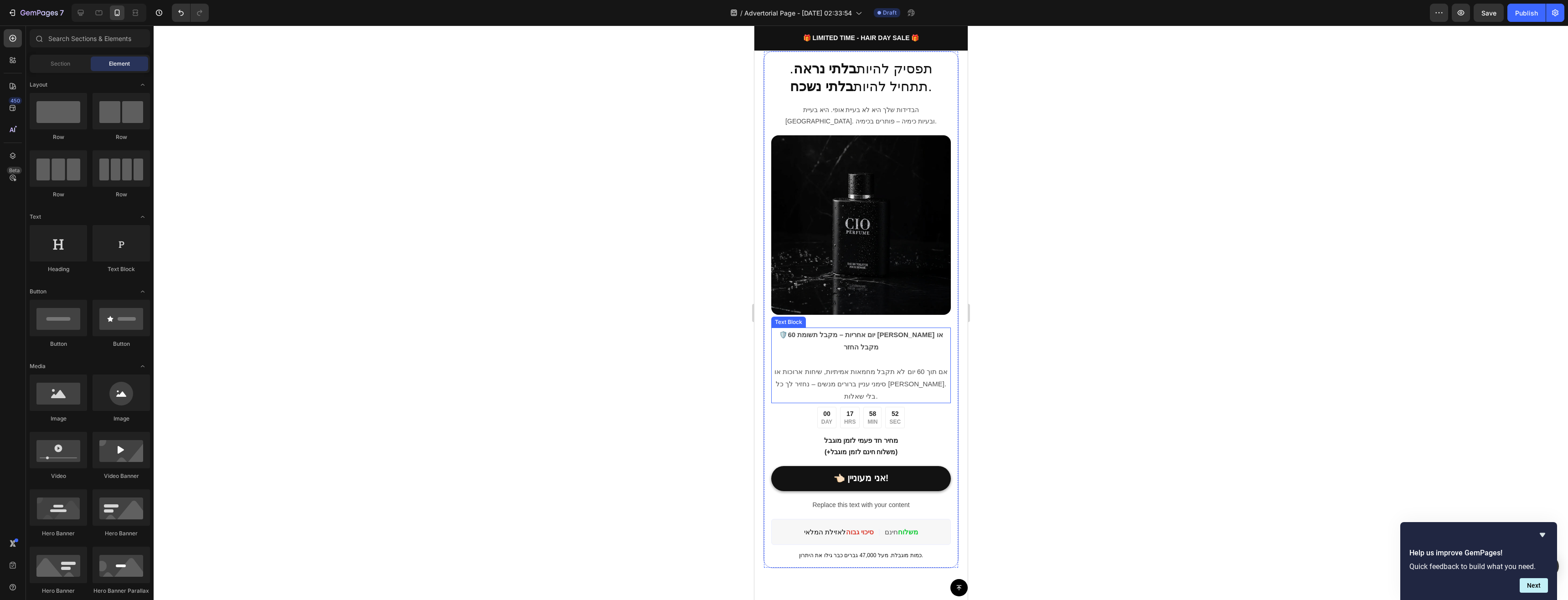
click at [903, 335] on p "🛡️ 60 יום אחריות – מקבל תשומת [PERSON_NAME] או מקבל החזר ⁠⁠⁠⁠⁠⁠⁠ אם תוך 60 יום …" at bounding box center [861, 365] width 178 height 74
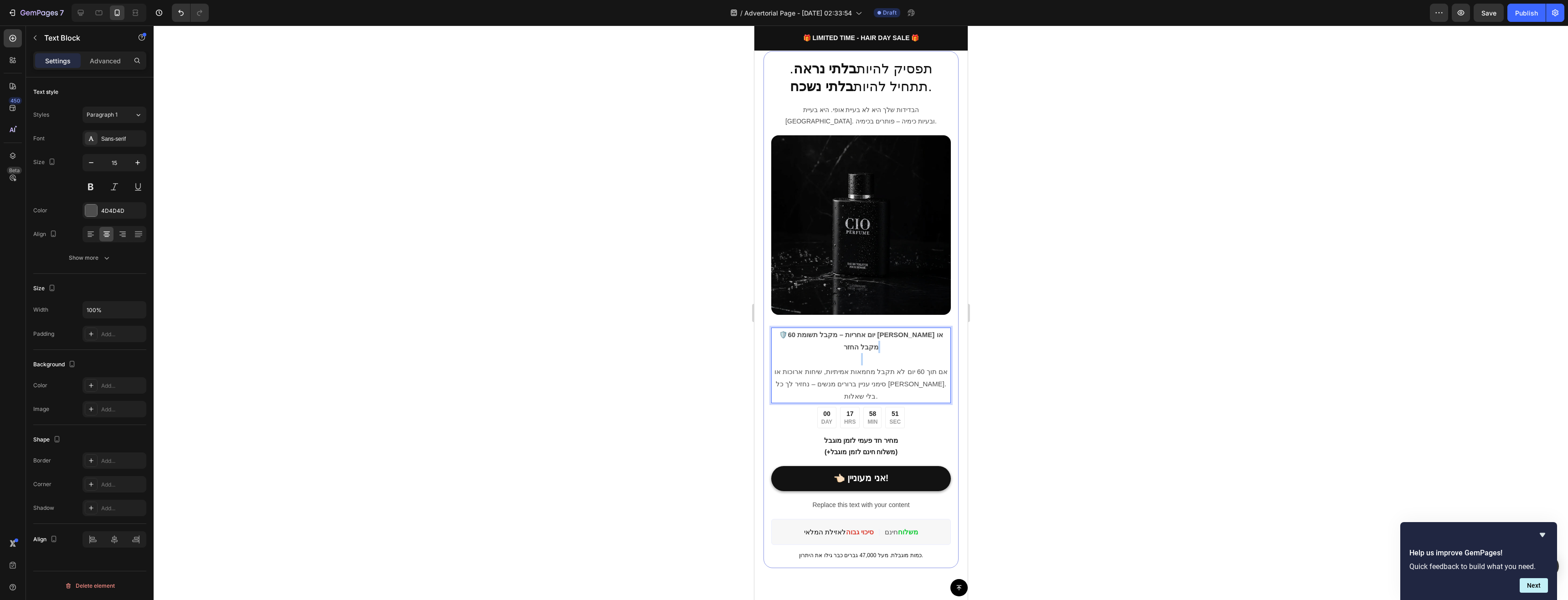
click at [903, 335] on p "🛡️ 60 יום אחריות – מקבל תשומת [PERSON_NAME] או מקבל החזר אם תוך 60 יום לא תקבל …" at bounding box center [861, 365] width 178 height 74
click at [901, 327] on div "🛡️ 60 יום אחריות – מקבל תשומת [PERSON_NAME] או מקבל החזר אם תוך 60 יום לא תקבל …" at bounding box center [860, 365] width 180 height 75
click at [1018, 329] on div at bounding box center [861, 313] width 1415 height 574
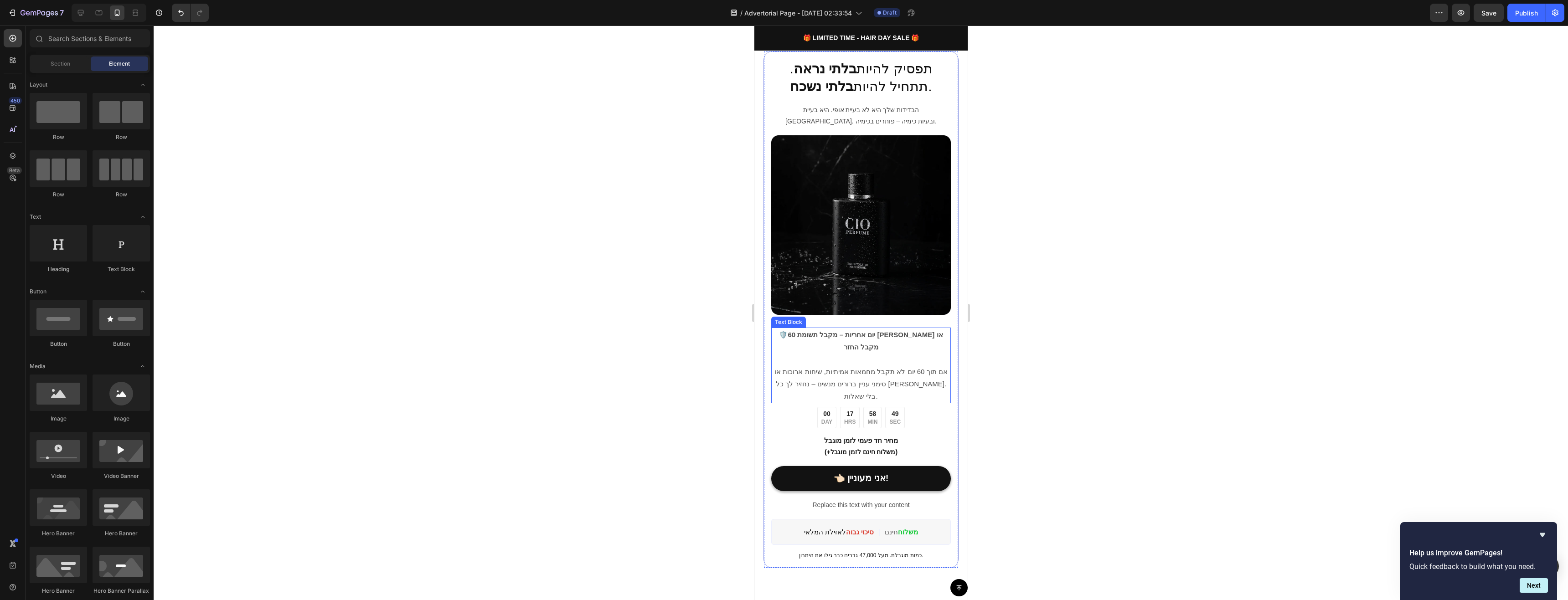
click at [915, 366] on p "🛡️ 60 יום אחריות – מקבל תשומת [PERSON_NAME] או מקבל החזר אם תוך 60 יום לא תקבל …" at bounding box center [861, 365] width 178 height 74
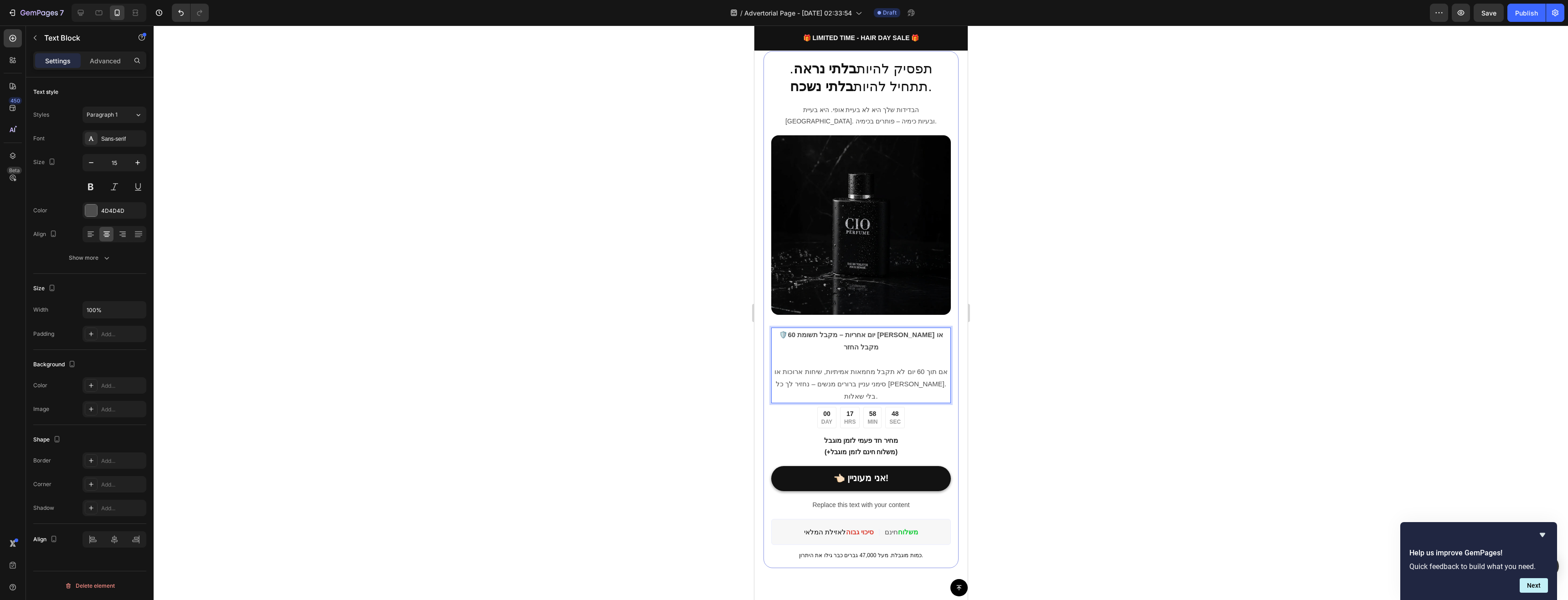
click at [934, 366] on p "🛡️ 60 יום אחריות – מקבל תשומת [PERSON_NAME] או מקבל החזר אם תוך 60 יום לא תקבל …" at bounding box center [861, 365] width 178 height 74
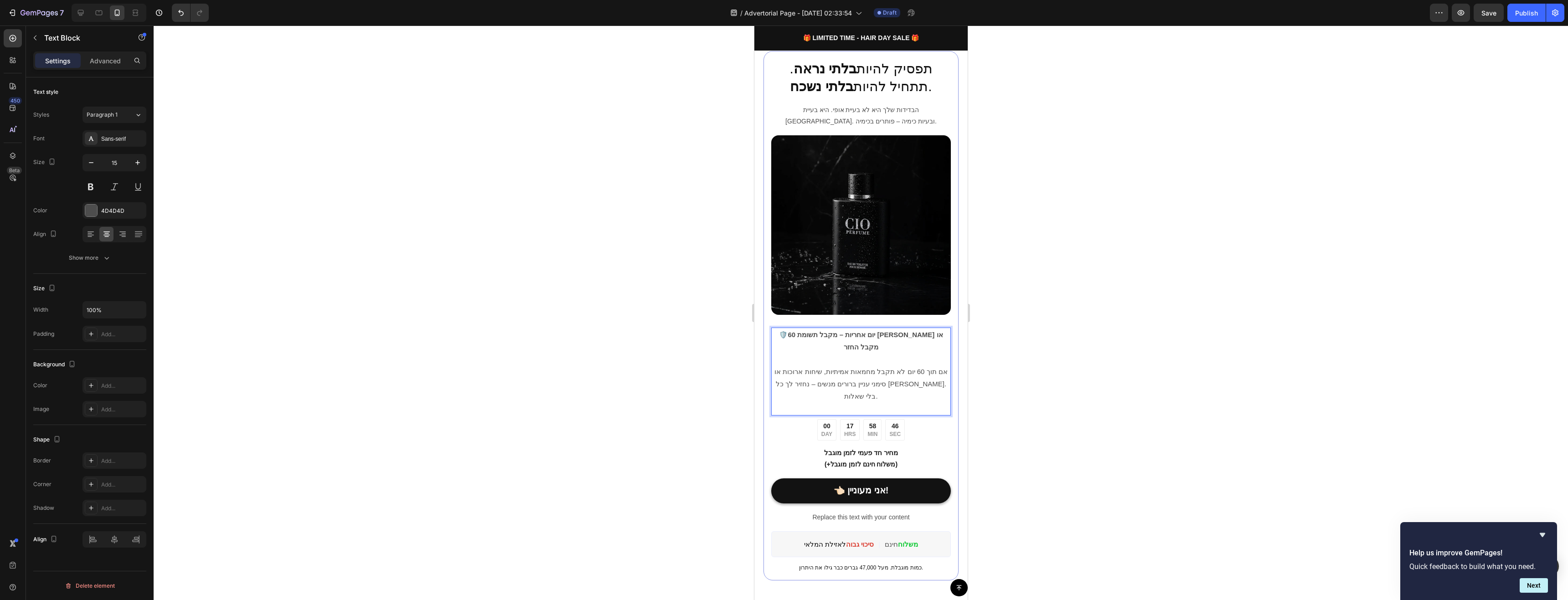
click at [1052, 372] on div at bounding box center [861, 313] width 1415 height 574
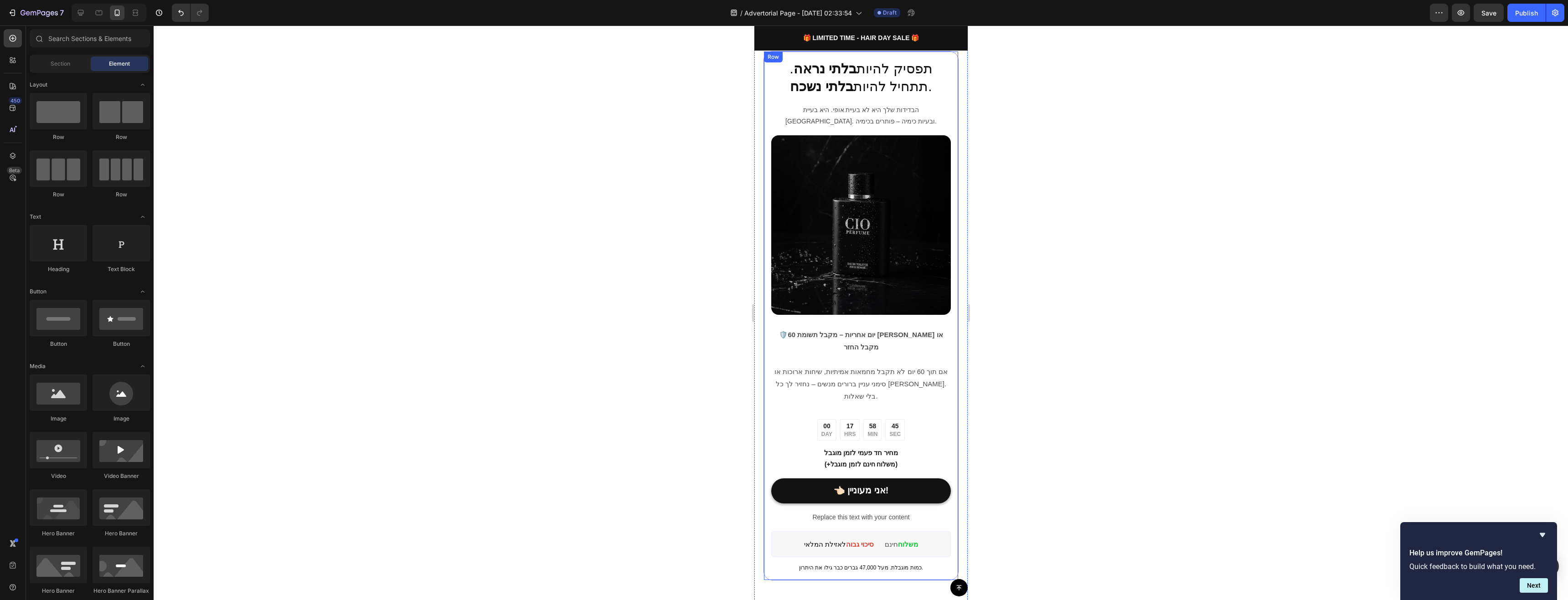
click at [883, 371] on p "🛡️ 60 יום אחריות – מקבל תשומת [PERSON_NAME] או מקבל החזר אם תוך 60 יום לא תקבל …" at bounding box center [861, 372] width 178 height 86
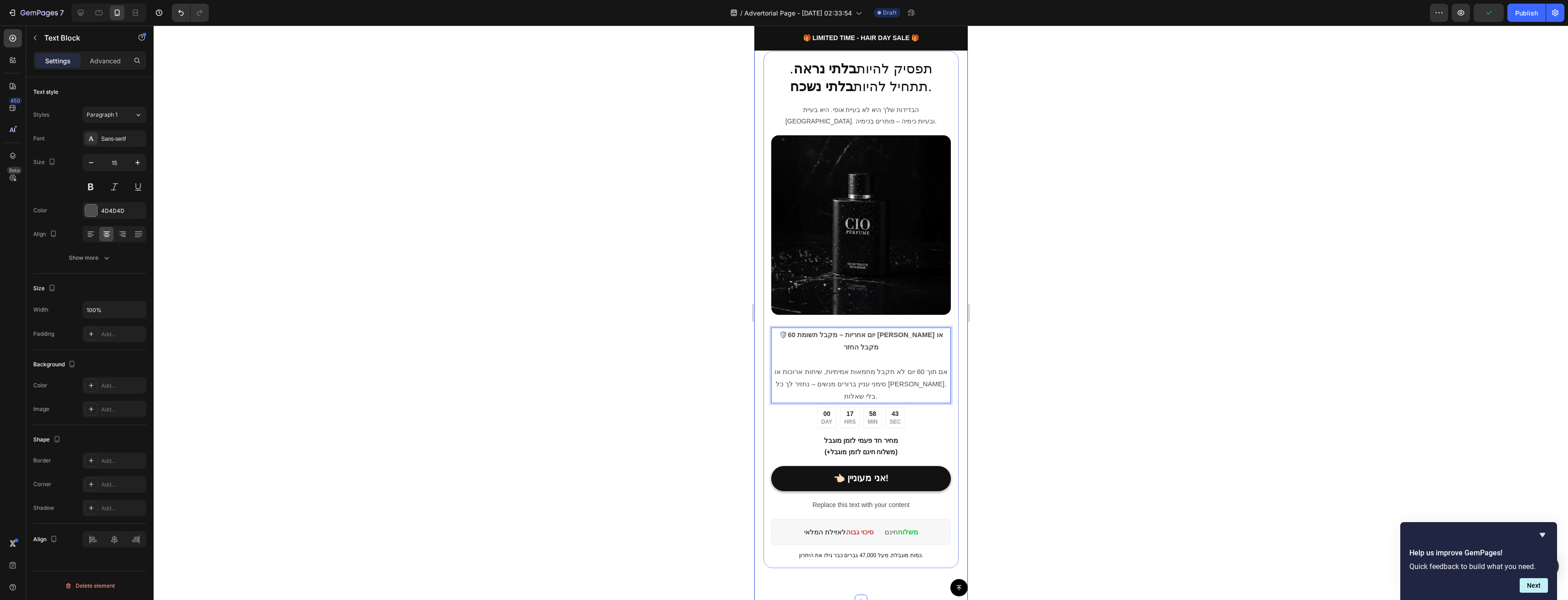
click at [1091, 398] on div at bounding box center [861, 313] width 1415 height 574
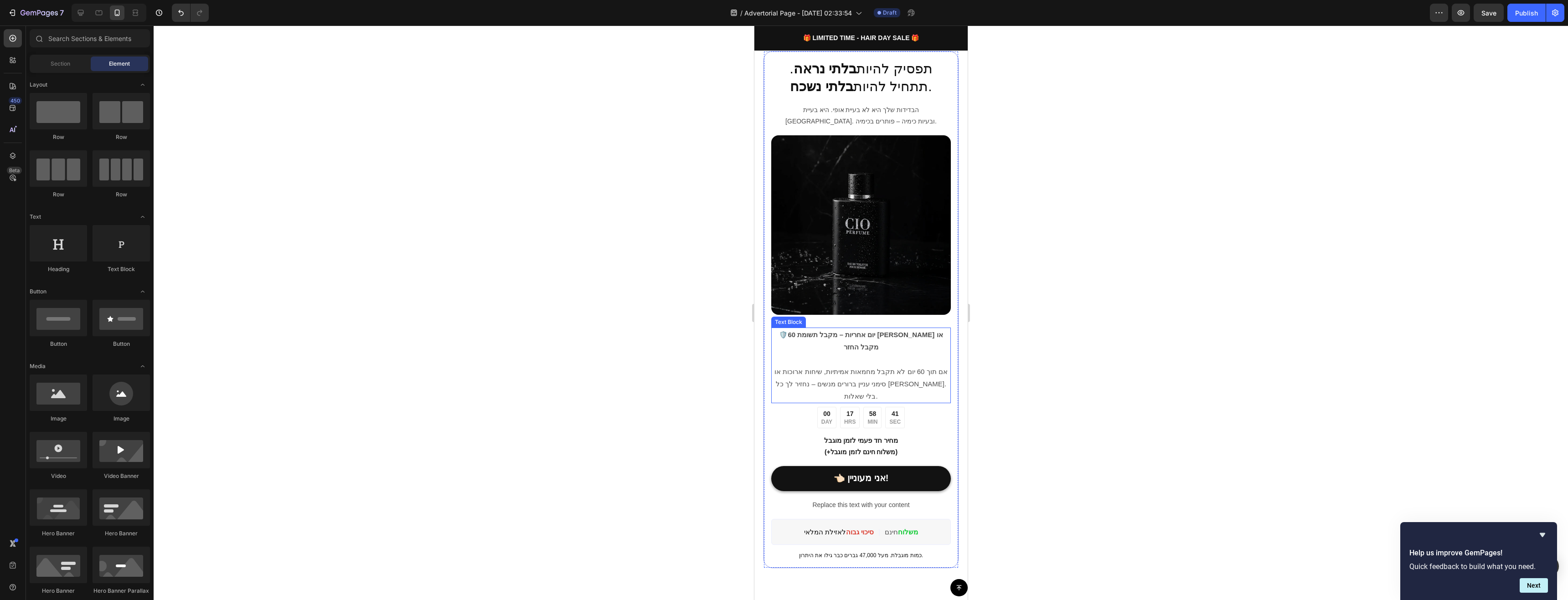
click at [894, 351] on p "🛡️ 60 יום אחריות – מקבל תשומת [PERSON_NAME] או מקבל החזר אם תוך 60 יום לא תקבל …" at bounding box center [861, 365] width 178 height 74
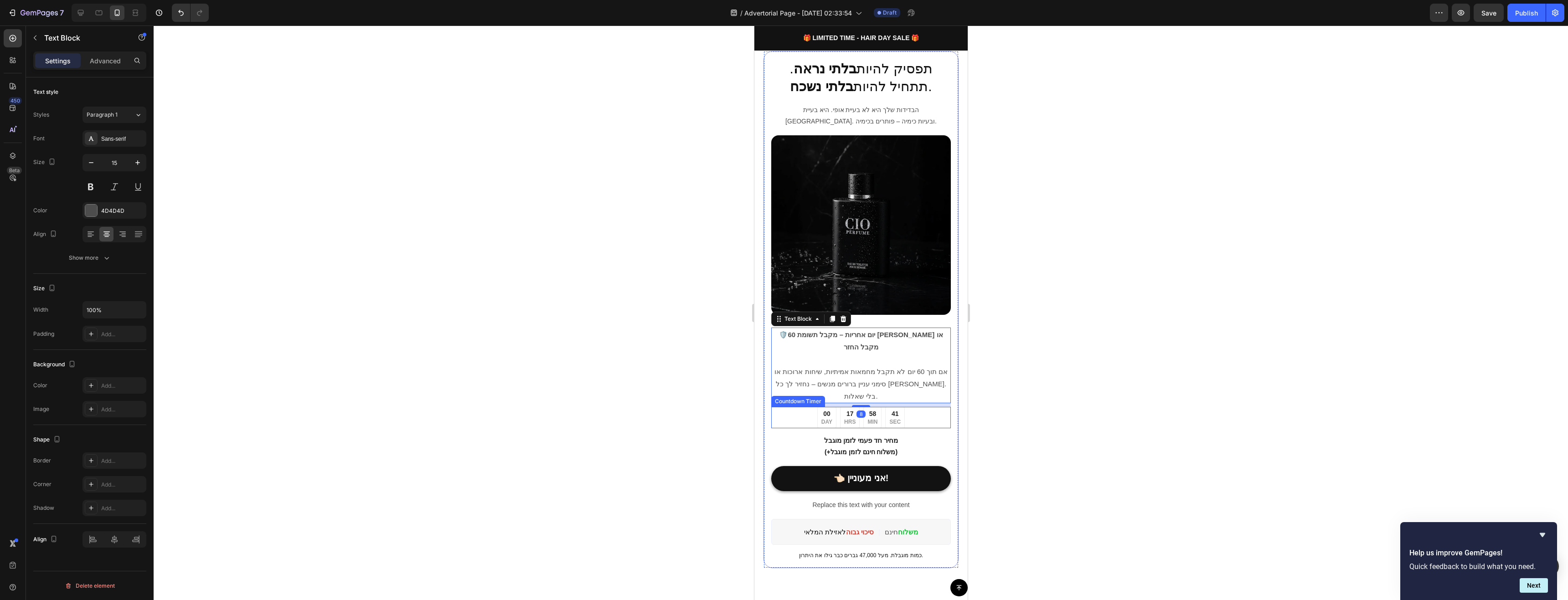
click at [1069, 425] on div at bounding box center [861, 313] width 1415 height 574
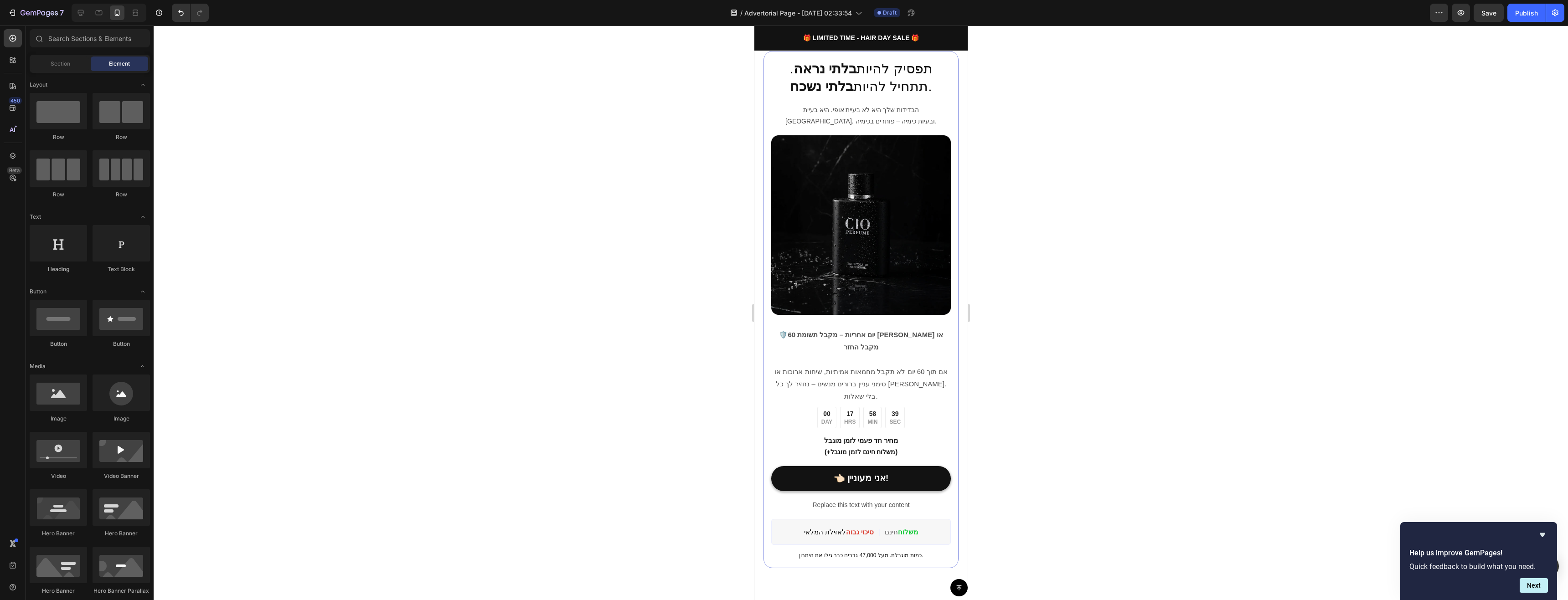
click at [919, 345] on p "🛡️ 60 יום אחריות – מקבל תשומת [PERSON_NAME] או מקבל החזר אם תוך 60 יום לא תקבל …" at bounding box center [861, 365] width 178 height 74
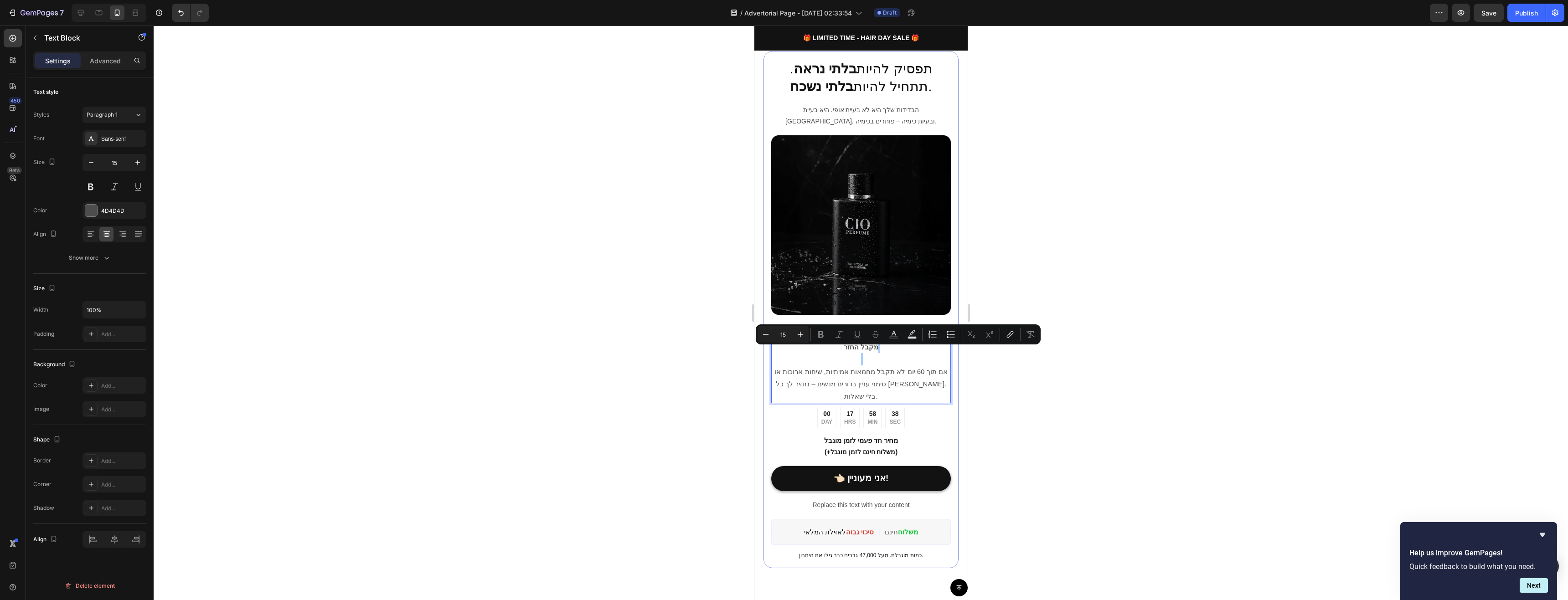
click at [1026, 358] on div at bounding box center [861, 313] width 1415 height 574
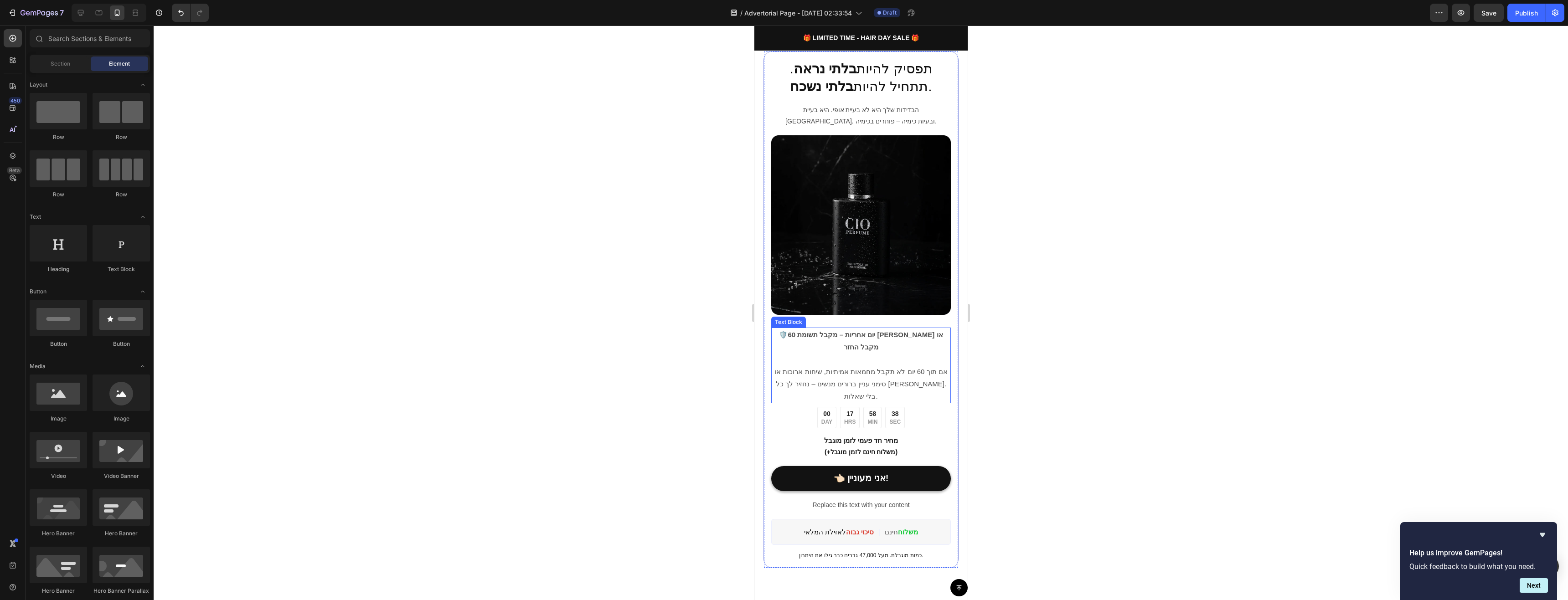
click at [905, 331] on strong "60 יום אחריות – מקבל תשומת [PERSON_NAME] או מקבל החזר" at bounding box center [864, 341] width 155 height 20
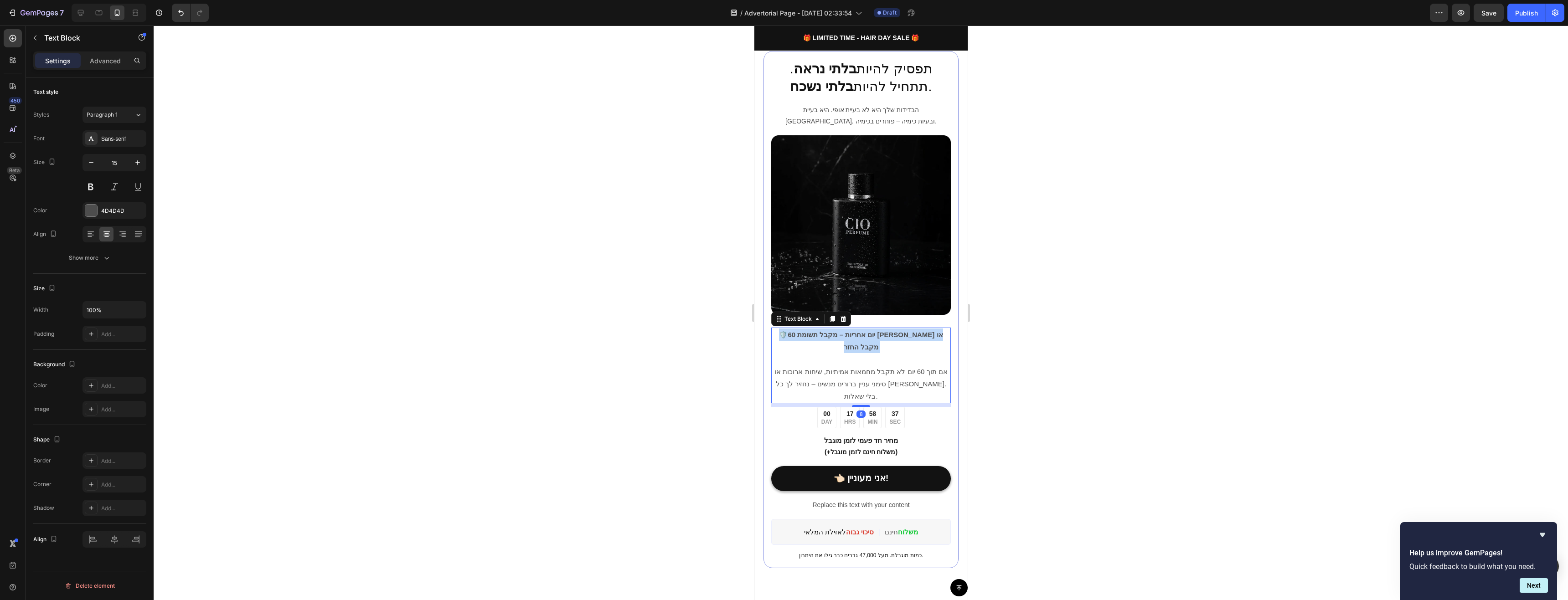
click at [905, 331] on strong "60 יום אחריות – מקבל תשומת [PERSON_NAME] או מקבל החזר" at bounding box center [864, 341] width 155 height 20
click at [140, 166] on icon "button" at bounding box center [138, 162] width 9 height 9
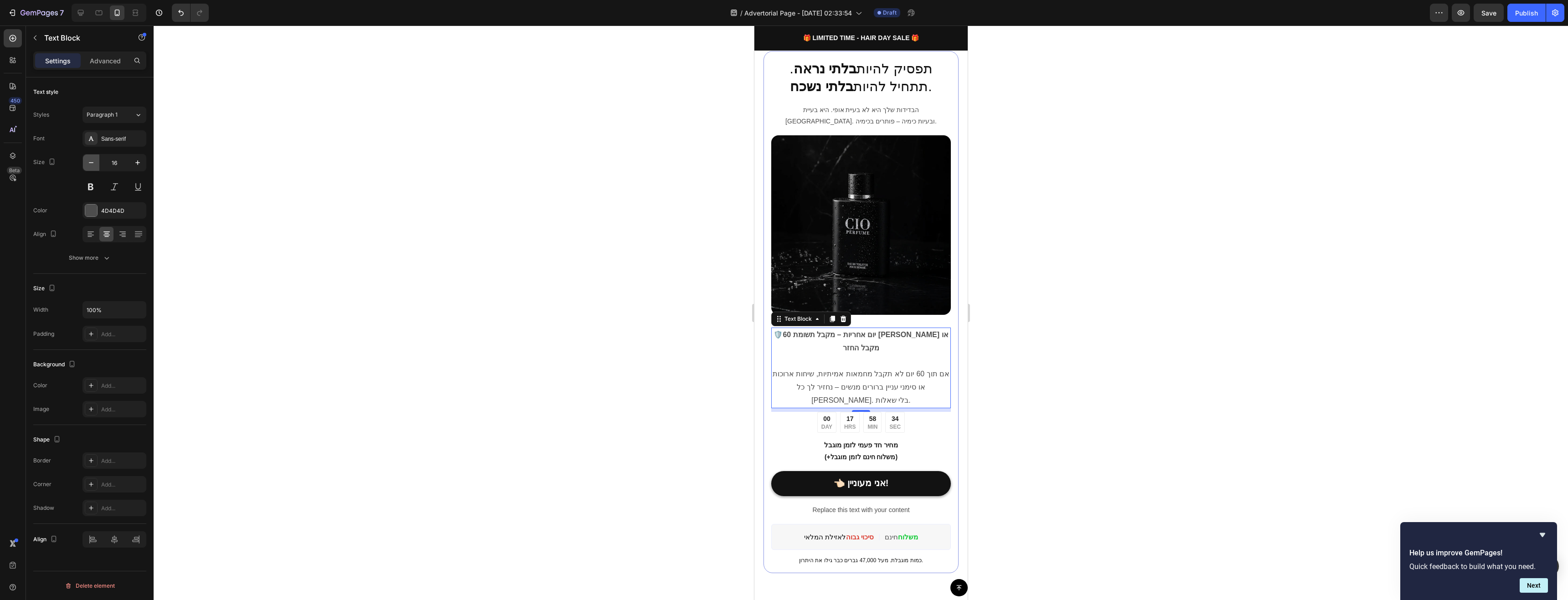
click at [96, 164] on icon "button" at bounding box center [91, 162] width 9 height 9
type input "15"
click at [944, 343] on div "תפסיק להיות בלתי נראה . תתחיל להיות בלתי נשכח . Heading הבדידות שלך היא לא בעיי…" at bounding box center [861, 310] width 195 height 518
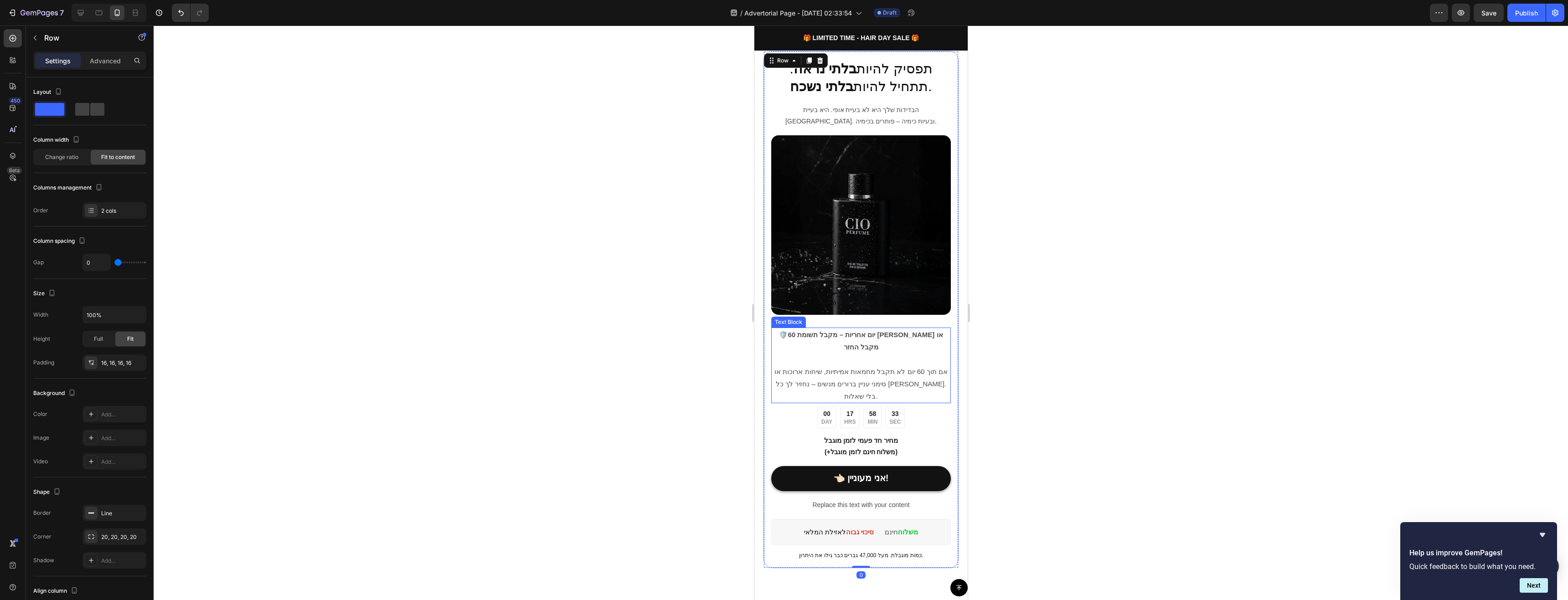
click at [912, 331] on strong "60 יום אחריות – מקבל תשומת [PERSON_NAME] או מקבל החזר" at bounding box center [864, 341] width 155 height 20
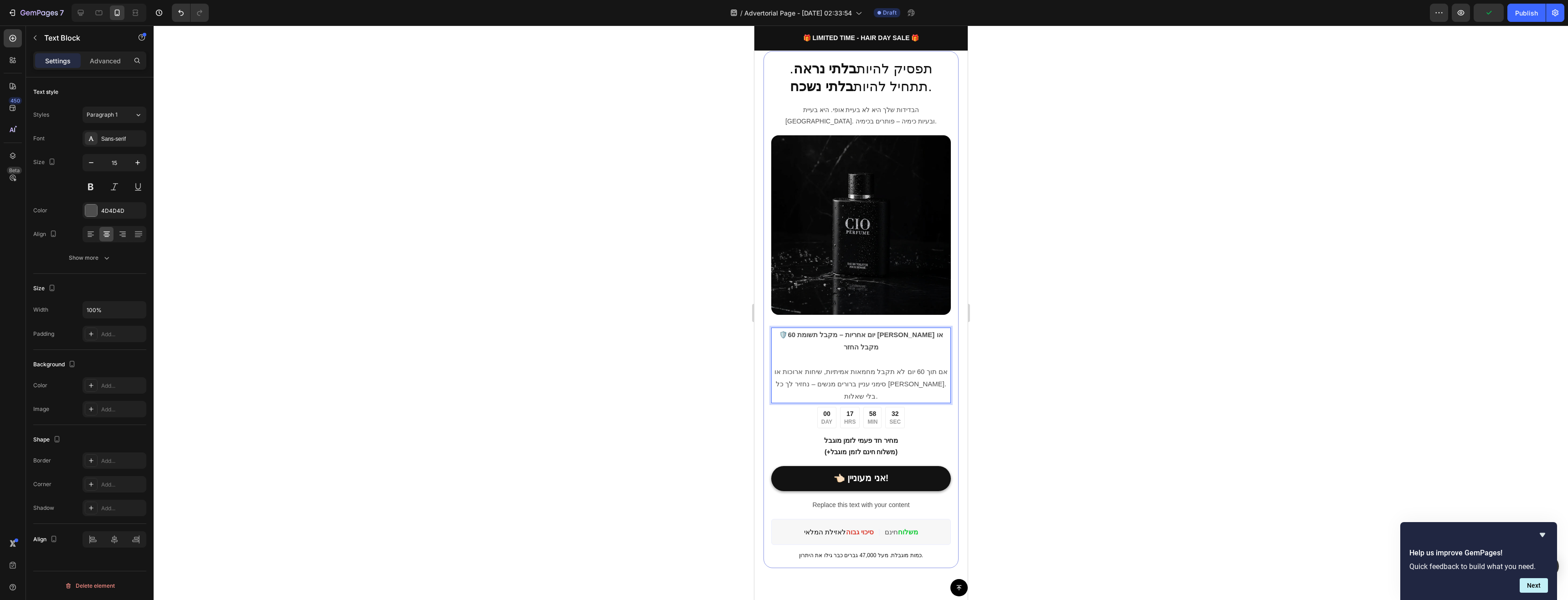
click at [912, 331] on strong "60 יום אחריות – מקבל תשומת [PERSON_NAME] או מקבל החזר" at bounding box center [864, 341] width 155 height 20
click at [797, 310] on icon "Editor contextual toolbar" at bounding box center [800, 310] width 9 height 9
type input "17"
click at [1114, 331] on div at bounding box center [861, 313] width 1415 height 574
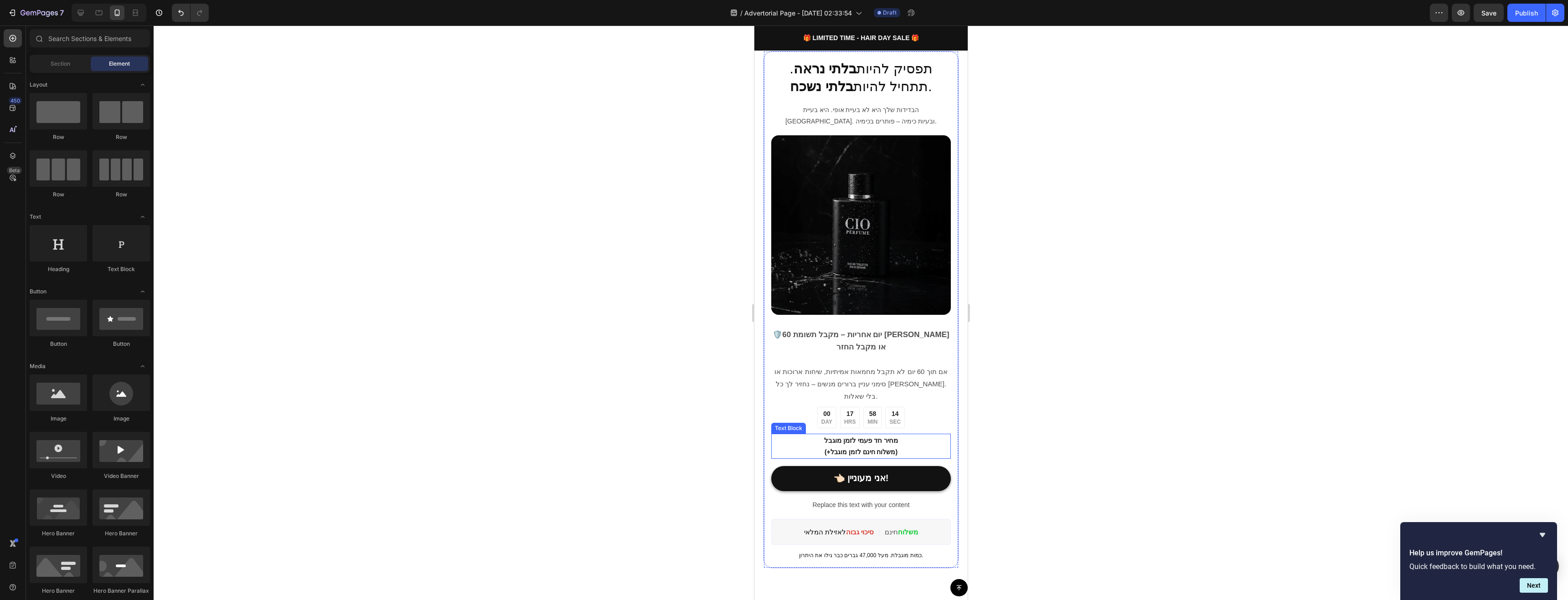
click at [858, 436] on span "מחיר חד פעמי לזמן מוגבל" at bounding box center [861, 440] width 74 height 8
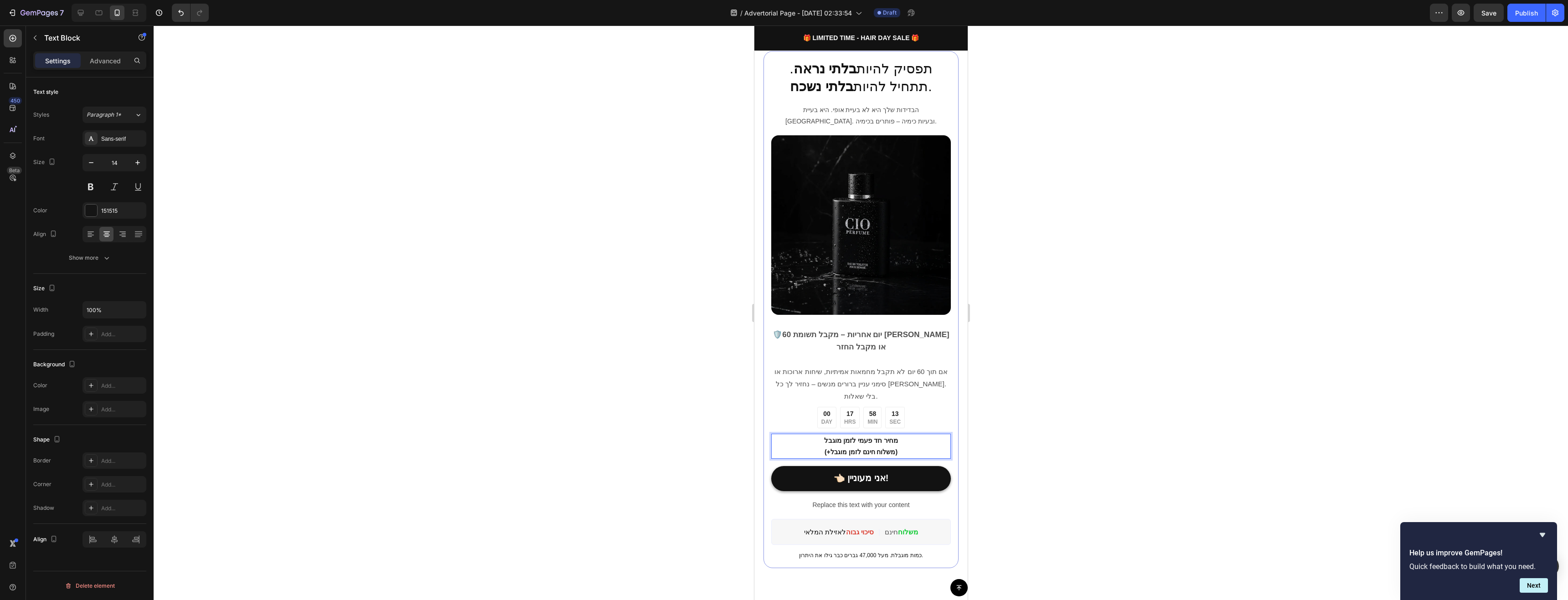
click at [859, 434] on p "מחיר חד פעמי לזמן מוגבל (+משלוח חינם לזמן מוגבל)" at bounding box center [861, 446] width 178 height 23
drag, startPoint x: 856, startPoint y: 422, endPoint x: 833, endPoint y: 422, distance: 23.0
click at [833, 434] on p "מחיר חד פעמי לזמן מוגבל (+משלוח חינם לזמן מוגבל)" at bounding box center [861, 446] width 178 height 23
click at [835, 434] on p "מחיר חד פעמי לזמן מוגבל (+משלוח חינם לזמן מוגבל)" at bounding box center [861, 446] width 178 height 23
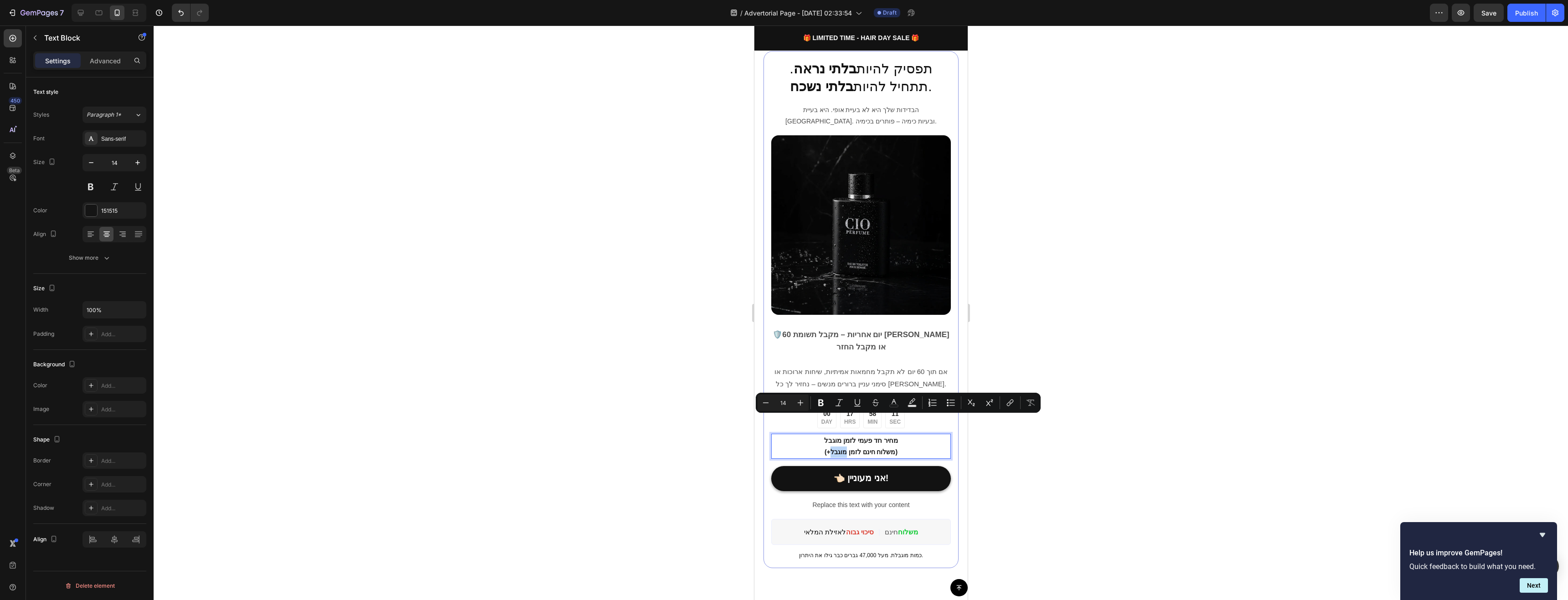
click at [838, 434] on p "מחיר חד פעמי לזמן מוגבל (+משלוח חינם לזמן מוגבל)" at bounding box center [861, 446] width 178 height 23
drag, startPoint x: 825, startPoint y: 422, endPoint x: 889, endPoint y: 422, distance: 64.0
click at [889, 434] on p "מחיר חד פעמי לזמן מוגבל (+משלוח חינם לזמן מוגבל)" at bounding box center [861, 446] width 178 height 23
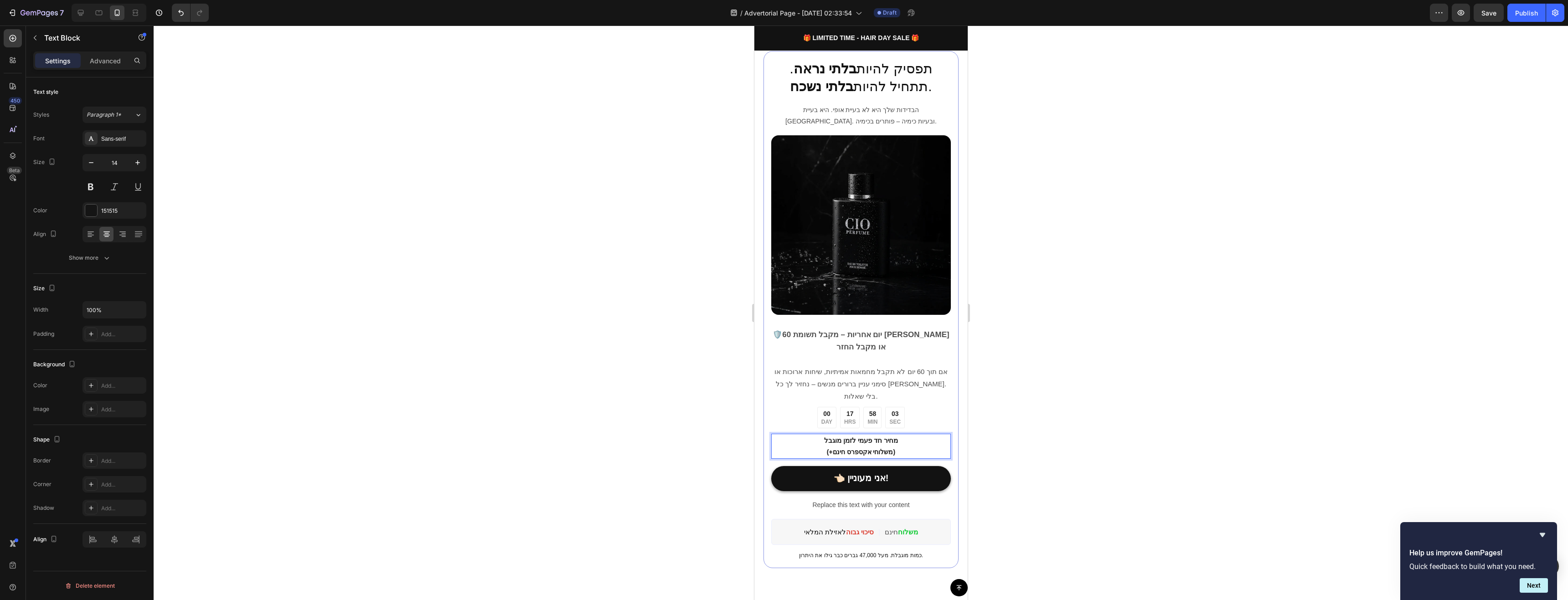
click at [1046, 150] on div at bounding box center [861, 313] width 1415 height 574
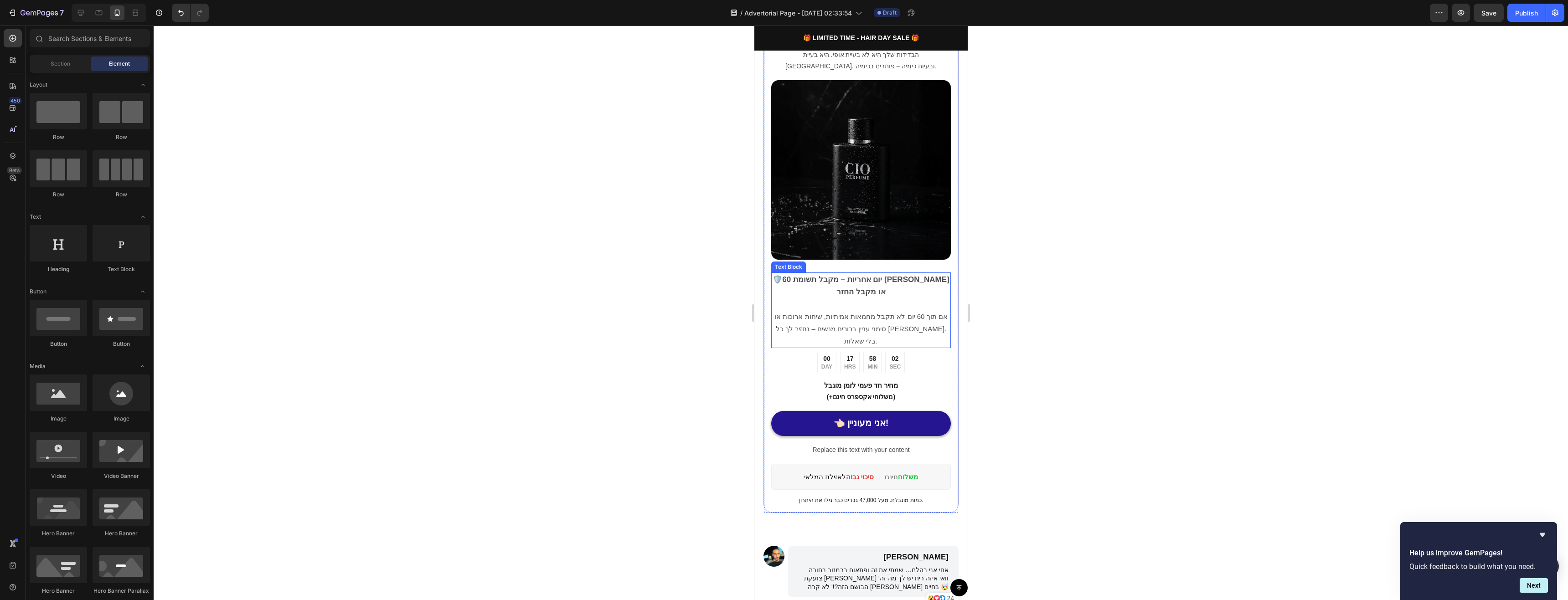
scroll to position [1959, 0]
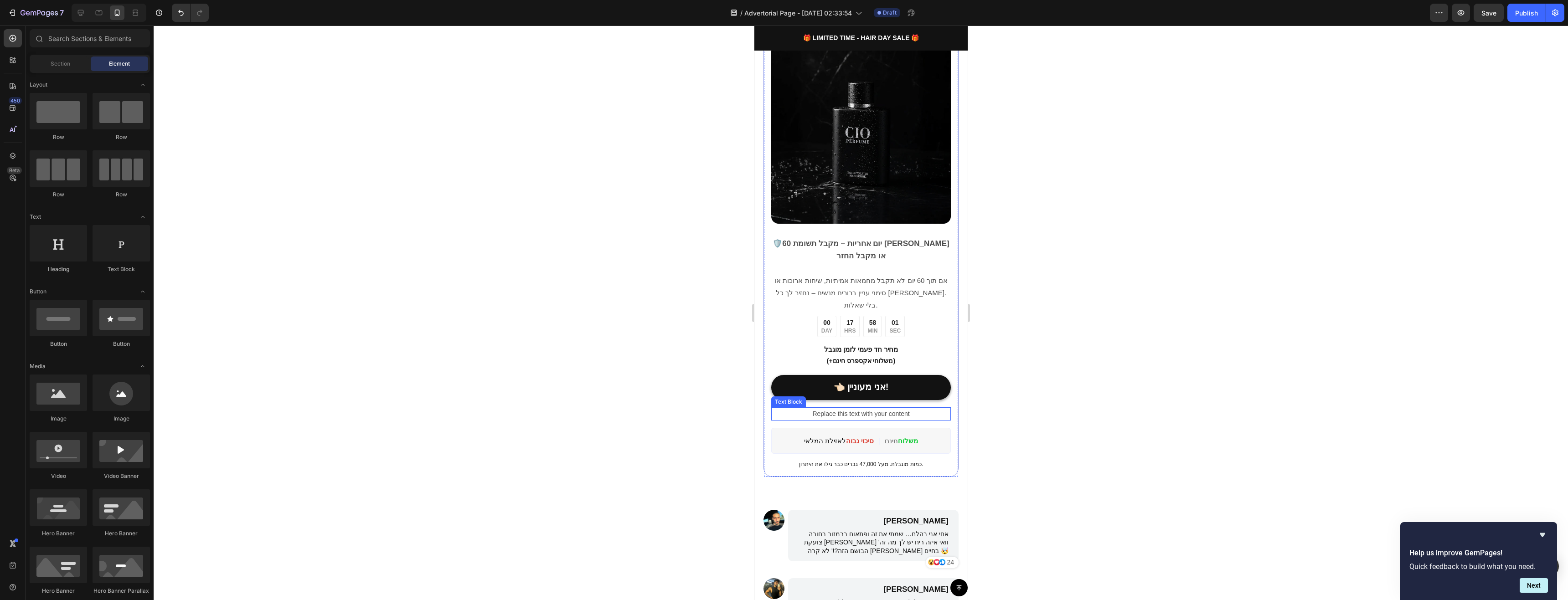
click at [899, 408] on p "Replace this text with your content" at bounding box center [861, 414] width 178 height 12
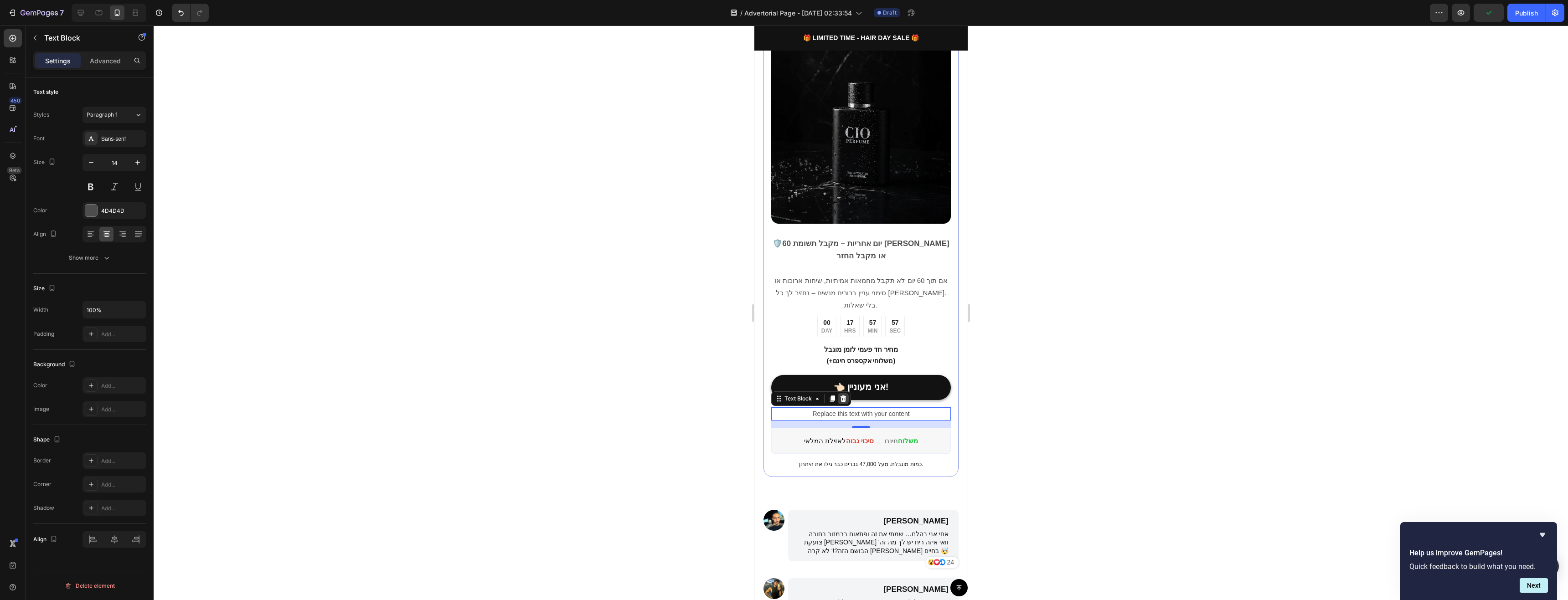
click at [843, 396] on icon at bounding box center [843, 399] width 6 height 6
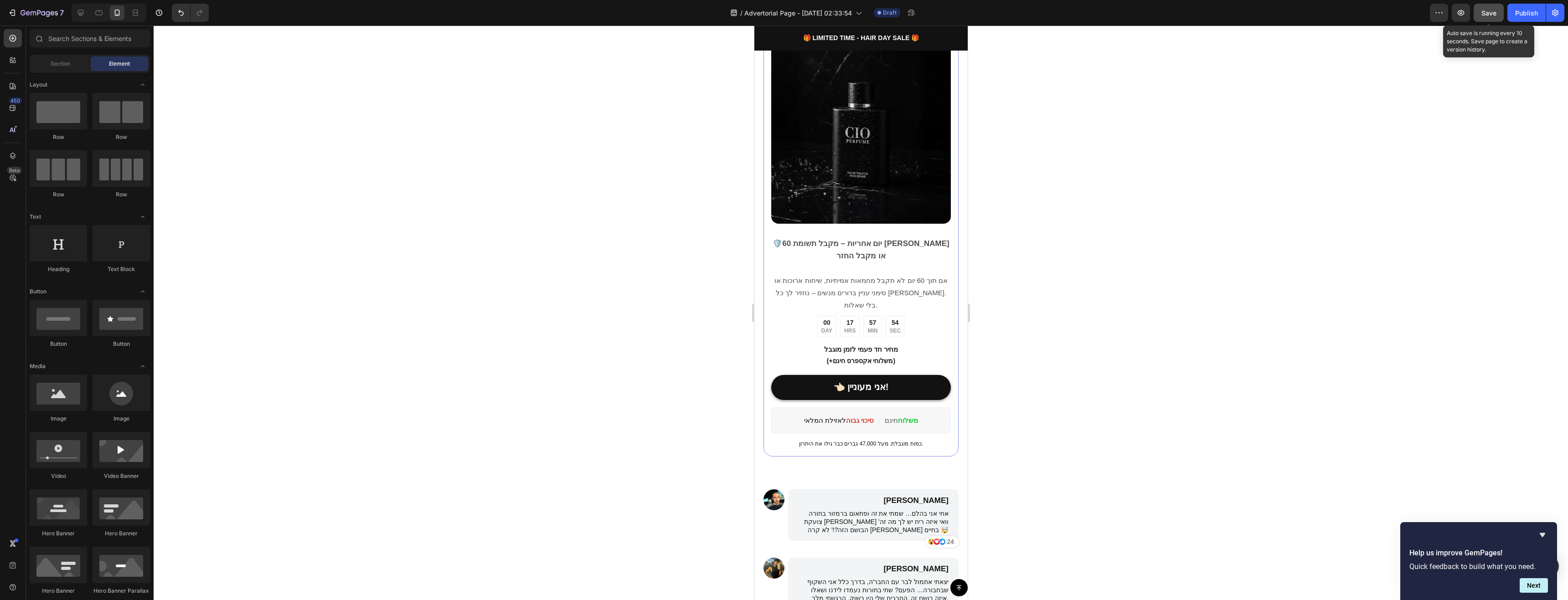
click at [1425, 13] on button "Save" at bounding box center [1488, 13] width 30 height 18
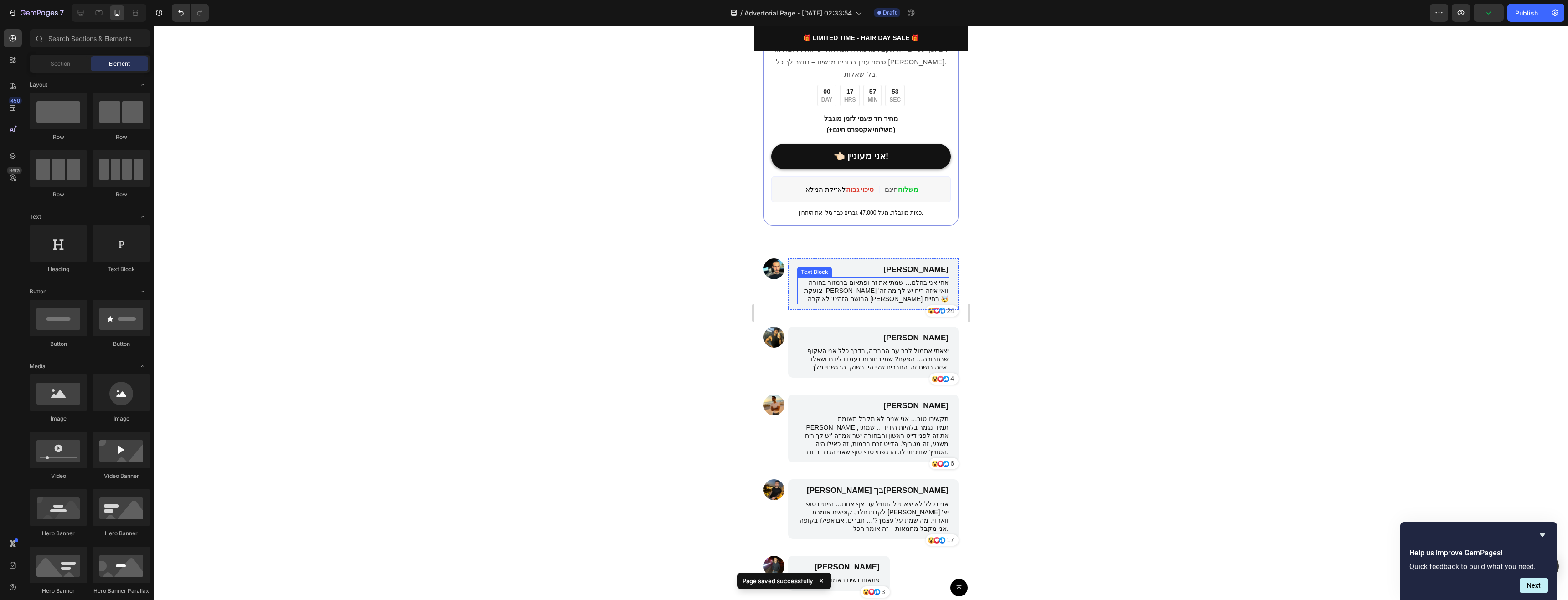
scroll to position [2457, 0]
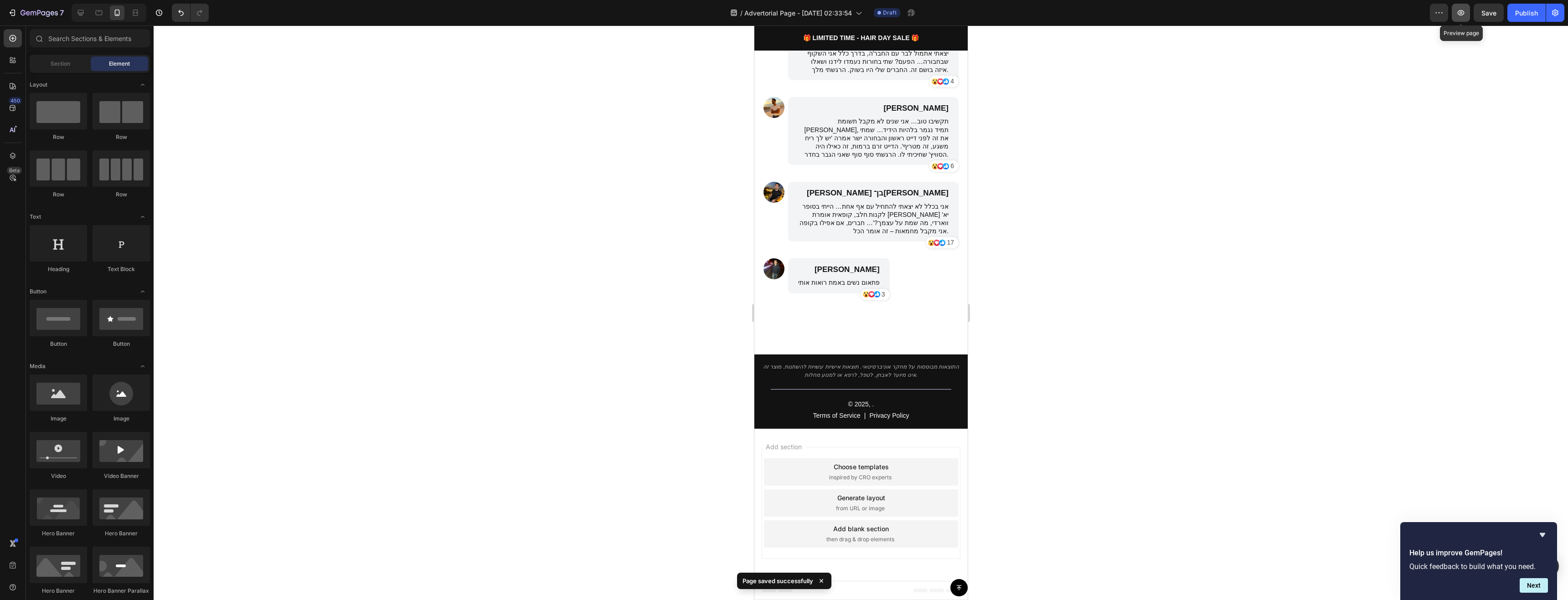
click at [1425, 13] on icon "button" at bounding box center [1461, 12] width 9 height 9
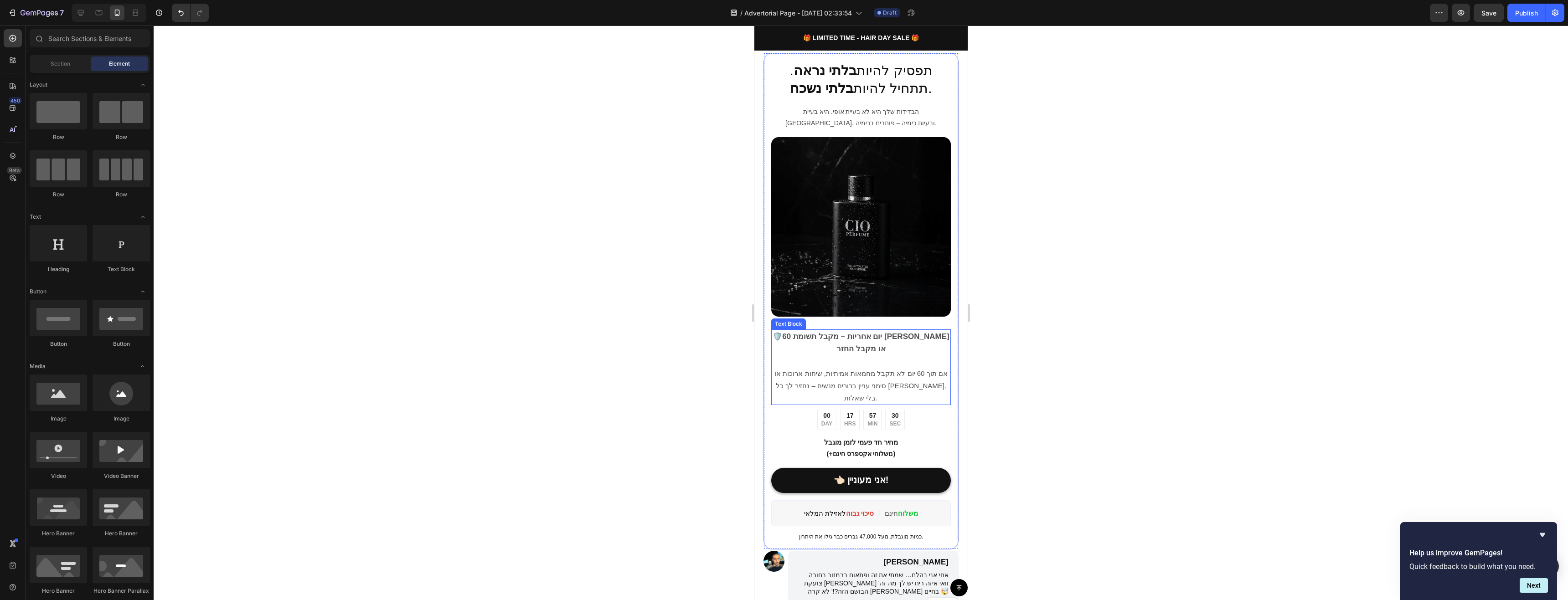
scroll to position [1864, 0]
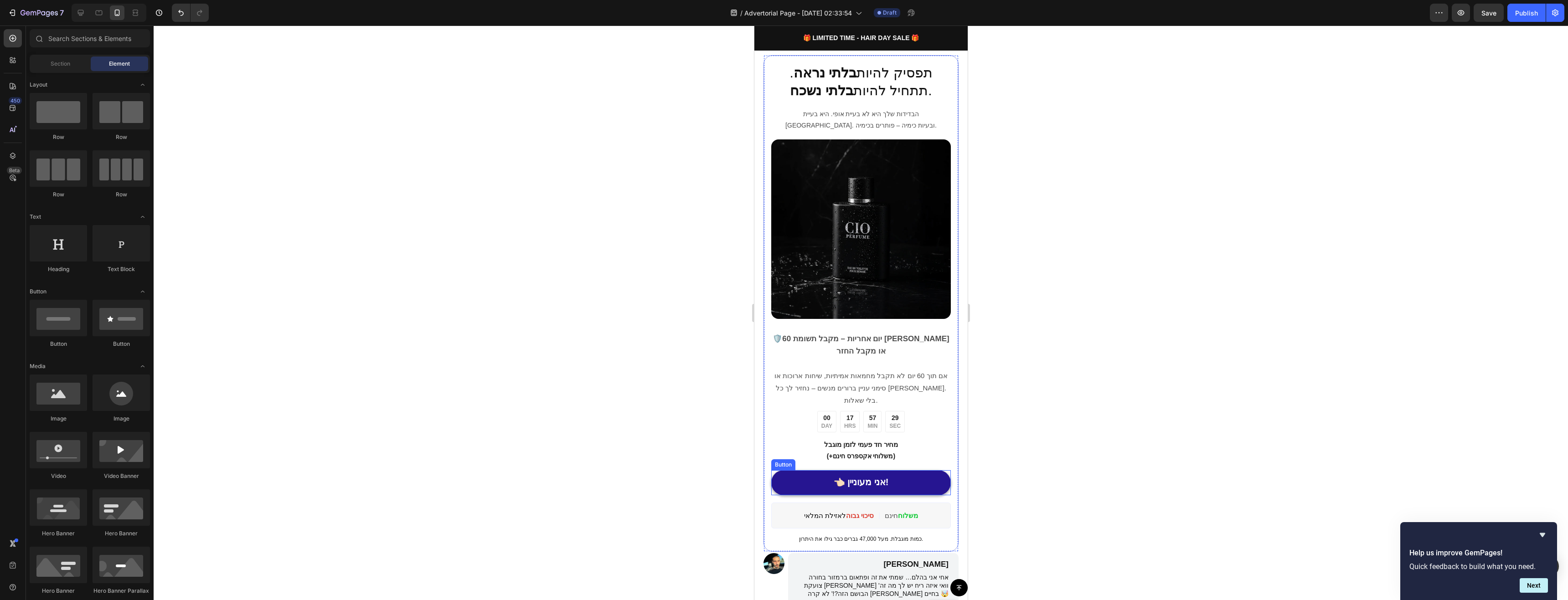
click at [905, 470] on link "👈🏻 אני מעוניין!" at bounding box center [860, 483] width 180 height 25
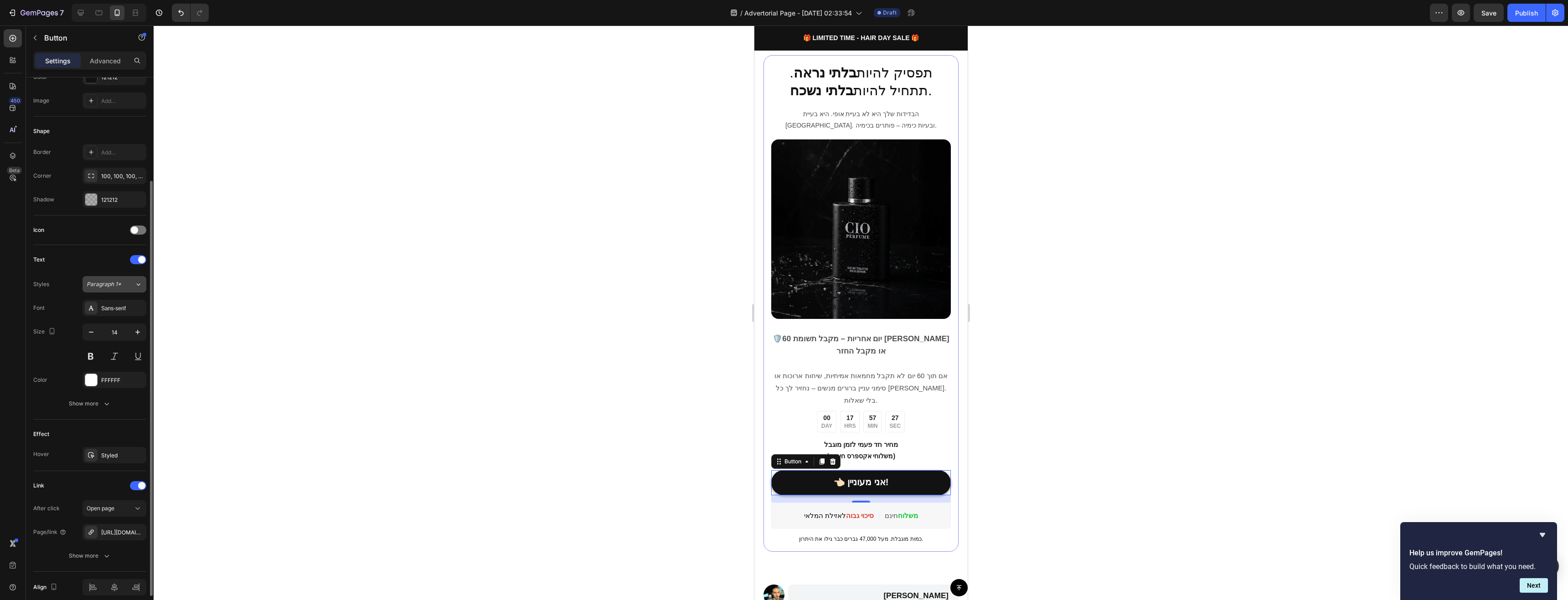
scroll to position [176, 0]
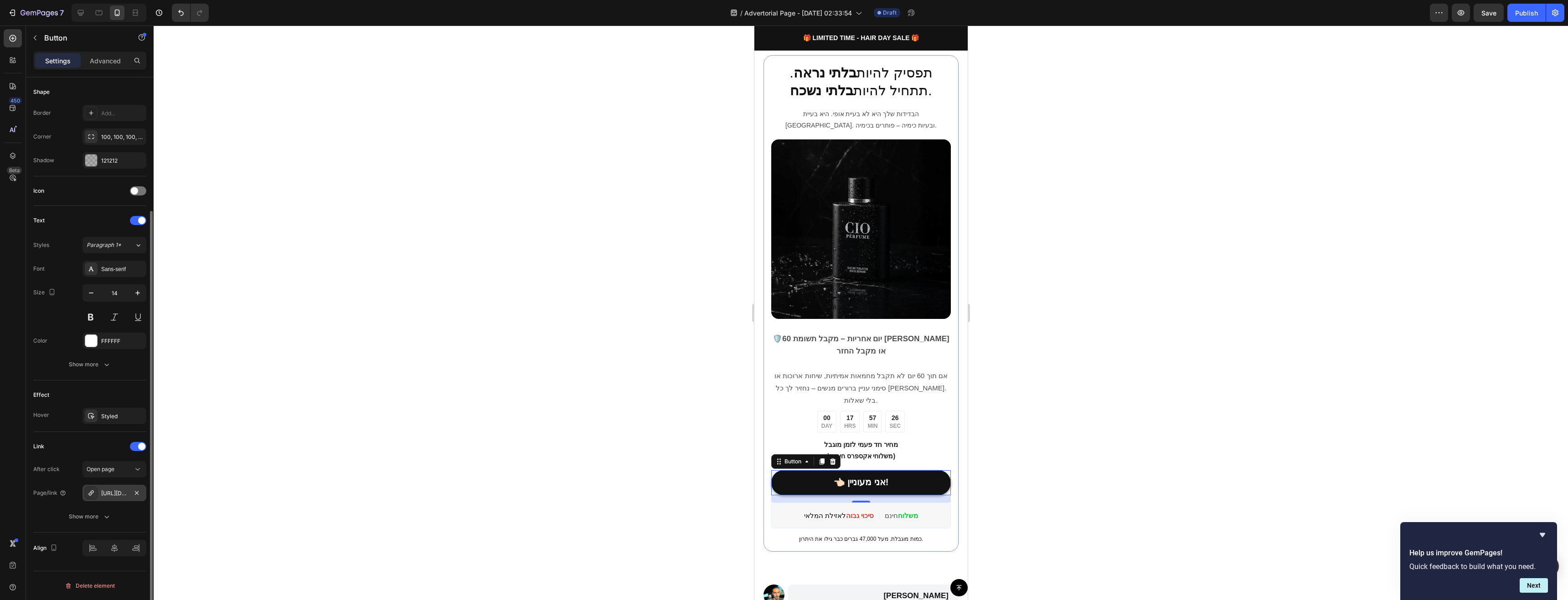
click at [119, 490] on div "[URL][DOMAIN_NAME]" at bounding box center [114, 493] width 26 height 8
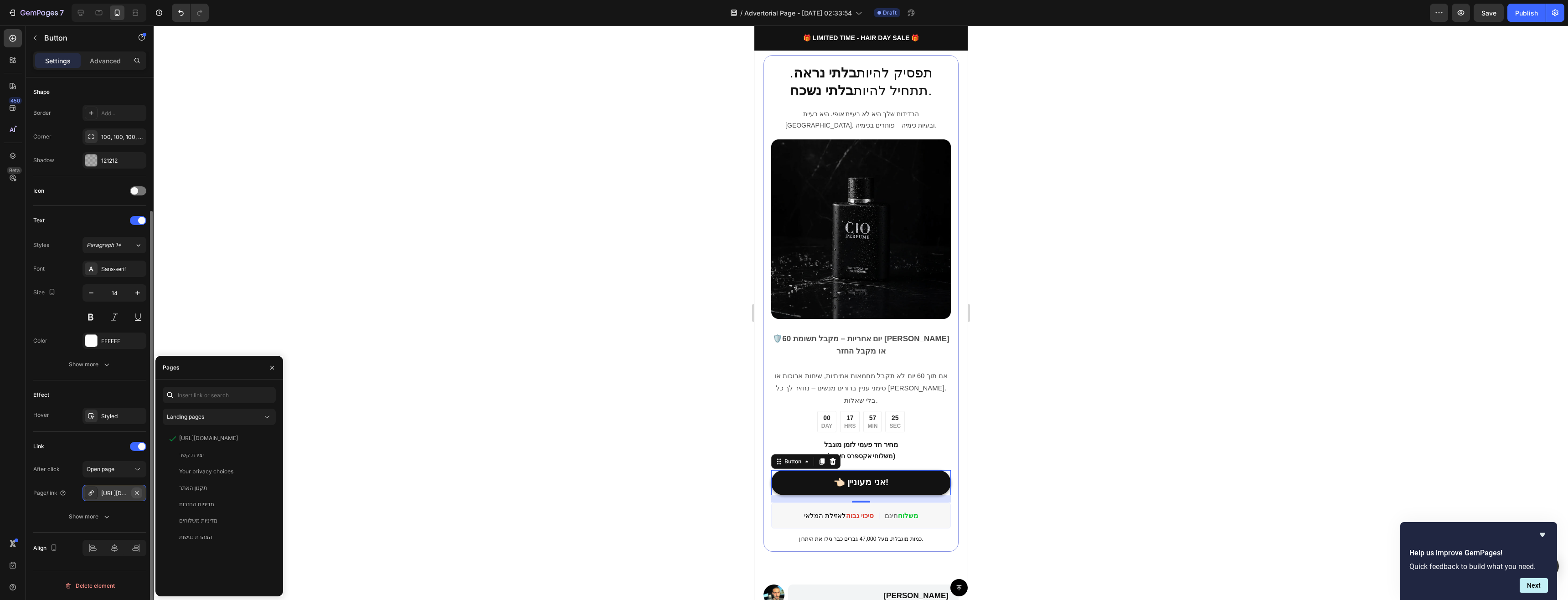
click at [135, 492] on icon "button" at bounding box center [137, 493] width 7 height 7
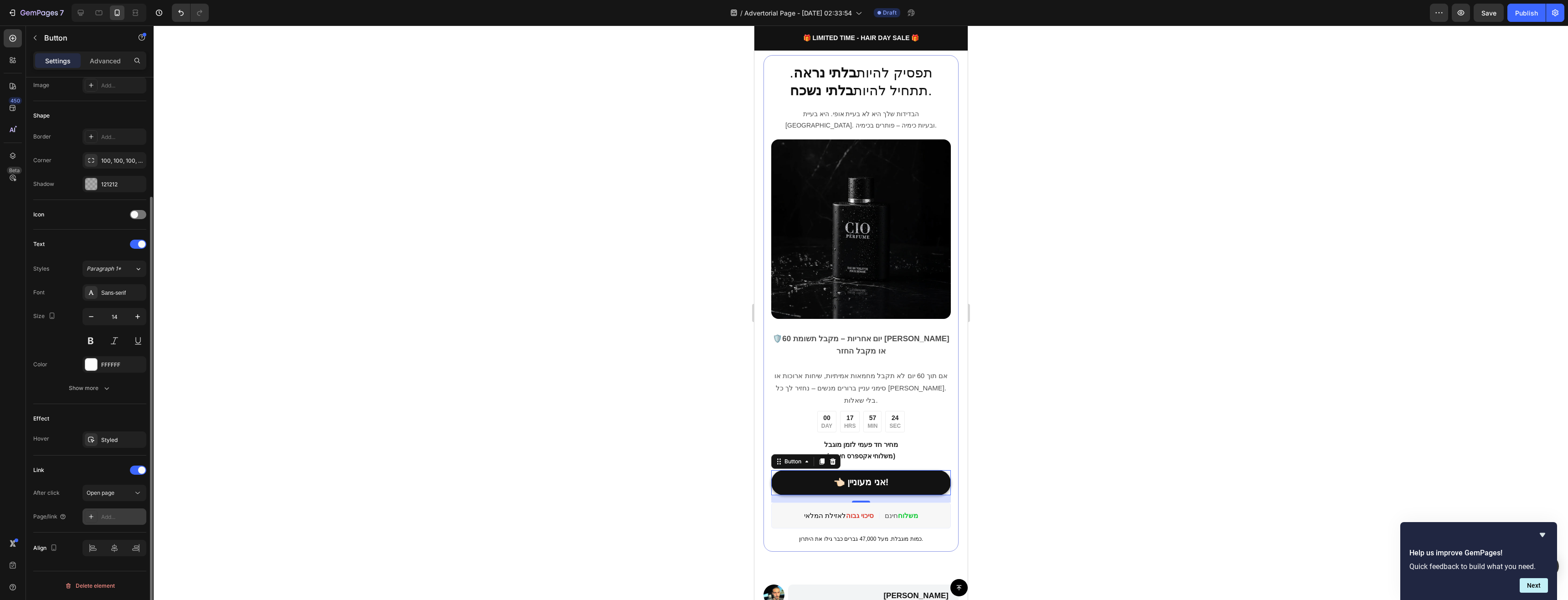
click at [110, 517] on div "Add..." at bounding box center [122, 517] width 43 height 8
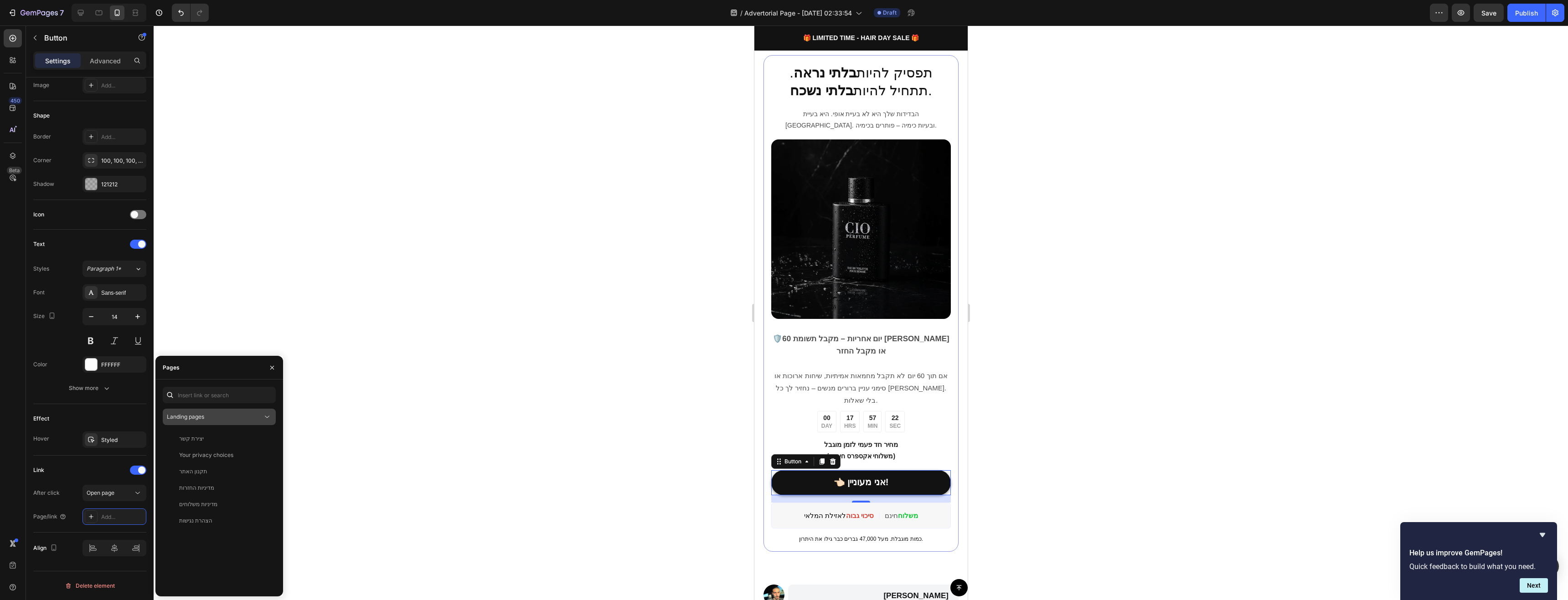
click at [234, 411] on button "Landing pages" at bounding box center [219, 417] width 113 height 16
click at [234, 411] on button "Landing pages" at bounding box center [219, 417] width 113 height 16
click at [223, 473] on p "Product pages" at bounding box center [226, 473] width 83 height 8
click at [233, 473] on div "CIO PERFUME - בושם פרומון" at bounding box center [214, 471] width 71 height 8
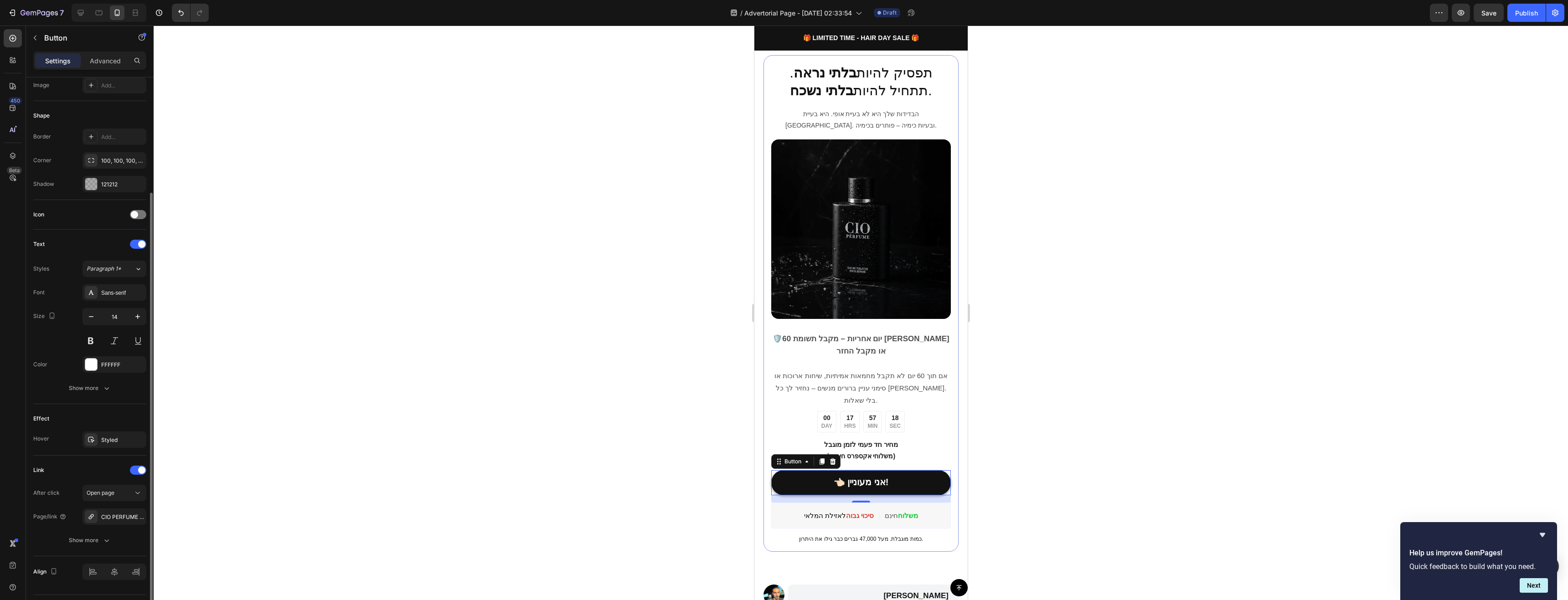
click at [113, 464] on div "Link" at bounding box center [90, 470] width 113 height 15
click at [122, 490] on div "Open page" at bounding box center [110, 493] width 46 height 8
click at [121, 492] on div "Open page" at bounding box center [110, 493] width 46 height 8
click at [1425, 9] on span "Save" at bounding box center [1489, 13] width 15 height 8
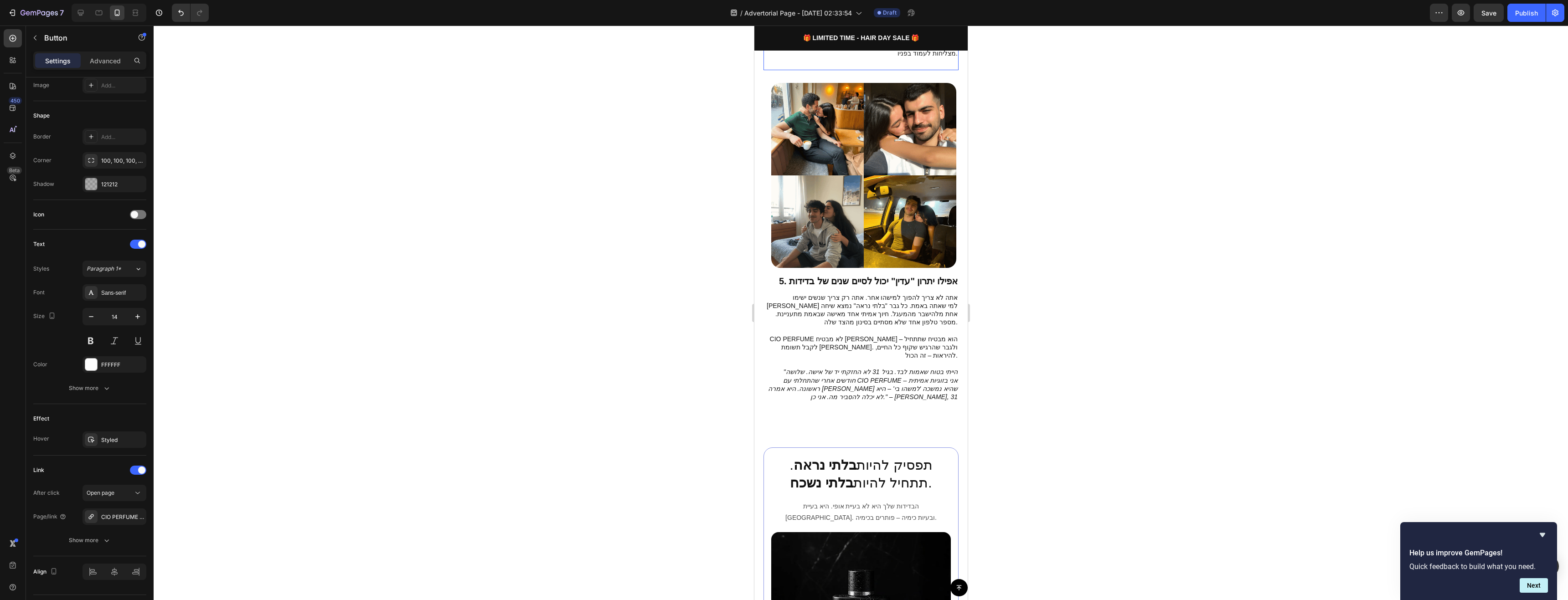
scroll to position [1728, 0]
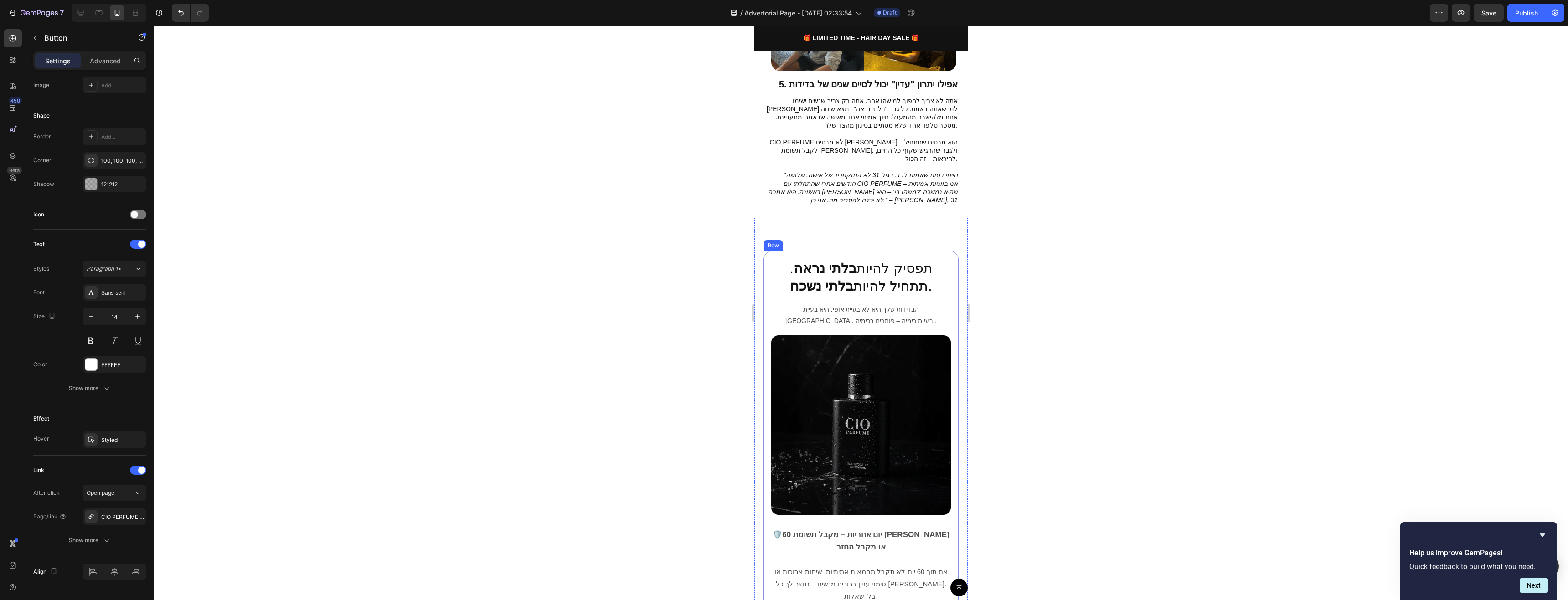
click at [828, 251] on div "תפסיק להיות בלתי נראה . תתחיל להיות בלתי נשכח . Heading הבדידות שלך היא לא בעיי…" at bounding box center [861, 499] width 195 height 497
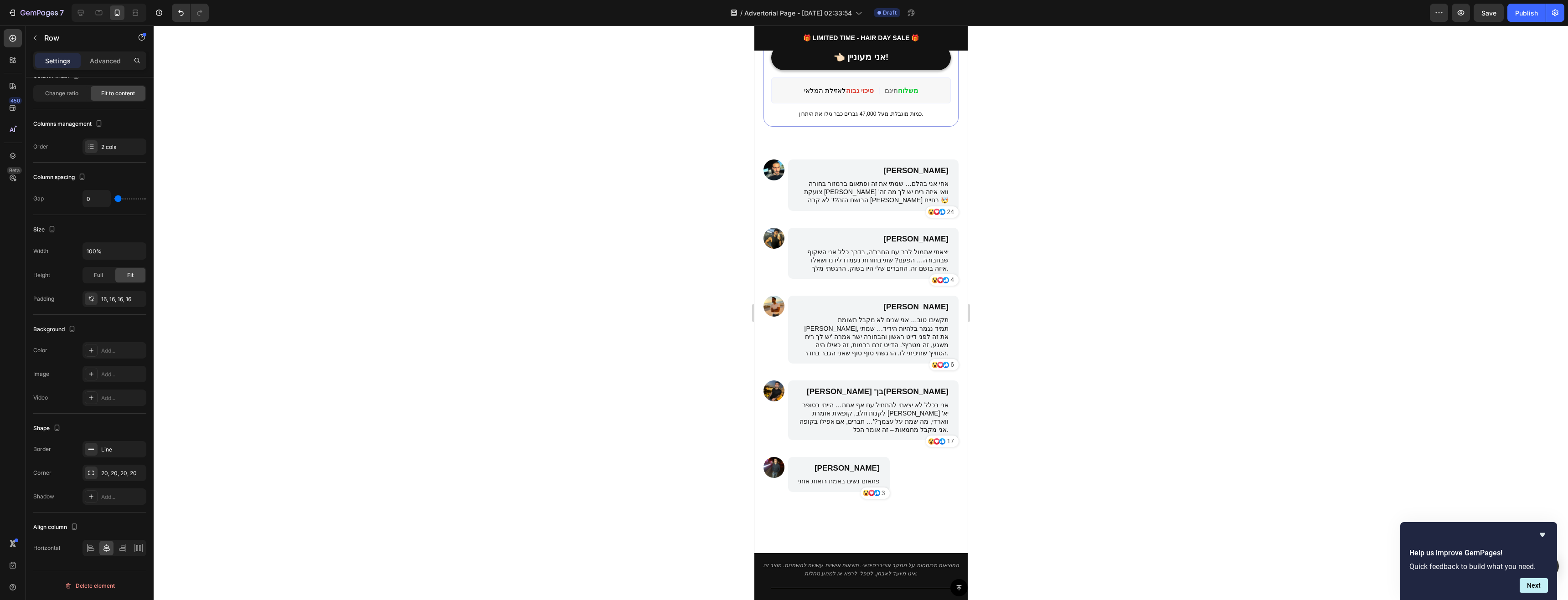
scroll to position [2415, 0]
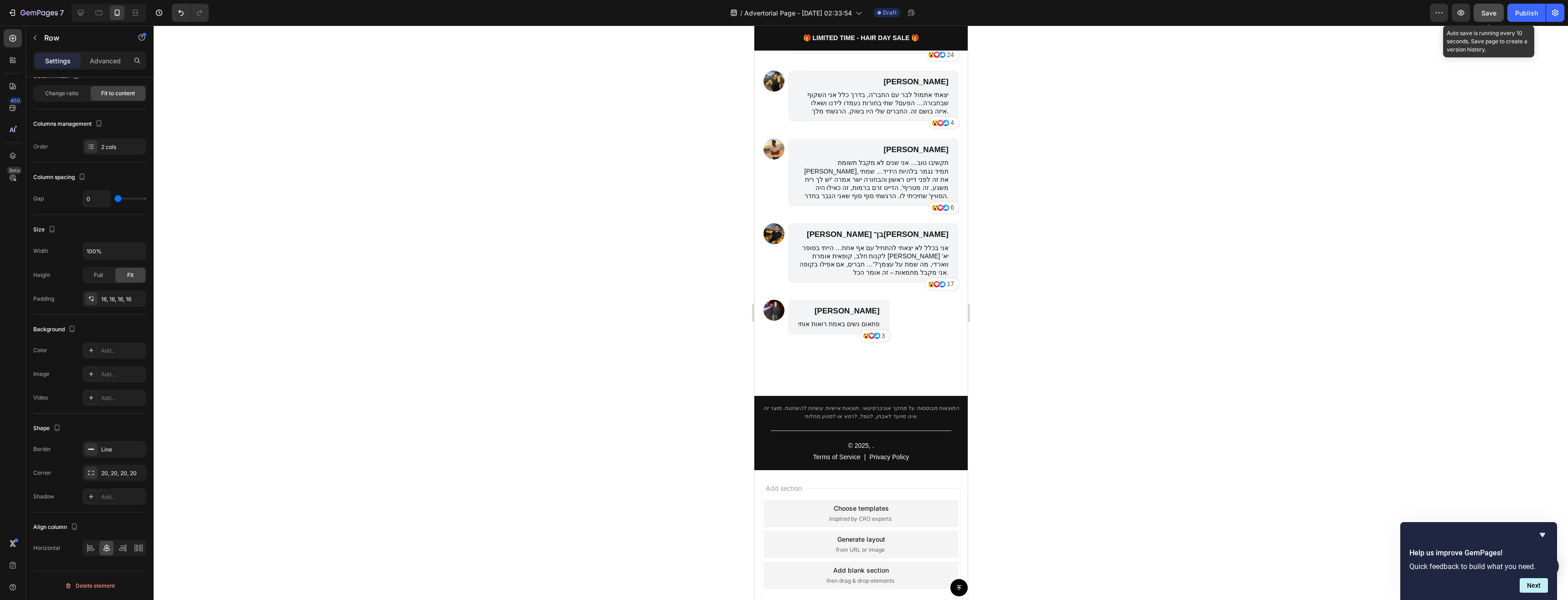
click at [1425, 18] on button "Save" at bounding box center [1488, 13] width 30 height 18
click at [876, 337] on icon at bounding box center [877, 335] width 2 height 4
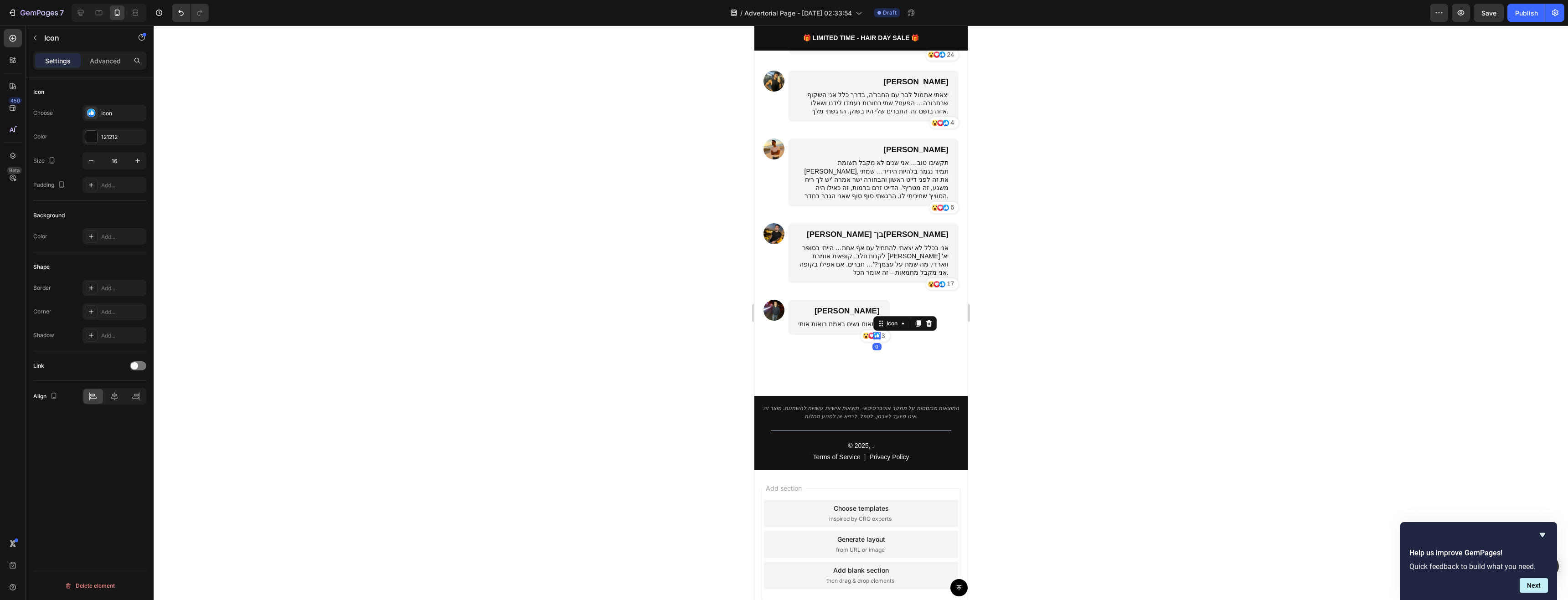
scroll to position [0, 0]
click at [914, 326] on icon at bounding box center [917, 324] width 7 height 7
click at [925, 326] on icon at bounding box center [928, 329] width 7 height 7
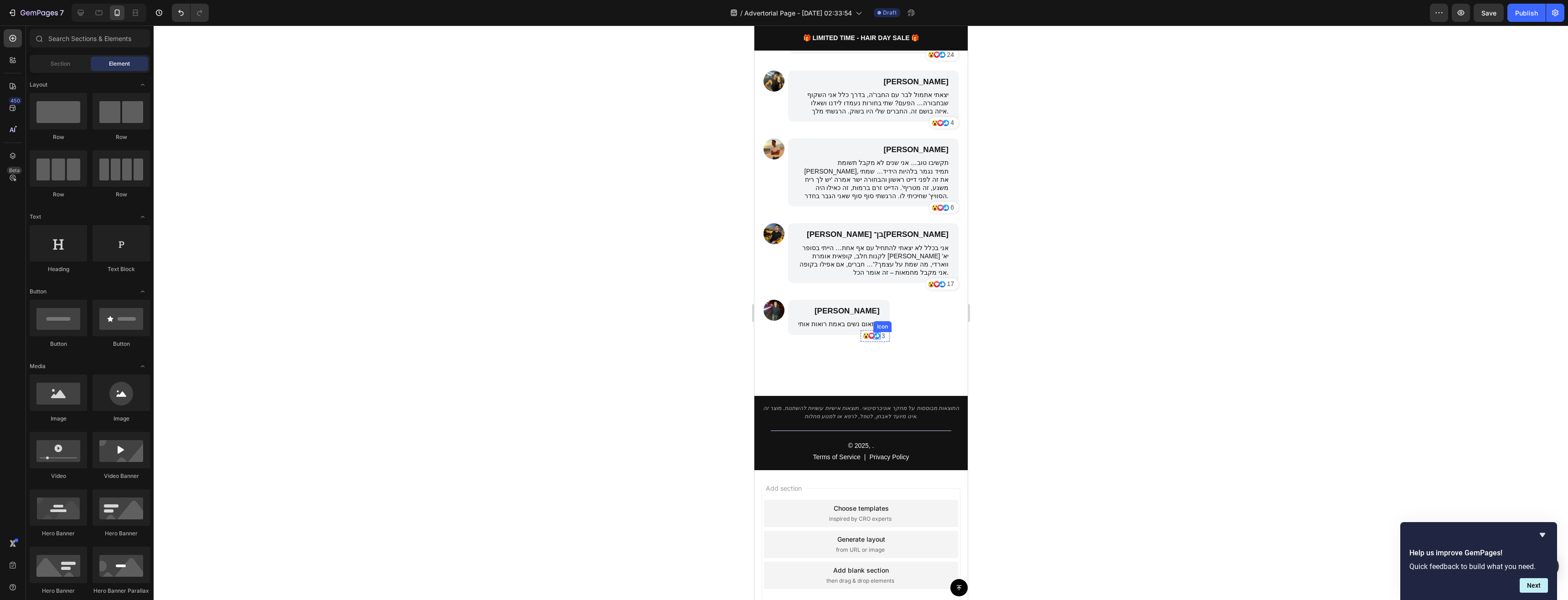
click at [876, 335] on icon at bounding box center [877, 335] width 2 height 4
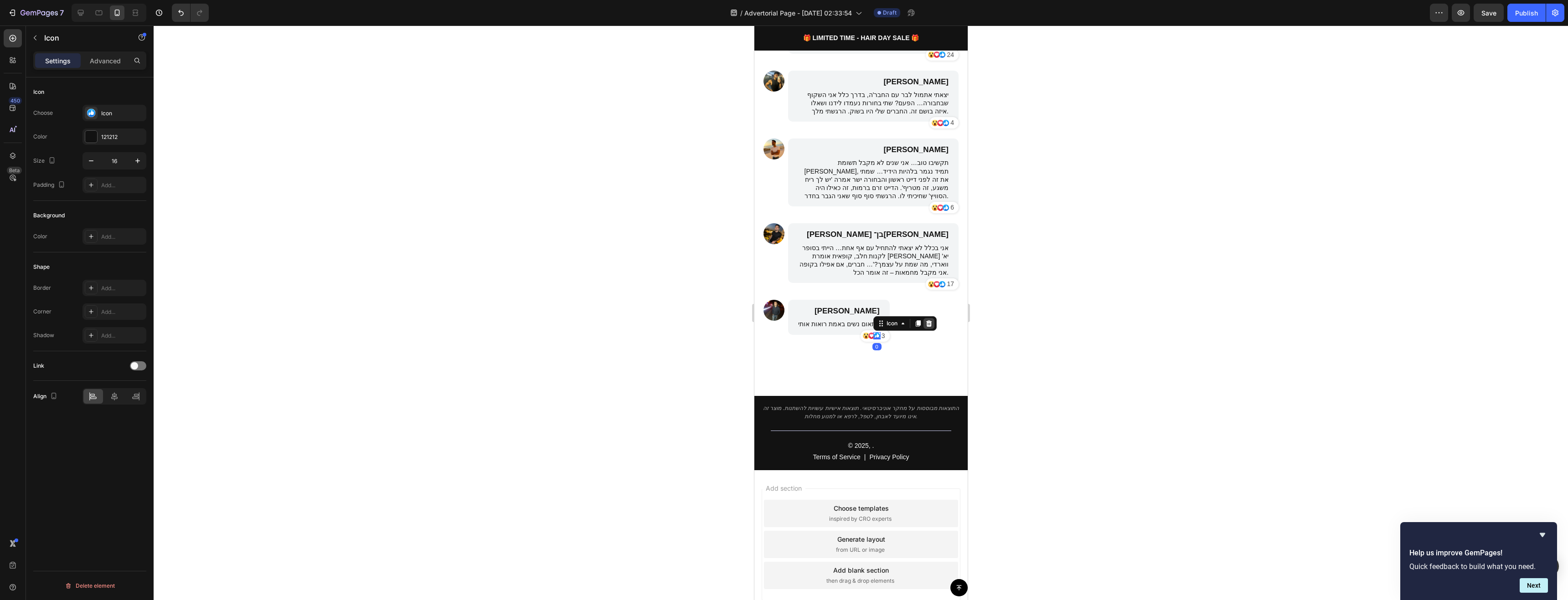
click at [925, 322] on icon at bounding box center [928, 323] width 6 height 6
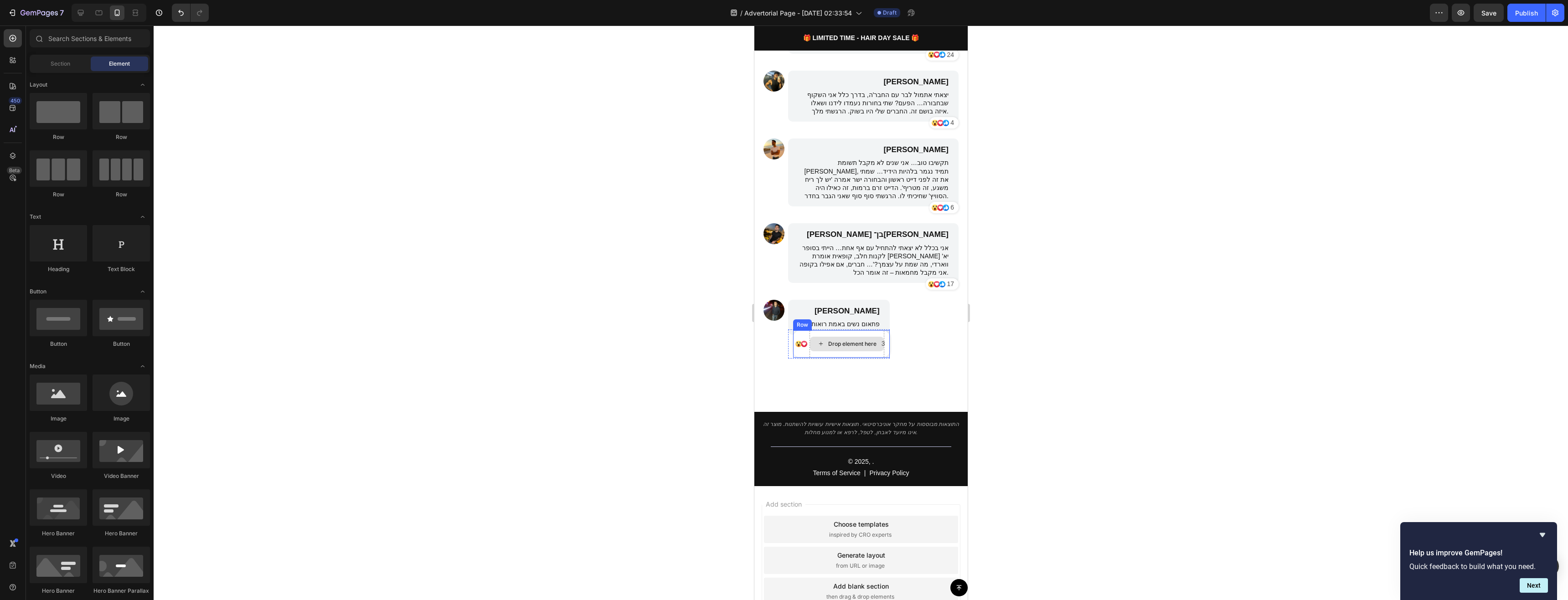
click at [824, 349] on div "Drop element here" at bounding box center [846, 344] width 74 height 15
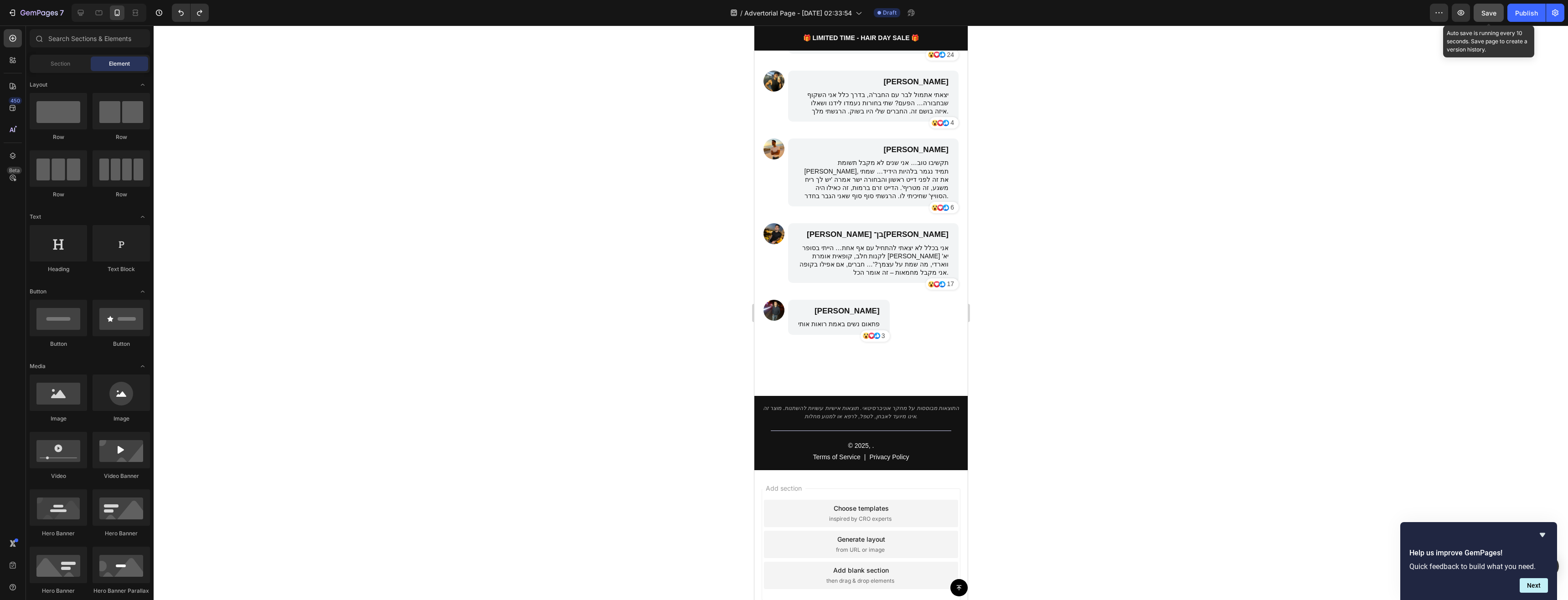
click at [1425, 21] on button "Save" at bounding box center [1488, 13] width 30 height 18
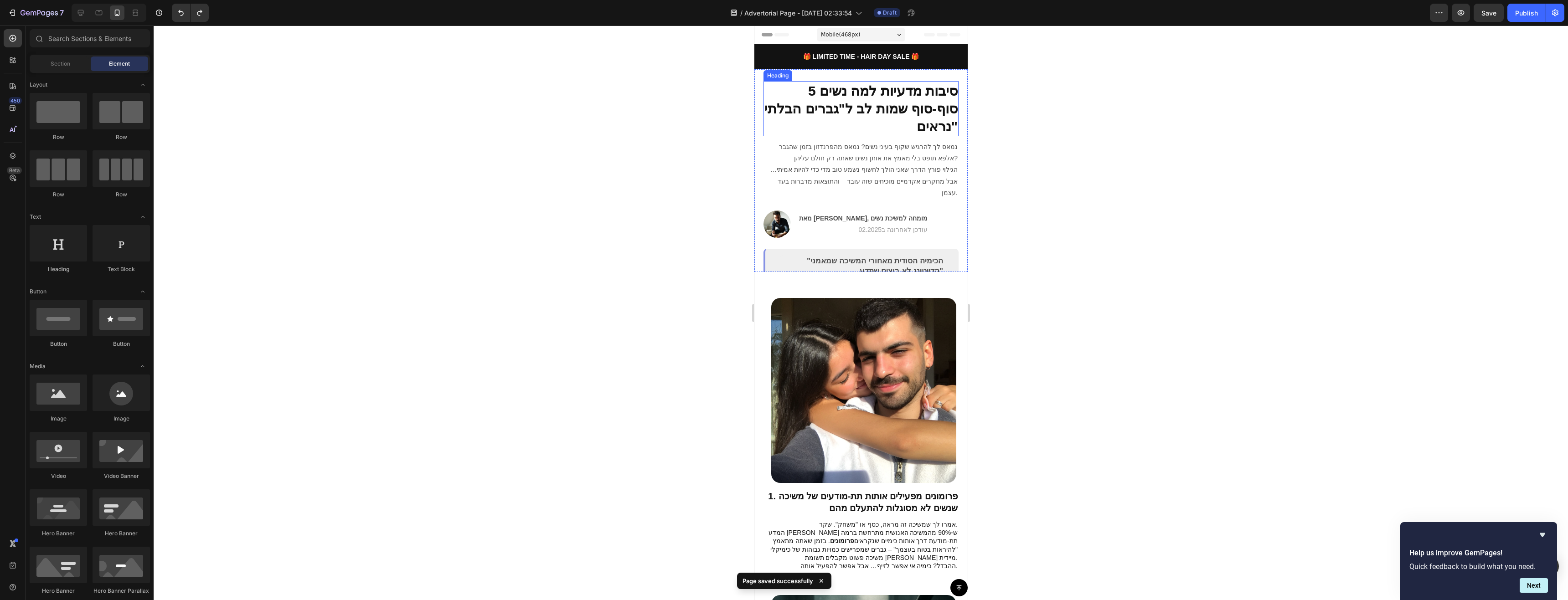
click at [926, 103] on h2 "5 סיבות מדעיות למה נשים סוף-סוף שמות לב ל"גברים הבלתי נראים"" at bounding box center [861, 108] width 195 height 55
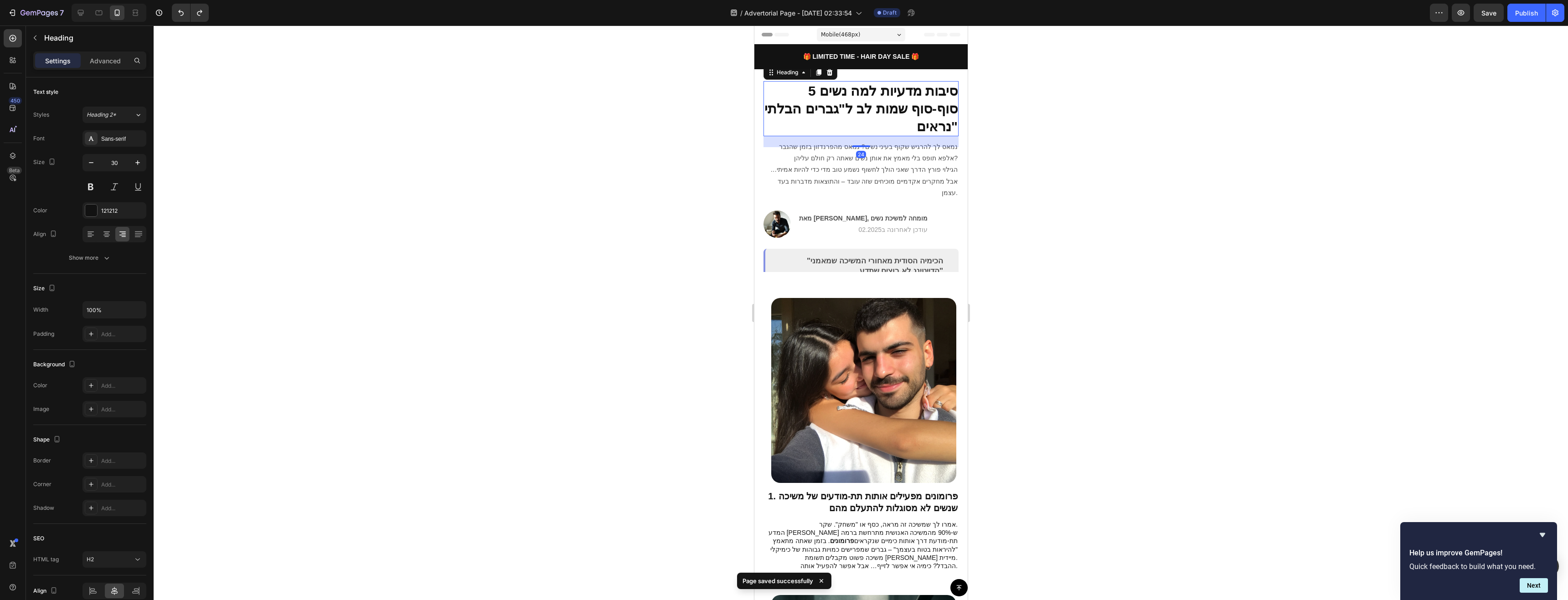
click at [926, 103] on h2 "5 סיבות מדעיות למה נשים סוף-סוף שמות לב ל"גברים הבלתי נראים"" at bounding box center [861, 108] width 195 height 55
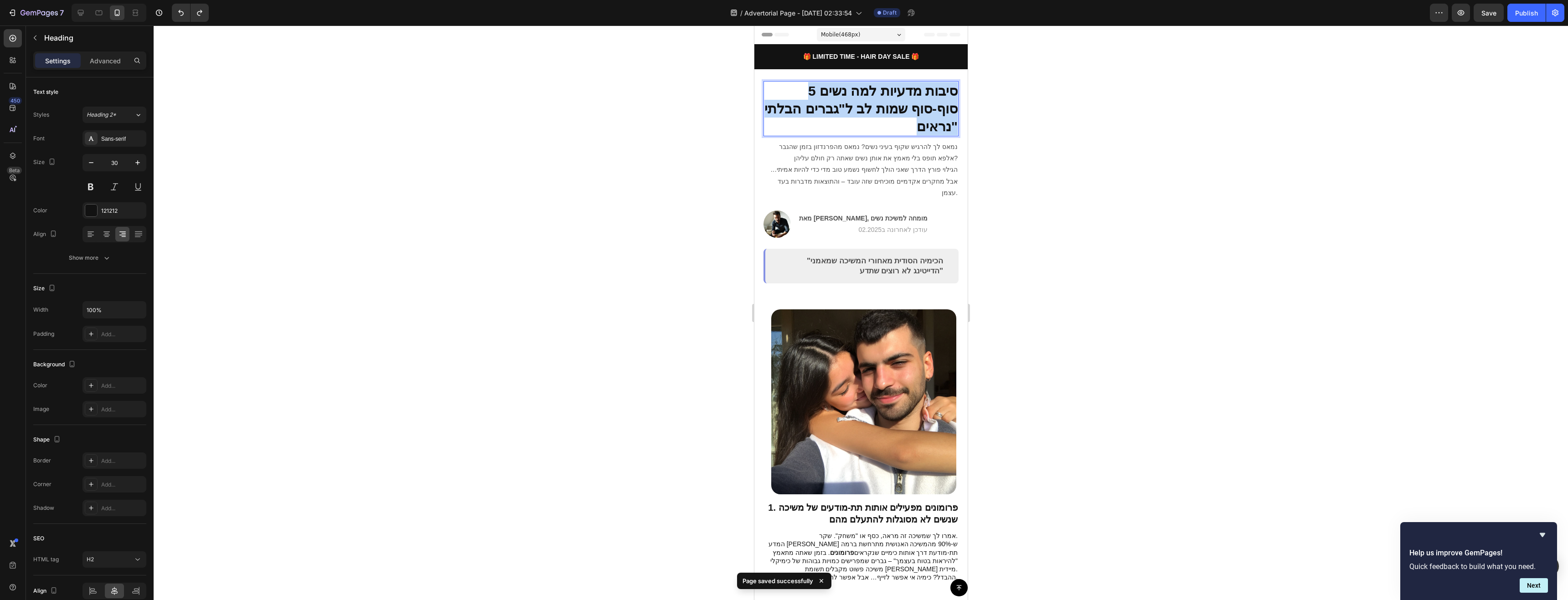
click at [926, 103] on p "5 סיבות מדעיות למה נשים סוף-סוף שמות לב ל"גברים הבלתי נראים"" at bounding box center [861, 109] width 194 height 54
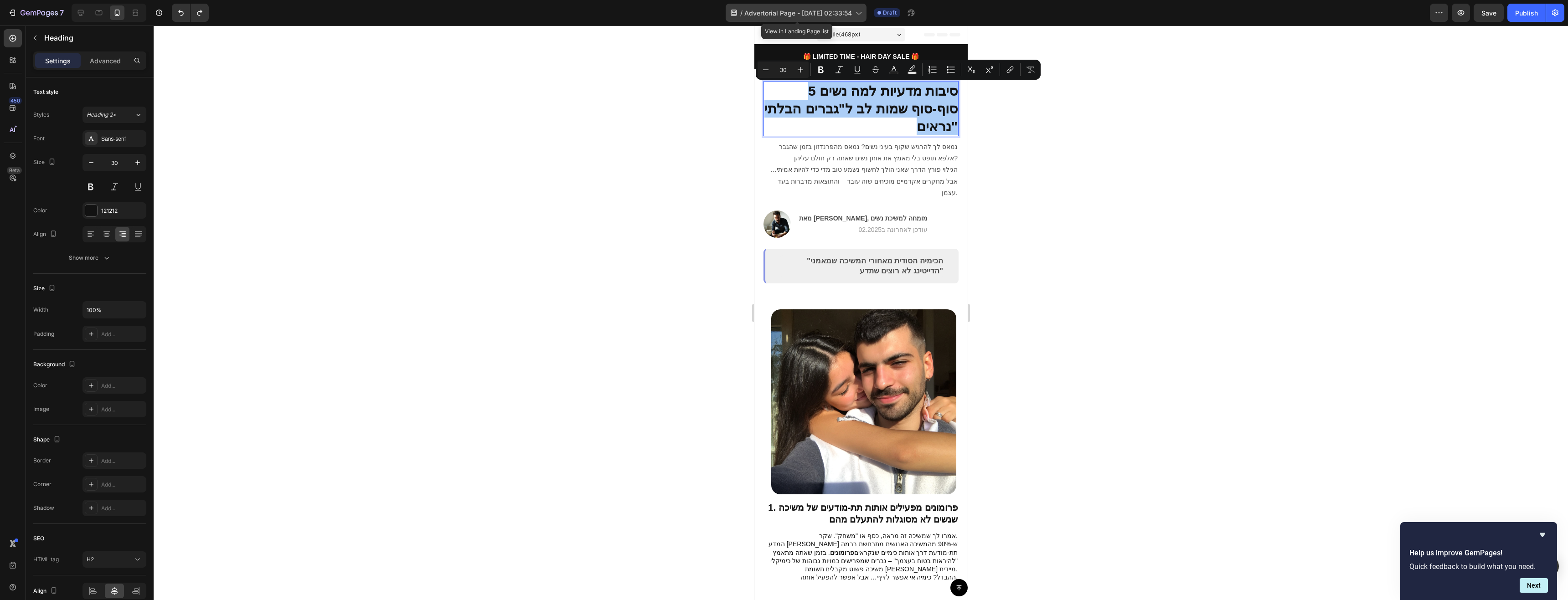
click at [823, 13] on span "Advertorial Page - [DATE] 02:33:54" at bounding box center [798, 13] width 108 height 10
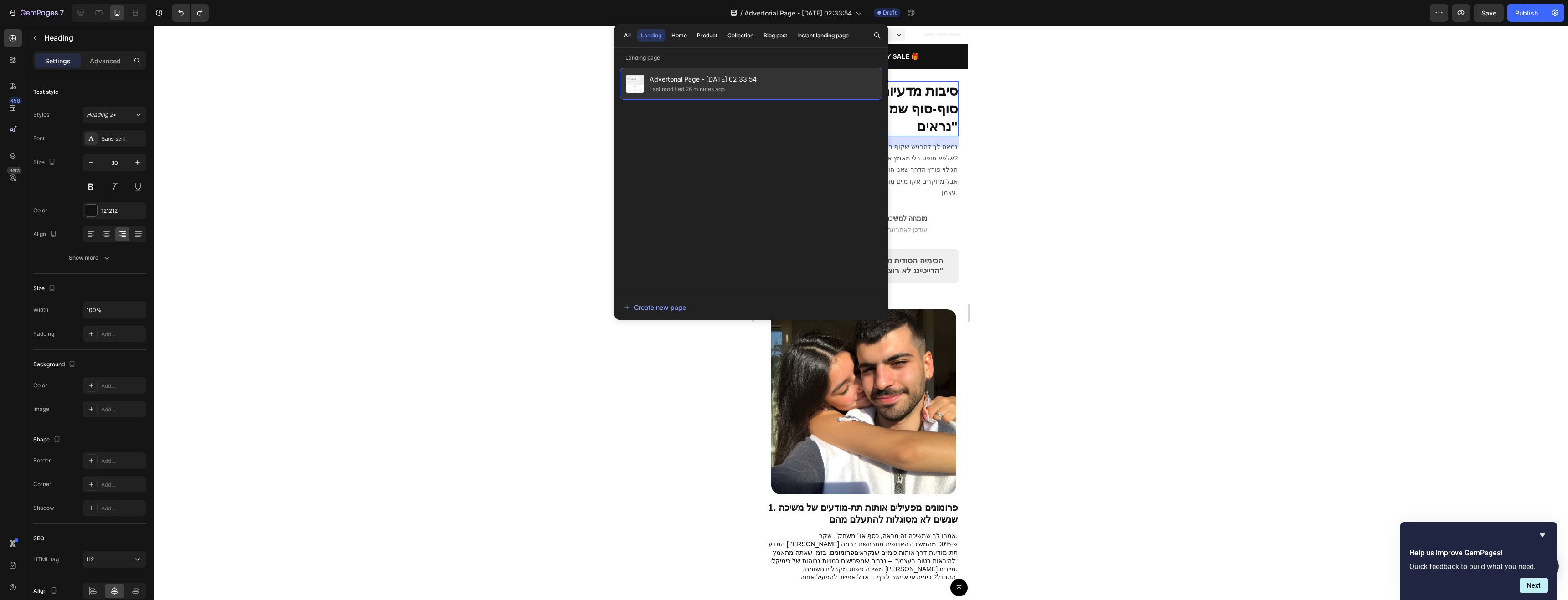
click at [844, 86] on div "Advertorial Page - [DATE] 02:33:54 Last modified 26 minutes ago" at bounding box center [751, 84] width 262 height 32
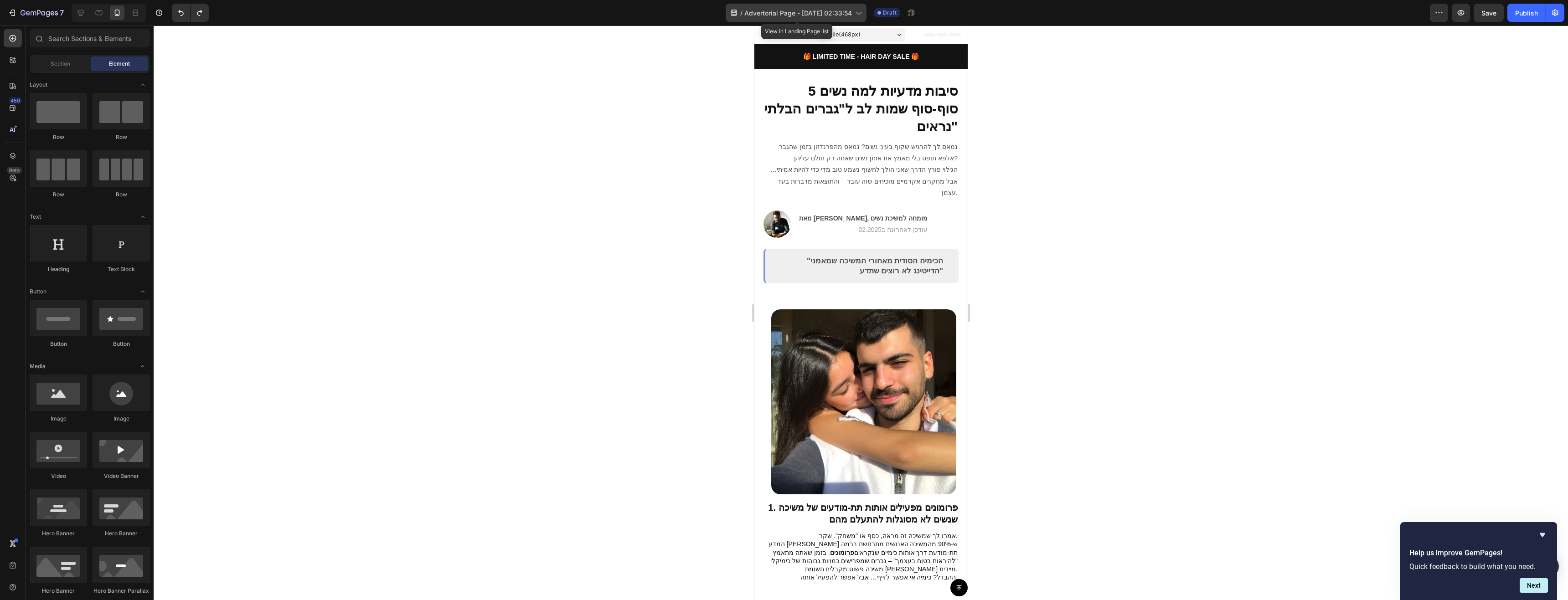
click at [735, 10] on icon at bounding box center [734, 13] width 6 height 6
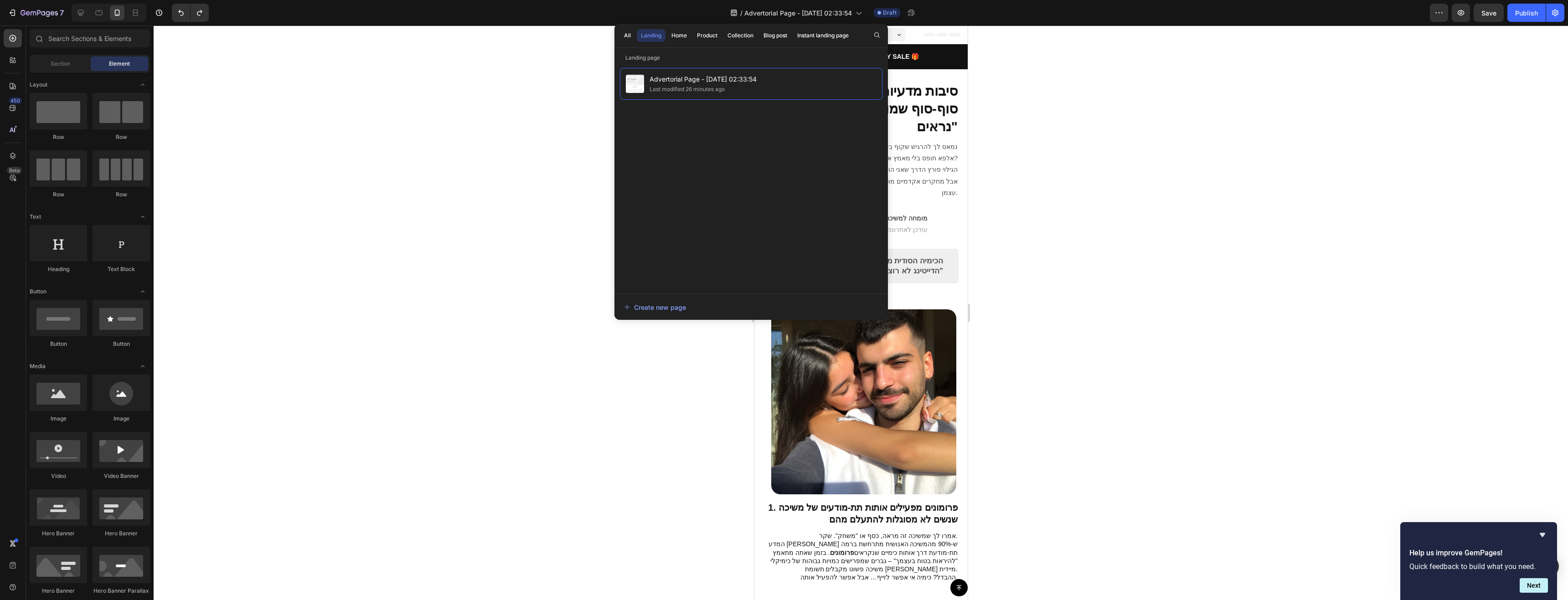
click at [516, 159] on div at bounding box center [861, 313] width 1415 height 574
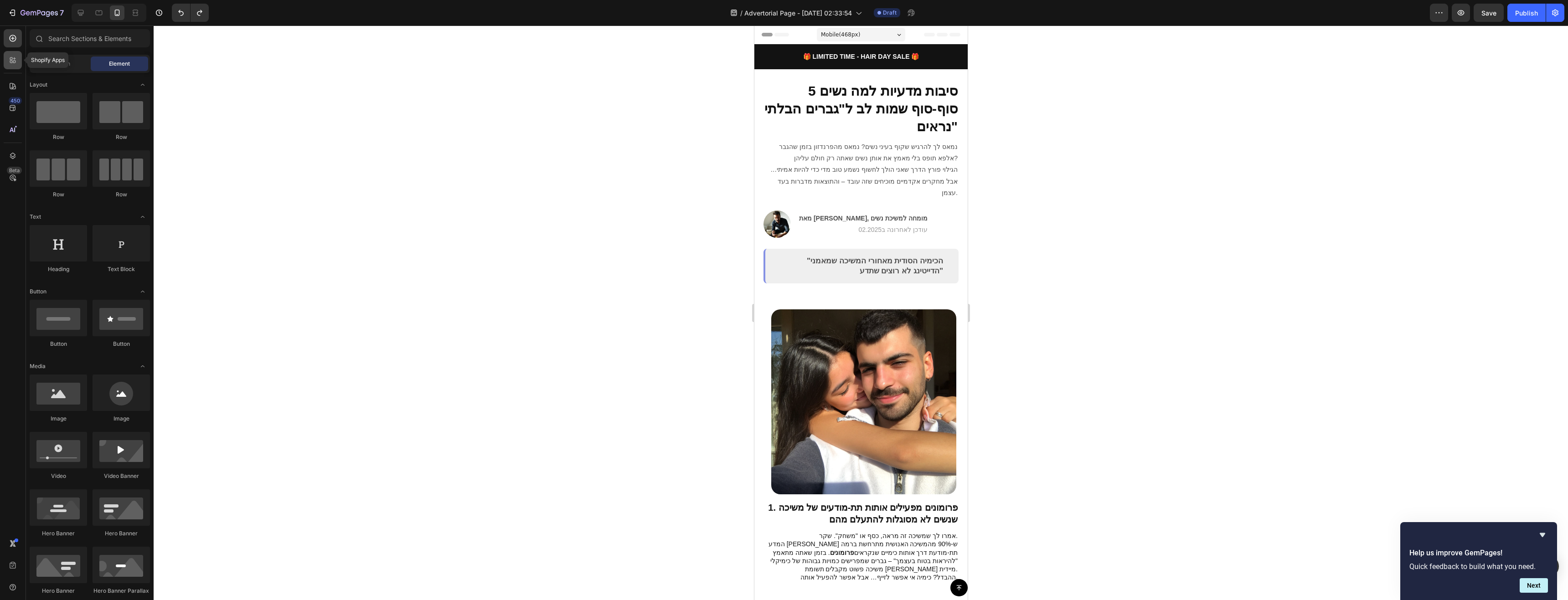
click at [19, 59] on div at bounding box center [13, 60] width 18 height 18
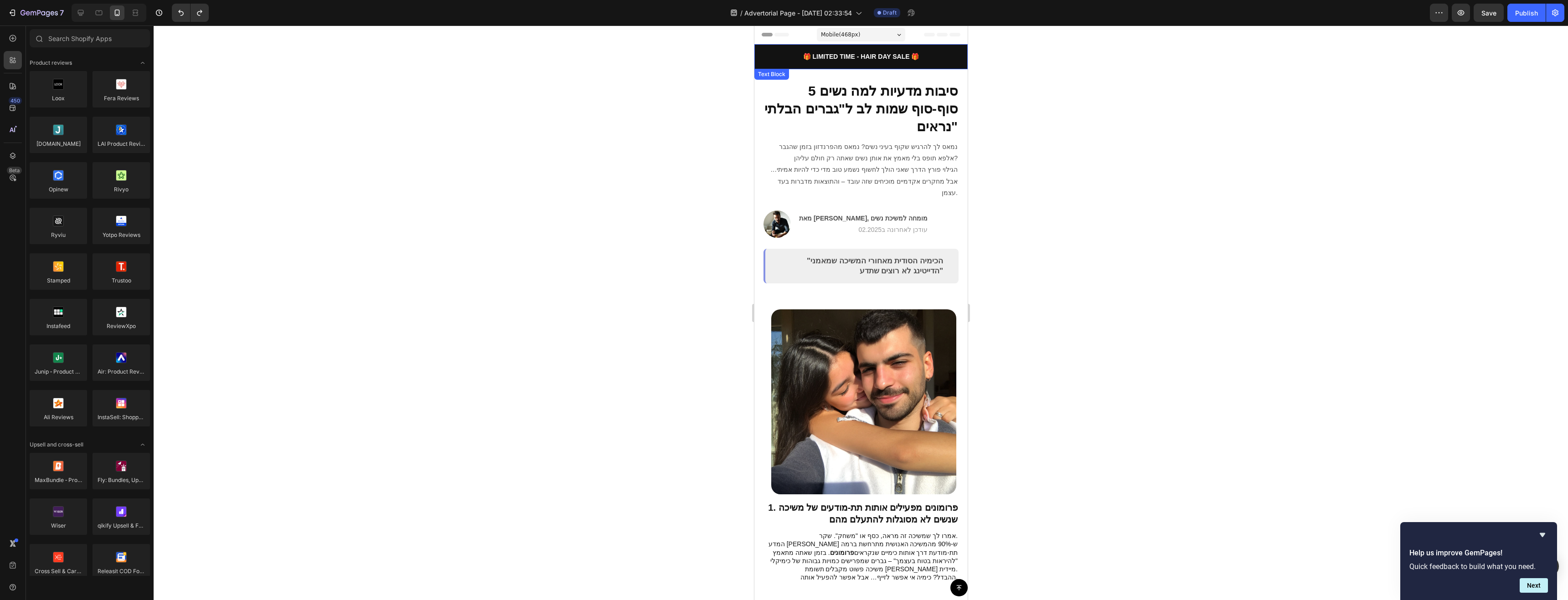
click at [780, 52] on p "🎁 LIMITED TIME - HAIR DAY SALE 🎁" at bounding box center [860, 57] width 211 height 9
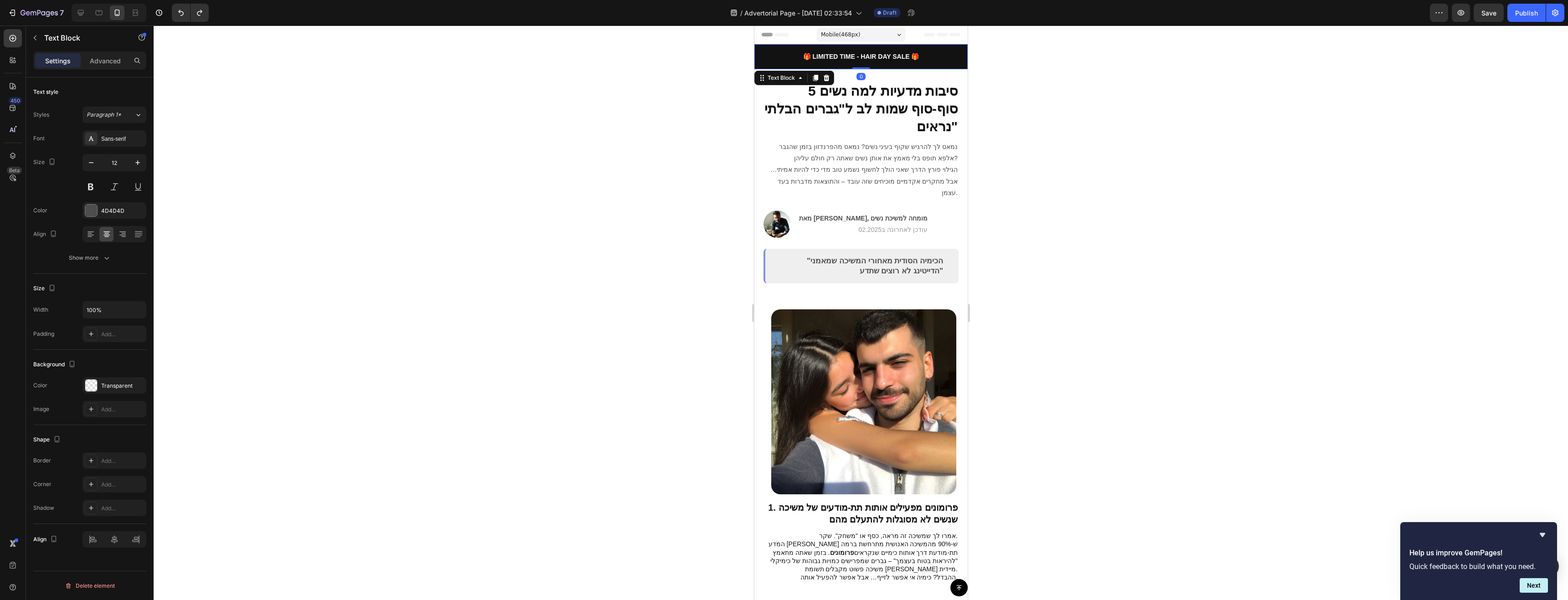
click at [787, 37] on span "Header" at bounding box center [781, 34] width 20 height 9
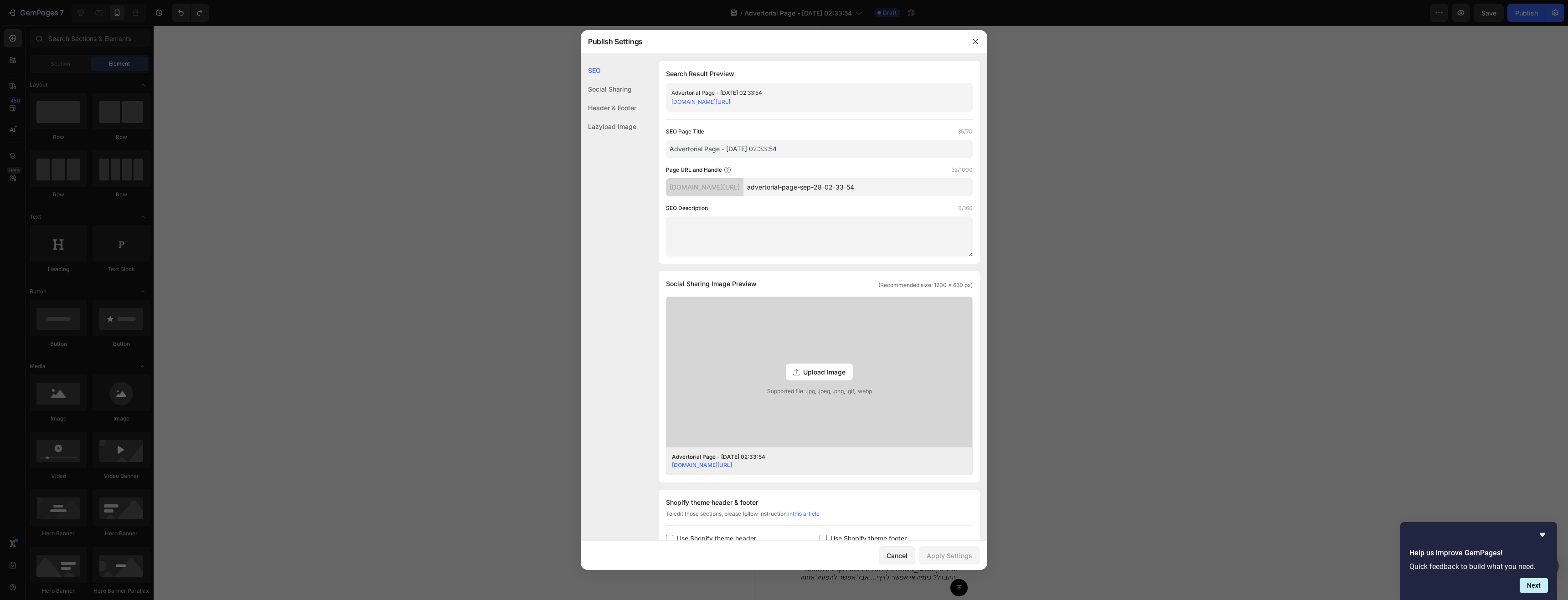
click at [904, 156] on input "Advertorial Page - [DATE] 02:33:54" at bounding box center [819, 149] width 307 height 18
click at [904, 152] on input "Advertorial Page - [DATE] 02:33:54" at bounding box center [819, 149] width 307 height 18
paste input "5 סיבות מדעיות למה נשים סוף-סוף שמות לב ל"גברים הבלתי נראים""
type input "5 סיבות מדעיות למה נשים סוף-סוף שמות לב ל"גברים הבלתי נראים""
click at [911, 187] on input "advertorial-page-sep-28-02-33-54" at bounding box center [858, 187] width 229 height 18
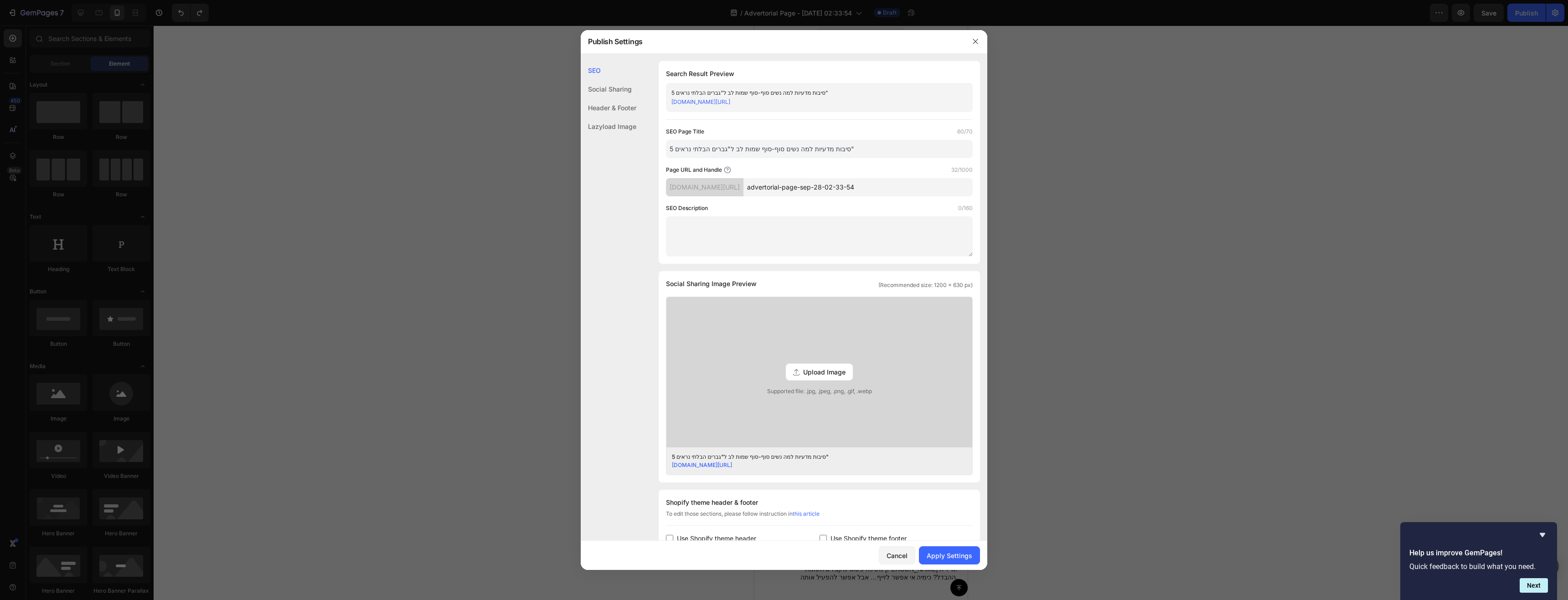
click at [911, 187] on input "advertorial-page-sep-28-02-33-54" at bounding box center [858, 187] width 229 height 18
type input "-"
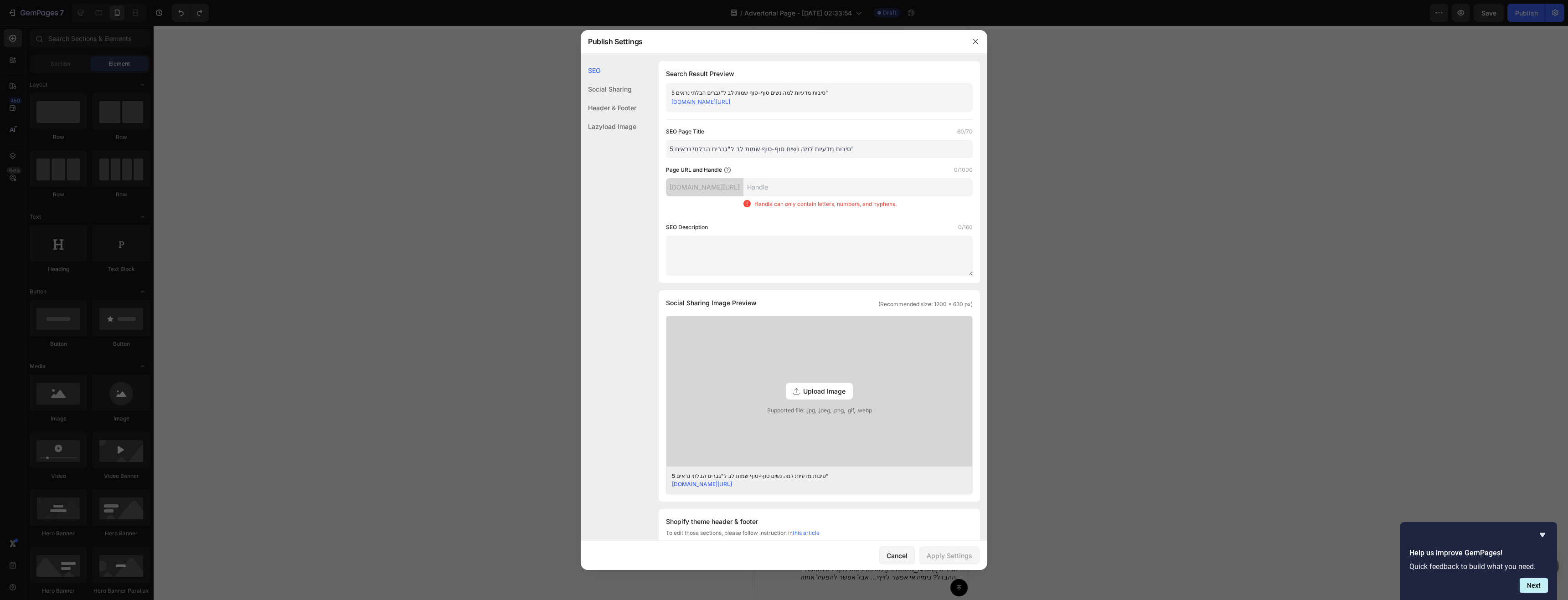
type input "s"
type input "a"
type input "p"
type input "s"
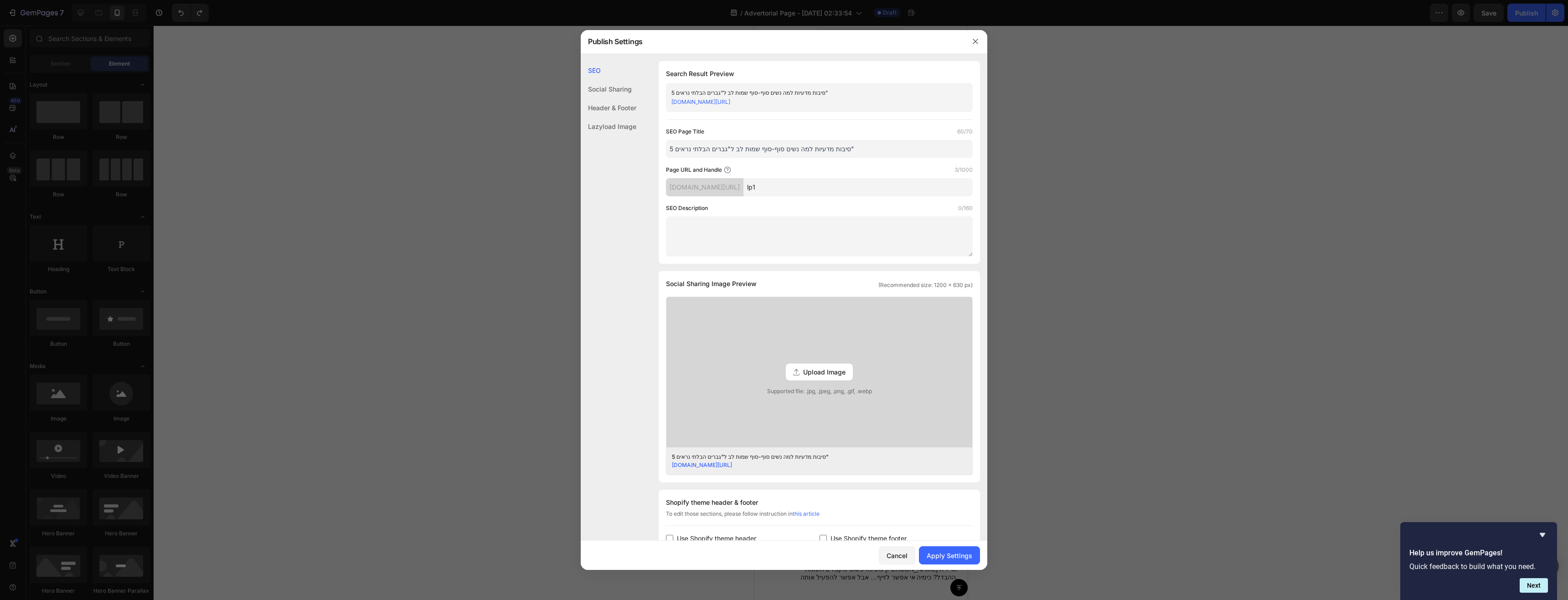
click at [893, 201] on div "SEO Page Title 60/70 5 סיבות מדעיות למה נשים סוף-סוף שמות [PERSON_NAME] ל"גברים…" at bounding box center [819, 192] width 307 height 130
click at [852, 183] on input "lp1" at bounding box center [858, 187] width 229 height 18
type input "lp1"
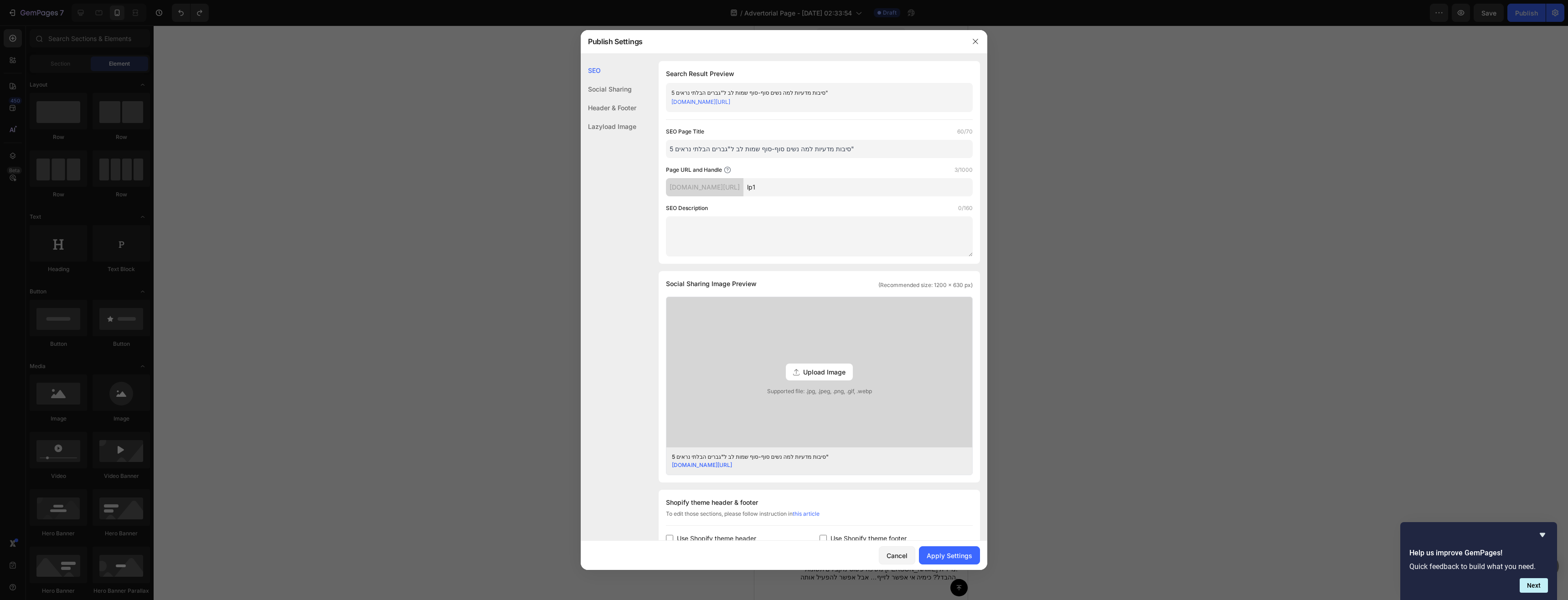
click at [861, 200] on div "SEO Page Title 60/70 5 סיבות מדעיות למה נשים סוף-סוף שמות [PERSON_NAME] ל"גברים…" at bounding box center [819, 192] width 307 height 130
click at [959, 545] on div "Apply Settings" at bounding box center [949, 556] width 46 height 10
click at [979, 43] on icon "button" at bounding box center [976, 41] width 7 height 7
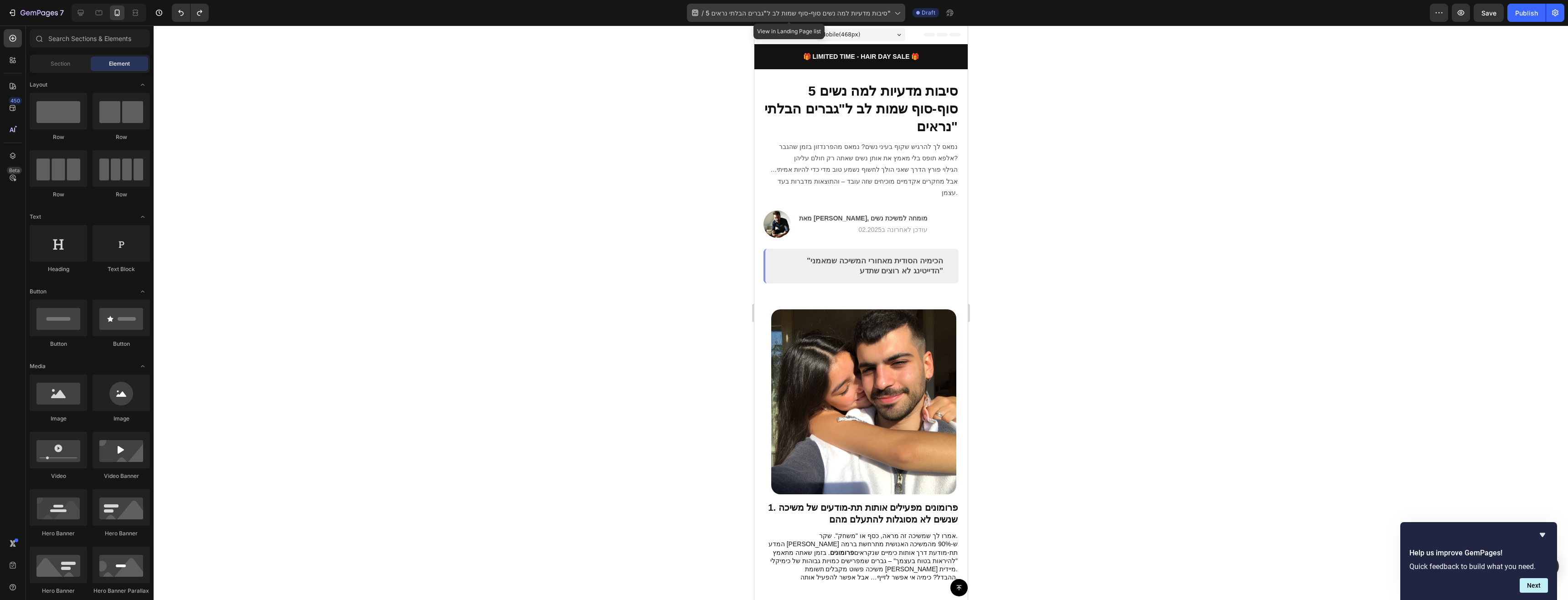
click at [838, 19] on div "/ 5 סיבות מדעיות למה נשים סוף-סוף שמות [PERSON_NAME] ל"גברים הבלתי נראים"" at bounding box center [796, 13] width 218 height 18
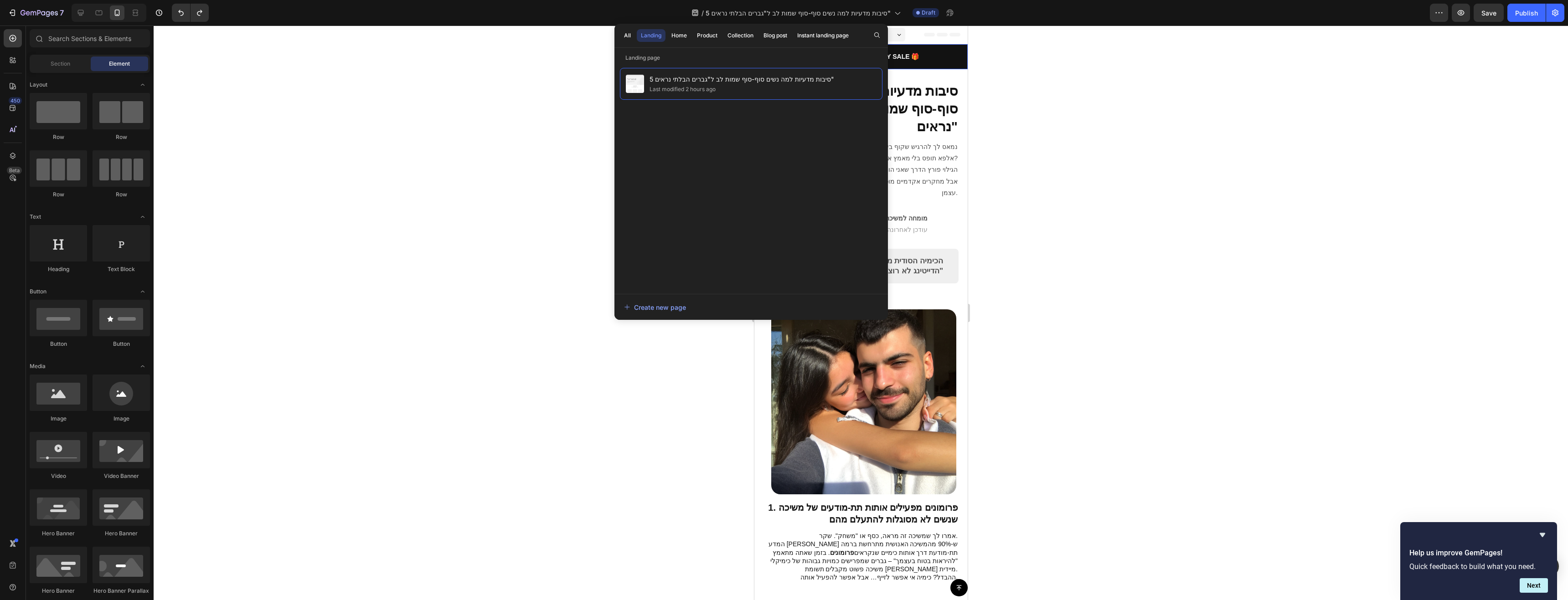
click at [1017, 47] on div at bounding box center [861, 313] width 1415 height 574
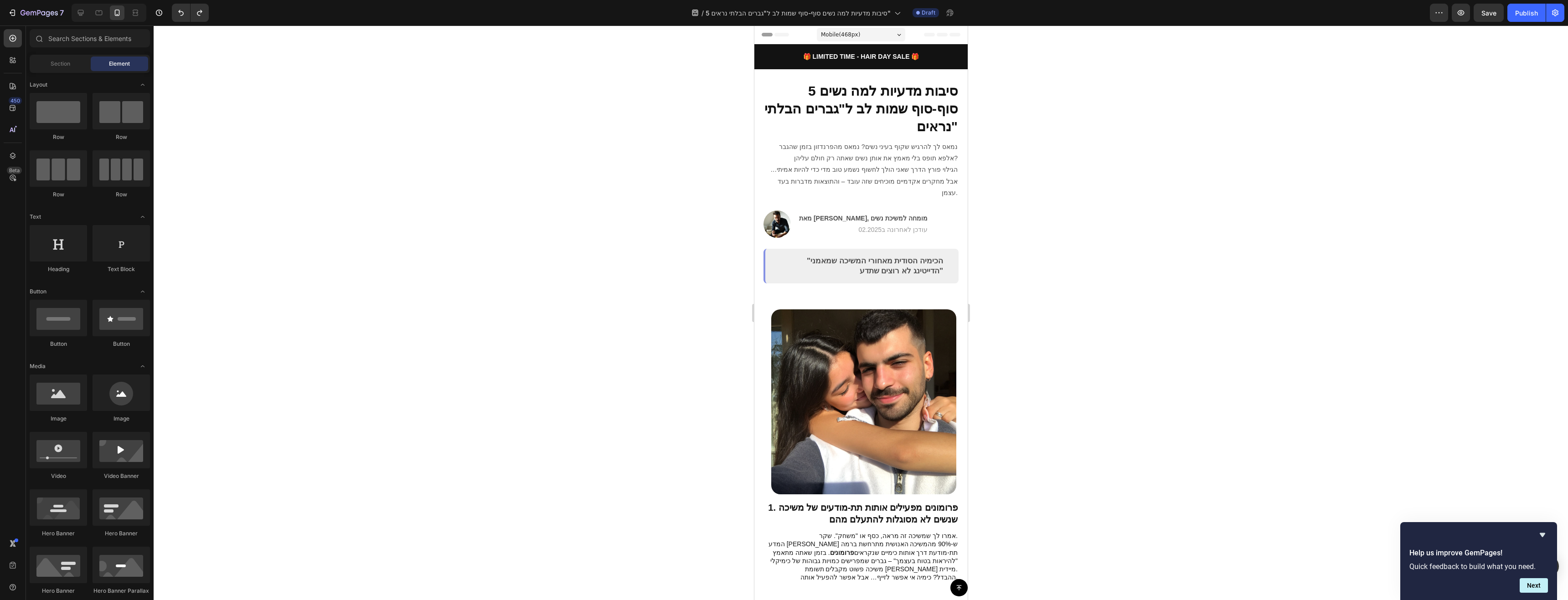
click at [871, 28] on div "Mobile ( 468 px)" at bounding box center [860, 35] width 88 height 13
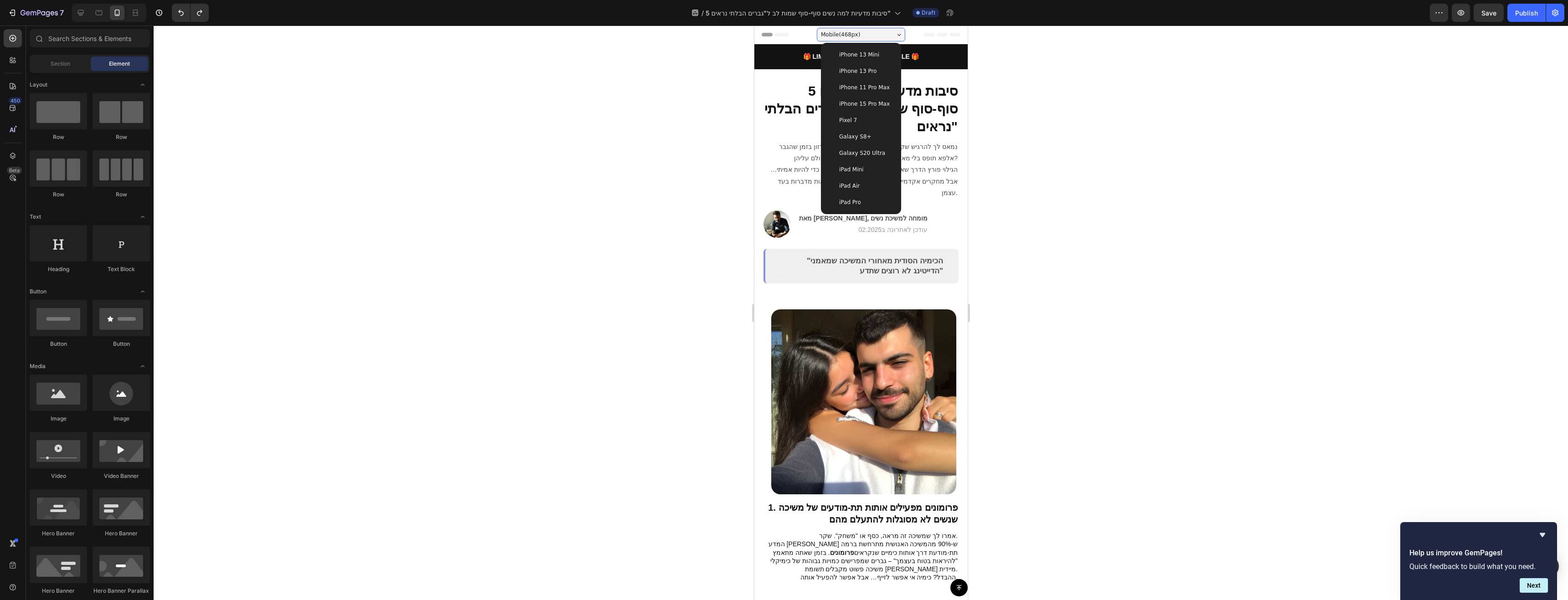
click at [931, 30] on div "Header" at bounding box center [861, 35] width 198 height 18
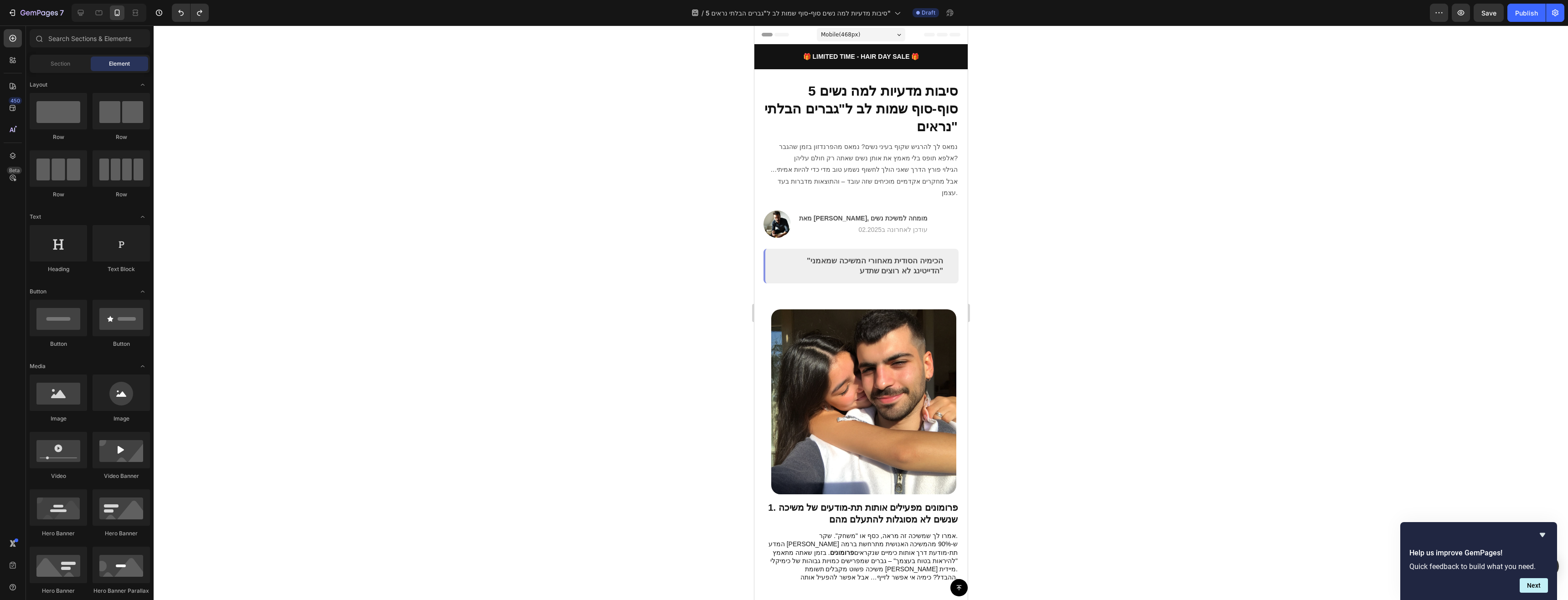
click at [843, 33] on span "Mobile ( 468 px)" at bounding box center [840, 34] width 39 height 9
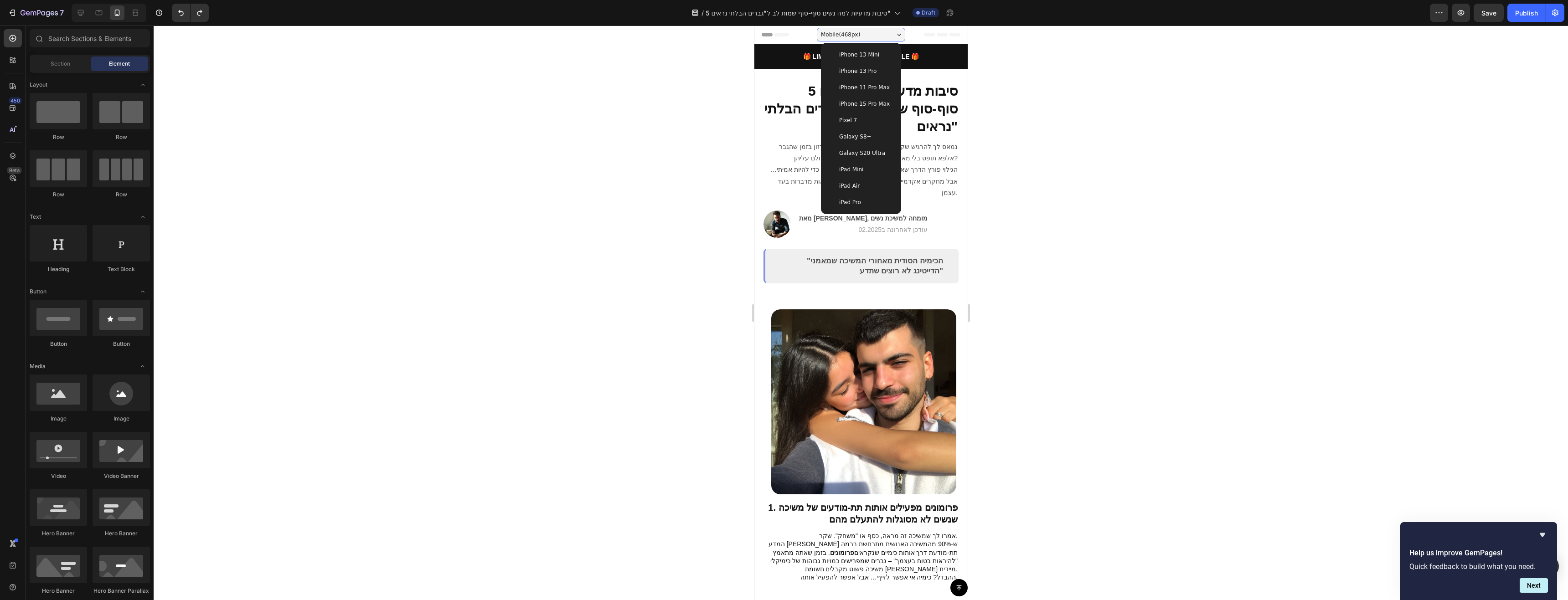
click at [861, 56] on span "iPhone 13 Mini" at bounding box center [859, 54] width 40 height 9
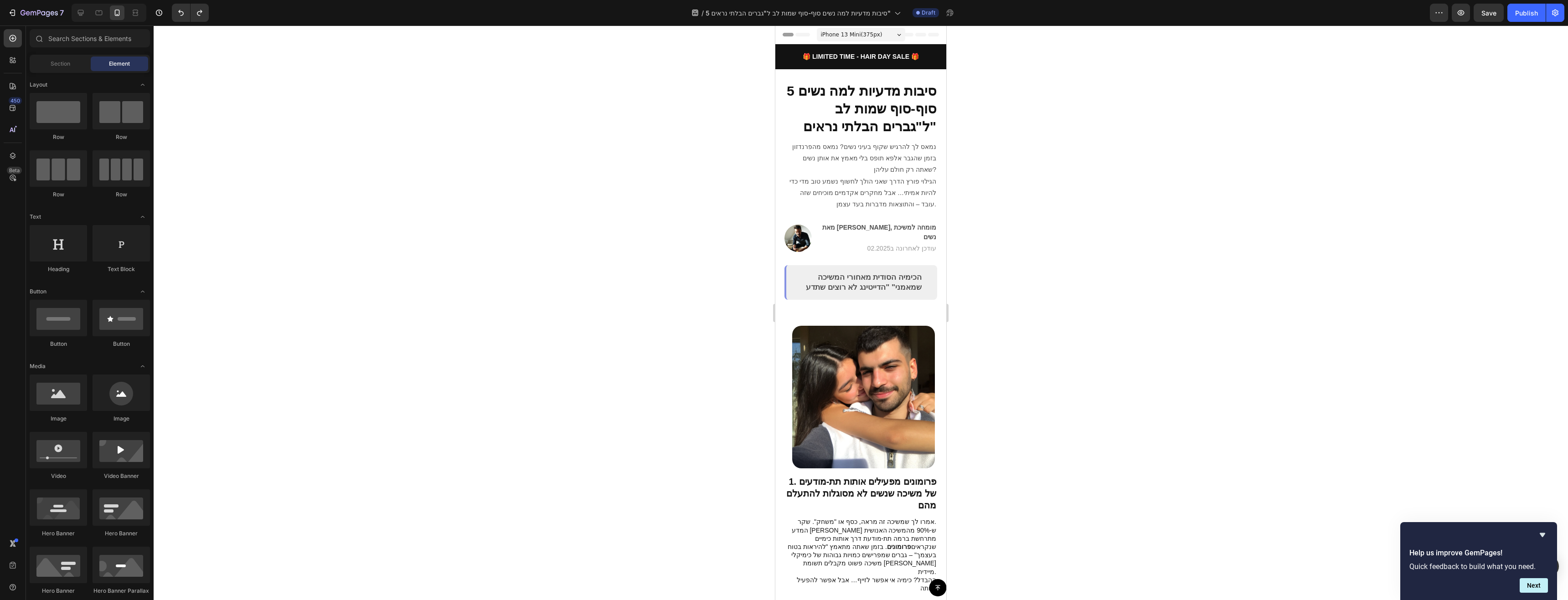
click at [871, 28] on div "iPhone 13 Mini ( 375 px)" at bounding box center [861, 35] width 88 height 13
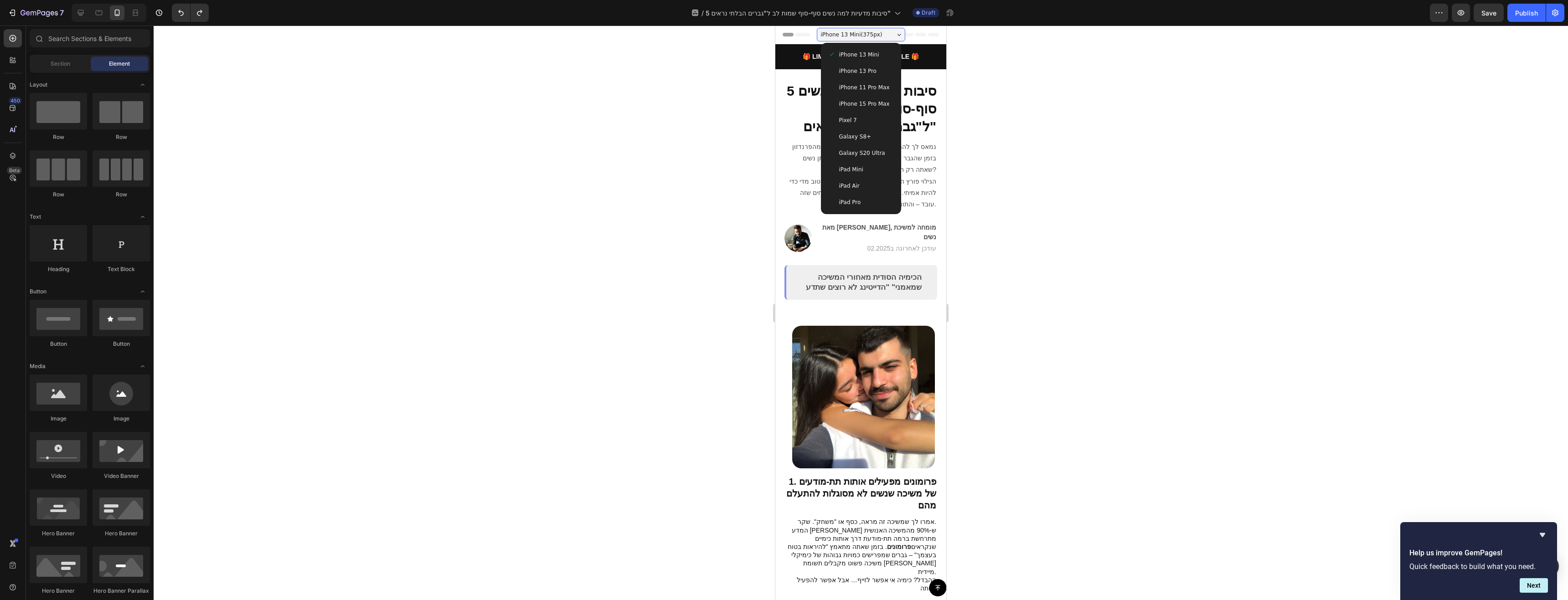
click at [875, 85] on span "iPhone 11 Pro Max" at bounding box center [864, 87] width 51 height 9
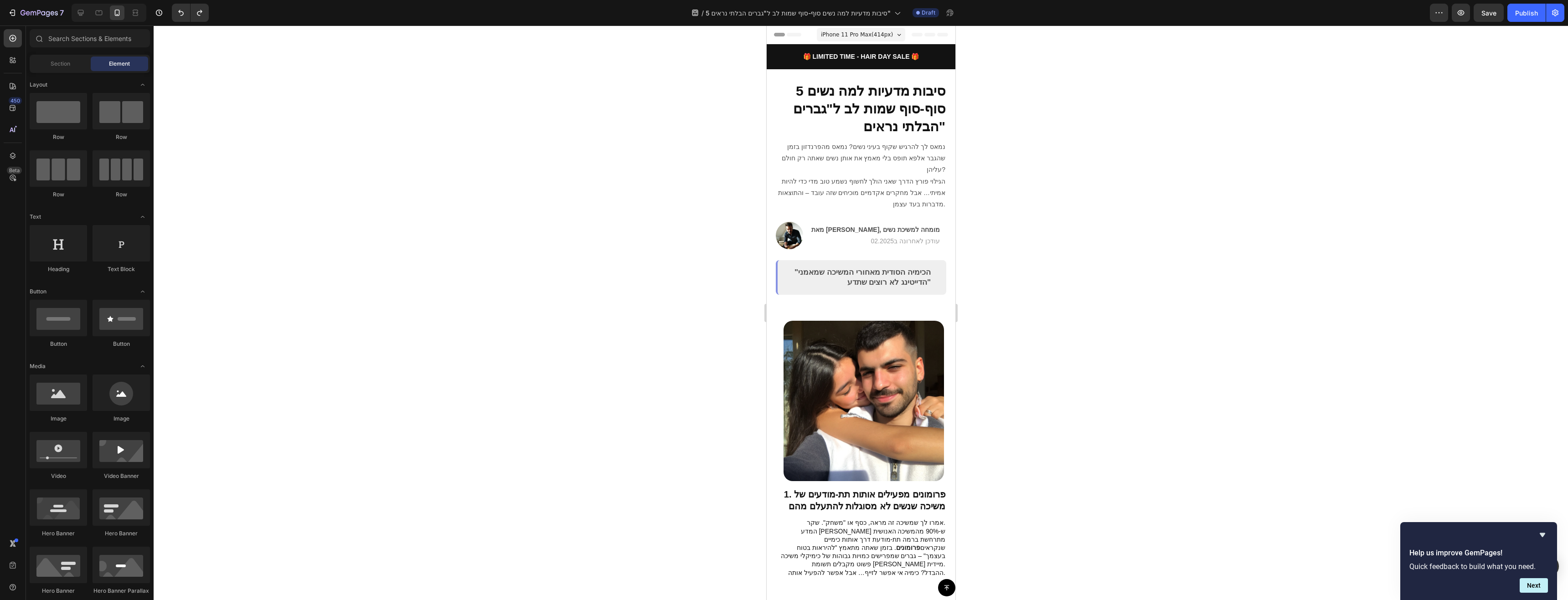
click at [781, 30] on div "Header" at bounding box center [788, 35] width 33 height 11
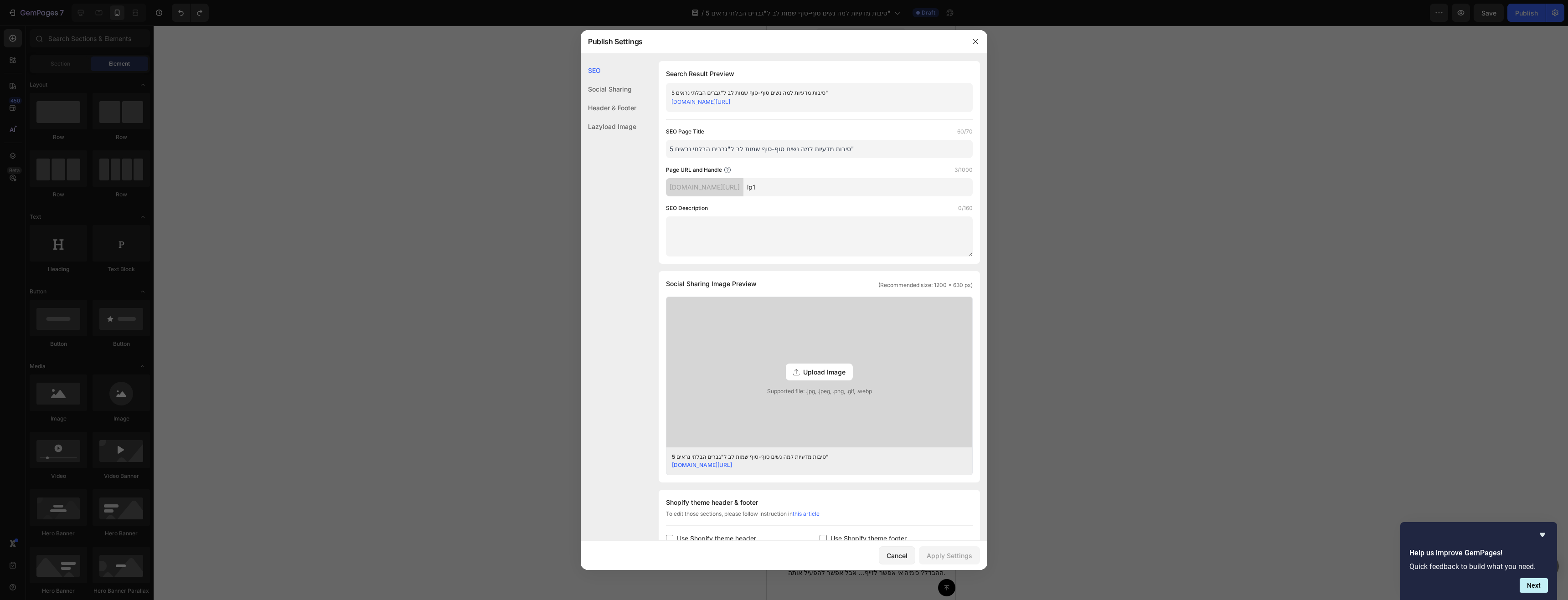
click at [743, 190] on div "[DOMAIN_NAME][URL]" at bounding box center [704, 187] width 77 height 18
click at [712, 172] on label "Page URL and Handle" at bounding box center [694, 170] width 56 height 9
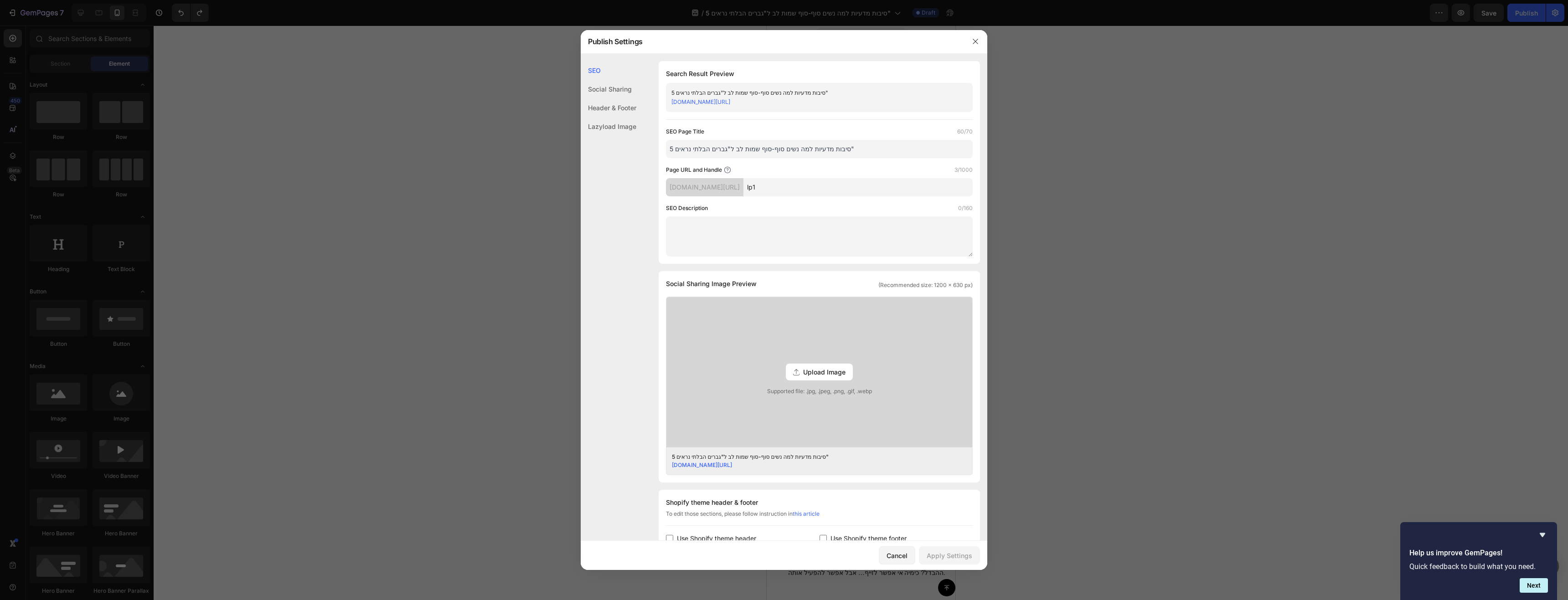
click at [781, 184] on input "lp1" at bounding box center [858, 187] width 229 height 18
click at [831, 193] on input "lp1" at bounding box center [858, 187] width 229 height 18
drag, startPoint x: 831, startPoint y: 212, endPoint x: 875, endPoint y: 201, distance: 45.4
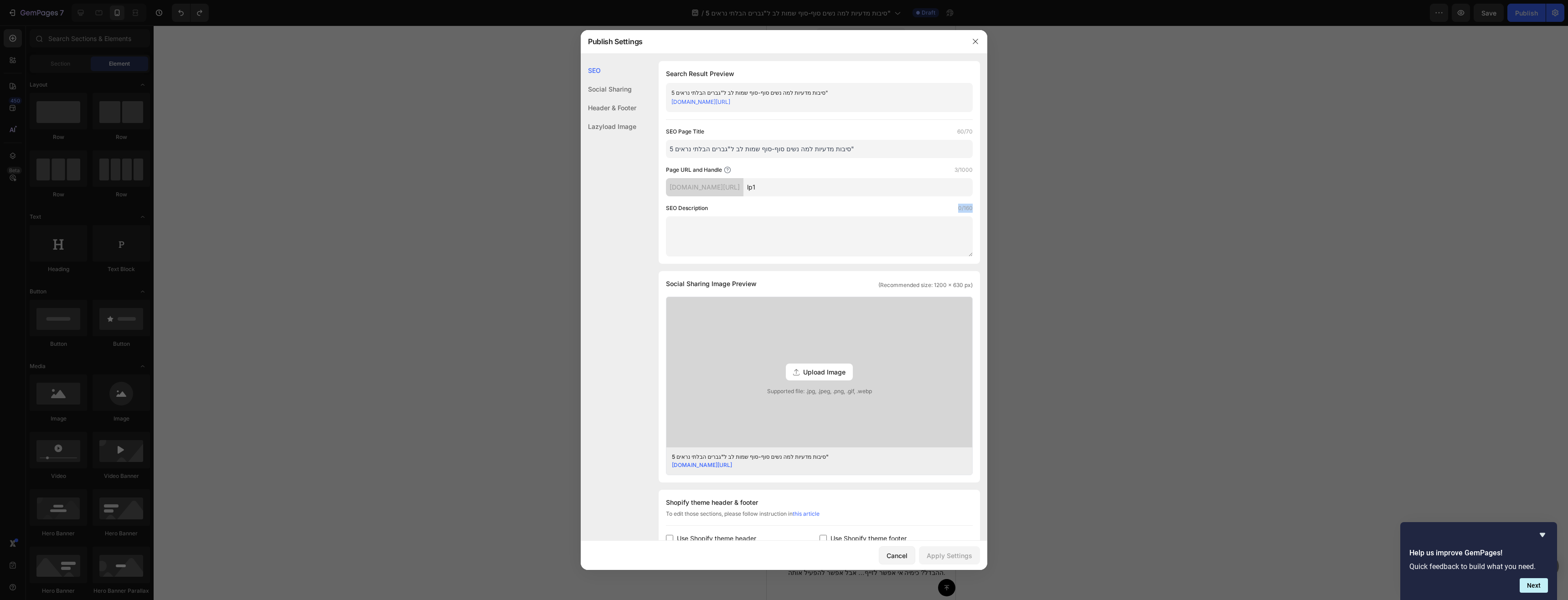
click at [831, 213] on div "SEO Description 0/160" at bounding box center [819, 230] width 307 height 53
click at [1021, 186] on div at bounding box center [784, 300] width 1568 height 600
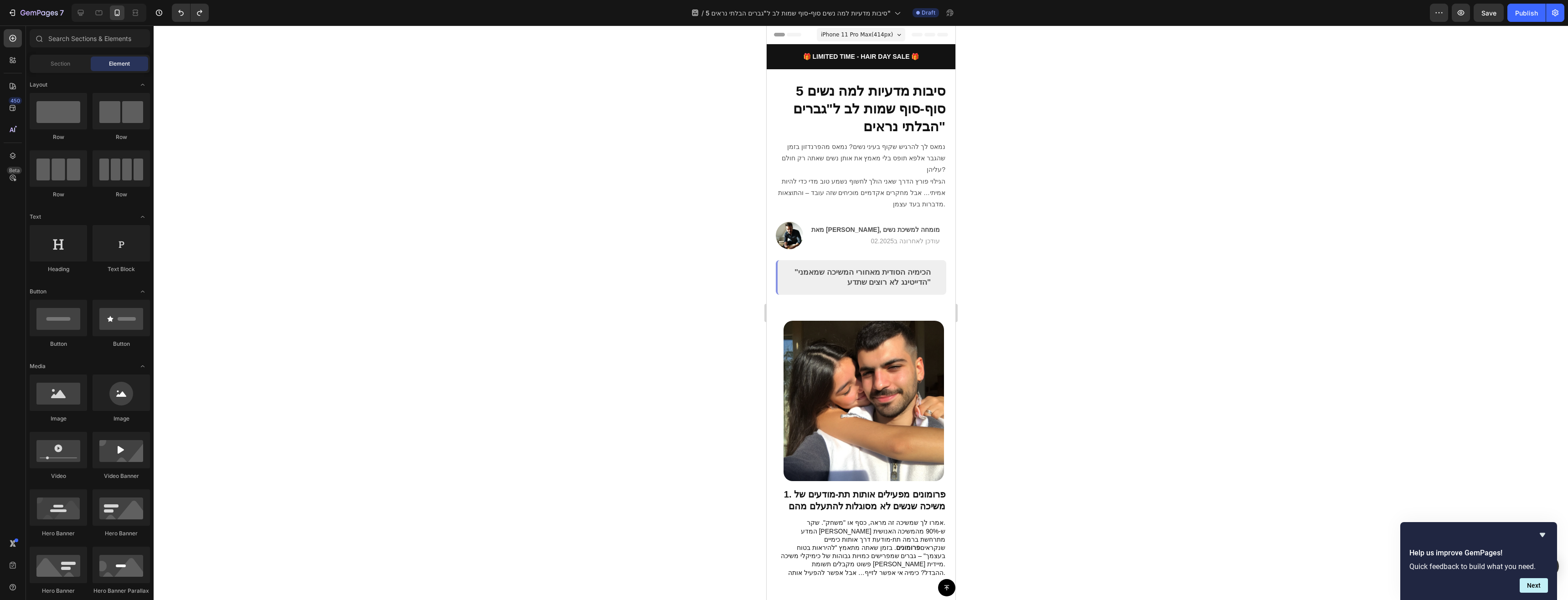
click at [783, 33] on span "Header" at bounding box center [793, 34] width 20 height 9
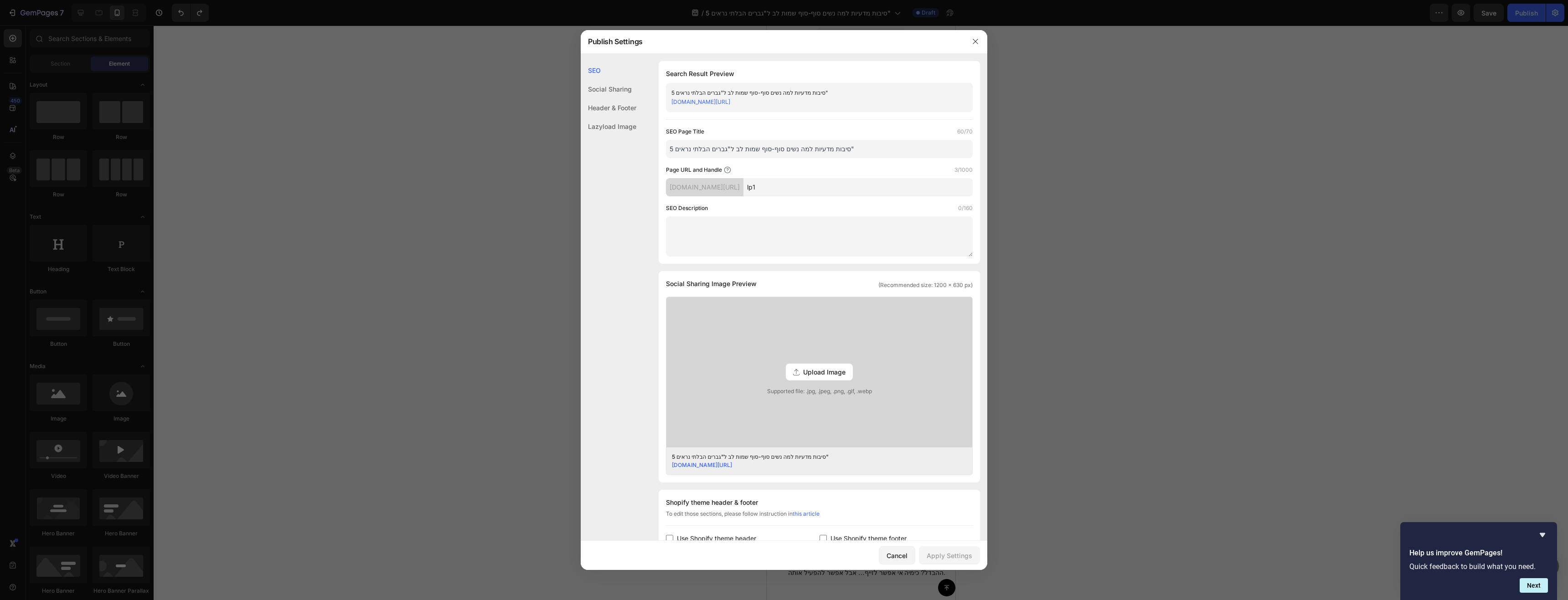
click at [808, 96] on div "5 סיבות מדעיות למה נשים סוף-סוף שמות לב ל"גברים הבלתי נראים"" at bounding box center [811, 92] width 281 height 9
click at [594, 85] on div "Social Sharing" at bounding box center [608, 89] width 55 height 19
click at [1074, 344] on div at bounding box center [784, 300] width 1568 height 600
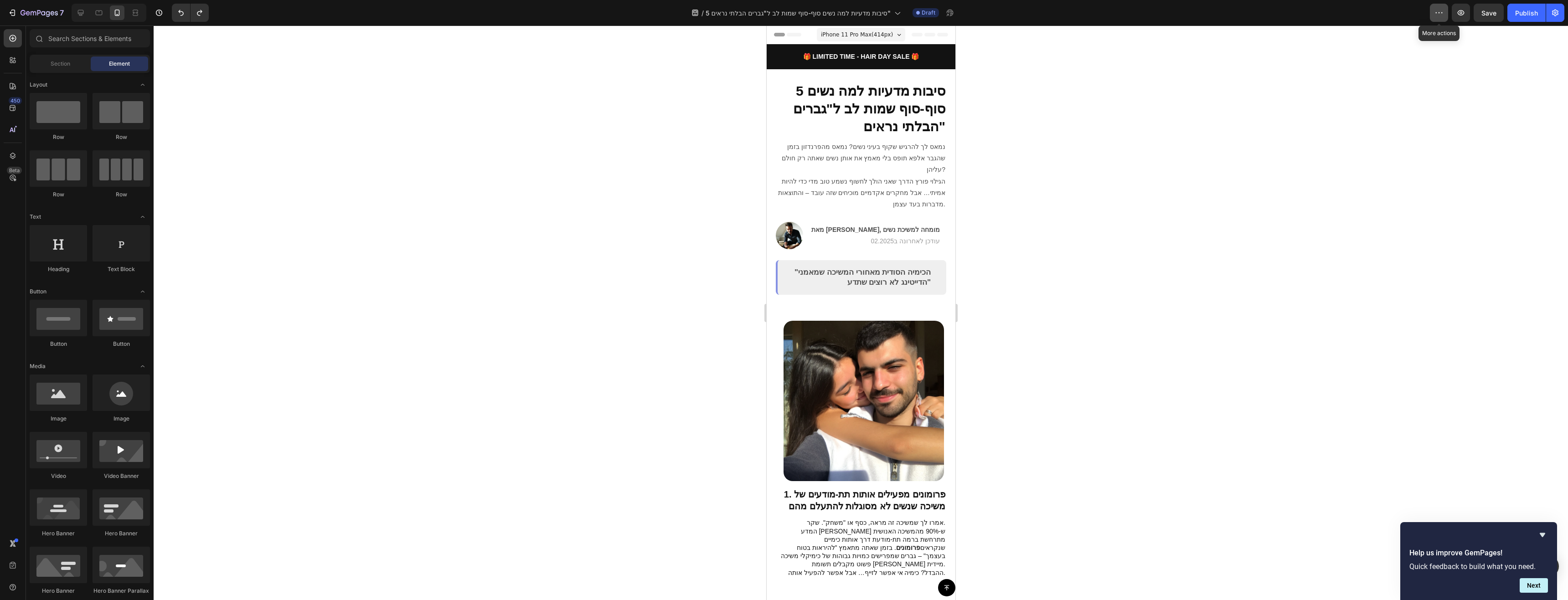
click at [1425, 6] on button "button" at bounding box center [1439, 13] width 18 height 18
click at [1425, 18] on button "Publish" at bounding box center [1526, 13] width 38 height 18
click at [1425, 531] on icon "Hide survey" at bounding box center [1542, 535] width 11 height 11
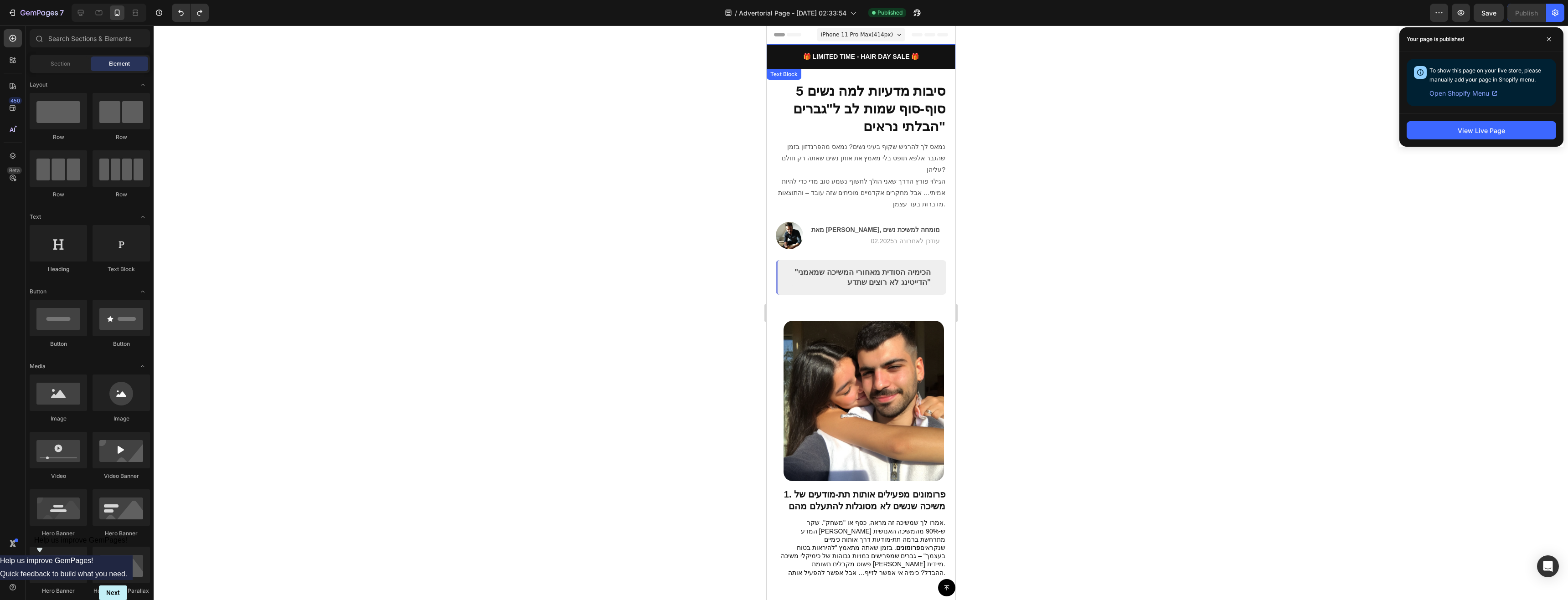
click at [903, 61] on div "🎁 LIMITED TIME - HAIR DAY SALE 🎁" at bounding box center [861, 57] width 189 height 10
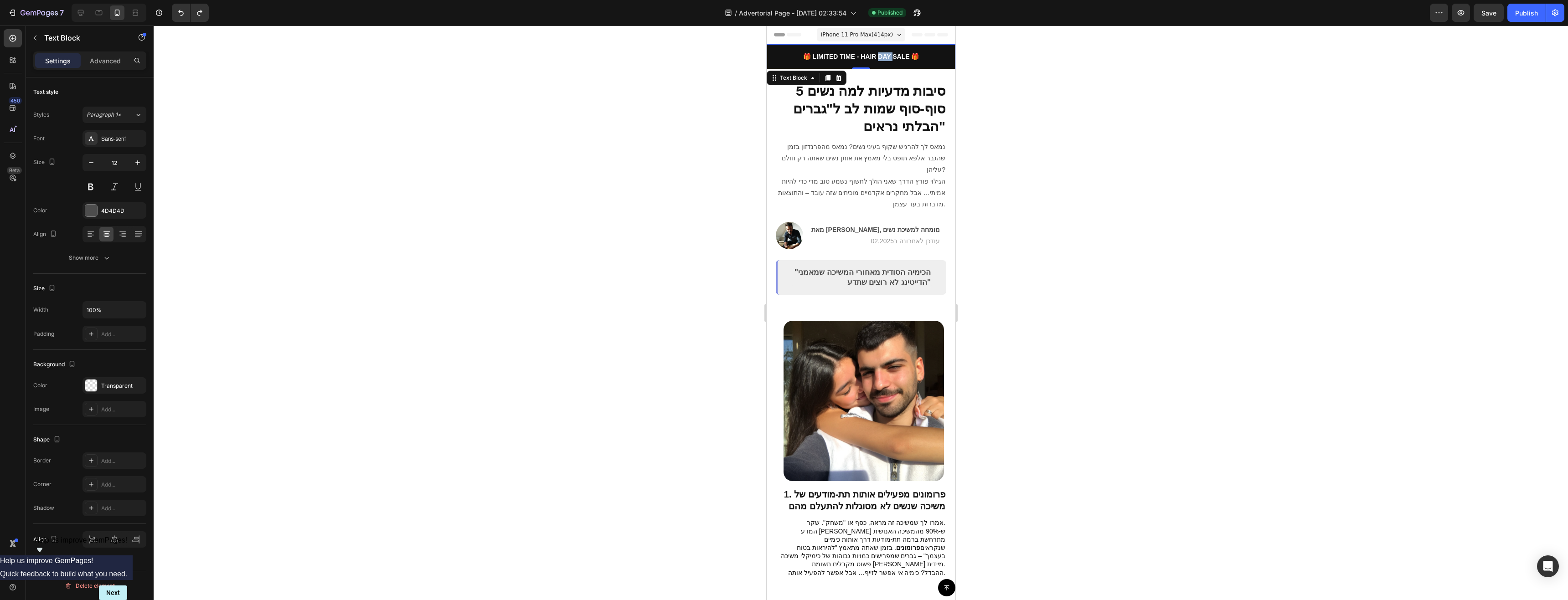
click at [876, 57] on span "🎁 LIMITED TIME - HAIR DAY SALE 🎁" at bounding box center [861, 57] width 116 height 7
click at [870, 59] on p "משלוחים חינם | אלפי לקוחות מרוצים" at bounding box center [860, 56] width 187 height 8
click at [873, 59] on p "משלוחים חינם | אלפי לקוחות מרוצים" at bounding box center [860, 56] width 187 height 8
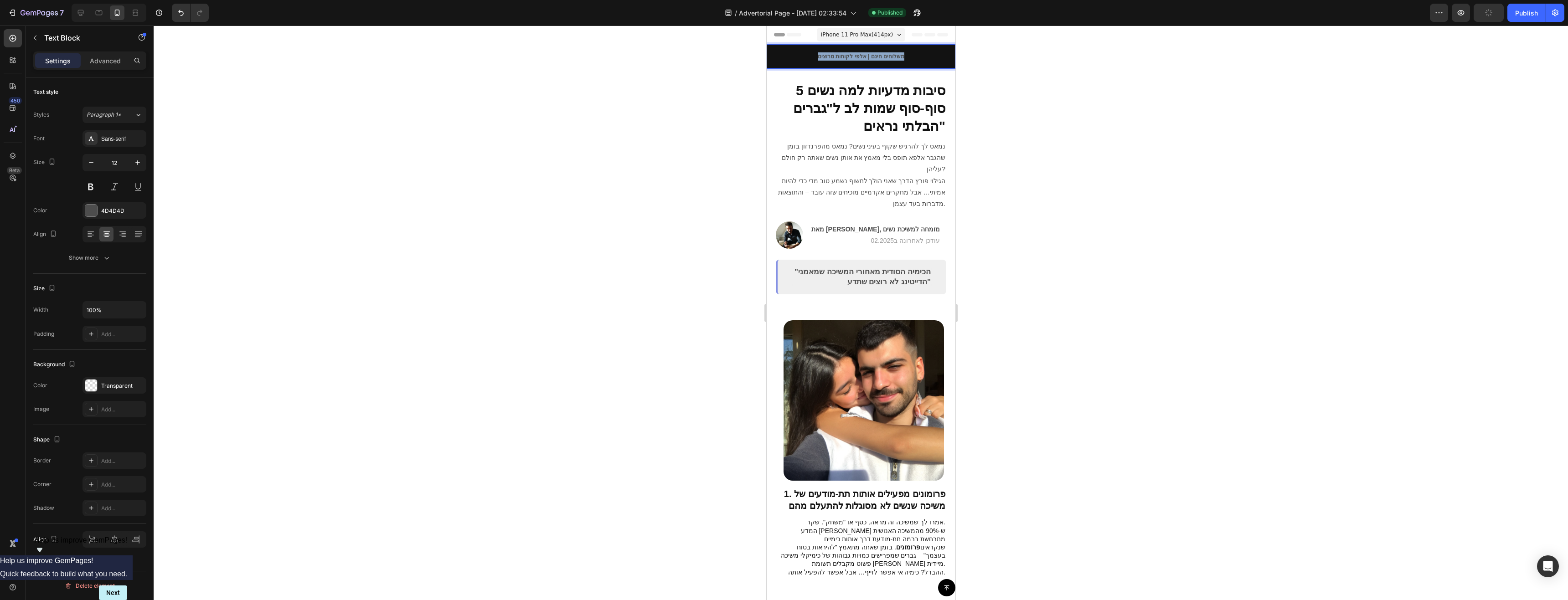
click at [873, 59] on p "משלוחים חינם | אלפי לקוחות מרוצים" at bounding box center [860, 56] width 187 height 8
click at [909, 39] on icon "Editor contextual toolbar" at bounding box center [906, 40] width 9 height 9
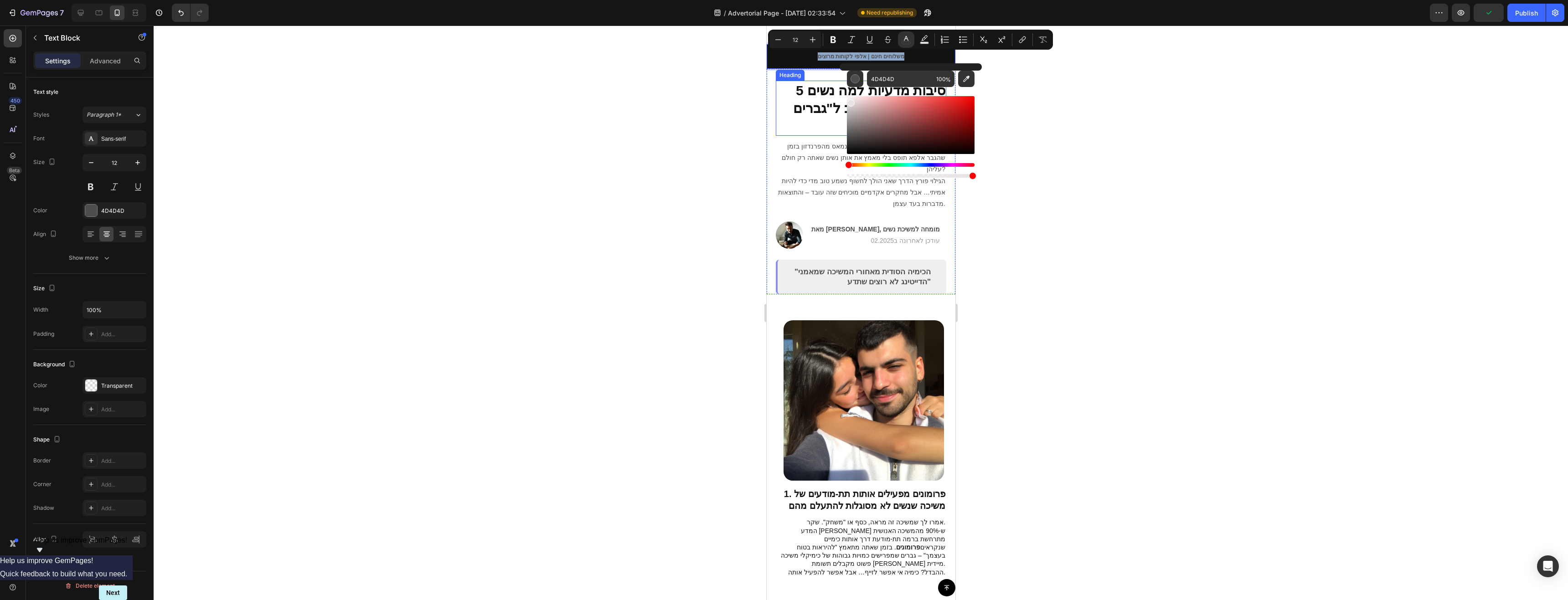
drag, startPoint x: 1627, startPoint y: 143, endPoint x: 821, endPoint y: 68, distance: 809.5
type input "FFFFFF"
click at [816, 37] on icon "Editor contextual toolbar" at bounding box center [813, 40] width 9 height 9
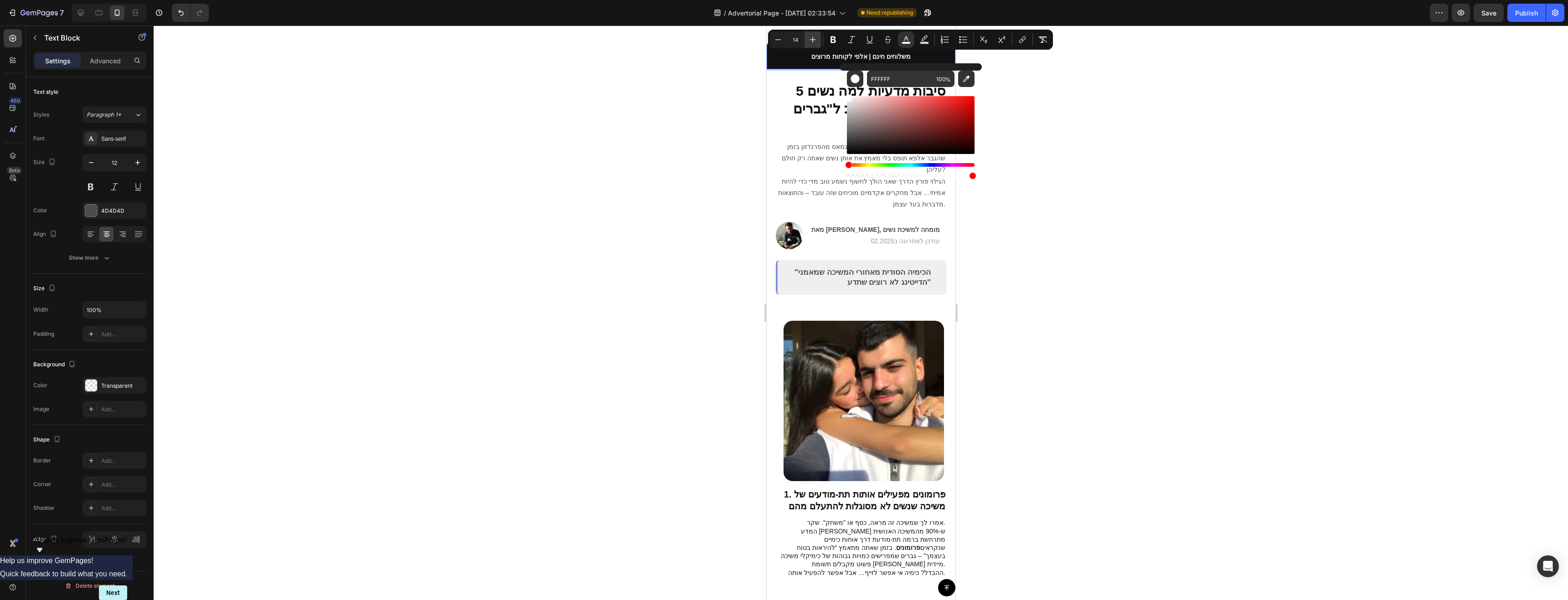
type input "15"
click at [1071, 105] on div at bounding box center [861, 313] width 1415 height 574
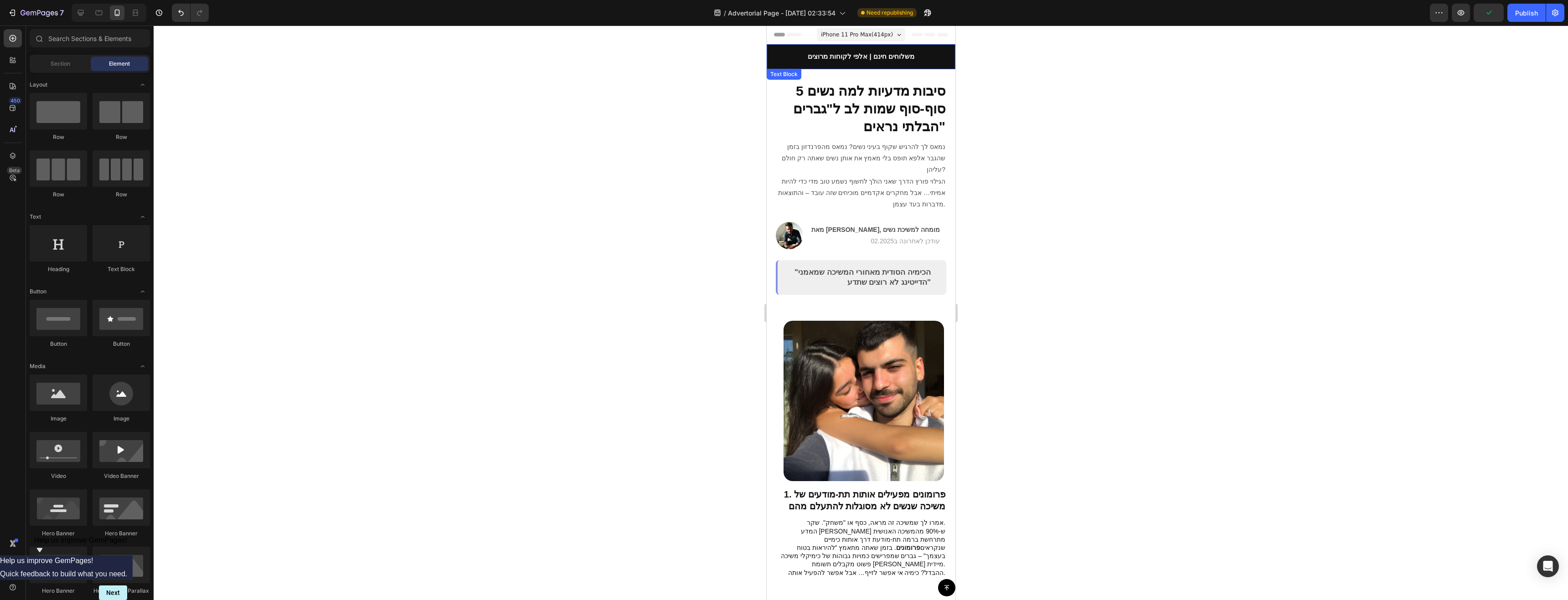
click at [903, 55] on span "משלוחים חינם | אלפי לקוחות מרוצים" at bounding box center [860, 56] width 107 height 8
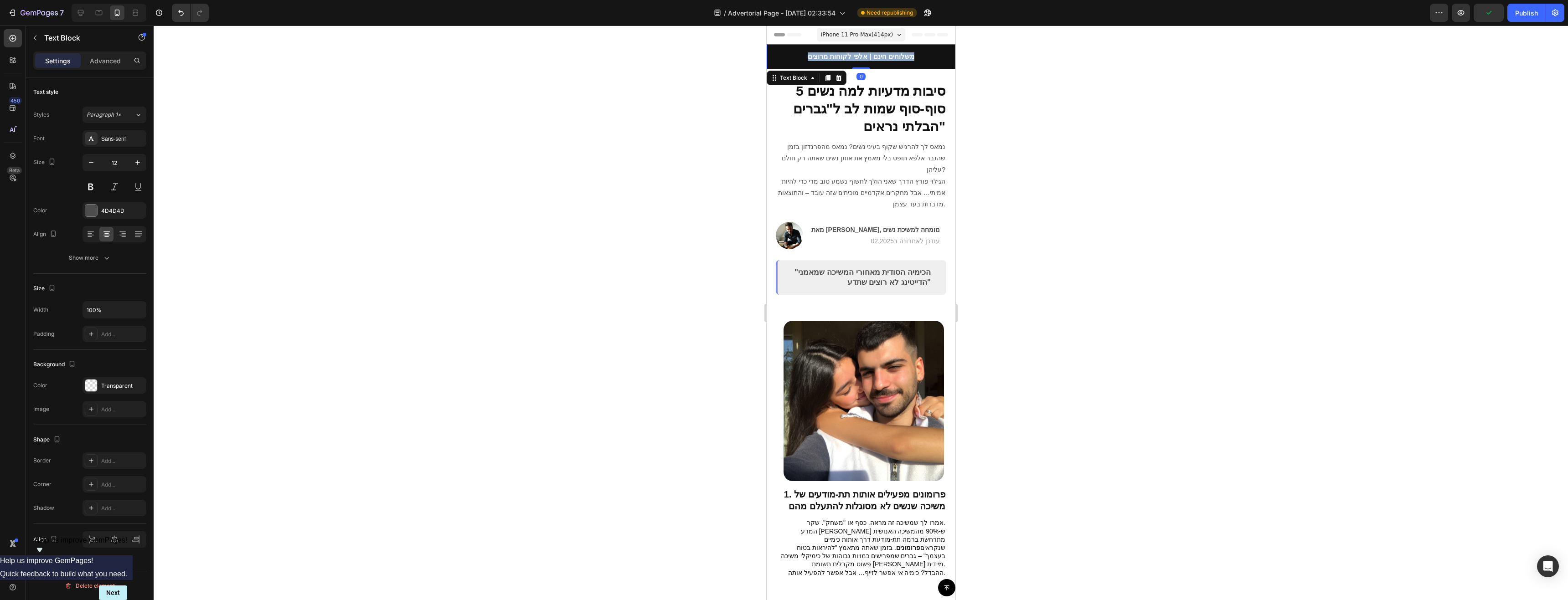
click at [903, 55] on span "משלוחים חינם | אלפי לקוחות מרוצים" at bounding box center [860, 56] width 107 height 8
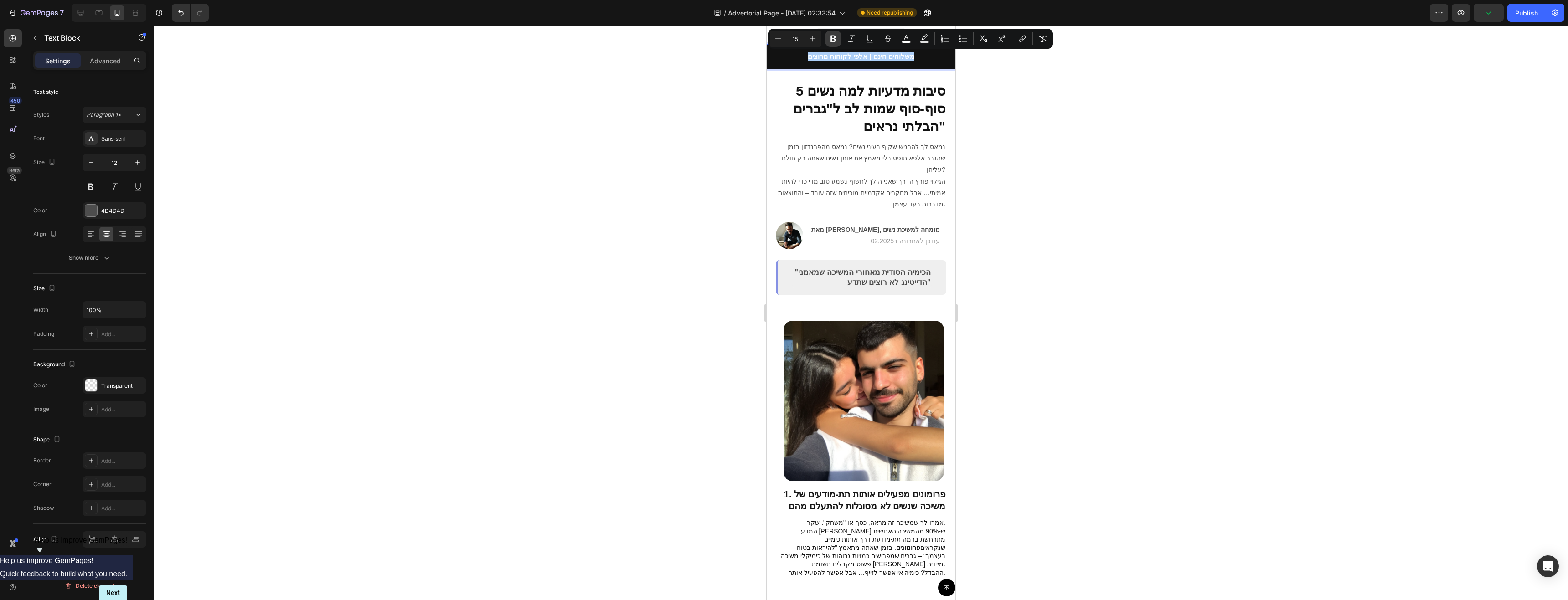
click at [829, 35] on icon "Editor contextual toolbar" at bounding box center [833, 38] width 9 height 9
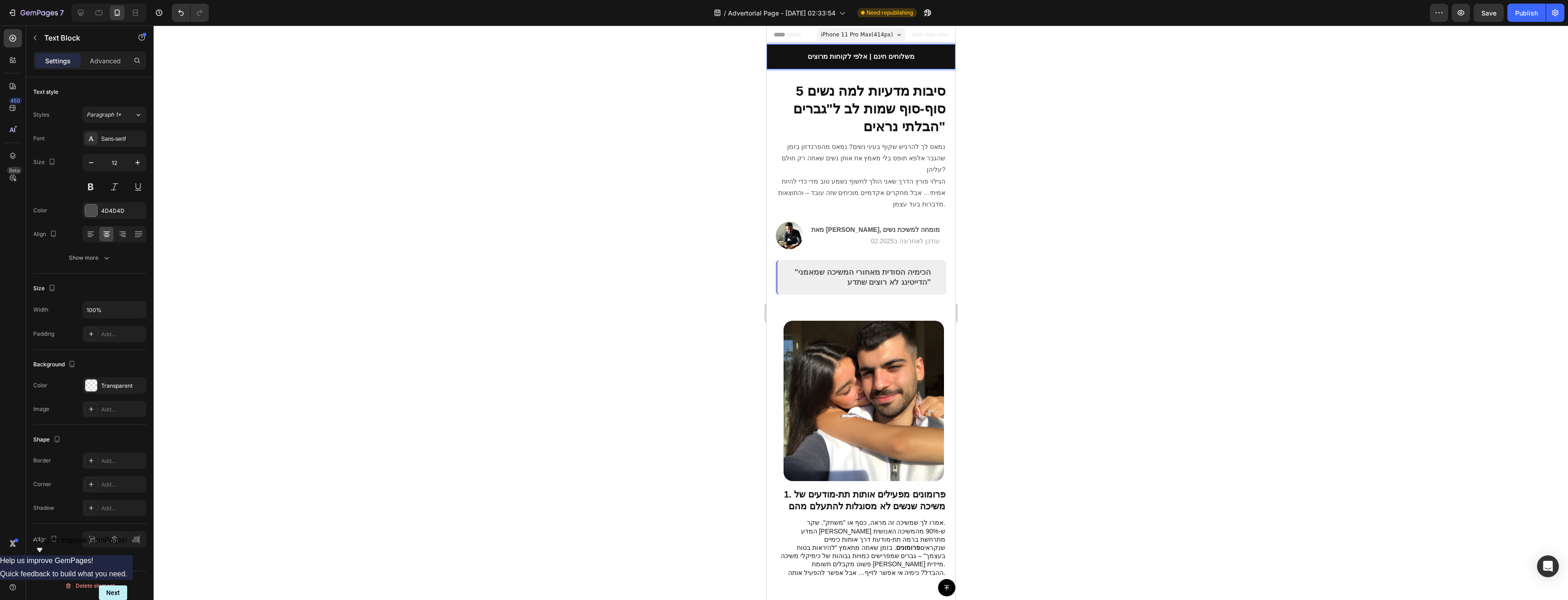
click at [1064, 110] on div at bounding box center [861, 313] width 1415 height 574
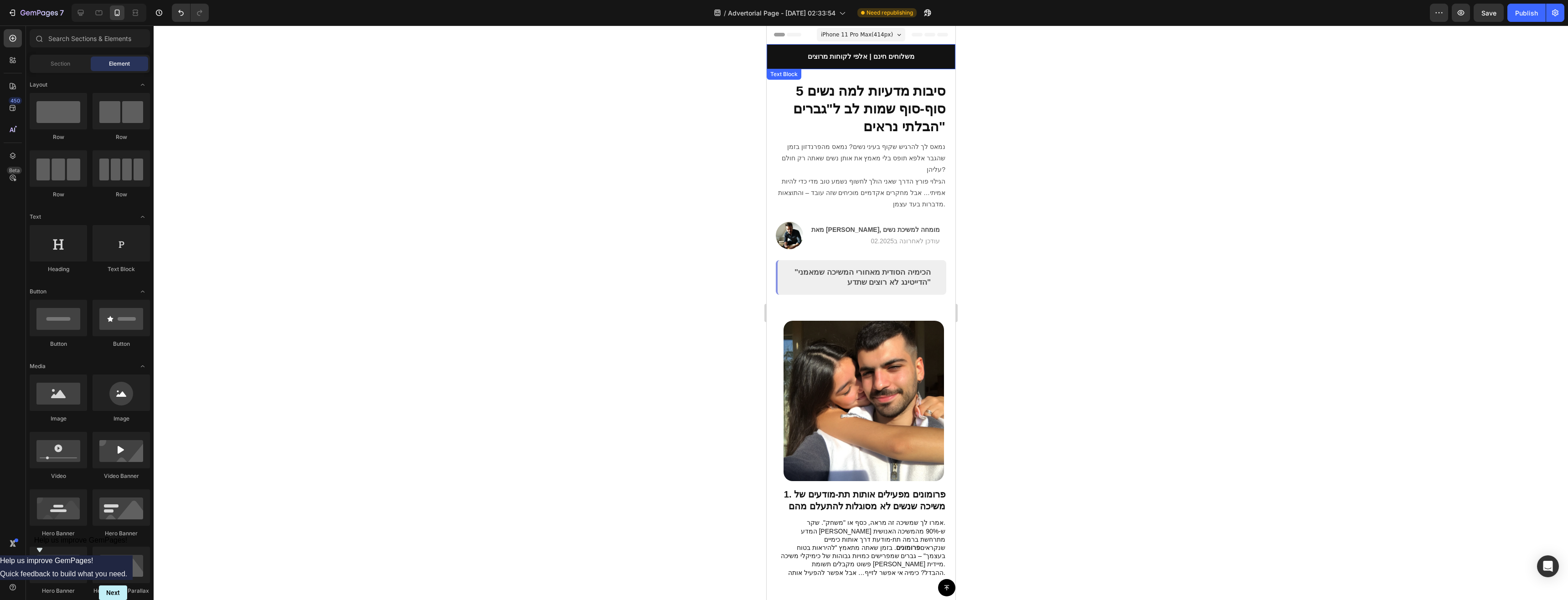
click at [862, 55] on strong "משלוחים חינם | אלפי לקוחות מרוצים" at bounding box center [860, 56] width 107 height 8
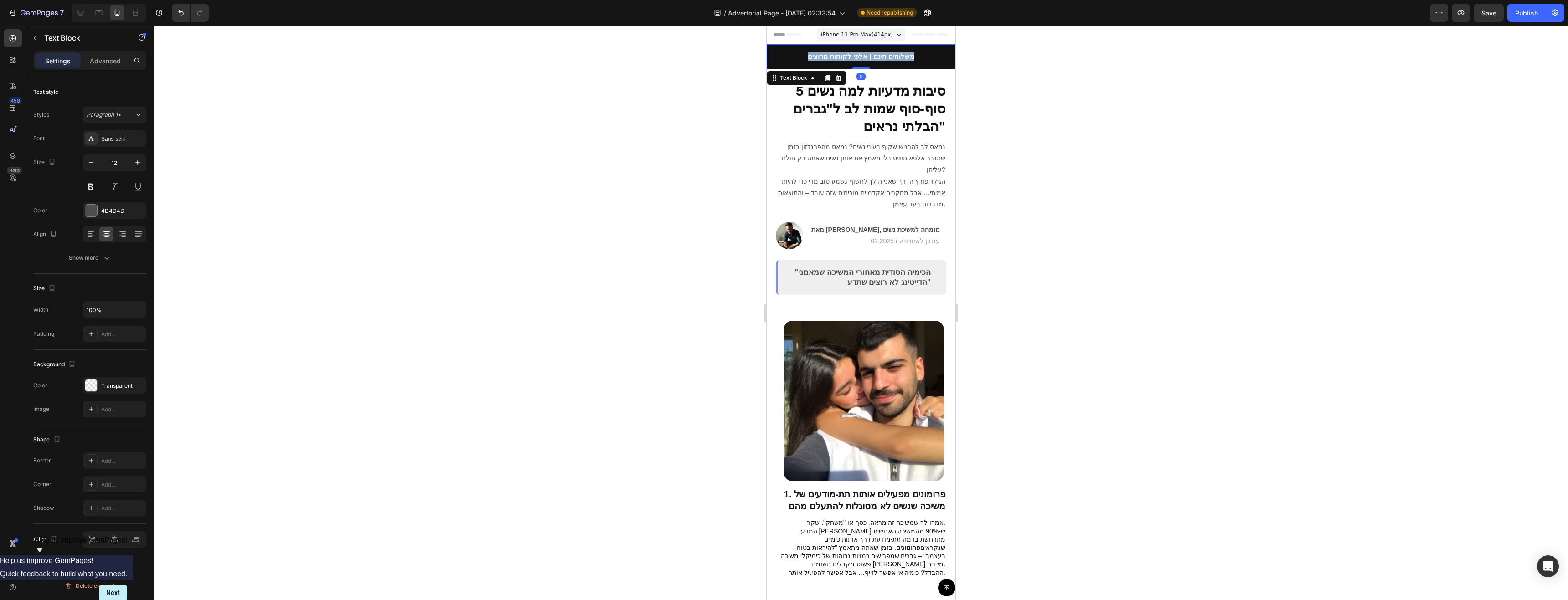
click at [862, 55] on strong "משלוחים חינם | אלפי לקוחות מרוצים" at bounding box center [860, 56] width 107 height 8
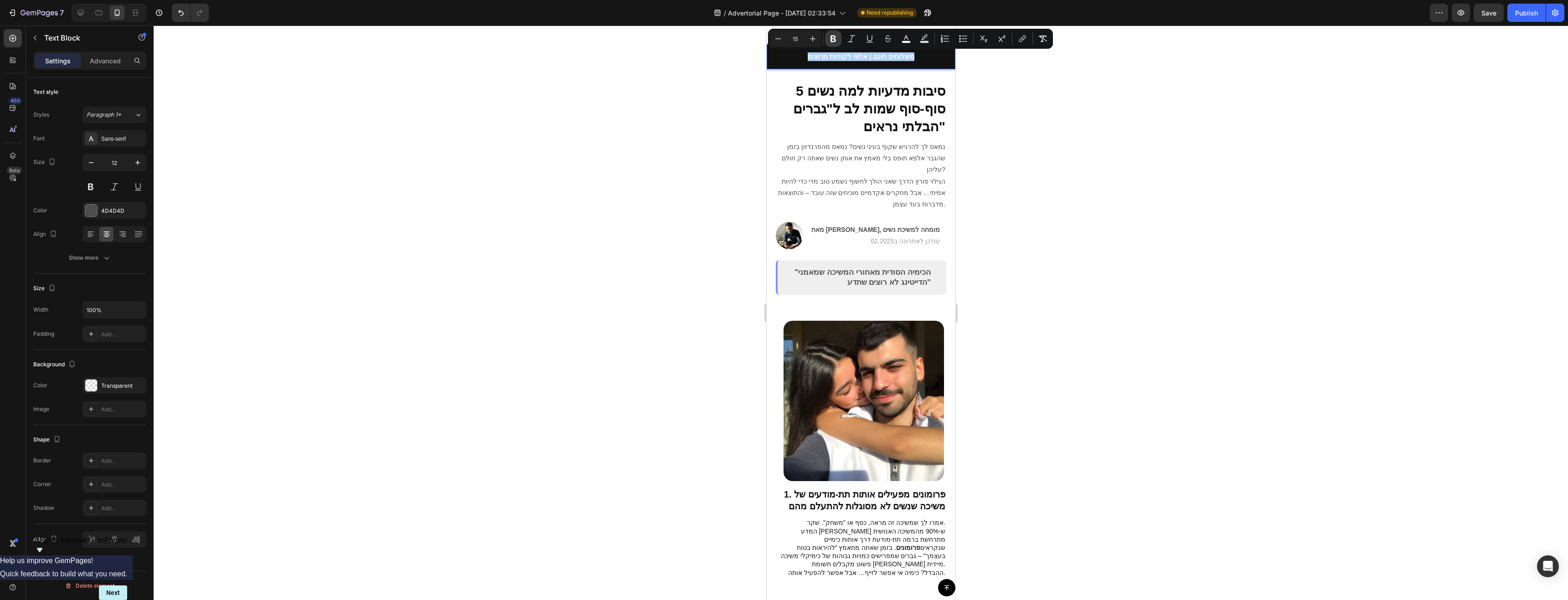
click at [839, 37] on button "Bold" at bounding box center [833, 38] width 16 height 16
click at [836, 38] on span "iPhone 11 Pro Max ( 414 px)" at bounding box center [856, 34] width 72 height 9
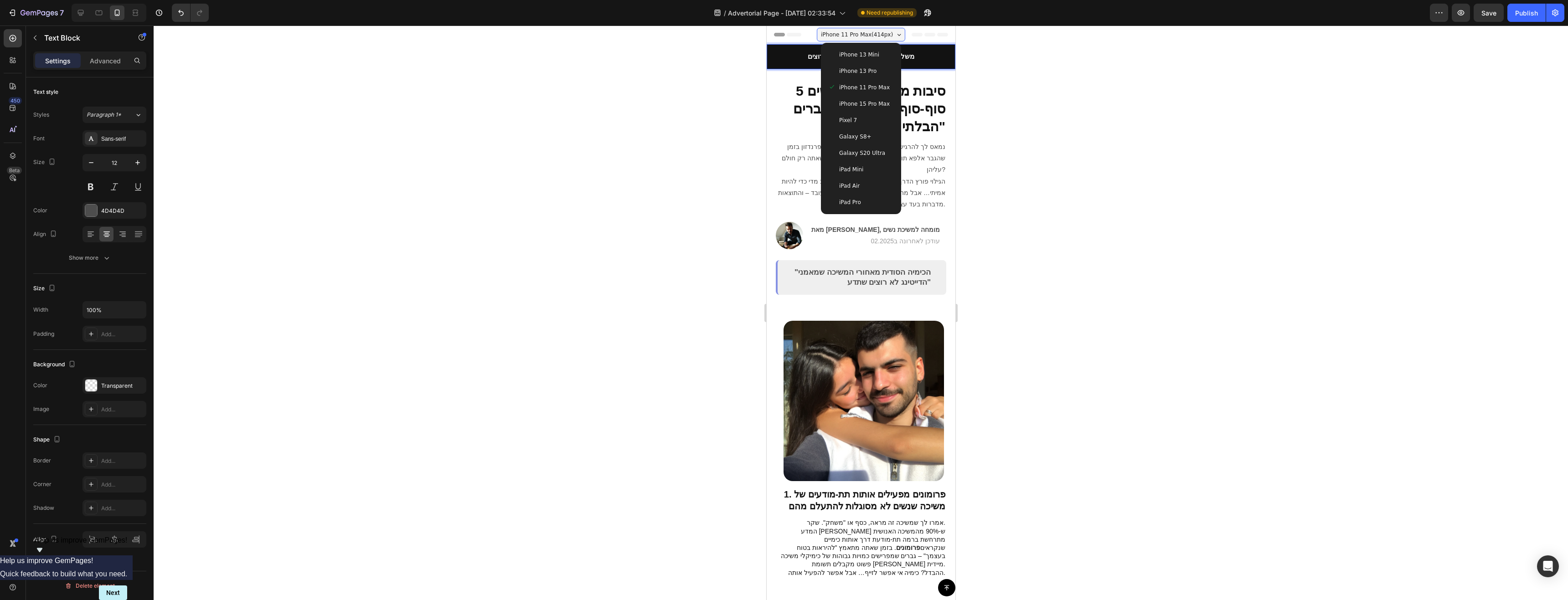
click at [805, 54] on p "משלוחים חינם | אלפי לקוחות מרוצים" at bounding box center [860, 57] width 187 height 9
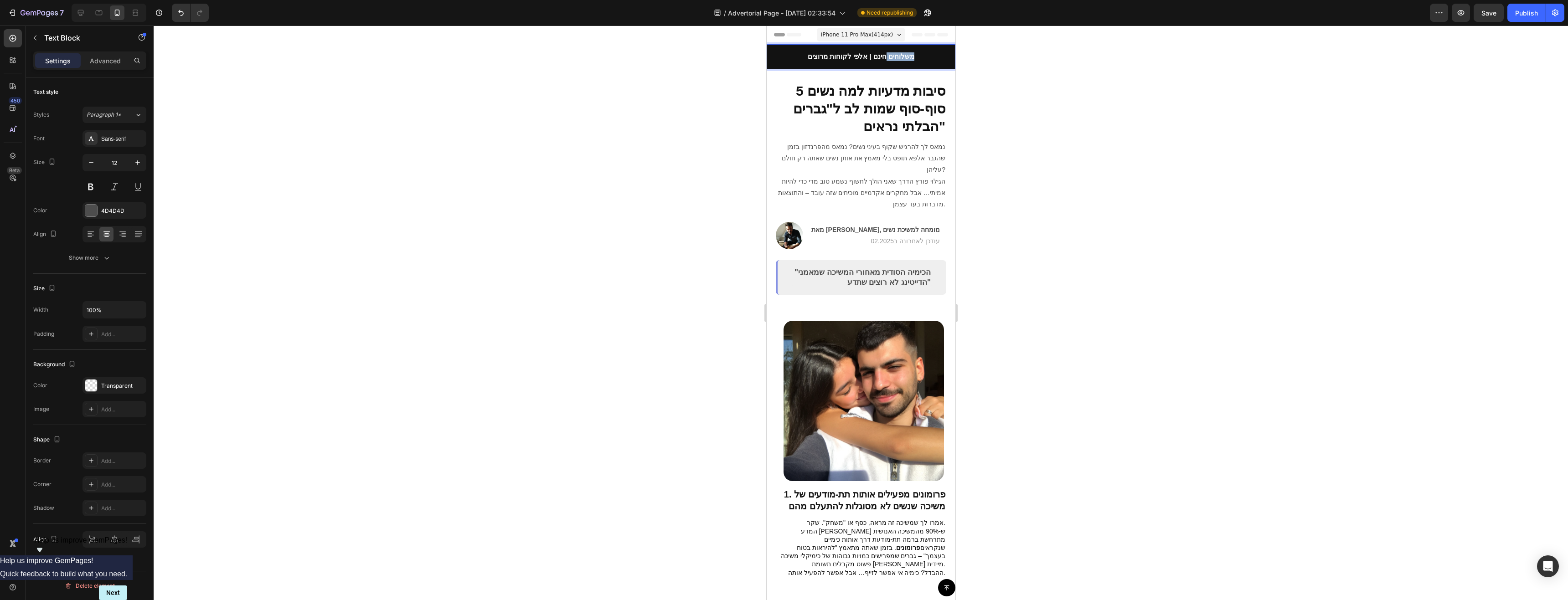
click at [805, 54] on p "משלוחים חינם | אלפי לקוחות מרוצים" at bounding box center [860, 57] width 187 height 9
click at [837, 35] on icon "Editor contextual toolbar" at bounding box center [833, 38] width 9 height 9
click at [833, 57] on strong "משלוחים חינם | אלפי לקוחות מרוצים" at bounding box center [860, 56] width 107 height 8
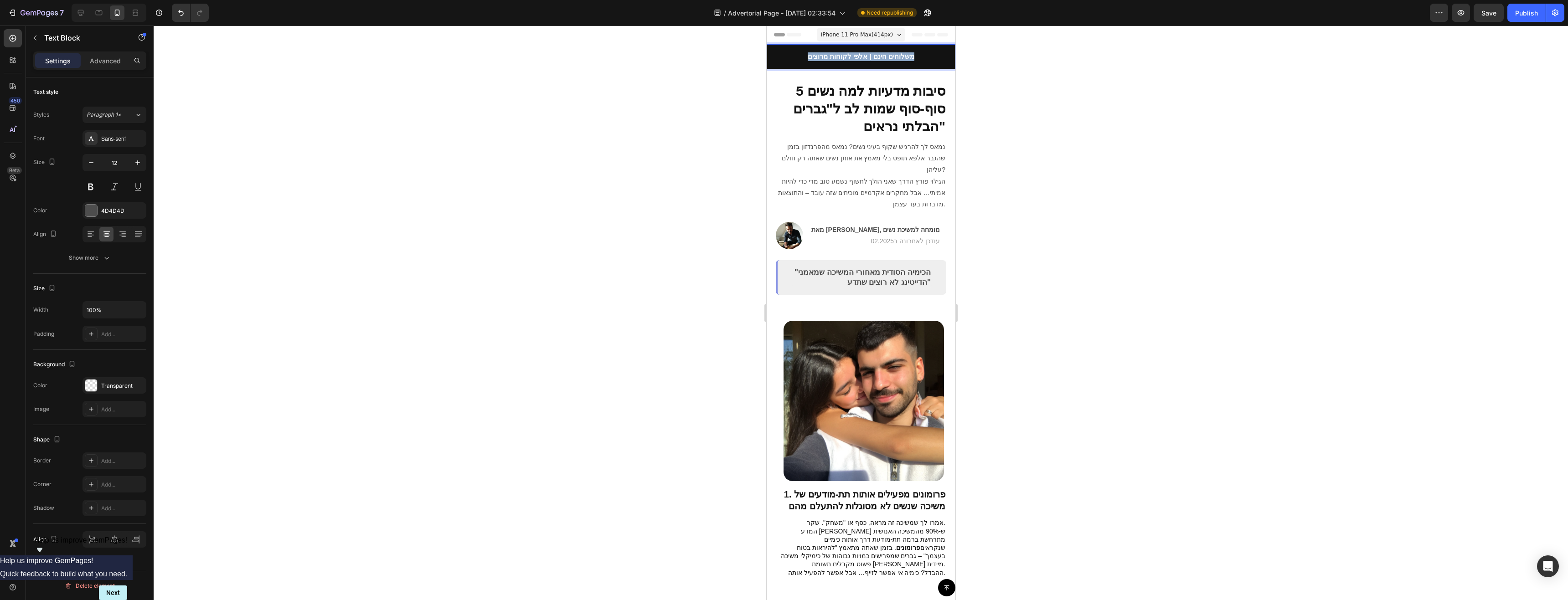
click at [833, 57] on strong "משלוחים חינם | אלפי לקוחות מרוצים" at bounding box center [860, 56] width 107 height 8
click at [95, 186] on button at bounding box center [91, 187] width 16 height 16
click at [851, 56] on strong "משלוחים חינם | אלפי לקוחות מרוצים" at bounding box center [860, 56] width 107 height 8
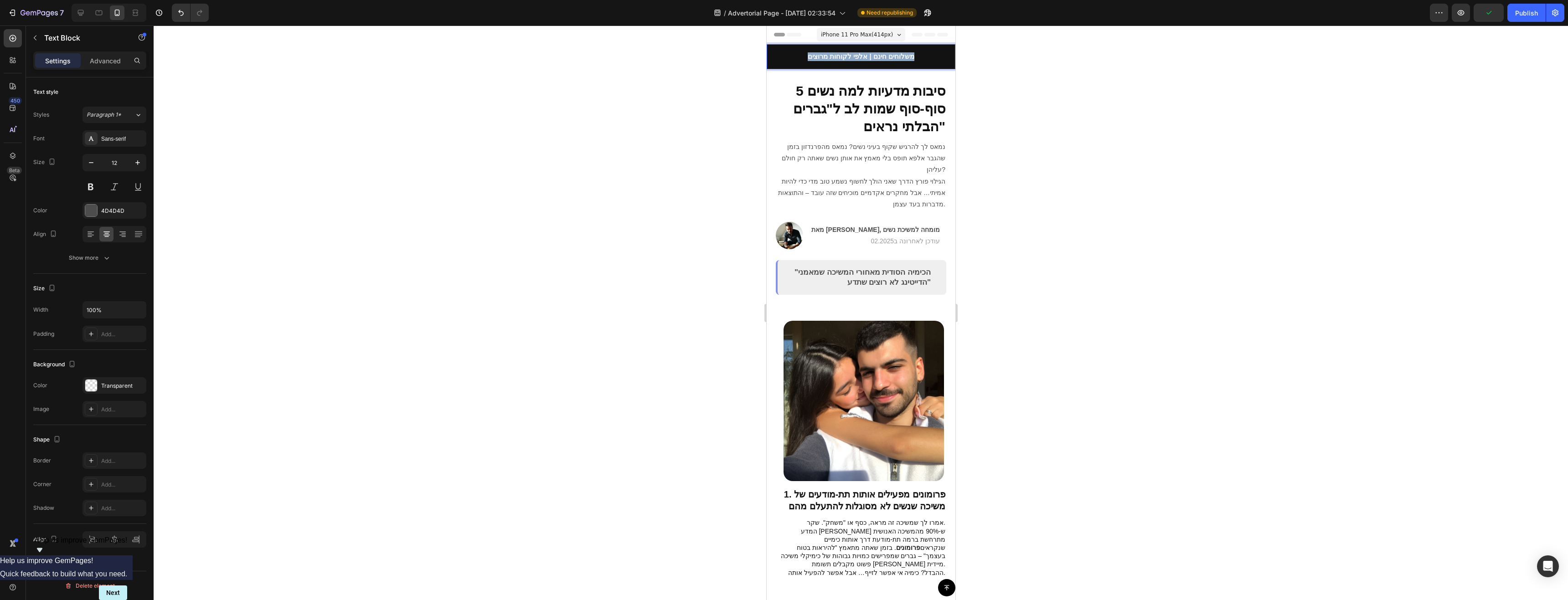
click at [851, 56] on strong "משלוחים חינם | אלפי לקוחות מרוצים" at bounding box center [860, 56] width 107 height 8
click at [833, 38] on icon "Editor contextual toolbar" at bounding box center [833, 38] width 5 height 7
click at [841, 55] on span "משלוחים חינם | אלפי לקוחות מרוצים" at bounding box center [860, 56] width 107 height 8
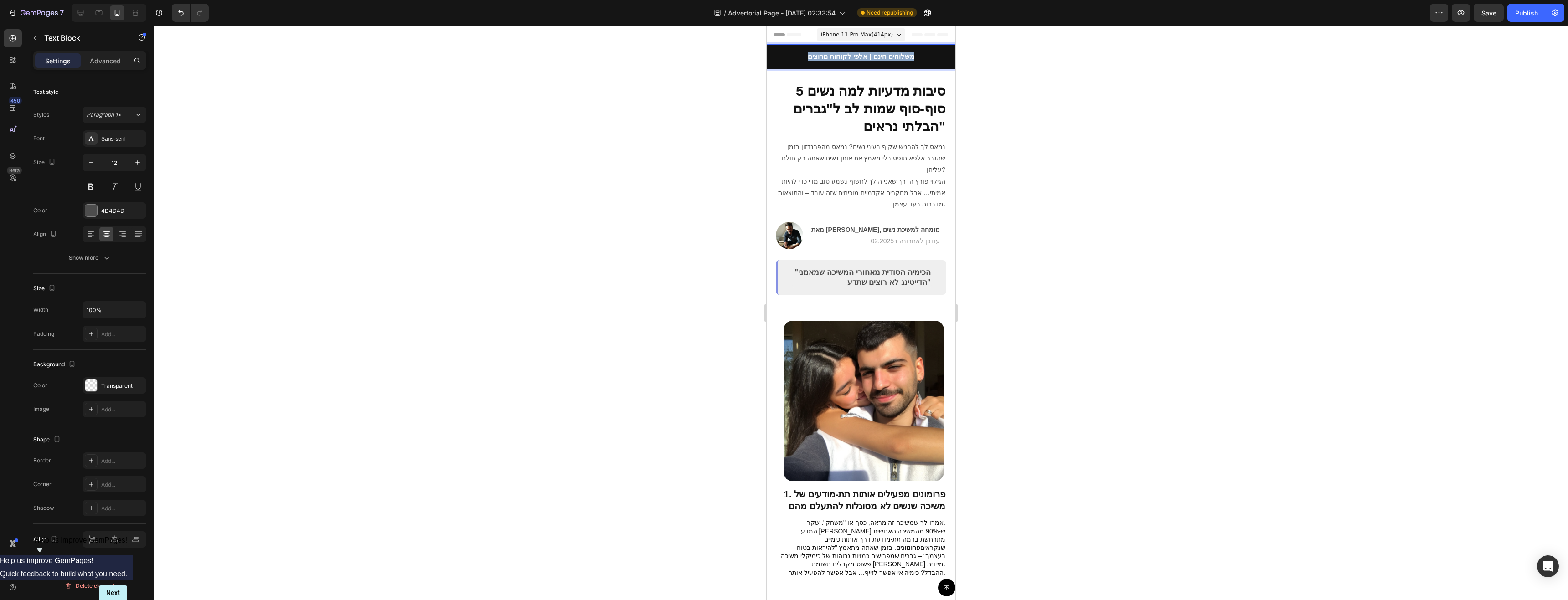
click at [830, 58] on span "משלוחים חינם | אלפי לקוחות מרוצים" at bounding box center [860, 56] width 107 height 8
click at [1209, 196] on div at bounding box center [861, 313] width 1415 height 574
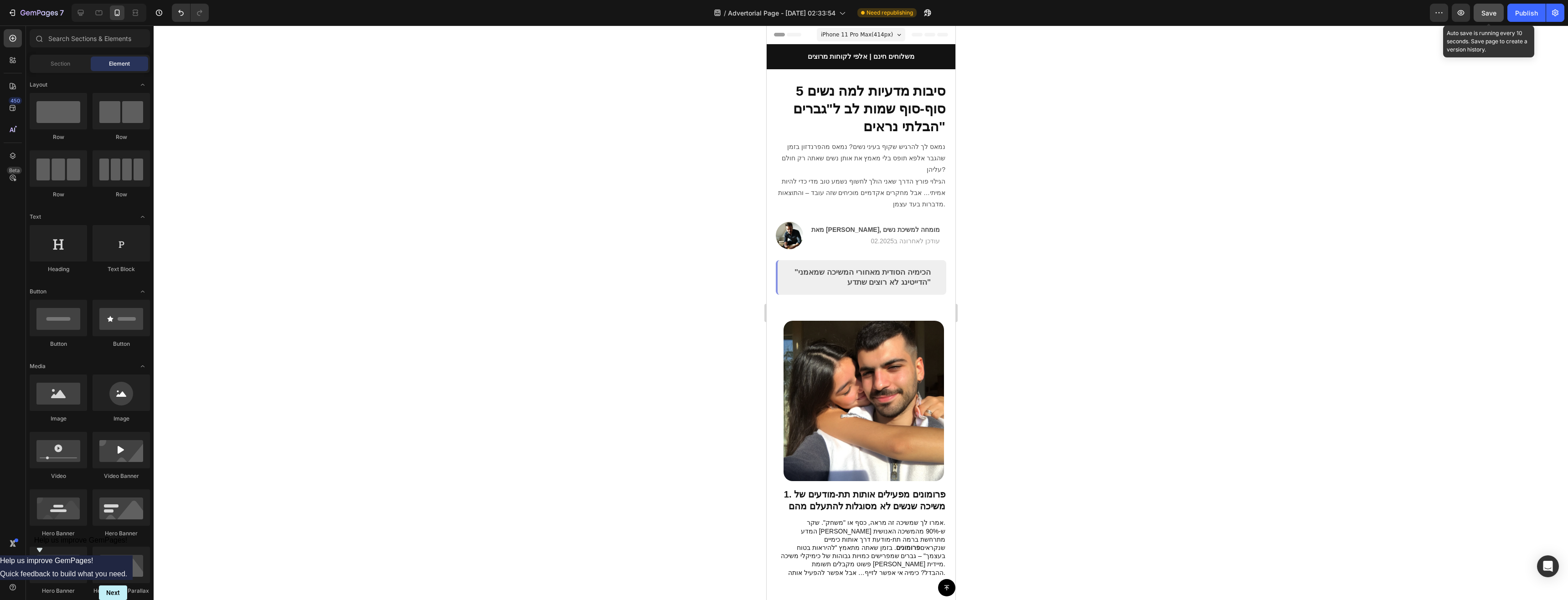
click at [1425, 18] on button "Save" at bounding box center [1488, 13] width 30 height 18
click at [1425, 11] on div "Publish" at bounding box center [1526, 13] width 23 height 10
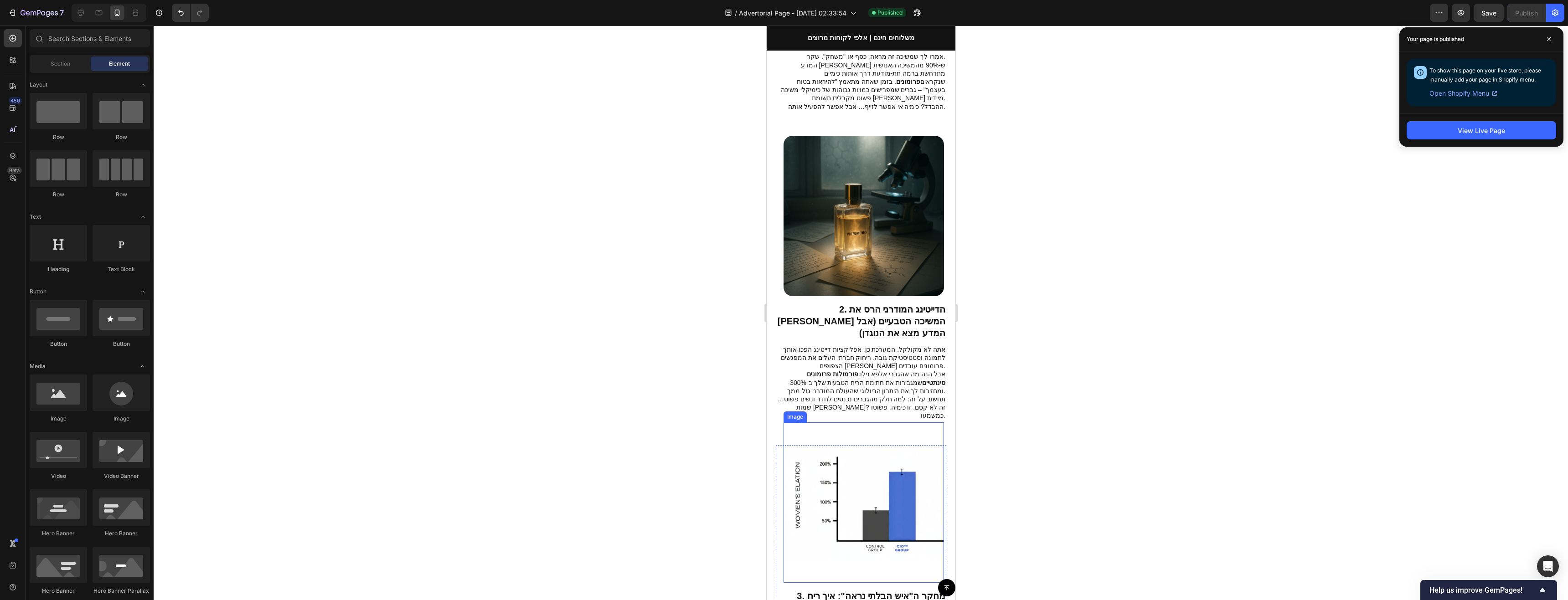
scroll to position [456, 0]
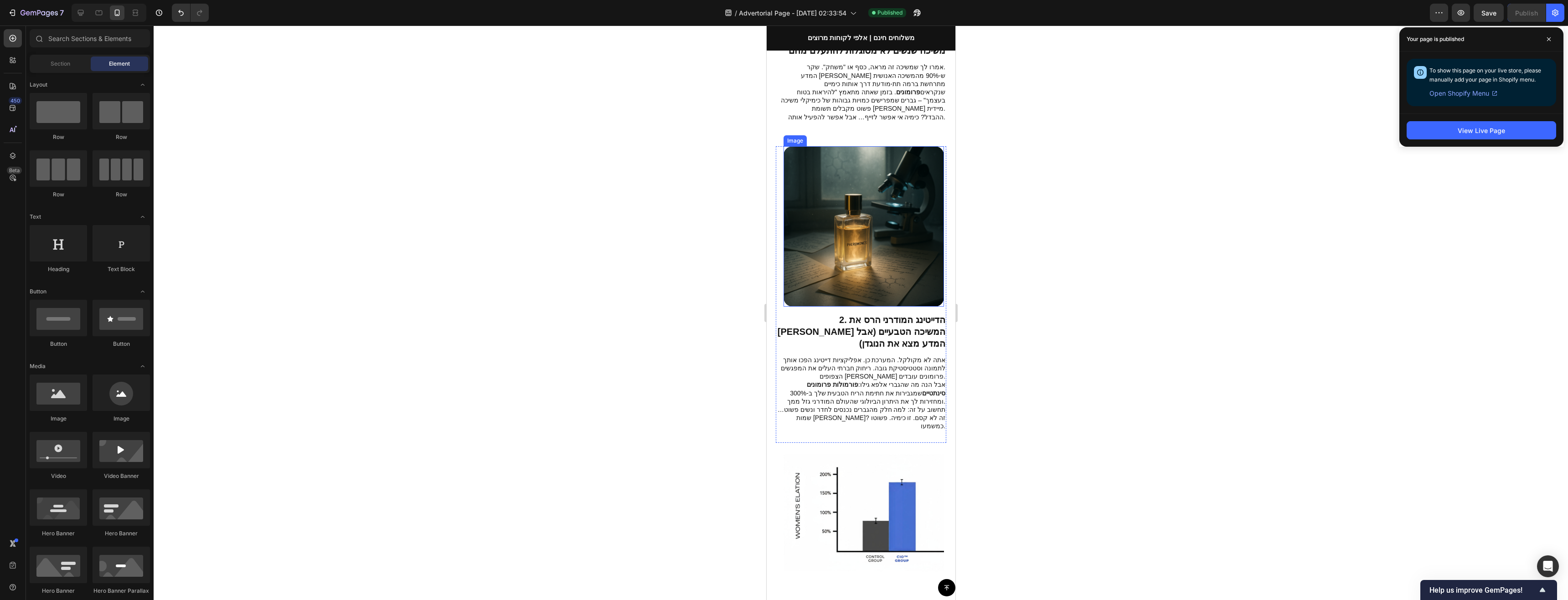
click at [897, 232] on img at bounding box center [864, 226] width 161 height 161
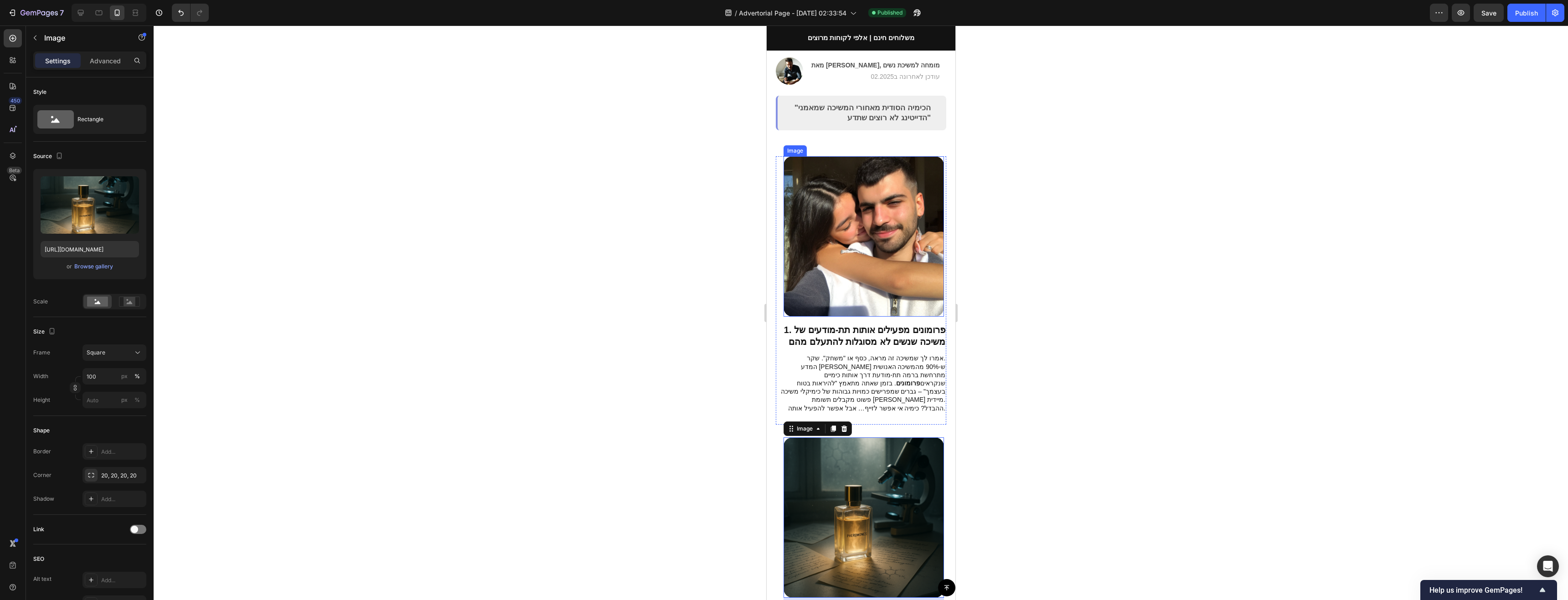
scroll to position [0, 0]
